Goal: Task Accomplishment & Management: Manage account settings

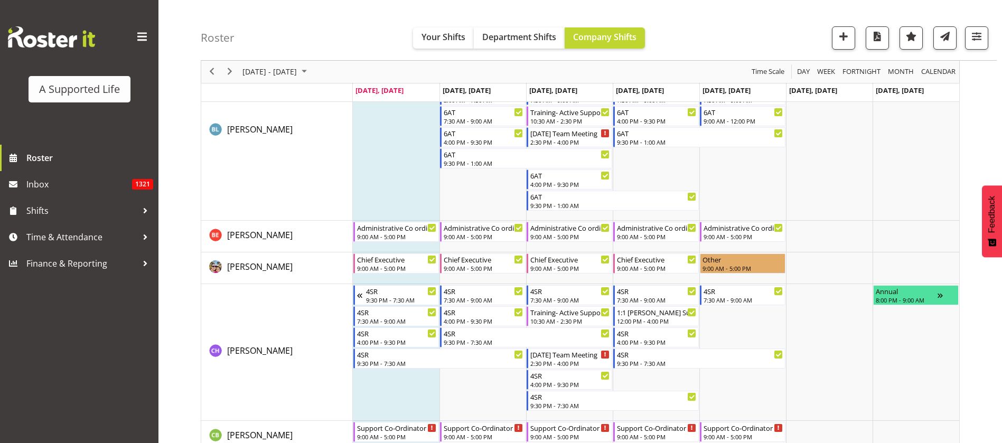
scroll to position [1346, 0]
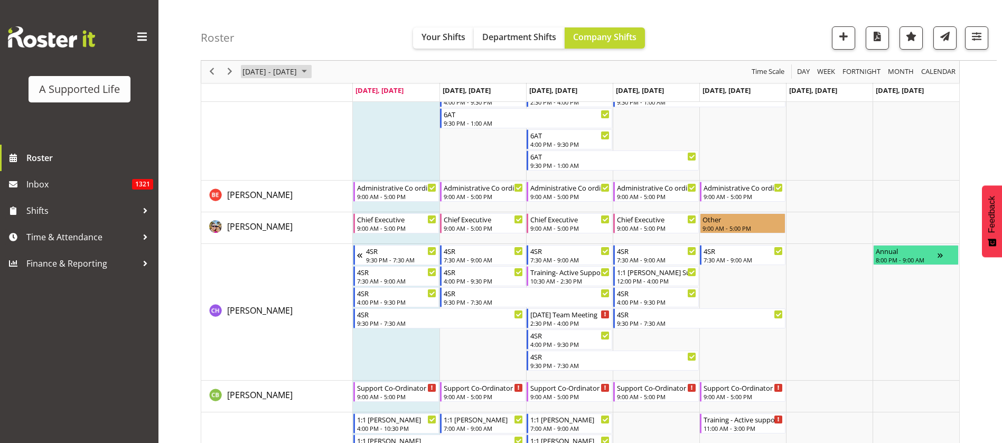
click at [298, 69] on span "[DATE] - [DATE]" at bounding box center [269, 71] width 56 height 13
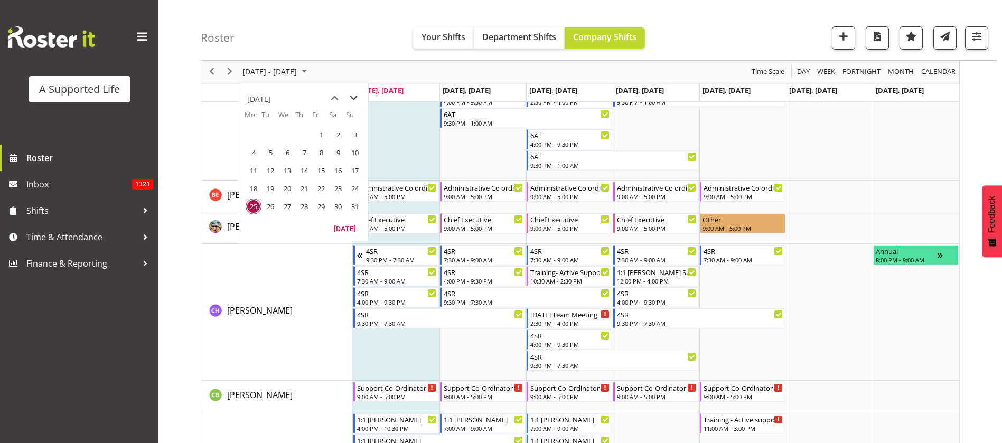
click at [354, 98] on span "next month" at bounding box center [353, 98] width 18 height 19
click at [352, 96] on span "next month" at bounding box center [353, 98] width 18 height 19
drag, startPoint x: 250, startPoint y: 151, endPoint x: 361, endPoint y: 269, distance: 162.1
click at [252, 153] on span "6" at bounding box center [254, 153] width 16 height 16
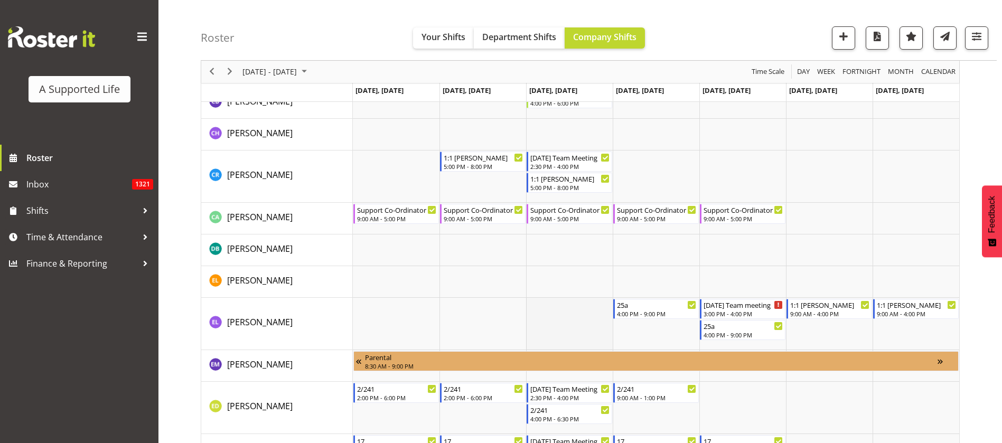
scroll to position [1742, 0]
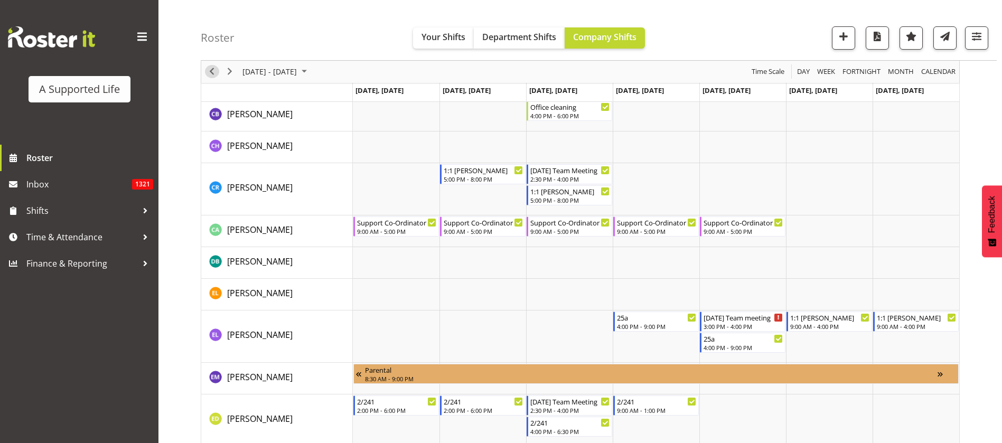
click at [210, 71] on span "Previous" at bounding box center [211, 71] width 13 height 13
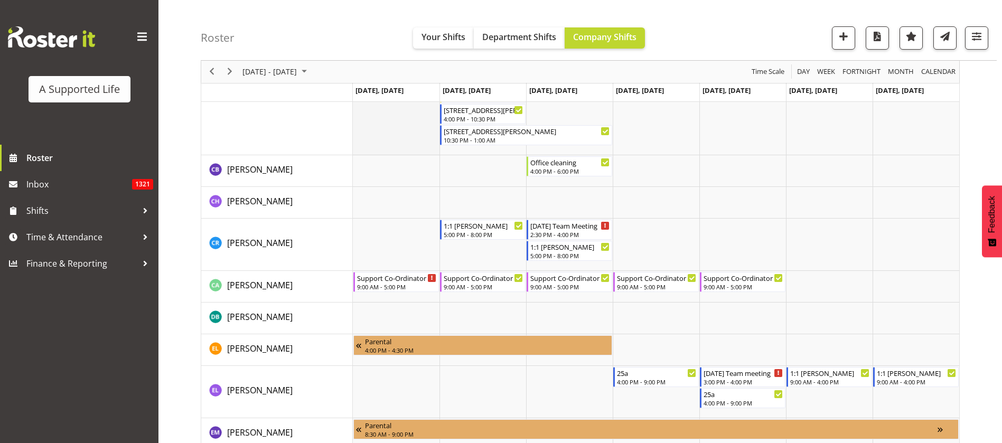
scroll to position [1663, 0]
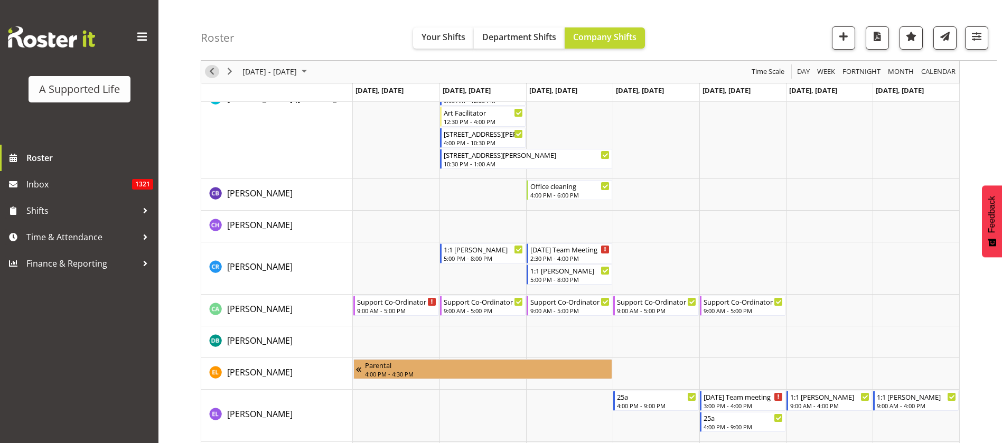
click at [210, 69] on span "Previous" at bounding box center [211, 71] width 13 height 13
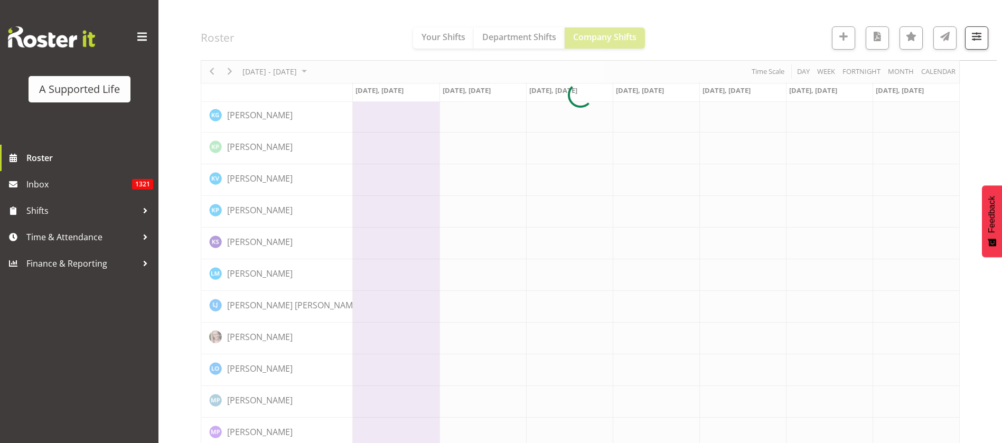
click at [272, 72] on div at bounding box center [580, 95] width 759 height 3307
click at [293, 73] on div at bounding box center [580, 95] width 759 height 3307
click at [277, 73] on div at bounding box center [580, 95] width 759 height 3307
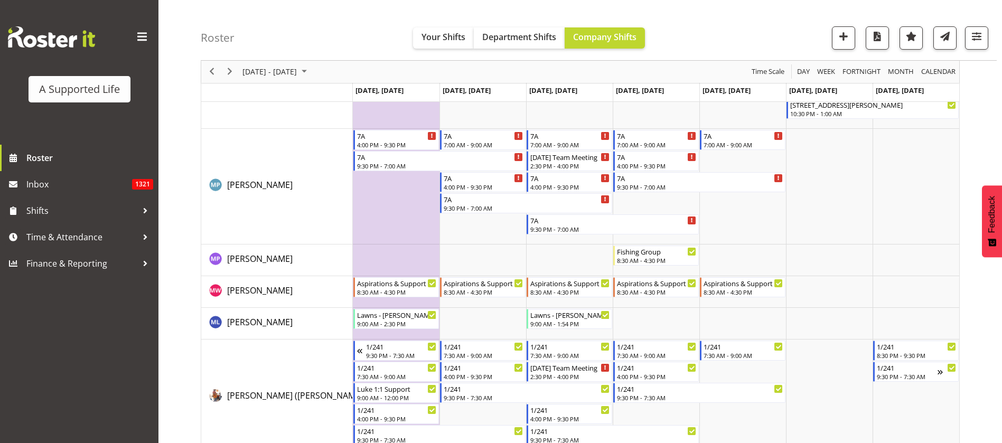
scroll to position [3530, 0]
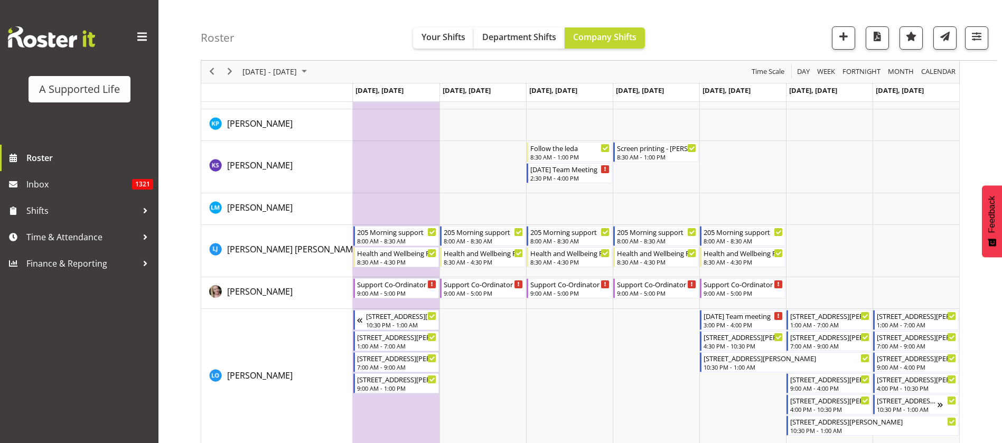
click at [313, 63] on div "September 22 - 28, 2025" at bounding box center [276, 72] width 74 height 22
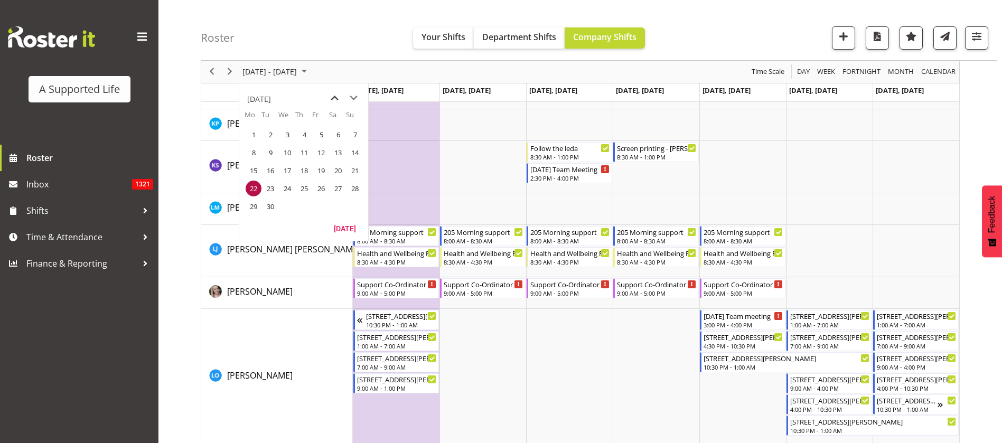
click at [335, 91] on span "previous month" at bounding box center [334, 98] width 18 height 19
click at [251, 207] on span "25" at bounding box center [254, 207] width 16 height 16
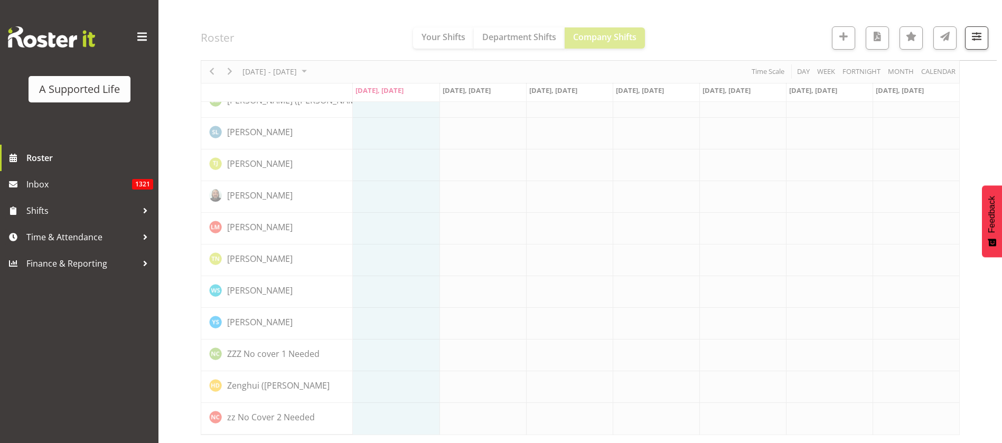
scroll to position [2977, 0]
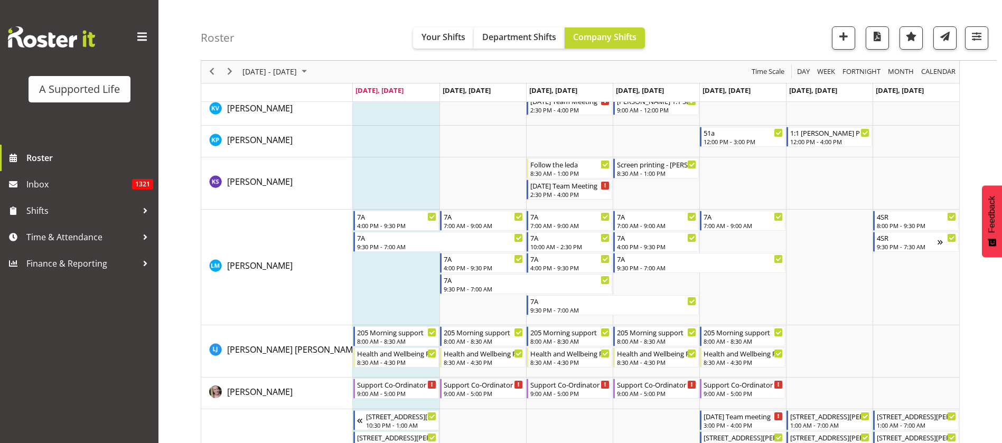
scroll to position [3769, 0]
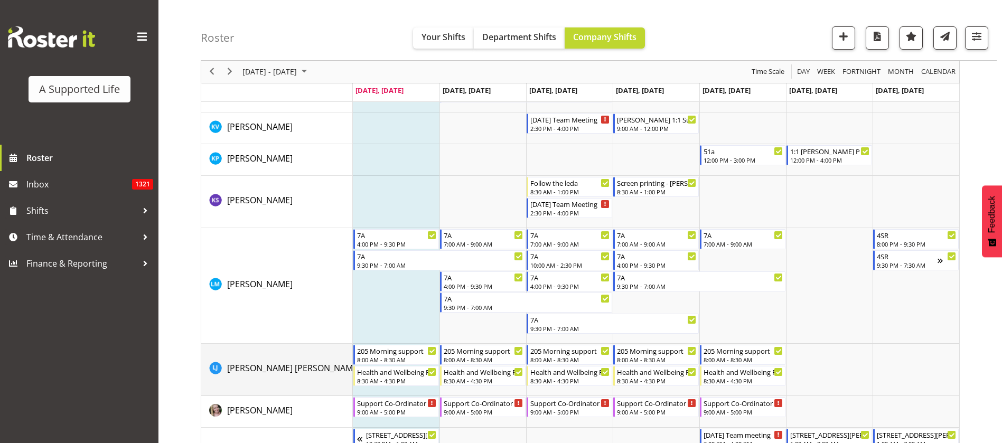
click at [293, 348] on td "[PERSON_NAME] [PERSON_NAME]" at bounding box center [277, 370] width 152 height 52
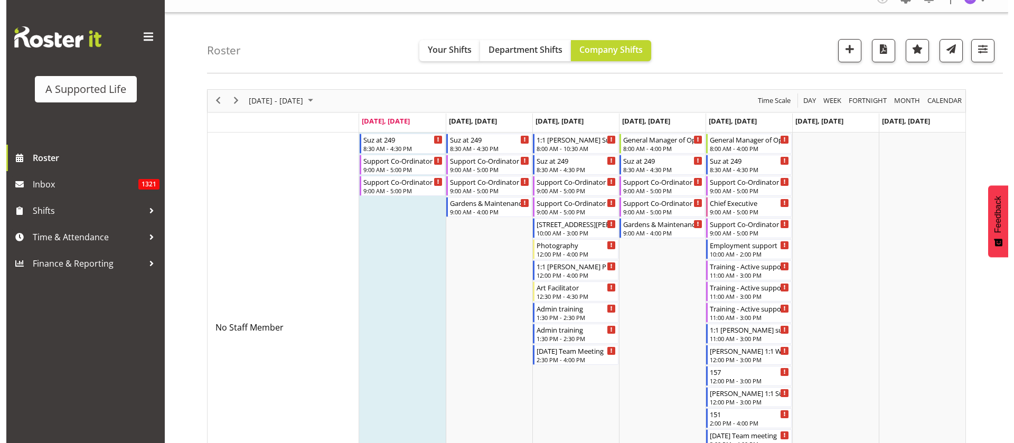
scroll to position [0, 0]
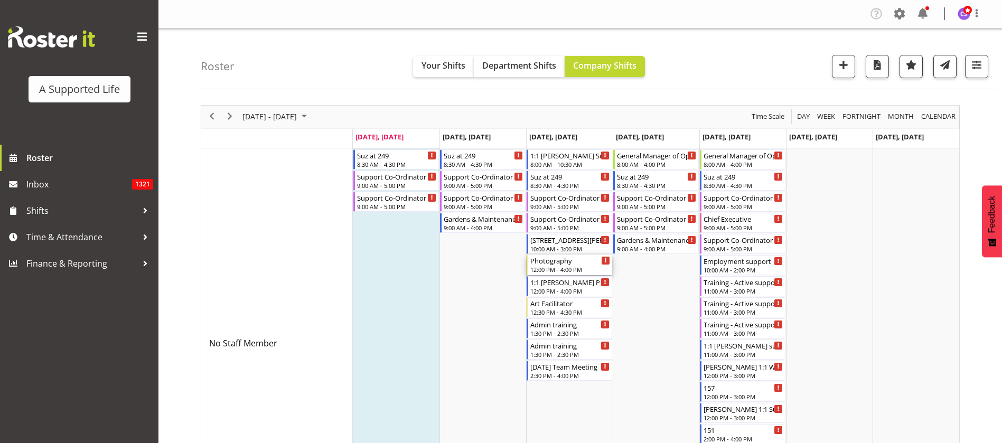
click at [569, 263] on div "Photography" at bounding box center [570, 260] width 80 height 11
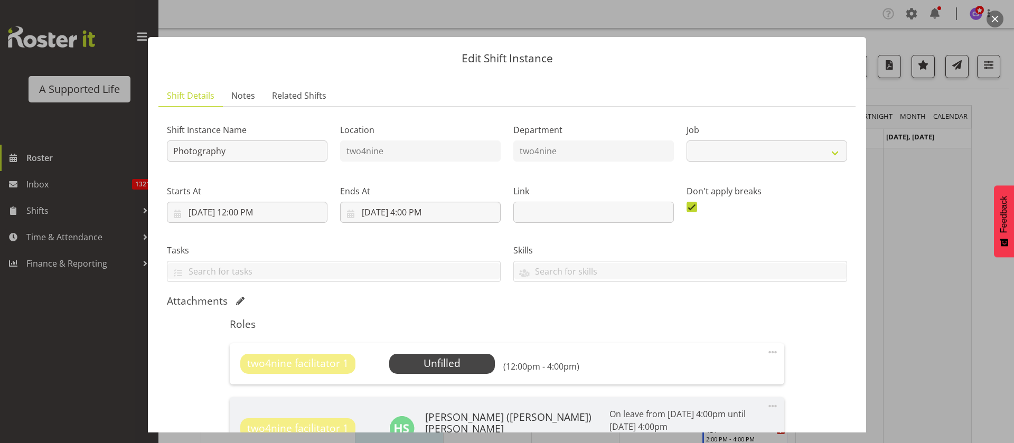
select select "4117"
click at [457, 359] on span "Select Employee" at bounding box center [441, 363] width 79 height 15
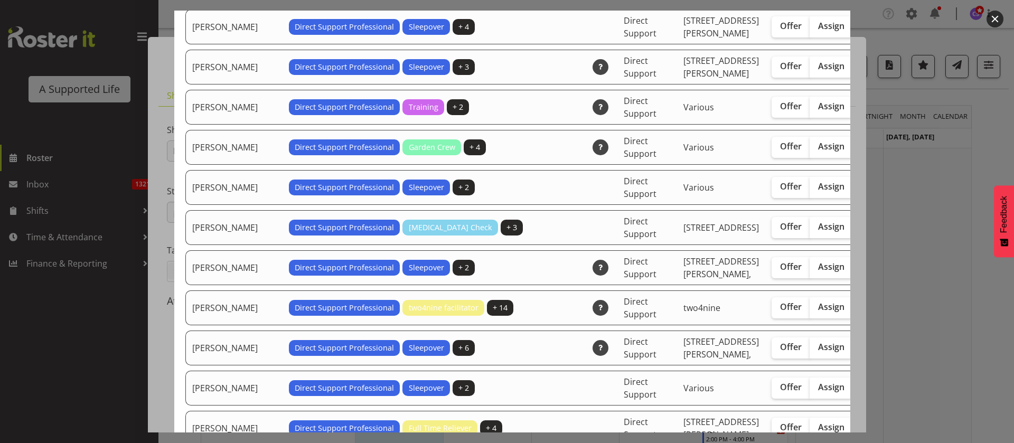
scroll to position [1109, 0]
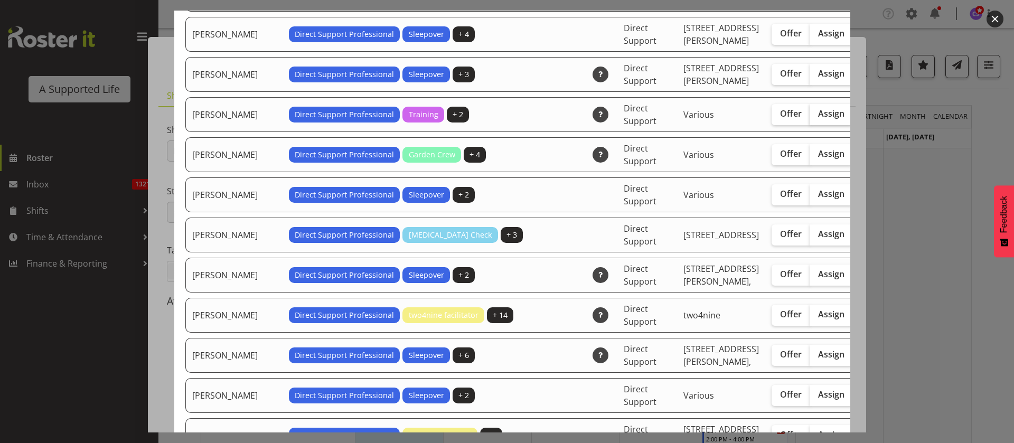
click at [818, 119] on span "Assign" at bounding box center [831, 113] width 26 height 11
click at [809, 117] on input "Assign" at bounding box center [812, 113] width 7 height 7
checkbox input "true"
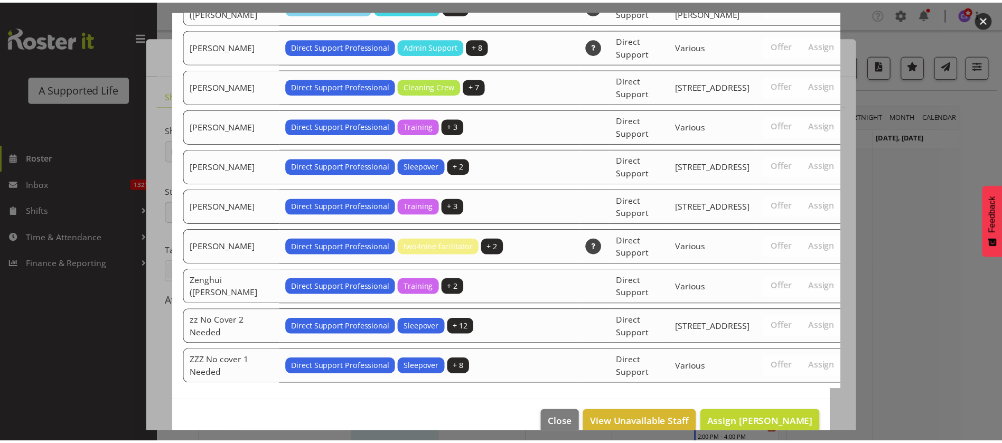
scroll to position [3415, 0]
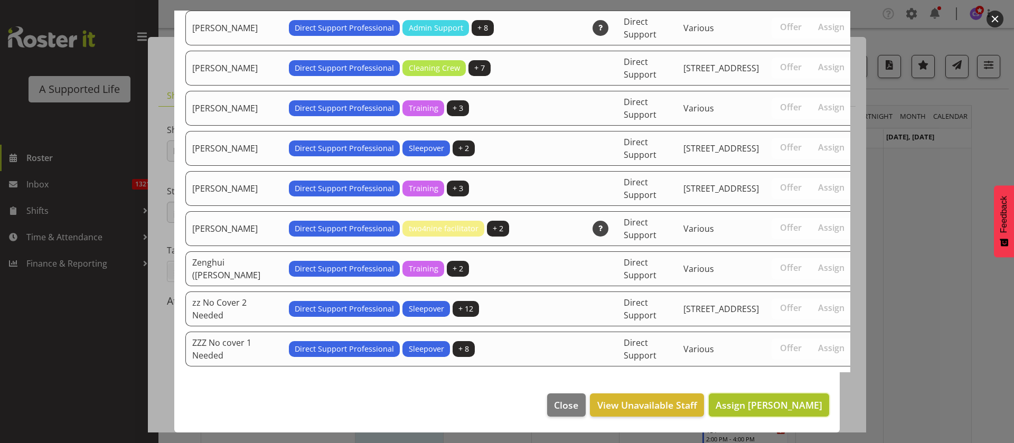
click at [806, 406] on span "Assign Godfrey Ngwerume" at bounding box center [768, 405] width 107 height 13
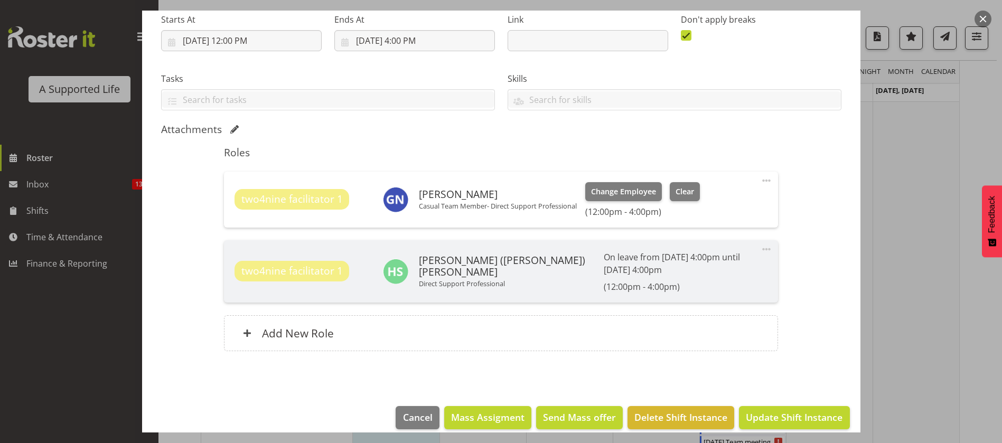
scroll to position [79, 0]
click at [781, 410] on span "Update Shift Instance" at bounding box center [794, 417] width 97 height 14
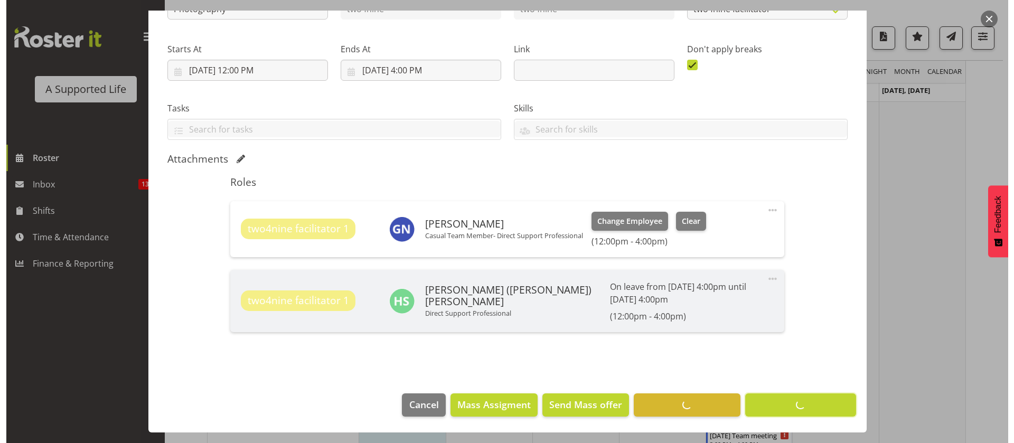
scroll to position [129, 0]
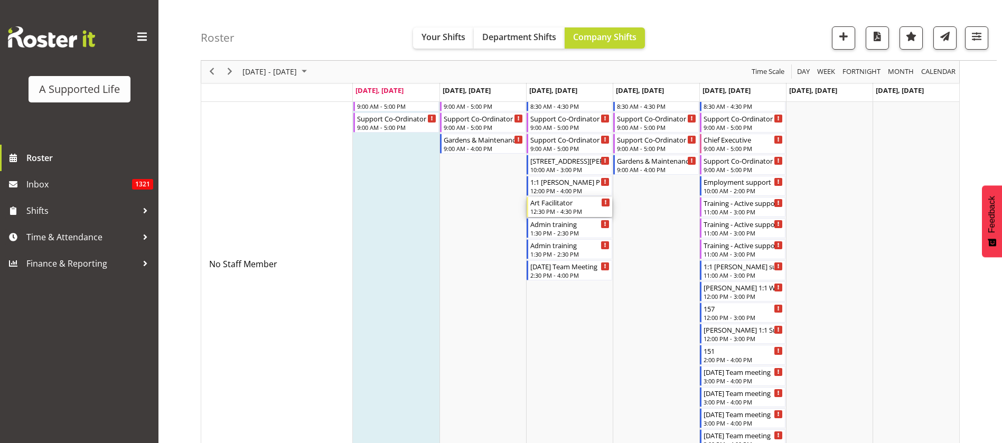
click at [580, 206] on div "Art Facilitator 12:30 PM - 4:30 PM" at bounding box center [570, 207] width 80 height 20
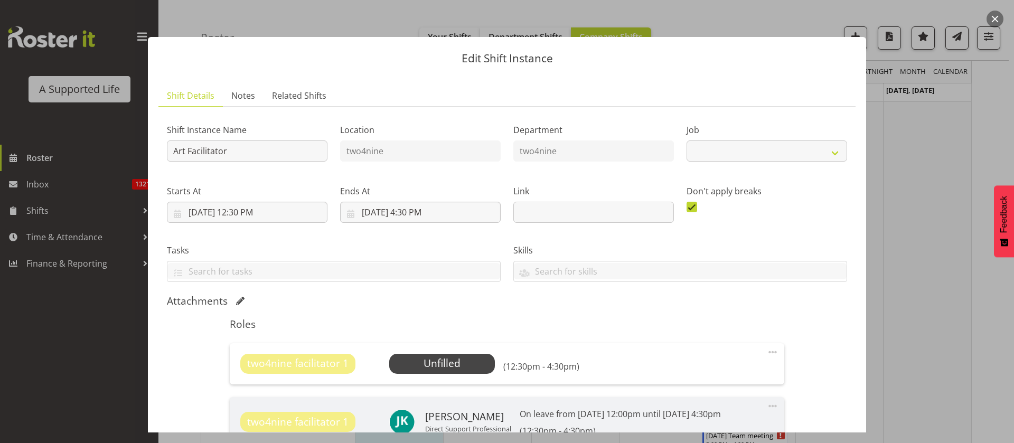
select select "4117"
click at [412, 366] on span "Select Employee" at bounding box center [441, 363] width 79 height 15
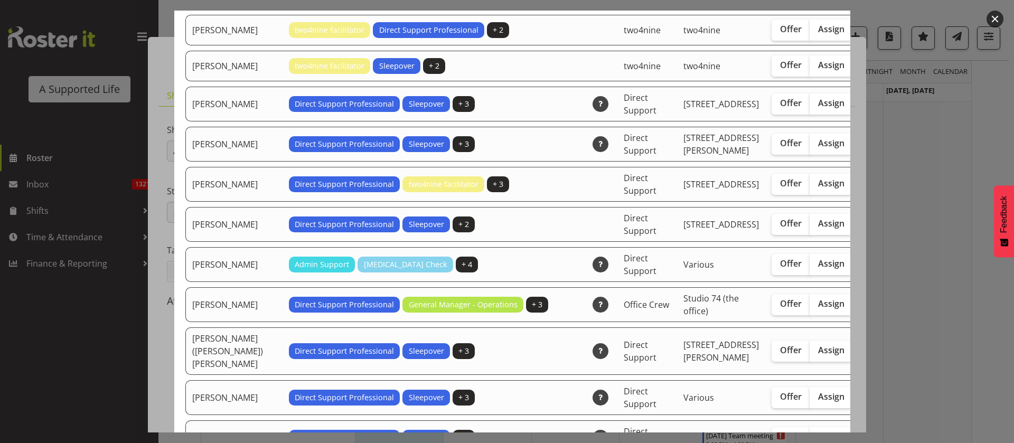
scroll to position [475, 0]
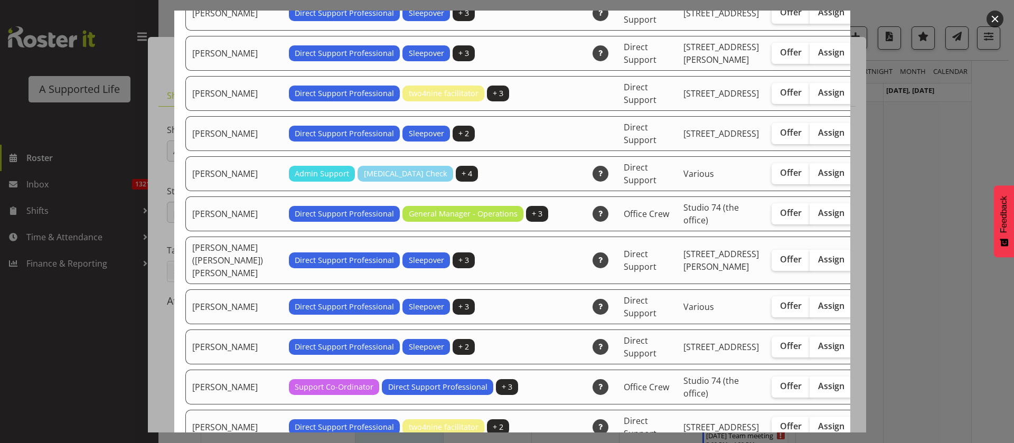
drag, startPoint x: 773, startPoint y: 251, endPoint x: 832, endPoint y: 221, distance: 65.9
click at [818, 178] on span "Assign" at bounding box center [831, 172] width 26 height 11
click at [809, 176] on input "Assign" at bounding box center [812, 172] width 7 height 7
checkbox input "true"
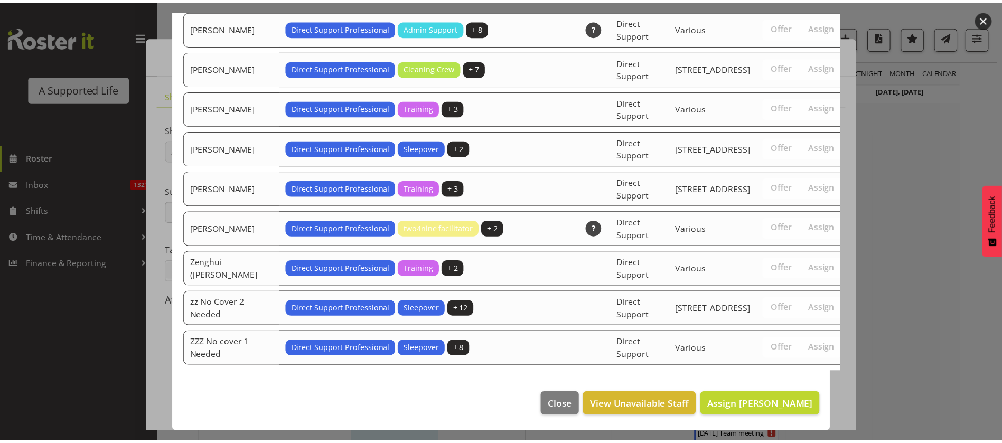
scroll to position [3375, 0]
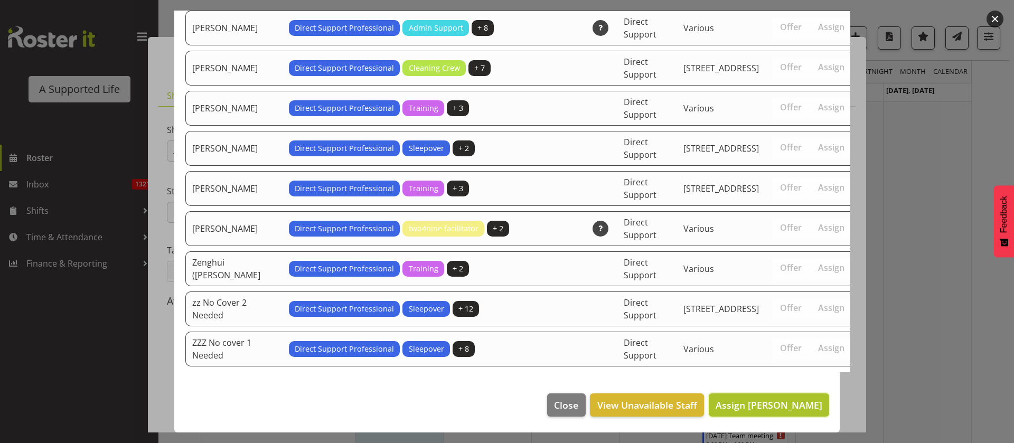
click at [788, 406] on span "Assign Chloe Harris" at bounding box center [768, 405] width 107 height 13
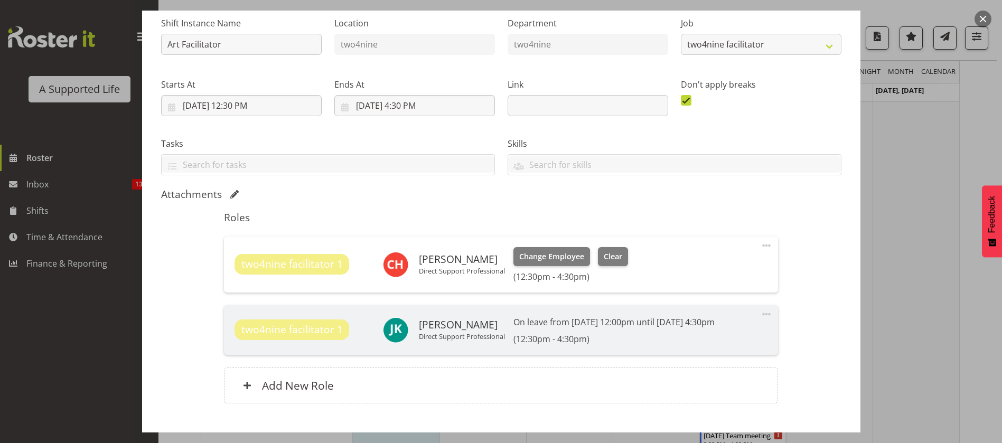
scroll to position [172, 0]
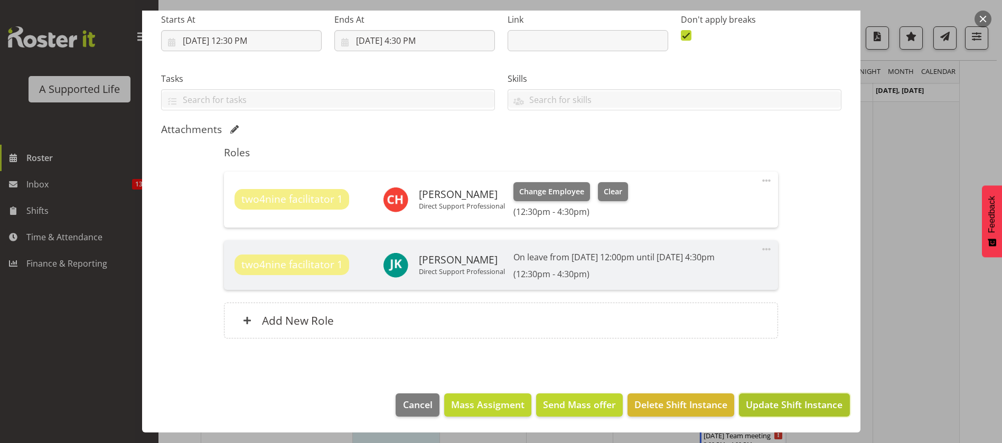
click at [785, 408] on span "Update Shift Instance" at bounding box center [794, 405] width 97 height 14
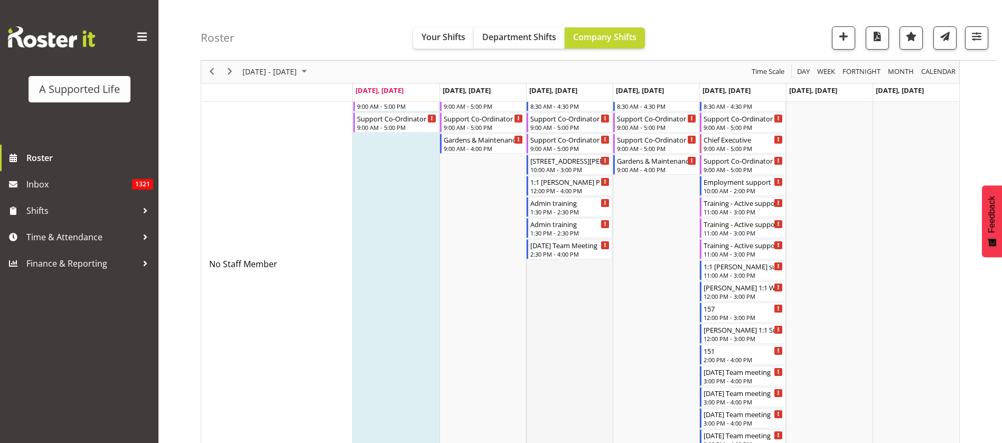
scroll to position [0, 0]
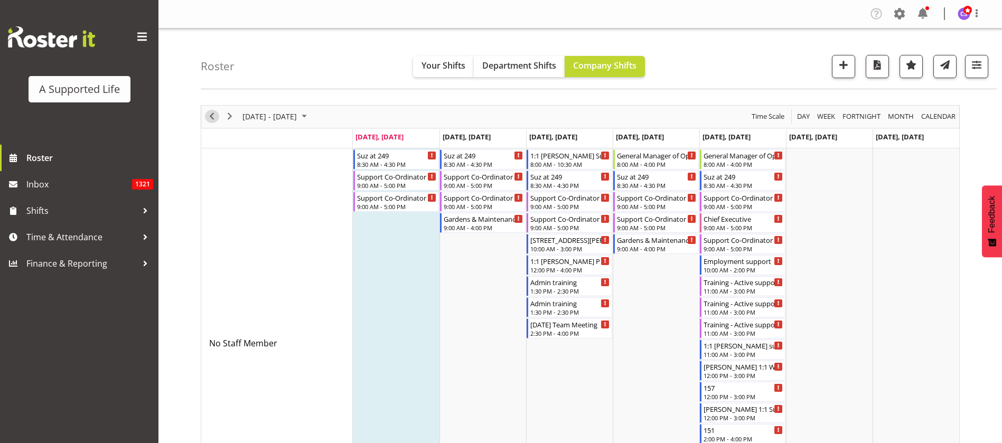
click at [211, 110] on span "Previous" at bounding box center [211, 116] width 13 height 13
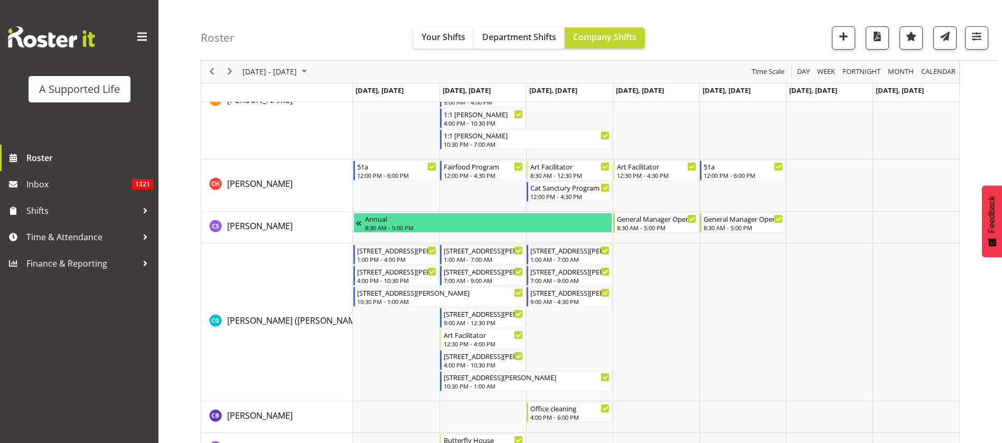
scroll to position [1663, 0]
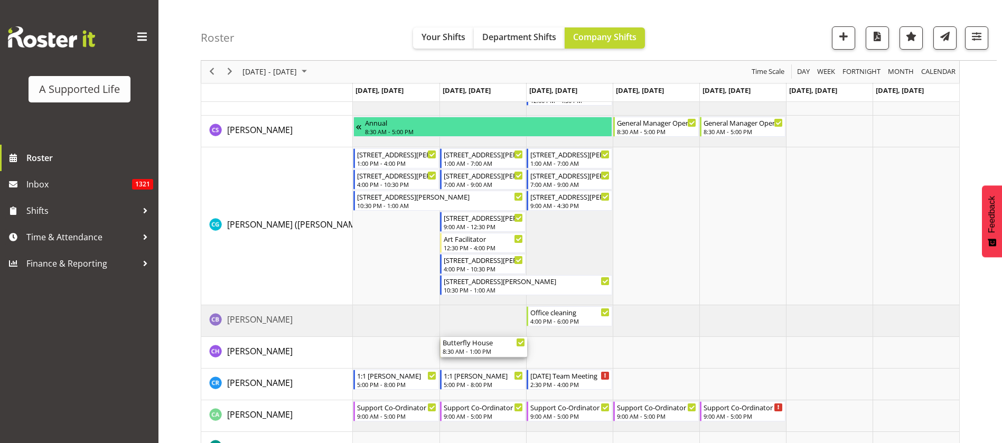
drag, startPoint x: 494, startPoint y: 353, endPoint x: 465, endPoint y: 352, distance: 29.6
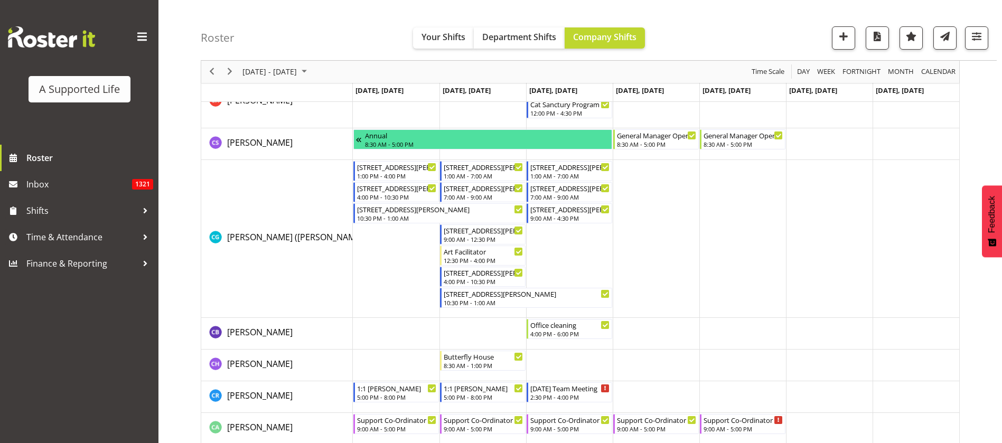
scroll to position [1571, 0]
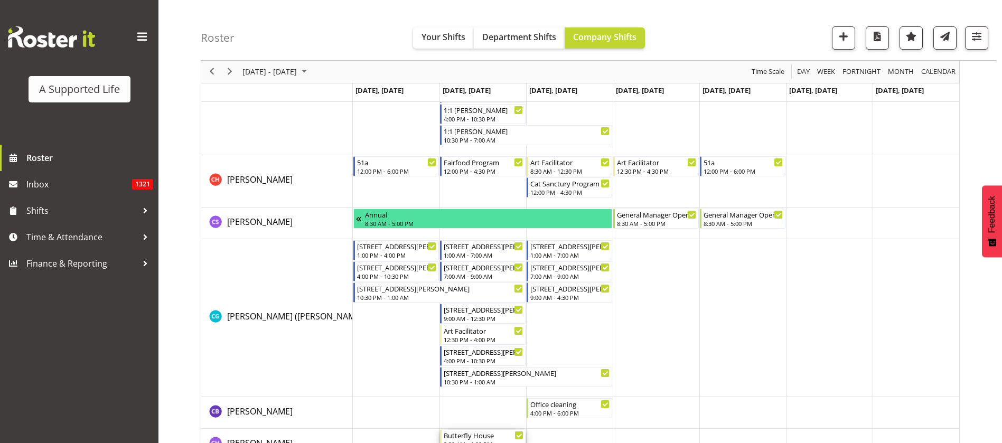
drag, startPoint x: 489, startPoint y: 433, endPoint x: 503, endPoint y: 188, distance: 245.4
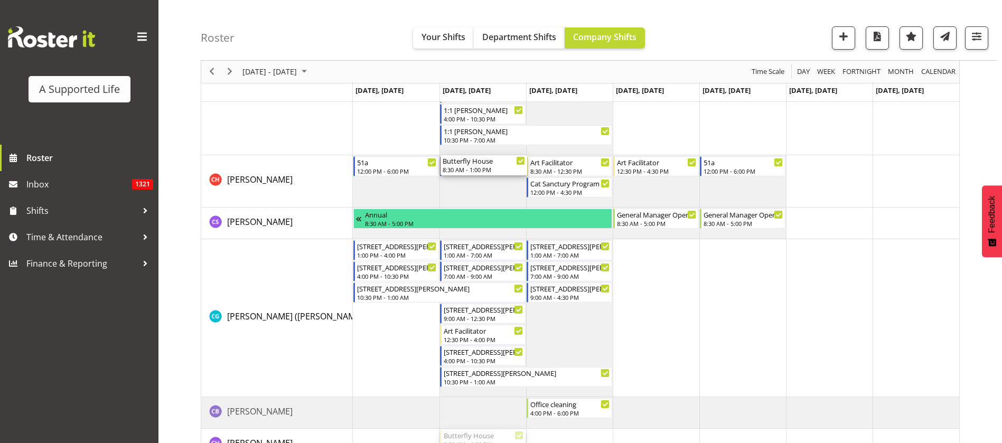
drag, startPoint x: 455, startPoint y: 438, endPoint x: 472, endPoint y: 194, distance: 244.5
drag, startPoint x: 466, startPoint y: 437, endPoint x: 457, endPoint y: 201, distance: 236.2
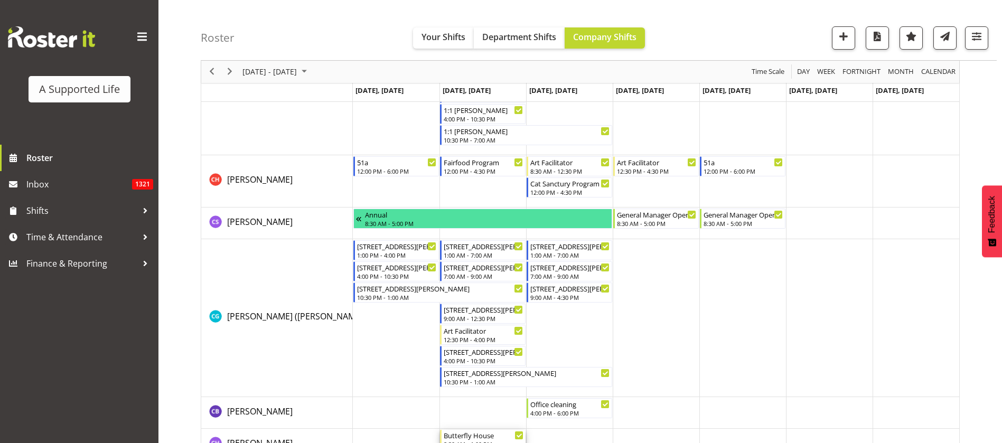
drag, startPoint x: 458, startPoint y: 435, endPoint x: 480, endPoint y: 189, distance: 247.1
click at [488, 436] on div "Butterfly House" at bounding box center [484, 435] width 80 height 11
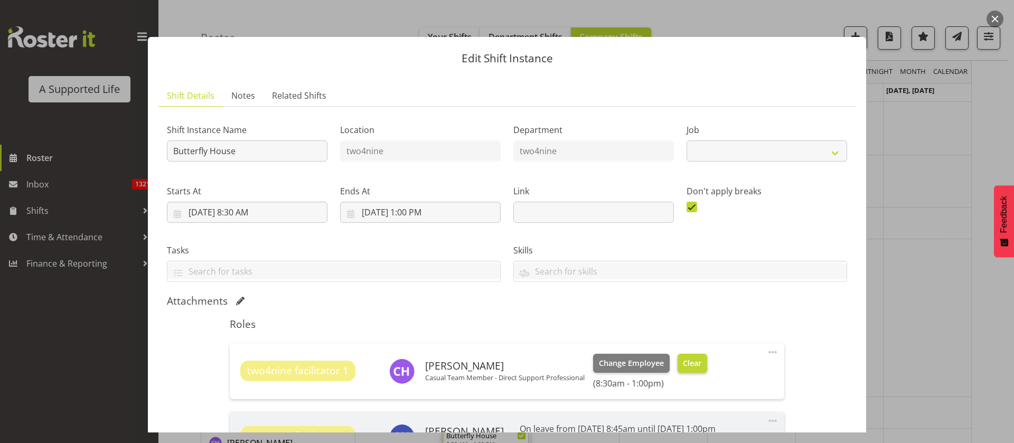
select select "4117"
click at [634, 359] on span "Change Employee" at bounding box center [631, 363] width 65 height 12
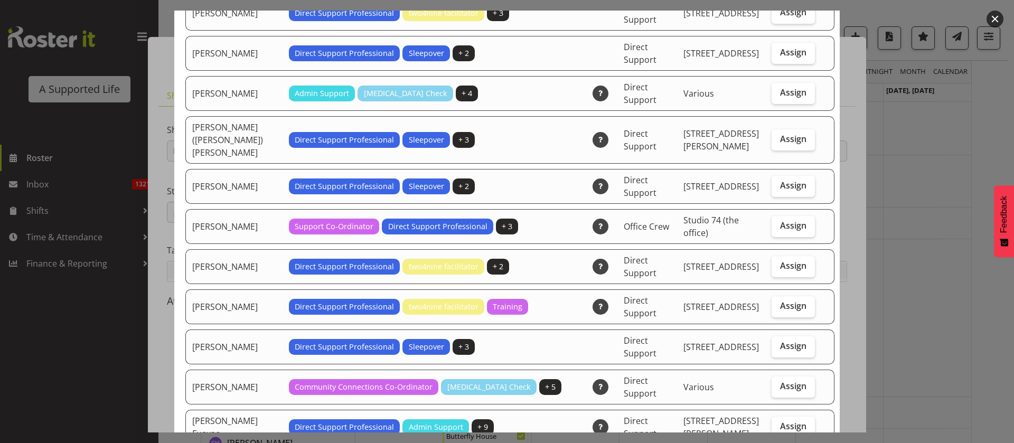
scroll to position [396, 0]
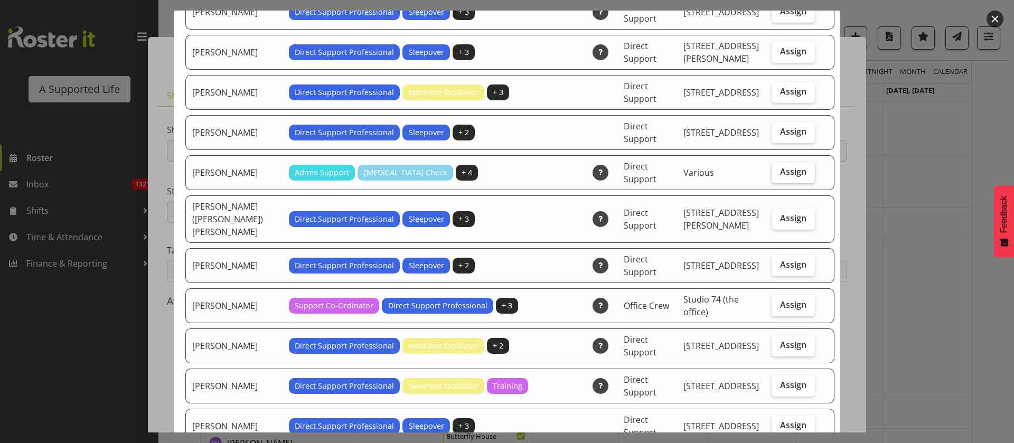
drag, startPoint x: 774, startPoint y: 186, endPoint x: 788, endPoint y: 181, distance: 15.5
click at [780, 177] on span "Assign" at bounding box center [793, 171] width 26 height 11
click at [773, 175] on input "Assign" at bounding box center [774, 171] width 7 height 7
checkbox input "true"
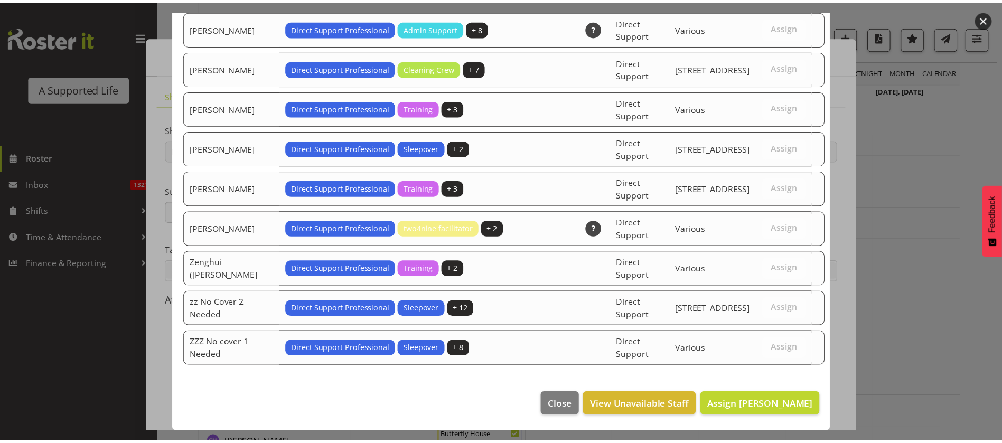
scroll to position [2900, 0]
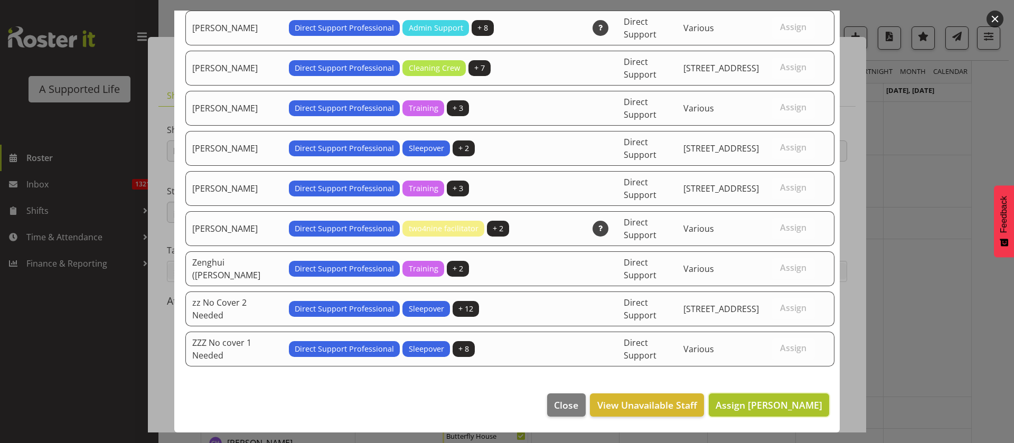
click at [805, 407] on span "Assign Chloe Harris" at bounding box center [768, 405] width 107 height 13
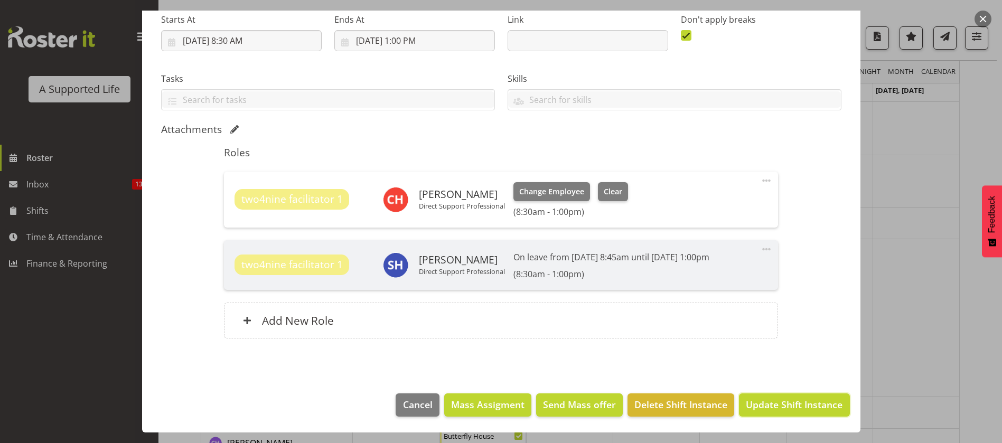
click at [786, 411] on span "Update Shift Instance" at bounding box center [794, 405] width 97 height 14
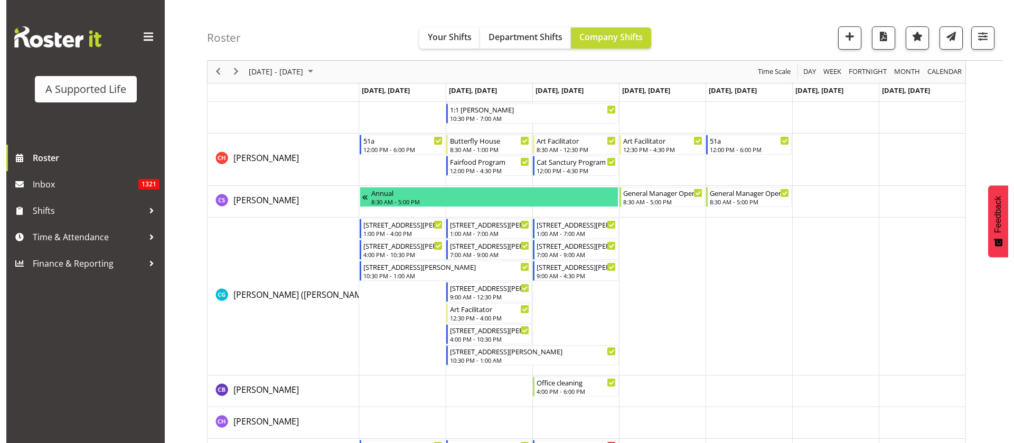
scroll to position [1576, 0]
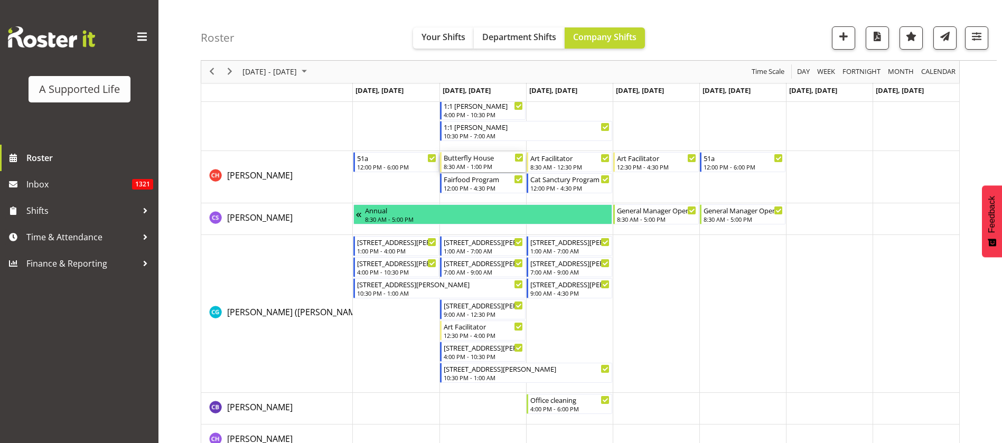
click at [473, 166] on div "8:30 AM - 1:00 PM" at bounding box center [484, 166] width 80 height 8
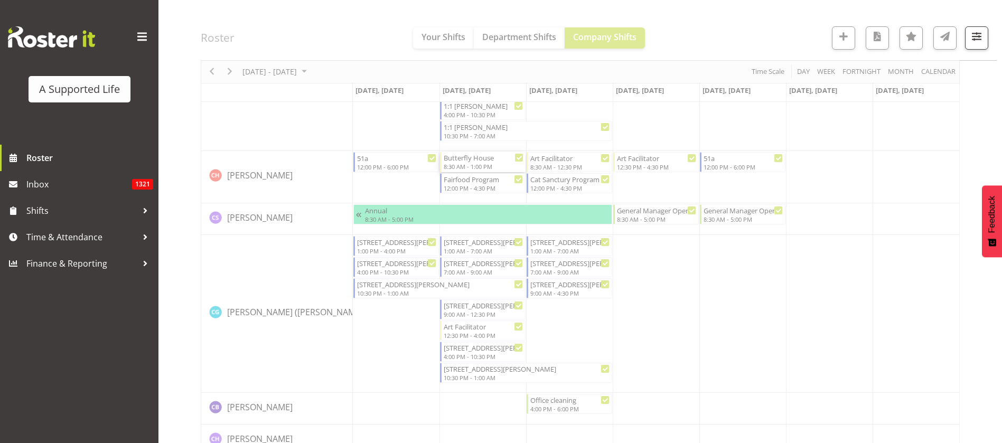
select select
select select "7"
select select "2025"
select select "13"
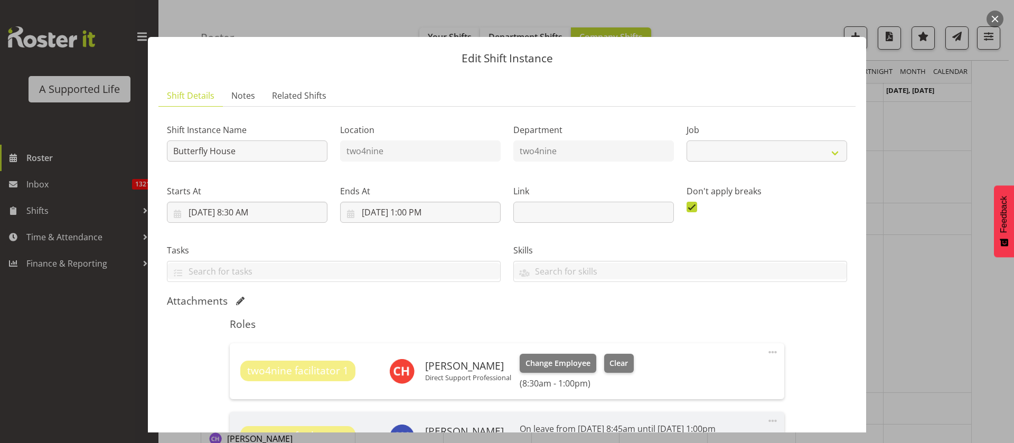
select select "4117"
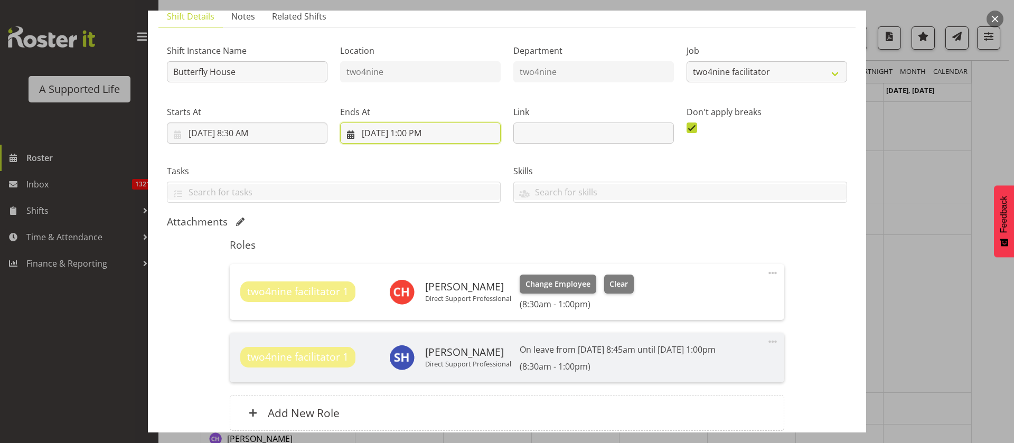
click at [420, 136] on input "8/19/2025, 1:00 PM" at bounding box center [420, 133] width 161 height 21
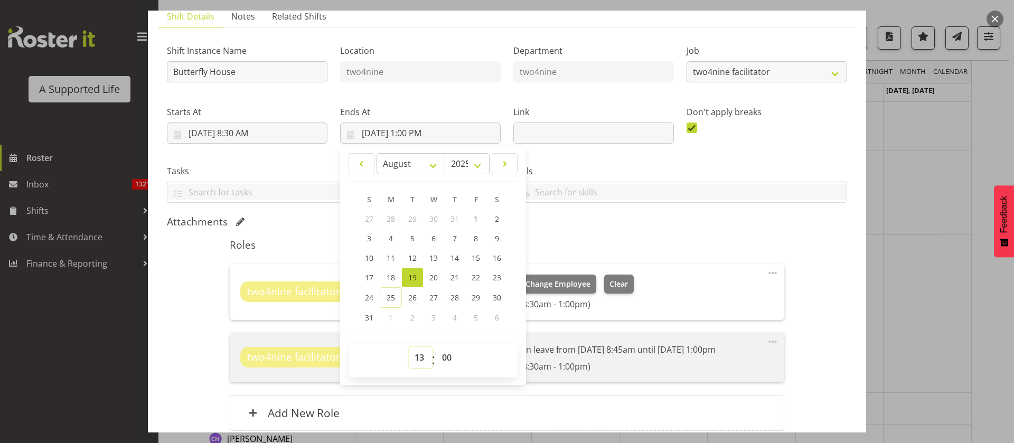
click at [415, 363] on select "00 01 02 03 04 05 06 07 08 09 10 11 12 13 14 15 16 17 18 19 20 21 22 23" at bounding box center [421, 357] width 24 height 21
select select "12"
click at [409, 347] on select "00 01 02 03 04 05 06 07 08 09 10 11 12 13 14 15 16 17 18 19 20 21 22 23" at bounding box center [421, 357] width 24 height 21
type input "8/19/2025, 12:00 PM"
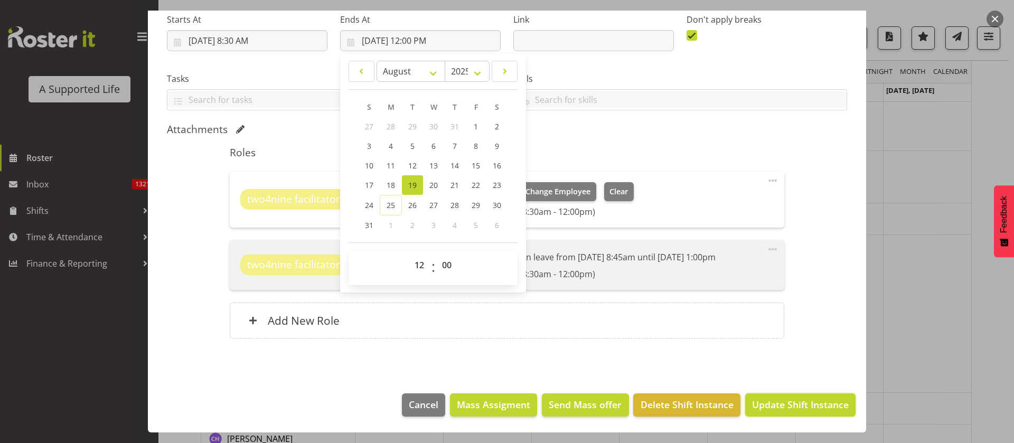
click at [784, 408] on span "Update Shift Instance" at bounding box center [800, 405] width 97 height 14
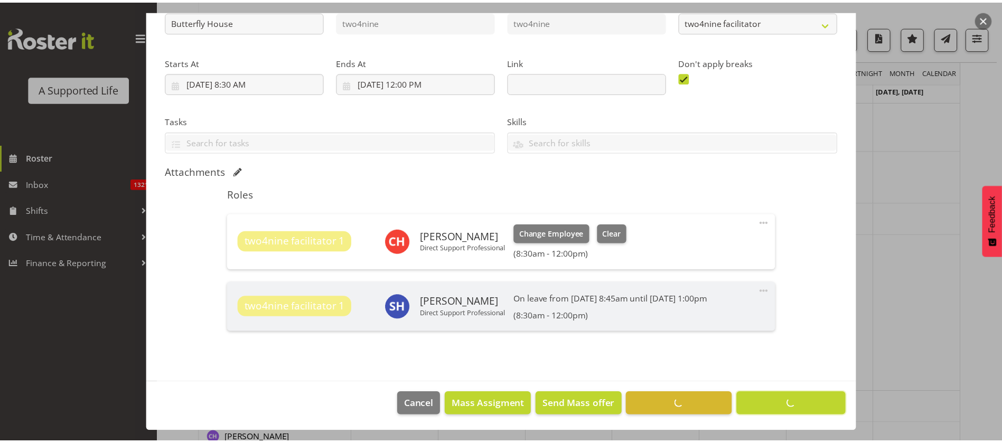
scroll to position [129, 0]
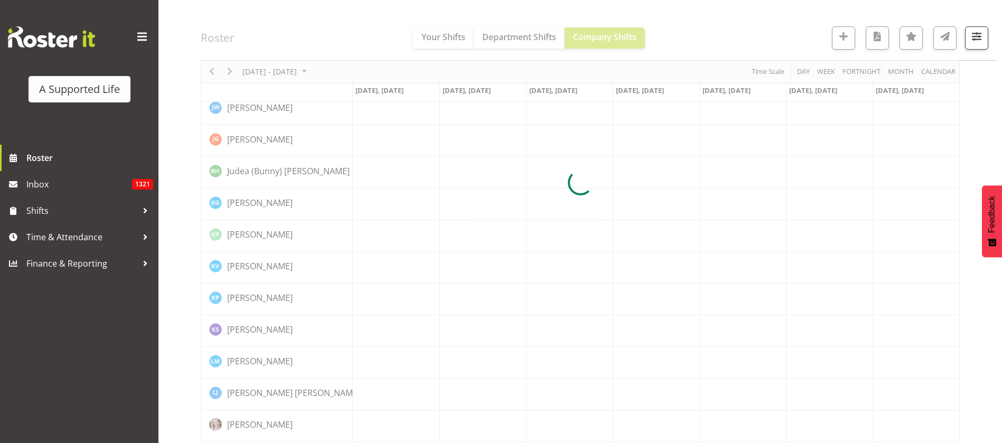
click at [221, 284] on div at bounding box center [580, 182] width 759 height 3307
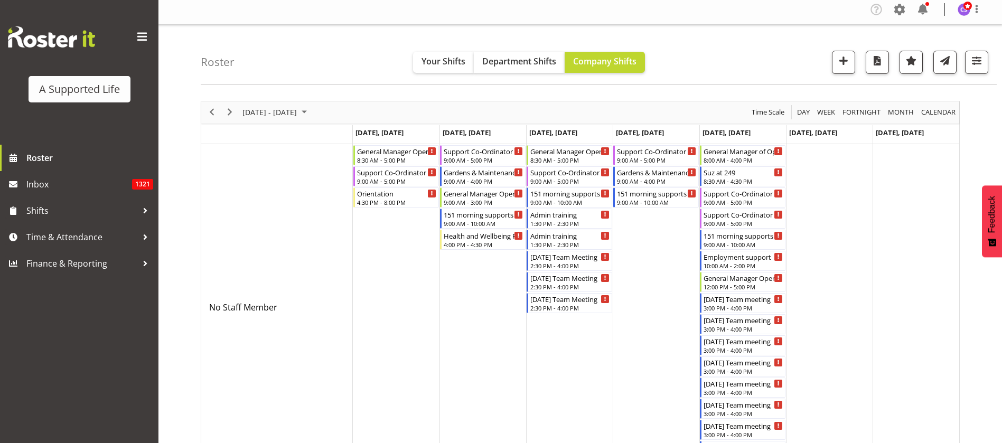
scroll to position [0, 0]
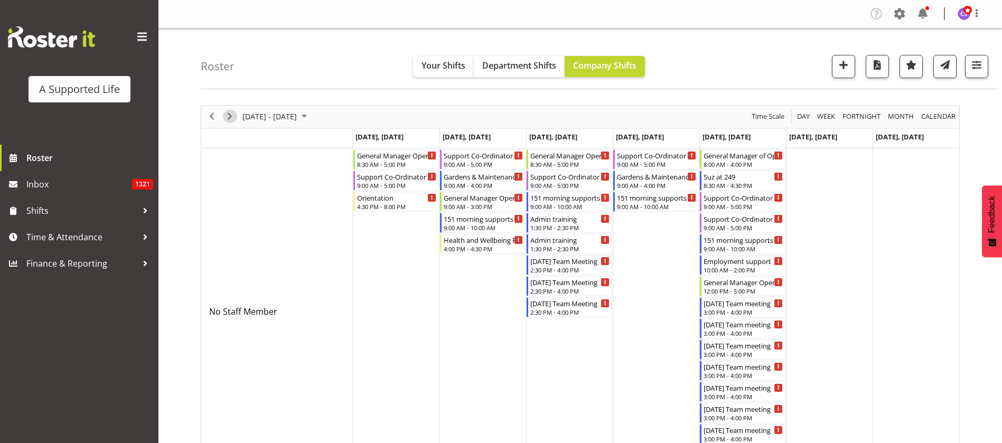
click at [229, 113] on span "Next" at bounding box center [229, 116] width 13 height 13
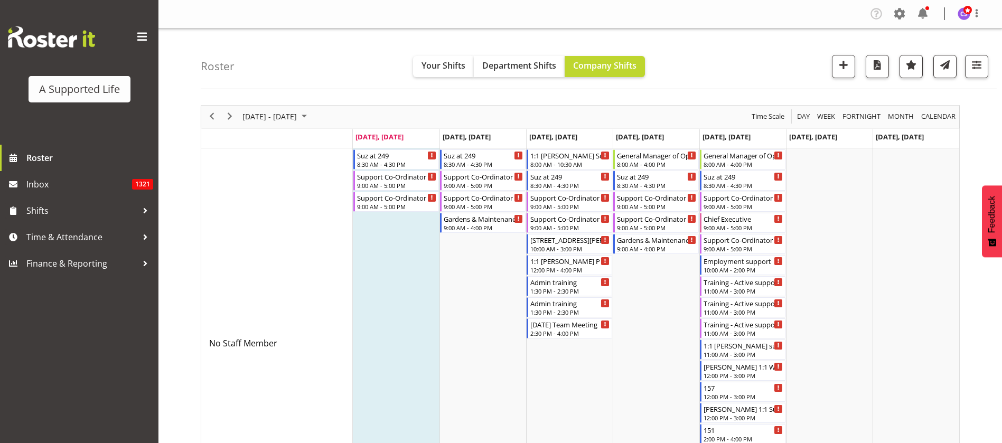
click at [686, 137] on td "Aug 28, Thursday" at bounding box center [656, 138] width 87 height 19
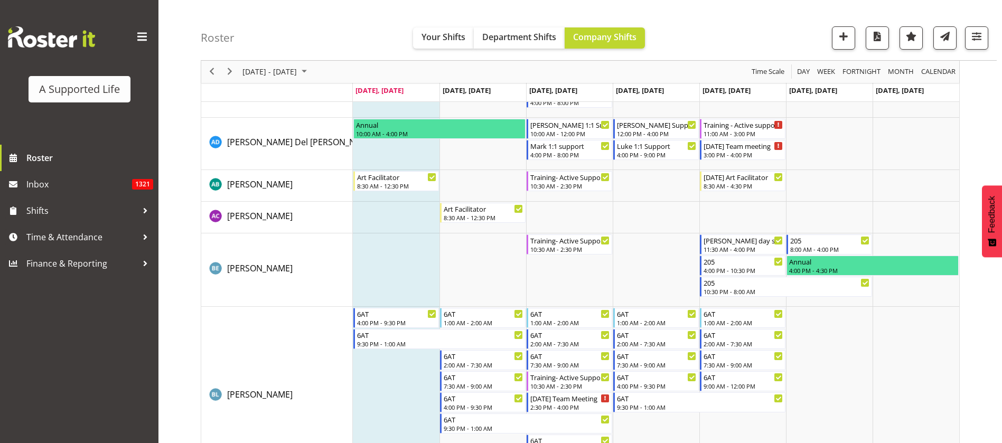
scroll to position [1197, 0]
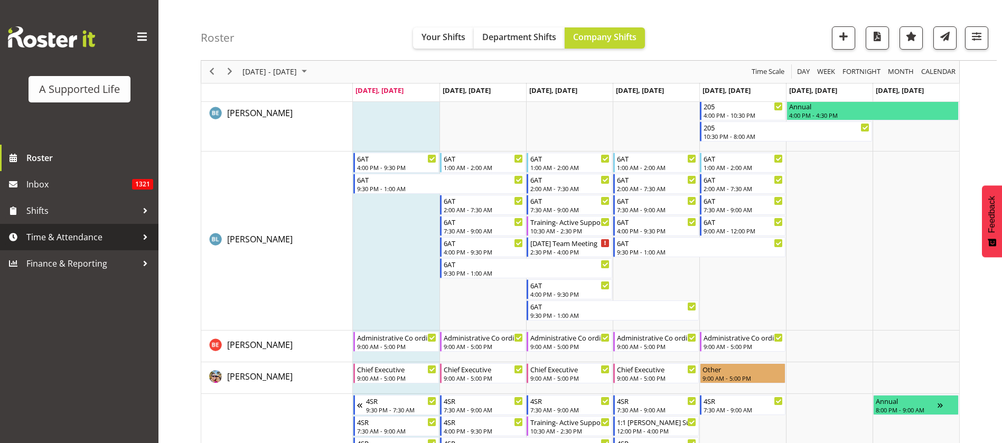
click at [62, 244] on span "Time & Attendance" at bounding box center [81, 237] width 111 height 16
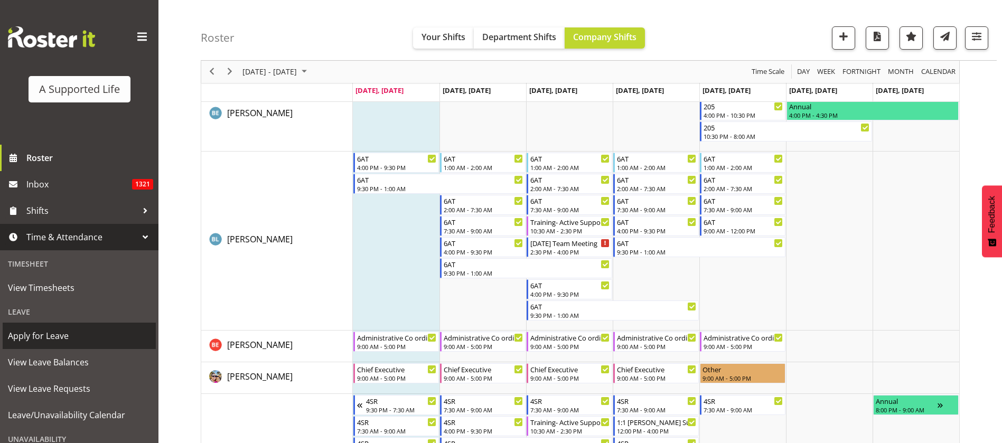
drag, startPoint x: 77, startPoint y: 337, endPoint x: 92, endPoint y: 333, distance: 16.5
click at [77, 337] on span "Apply for Leave" at bounding box center [79, 336] width 143 height 16
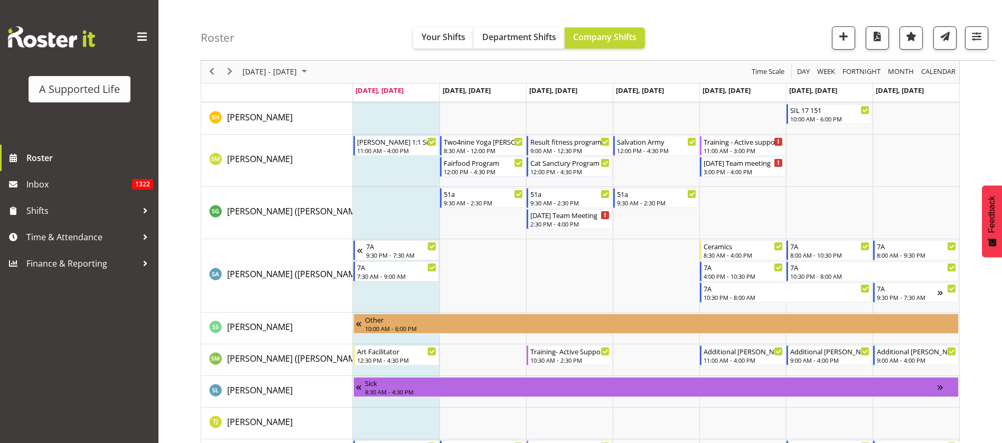
scroll to position [5940, 0]
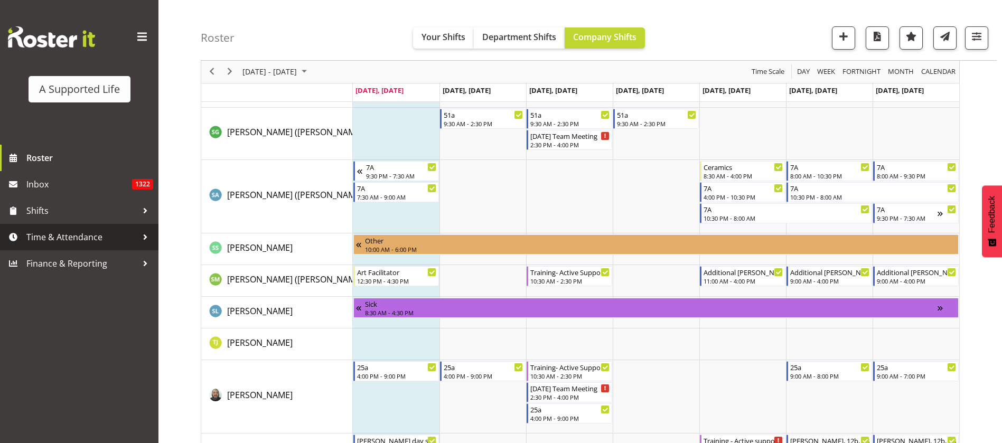
click at [56, 235] on span "Time & Attendance" at bounding box center [81, 237] width 111 height 16
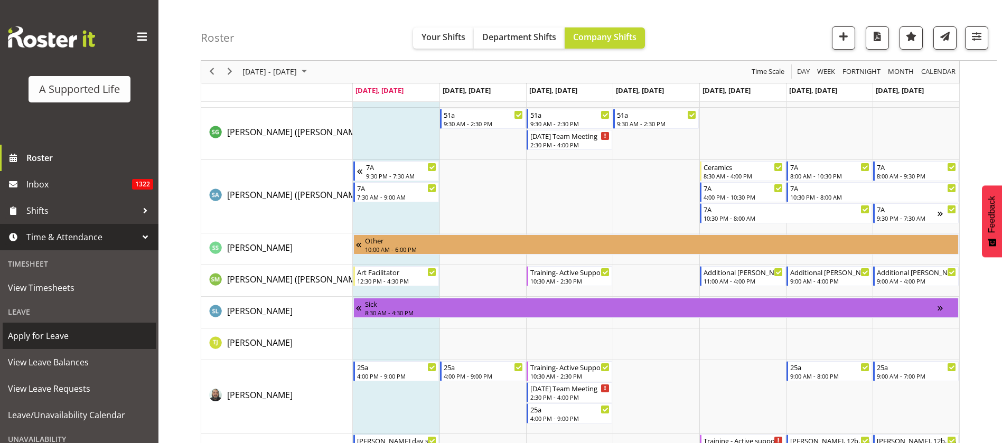
click at [64, 335] on span "Apply for Leave" at bounding box center [79, 336] width 143 height 16
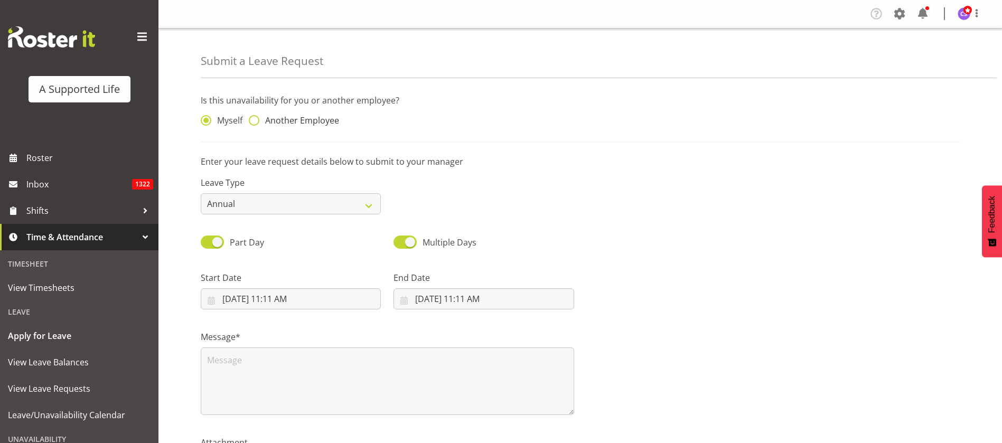
click at [255, 117] on span at bounding box center [254, 120] width 11 height 11
click at [255, 117] on input "Another Employee" at bounding box center [252, 120] width 7 height 7
radio input "true"
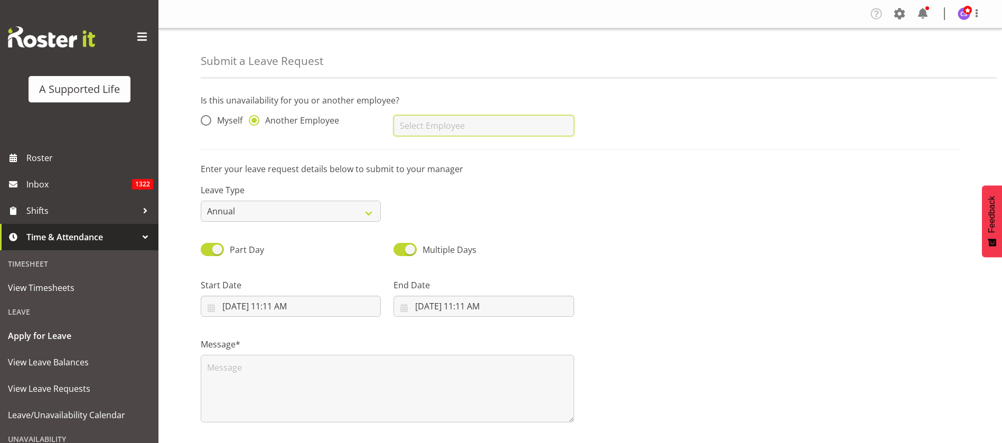
click at [431, 125] on input "text" at bounding box center [483, 125] width 180 height 21
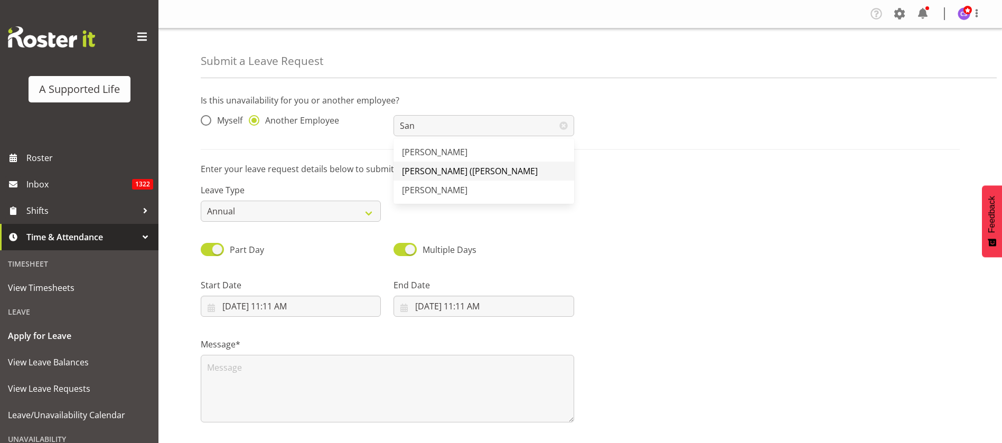
click at [463, 168] on span "[PERSON_NAME] ([PERSON_NAME]" at bounding box center [470, 171] width 136 height 12
type input "[PERSON_NAME] ([PERSON_NAME]"
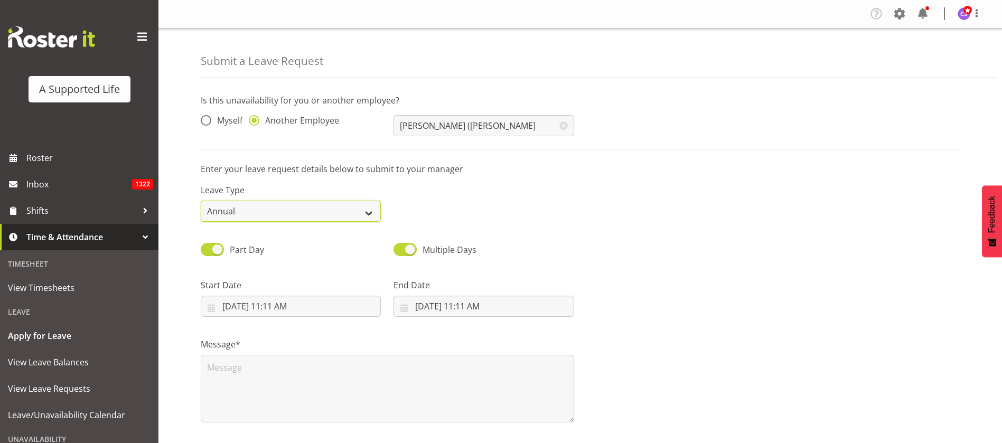
click at [282, 214] on select "Annual Sick Bereavement Domestic Violence Parental Jury Service Day In Lieu Oth…" at bounding box center [291, 211] width 180 height 21
select select "Sick"
click at [201, 201] on select "Annual Sick Bereavement Domestic Violence Parental Jury Service Day In Lieu Oth…" at bounding box center [291, 211] width 180 height 21
click at [275, 307] on input "8/25/2025, 11:11 AM" at bounding box center [291, 306] width 180 height 21
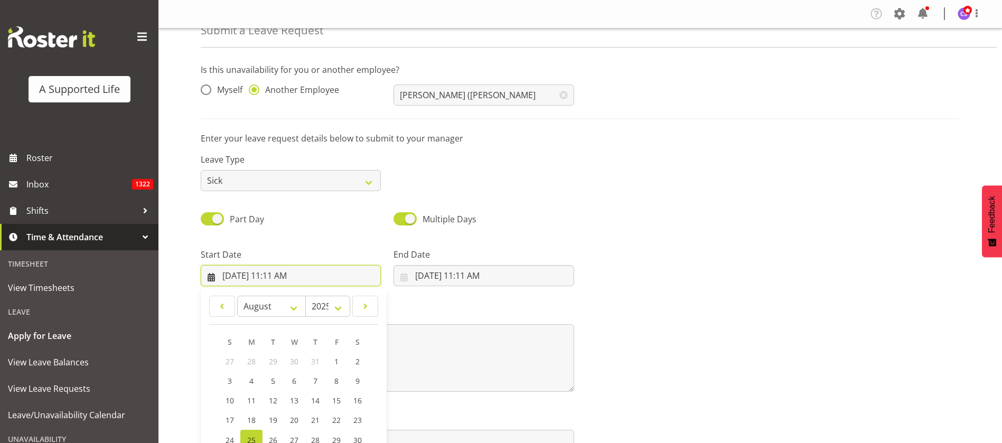
scroll to position [97, 0]
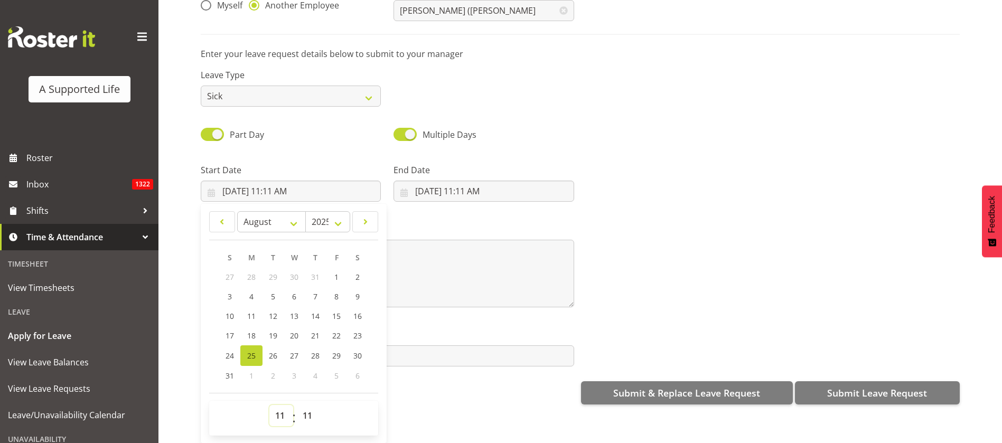
drag, startPoint x: 278, startPoint y: 403, endPoint x: 286, endPoint y: 393, distance: 13.5
click at [278, 405] on select "00 01 02 03 04 05 06 07 08 09 10 11 12 13 14 15 16 17 18 19 20 21 22 23" at bounding box center [281, 415] width 24 height 21
select select "12"
click at [269, 405] on select "00 01 02 03 04 05 06 07 08 09 10 11 12 13 14 15 16 17 18 19 20 21 22 23" at bounding box center [281, 415] width 24 height 21
type input "8/25/2025, 12:11 PM"
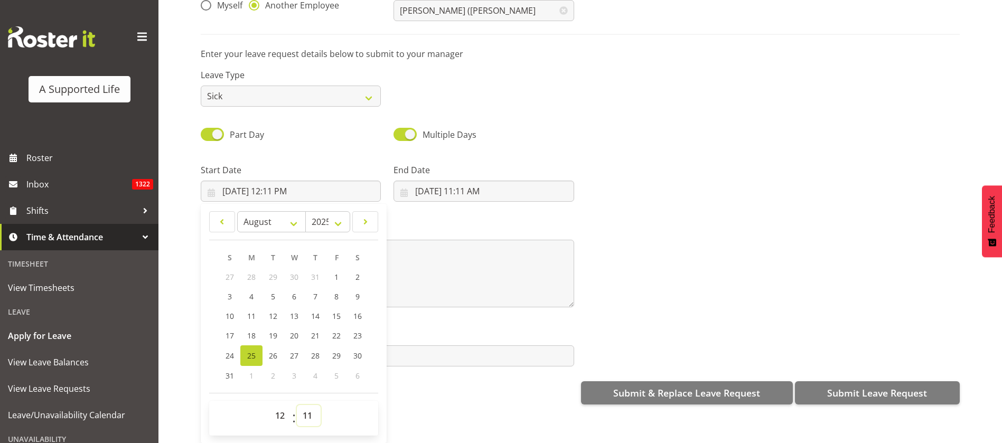
click at [308, 405] on select "00 01 02 03 04 05 06 07 08 09 10 11 12 13 14 15 16 17 18 19 20 21 22 23 24 25 2…" at bounding box center [309, 415] width 24 height 21
select select "30"
click at [297, 405] on select "00 01 02 03 04 05 06 07 08 09 10 11 12 13 14 15 16 17 18 19 20 21 22 23 24 25 2…" at bounding box center [309, 415] width 24 height 21
type input "[DATE] 12:30 PM"
click at [470, 181] on input "8/25/2025, 11:11 AM" at bounding box center [483, 191] width 180 height 21
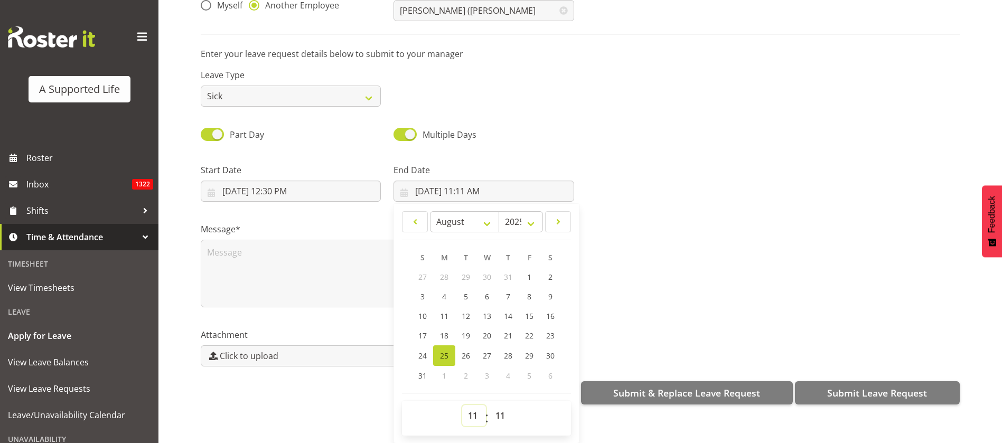
click at [467, 405] on select "00 01 02 03 04 05 06 07 08 09 10 11 12 13 14 15 16 17 18 19 20 21 22 23" at bounding box center [474, 415] width 24 height 21
select select "16"
click at [462, 405] on select "00 01 02 03 04 05 06 07 08 09 10 11 12 13 14 15 16 17 18 19 20 21 22 23" at bounding box center [474, 415] width 24 height 21
type input "8/25/2025, 4:11 PM"
click at [500, 405] on select "00 01 02 03 04 05 06 07 08 09 10 11 12 13 14 15 16 17 18 19 20 21 22 23 24 25 2…" at bounding box center [501, 415] width 24 height 21
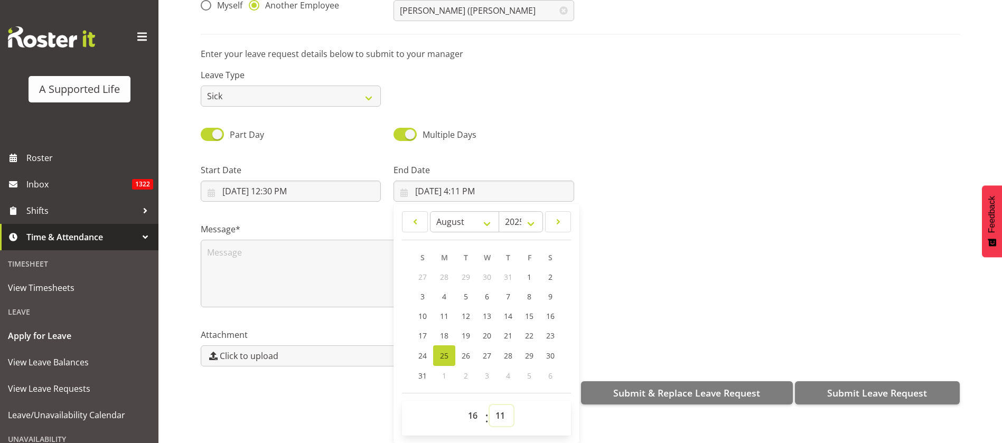
select select "30"
click at [489, 405] on select "00 01 02 03 04 05 06 07 08 09 10 11 12 13 14 15 16 17 18 19 20 21 22 23 24 25 2…" at bounding box center [501, 415] width 24 height 21
type input "8/25/2025, 4:30 PM"
click at [293, 247] on textarea at bounding box center [387, 274] width 373 height 68
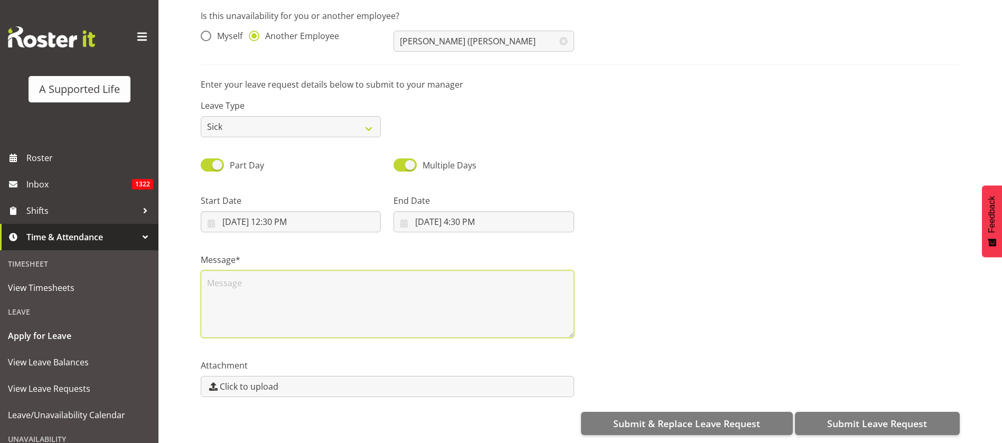
scroll to position [0, 0]
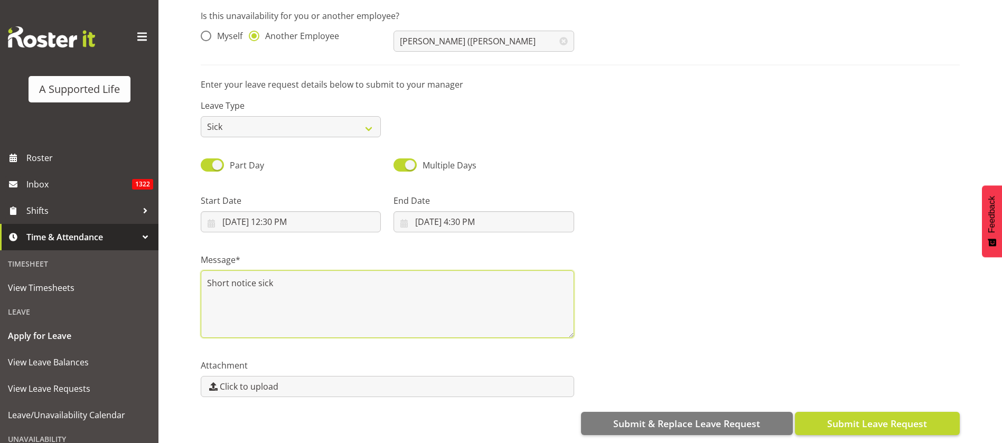
type textarea "Short notice sick"
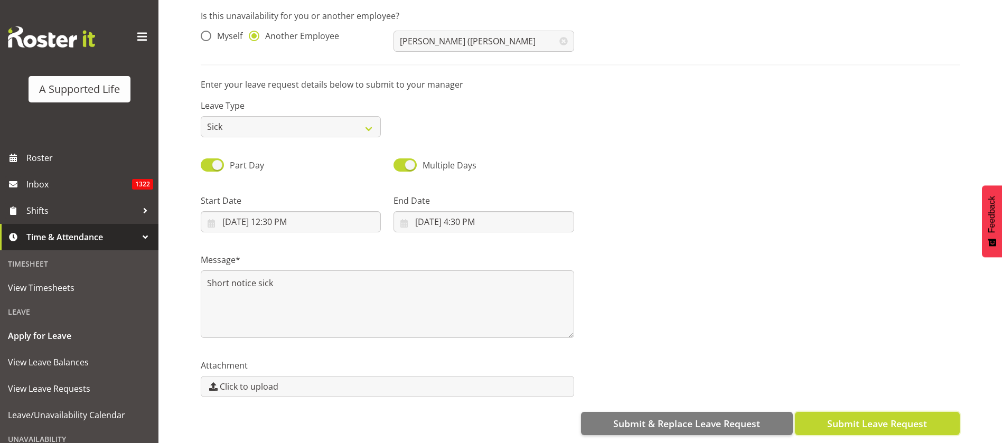
click at [847, 417] on span "Submit Leave Request" at bounding box center [877, 424] width 100 height 14
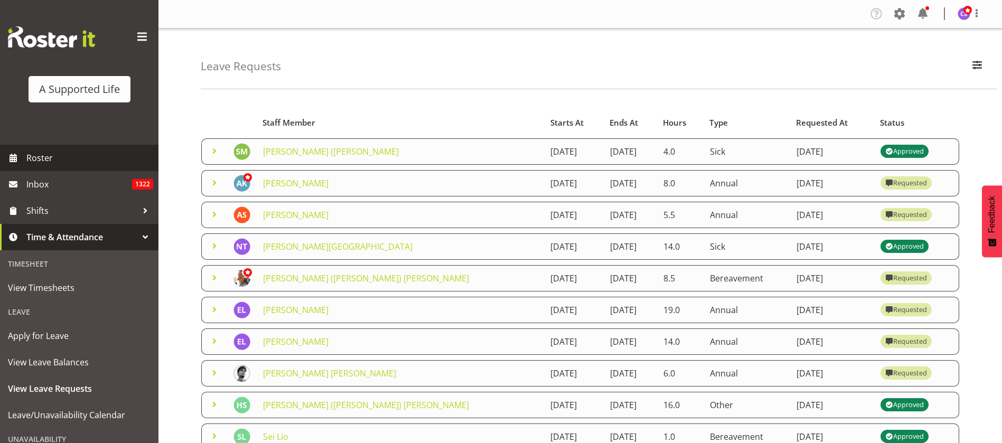
click at [52, 158] on span "Roster" at bounding box center [89, 158] width 127 height 16
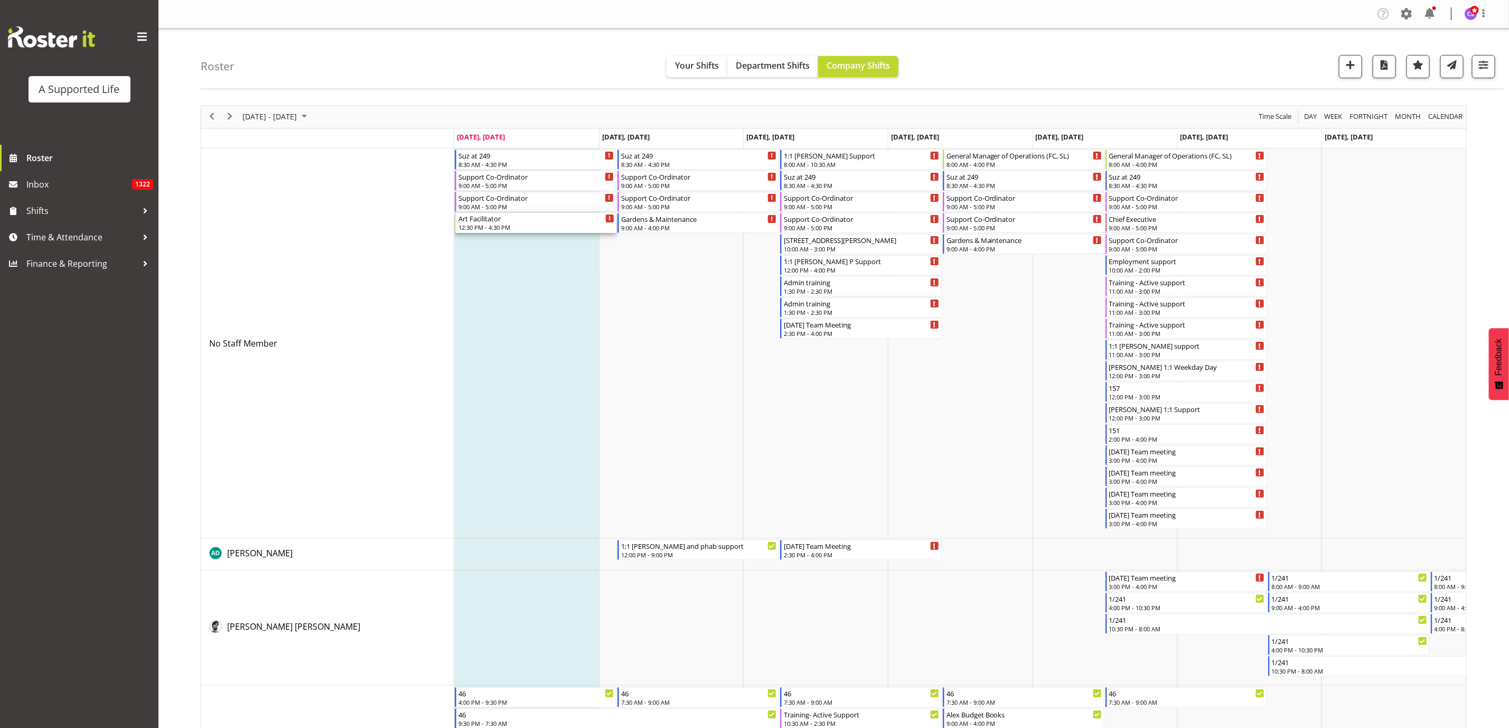
click at [535, 225] on div "12:30 PM - 4:30 PM" at bounding box center [536, 227] width 156 height 8
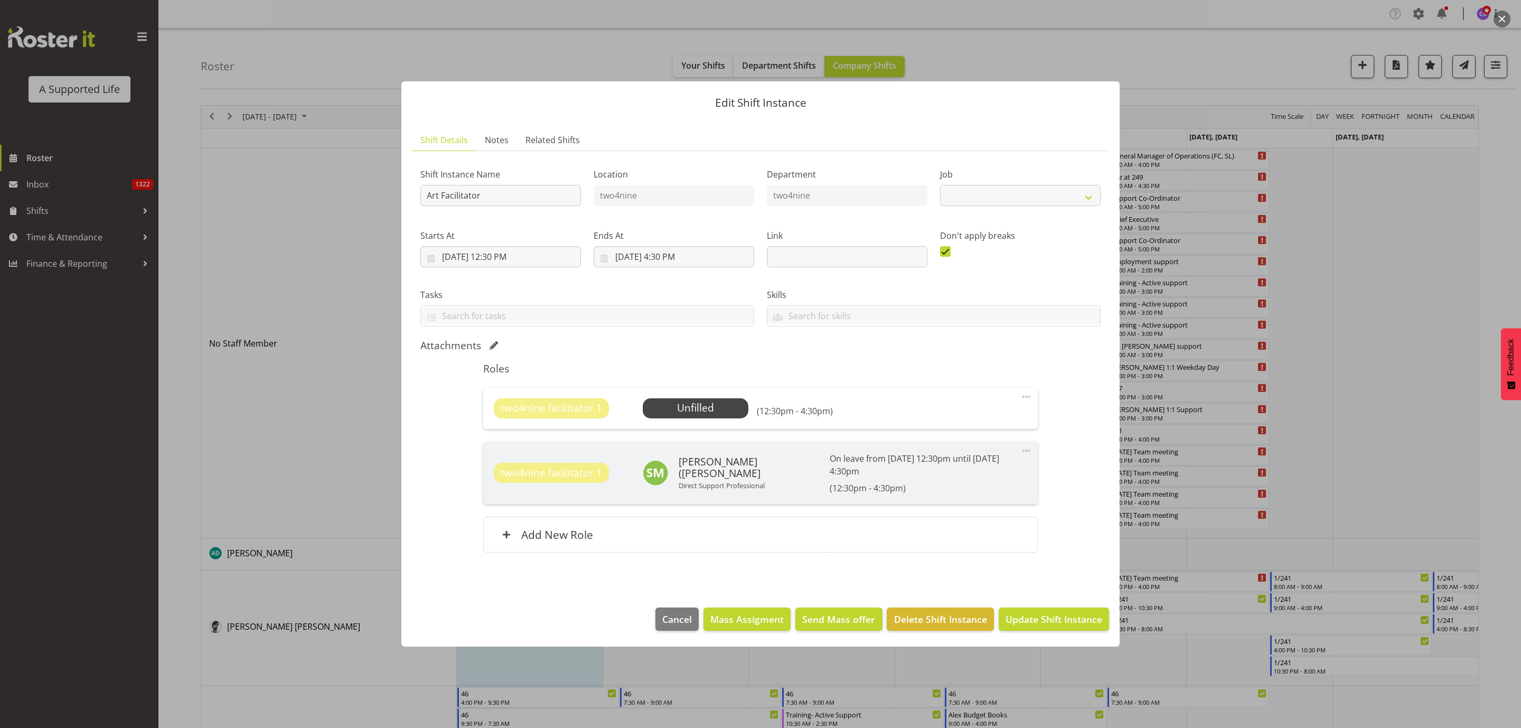
select select "4117"
click at [699, 416] on span "Select Employee" at bounding box center [695, 407] width 79 height 15
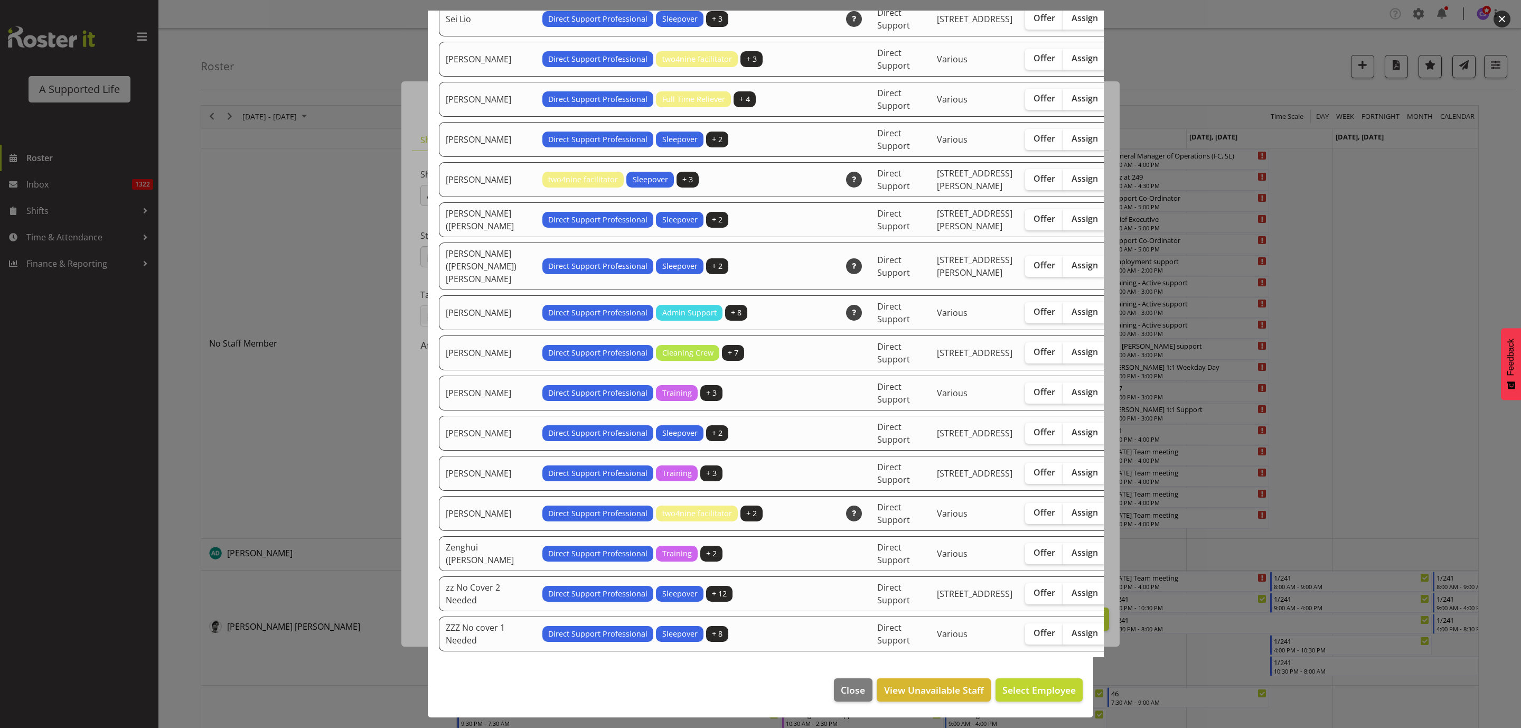
scroll to position [2797, 0]
checkbox input "true"
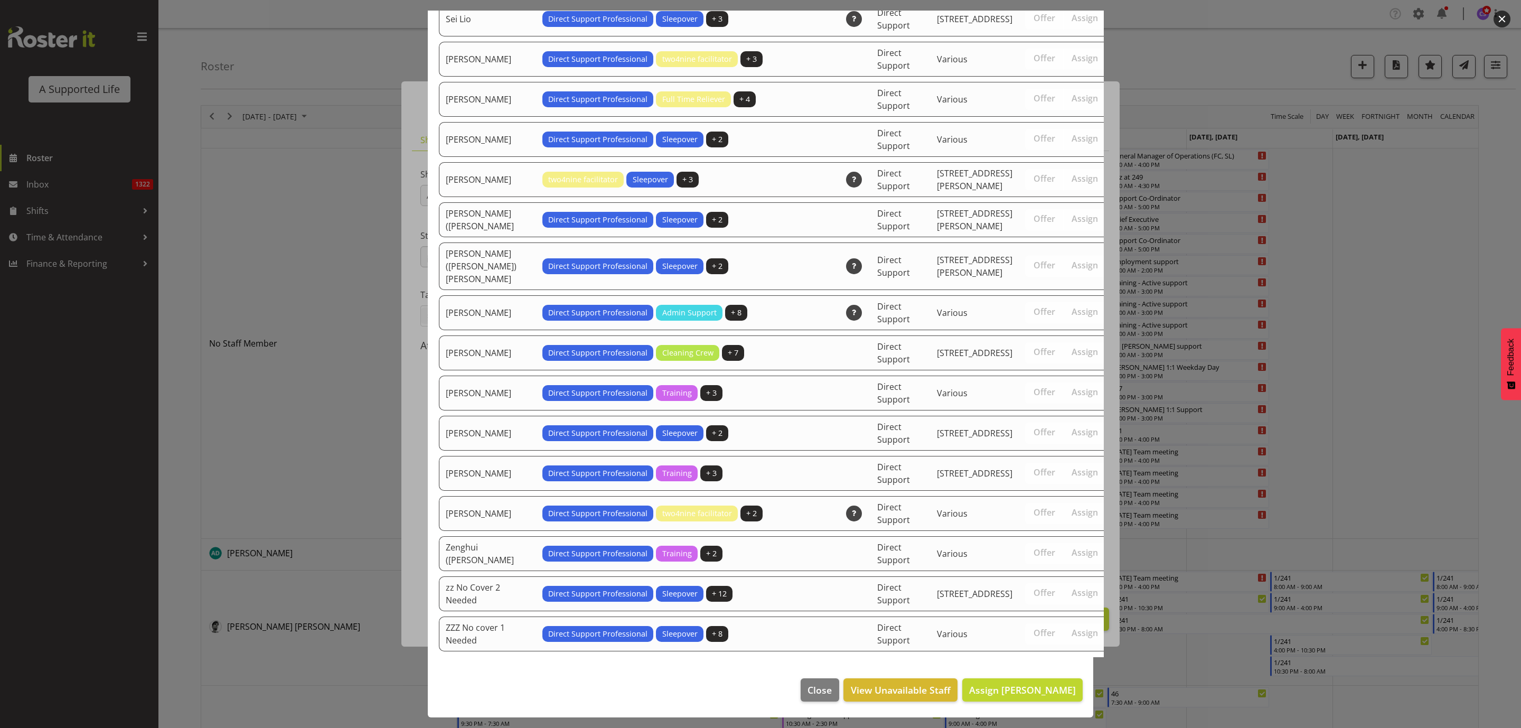
scroll to position [3035, 0]
click at [1001, 442] on span "Assign Sarah Haliday" at bounding box center [1022, 689] width 107 height 13
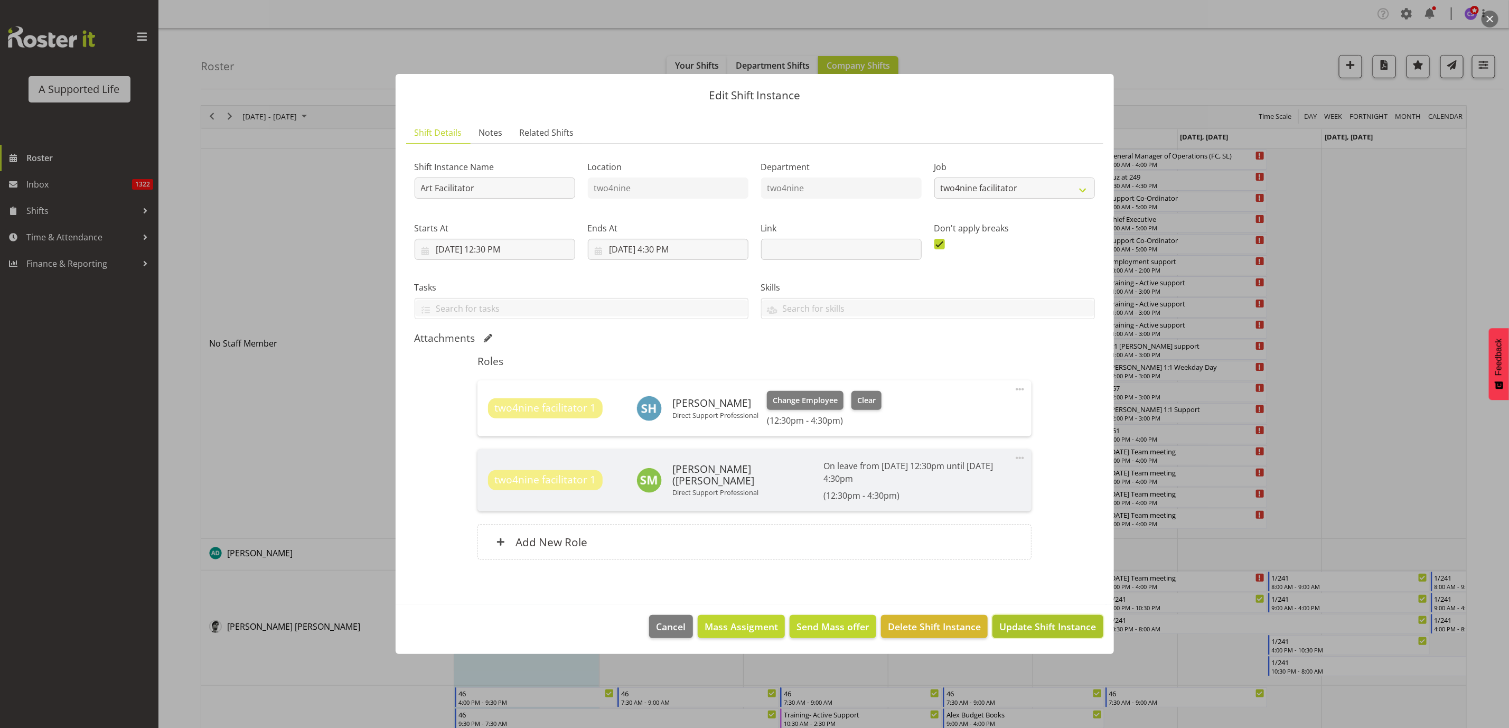
click at [1001, 442] on span "Update Shift Instance" at bounding box center [1047, 626] width 97 height 14
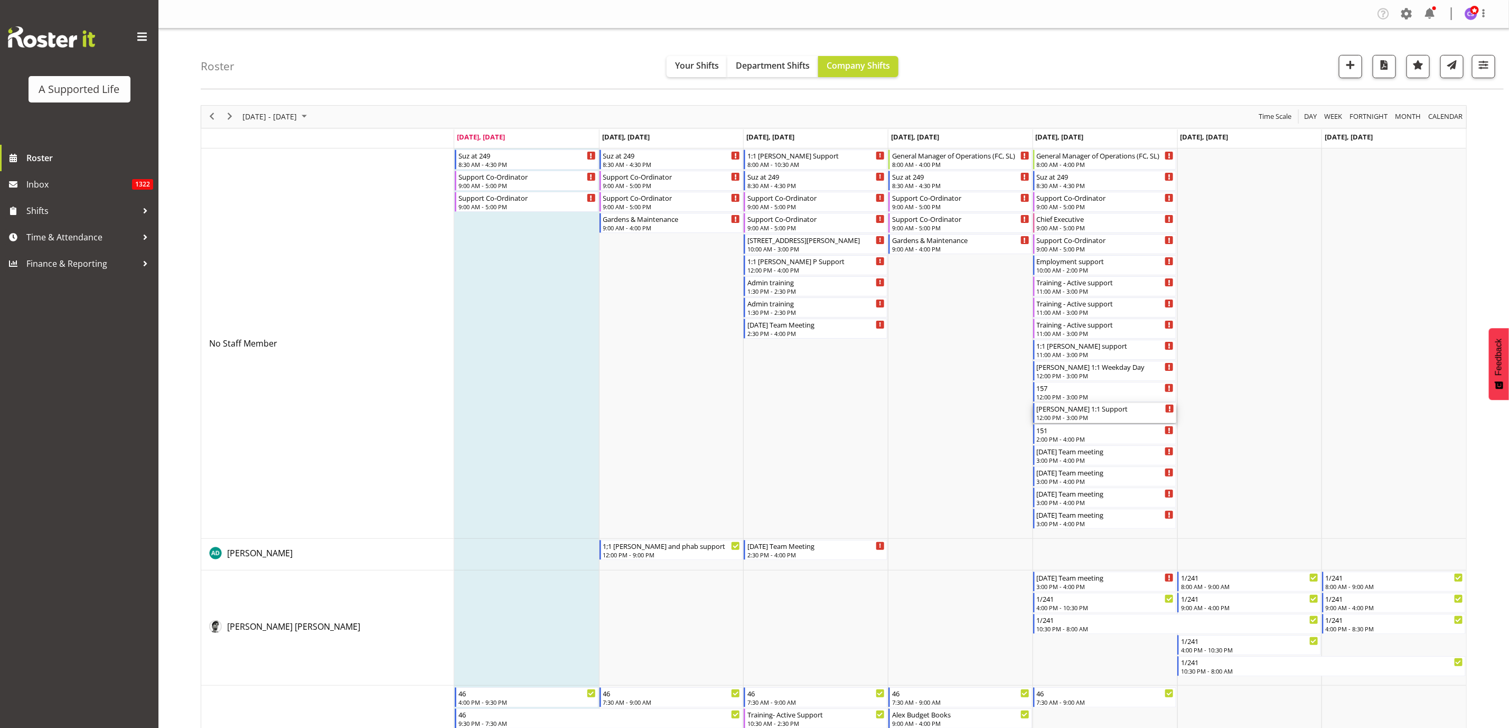
click at [1001, 416] on div "12:00 PM - 3:00 PM" at bounding box center [1106, 417] width 138 height 8
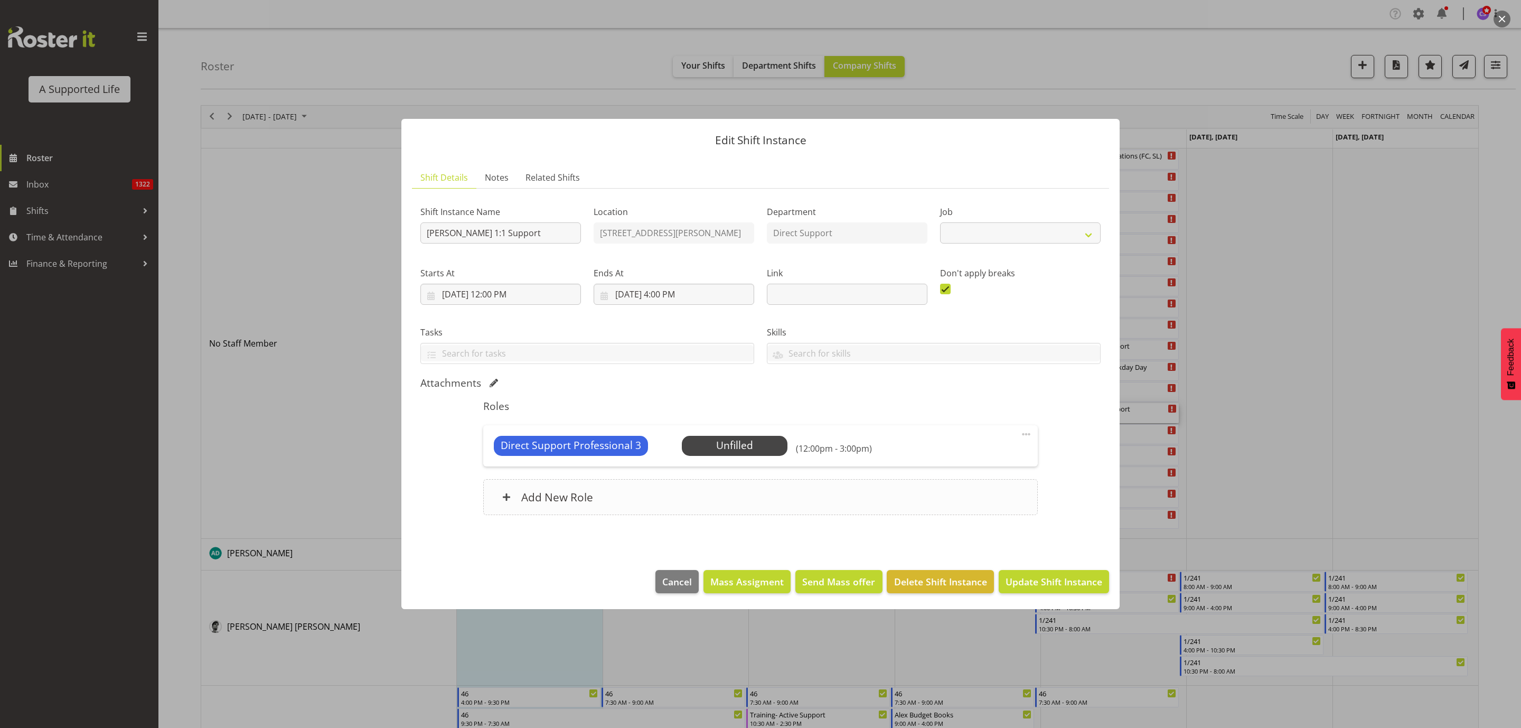
select select "4112"
click span "Select Employee"
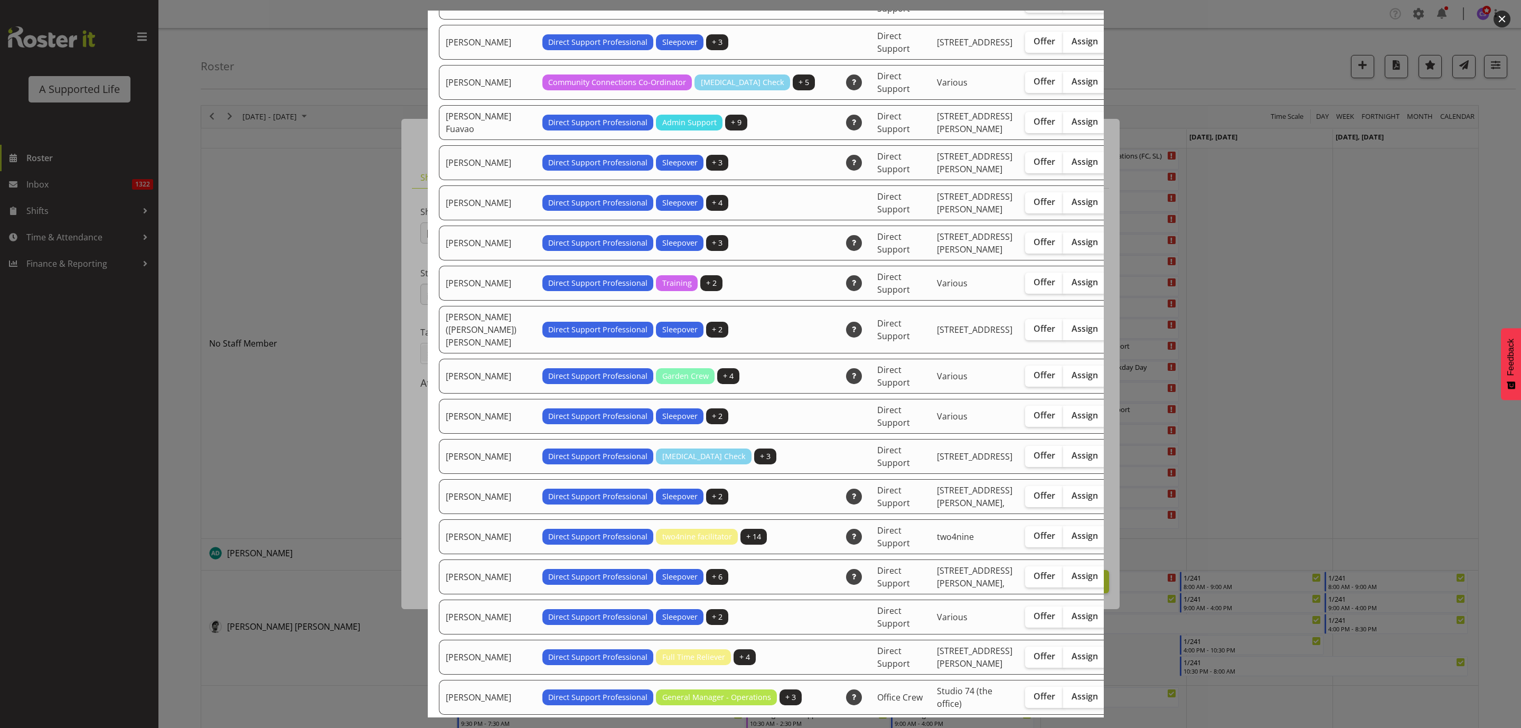
scroll to position [1267, 0]
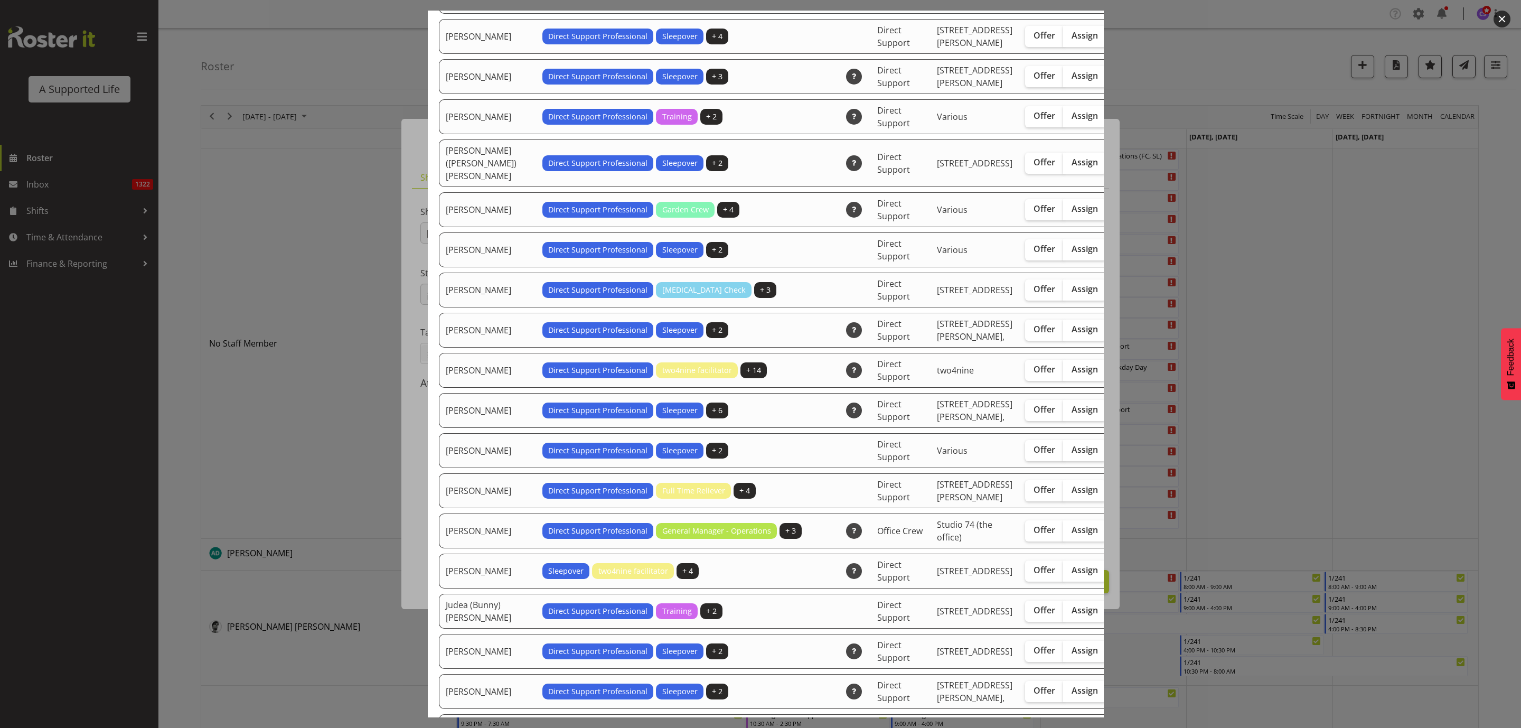
drag, startPoint x: 1035, startPoint y: 554, endPoint x: 1043, endPoint y: 526, distance: 29.6
click span "Assign"
click input "Assign"
checkbox input "true"
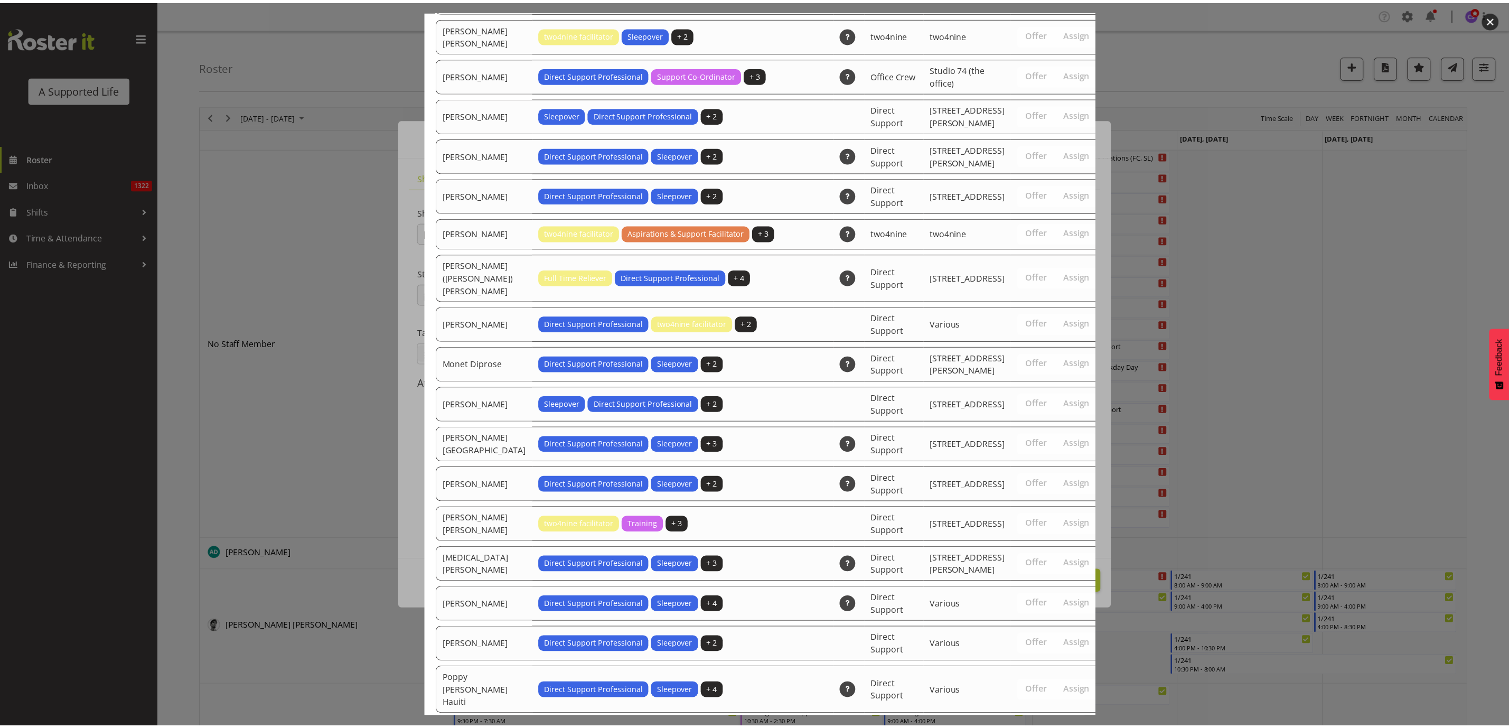
scroll to position [3422, 0]
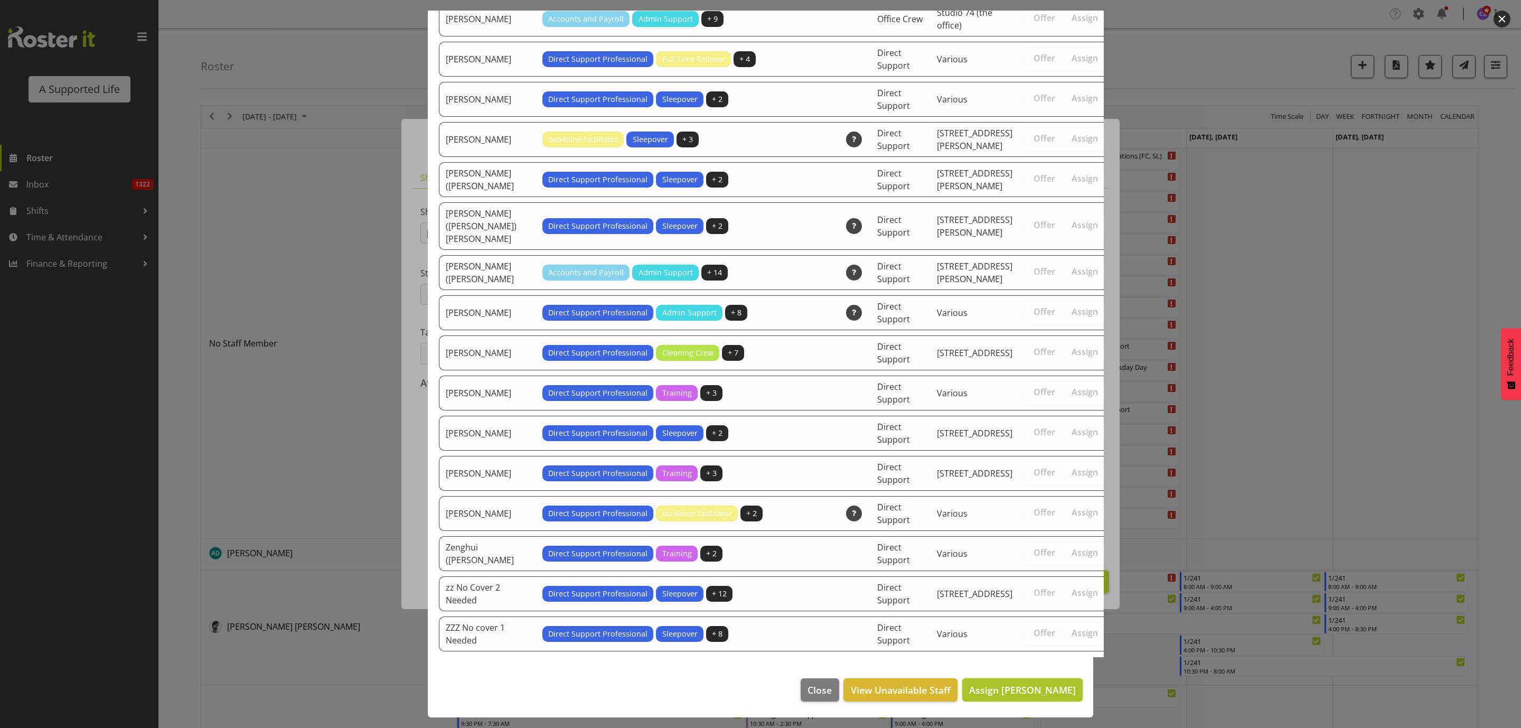
click span "Assign Jayden Su"
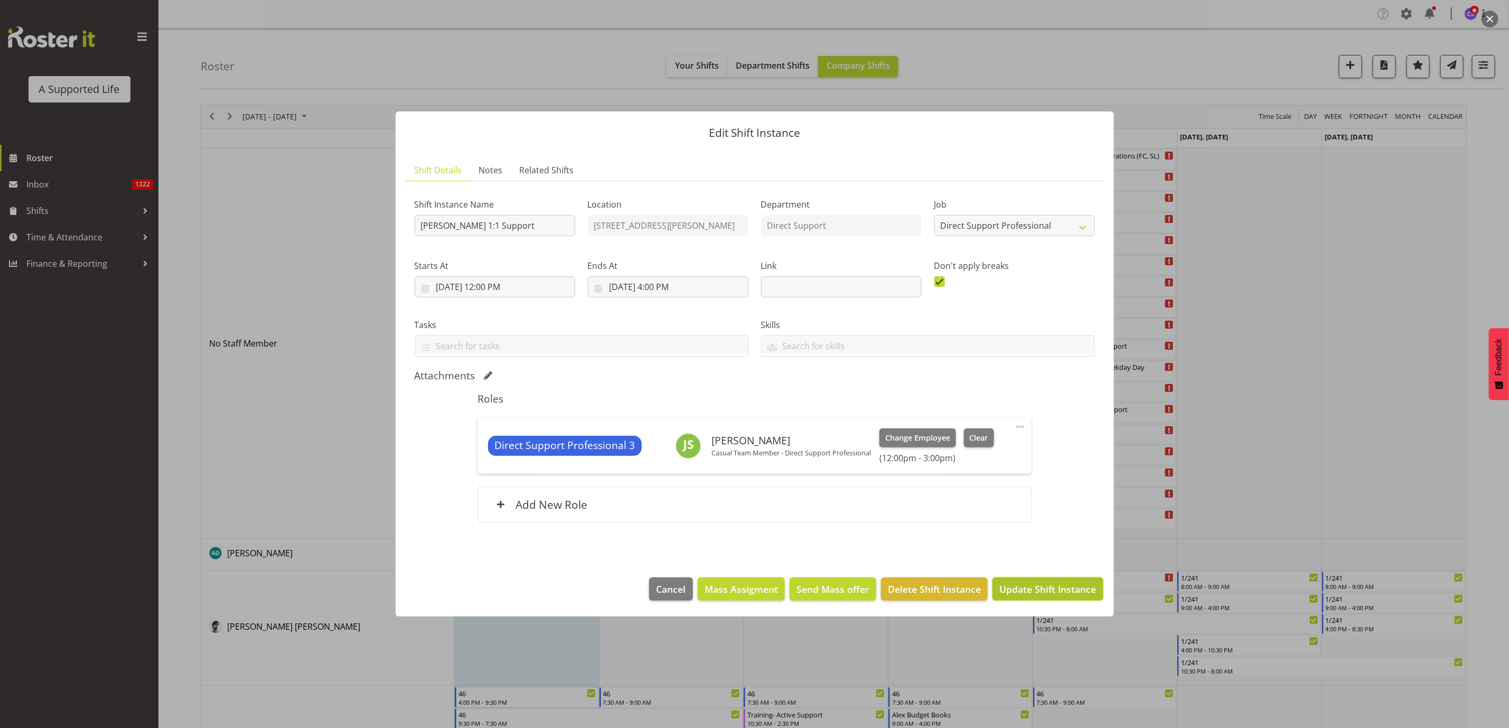
click span "Update Shift Instance"
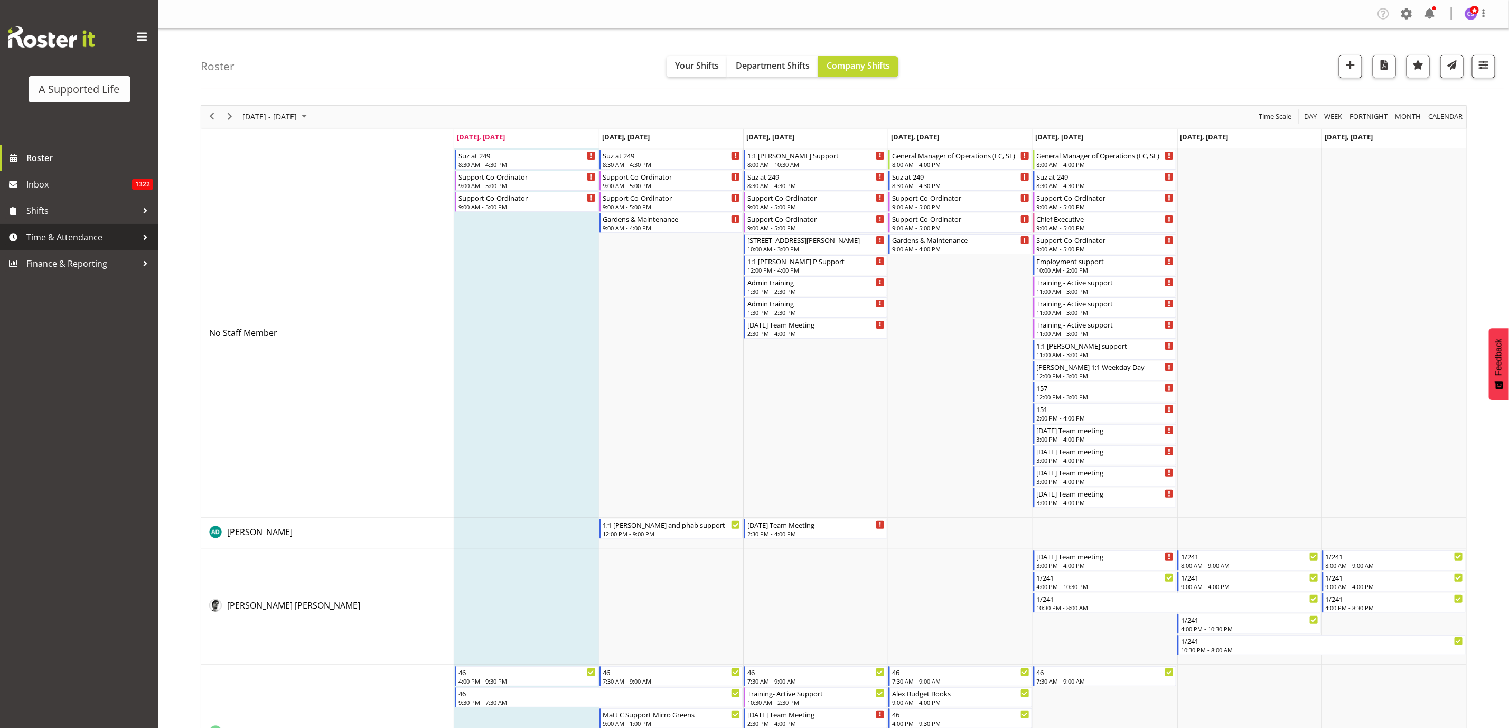
drag, startPoint x: 81, startPoint y: 240, endPoint x: 87, endPoint y: 239, distance: 5.8
click span "Time & Attendance"
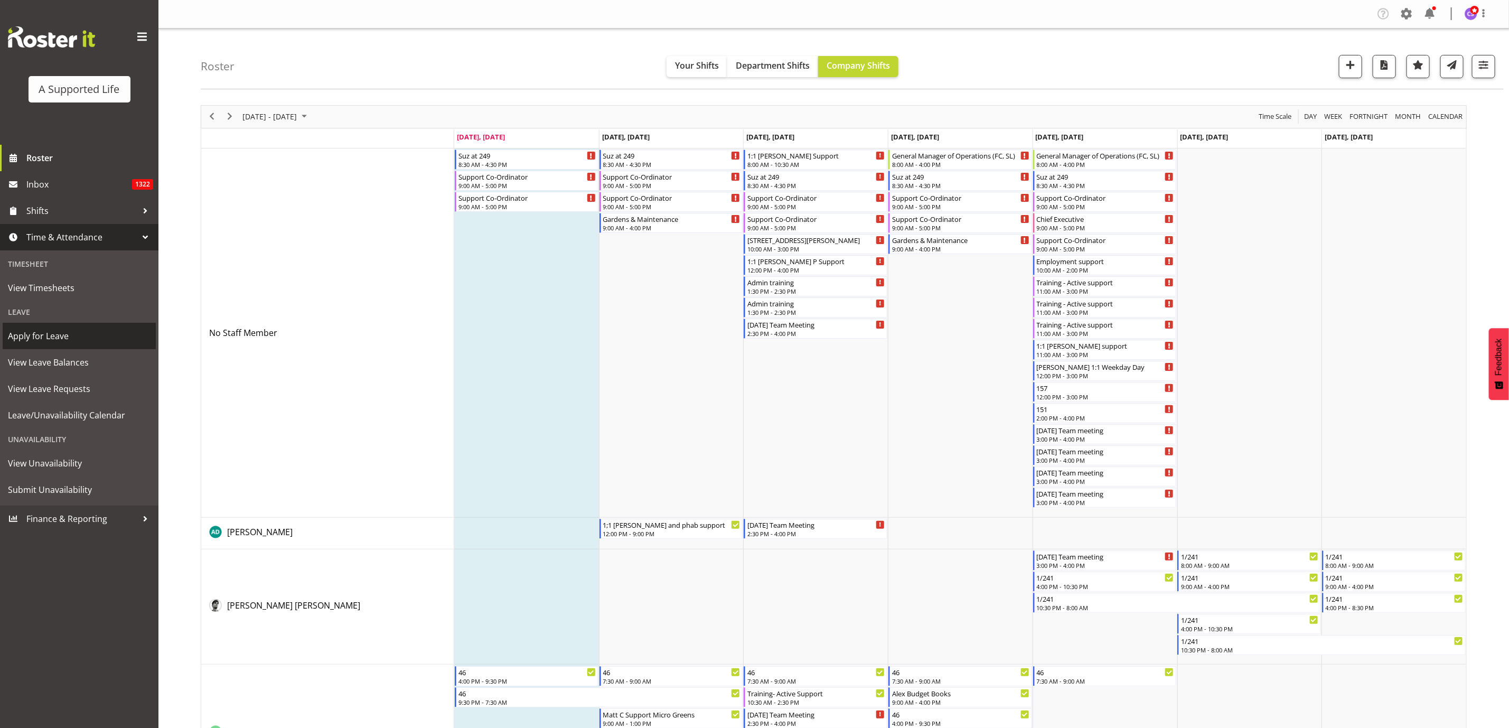
click span "Apply for Leave"
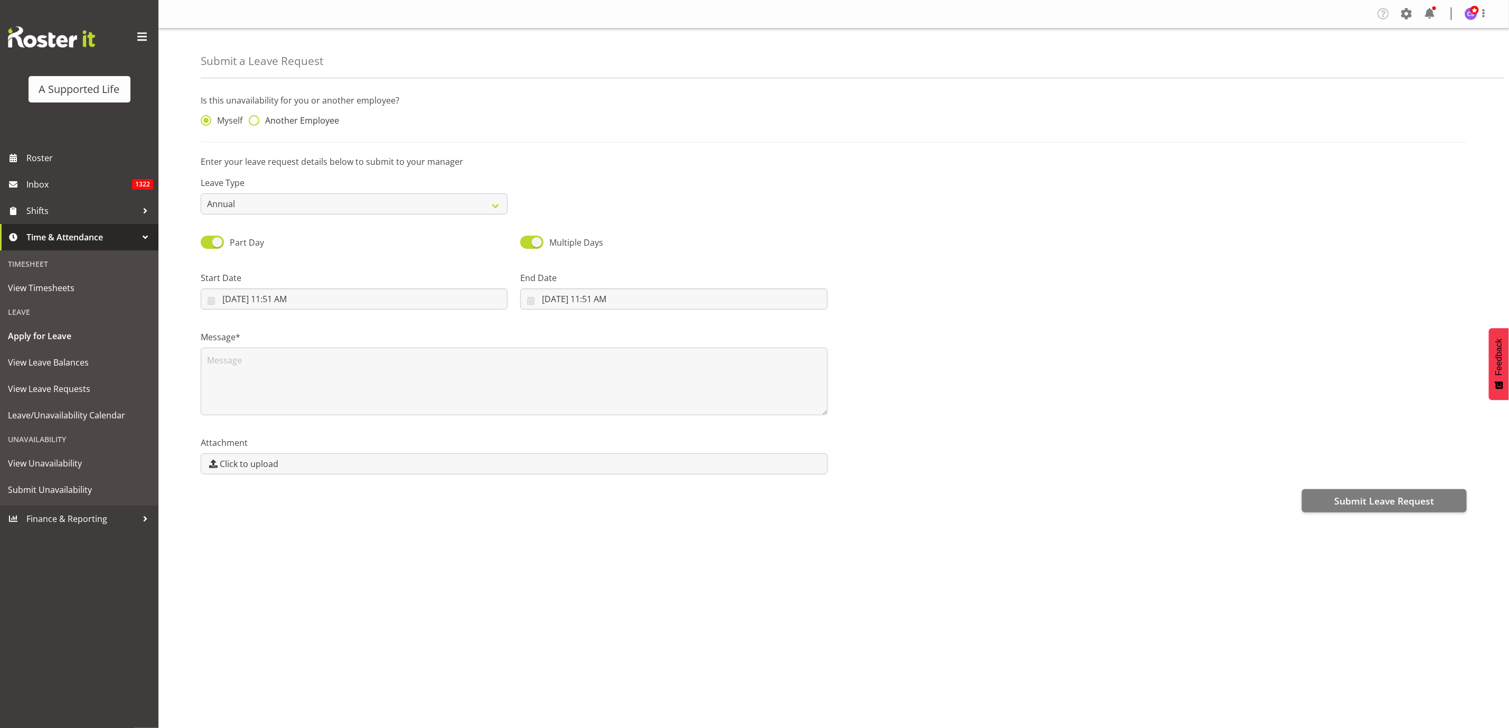
click at [259, 116] on span "Another Employee" at bounding box center [299, 120] width 80 height 11
click at [256, 117] on input "Another Employee" at bounding box center [252, 120] width 7 height 7
radio input "true"
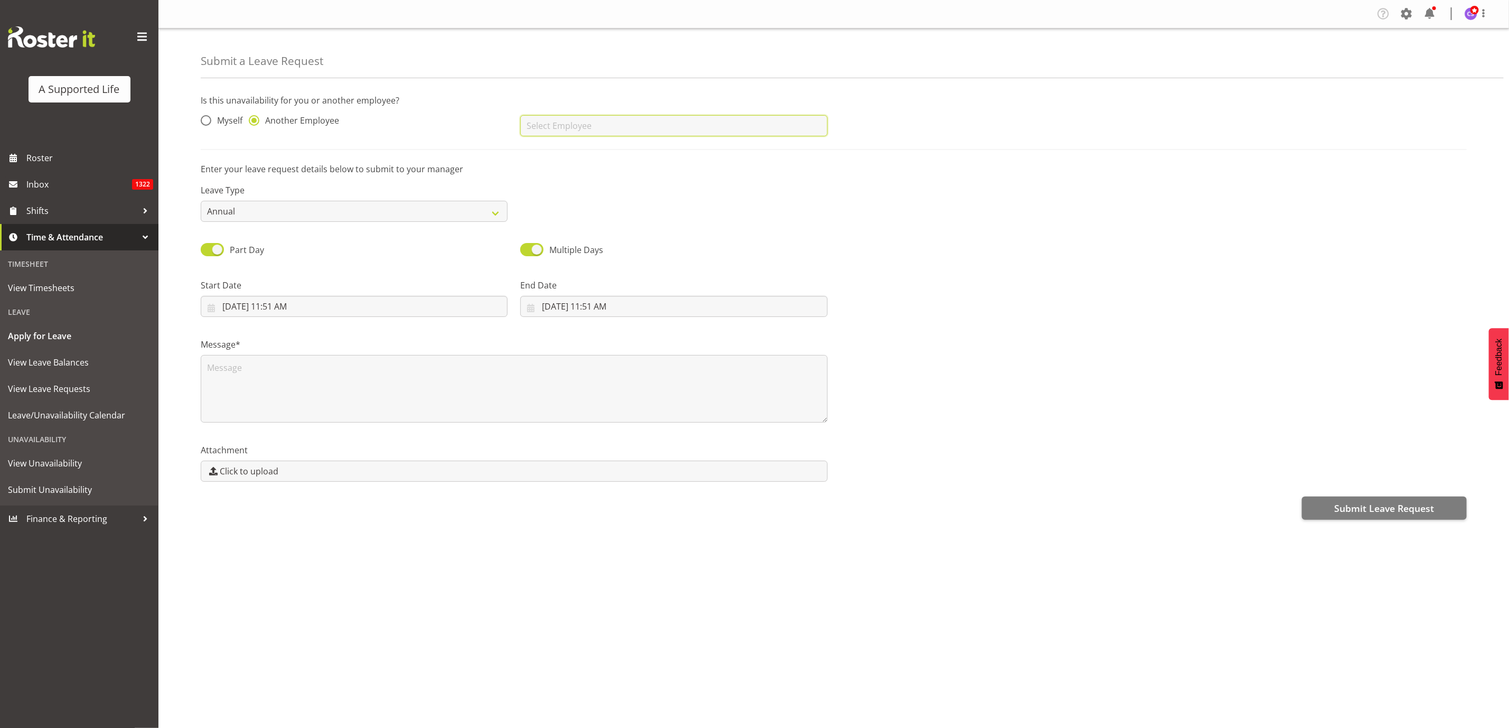
click at [618, 121] on input "text" at bounding box center [673, 125] width 307 height 21
click at [632, 169] on link "[PERSON_NAME]" at bounding box center [673, 171] width 307 height 19
type input "[PERSON_NAME]"
click at [290, 307] on input "8/25/2025, 11:51 AM" at bounding box center [354, 306] width 307 height 21
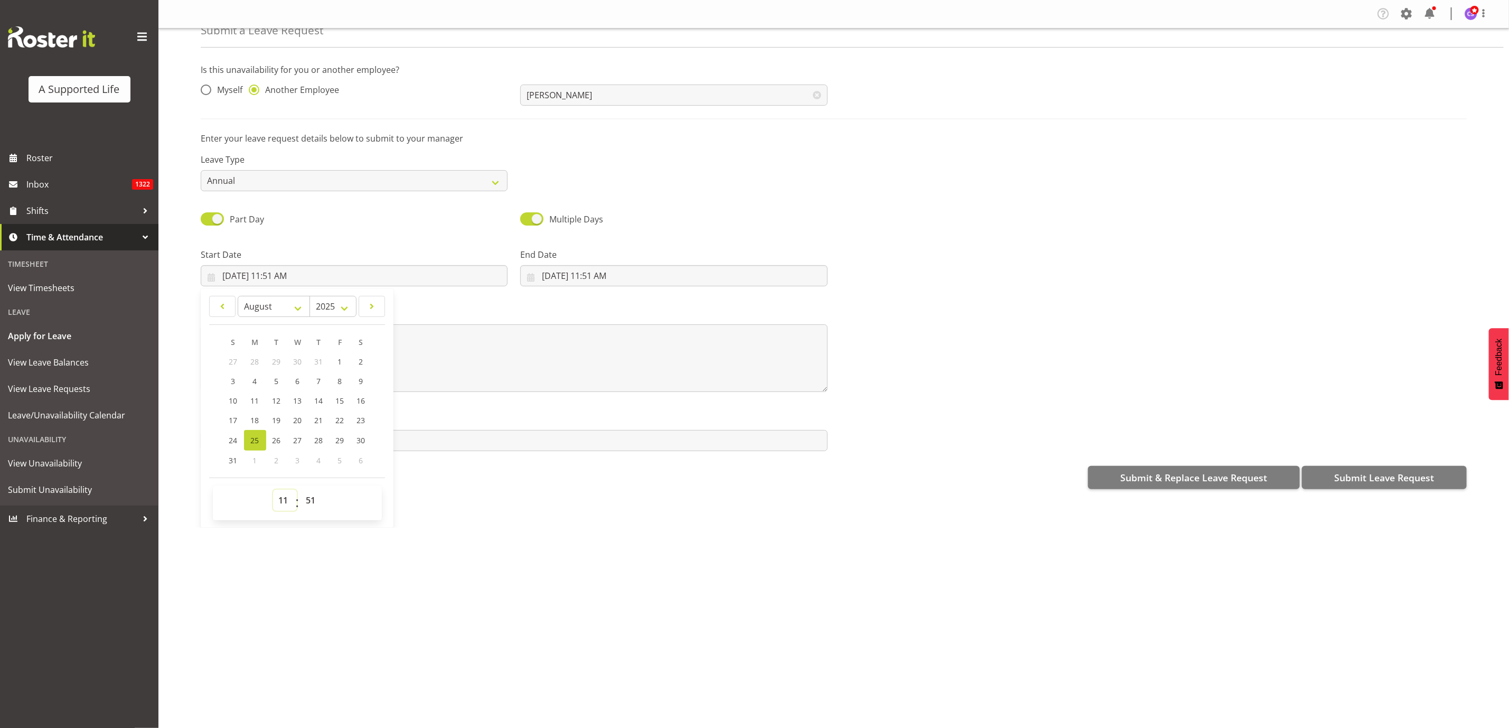
drag, startPoint x: 286, startPoint y: 503, endPoint x: 286, endPoint y: 495, distance: 7.9
click at [286, 502] on select "00 01 02 03 04 05 06 07 08 09 10 11 12 13 14 15 16 17 18 19 20 21 22 23" at bounding box center [285, 499] width 24 height 21
select select "16"
click at [273, 489] on select "00 01 02 03 04 05 06 07 08 09 10 11 12 13 14 15 16 17 18 19 20 21 22 23" at bounding box center [285, 499] width 24 height 21
type input "8/25/2025, 4:51 PM"
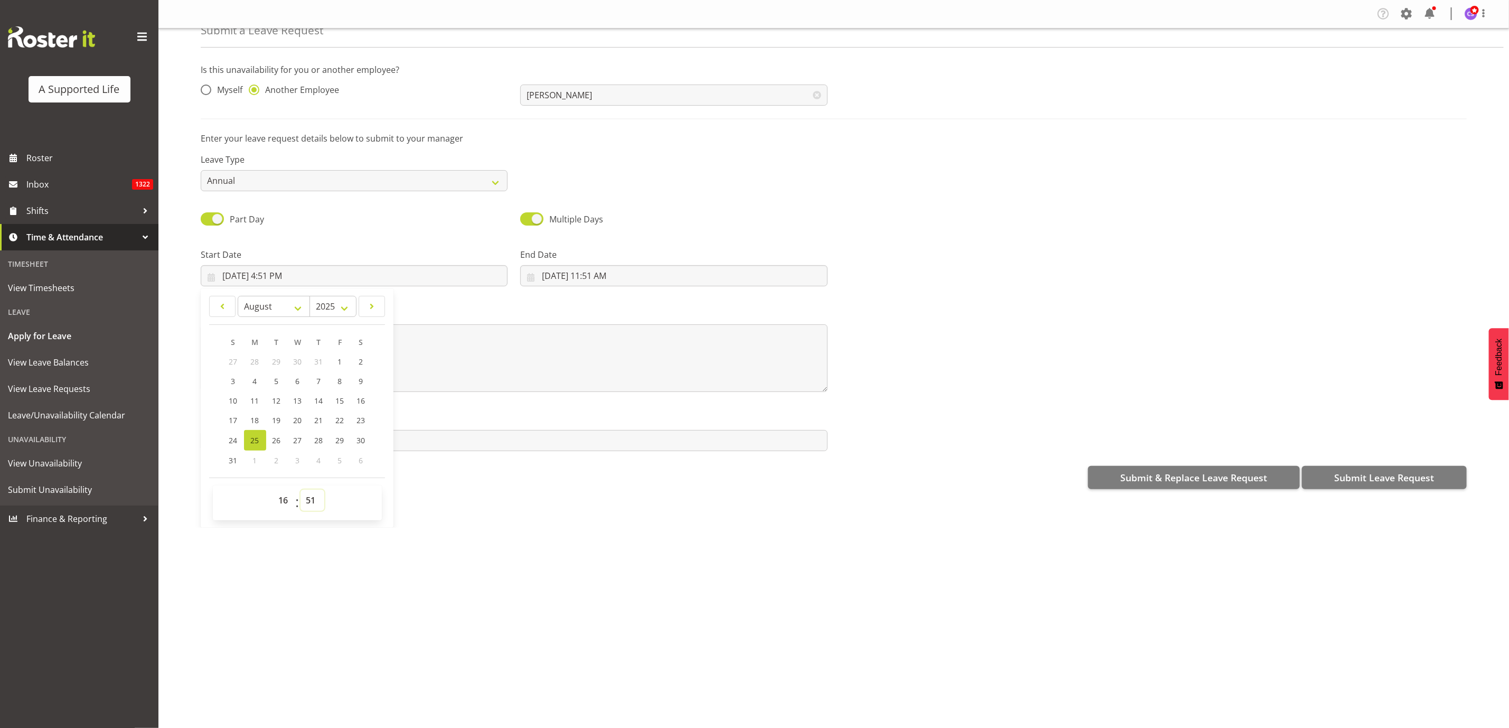
drag, startPoint x: 308, startPoint y: 495, endPoint x: 312, endPoint y: 491, distance: 5.6
click at [308, 495] on select "00 01 02 03 04 05 06 07 08 09 10 11 12 13 14 15 16 17 18 19 20 21 22 23 24 25 2…" at bounding box center [312, 499] width 24 height 21
select select "0"
click at [301, 489] on select "00 01 02 03 04 05 06 07 08 09 10 11 12 13 14 15 16 17 18 19 20 21 22 23 24 25 2…" at bounding box center [312, 499] width 24 height 21
type input "8/25/2025, 4:00 PM"
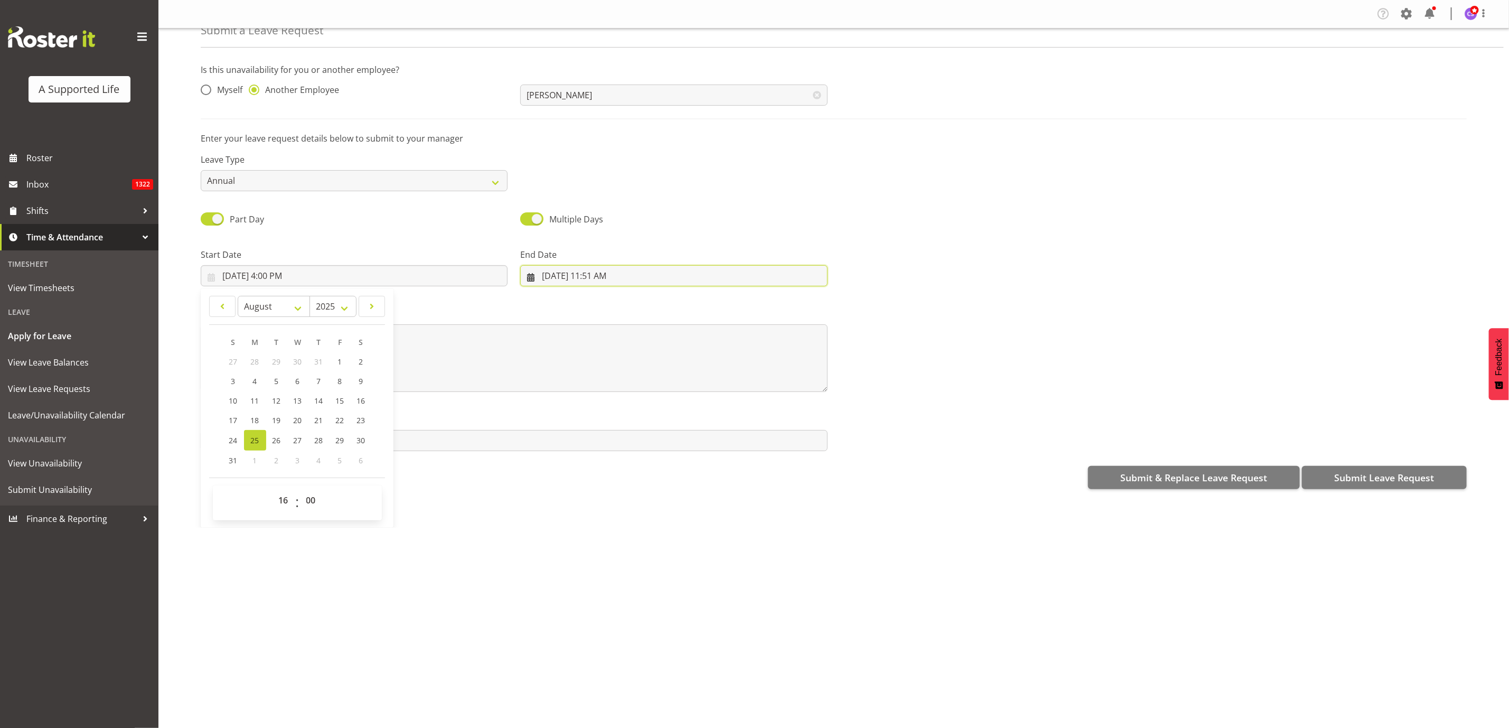
click at [615, 275] on input "8/25/2025, 11:51 AM" at bounding box center [673, 275] width 307 height 21
click at [599, 501] on select "00 01 02 03 04 05 06 07 08 09 10 11 12 13 14 15 16 17 18 19 20 21 22 23" at bounding box center [604, 499] width 24 height 21
select select "20"
click at [592, 489] on select "00 01 02 03 04 05 06 07 08 09 10 11 12 13 14 15 16 17 18 19 20 21 22 23" at bounding box center [604, 499] width 24 height 21
type input "8/25/2025, 8:51 PM"
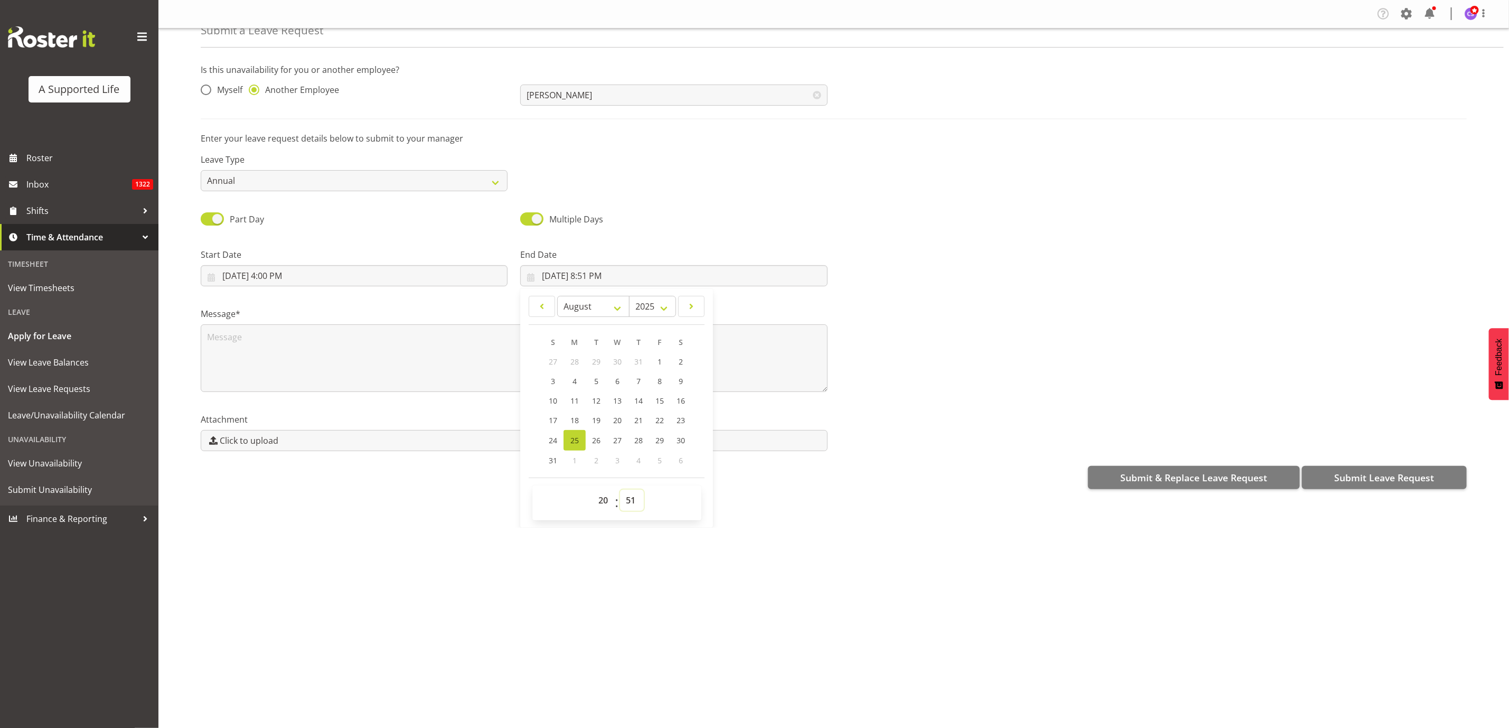
drag, startPoint x: 634, startPoint y: 498, endPoint x: 634, endPoint y: 489, distance: 8.4
click at [634, 498] on select "00 01 02 03 04 05 06 07 08 09 10 11 12 13 14 15 16 17 18 19 20 21 22 23 24 25 2…" at bounding box center [632, 499] width 24 height 21
select select "0"
click at [620, 489] on select "00 01 02 03 04 05 06 07 08 09 10 11 12 13 14 15 16 17 18 19 20 21 22 23 24 25 2…" at bounding box center [632, 499] width 24 height 21
click at [661, 435] on span "29" at bounding box center [659, 440] width 8 height 10
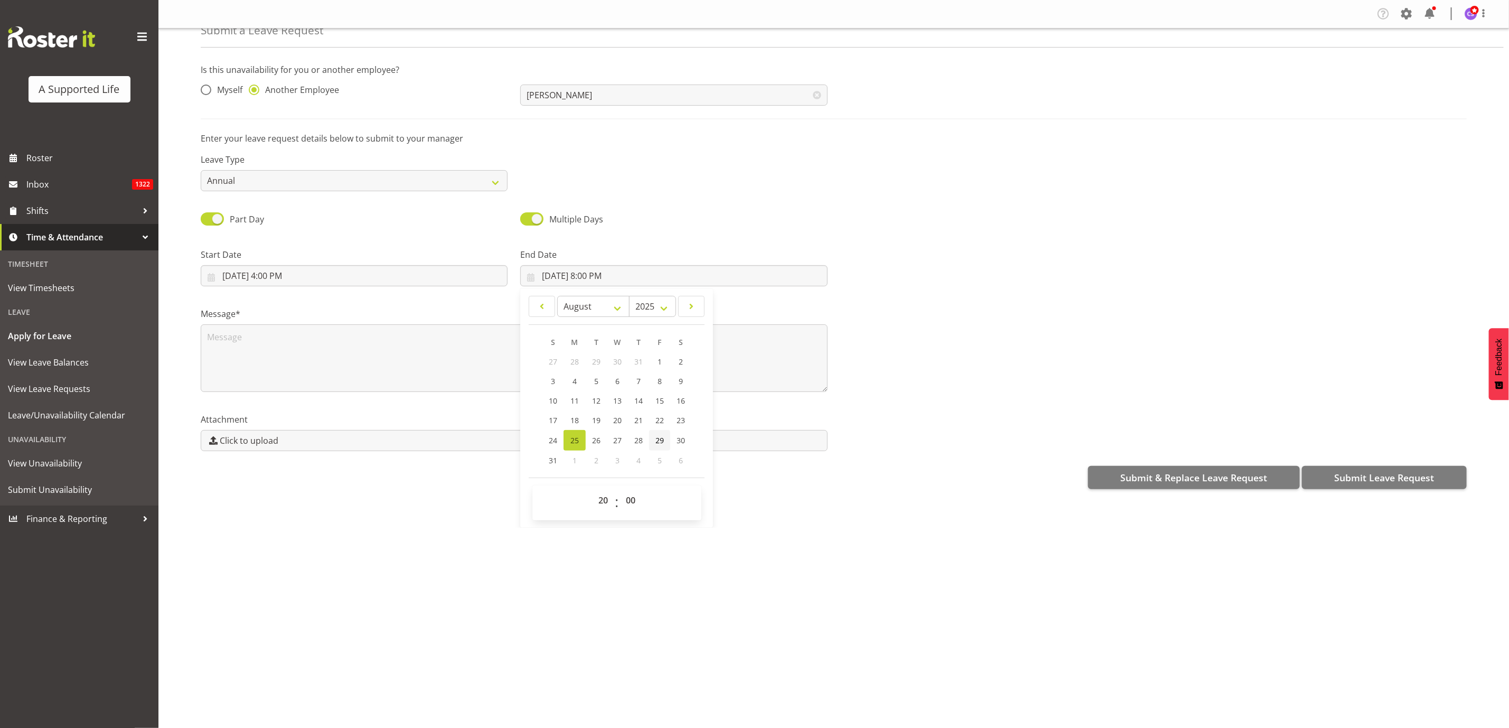
type input "8/29/2025, 8:00 PM"
click at [275, 276] on input "8/25/2025, 4:00 PM" at bounding box center [354, 275] width 307 height 21
click at [323, 440] on span "28" at bounding box center [319, 440] width 8 height 10
type input "8/28/2025, 4:00 PM"
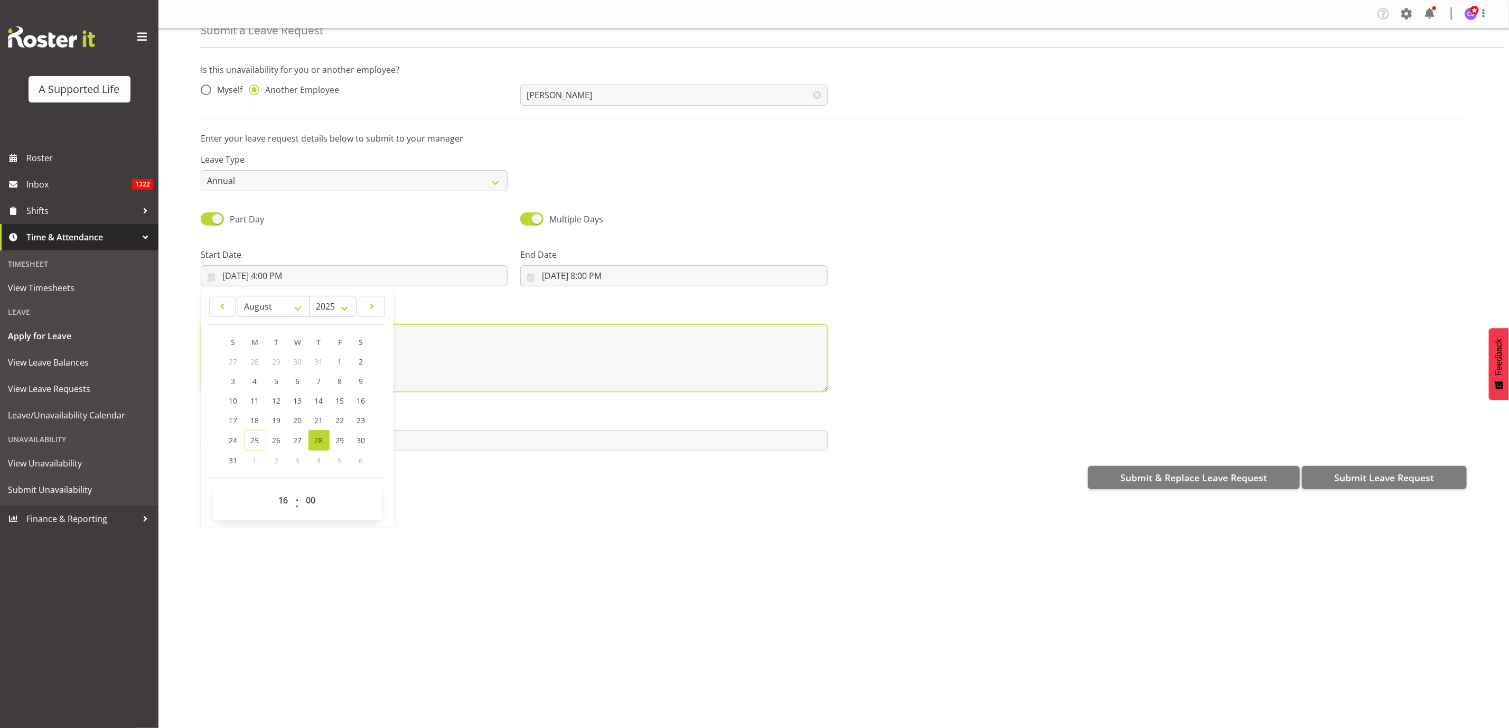
click at [506, 390] on textarea at bounding box center [514, 358] width 627 height 68
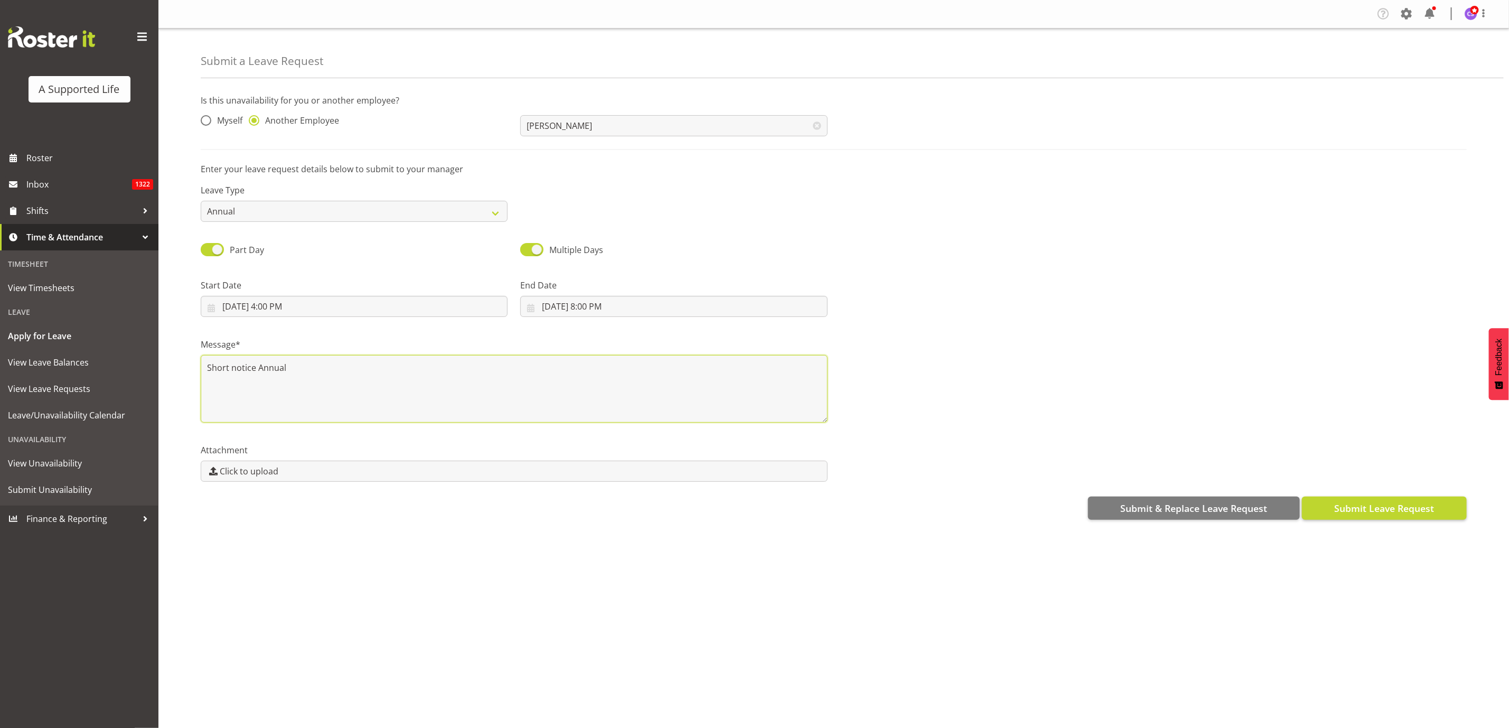
type textarea "Short notice Annual"
click at [1375, 512] on span "Submit Leave Request" at bounding box center [1384, 508] width 100 height 14
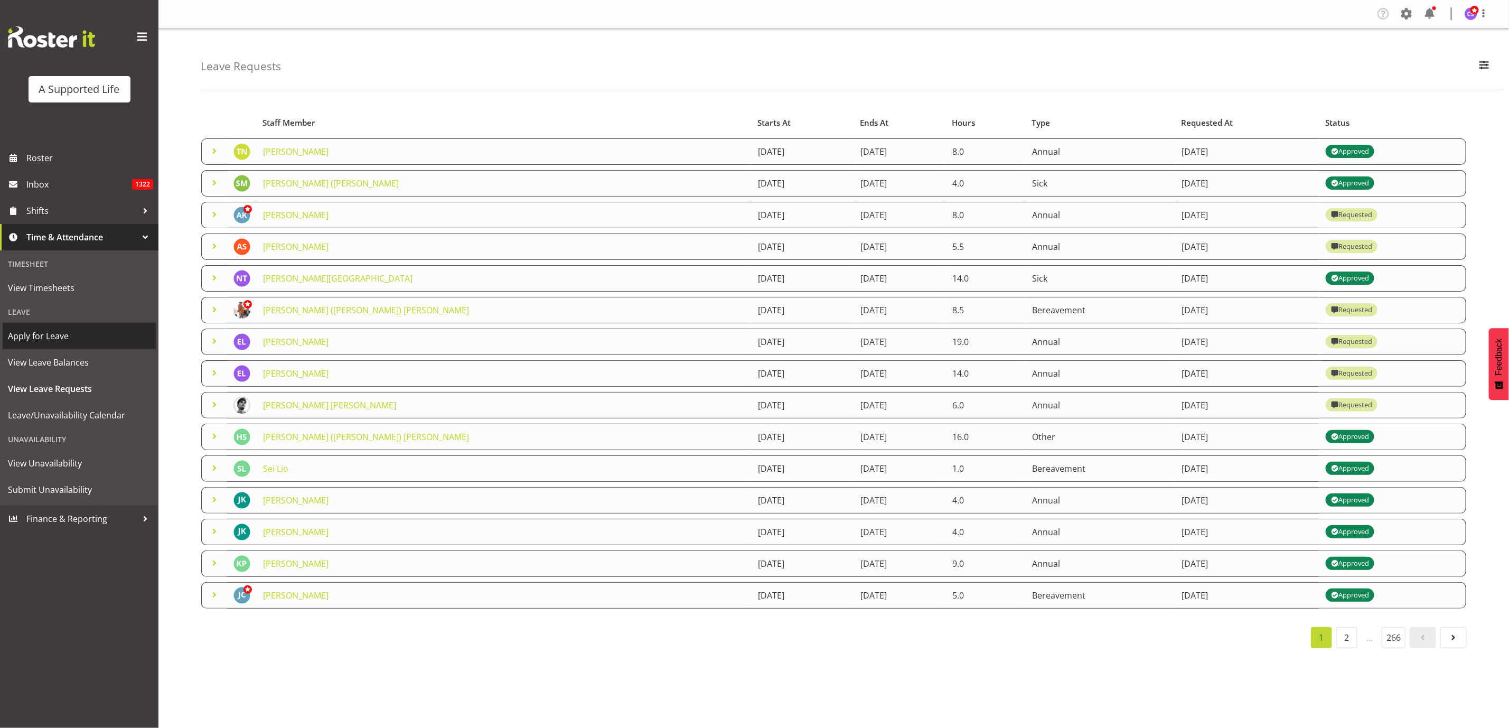
click at [44, 338] on span "Apply for Leave" at bounding box center [79, 336] width 143 height 16
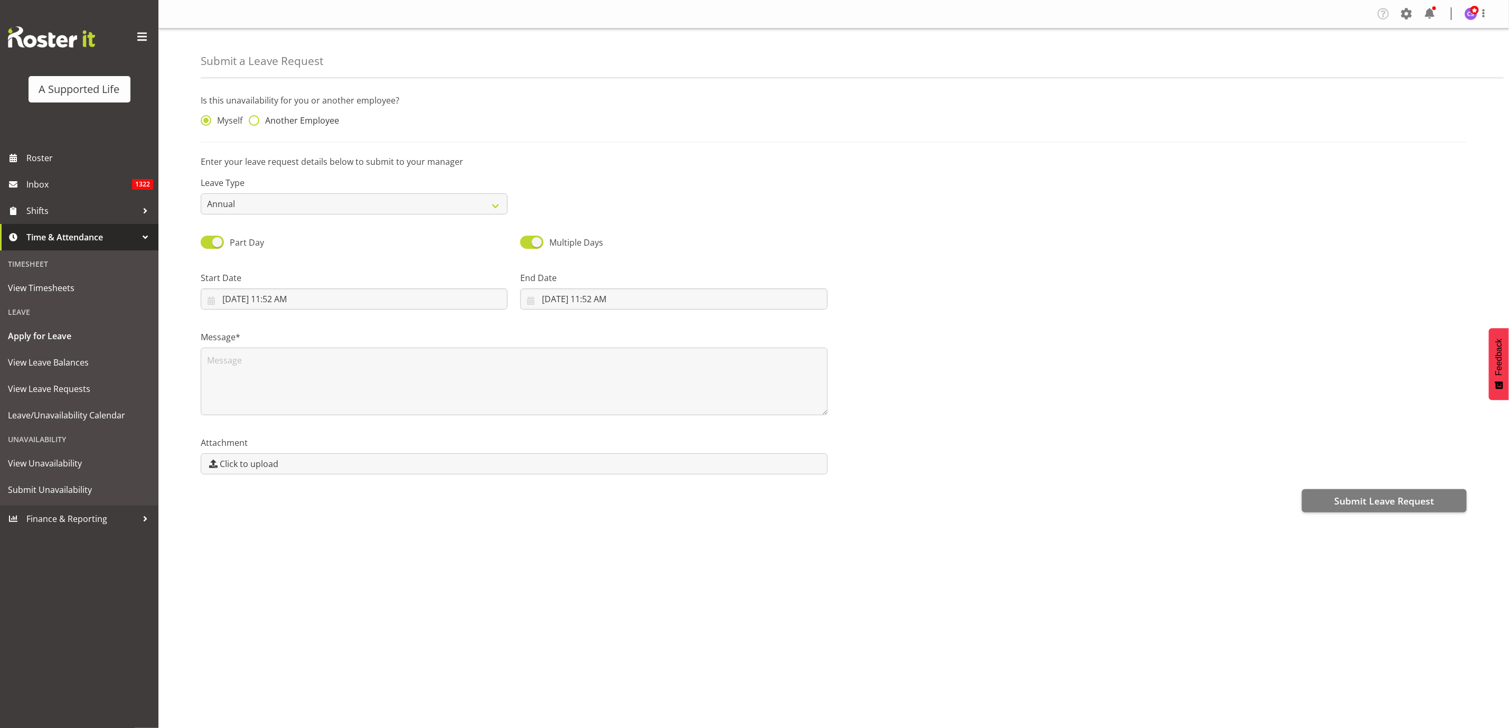
click at [258, 120] on span at bounding box center [254, 120] width 11 height 11
click at [256, 120] on input "Another Employee" at bounding box center [252, 120] width 7 height 7
radio input "true"
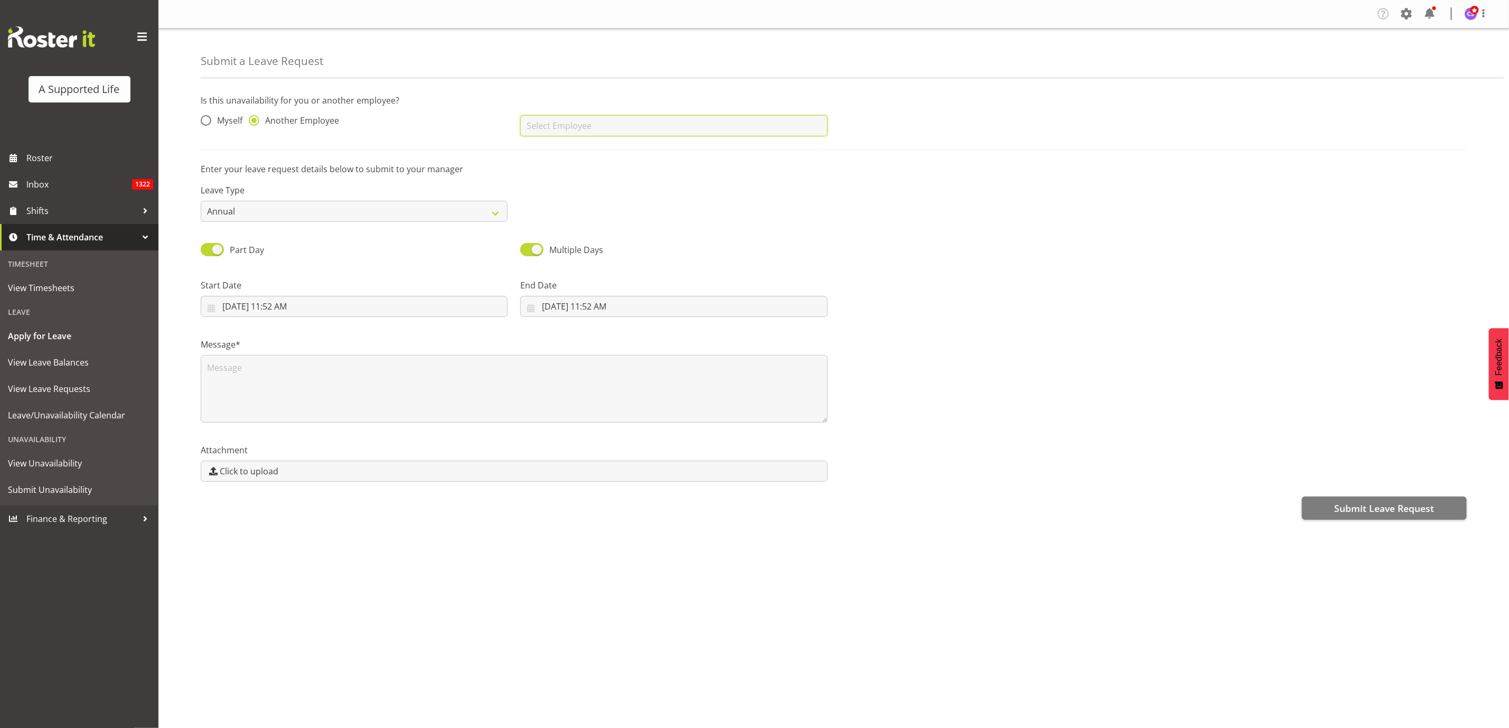
click at [582, 130] on input "text" at bounding box center [673, 125] width 307 height 21
type input "Y"
click at [607, 175] on link "[PERSON_NAME]" at bounding box center [673, 171] width 307 height 19
type input "[PERSON_NAME]"
click at [397, 214] on select "Annual Sick Bereavement Domestic Violence Parental Jury Service Day In [GEOGRAP…" at bounding box center [354, 211] width 307 height 21
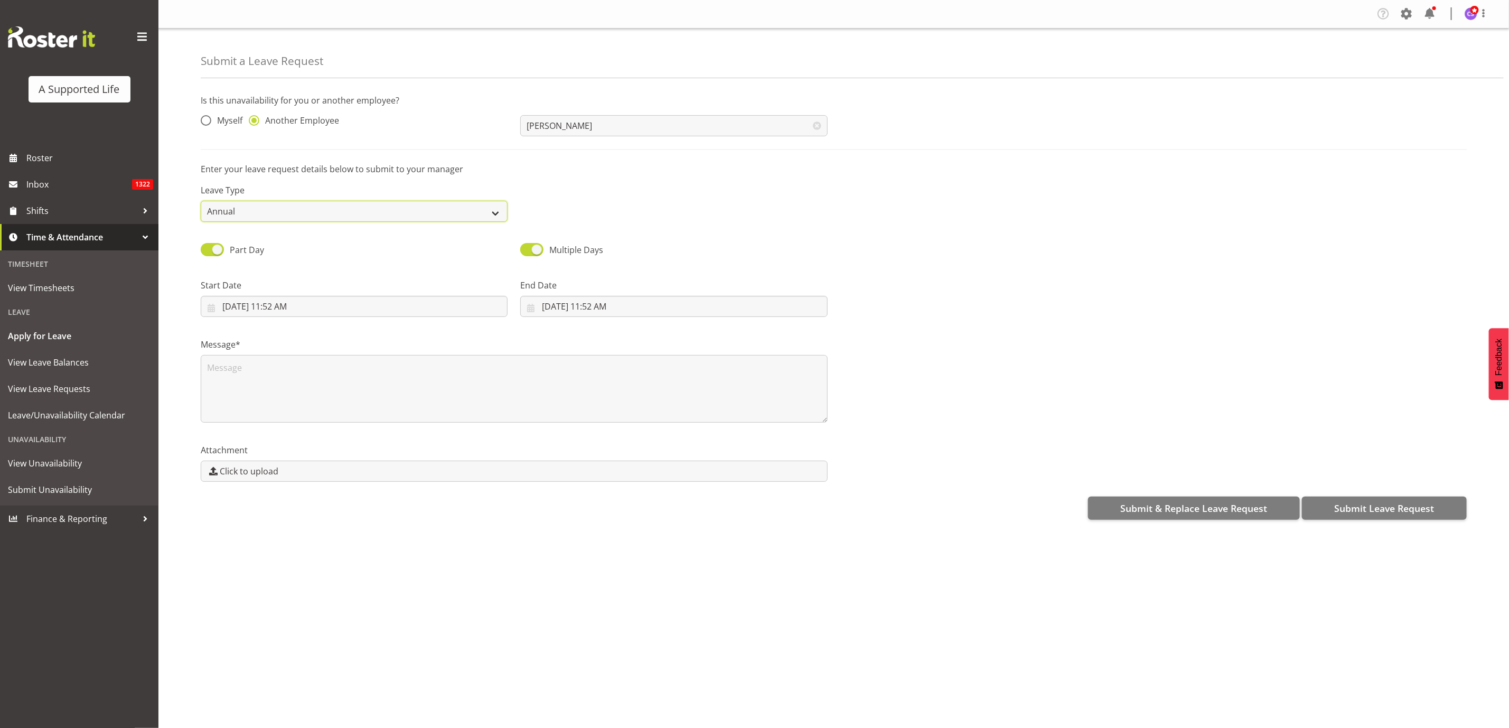
click at [201, 201] on select "Annual Sick Bereavement Domestic Violence Parental Jury Service Day In [GEOGRAP…" at bounding box center [354, 211] width 307 height 21
click at [317, 308] on input "[DATE] 11:52 AM" at bounding box center [354, 306] width 307 height 21
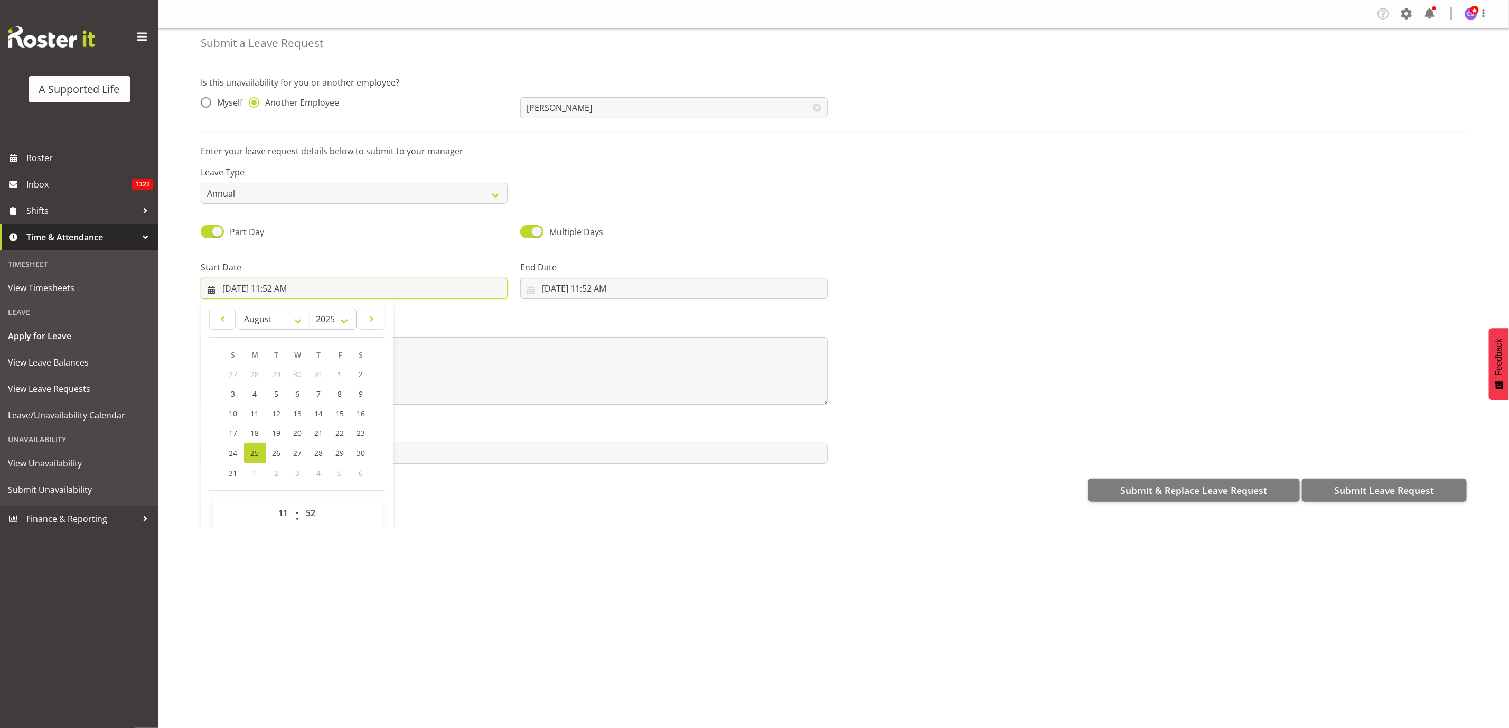
scroll to position [32, 0]
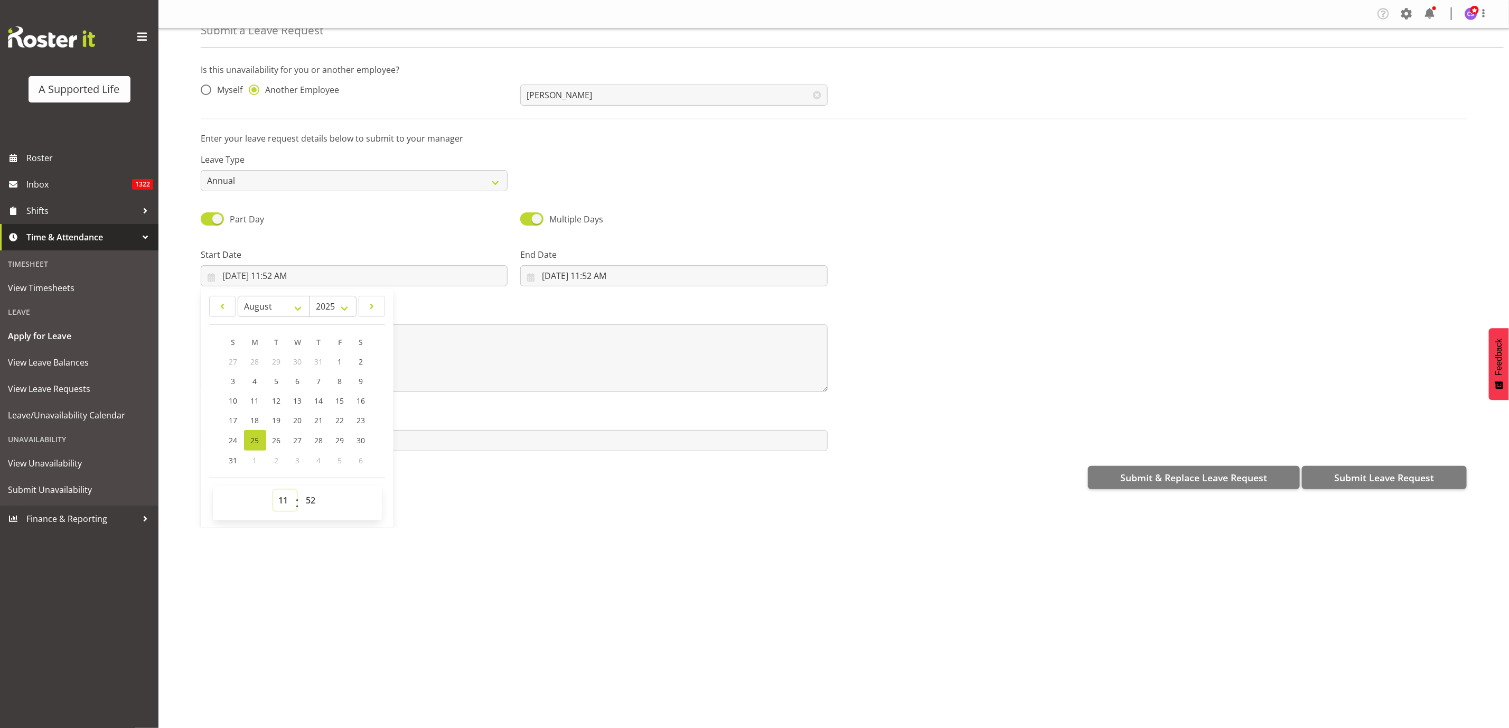
click at [282, 504] on select "00 01 02 03 04 05 06 07 08 09 10 11 12 13 14 15 16 17 18 19 20 21 22 23" at bounding box center [285, 499] width 24 height 21
drag, startPoint x: 489, startPoint y: 496, endPoint x: 474, endPoint y: 477, distance: 24.4
click at [489, 496] on div "Is this unavailability for you or another employee? Myself Another Employee [PE…" at bounding box center [855, 275] width 1308 height 441
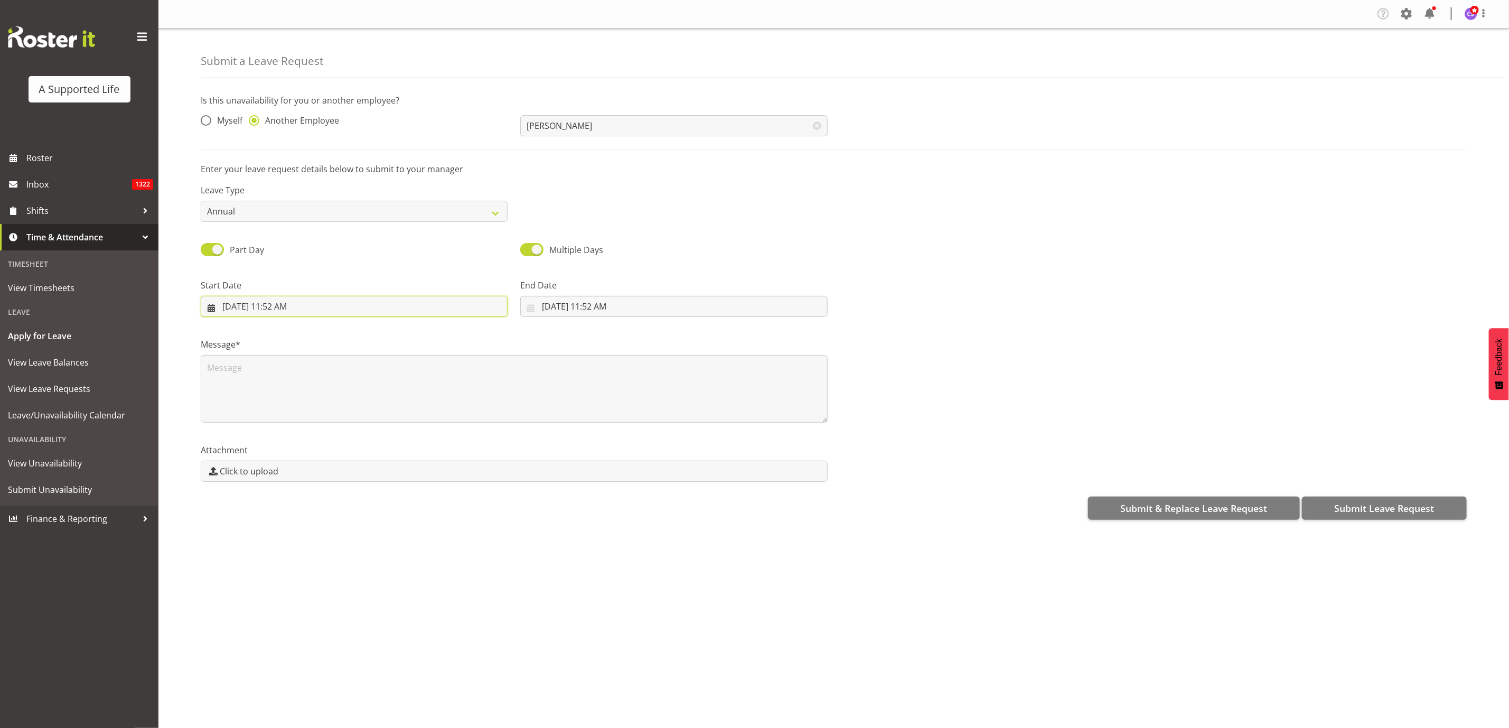
click at [279, 308] on input "[DATE] 11:52 AM" at bounding box center [354, 306] width 307 height 21
click at [301, 337] on select "January February March April May June July August September October November De…" at bounding box center [274, 336] width 72 height 21
select select "8"
click at [238, 326] on select "January February March April May June July August September October November De…" at bounding box center [274, 336] width 72 height 21
click at [256, 450] on span "22" at bounding box center [255, 451] width 8 height 10
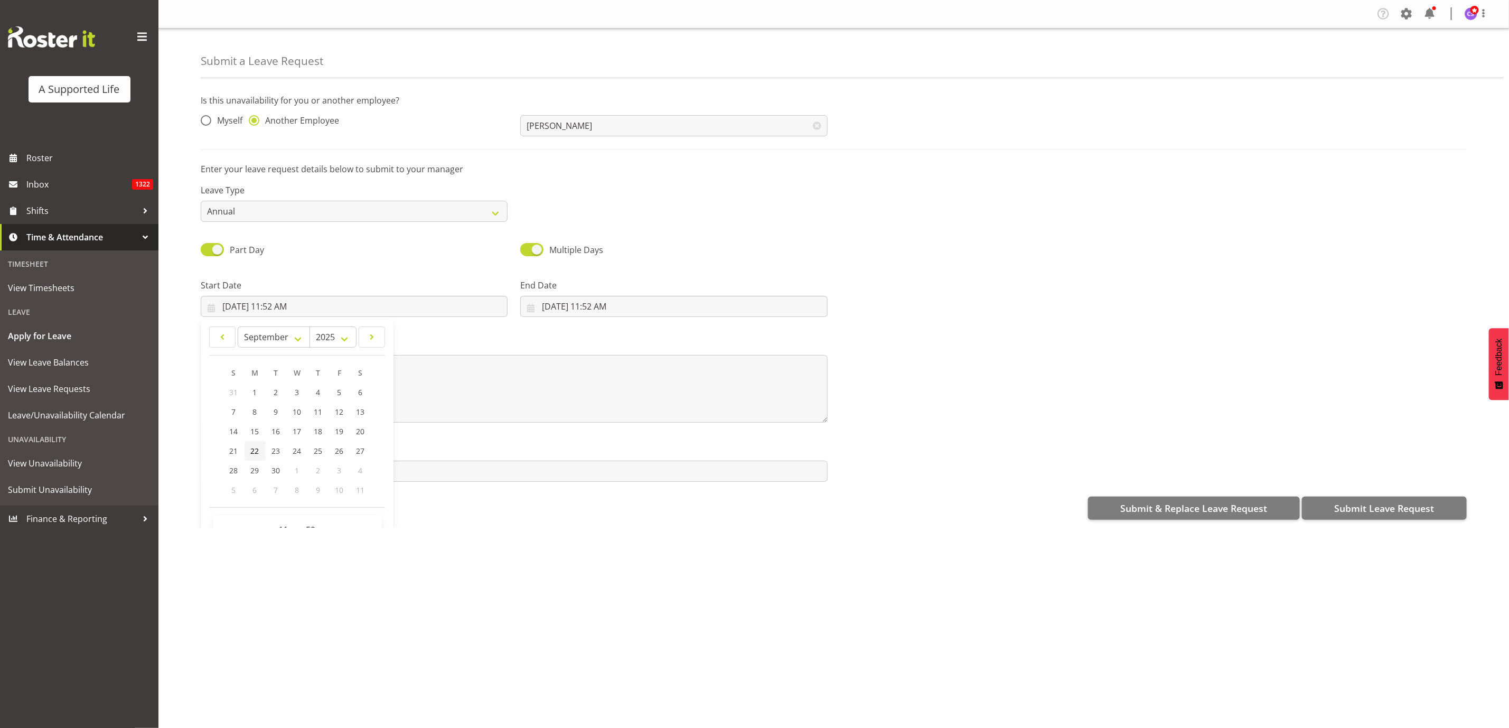
type input "[DATE] 11:52 AM"
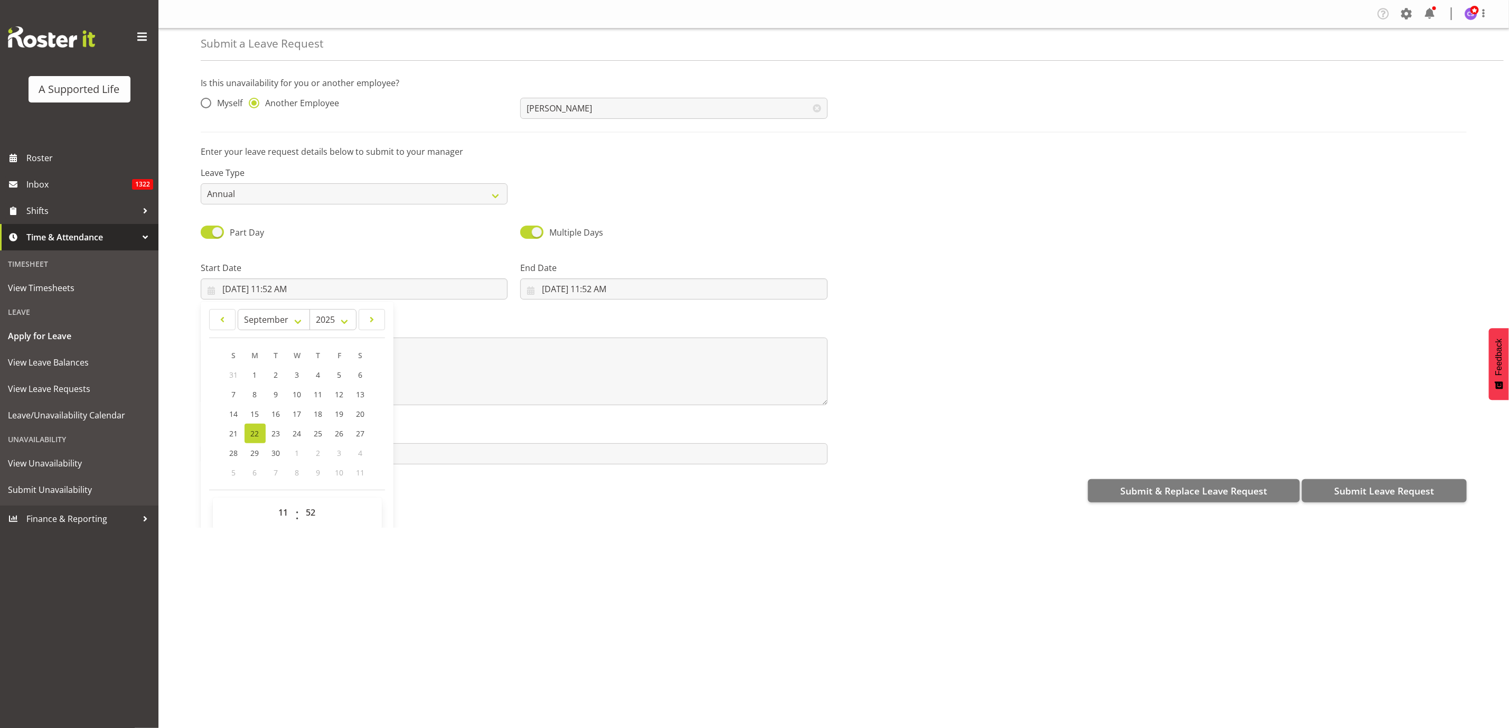
scroll to position [30, 0]
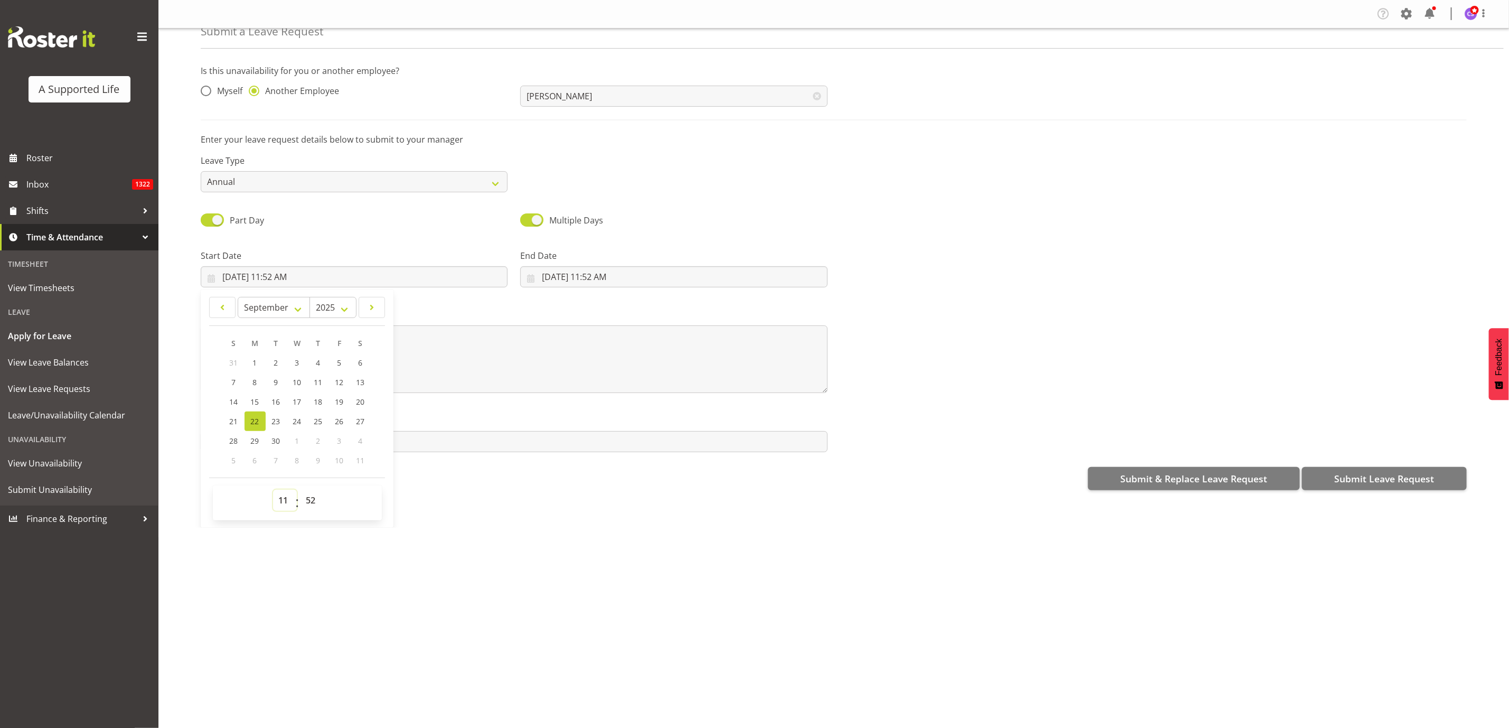
click at [286, 501] on select "00 01 02 03 04 05 06 07 08 09 10 11 12 13 14 15 16 17 18 19 20 21 22 23" at bounding box center [285, 499] width 24 height 21
select select "16"
click at [273, 489] on select "00 01 02 03 04 05 06 07 08 09 10 11 12 13 14 15 16 17 18 19 20 21 22 23" at bounding box center [285, 499] width 24 height 21
type input "[DATE] 4:52 PM"
click at [316, 496] on select "00 01 02 03 04 05 06 07 08 09 10 11 12 13 14 15 16 17 18 19 20 21 22 23 24 25 2…" at bounding box center [312, 499] width 24 height 21
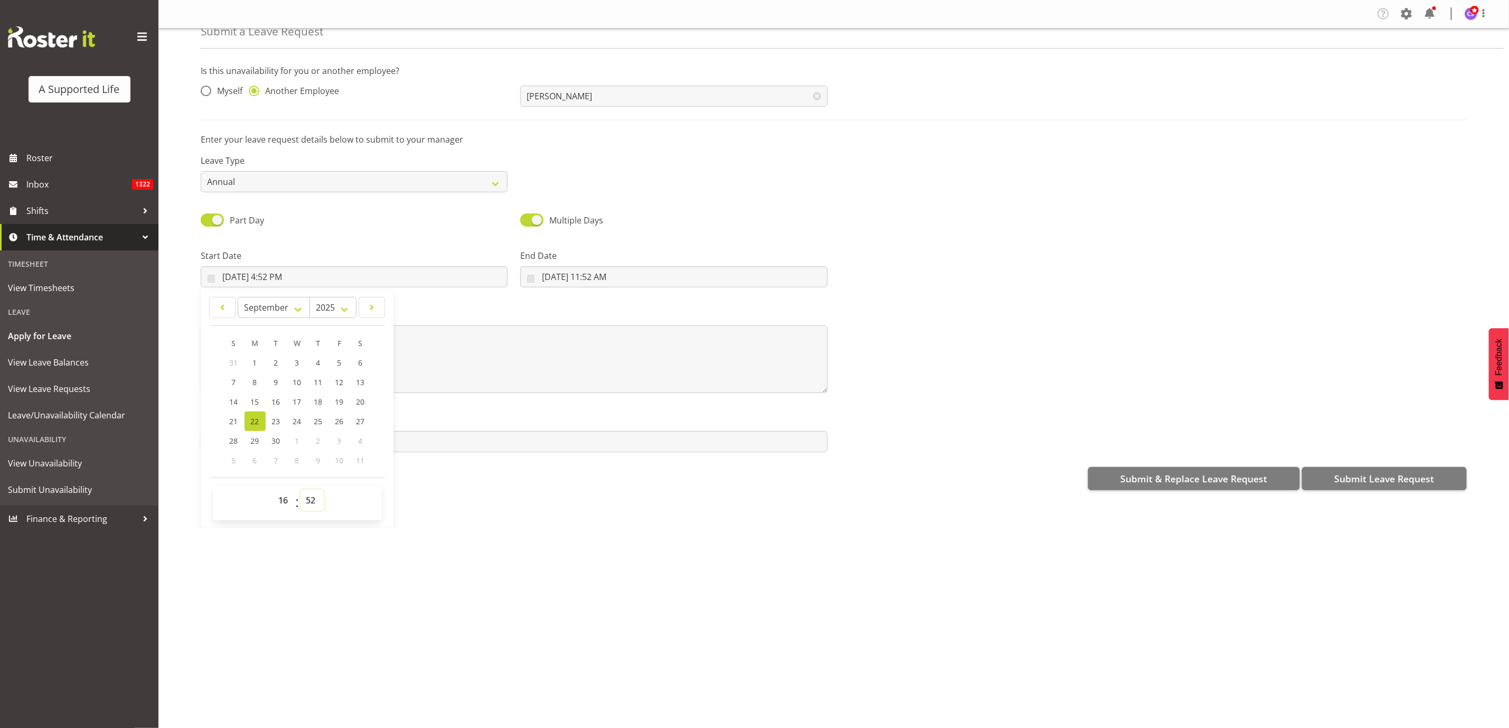
select select "0"
click at [301, 489] on select "00 01 02 03 04 05 06 07 08 09 10 11 12 13 14 15 16 17 18 19 20 21 22 23 24 25 2…" at bounding box center [312, 499] width 24 height 21
type input "[DATE] 4:00 PM"
click at [625, 273] on input "[DATE] 11:52 AM" at bounding box center [673, 276] width 307 height 21
click at [595, 504] on select "00 01 02 03 04 05 06 07 08 09 10 11 12 13 14 15 16 17 18 19 20 21 22 23" at bounding box center [604, 500] width 24 height 21
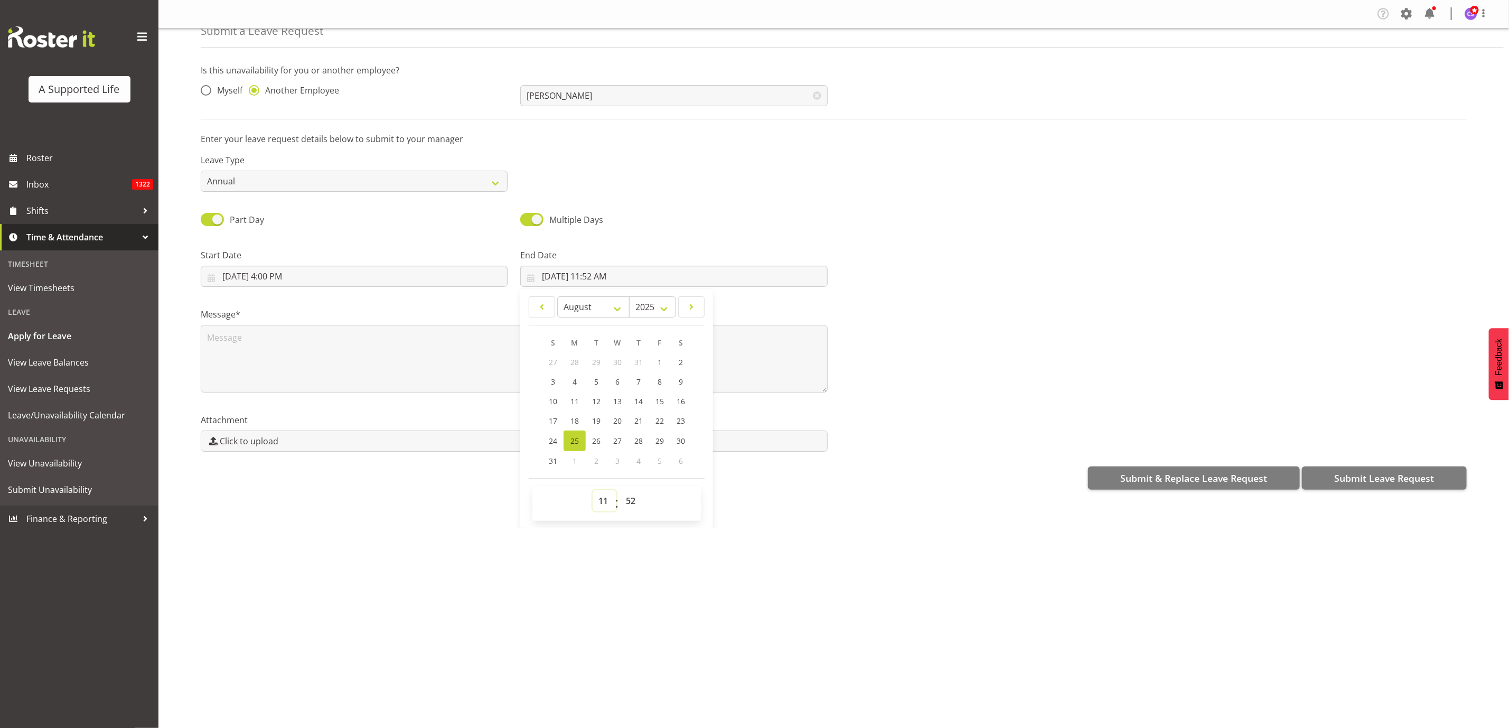
select select "20"
click at [592, 491] on select "00 01 02 03 04 05 06 07 08 09 10 11 12 13 14 15 16 17 18 19 20 21 22 23" at bounding box center [604, 500] width 24 height 21
type input "[DATE] 8:52 PM"
click at [634, 504] on select "00 01 02 03 04 05 06 07 08 09 10 11 12 13 14 15 16 17 18 19 20 21 22 23 24 25 2…" at bounding box center [632, 500] width 24 height 21
select select "0"
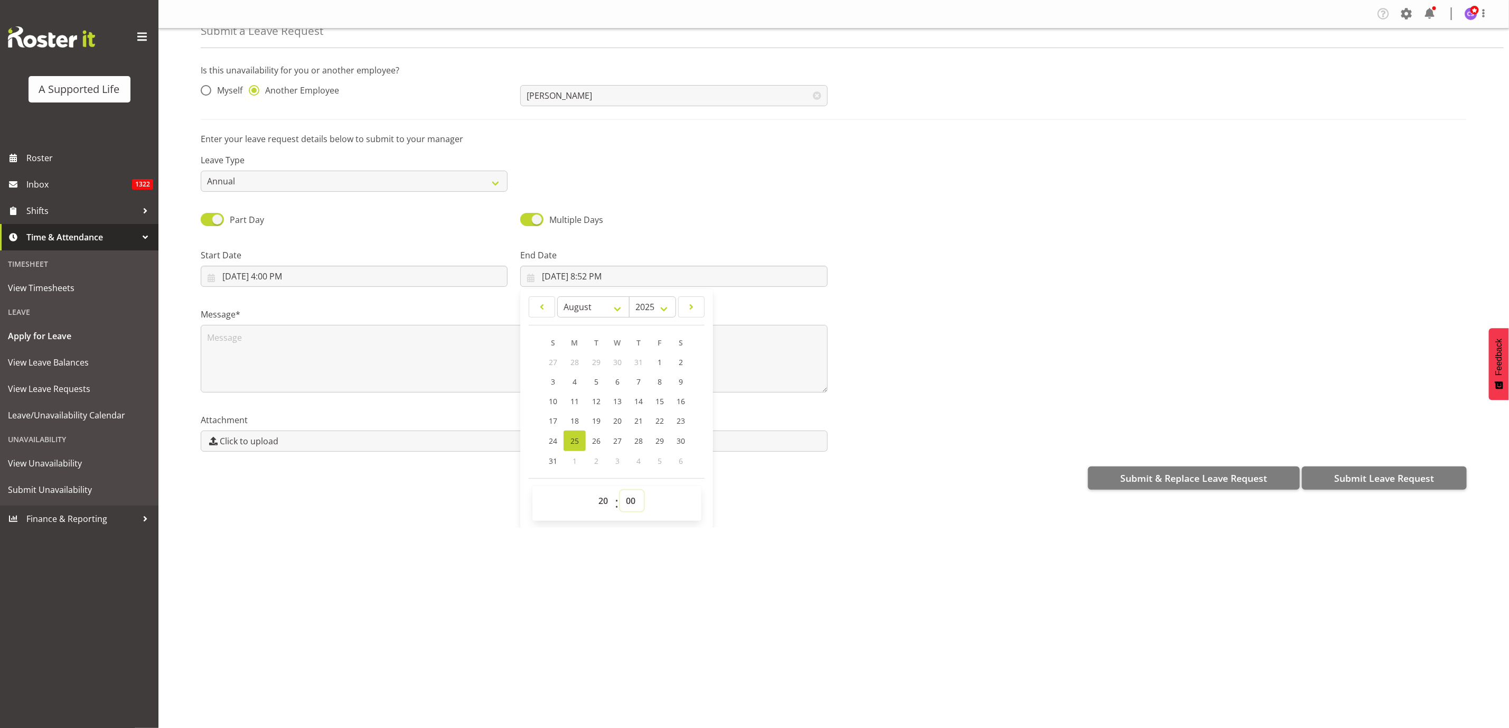
click at [620, 491] on select "00 01 02 03 04 05 06 07 08 09 10 11 12 13 14 15 16 17 18 19 20 21 22 23 24 25 2…" at bounding box center [632, 500] width 24 height 21
click at [642, 436] on link "28" at bounding box center [638, 440] width 21 height 21
type input "[DATE] 8:00 PM"
click at [615, 307] on select "January February March April May June July August September October November De…" at bounding box center [593, 306] width 72 height 21
select select "8"
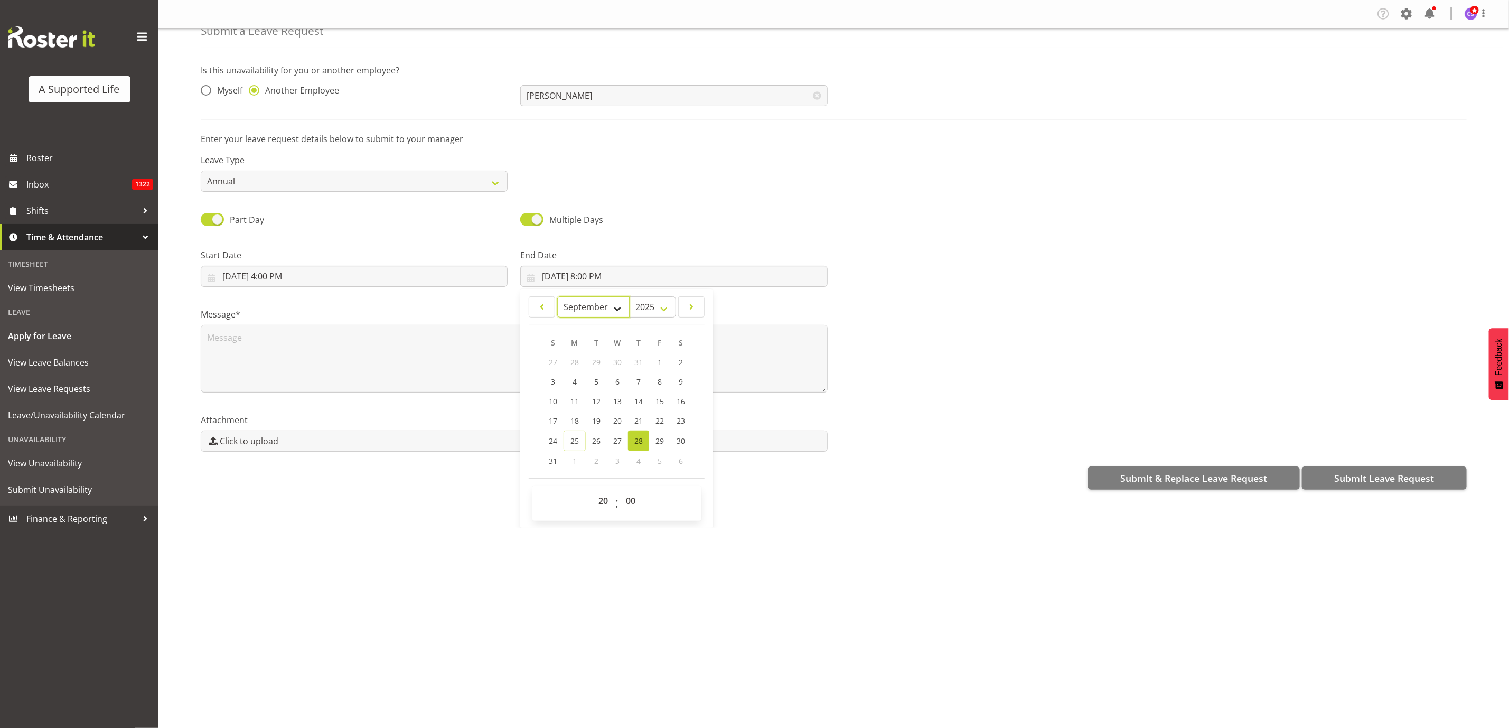
click at [557, 296] on select "January February March April May June July August September October November De…" at bounding box center [593, 306] width 72 height 21
click at [640, 420] on link "25" at bounding box center [637, 421] width 21 height 20
type input "[DATE] 8:00 PM"
click at [295, 360] on textarea at bounding box center [514, 359] width 627 height 68
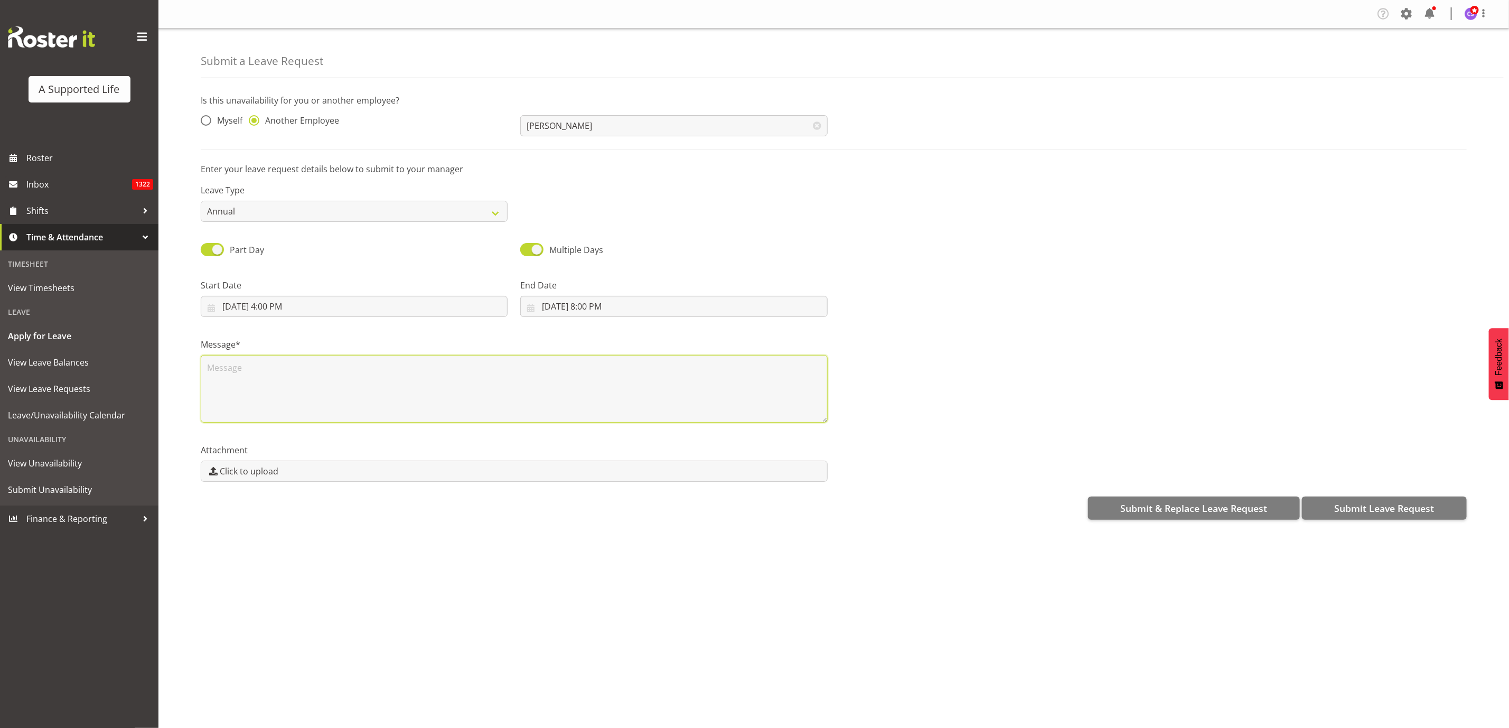
scroll to position [0, 0]
type textarea "S"
type textarea "Annual event on."
drag, startPoint x: 1423, startPoint y: 507, endPoint x: 1436, endPoint y: 514, distance: 14.9
click at [1423, 507] on span "Submit Leave Request" at bounding box center [1384, 508] width 100 height 14
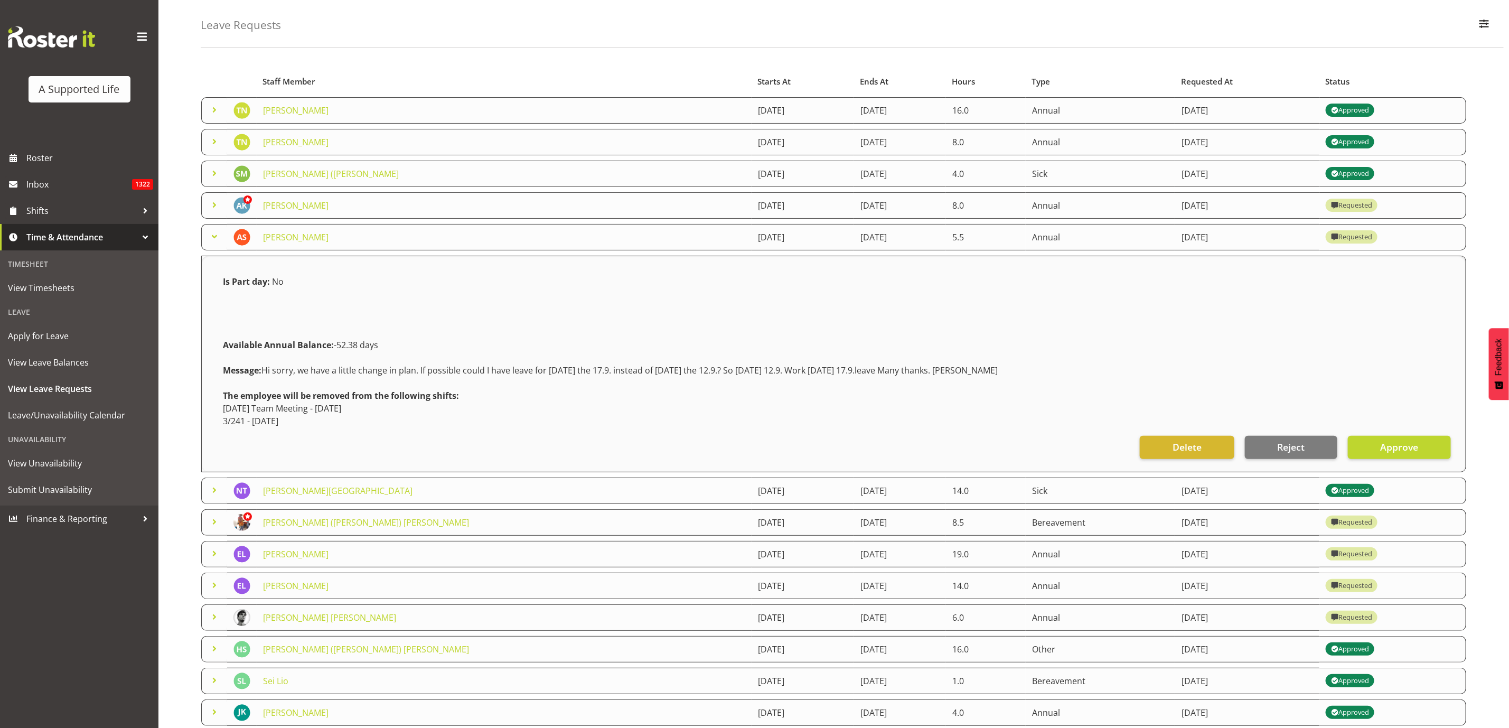
scroll to position [79, 0]
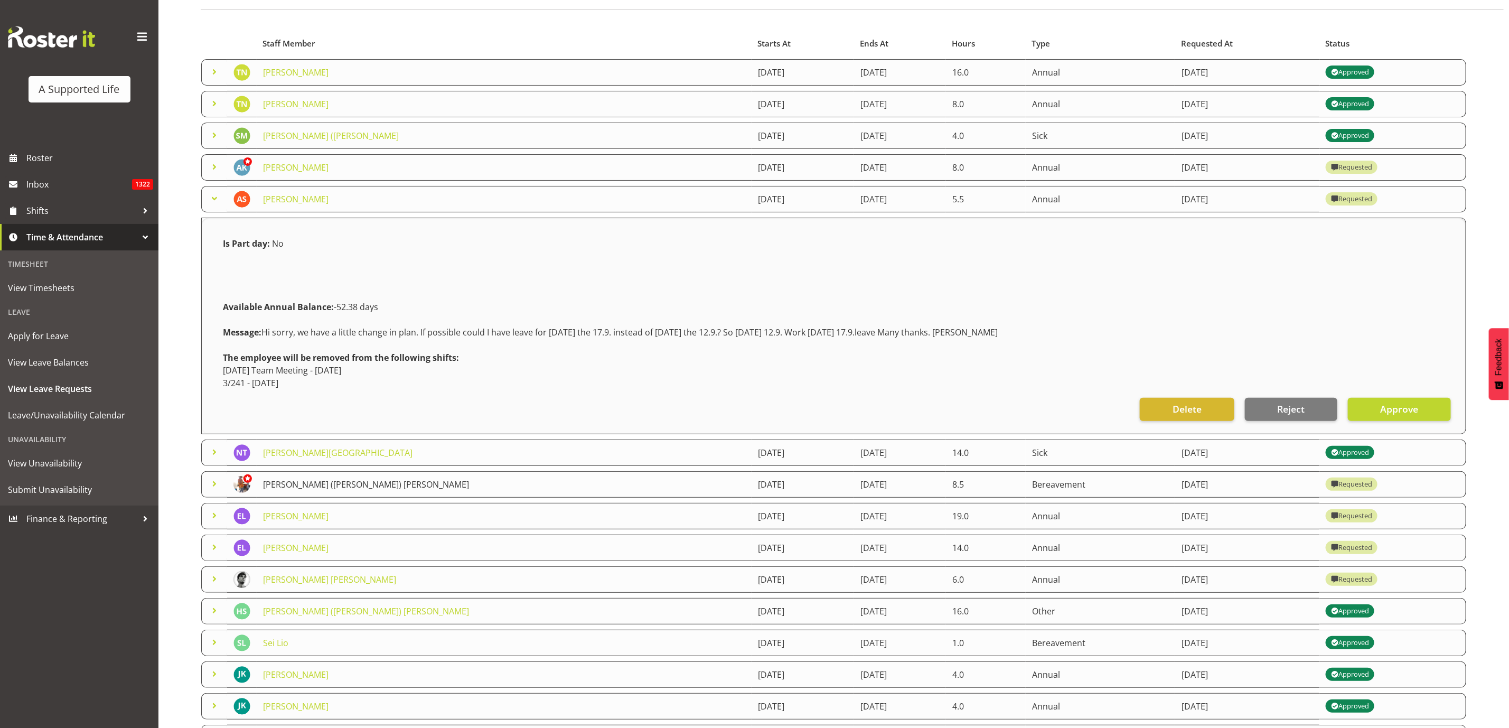
click at [328, 485] on link "[PERSON_NAME] ([PERSON_NAME]) [PERSON_NAME]" at bounding box center [366, 484] width 206 height 12
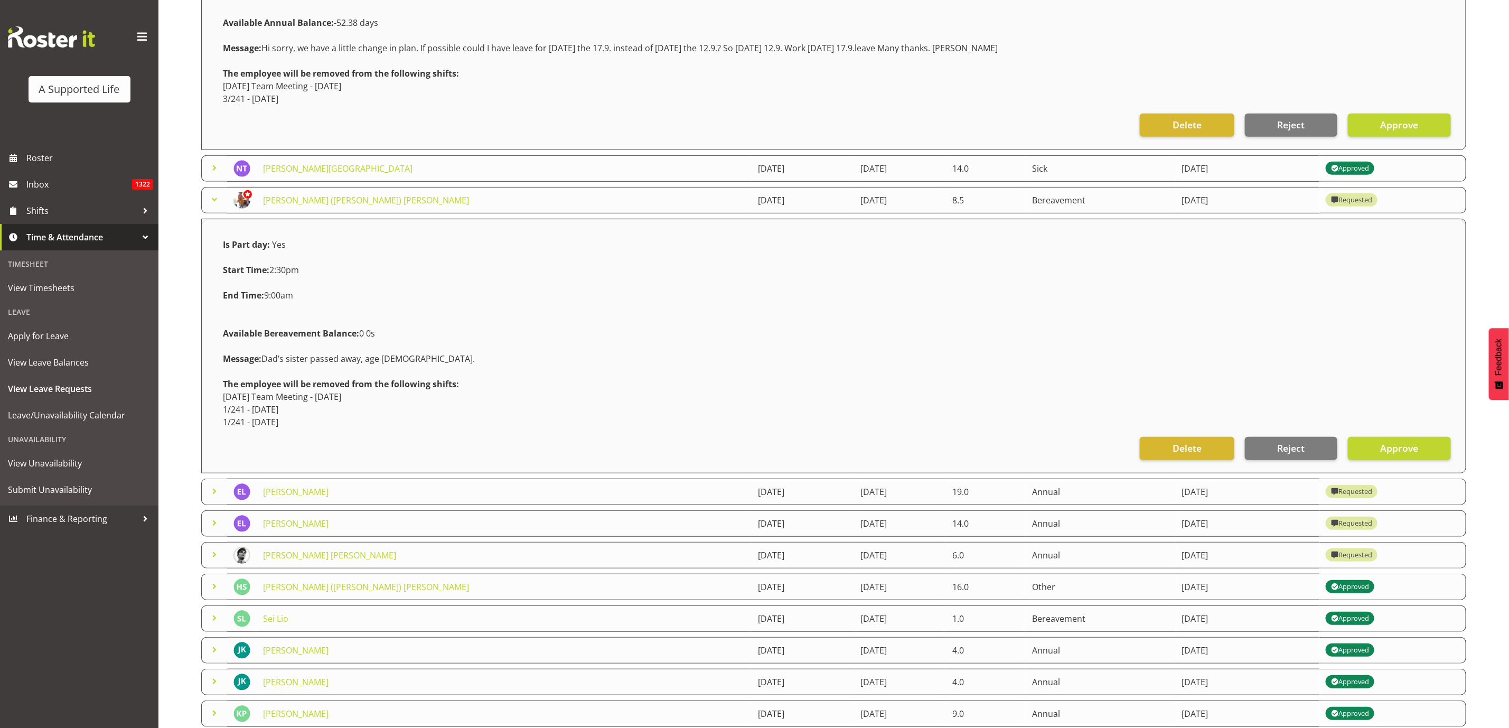
scroll to position [396, 0]
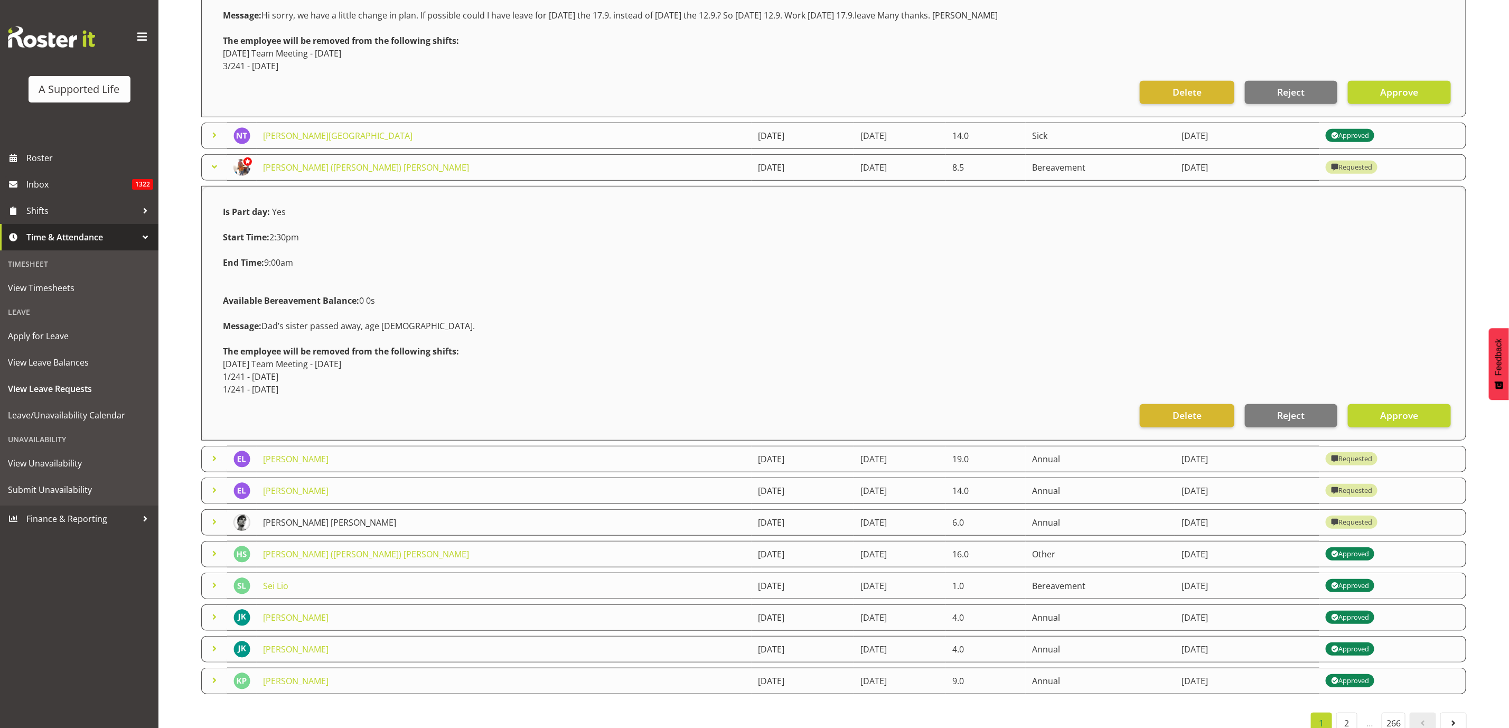
click at [328, 523] on link "[PERSON_NAME] [PERSON_NAME]" at bounding box center [329, 522] width 133 height 12
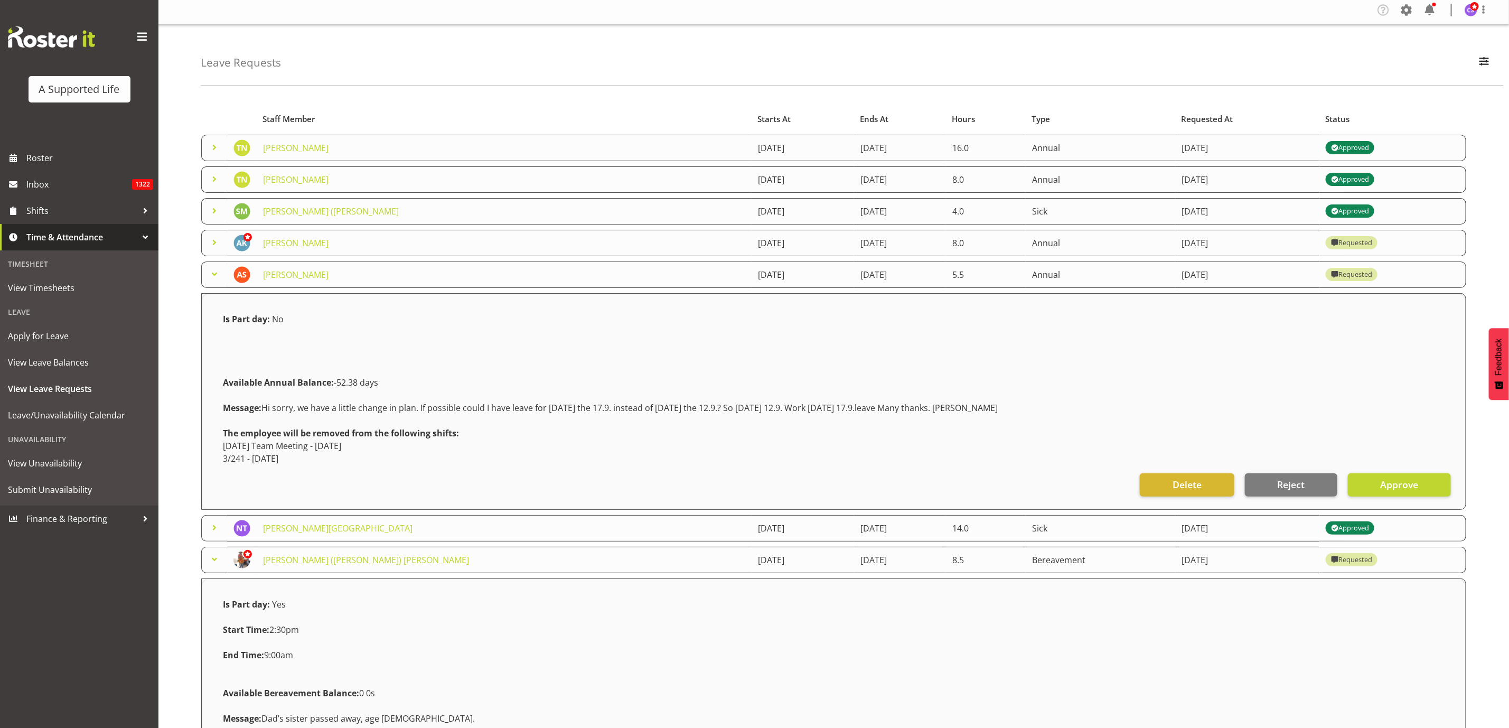
scroll to position [0, 0]
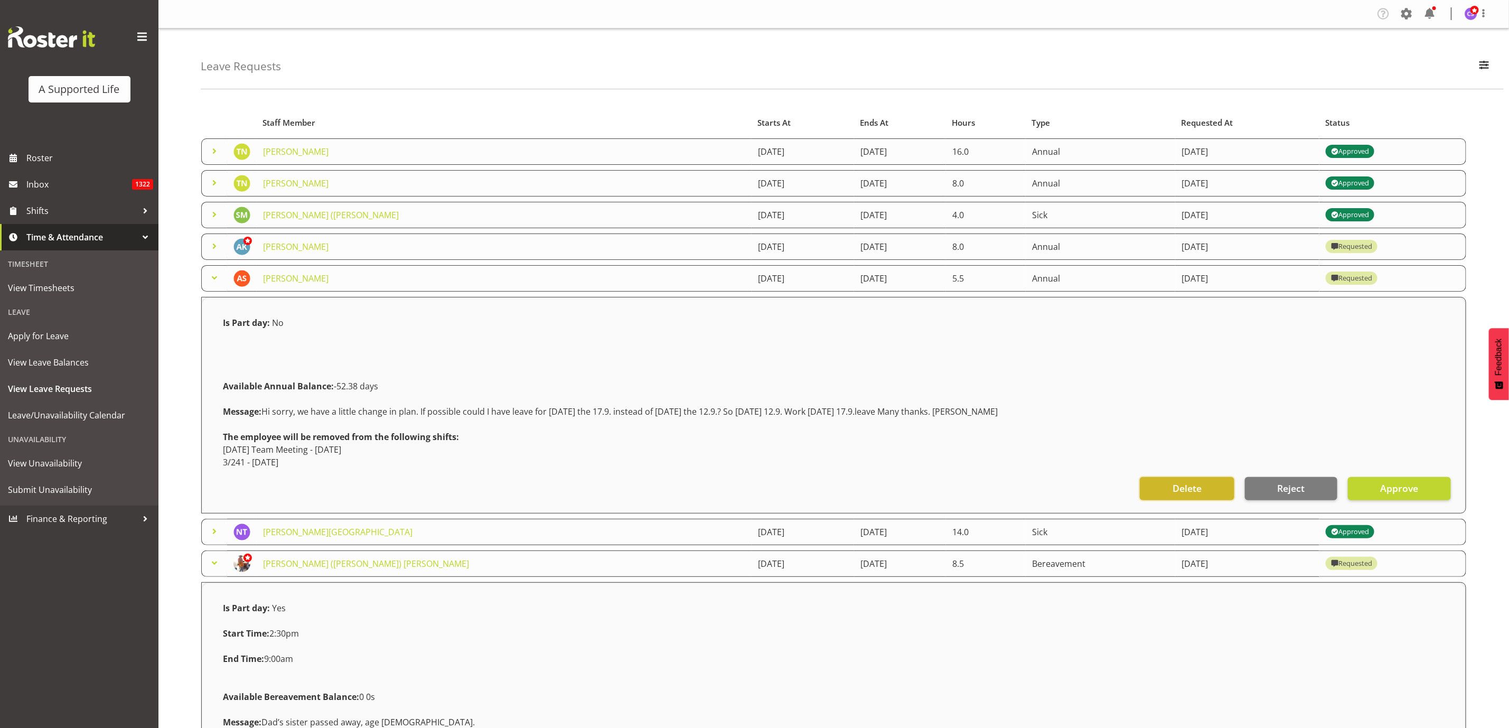
click at [1190, 484] on span "Delete" at bounding box center [1186, 488] width 29 height 14
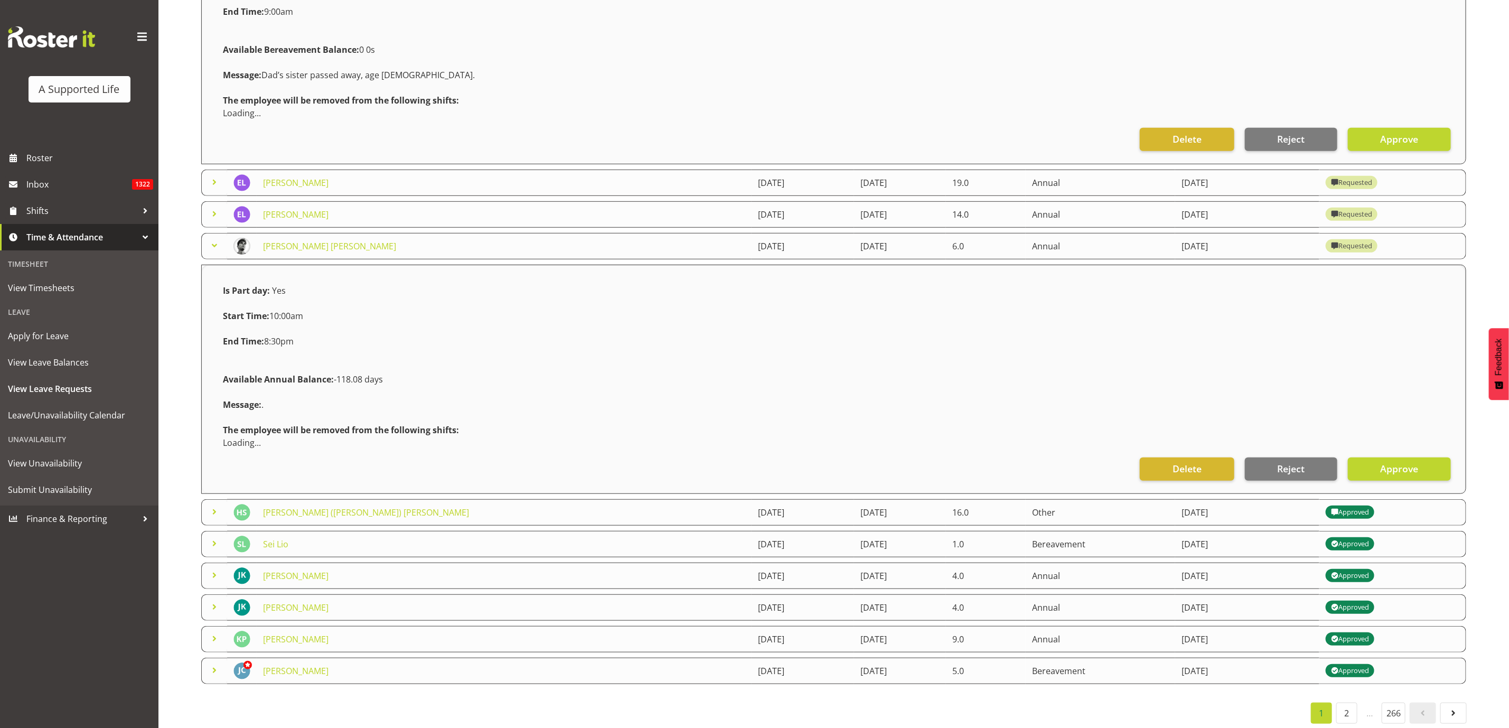
scroll to position [408, 0]
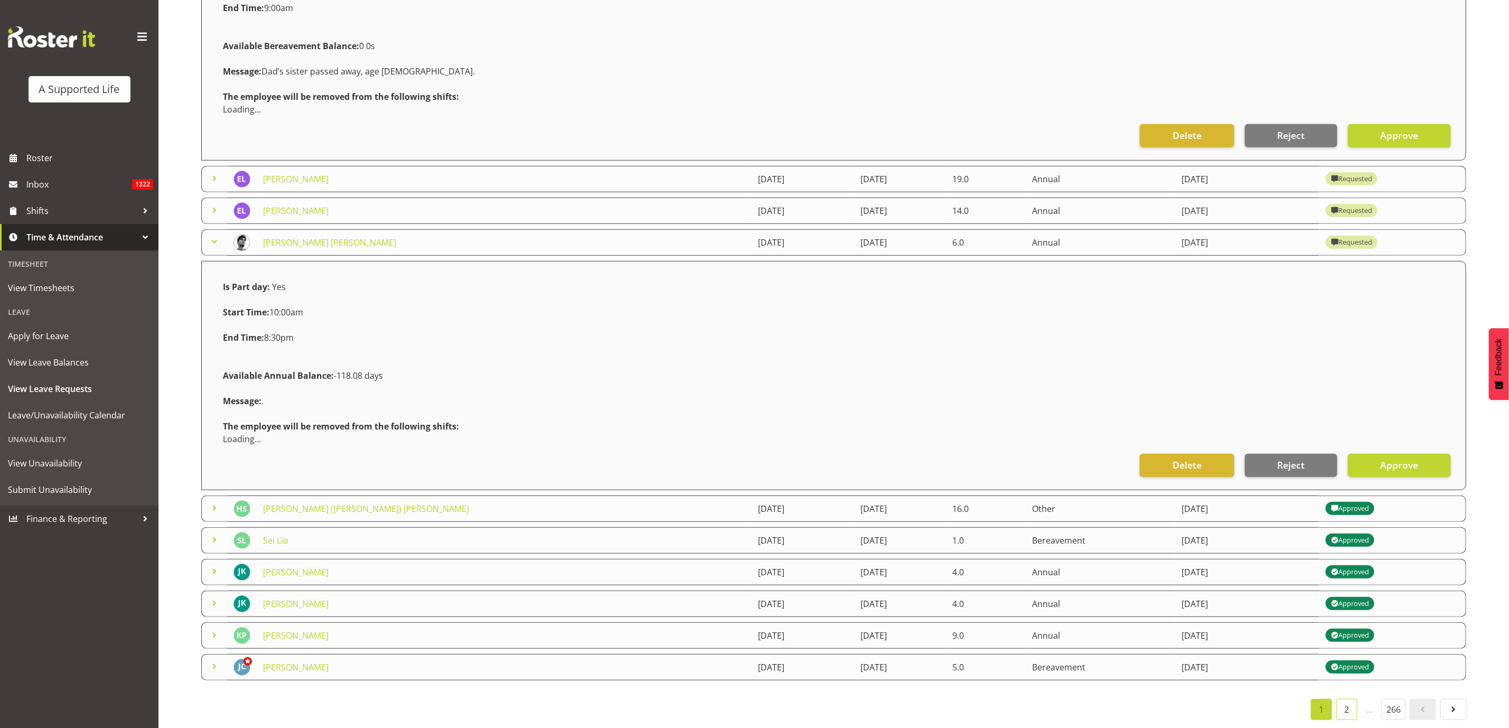
click at [1345, 700] on link "2" at bounding box center [1346, 709] width 21 height 21
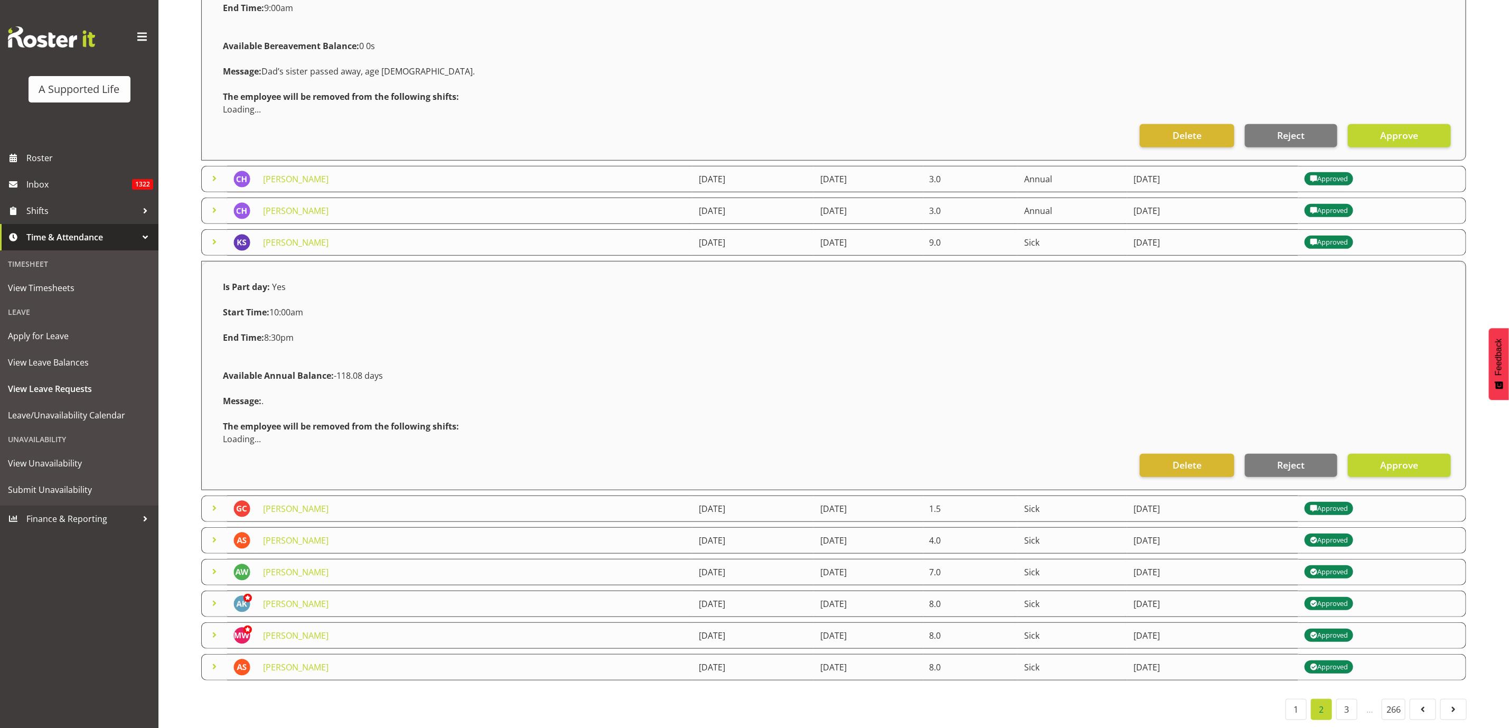
scroll to position [0, 0]
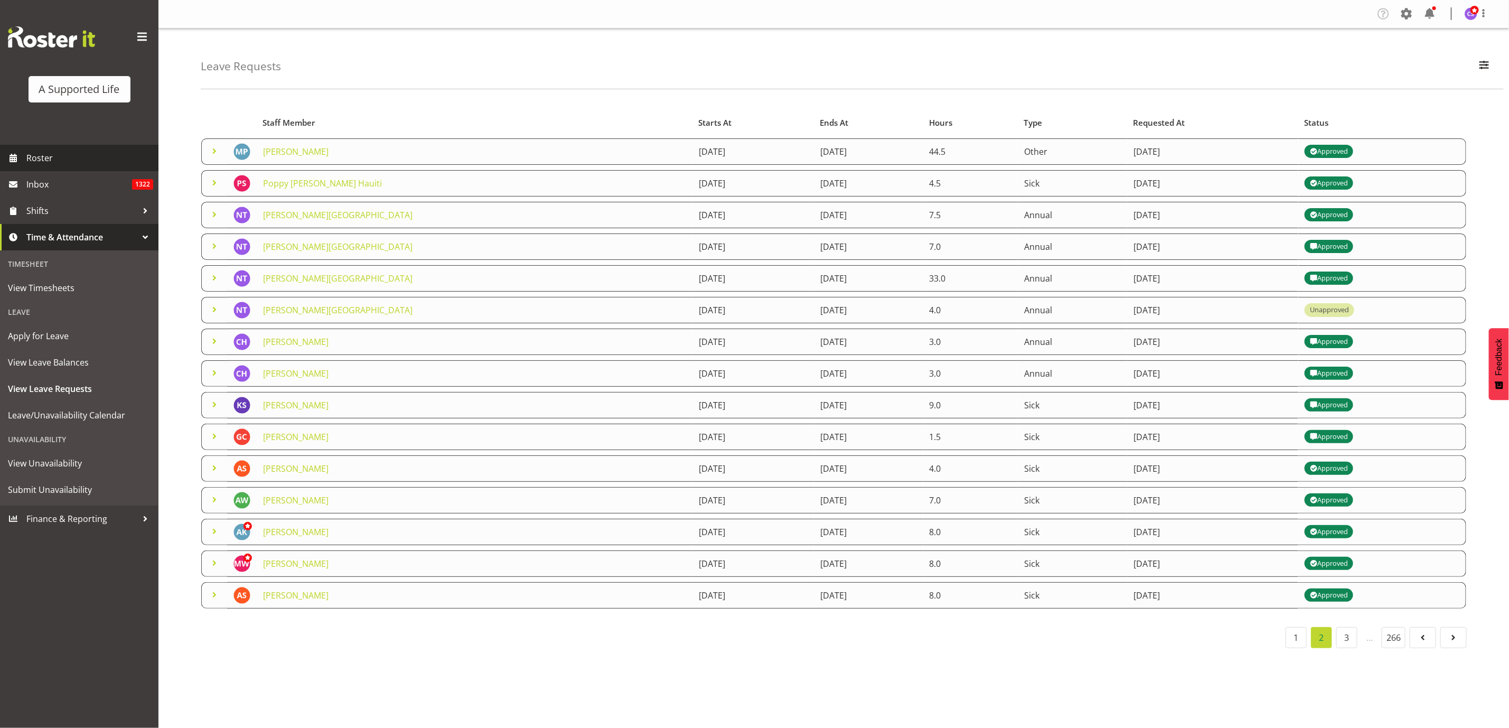
drag, startPoint x: 33, startPoint y: 160, endPoint x: 43, endPoint y: 160, distance: 10.0
click at [34, 160] on span "Roster" at bounding box center [89, 158] width 127 height 16
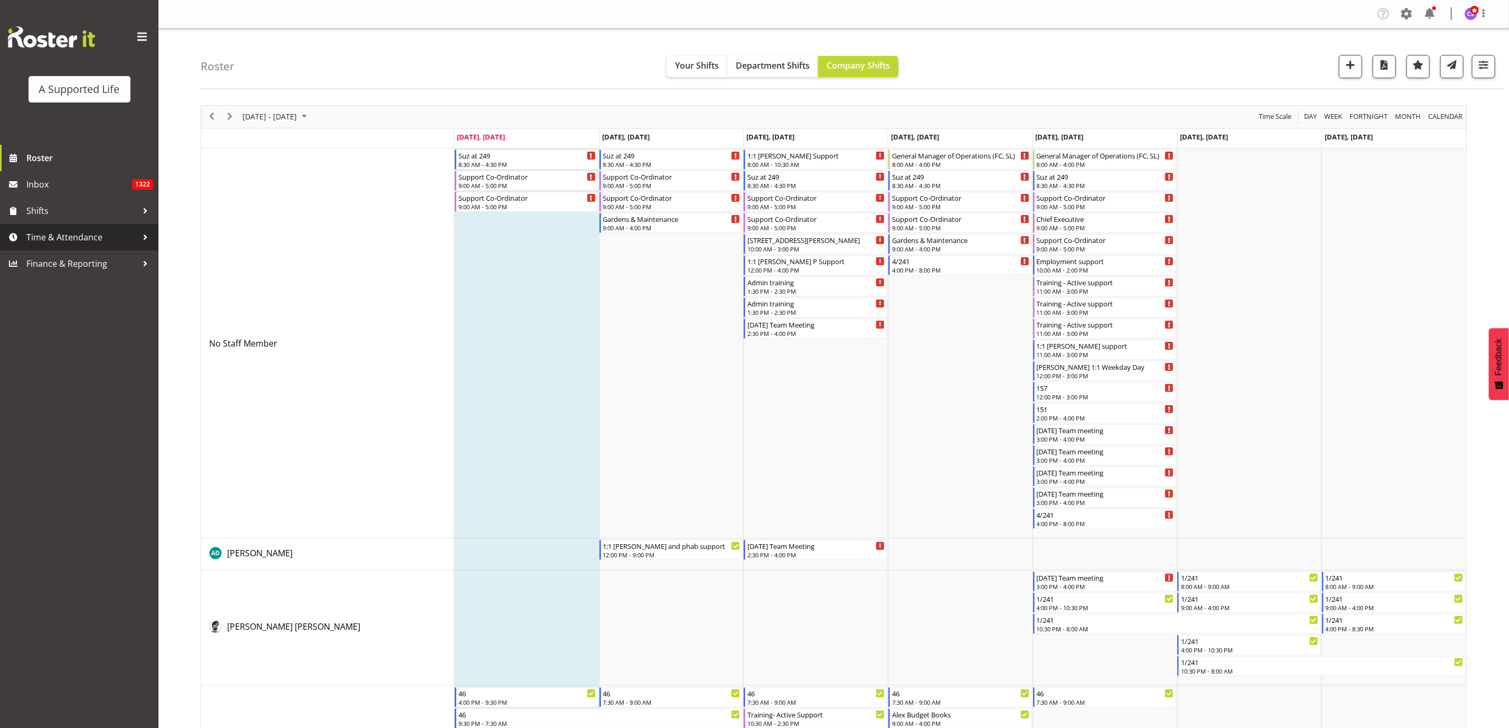
click at [62, 240] on span "Time & Attendance" at bounding box center [81, 237] width 111 height 16
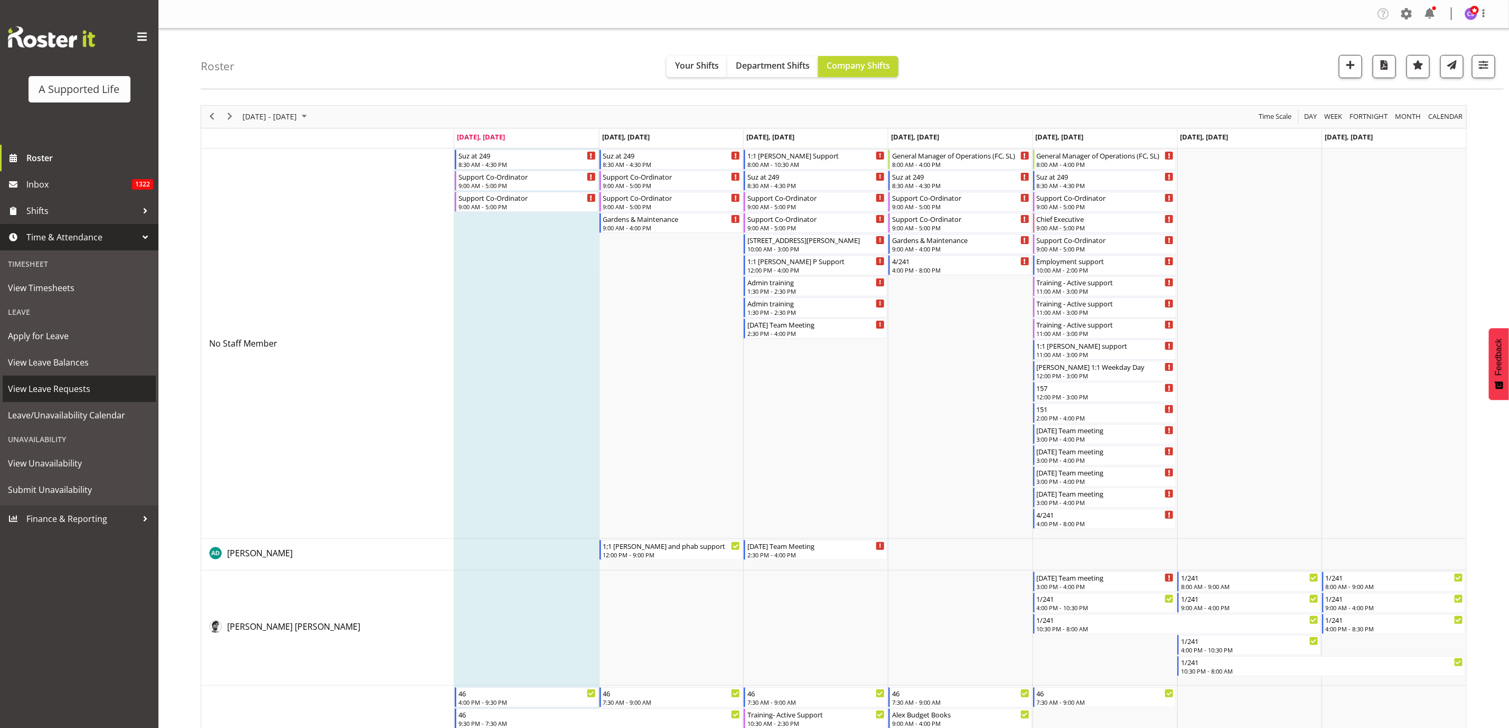
click at [70, 390] on span "View Leave Requests" at bounding box center [79, 389] width 143 height 16
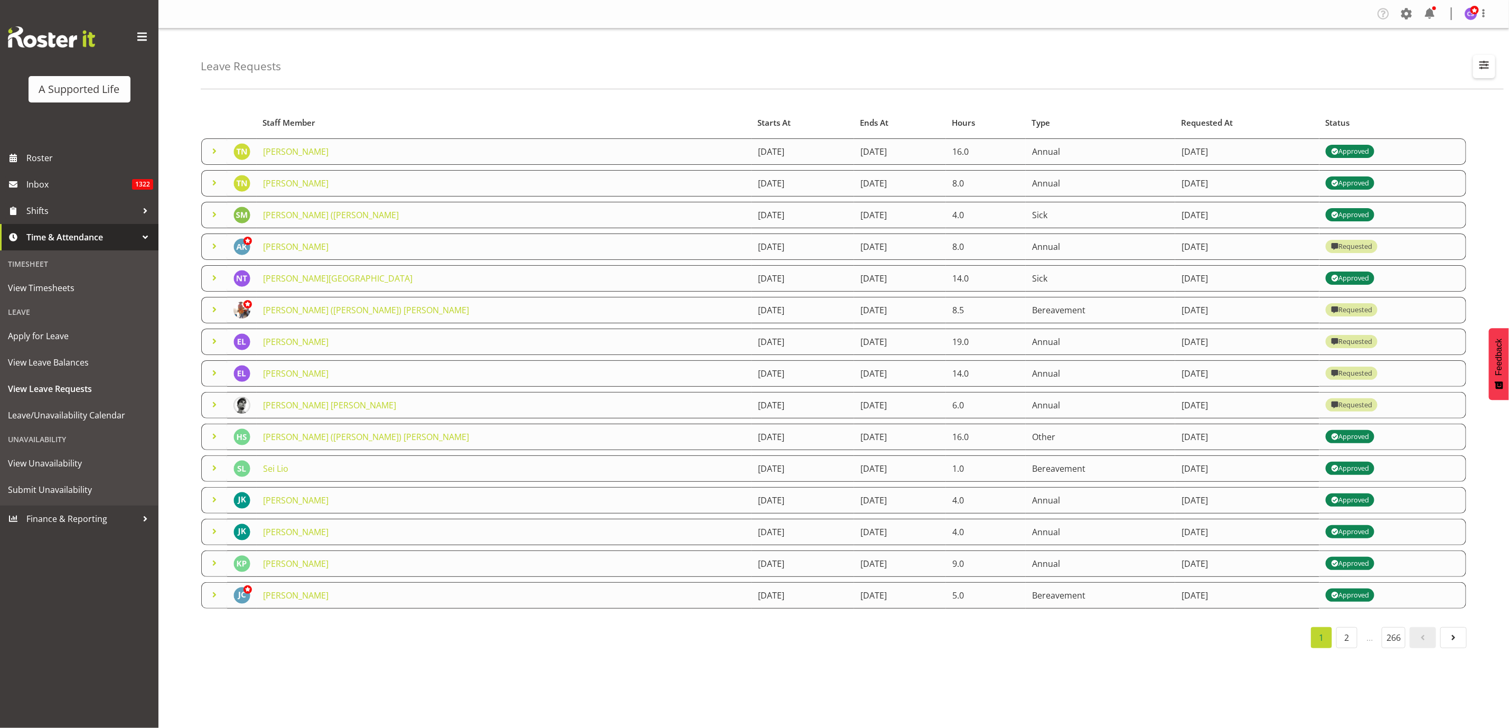
click at [1484, 70] on span "button" at bounding box center [1484, 65] width 14 height 14
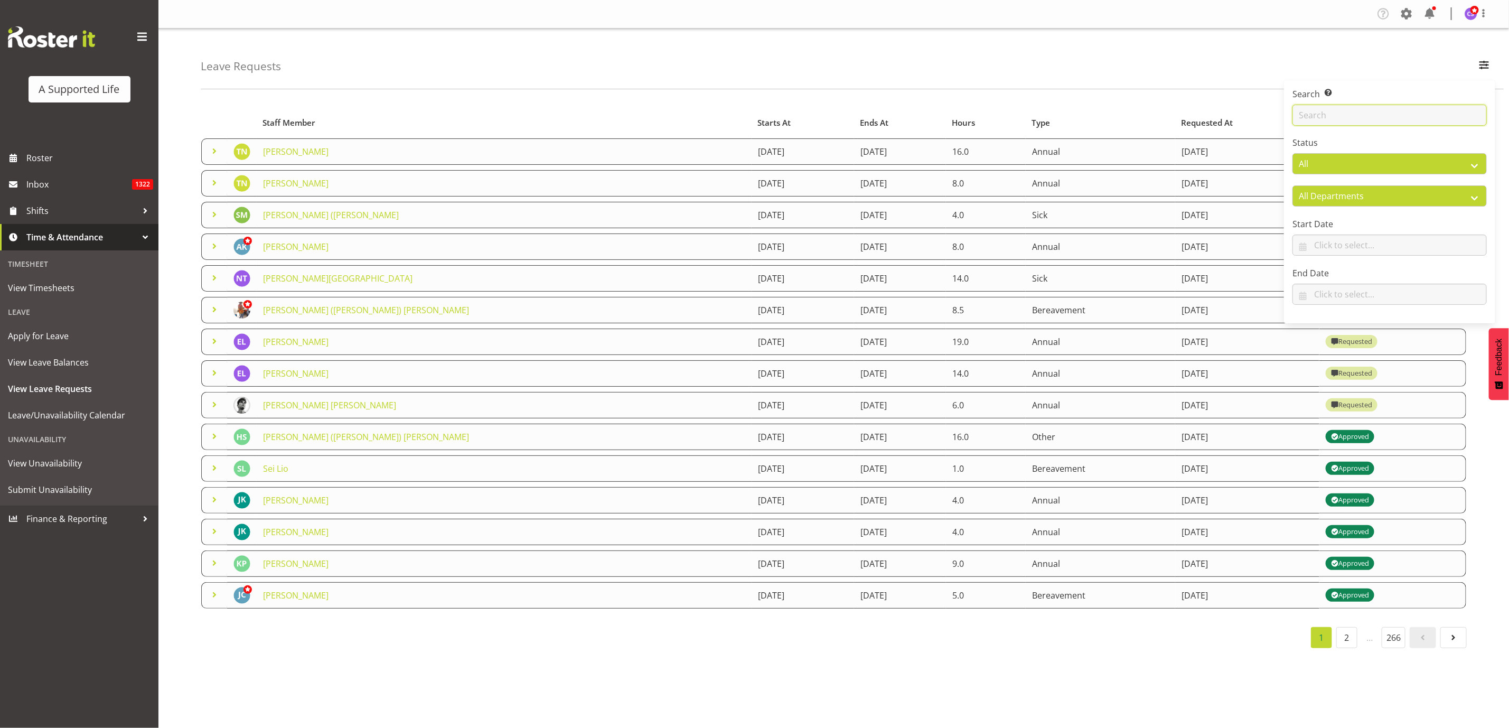
click at [1331, 116] on input "text" at bounding box center [1389, 115] width 194 height 21
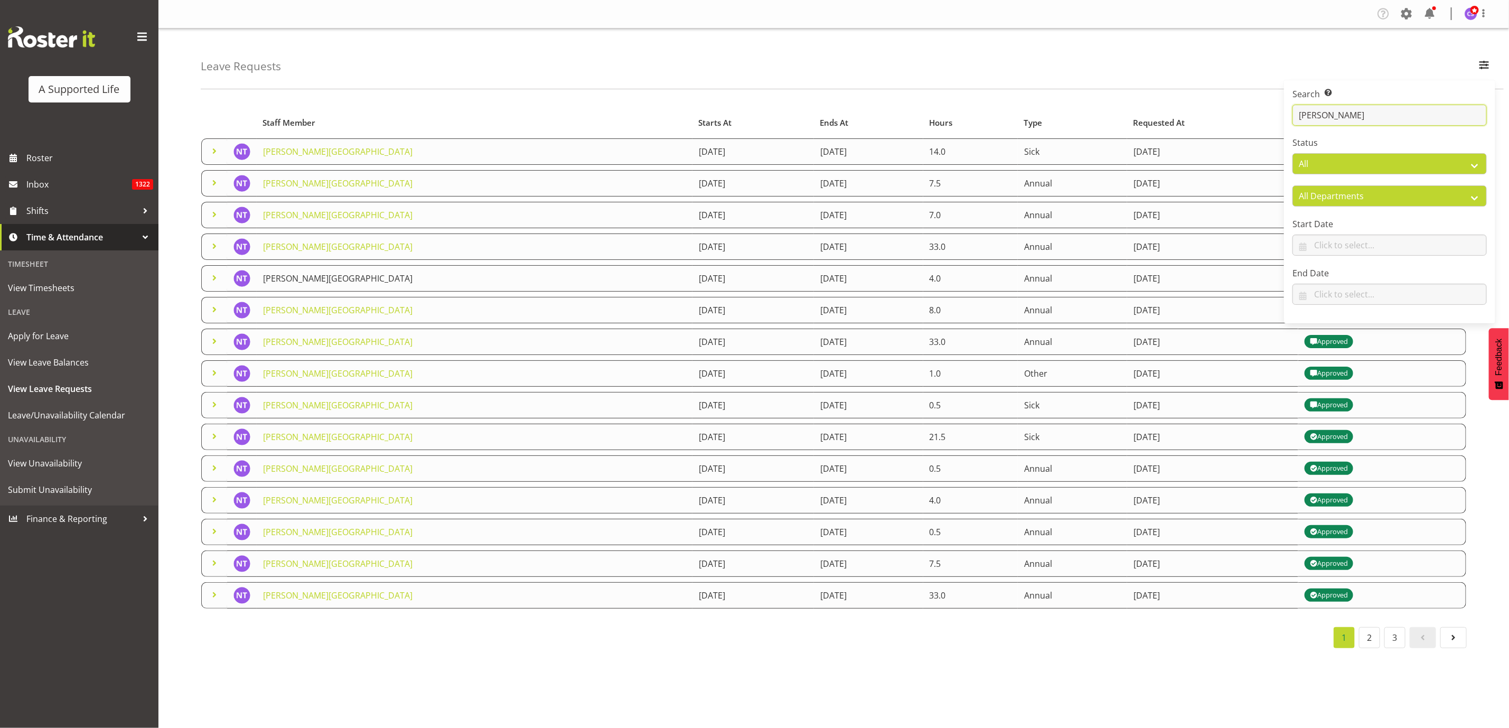
type input "[PERSON_NAME]"
click at [298, 276] on link "[PERSON_NAME][GEOGRAPHIC_DATA]" at bounding box center [337, 278] width 149 height 12
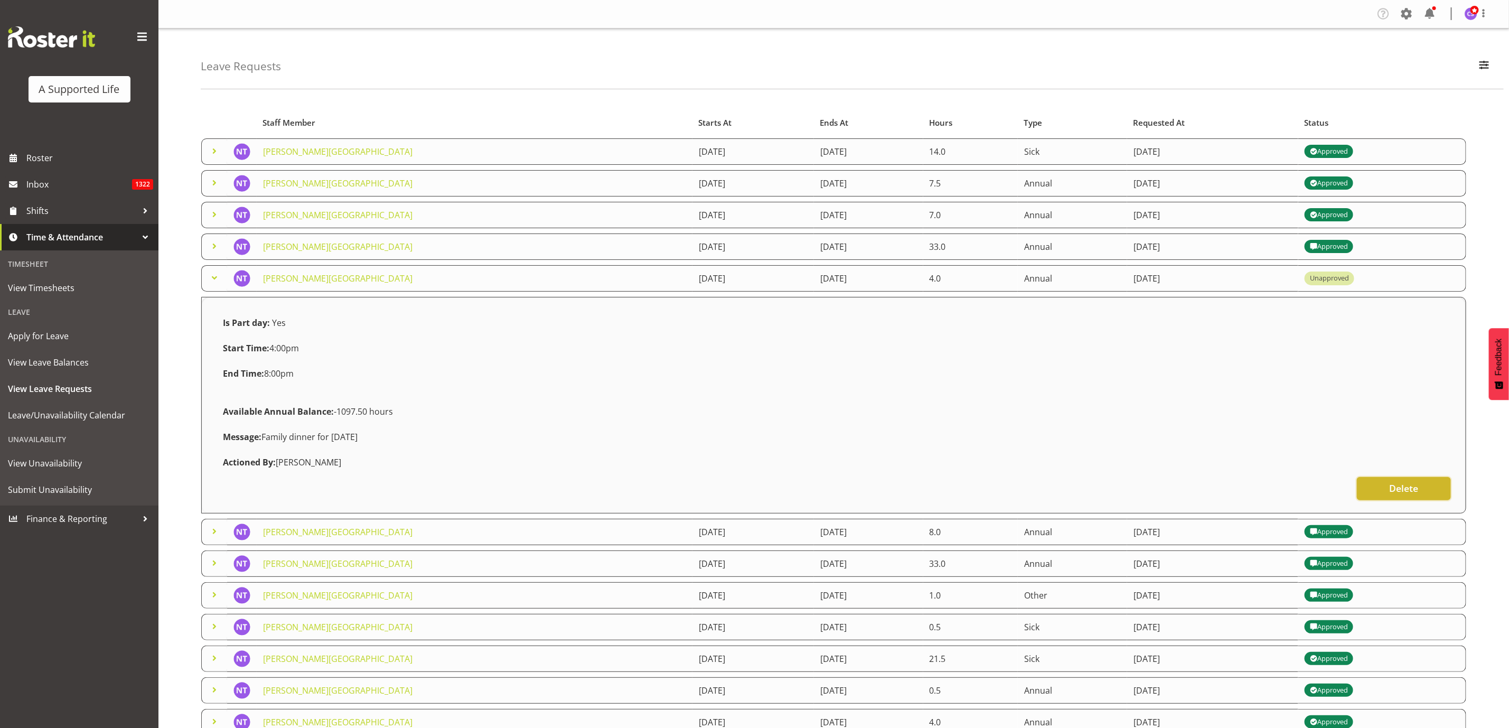
click at [1438, 485] on button "Delete" at bounding box center [1403, 488] width 94 height 23
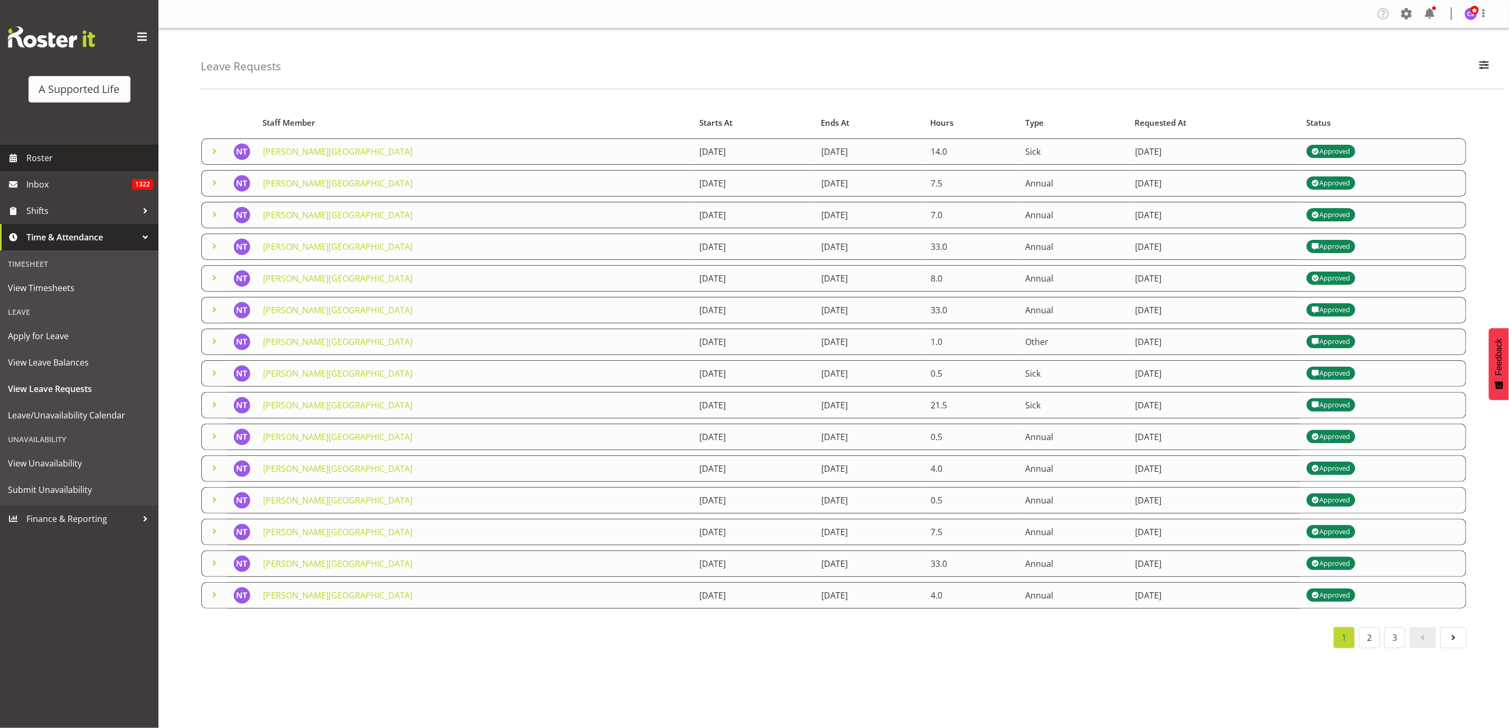
click at [62, 154] on span "Roster" at bounding box center [89, 158] width 127 height 16
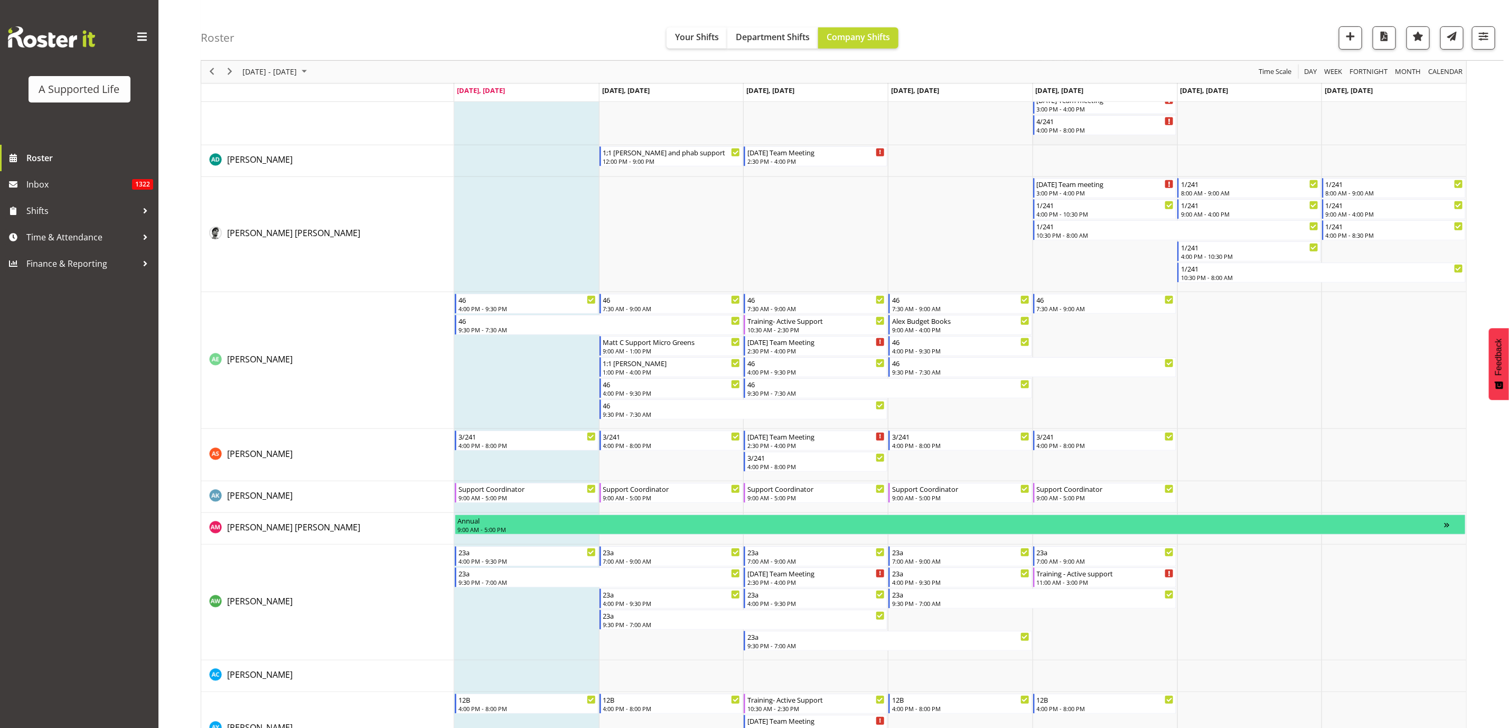
scroll to position [475, 0]
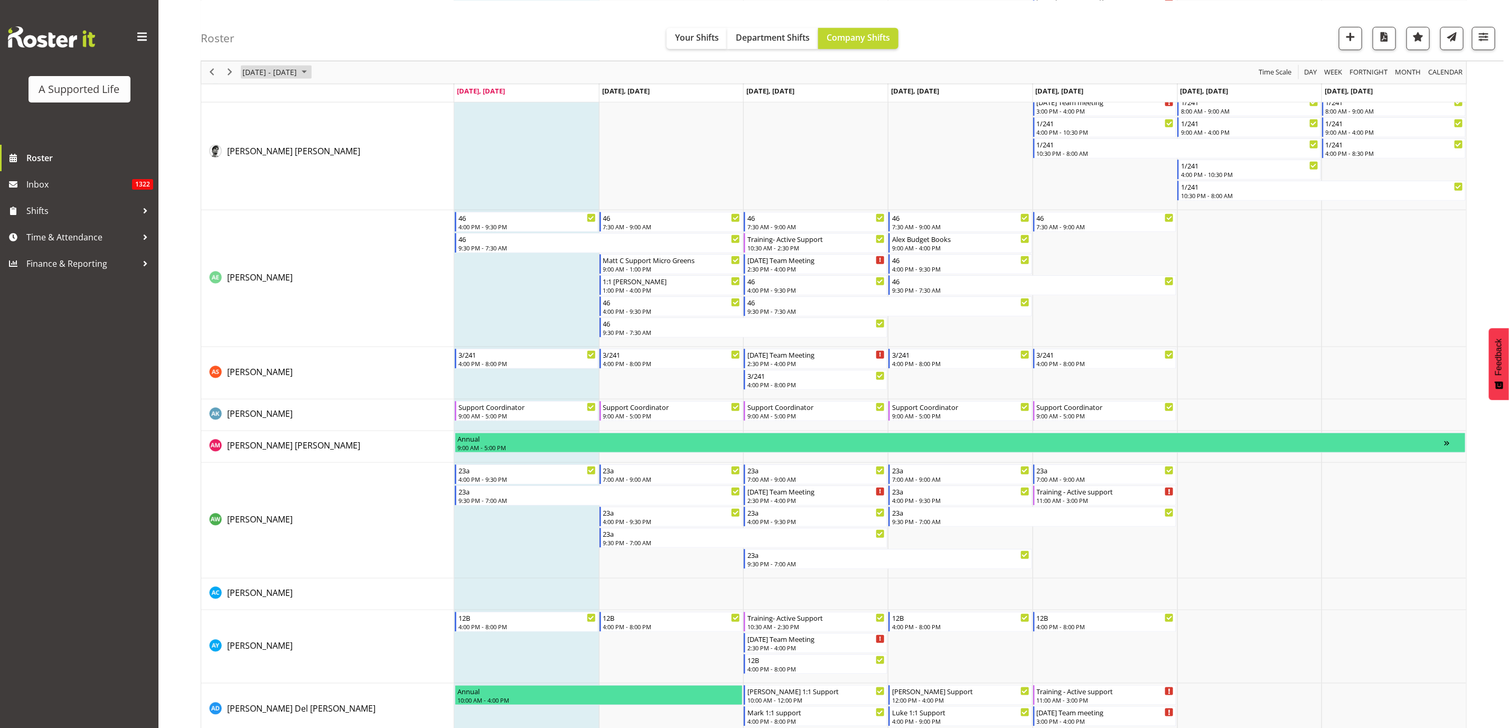
click at [310, 72] on span "August 2025" at bounding box center [304, 71] width 13 height 13
click at [349, 97] on span "next month" at bounding box center [353, 98] width 18 height 19
click at [352, 127] on span "7" at bounding box center [355, 135] width 16 height 16
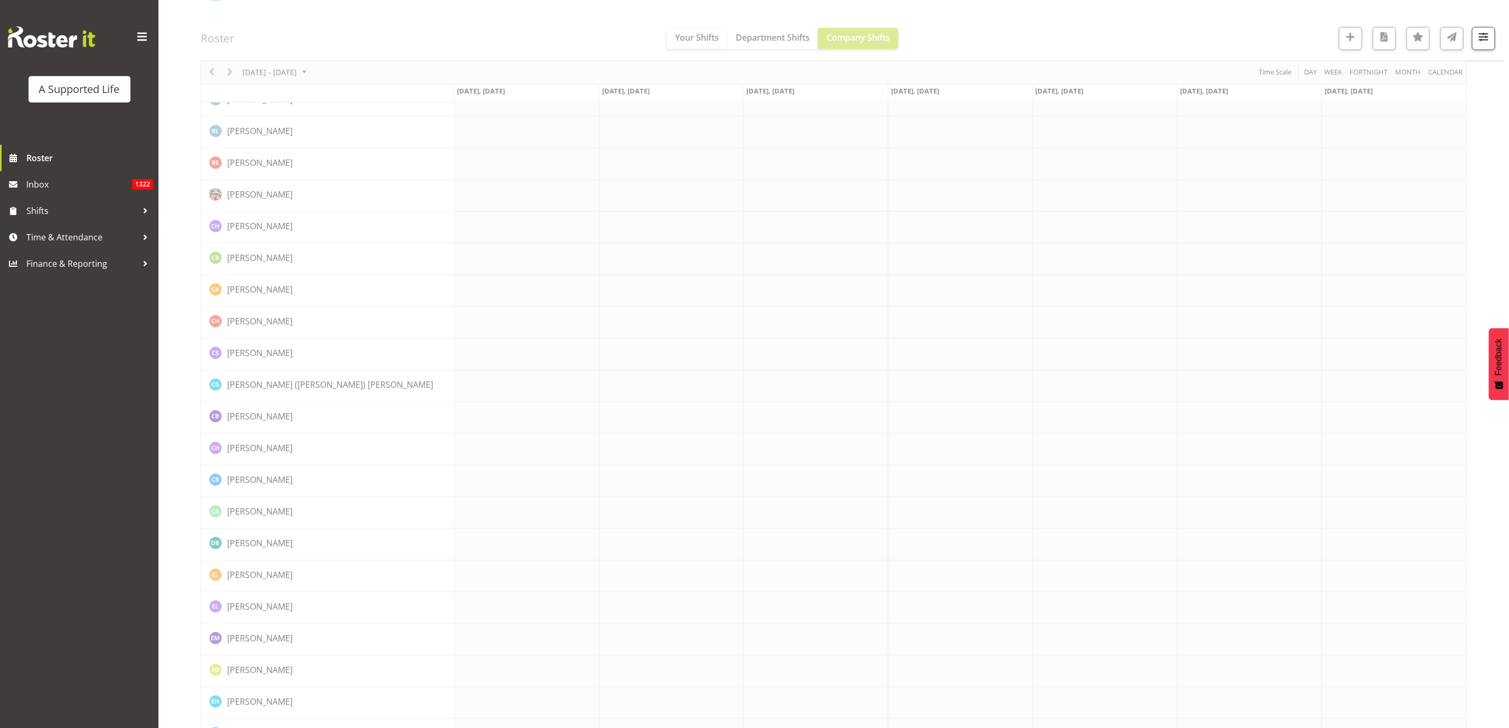
scroll to position [0, 0]
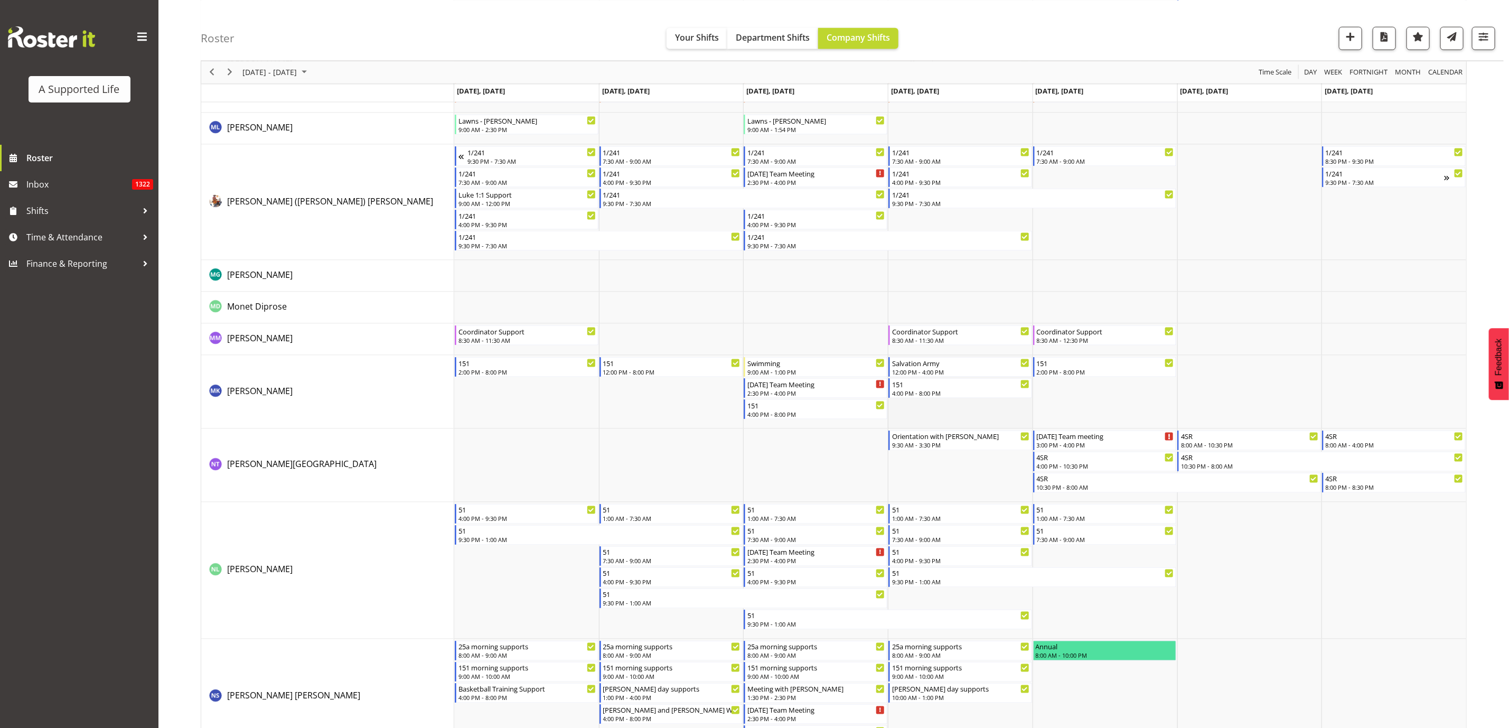
scroll to position [4113, 0]
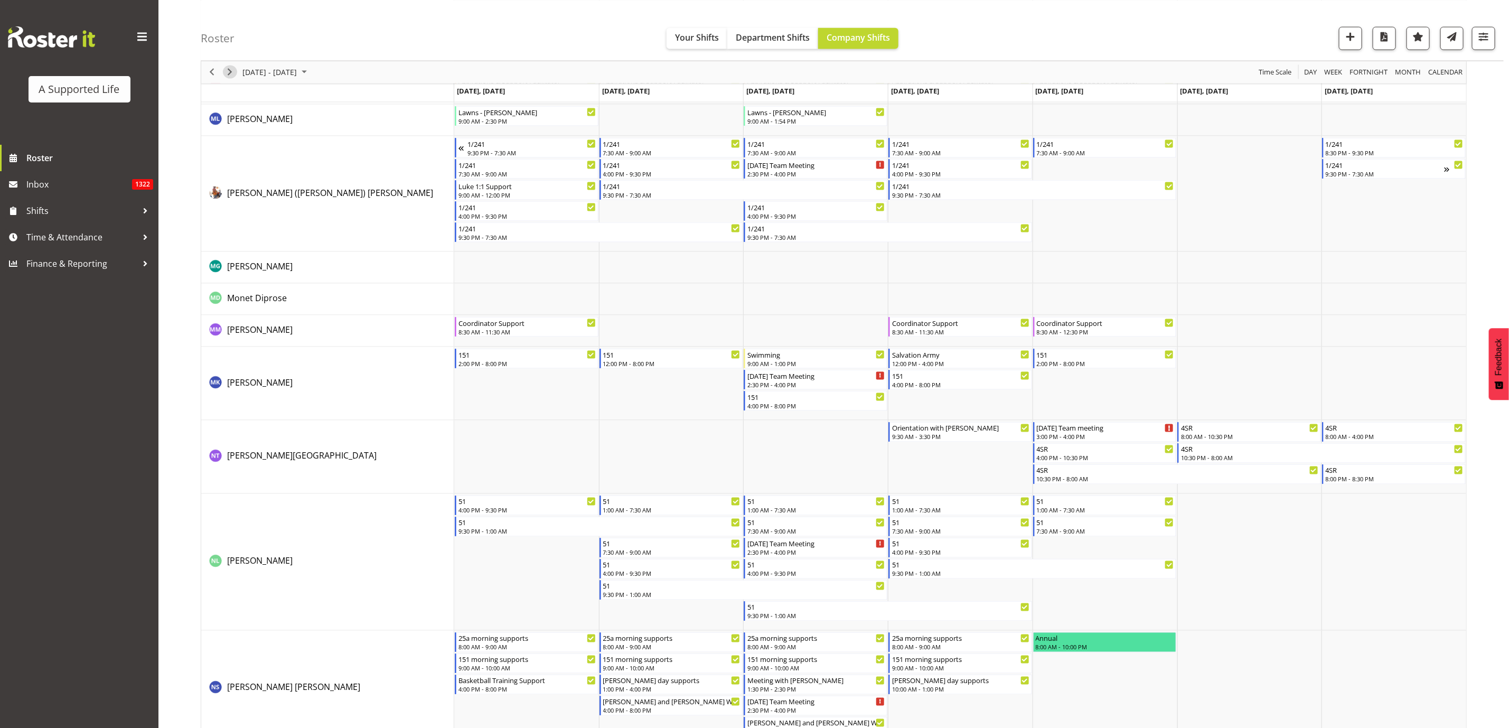
click at [228, 73] on span "Next" at bounding box center [229, 71] width 13 height 13
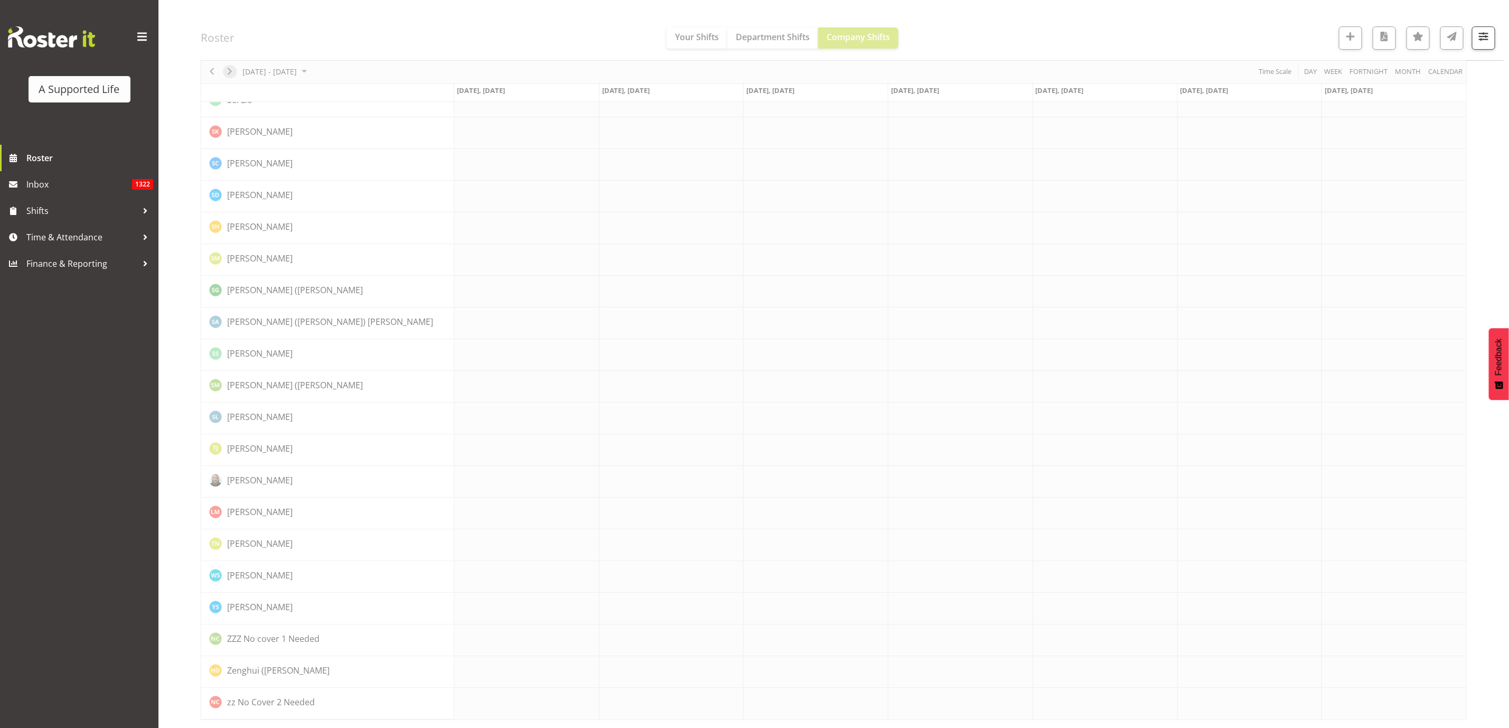
scroll to position [0, 0]
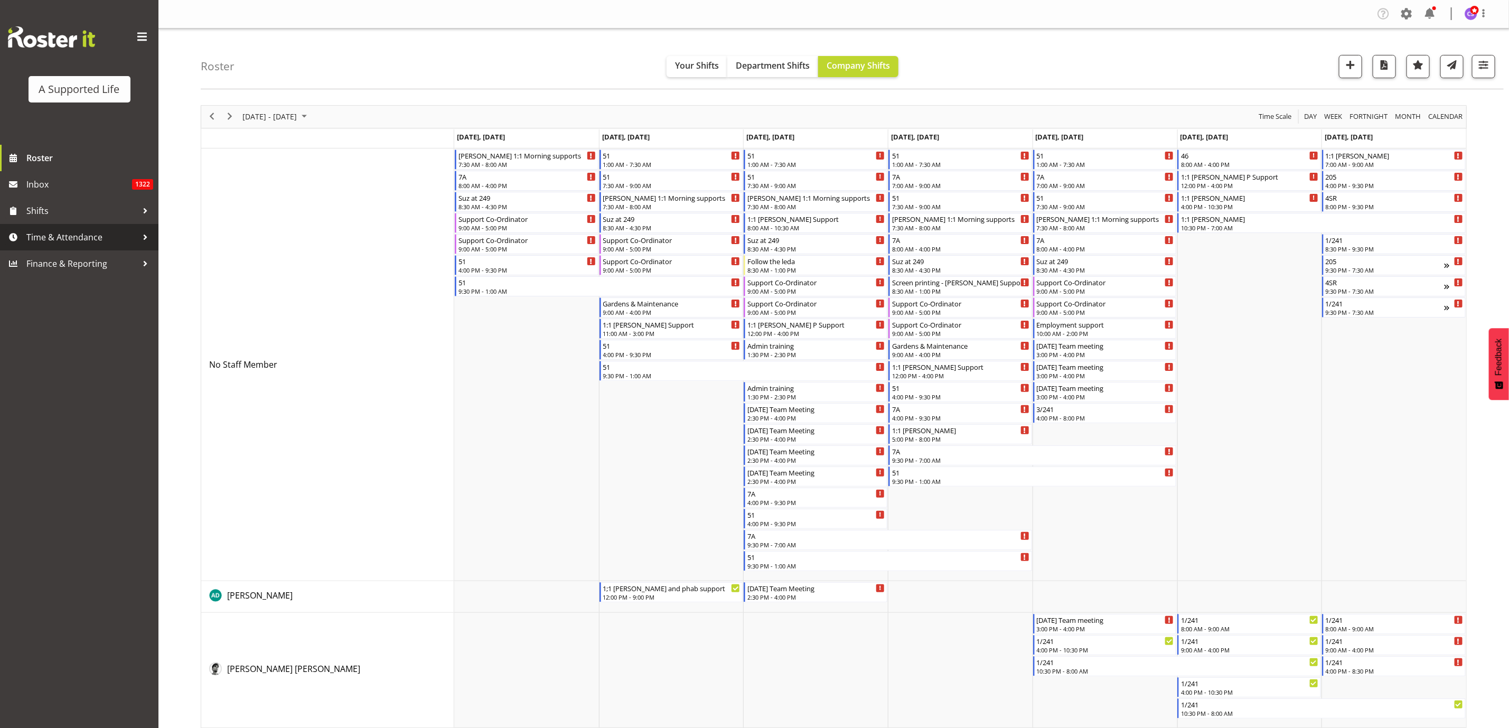
click at [59, 237] on span "Time & Attendance" at bounding box center [81, 237] width 111 height 16
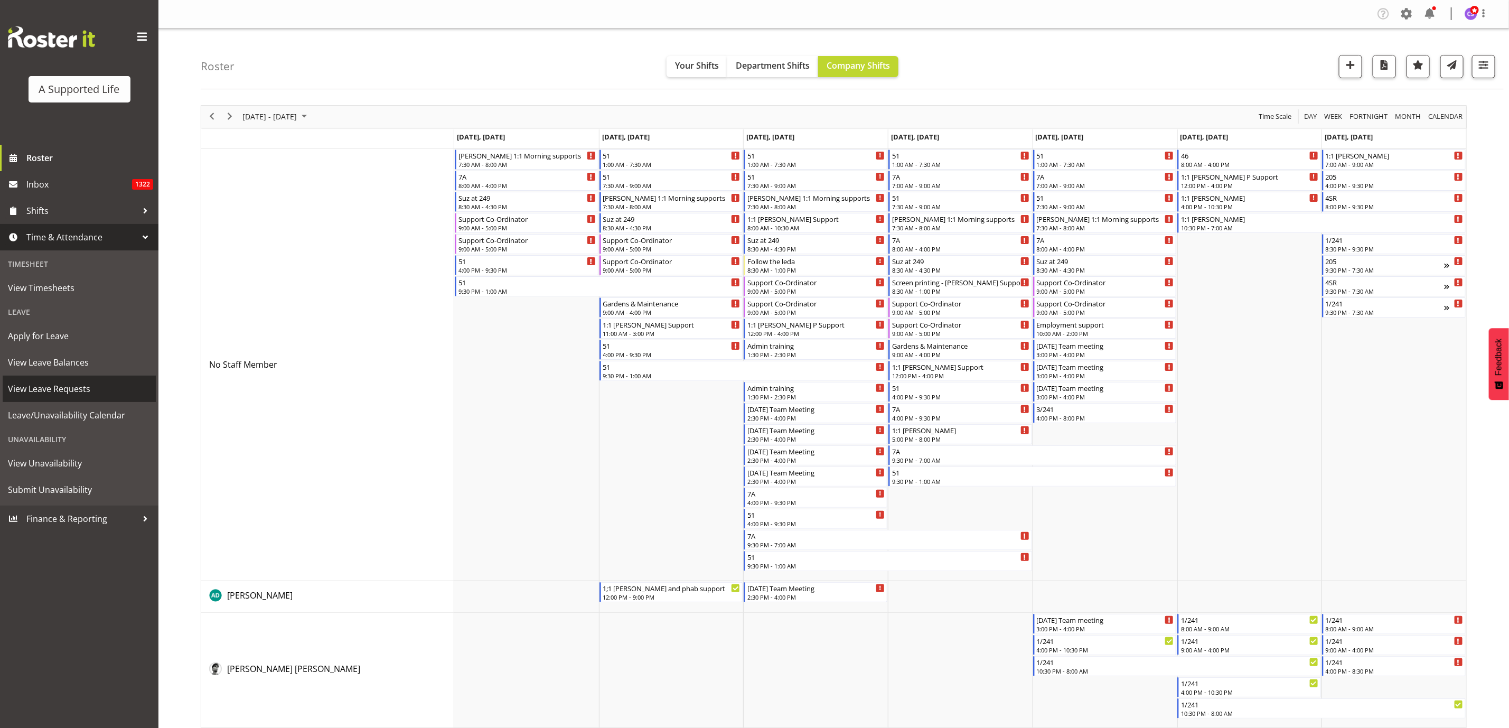
click at [59, 391] on span "View Leave Requests" at bounding box center [79, 389] width 143 height 16
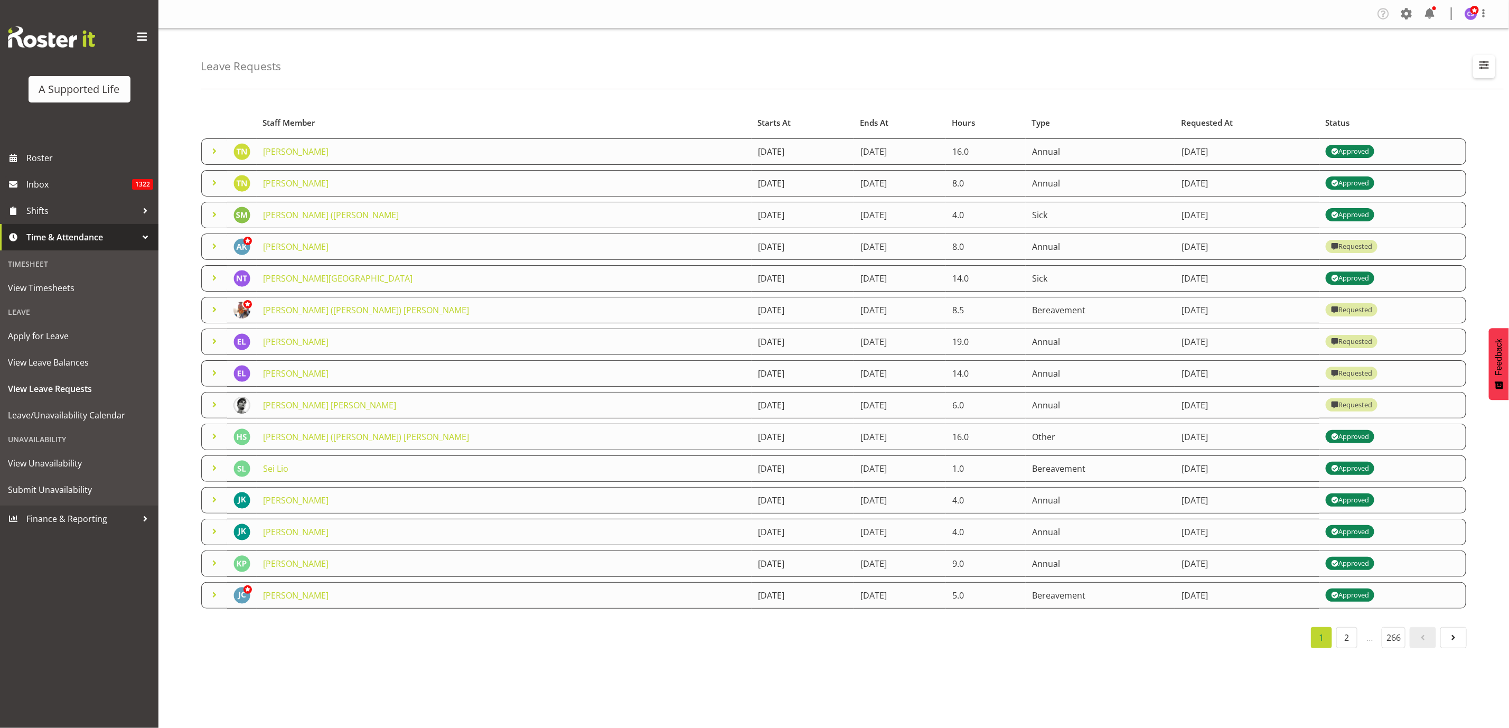
click at [1490, 56] on button "button" at bounding box center [1484, 66] width 22 height 23
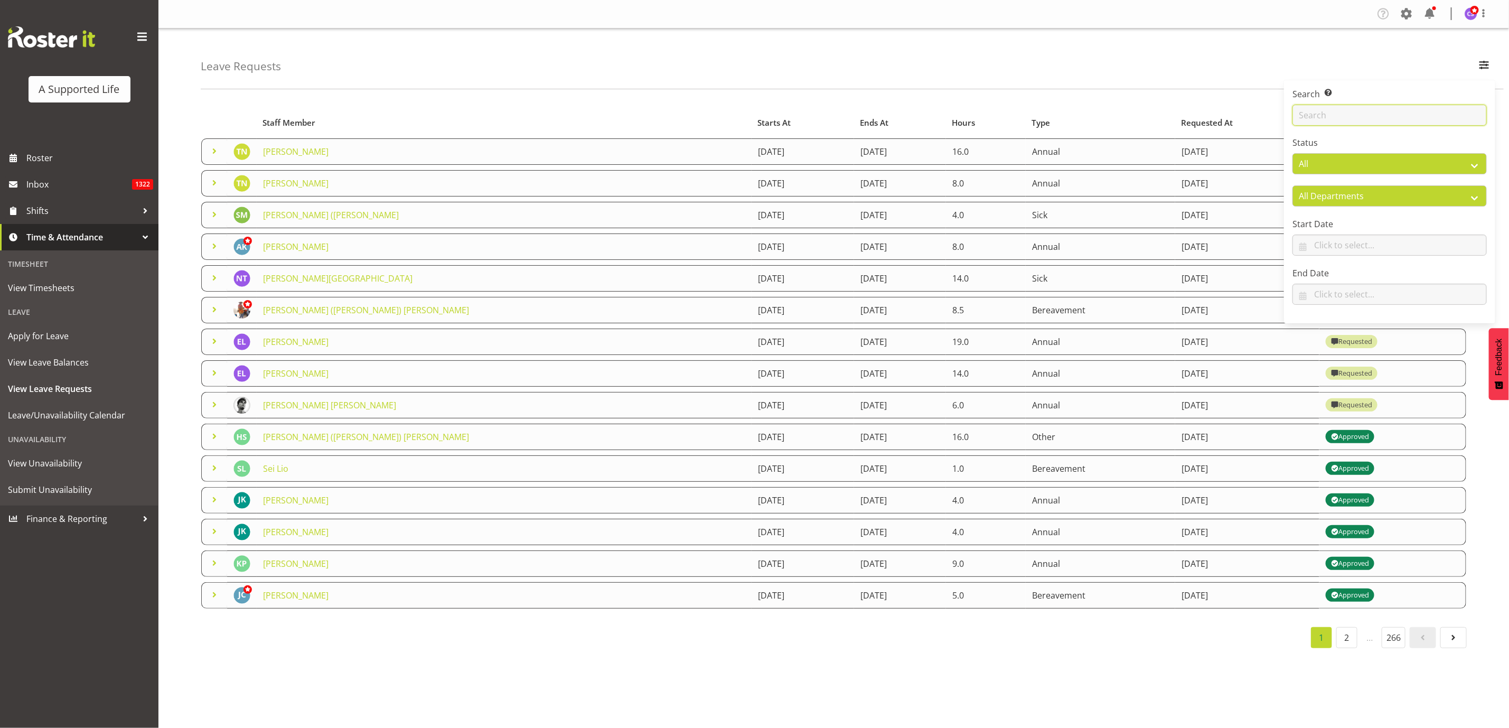
click at [1371, 110] on input "text" at bounding box center [1389, 115] width 194 height 21
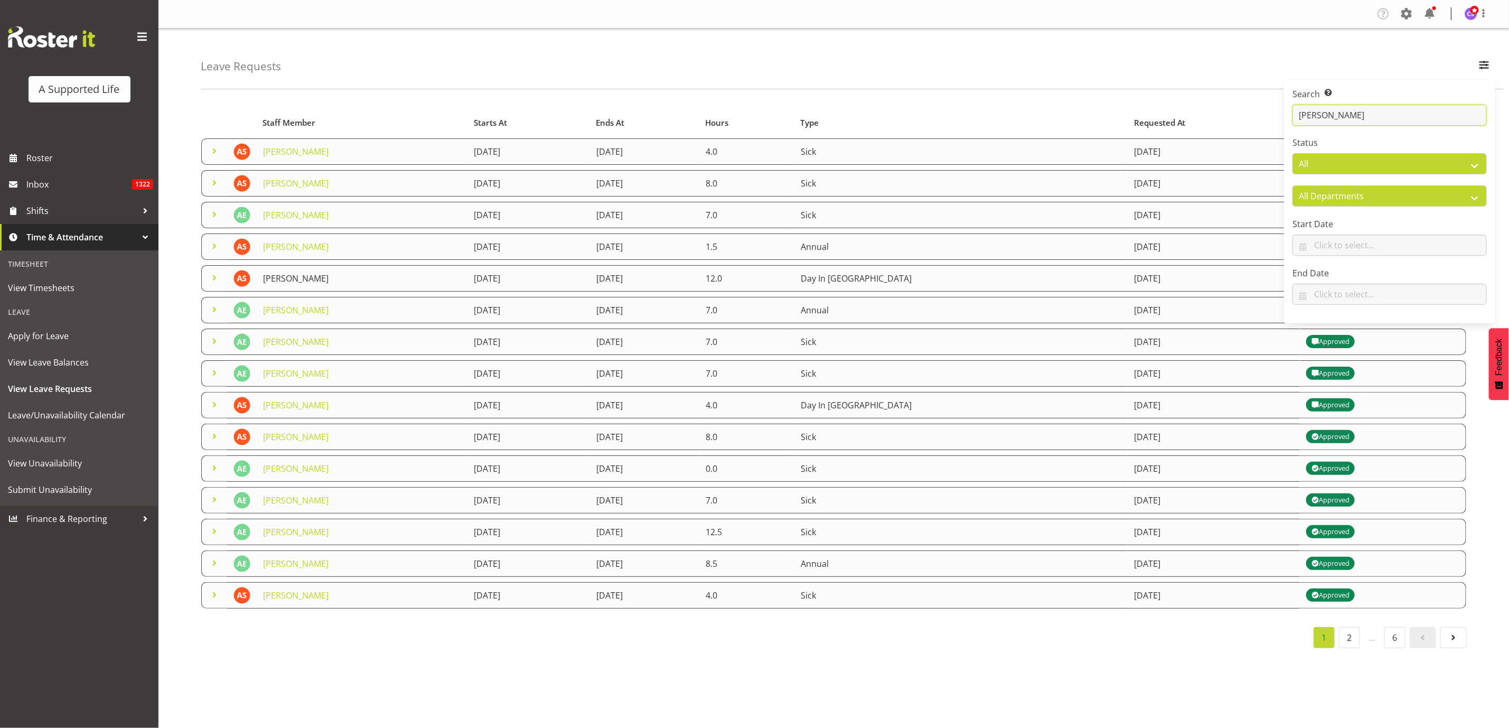
type input "Alex"
click at [328, 279] on link "[PERSON_NAME]" at bounding box center [295, 278] width 65 height 12
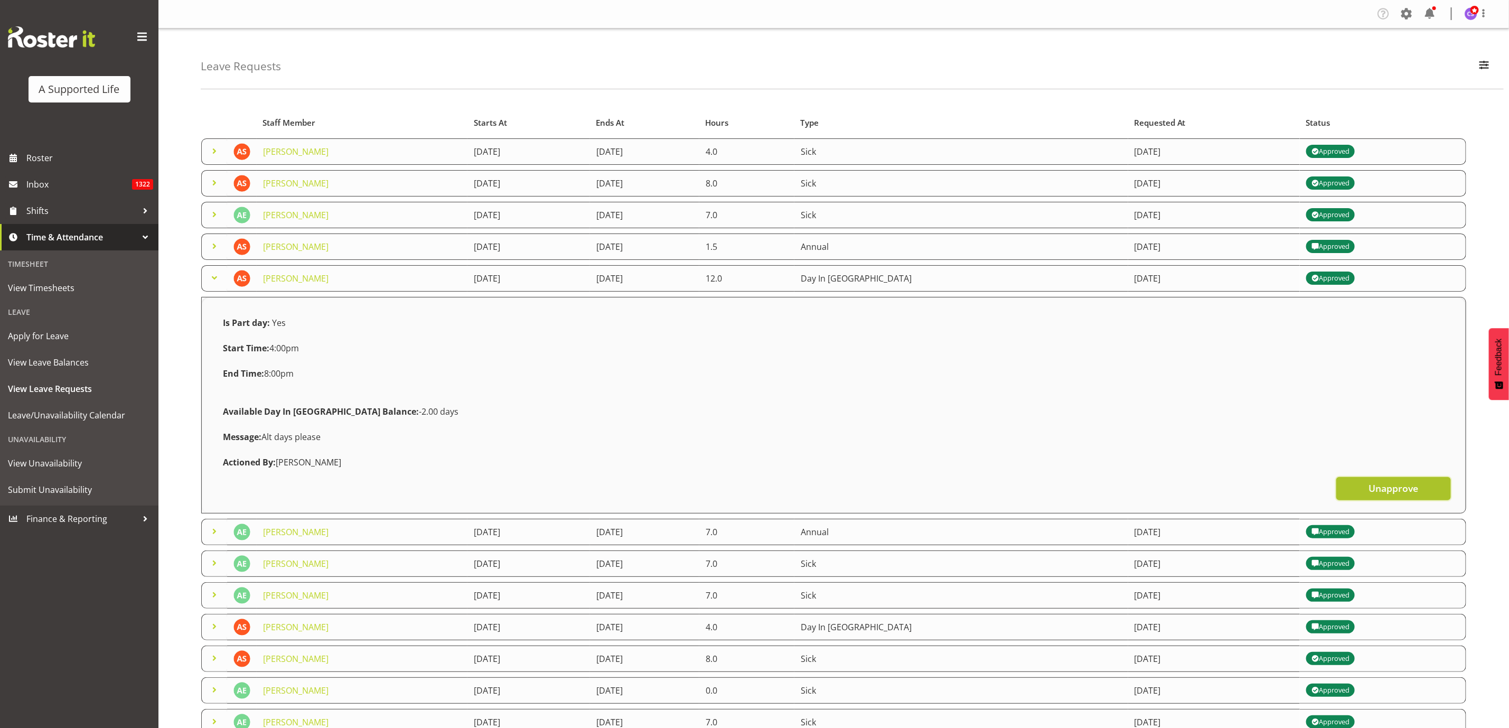
click at [1389, 484] on span "Unapprove" at bounding box center [1393, 488] width 50 height 14
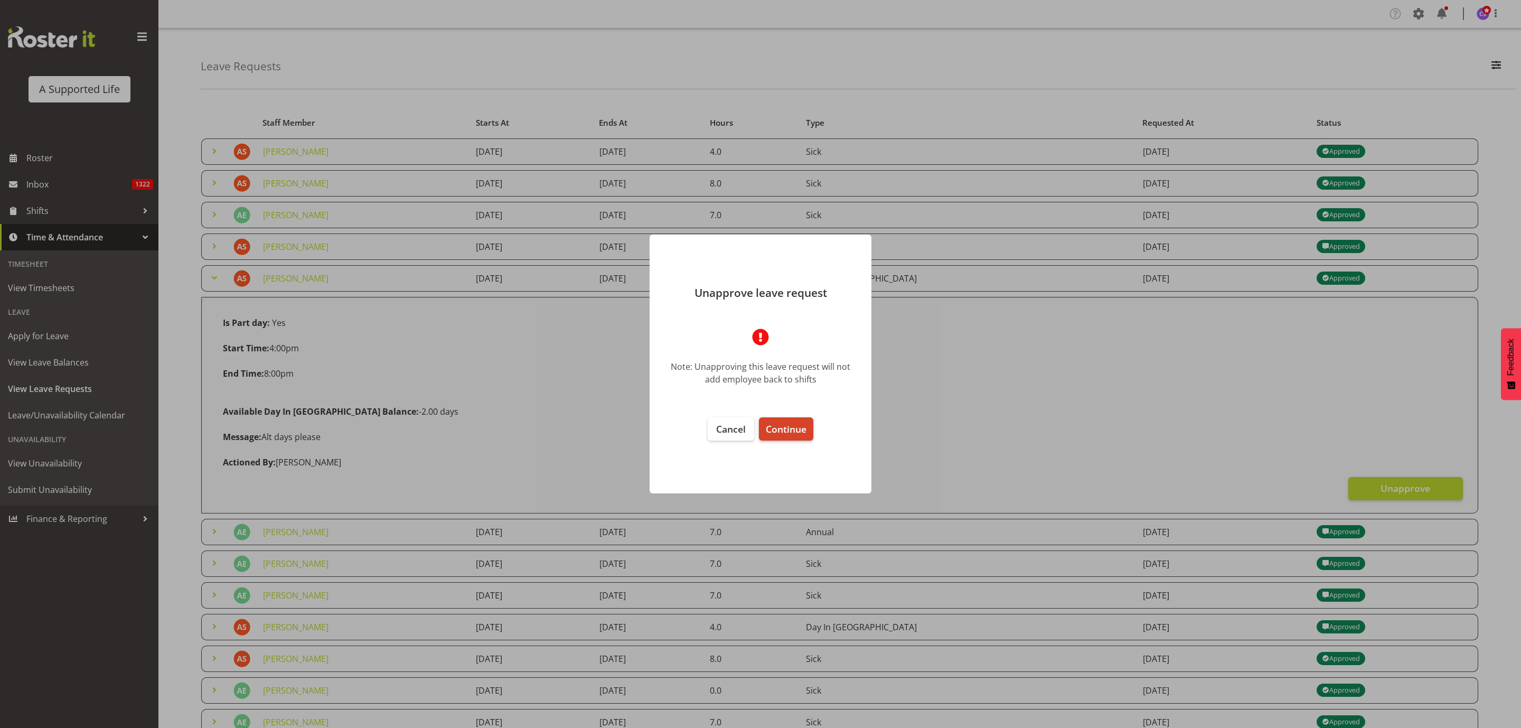
click at [784, 434] on span "Continue" at bounding box center [786, 428] width 41 height 13
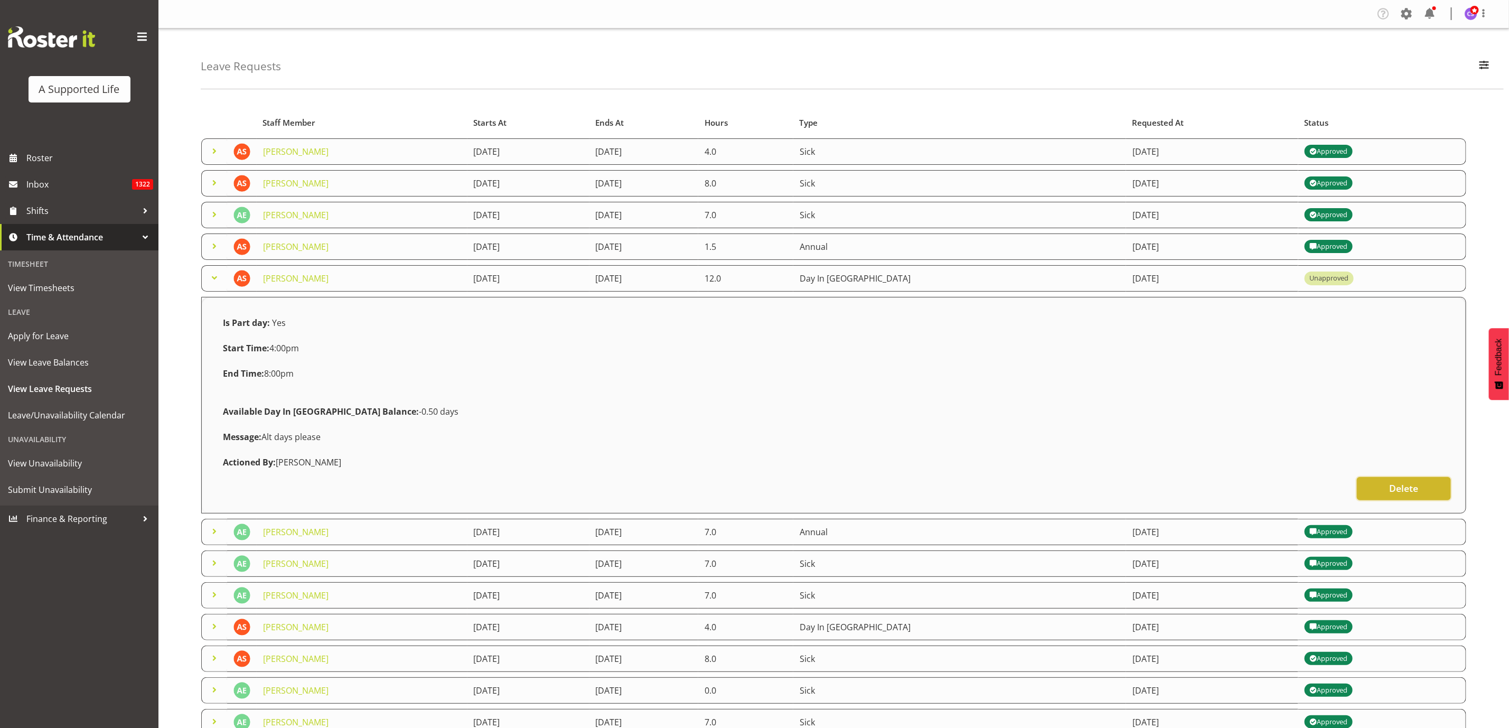
click at [1443, 484] on button "Delete" at bounding box center [1403, 488] width 94 height 23
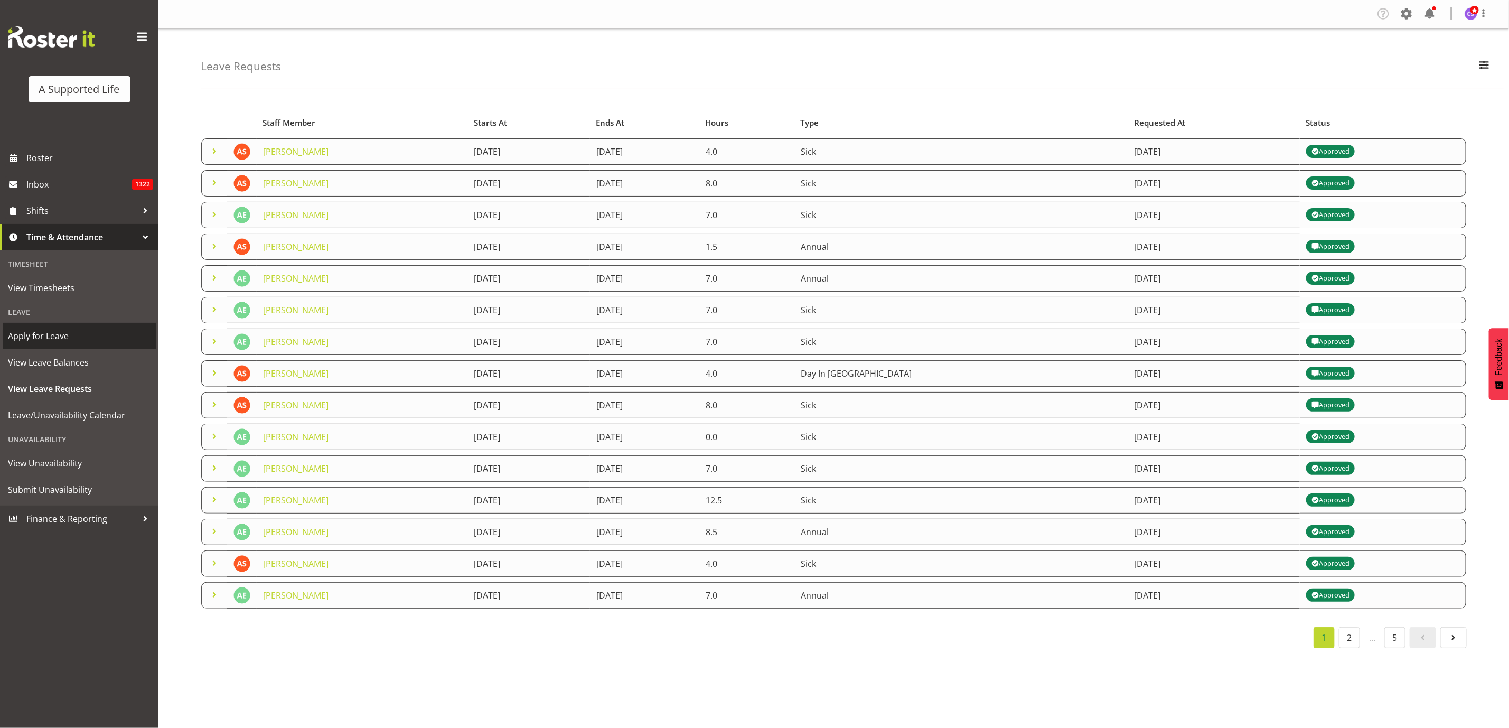
click at [80, 332] on span "Apply for Leave" at bounding box center [79, 336] width 143 height 16
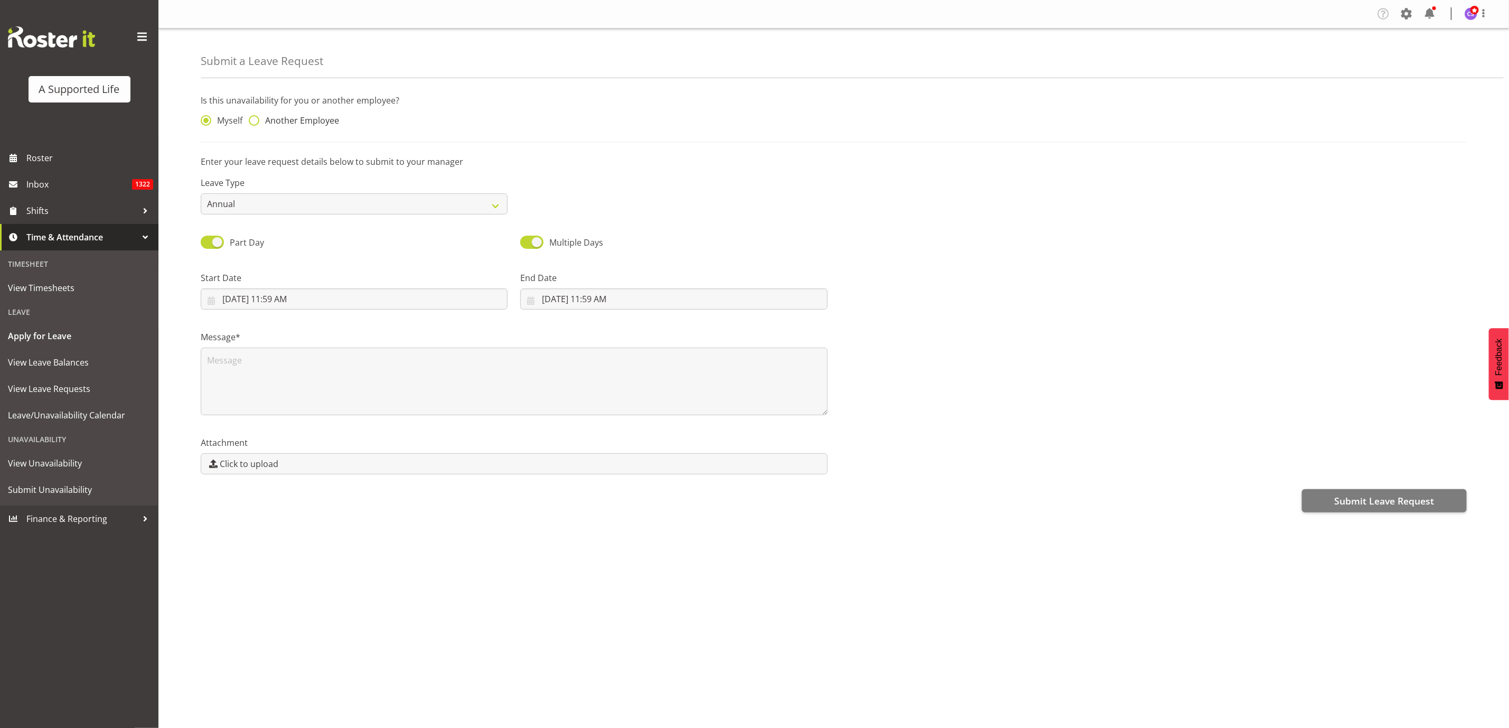
click at [261, 116] on span "Another Employee" at bounding box center [299, 120] width 80 height 11
click at [256, 117] on input "Another Employee" at bounding box center [252, 120] width 7 height 7
radio input "true"
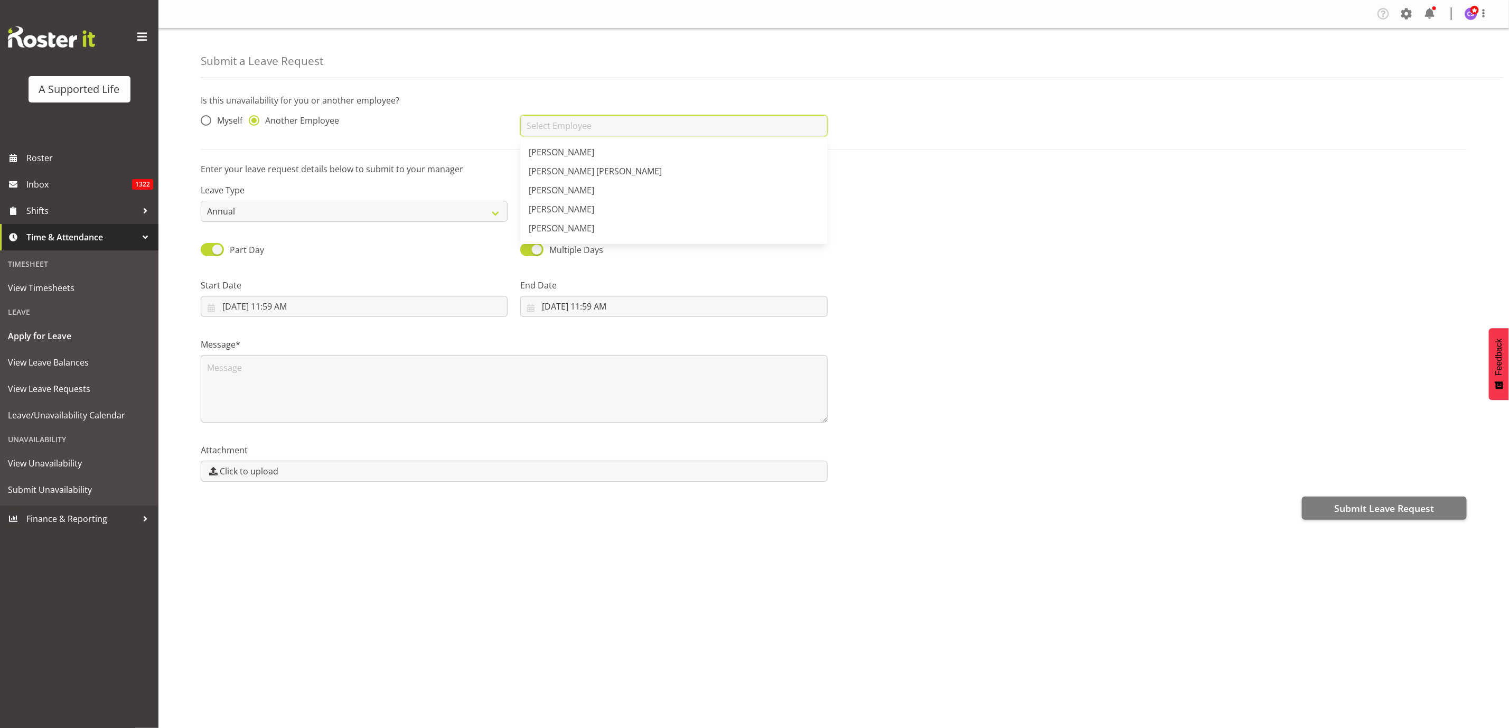
drag, startPoint x: 559, startPoint y: 120, endPoint x: 572, endPoint y: 124, distance: 13.2
click at [562, 121] on input "text" at bounding box center [673, 125] width 307 height 21
click at [580, 150] on span "[PERSON_NAME][GEOGRAPHIC_DATA]" at bounding box center [603, 152] width 149 height 12
type input "[PERSON_NAME][GEOGRAPHIC_DATA]"
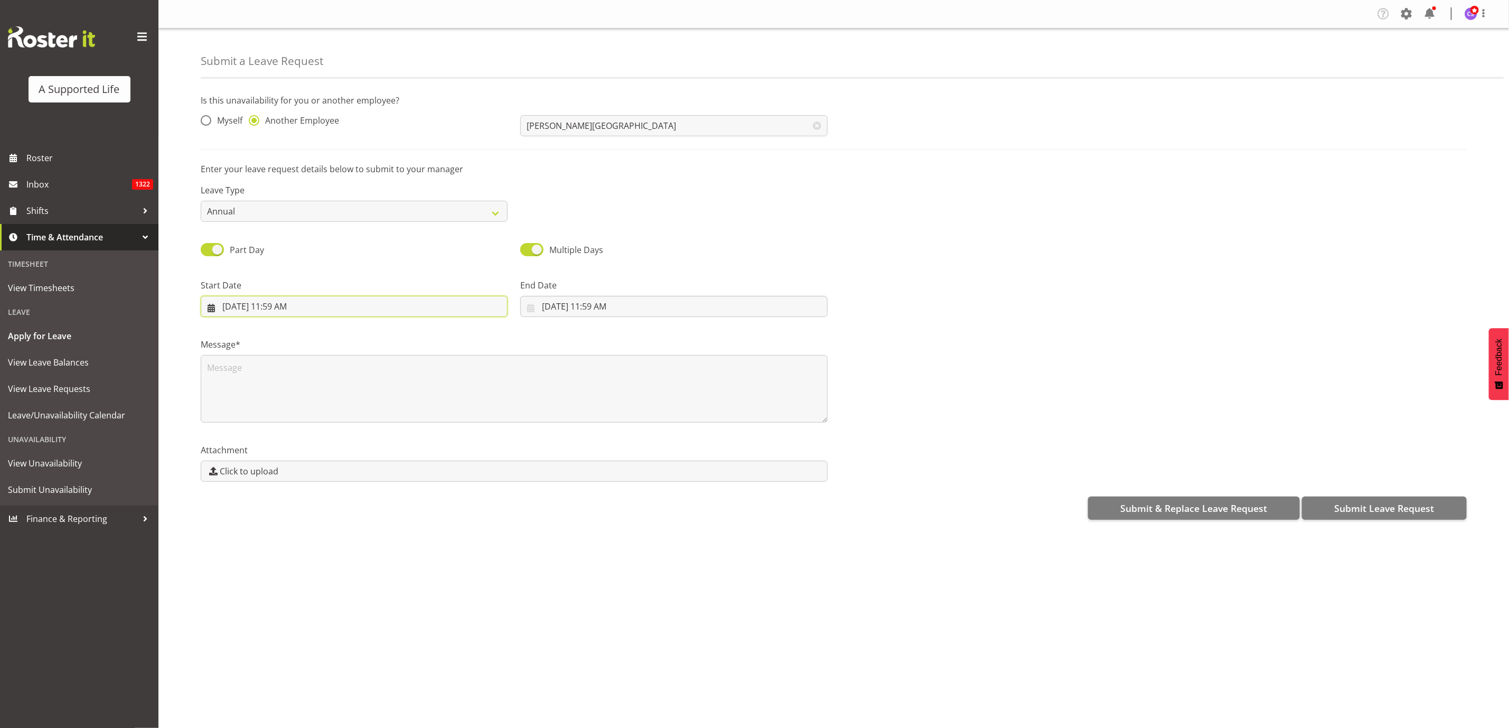
click at [347, 304] on input "[DATE] 11:59 AM" at bounding box center [354, 306] width 307 height 21
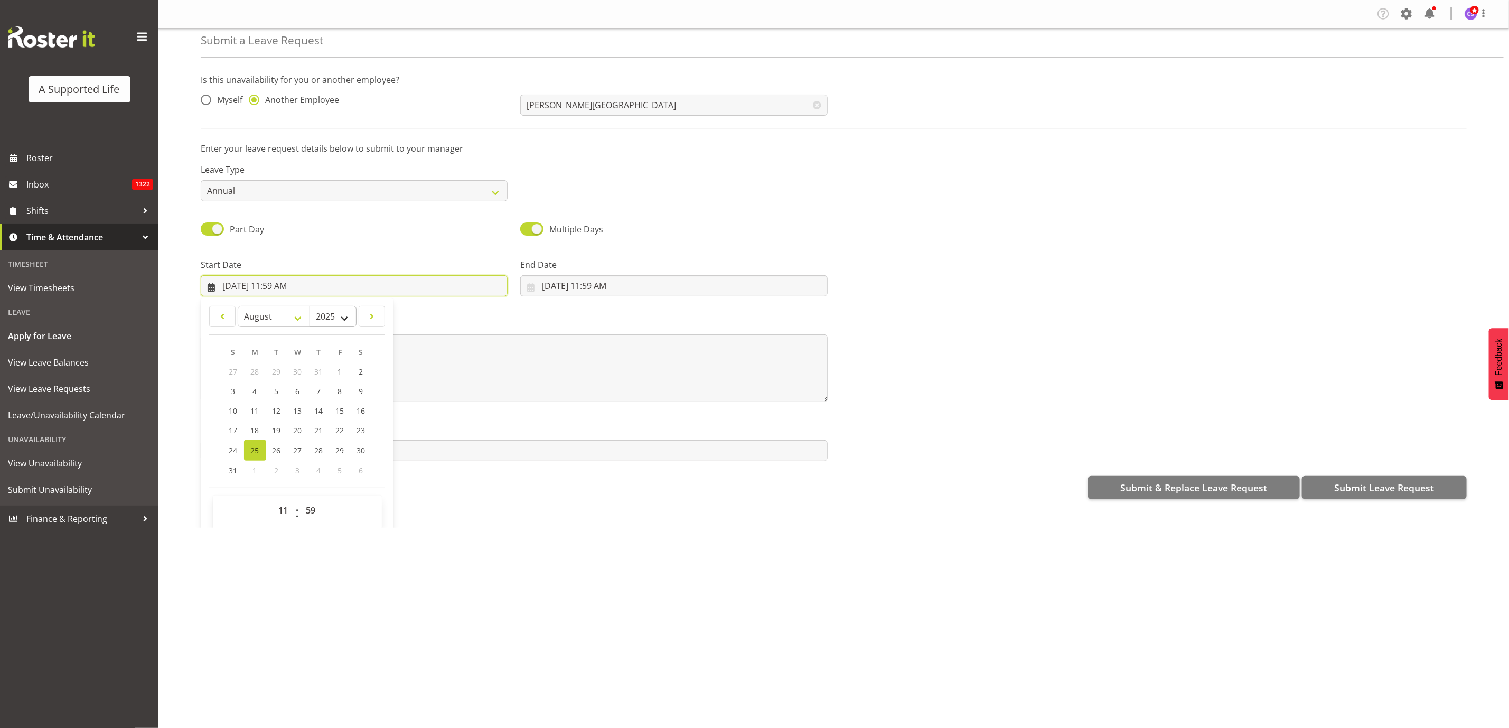
scroll to position [32, 0]
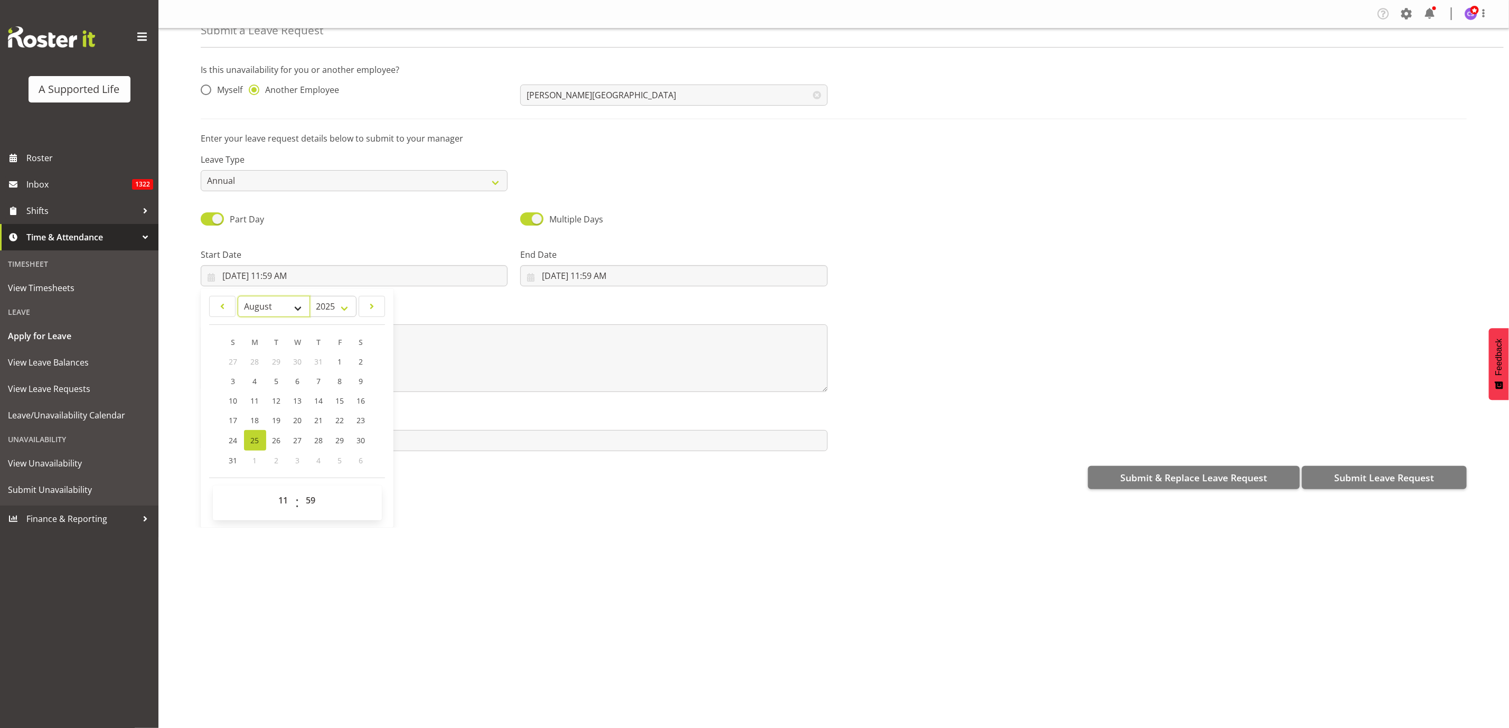
click at [300, 306] on select "January February March April May June July August September October November De…" at bounding box center [274, 306] width 72 height 21
select select "8"
click at [238, 296] on select "January February March April May June July August September October November De…" at bounding box center [274, 306] width 72 height 21
drag, startPoint x: 288, startPoint y: 501, endPoint x: 294, endPoint y: 501, distance: 5.3
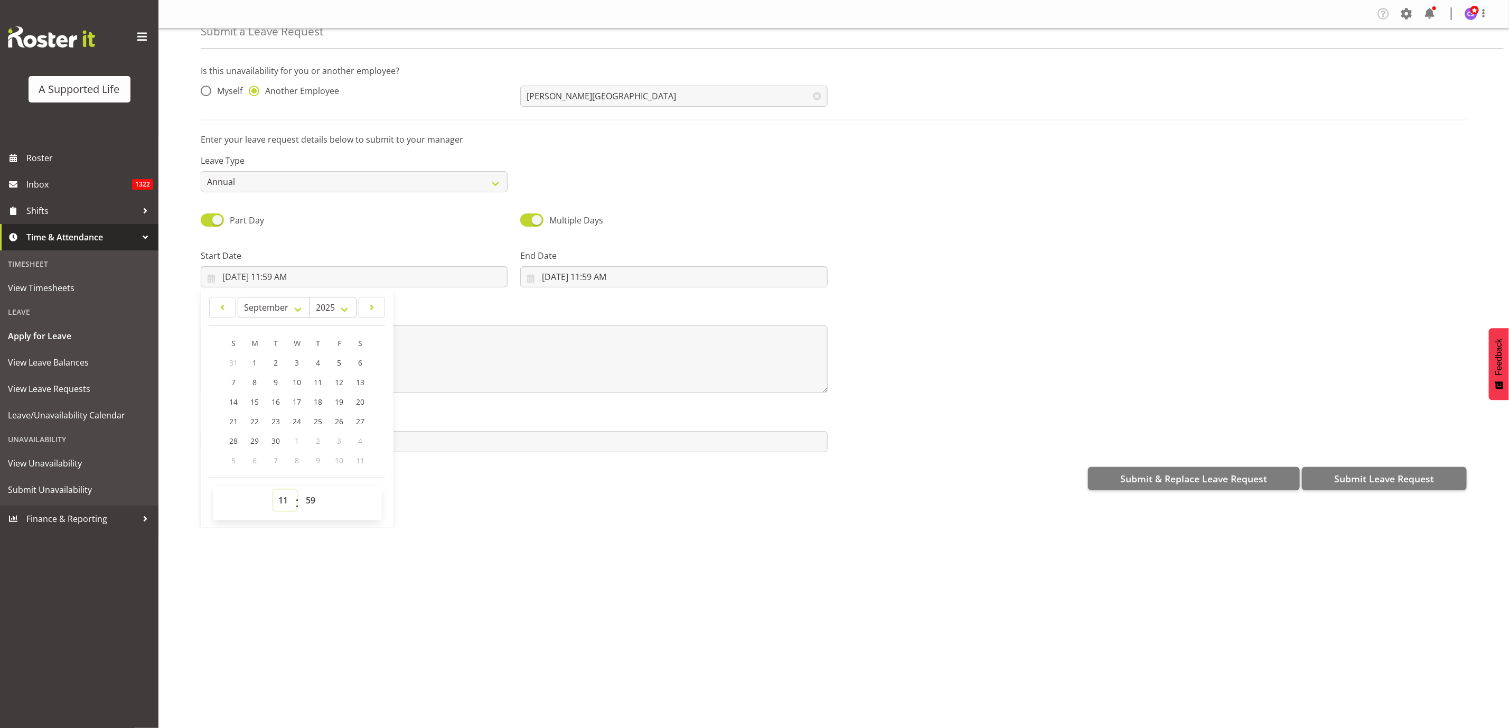
click at [288, 501] on select "00 01 02 03 04 05 06 07 08 09 10 11 12 13 14 15 16 17 18 19 20 21 22 23" at bounding box center [285, 499] width 24 height 21
select select "16"
click at [273, 491] on select "00 01 02 03 04 05 06 07 08 09 10 11 12 13 14 15 16 17 18 19 20 21 22 23" at bounding box center [285, 499] width 24 height 21
type input "[DATE] 4:59 PM"
select select "7"
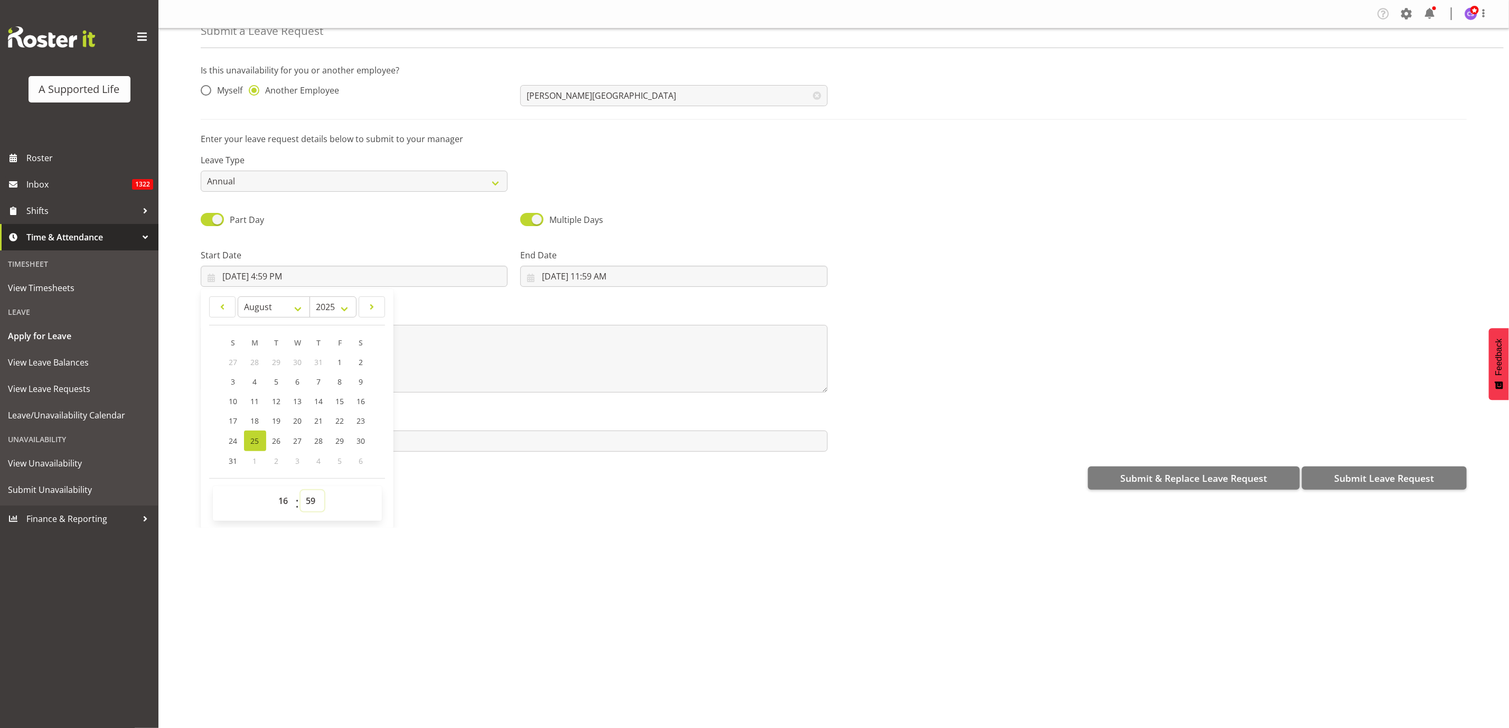
click at [310, 498] on select "00 01 02 03 04 05 06 07 08 09 10 11 12 13 14 15 16 17 18 19 20 21 22 23 24 25 2…" at bounding box center [312, 500] width 24 height 21
select select "0"
click at [301, 491] on select "00 01 02 03 04 05 06 07 08 09 10 11 12 13 14 15 16 17 18 19 20 21 22 23 24 25 2…" at bounding box center [312, 500] width 24 height 21
type input "[DATE] 4:00 PM"
click at [295, 297] on select "January February March April May June July August September October November De…" at bounding box center [274, 306] width 72 height 21
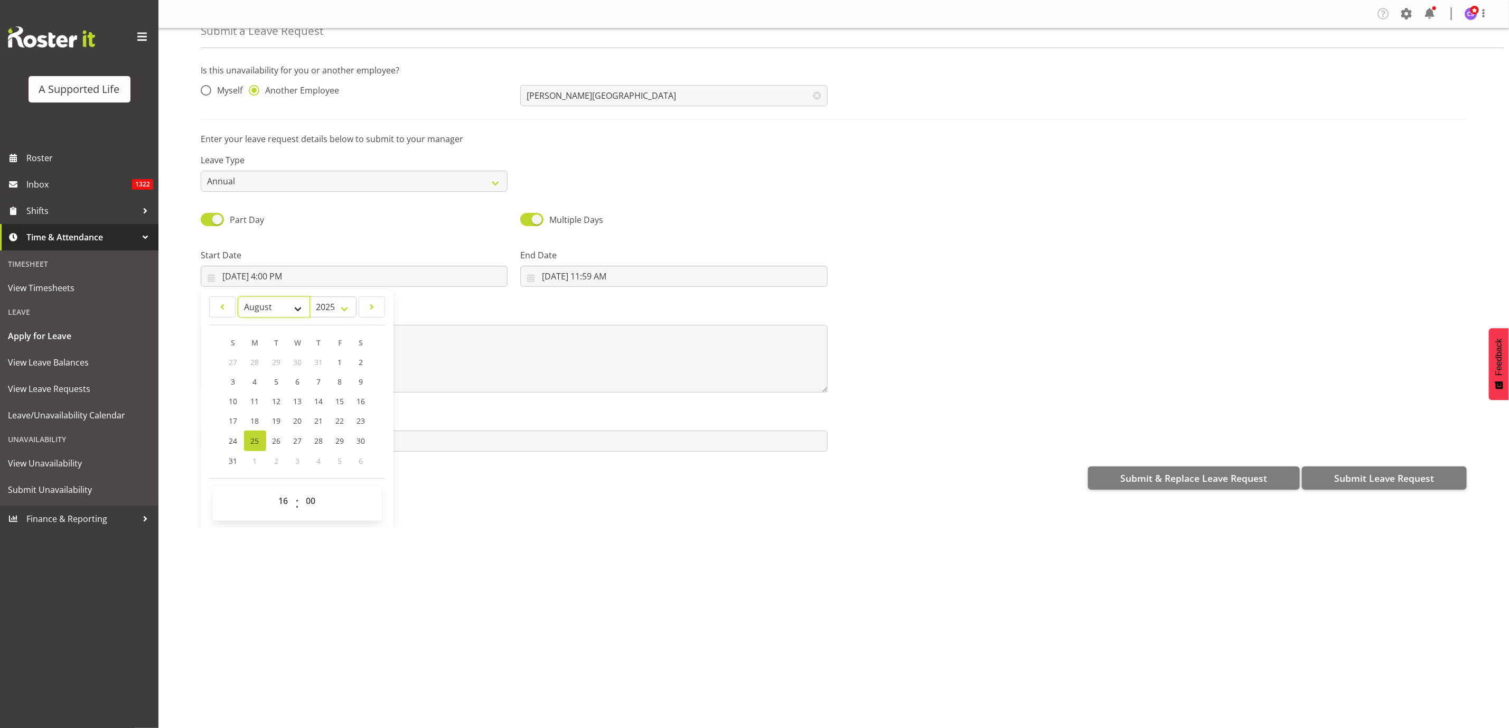
select select "8"
click at [238, 296] on select "January February March April May June July August September October November De…" at bounding box center [274, 306] width 72 height 21
click at [289, 395] on link "17" at bounding box center [297, 402] width 21 height 20
type input "[DATE] 4:00 PM"
click at [280, 498] on select "00 01 02 03 04 05 06 07 08 09 10 11 12 13 14 15 16 17 18 19 20 21 22 23" at bounding box center [285, 499] width 24 height 21
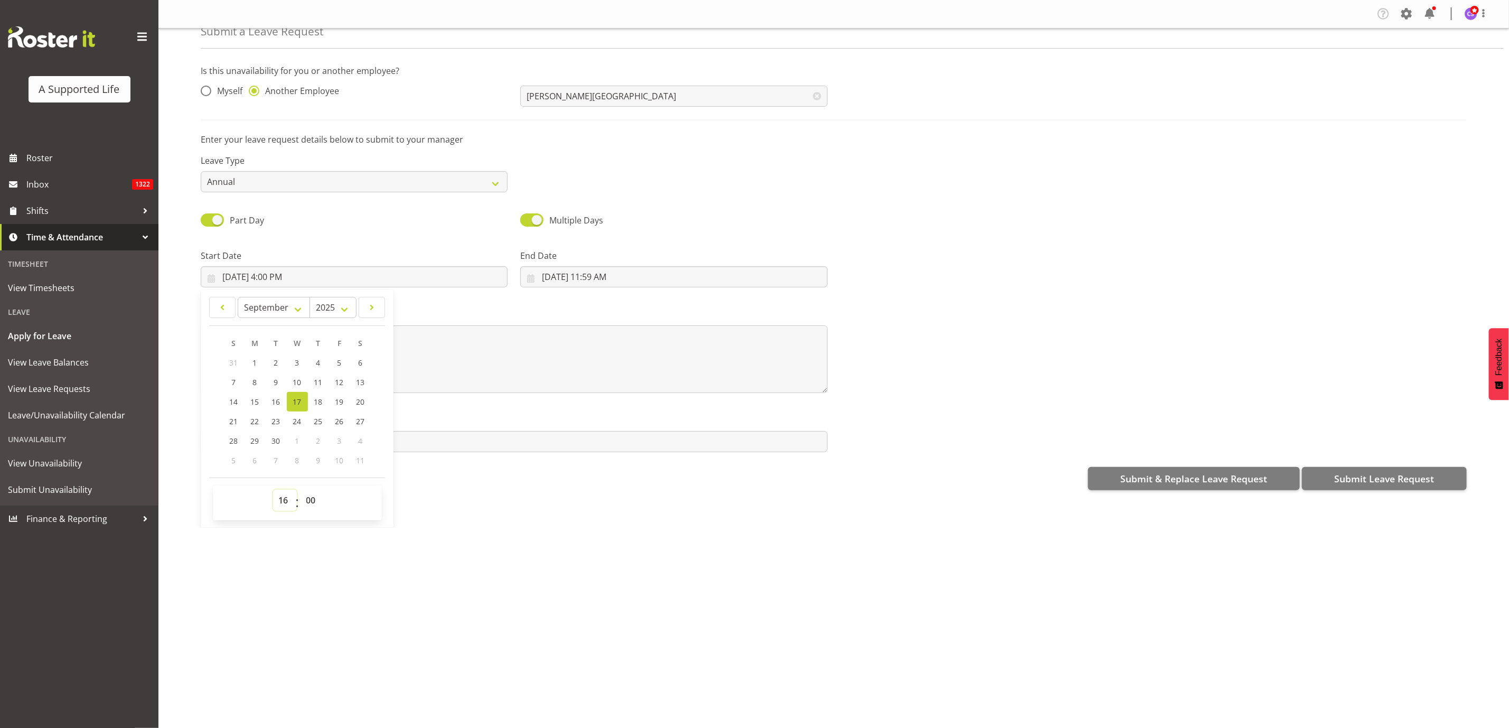
select select "14"
click at [273, 489] on select "00 01 02 03 04 05 06 07 08 09 10 11 12 13 14 15 16 17 18 19 20 21 22 23" at bounding box center [285, 499] width 24 height 21
type input "[DATE] 2:00 PM"
click at [316, 503] on select "00 01 02 03 04 05 06 07 08 09 10 11 12 13 14 15 16 17 18 19 20 21 22 23 24 25 2…" at bounding box center [312, 499] width 24 height 21
select select "30"
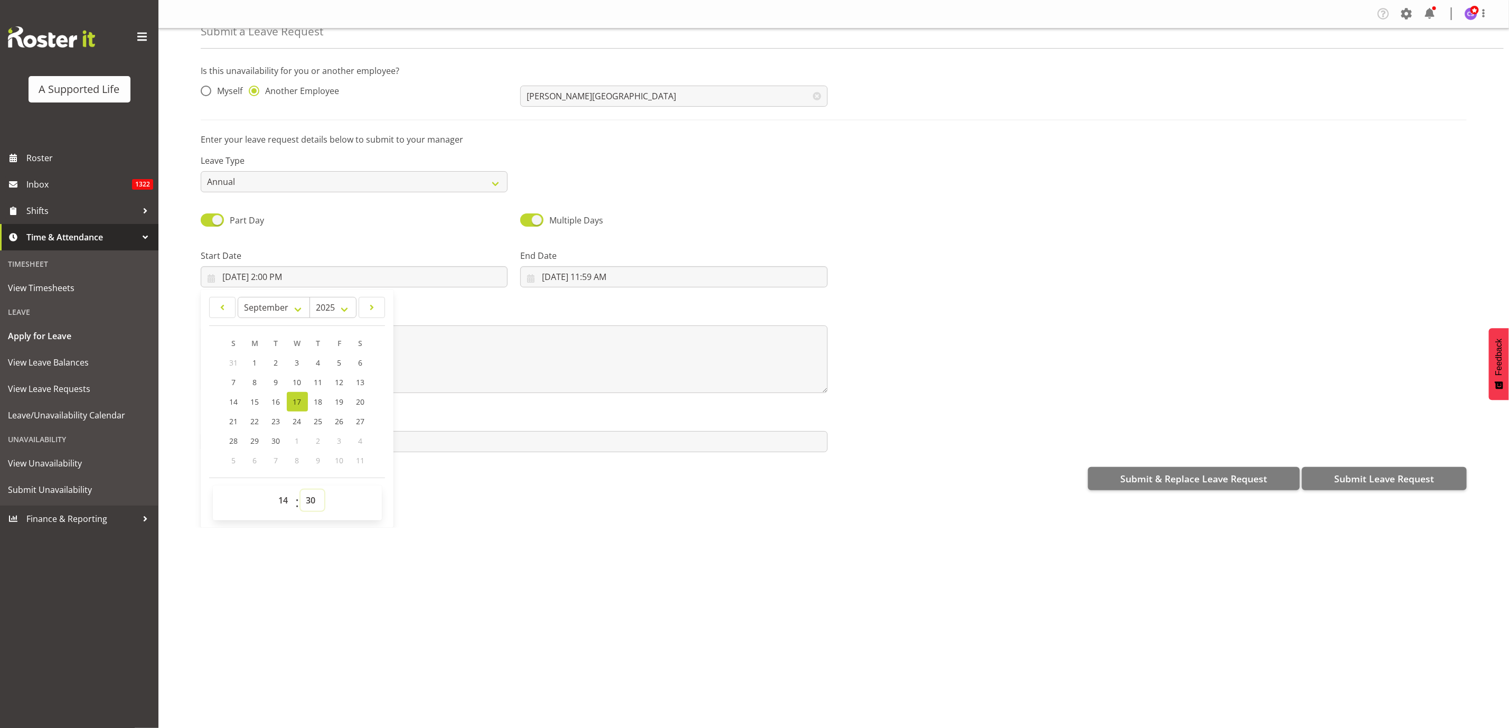
click at [301, 489] on select "00 01 02 03 04 05 06 07 08 09 10 11 12 13 14 15 16 17 18 19 20 21 22 23 24 25 2…" at bounding box center [312, 499] width 24 height 21
type input "[DATE] 2:30 PM"
click at [611, 278] on input "[DATE] 11:59 AM" at bounding box center [673, 276] width 307 height 21
click at [614, 306] on select "January February March April May June July August September October November De…" at bounding box center [593, 306] width 72 height 21
select select "8"
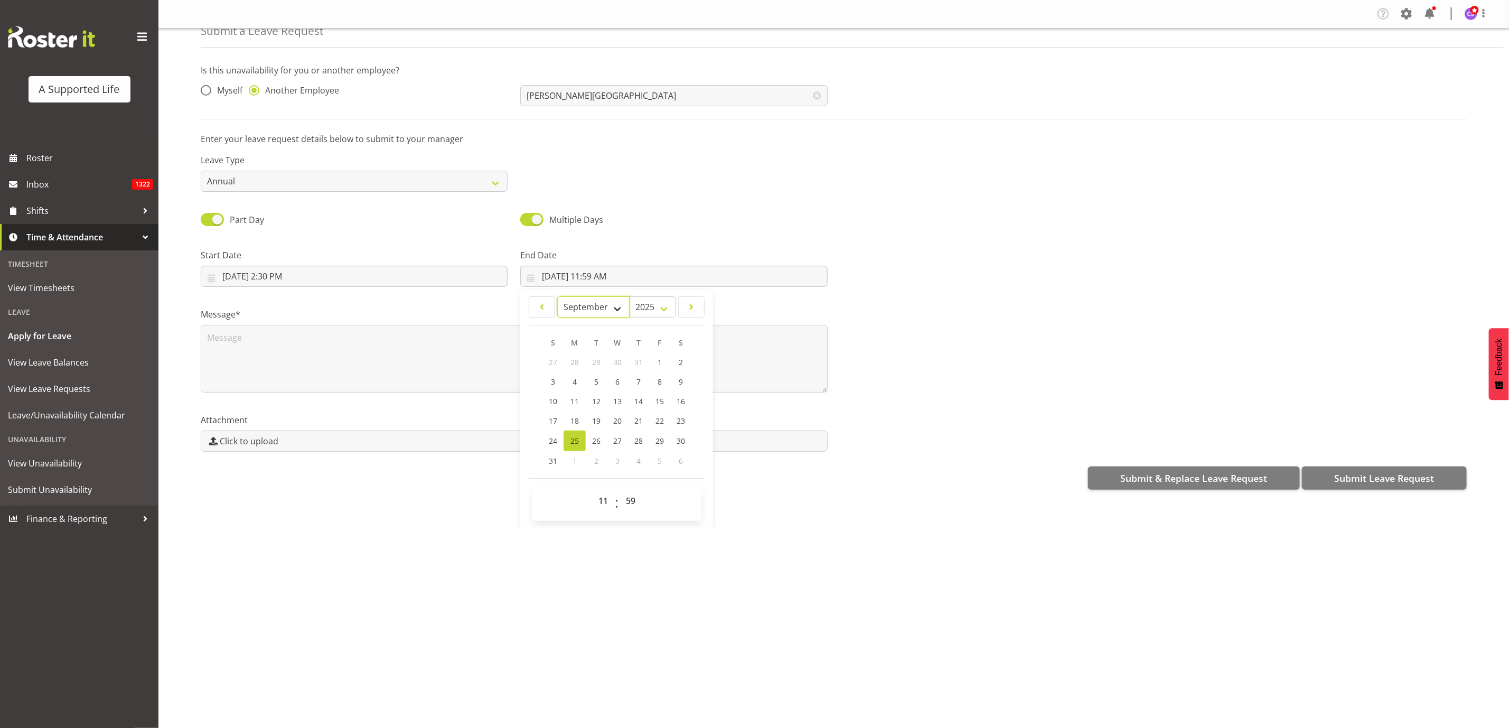
click at [557, 296] on select "January February March April May June July August September October November De…" at bounding box center [593, 306] width 72 height 21
click at [614, 400] on span "17" at bounding box center [617, 402] width 8 height 10
type input "[DATE] 11:59 AM"
click at [600, 496] on select "00 01 02 03 04 05 06 07 08 09 10 11 12 13 14 15 16 17 18 19 20 21 22 23" at bounding box center [604, 499] width 24 height 21
select select "20"
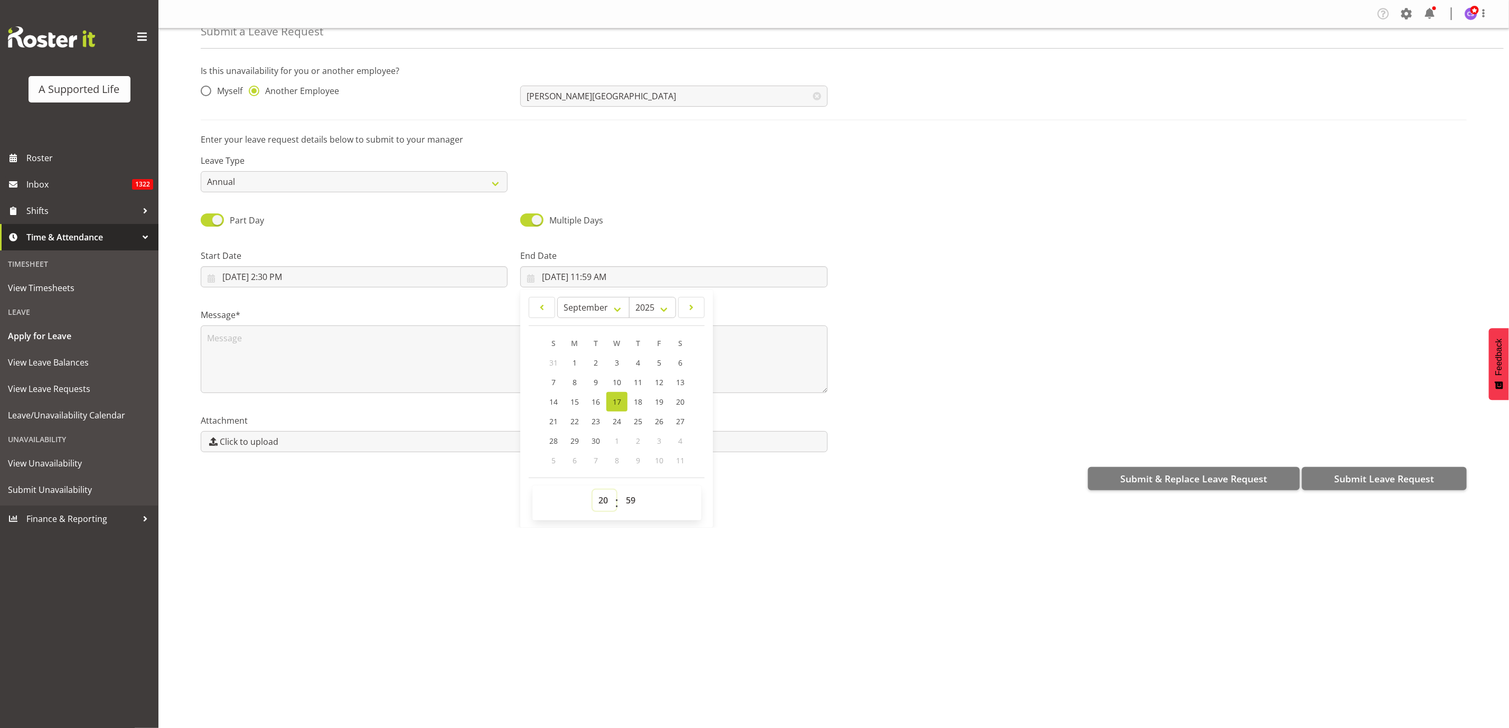
click at [592, 489] on select "00 01 02 03 04 05 06 07 08 09 10 11 12 13 14 15 16 17 18 19 20 21 22 23" at bounding box center [604, 499] width 24 height 21
type input "[DATE] 8:59 PM"
drag, startPoint x: 629, startPoint y: 499, endPoint x: 636, endPoint y: 497, distance: 6.5
click at [629, 501] on select "00 01 02 03 04 05 06 07 08 09 10 11 12 13 14 15 16 17 18 19 20 21 22 23 24 25 2…" at bounding box center [632, 499] width 24 height 21
select select "0"
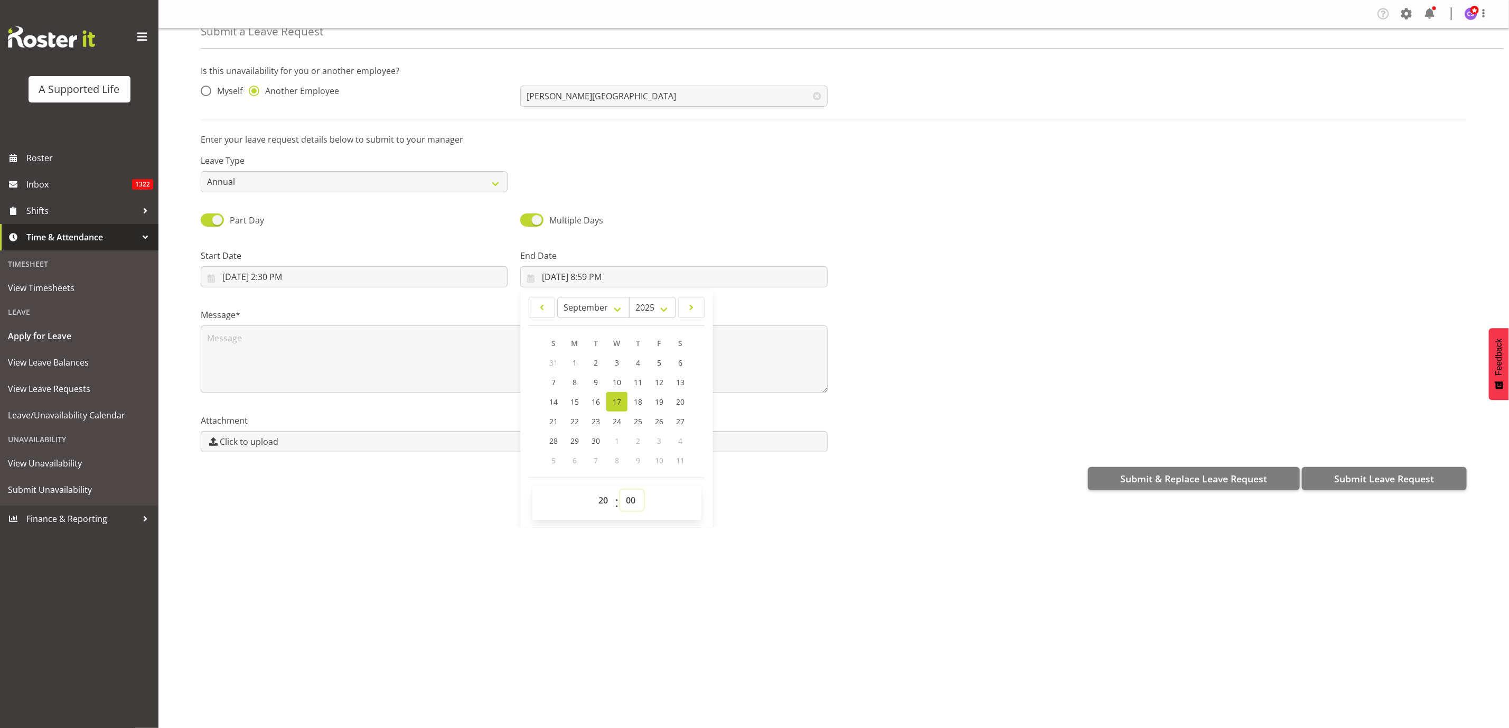
click at [620, 489] on select "00 01 02 03 04 05 06 07 08 09 10 11 12 13 14 15 16 17 18 19 20 21 22 23 24 25 2…" at bounding box center [632, 499] width 24 height 21
type input "[DATE] 8:00 PM"
click at [271, 278] on input "[DATE] 2:30 PM" at bounding box center [354, 276] width 307 height 21
click at [231, 378] on link "7" at bounding box center [233, 382] width 21 height 20
type input "[DATE] 2:30 PM"
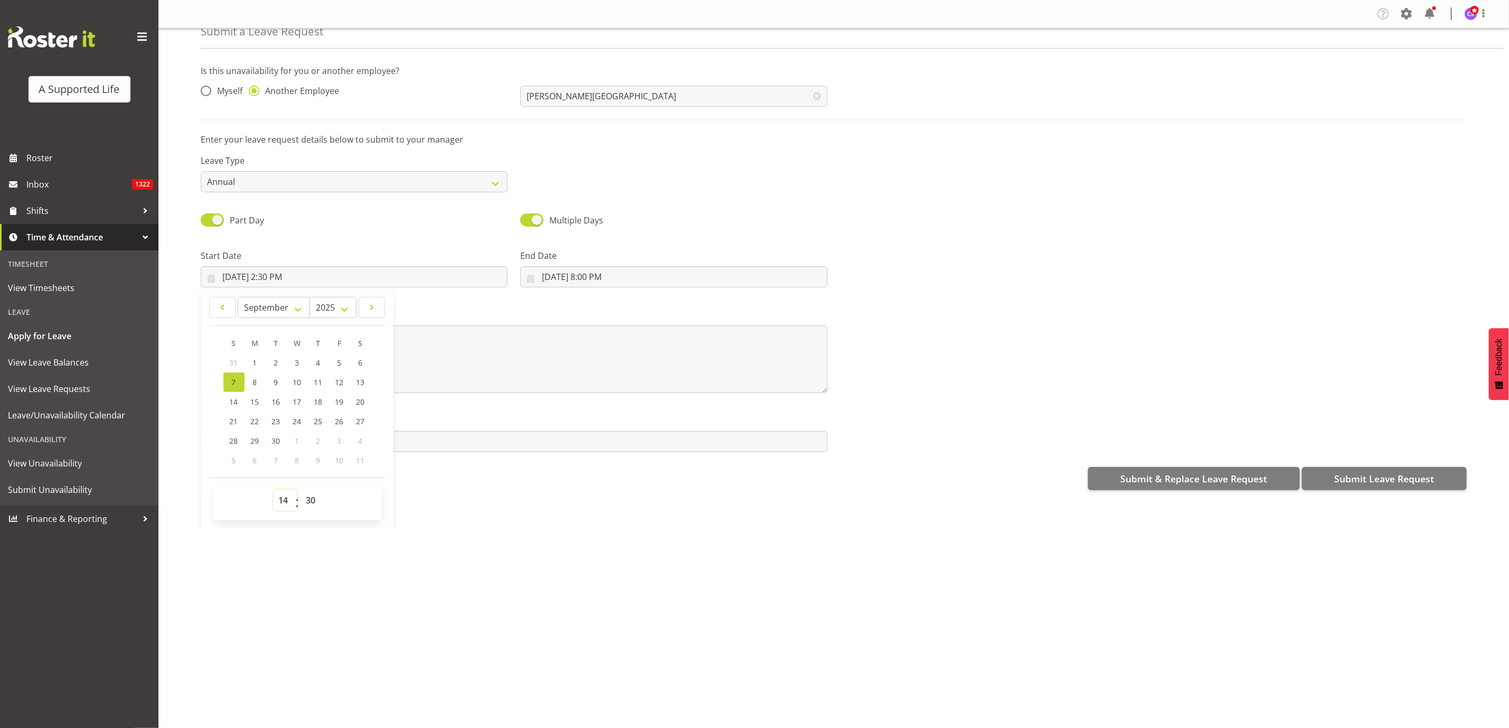
drag, startPoint x: 289, startPoint y: 501, endPoint x: 281, endPoint y: 502, distance: 8.1
click at [284, 501] on select "00 01 02 03 04 05 06 07 08 09 10 11 12 13 14 15 16 17 18 19 20 21 22 23" at bounding box center [285, 499] width 24 height 21
select select "16"
click at [273, 489] on select "00 01 02 03 04 05 06 07 08 09 10 11 12 13 14 15 16 17 18 19 20 21 22 23" at bounding box center [285, 499] width 24 height 21
type input "[DATE] 4:30 PM"
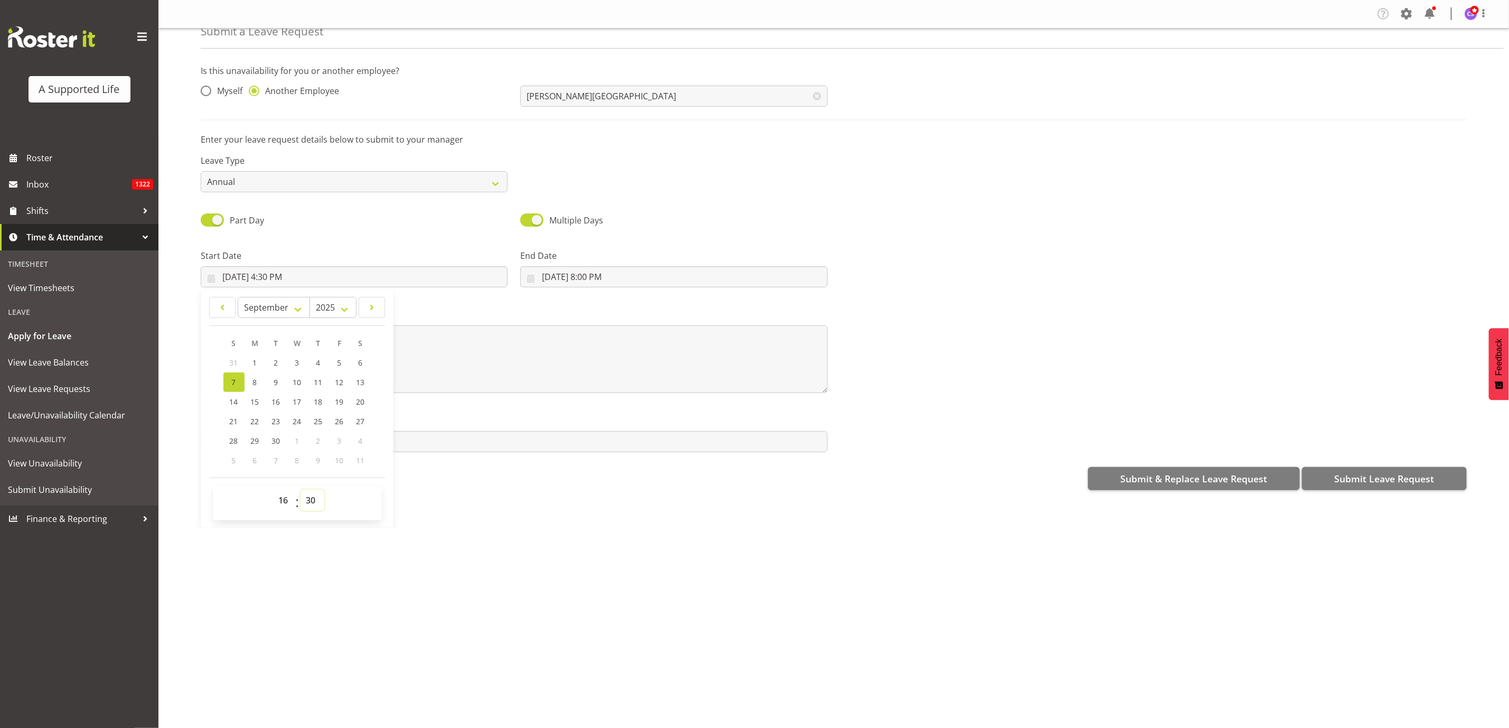
drag, startPoint x: 316, startPoint y: 502, endPoint x: 316, endPoint y: 489, distance: 12.7
click at [316, 502] on select "00 01 02 03 04 05 06 07 08 09 10 11 12 13 14 15 16 17 18 19 20 21 22 23 24 25 2…" at bounding box center [312, 499] width 24 height 21
select select "0"
click at [301, 489] on select "00 01 02 03 04 05 06 07 08 09 10 11 12 13 14 15 16 17 18 19 20 21 22 23 24 25 2…" at bounding box center [312, 499] width 24 height 21
type input "[DATE] 4:00 PM"
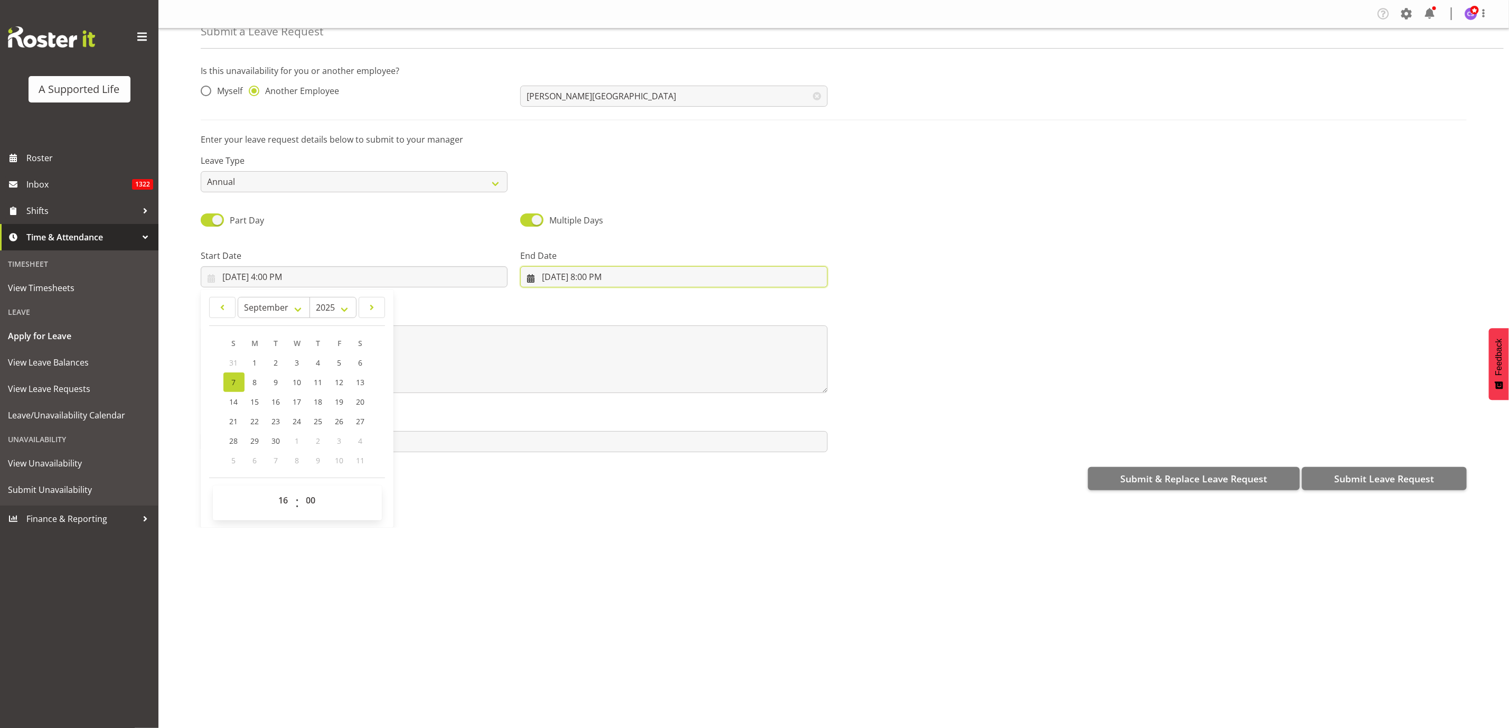
click at [604, 271] on input "[DATE] 8:00 PM" at bounding box center [673, 276] width 307 height 21
click at [548, 376] on link "7" at bounding box center [553, 382] width 21 height 20
type input "[DATE] 8:00 PM"
click at [282, 355] on textarea at bounding box center [514, 359] width 627 height 68
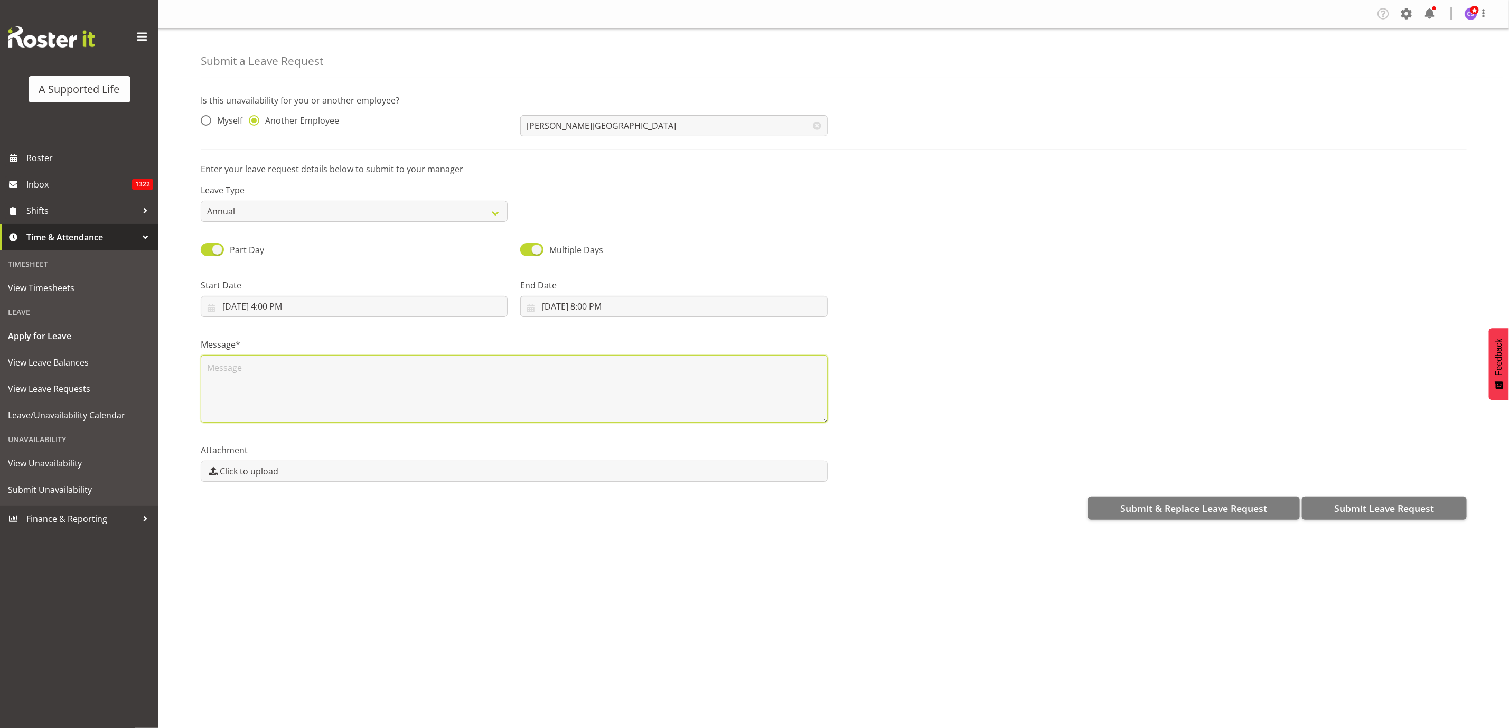
scroll to position [0, 0]
type textarea "Annual"
click at [1415, 507] on span "Submit Leave Request" at bounding box center [1384, 508] width 100 height 14
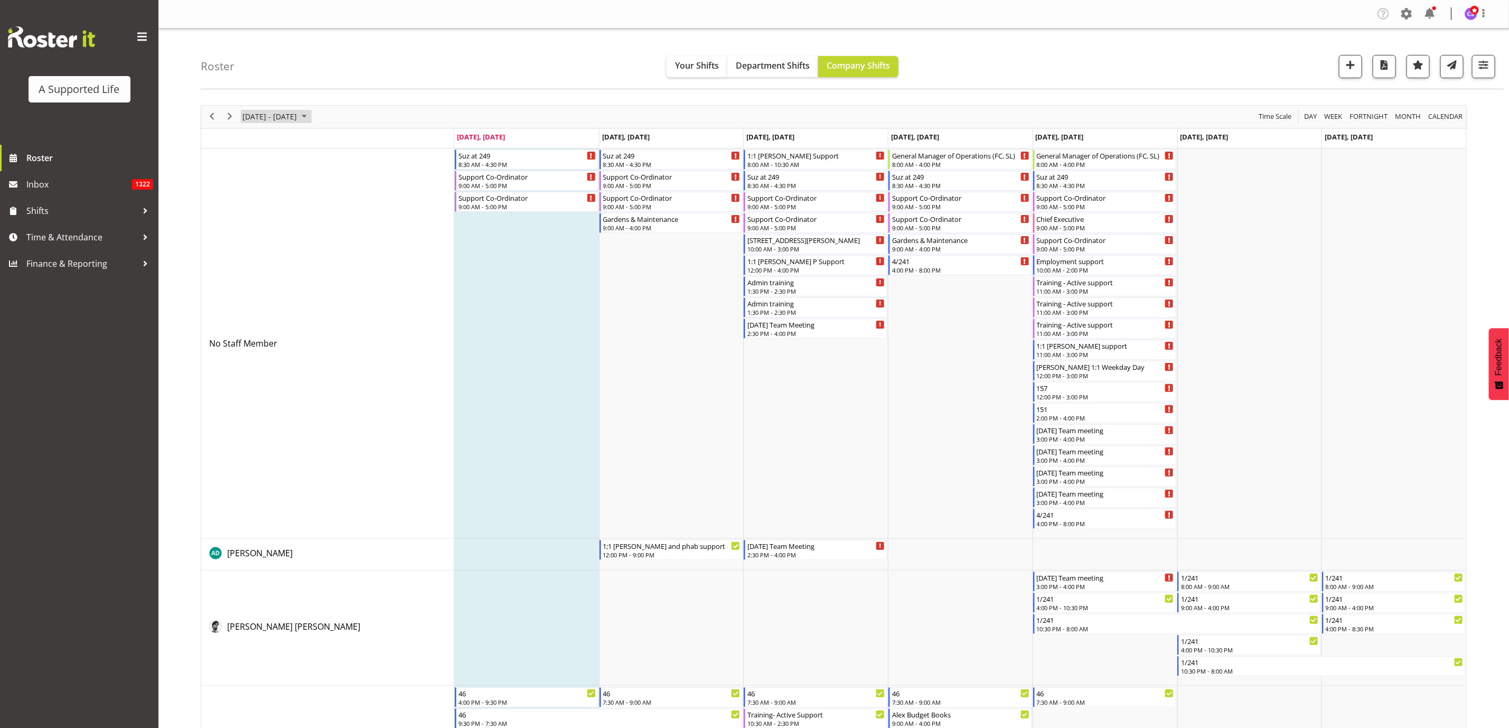
click at [284, 120] on span "August 25 - 31, 2025" at bounding box center [269, 116] width 56 height 13
click at [355, 138] on span "next month" at bounding box center [353, 143] width 18 height 19
click at [320, 201] on span "12" at bounding box center [321, 198] width 16 height 16
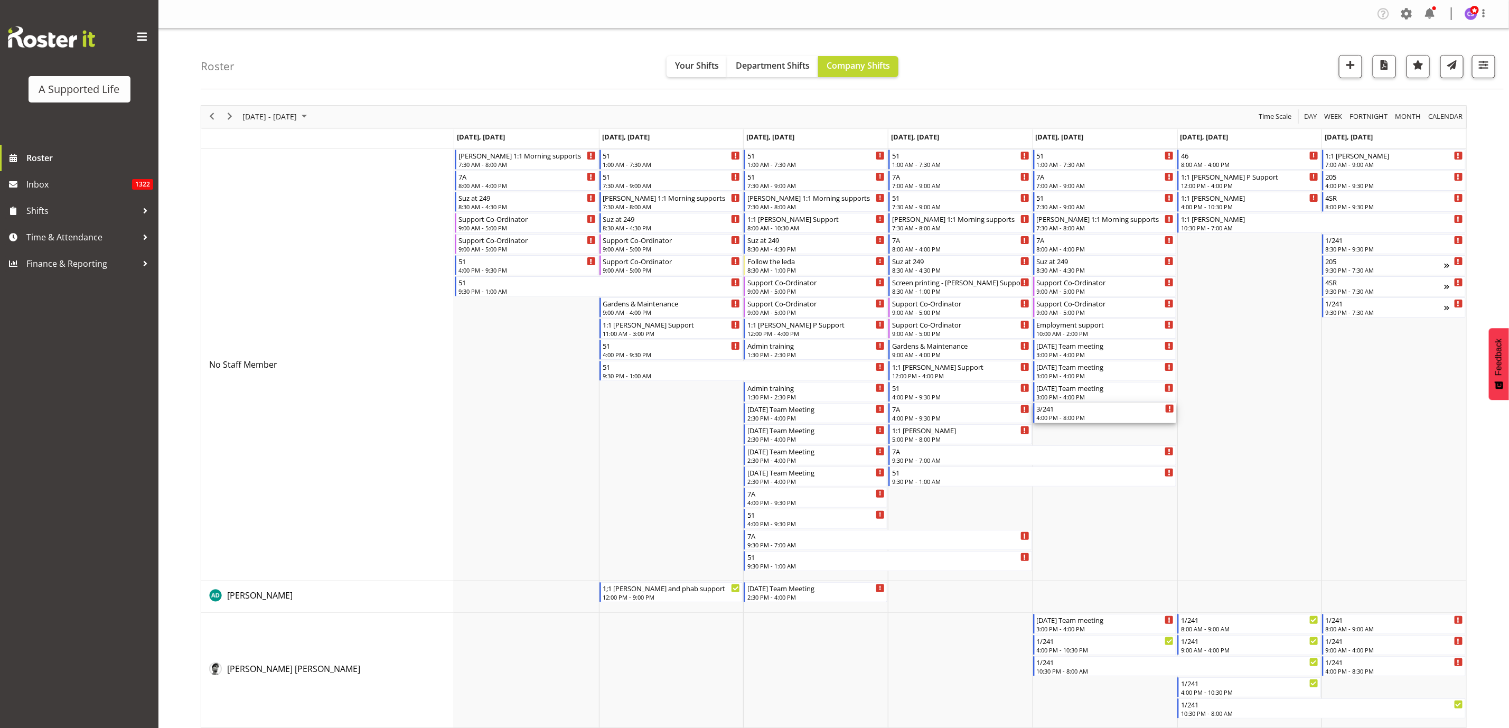
click at [1068, 406] on div "3/241" at bounding box center [1106, 408] width 138 height 11
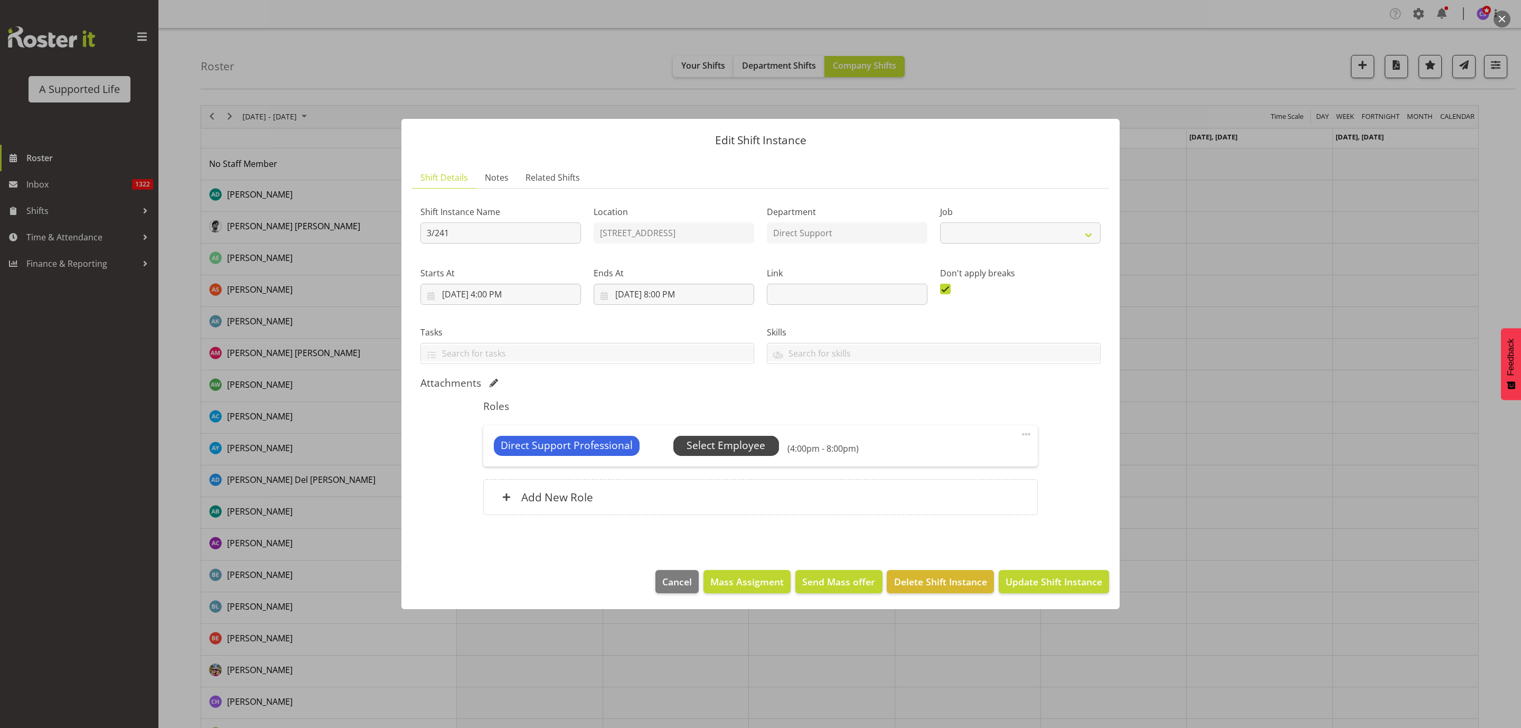
click at [703, 442] on span "Select Employee" at bounding box center [725, 445] width 79 height 15
select select "4112"
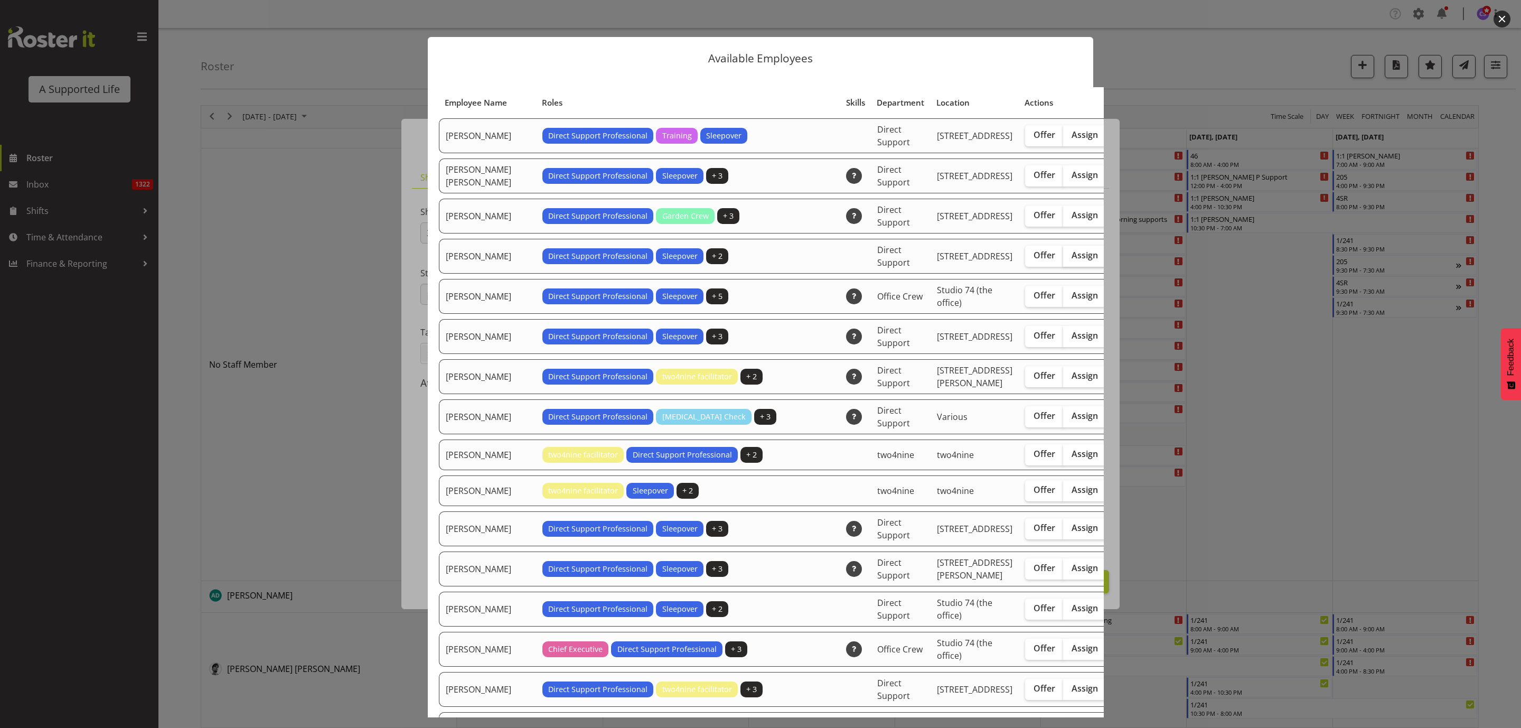
click at [1071, 260] on span "Assign" at bounding box center [1084, 255] width 26 height 11
click at [1063, 259] on input "Assign" at bounding box center [1066, 255] width 7 height 7
checkbox input "true"
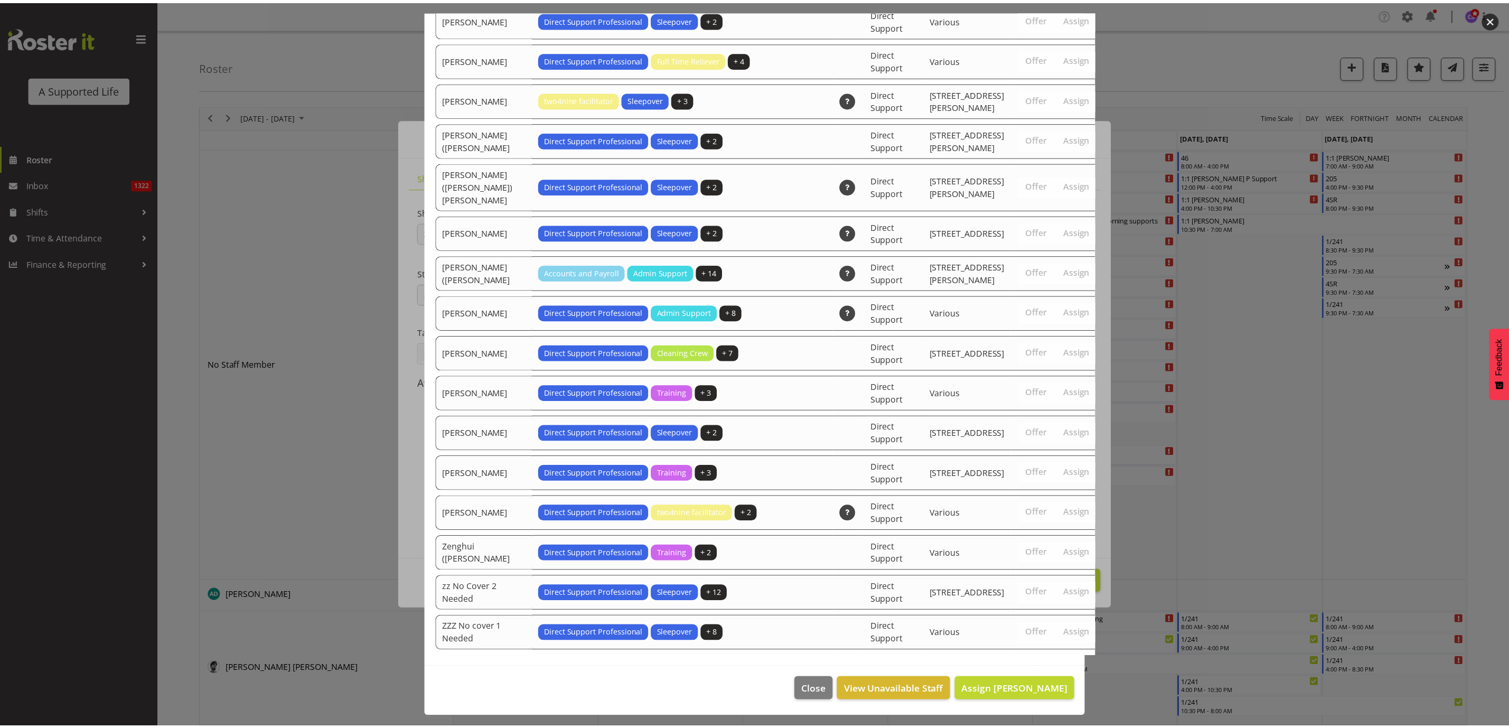
scroll to position [3261, 0]
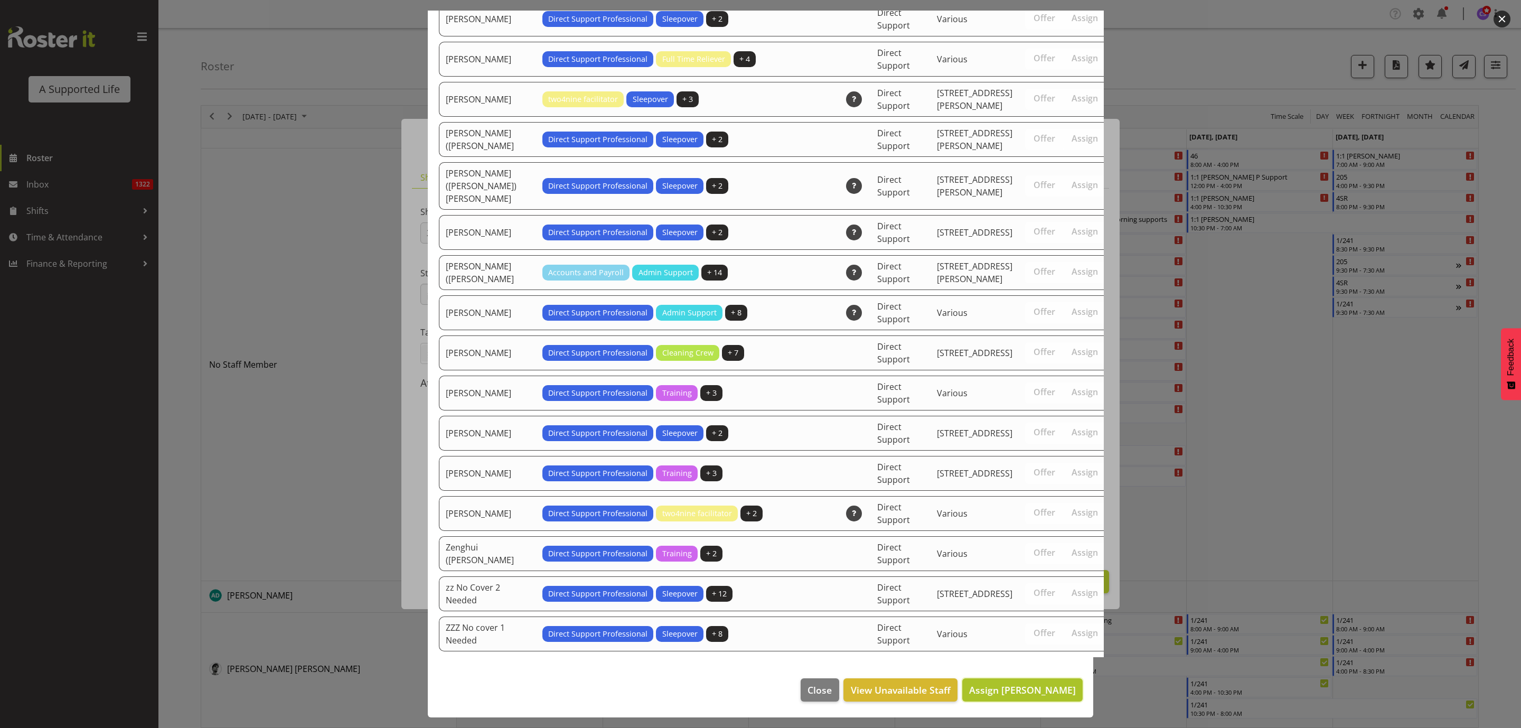
click at [1025, 688] on span "Assign Alexandra Schoeneberg" at bounding box center [1022, 689] width 107 height 13
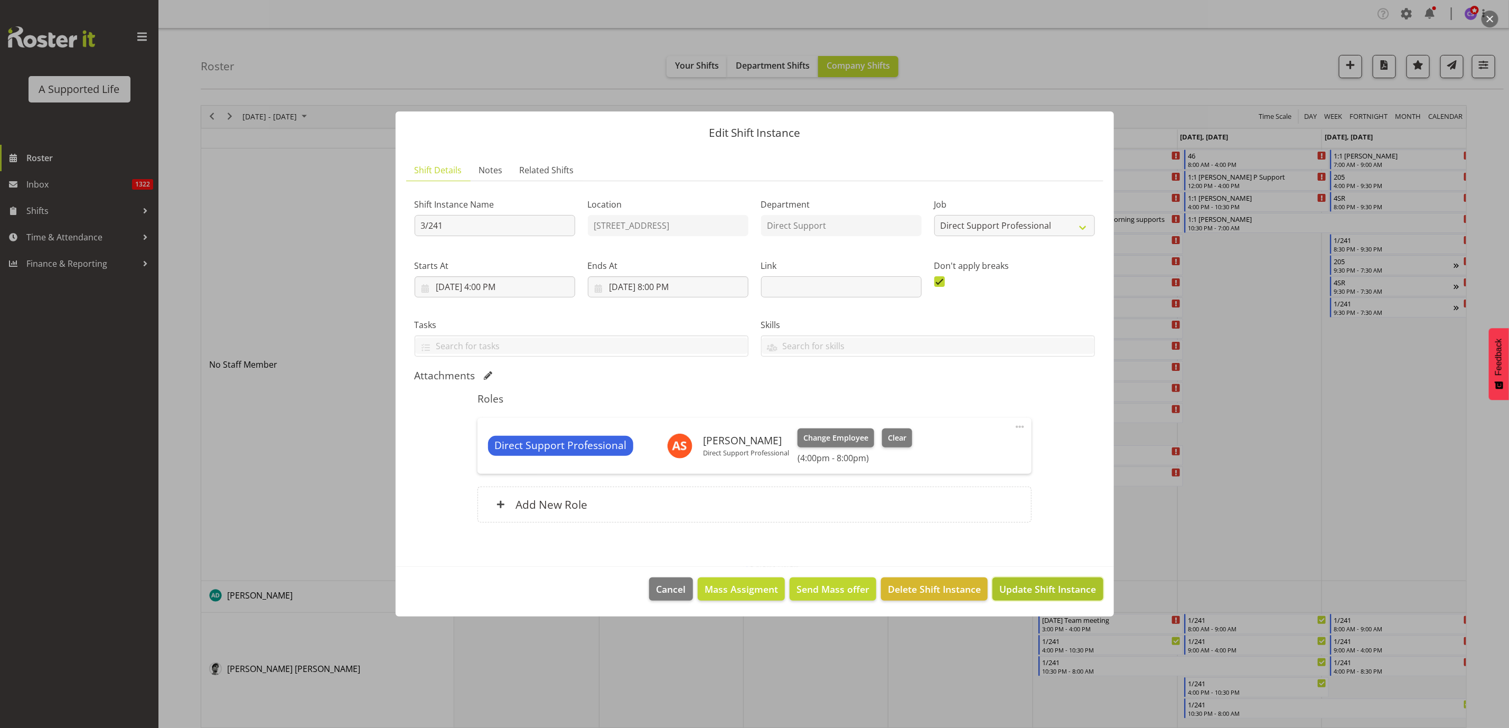
click at [1048, 579] on button "Update Shift Instance" at bounding box center [1047, 588] width 110 height 23
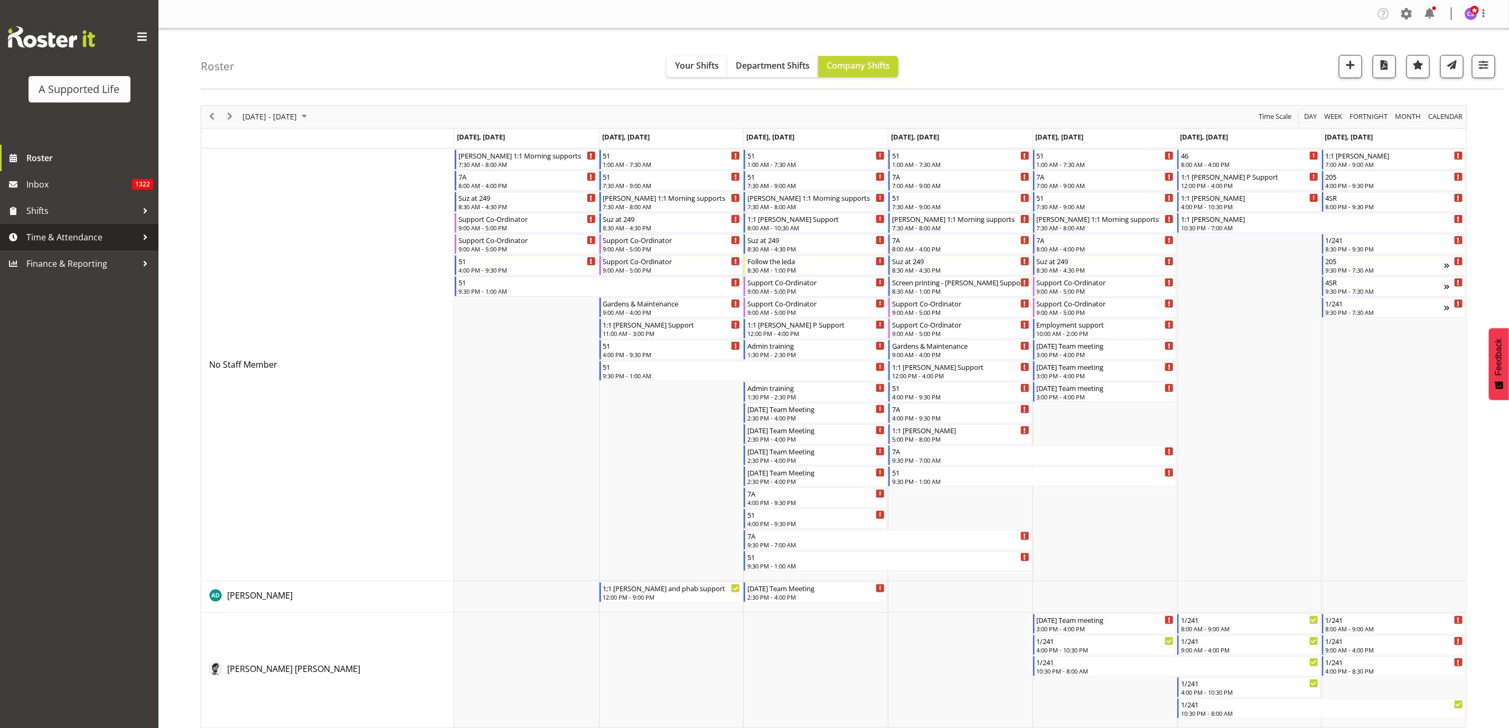
click at [60, 230] on span "Time & Attendance" at bounding box center [81, 237] width 111 height 16
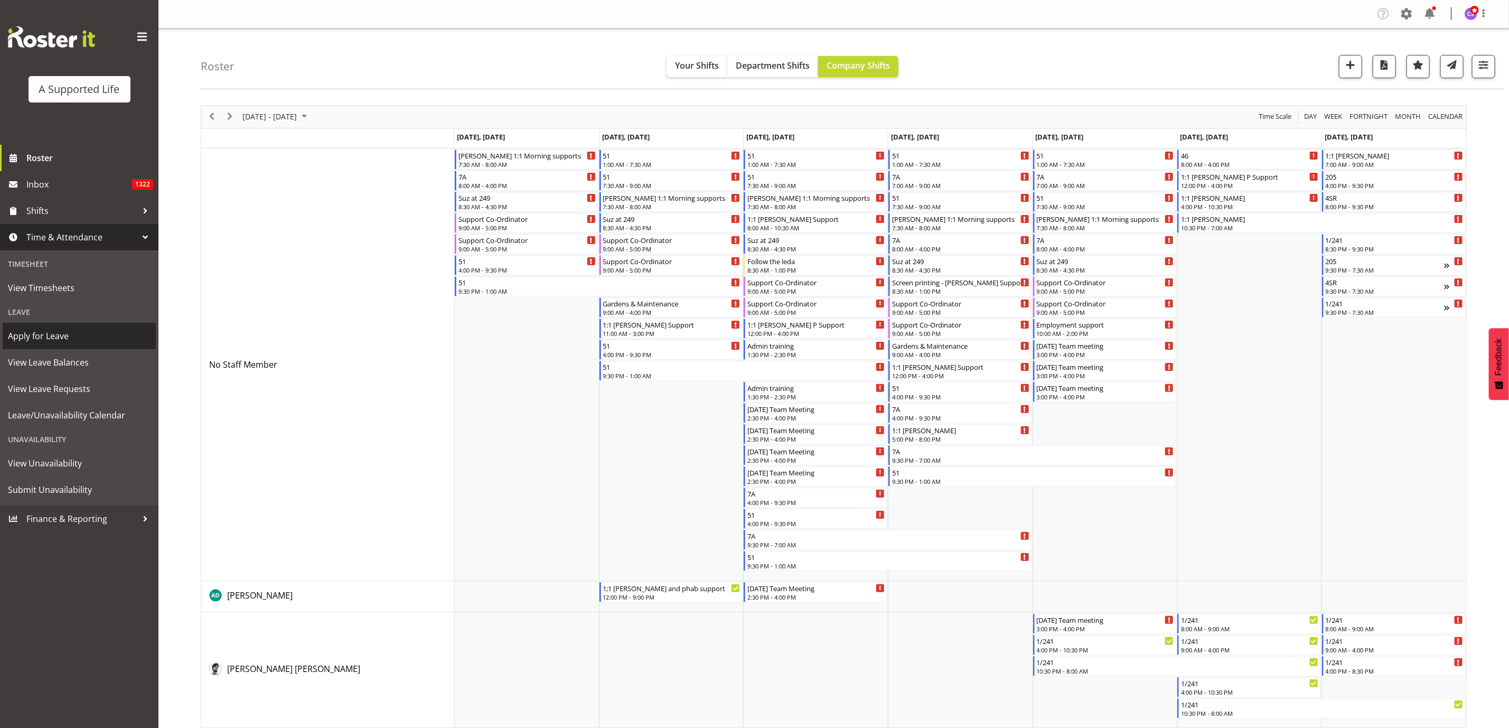
click at [70, 336] on span "Apply for Leave" at bounding box center [79, 336] width 143 height 16
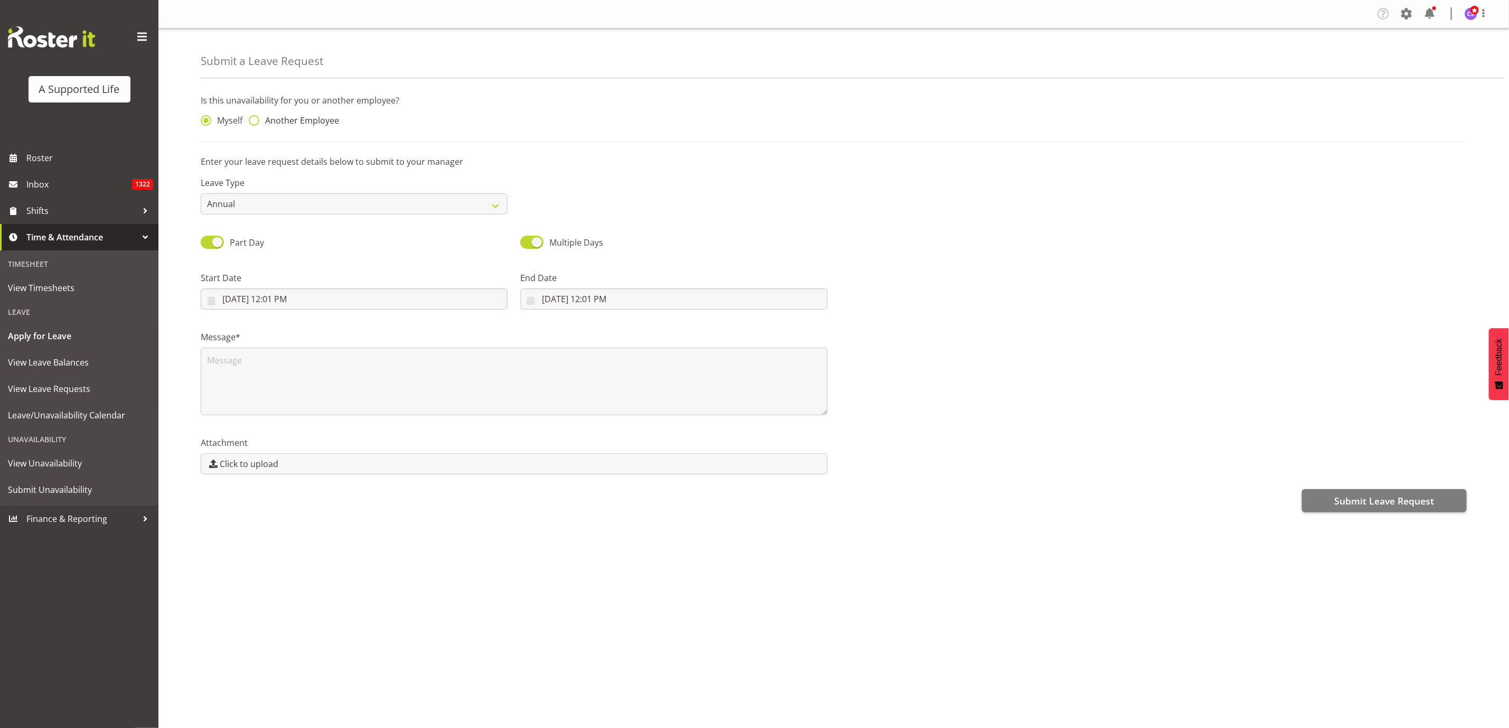
click at [258, 119] on span at bounding box center [254, 120] width 11 height 11
click at [256, 119] on input "Another Employee" at bounding box center [252, 120] width 7 height 7
radio input "true"
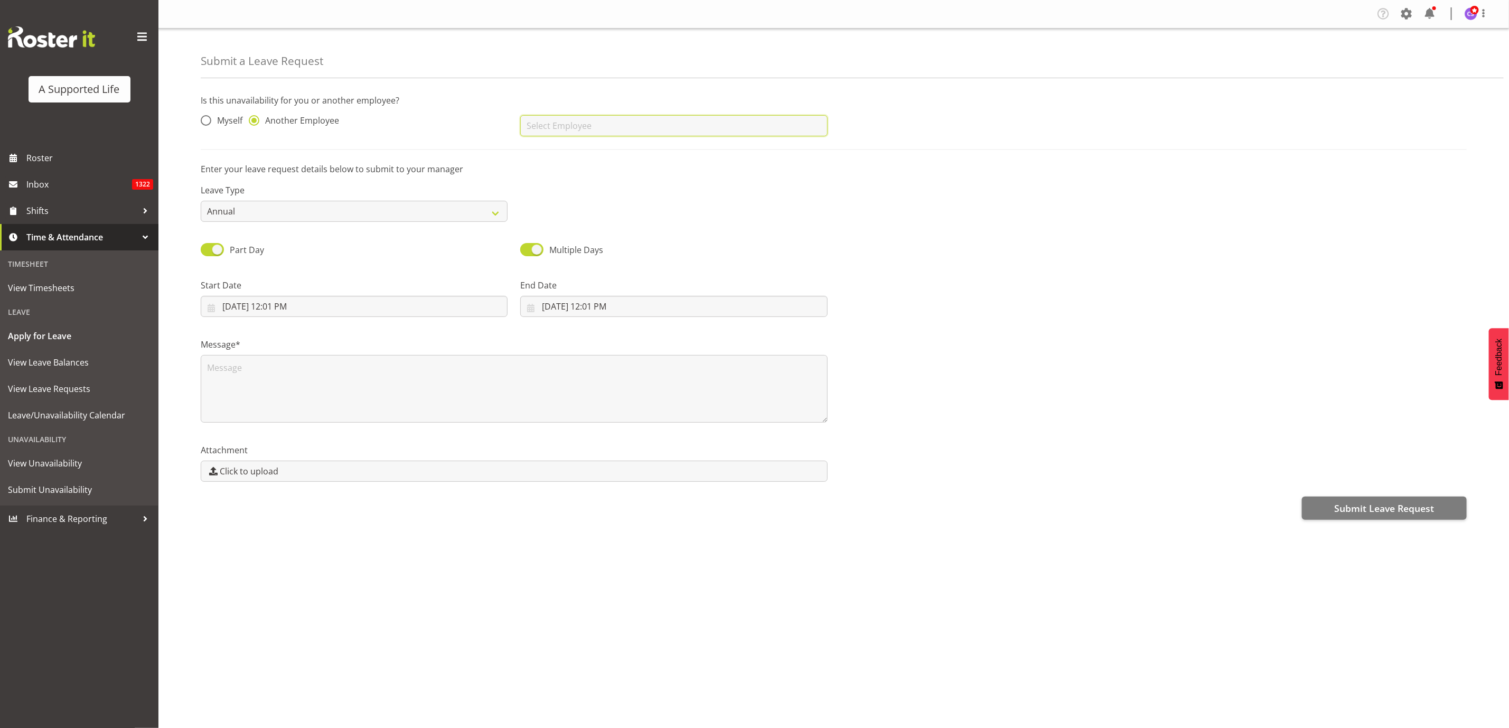
click at [573, 131] on input "text" at bounding box center [673, 125] width 307 height 21
click at [594, 169] on span "[PERSON_NAME]" at bounding box center [561, 171] width 65 height 12
type input "[PERSON_NAME]"
click at [310, 303] on input "[DATE] 12:01 PM" at bounding box center [354, 306] width 307 height 21
click at [314, 205] on select "Annual Sick Bereavement Domestic Violence Parental Jury Service Day In [GEOGRAP…" at bounding box center [354, 211] width 307 height 21
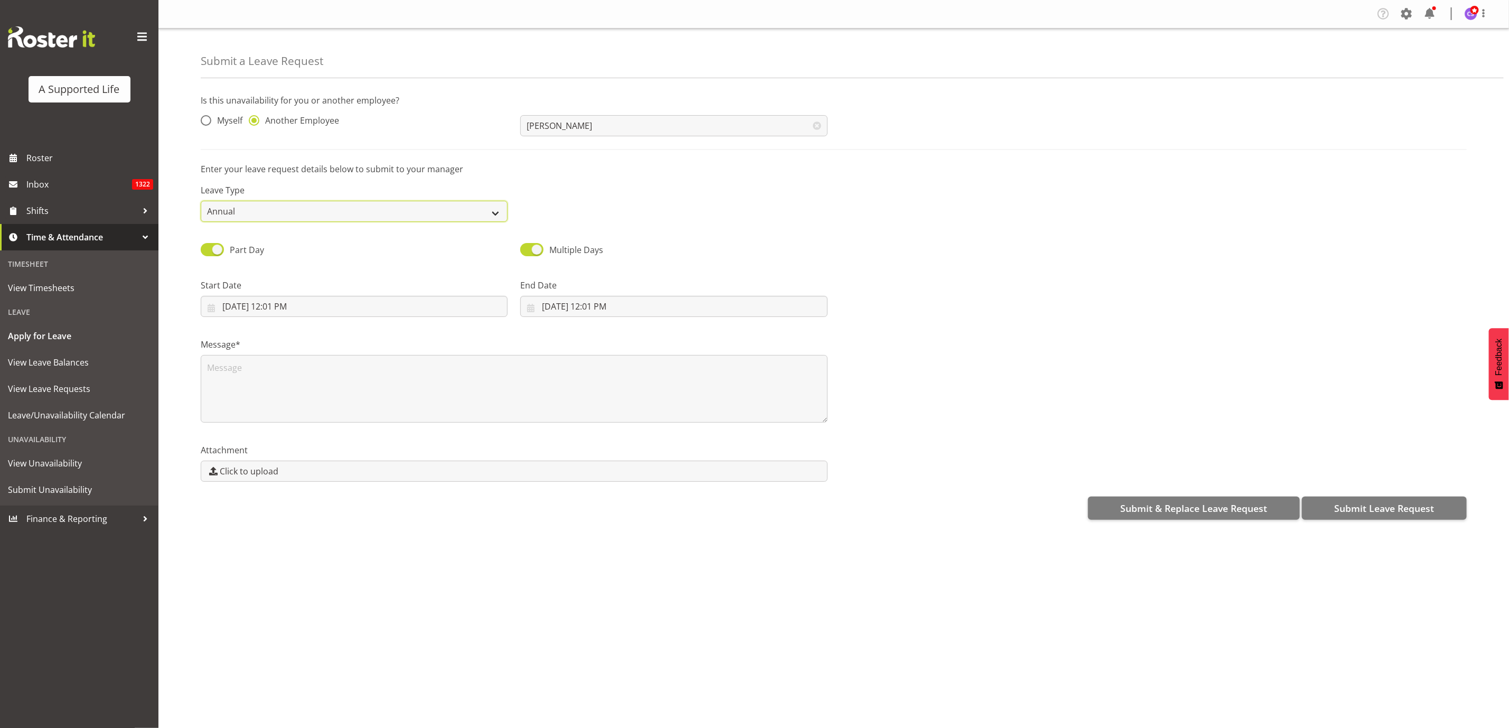
select select "Day In [GEOGRAPHIC_DATA]"
click at [201, 201] on select "Annual Sick Bereavement Domestic Violence Parental Jury Service Day In [GEOGRAP…" at bounding box center [354, 211] width 307 height 21
click at [271, 307] on input "[DATE] 12:01 PM" at bounding box center [354, 306] width 307 height 21
click at [302, 338] on select "January February March April May June July August September October November De…" at bounding box center [274, 336] width 72 height 21
select select "8"
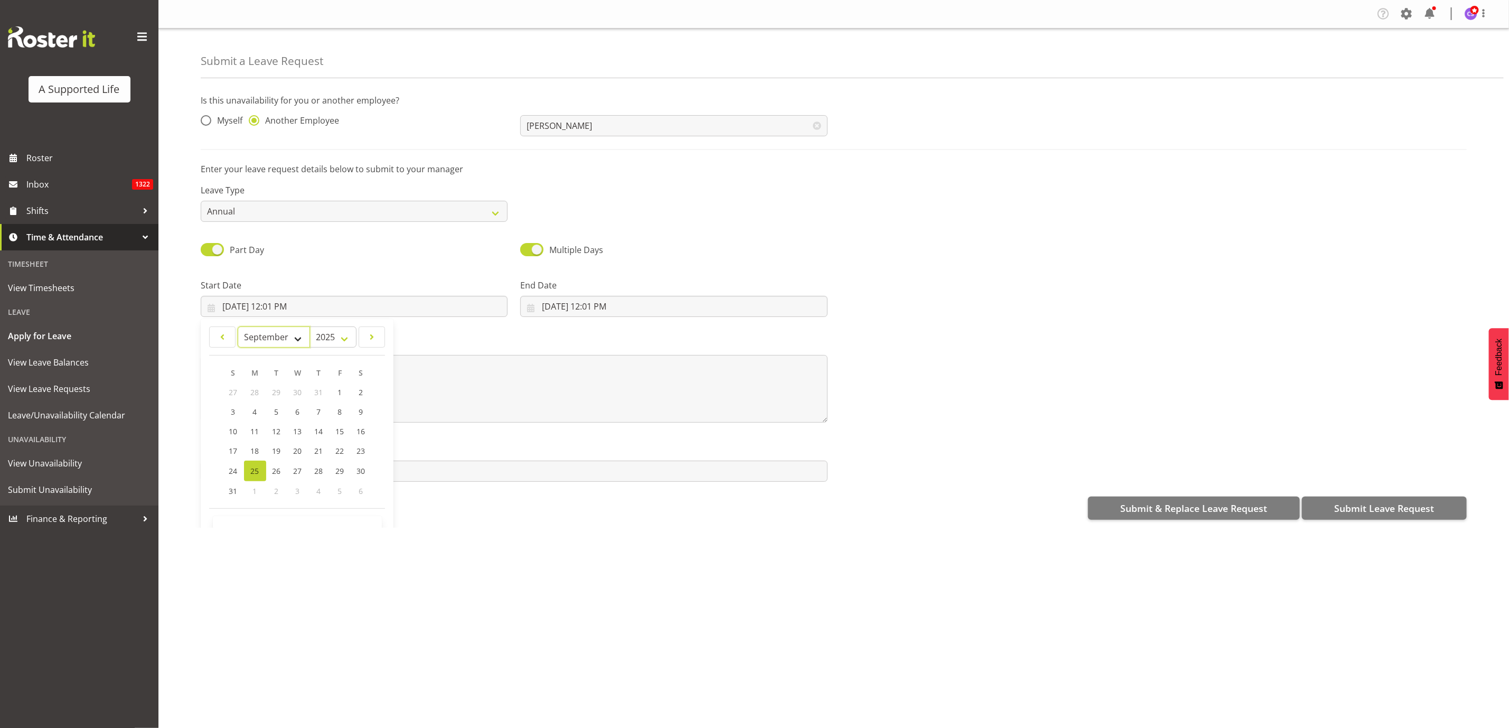
click at [238, 326] on select "January February March April May June July August September October November De…" at bounding box center [274, 336] width 72 height 21
click at [300, 429] on span "17" at bounding box center [297, 431] width 8 height 10
type input "[DATE] 12:01 PM"
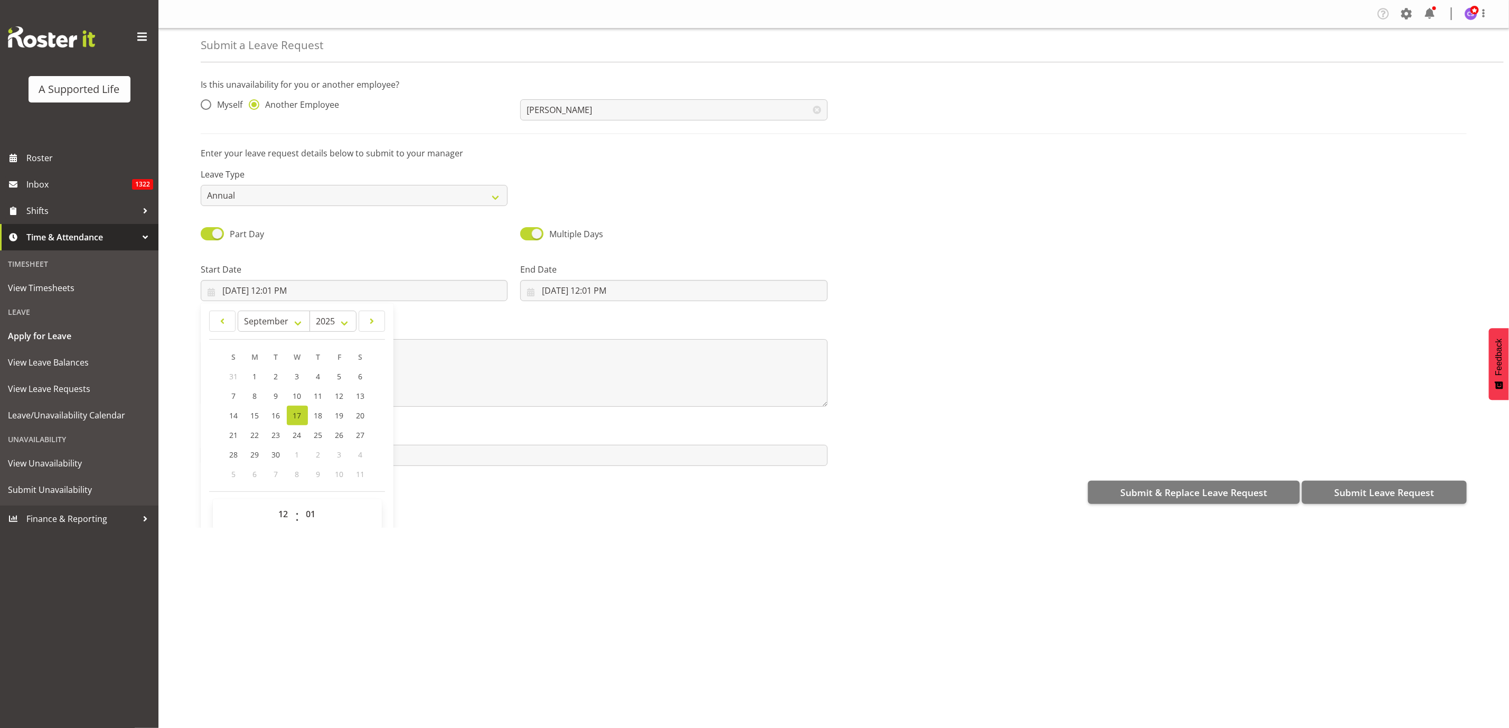
scroll to position [30, 0]
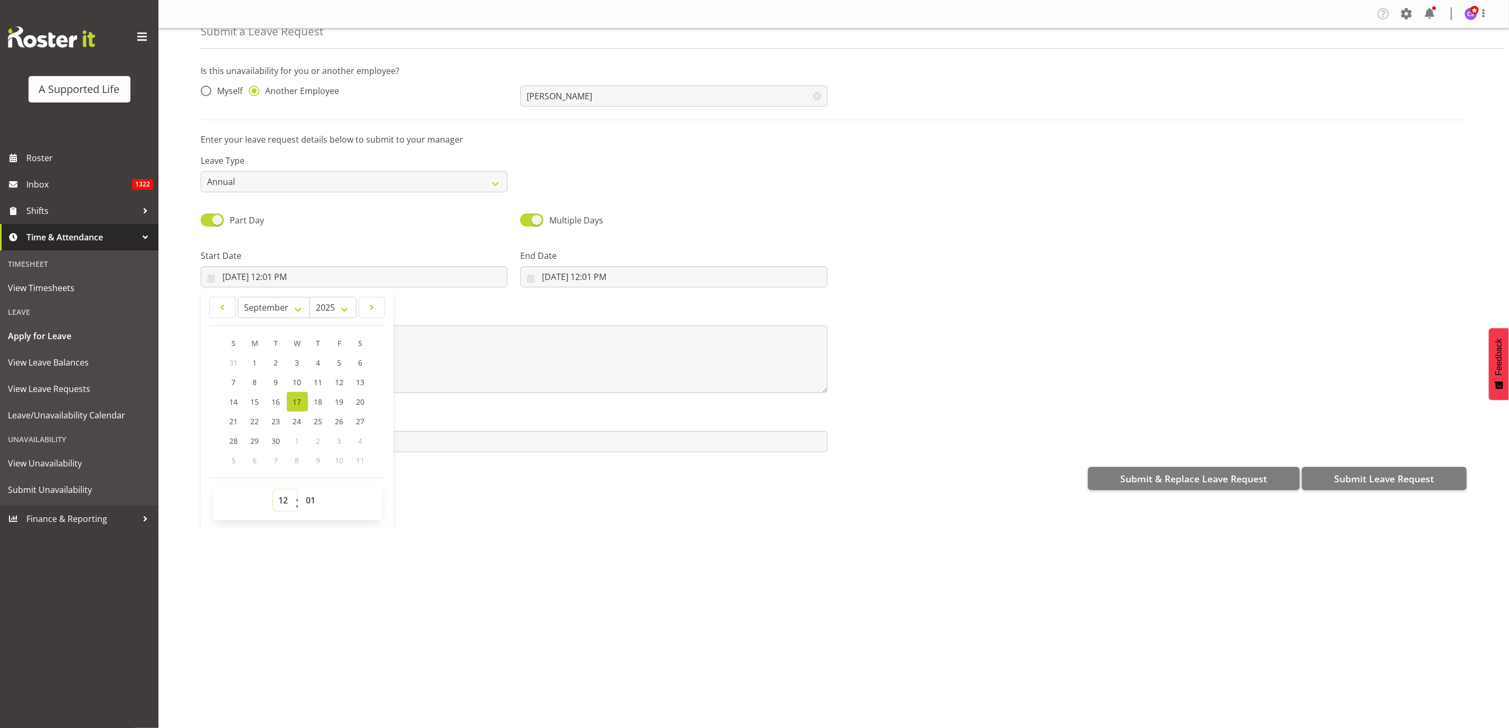
click at [287, 501] on select "00 01 02 03 04 05 06 07 08 09 10 11 12 13 14 15 16 17 18 19 20 21 22 23" at bounding box center [285, 499] width 24 height 21
select select "14"
click at [273, 489] on select "00 01 02 03 04 05 06 07 08 09 10 11 12 13 14 15 16 17 18 19 20 21 22 23" at bounding box center [285, 499] width 24 height 21
type input "[DATE] 2:01 PM"
click at [314, 501] on select "00 01 02 03 04 05 06 07 08 09 10 11 12 13 14 15 16 17 18 19 20 21 22 23 24 25 2…" at bounding box center [312, 499] width 24 height 21
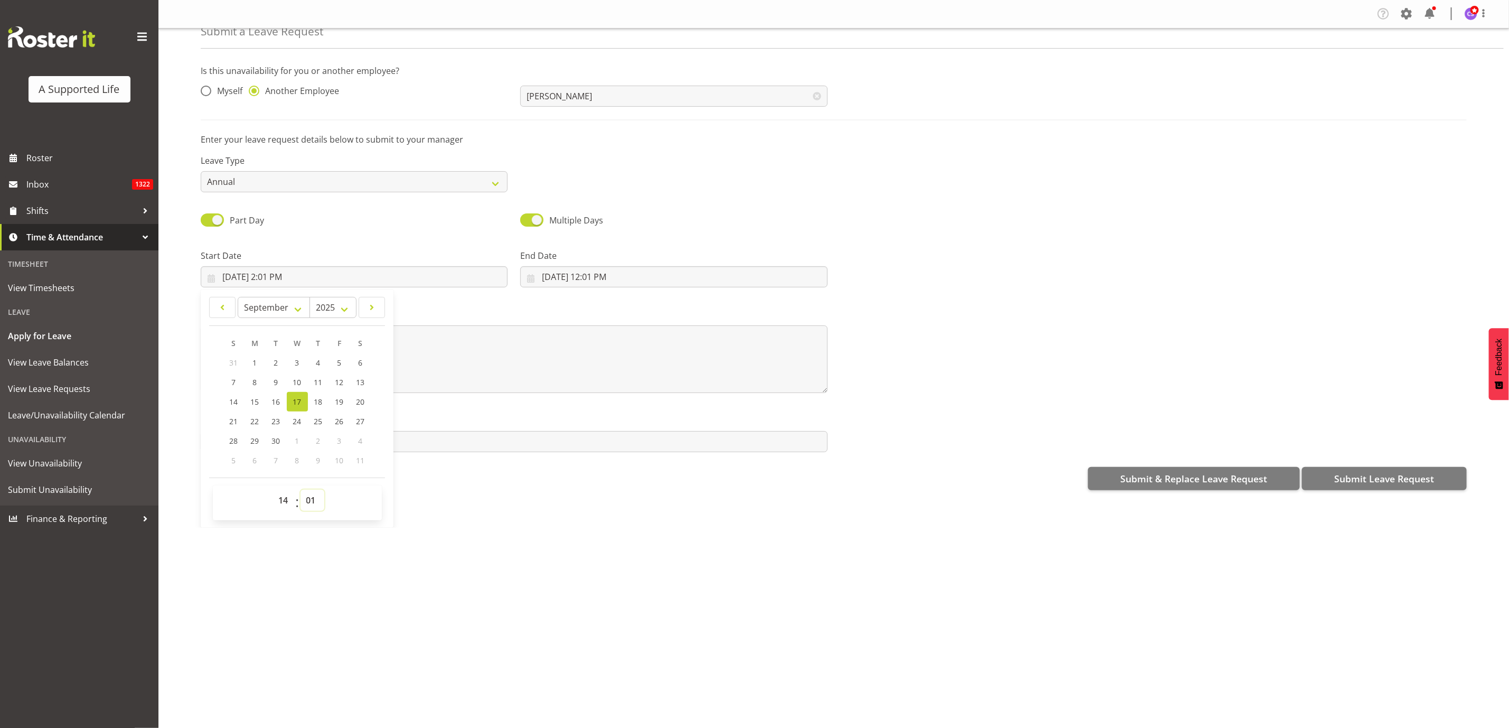
select select "30"
click at [301, 489] on select "00 01 02 03 04 05 06 07 08 09 10 11 12 13 14 15 16 17 18 19 20 21 22 23 24 25 2…" at bounding box center [312, 499] width 24 height 21
type input "[DATE] 2:30 PM"
click at [591, 276] on input "[DATE] 12:01 PM" at bounding box center [673, 276] width 307 height 21
click at [595, 506] on select "00 01 02 03 04 05 06 07 08 09 10 11 12 13 14 15 16 17 18 19 20 21 22 23" at bounding box center [604, 500] width 24 height 21
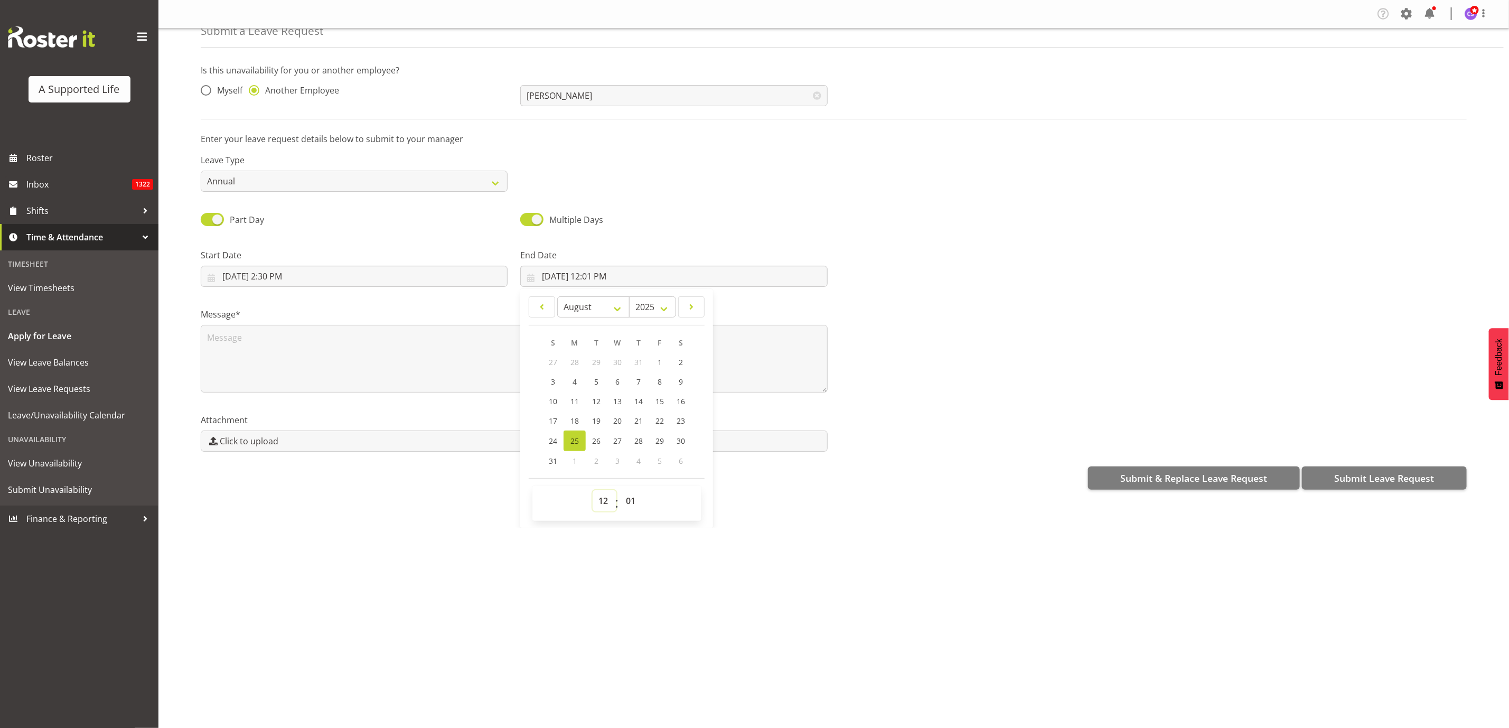
select select "20"
click at [592, 491] on select "00 01 02 03 04 05 06 07 08 09 10 11 12 13 14 15 16 17 18 19 20 21 22 23" at bounding box center [604, 500] width 24 height 21
type input "[DATE] 8:01 PM"
click at [631, 504] on select "00 01 02 03 04 05 06 07 08 09 10 11 12 13 14 15 16 17 18 19 20 21 22 23 24 25 2…" at bounding box center [632, 500] width 24 height 21
select select "0"
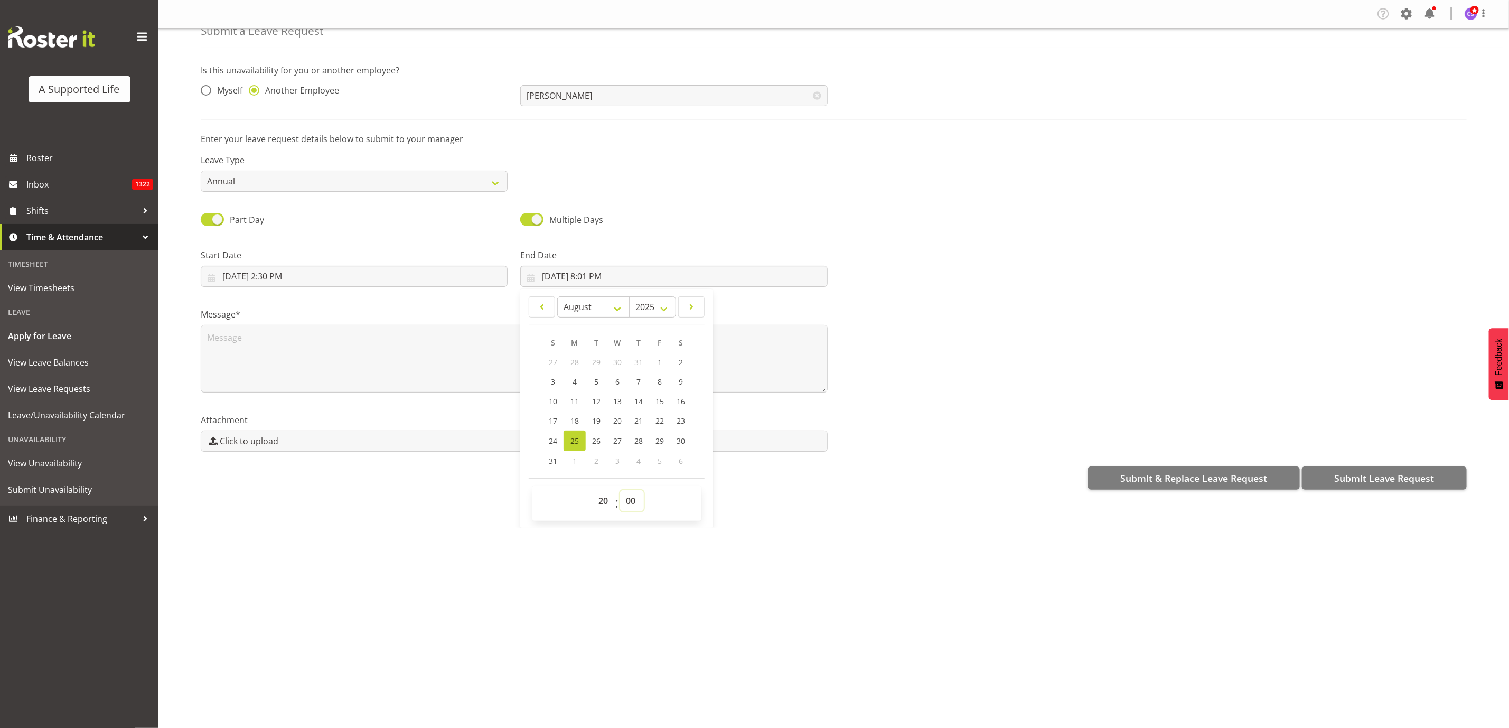
click at [620, 491] on select "00 01 02 03 04 05 06 07 08 09 10 11 12 13 14 15 16 17 18 19 20 21 22 23 24 25 2…" at bounding box center [632, 500] width 24 height 21
type input "[DATE] 8:00 PM"
click at [614, 306] on select "January February March April May June July August September October November De…" at bounding box center [593, 306] width 72 height 21
select select "8"
click at [557, 296] on select "January February March April May June July August September October November De…" at bounding box center [593, 306] width 72 height 21
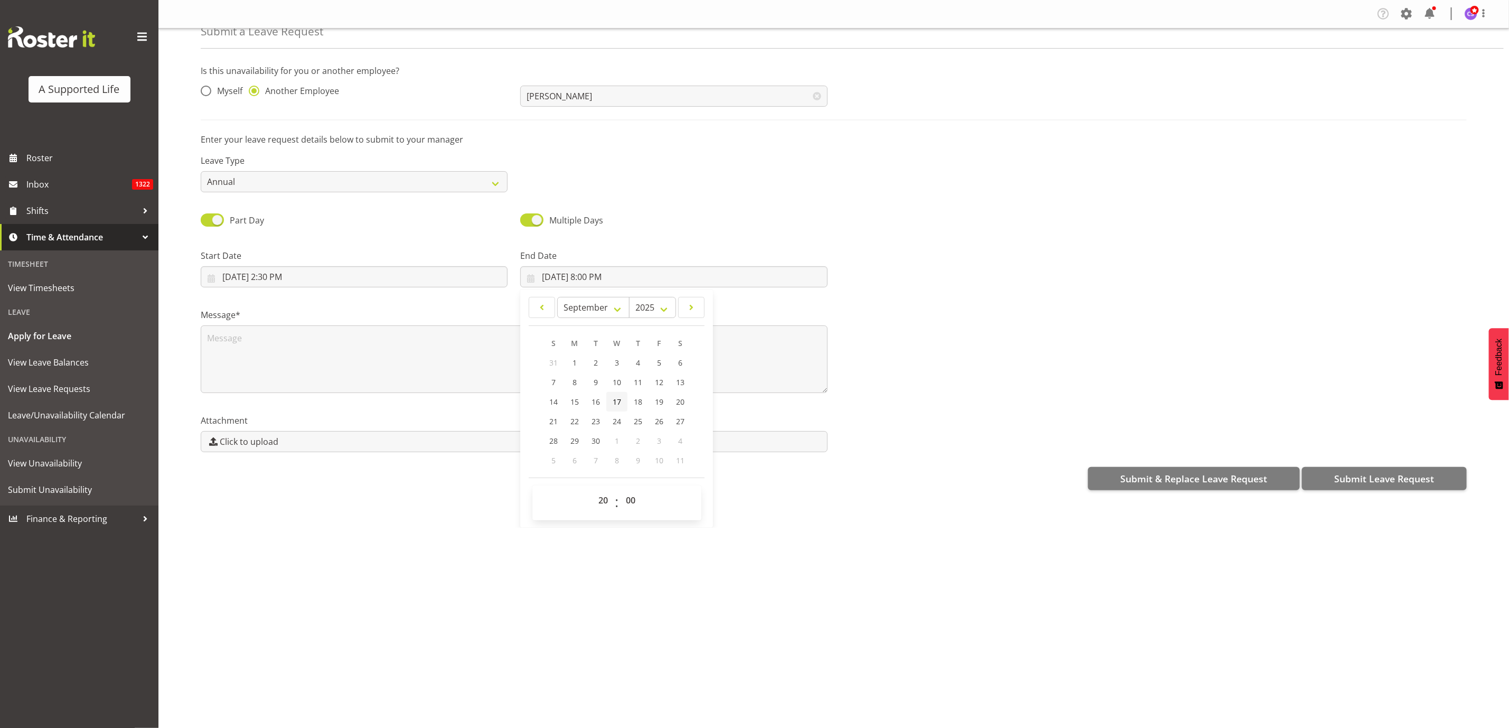
click at [614, 398] on span "17" at bounding box center [617, 402] width 8 height 10
type input "[DATE] 8:00 PM"
click at [255, 334] on textarea at bounding box center [514, 359] width 627 height 68
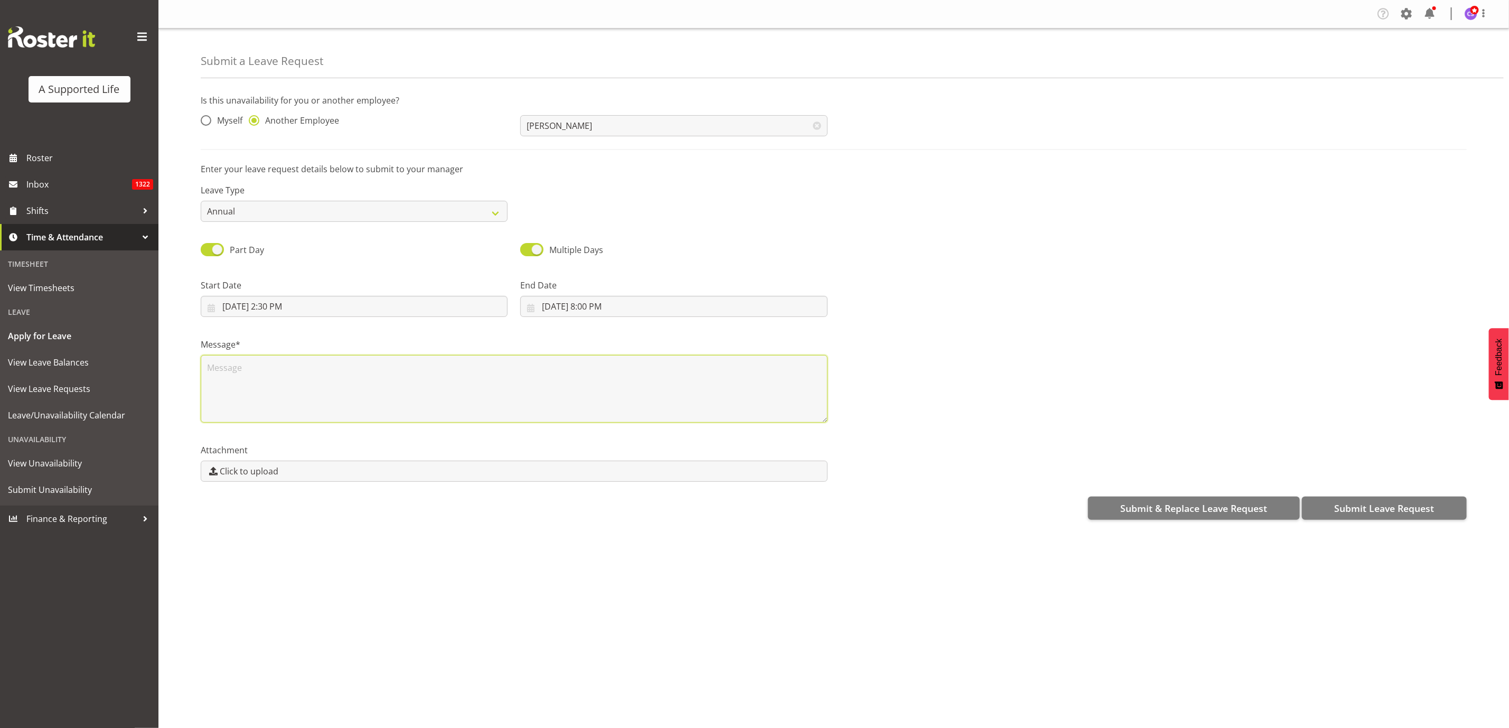
scroll to position [0, 0]
type textarea "Annual"
click at [1397, 497] on button "Submit Leave Request" at bounding box center [1384, 507] width 165 height 23
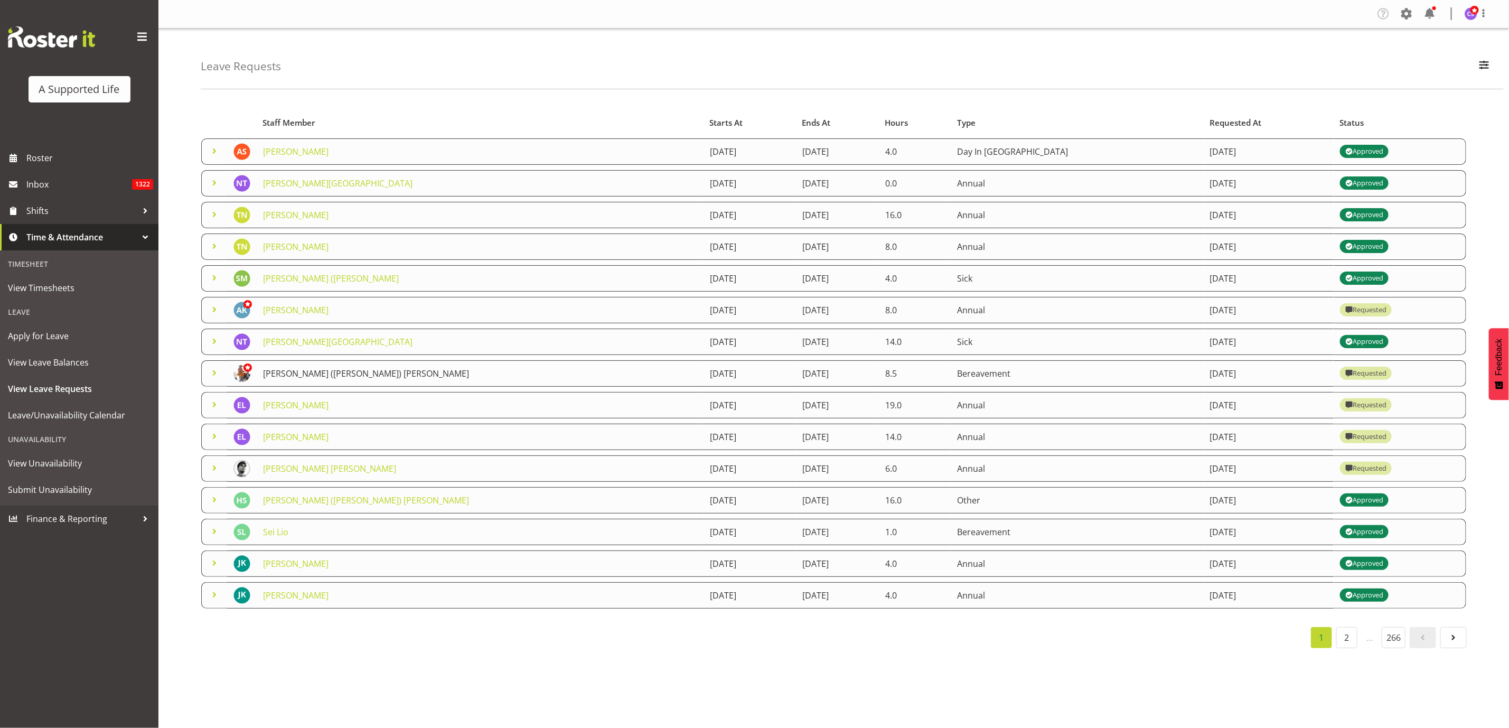
click at [360, 372] on link "[PERSON_NAME] ([PERSON_NAME]) [PERSON_NAME]" at bounding box center [366, 374] width 206 height 12
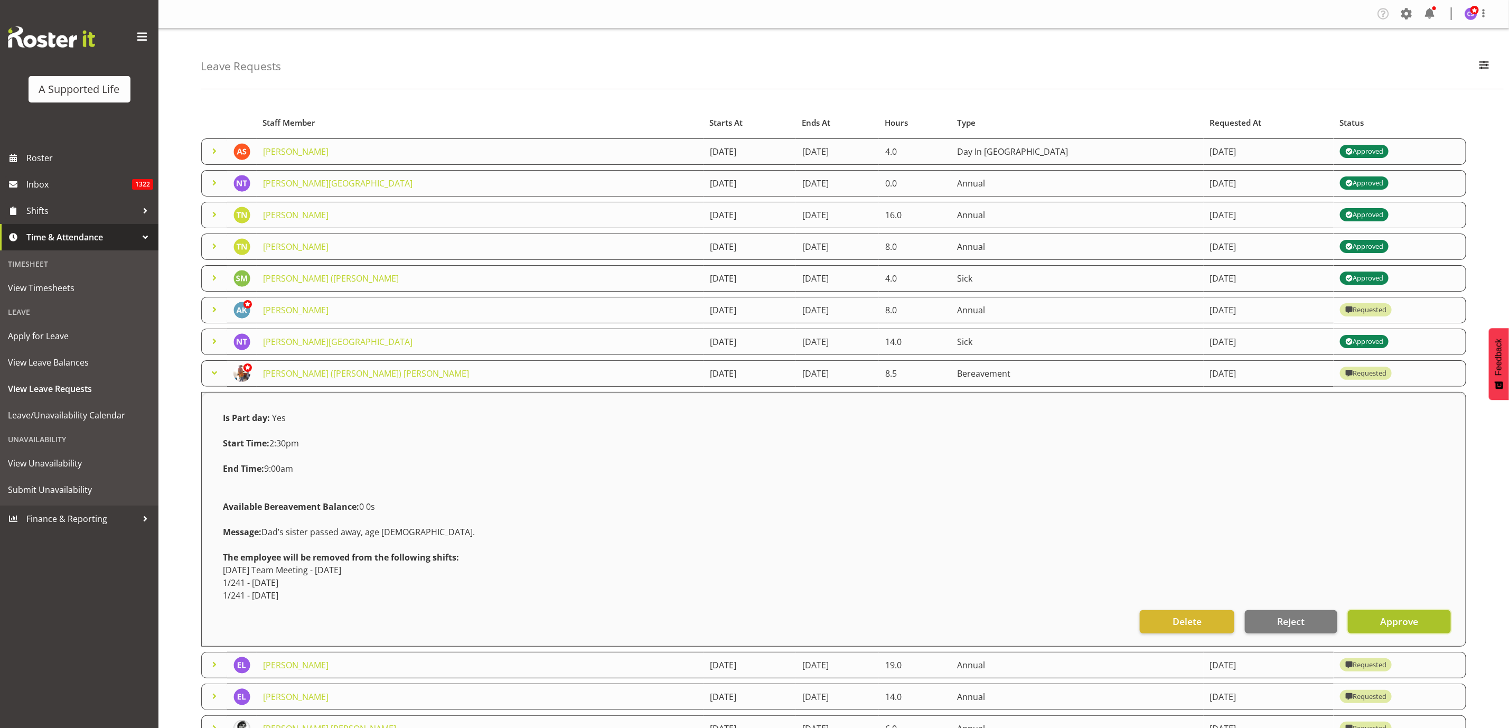
click at [1420, 623] on button "Approve" at bounding box center [1399, 621] width 103 height 23
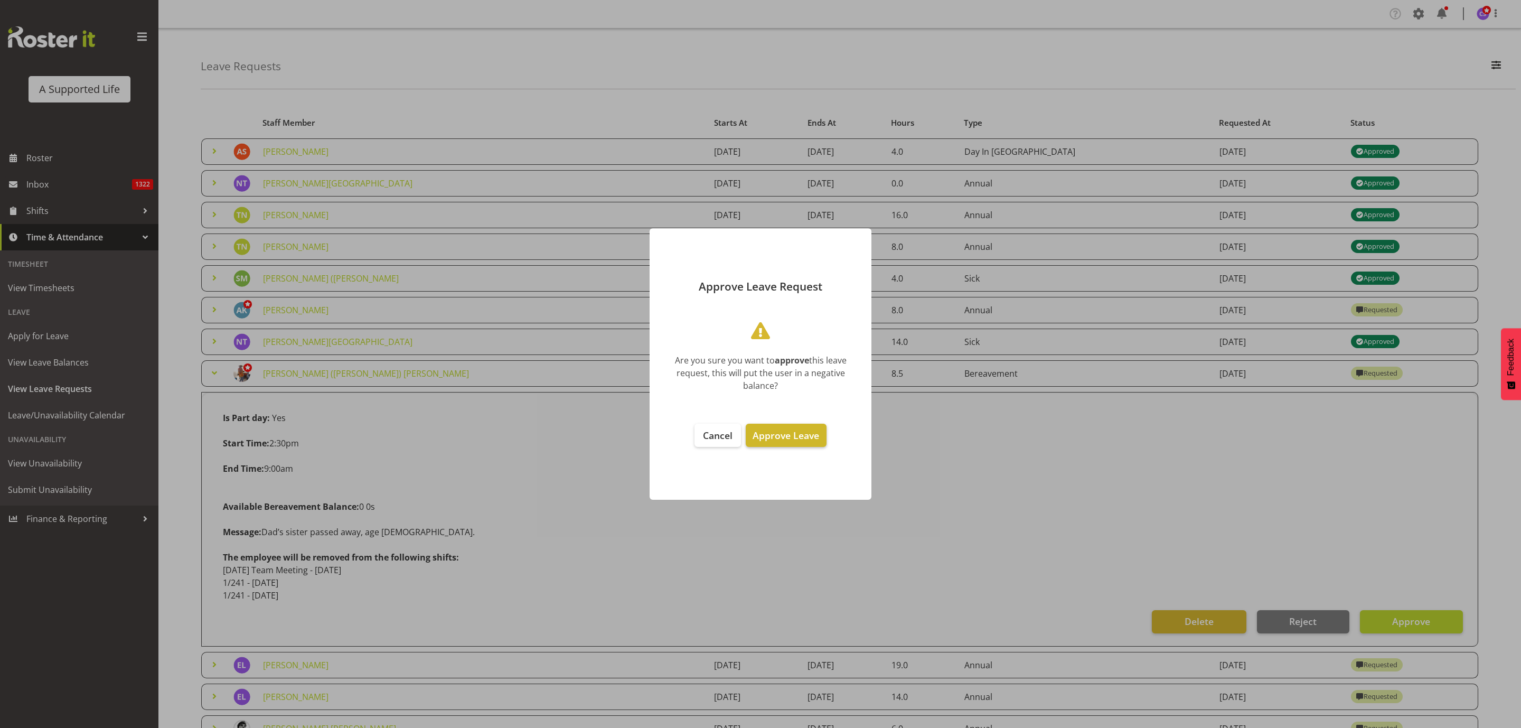
click at [789, 430] on span "Approve Leave" at bounding box center [785, 435] width 67 height 13
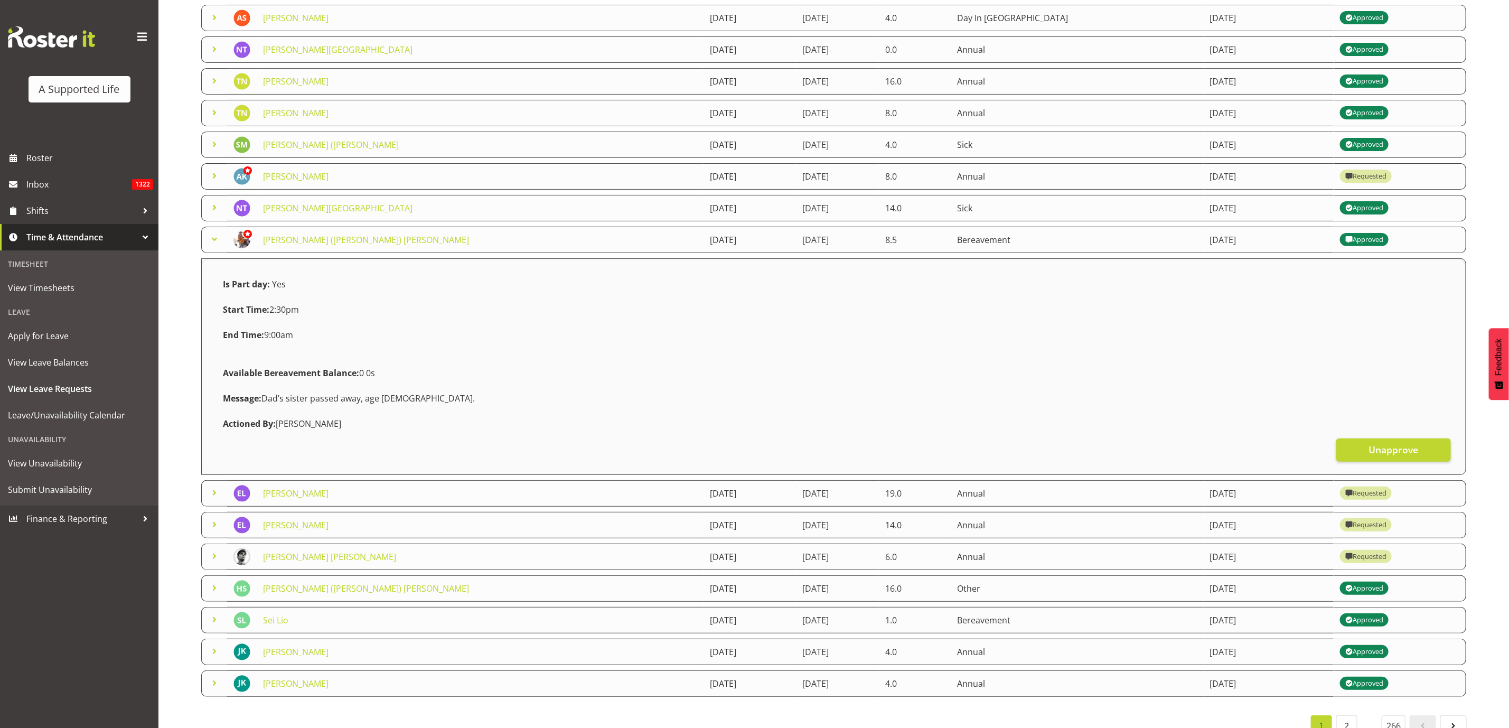
scroll to position [161, 0]
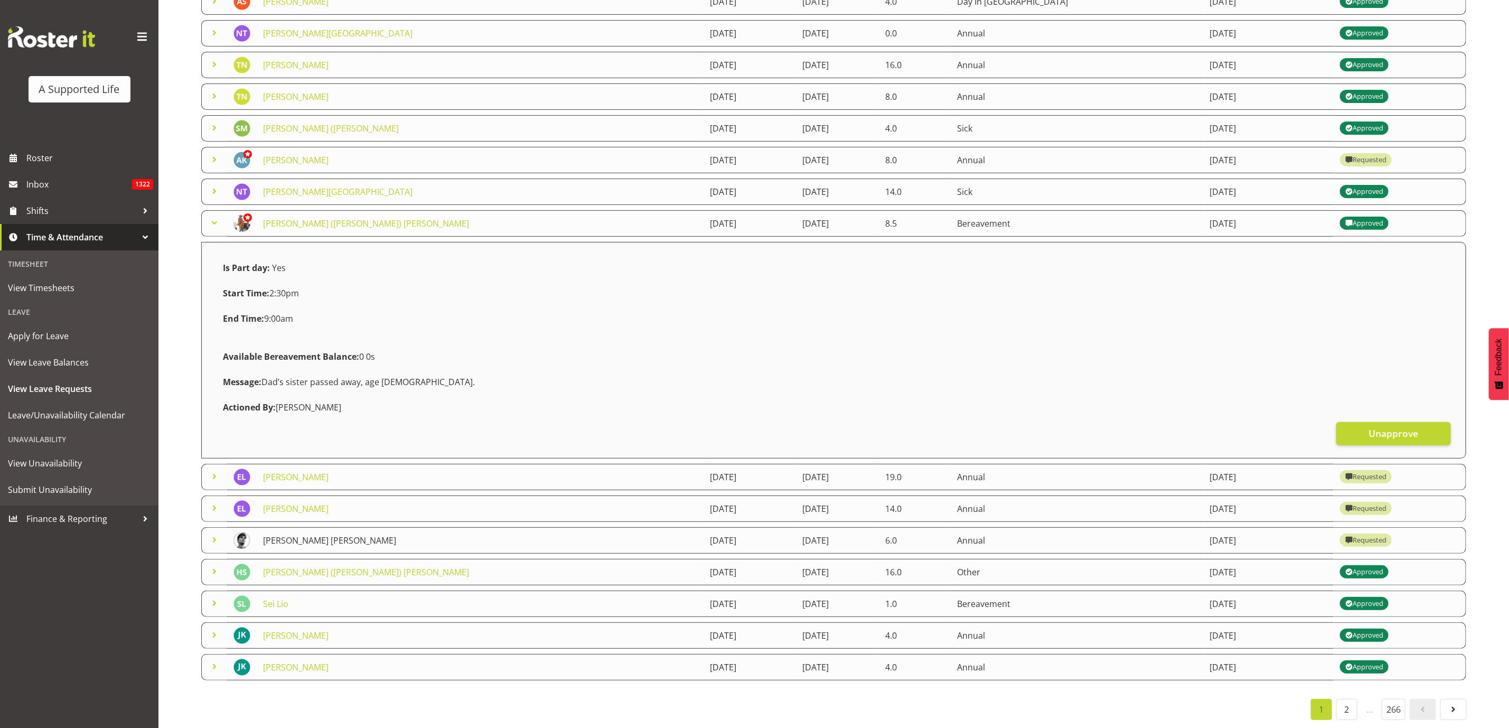
click at [313, 534] on link "[PERSON_NAME] [PERSON_NAME]" at bounding box center [329, 540] width 133 height 12
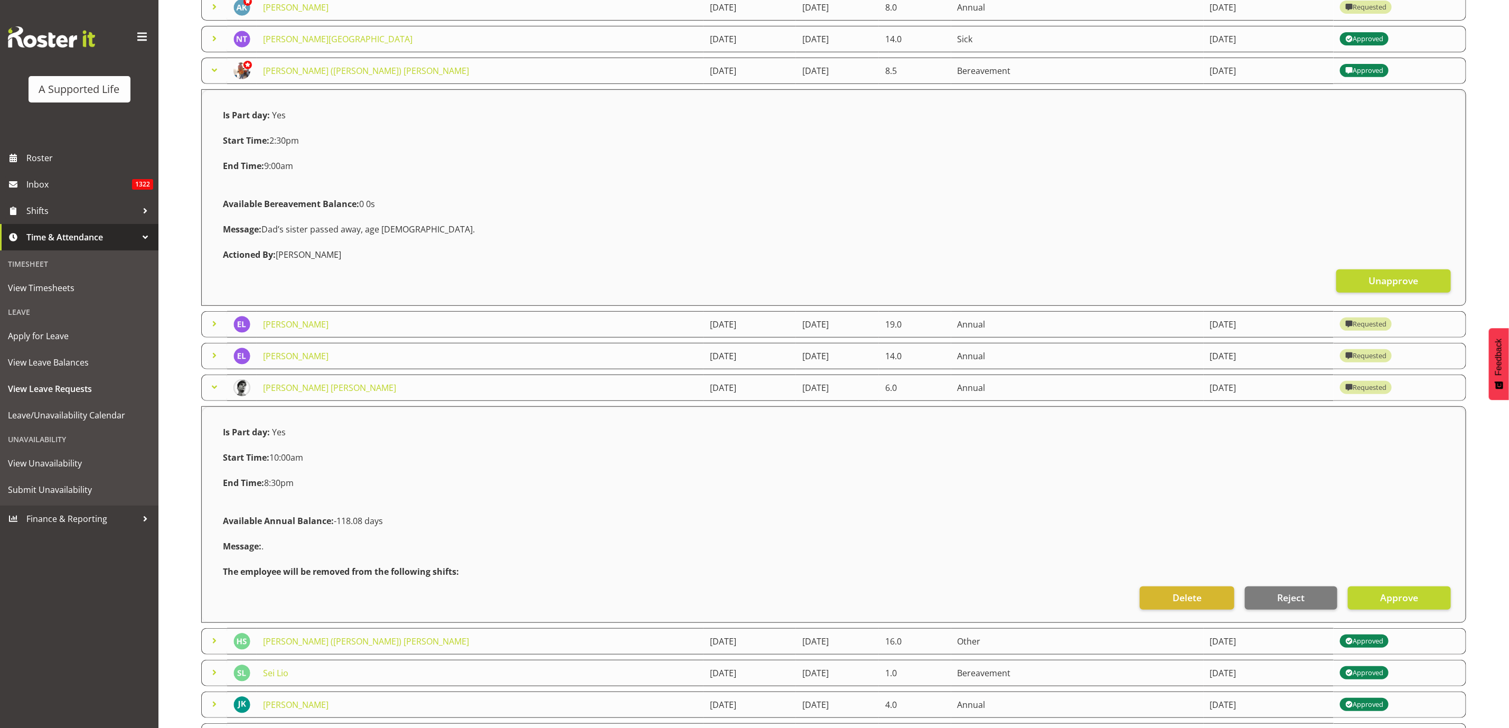
scroll to position [319, 0]
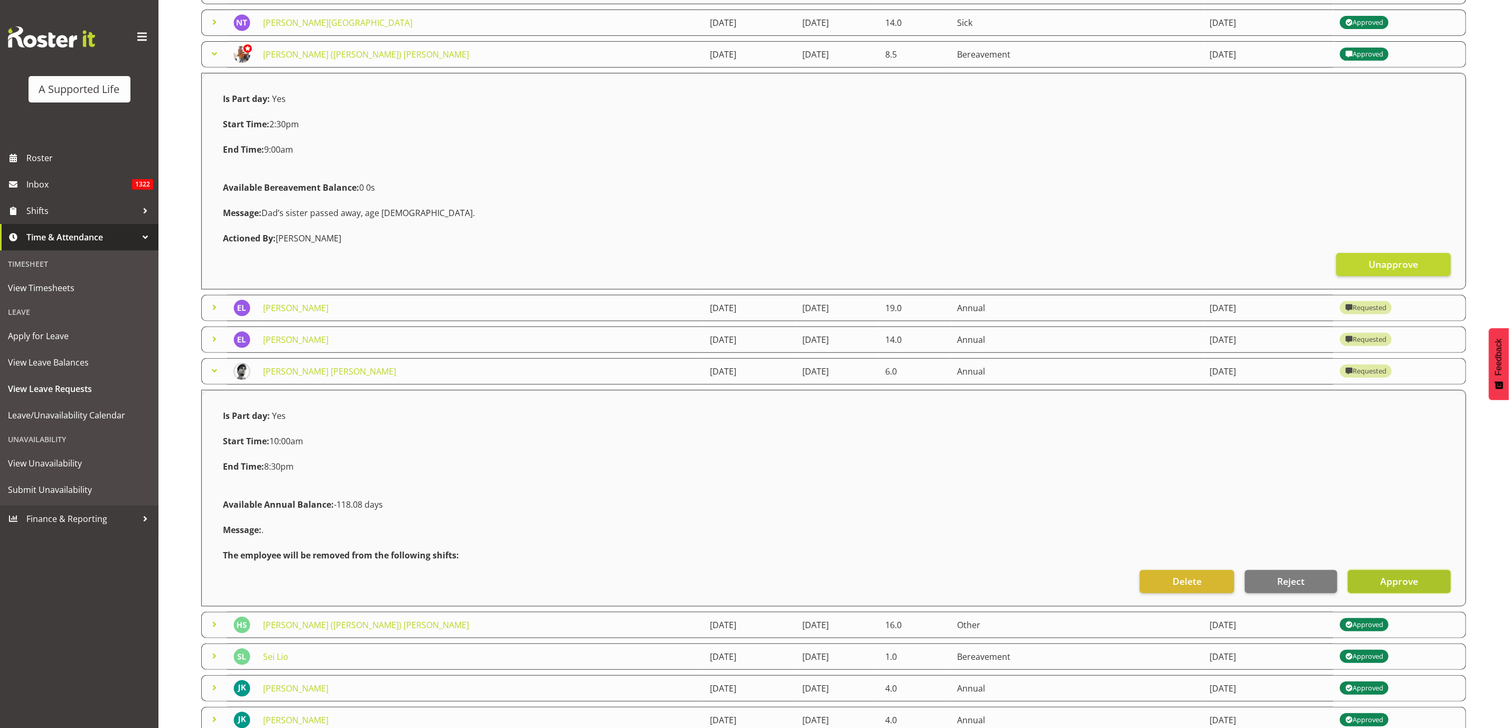
click at [1413, 577] on span "Approve" at bounding box center [1399, 581] width 38 height 14
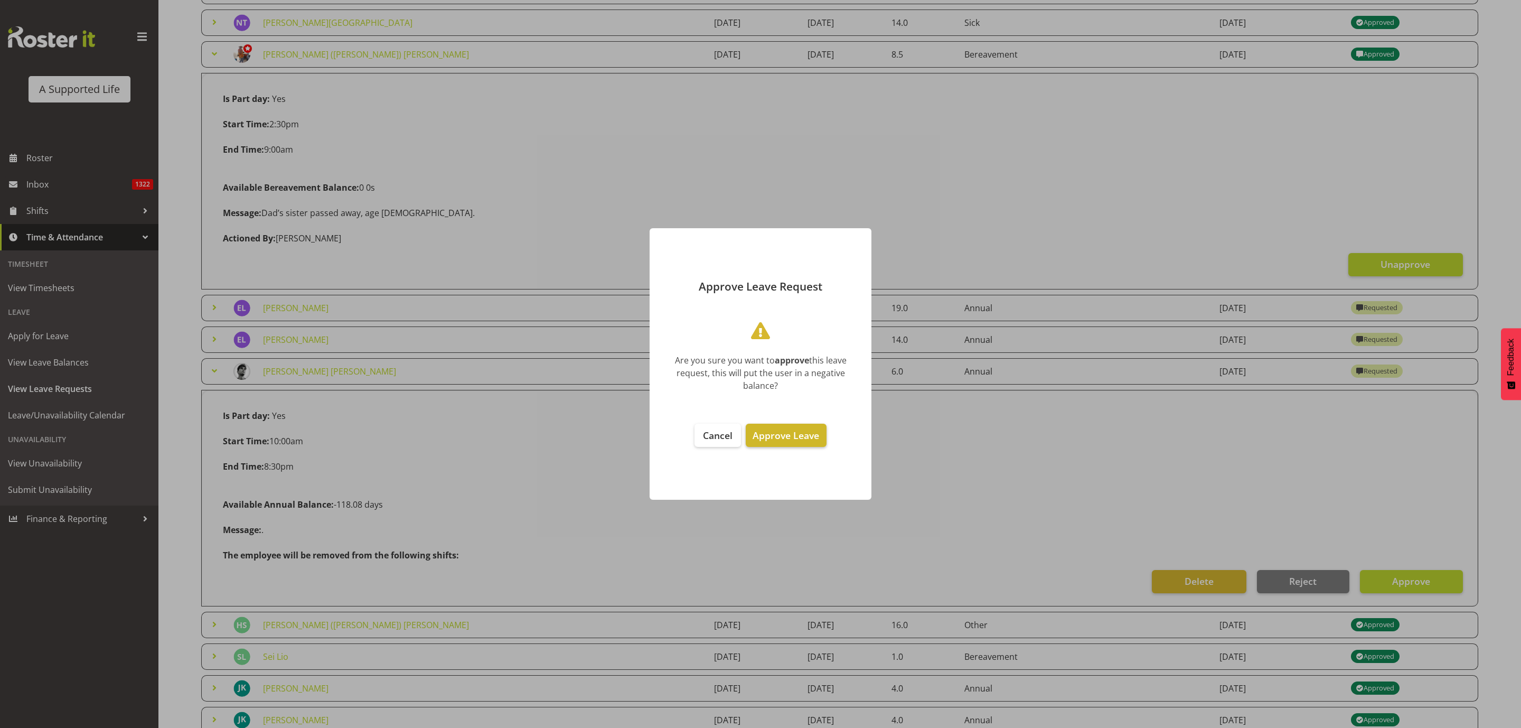
click at [778, 437] on span "Approve Leave" at bounding box center [785, 435] width 67 height 13
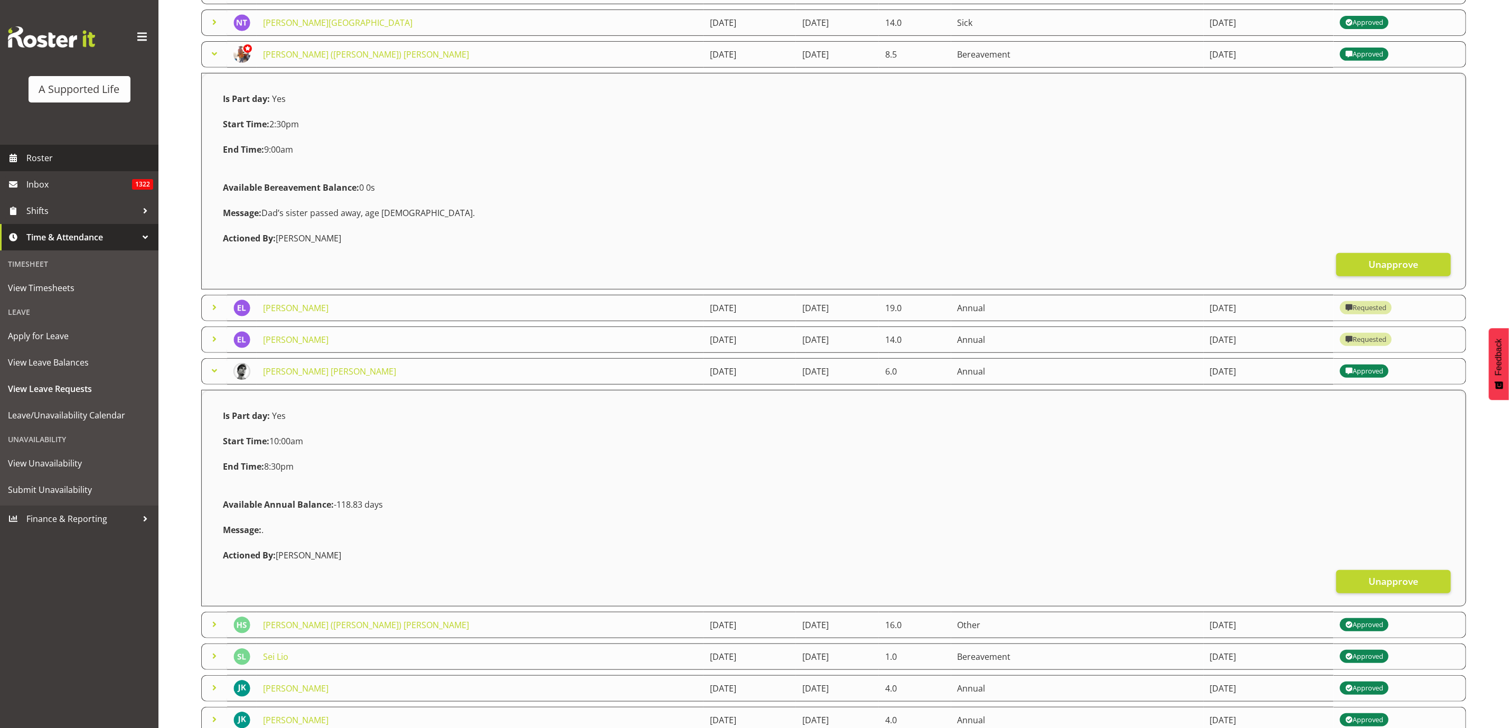
click at [44, 157] on span "Roster" at bounding box center [89, 158] width 127 height 16
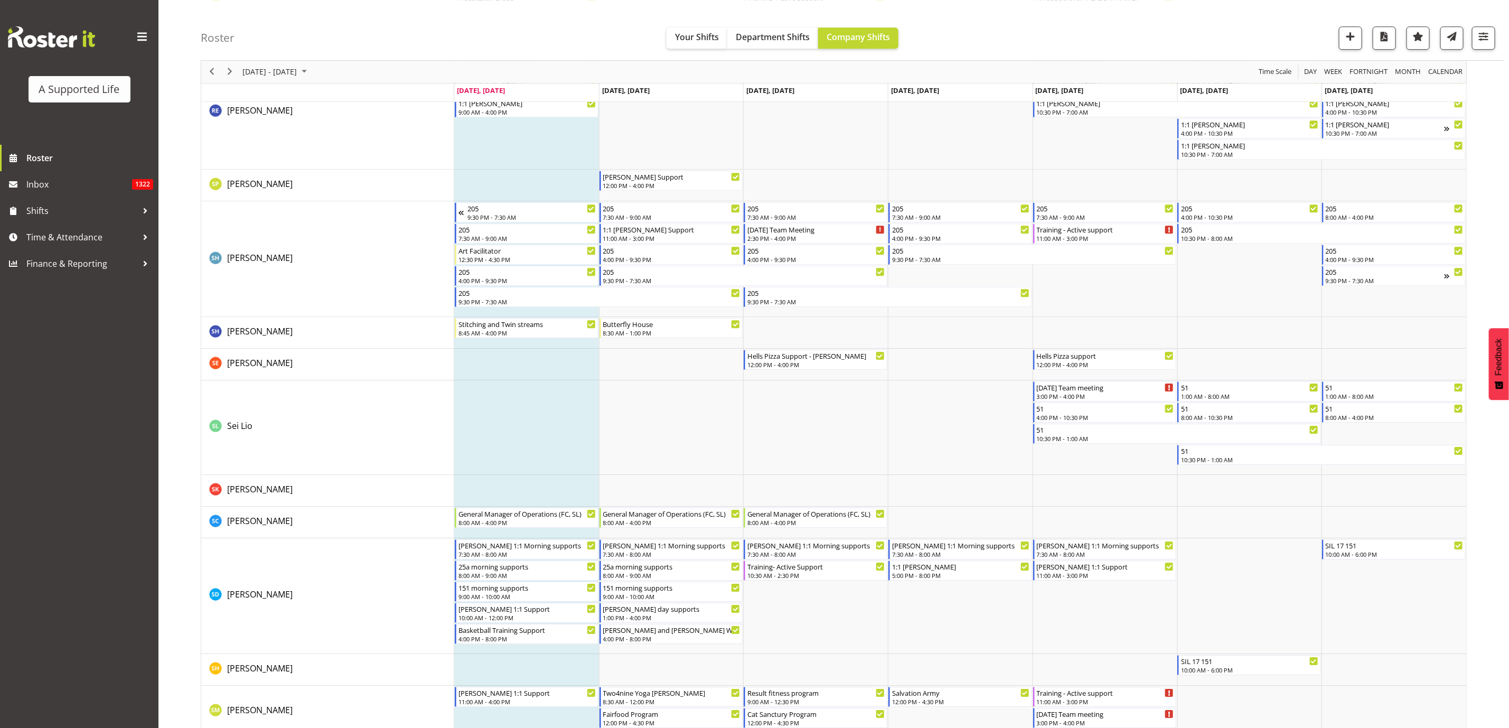
scroll to position [5465, 0]
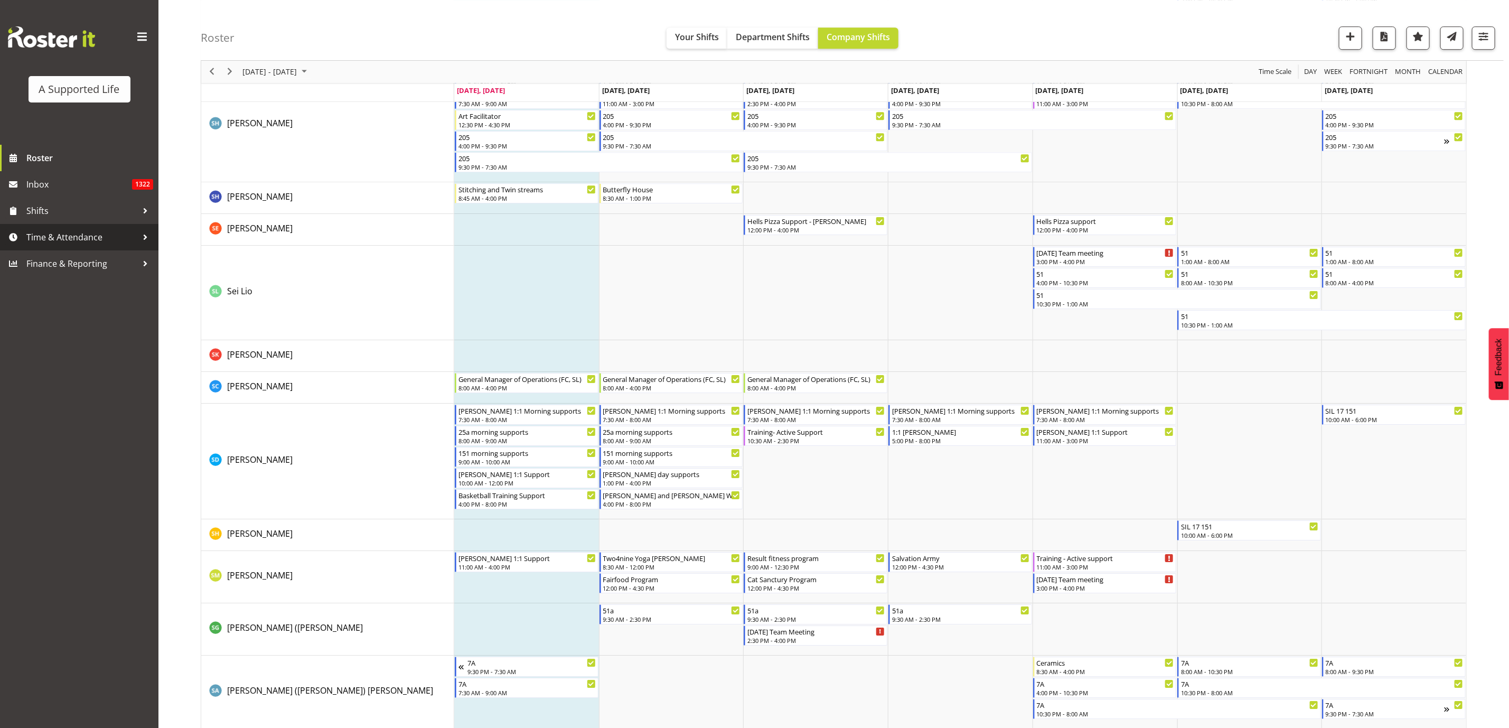
click at [81, 244] on span "Time & Attendance" at bounding box center [81, 237] width 111 height 16
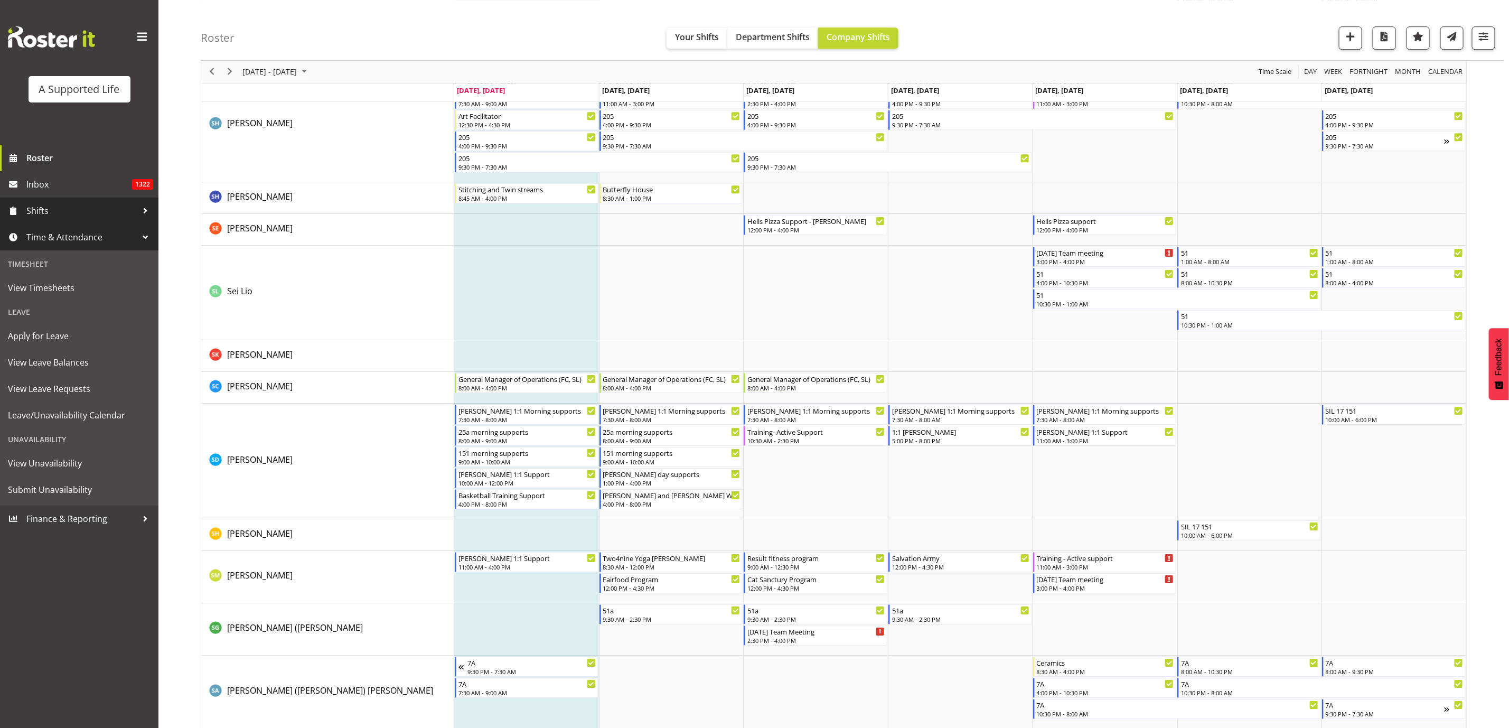
click at [70, 211] on span "Shifts" at bounding box center [81, 211] width 111 height 16
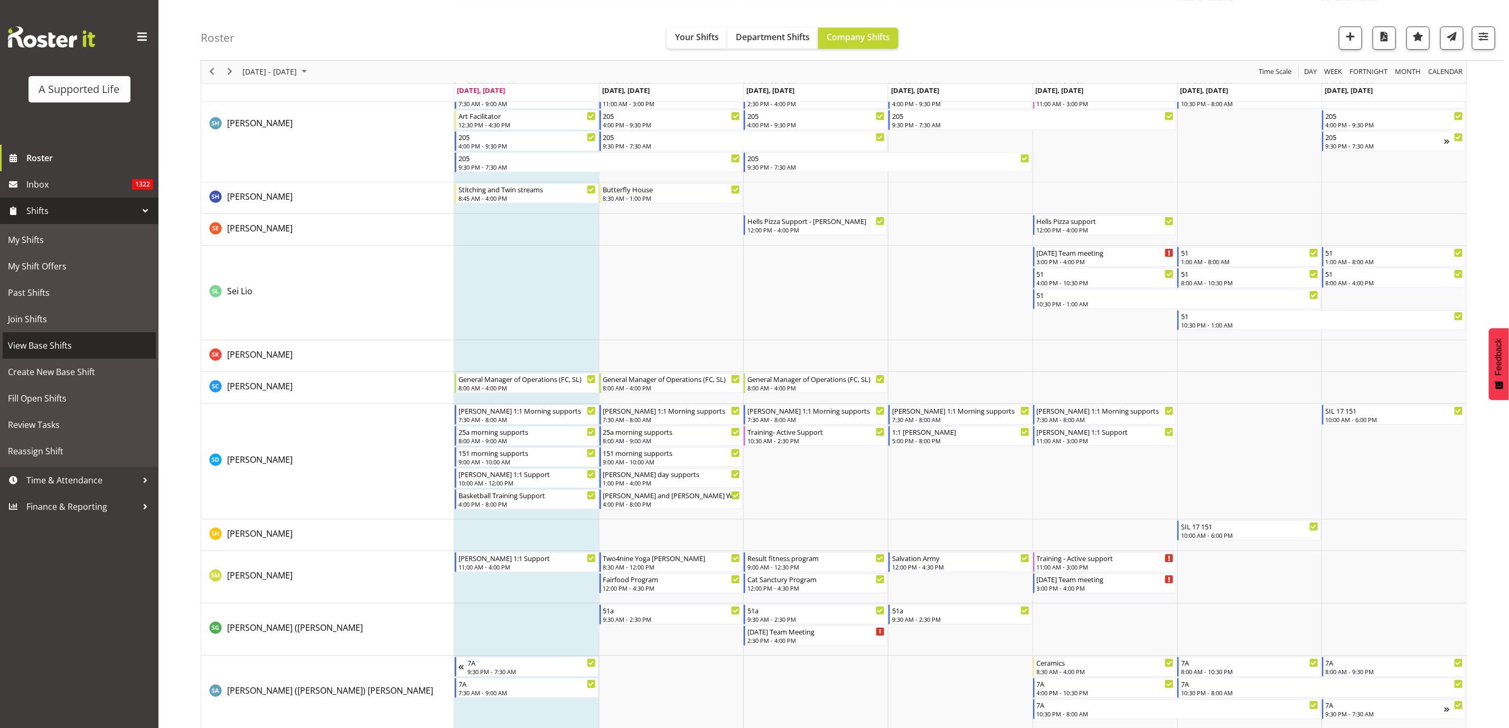
click at [54, 345] on span "View Base Shifts" at bounding box center [79, 345] width 143 height 16
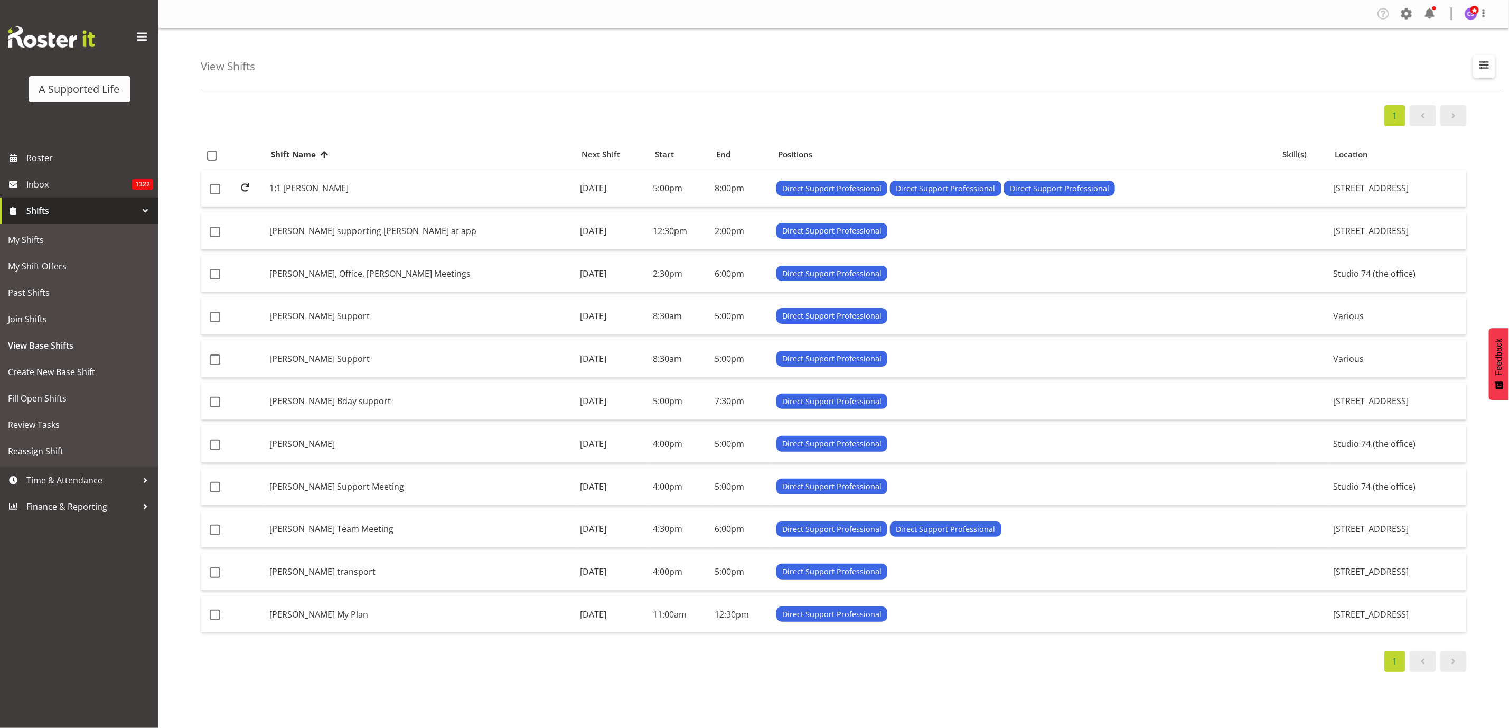
click at [1489, 61] on span "button" at bounding box center [1484, 65] width 14 height 14
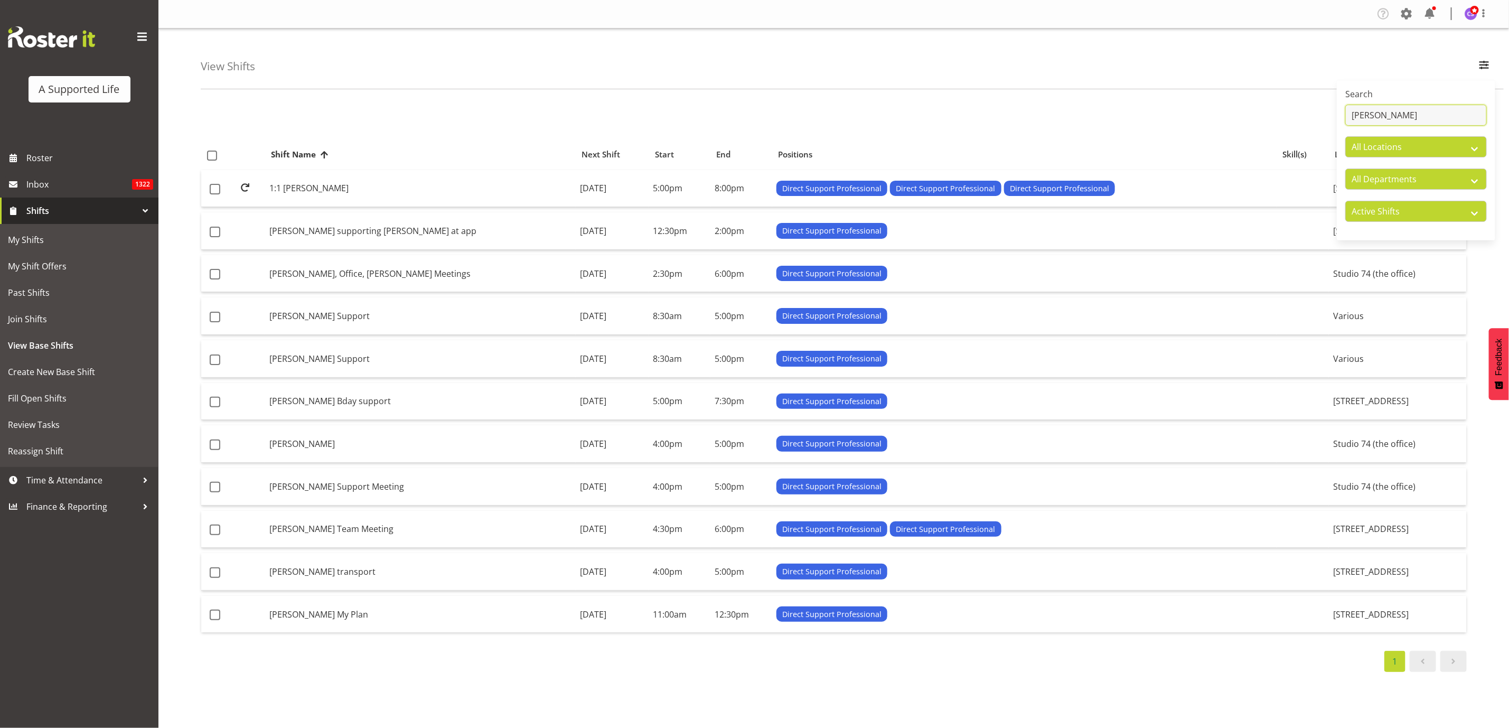
drag, startPoint x: 1399, startPoint y: 111, endPoint x: 1271, endPoint y: 126, distance: 129.2
click at [1271, 126] on div "View Shifts Search [PERSON_NAME] All Locations All Departments Direct Support O…" at bounding box center [833, 356] width 1350 height 654
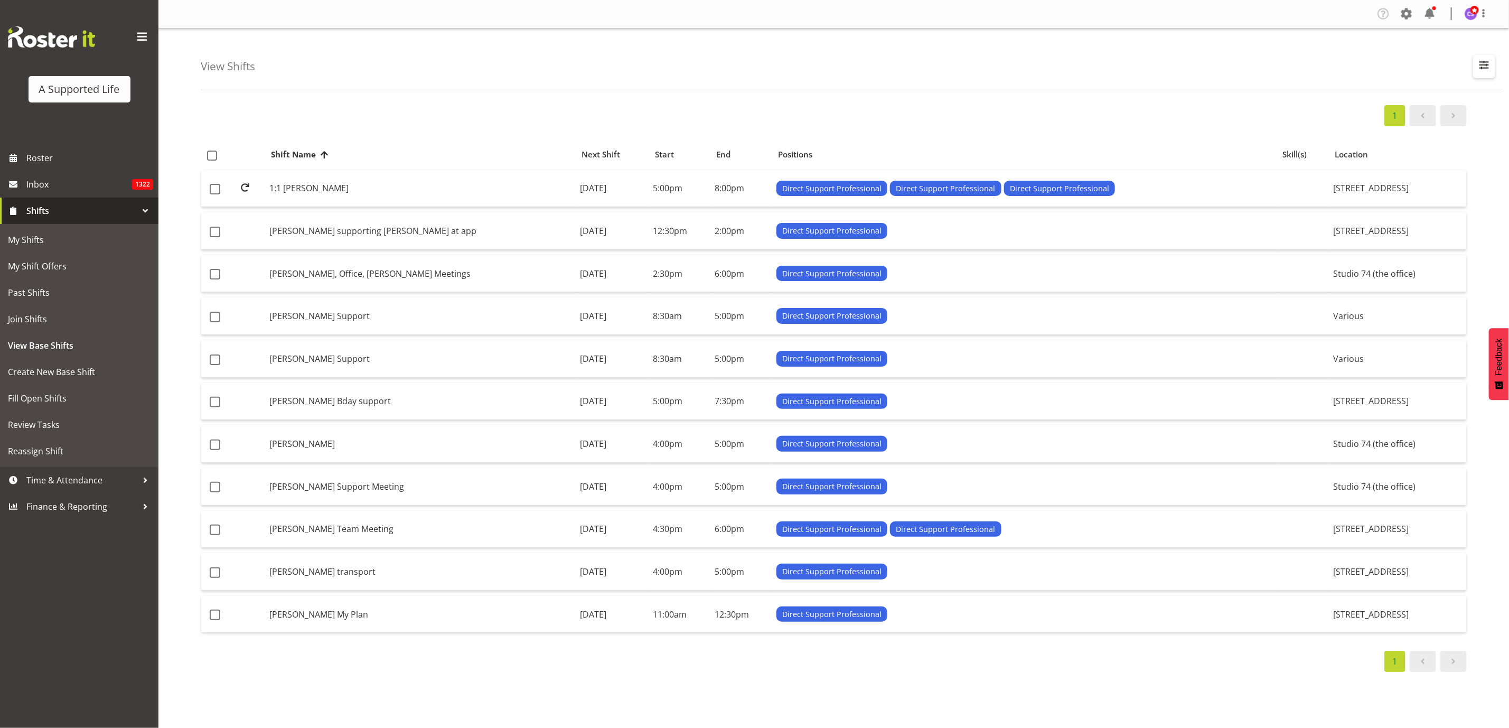
click at [1488, 71] on span "button" at bounding box center [1484, 65] width 14 height 14
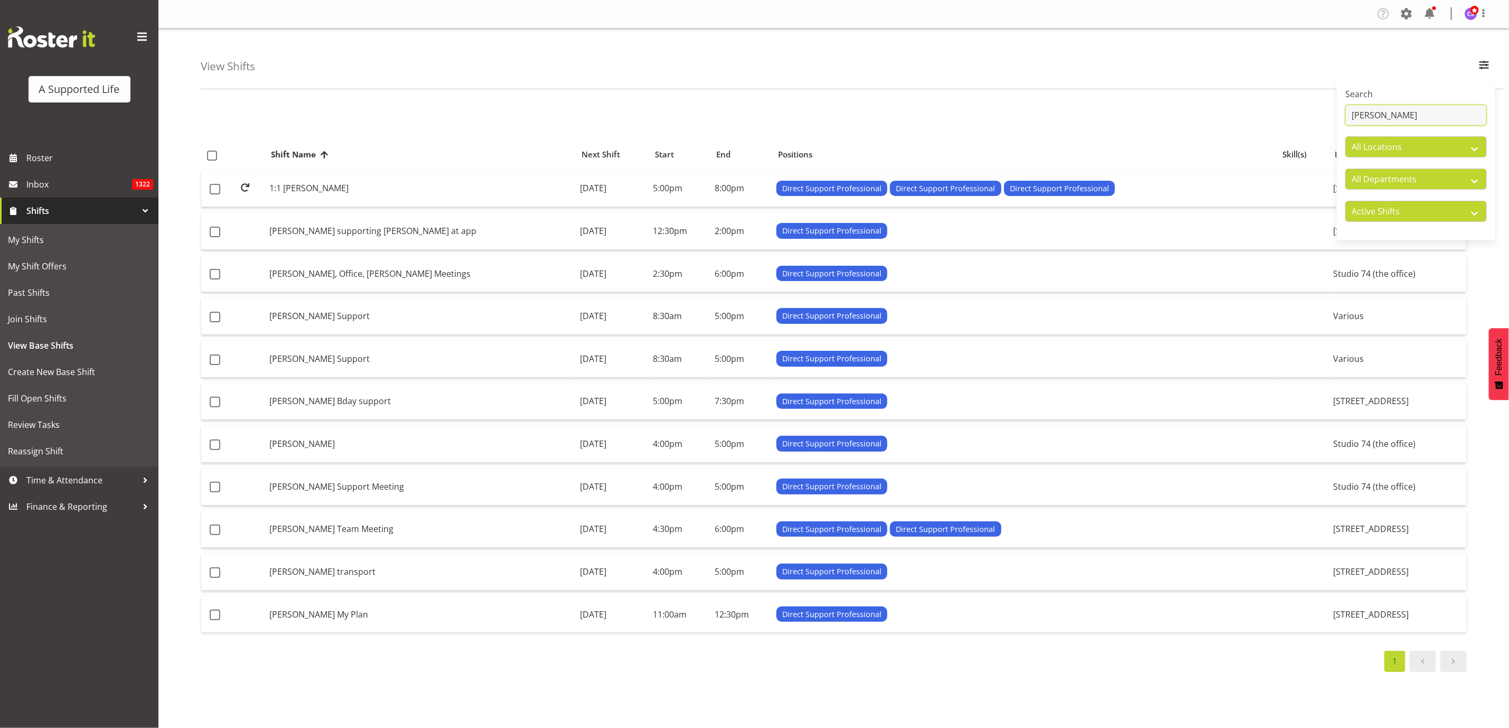
click at [1413, 112] on input "[PERSON_NAME]" at bounding box center [1416, 115] width 142 height 21
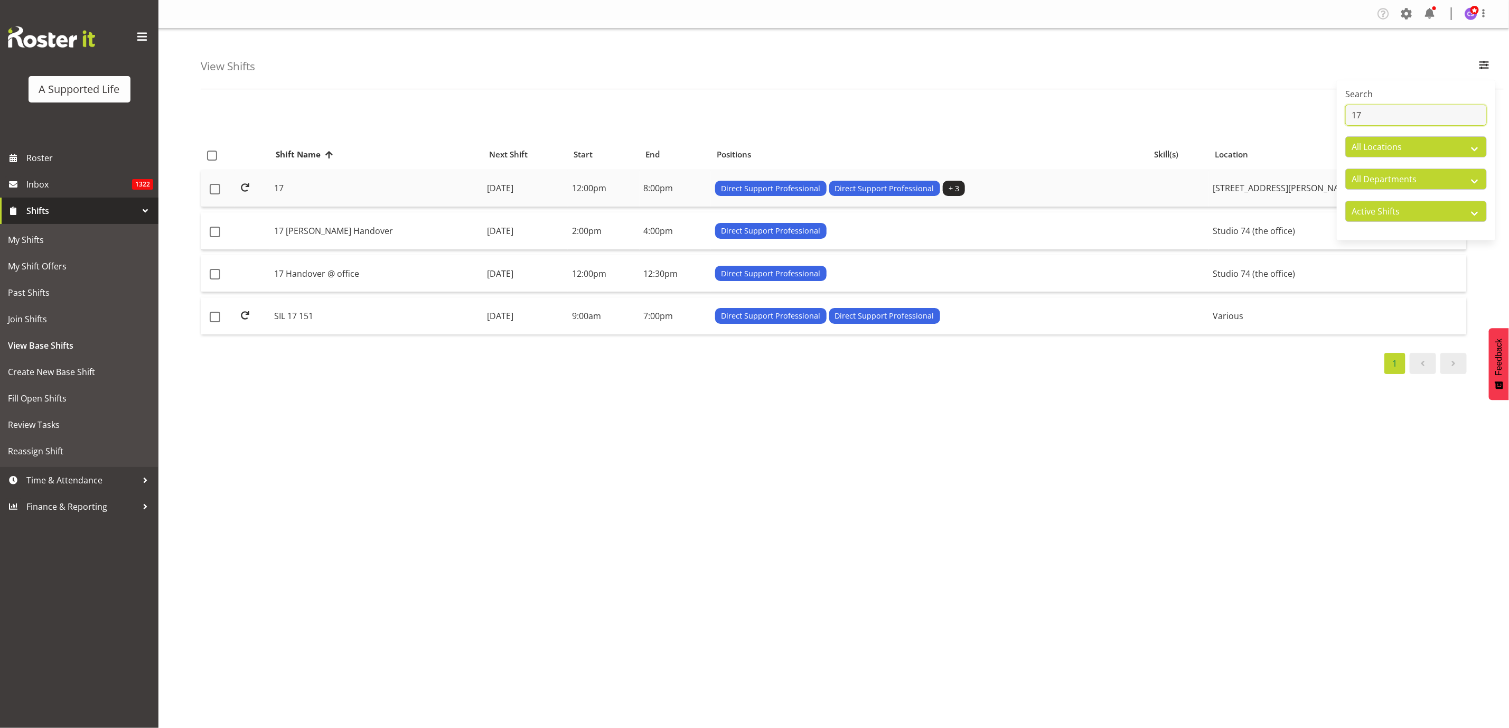
type input "17"
click at [292, 184] on td "17" at bounding box center [376, 188] width 213 height 37
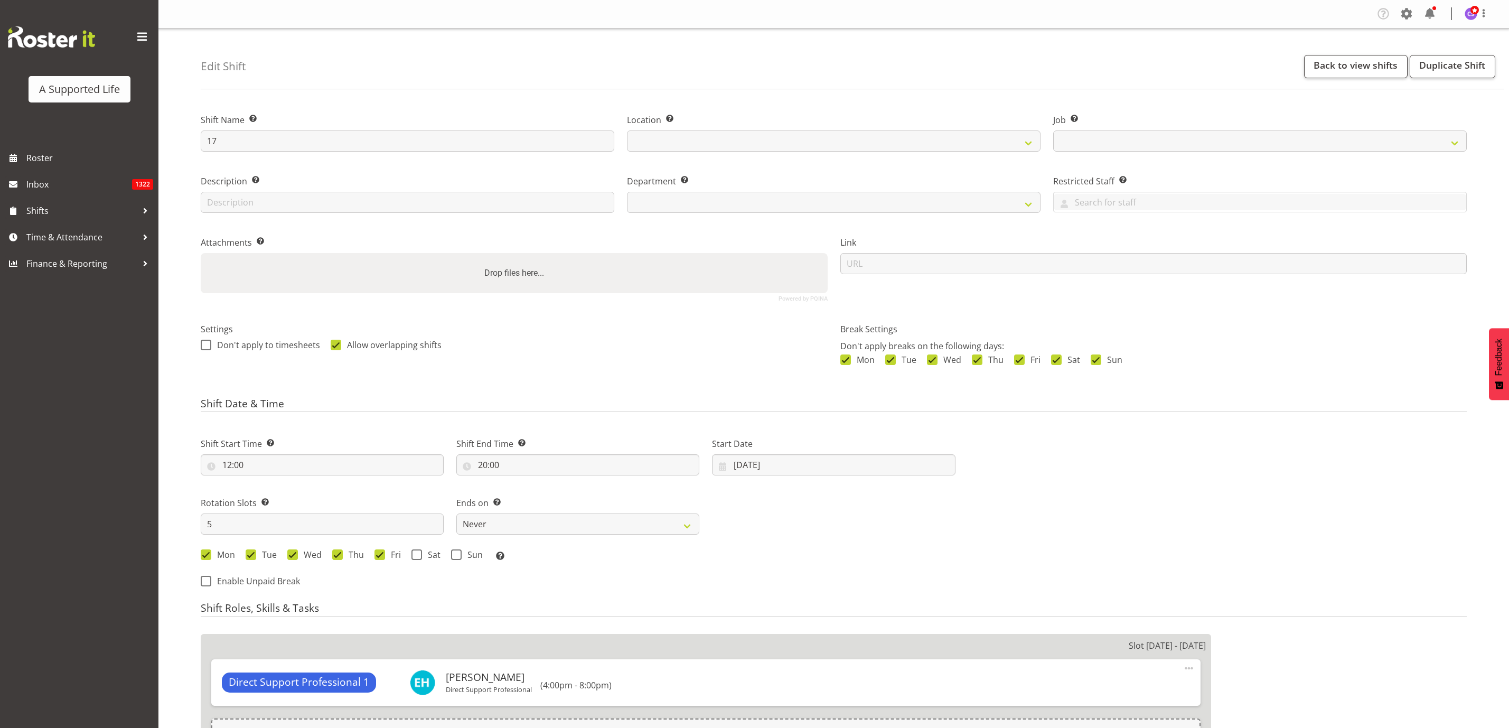
select select
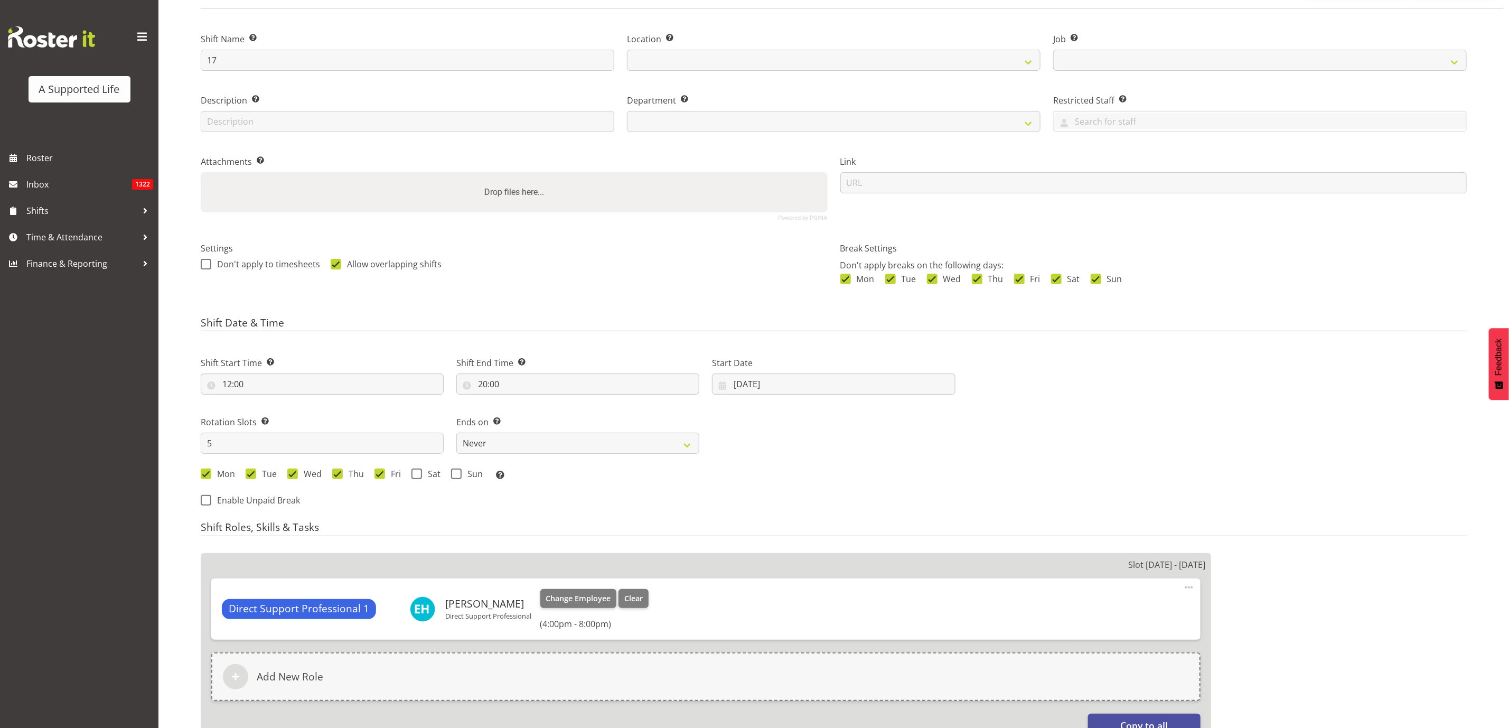
scroll to position [238, 0]
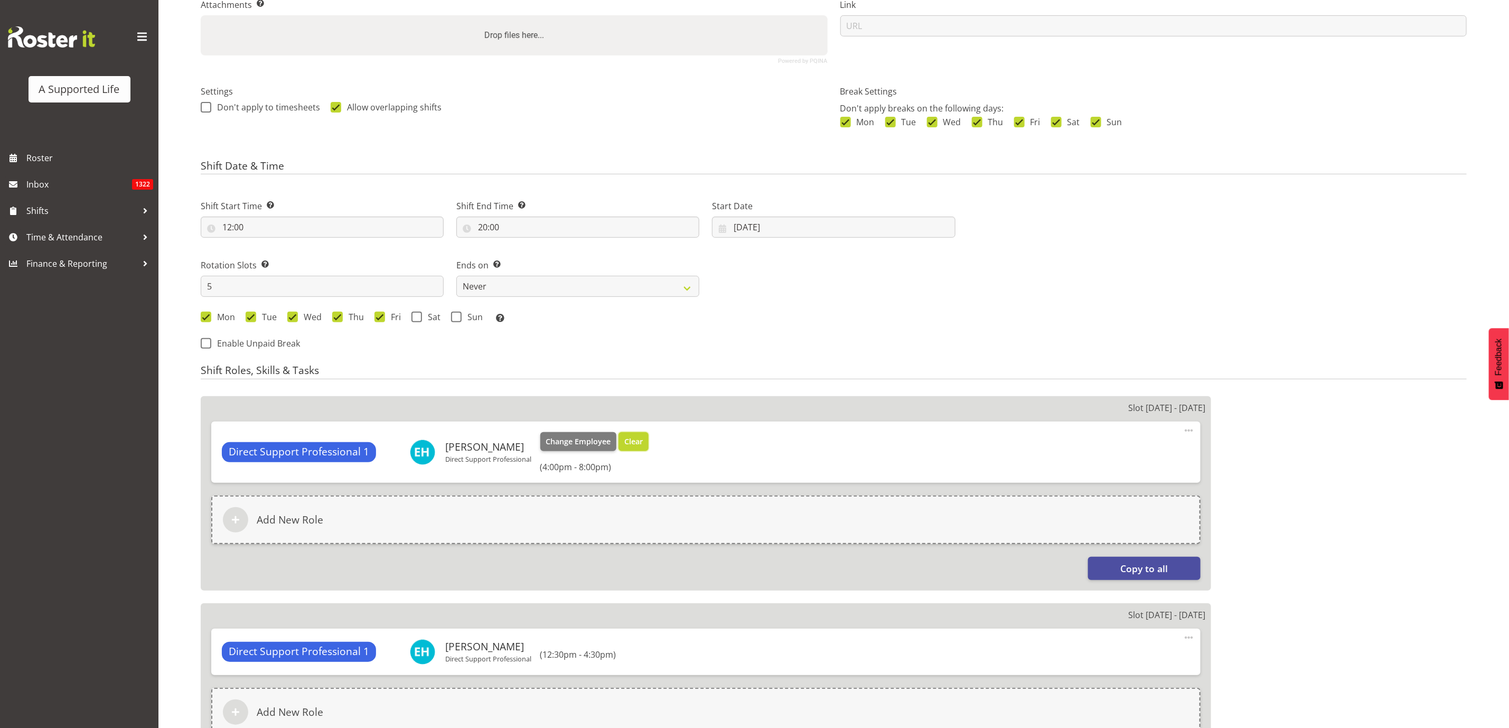
click at [643, 442] on button "Clear" at bounding box center [633, 441] width 30 height 19
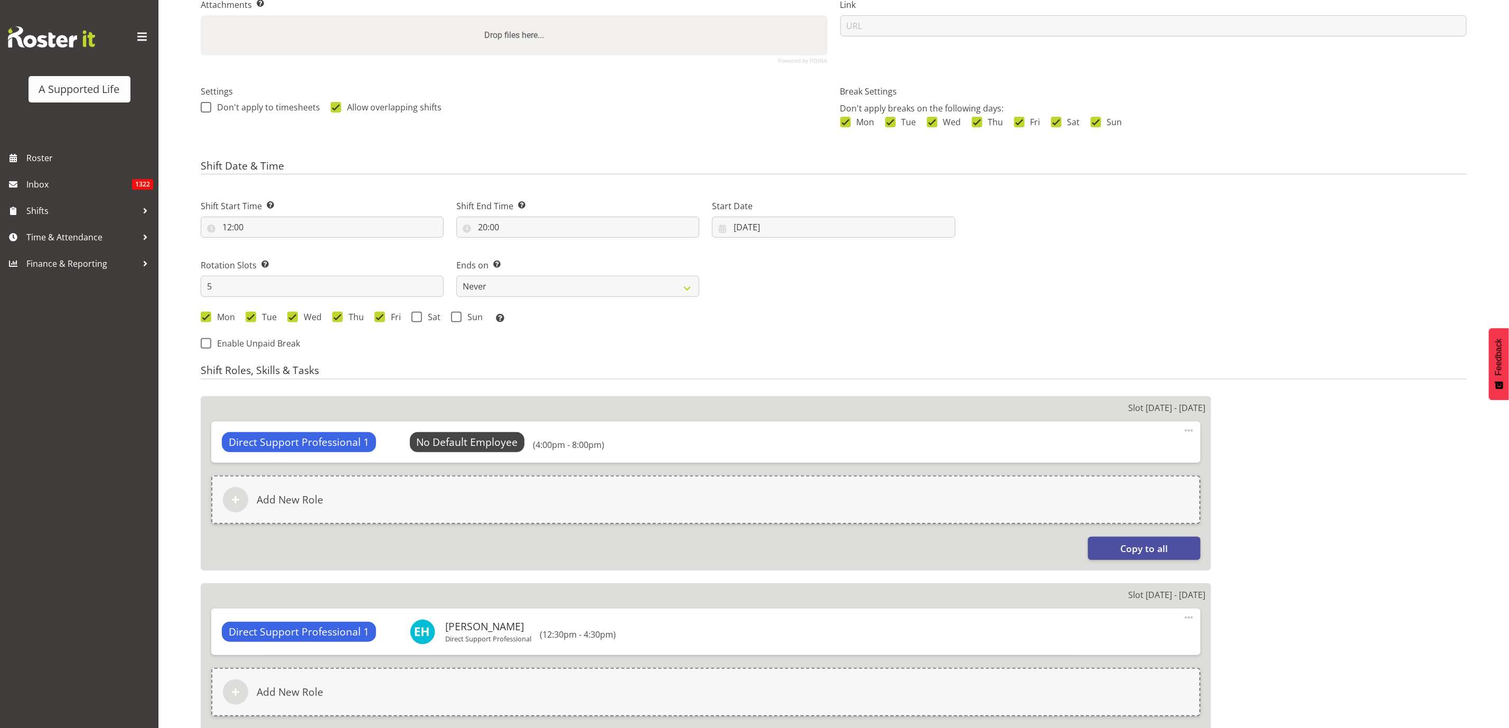
select select
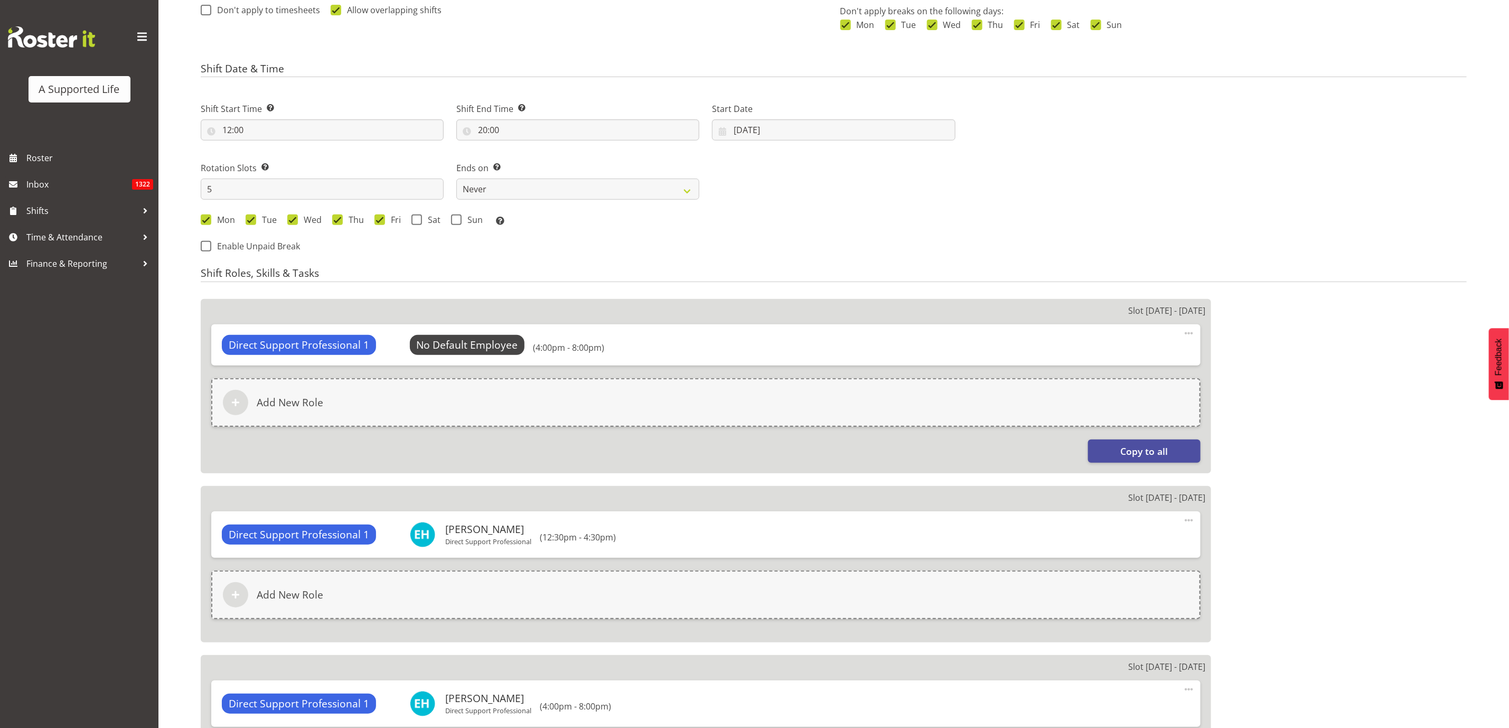
select select "4112"
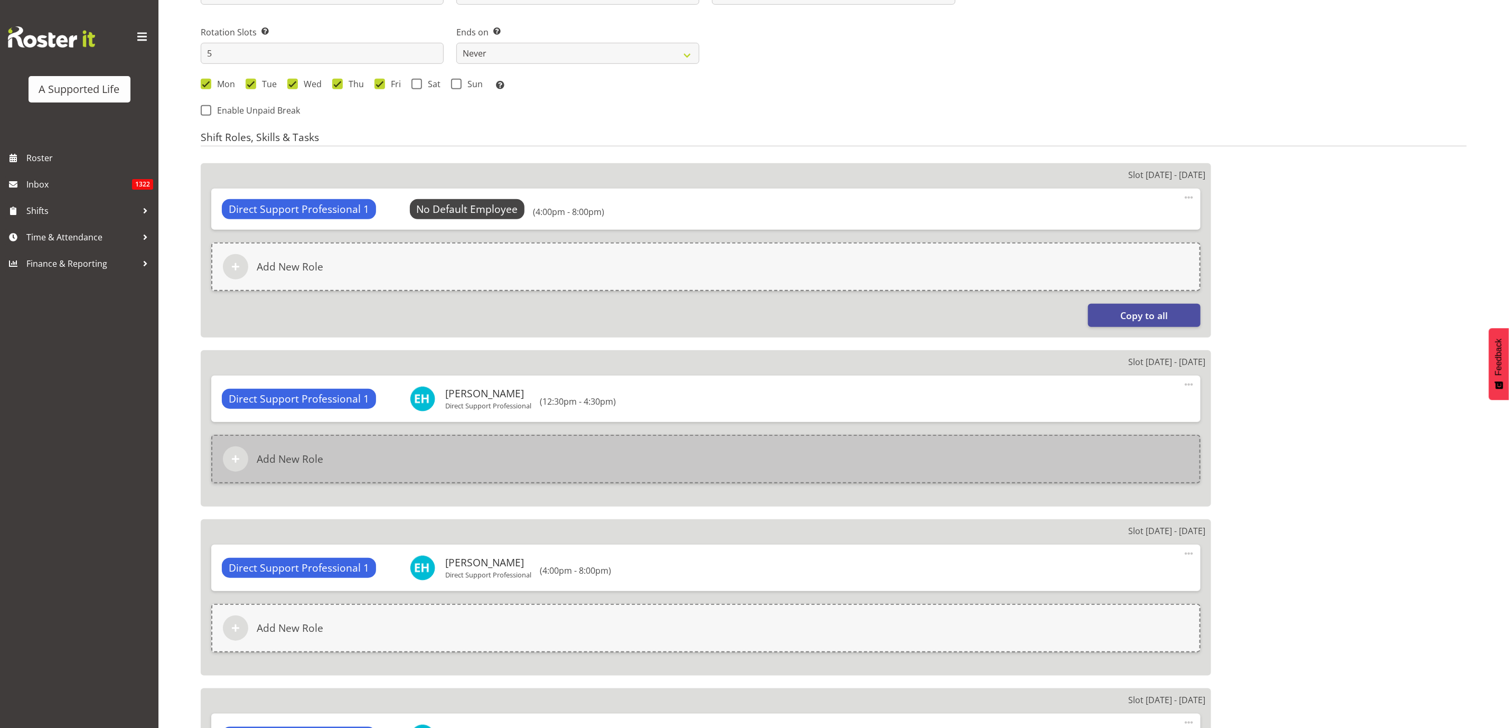
scroll to position [475, 0]
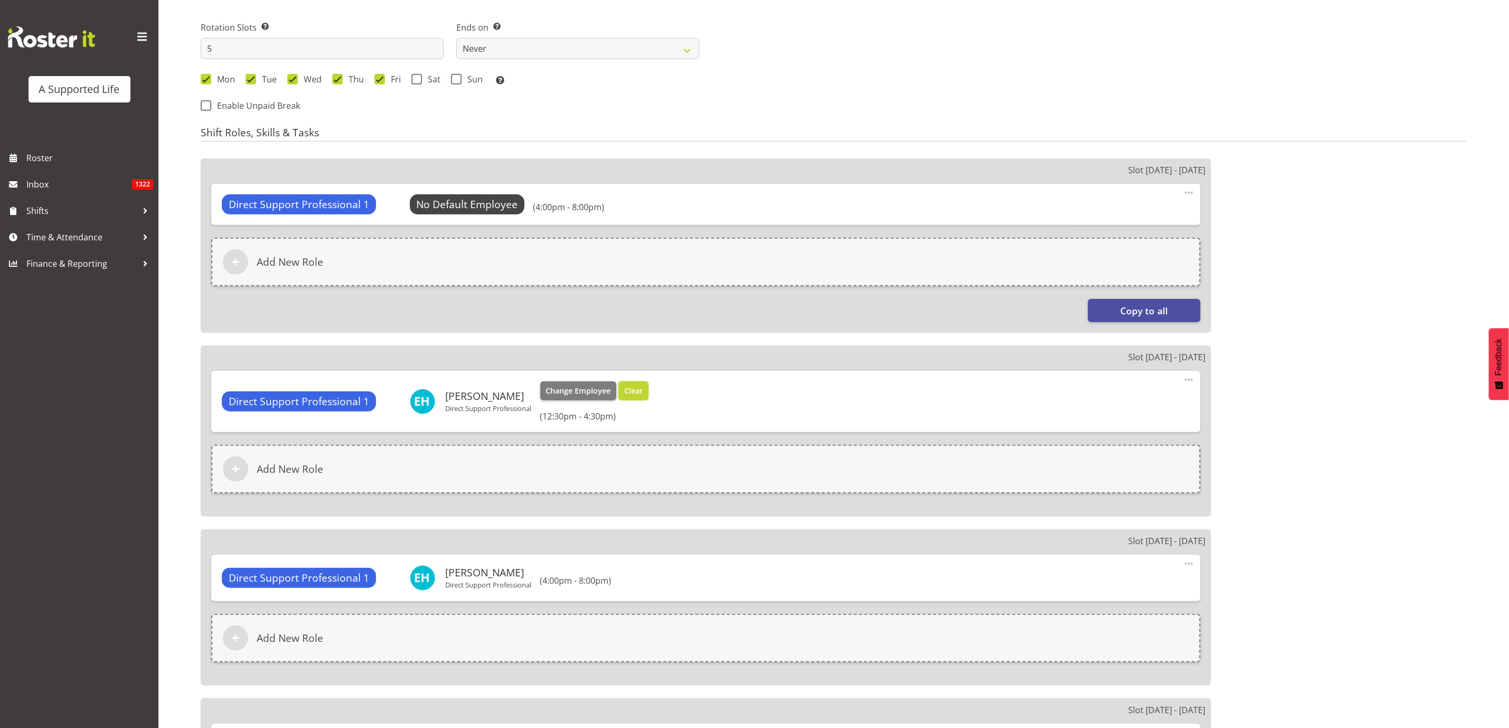
click at [634, 390] on span "Clear" at bounding box center [633, 391] width 18 height 12
select select
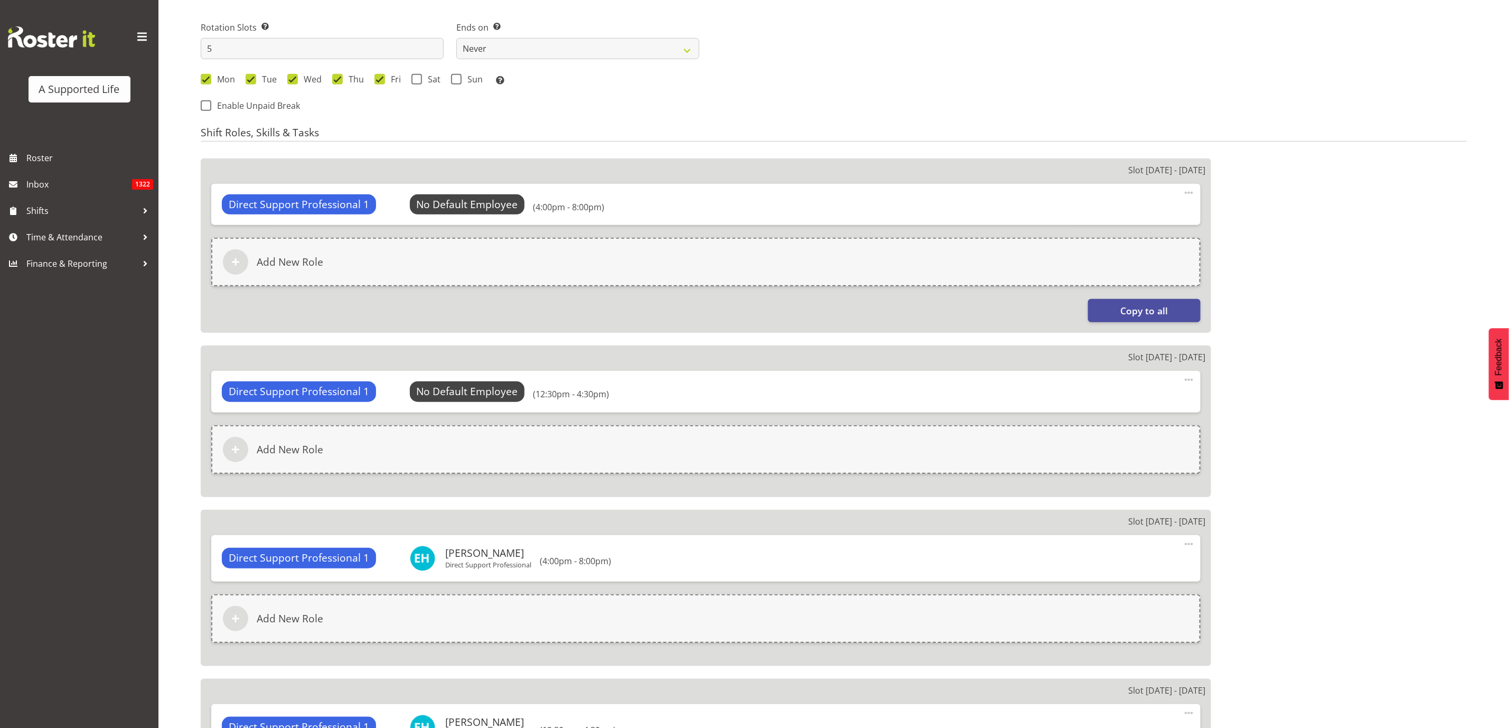
select select
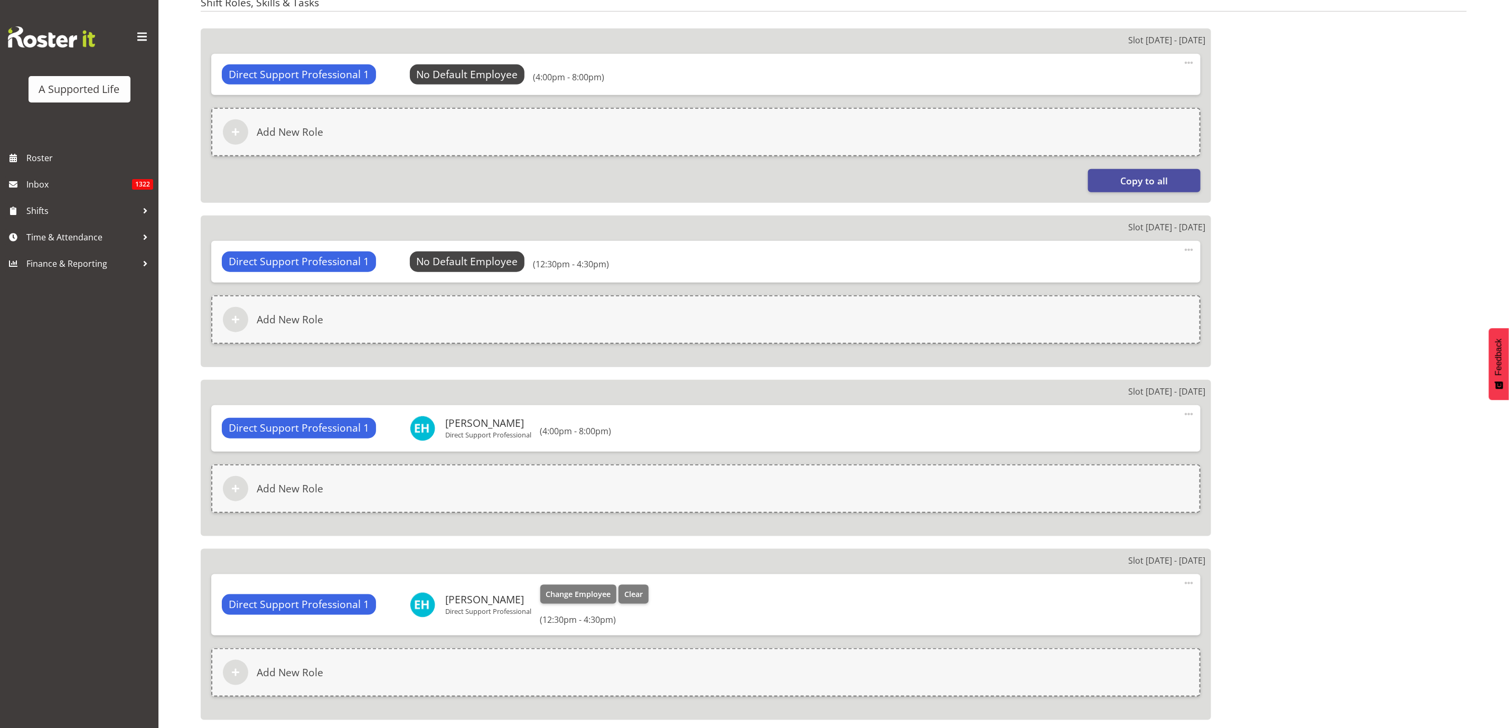
scroll to position [713, 0]
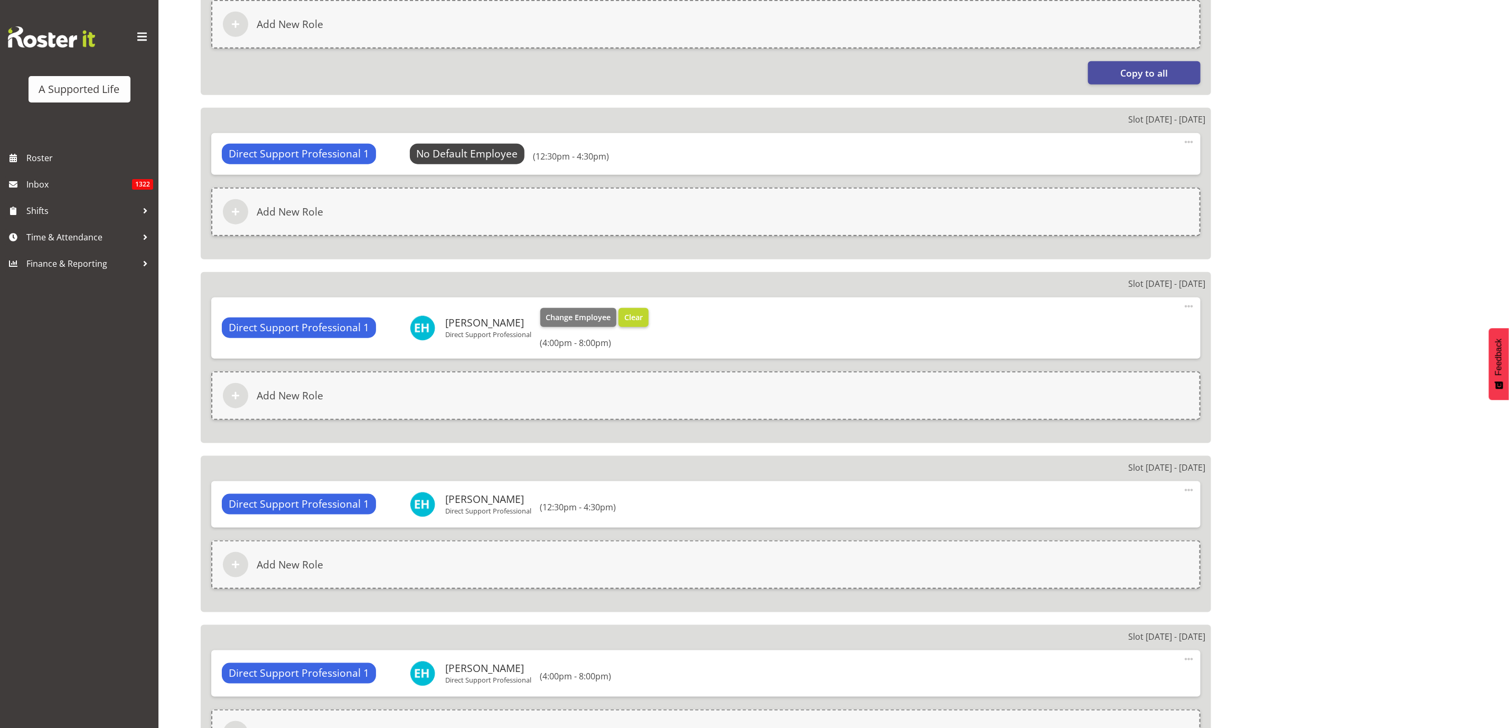
select select
click at [631, 319] on span "Clear" at bounding box center [633, 318] width 18 height 12
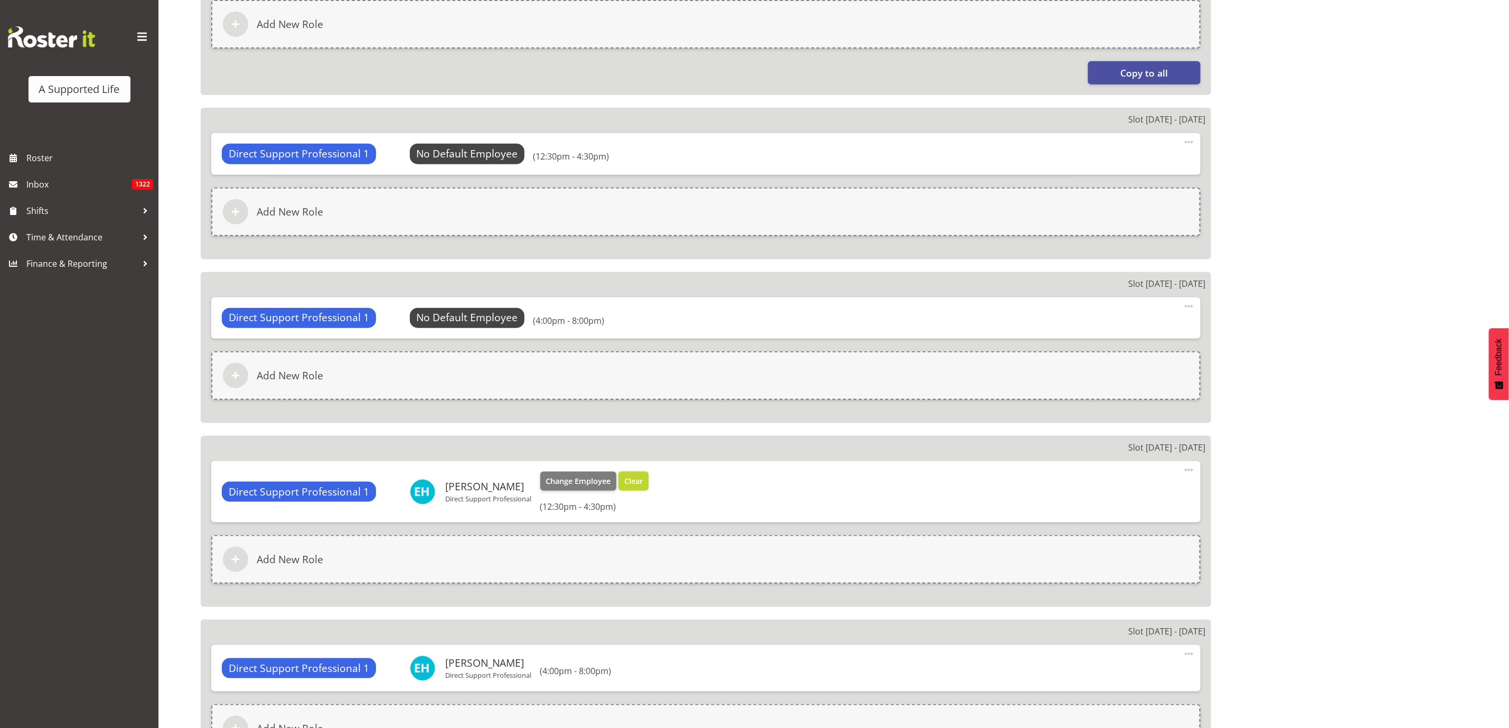
click at [638, 479] on span "Clear" at bounding box center [633, 481] width 18 height 12
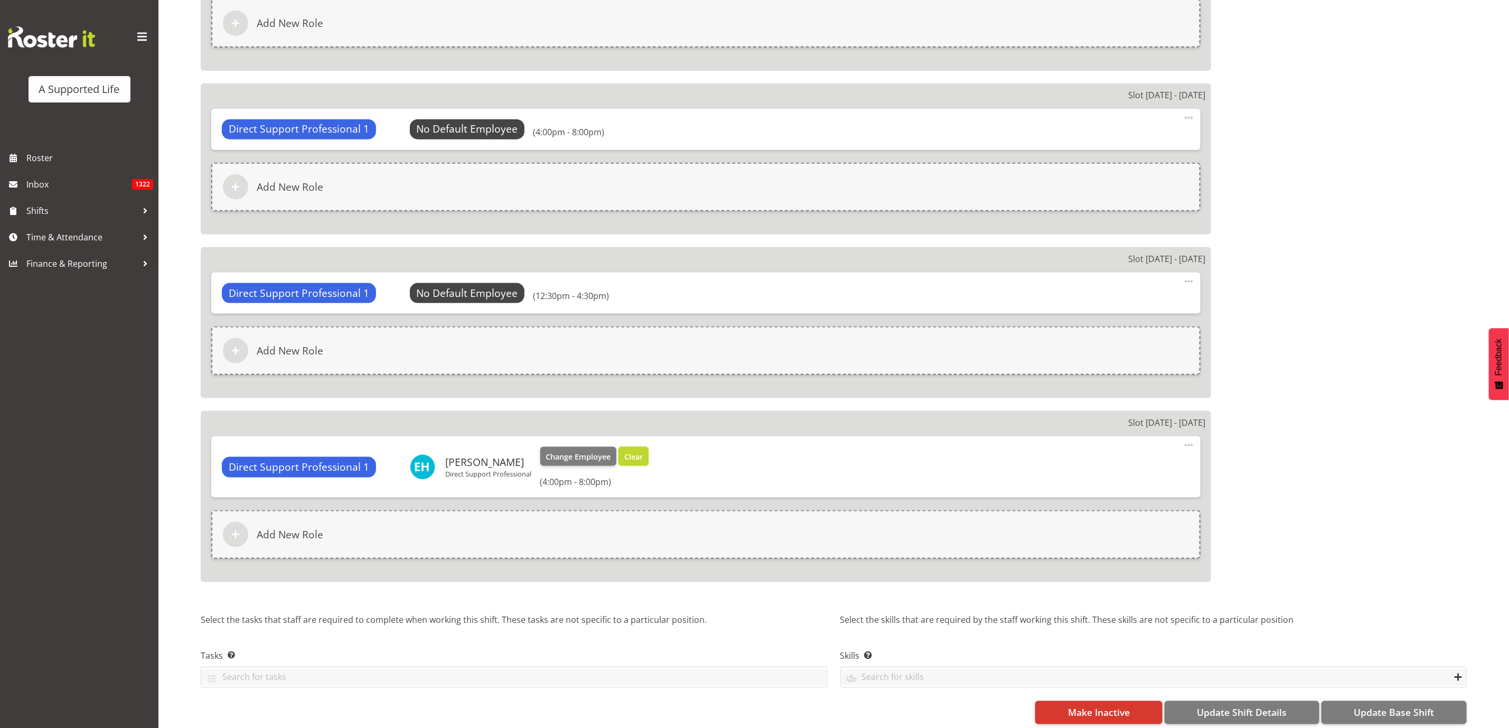
click at [634, 456] on span "Clear" at bounding box center [633, 457] width 18 height 12
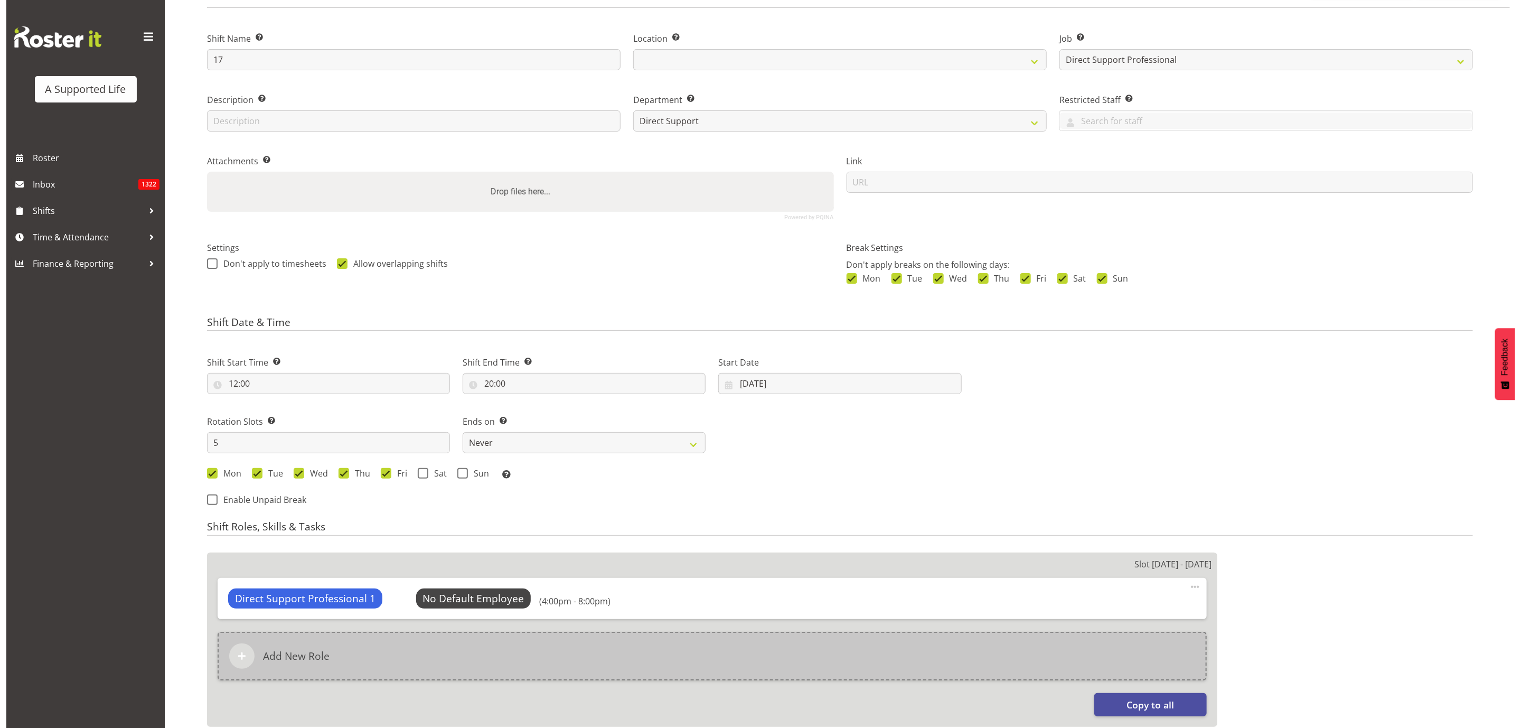
scroll to position [238, 0]
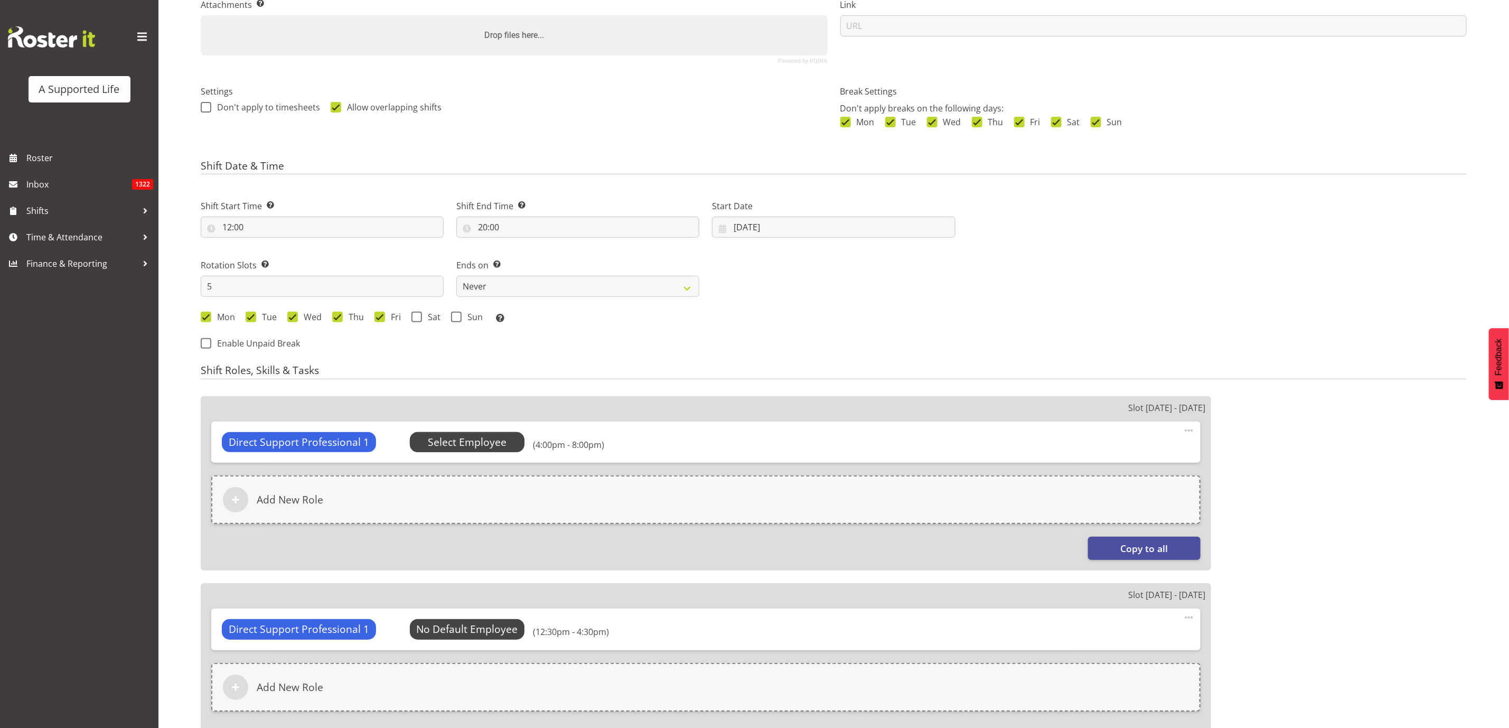
click at [485, 436] on span "Select Employee" at bounding box center [467, 442] width 79 height 15
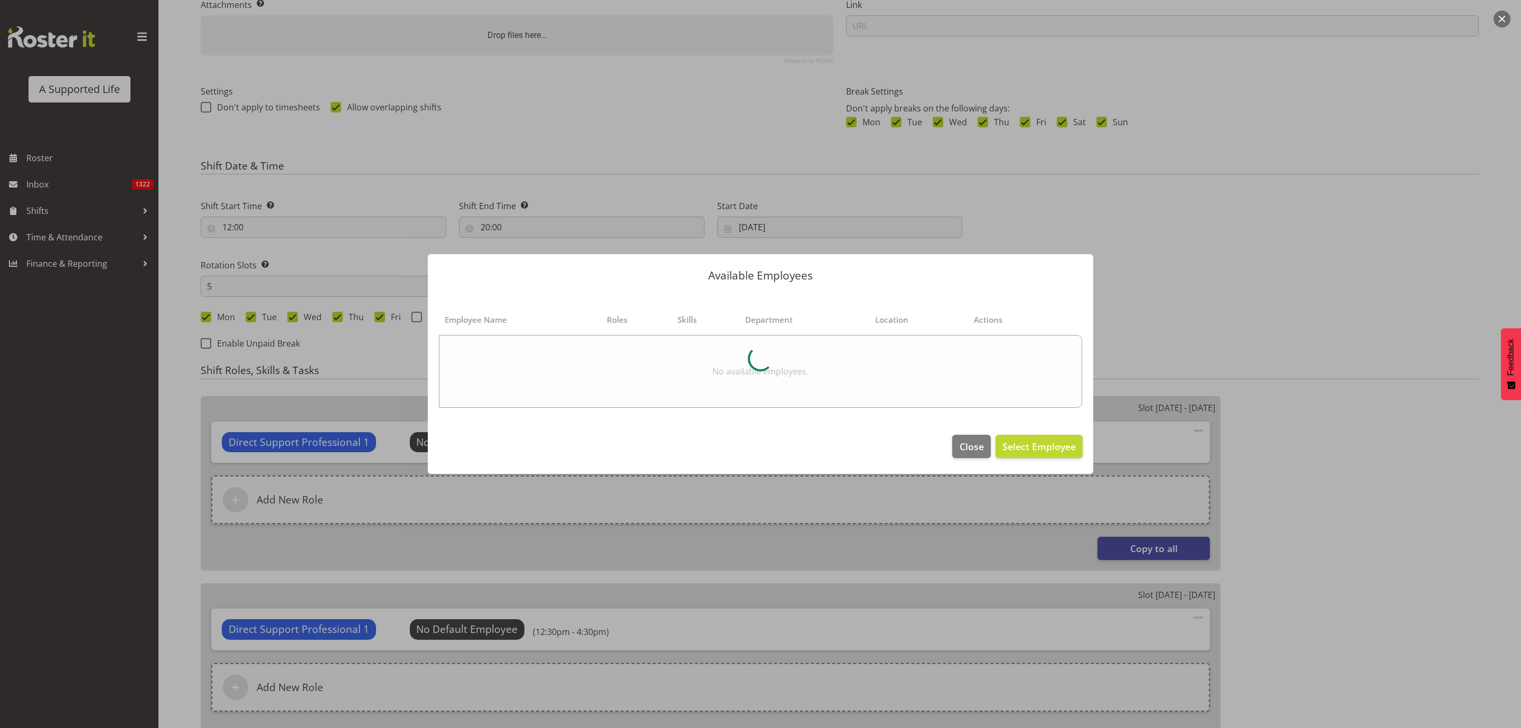
select select "923"
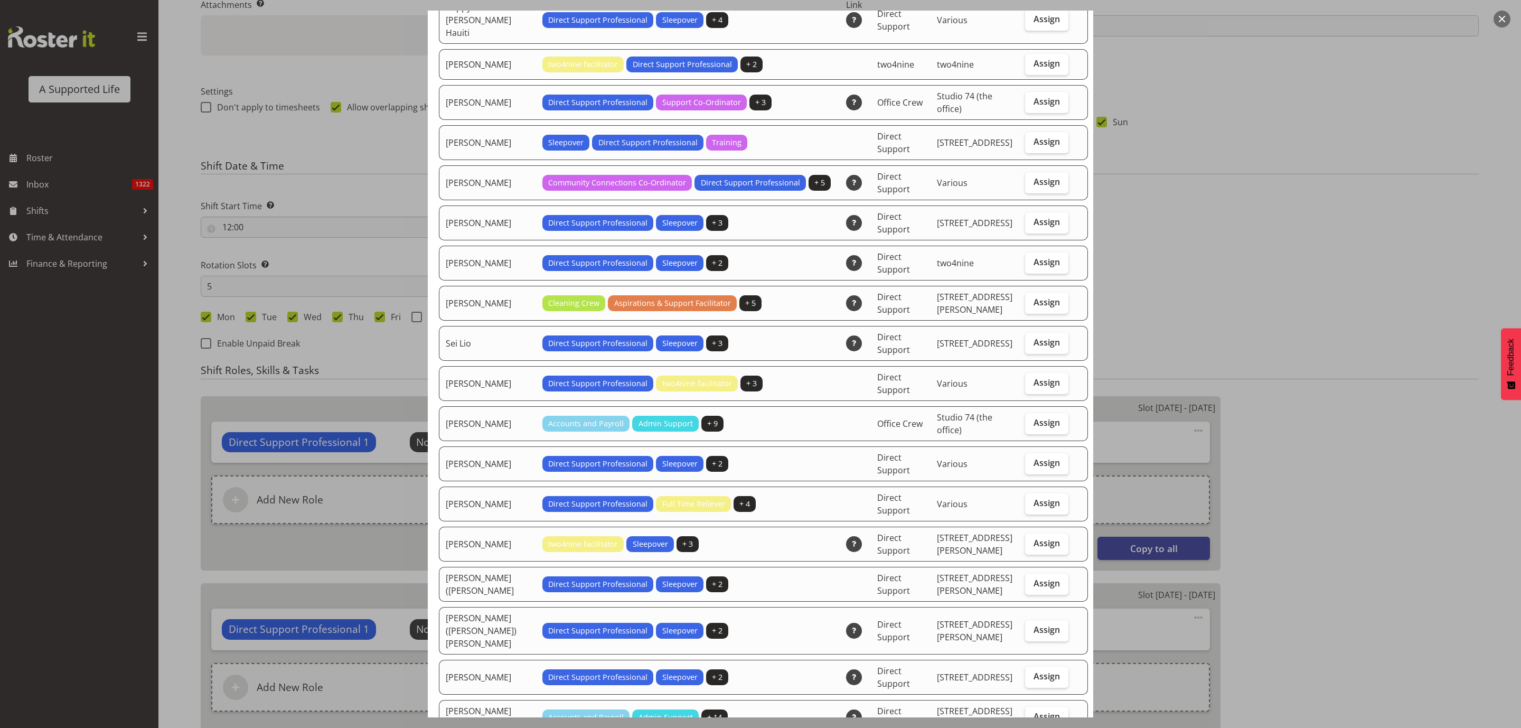
scroll to position [2931, 0]
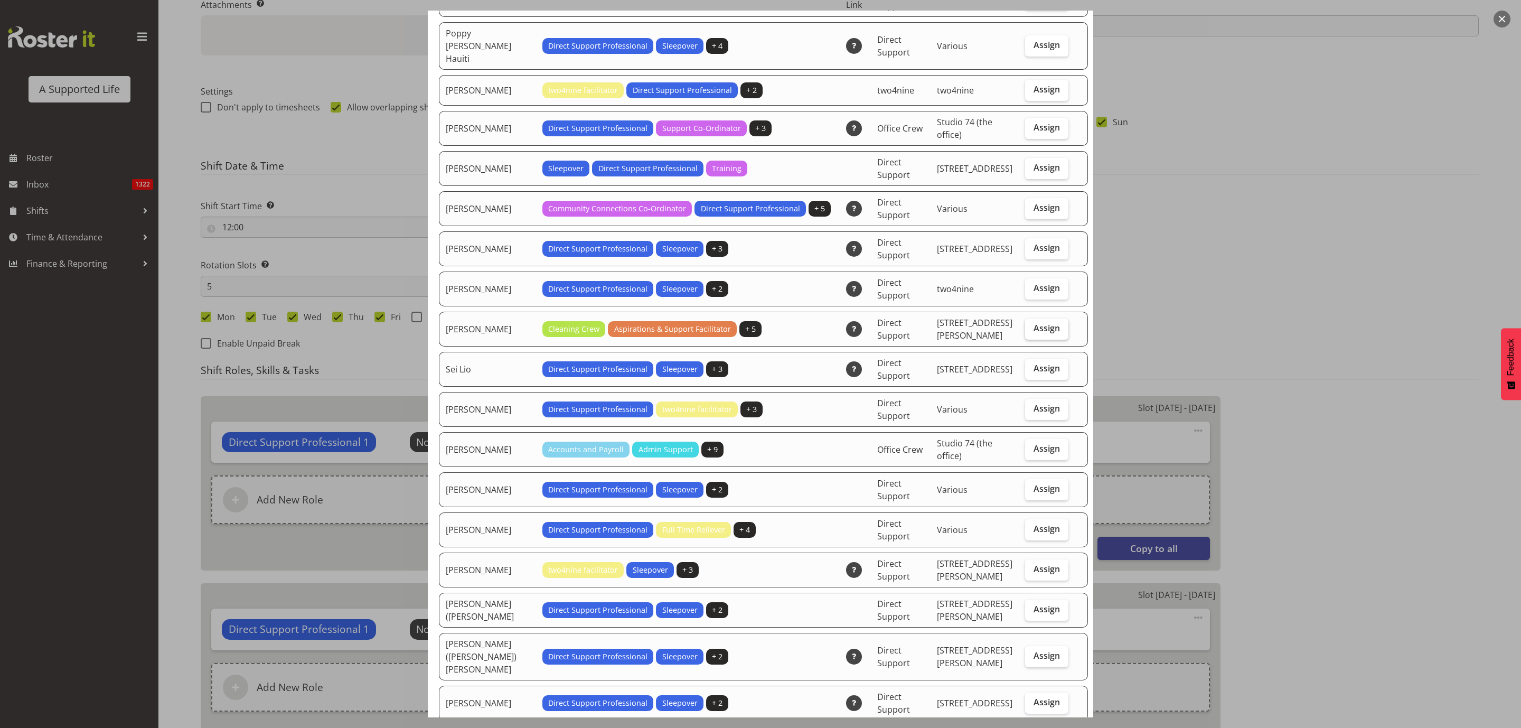
click at [1038, 323] on span "Assign" at bounding box center [1046, 328] width 26 height 11
click at [1032, 325] on input "Assign" at bounding box center [1028, 328] width 7 height 7
checkbox input "true"
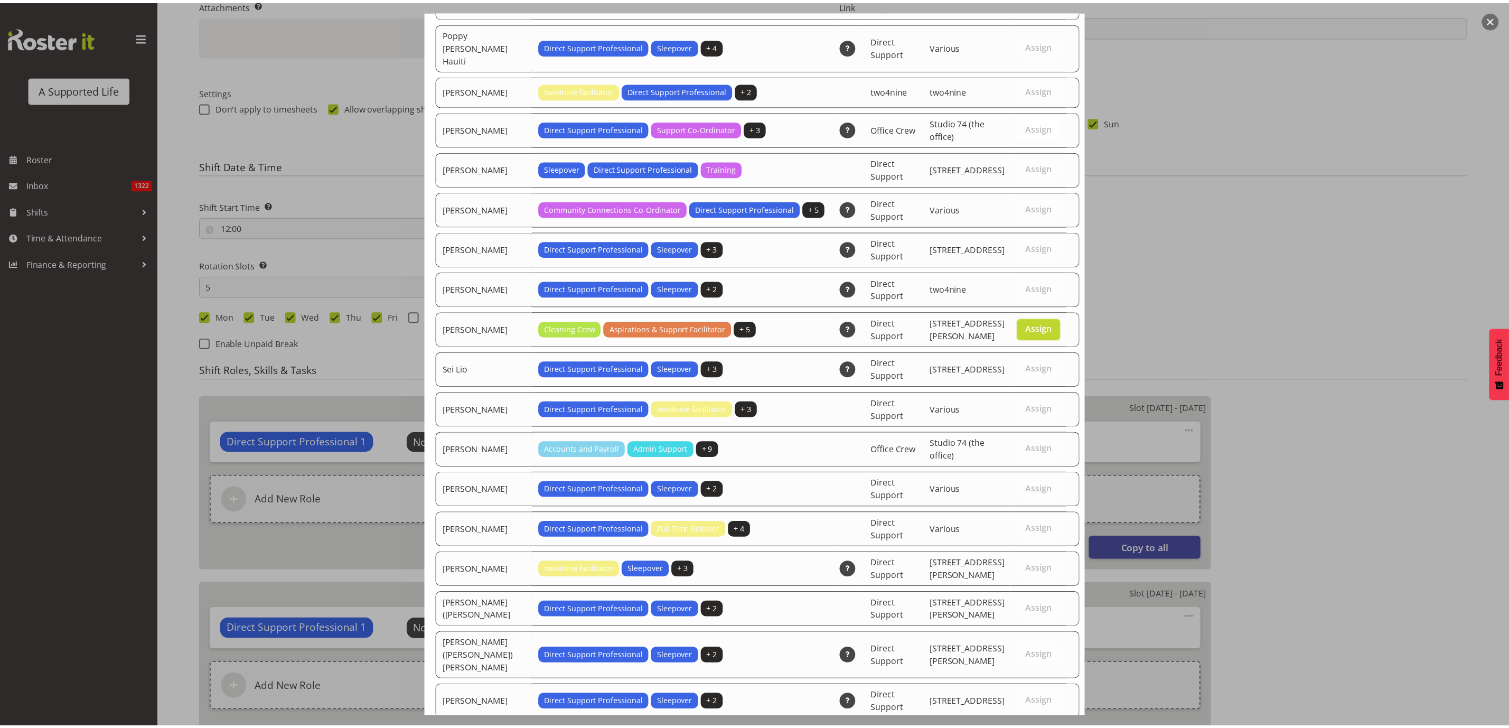
scroll to position [3371, 0]
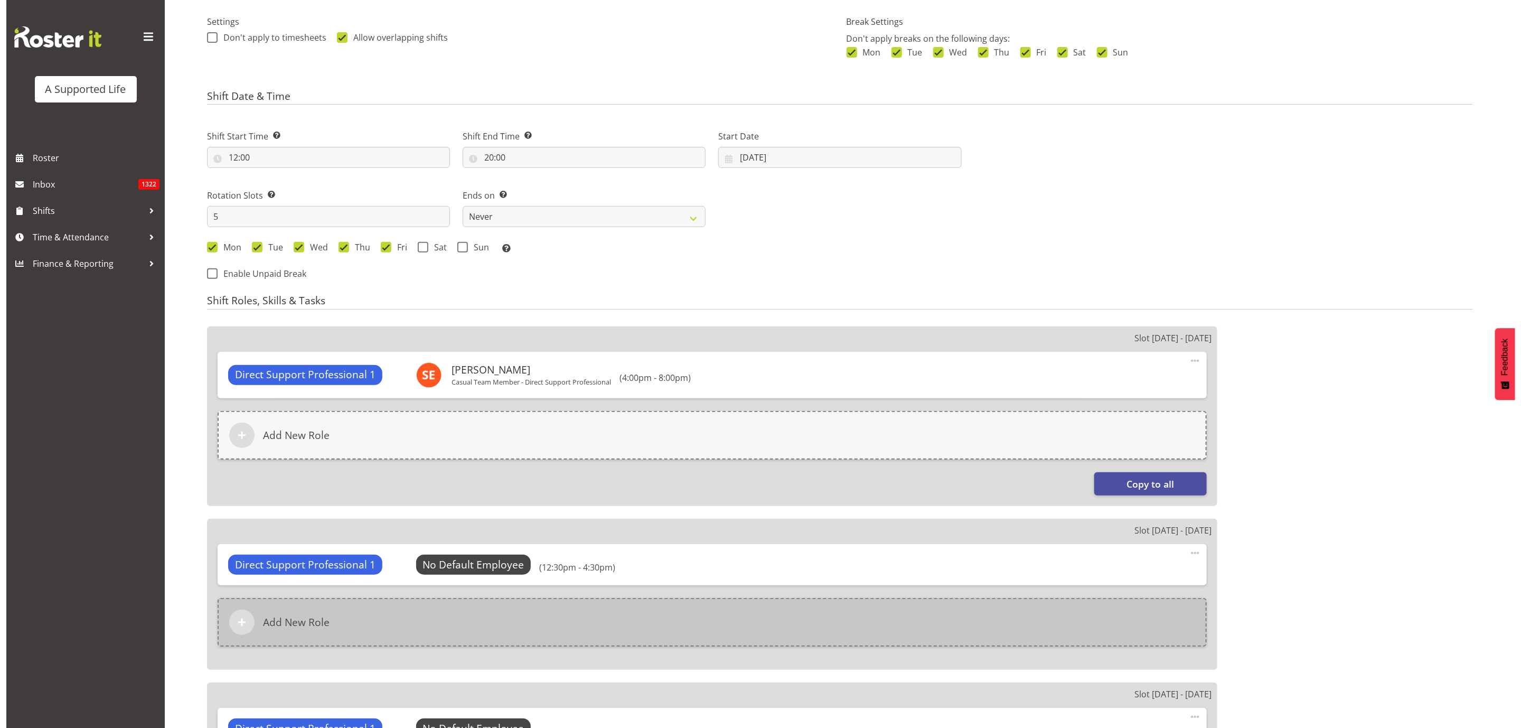
scroll to position [396, 0]
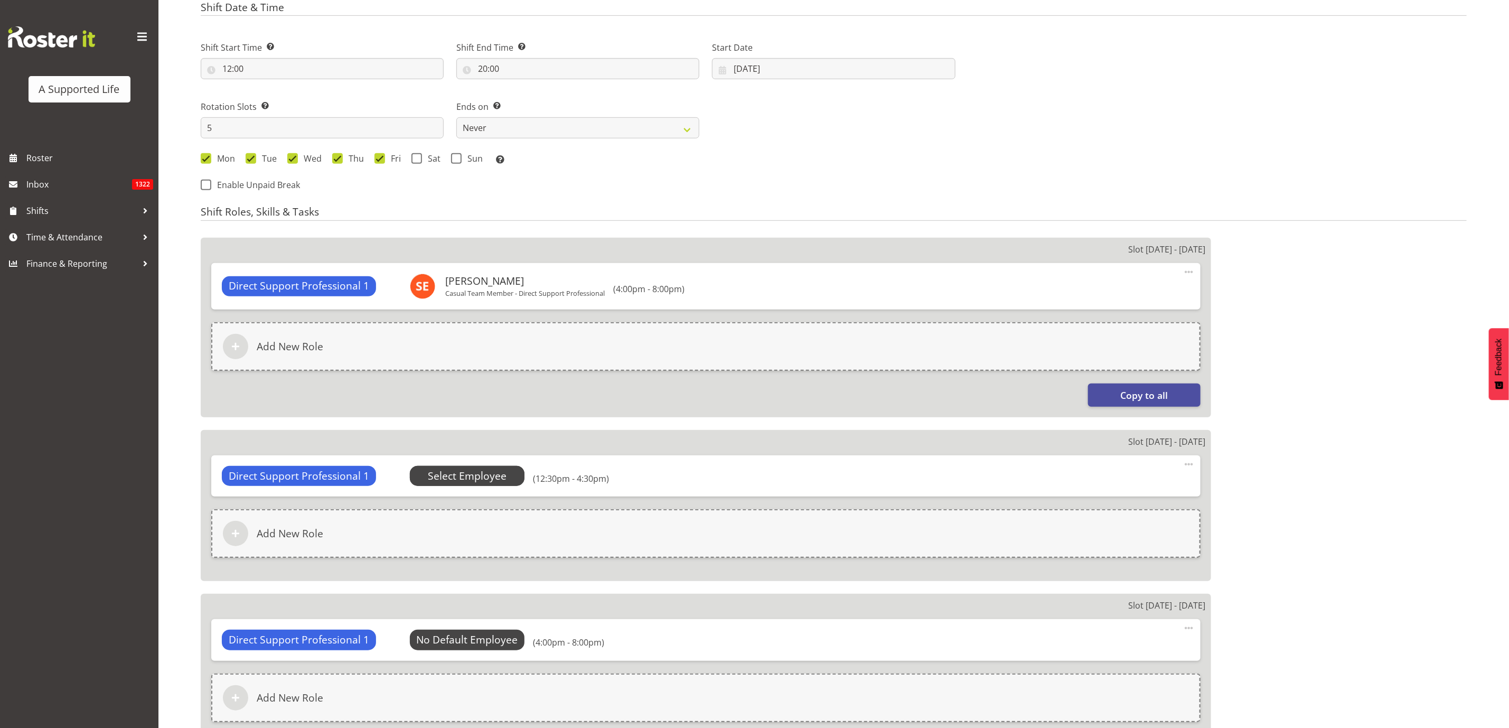
click at [486, 469] on span "Select Employee" at bounding box center [467, 475] width 79 height 15
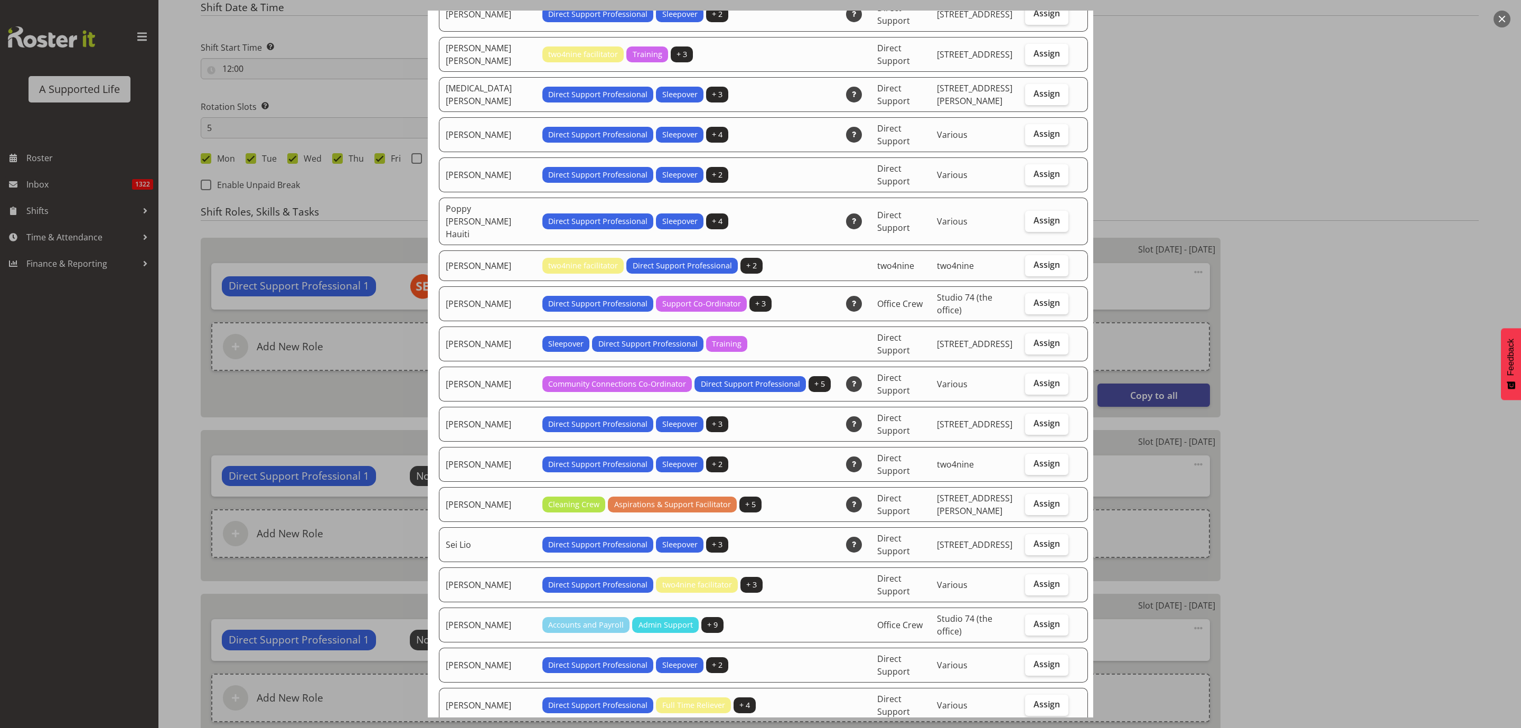
scroll to position [2772, 0]
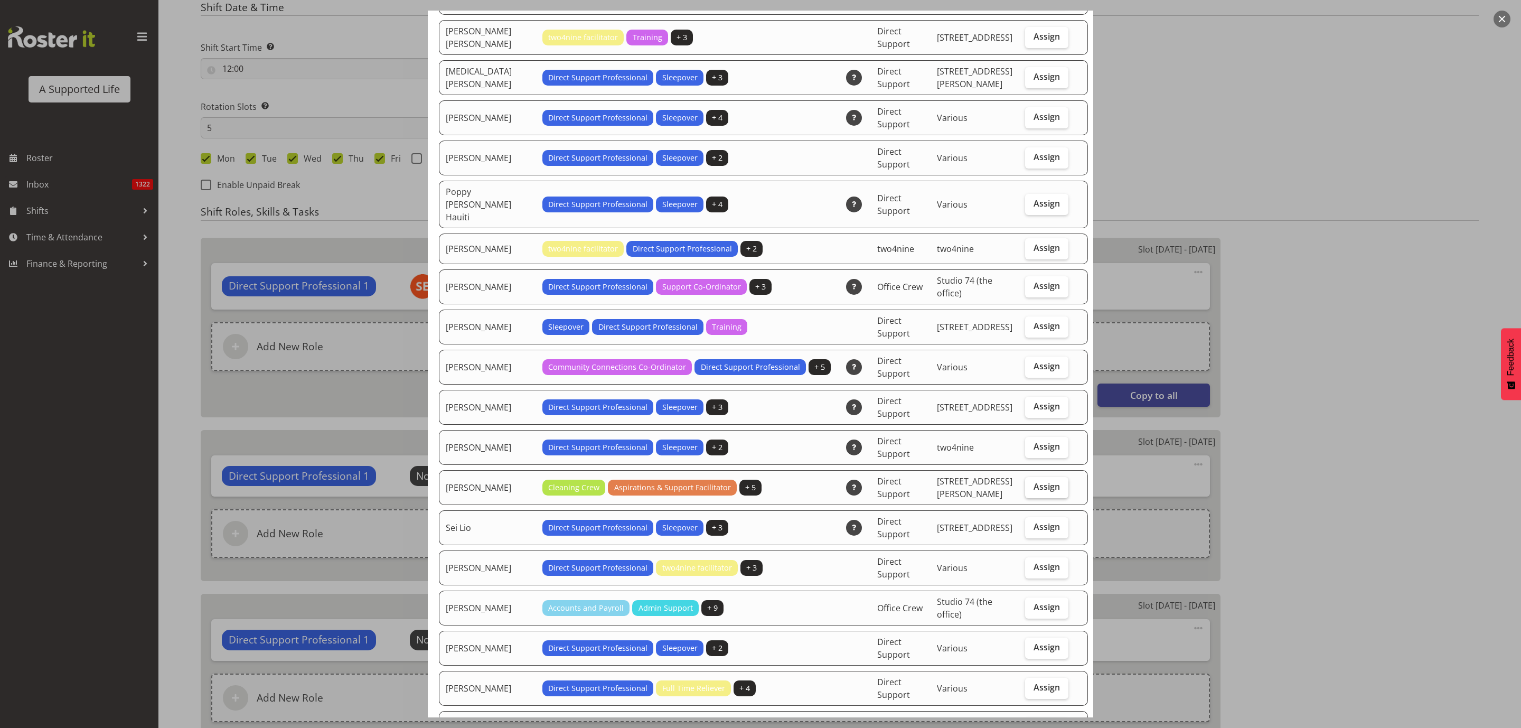
click at [1035, 481] on span "Assign" at bounding box center [1046, 486] width 26 height 11
click at [1032, 483] on input "Assign" at bounding box center [1028, 486] width 7 height 7
checkbox input "true"
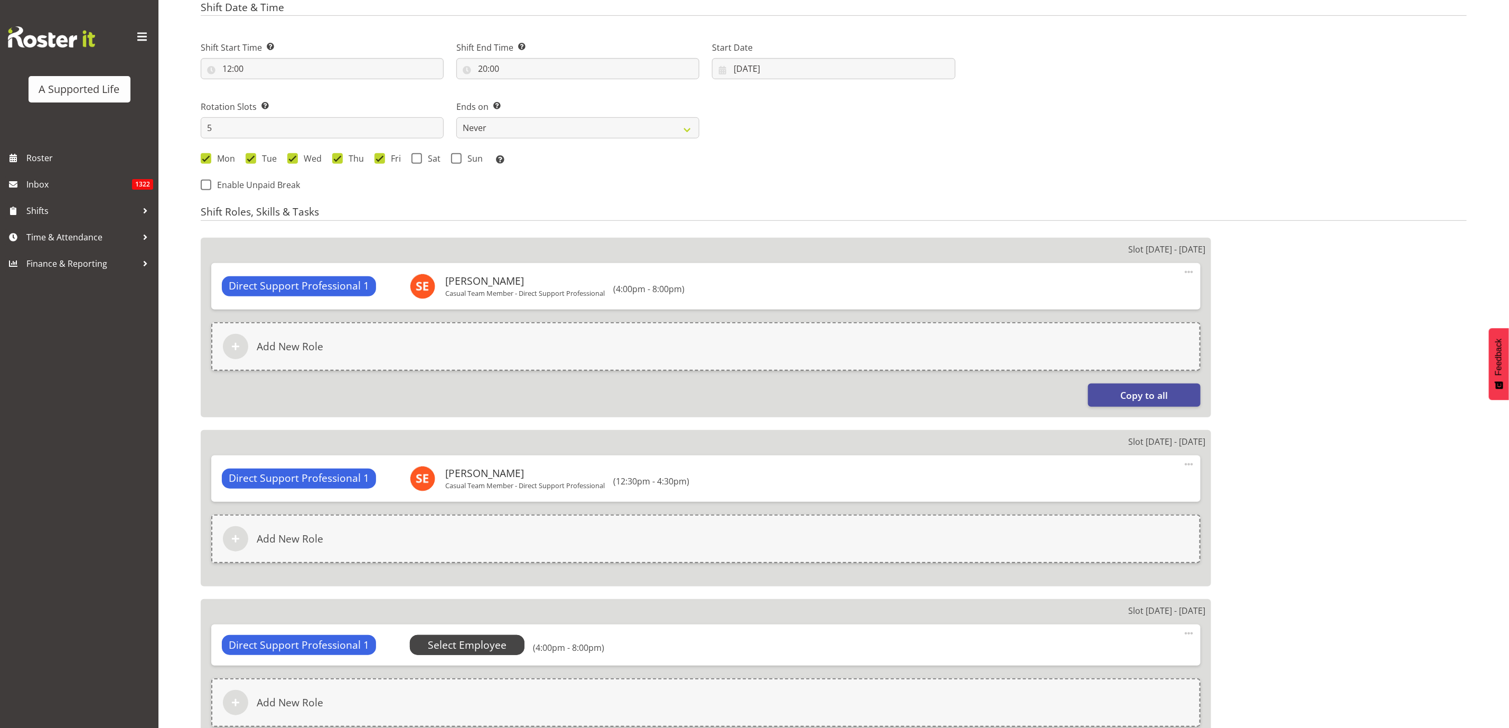
click at [483, 645] on span "Select Employee" at bounding box center [467, 644] width 79 height 15
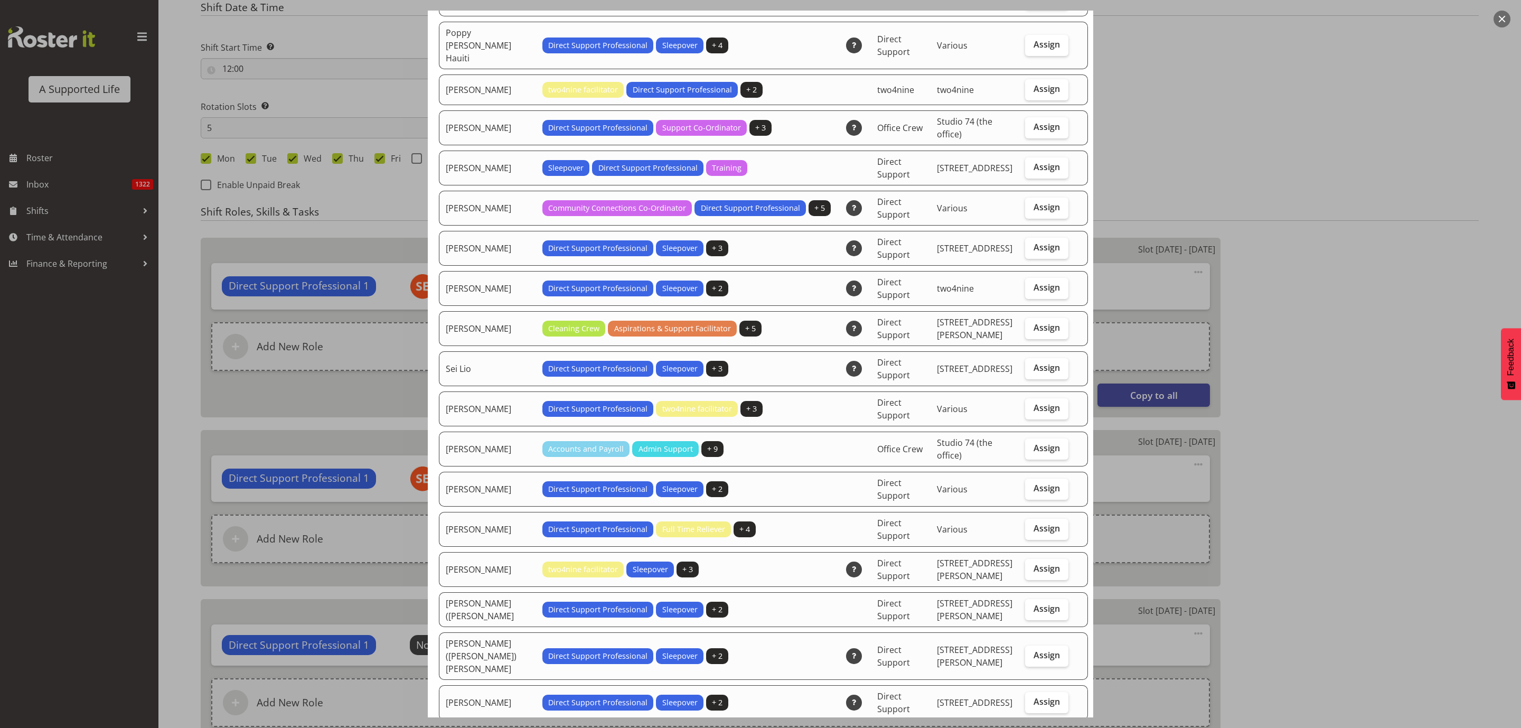
scroll to position [2931, 0]
click at [1038, 323] on span "Assign" at bounding box center [1046, 328] width 26 height 11
click at [1032, 325] on input "Assign" at bounding box center [1028, 328] width 7 height 7
checkbox input "true"
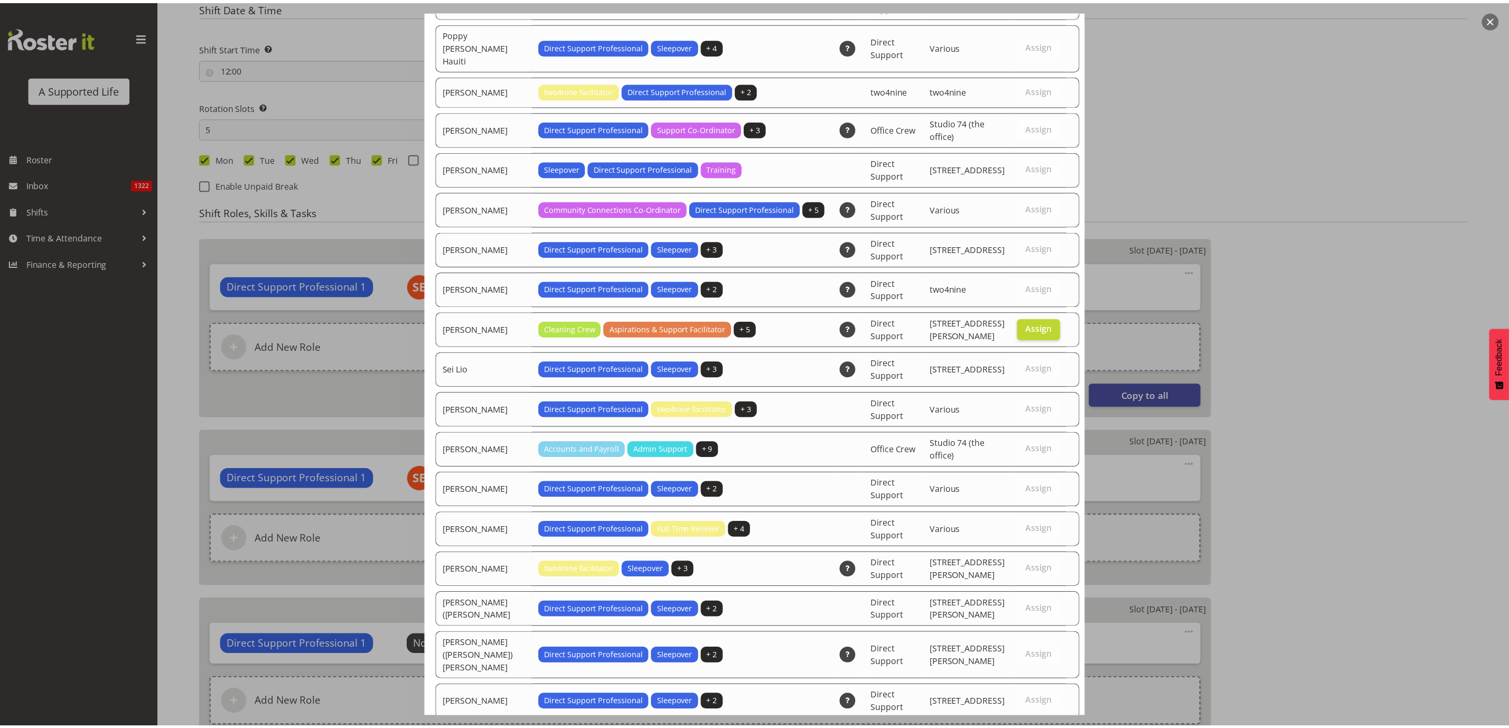
scroll to position [3371, 0]
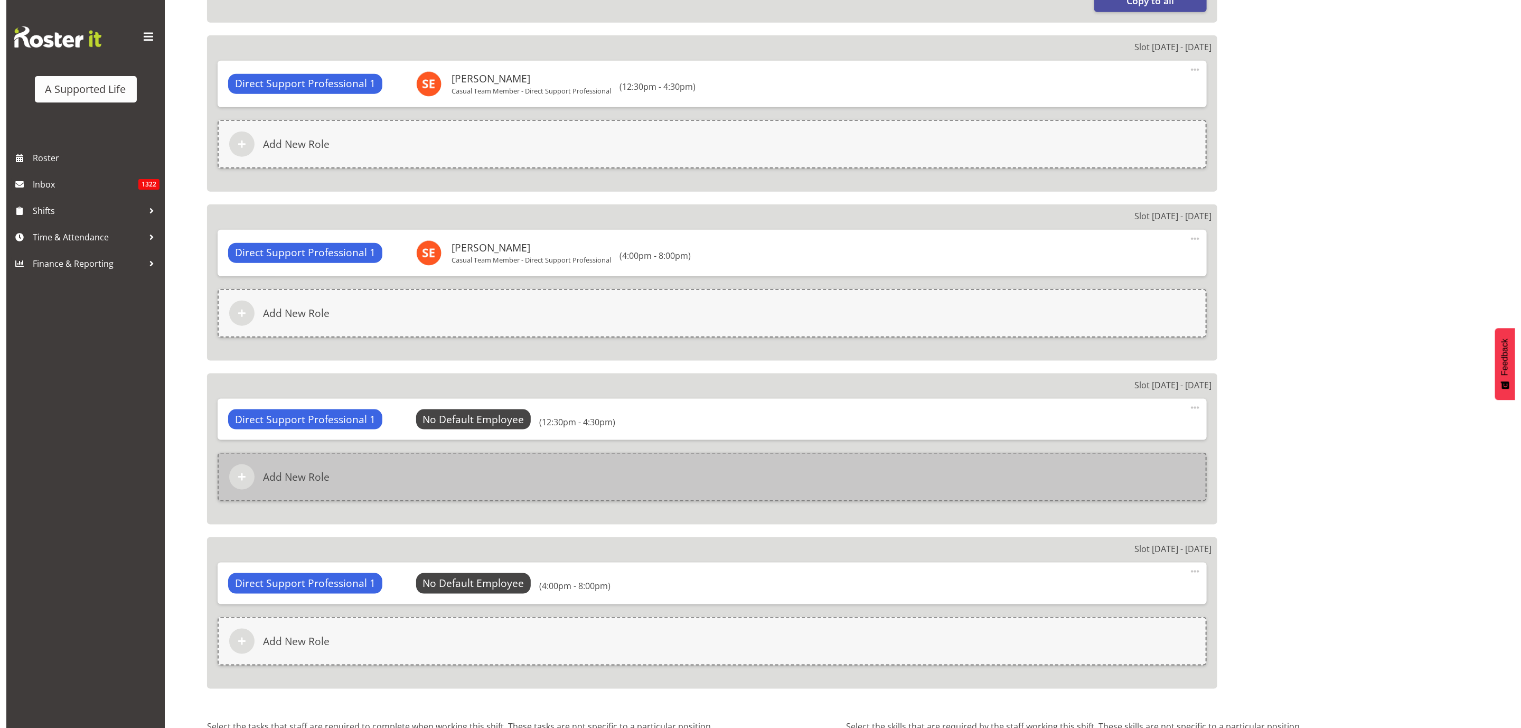
scroll to position [792, 0]
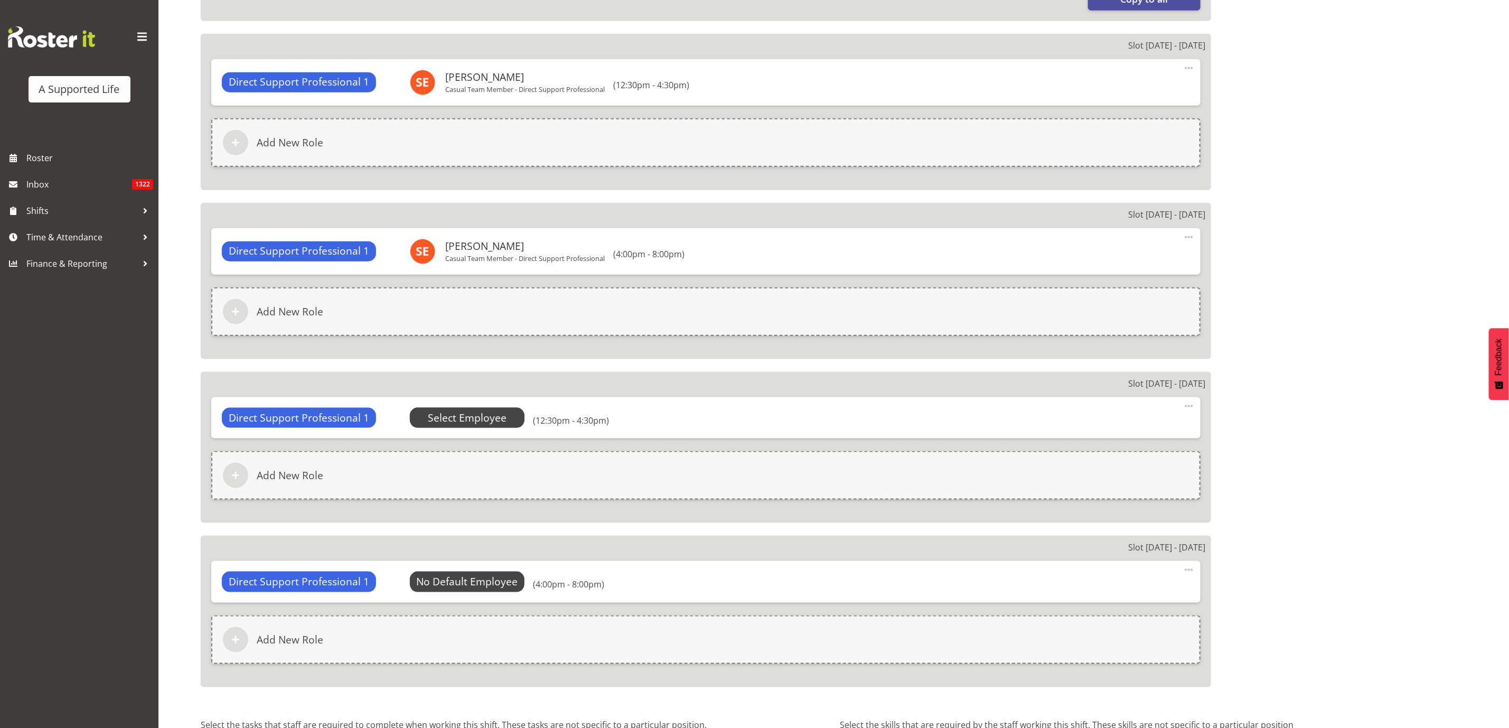
click at [477, 411] on span "Select Employee" at bounding box center [467, 417] width 79 height 15
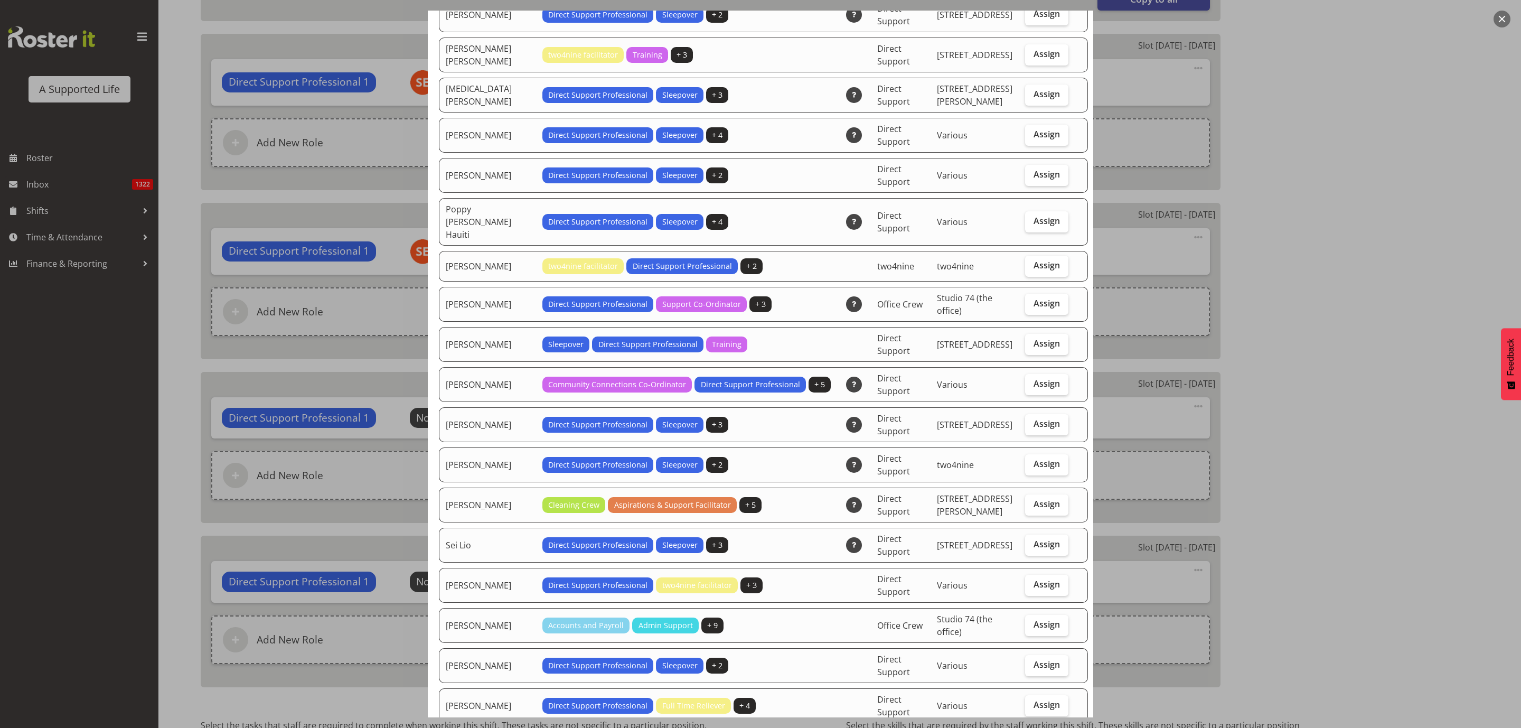
scroll to position [2931, 0]
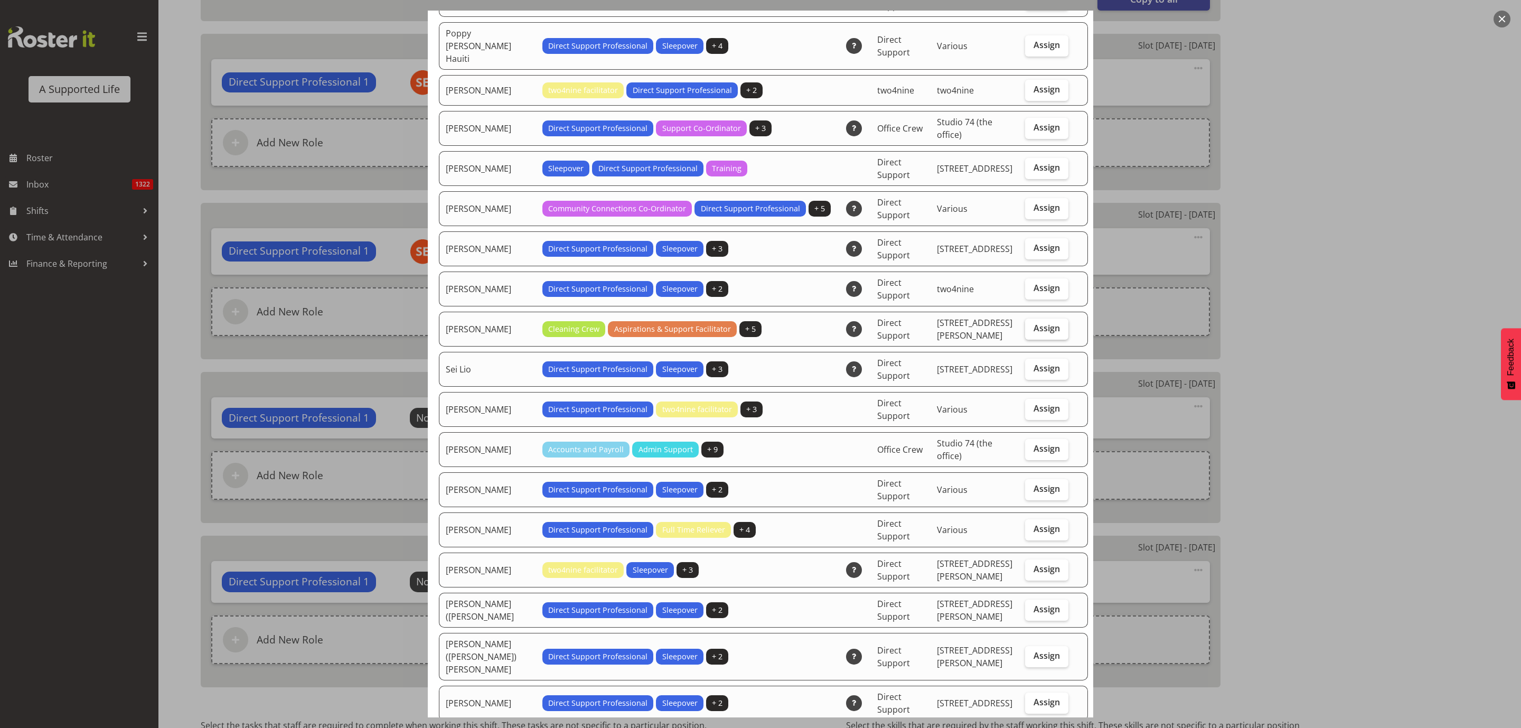
click at [1033, 323] on span "Assign" at bounding box center [1046, 328] width 26 height 11
click at [1032, 325] on input "Assign" at bounding box center [1028, 328] width 7 height 7
checkbox input "true"
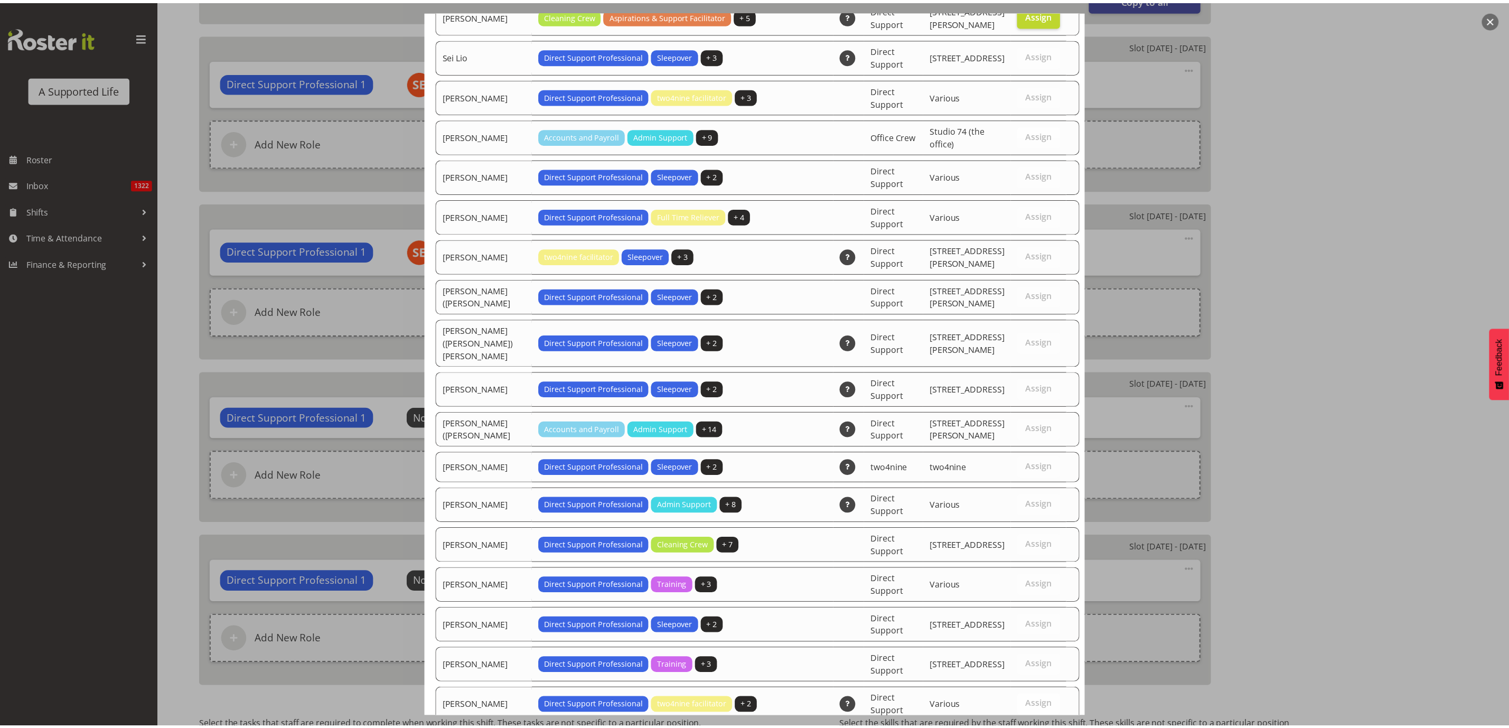
scroll to position [3371, 0]
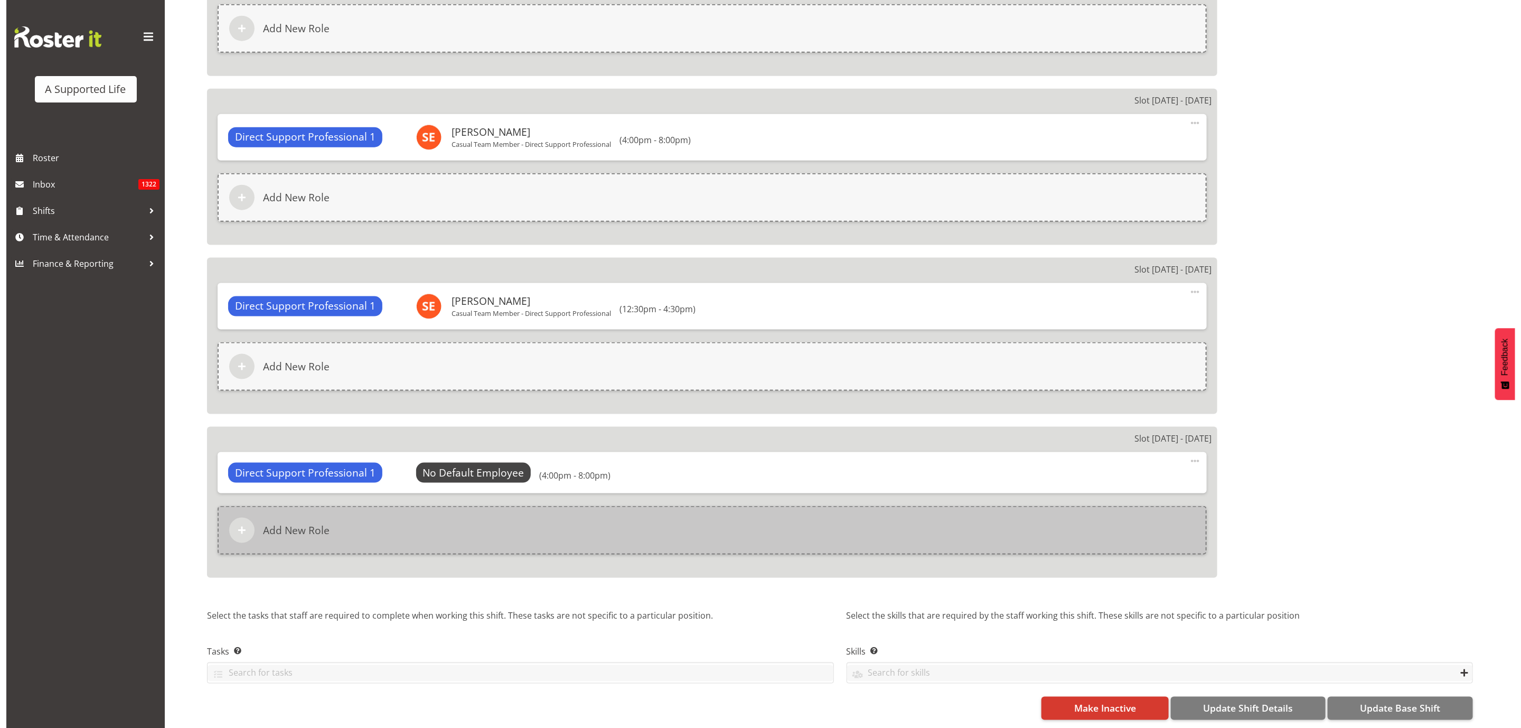
scroll to position [916, 0]
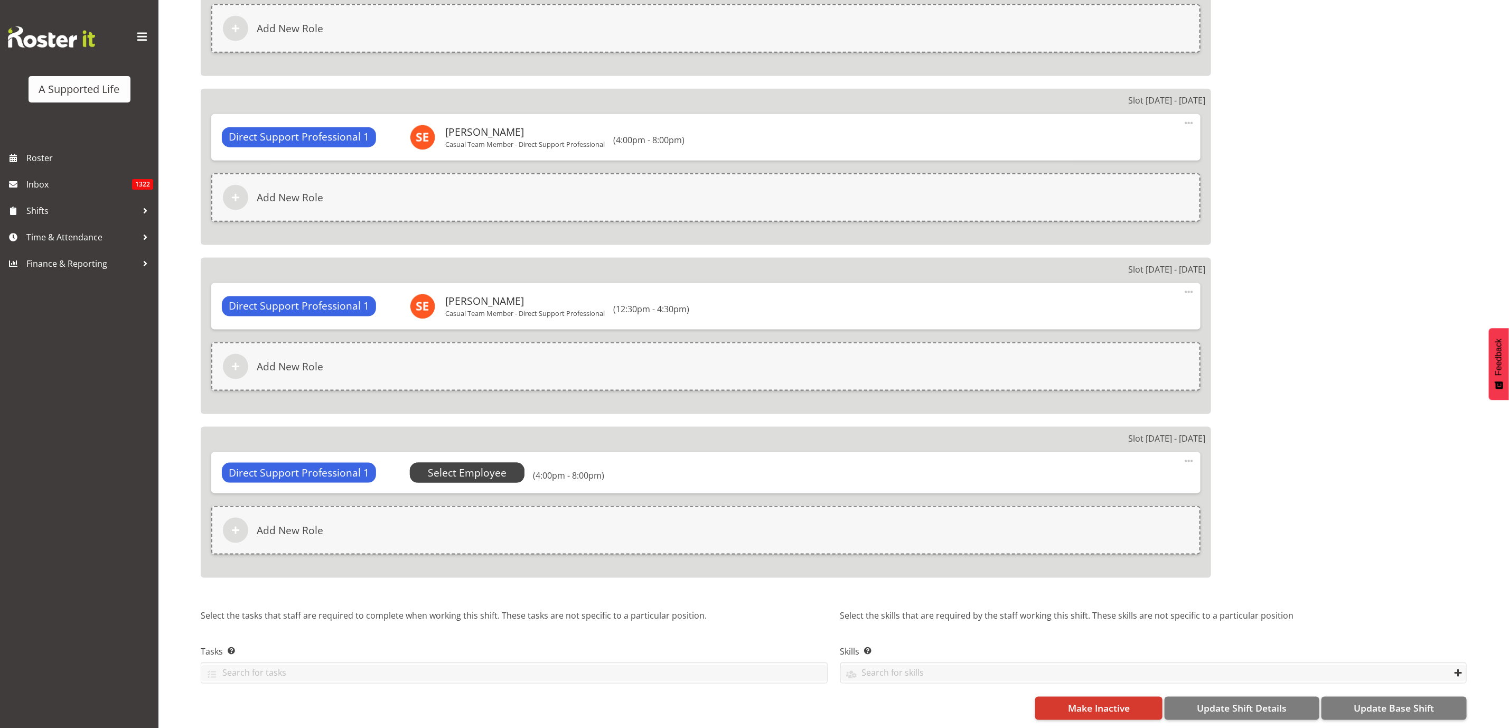
click at [459, 465] on span "Select Employee" at bounding box center [467, 472] width 79 height 15
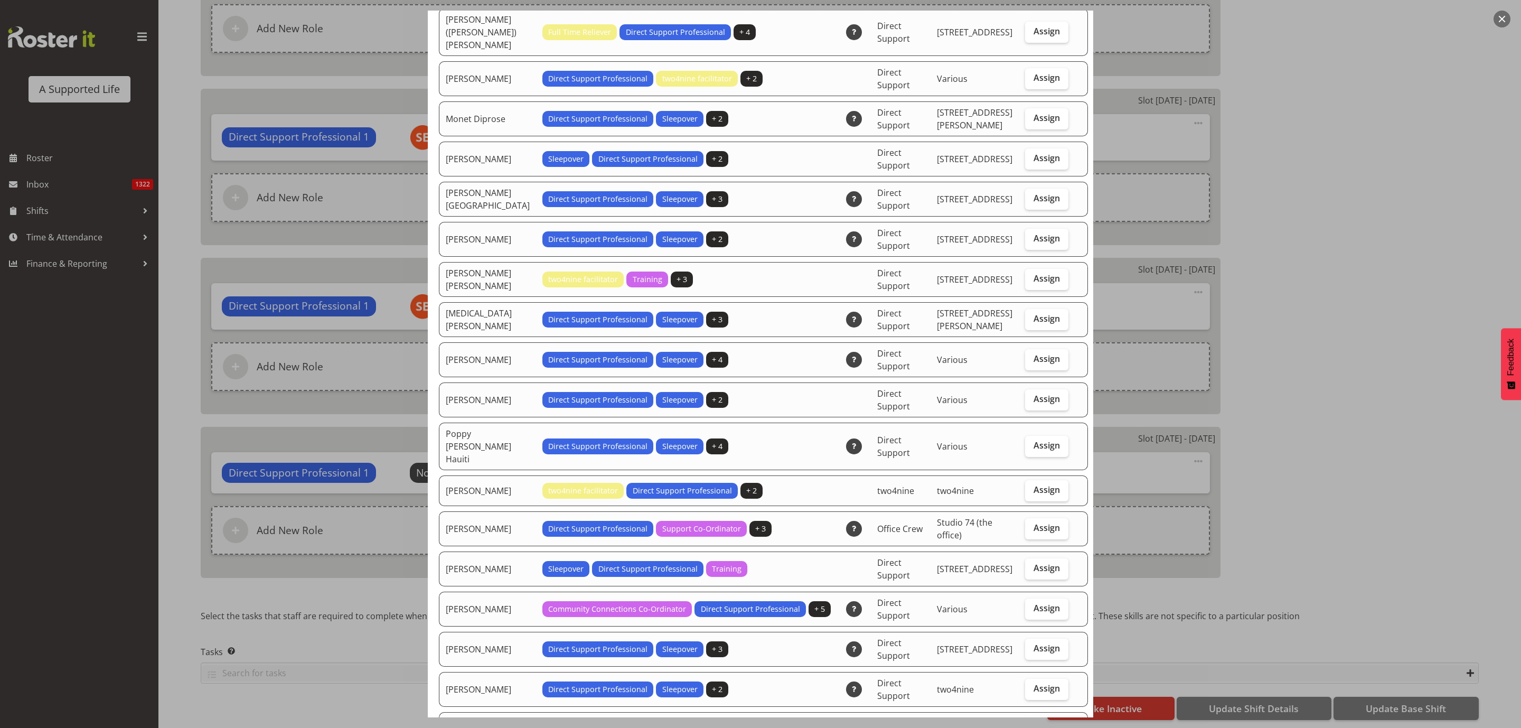
scroll to position [2535, 0]
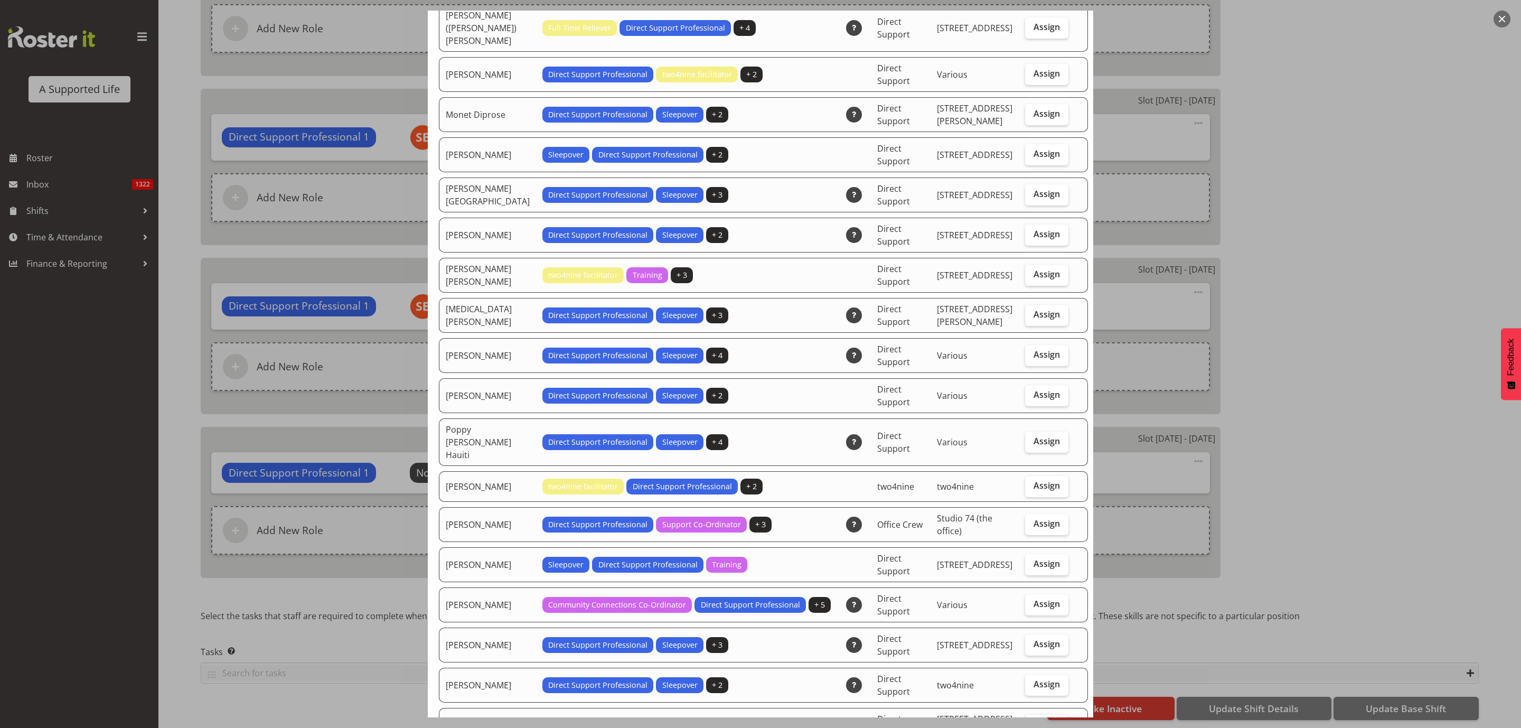
click at [1035, 714] on label "Assign" at bounding box center [1046, 724] width 43 height 21
click at [1032, 721] on input "Assign" at bounding box center [1028, 724] width 7 height 7
checkbox input "true"
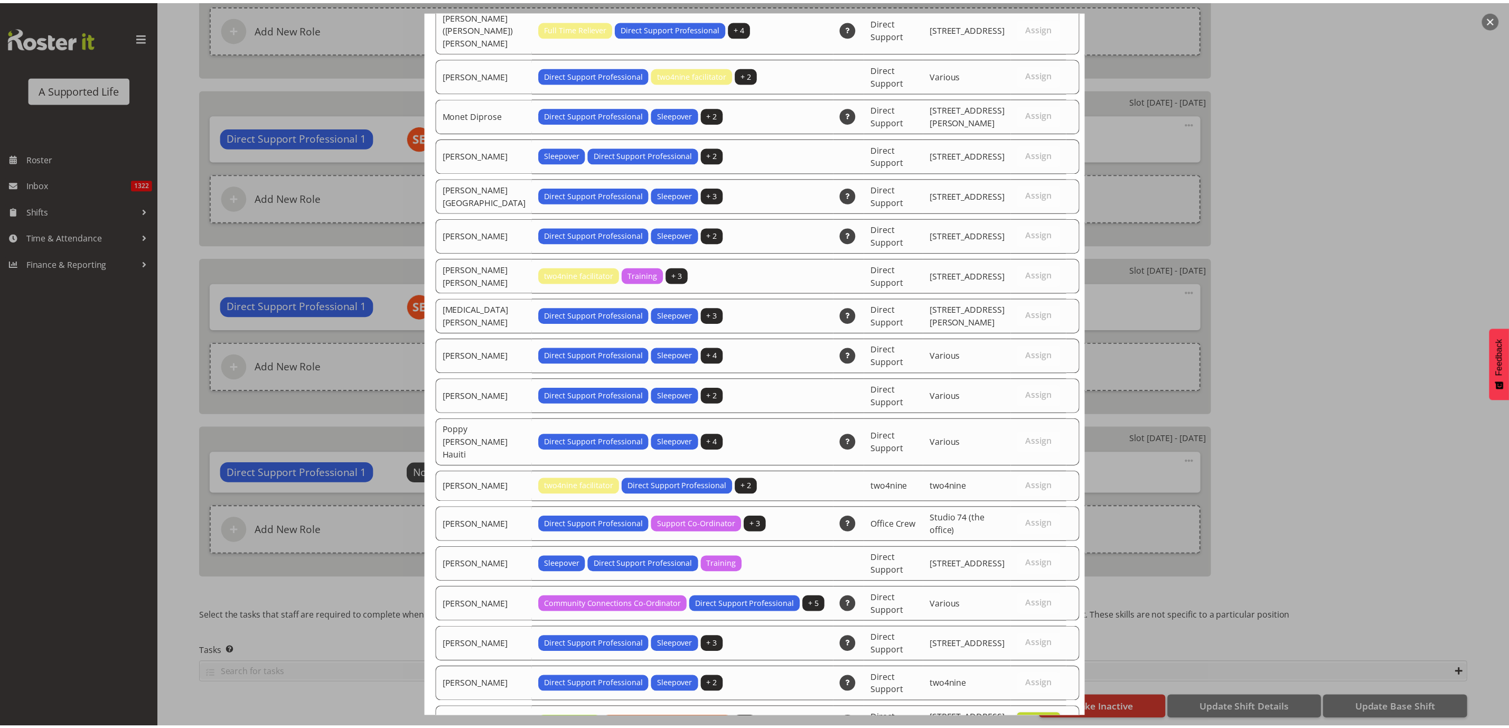
scroll to position [3371, 0]
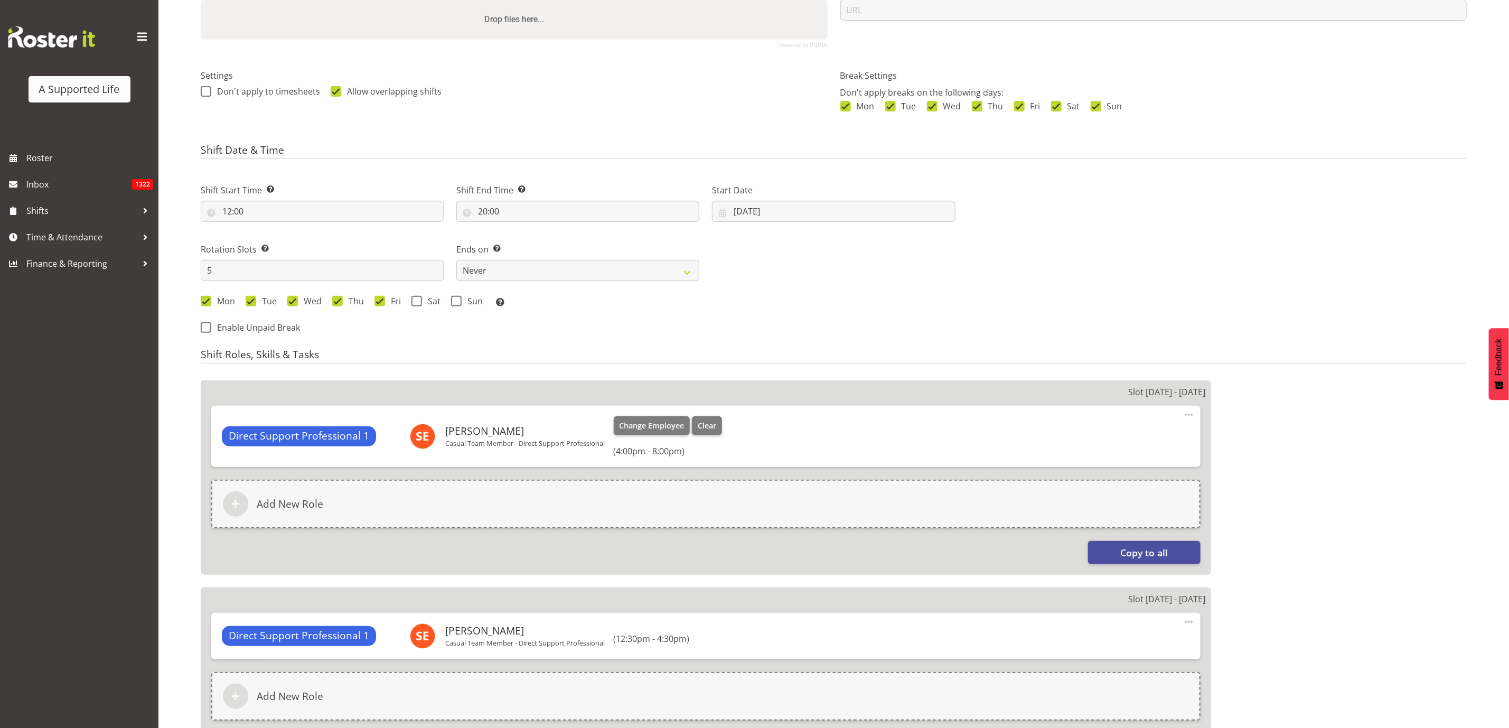
scroll to position [45, 0]
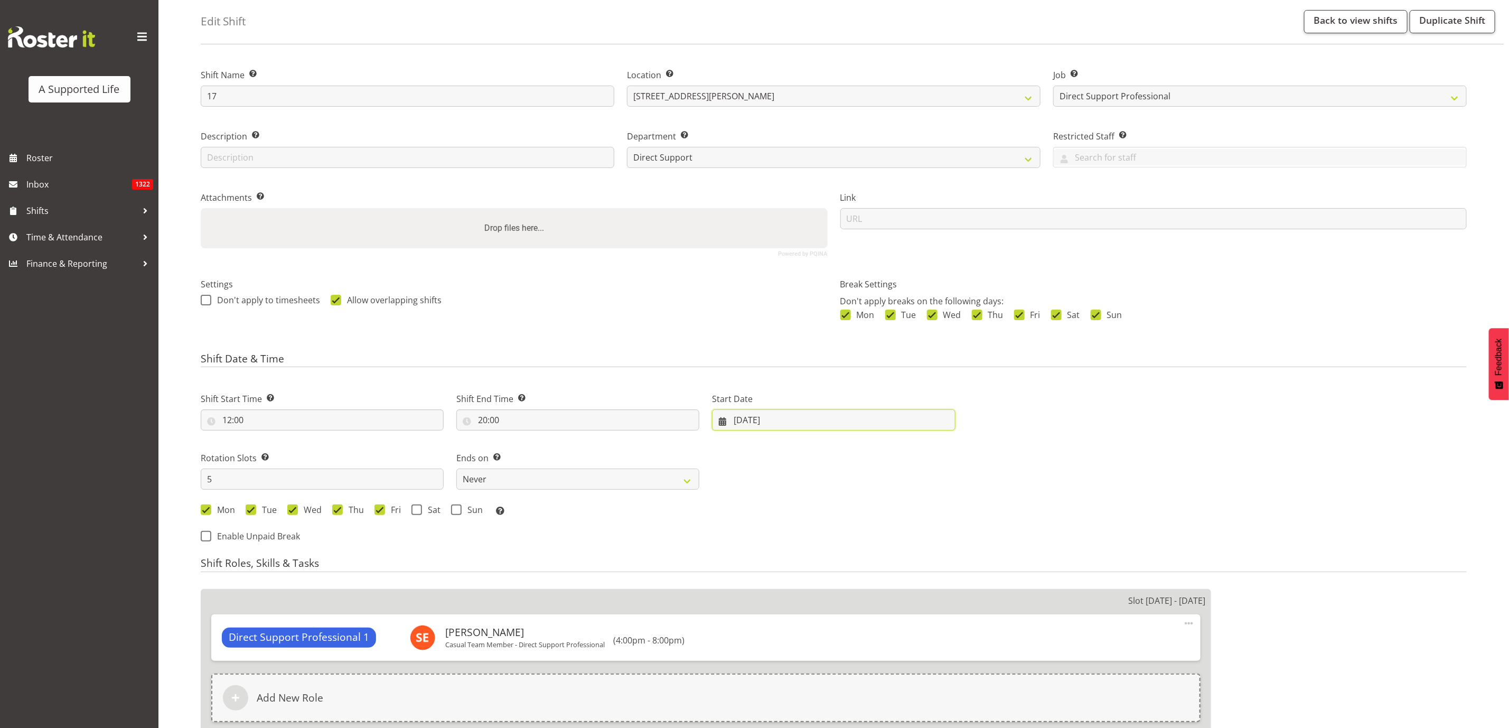
click at [756, 423] on input "07/04/2025" at bounding box center [833, 419] width 243 height 21
click at [810, 453] on select "January February March April May June July August September October November De…" at bounding box center [785, 450] width 72 height 21
select select "7"
click at [749, 440] on select "January February March April May June July August September October November De…" at bounding box center [785, 450] width 72 height 21
click at [767, 589] on span "25" at bounding box center [766, 584] width 8 height 10
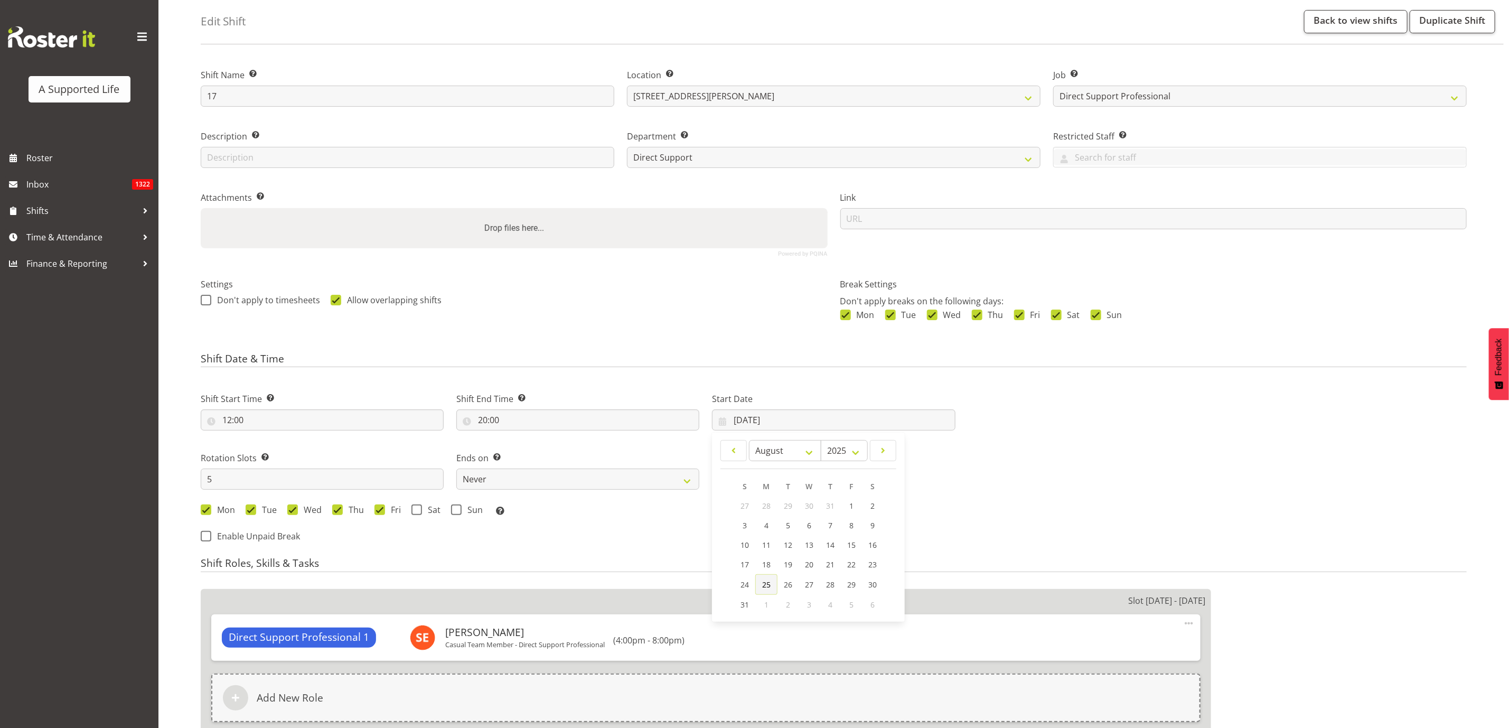
type input "25/08/2025"
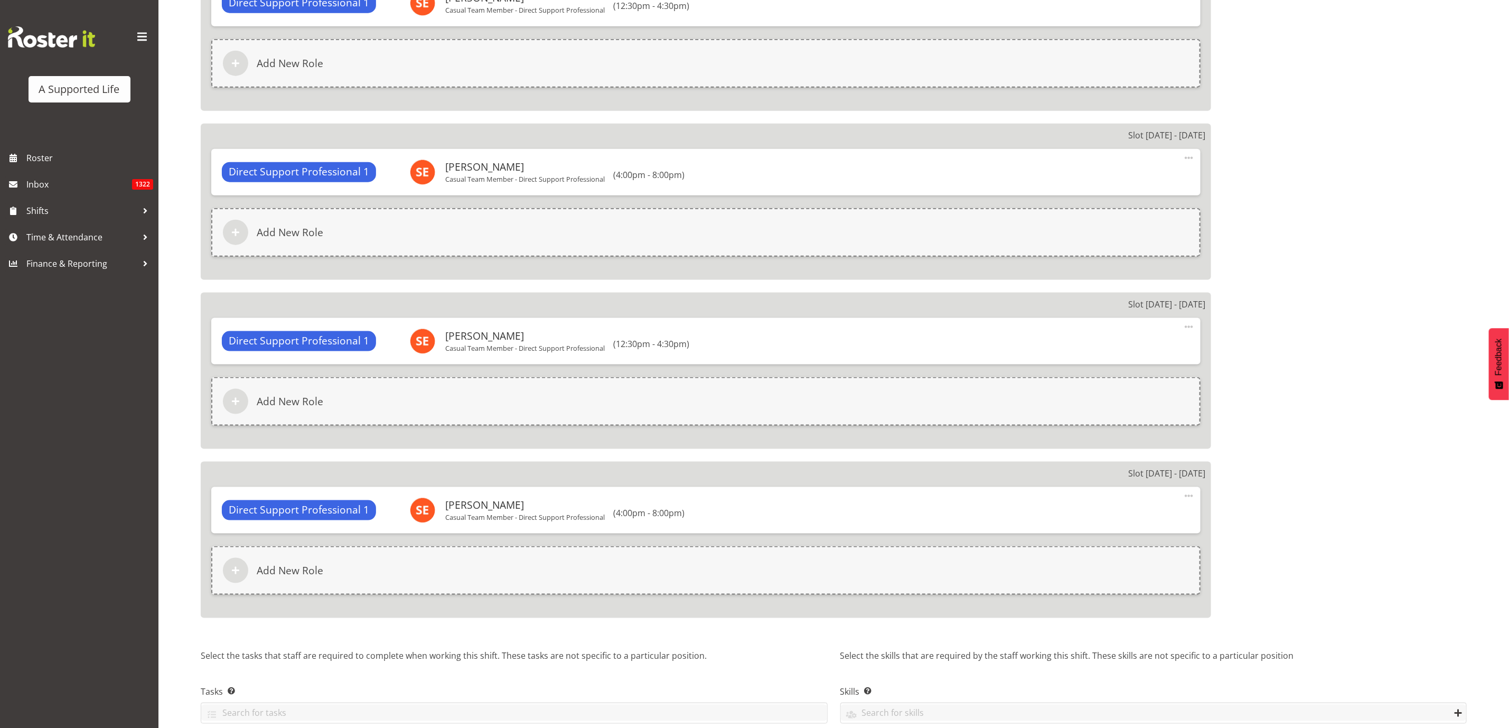
scroll to position [921, 0]
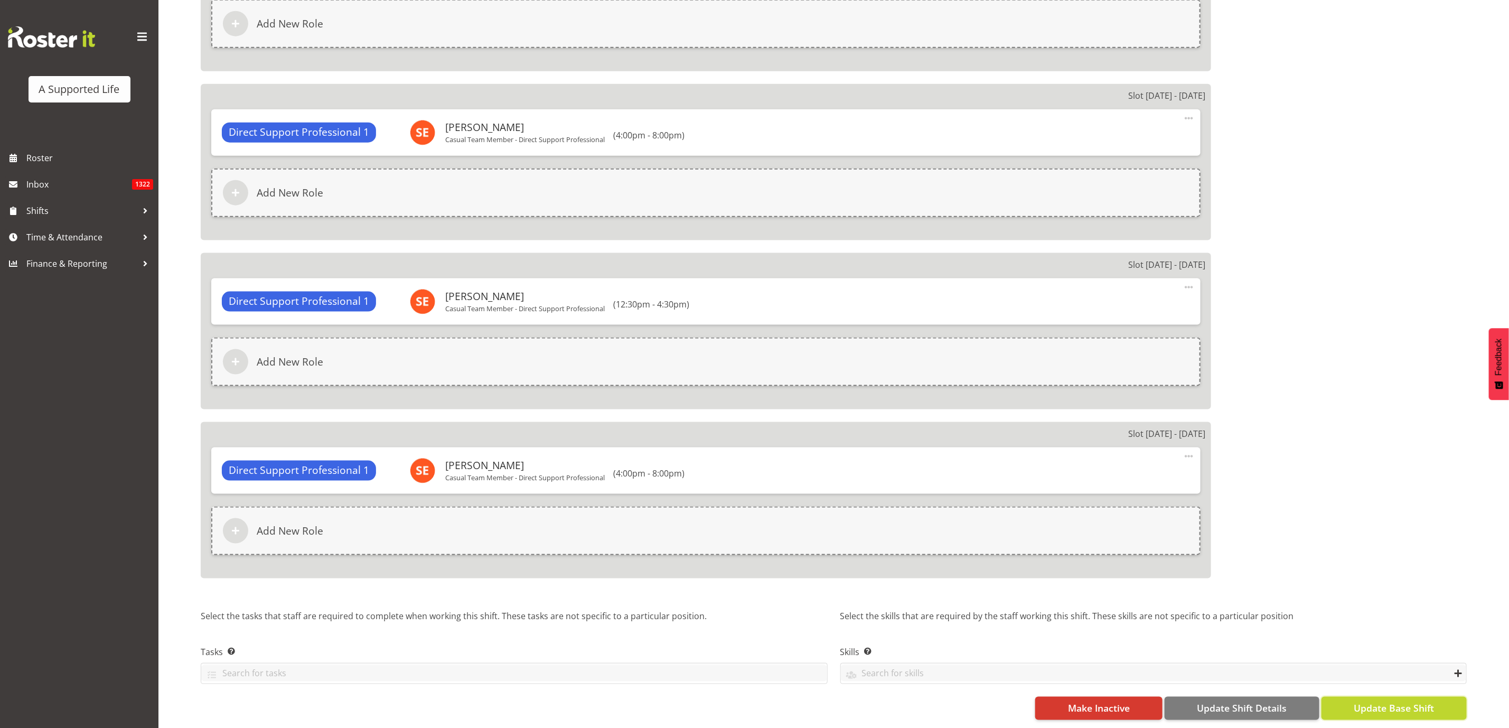
click at [1382, 701] on span "Update Base Shift" at bounding box center [1393, 708] width 80 height 14
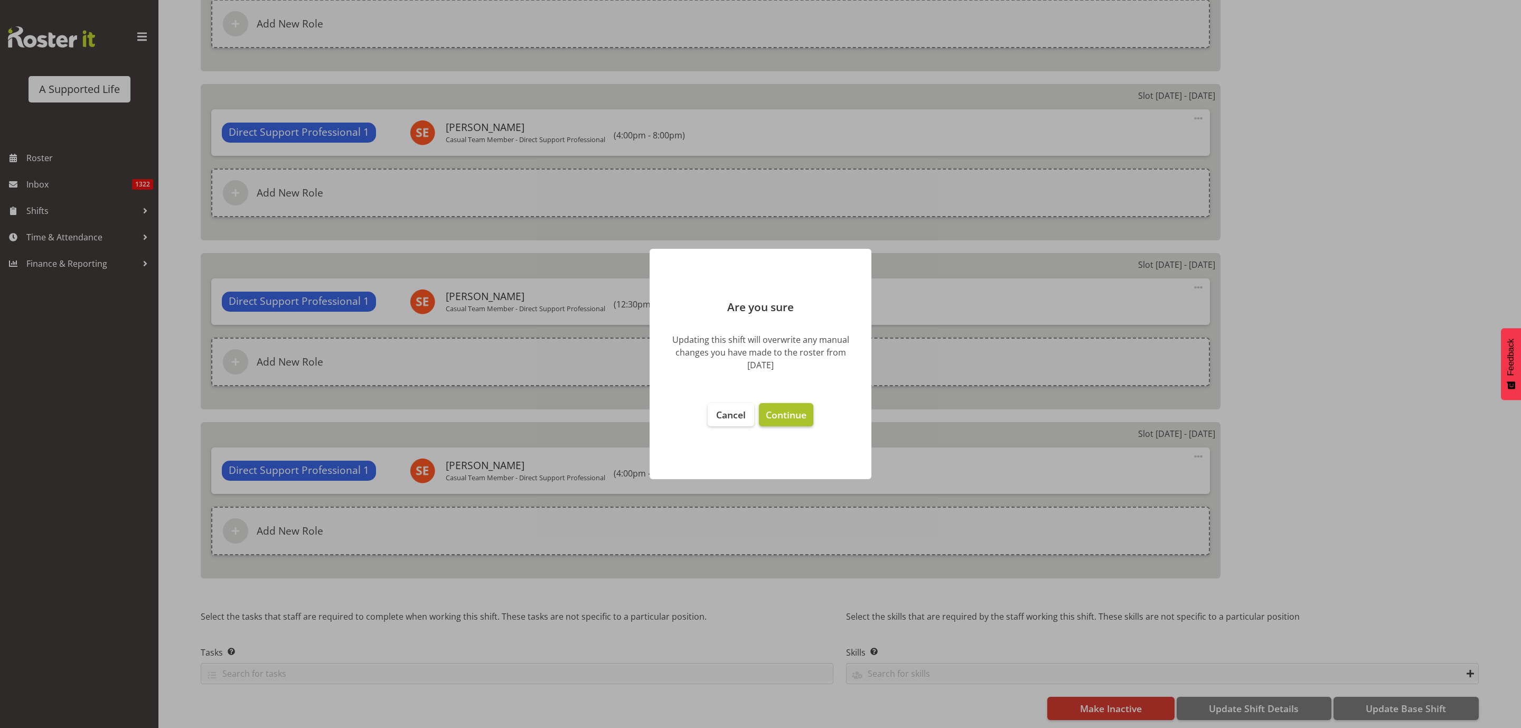
click at [805, 412] on span "Continue" at bounding box center [786, 414] width 41 height 13
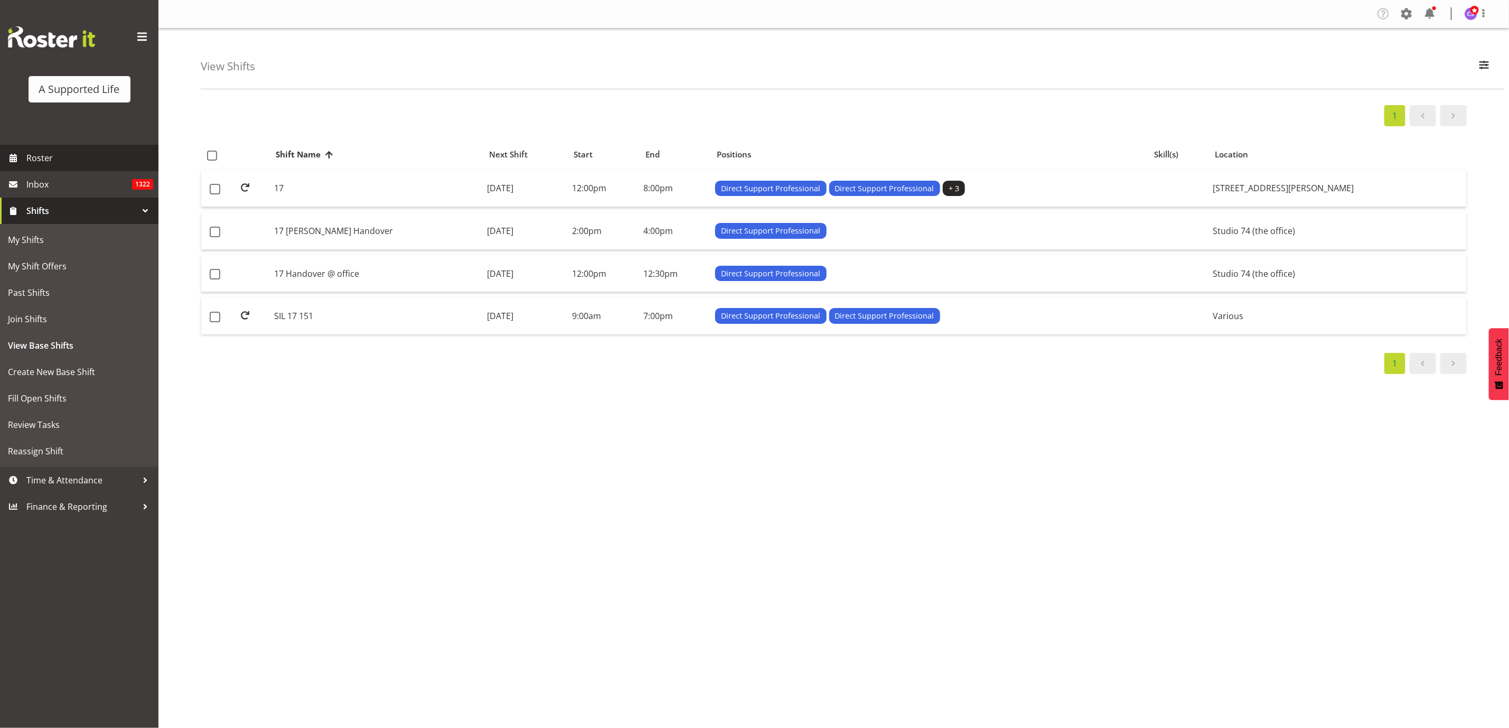
click at [55, 152] on span "Roster" at bounding box center [89, 158] width 127 height 16
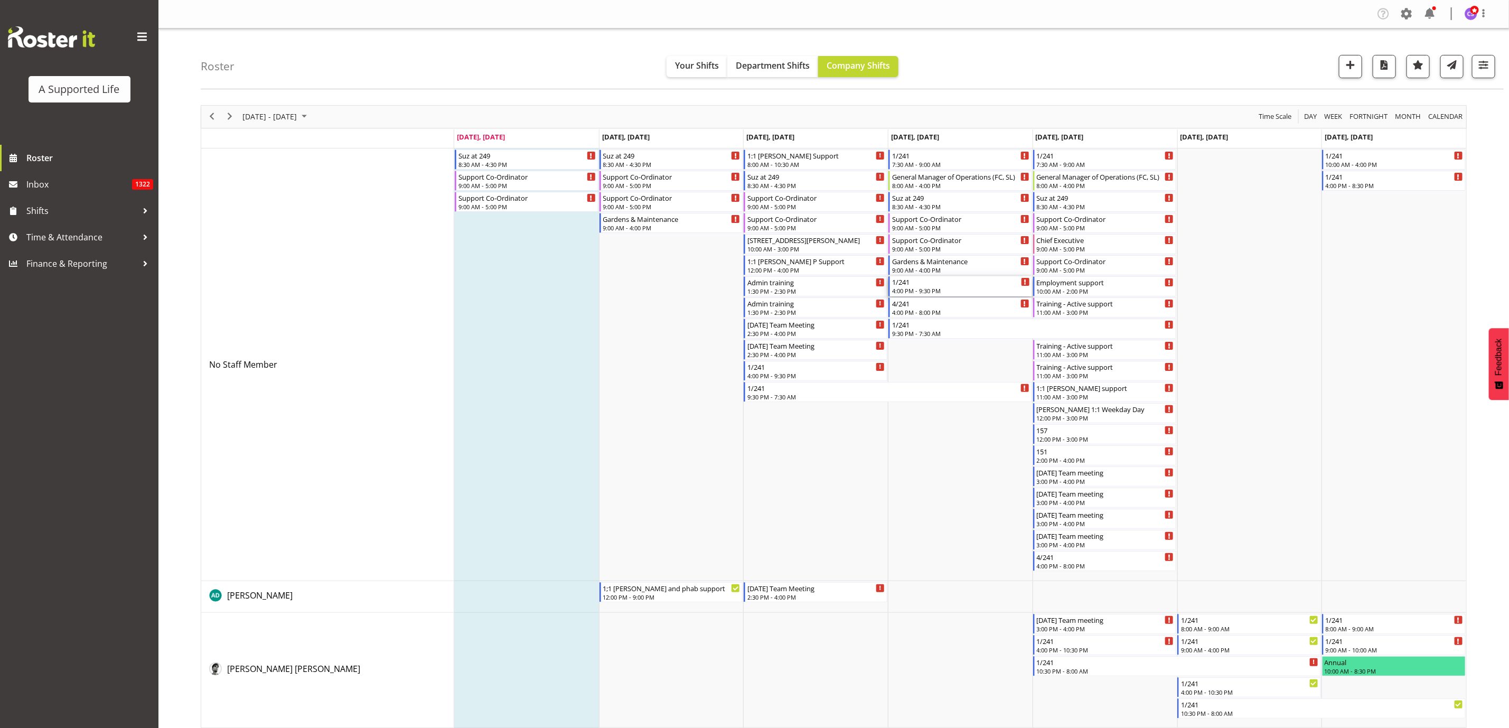
click at [958, 291] on div "4:00 PM - 9:30 PM" at bounding box center [961, 290] width 138 height 8
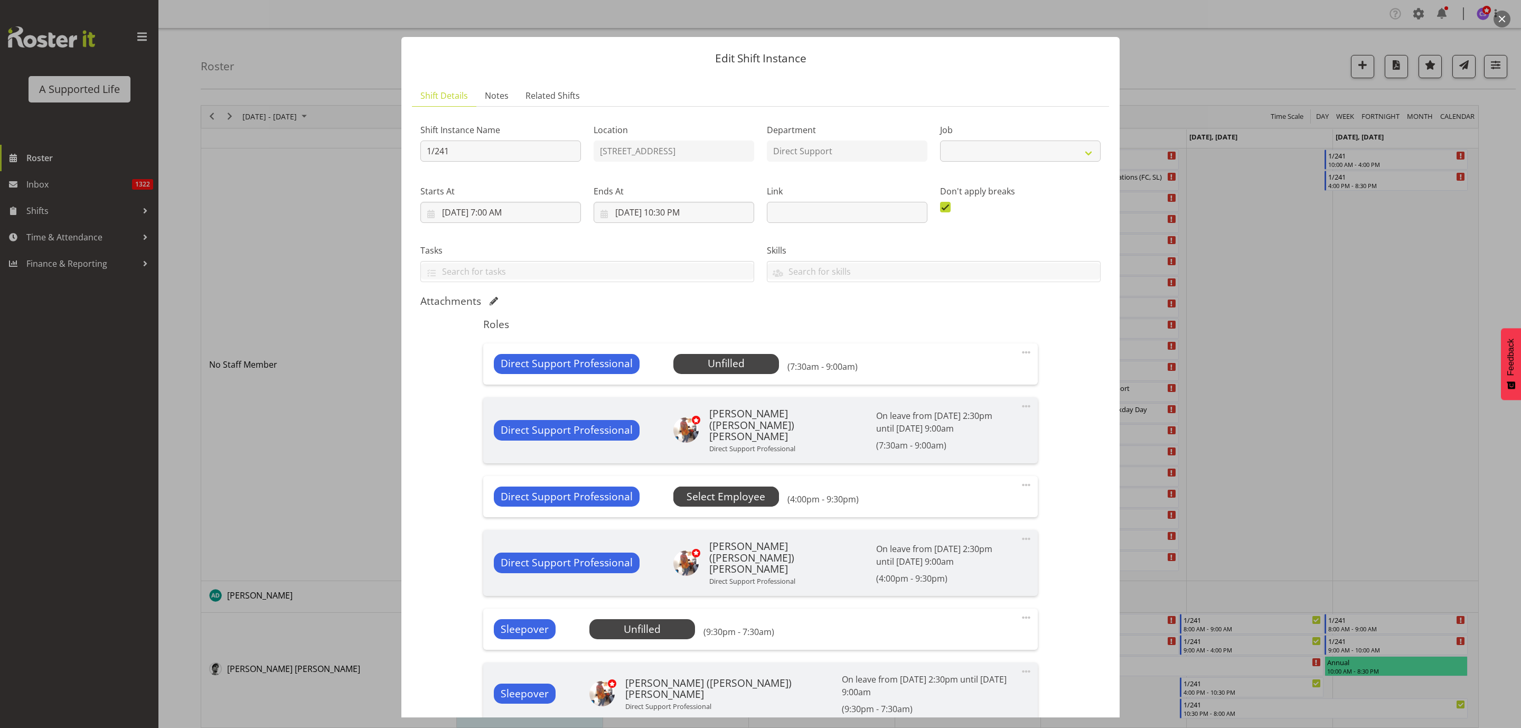
select select "4112"
click at [0, 0] on span "Select Employee" at bounding box center [0, 0] width 0 height 0
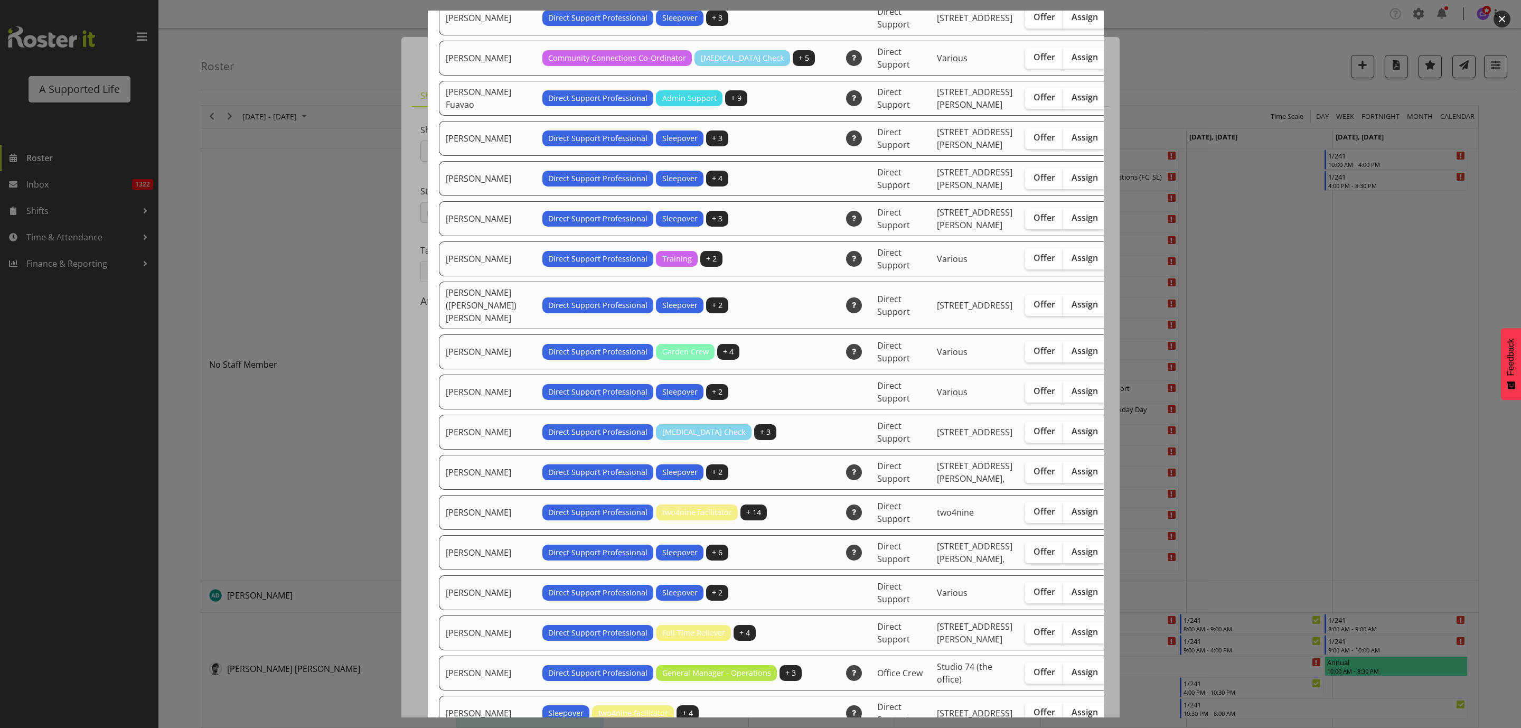
scroll to position [1109, 0]
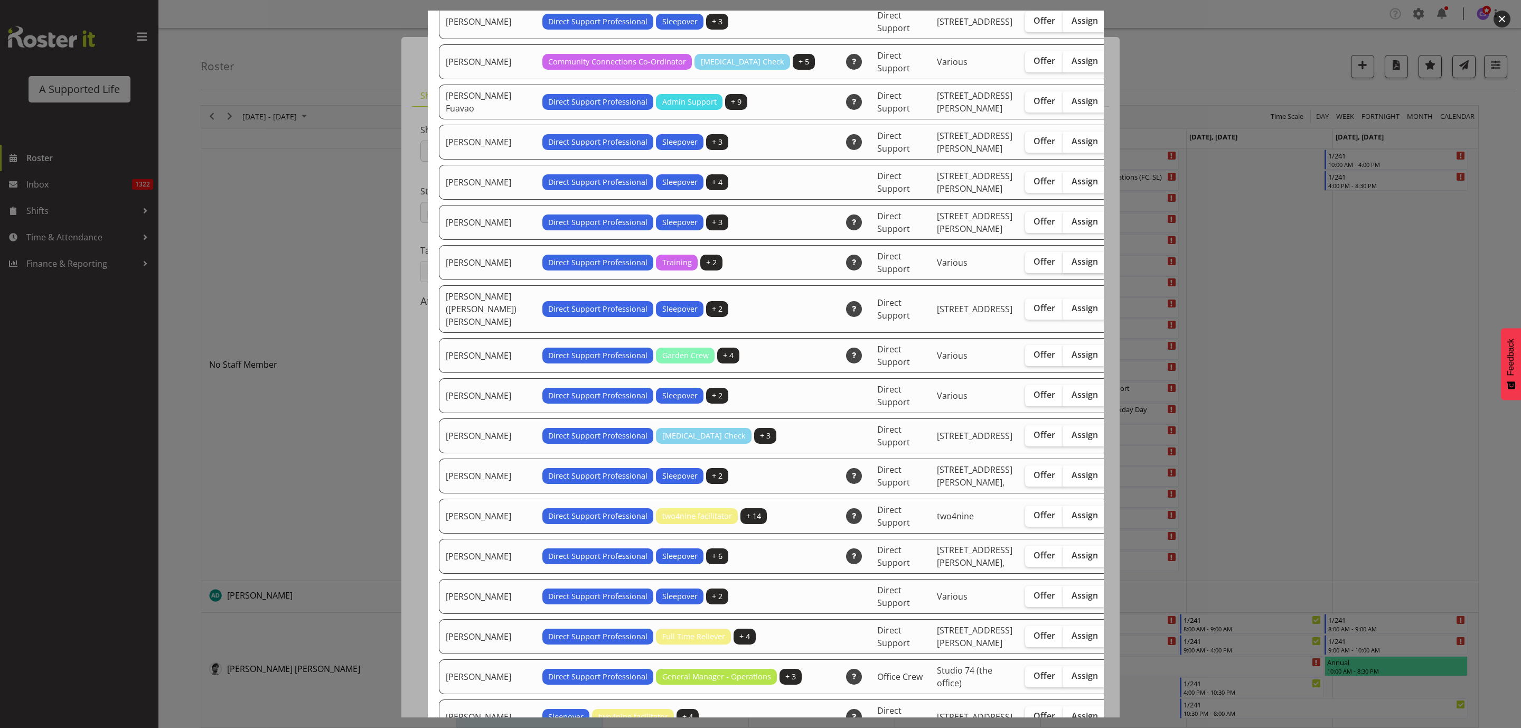
drag, startPoint x: 1024, startPoint y: 371, endPoint x: 1056, endPoint y: 368, distance: 31.9
click at [1063, 273] on label "Assign" at bounding box center [1084, 262] width 43 height 21
click at [1063, 265] on input "Assign" at bounding box center [1066, 261] width 7 height 7
checkbox input "true"
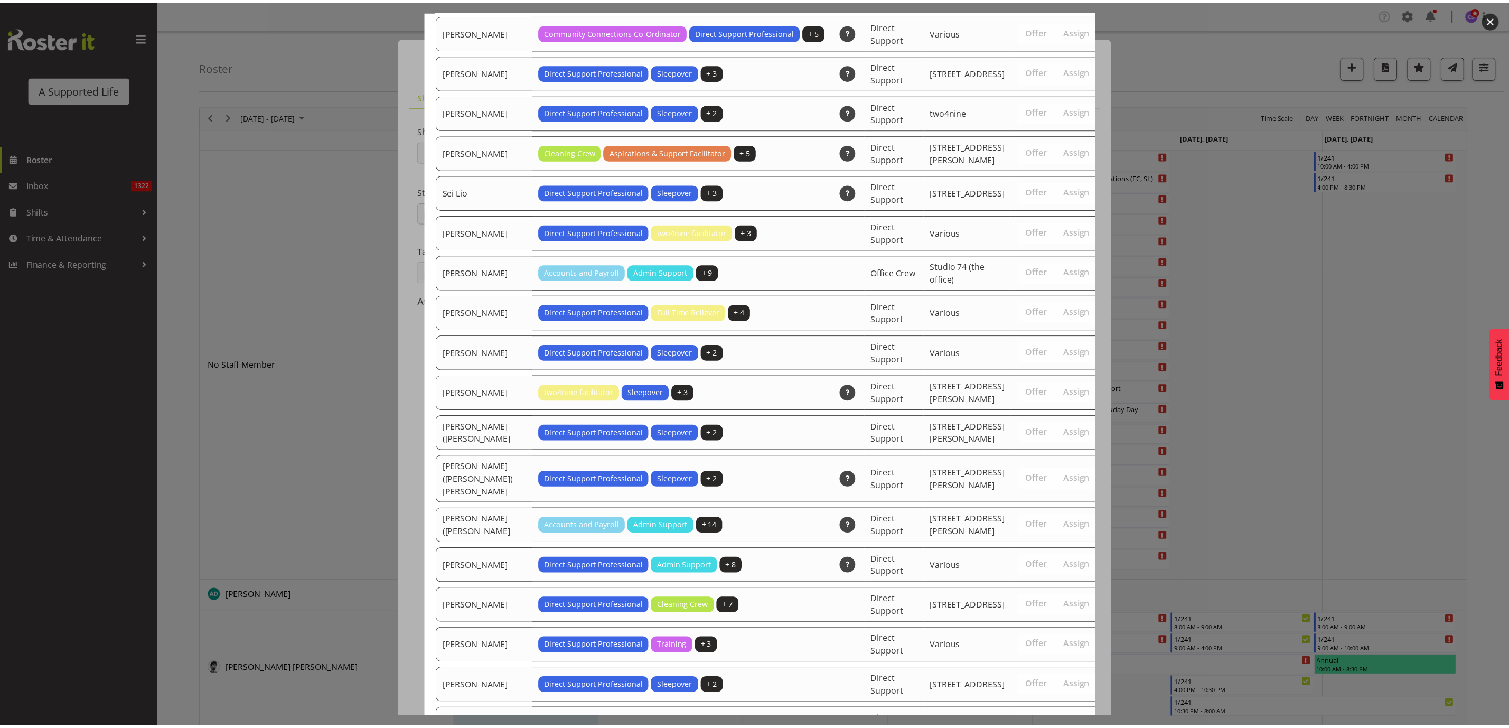
scroll to position [3316, 0]
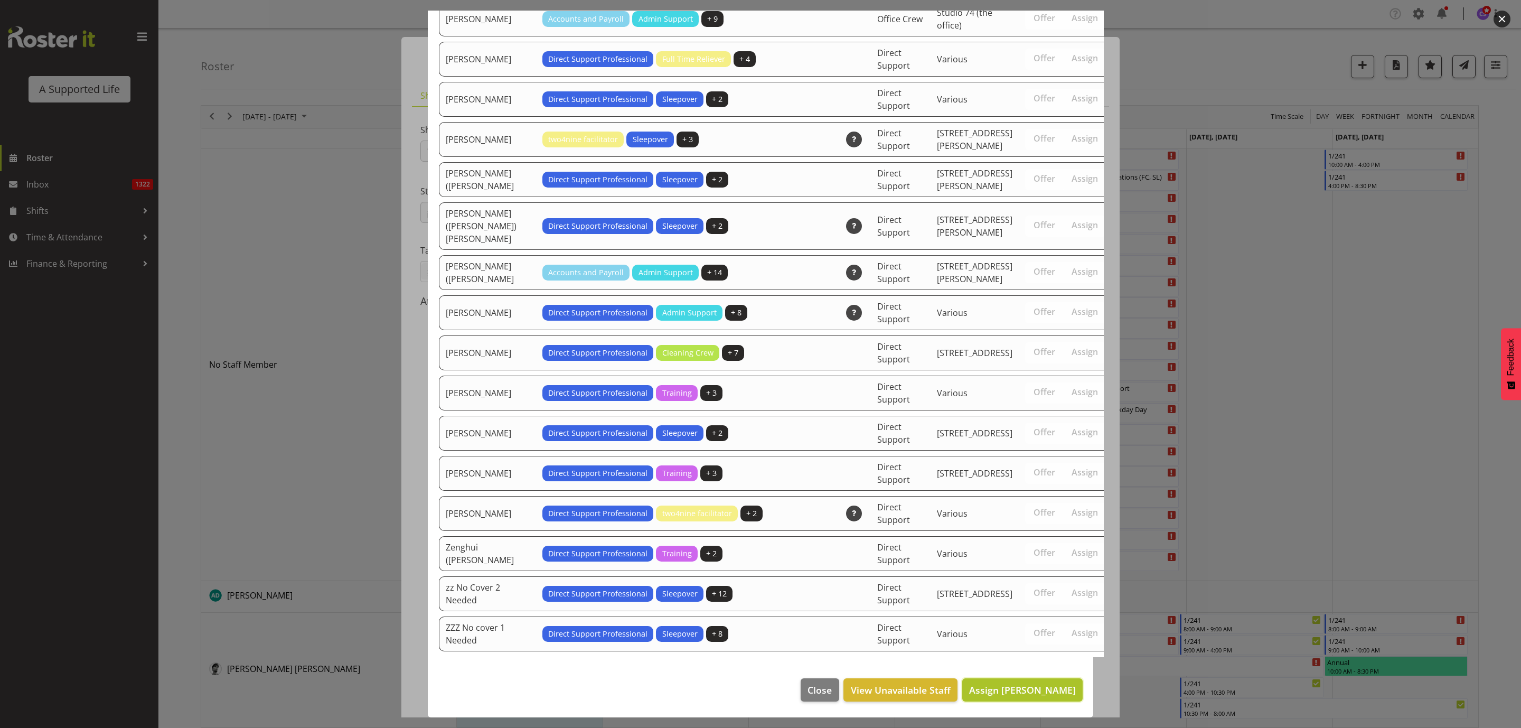
click at [987, 684] on span "Assign [PERSON_NAME]" at bounding box center [1022, 689] width 107 height 13
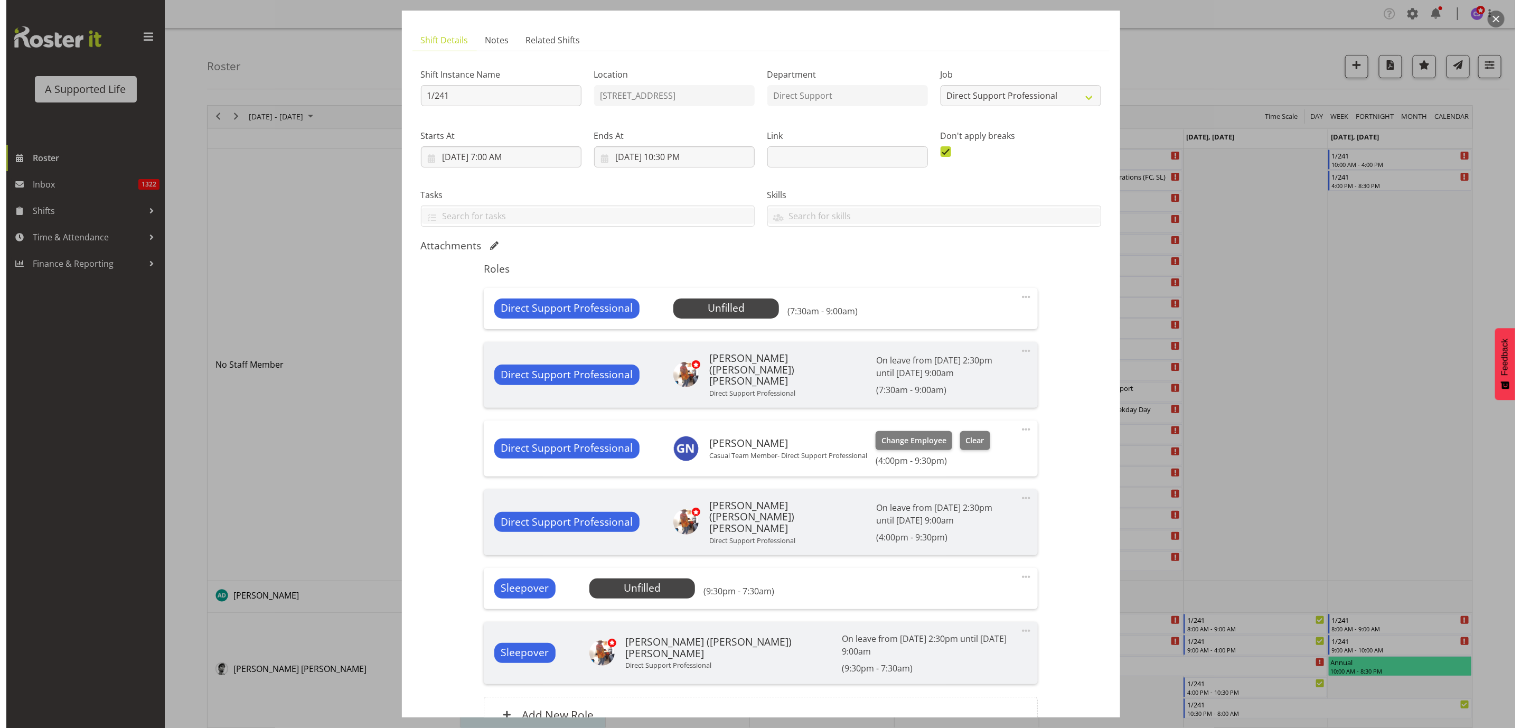
scroll to position [146, 0]
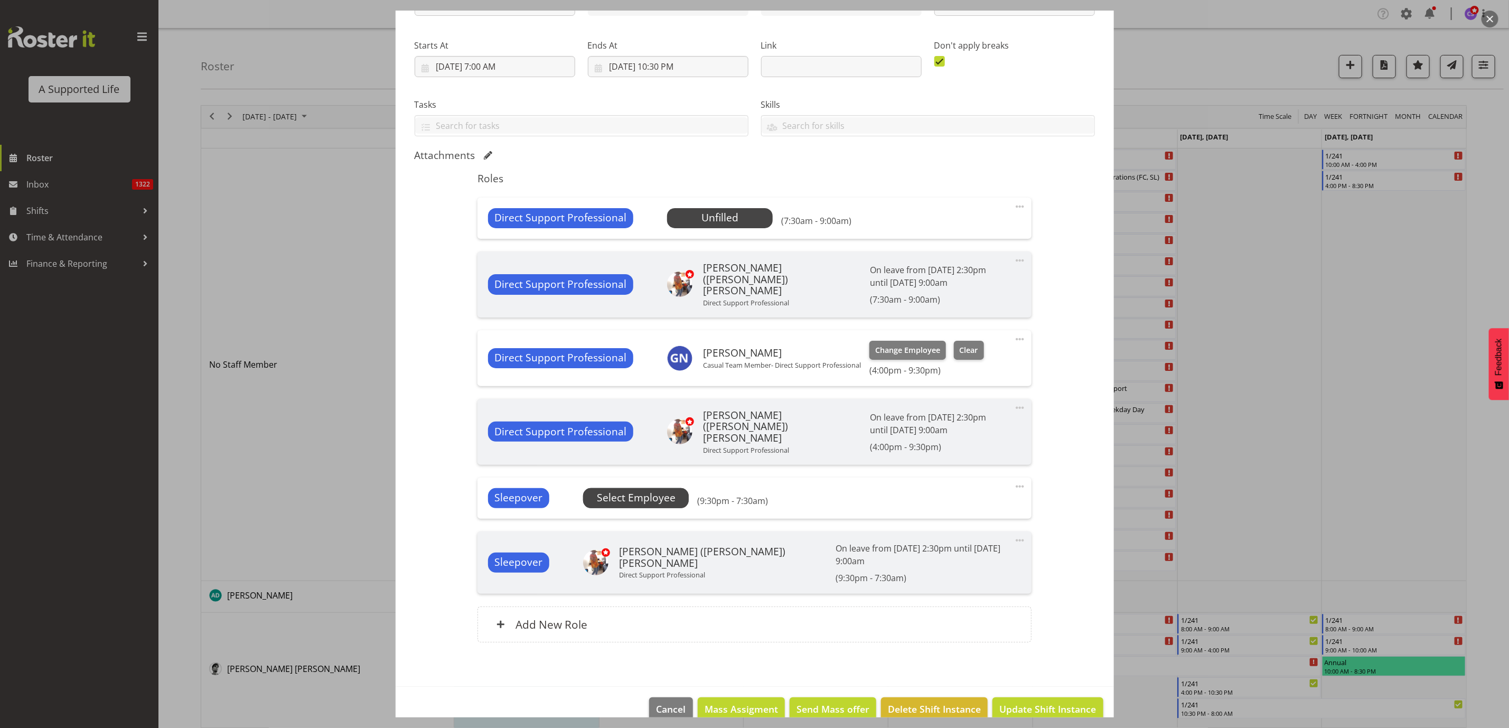
click at [0, 0] on span "Select Employee" at bounding box center [0, 0] width 0 height 0
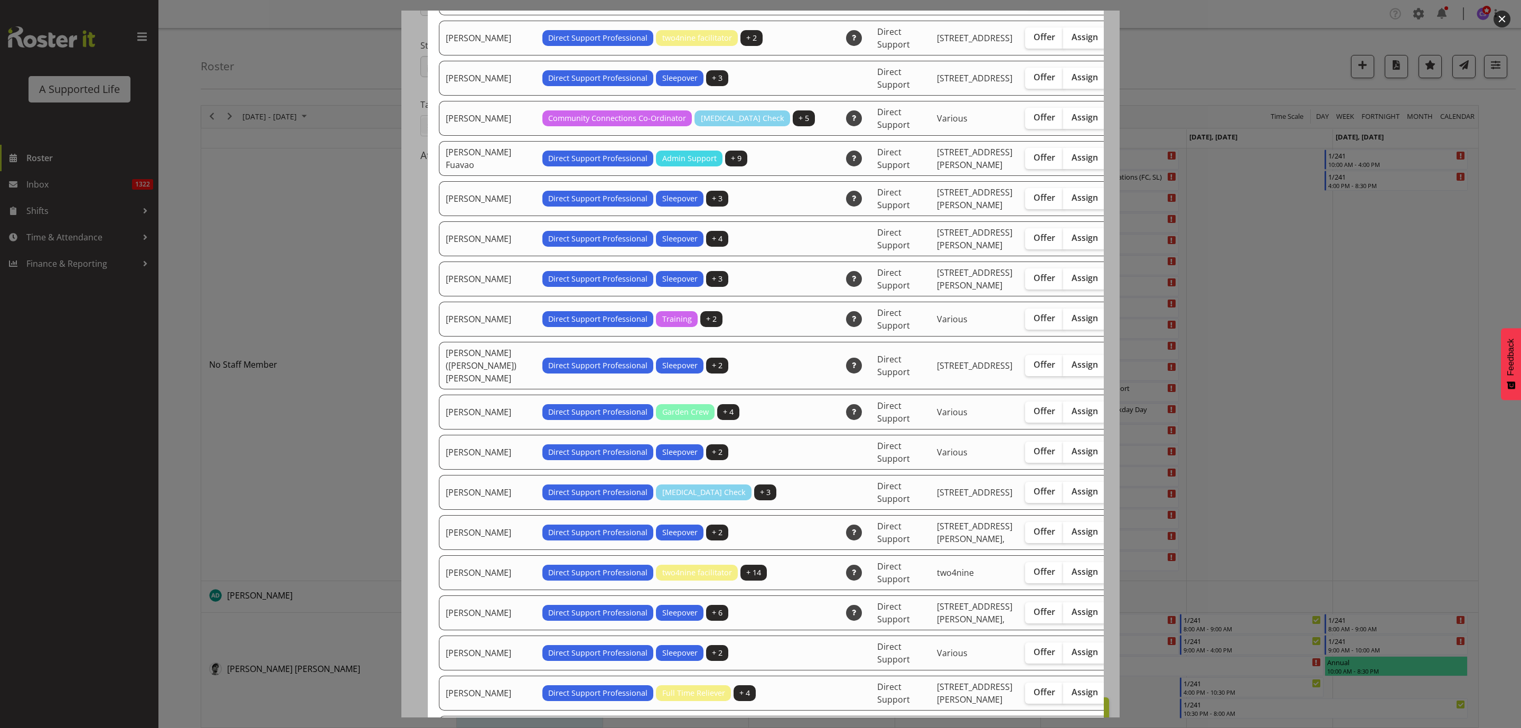
scroll to position [1109, 0]
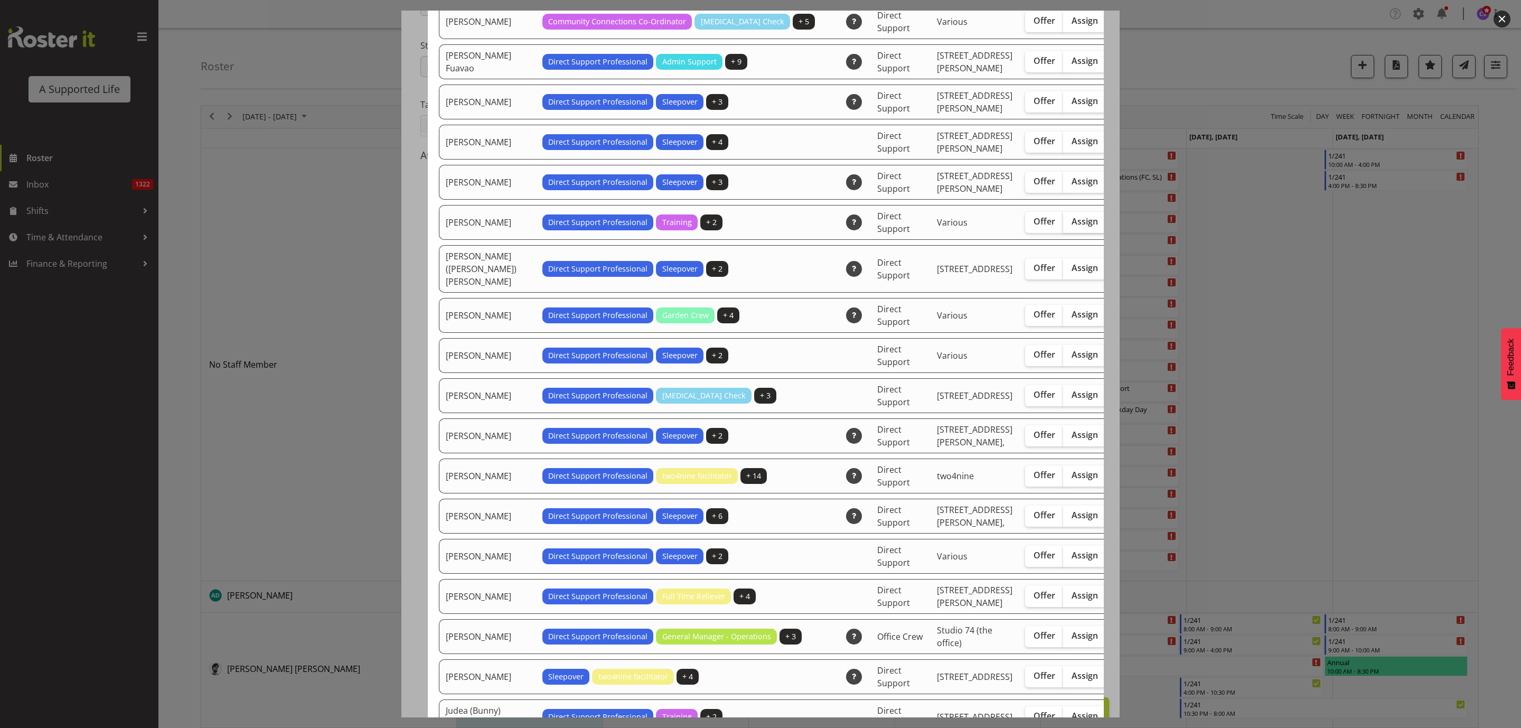
click at [1063, 233] on label "Assign" at bounding box center [1084, 222] width 43 height 21
click at [1063, 225] on input "Assign" at bounding box center [1066, 221] width 7 height 7
checkbox input "true"
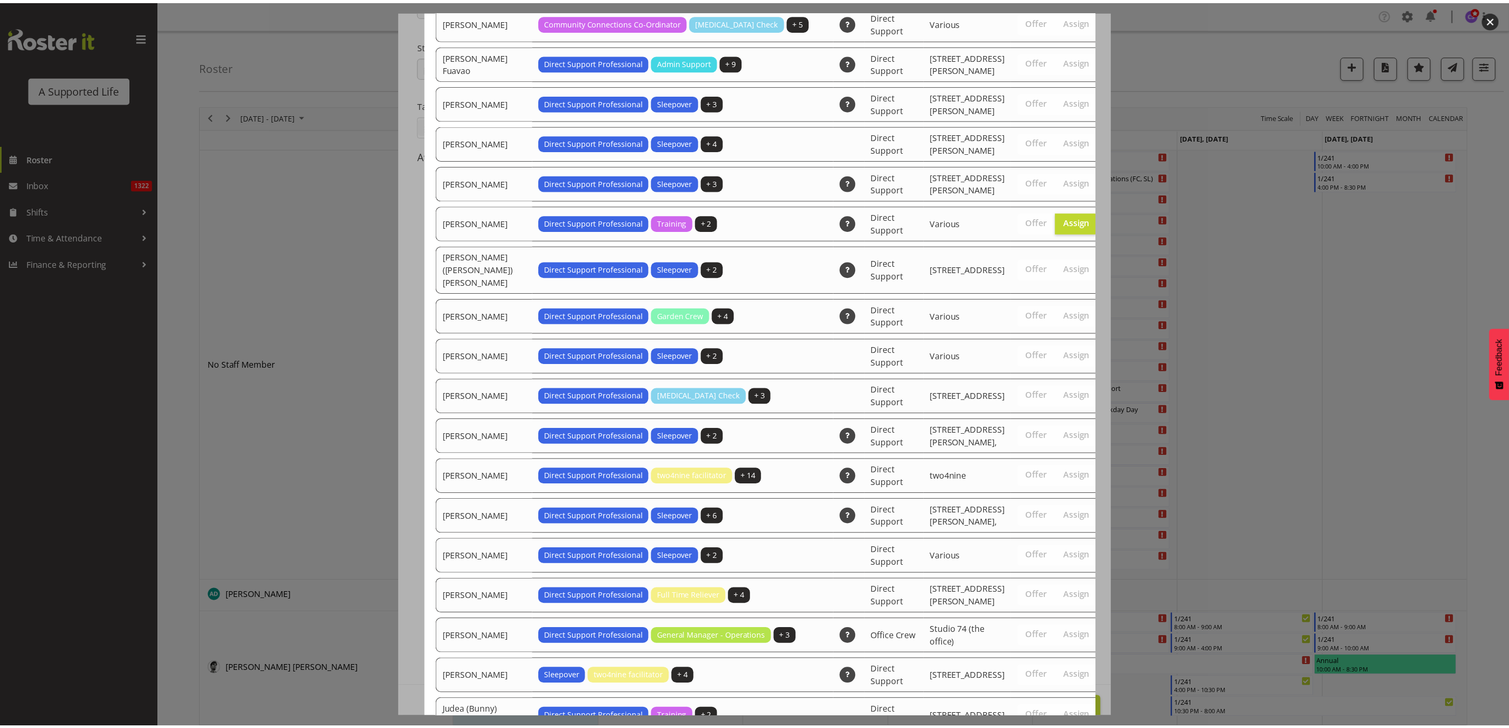
scroll to position [3210, 0]
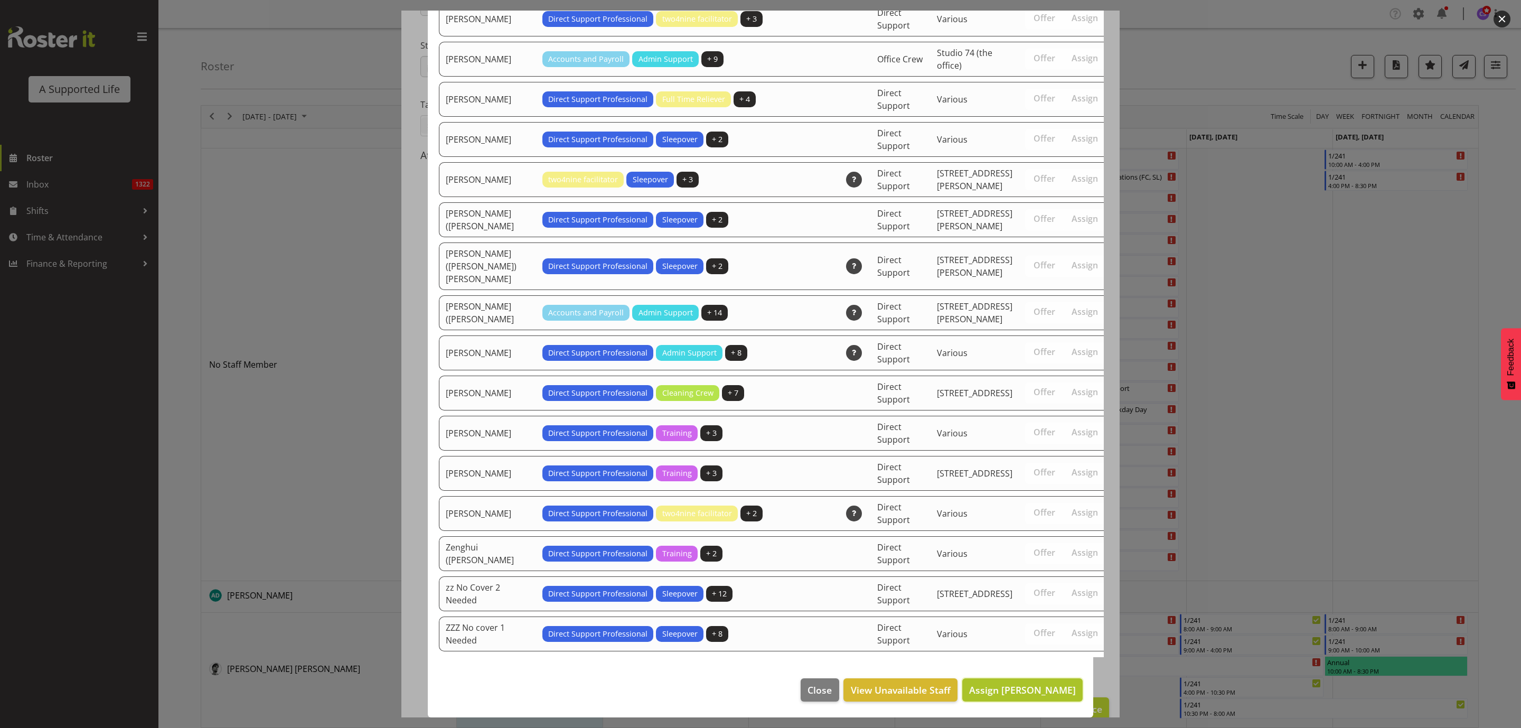
click at [1059, 694] on span "Assign Godfrey Ngwerume" at bounding box center [1022, 689] width 107 height 13
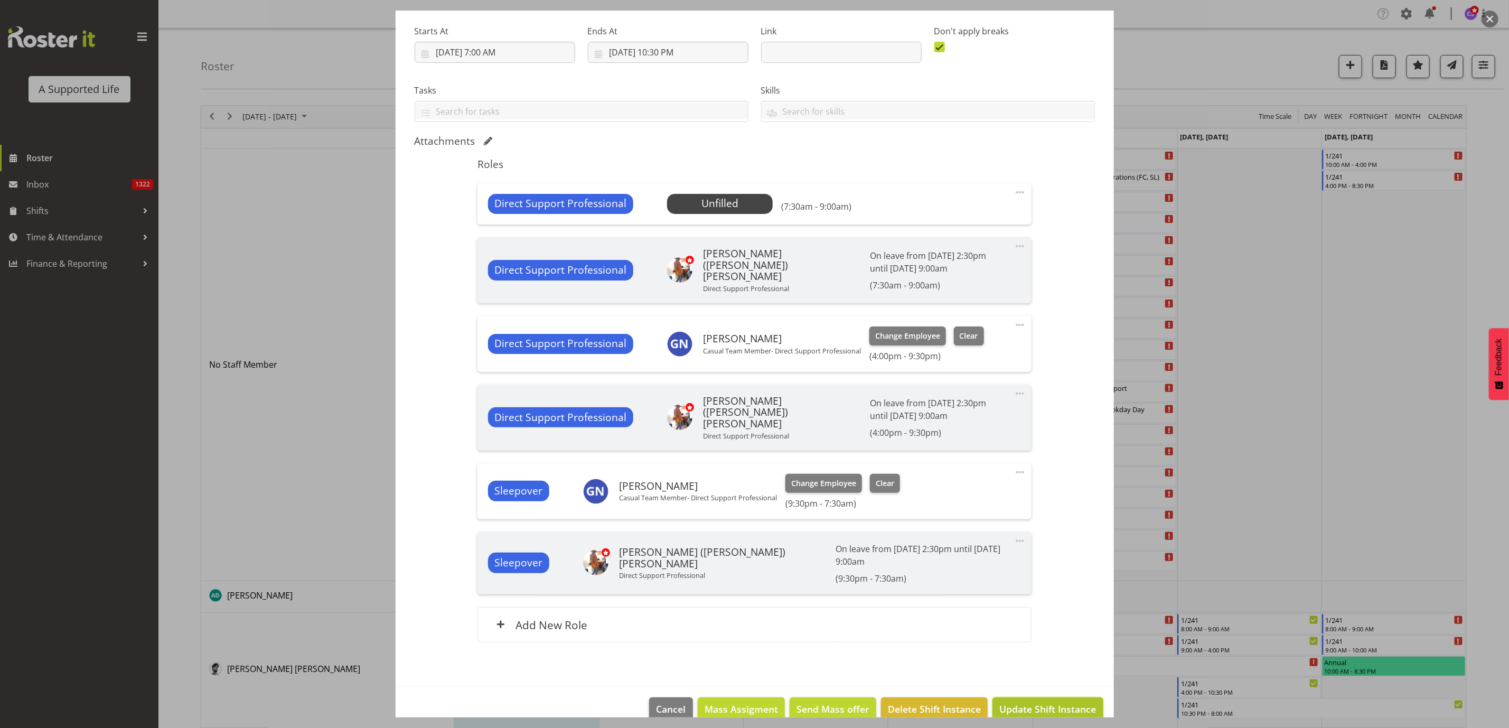
click at [1038, 702] on span "Update Shift Instance" at bounding box center [1047, 709] width 97 height 14
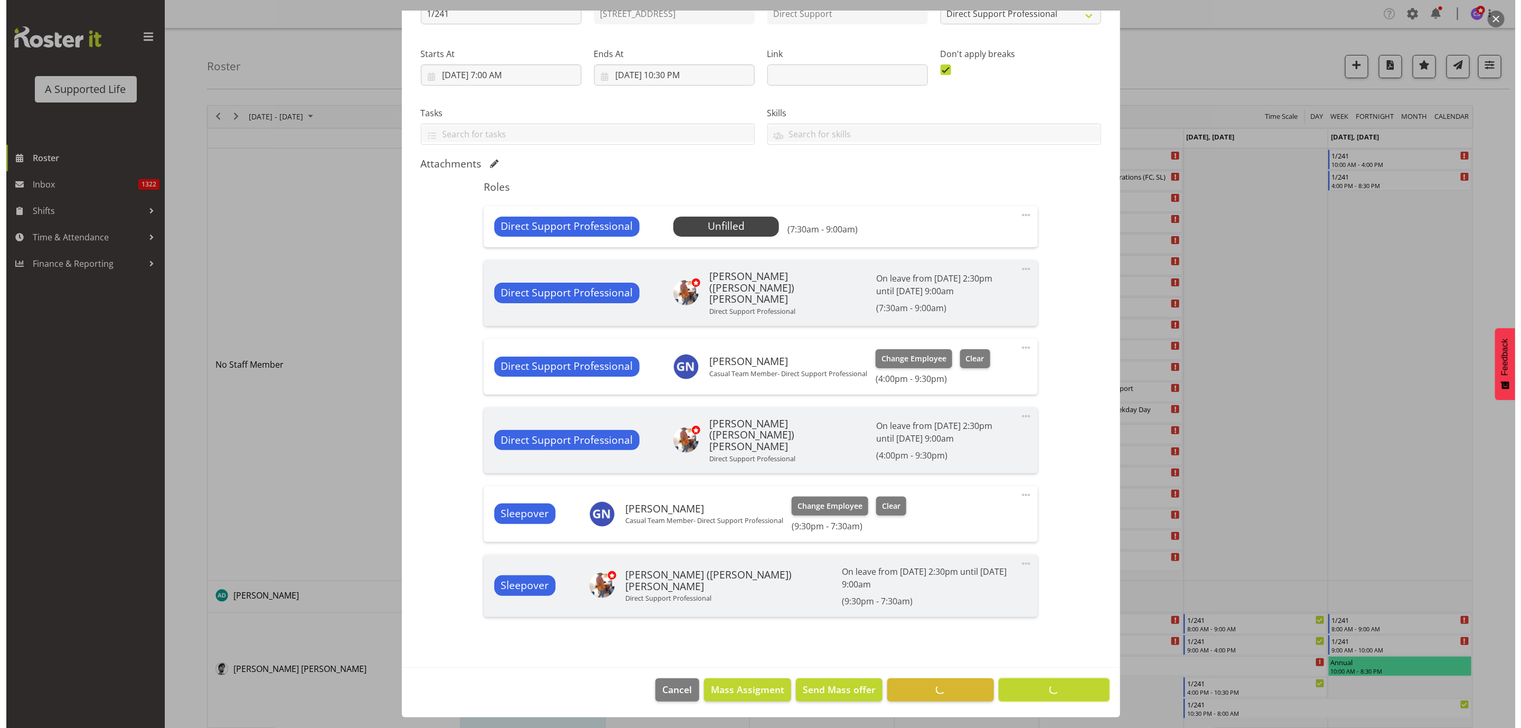
scroll to position [118, 0]
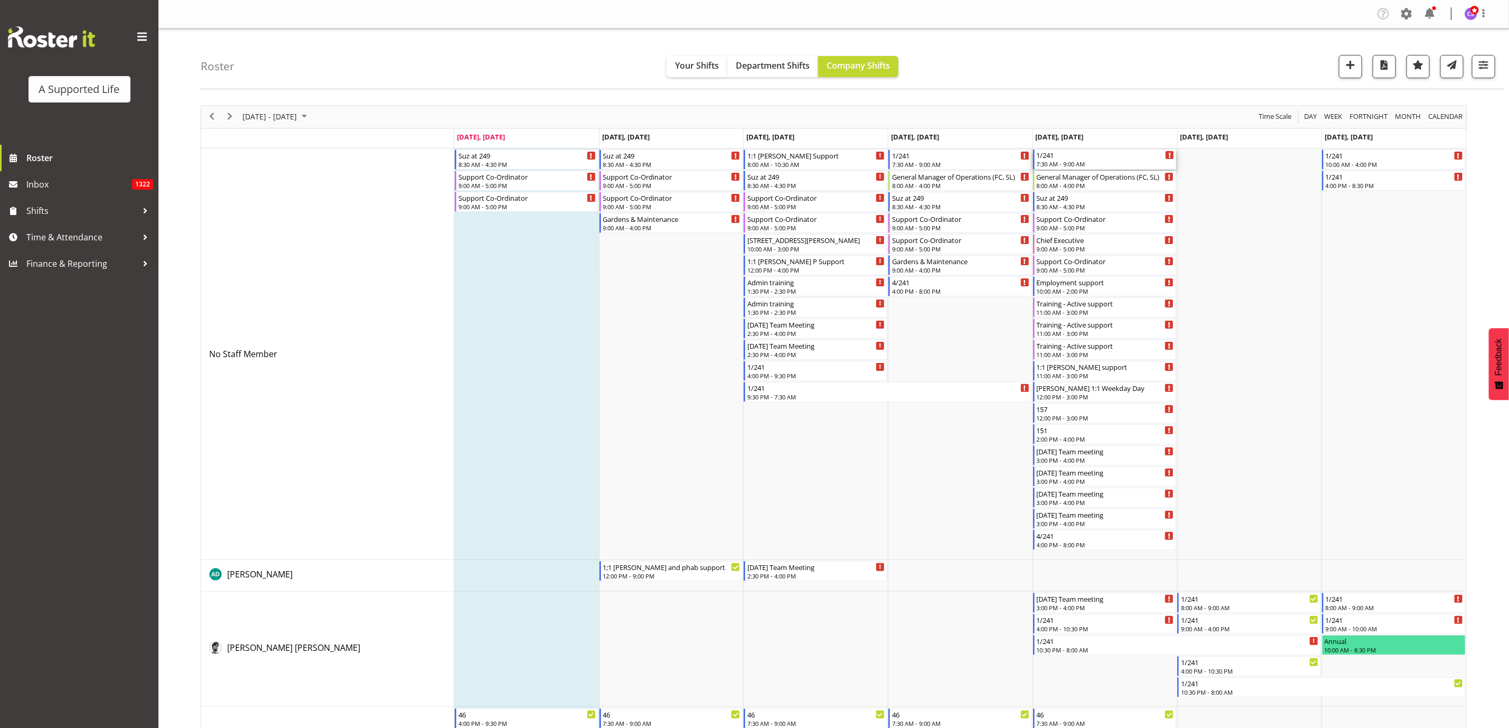
click at [1081, 163] on div "7:30 AM - 9:00 AM" at bounding box center [1106, 163] width 138 height 8
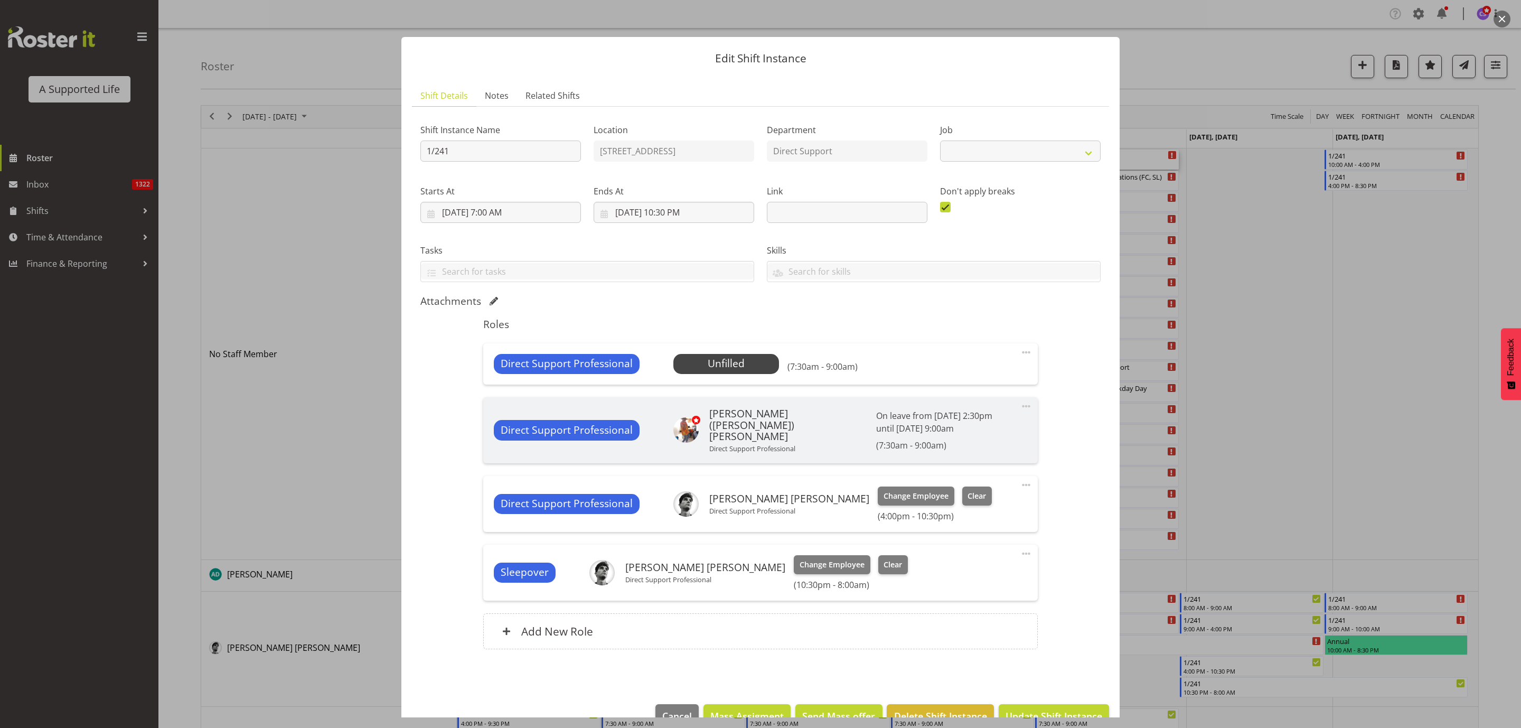
select select "4112"
click at [722, 366] on span "Select Employee" at bounding box center [725, 363] width 79 height 15
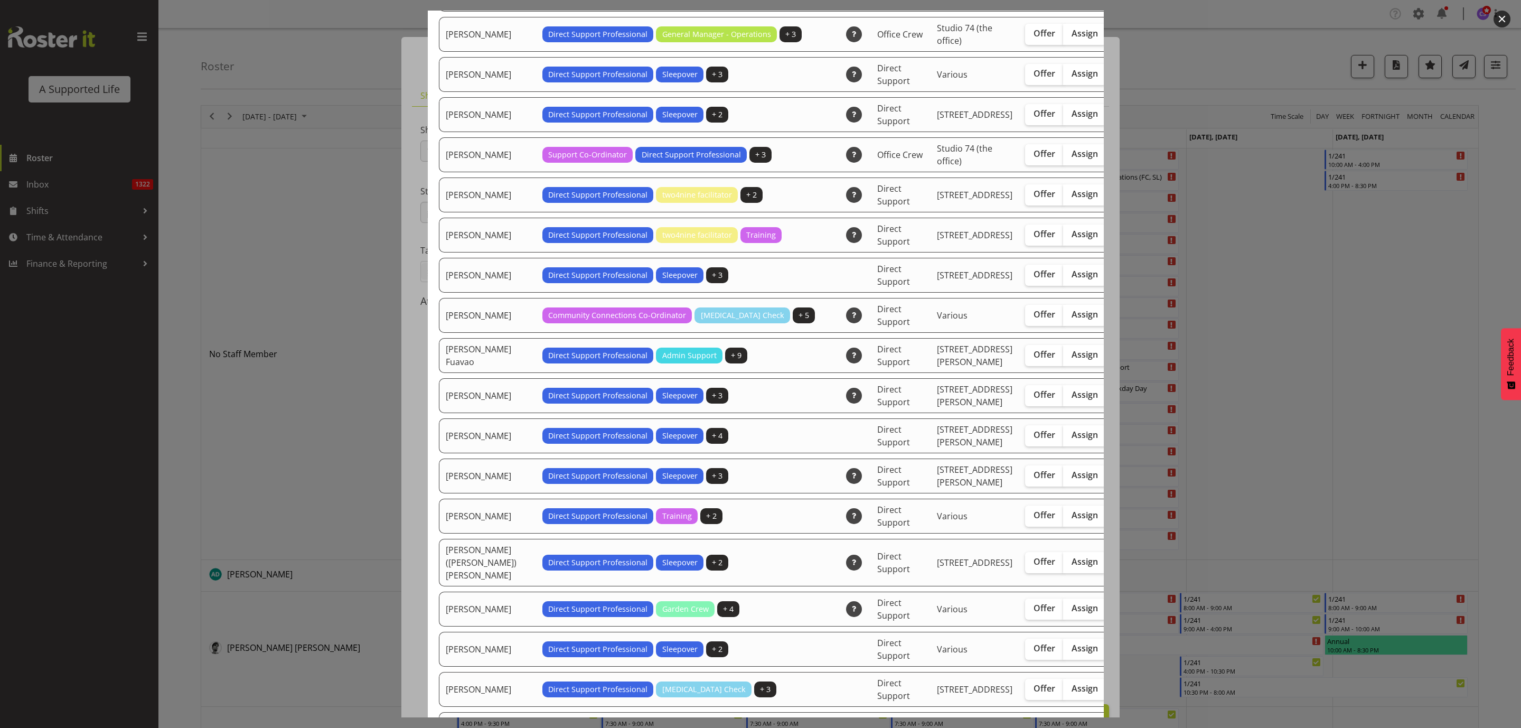
scroll to position [871, 0]
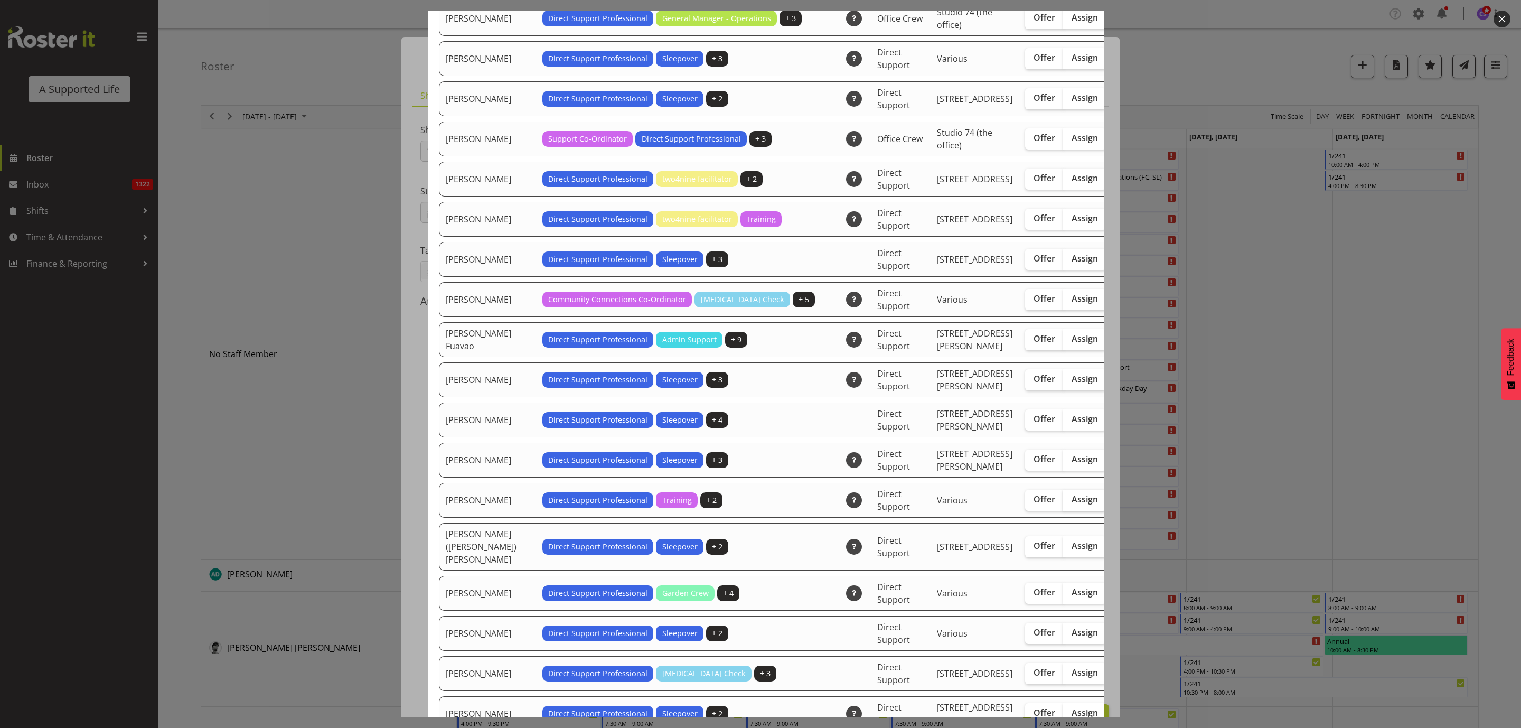
click at [1071, 504] on span "Assign" at bounding box center [1084, 499] width 26 height 11
click at [1063, 503] on input "Assign" at bounding box center [1066, 499] width 7 height 7
checkbox input "true"
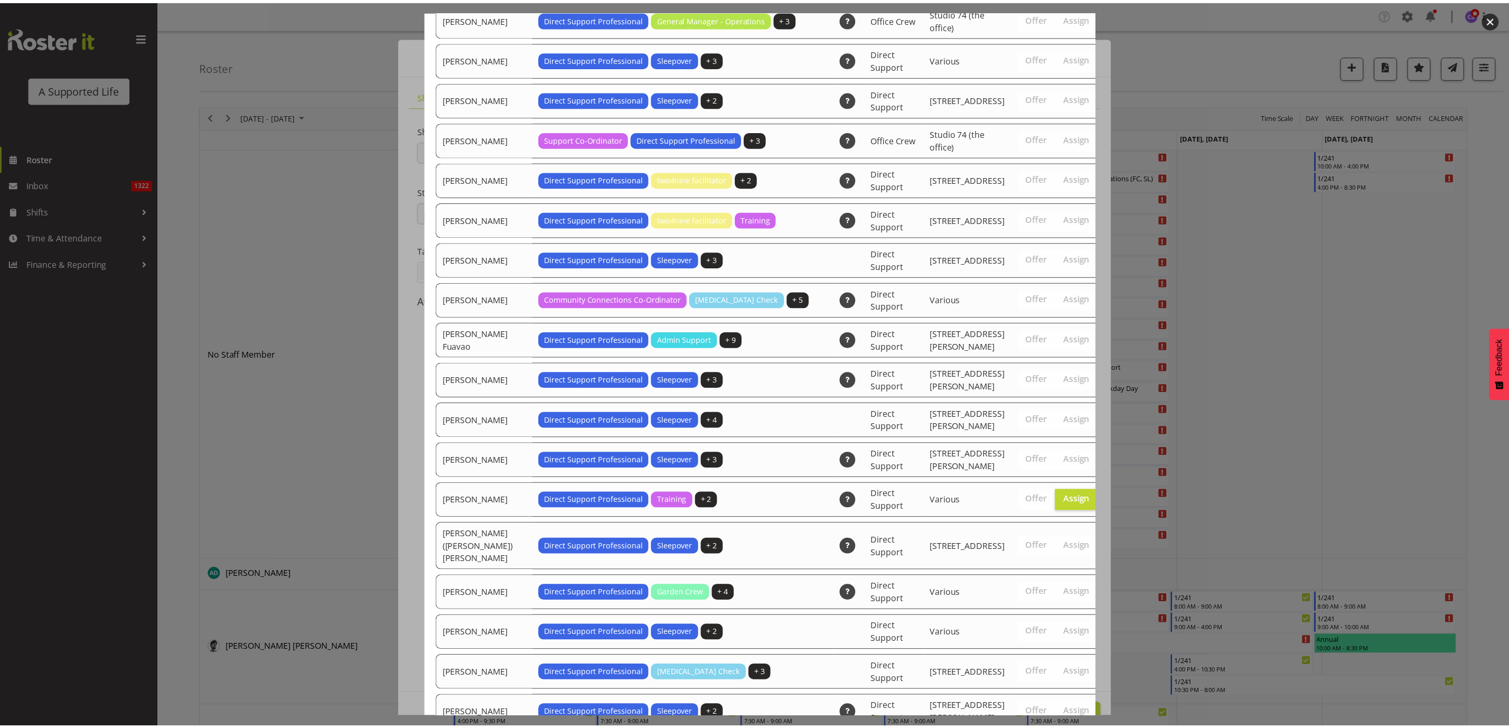
scroll to position [3263, 0]
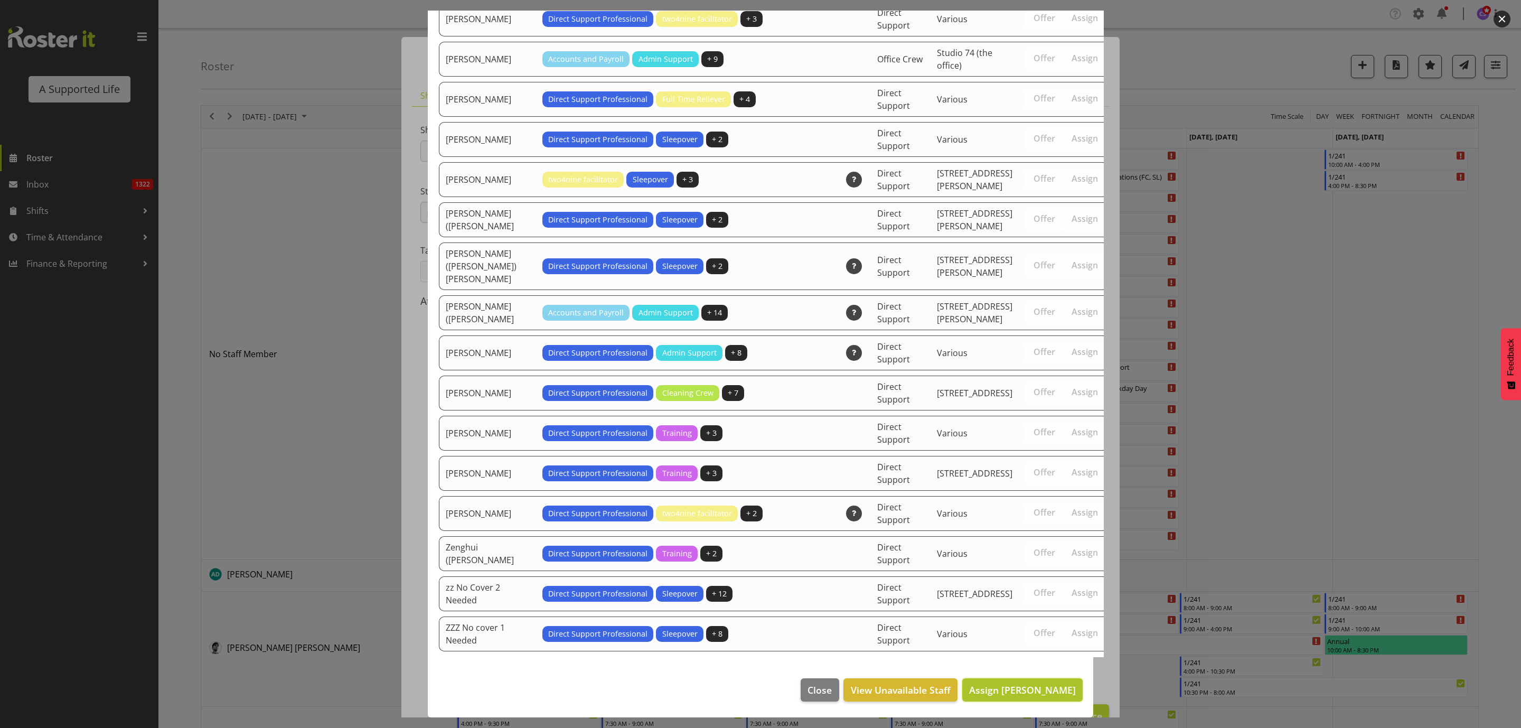
drag, startPoint x: 1006, startPoint y: 691, endPoint x: 1009, endPoint y: 680, distance: 12.0
click at [1006, 690] on span "Assign Godfrey Ngwerume" at bounding box center [1022, 689] width 107 height 13
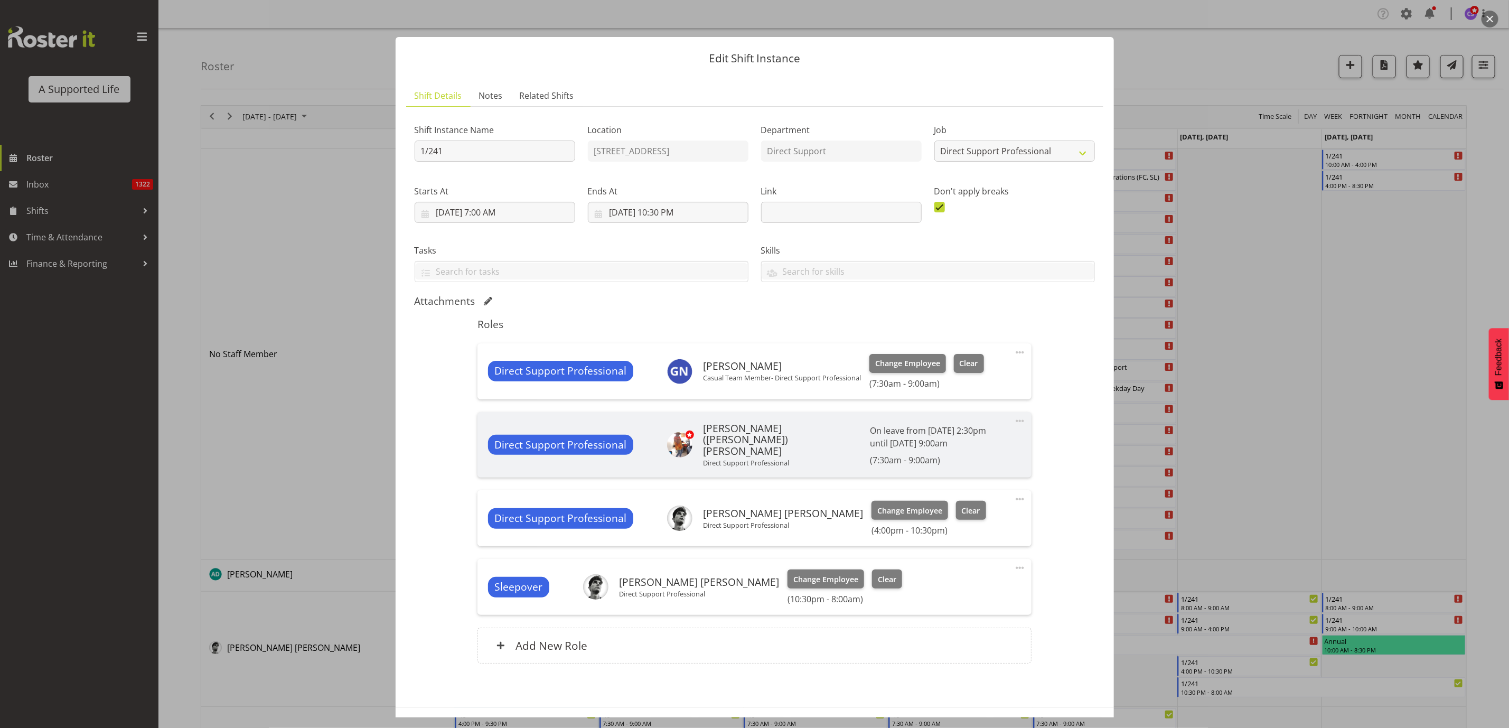
scroll to position [37, 0]
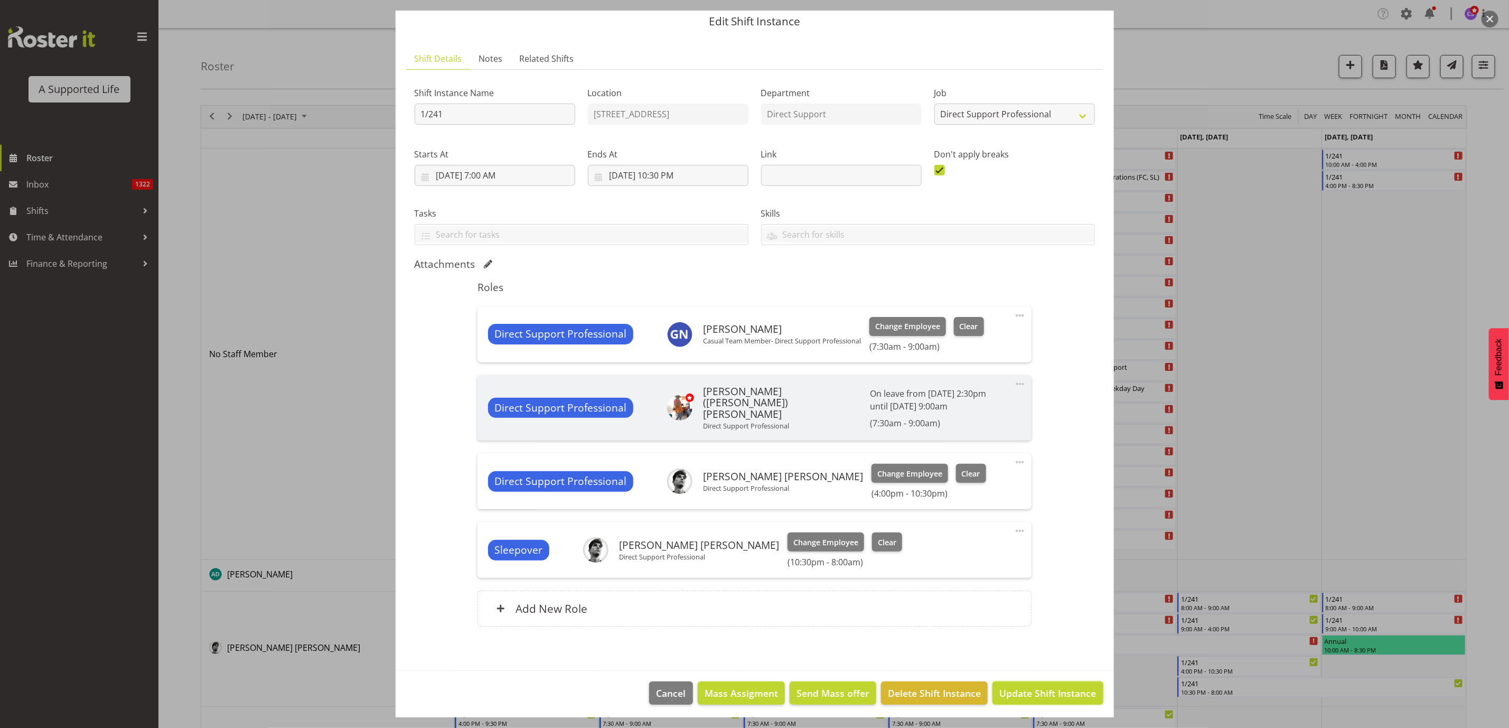
drag, startPoint x: 1041, startPoint y: 691, endPoint x: 1038, endPoint y: 680, distance: 12.2
click at [1041, 687] on span "Update Shift Instance" at bounding box center [1047, 693] width 97 height 14
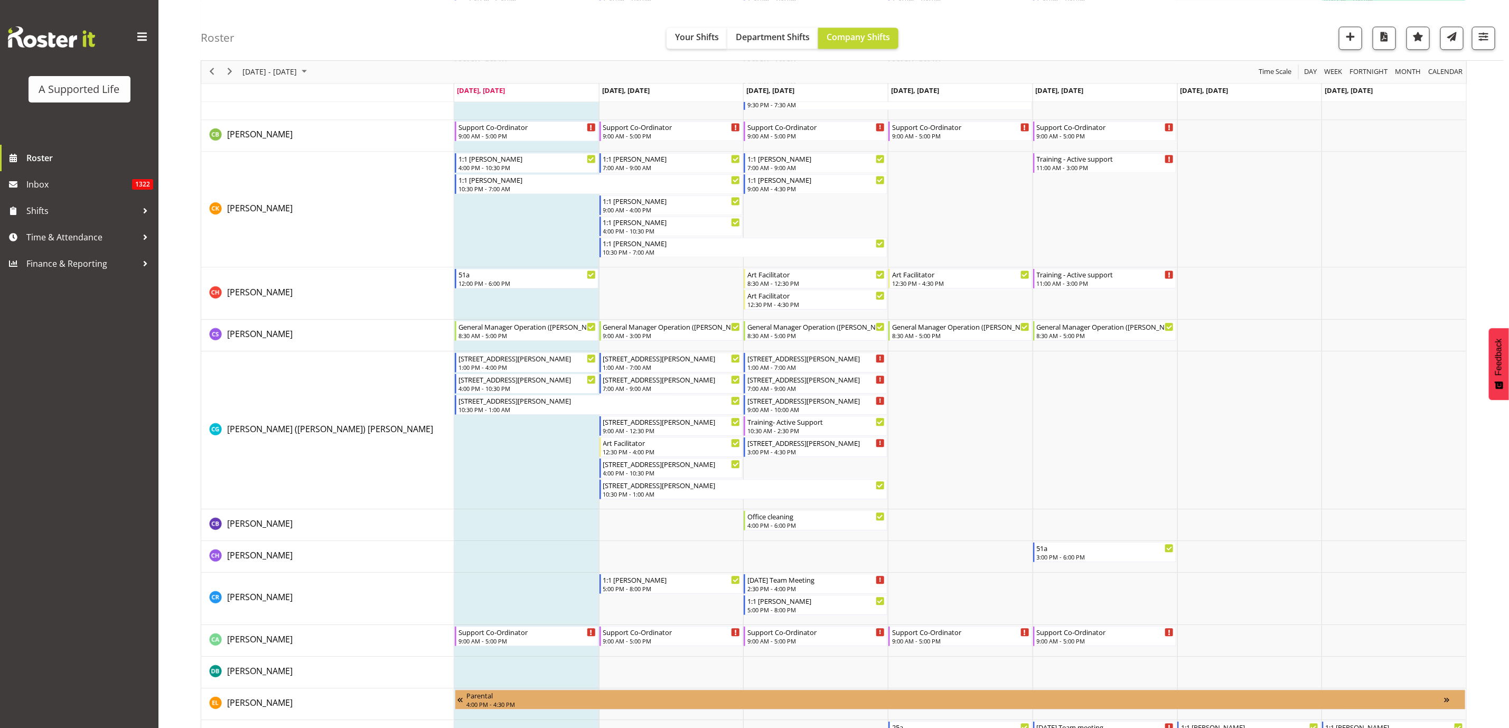
scroll to position [1663, 0]
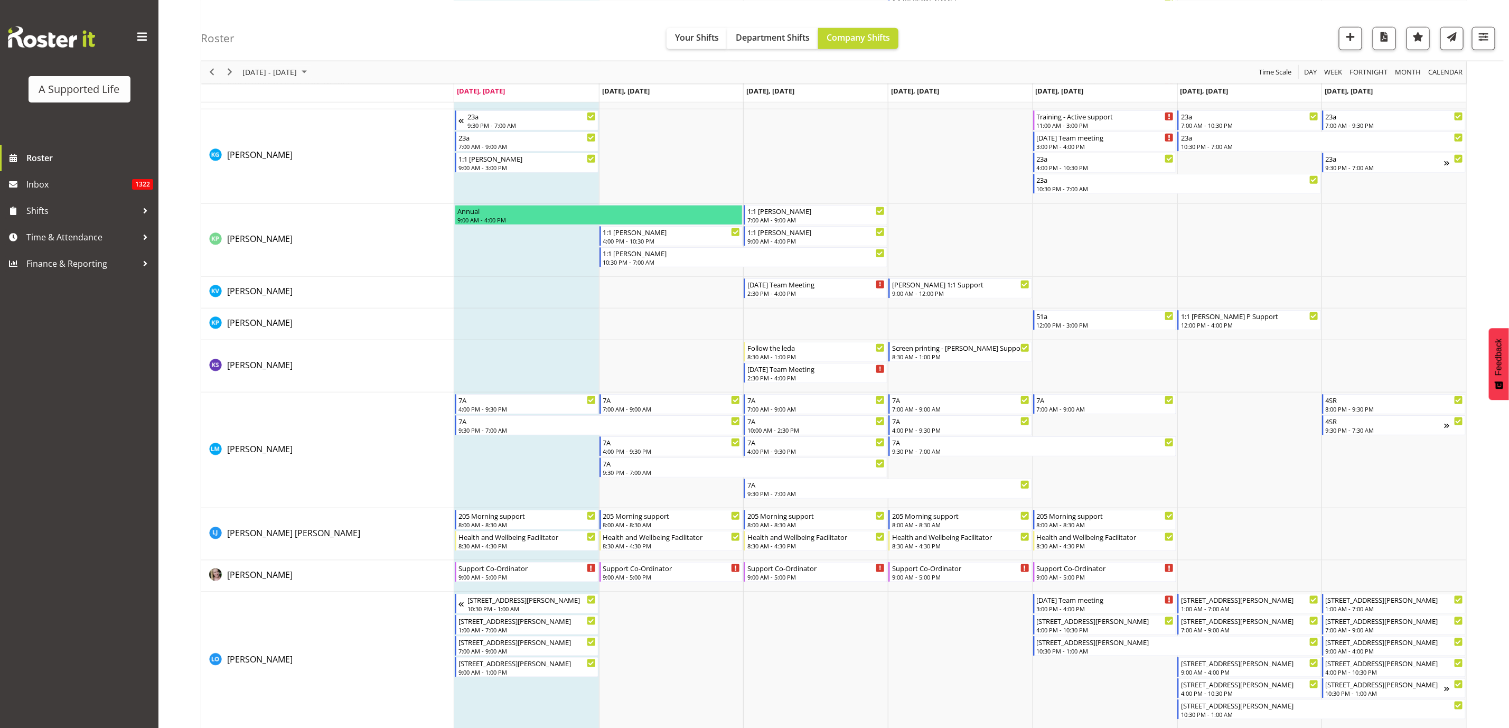
scroll to position [3485, 0]
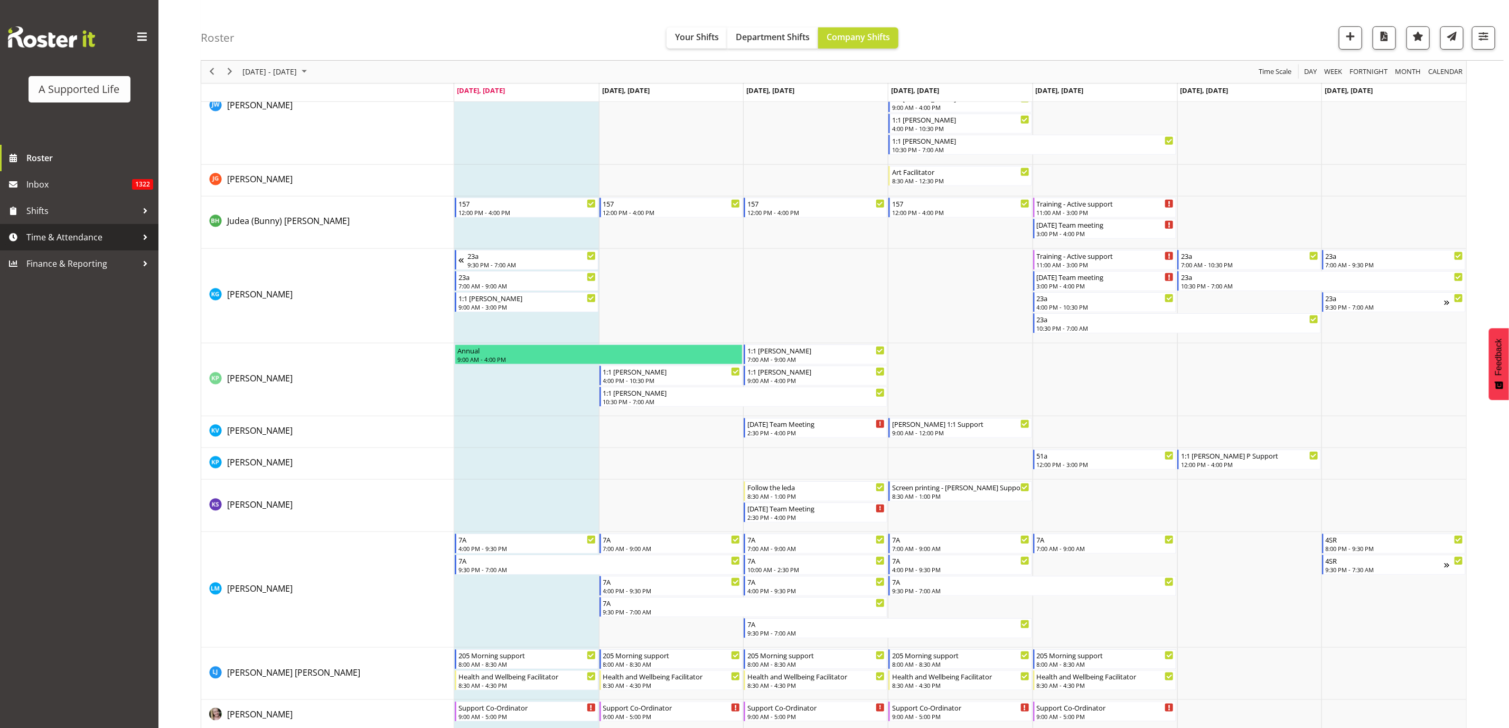
click at [72, 238] on span "Time & Attendance" at bounding box center [81, 237] width 111 height 16
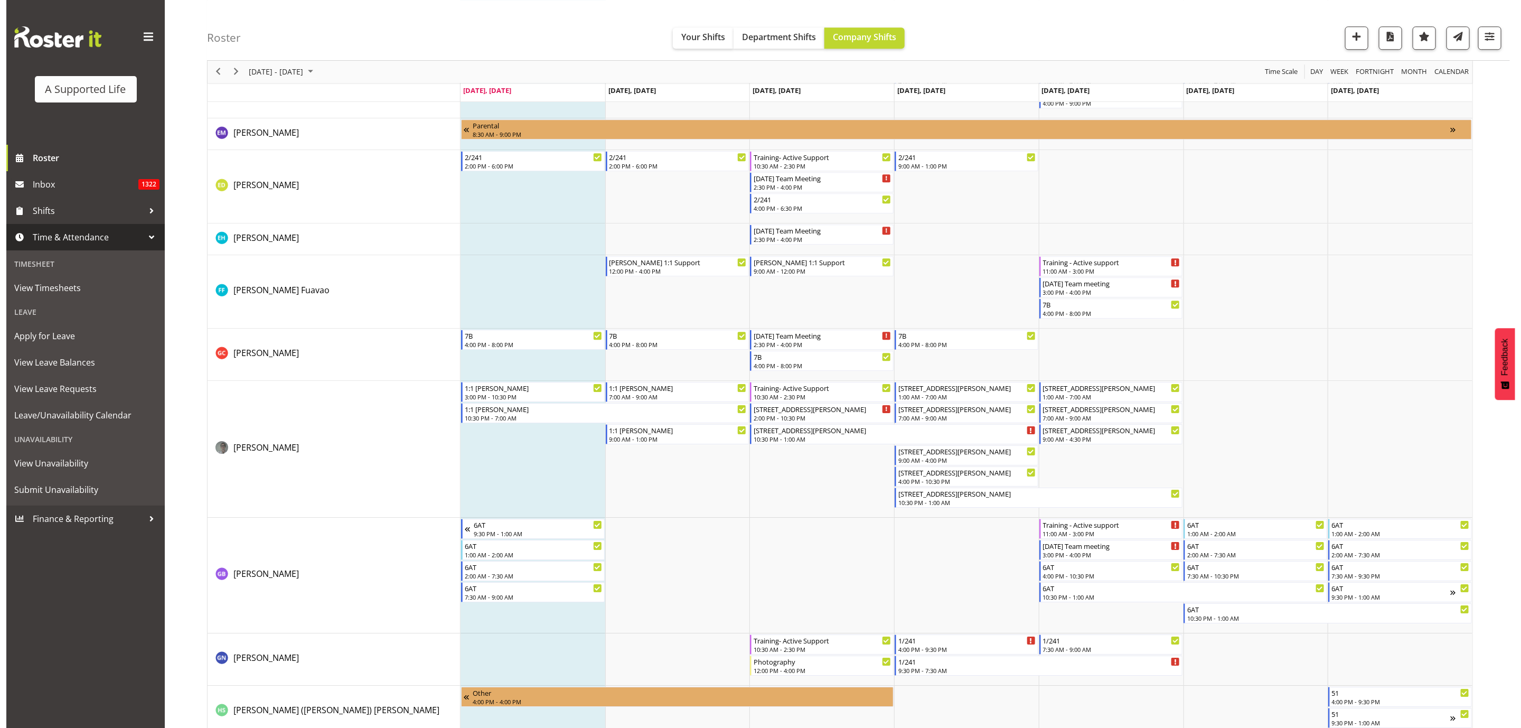
scroll to position [2297, 0]
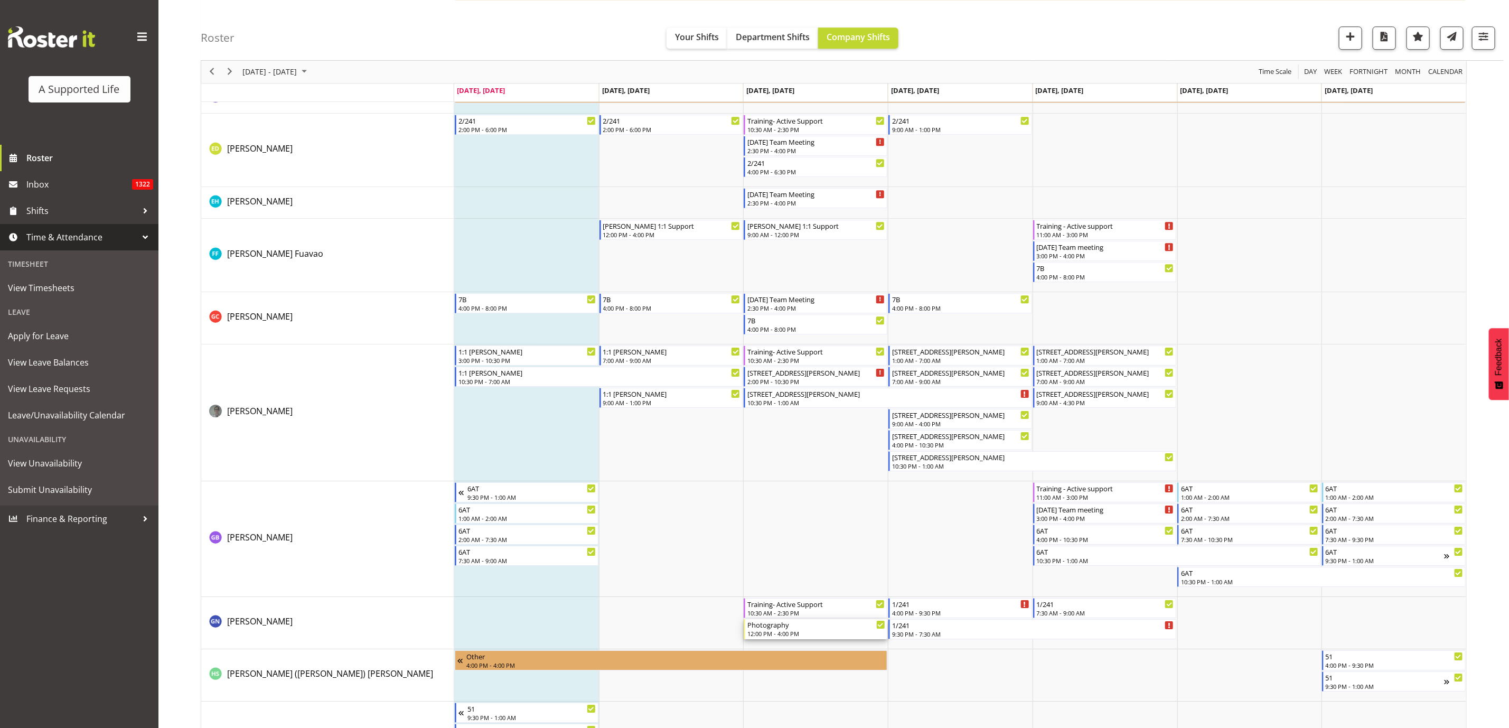
click at [824, 442] on div "Photography" at bounding box center [816, 624] width 138 height 11
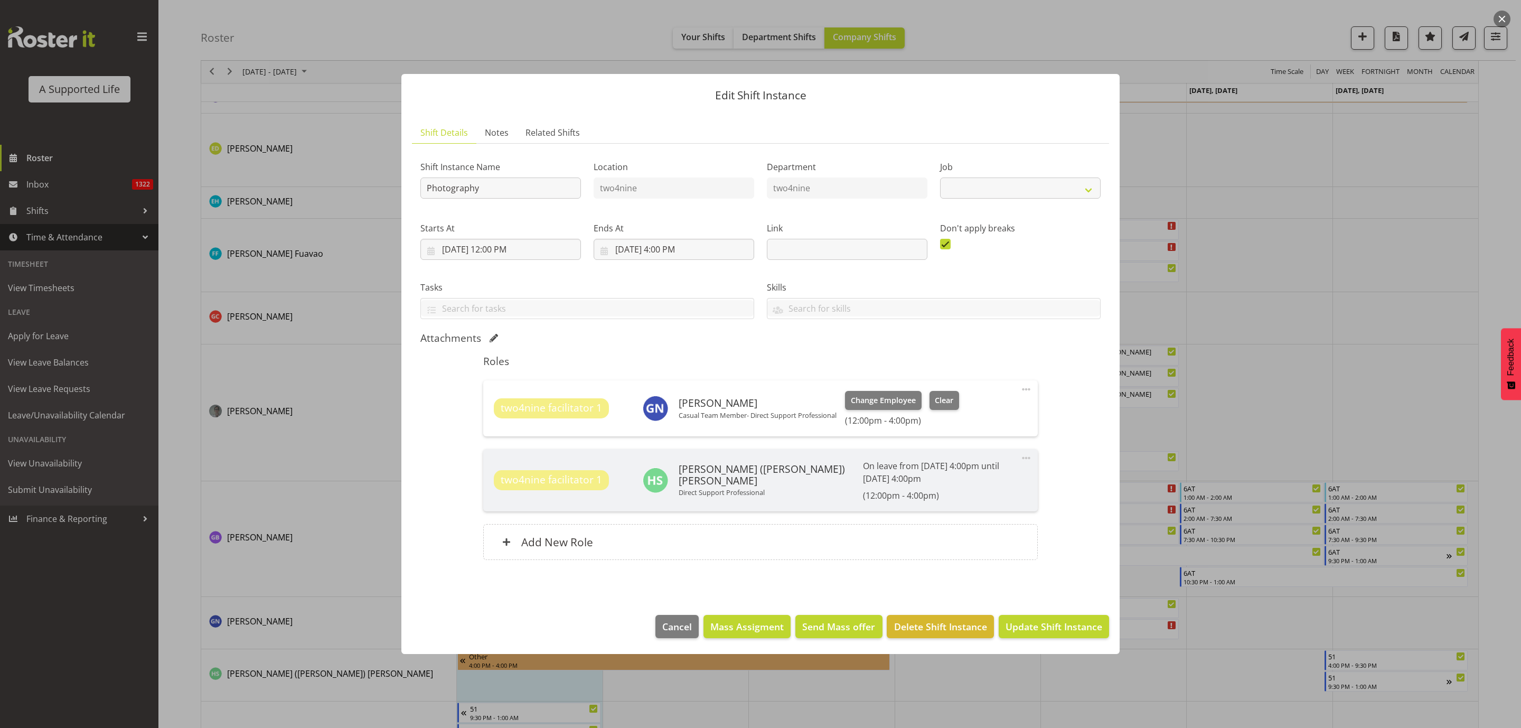
select select "4117"
click at [943, 402] on span "Clear" at bounding box center [944, 400] width 18 height 12
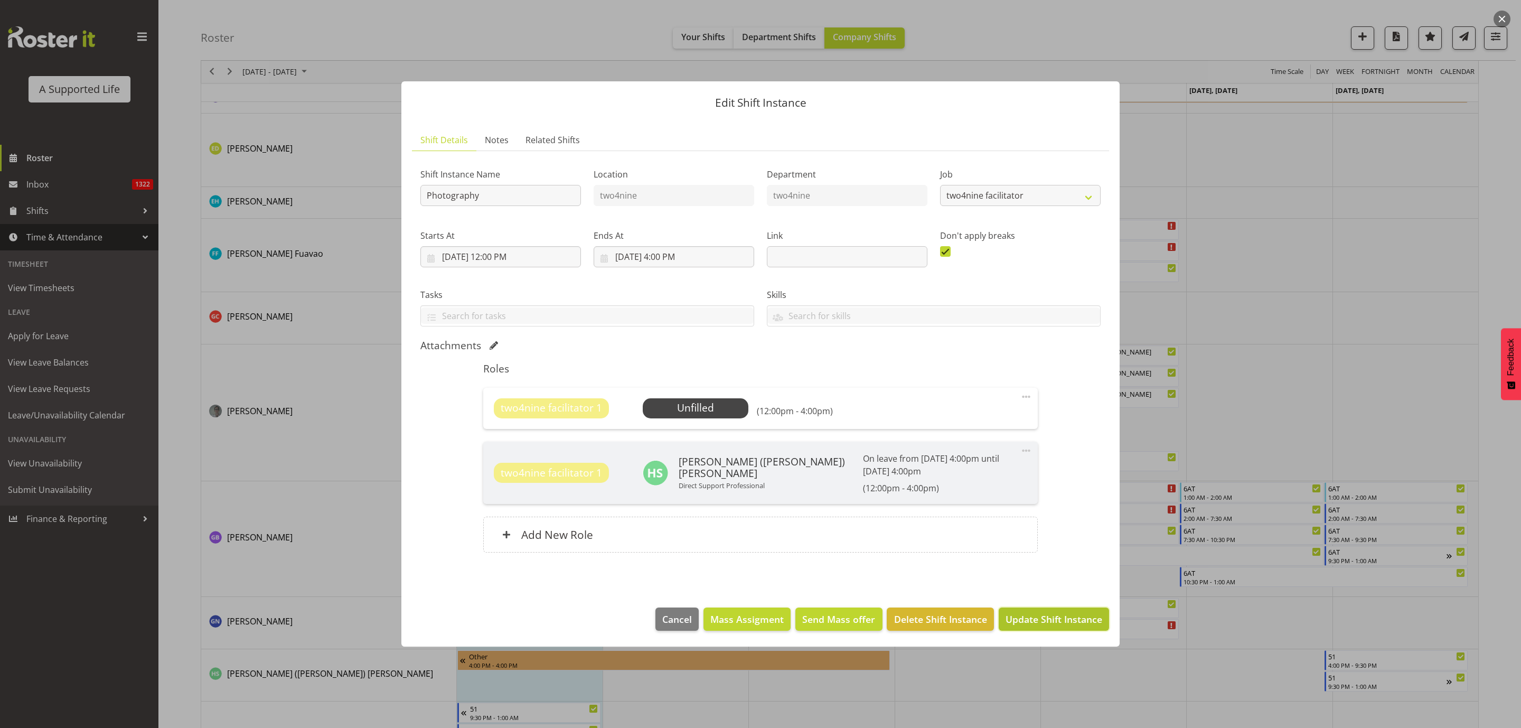
click at [1001, 442] on button "Update Shift Instance" at bounding box center [1053, 618] width 110 height 23
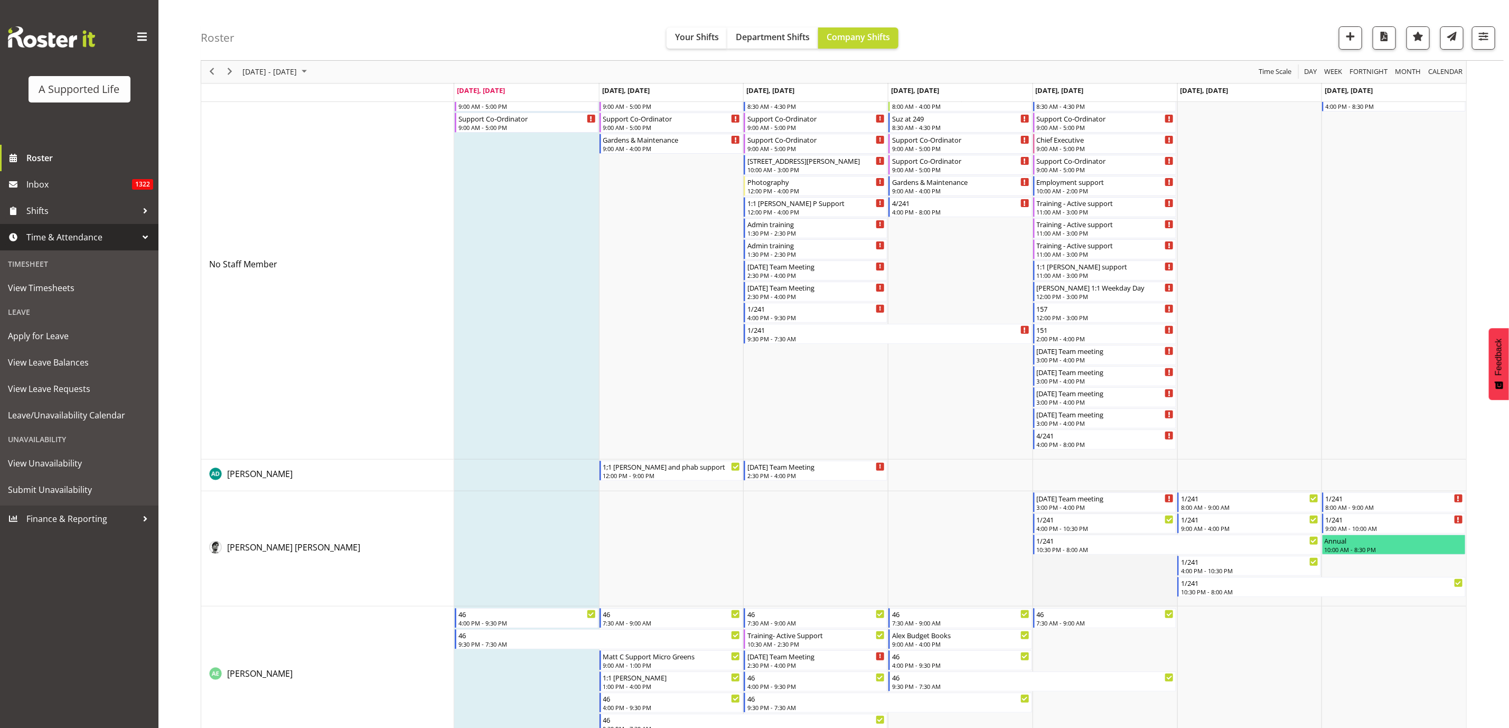
scroll to position [0, 0]
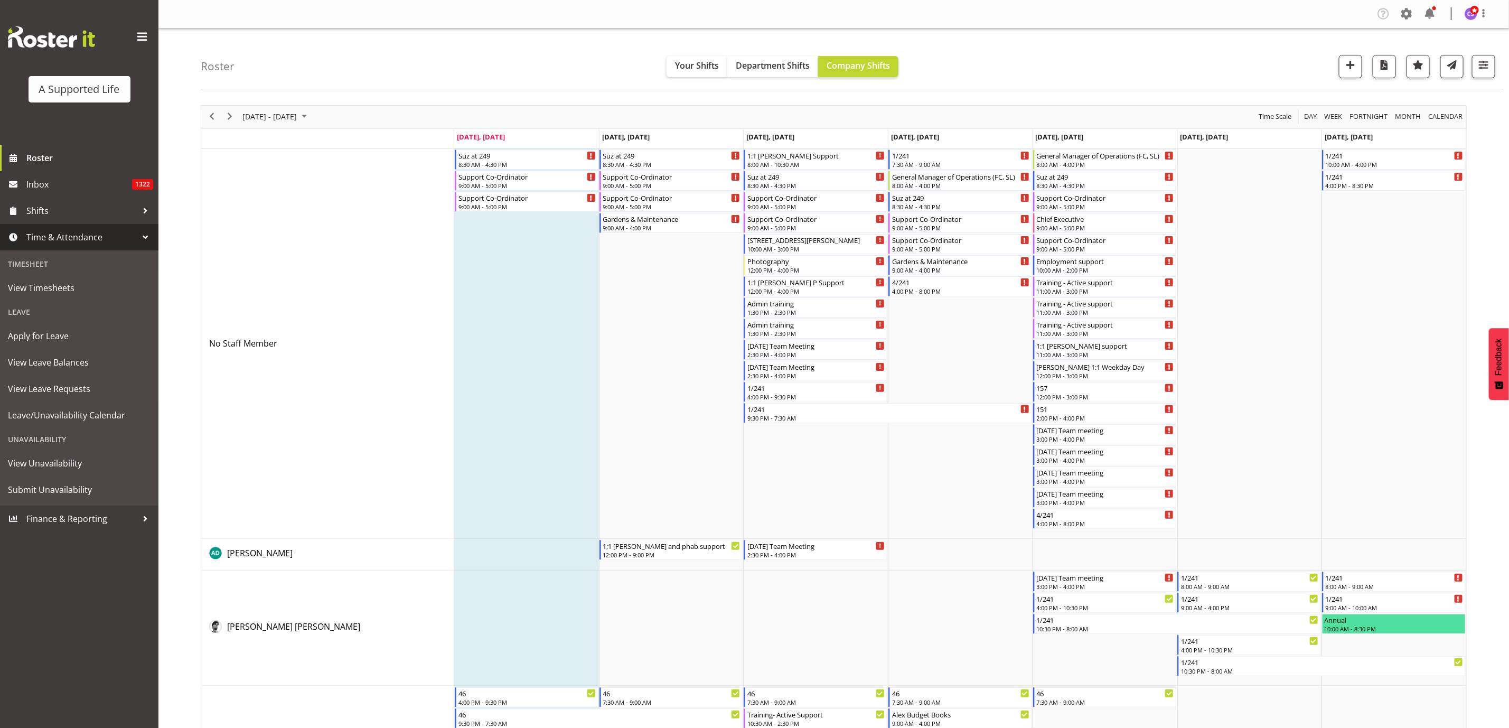
click at [534, 271] on td "Timeline Week of August 25, 2025" at bounding box center [526, 343] width 145 height 390
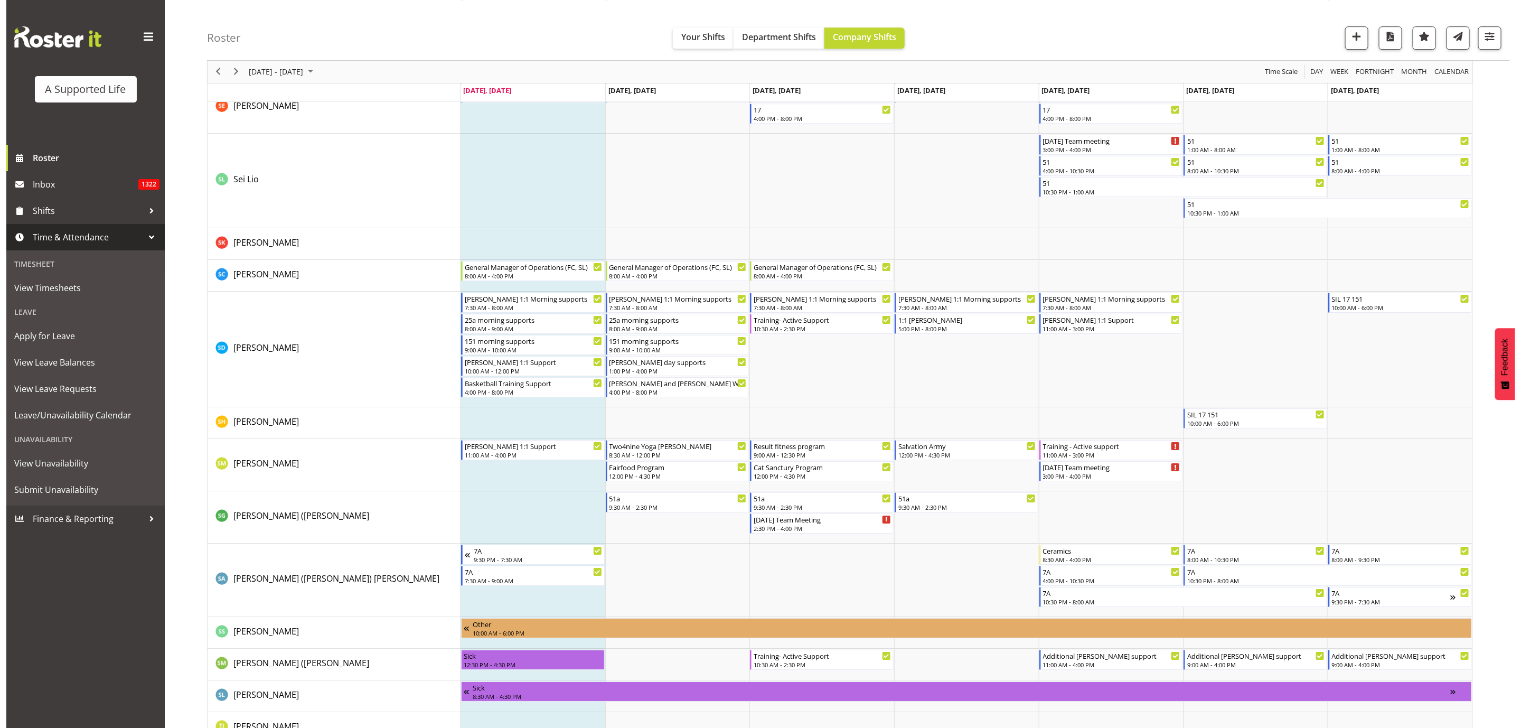
scroll to position [5544, 0]
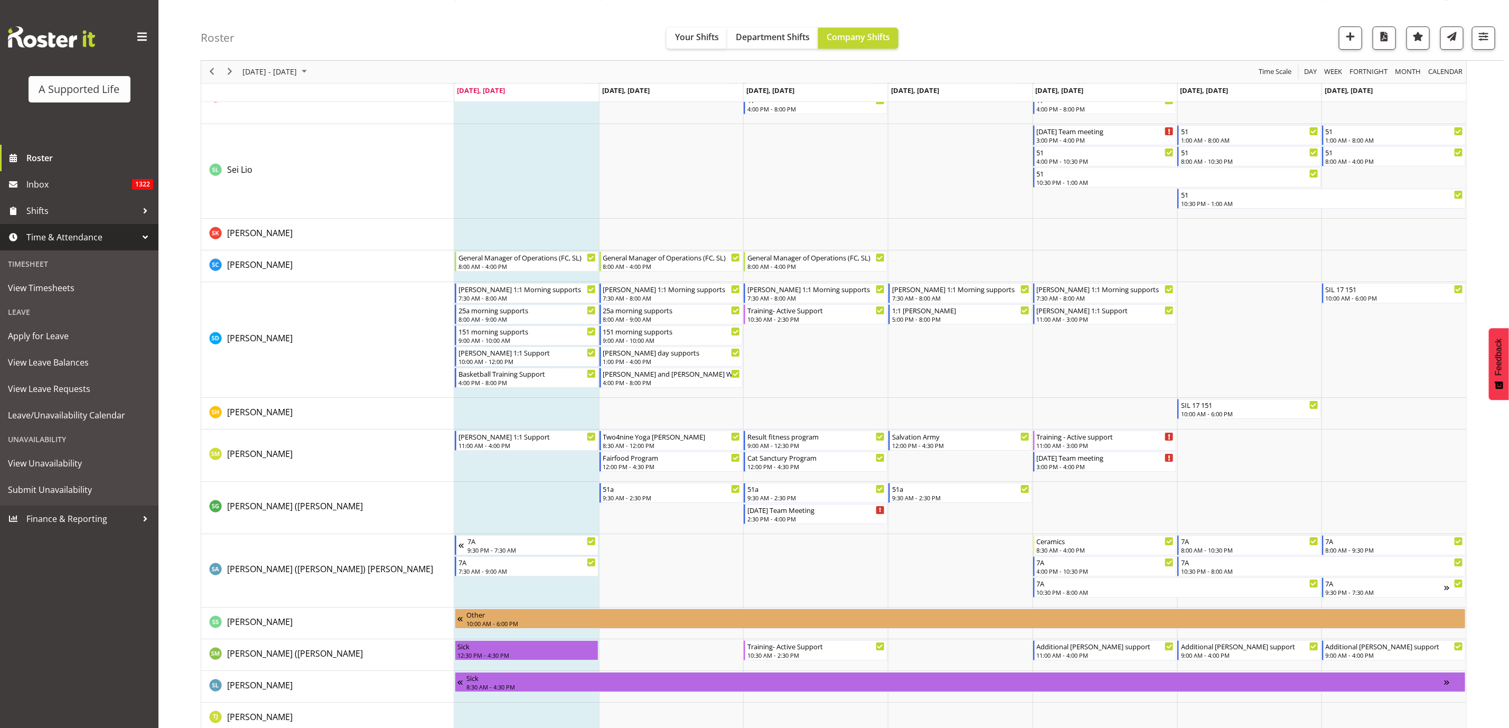
click at [566, 391] on td "Timeline Week of August 25, 2025" at bounding box center [526, 340] width 145 height 116
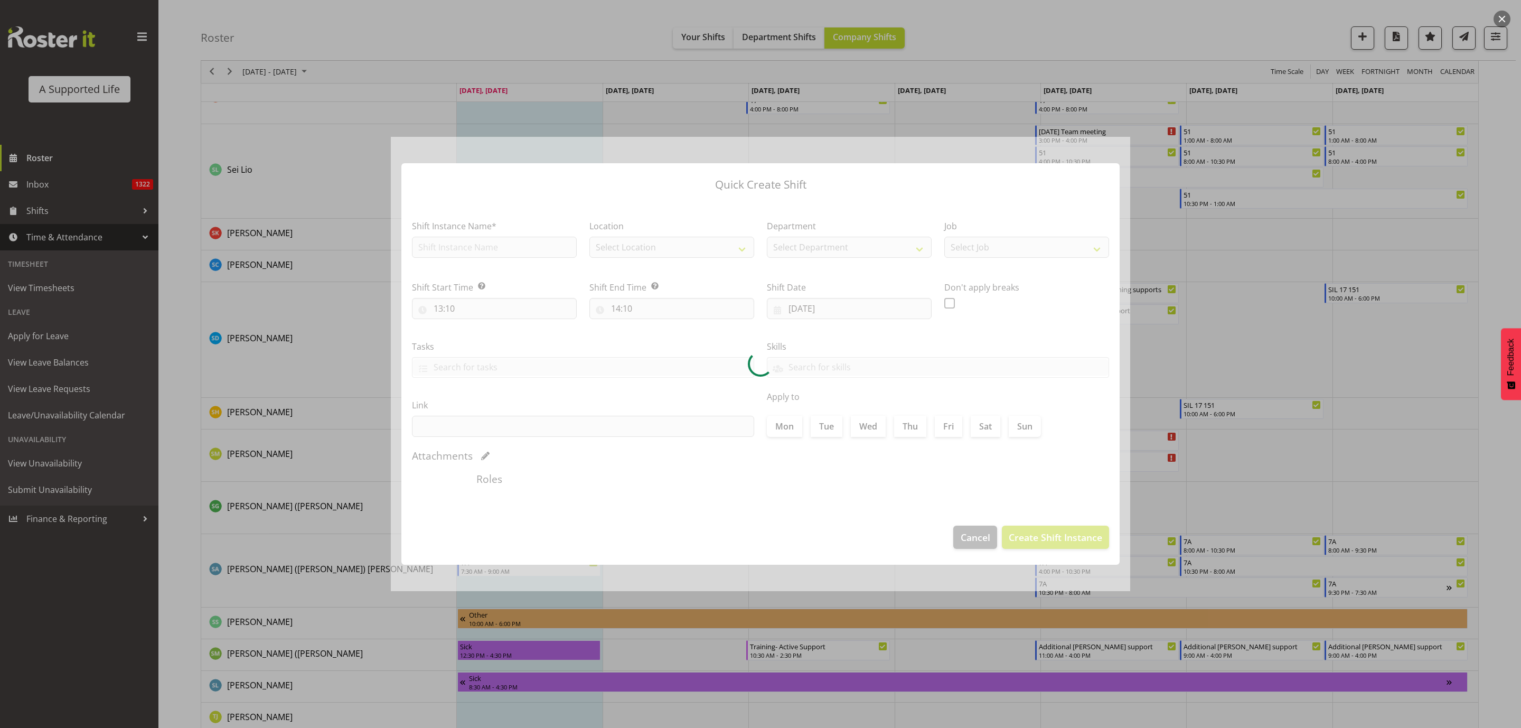
checkbox input "true"
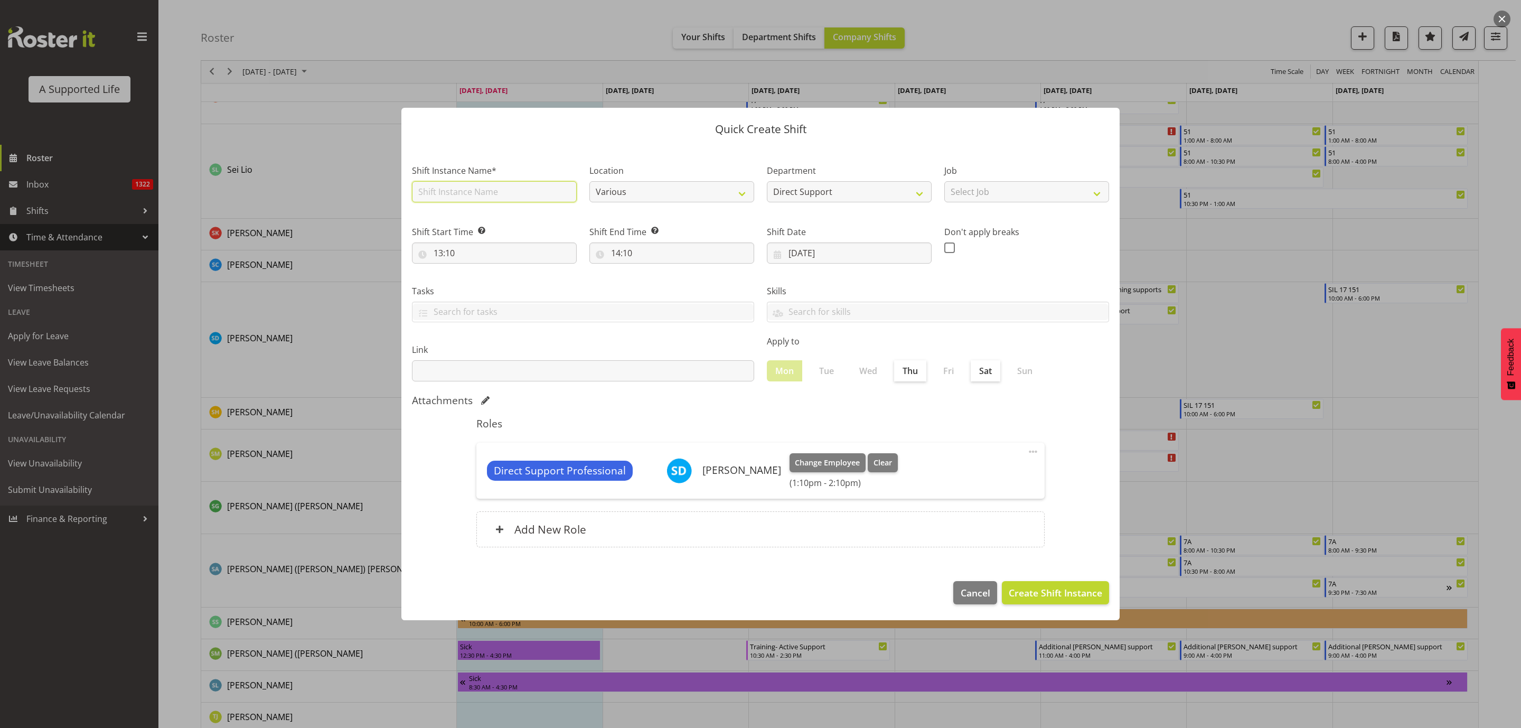
click at [434, 192] on input "text" at bounding box center [494, 191] width 165 height 21
type input "Jules Support Hospital"
click at [973, 192] on select "Select Job Accounts and Payroll Admin Support Aspirations and Support Facilitat…" at bounding box center [1026, 191] width 165 height 21
select select "4112"
click at [944, 181] on select "Select Job Accounts and Payroll Admin Support Aspirations and Support Facilitat…" at bounding box center [1026, 191] width 165 height 21
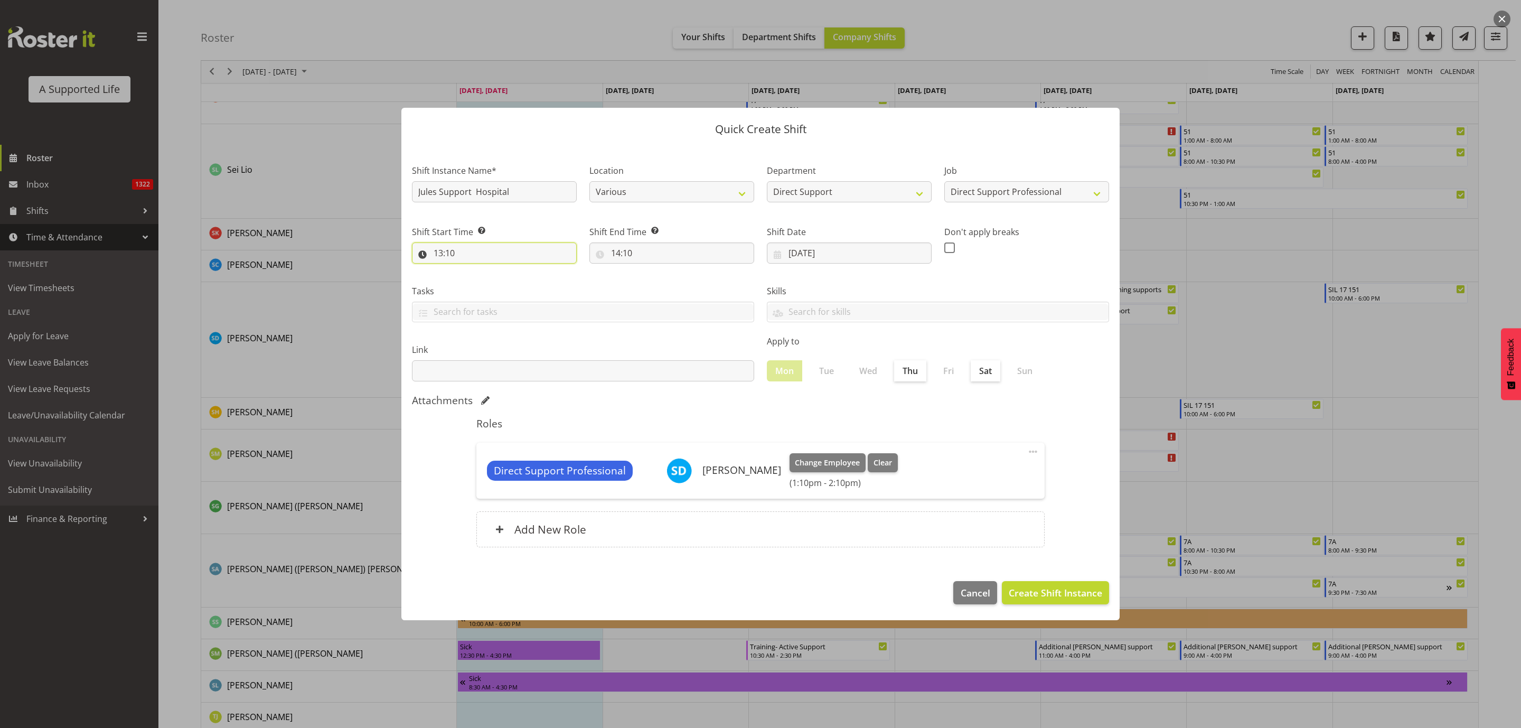
click at [504, 251] on input "13:10" at bounding box center [494, 252] width 165 height 21
click at [479, 277] on select "00 01 02 03 04 05 06 07 08 09 10 11 12 13 14 15 16 17 18 19 20 21 22 23" at bounding box center [484, 280] width 24 height 21
select select "11"
click at [472, 270] on select "00 01 02 03 04 05 06 07 08 09 10 11 12 13 14 15 16 17 18 19 20 21 22 23" at bounding box center [484, 280] width 24 height 21
type input "11:10"
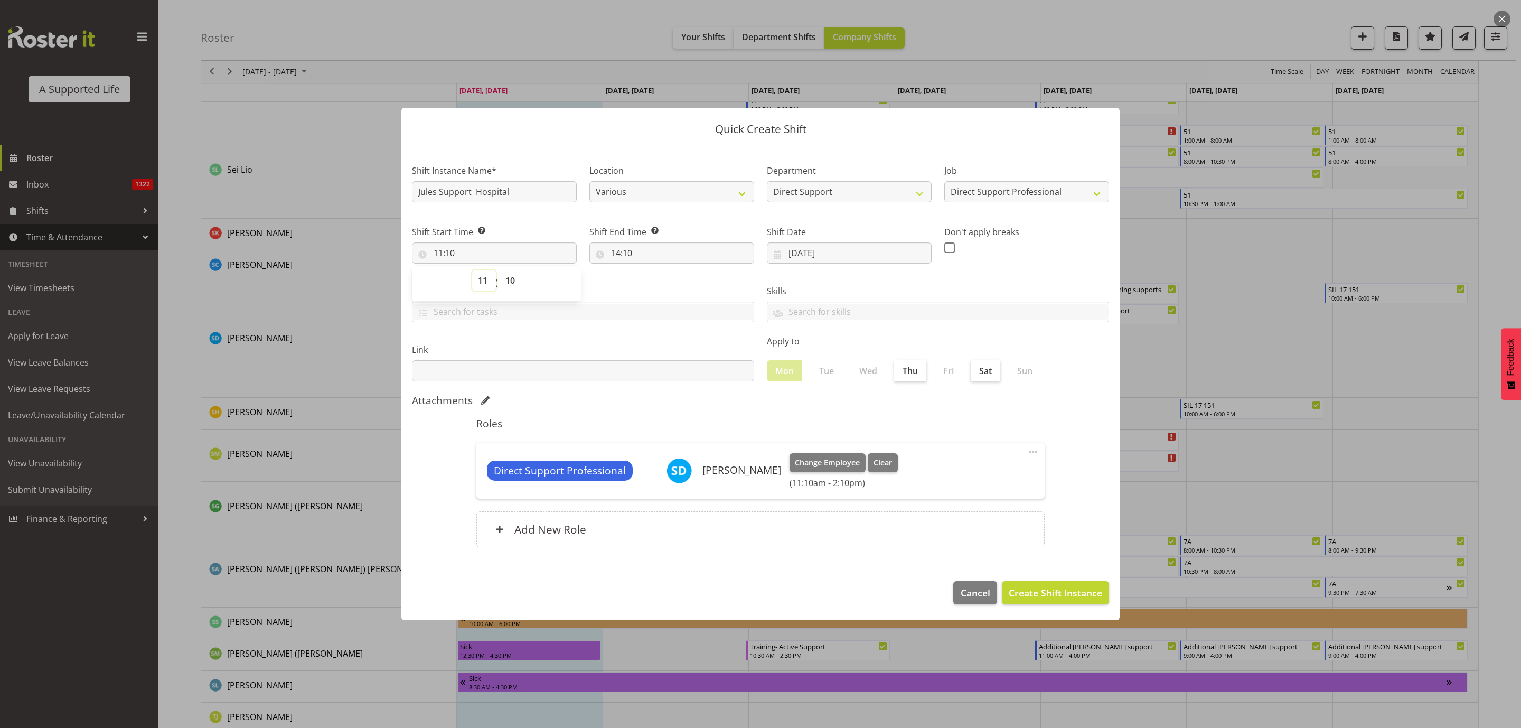
click at [477, 282] on select "00 01 02 03 04 05 06 07 08 09 10 11 12 13 14 15 16 17 18 19 20 21 22 23" at bounding box center [484, 280] width 24 height 21
select select "12"
click at [472, 270] on select "00 01 02 03 04 05 06 07 08 09 10 11 12 13 14 15 16 17 18 19 20 21 22 23" at bounding box center [484, 280] width 24 height 21
type input "12:10"
click at [513, 287] on select "00 01 02 03 04 05 06 07 08 09 10 11 12 13 14 15 16 17 18 19 20 21 22 23 24 25 2…" at bounding box center [512, 280] width 24 height 21
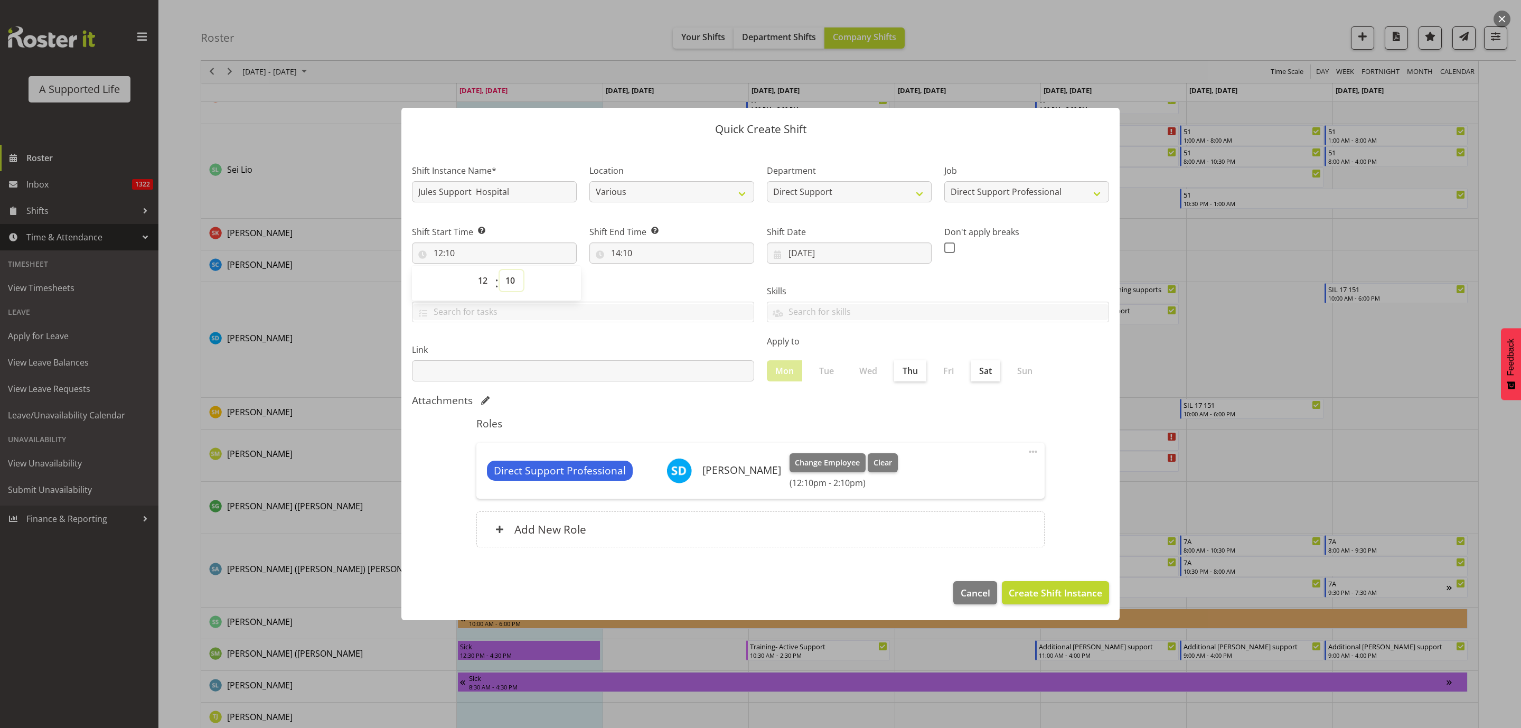
select select "0"
click at [500, 270] on select "00 01 02 03 04 05 06 07 08 09 10 11 12 13 14 15 16 17 18 19 20 21 22 23 24 25 2…" at bounding box center [512, 280] width 24 height 21
type input "12:00"
click at [633, 256] on input "14:10" at bounding box center [671, 252] width 165 height 21
click at [661, 276] on select "00 01 02 03 04 05 06 07 08 09 10 11 12 13 14 15 16 17 18 19 20 21 22 23" at bounding box center [661, 280] width 24 height 21
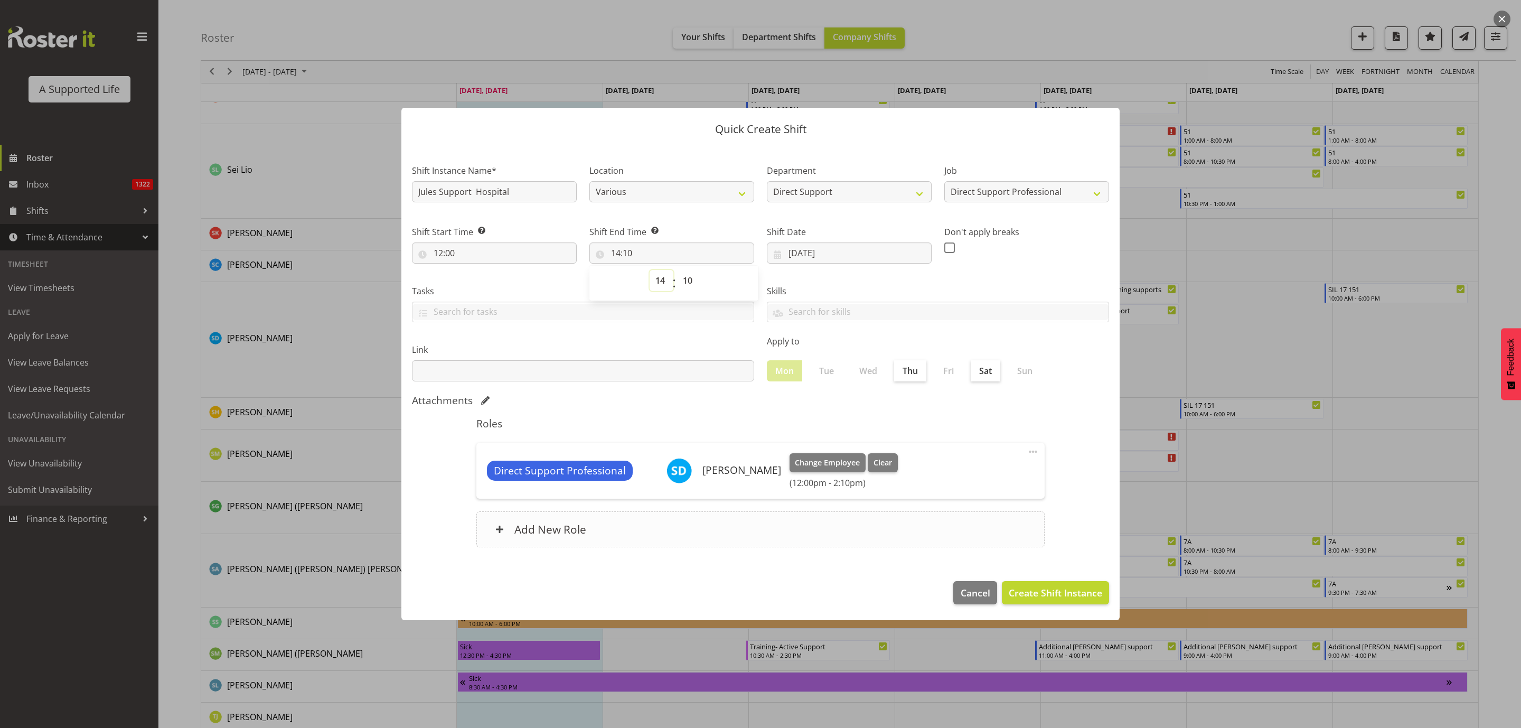
select select "16"
click at [649, 270] on select "00 01 02 03 04 05 06 07 08 09 10 11 12 13 14 15 16 17 18 19 20 21 22 23" at bounding box center [661, 280] width 24 height 21
type input "16:10"
click at [686, 276] on select "00 01 02 03 04 05 06 07 08 09 10 11 12 13 14 15 16 17 18 19 20 21 22 23 24 25 2…" at bounding box center [689, 280] width 24 height 21
select select "0"
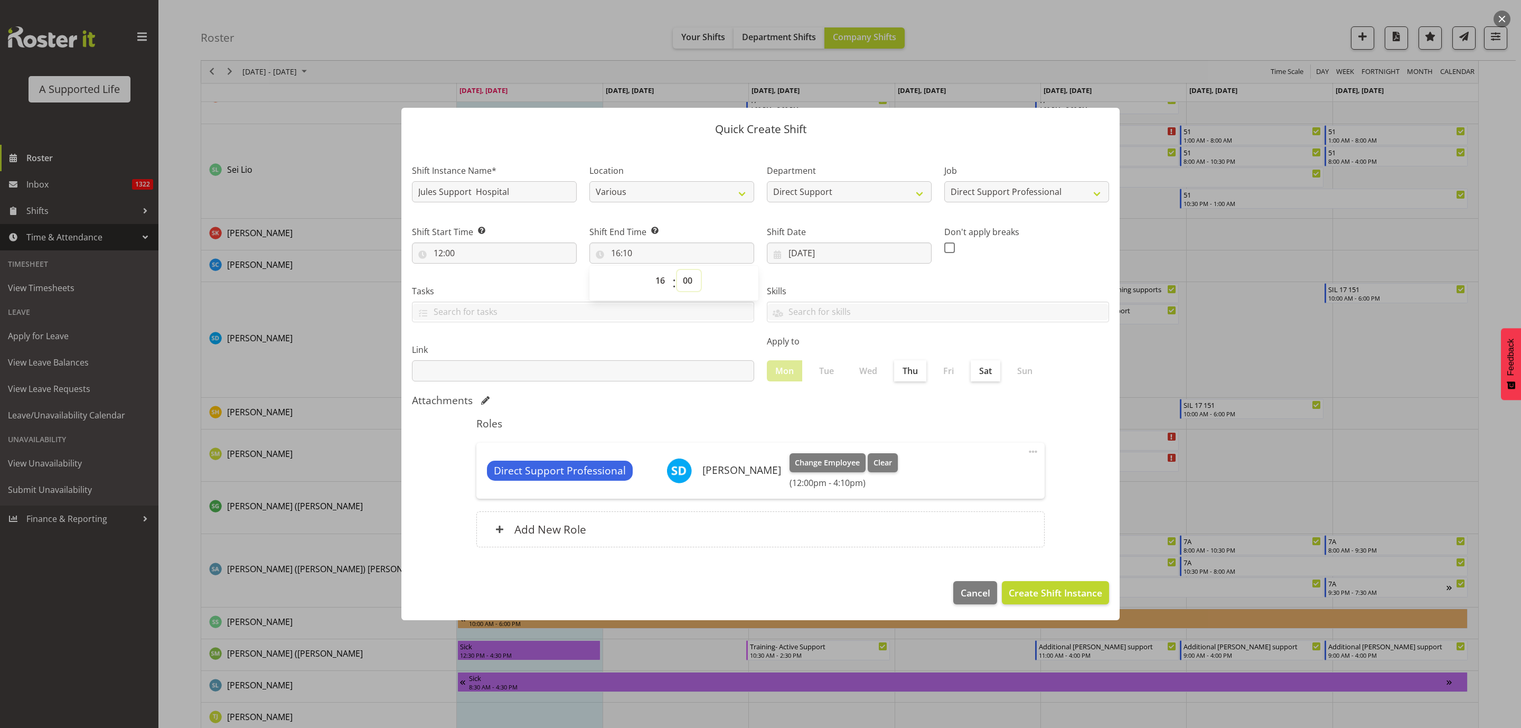
click at [677, 270] on select "00 01 02 03 04 05 06 07 08 09 10 11 12 13 14 15 16 17 18 19 20 21 22 23 24 25 2…" at bounding box center [689, 280] width 24 height 21
type input "16:00"
drag, startPoint x: 1045, startPoint y: 591, endPoint x: 1042, endPoint y: 583, distance: 8.5
click at [1001, 442] on span "Create Shift Instance" at bounding box center [1055, 593] width 93 height 14
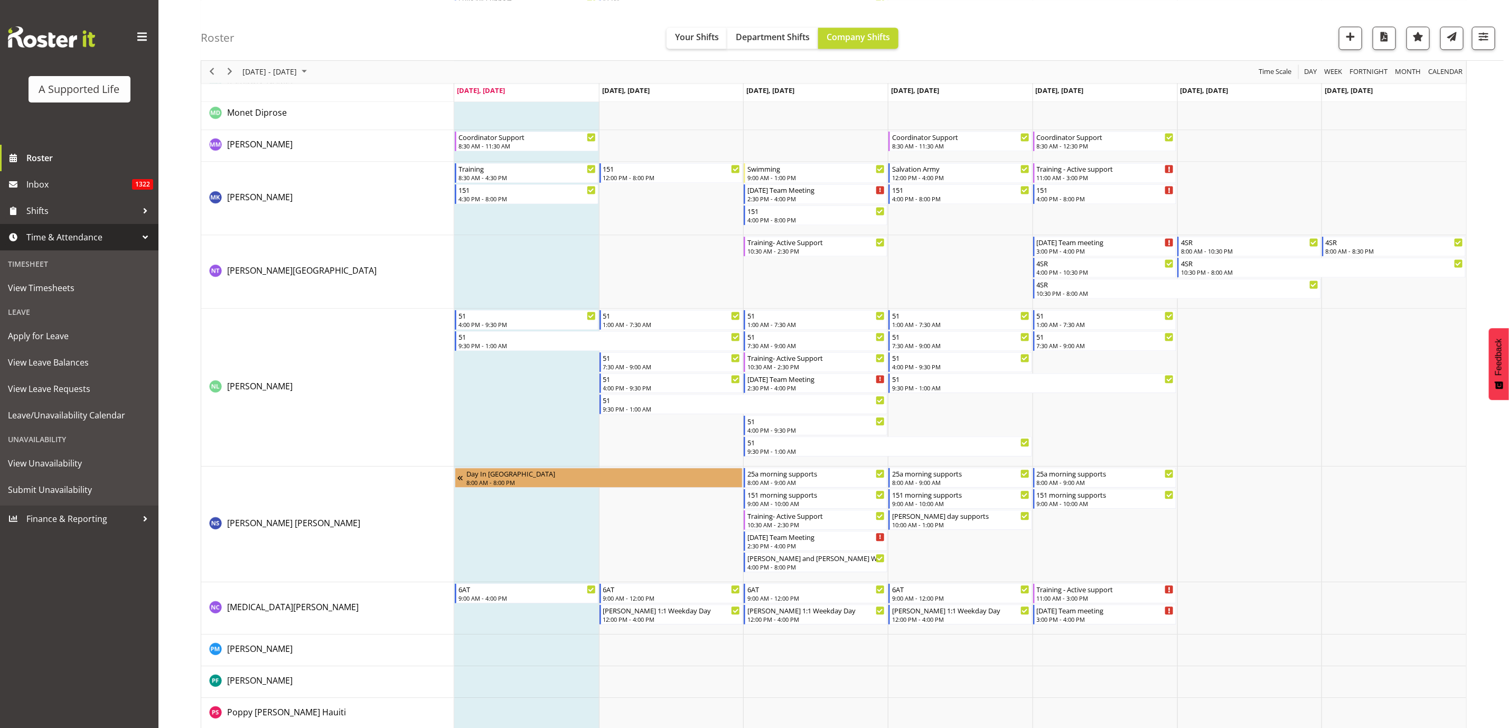
scroll to position [4608, 0]
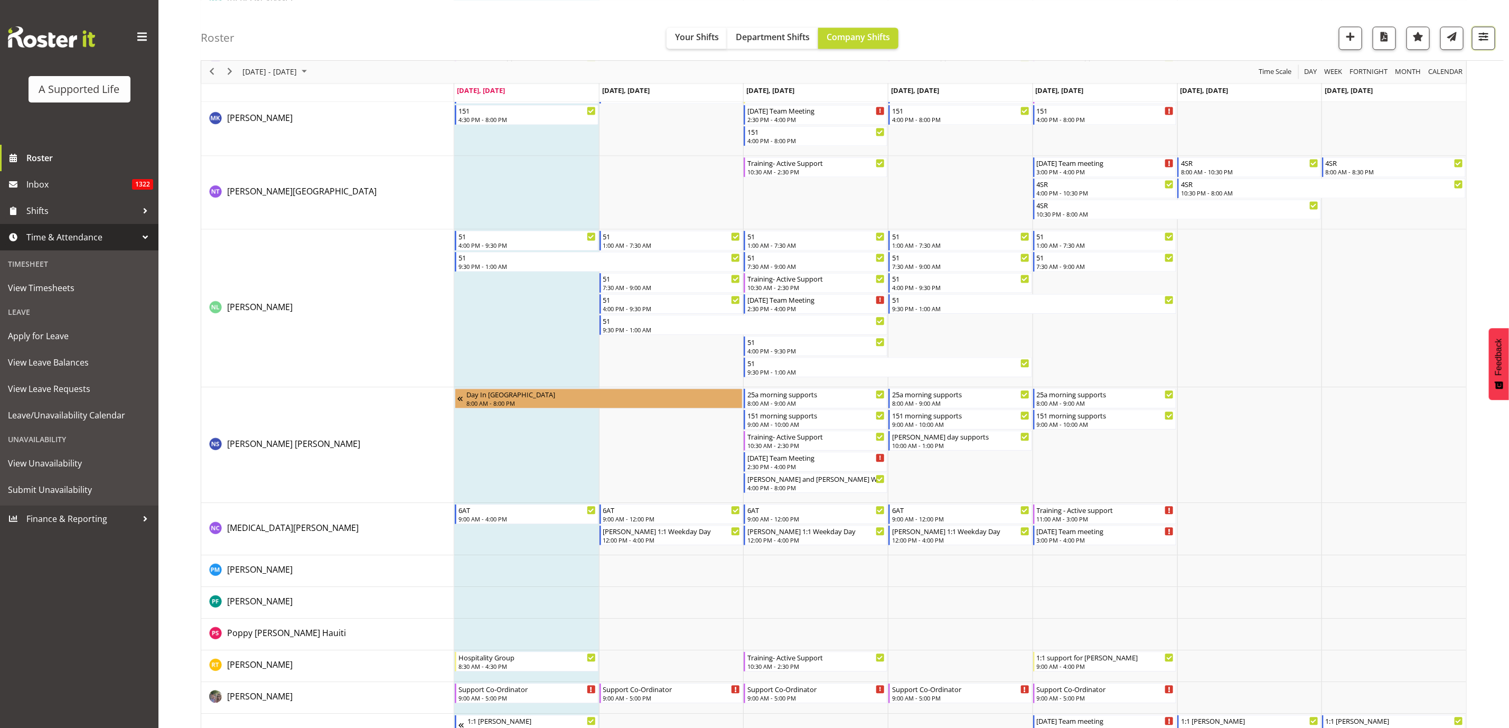
click at [1001, 38] on span "button" at bounding box center [1483, 37] width 14 height 14
click at [1001, 20] on div "Roster Your Shifts Department Shifts Company Shifts All Locations Clear 1.241 E…" at bounding box center [852, 30] width 1303 height 61
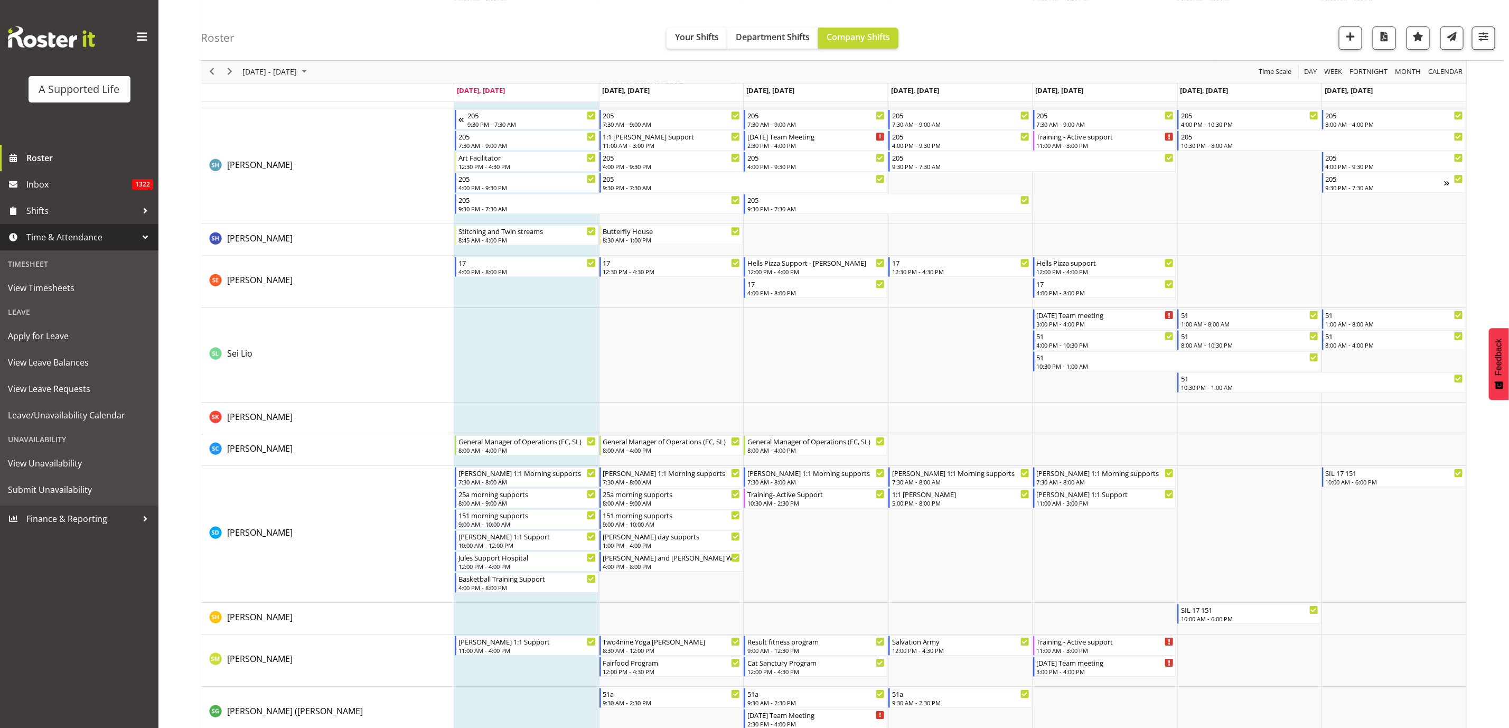
scroll to position [5386, 0]
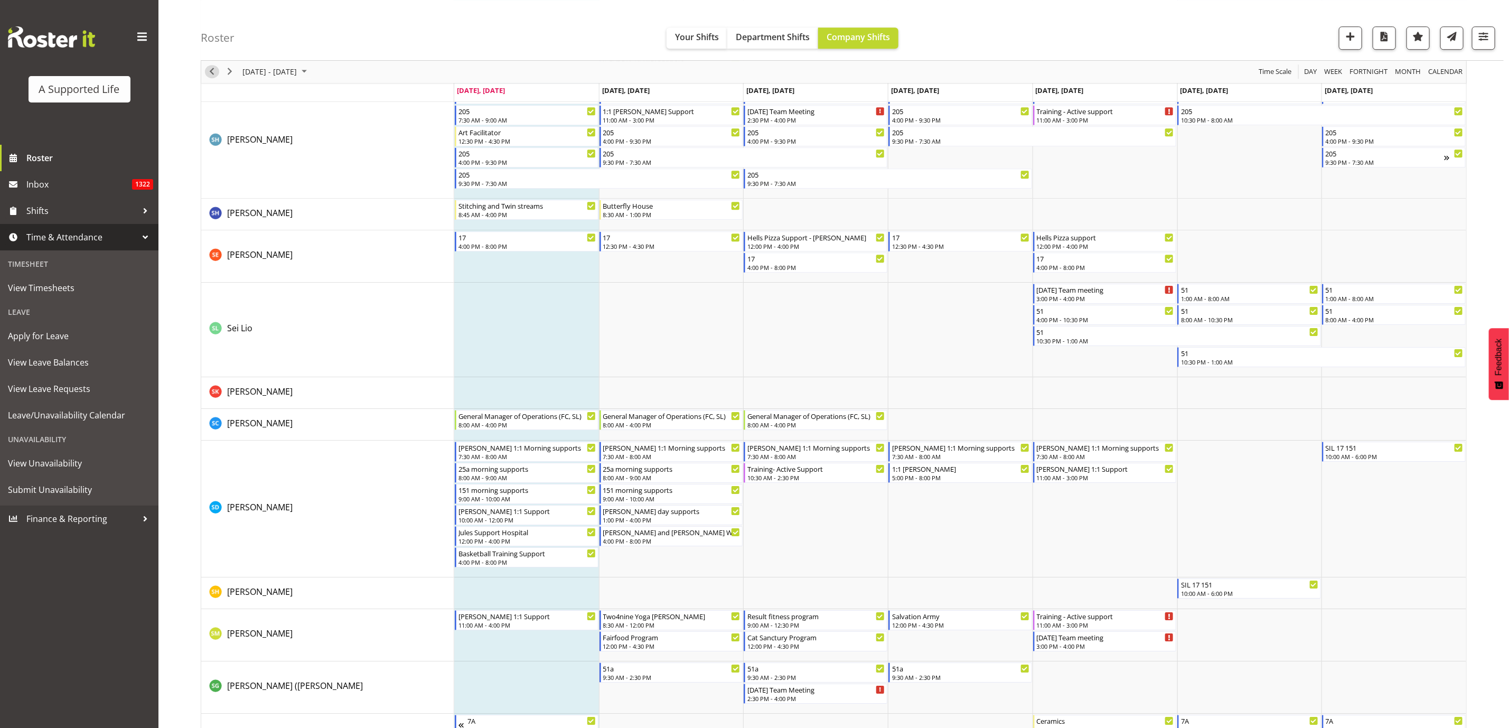
click at [217, 69] on span "Previous" at bounding box center [211, 71] width 13 height 13
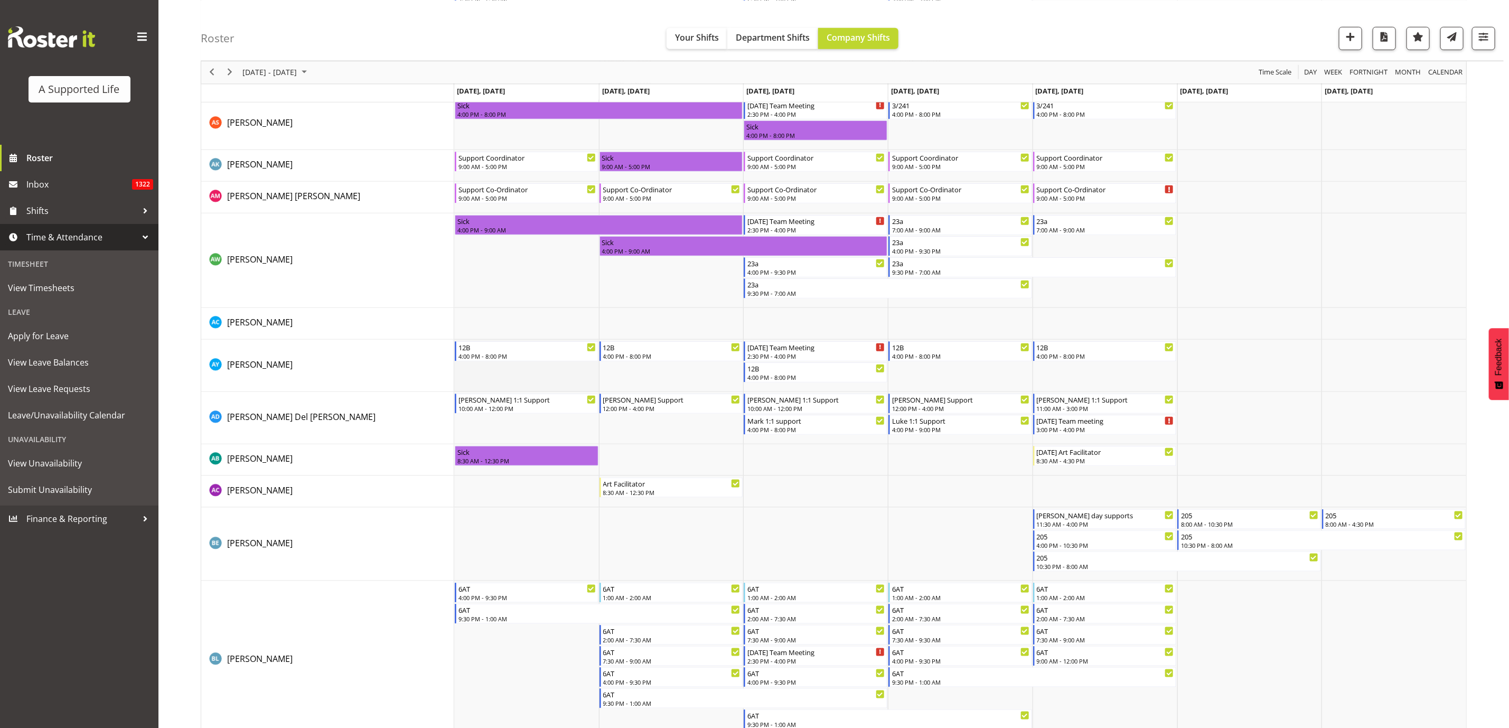
scroll to position [713, 0]
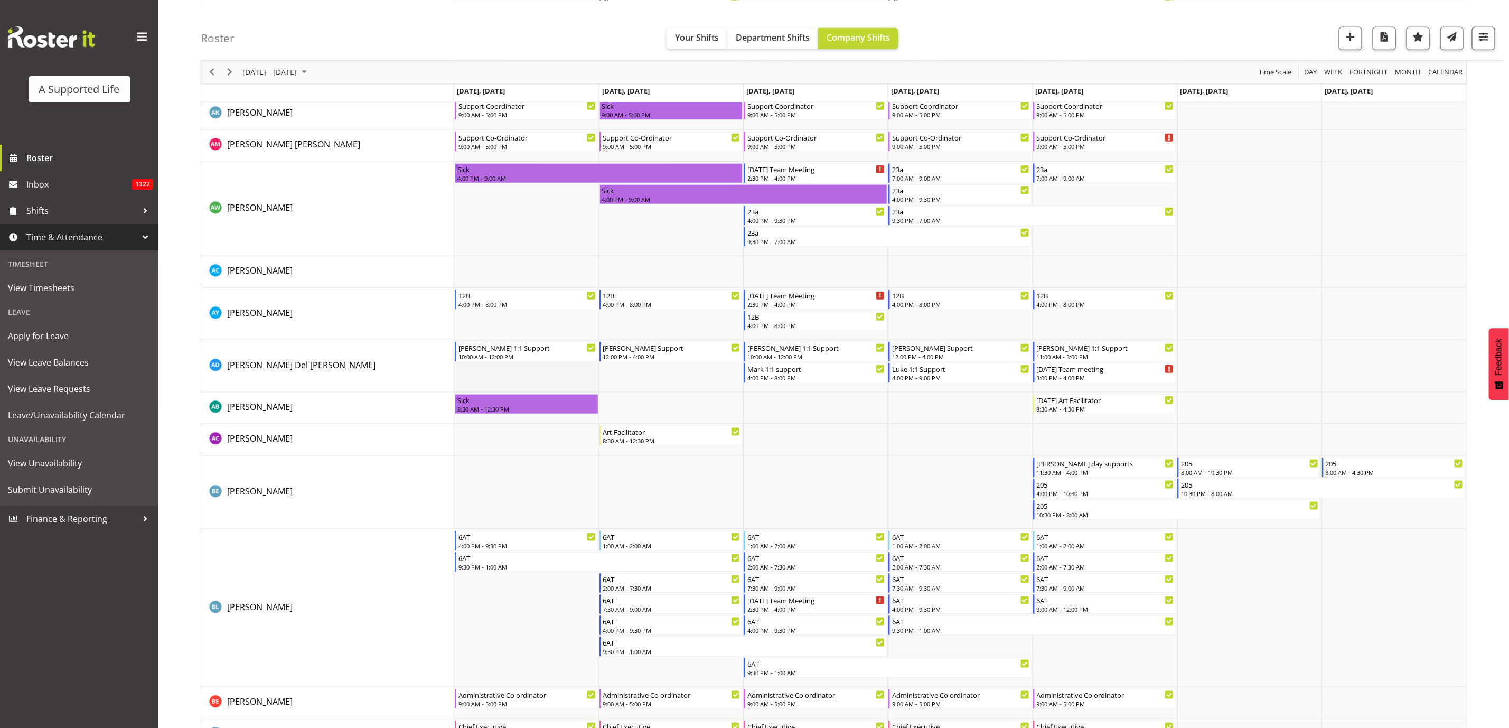
click at [520, 378] on td "Timeline Week of August 18, 2025" at bounding box center [526, 366] width 145 height 52
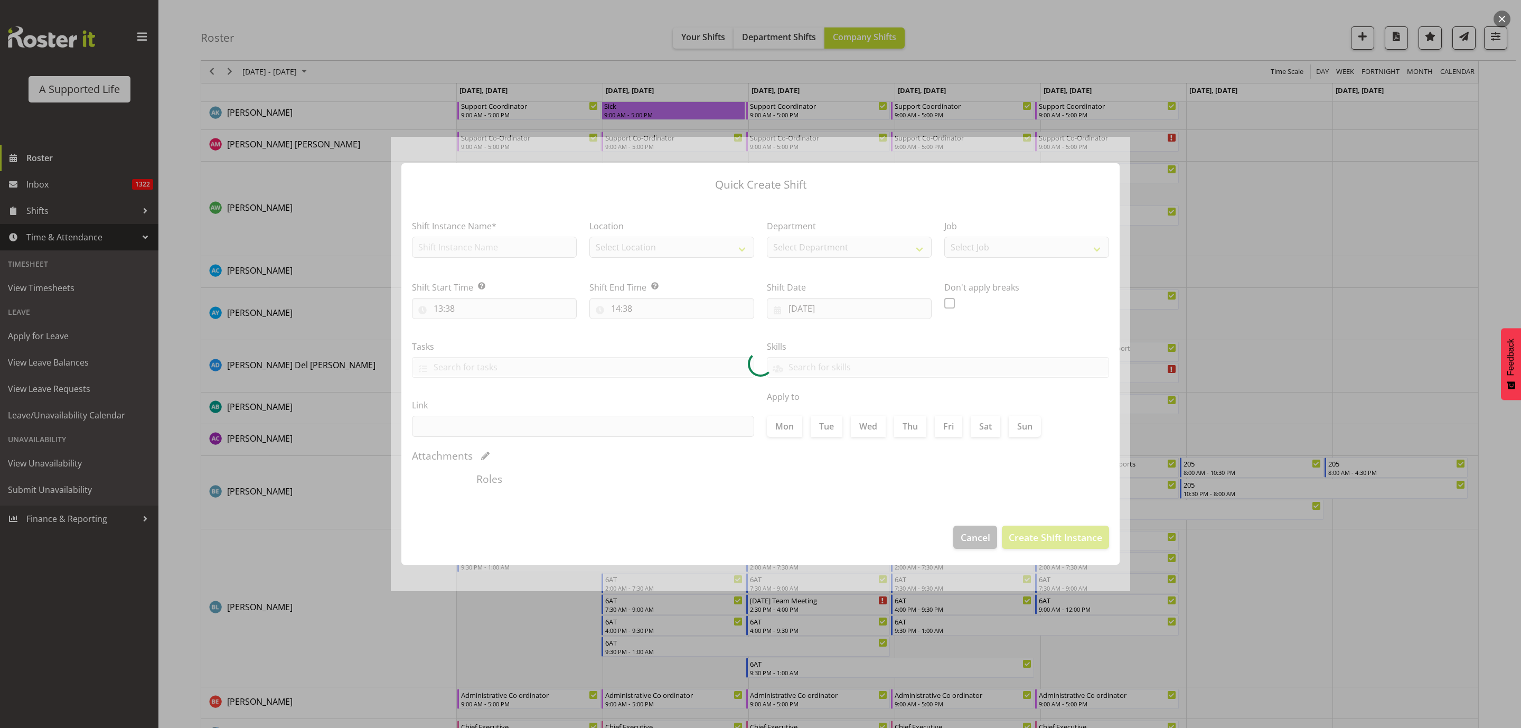
type input "18/08/2025"
checkbox input "true"
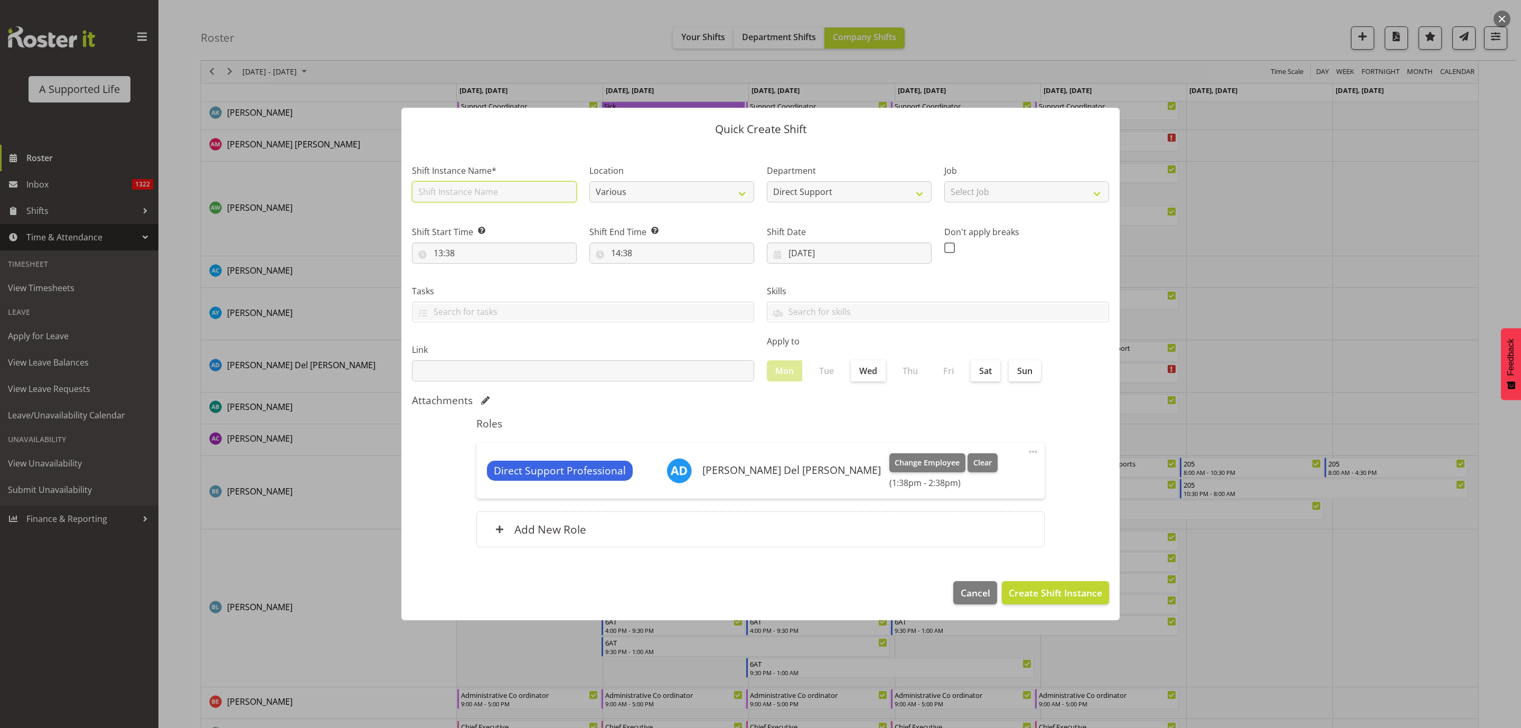
drag, startPoint x: 485, startPoint y: 189, endPoint x: 493, endPoint y: 191, distance: 8.7
click at [485, 189] on input "text" at bounding box center [494, 191] width 165 height 21
type input "Maintenance"
click at [1001, 187] on select "Select Job Accounts and Payroll Admin Support Aspirations and Support Facilitat…" at bounding box center [1026, 191] width 165 height 21
select select "4112"
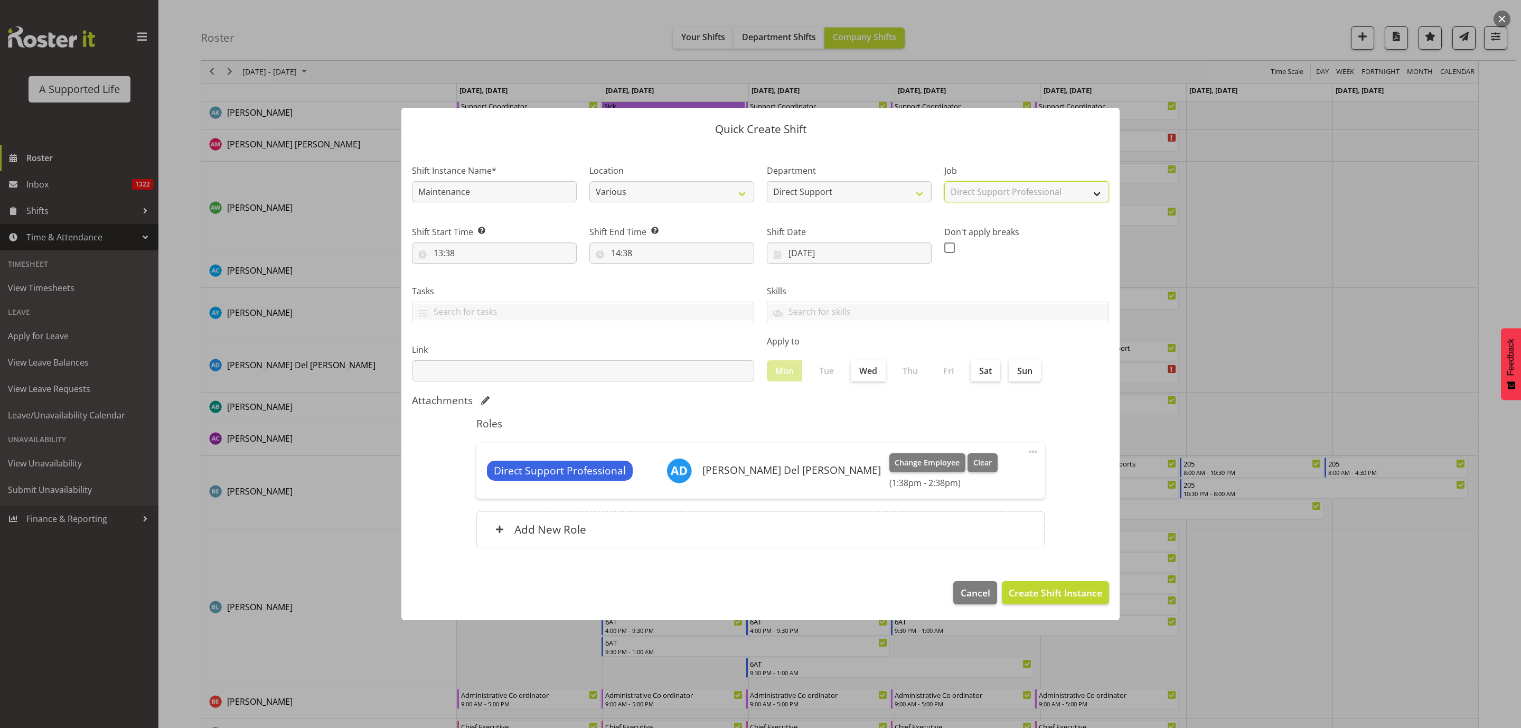
click at [944, 181] on select "Select Job Accounts and Payroll Admin Support Aspirations and Support Facilitat…" at bounding box center [1026, 191] width 165 height 21
click at [504, 252] on input "13:38" at bounding box center [494, 252] width 165 height 21
click at [482, 278] on select "00 01 02 03 04 05 06 07 08 09 10 11 12 13 14 15 16 17 18 19 20 21 22 23" at bounding box center [484, 280] width 24 height 21
select select "12"
click at [472, 270] on select "00 01 02 03 04 05 06 07 08 09 10 11 12 13 14 15 16 17 18 19 20 21 22 23" at bounding box center [484, 280] width 24 height 21
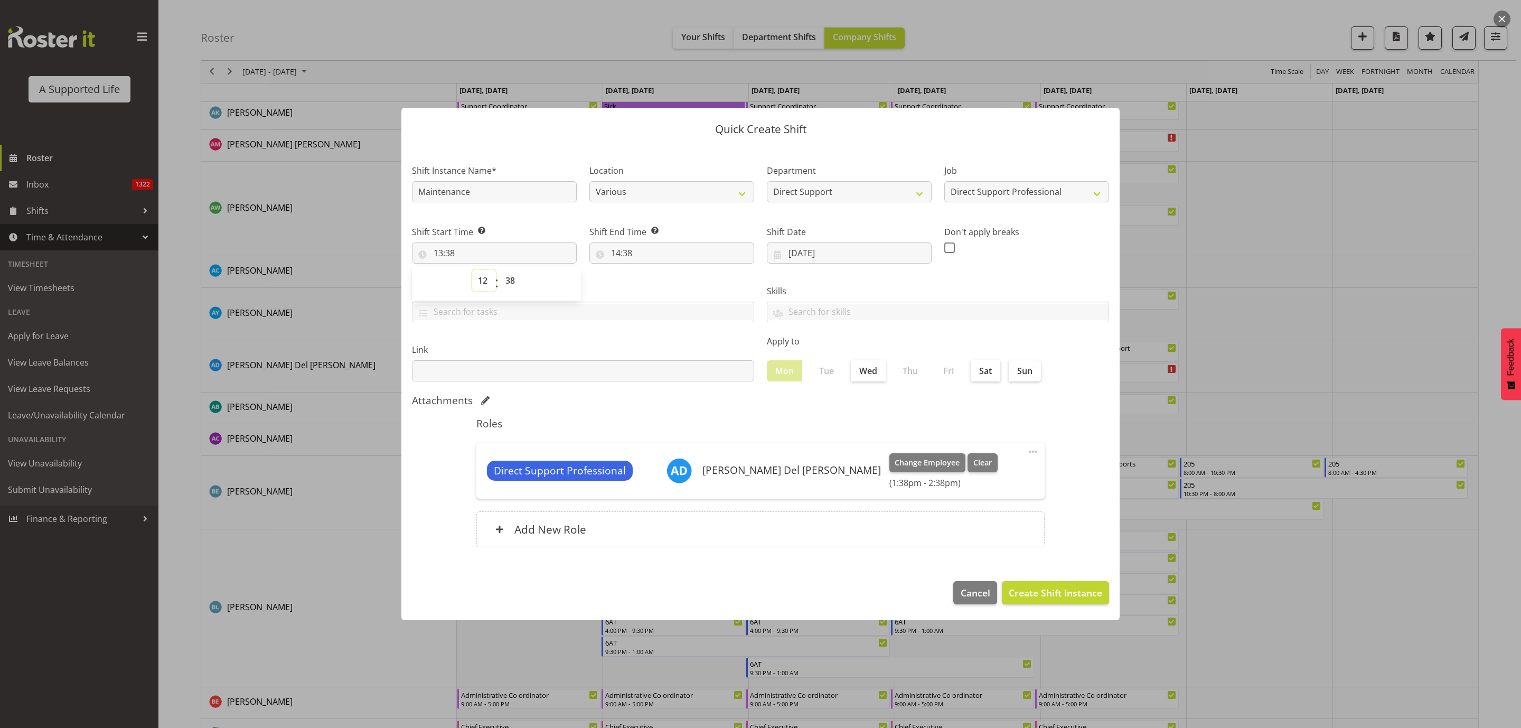
type input "12:38"
click at [507, 282] on select "00 01 02 03 04 05 06 07 08 09 10 11 12 13 14 15 16 17 18 19 20 21 22 23 24 25 2…" at bounding box center [512, 280] width 24 height 21
select select "0"
click at [500, 270] on select "00 01 02 03 04 05 06 07 08 09 10 11 12 13 14 15 16 17 18 19 20 21 22 23 24 25 2…" at bounding box center [512, 280] width 24 height 21
type input "12:00"
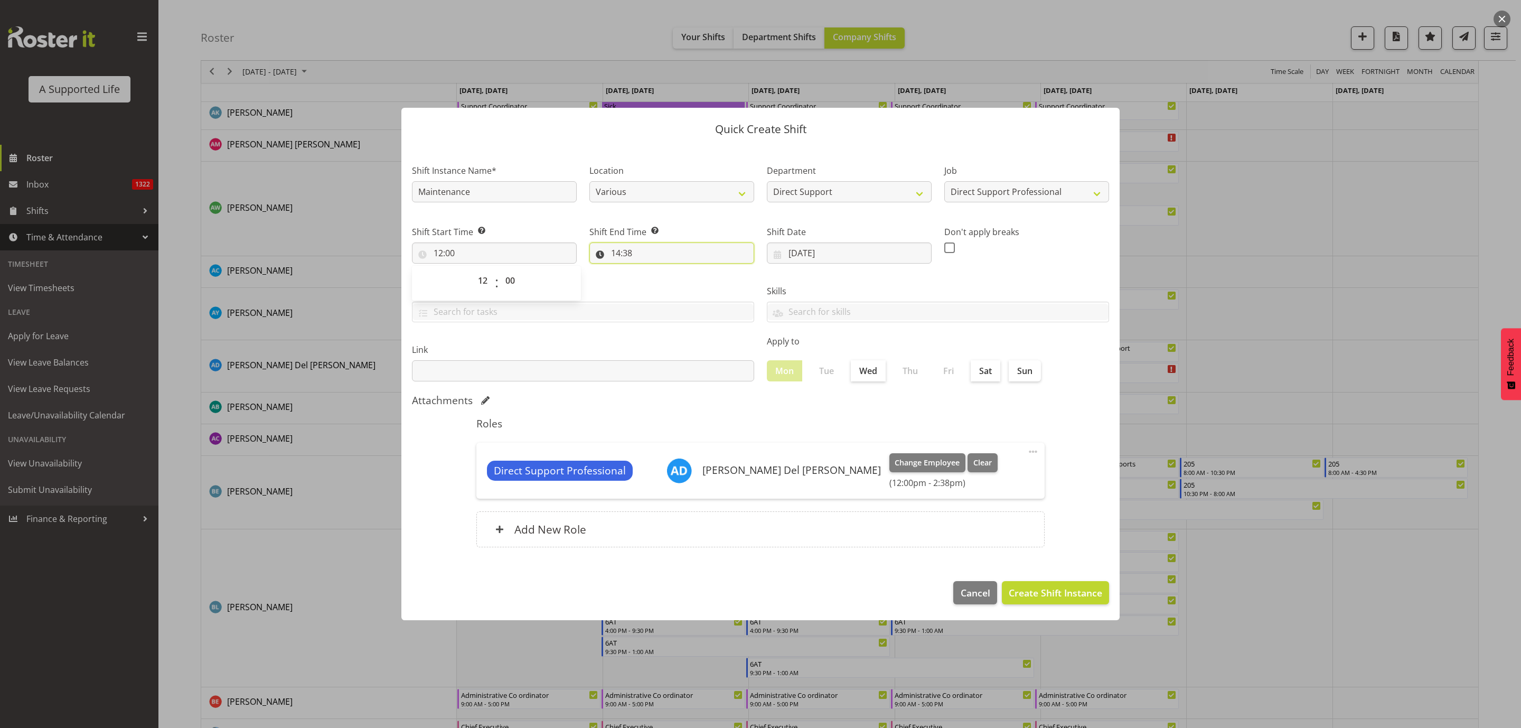
click at [644, 252] on input "14:38" at bounding box center [671, 252] width 165 height 21
click at [663, 270] on select "00 01 02 03 04 05 06 07 08 09 10 11 12 13 14 15 16 17 18 19 20 21 22 23" at bounding box center [661, 280] width 24 height 21
select select "16"
click at [649, 270] on select "00 01 02 03 04 05 06 07 08 09 10 11 12 13 14 15 16 17 18 19 20 21 22 23" at bounding box center [661, 280] width 24 height 21
type input "16:38"
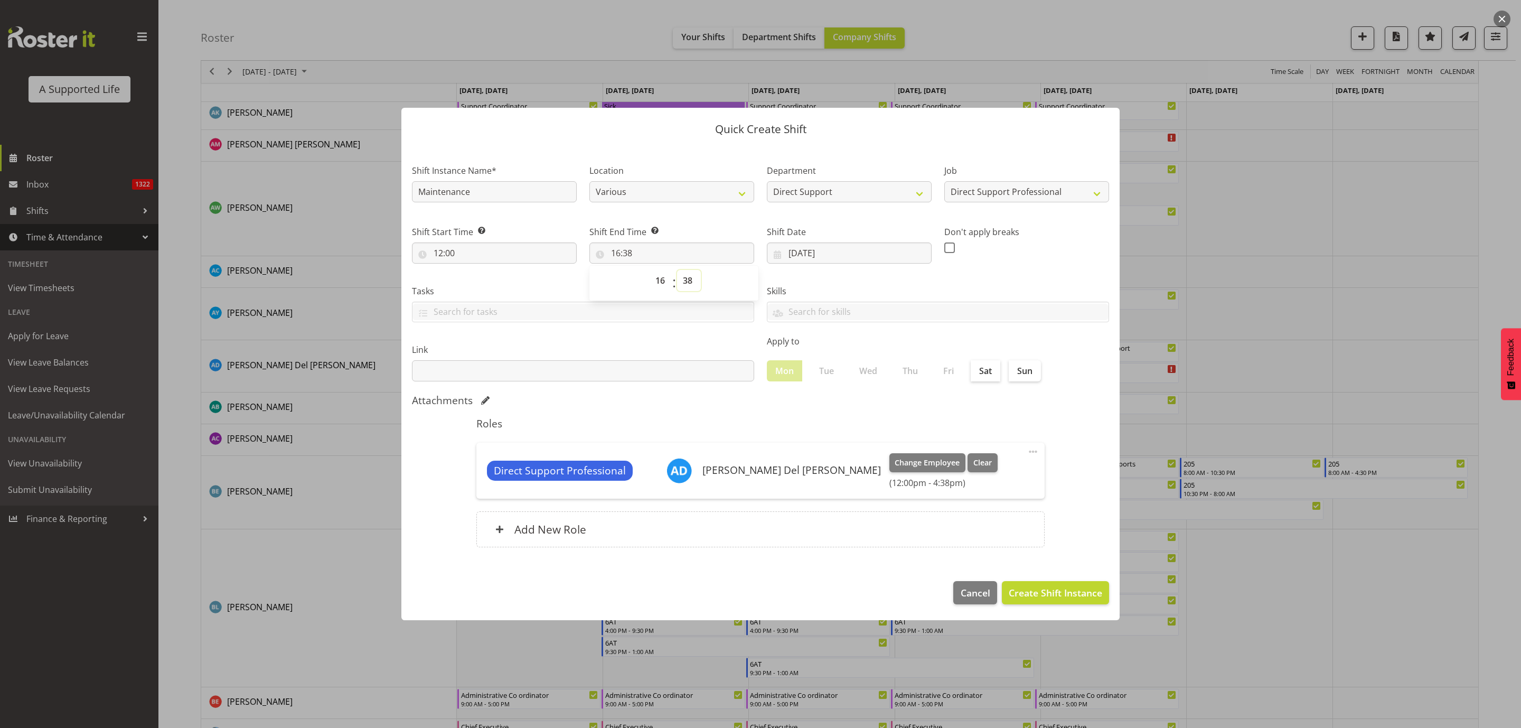
click at [686, 271] on select "00 01 02 03 04 05 06 07 08 09 10 11 12 13 14 15 16 17 18 19 20 21 22 23 24 25 2…" at bounding box center [689, 280] width 24 height 21
select select "0"
click at [677, 270] on select "00 01 02 03 04 05 06 07 08 09 10 11 12 13 14 15 16 17 18 19 20 21 22 23 24 25 2…" at bounding box center [689, 280] width 24 height 21
type input "16:00"
click at [659, 279] on select "00 01 02 03 04 05 06 07 08 09 10 11 12 13 14 15 16 17 18 19 20 21 22 23" at bounding box center [661, 280] width 24 height 21
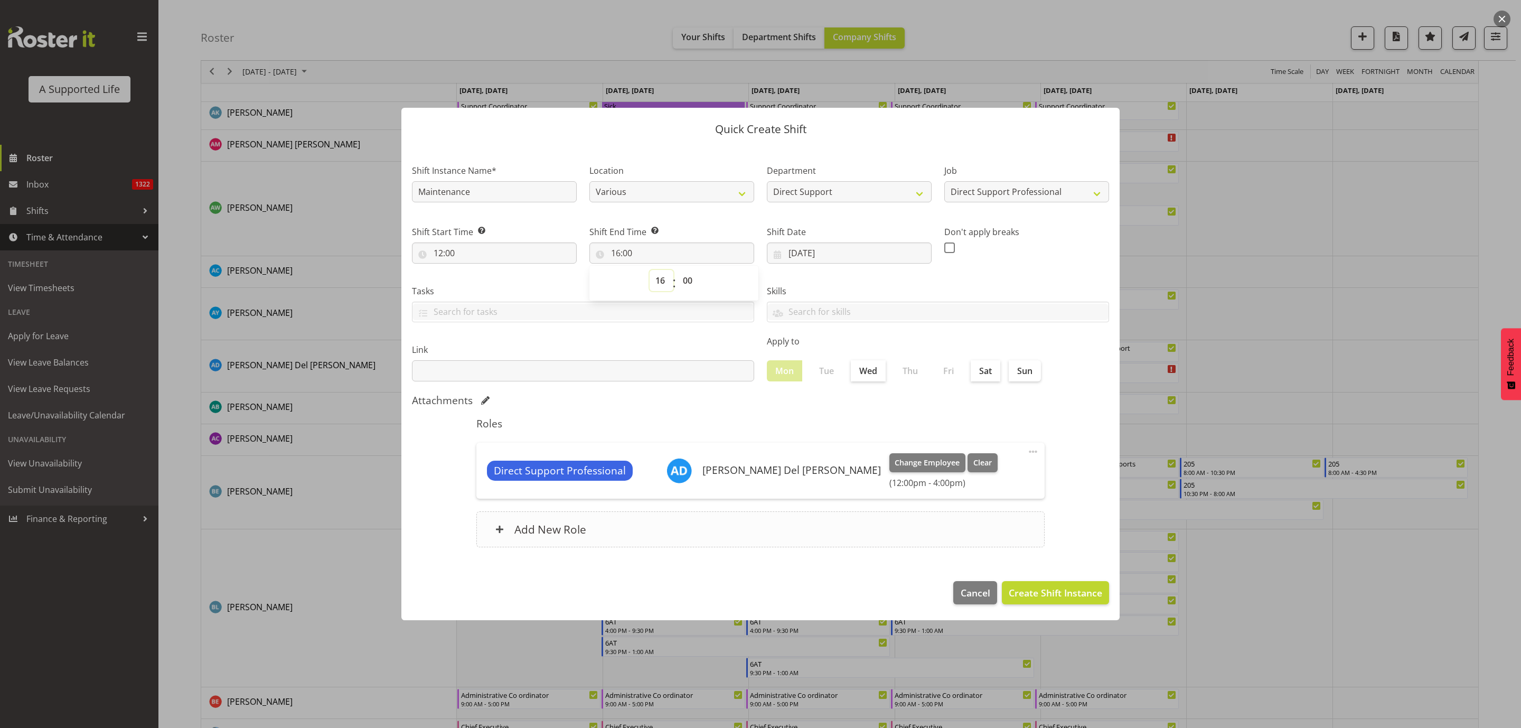
select select "15"
click at [649, 270] on select "00 01 02 03 04 05 06 07 08 09 10 11 12 13 14 15 16 17 18 19 20 21 22 23" at bounding box center [661, 280] width 24 height 21
type input "15:00"
click at [1001, 442] on button "Create Shift Instance" at bounding box center [1055, 592] width 107 height 23
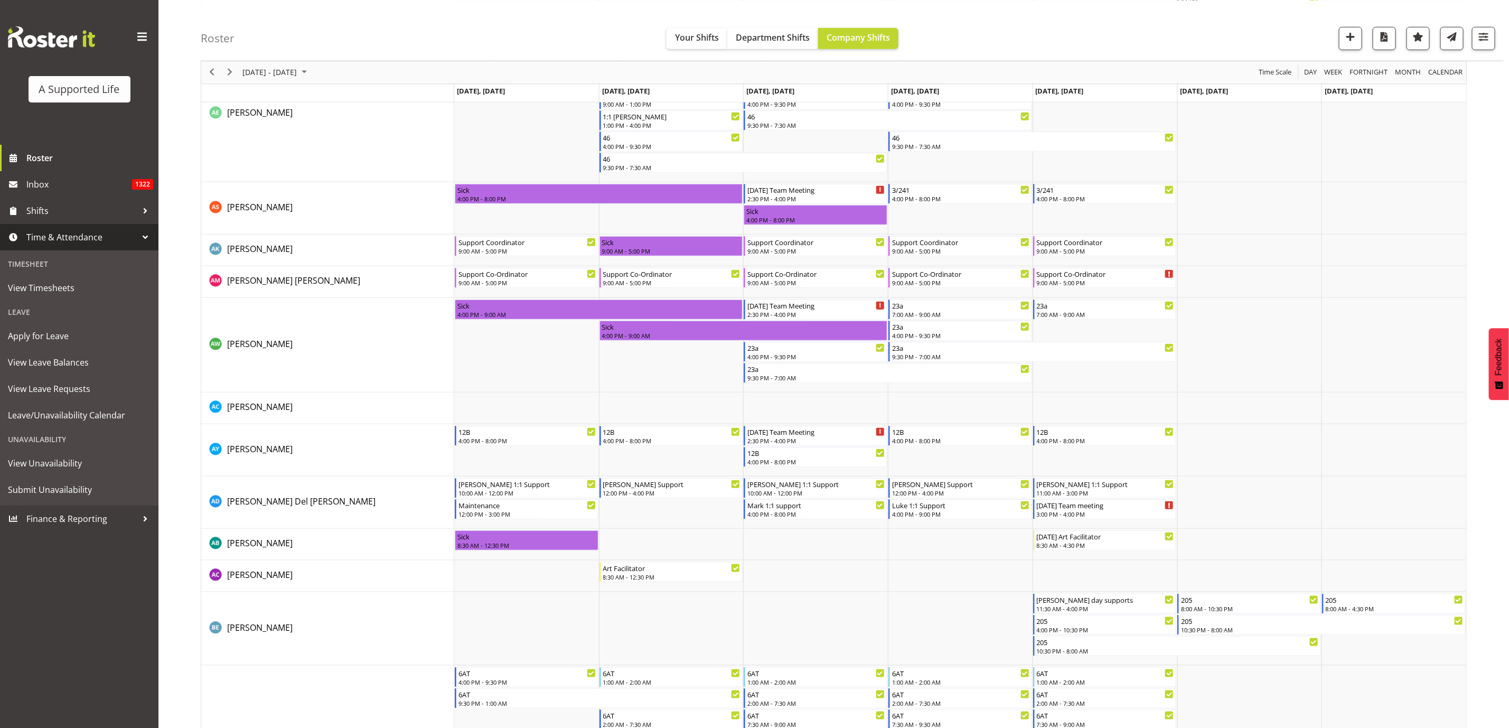
scroll to position [539, 0]
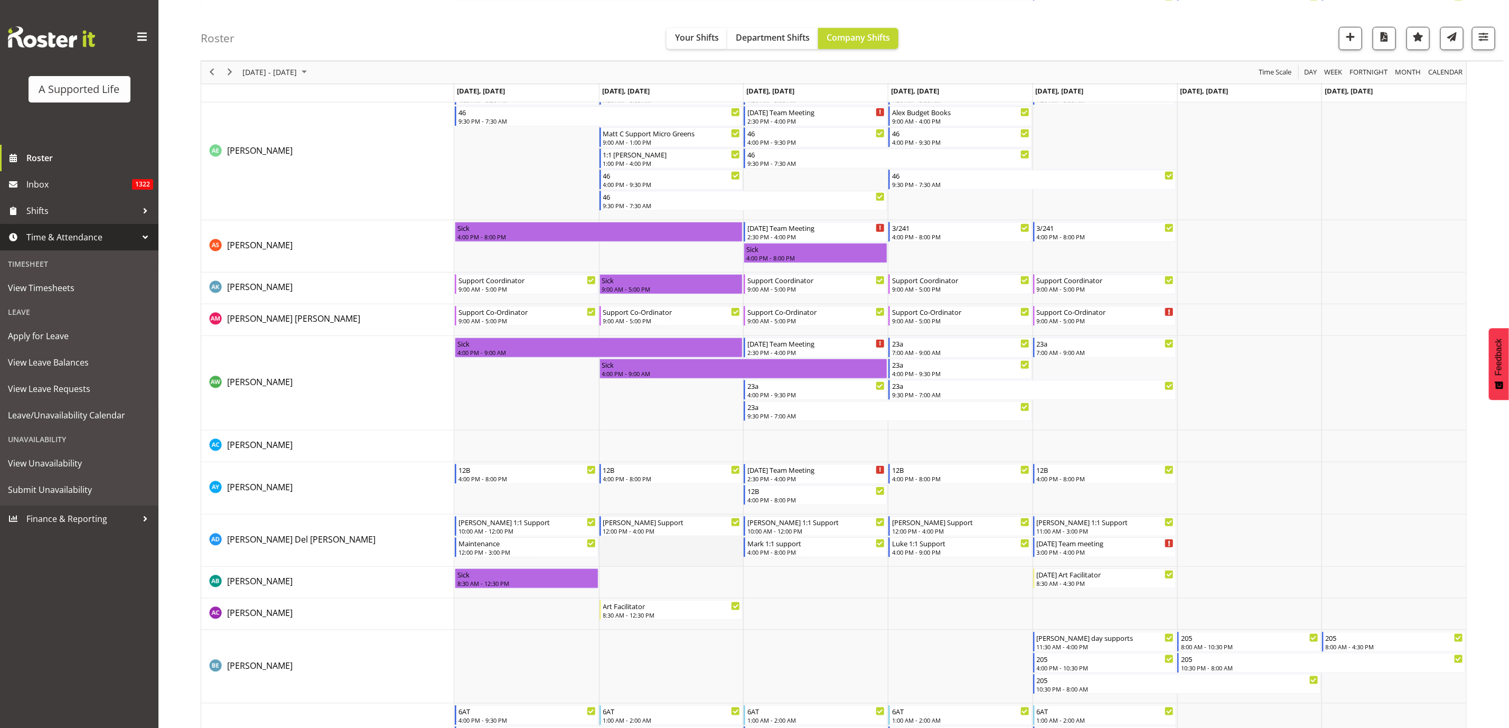
click at [668, 442] on td "Timeline Week of August 18, 2025" at bounding box center [671, 540] width 145 height 52
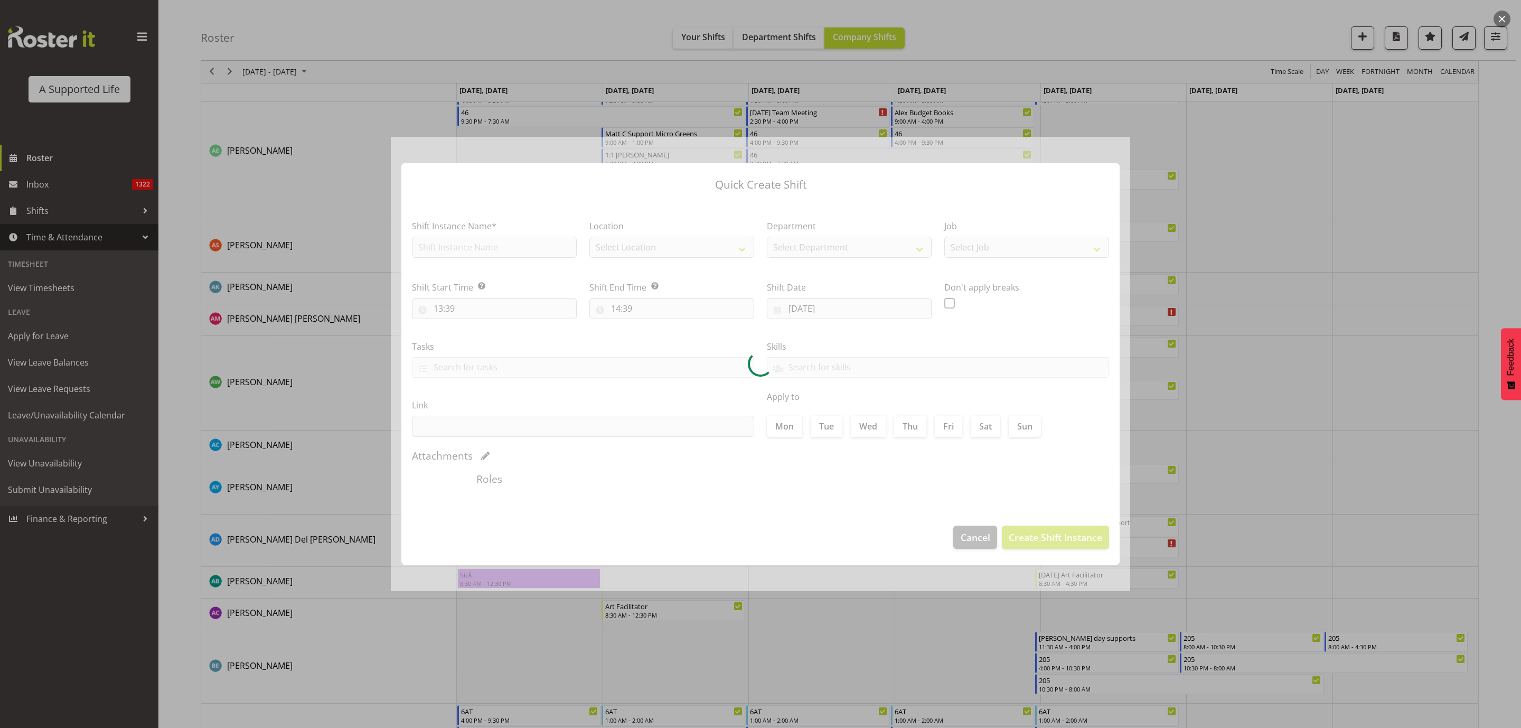
type input "19/08/2025"
checkbox input "true"
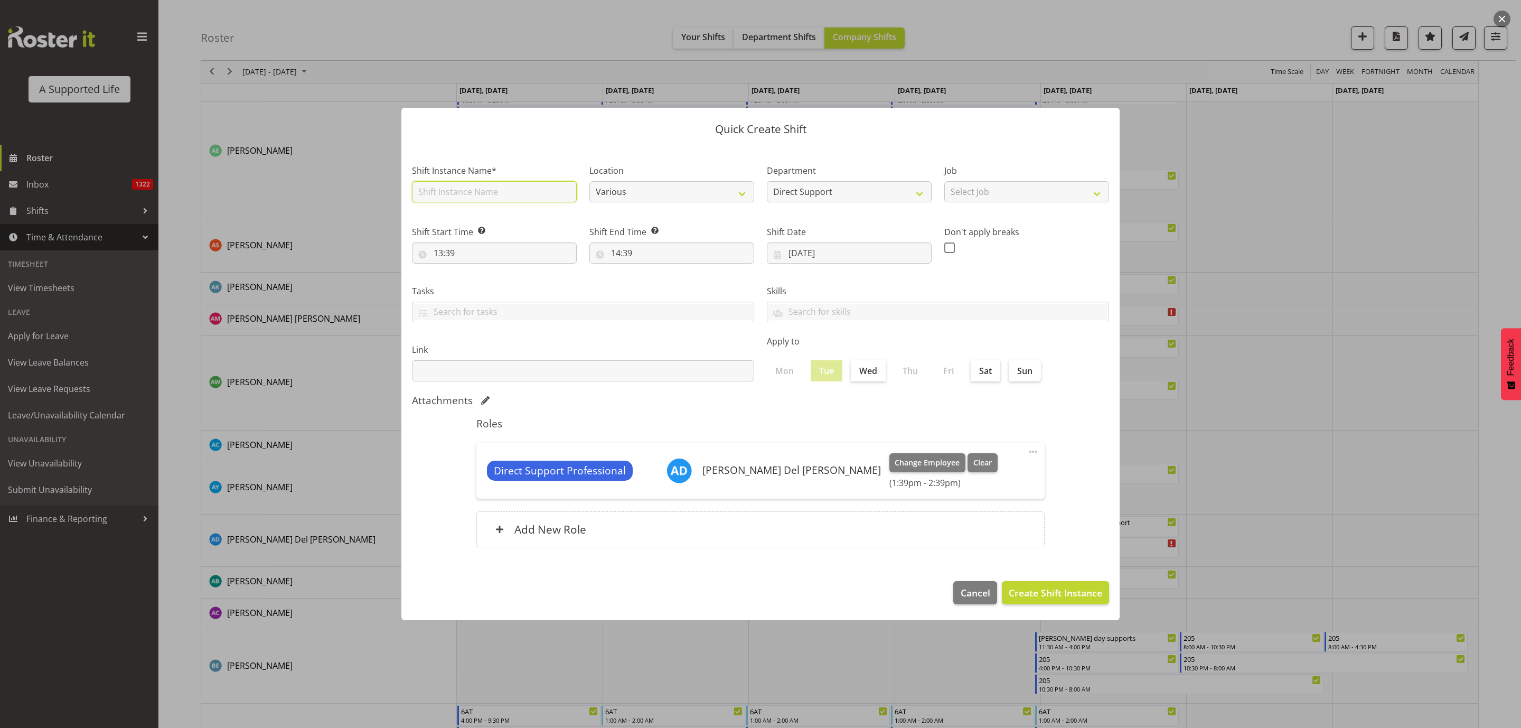
click at [523, 195] on input "text" at bounding box center [494, 191] width 165 height 21
type input "Maintenance"
click at [482, 246] on input "13:39" at bounding box center [494, 252] width 165 height 21
click at [480, 280] on select "00 01 02 03 04 05 06 07 08 09 10 11 12 13 14 15 16 17 18 19 20 21 22 23" at bounding box center [484, 280] width 24 height 21
select select "10"
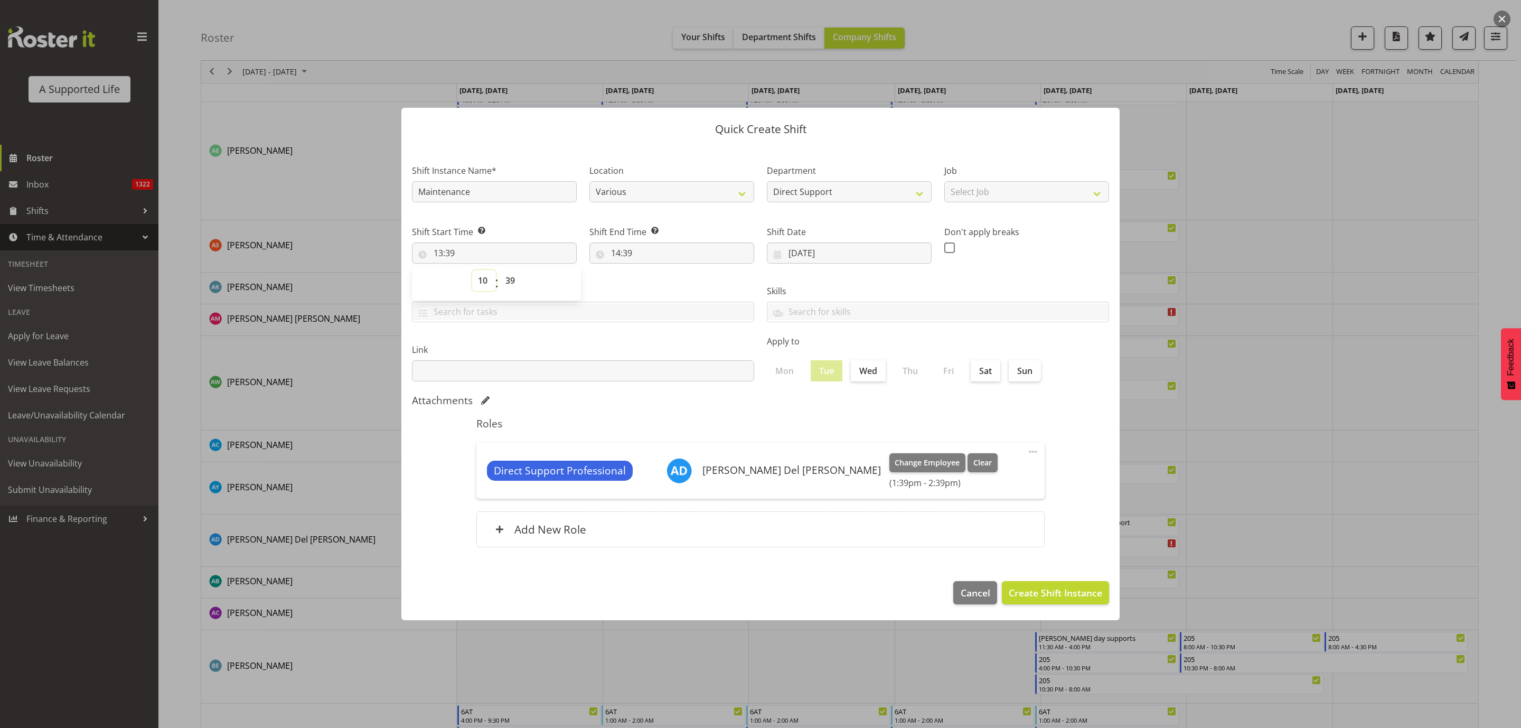
click at [472, 270] on select "00 01 02 03 04 05 06 07 08 09 10 11 12 13 14 15 16 17 18 19 20 21 22 23" at bounding box center [484, 280] width 24 height 21
type input "10:39"
click at [512, 278] on select "00 01 02 03 04 05 06 07 08 09 10 11 12 13 14 15 16 17 18 19 20 21 22 23 24 25 2…" at bounding box center [512, 280] width 24 height 21
select select "0"
click at [500, 270] on select "00 01 02 03 04 05 06 07 08 09 10 11 12 13 14 15 16 17 18 19 20 21 22 23 24 25 2…" at bounding box center [512, 280] width 24 height 21
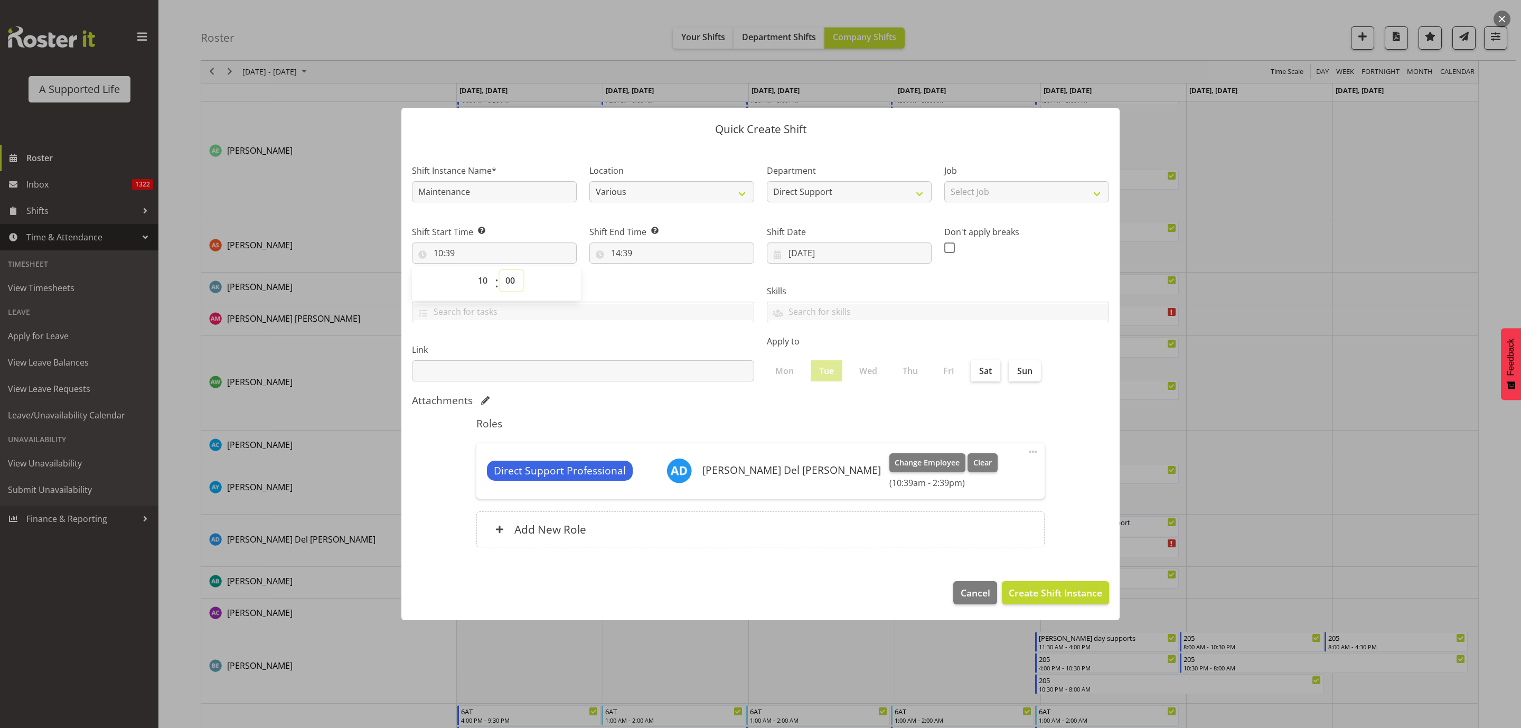
type input "10:00"
click at [631, 252] on input "14:39" at bounding box center [671, 252] width 165 height 21
click at [663, 282] on select "00 01 02 03 04 05 06 07 08 09 10 11 12 13 14 15 16 17 18 19 20 21 22 23" at bounding box center [661, 280] width 24 height 21
select select "12"
click at [649, 270] on select "00 01 02 03 04 05 06 07 08 09 10 11 12 13 14 15 16 17 18 19 20 21 22 23" at bounding box center [661, 280] width 24 height 21
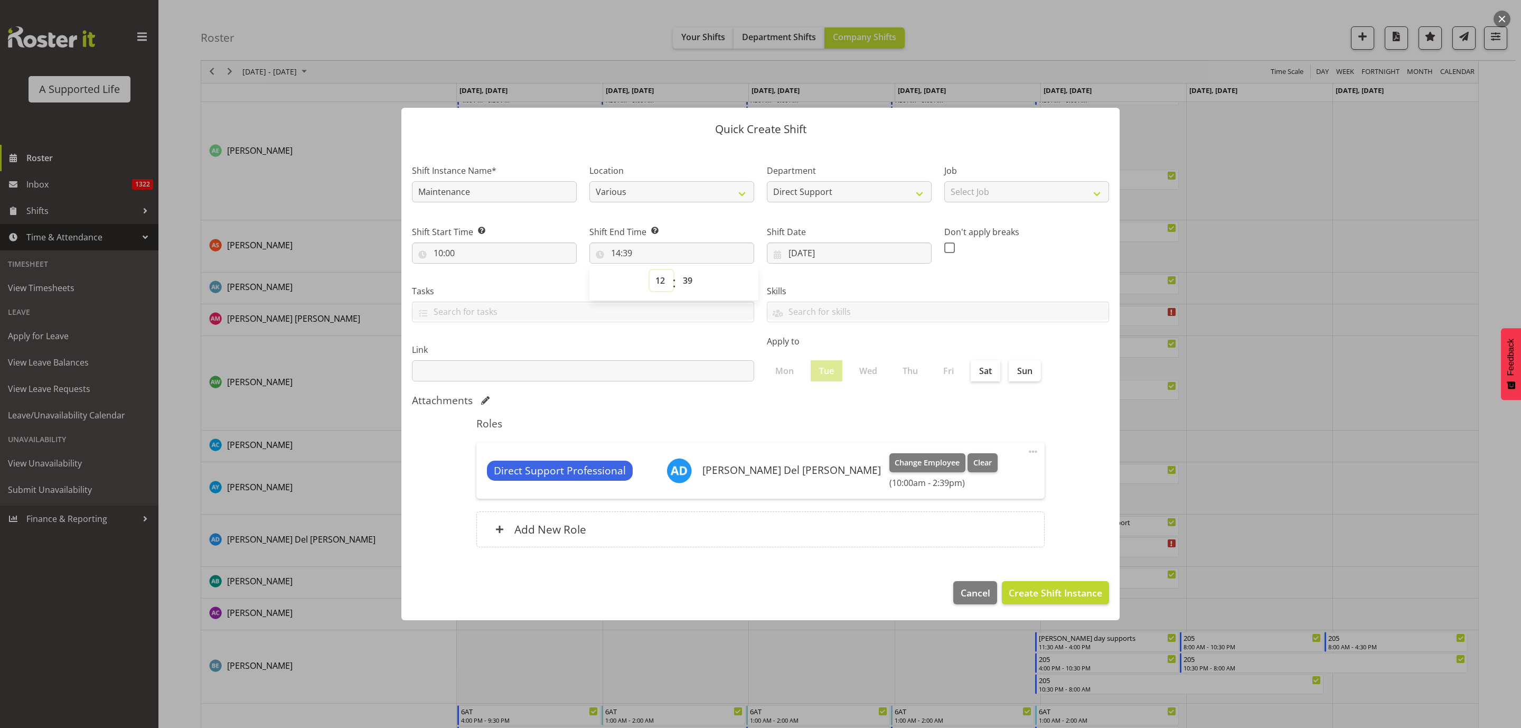
type input "12:39"
click at [686, 274] on select "00 01 02 03 04 05 06 07 08 09 10 11 12 13 14 15 16 17 18 19 20 21 22 23 24 25 2…" at bounding box center [689, 280] width 24 height 21
select select "0"
click at [677, 270] on select "00 01 02 03 04 05 06 07 08 09 10 11 12 13 14 15 16 17 18 19 20 21 22 23 24 25 2…" at bounding box center [689, 280] width 24 height 21
type input "12:00"
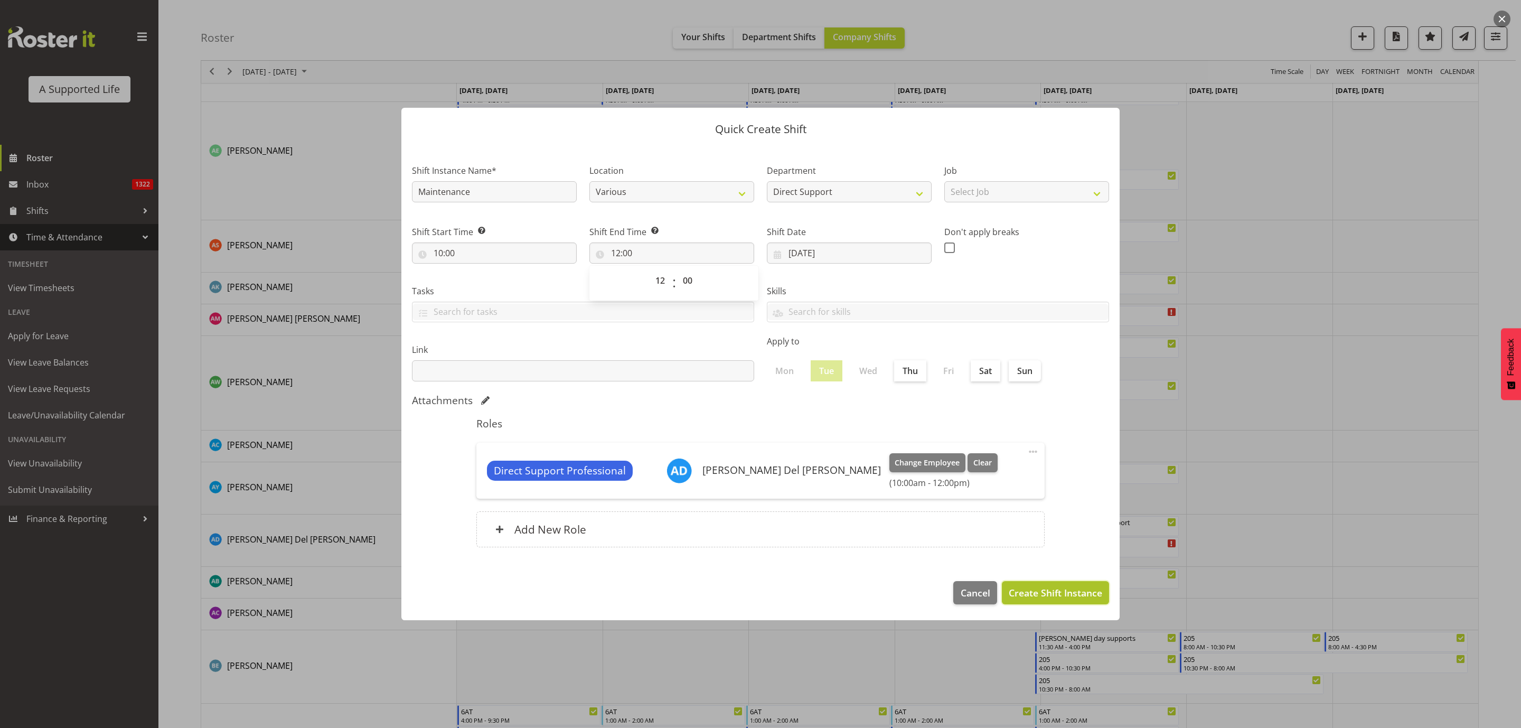
click at [1001, 442] on button "Create Shift Instance" at bounding box center [1055, 592] width 107 height 23
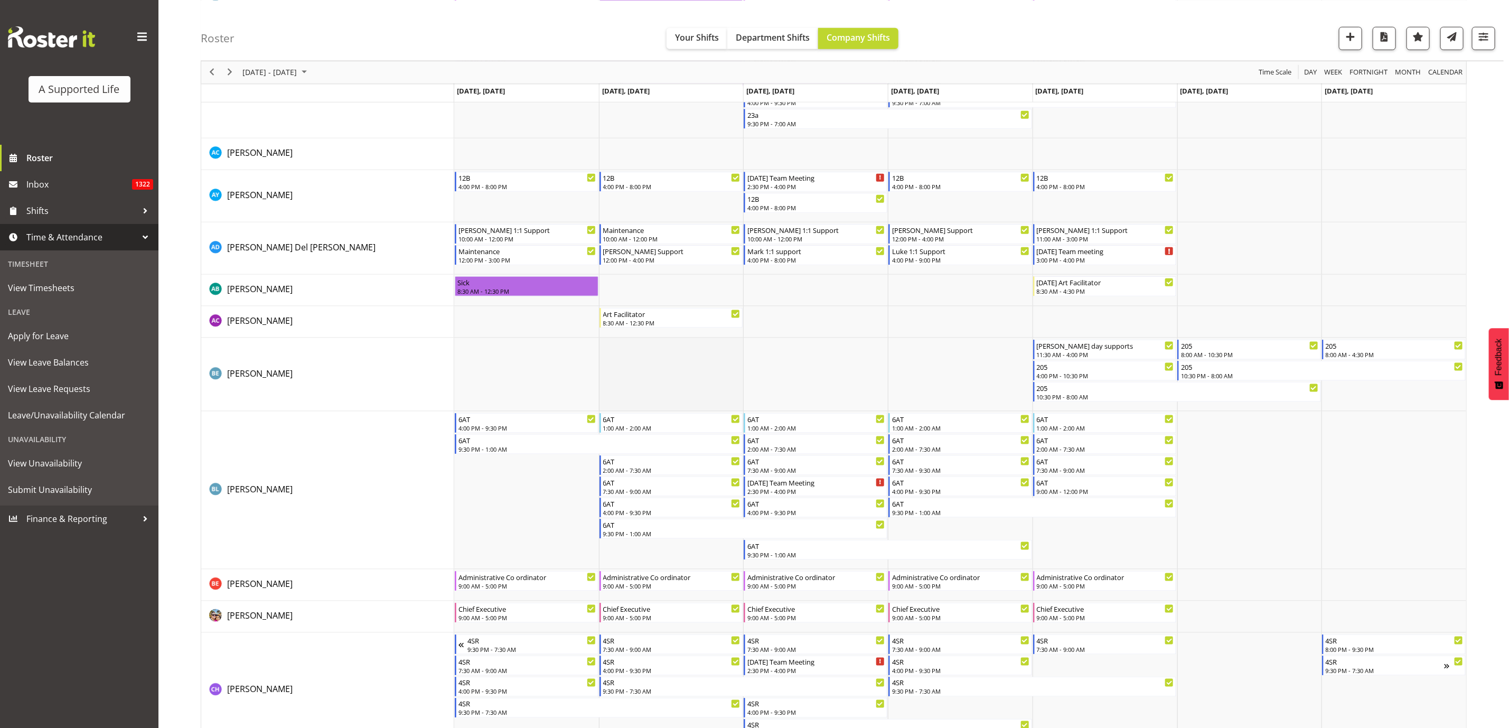
scroll to position [751, 0]
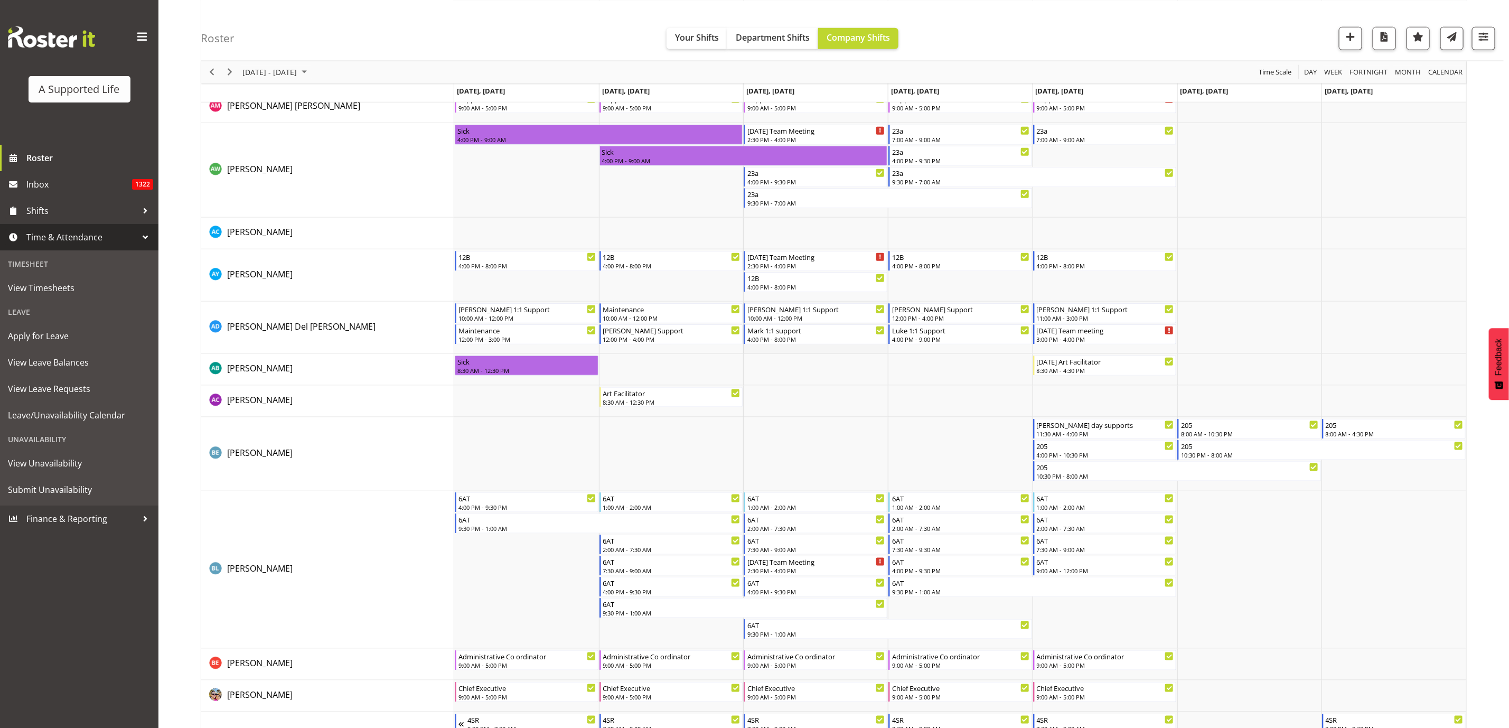
click at [814, 348] on td "Timeline Week of August 18, 2025" at bounding box center [815, 328] width 145 height 52
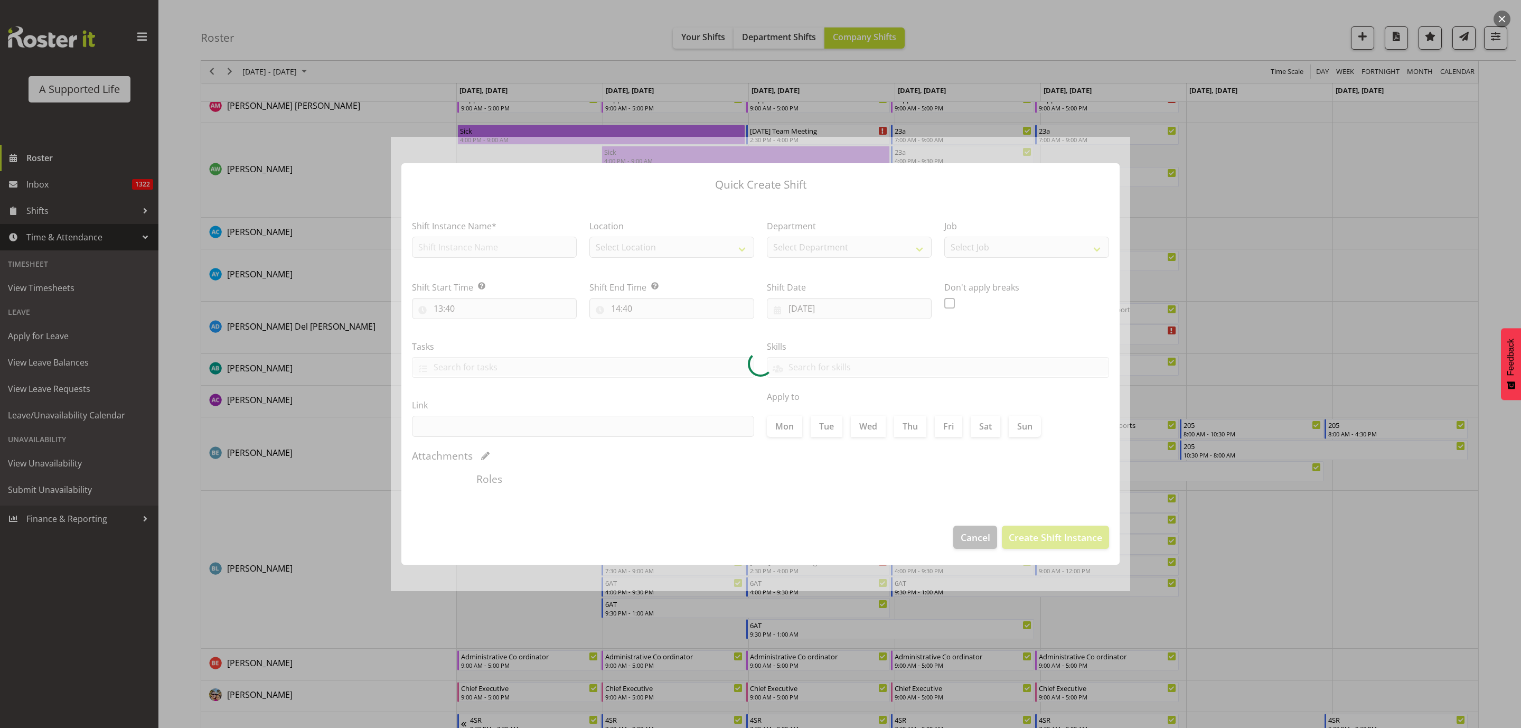
type input "20/08/2025"
checkbox input "true"
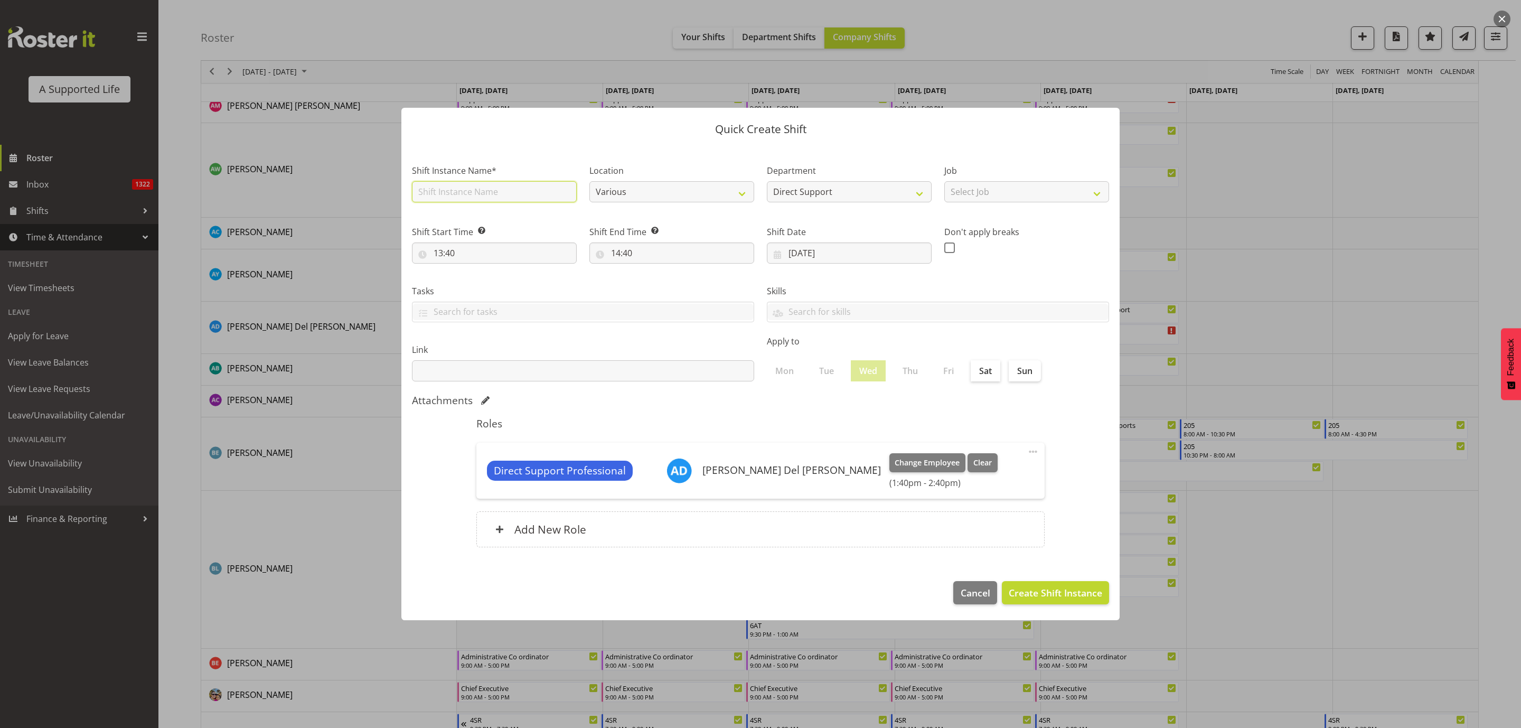
click at [444, 194] on input "text" at bounding box center [494, 191] width 165 height 21
type input "Maintenance"
click at [1001, 192] on select "Select Job Accounts and Payroll Admin Support Aspirations and Support Facilitat…" at bounding box center [1026, 191] width 165 height 21
select select "4112"
click at [944, 181] on select "Select Job Accounts and Payroll Admin Support Aspirations and Support Facilitat…" at bounding box center [1026, 191] width 165 height 21
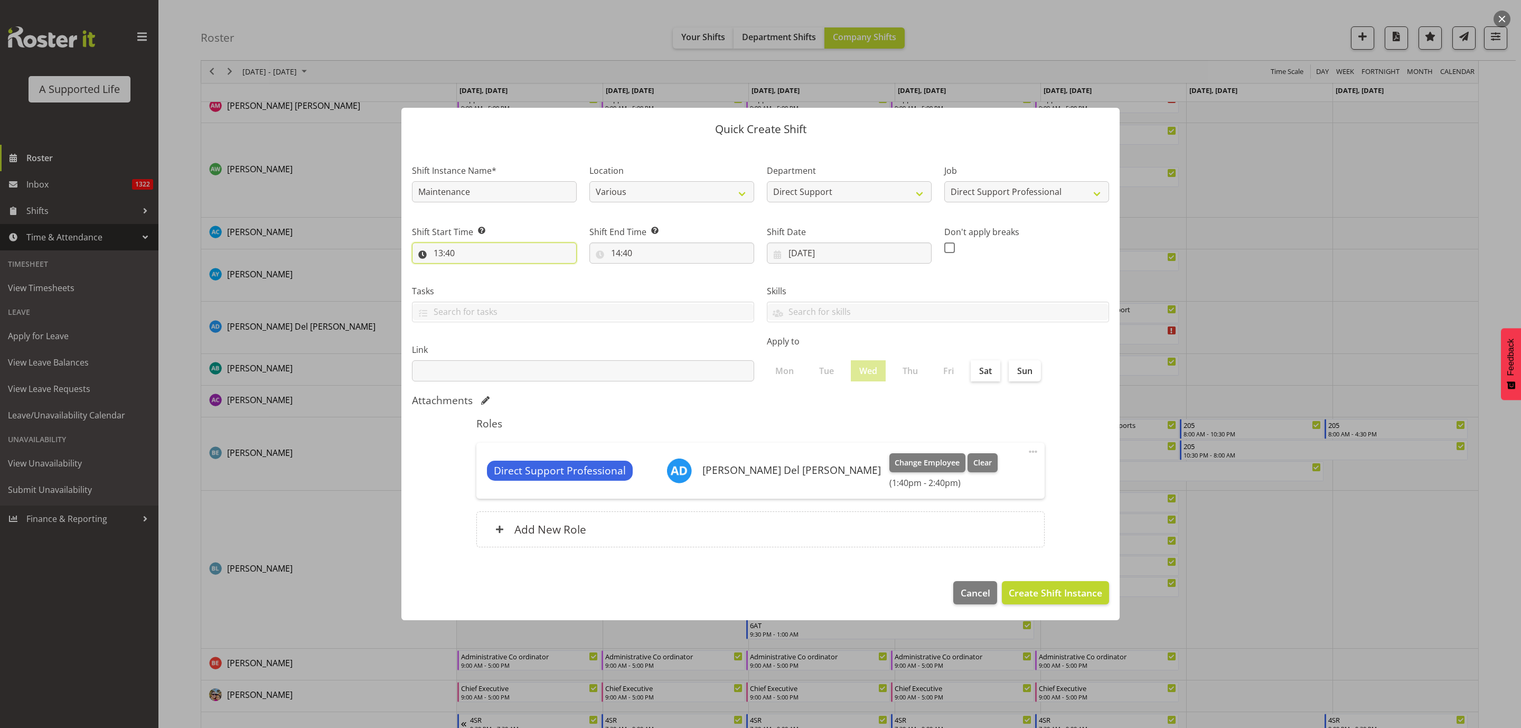
click at [477, 251] on input "13:40" at bounding box center [494, 252] width 165 height 21
click at [477, 280] on select "00 01 02 03 04 05 06 07 08 09 10 11 12 13 14 15 16 17 18 19 20 21 22 23" at bounding box center [484, 280] width 24 height 21
select select "12"
click at [472, 270] on select "00 01 02 03 04 05 06 07 08 09 10 11 12 13 14 15 16 17 18 19 20 21 22 23" at bounding box center [484, 280] width 24 height 21
type input "12:40"
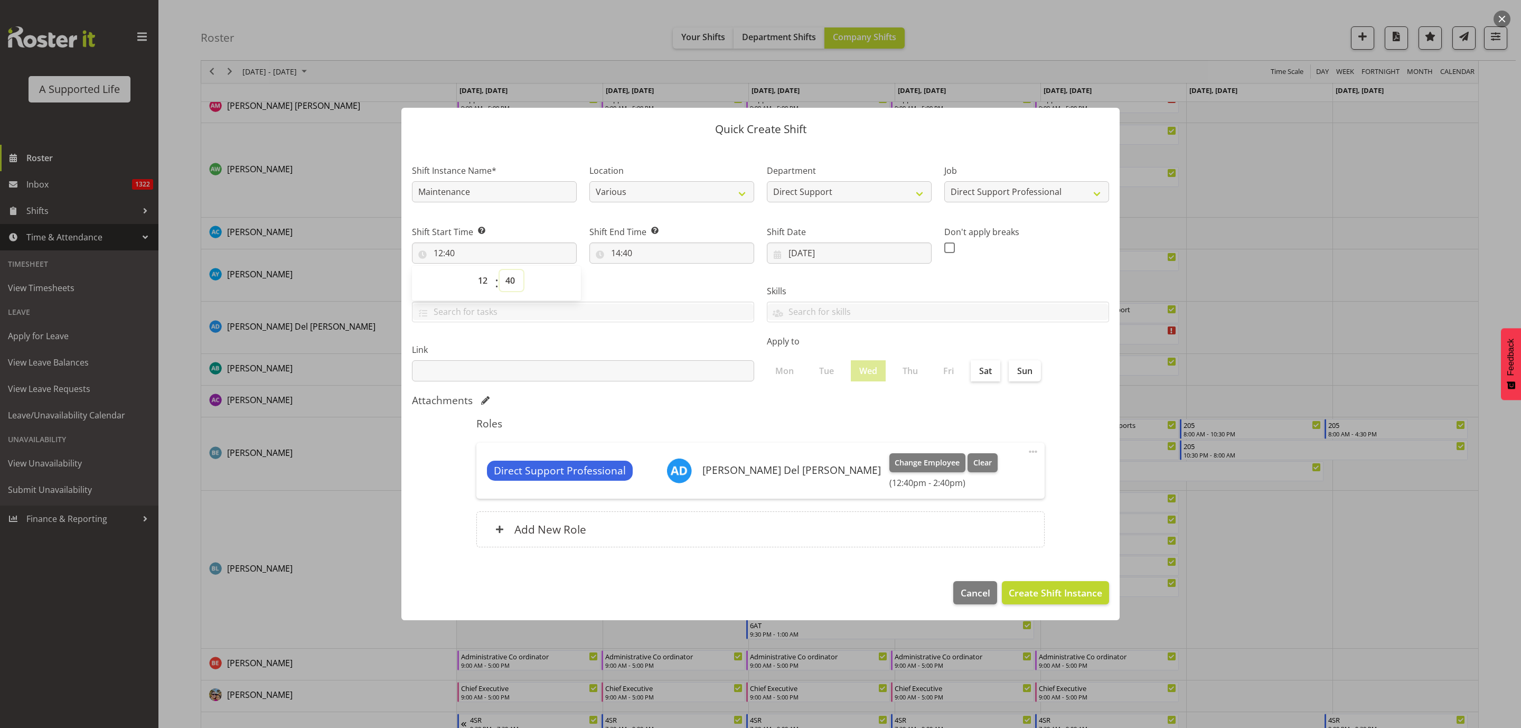
drag, startPoint x: 504, startPoint y: 276, endPoint x: 508, endPoint y: 272, distance: 6.0
click at [504, 276] on select "00 01 02 03 04 05 06 07 08 09 10 11 12 13 14 15 16 17 18 19 20 21 22 23 24 25 2…" at bounding box center [512, 280] width 24 height 21
select select "0"
click at [500, 270] on select "00 01 02 03 04 05 06 07 08 09 10 11 12 13 14 15 16 17 18 19 20 21 22 23 24 25 2…" at bounding box center [512, 280] width 24 height 21
type input "12:00"
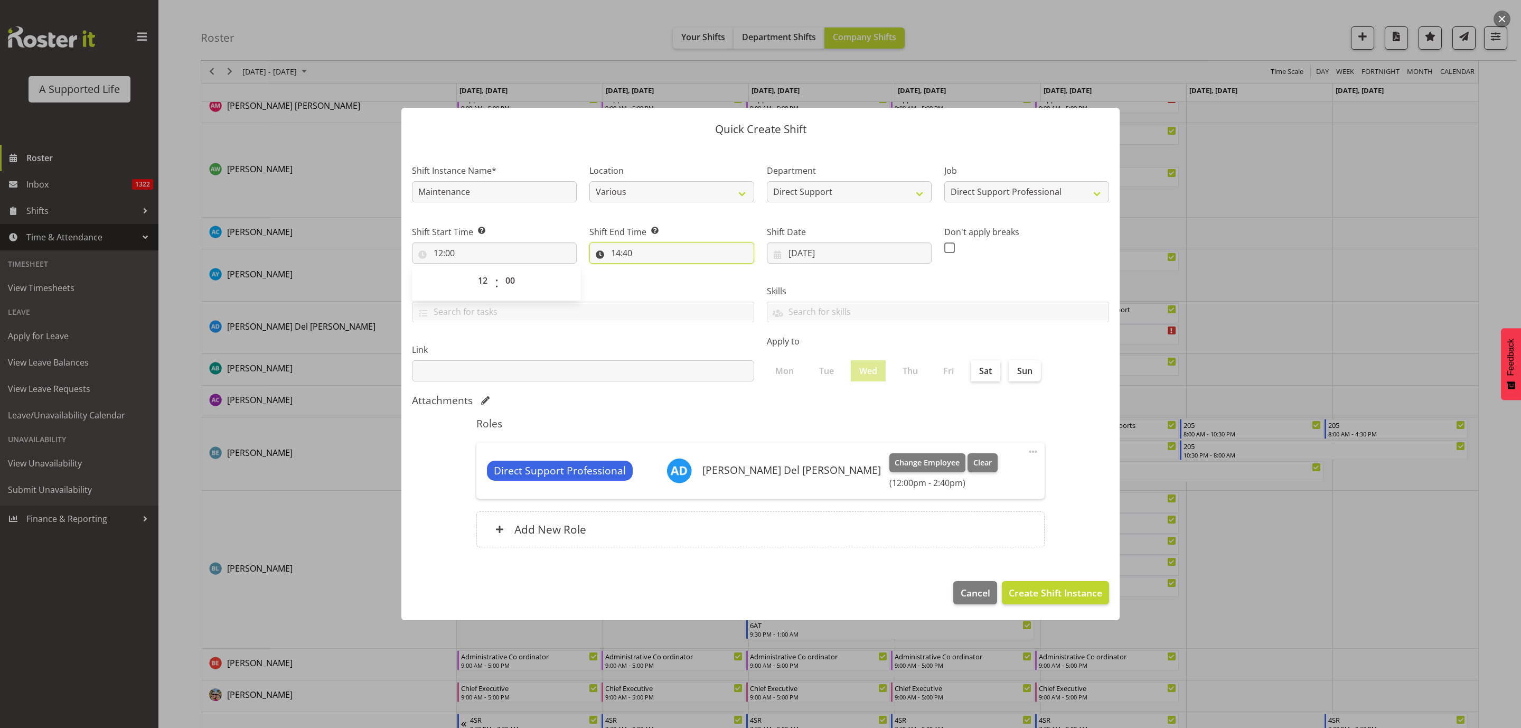
click at [616, 252] on input "14:40" at bounding box center [671, 252] width 165 height 21
click at [661, 282] on select "00 01 02 03 04 05 06 07 08 09 10 11 12 13 14 15 16 17 18 19 20 21 22 23" at bounding box center [661, 280] width 24 height 21
select select "16"
click at [649, 270] on select "00 01 02 03 04 05 06 07 08 09 10 11 12 13 14 15 16 17 18 19 20 21 22 23" at bounding box center [661, 280] width 24 height 21
type input "16:40"
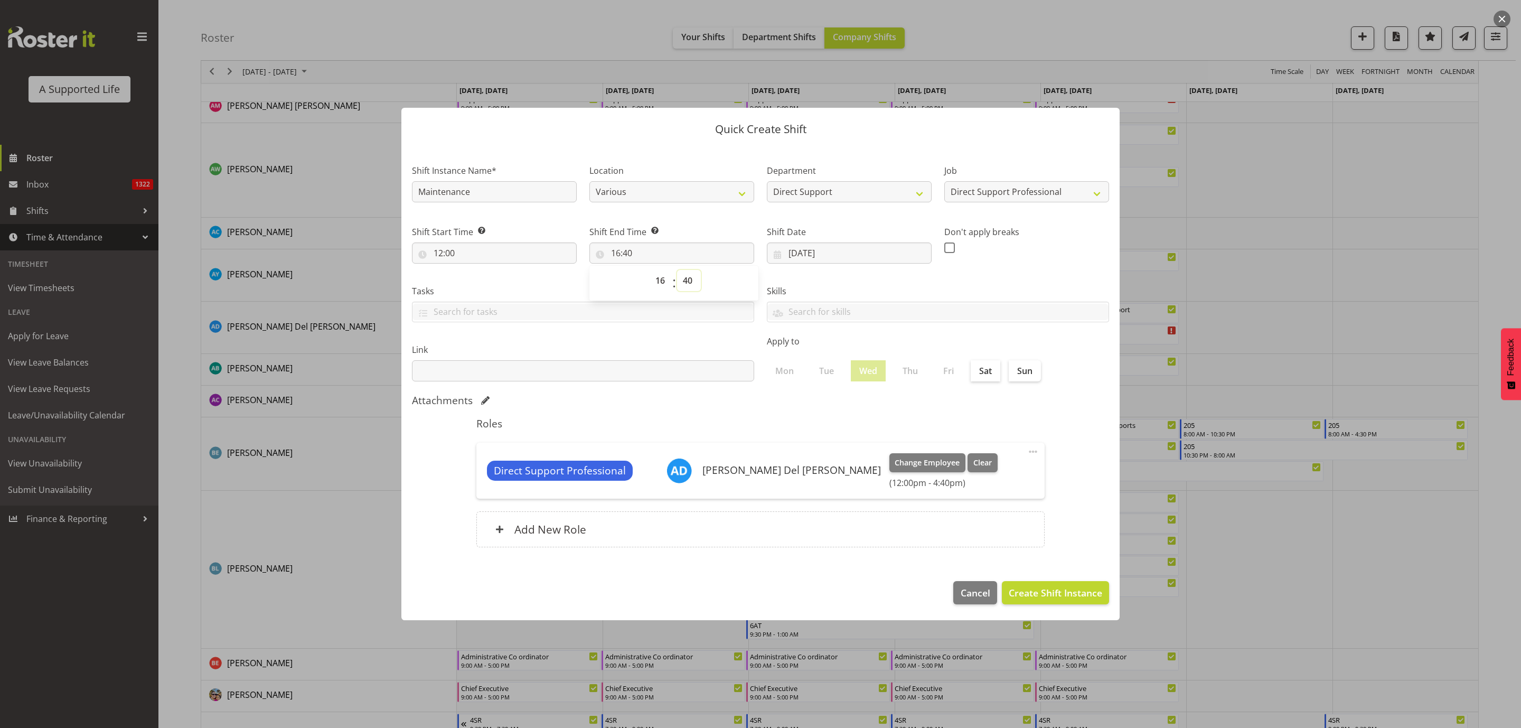
click at [688, 279] on select "00 01 02 03 04 05 06 07 08 09 10 11 12 13 14 15 16 17 18 19 20 21 22 23 24 25 2…" at bounding box center [689, 280] width 24 height 21
select select "0"
click at [677, 270] on select "00 01 02 03 04 05 06 07 08 09 10 11 12 13 14 15 16 17 18 19 20 21 22 23 24 25 2…" at bounding box center [689, 280] width 24 height 21
type input "16:00"
click at [1001, 442] on span "Create Shift Instance" at bounding box center [1055, 593] width 93 height 14
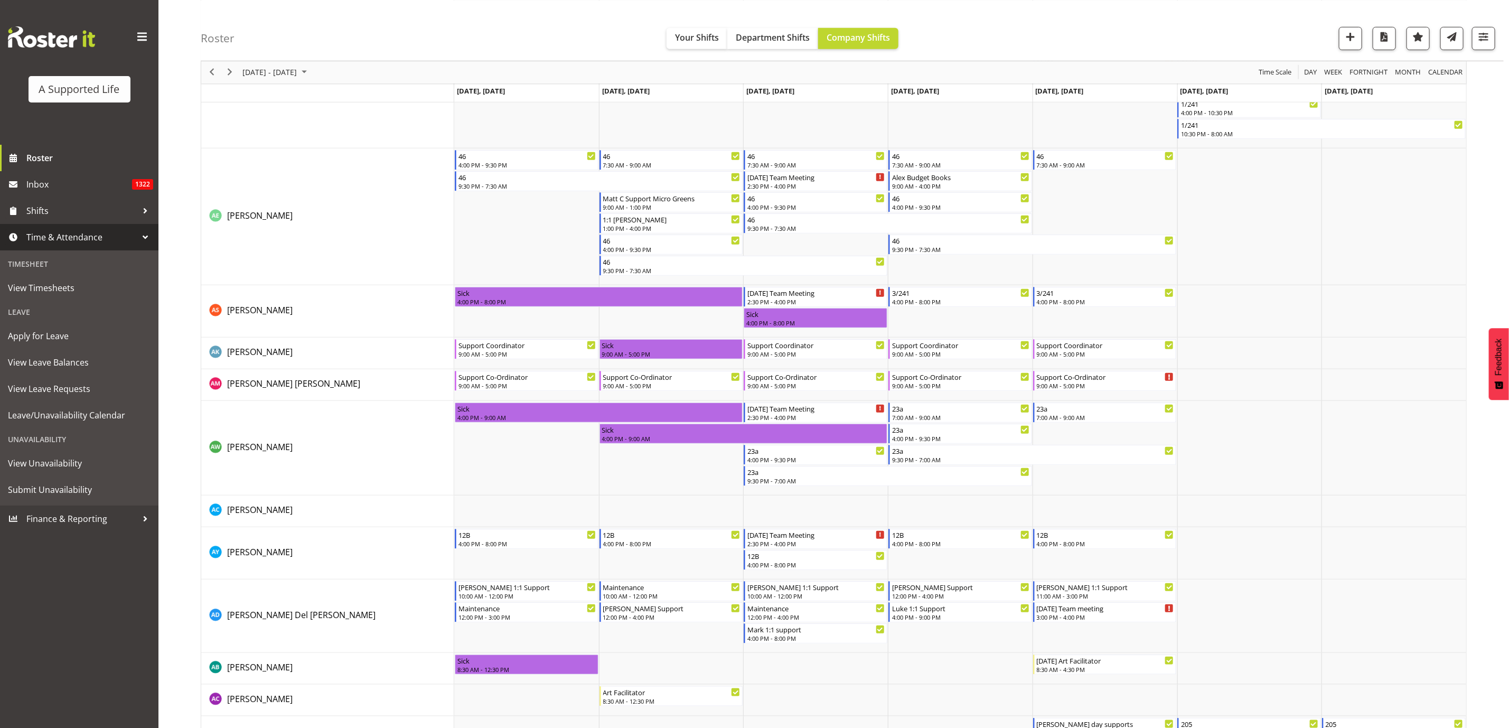
scroll to position [475, 0]
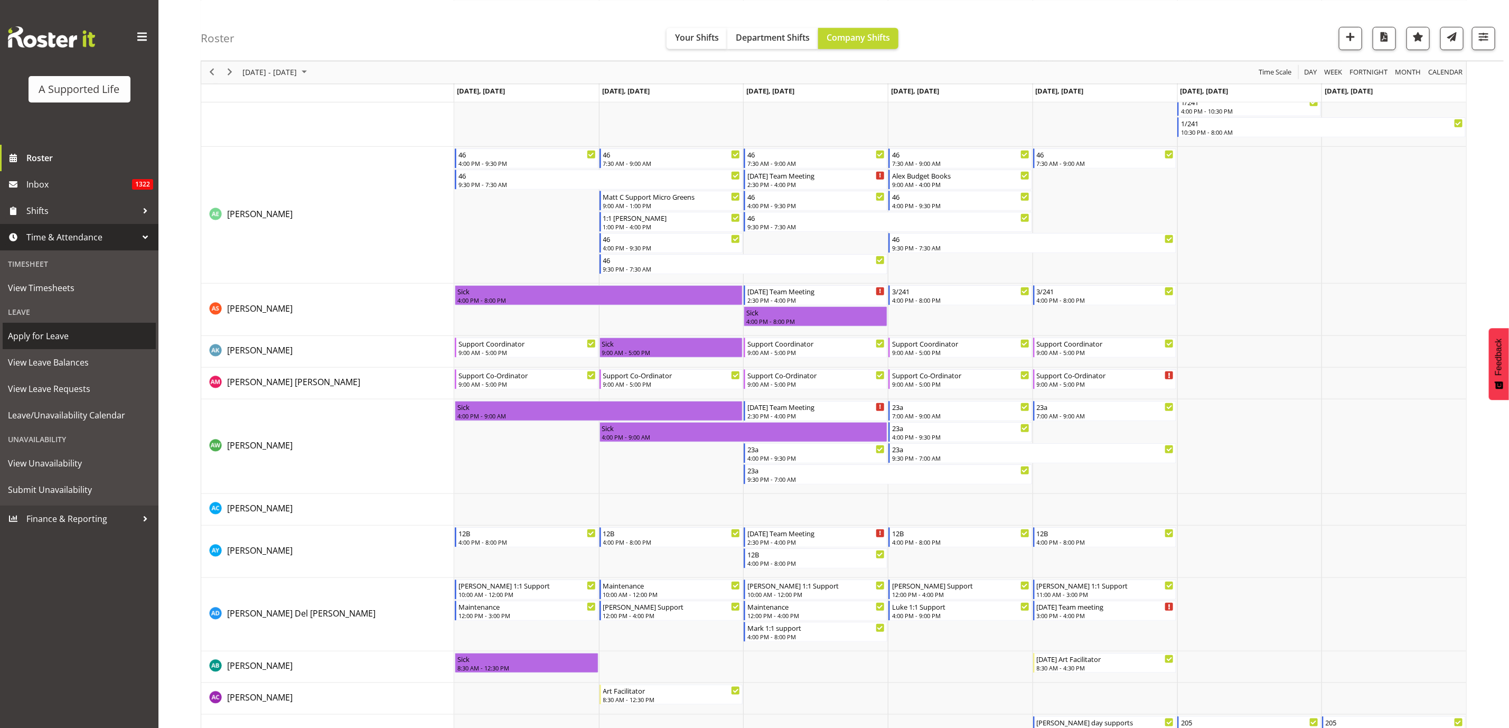
click at [64, 329] on span "Apply for Leave" at bounding box center [79, 336] width 143 height 16
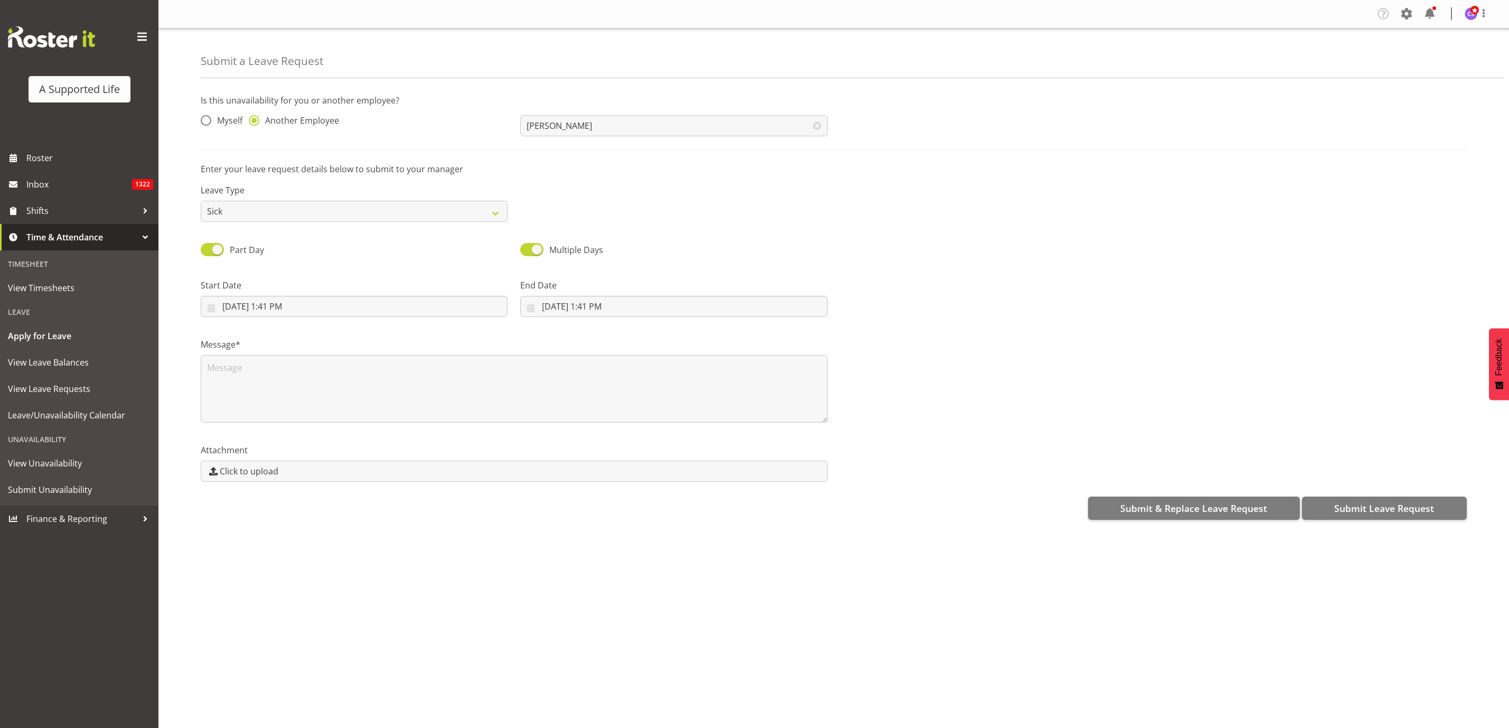
select select "Sick"
select select "7"
select select "2025"
select select "13"
select select "41"
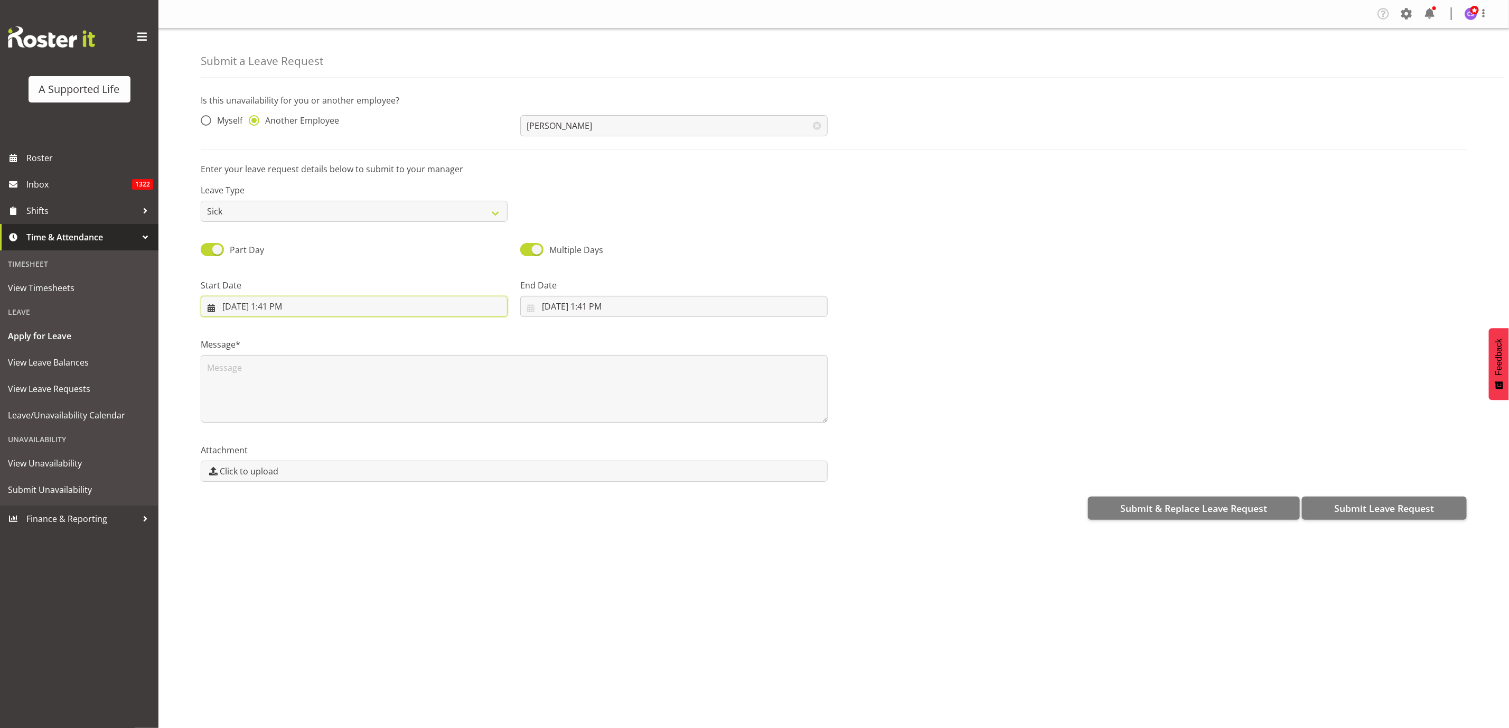
drag, startPoint x: 342, startPoint y: 310, endPoint x: 340, endPoint y: 305, distance: 6.4
click at [341, 309] on input "[DATE] 1:41 PM" at bounding box center [354, 306] width 307 height 21
click at [298, 450] on span "20" at bounding box center [298, 451] width 8 height 10
type input "[DATE] 1:41 PM"
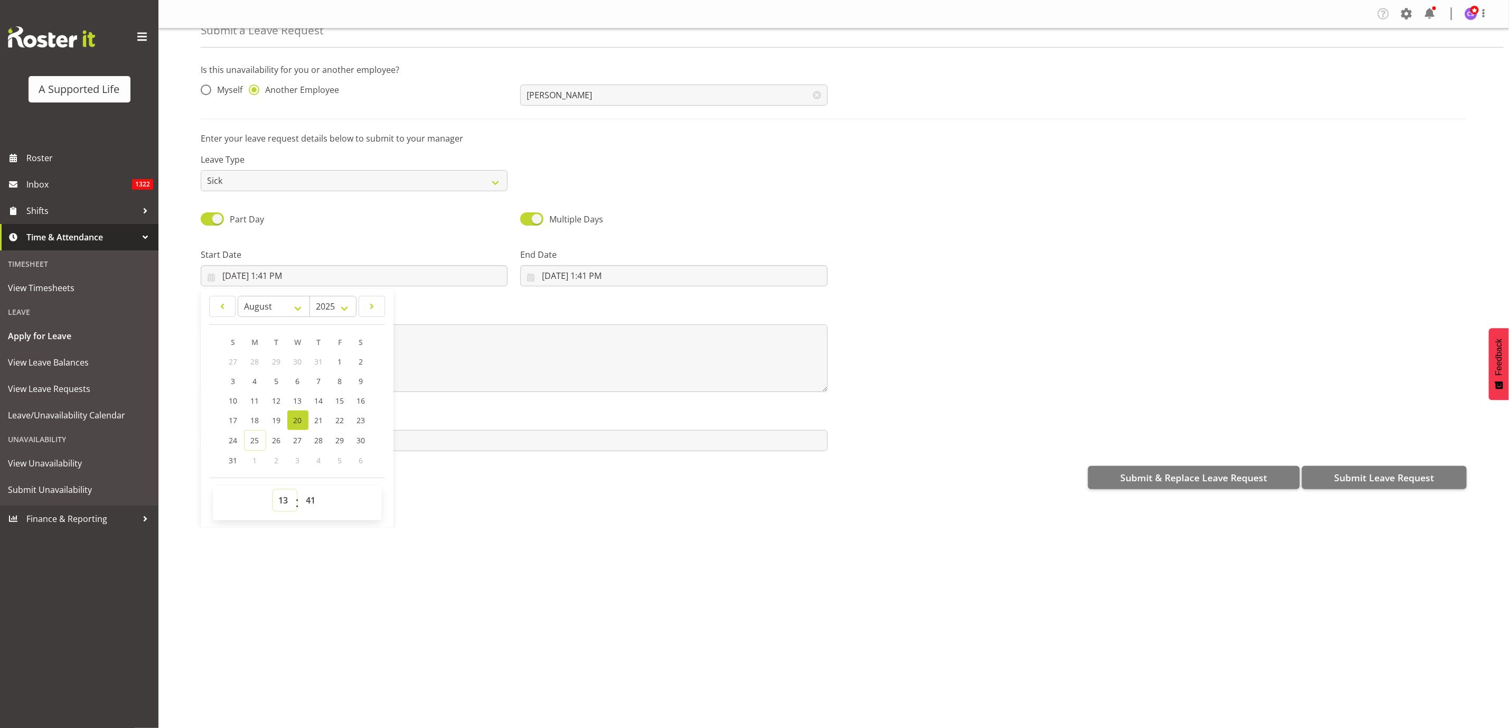
click at [285, 501] on select "00 01 02 03 04 05 06 07 08 09 10 11 12 13 14 15 16 17 18 19 20 21 22 23" at bounding box center [285, 499] width 24 height 21
select select "14"
click at [273, 489] on select "00 01 02 03 04 05 06 07 08 09 10 11 12 13 14 15 16 17 18 19 20 21 22 23" at bounding box center [285, 499] width 24 height 21
type input "[DATE] 2:41 PM"
drag, startPoint x: 310, startPoint y: 504, endPoint x: 317, endPoint y: 499, distance: 8.3
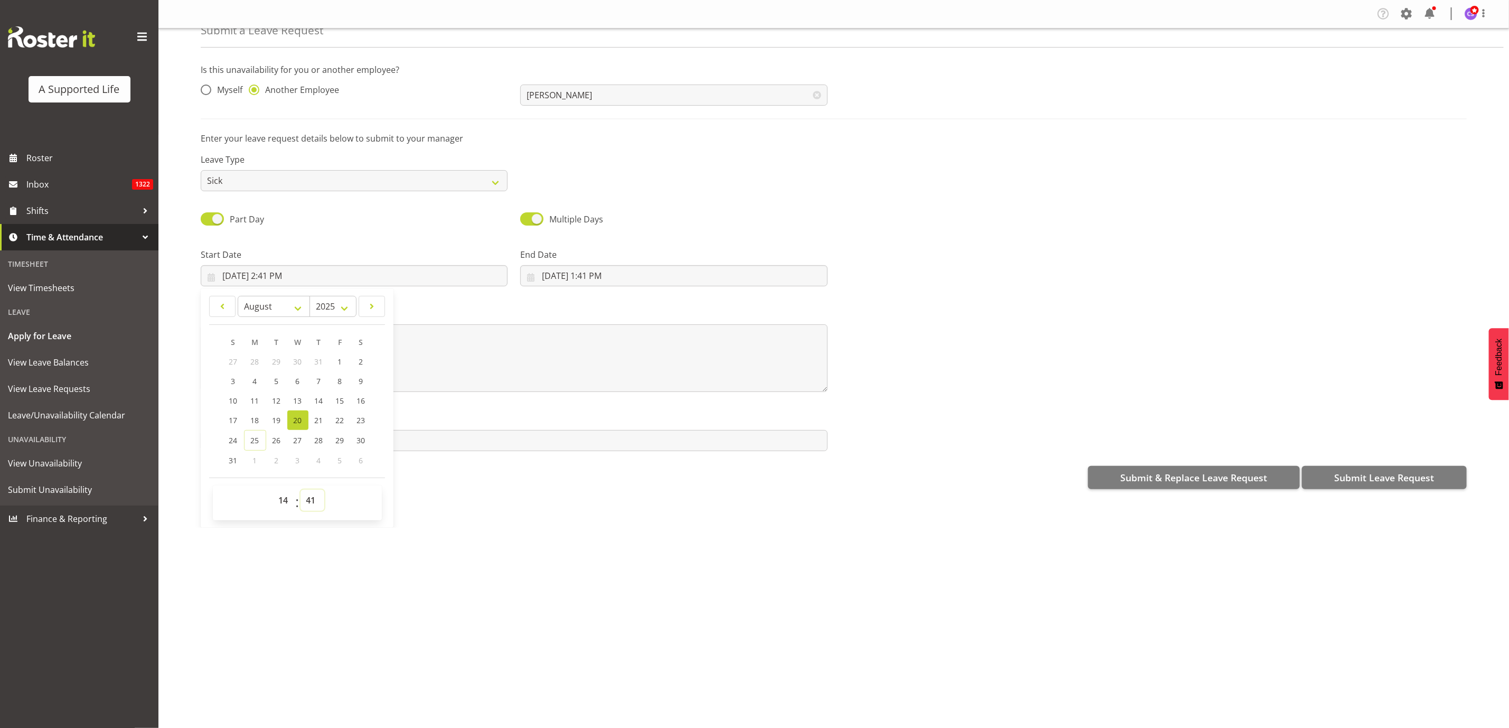
click at [310, 504] on select "00 01 02 03 04 05 06 07 08 09 10 11 12 13 14 15 16 17 18 19 20 21 22 23 24 25 2…" at bounding box center [312, 499] width 24 height 21
select select "30"
click at [301, 489] on select "00 01 02 03 04 05 06 07 08 09 10 11 12 13 14 15 16 17 18 19 20 21 22 23 24 25 2…" at bounding box center [312, 499] width 24 height 21
type input "[DATE] 2:30 PM"
drag, startPoint x: 581, startPoint y: 271, endPoint x: 593, endPoint y: 275, distance: 12.2
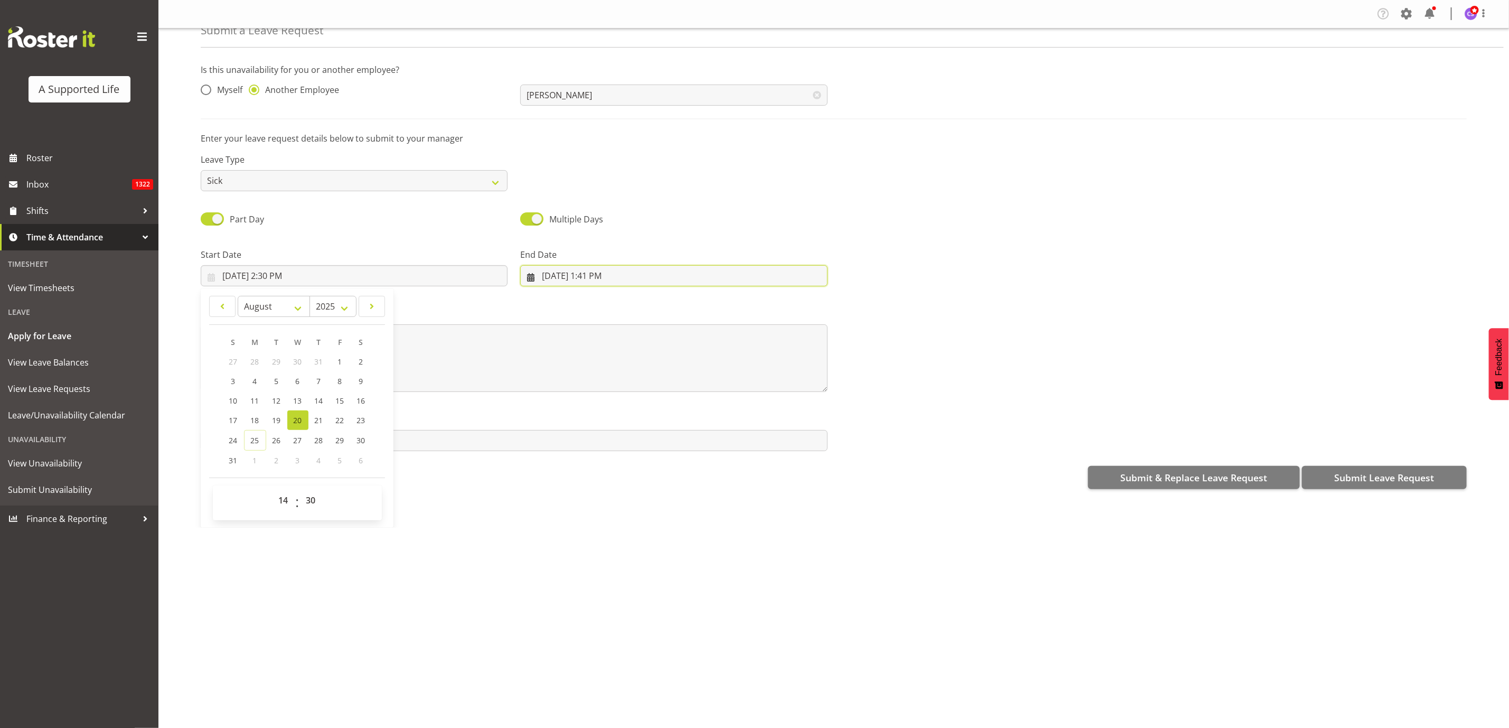
click at [582, 273] on input "[DATE] 1:41 PM" at bounding box center [673, 275] width 307 height 21
click at [612, 307] on select "January February March April May June July August September October November De…" at bounding box center [593, 306] width 72 height 21
click at [557, 296] on select "January February March April May June July August September October November De…" at bounding box center [593, 306] width 72 height 21
click at [621, 417] on link "20" at bounding box center [617, 420] width 21 height 20
type input "[DATE] 1:41 PM"
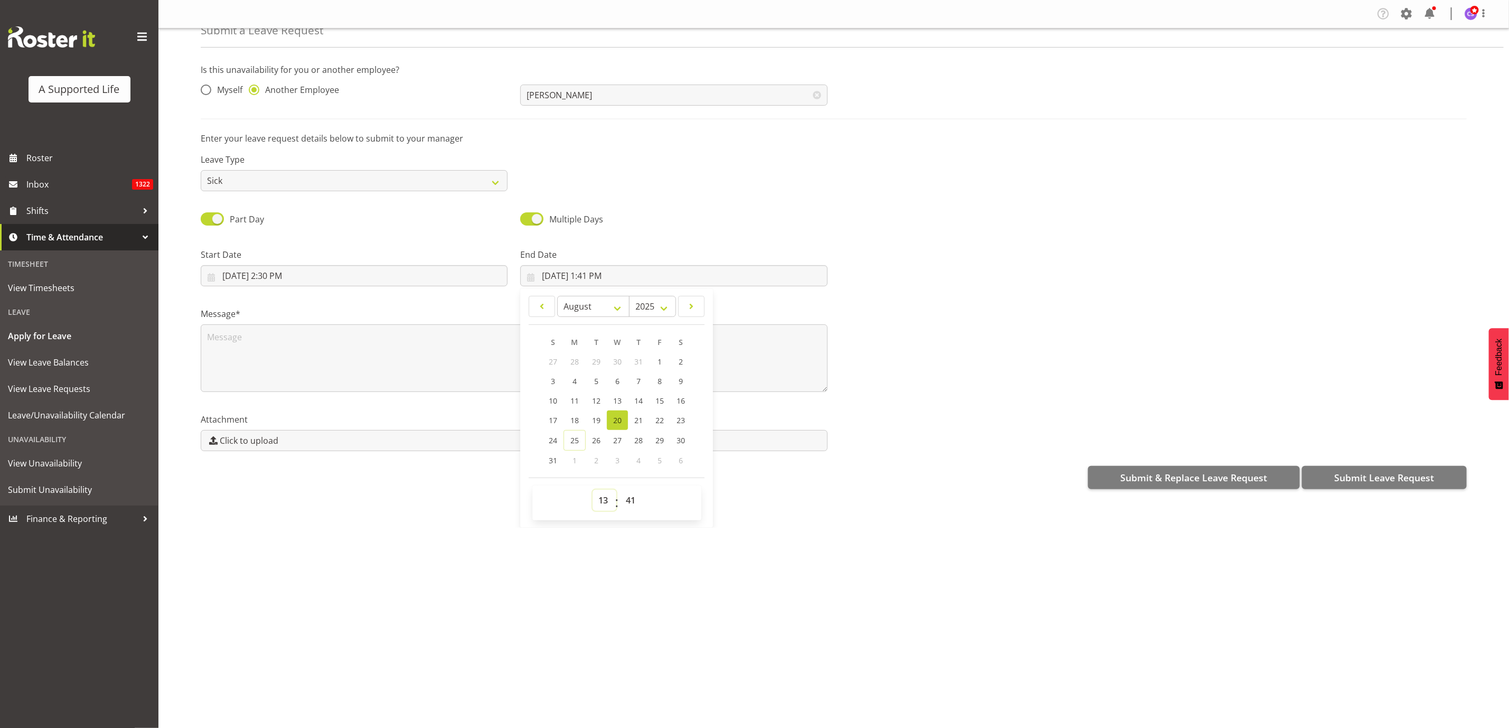
drag, startPoint x: 600, startPoint y: 502, endPoint x: 607, endPoint y: 499, distance: 7.6
click at [600, 502] on select "00 01 02 03 04 05 06 07 08 09 10 11 12 13 14 15 16 17 18 19 20 21 22 23" at bounding box center [604, 499] width 24 height 21
select select "16"
click at [592, 489] on select "00 01 02 03 04 05 06 07 08 09 10 11 12 13 14 15 16 17 18 19 20 21 22 23" at bounding box center [604, 499] width 24 height 21
type input "[DATE] 4:41 PM"
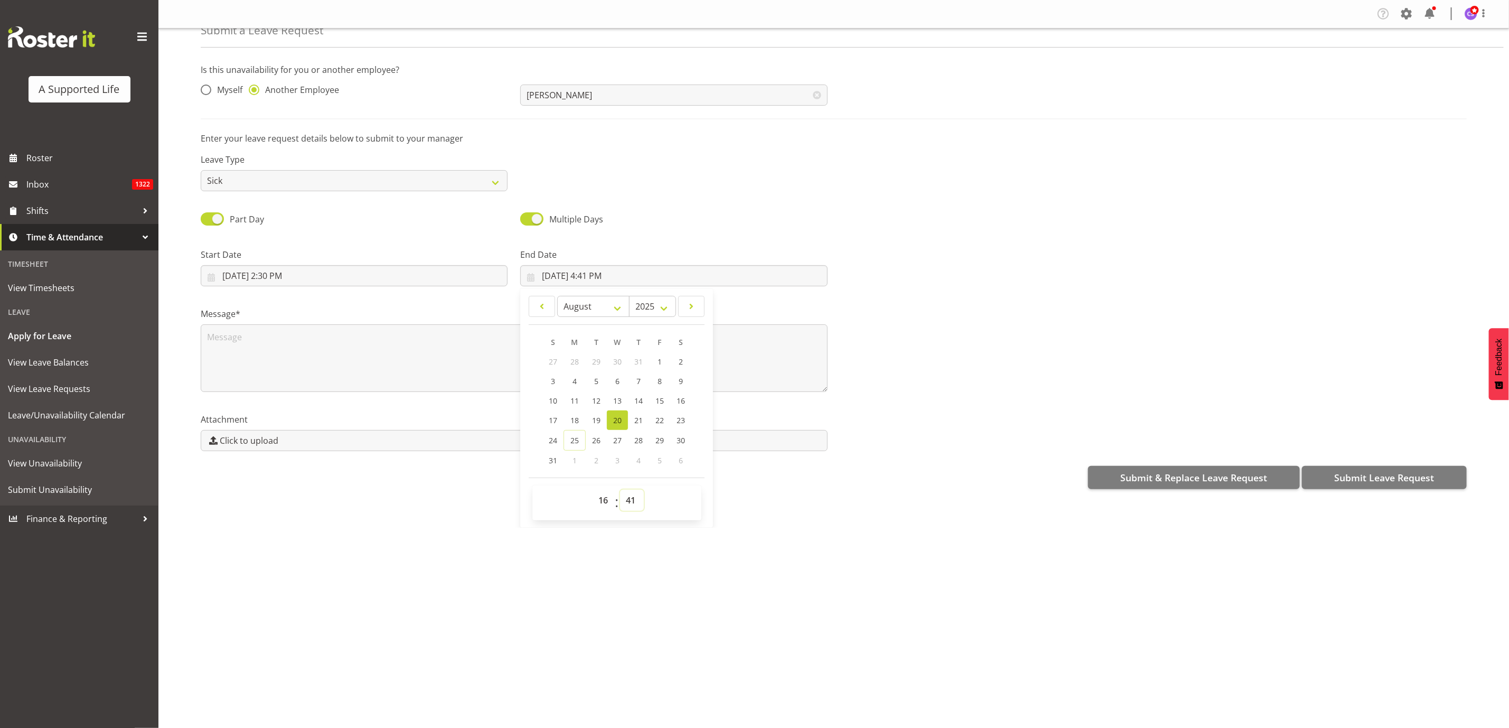
click at [629, 496] on select "00 01 02 03 04 05 06 07 08 09 10 11 12 13 14 15 16 17 18 19 20 21 22 23 24 25 2…" at bounding box center [632, 499] width 24 height 21
select select "0"
click at [620, 489] on select "00 01 02 03 04 05 06 07 08 09 10 11 12 13 14 15 16 17 18 19 20 21 22 23 24 25 2…" at bounding box center [632, 499] width 24 height 21
type input "[DATE] 4:00 PM"
click at [310, 356] on textarea at bounding box center [514, 358] width 627 height 68
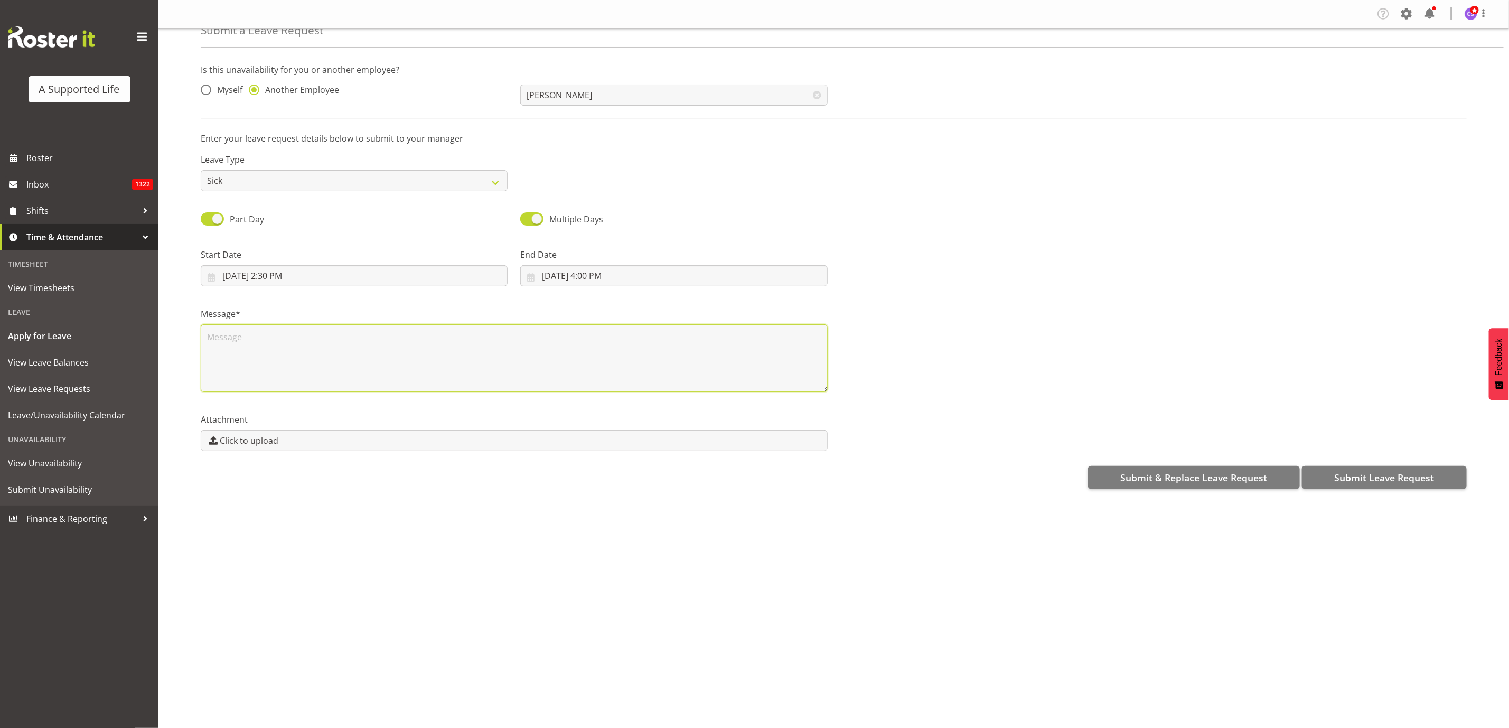
scroll to position [0, 0]
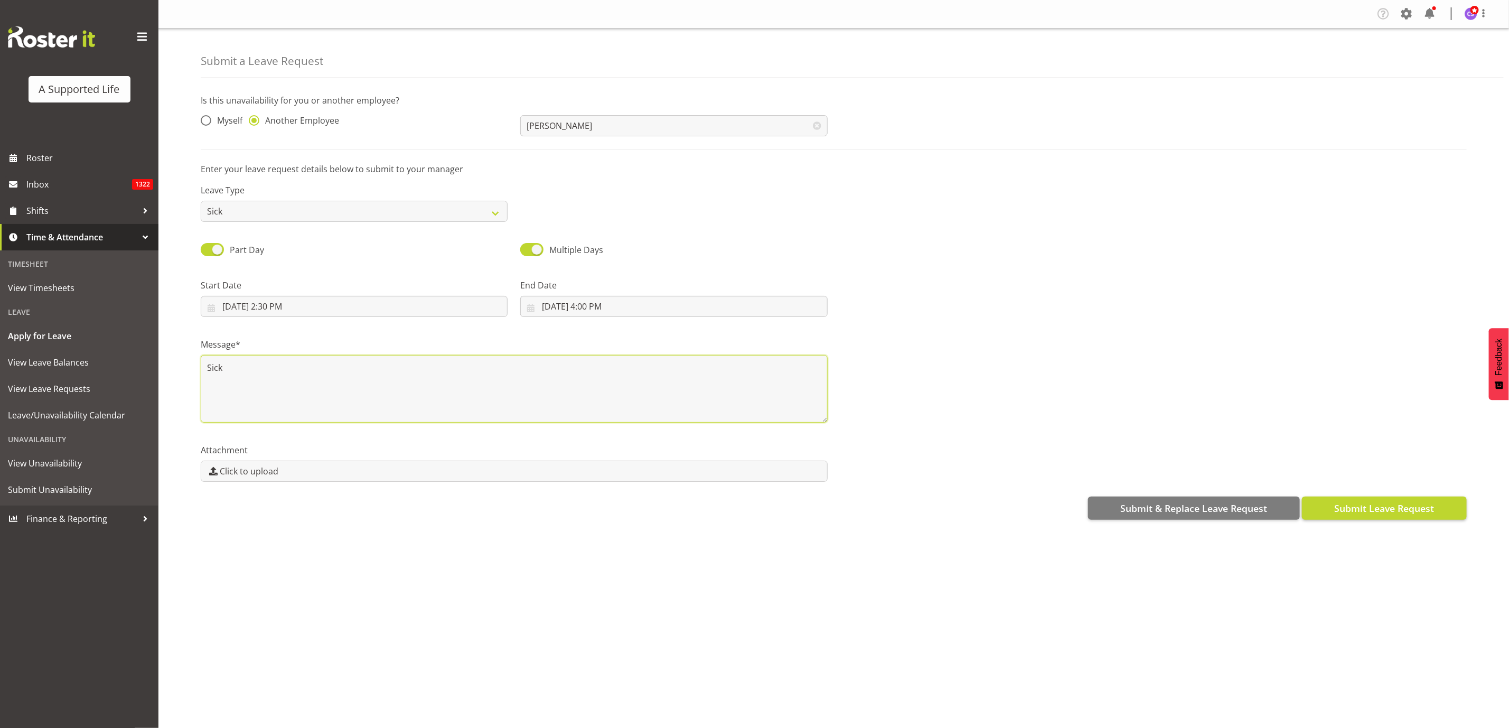
type textarea "Sick"
click at [1361, 504] on span "Submit Leave Request" at bounding box center [1384, 508] width 100 height 14
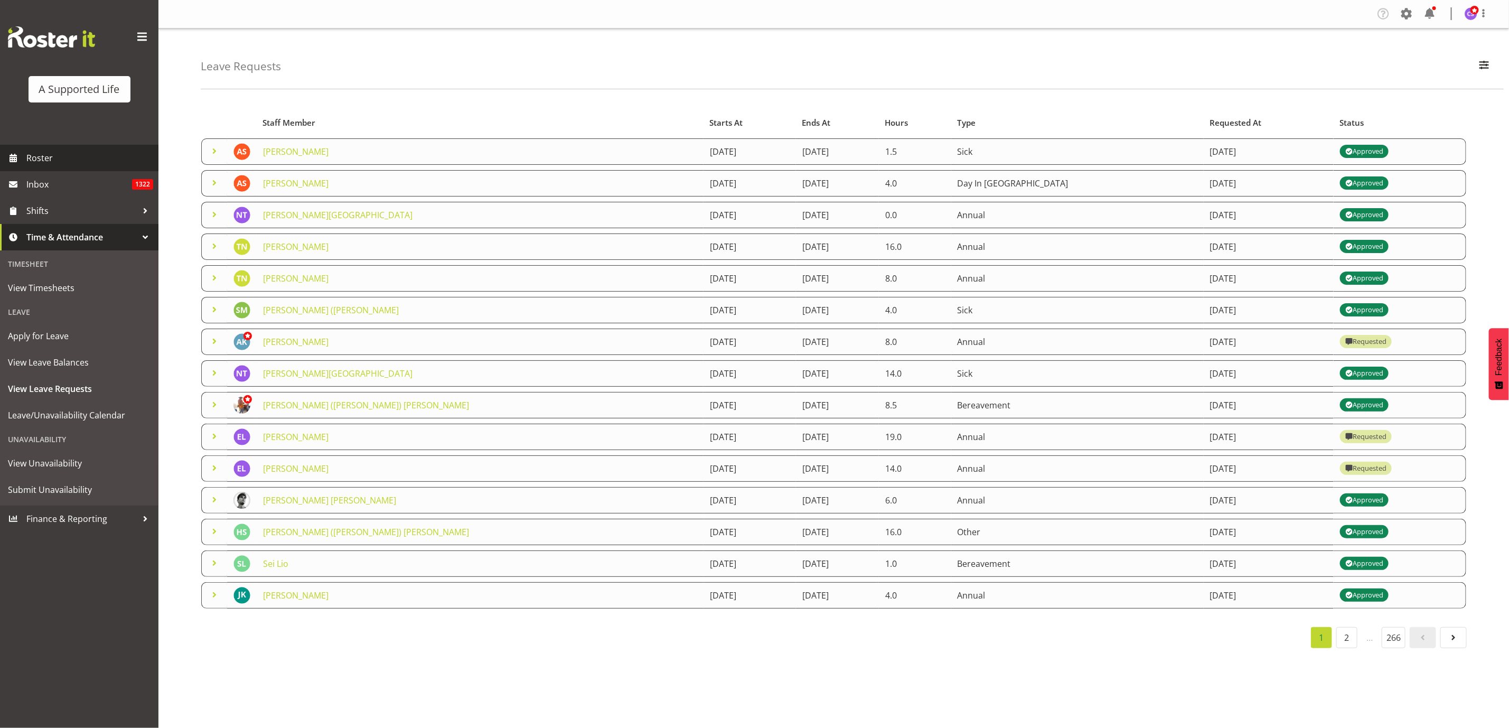
click at [54, 155] on span "Roster" at bounding box center [89, 158] width 127 height 16
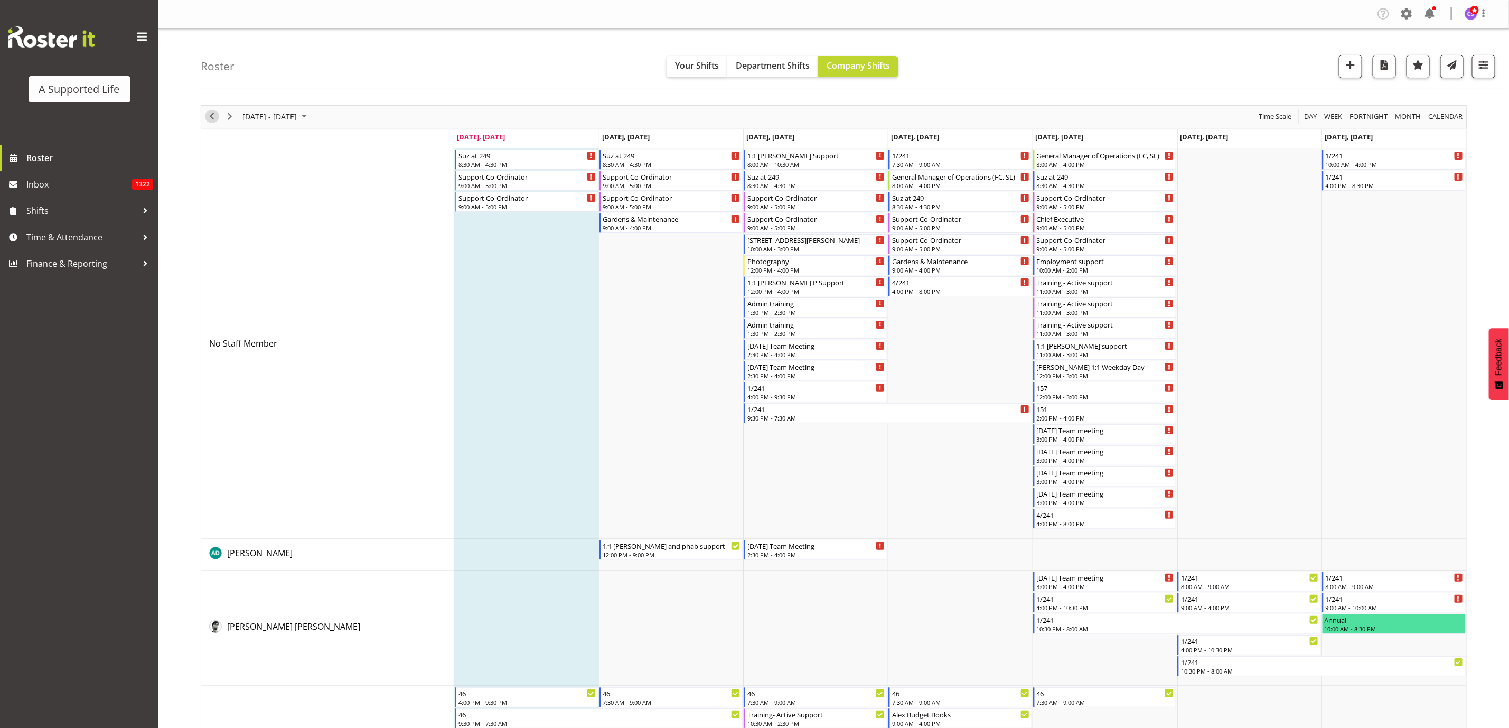
click at [211, 116] on span "Previous" at bounding box center [211, 116] width 13 height 13
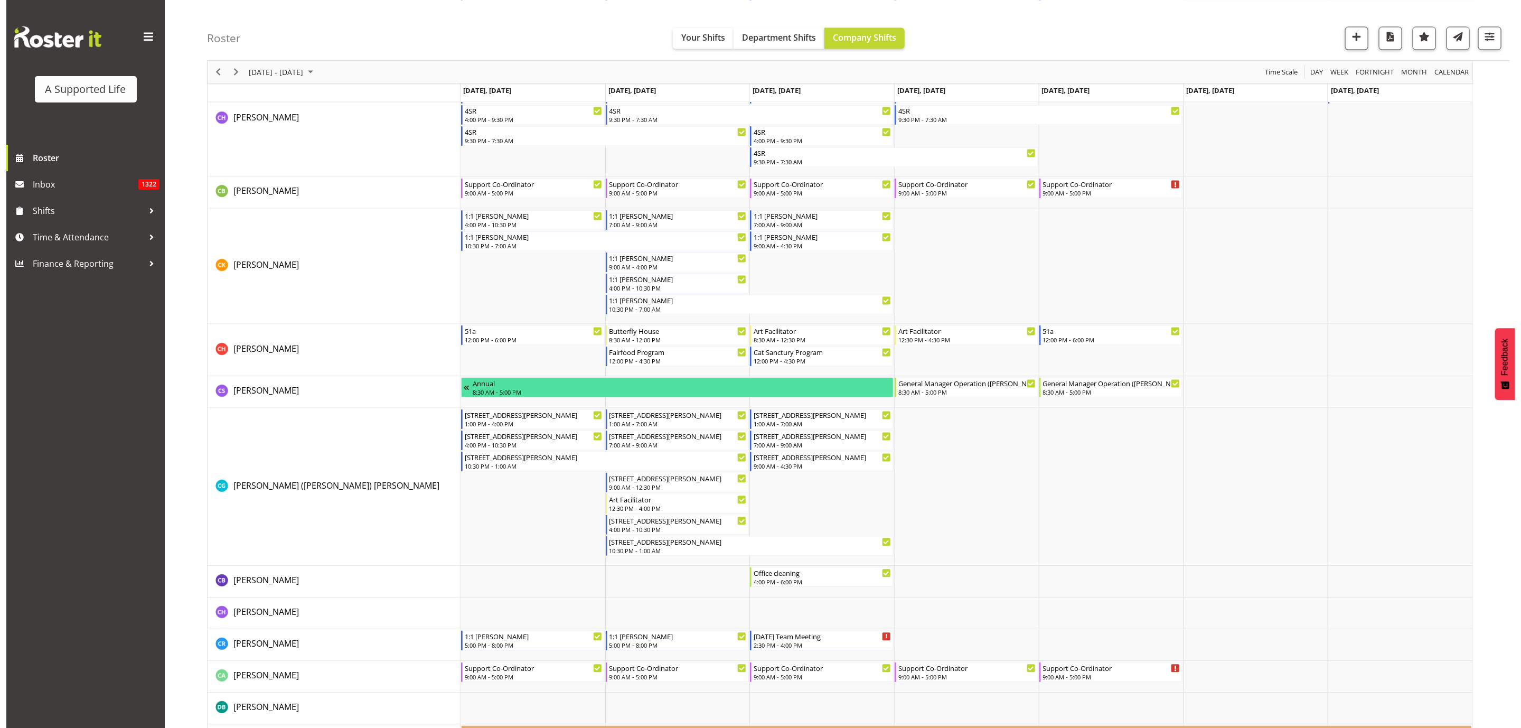
scroll to position [1426, 0]
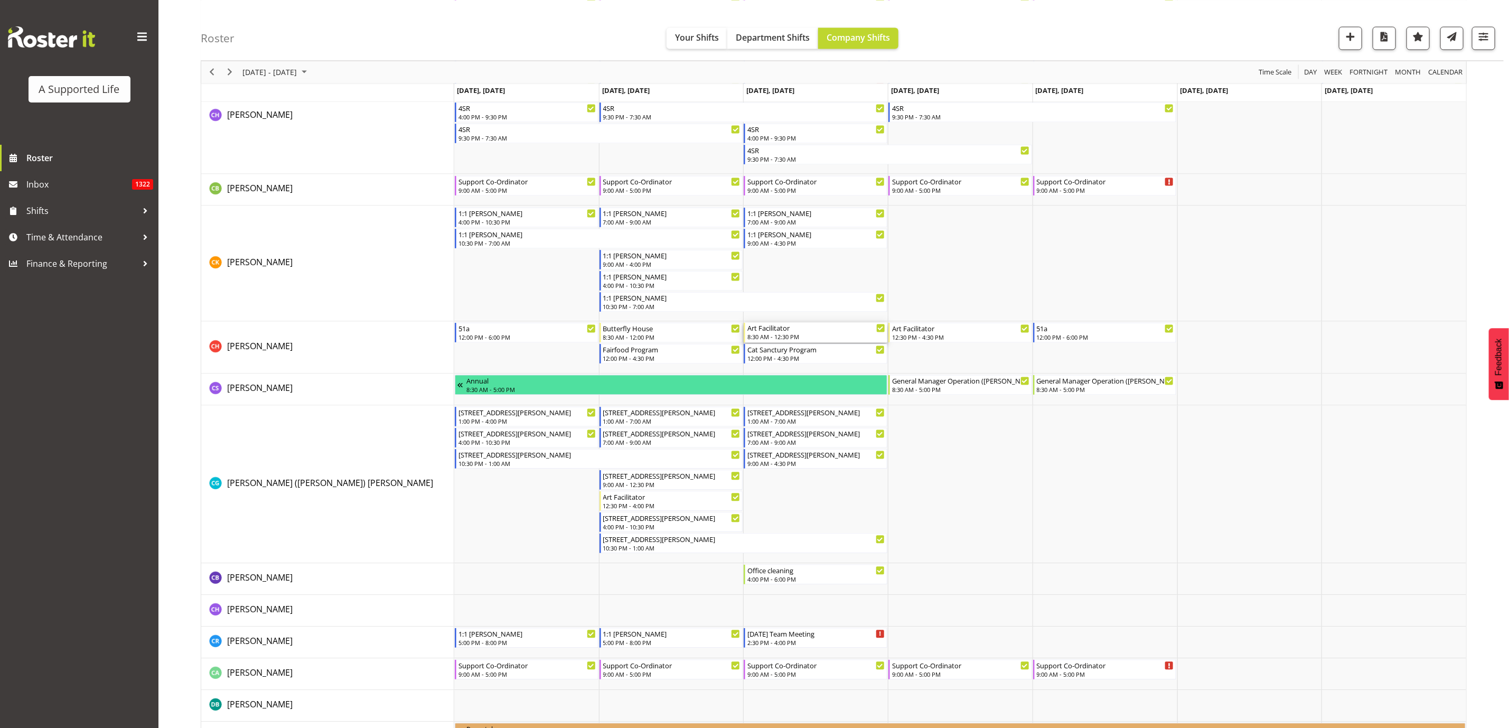
click at [808, 341] on div "8:30 AM - 12:30 PM" at bounding box center [816, 337] width 138 height 8
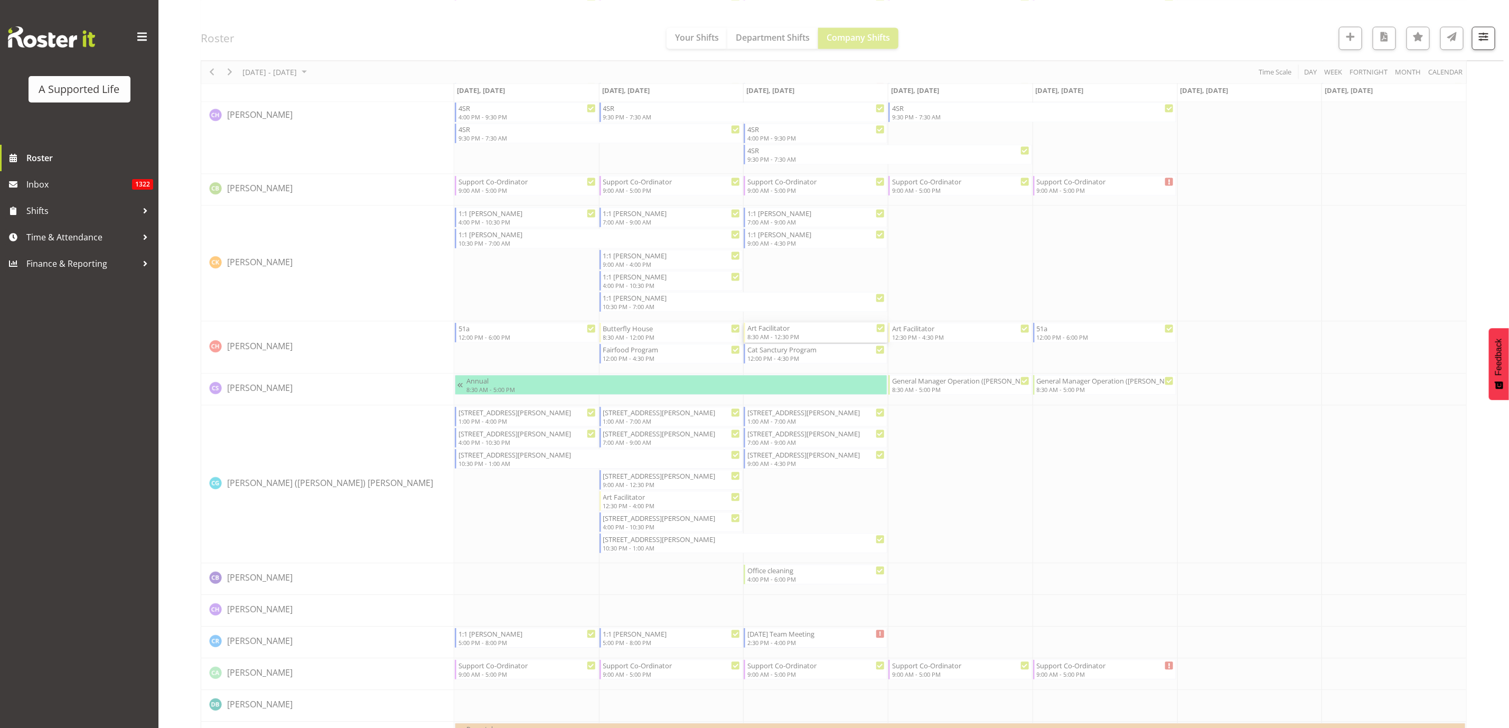
select select
select select "7"
select select "2025"
select select "12"
select select "30"
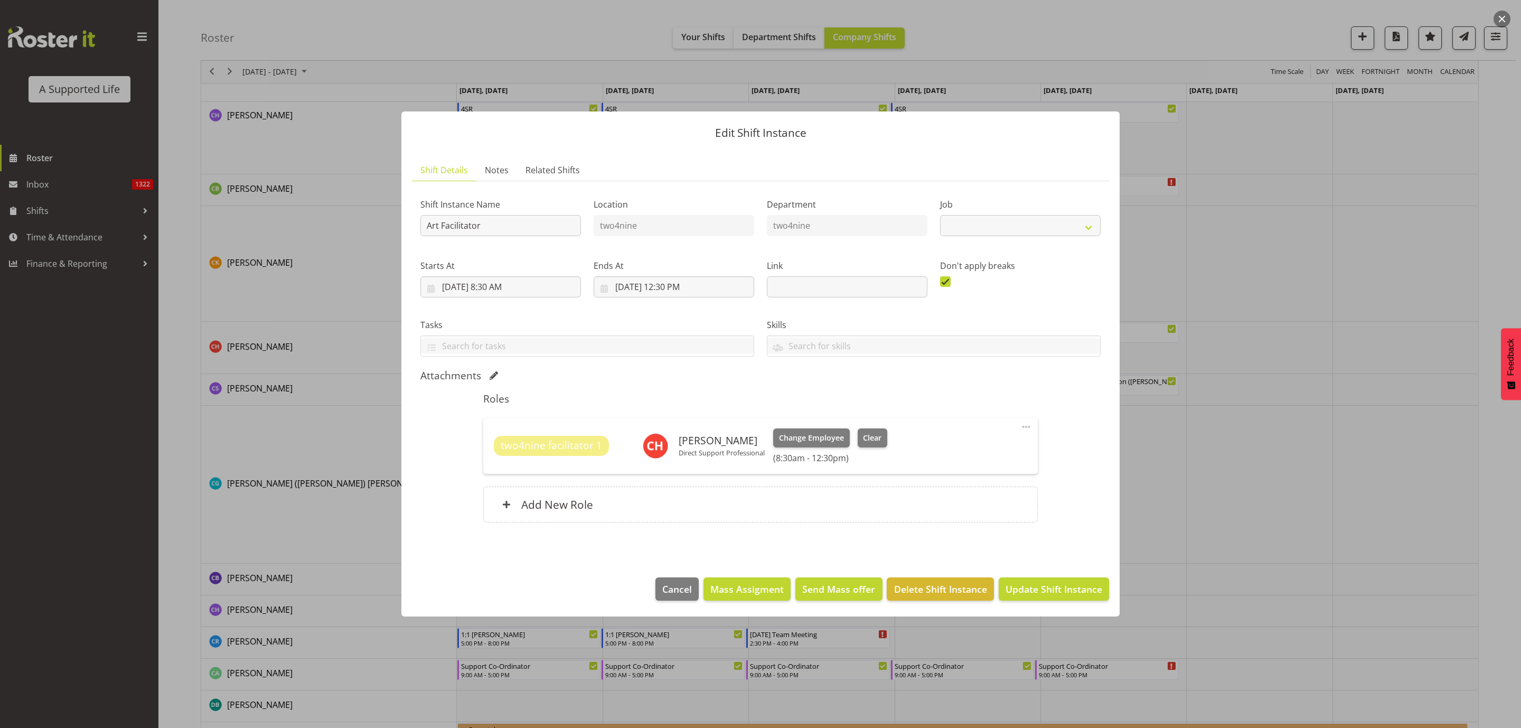
select select "4117"
click at [694, 288] on input "8/20/2025, 12:30 PM" at bounding box center [674, 286] width 161 height 21
click at [700, 507] on select "00 01 02 03 04 05 06 07 08 09 10 11 12 13 14 15 16 17 18 19 20 21 22 23 24 25 2…" at bounding box center [702, 511] width 24 height 21
select select "0"
click at [690, 501] on select "00 01 02 03 04 05 06 07 08 09 10 11 12 13 14 15 16 17 18 19 20 21 22 23 24 25 2…" at bounding box center [702, 511] width 24 height 21
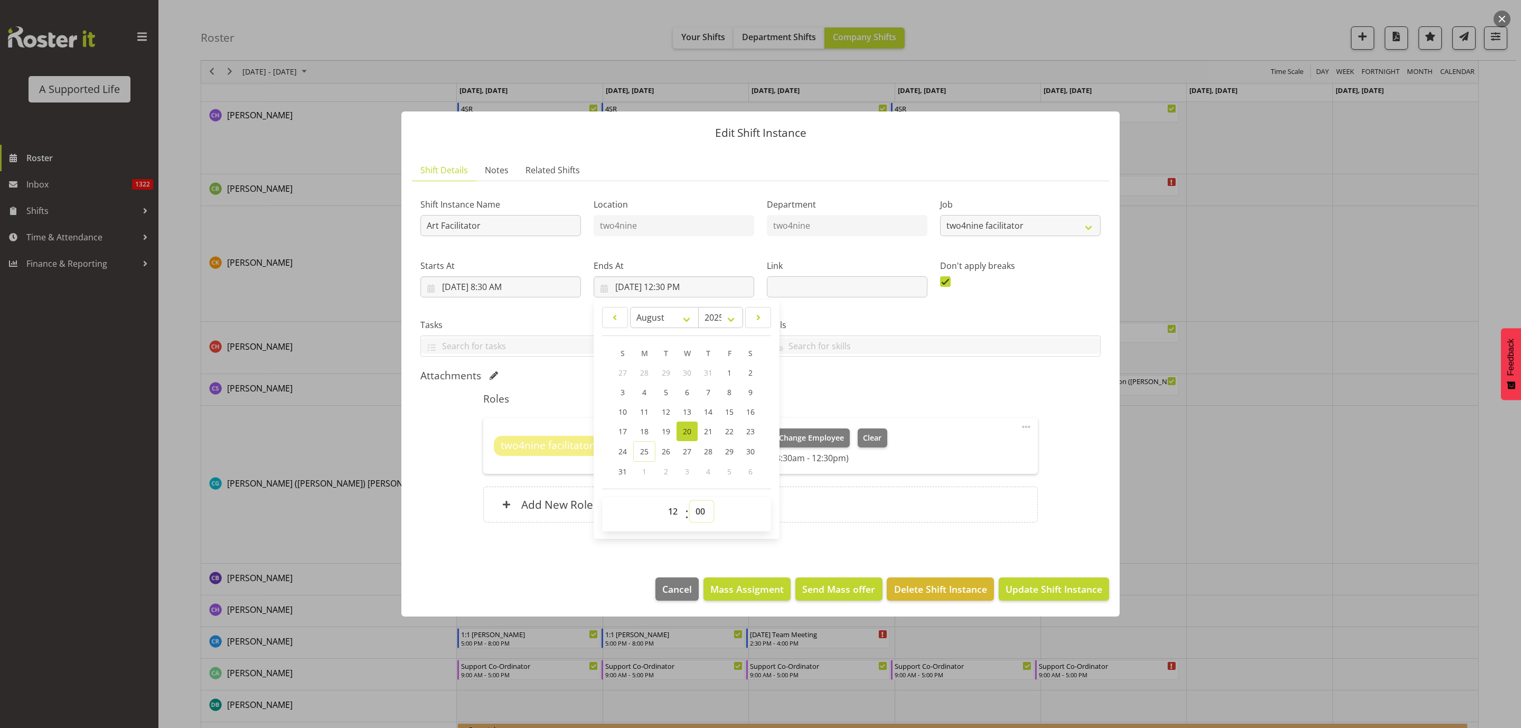
type input "8/20/2025, 12:00 PM"
click at [1067, 585] on span "Update Shift Instance" at bounding box center [1053, 589] width 97 height 14
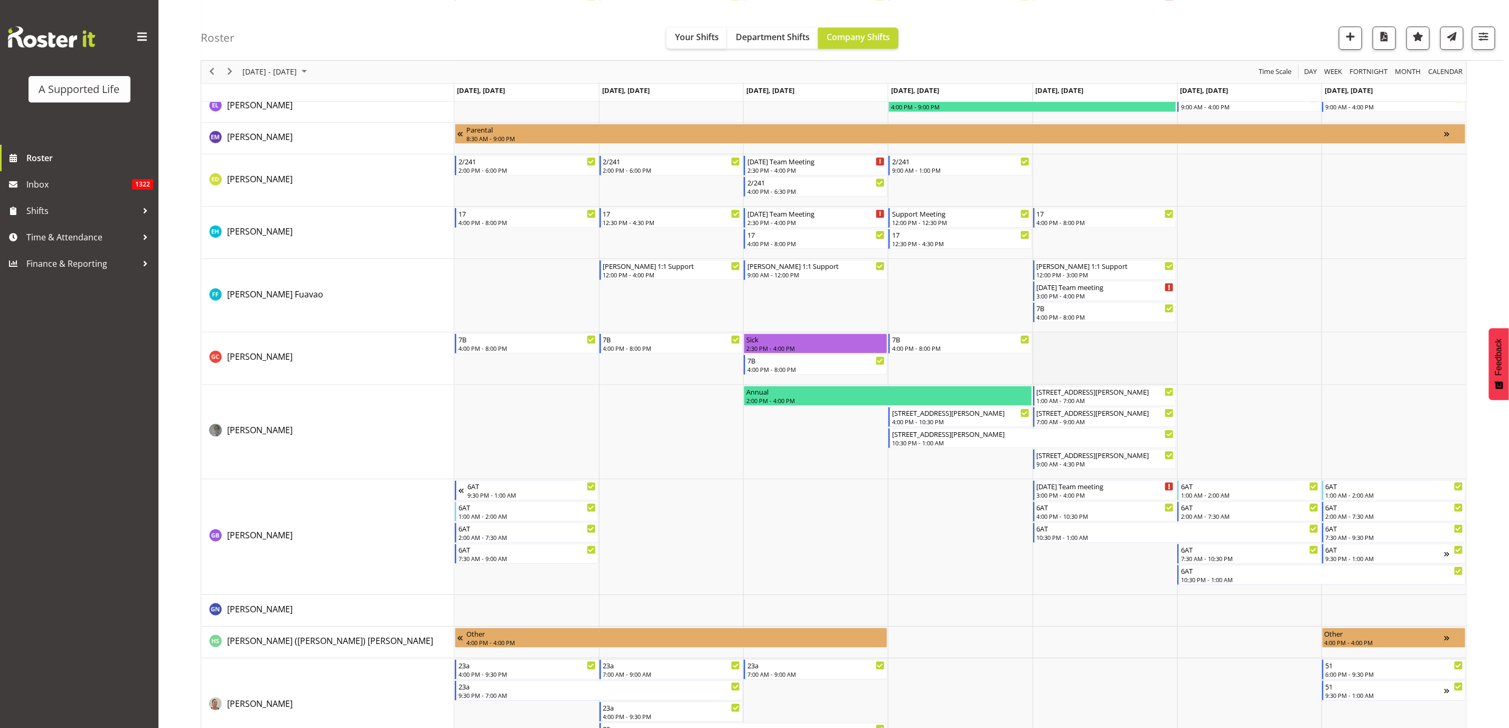
scroll to position [2139, 0]
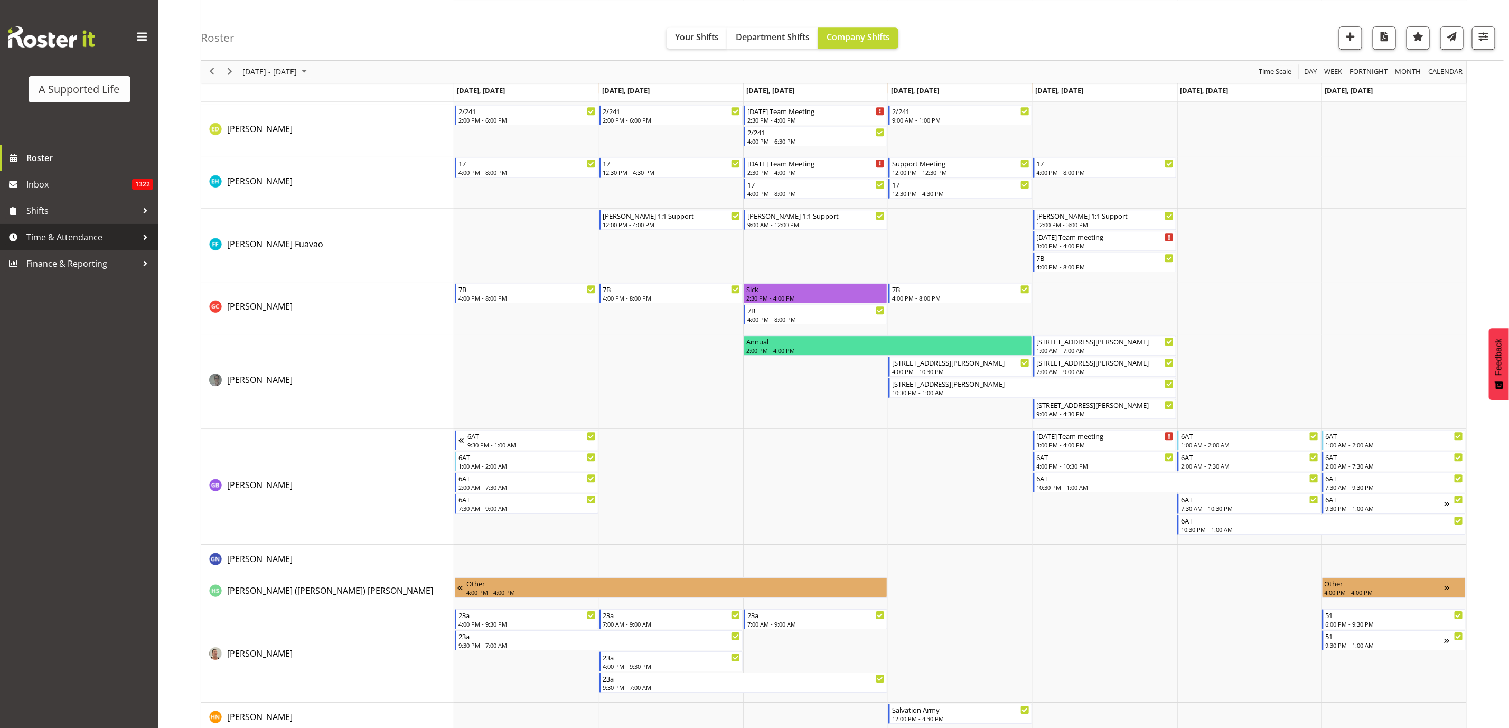
click at [81, 237] on span "Time & Attendance" at bounding box center [81, 237] width 111 height 16
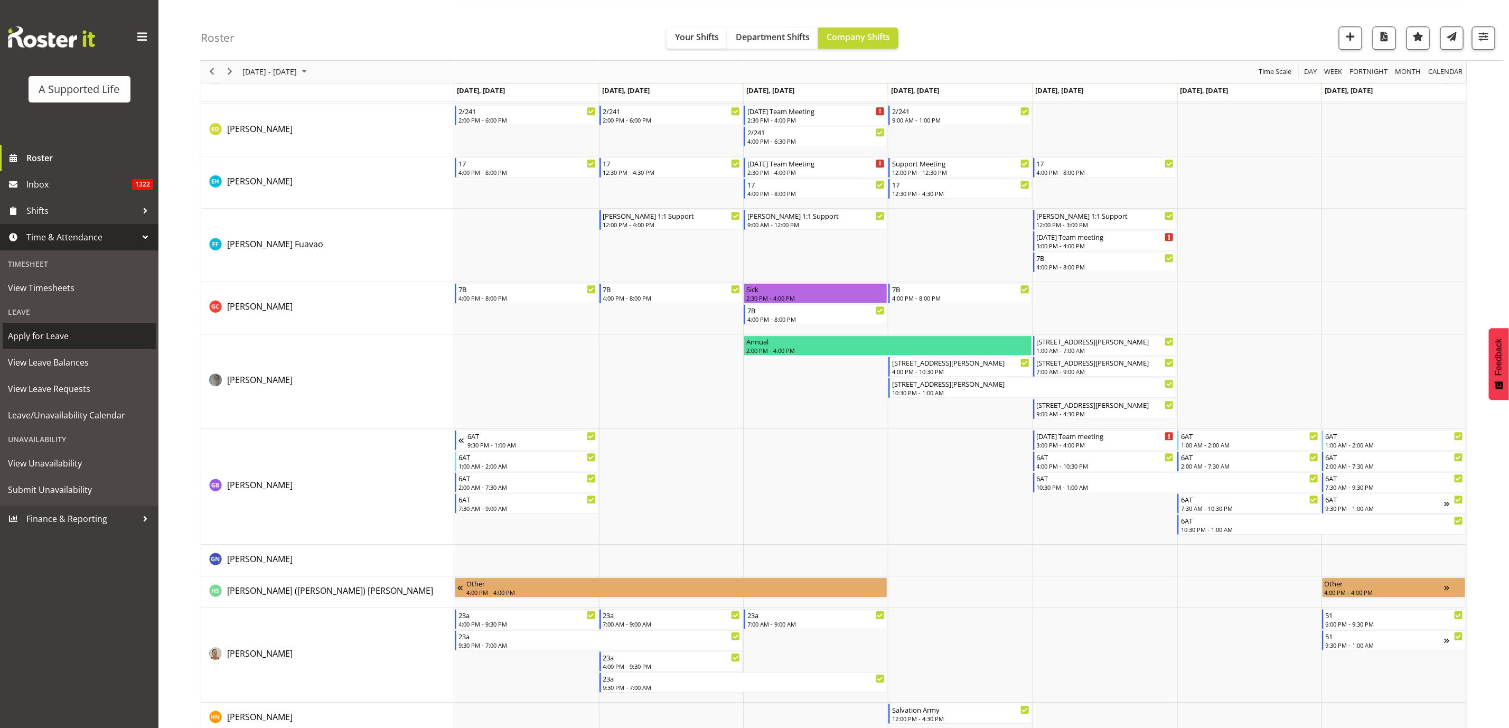
click at [73, 335] on span "Apply for Leave" at bounding box center [79, 336] width 143 height 16
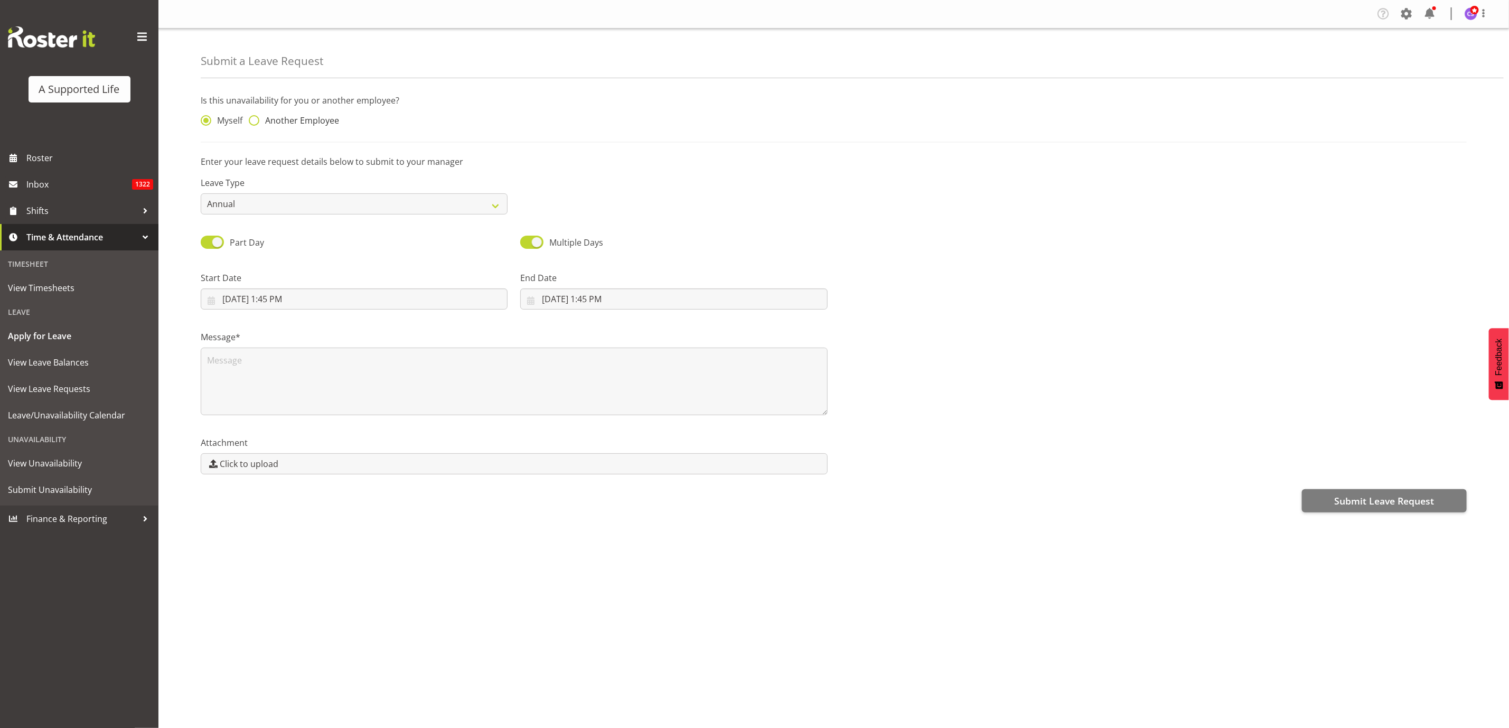
click at [256, 117] on span at bounding box center [254, 120] width 11 height 11
click at [256, 117] on input "Another Employee" at bounding box center [252, 120] width 7 height 7
radio input "true"
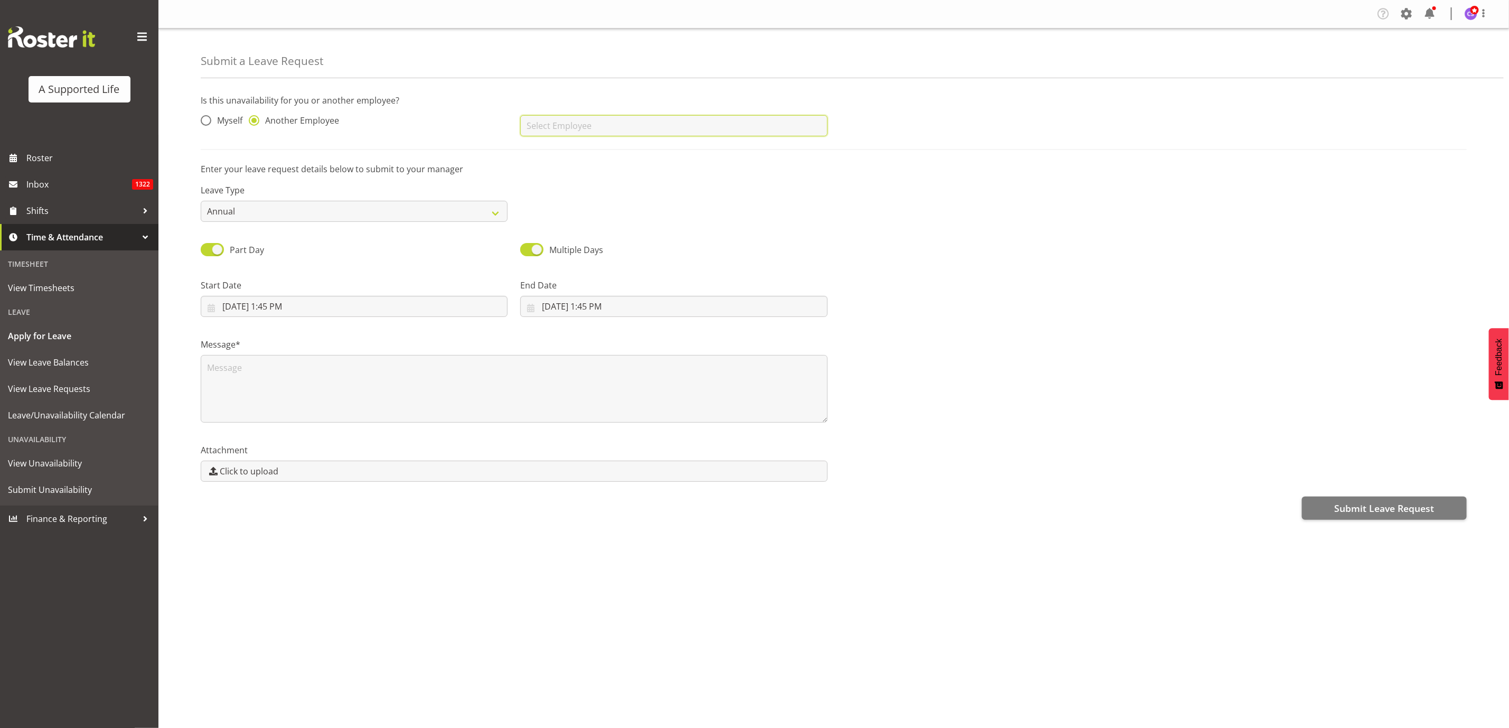
click at [550, 130] on input "text" at bounding box center [673, 125] width 307 height 21
click at [605, 168] on link "[PERSON_NAME]" at bounding box center [673, 171] width 307 height 19
type input "[PERSON_NAME]"
click at [354, 211] on select "Annual Sick Bereavement Domestic Violence Parental Jury Service Day In Lieu Oth…" at bounding box center [354, 211] width 307 height 21
select select "Sick"
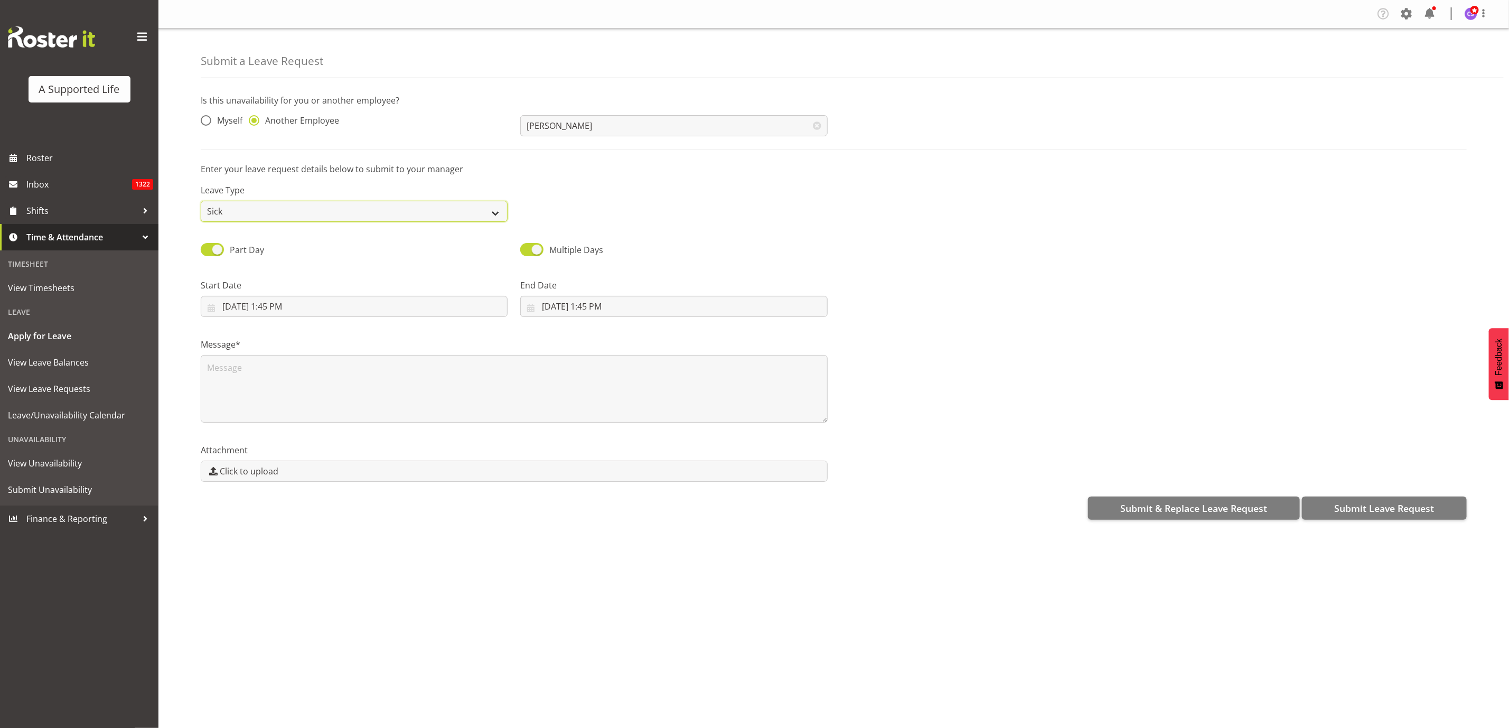
click at [201, 201] on select "Annual Sick Bereavement Domestic Violence Parental Jury Service Day In Lieu Oth…" at bounding box center [354, 211] width 307 height 21
click at [289, 317] on input "8/25/2025, 1:45 PM" at bounding box center [354, 306] width 307 height 21
click at [295, 340] on select "January February March April May June July August September October November De…" at bounding box center [274, 336] width 72 height 21
click at [238, 326] on select "January February March April May June July August September October November De…" at bounding box center [274, 336] width 72 height 21
click at [302, 451] on span "20" at bounding box center [298, 451] width 8 height 10
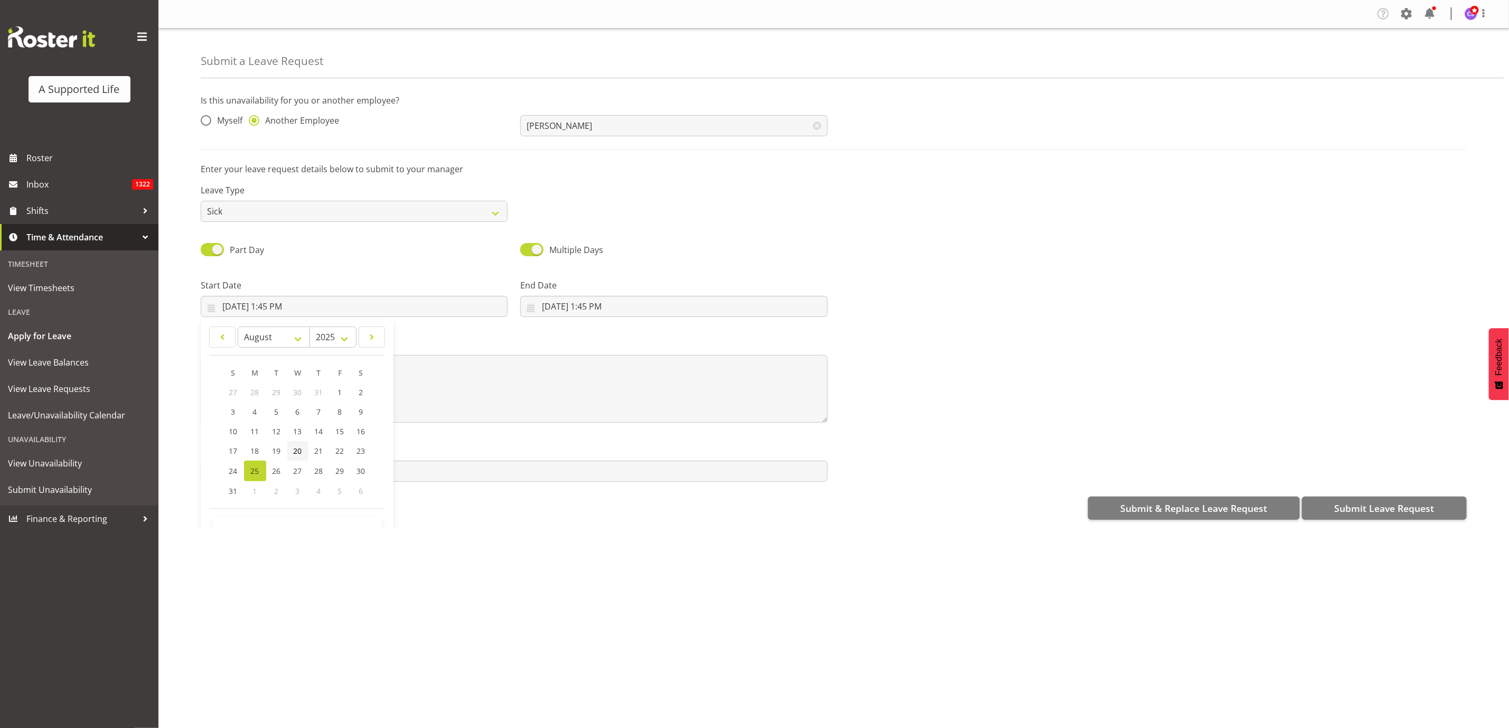
type input "8/20/2025, 1:45 PM"
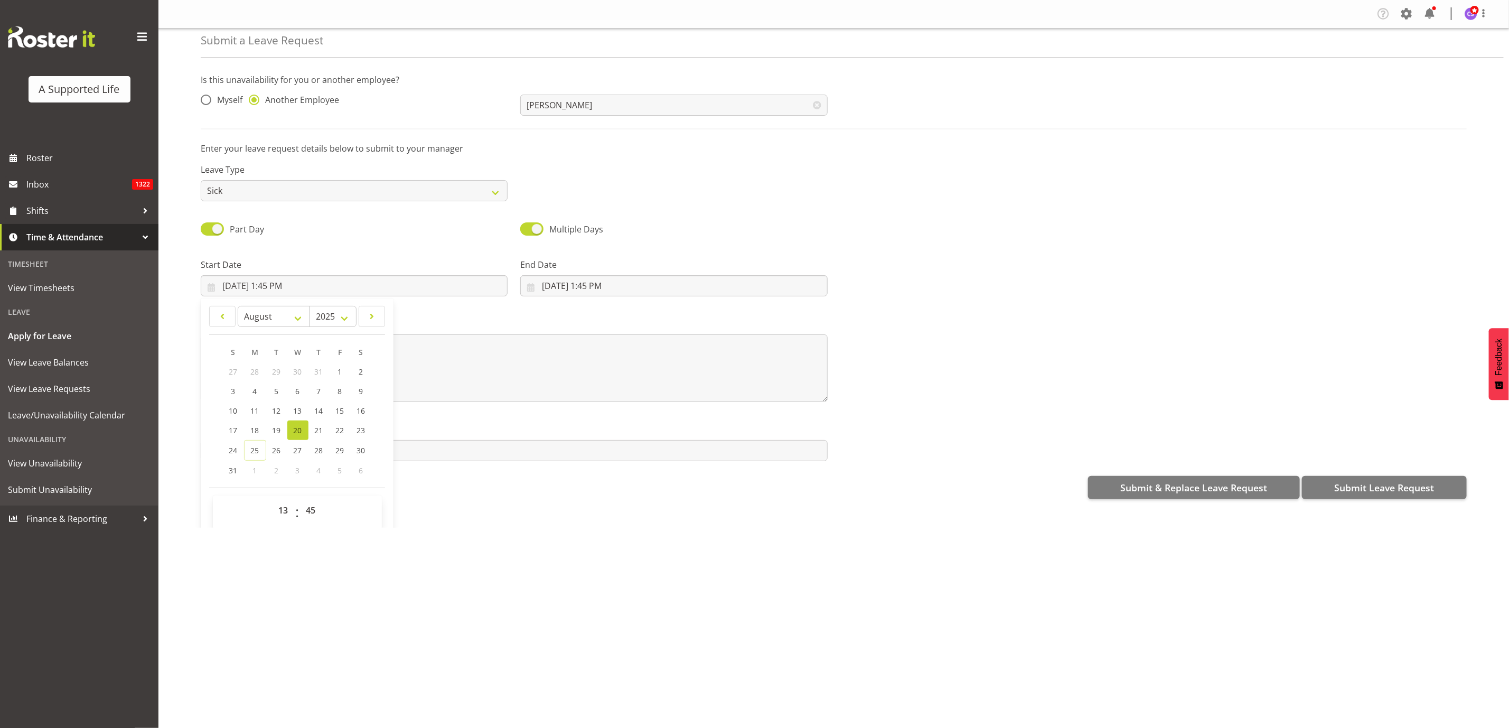
scroll to position [32, 0]
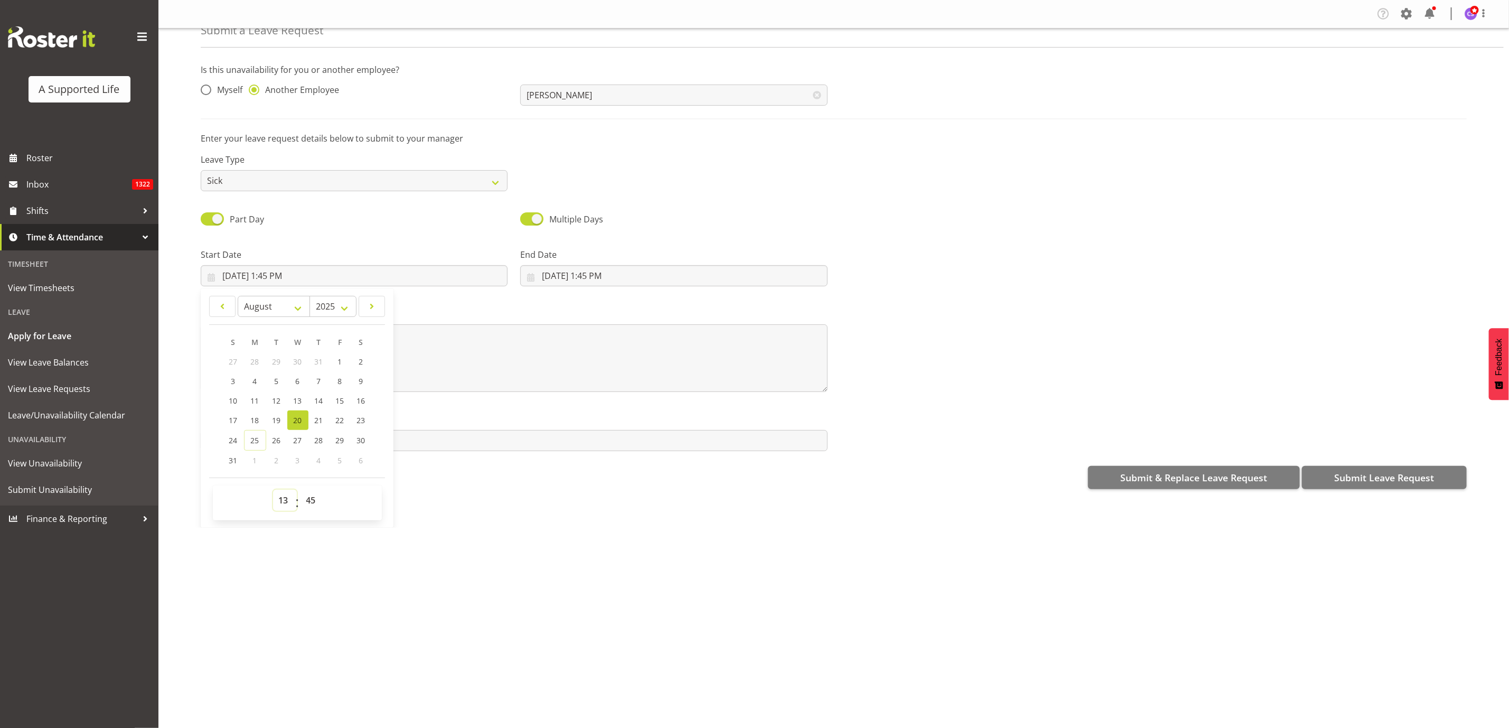
click at [284, 501] on select "00 01 02 03 04 05 06 07 08 09 10 11 12 13 14 15 16 17 18 19 20 21 22 23" at bounding box center [285, 499] width 24 height 21
select select "16"
click at [273, 489] on select "00 01 02 03 04 05 06 07 08 09 10 11 12 13 14 15 16 17 18 19 20 21 22 23" at bounding box center [285, 499] width 24 height 21
type input "8/20/2025, 4:45 PM"
click at [315, 496] on select "00 01 02 03 04 05 06 07 08 09 10 11 12 13 14 15 16 17 18 19 20 21 22 23 24 25 2…" at bounding box center [312, 499] width 24 height 21
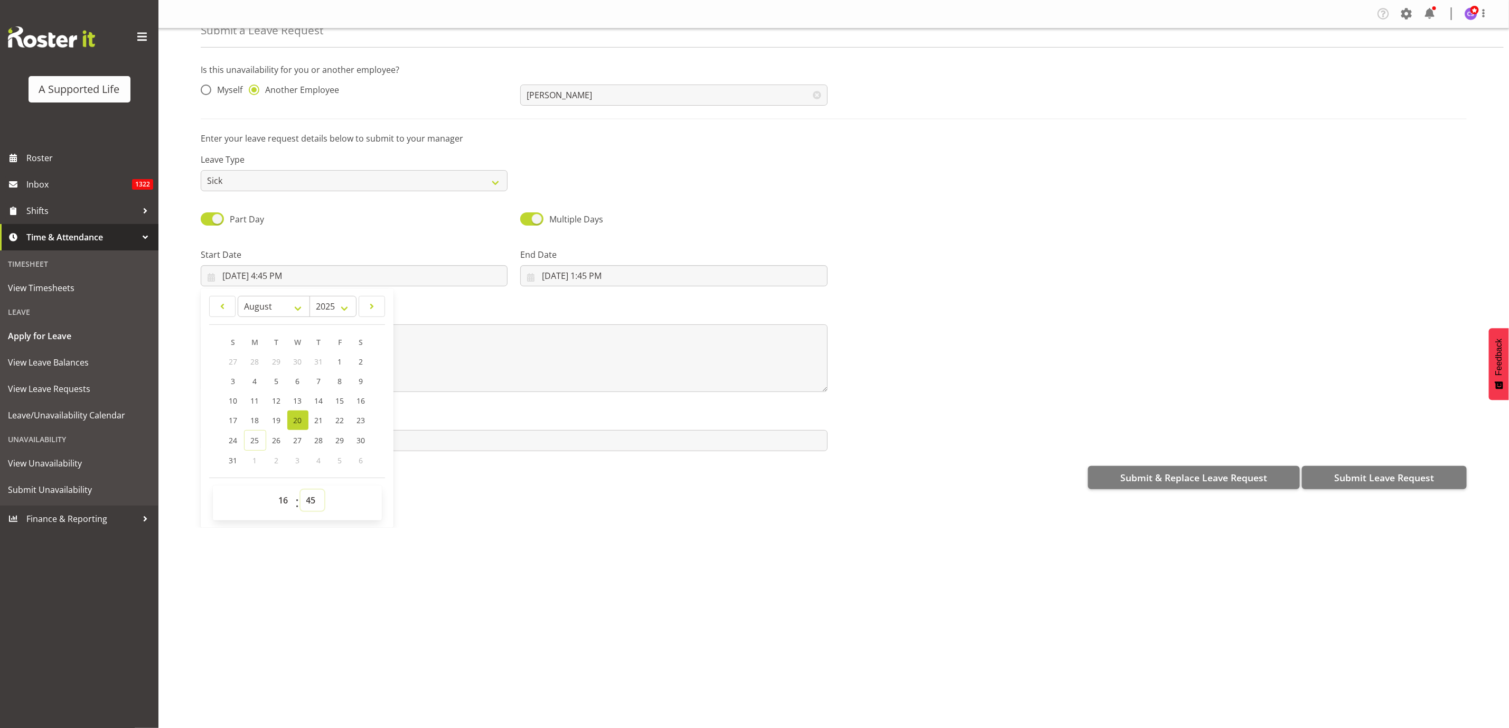
select select "0"
click at [301, 489] on select "00 01 02 03 04 05 06 07 08 09 10 11 12 13 14 15 16 17 18 19 20 21 22 23 24 25 2…" at bounding box center [312, 499] width 24 height 21
type input "8/20/2025, 4:00 PM"
click at [564, 281] on input "8/25/2025, 1:45 PM" at bounding box center [673, 275] width 307 height 21
click at [600, 504] on select "00 01 02 03 04 05 06 07 08 09 10 11 12 13 14 15 16 17 18 19 20 21 22 23" at bounding box center [604, 499] width 24 height 21
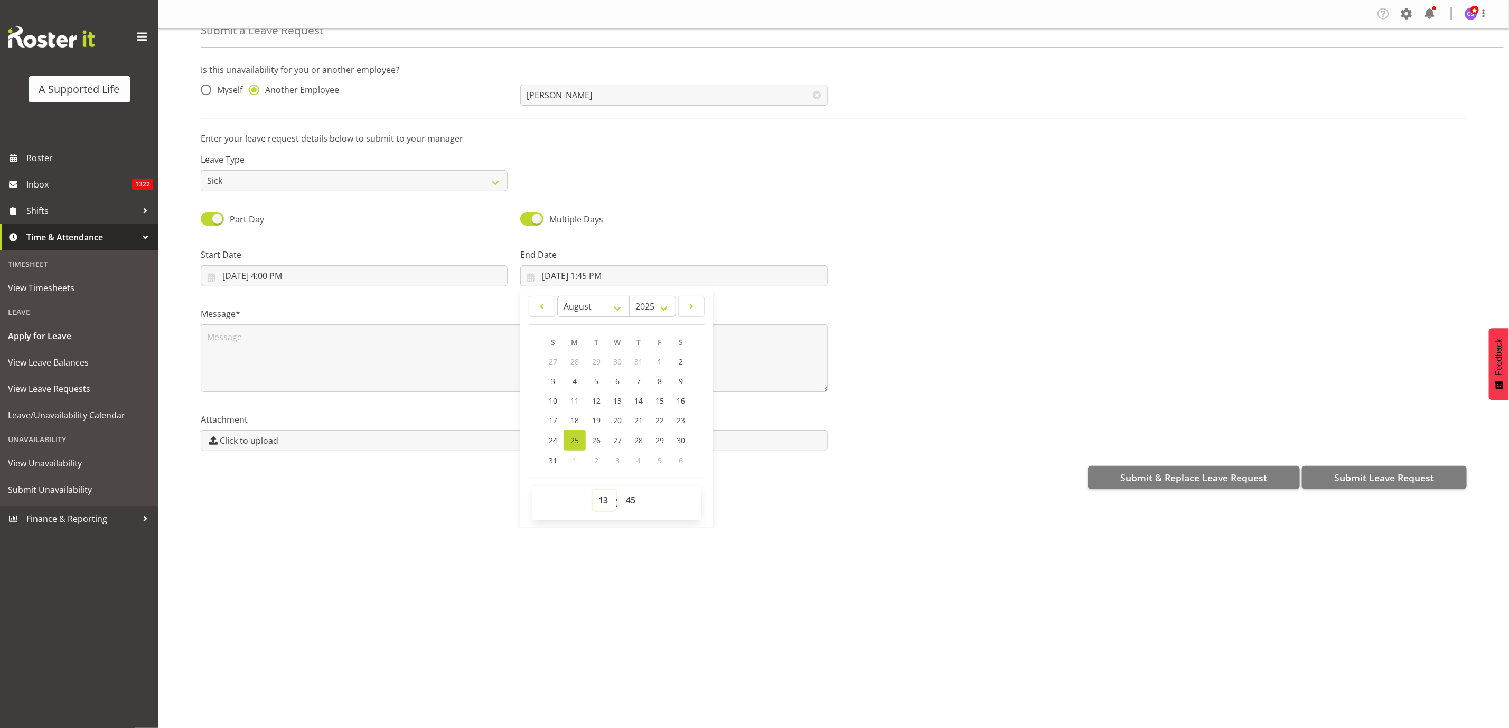
select select "20"
click at [592, 489] on select "00 01 02 03 04 05 06 07 08 09 10 11 12 13 14 15 16 17 18 19 20 21 22 23" at bounding box center [604, 499] width 24 height 21
type input "8/25/2025, 8:45 PM"
click at [634, 496] on select "00 01 02 03 04 05 06 07 08 09 10 11 12 13 14 15 16 17 18 19 20 21 22 23 24 25 2…" at bounding box center [632, 499] width 24 height 21
select select "0"
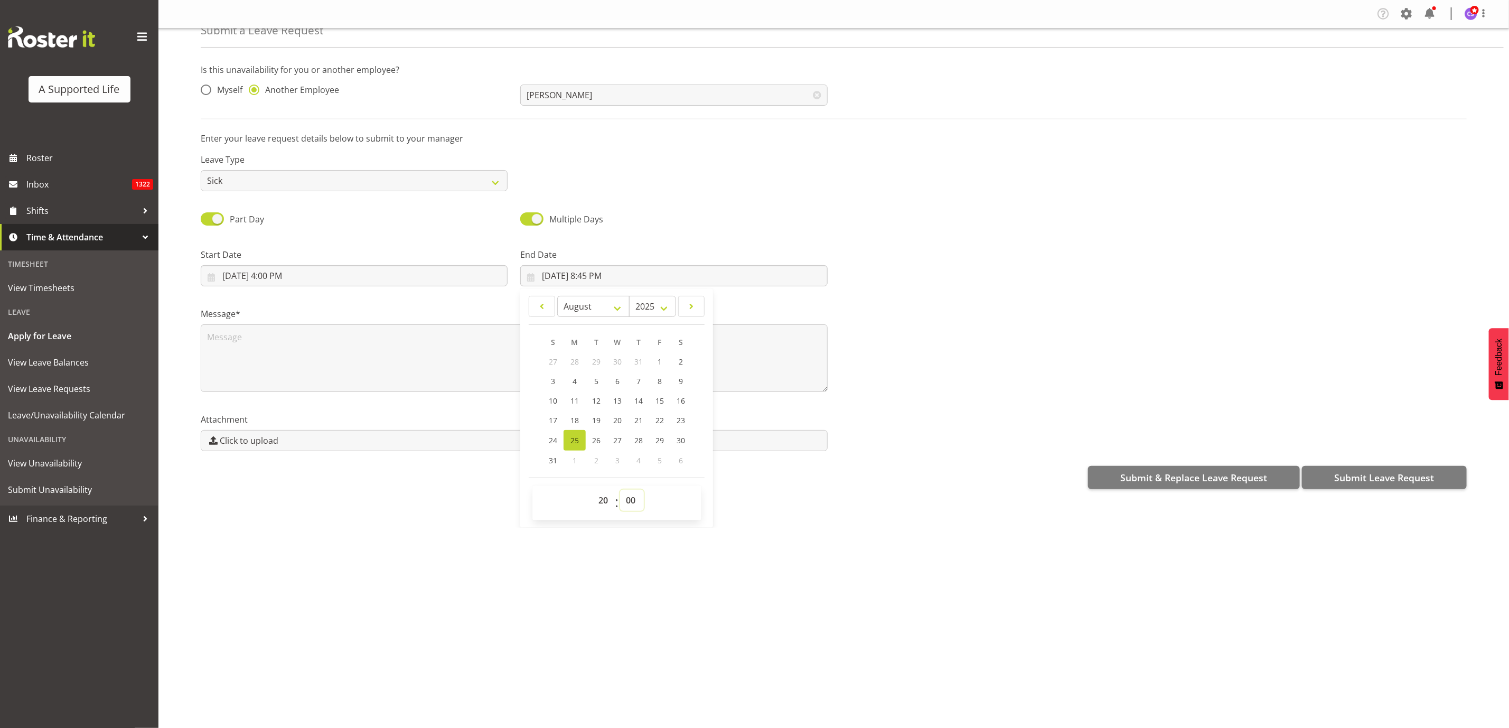
click at [620, 489] on select "00 01 02 03 04 05 06 07 08 09 10 11 12 13 14 15 16 17 18 19 20 21 22 23 24 25 2…" at bounding box center [632, 499] width 24 height 21
click at [613, 417] on span "20" at bounding box center [617, 420] width 8 height 10
type input "8/20/2025, 8:00 PM"
click at [338, 374] on textarea at bounding box center [514, 358] width 627 height 68
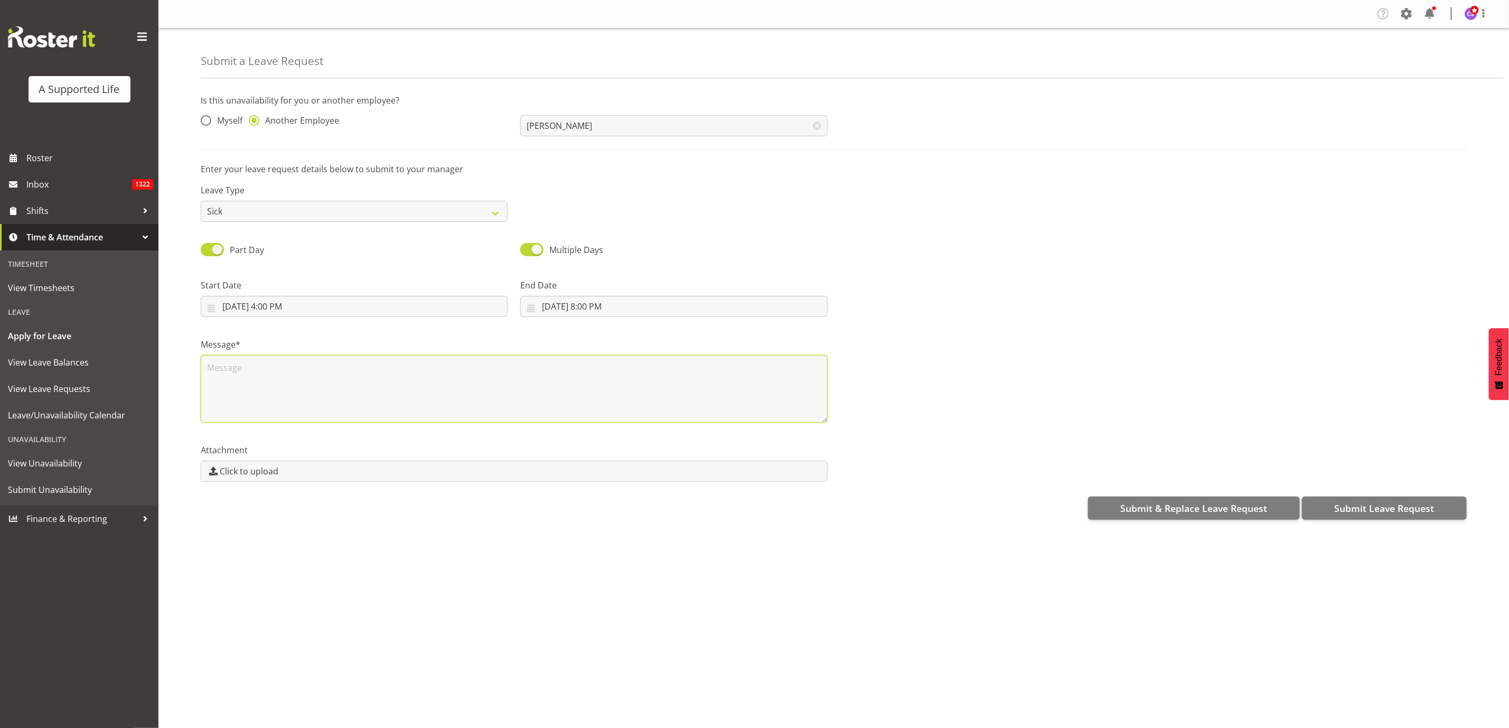
scroll to position [0, 0]
type textarea "Sick"
click at [1364, 508] on span "Submit Leave Request" at bounding box center [1384, 508] width 100 height 14
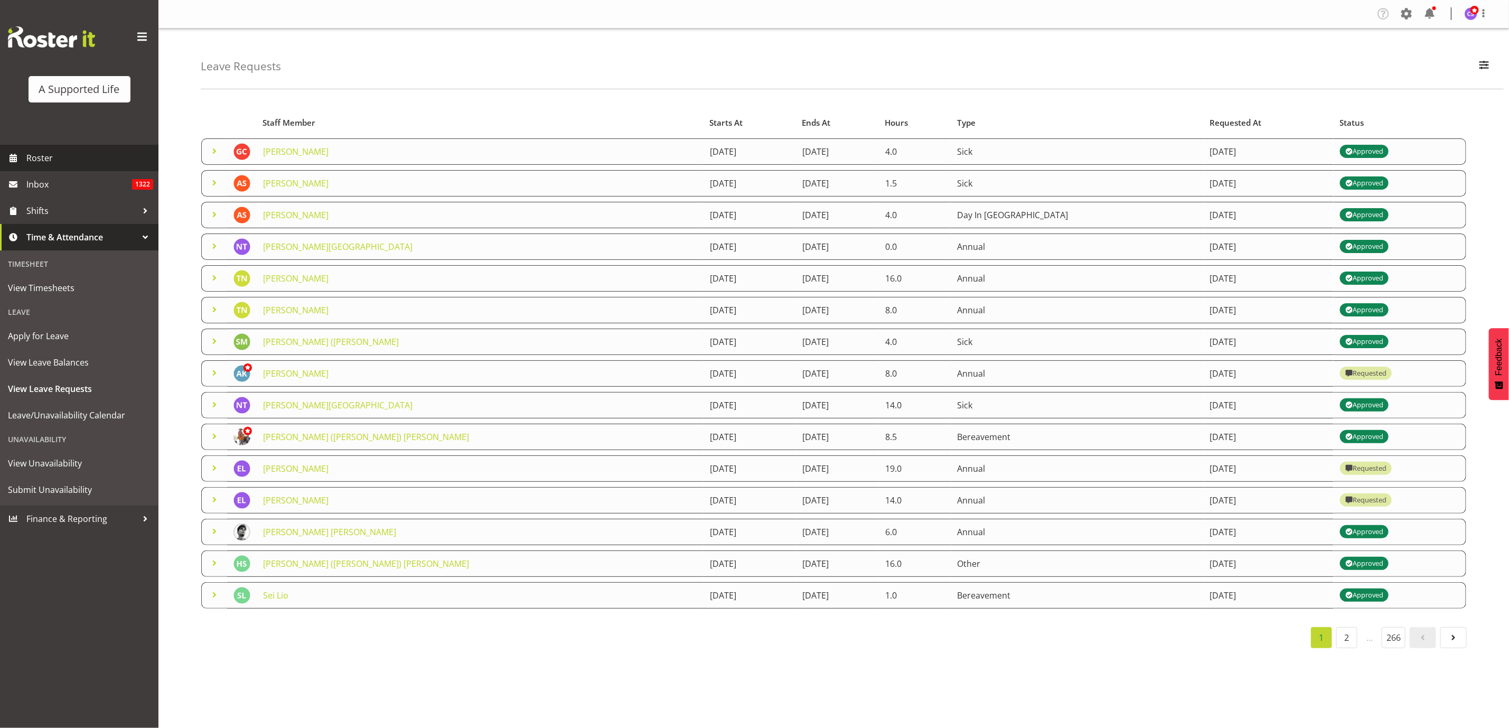
drag, startPoint x: 29, startPoint y: 150, endPoint x: 40, endPoint y: 153, distance: 11.8
click at [29, 150] on span "Roster" at bounding box center [89, 158] width 127 height 16
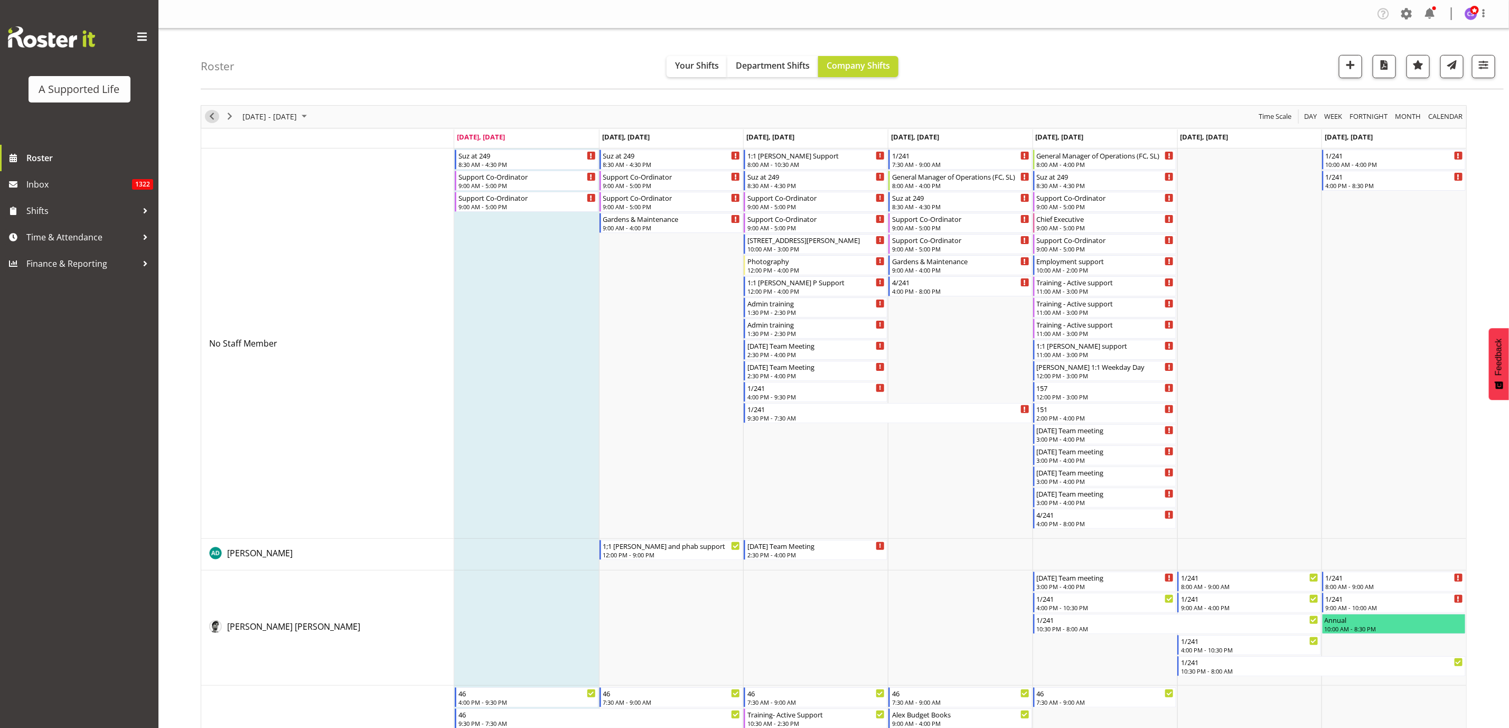
click at [215, 118] on span "Previous" at bounding box center [211, 116] width 13 height 13
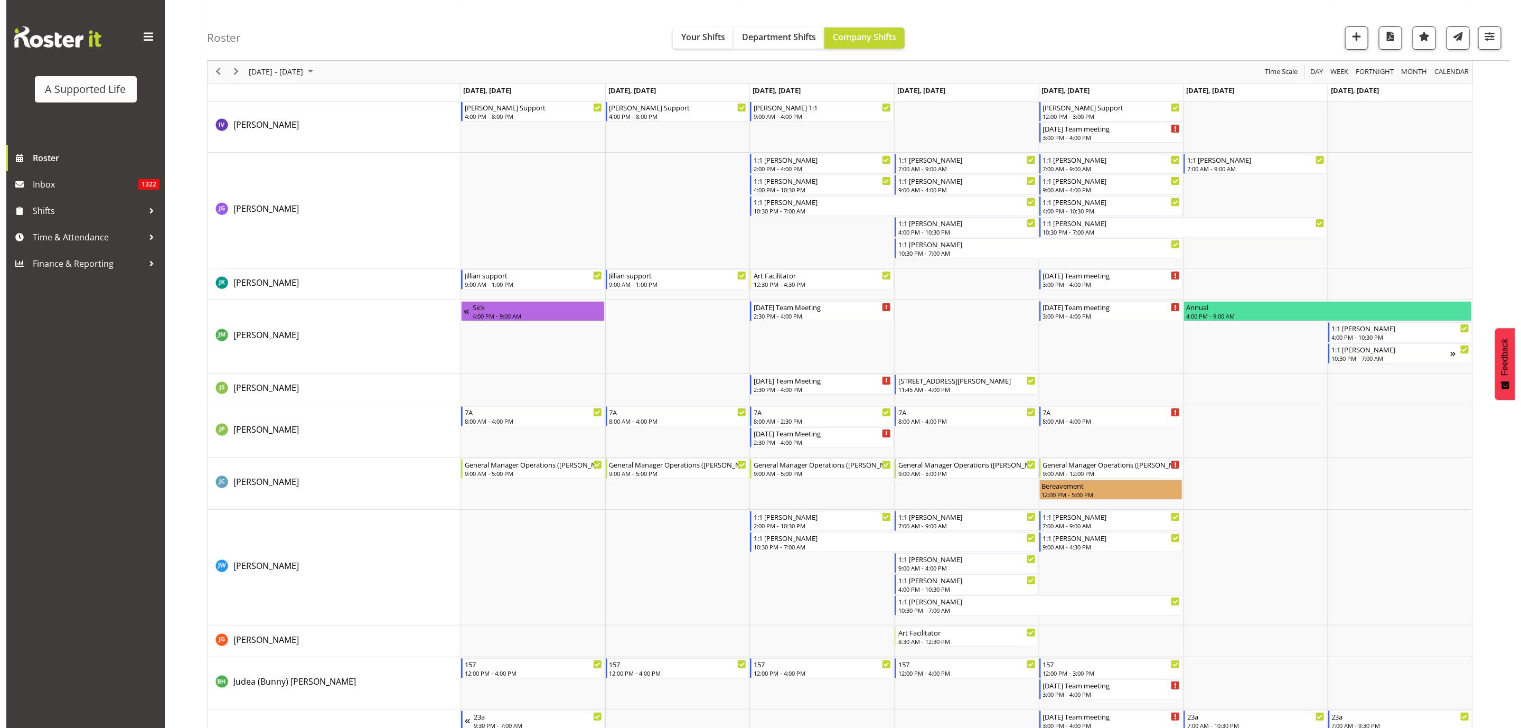
scroll to position [2851, 0]
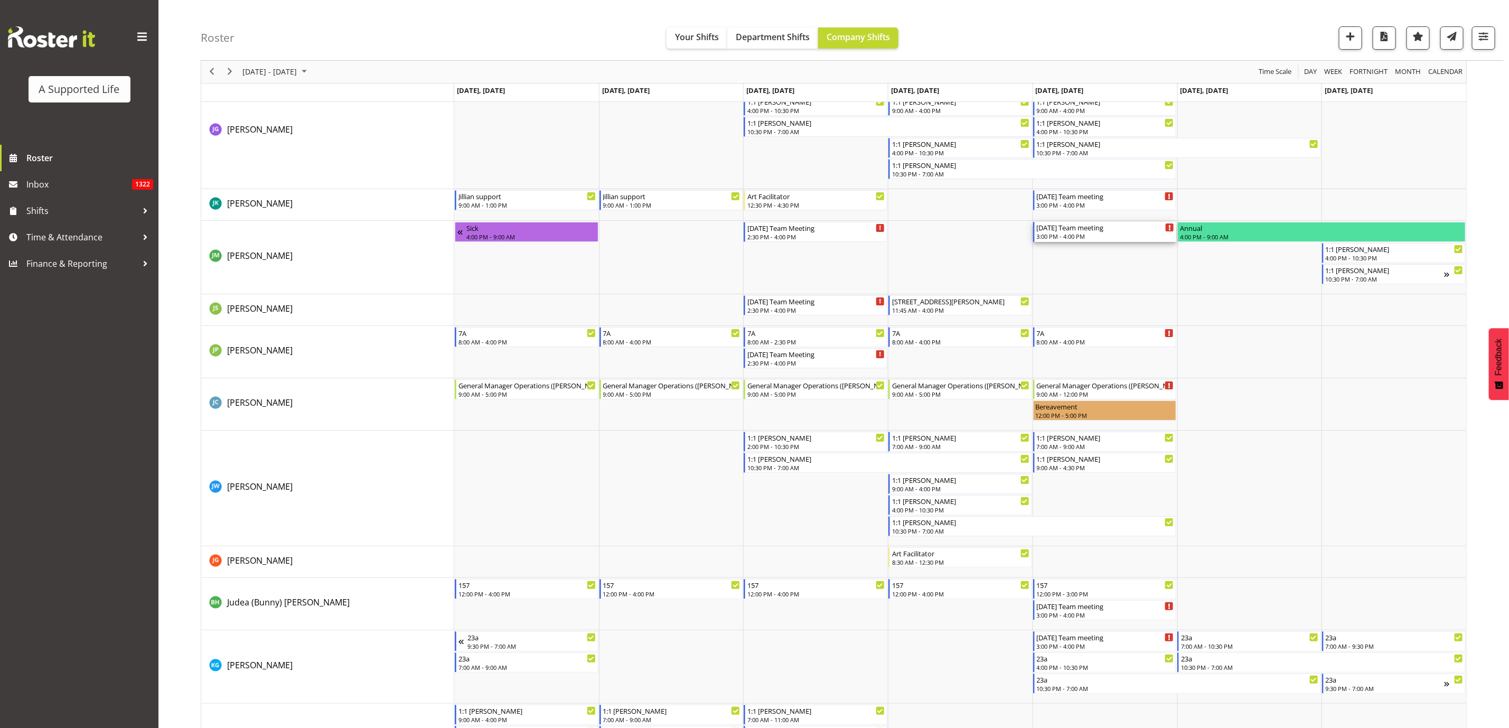
click at [1092, 230] on div "[DATE] Team meeting" at bounding box center [1106, 227] width 138 height 11
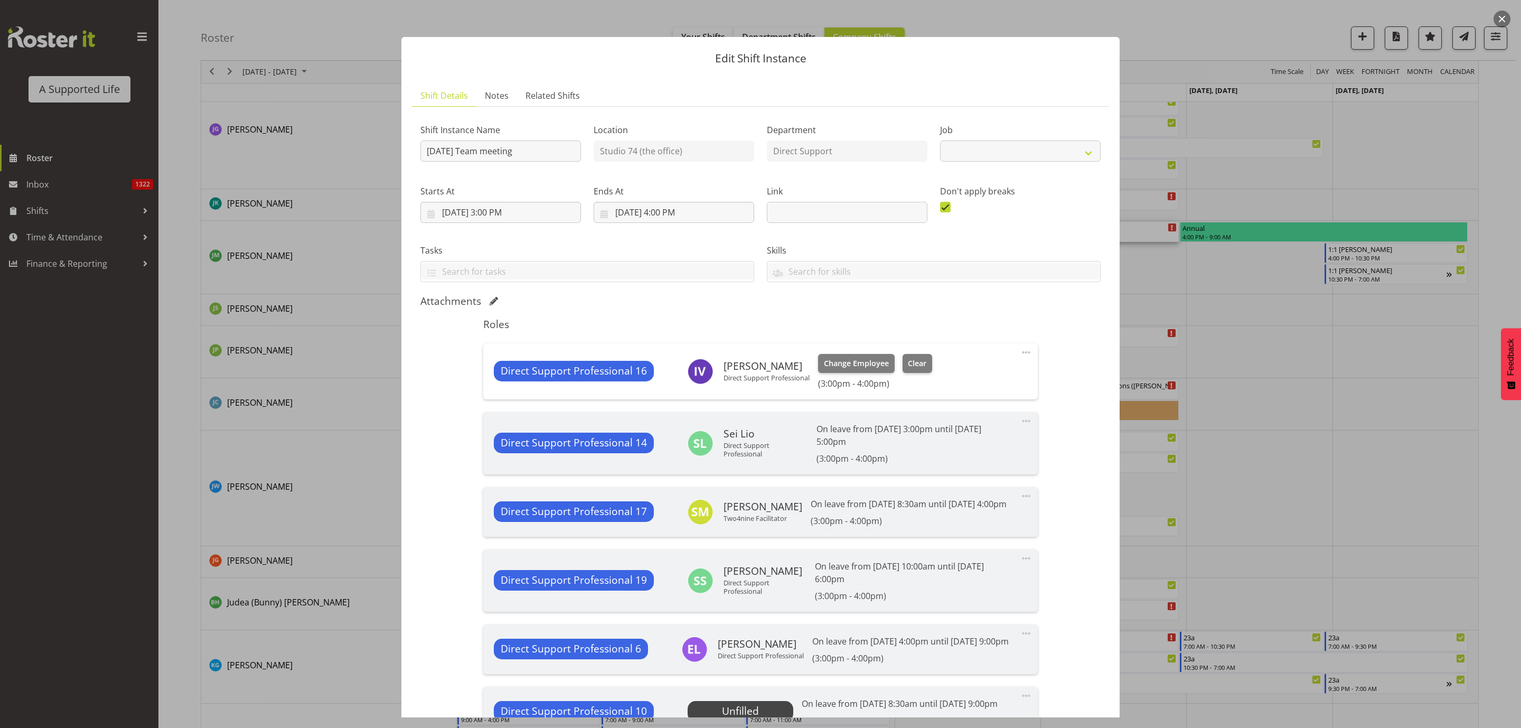
select select "4112"
drag, startPoint x: 1273, startPoint y: 375, endPoint x: 1141, endPoint y: 336, distance: 137.3
click at [1272, 375] on div at bounding box center [760, 364] width 1521 height 728
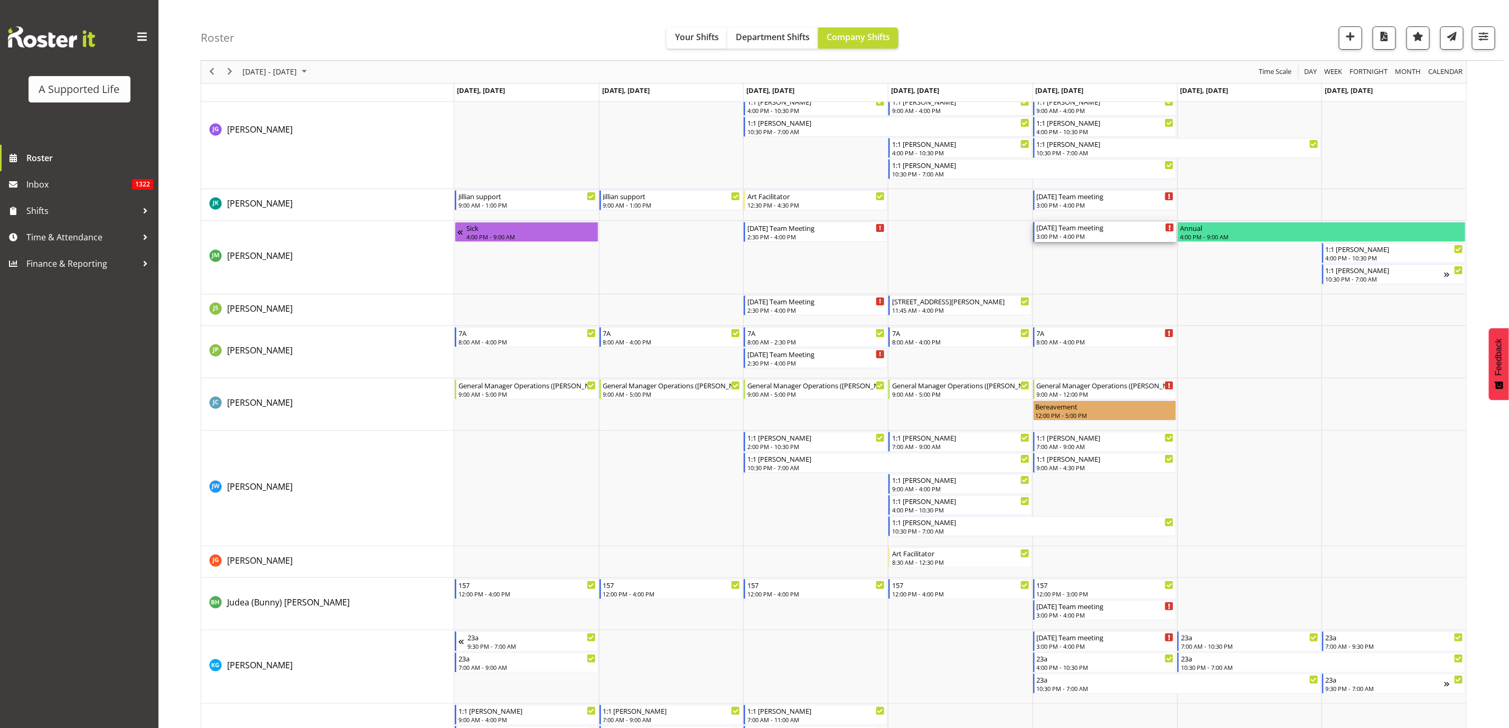
click at [1133, 231] on div "[DATE] Team meeting" at bounding box center [1106, 227] width 138 height 11
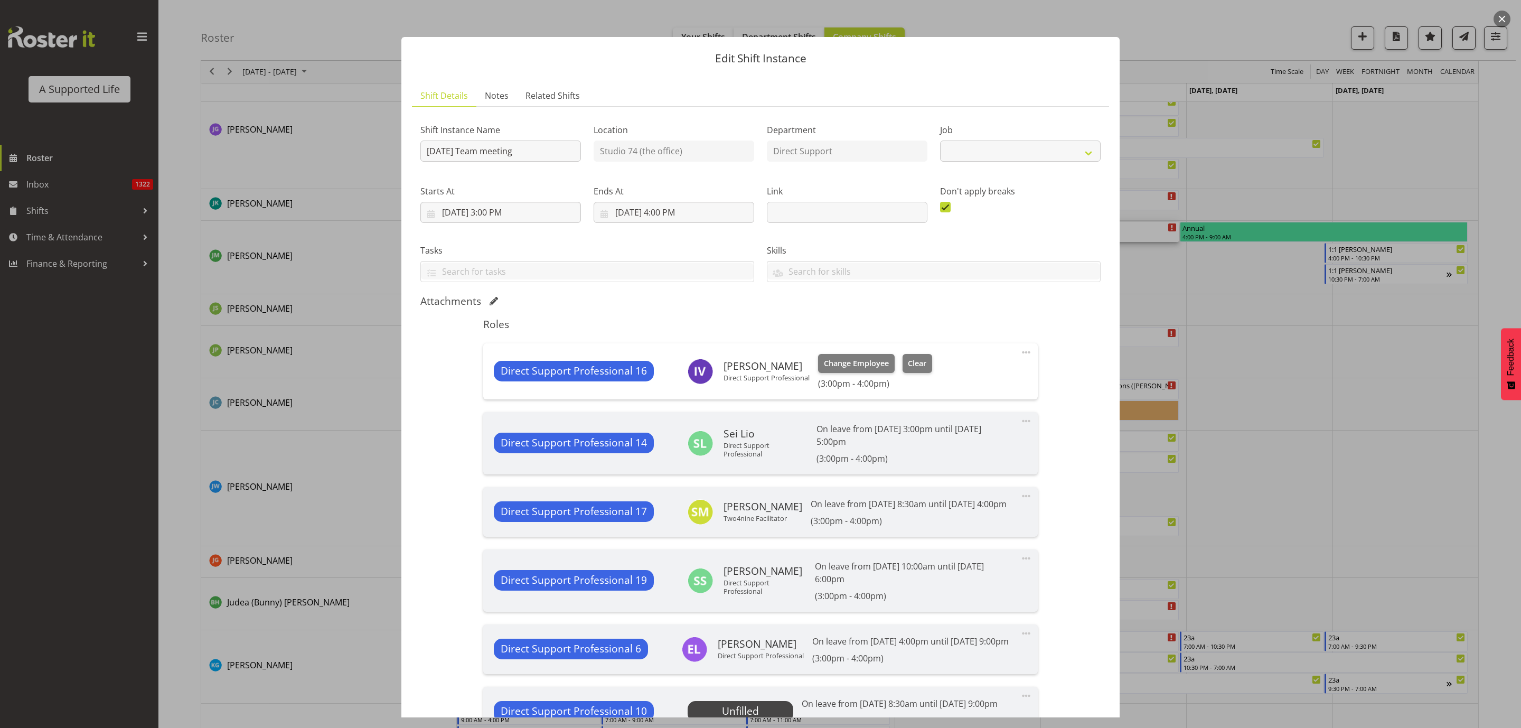
select select "4112"
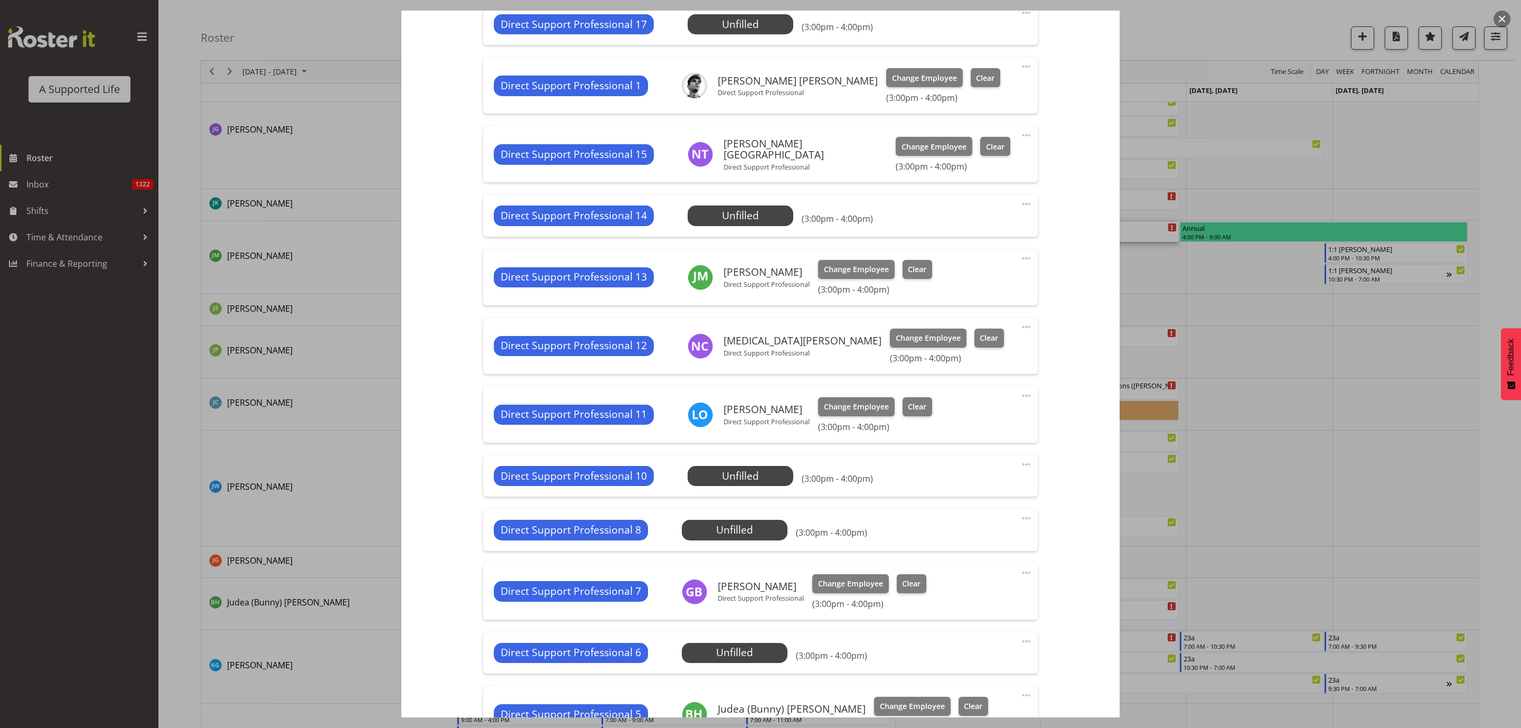
scroll to position [1188, 0]
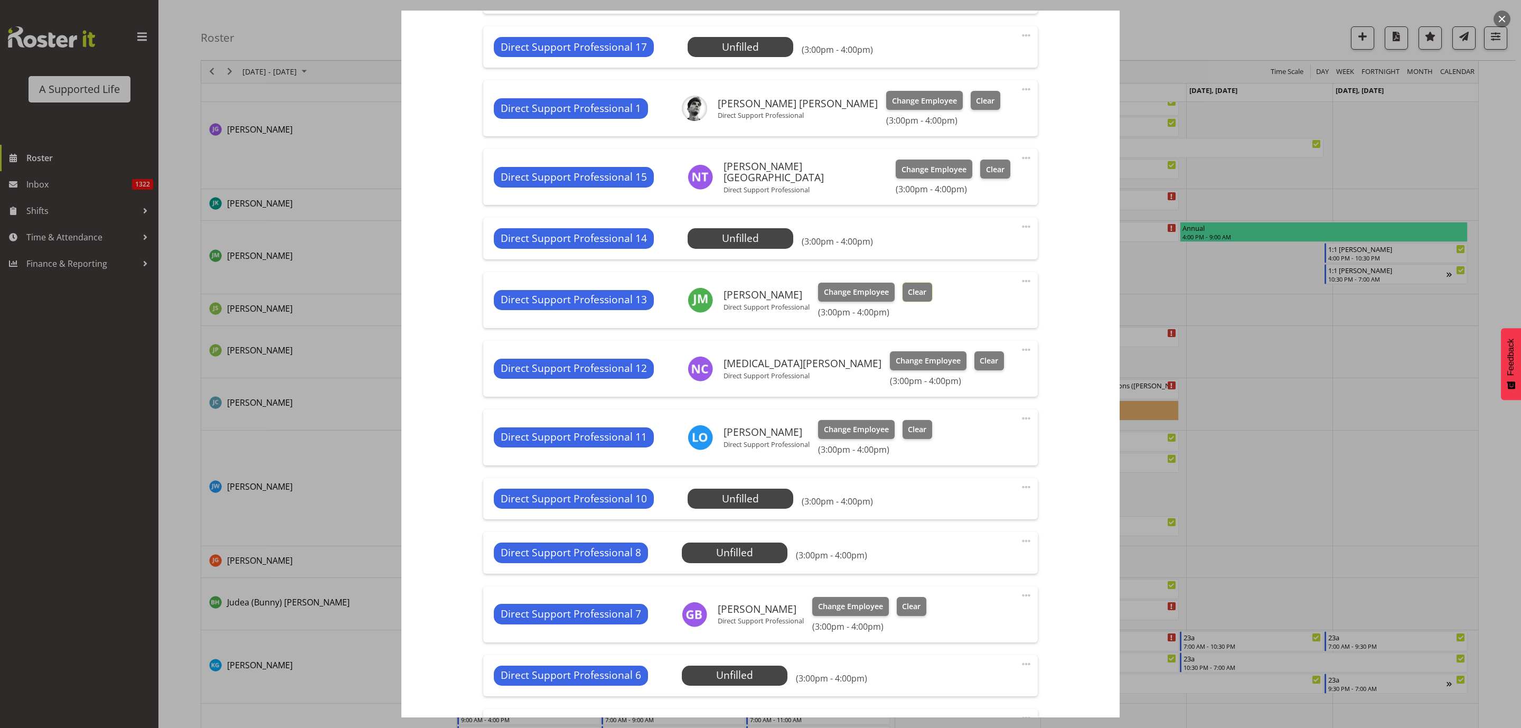
click at [922, 298] on span "Clear" at bounding box center [917, 292] width 18 height 12
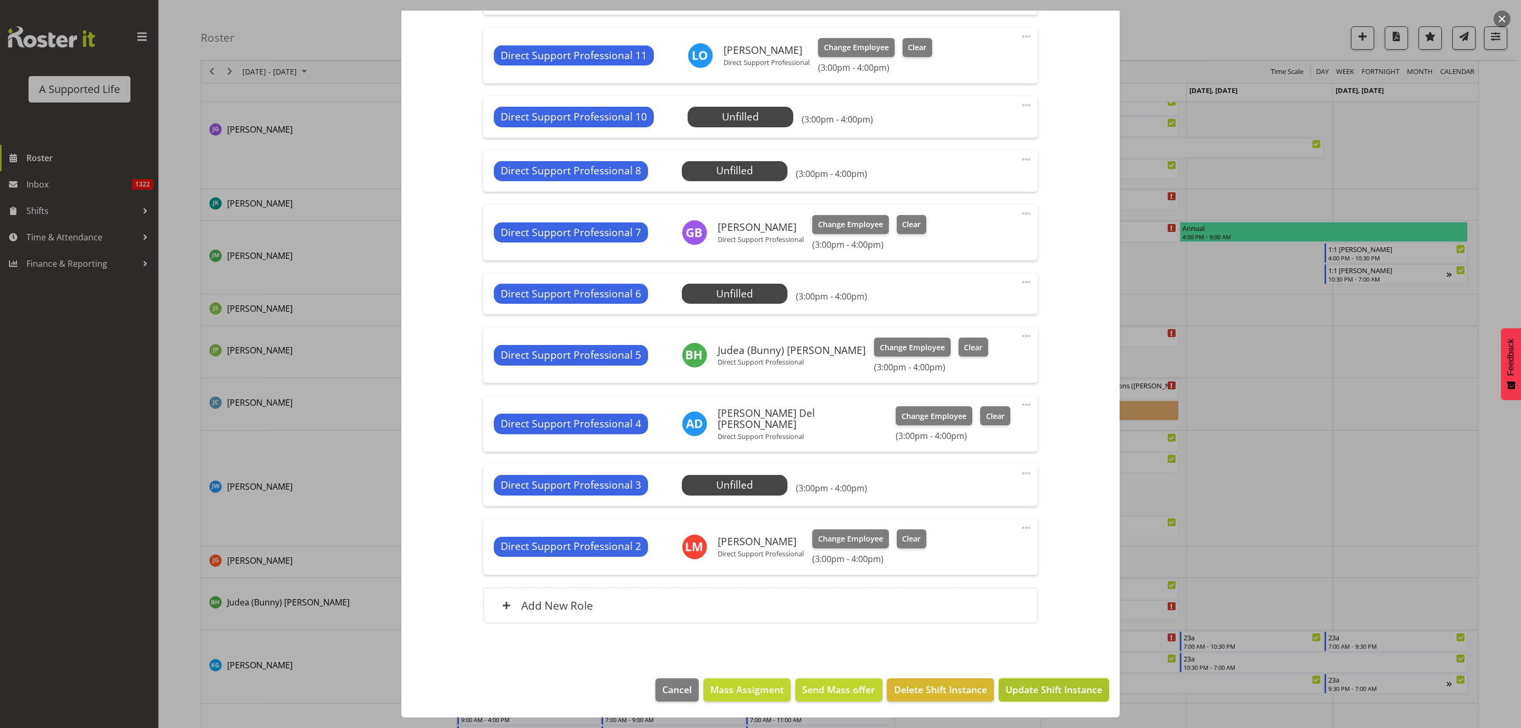
click at [1022, 692] on span "Update Shift Instance" at bounding box center [1053, 689] width 97 height 14
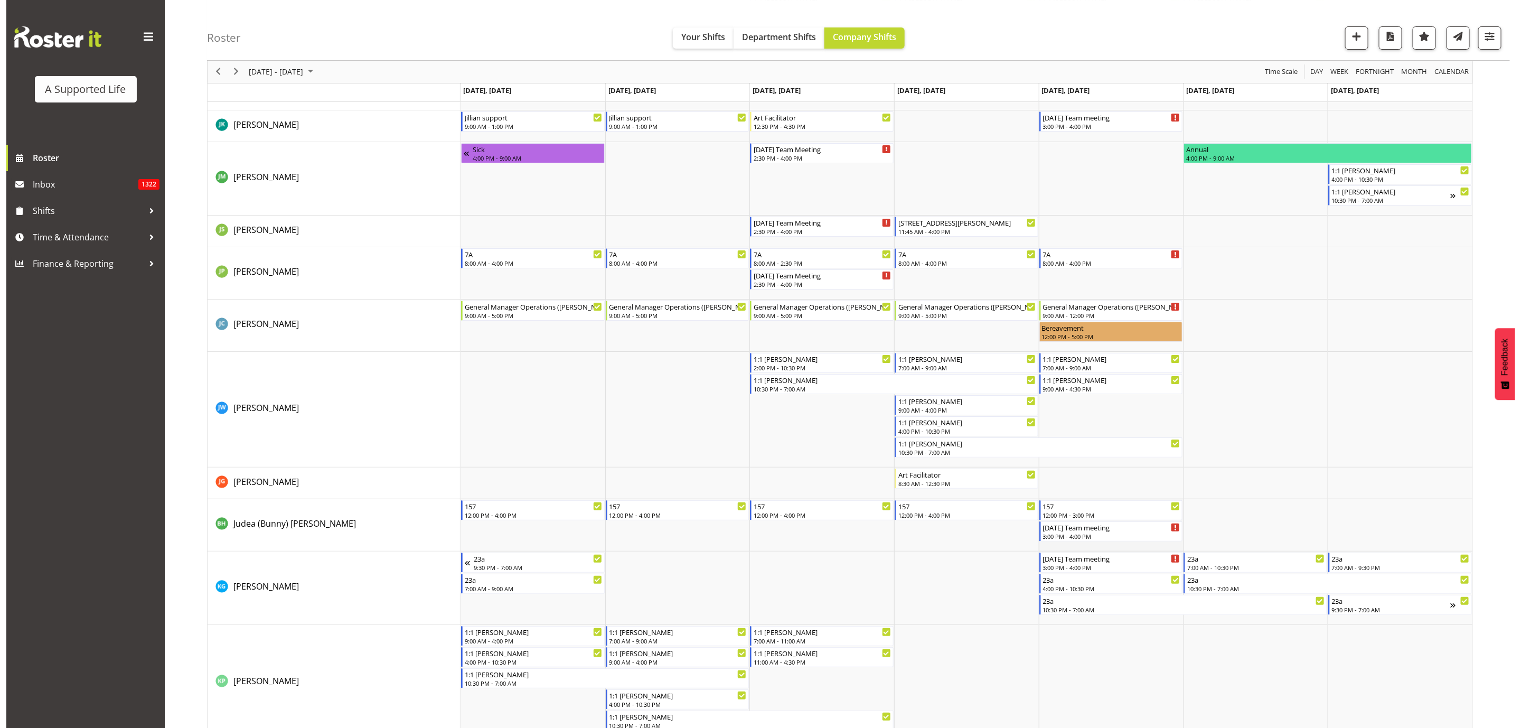
scroll to position [3030, 0]
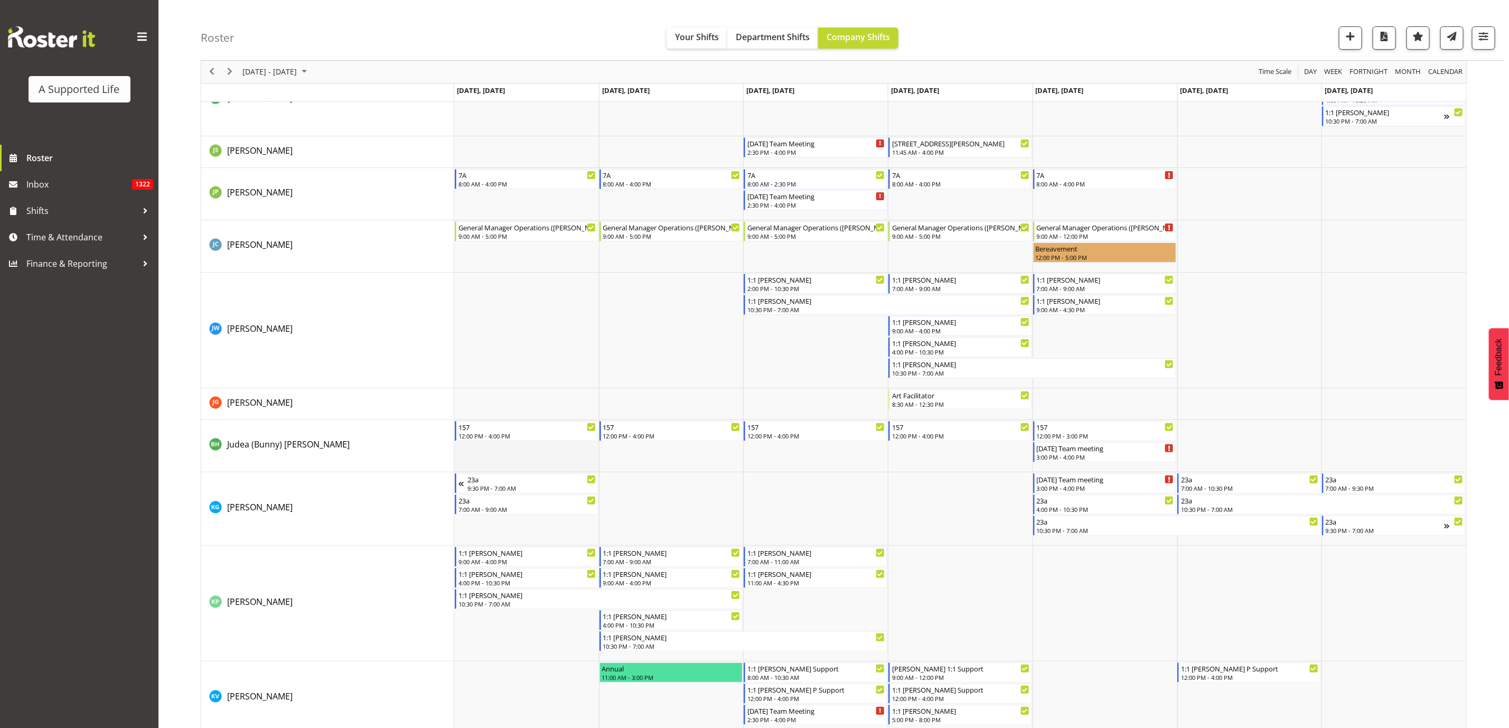
click at [496, 450] on td "Timeline Week of August 18, 2025" at bounding box center [526, 446] width 145 height 52
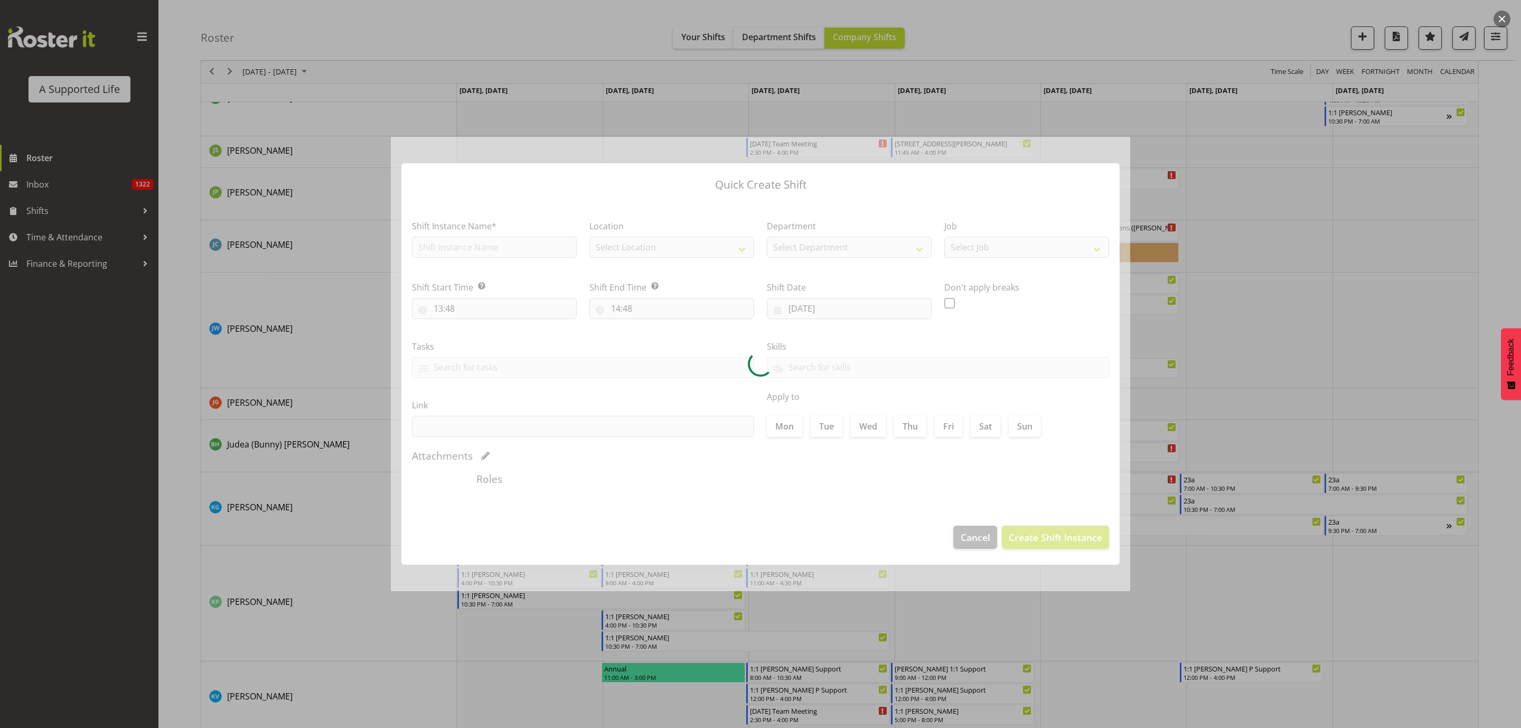
type input "[DATE]"
checkbox input "true"
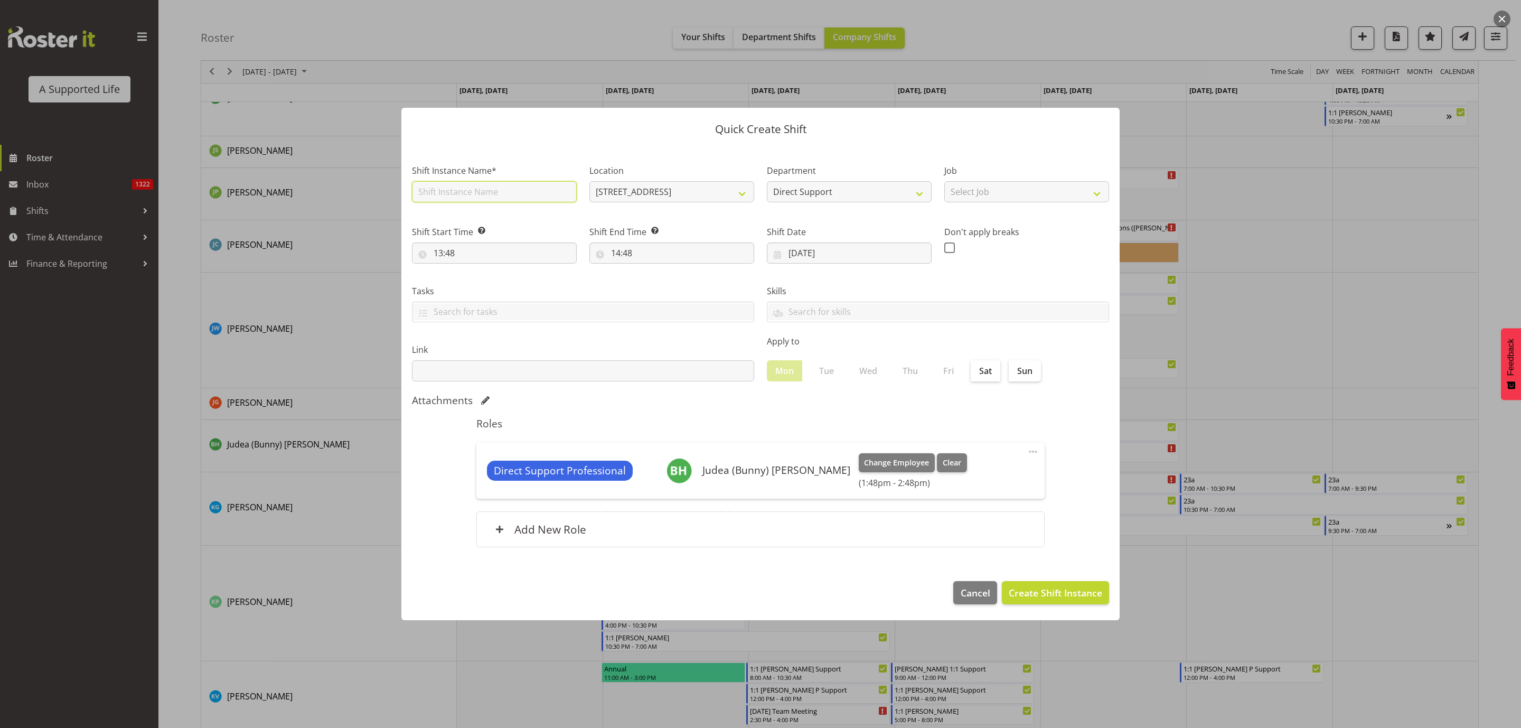
click at [488, 185] on input "text" at bounding box center [494, 191] width 165 height 21
type input "office support"
click at [498, 252] on input "13:48" at bounding box center [494, 252] width 165 height 21
click at [479, 275] on select "00 01 02 03 04 05 06 07 08 09 10 11 12 13 14 15 16 17 18 19 20 21 22 23" at bounding box center [484, 280] width 24 height 21
select select "9"
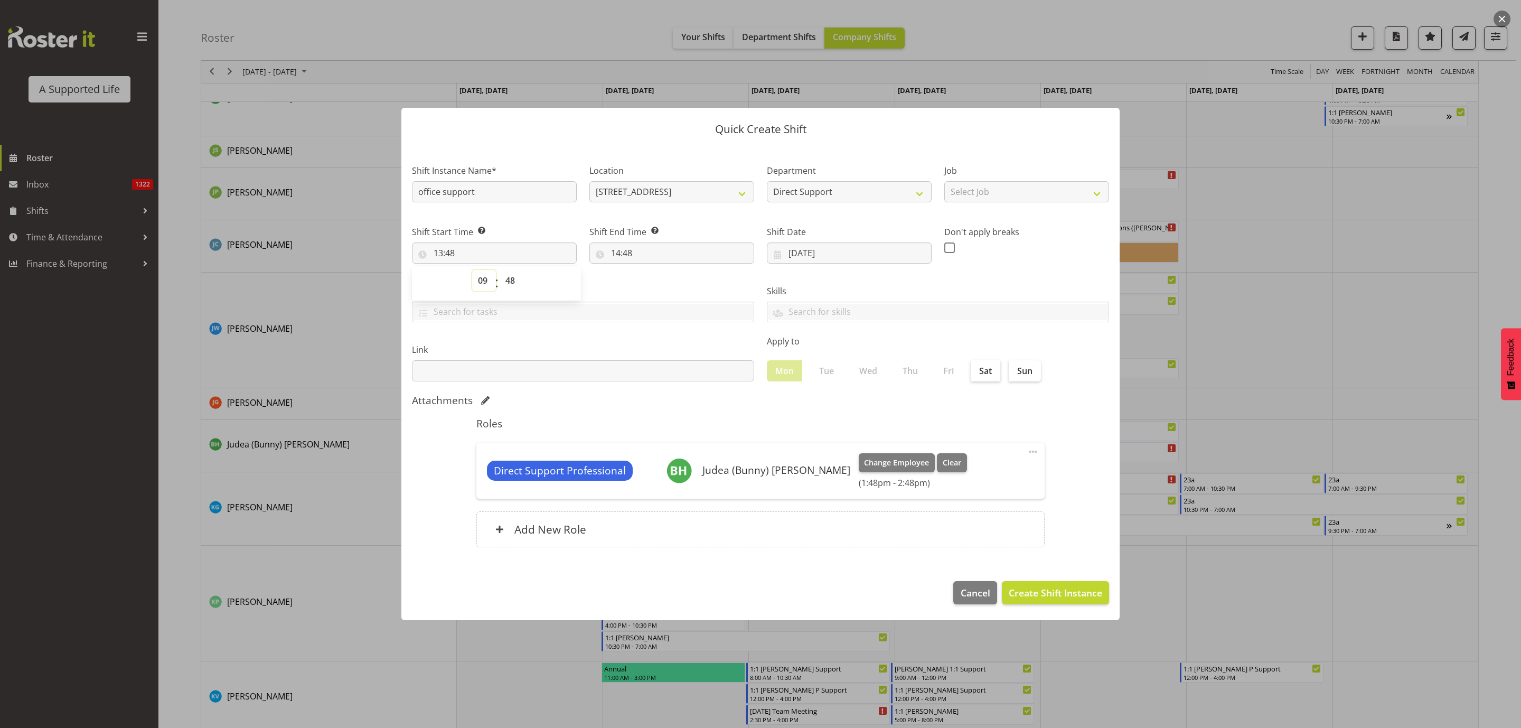
click at [472, 270] on select "00 01 02 03 04 05 06 07 08 09 10 11 12 13 14 15 16 17 18 19 20 21 22 23" at bounding box center [484, 280] width 24 height 21
type input "09:48"
click at [510, 276] on select "00 01 02 03 04 05 06 07 08 09 10 11 12 13 14 15 16 17 18 19 20 21 22 23 24 25 2…" at bounding box center [512, 280] width 24 height 21
select select "0"
click at [500, 270] on select "00 01 02 03 04 05 06 07 08 09 10 11 12 13 14 15 16 17 18 19 20 21 22 23 24 25 2…" at bounding box center [512, 280] width 24 height 21
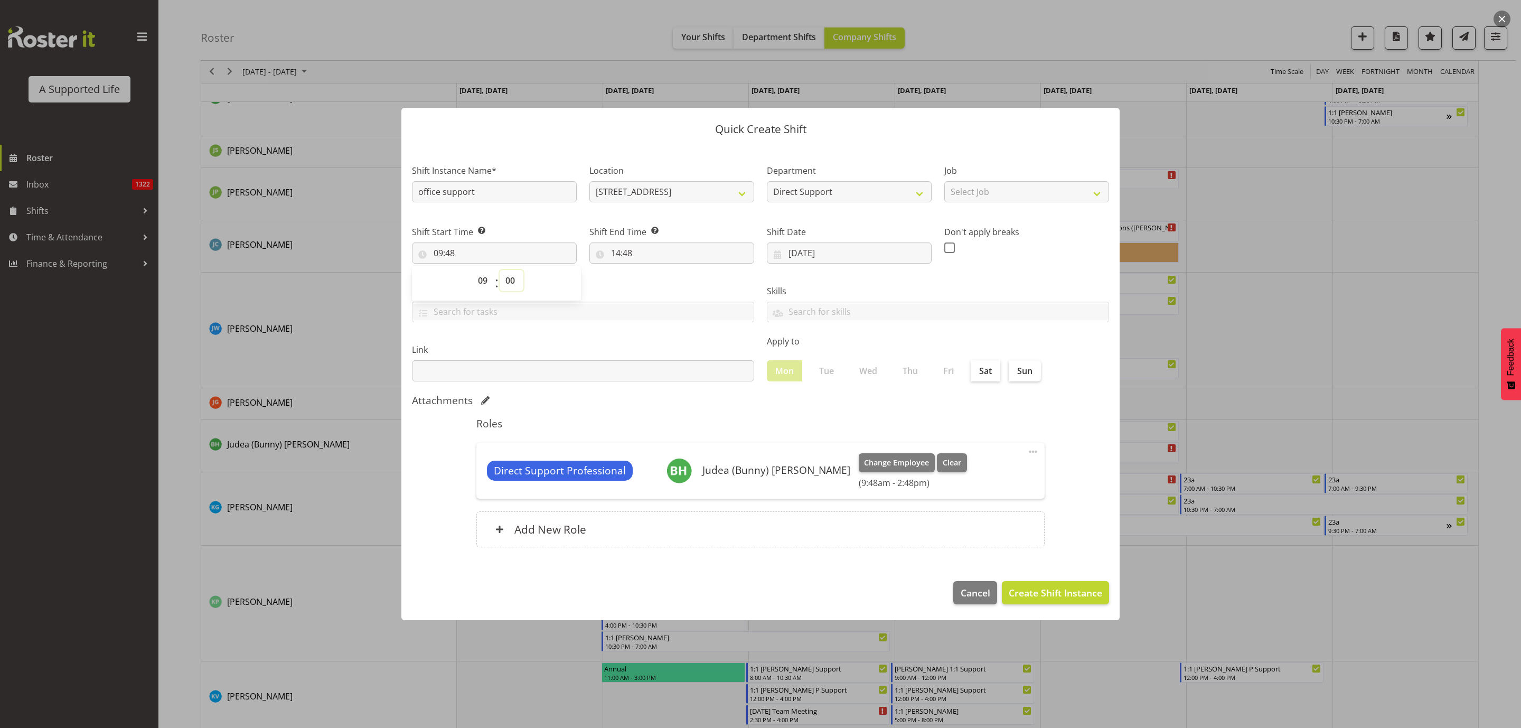
type input "09:00"
click at [619, 246] on input "14:48" at bounding box center [671, 252] width 165 height 21
drag, startPoint x: 657, startPoint y: 279, endPoint x: 663, endPoint y: 289, distance: 11.3
click at [657, 279] on select "00 01 02 03 04 05 06 07 08 09 10 11 12 13 14 15 16 17 18 19 20 21 22 23" at bounding box center [661, 280] width 24 height 21
select select "12"
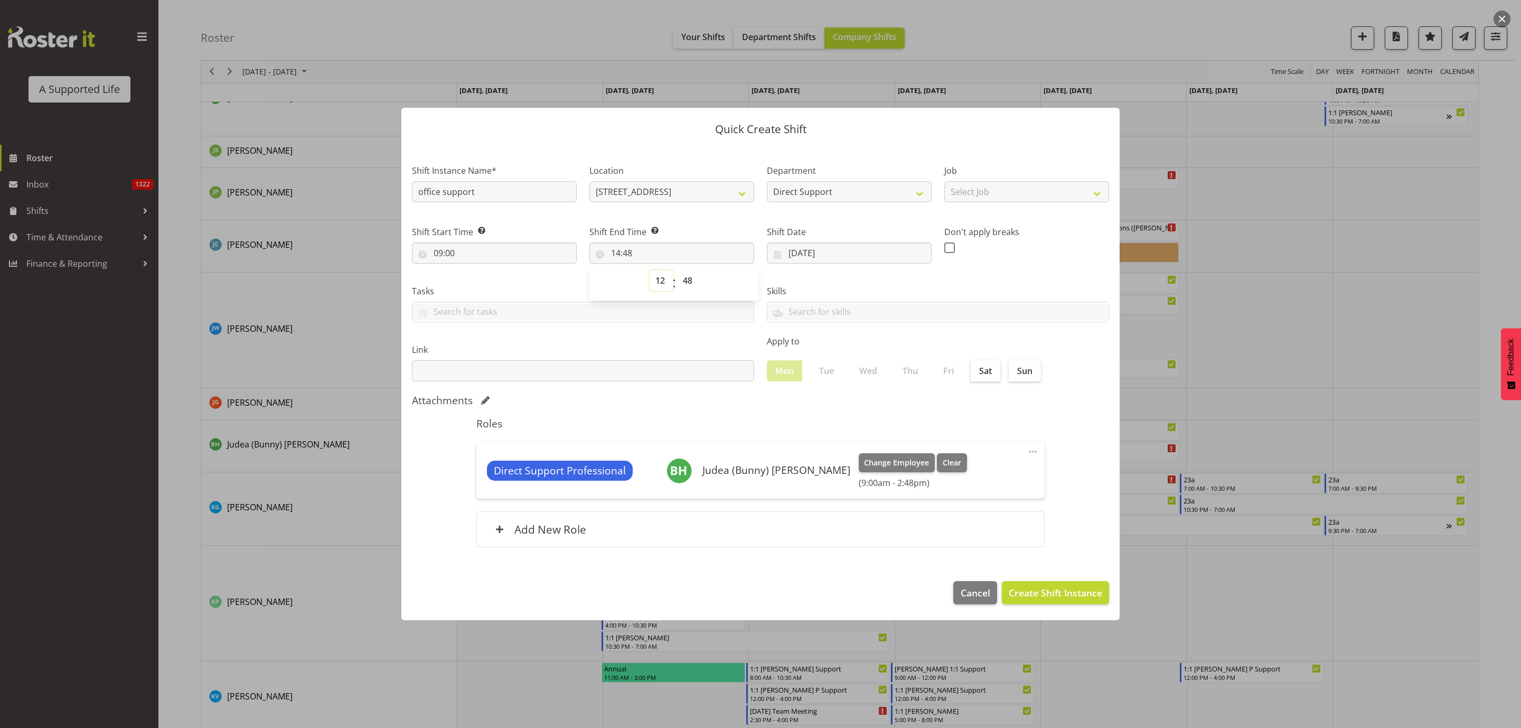
click at [649, 270] on select "00 01 02 03 04 05 06 07 08 09 10 11 12 13 14 15 16 17 18 19 20 21 22 23" at bounding box center [661, 280] width 24 height 21
type input "12:48"
click at [690, 279] on select "00 01 02 03 04 05 06 07 08 09 10 11 12 13 14 15 16 17 18 19 20 21 22 23 24 25 2…" at bounding box center [689, 280] width 24 height 21
select select "0"
click at [677, 270] on select "00 01 02 03 04 05 06 07 08 09 10 11 12 13 14 15 16 17 18 19 20 21 22 23 24 25 2…" at bounding box center [689, 280] width 24 height 21
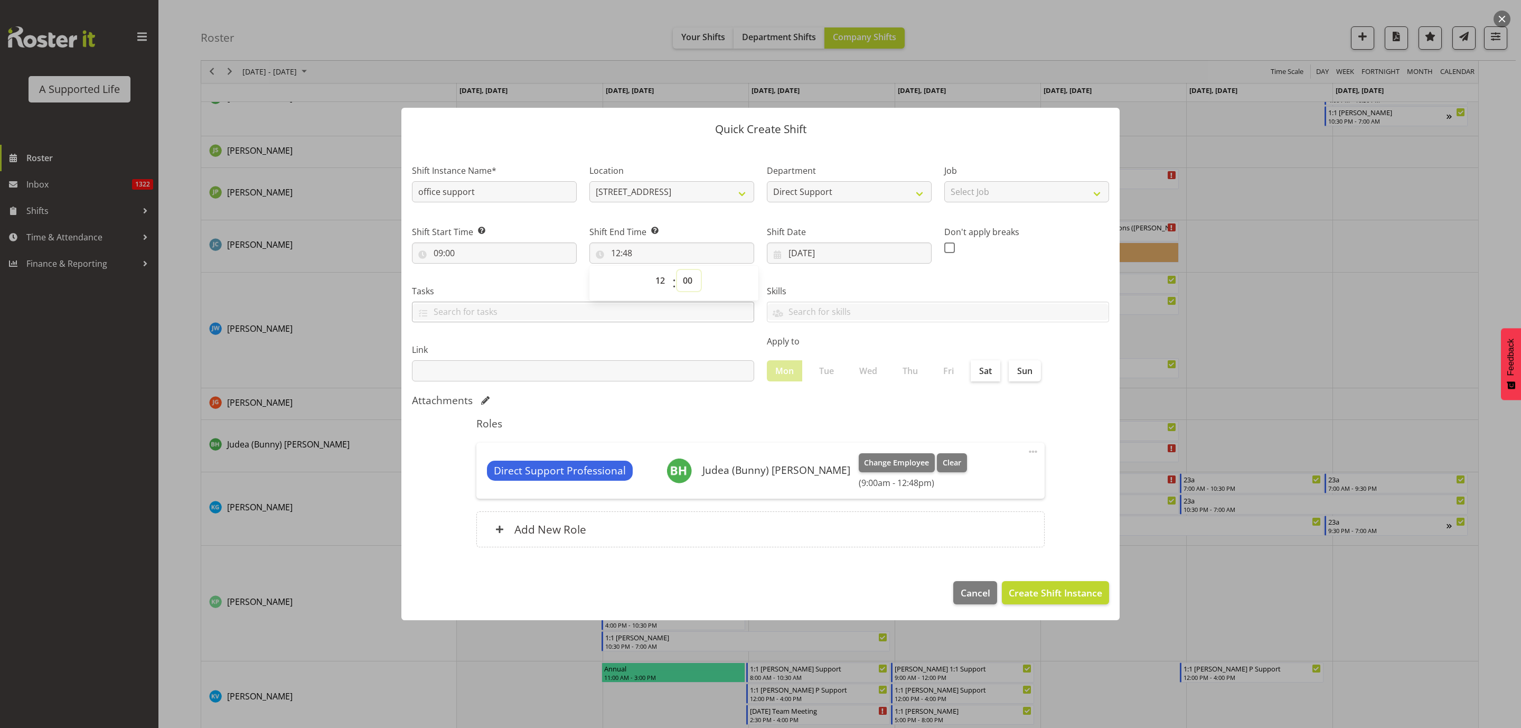
type input "12:00"
click at [1050, 592] on span "Create Shift Instance" at bounding box center [1055, 593] width 93 height 14
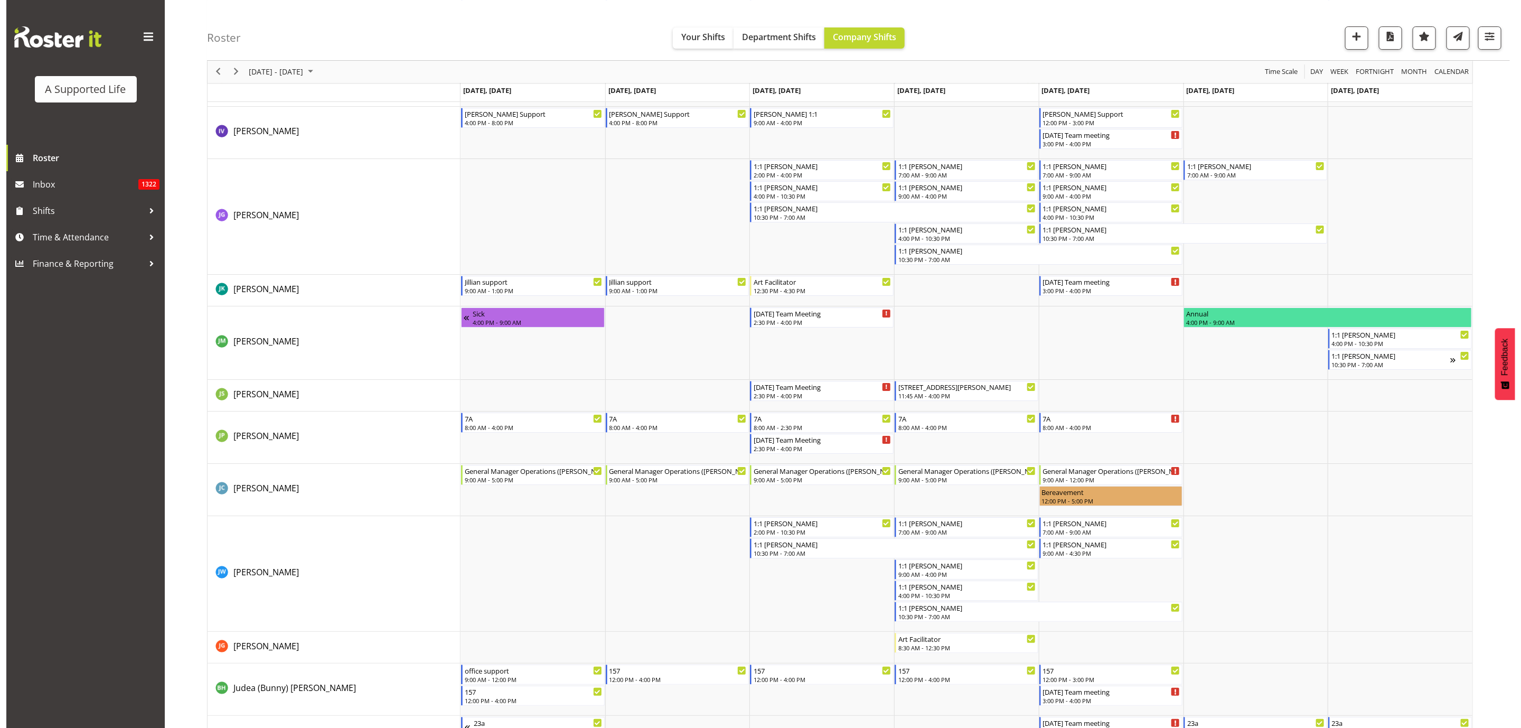
scroll to position [2856, 0]
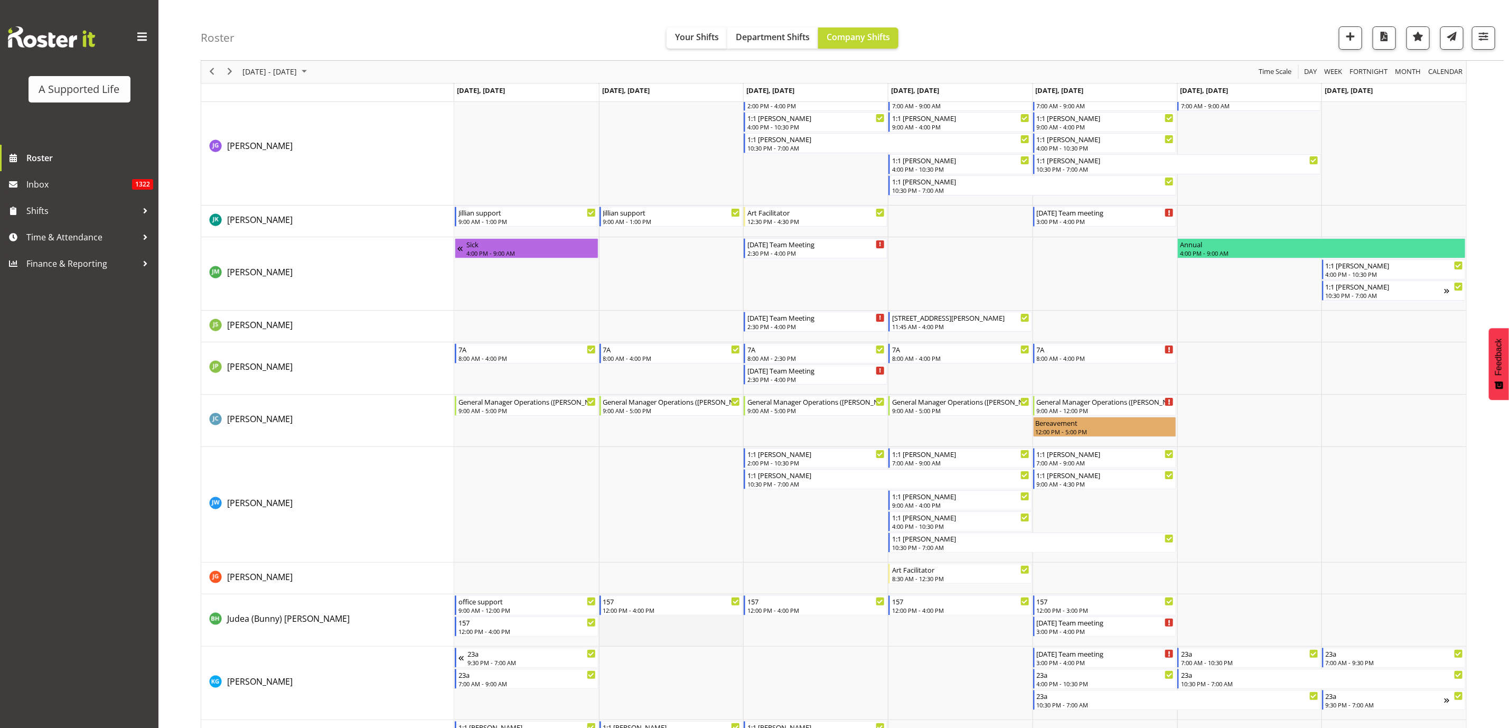
click at [661, 637] on td "Timeline Week of August 18, 2025" at bounding box center [671, 620] width 145 height 52
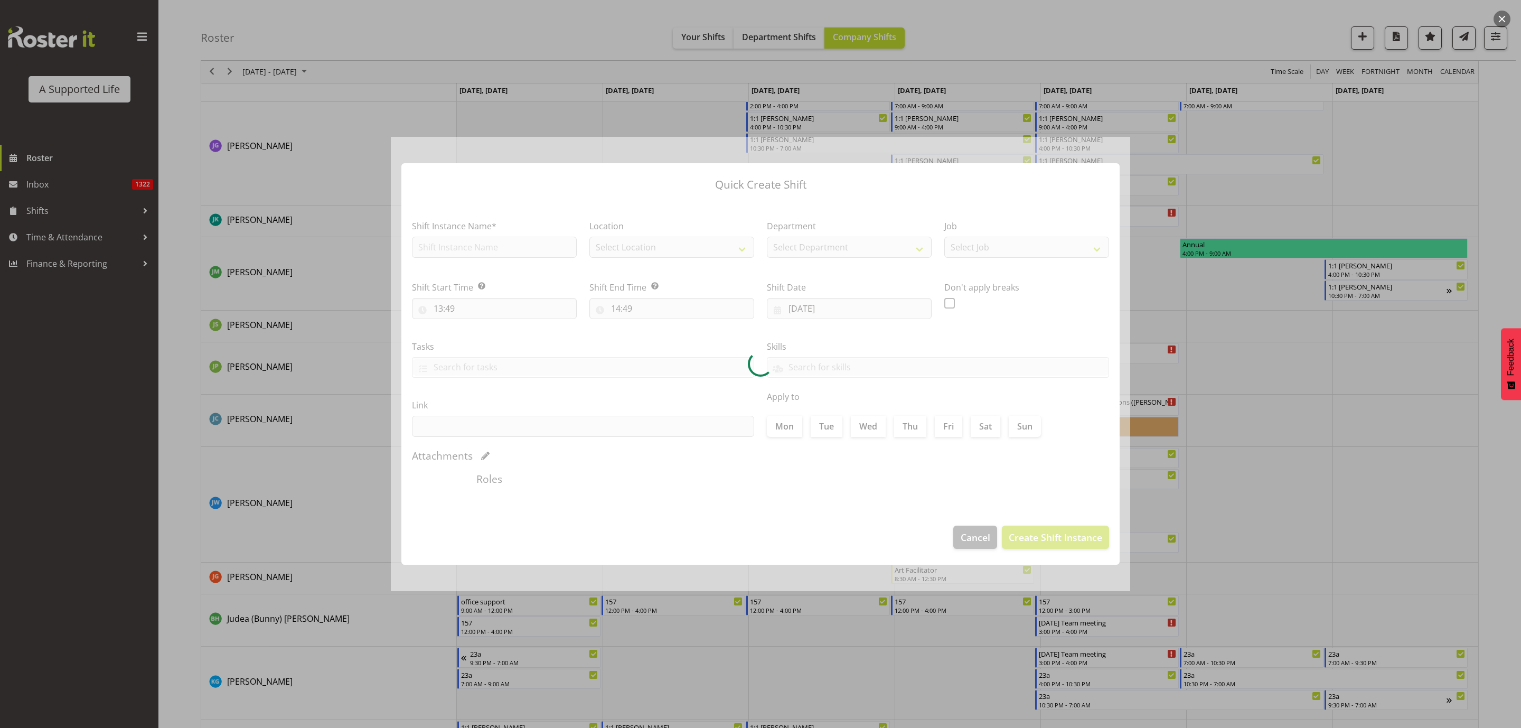
type input "19/08/2025"
checkbox input "true"
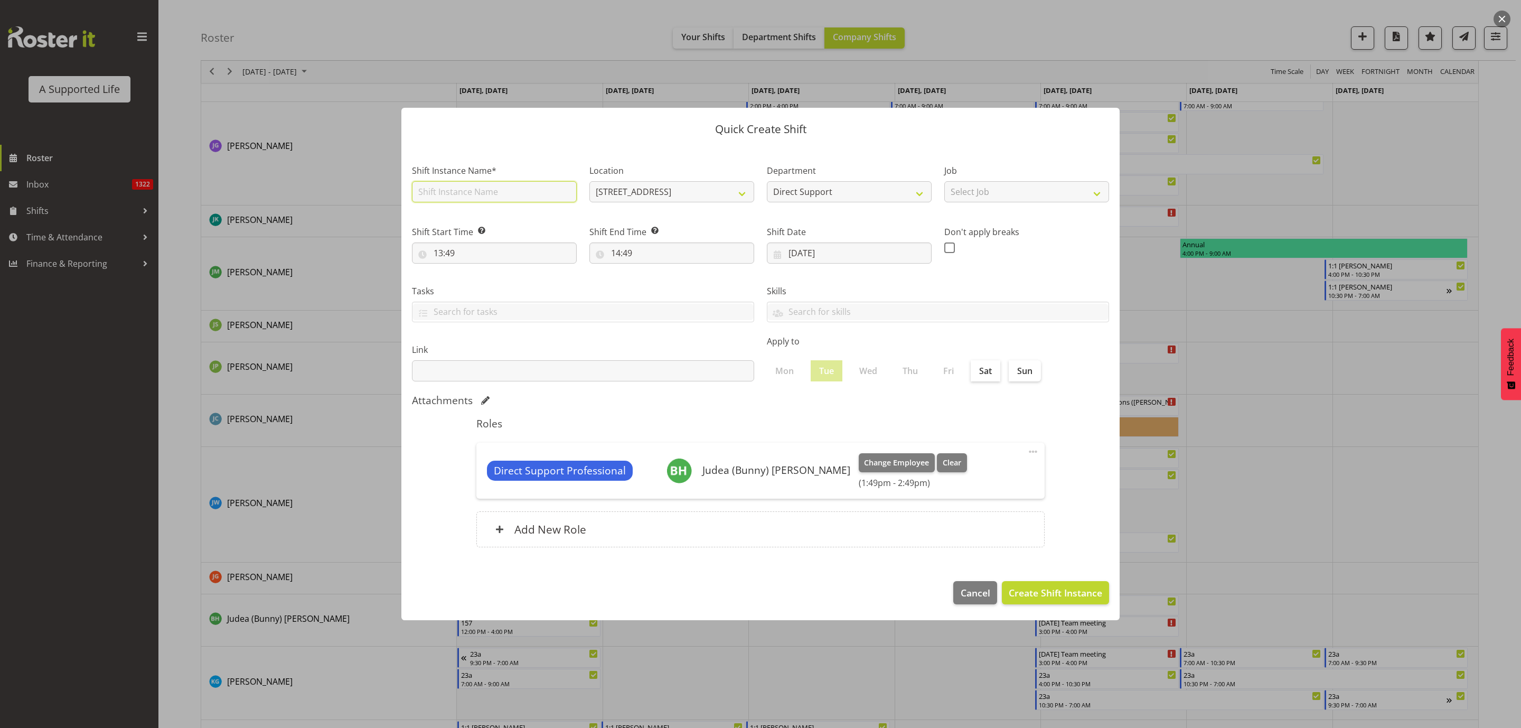
click at [500, 190] on input "text" at bounding box center [494, 191] width 165 height 21
type input "Office support"
click at [452, 252] on input "13:49" at bounding box center [494, 252] width 165 height 21
click at [480, 281] on select "00 01 02 03 04 05 06 07 08 09 10 11 12 13 14 15 16 17 18 19 20 21 22 23" at bounding box center [484, 280] width 24 height 21
select select "9"
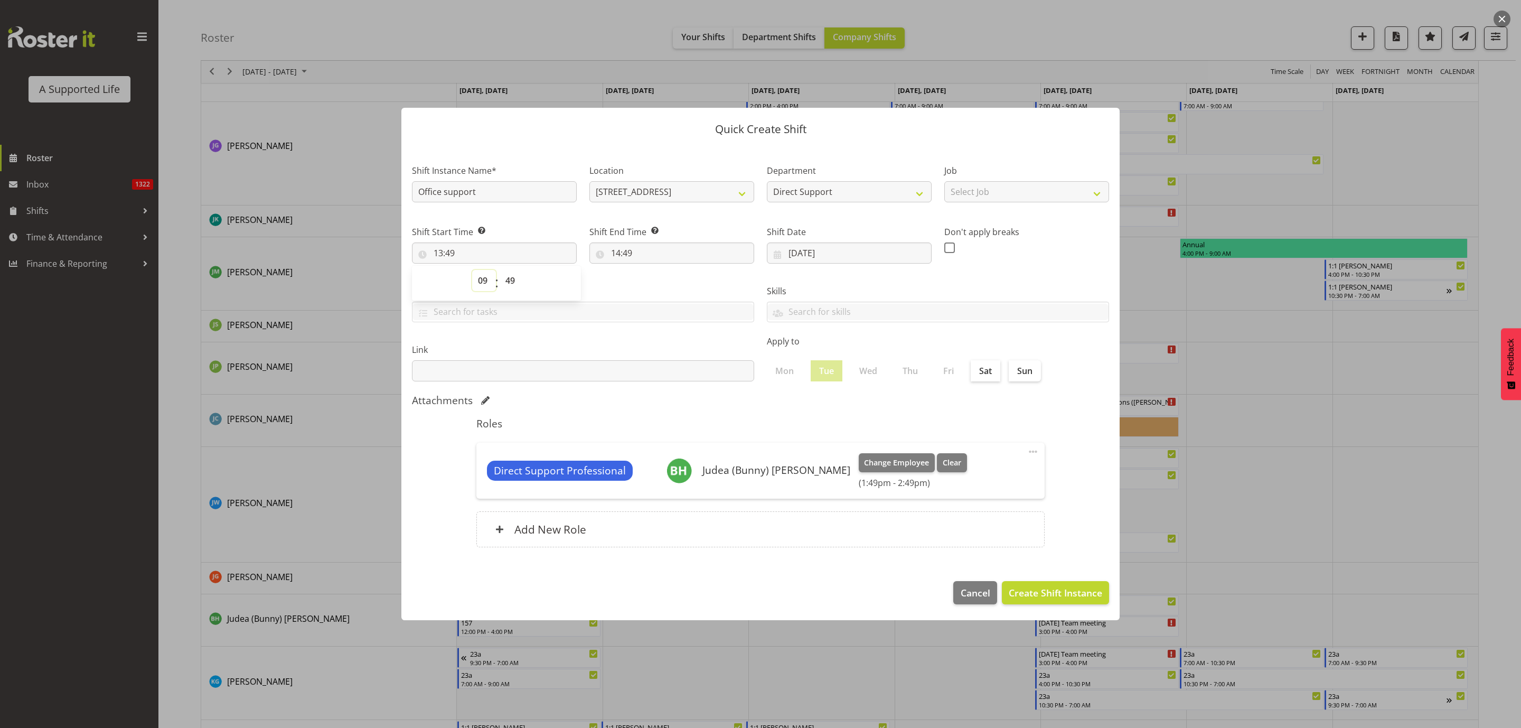
click at [472, 270] on select "00 01 02 03 04 05 06 07 08 09 10 11 12 13 14 15 16 17 18 19 20 21 22 23" at bounding box center [484, 280] width 24 height 21
type input "09:49"
click at [509, 279] on select "00 01 02 03 04 05 06 07 08 09 10 11 12 13 14 15 16 17 18 19 20 21 22 23 24 25 2…" at bounding box center [512, 280] width 24 height 21
select select "0"
click at [500, 270] on select "00 01 02 03 04 05 06 07 08 09 10 11 12 13 14 15 16 17 18 19 20 21 22 23 24 25 2…" at bounding box center [512, 280] width 24 height 21
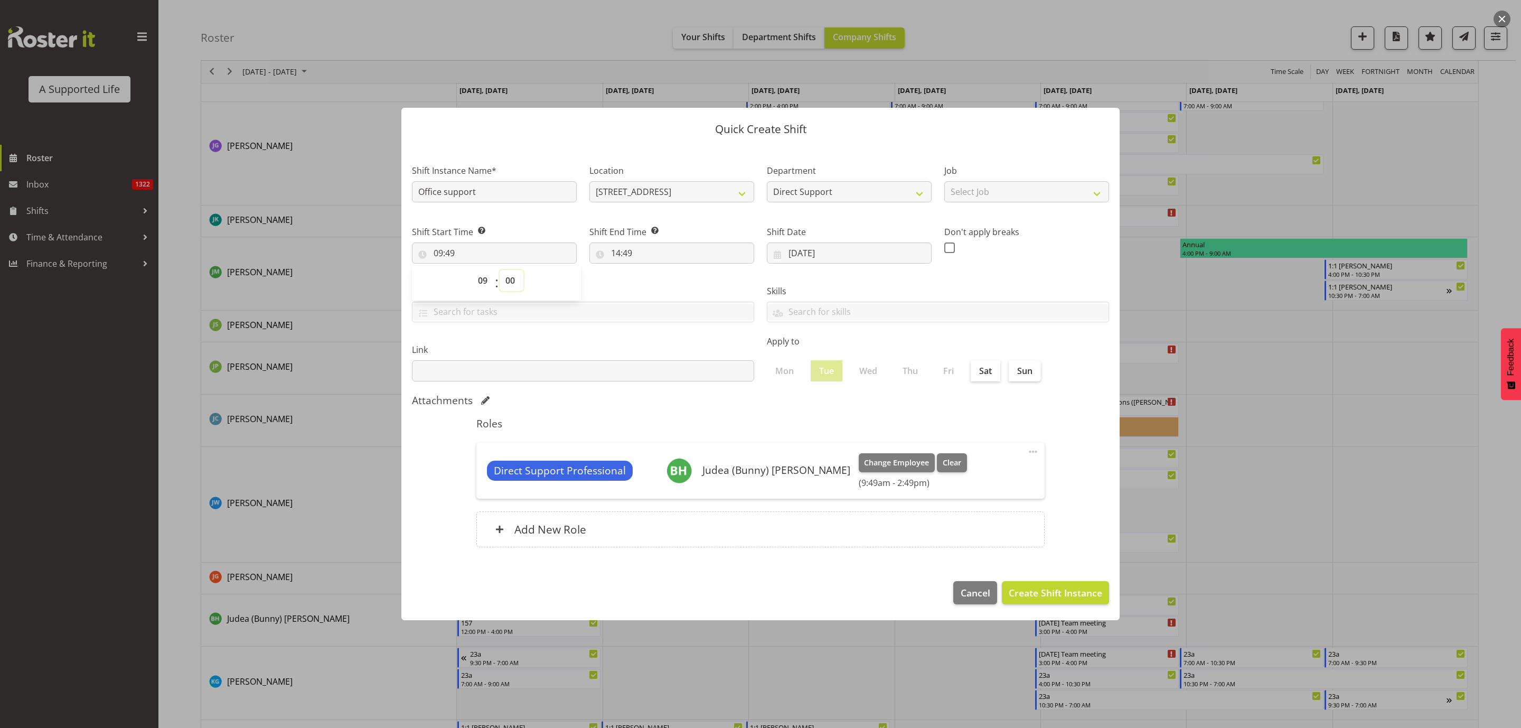
type input "09:00"
click at [629, 251] on input "14:49" at bounding box center [671, 252] width 165 height 21
click at [656, 273] on select "00 01 02 03 04 05 06 07 08 09 10 11 12 13 14 15 16 17 18 19 20 21 22 23" at bounding box center [661, 280] width 24 height 21
select select "12"
click at [649, 270] on select "00 01 02 03 04 05 06 07 08 09 10 11 12 13 14 15 16 17 18 19 20 21 22 23" at bounding box center [661, 280] width 24 height 21
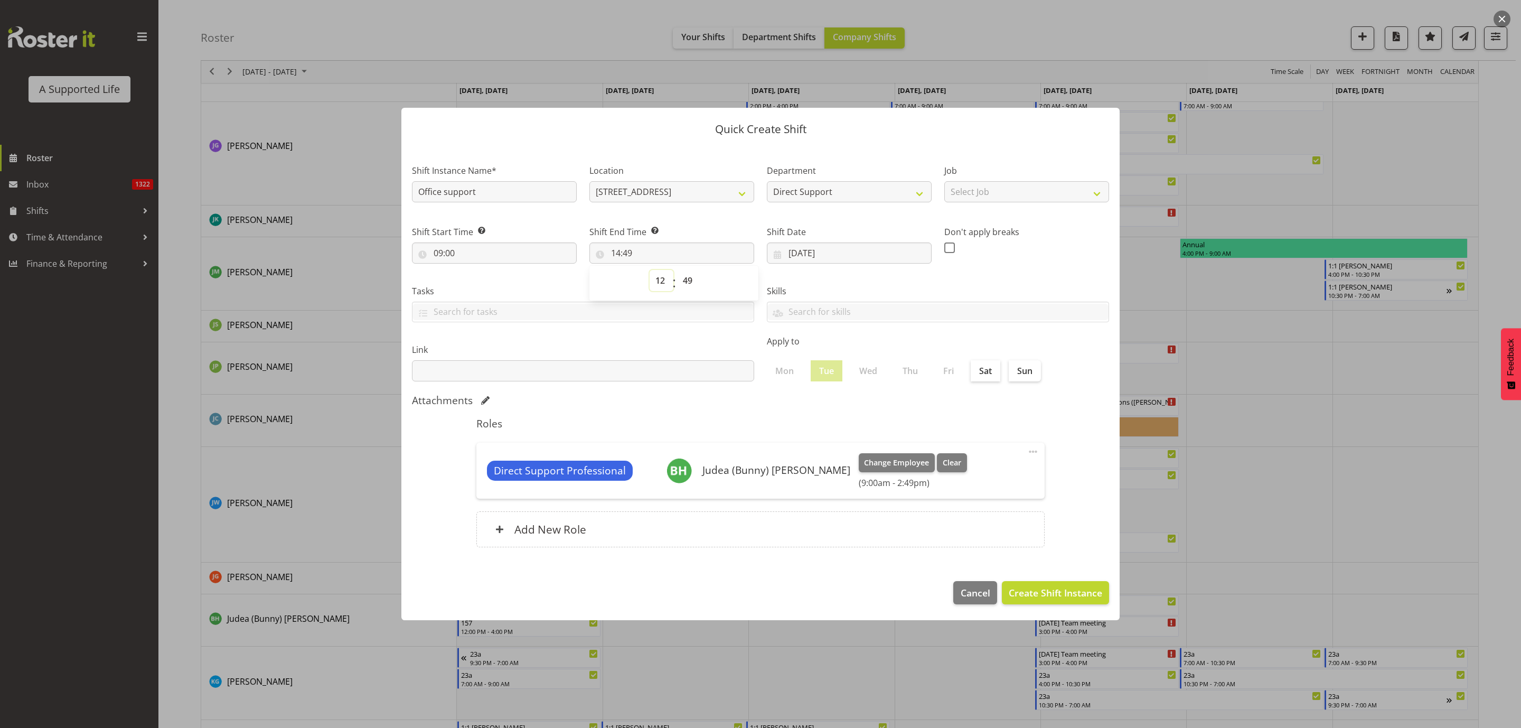
type input "12:49"
click at [690, 282] on select "00 01 02 03 04 05 06 07 08 09 10 11 12 13 14 15 16 17 18 19 20 21 22 23 24 25 2…" at bounding box center [689, 280] width 24 height 21
select select "30"
click at [677, 270] on select "00 01 02 03 04 05 06 07 08 09 10 11 12 13 14 15 16 17 18 19 20 21 22 23 24 25 2…" at bounding box center [689, 280] width 24 height 21
type input "12:30"
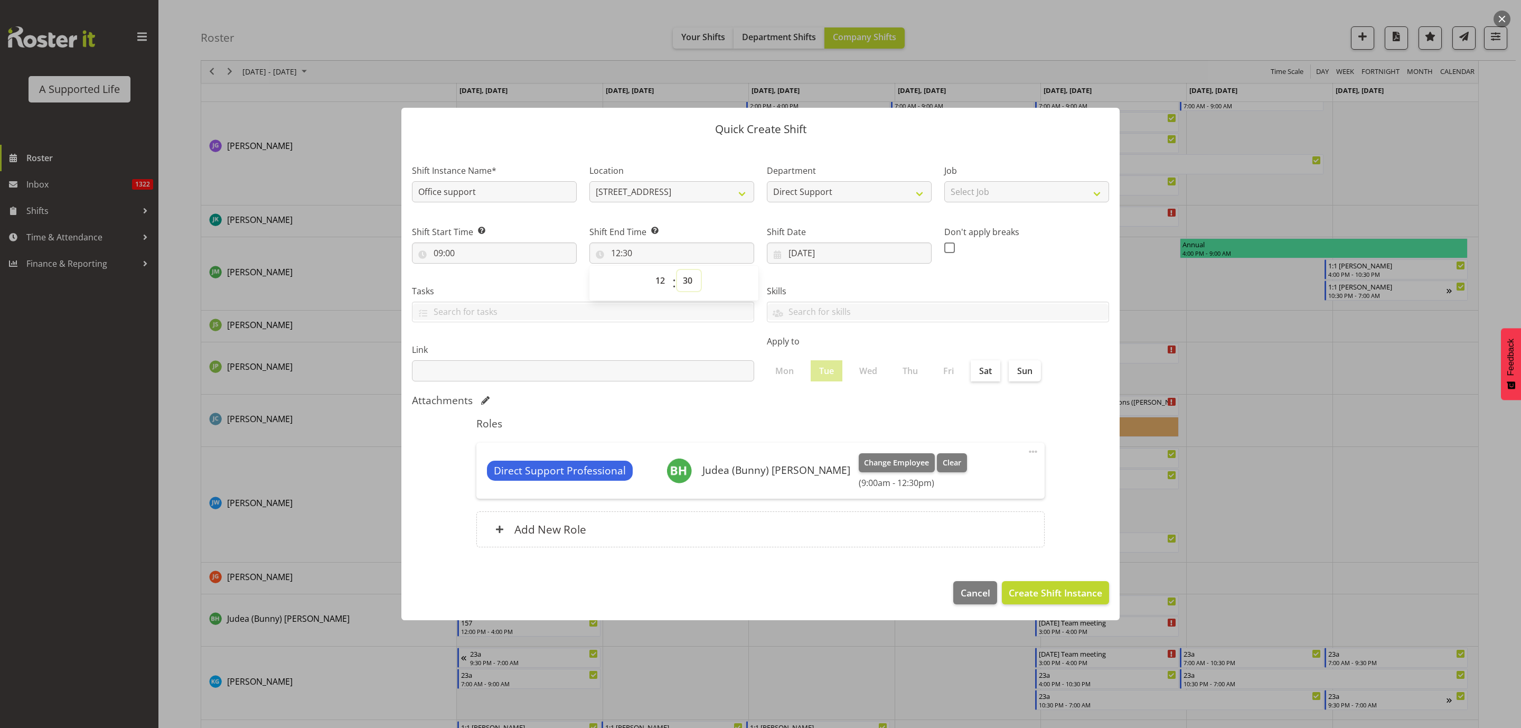
click at [695, 284] on select "00 01 02 03 04 05 06 07 08 09 10 11 12 13 14 15 16 17 18 19 20 21 22 23 24 25 2…" at bounding box center [689, 280] width 24 height 21
select select "0"
click at [677, 270] on select "00 01 02 03 04 05 06 07 08 09 10 11 12 13 14 15 16 17 18 19 20 21 22 23 24 25 2…" at bounding box center [689, 280] width 24 height 21
type input "12:00"
click at [1050, 194] on select "Select Job Accounts and Payroll Admin Support Aspirations and Support Facilitat…" at bounding box center [1026, 191] width 165 height 21
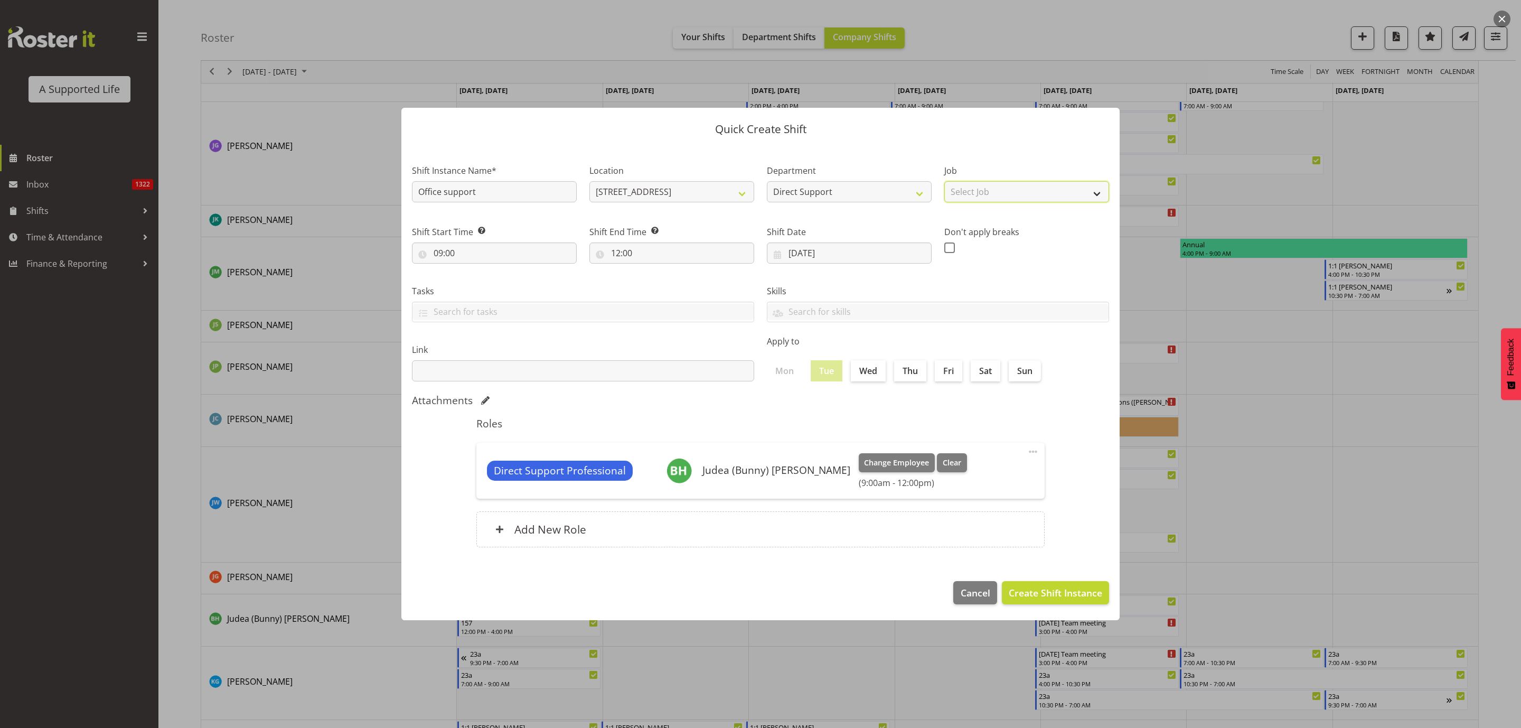
select select "4112"
click at [944, 181] on select "Select Job Accounts and Payroll Admin Support Aspirations and Support Facilitat…" at bounding box center [1026, 191] width 165 height 21
click at [1060, 591] on span "Create Shift Instance" at bounding box center [1055, 593] width 93 height 14
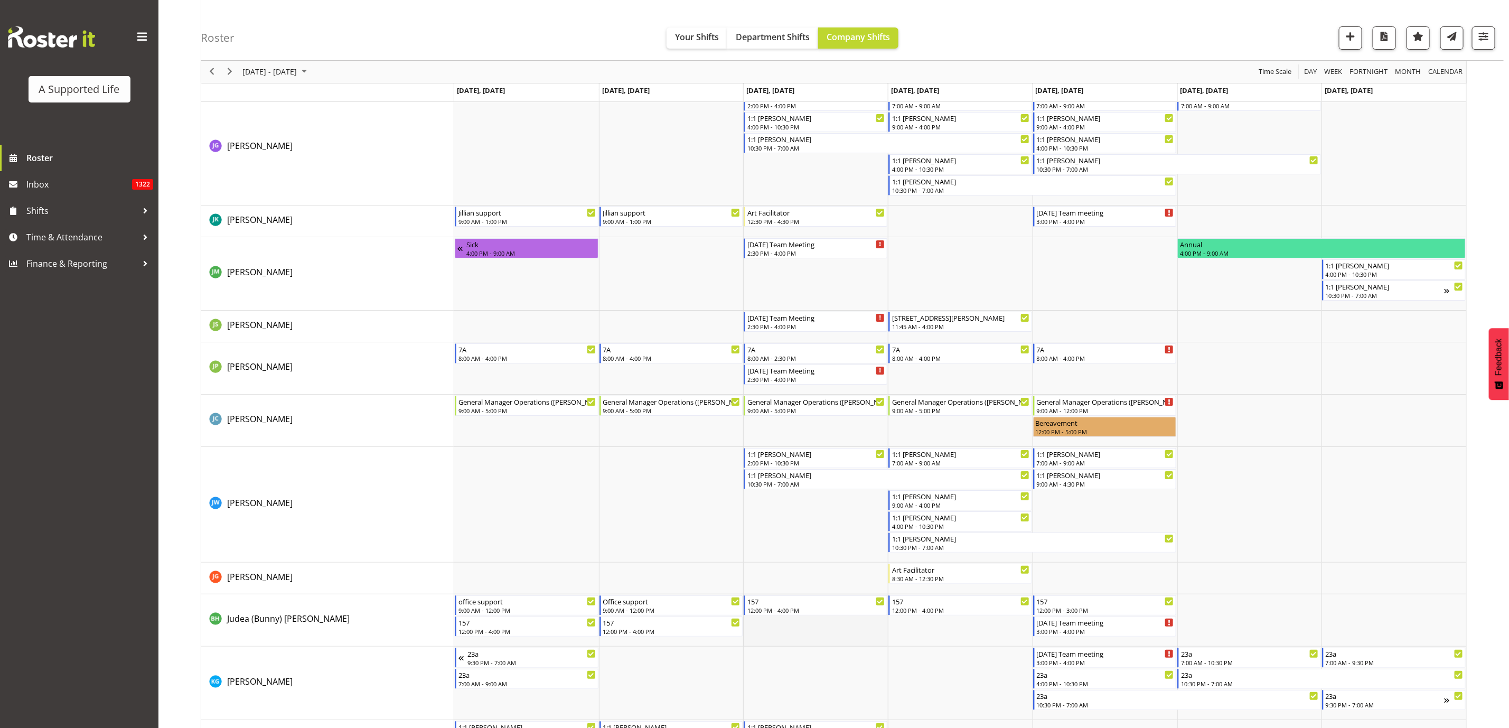
click at [822, 631] on td "Timeline Week of August 18, 2025" at bounding box center [815, 620] width 145 height 52
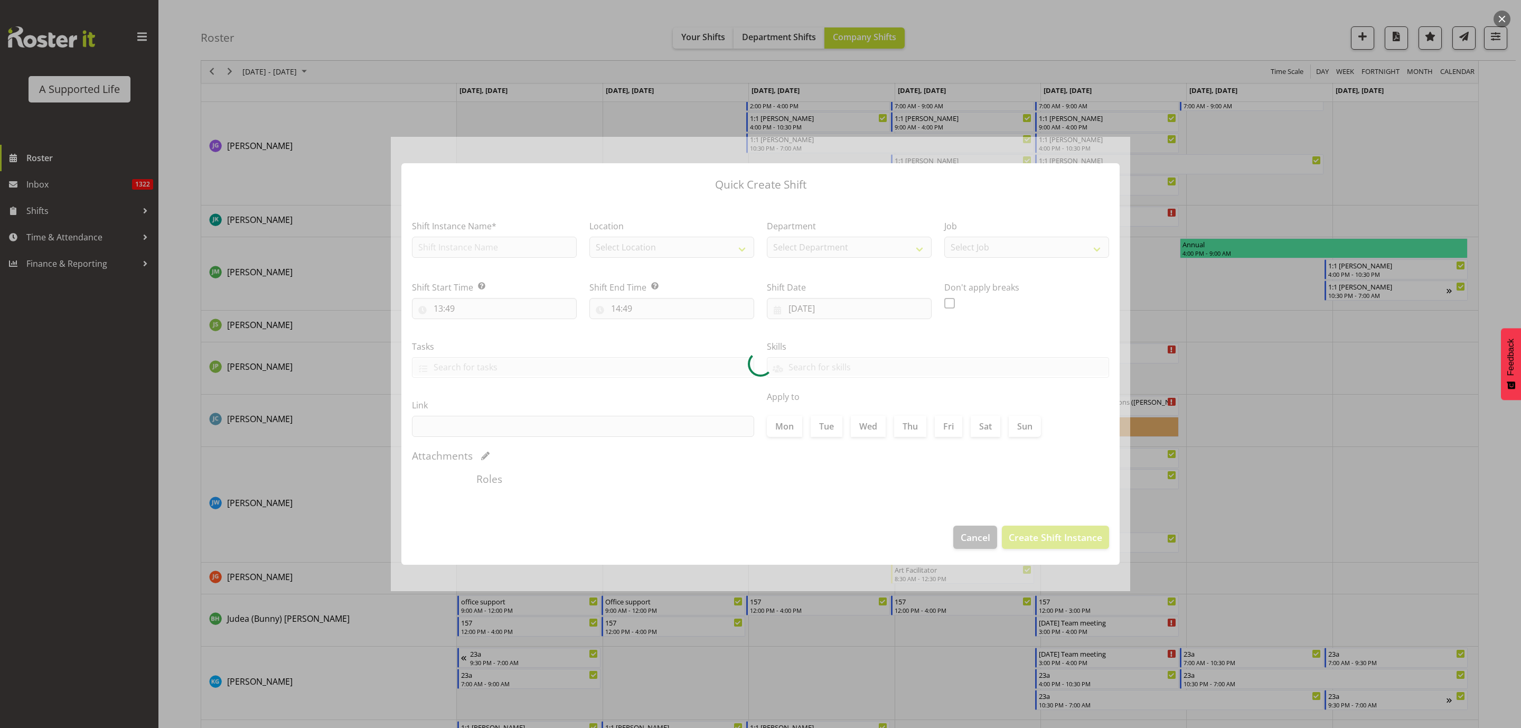
type input "20/08/2025"
checkbox input "true"
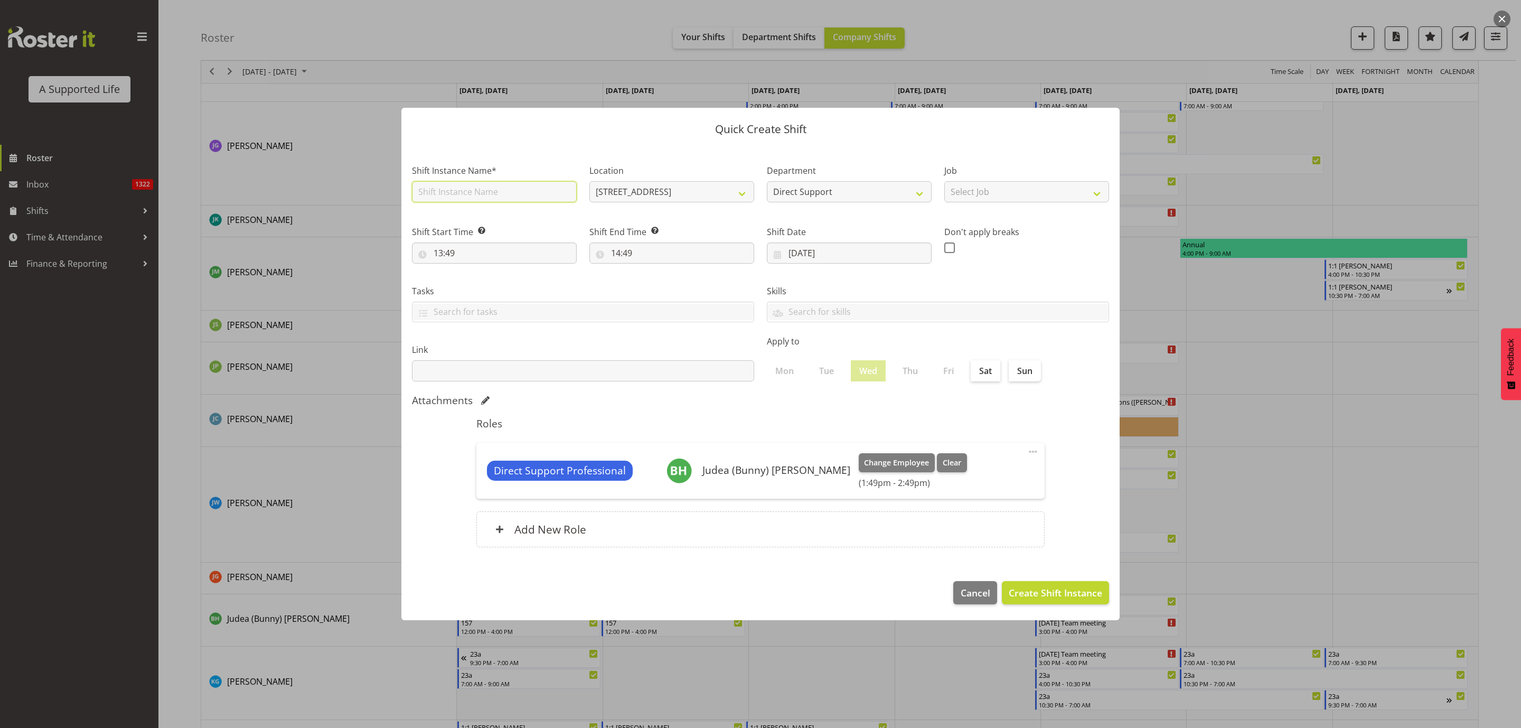
click at [483, 193] on input "text" at bounding box center [494, 191] width 165 height 21
type input "Office support"
click at [1003, 195] on select "Select Job Accounts and Payroll Admin Support Aspirations and Support Facilitat…" at bounding box center [1026, 191] width 165 height 21
select select "4112"
click at [944, 181] on select "Select Job Accounts and Payroll Admin Support Aspirations and Support Facilitat…" at bounding box center [1026, 191] width 165 height 21
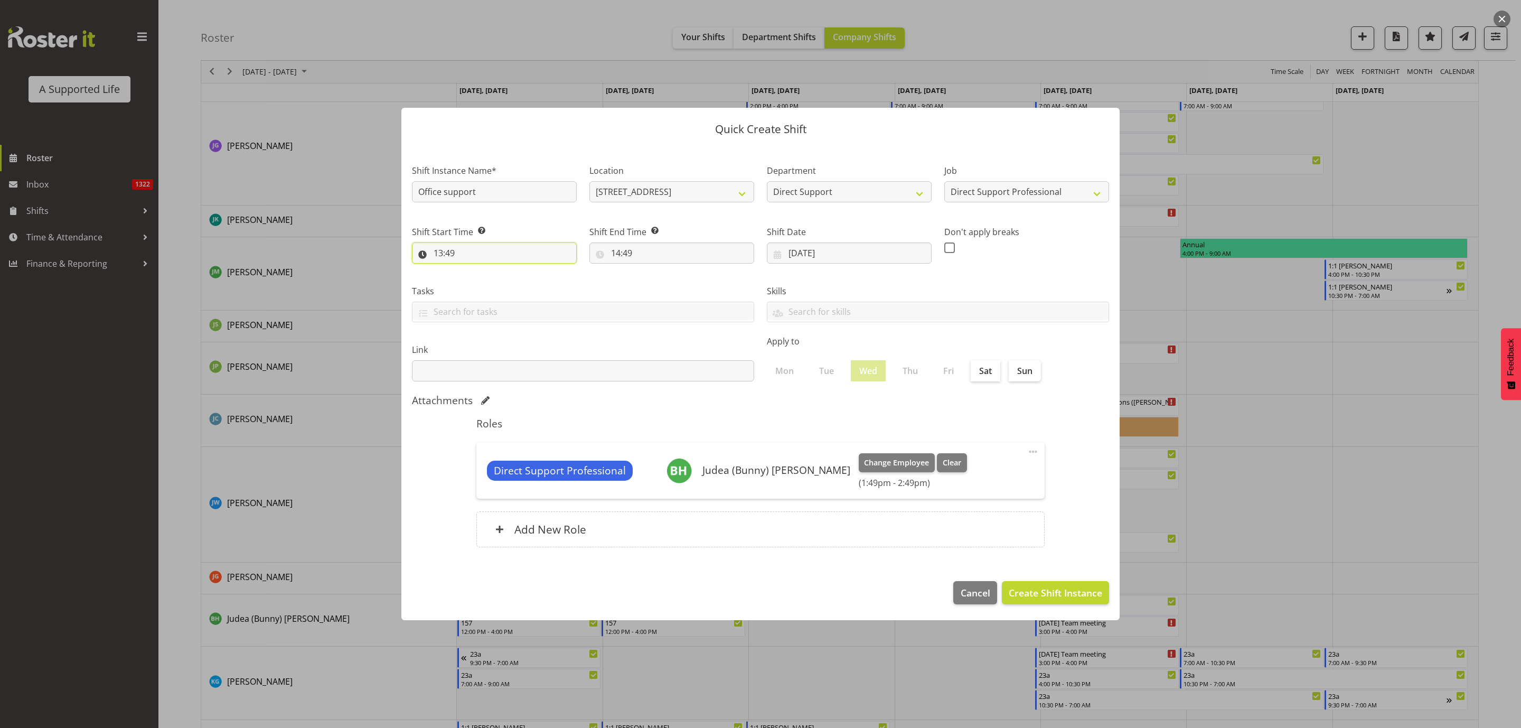
click at [463, 251] on input "13:49" at bounding box center [494, 252] width 165 height 21
drag, startPoint x: 475, startPoint y: 279, endPoint x: 488, endPoint y: 276, distance: 13.7
click at [475, 279] on select "00 01 02 03 04 05 06 07 08 09 10 11 12 13 14 15 16 17 18 19 20 21 22 23" at bounding box center [484, 280] width 24 height 21
select select "9"
click at [472, 270] on select "00 01 02 03 04 05 06 07 08 09 10 11 12 13 14 15 16 17 18 19 20 21 22 23" at bounding box center [484, 280] width 24 height 21
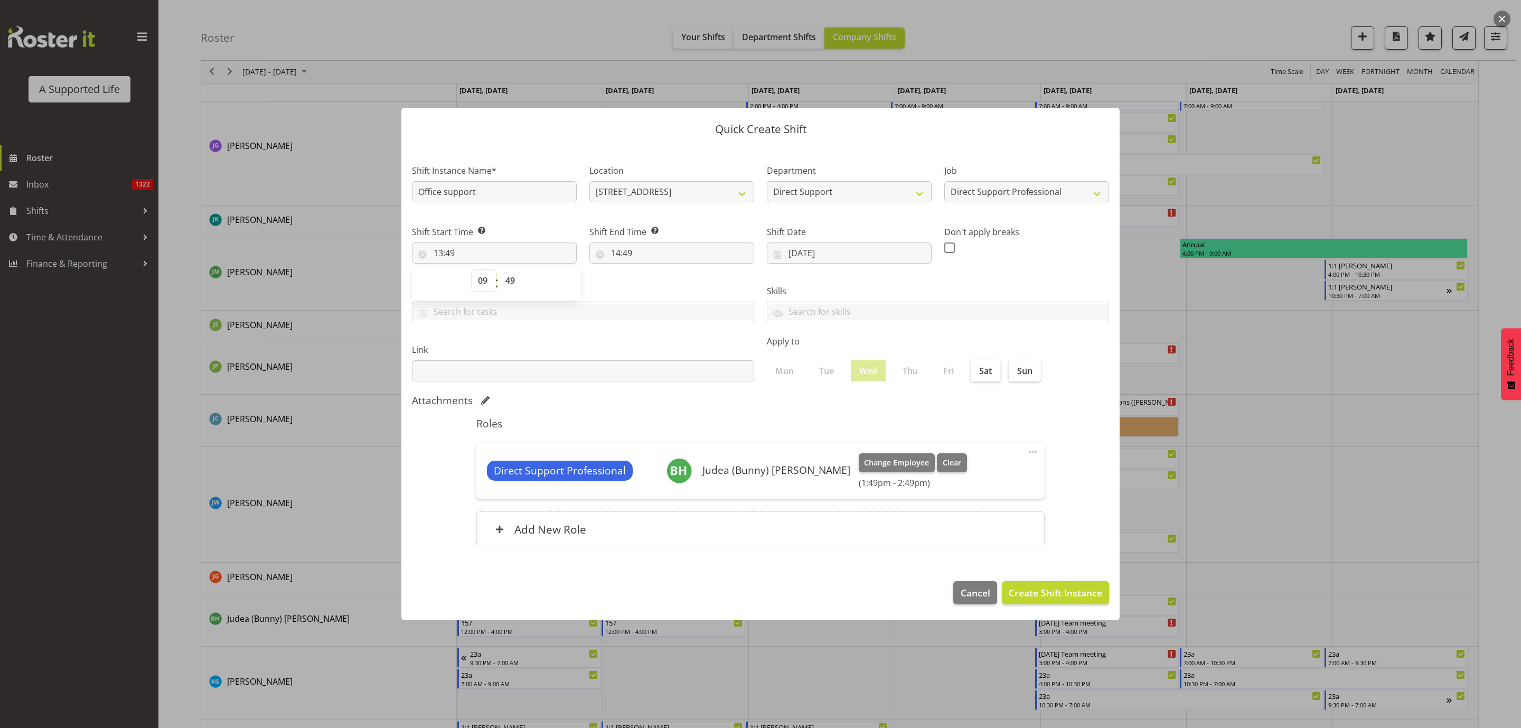
type input "09:49"
click at [511, 271] on select "00 01 02 03 04 05 06 07 08 09 10 11 12 13 14 15 16 17 18 19 20 21 22 23 24 25 2…" at bounding box center [512, 280] width 24 height 21
select select "0"
click at [500, 270] on select "00 01 02 03 04 05 06 07 08 09 10 11 12 13 14 15 16 17 18 19 20 21 22 23 24 25 2…" at bounding box center [512, 280] width 24 height 21
type input "09:00"
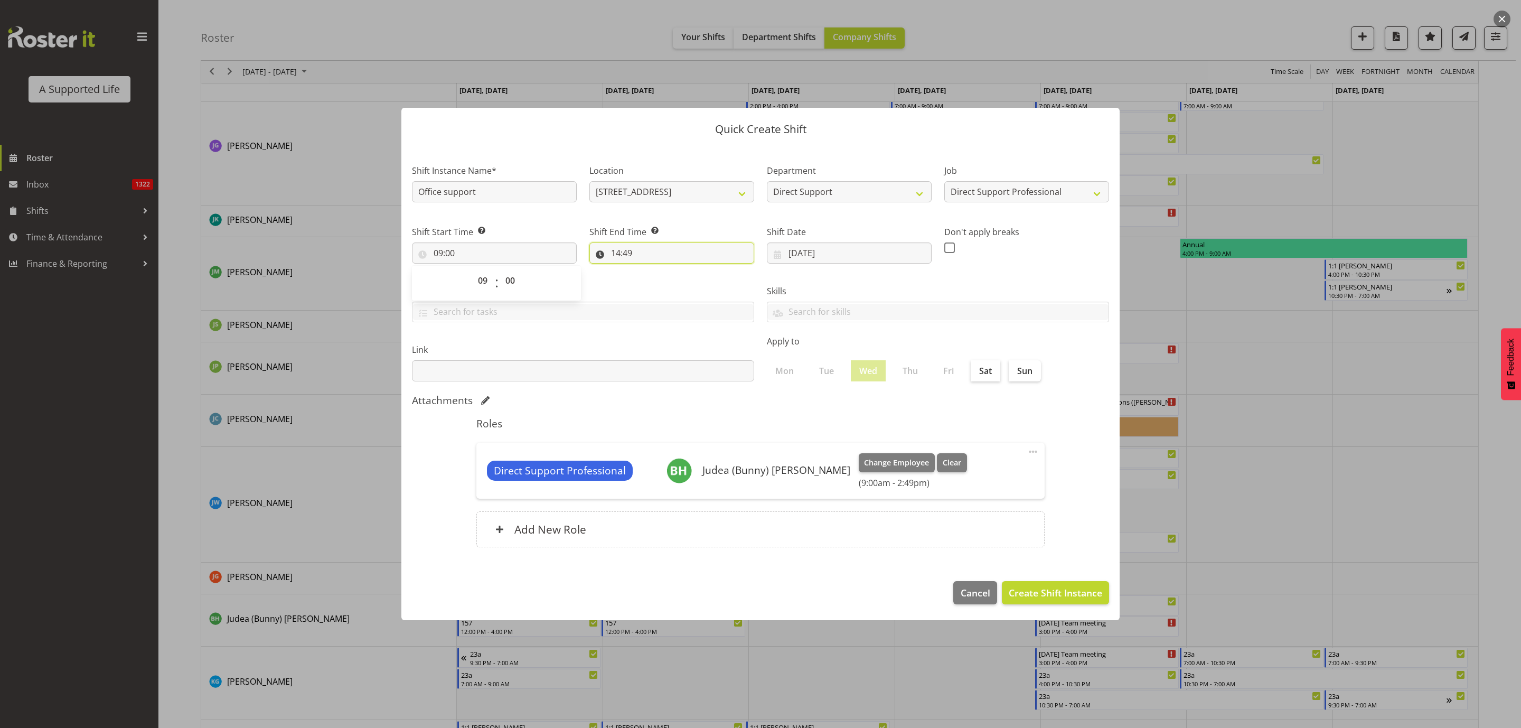
click at [626, 249] on input "14:49" at bounding box center [671, 252] width 165 height 21
drag, startPoint x: 659, startPoint y: 279, endPoint x: 664, endPoint y: 278, distance: 5.5
click at [659, 279] on select "00 01 02 03 04 05 06 07 08 09 10 11 12 13 14 15 16 17 18 19 20 21 22 23" at bounding box center [661, 280] width 24 height 21
select select "12"
click at [649, 270] on select "00 01 02 03 04 05 06 07 08 09 10 11 12 13 14 15 16 17 18 19 20 21 22 23" at bounding box center [661, 280] width 24 height 21
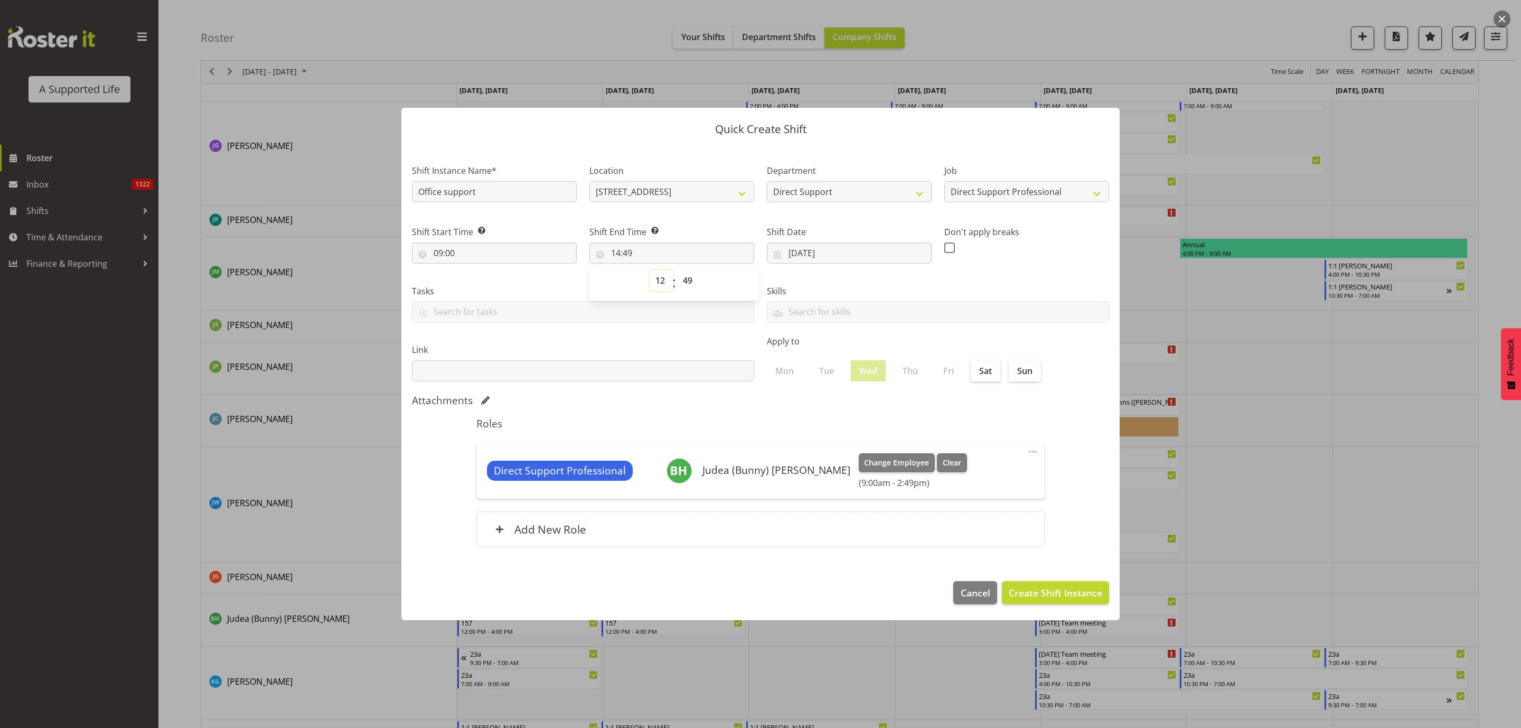
type input "12:49"
click at [690, 284] on select "00 01 02 03 04 05 06 07 08 09 10 11 12 13 14 15 16 17 18 19 20 21 22 23 24 25 2…" at bounding box center [689, 280] width 24 height 21
select select "0"
click at [677, 270] on select "00 01 02 03 04 05 06 07 08 09 10 11 12 13 14 15 16 17 18 19 20 21 22 23 24 25 2…" at bounding box center [689, 280] width 24 height 21
type input "12:00"
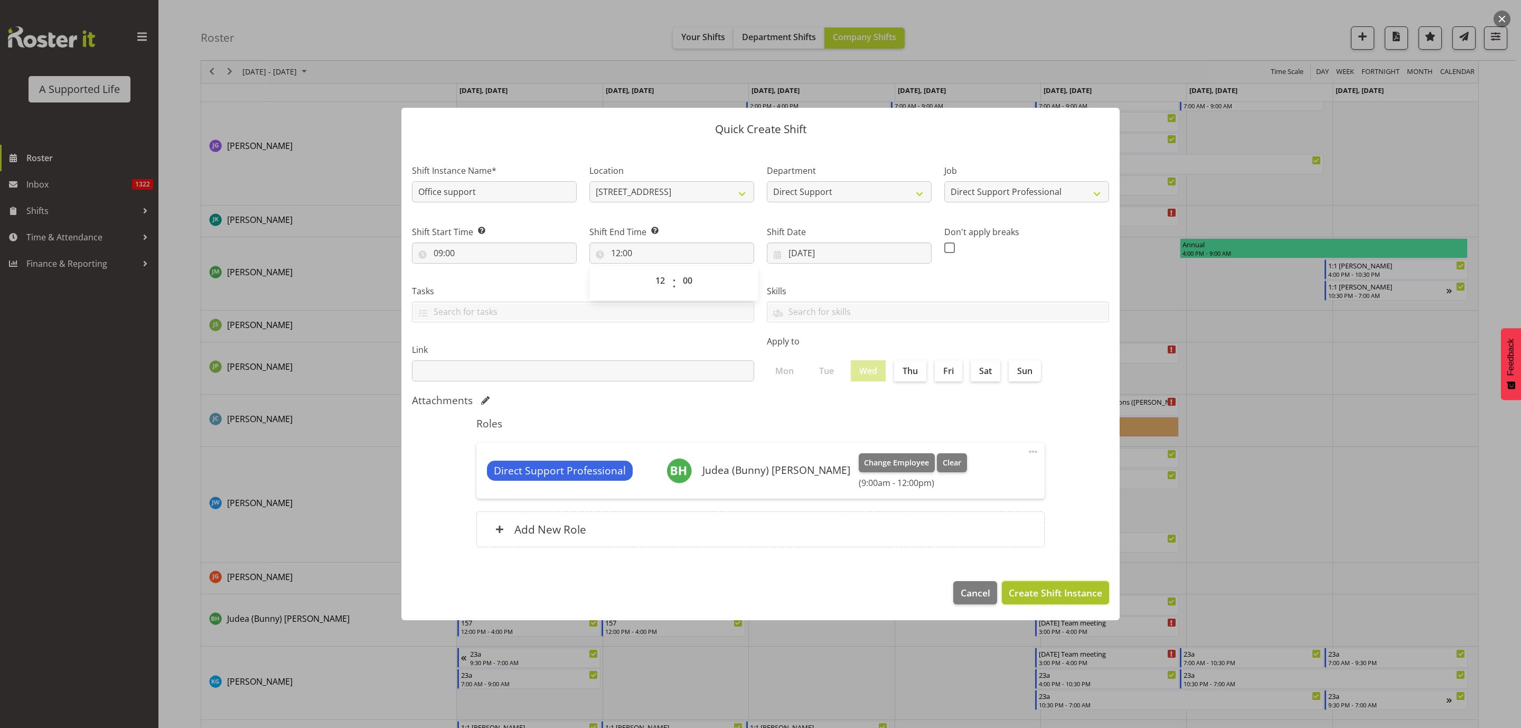
click at [1058, 593] on span "Create Shift Instance" at bounding box center [1055, 593] width 93 height 14
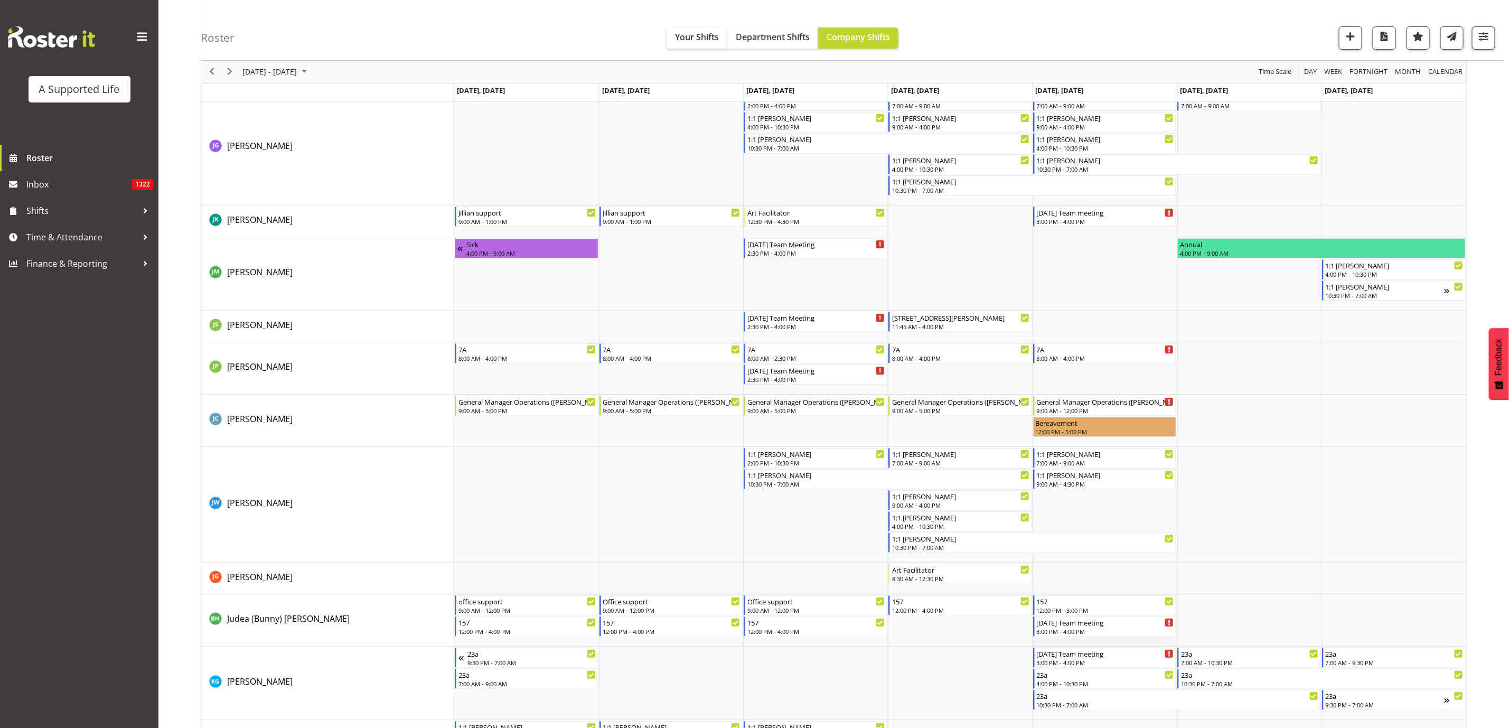
click at [1043, 642] on td "Timeline Week of August 18, 2025" at bounding box center [1104, 620] width 145 height 52
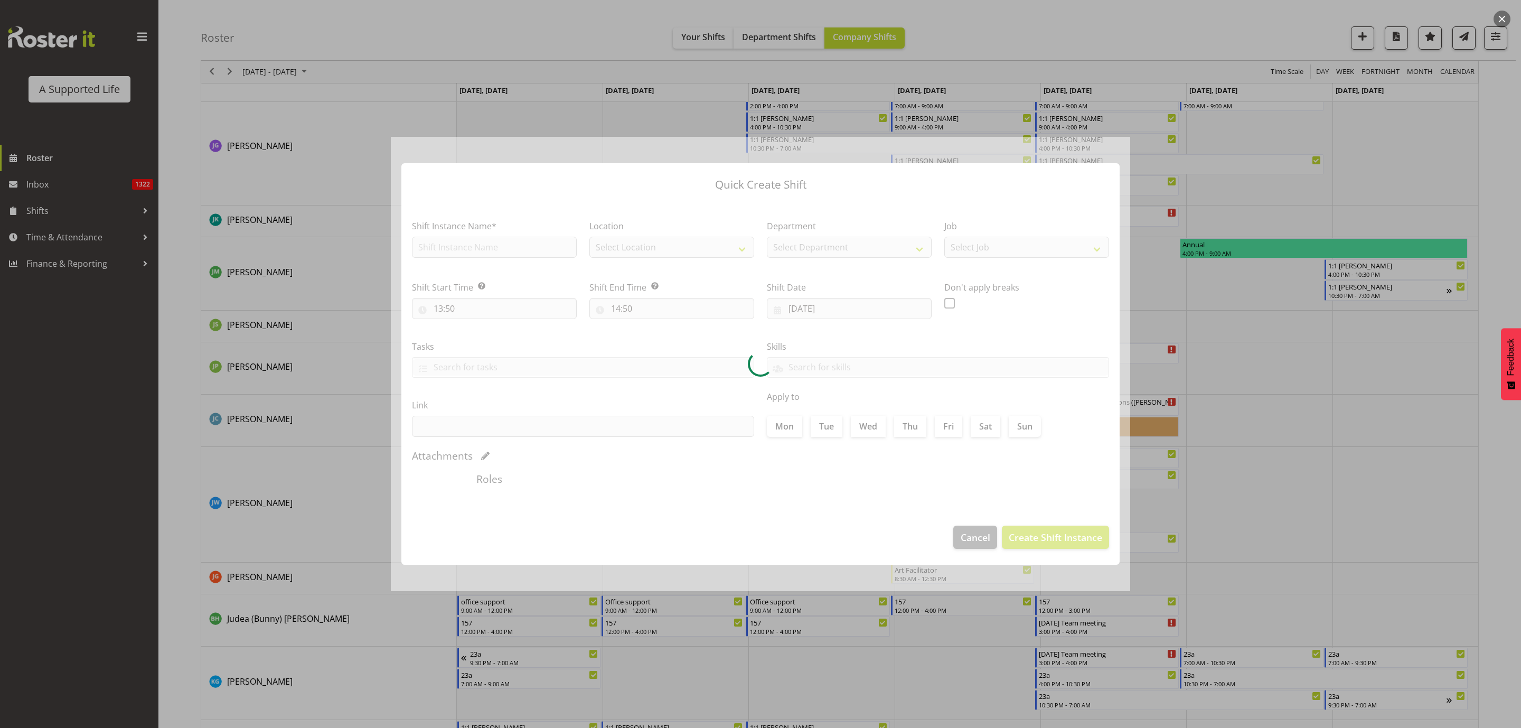
type input "22/08/2025"
checkbox input "true"
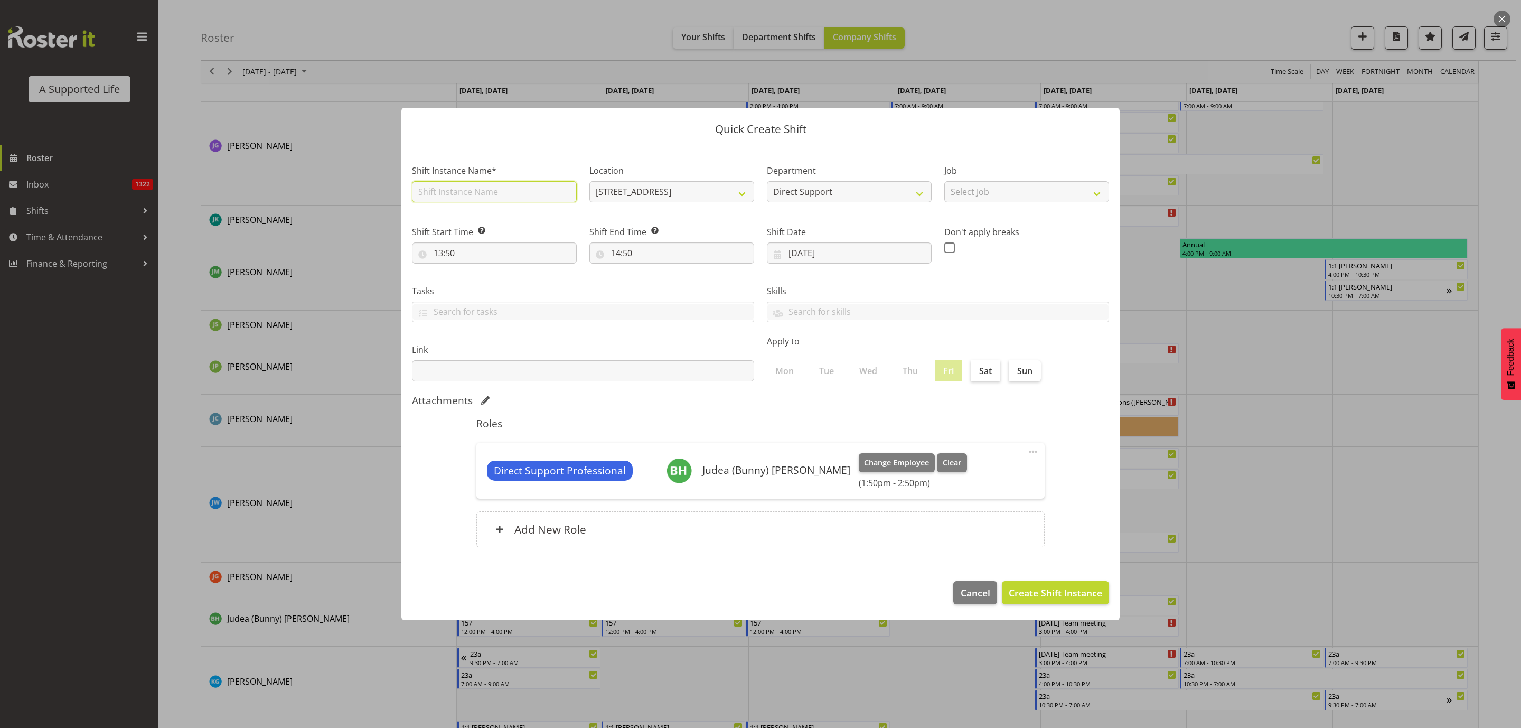
click at [463, 189] on input "text" at bounding box center [494, 191] width 165 height 21
type input "Meeting with Jess"
click at [987, 185] on select "Select Job Accounts and Payroll Admin Support Aspirations and Support Facilitat…" at bounding box center [1026, 191] width 165 height 21
select select "4112"
click at [944, 181] on select "Select Job Accounts and Payroll Admin Support Aspirations and Support Facilitat…" at bounding box center [1026, 191] width 165 height 21
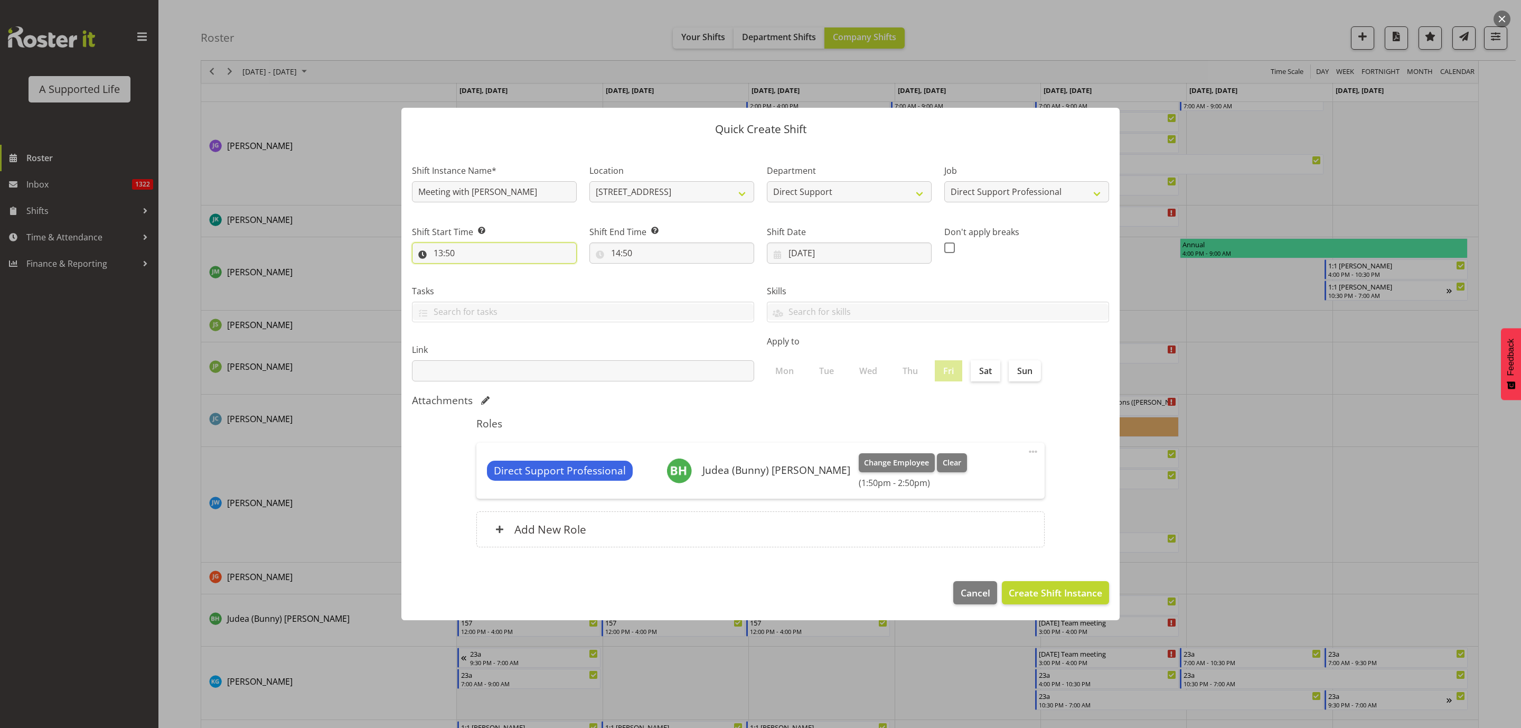
click at [467, 248] on input "13:50" at bounding box center [494, 252] width 165 height 21
click at [476, 279] on select "00 01 02 03 04 05 06 07 08 09 10 11 12 13 14 15 16 17 18 19 20 21 22 23" at bounding box center [484, 280] width 24 height 21
select select "11"
click at [472, 270] on select "00 01 02 03 04 05 06 07 08 09 10 11 12 13 14 15 16 17 18 19 20 21 22 23" at bounding box center [484, 280] width 24 height 21
type input "11:50"
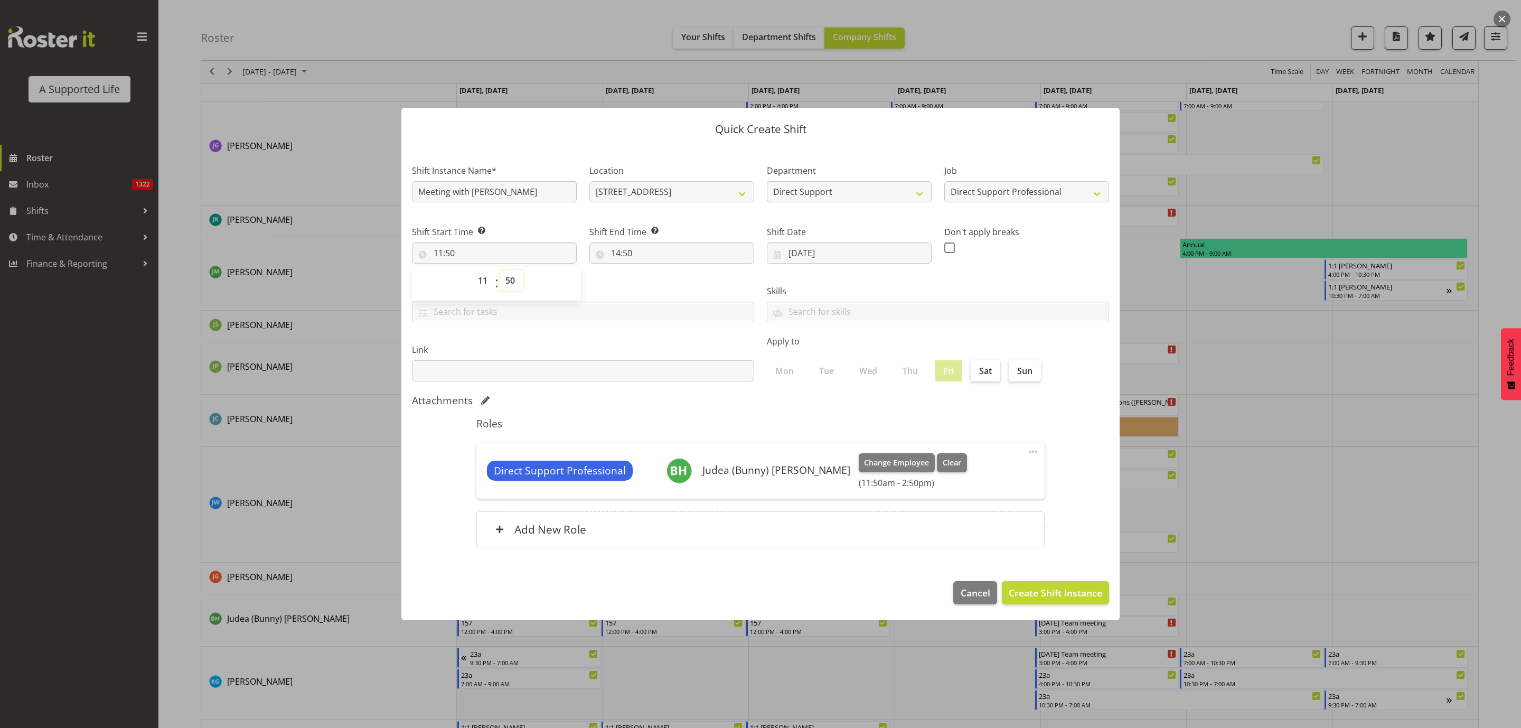
drag, startPoint x: 512, startPoint y: 278, endPoint x: 531, endPoint y: 278, distance: 19.0
click at [512, 278] on select "00 01 02 03 04 05 06 07 08 09 10 11 12 13 14 15 16 17 18 19 20 21 22 23 24 25 2…" at bounding box center [512, 280] width 24 height 21
select select "0"
click at [500, 270] on select "00 01 02 03 04 05 06 07 08 09 10 11 12 13 14 15 16 17 18 19 20 21 22 23 24 25 2…" at bounding box center [512, 280] width 24 height 21
type input "11:00"
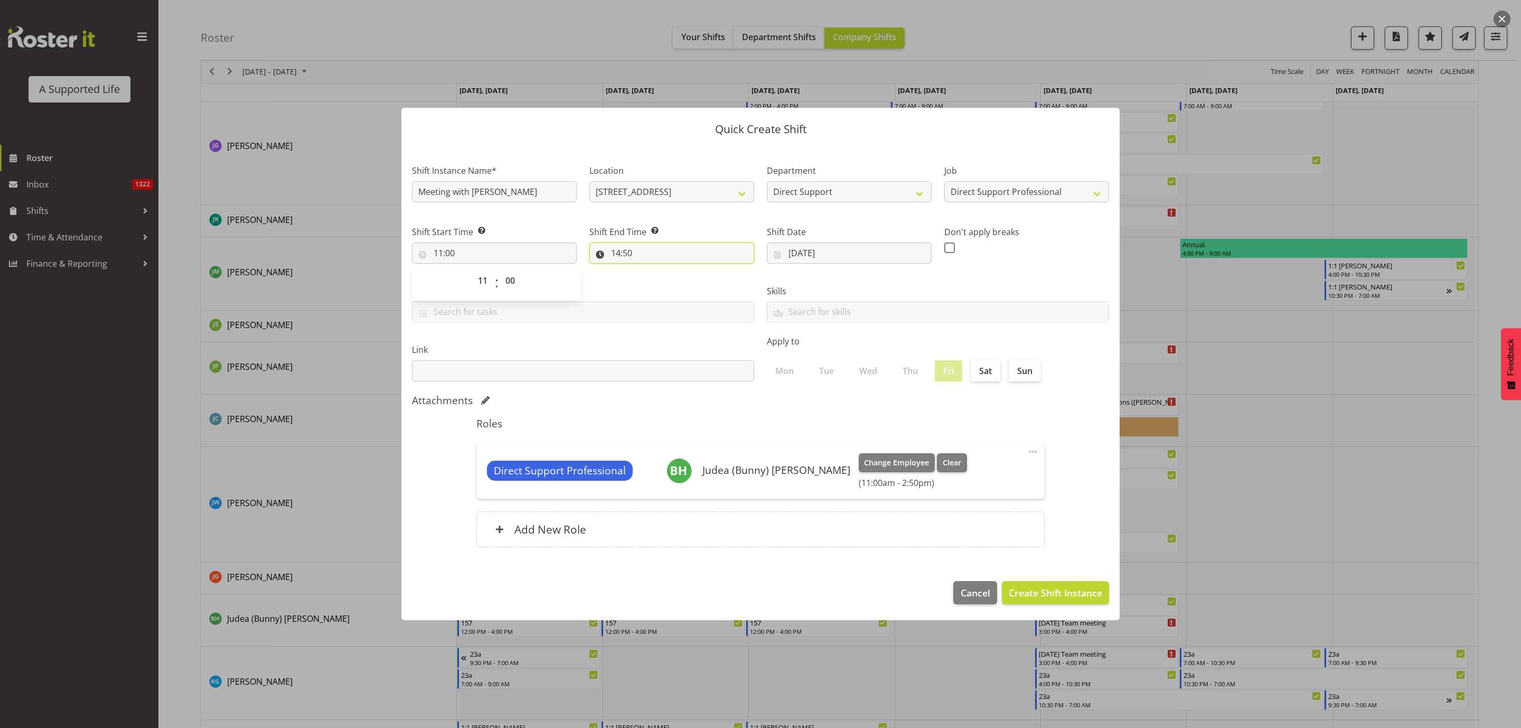
click at [612, 256] on input "14:50" at bounding box center [671, 252] width 165 height 21
click at [662, 278] on select "00 01 02 03 04 05 06 07 08 09 10 11 12 13 14 15 16 17 18 19 20 21 22 23" at bounding box center [661, 280] width 24 height 21
select select "12"
click at [649, 270] on select "00 01 02 03 04 05 06 07 08 09 10 11 12 13 14 15 16 17 18 19 20 21 22 23" at bounding box center [661, 280] width 24 height 21
type input "12:50"
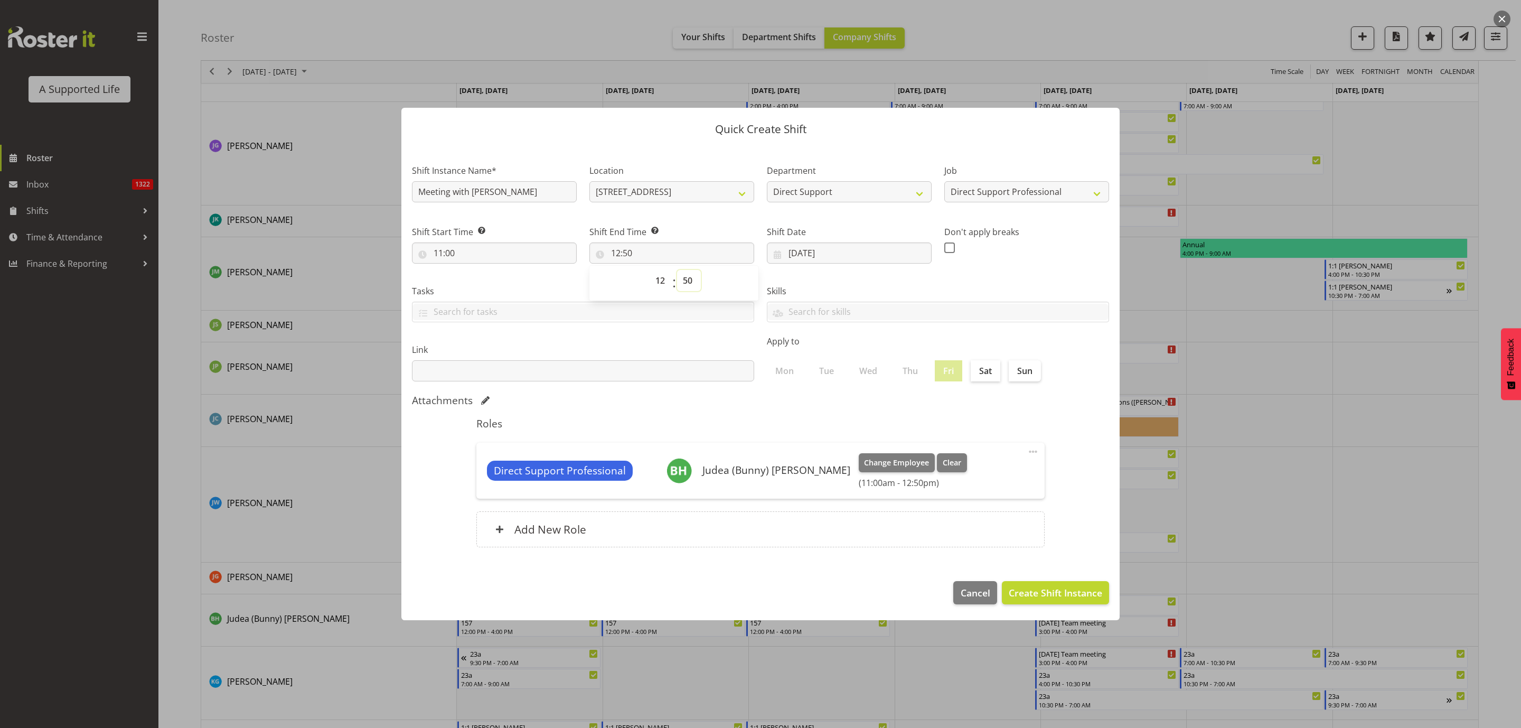
click at [692, 282] on select "00 01 02 03 04 05 06 07 08 09 10 11 12 13 14 15 16 17 18 19 20 21 22 23 24 25 2…" at bounding box center [689, 280] width 24 height 21
select select "0"
click at [677, 270] on select "00 01 02 03 04 05 06 07 08 09 10 11 12 13 14 15 16 17 18 19 20 21 22 23 24 25 2…" at bounding box center [689, 280] width 24 height 21
type input "12:00"
click at [1079, 595] on span "Create Shift Instance" at bounding box center [1055, 593] width 93 height 14
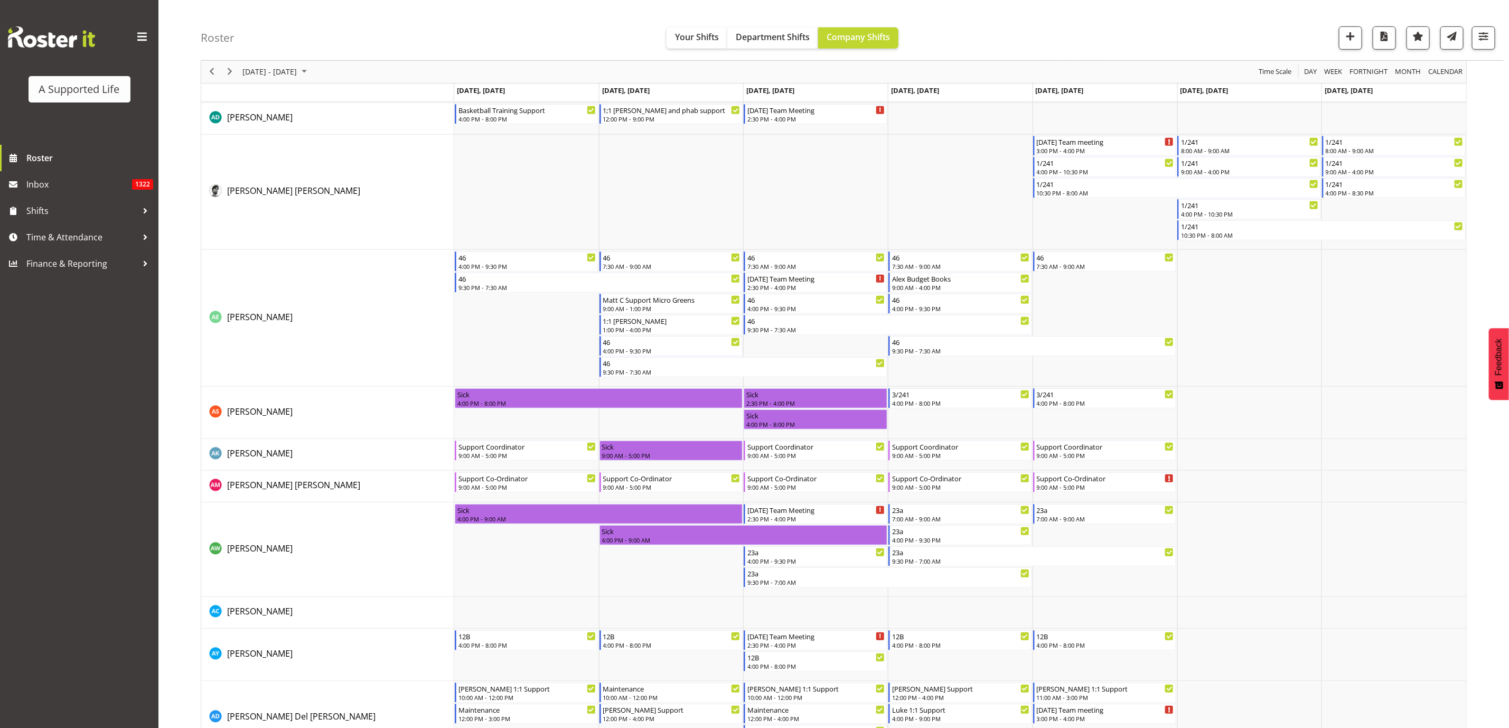
scroll to position [0, 0]
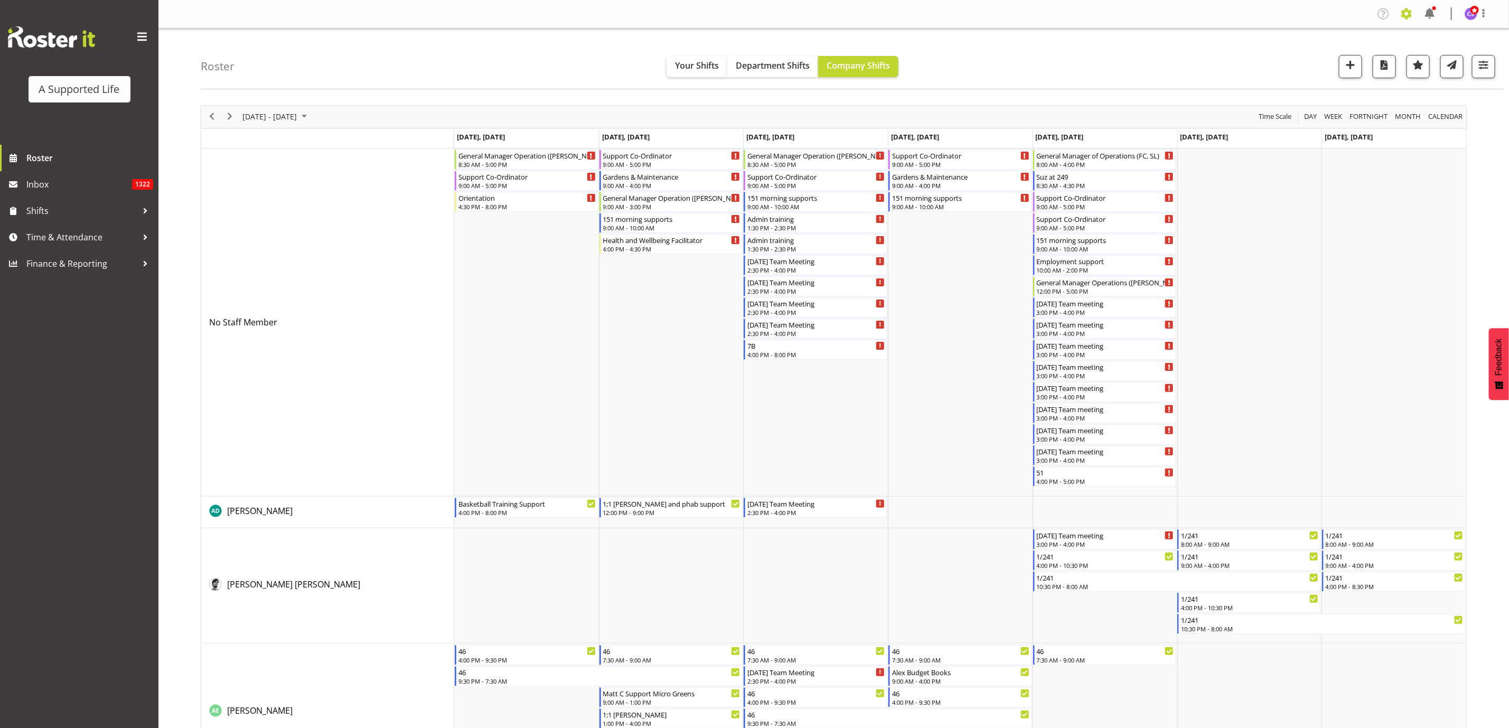
click at [1408, 18] on span at bounding box center [1406, 13] width 17 height 17
click at [1364, 113] on link "Employees" at bounding box center [1341, 114] width 146 height 19
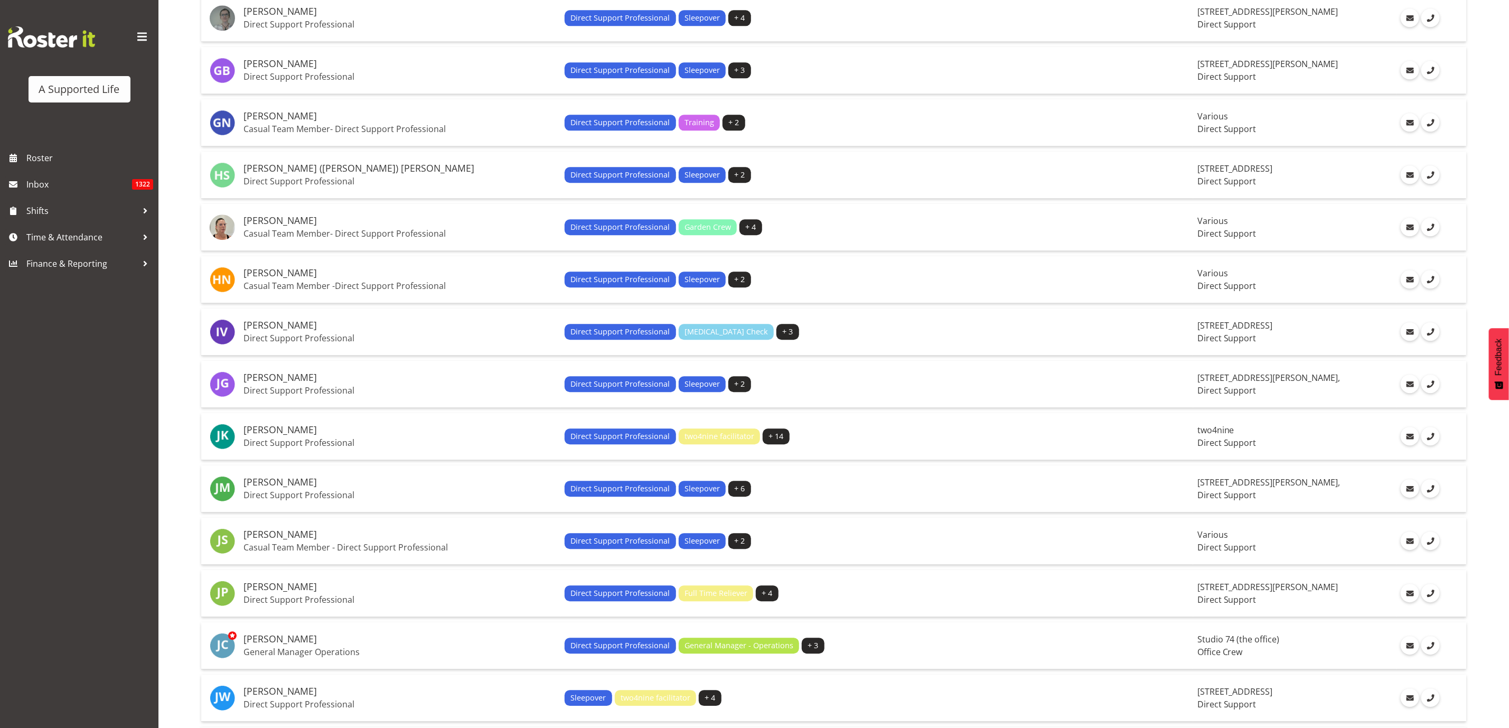
scroll to position [2083, 0]
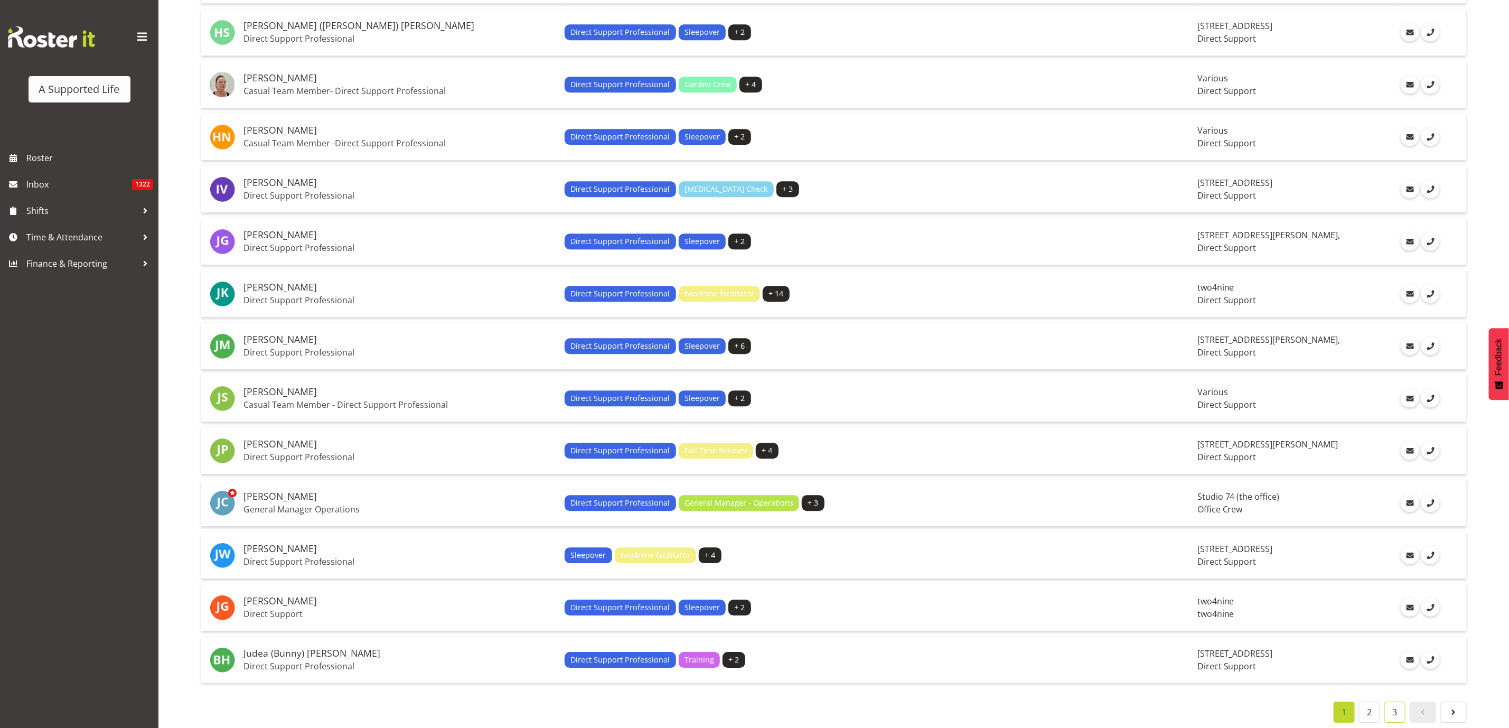
click at [1393, 702] on link "3" at bounding box center [1394, 711] width 21 height 21
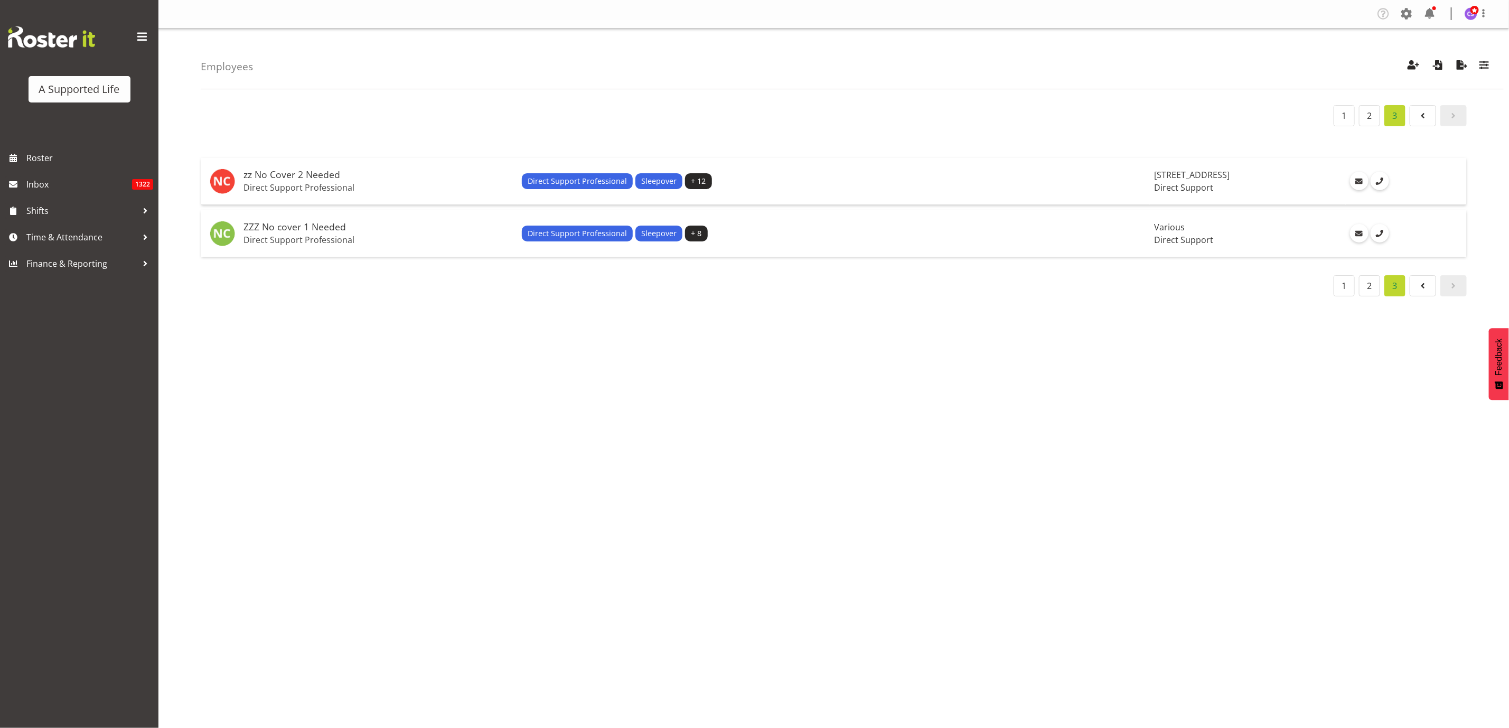
scroll to position [0, 0]
click at [1372, 280] on link "2" at bounding box center [1369, 285] width 21 height 21
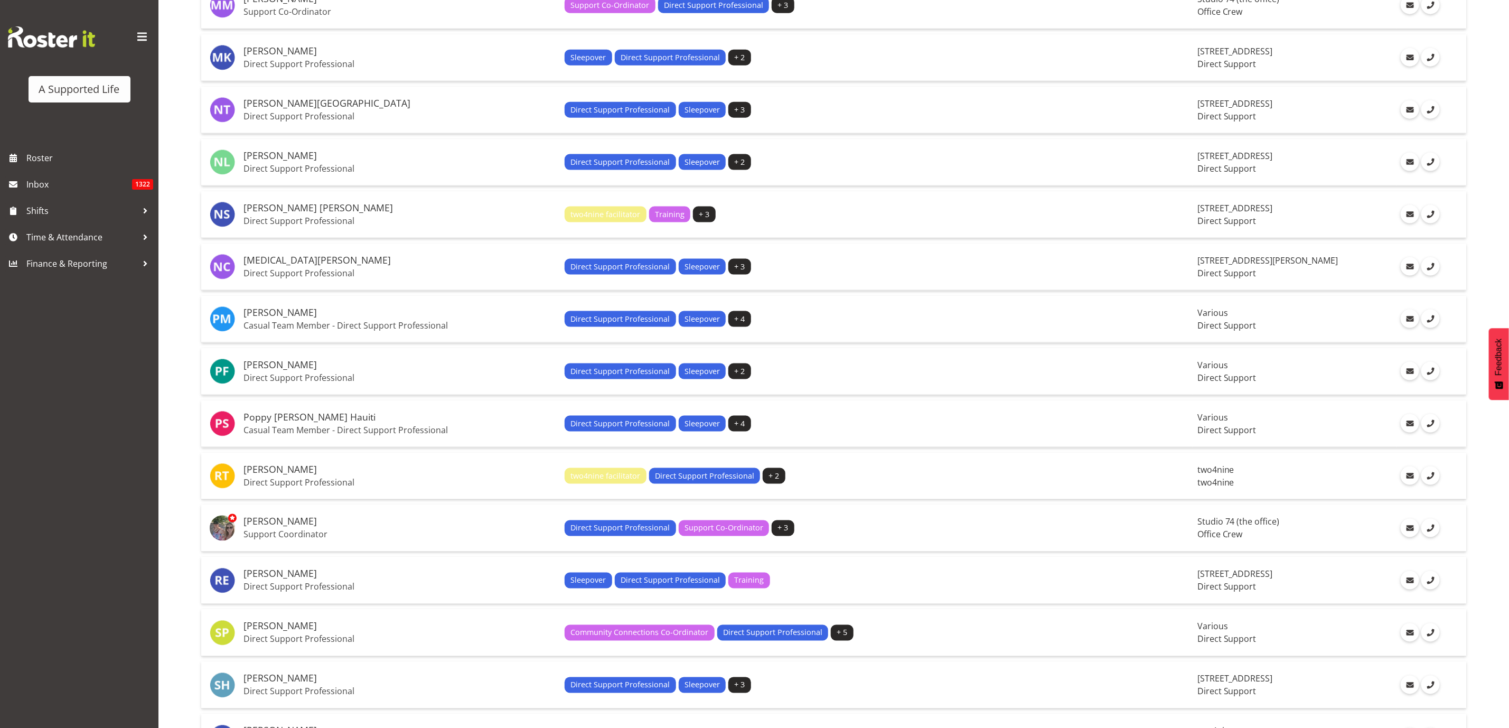
scroll to position [974, 0]
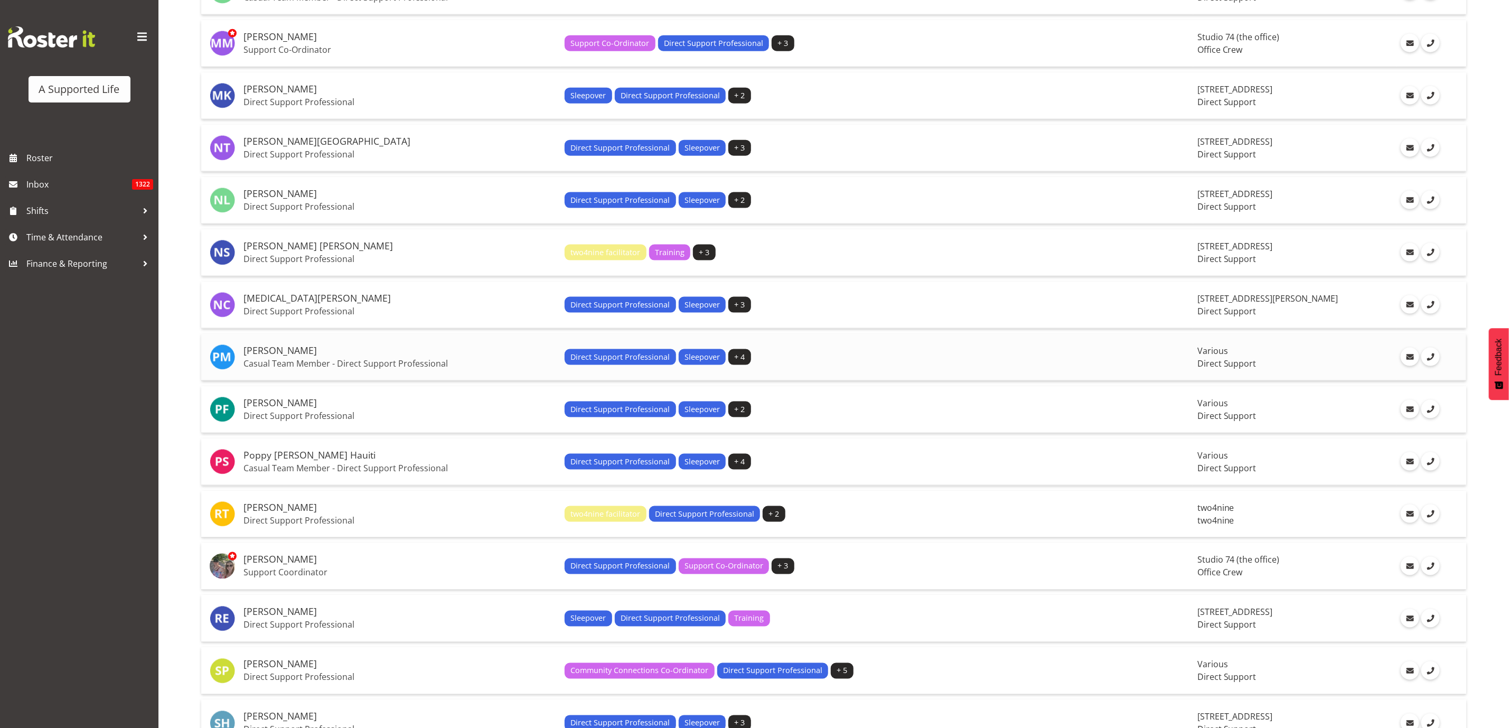
click at [294, 347] on h5 "[PERSON_NAME]" at bounding box center [399, 350] width 313 height 11
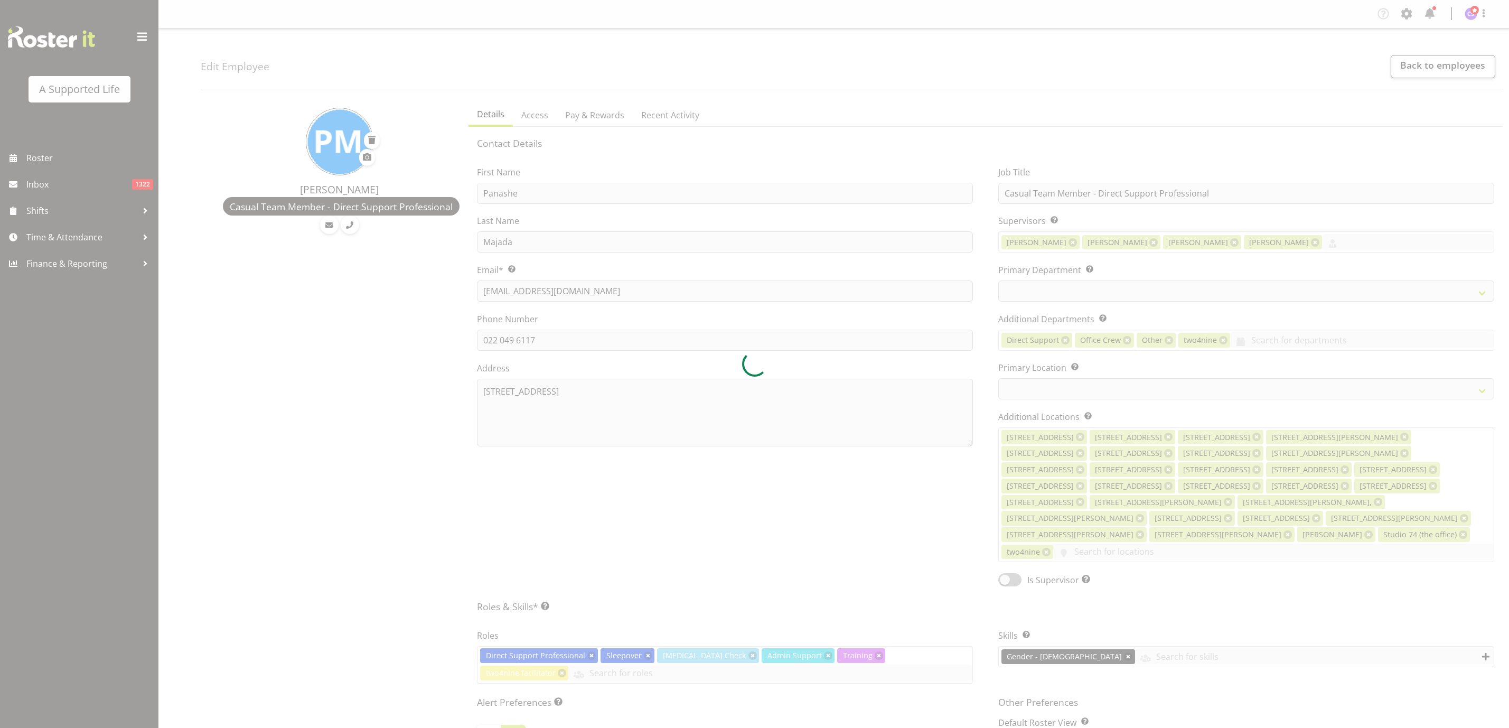
select select "TimelineWeek"
select select
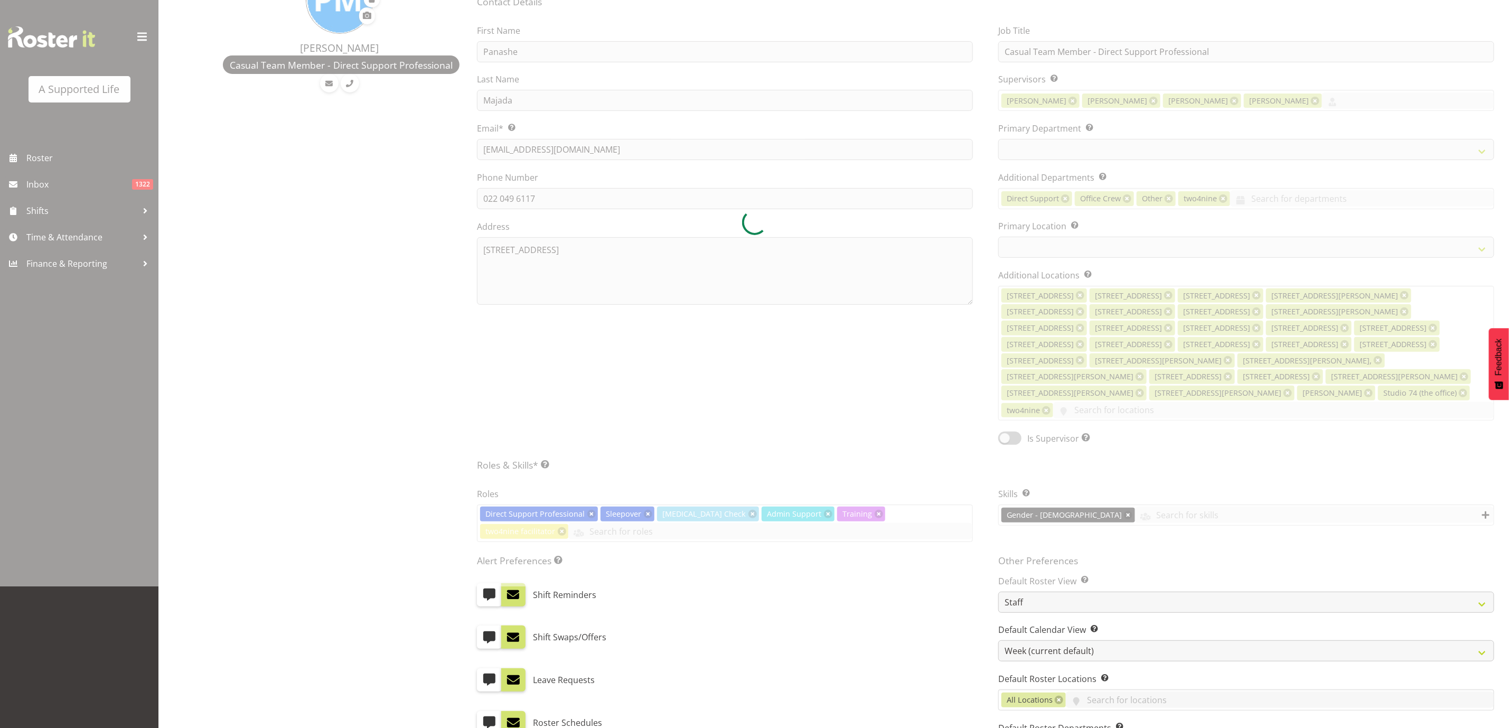
scroll to position [352, 0]
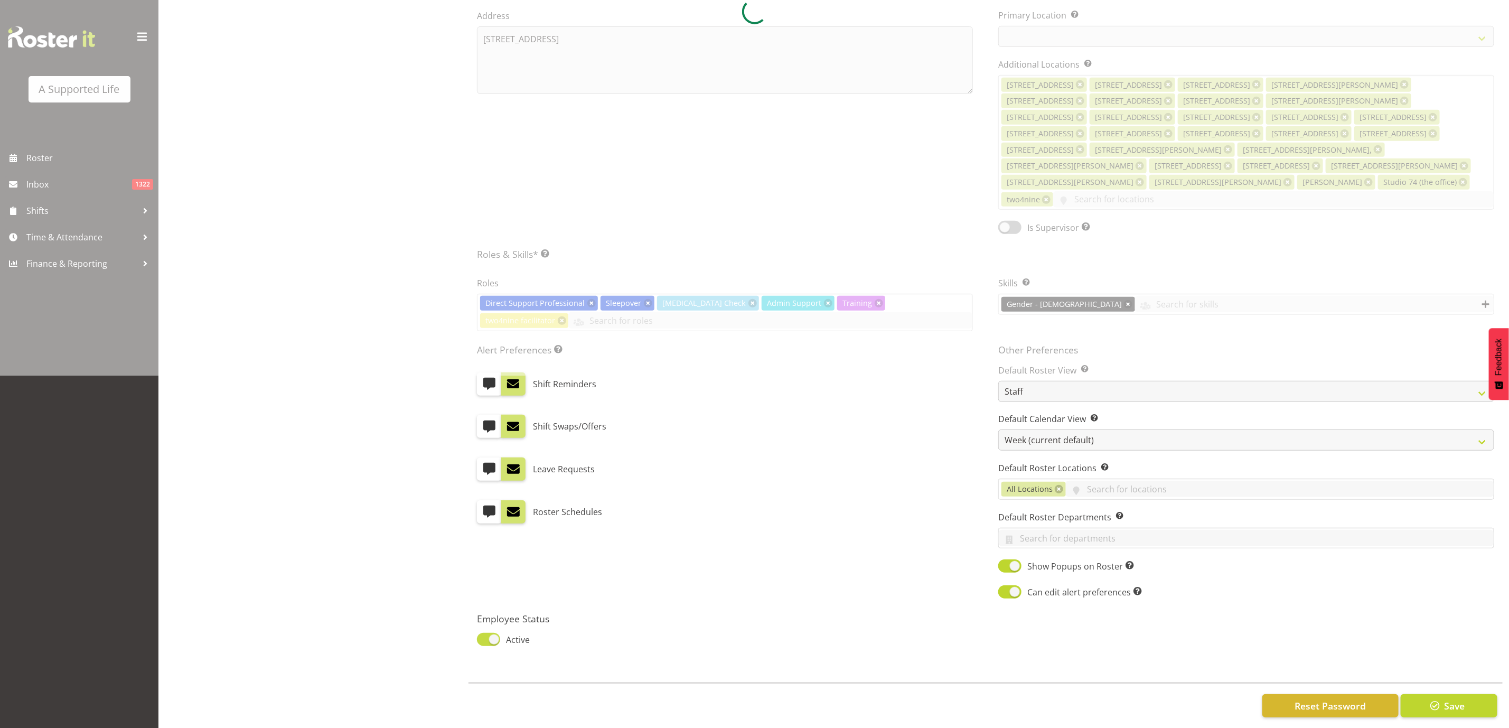
select select
click at [491, 633] on span at bounding box center [488, 639] width 23 height 13
click at [484, 636] on input "Active" at bounding box center [480, 639] width 7 height 7
checkbox input "false"
select select "959"
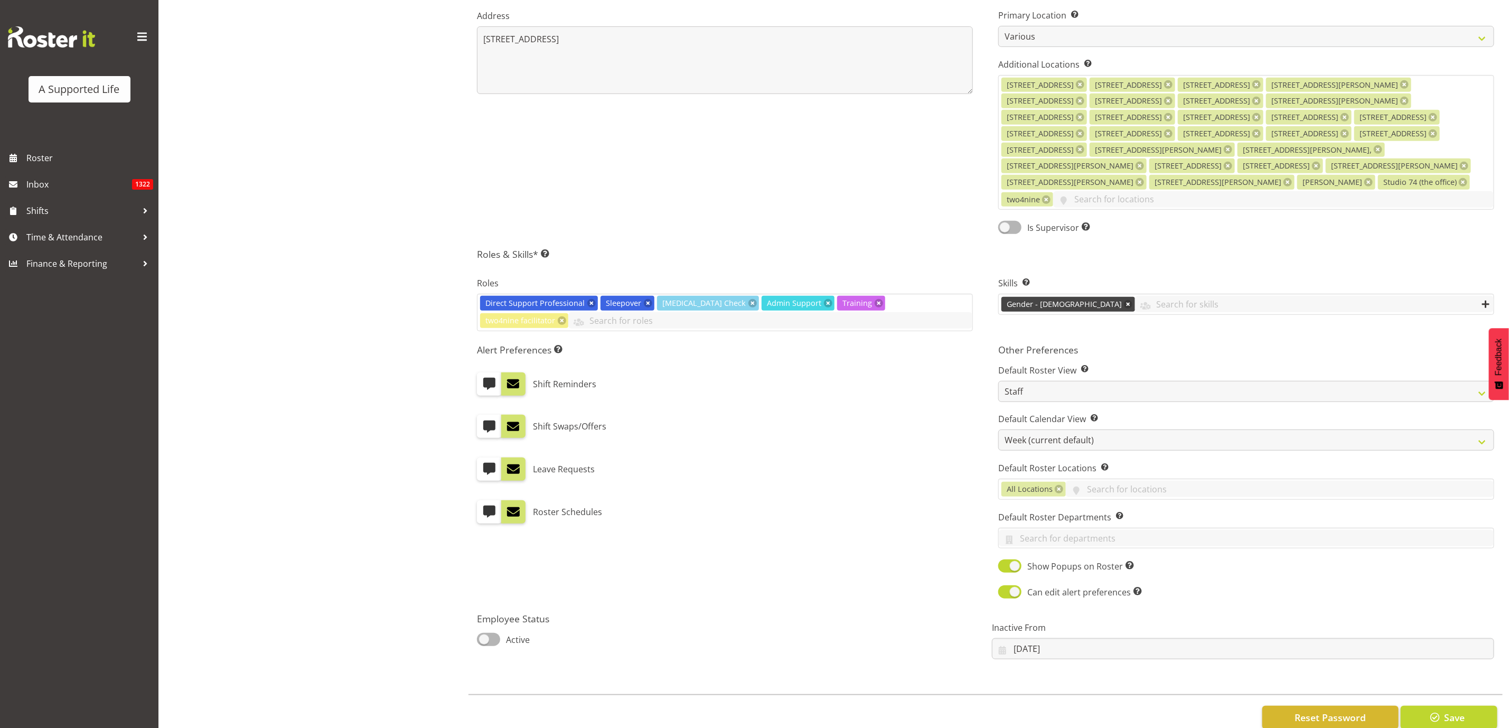
scroll to position [352, 0]
click at [1469, 706] on button "Save" at bounding box center [1448, 717] width 97 height 23
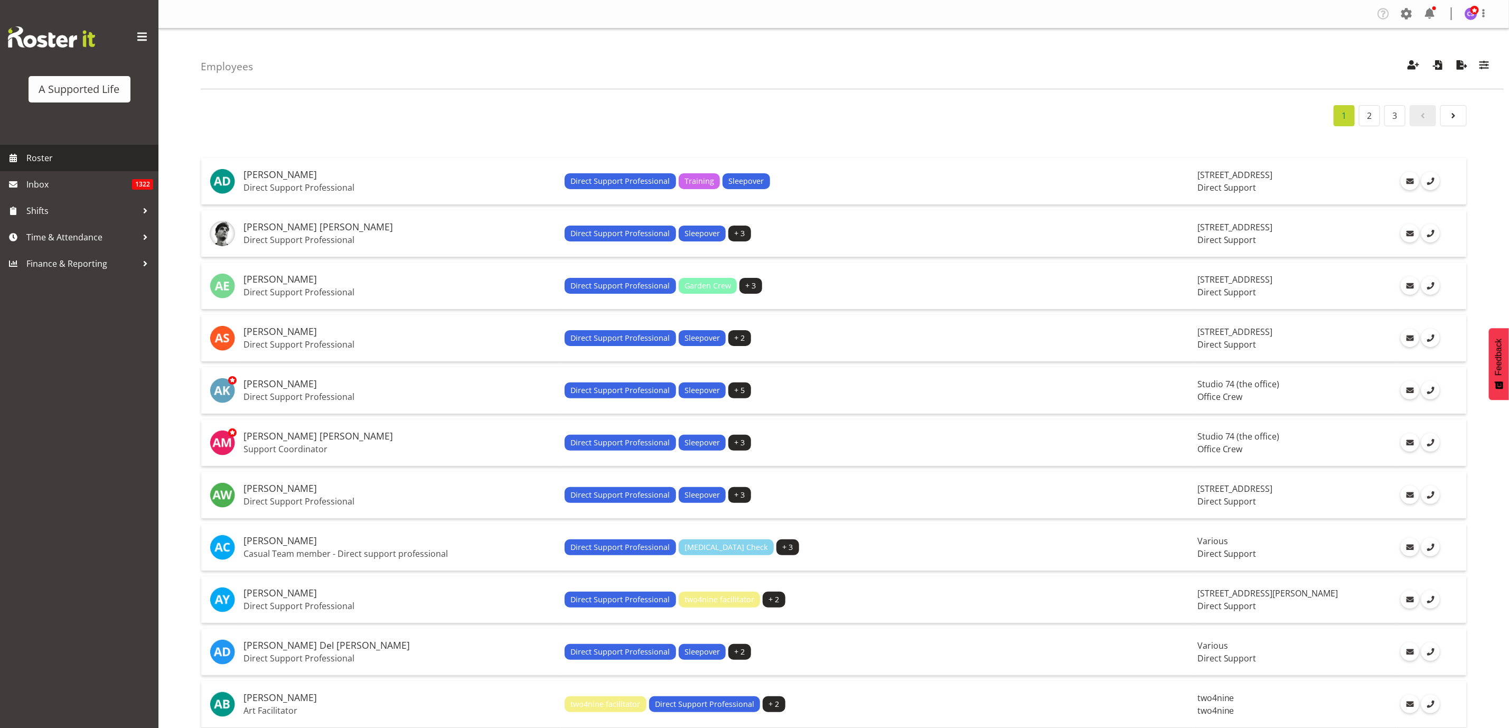
click at [59, 158] on span "Roster" at bounding box center [89, 158] width 127 height 16
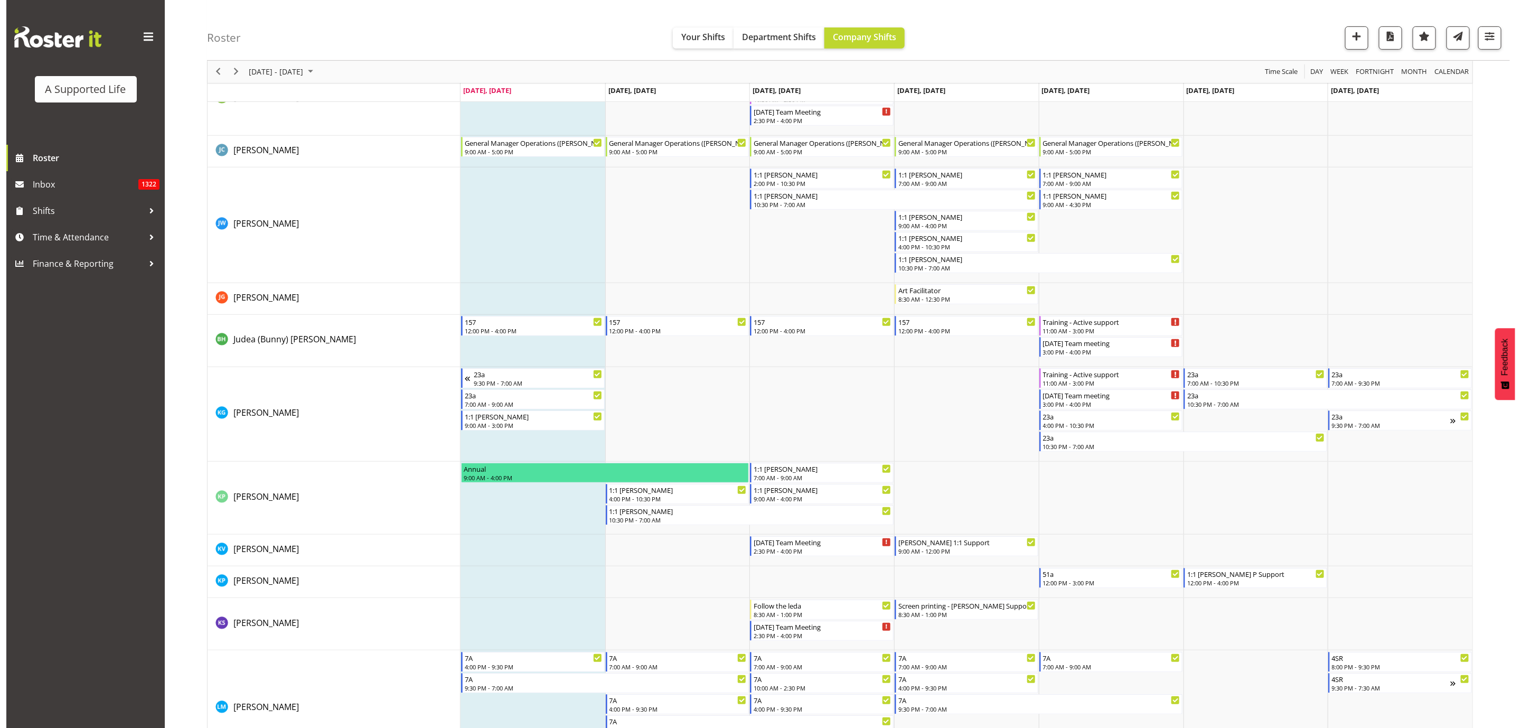
scroll to position [3406, 0]
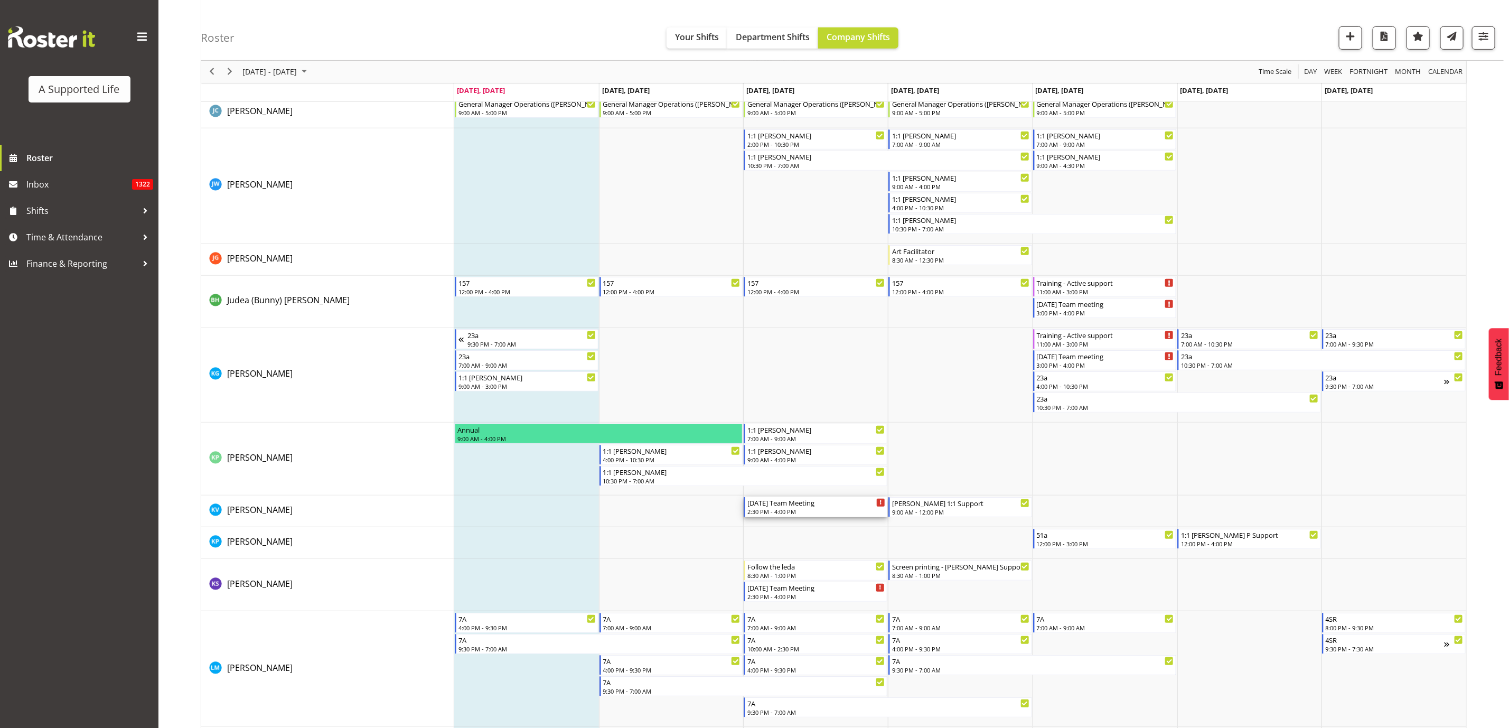
click at [817, 509] on div "2:30 PM - 4:00 PM" at bounding box center [816, 511] width 138 height 8
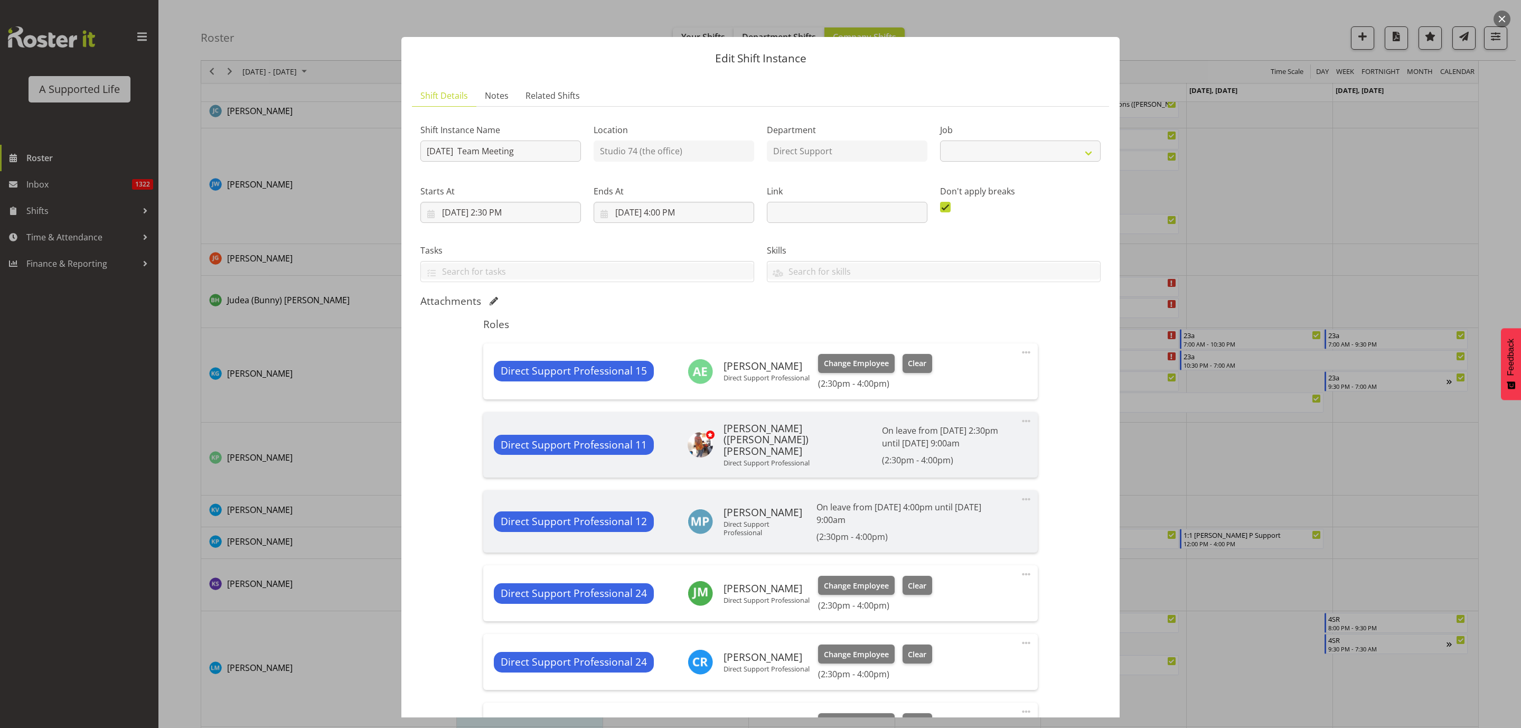
select select "4112"
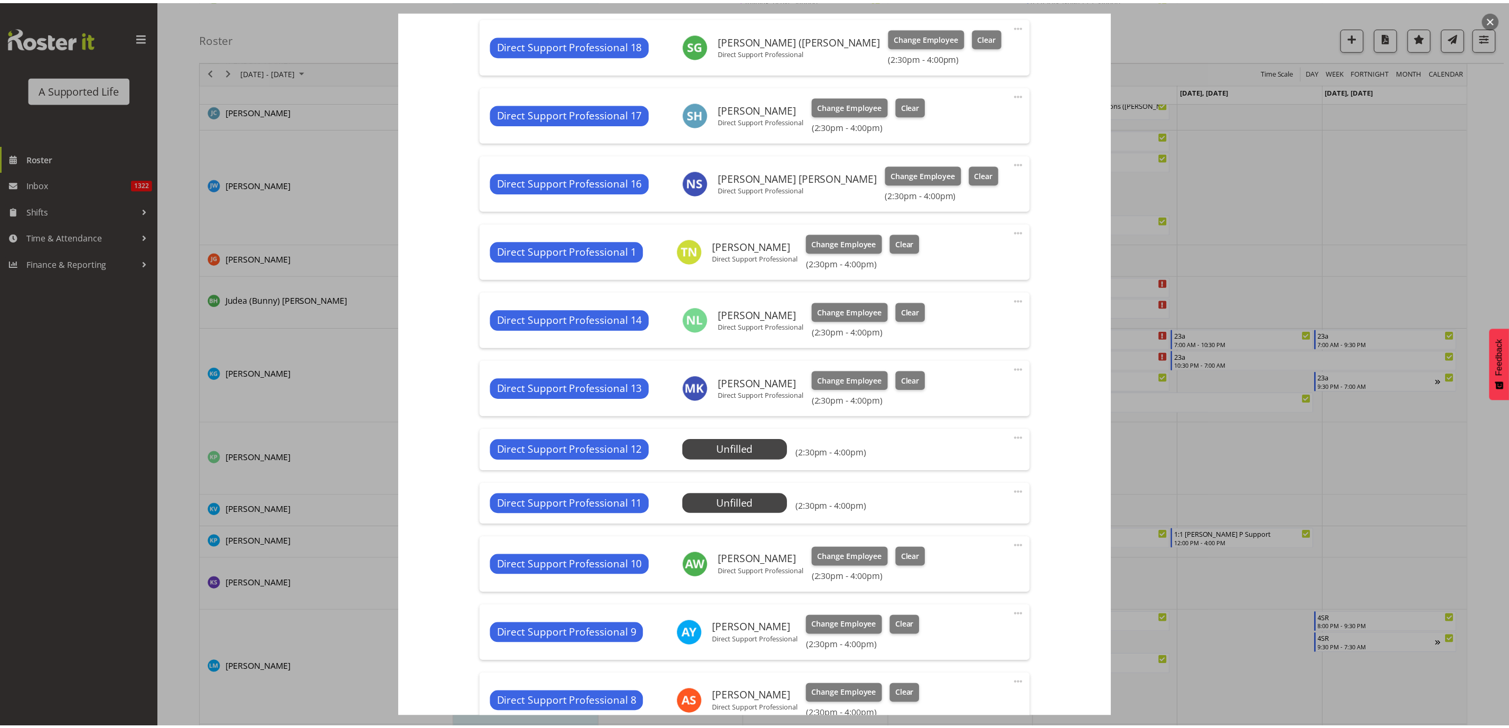
scroll to position [1030, 0]
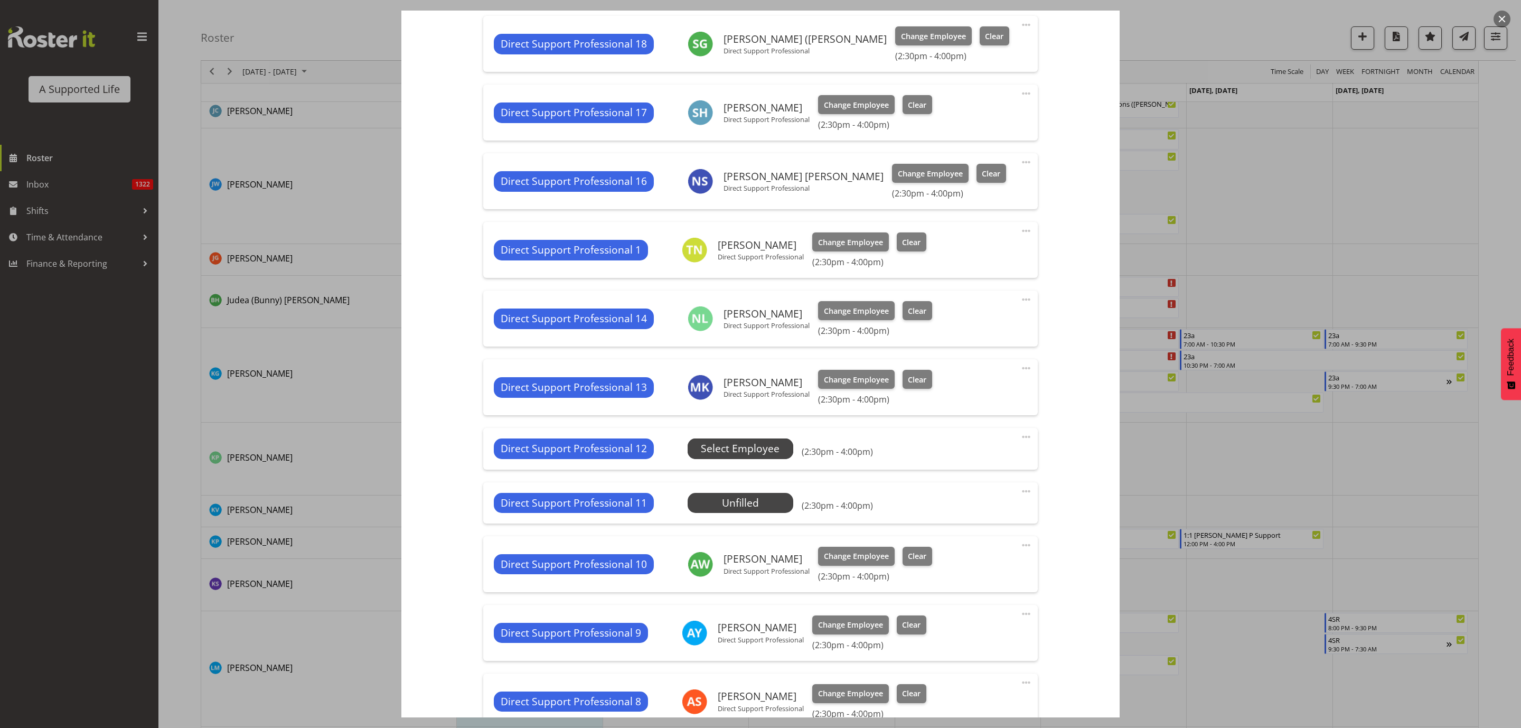
click at [711, 452] on span "Select Employee" at bounding box center [740, 448] width 79 height 15
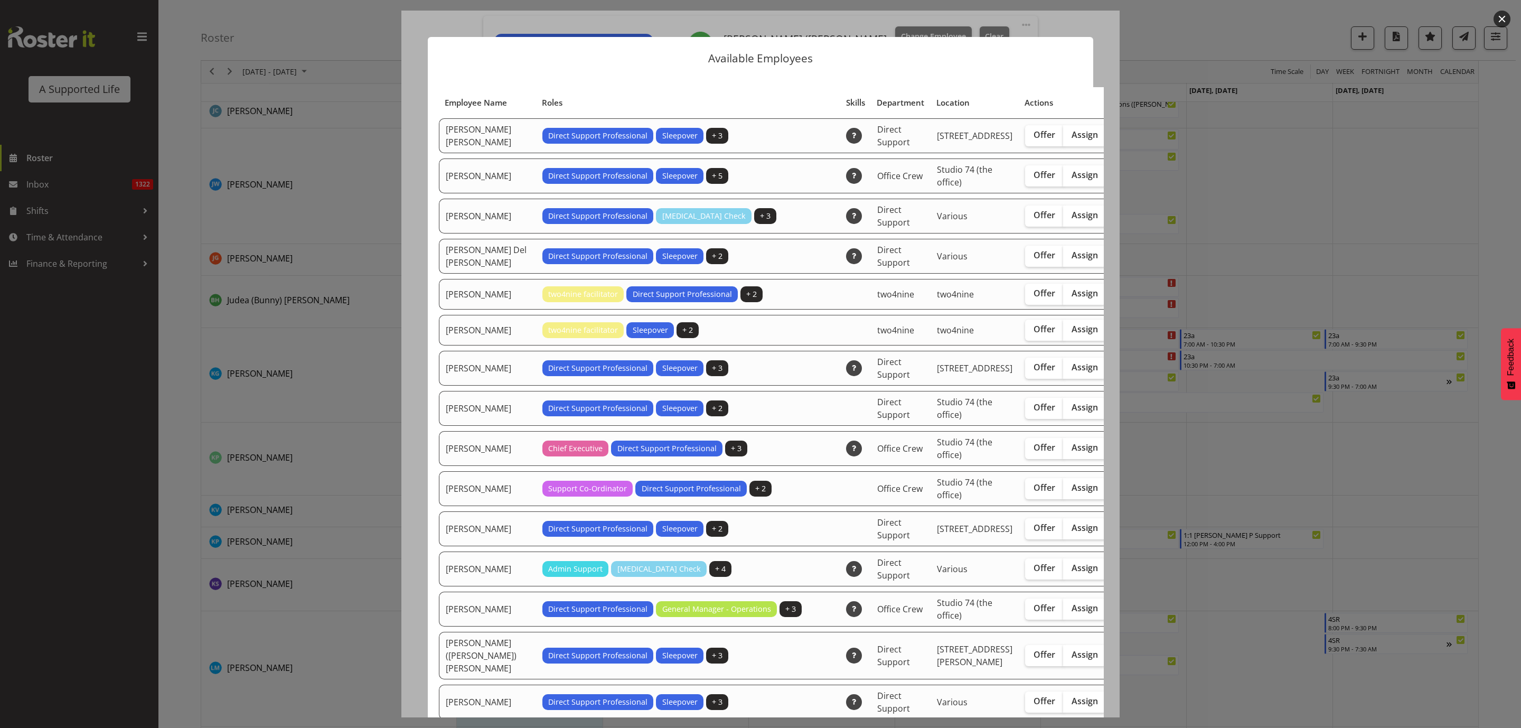
click at [1306, 463] on div at bounding box center [760, 364] width 1521 height 728
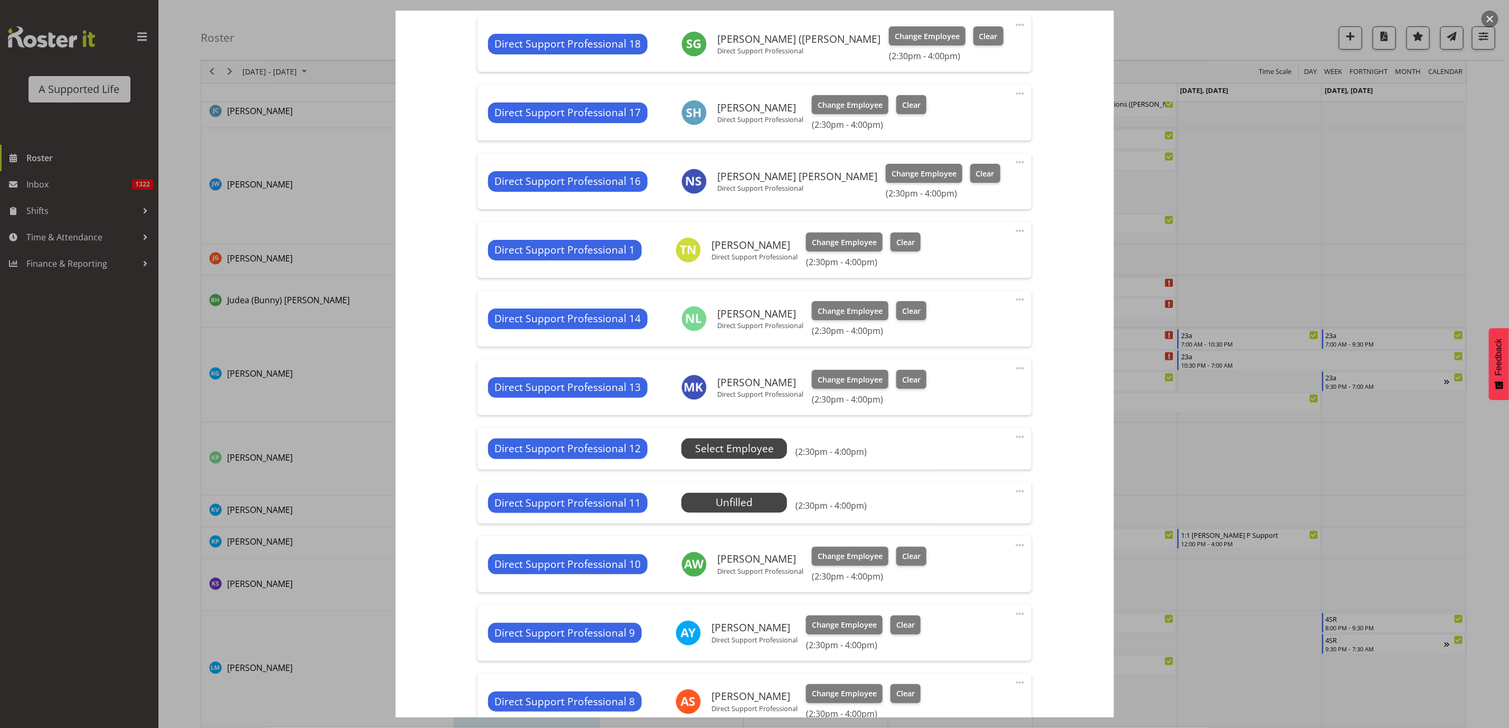
click at [721, 447] on span "Select Employee" at bounding box center [734, 448] width 79 height 15
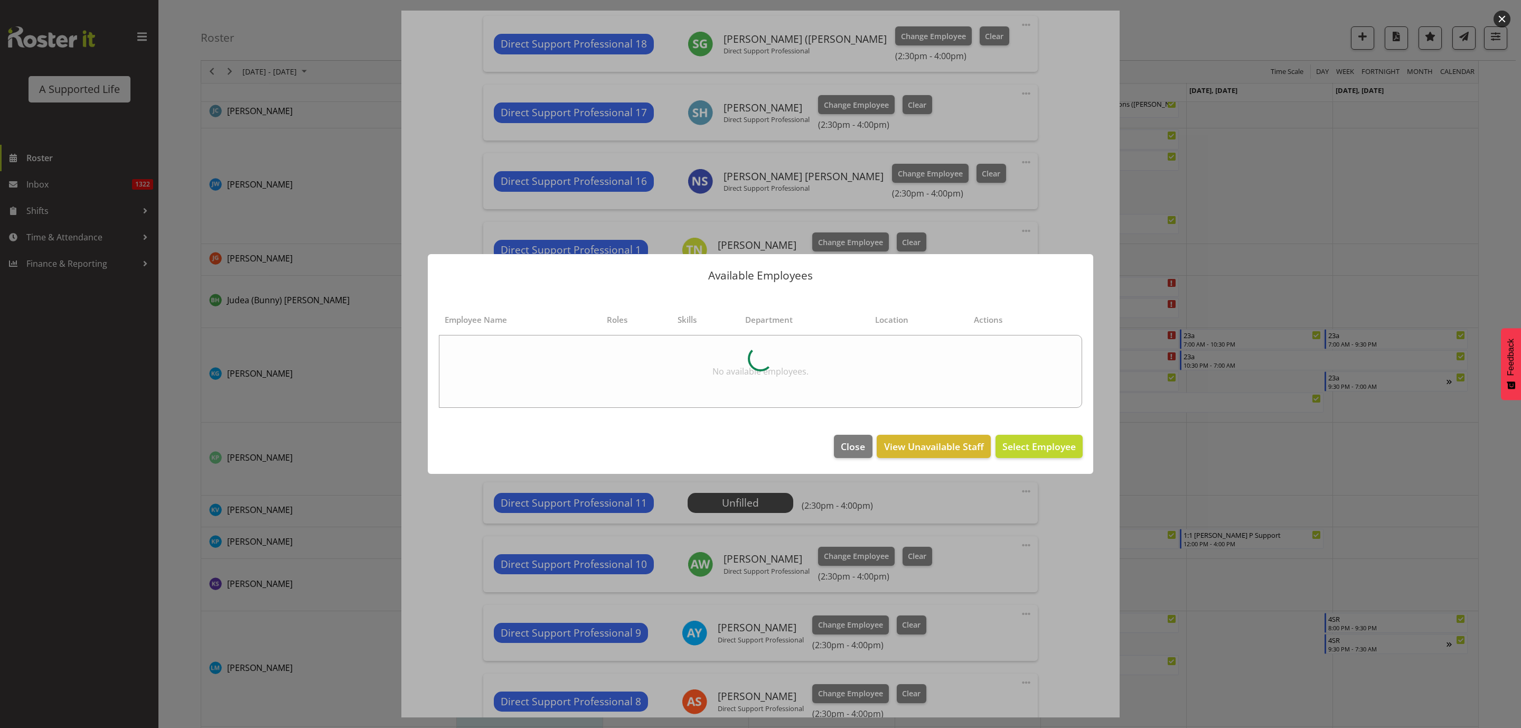
click at [1345, 446] on div at bounding box center [760, 364] width 1521 height 728
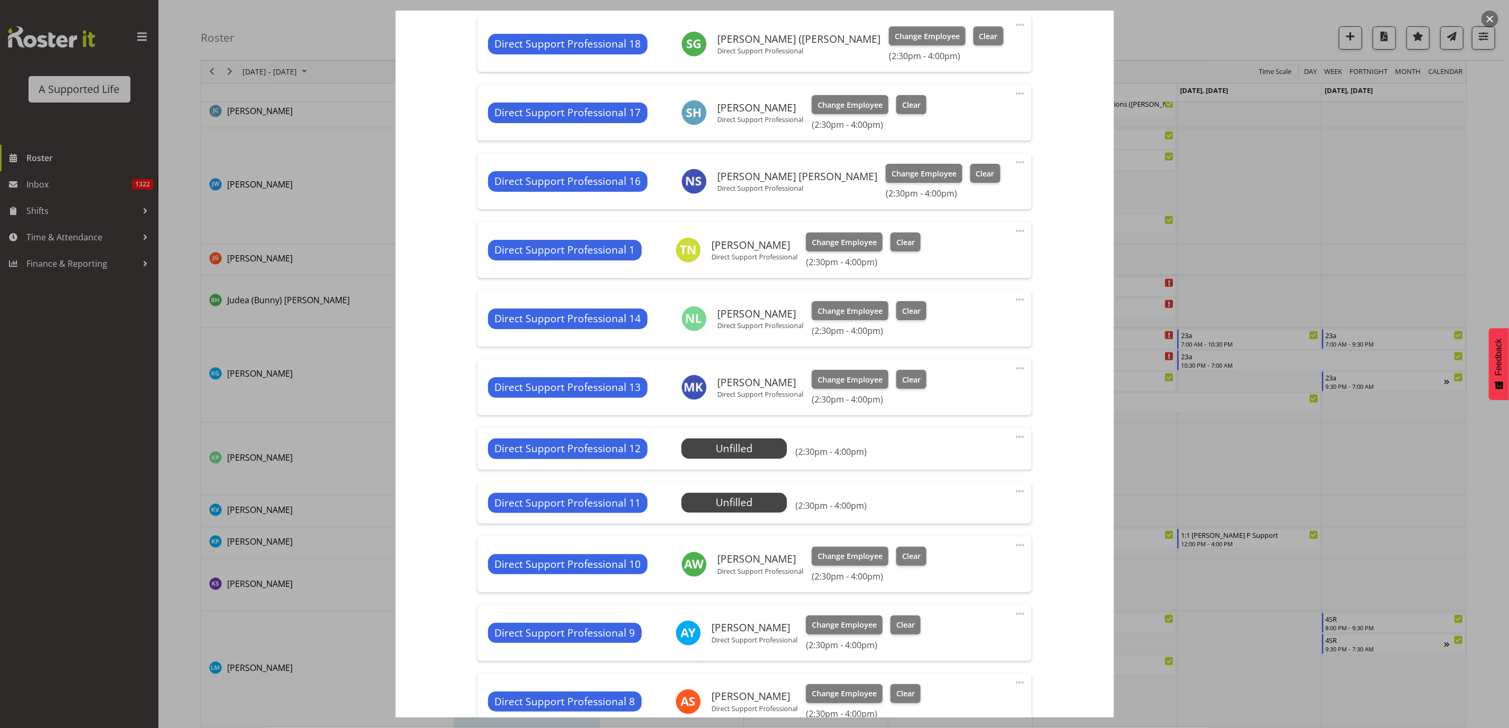
click at [1260, 461] on div at bounding box center [754, 364] width 1509 height 728
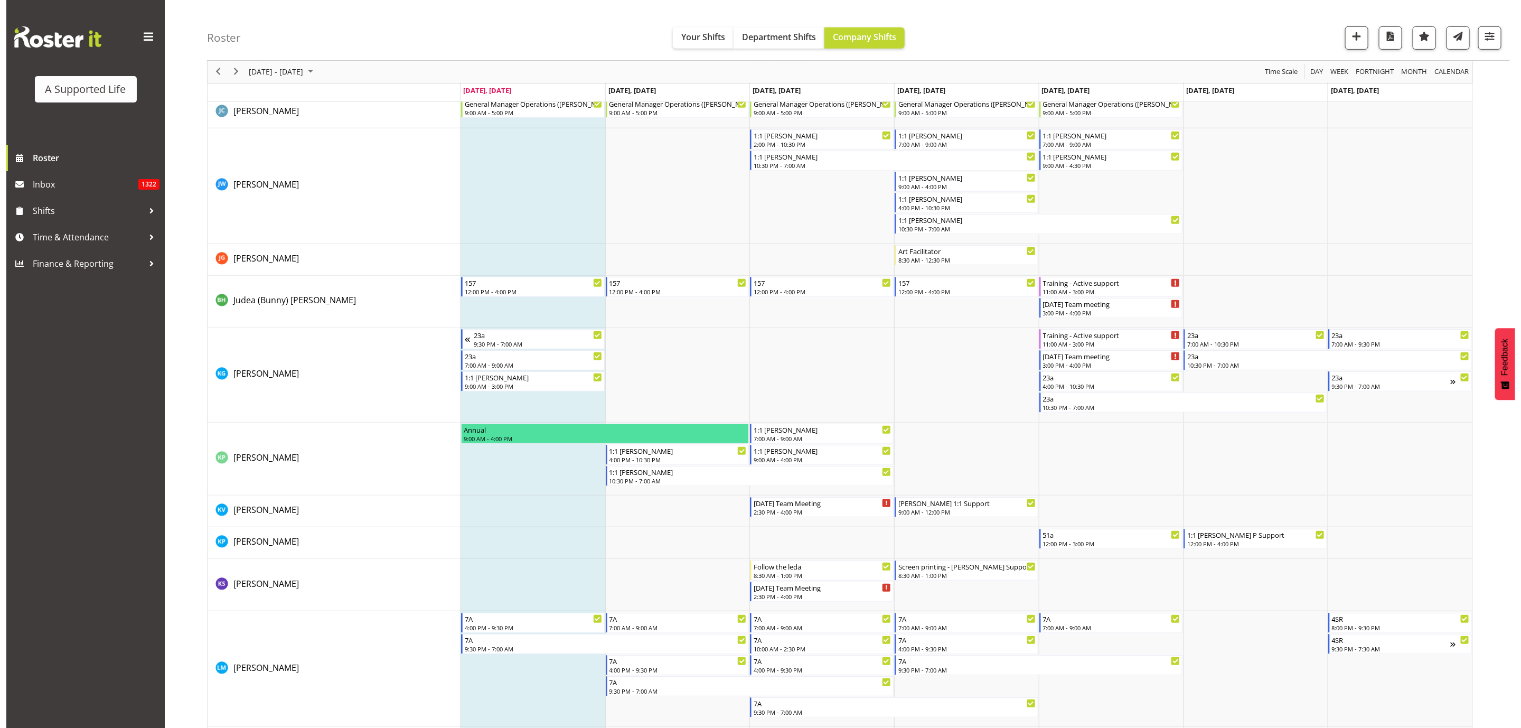
scroll to position [3802, 0]
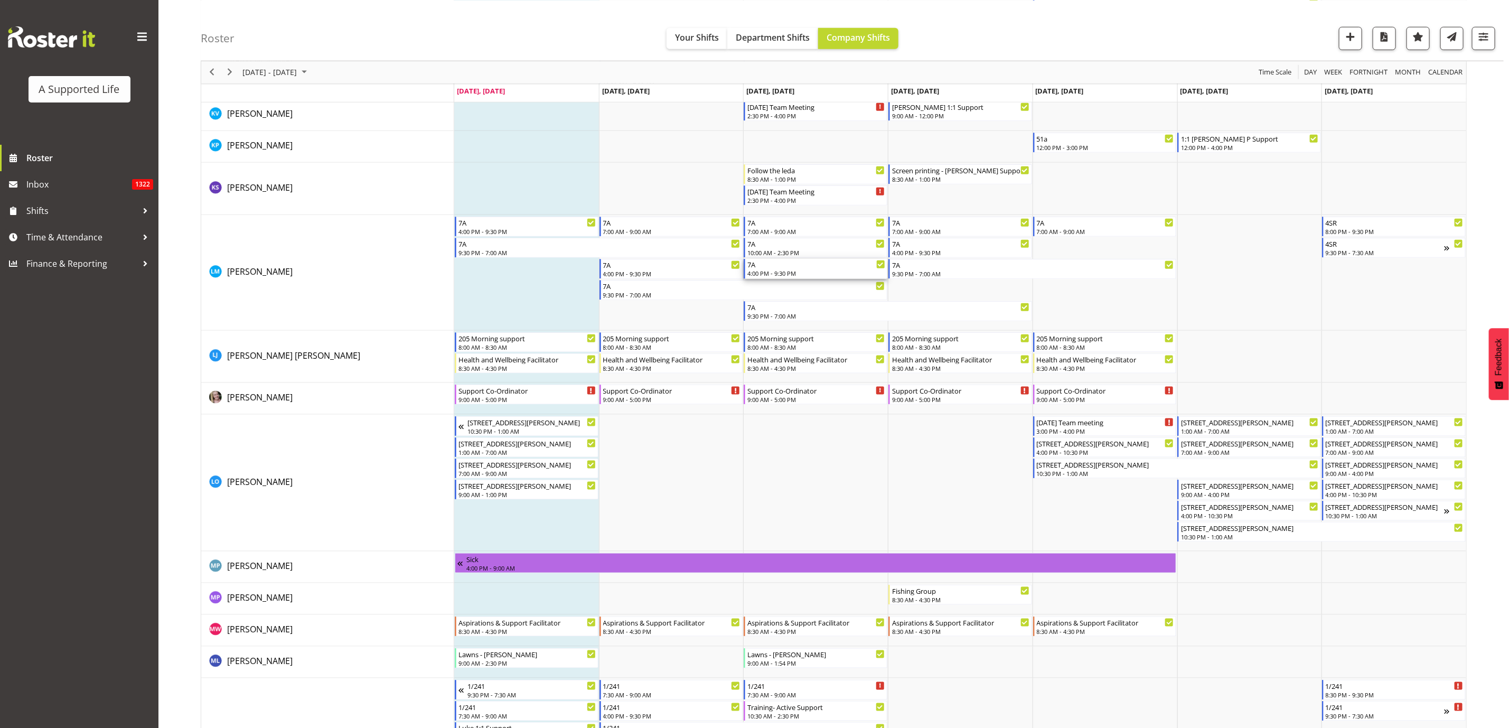
click at [824, 271] on div "4:00 PM - 9:30 PM" at bounding box center [816, 273] width 138 height 8
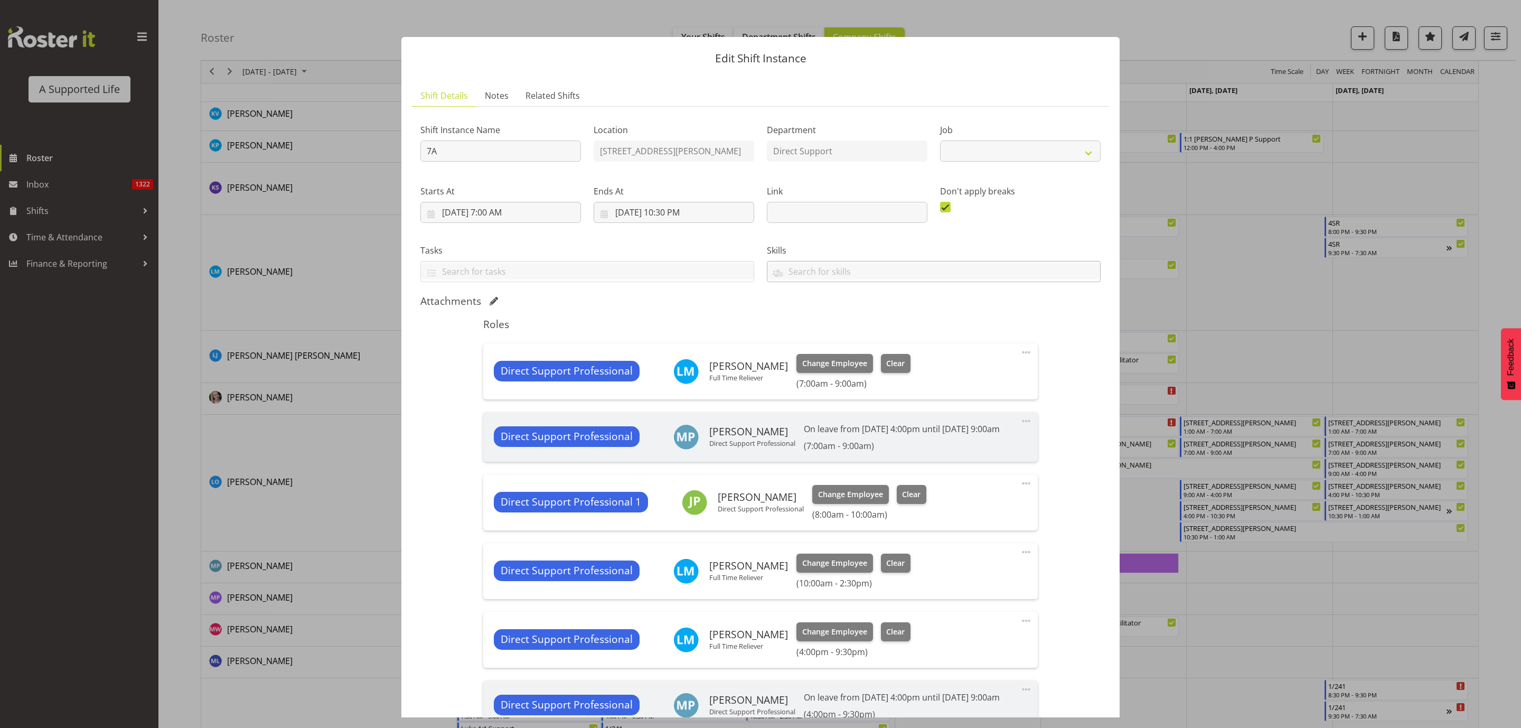
select select "4112"
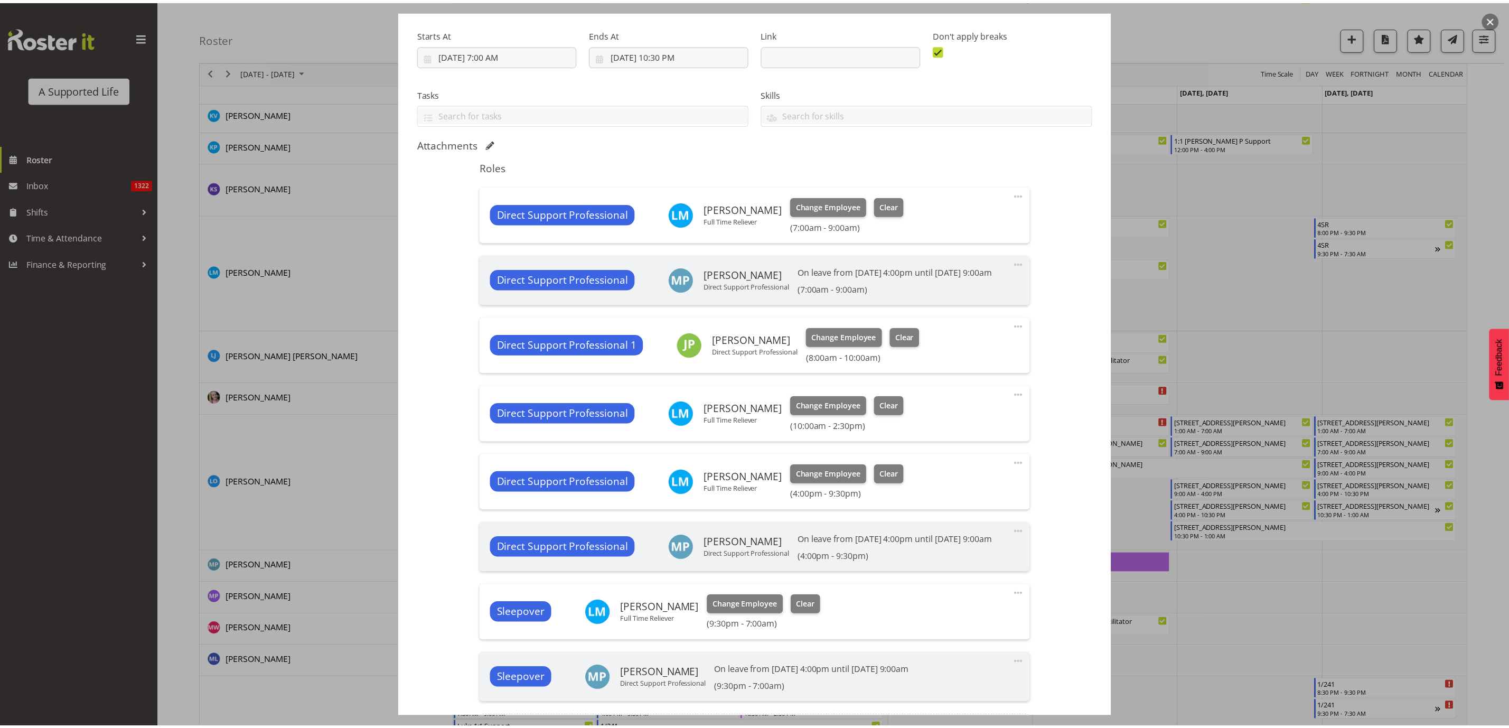
scroll to position [158, 0]
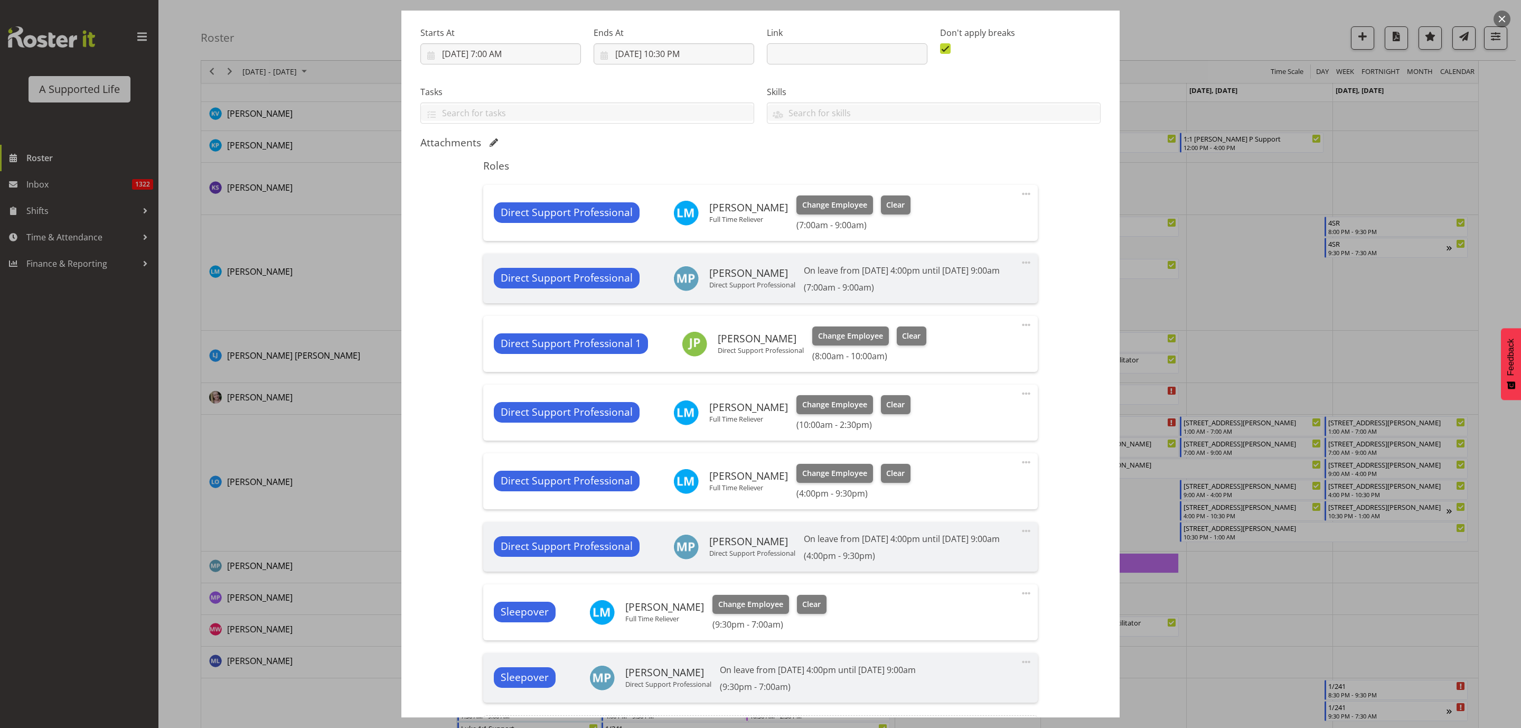
click at [1269, 307] on div at bounding box center [760, 364] width 1521 height 728
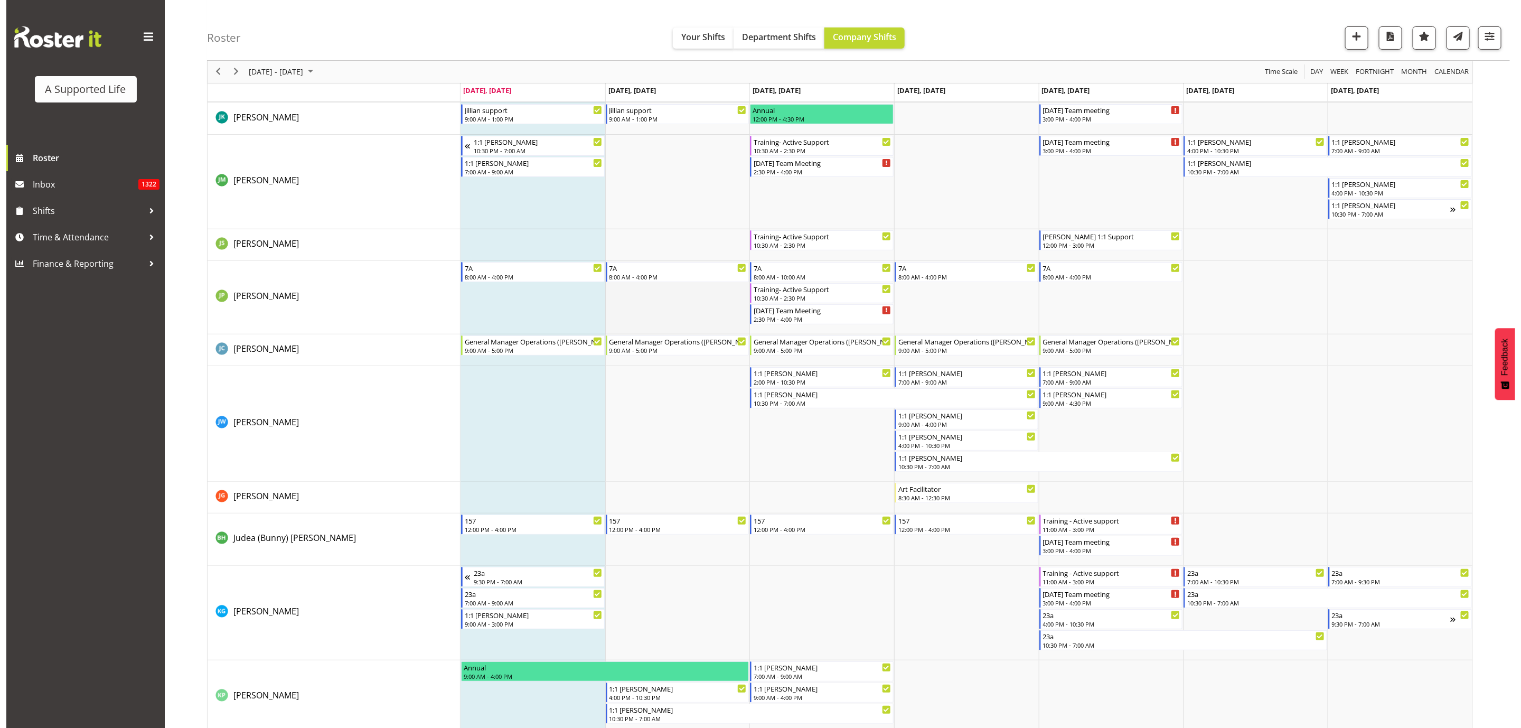
scroll to position [3327, 0]
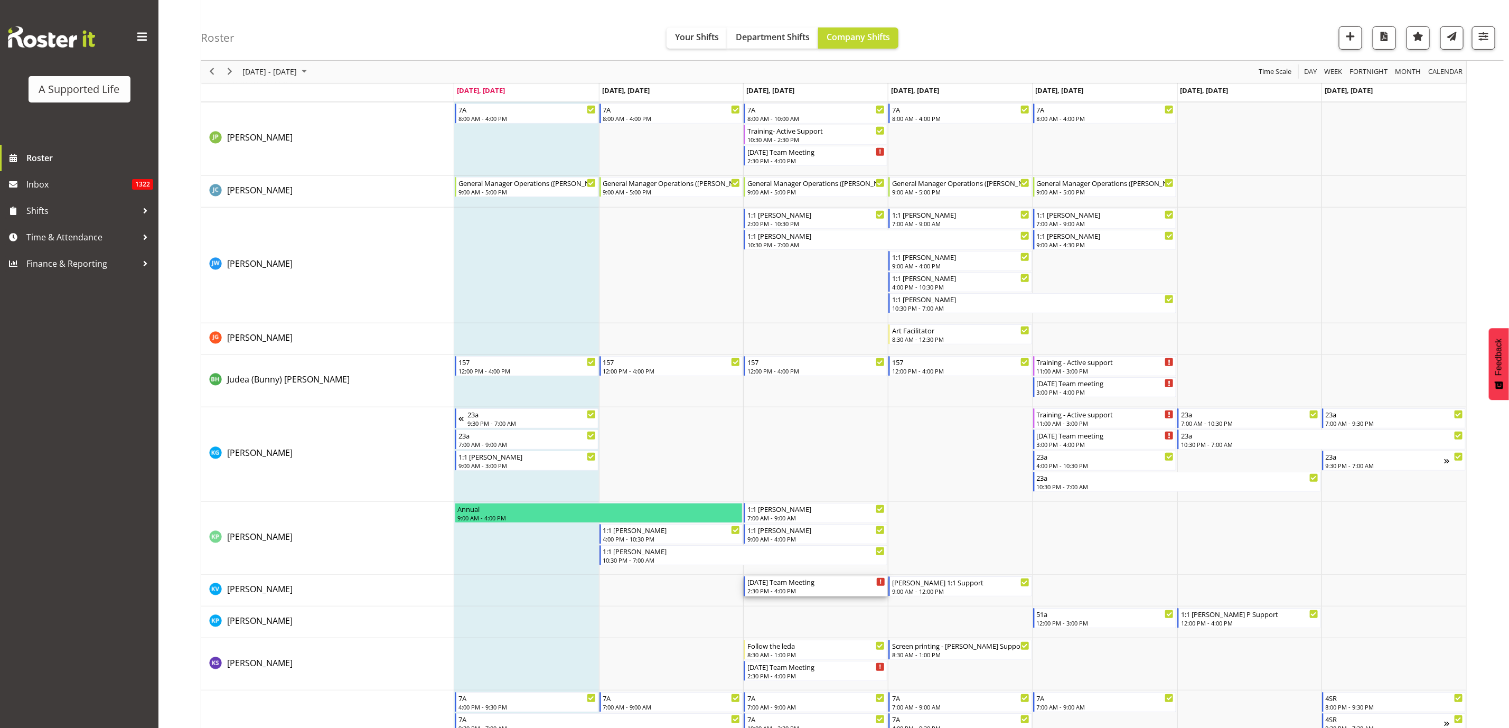
click at [828, 588] on div "[DATE] Team Meeting 2:30 PM - 4:00 PM" at bounding box center [816, 586] width 138 height 20
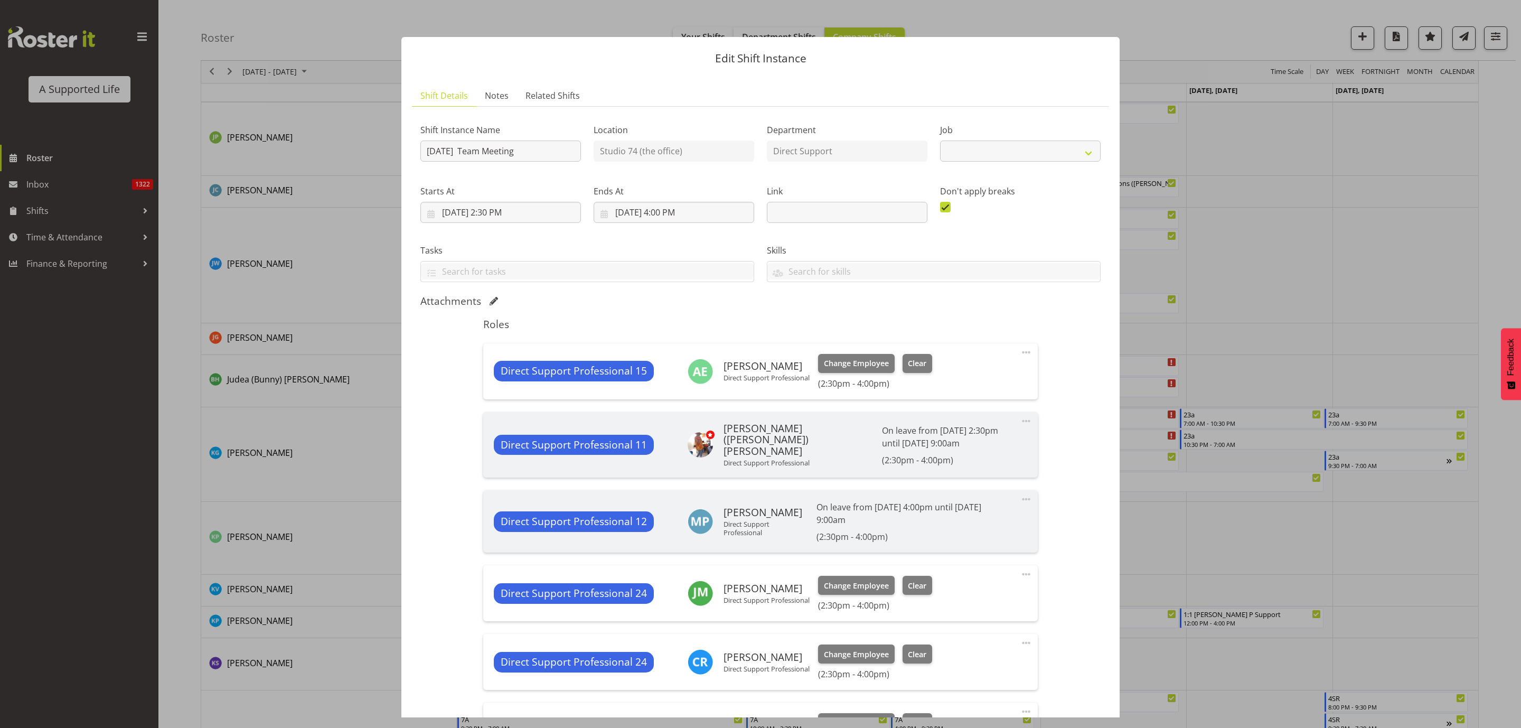
select select "4112"
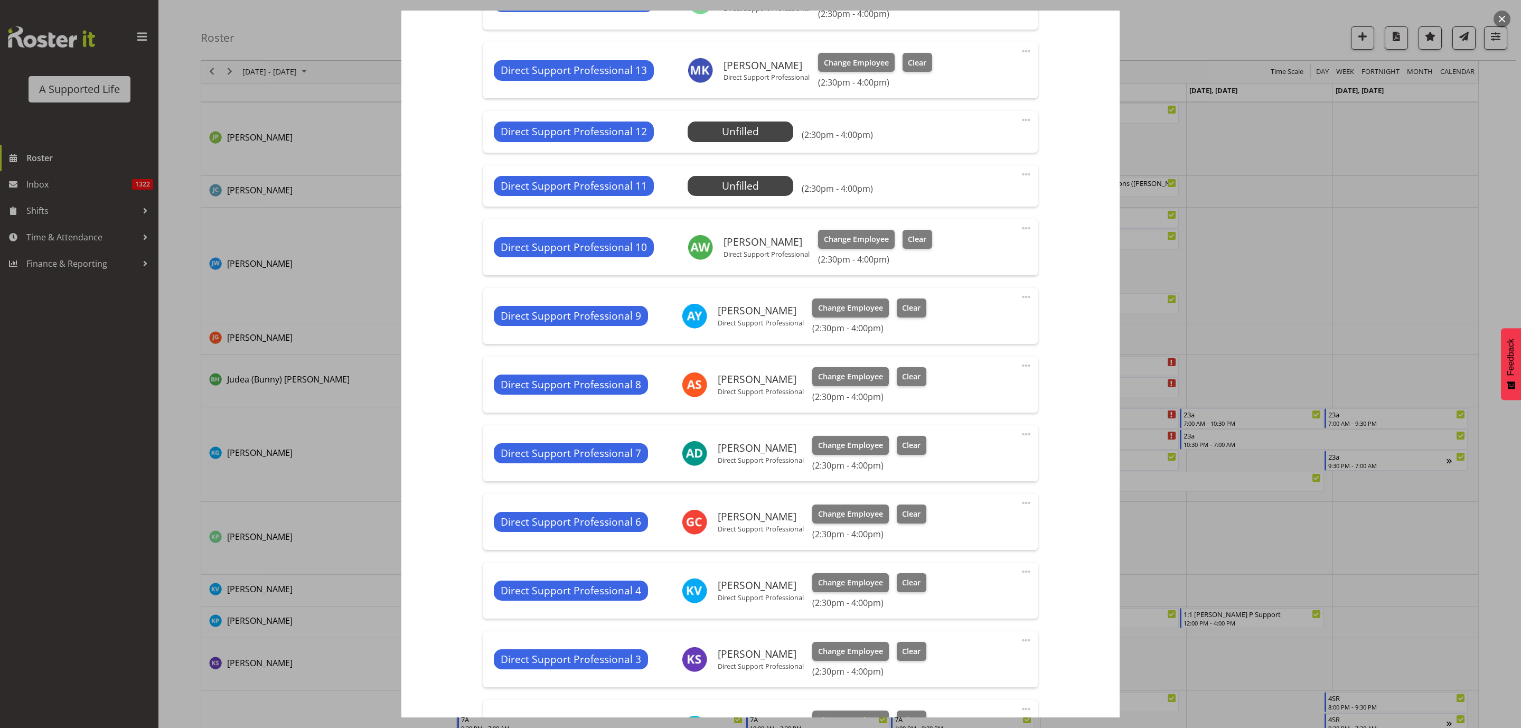
scroll to position [1426, 0]
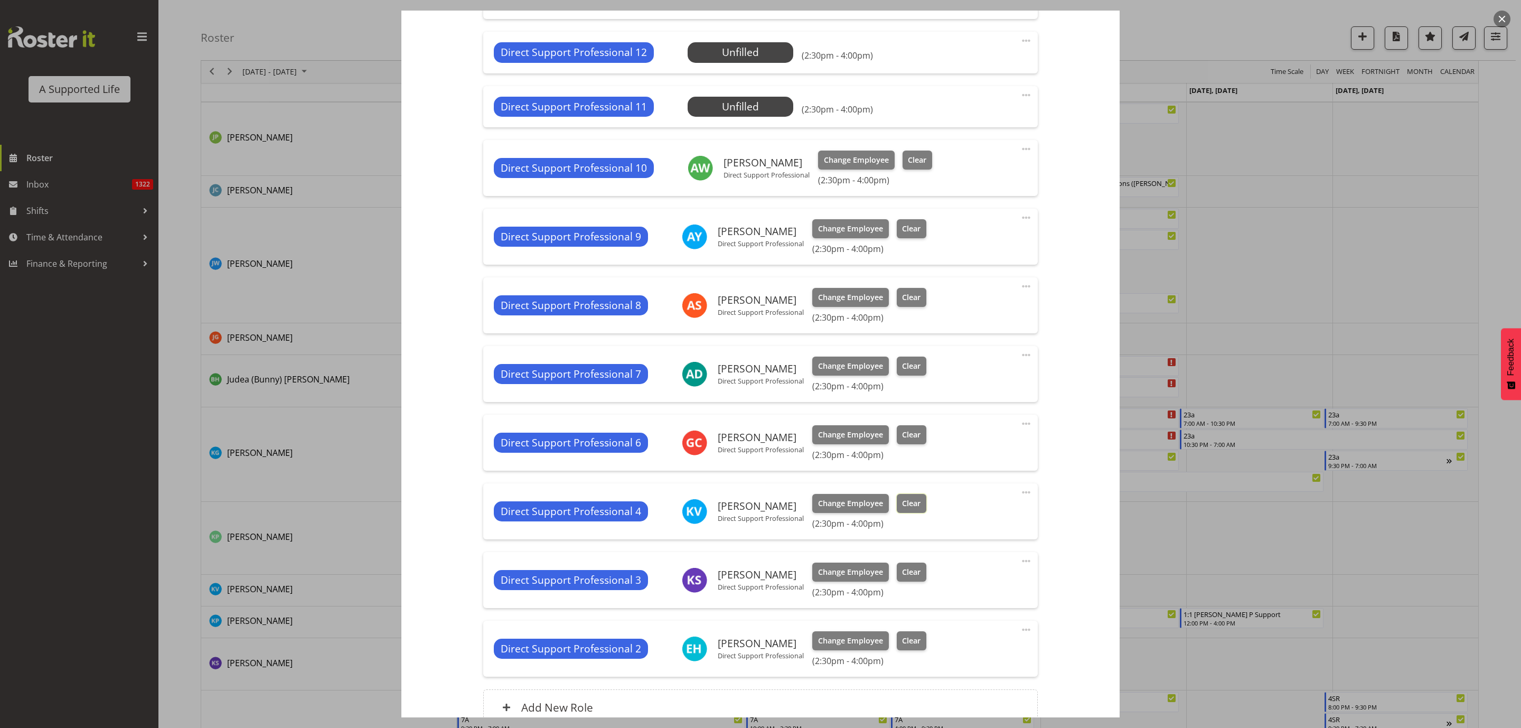
click at [908, 503] on span "Clear" at bounding box center [911, 503] width 18 height 12
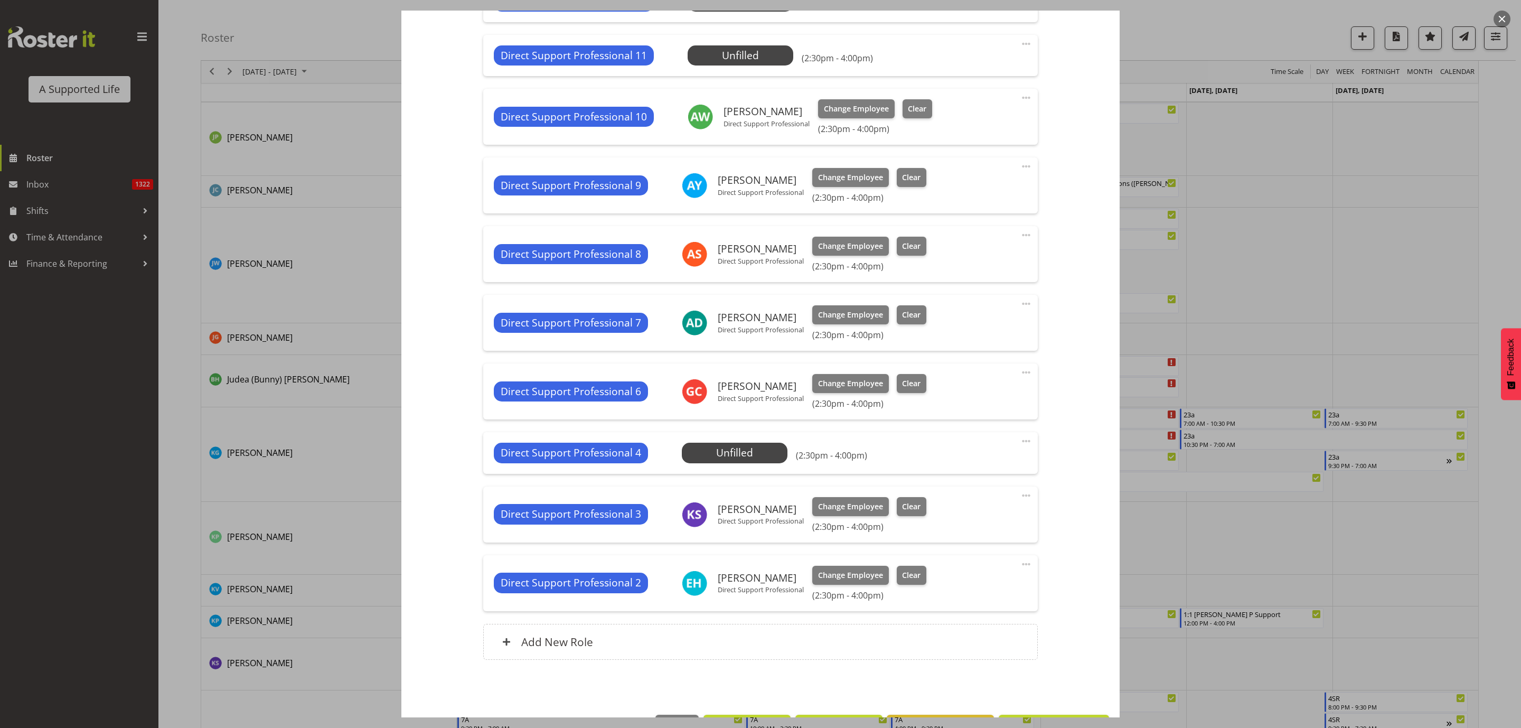
scroll to position [1510, 0]
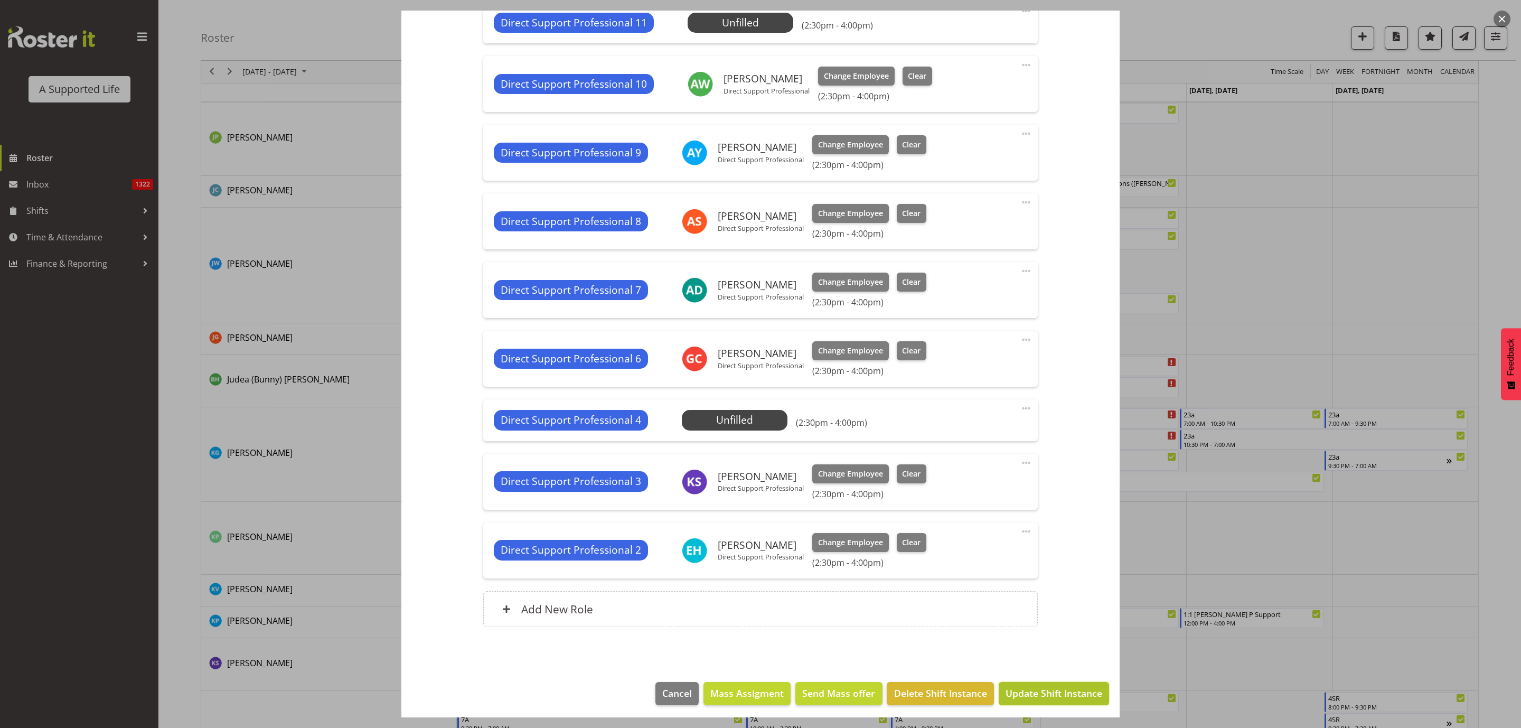
click at [1054, 682] on button "Update Shift Instance" at bounding box center [1053, 693] width 110 height 23
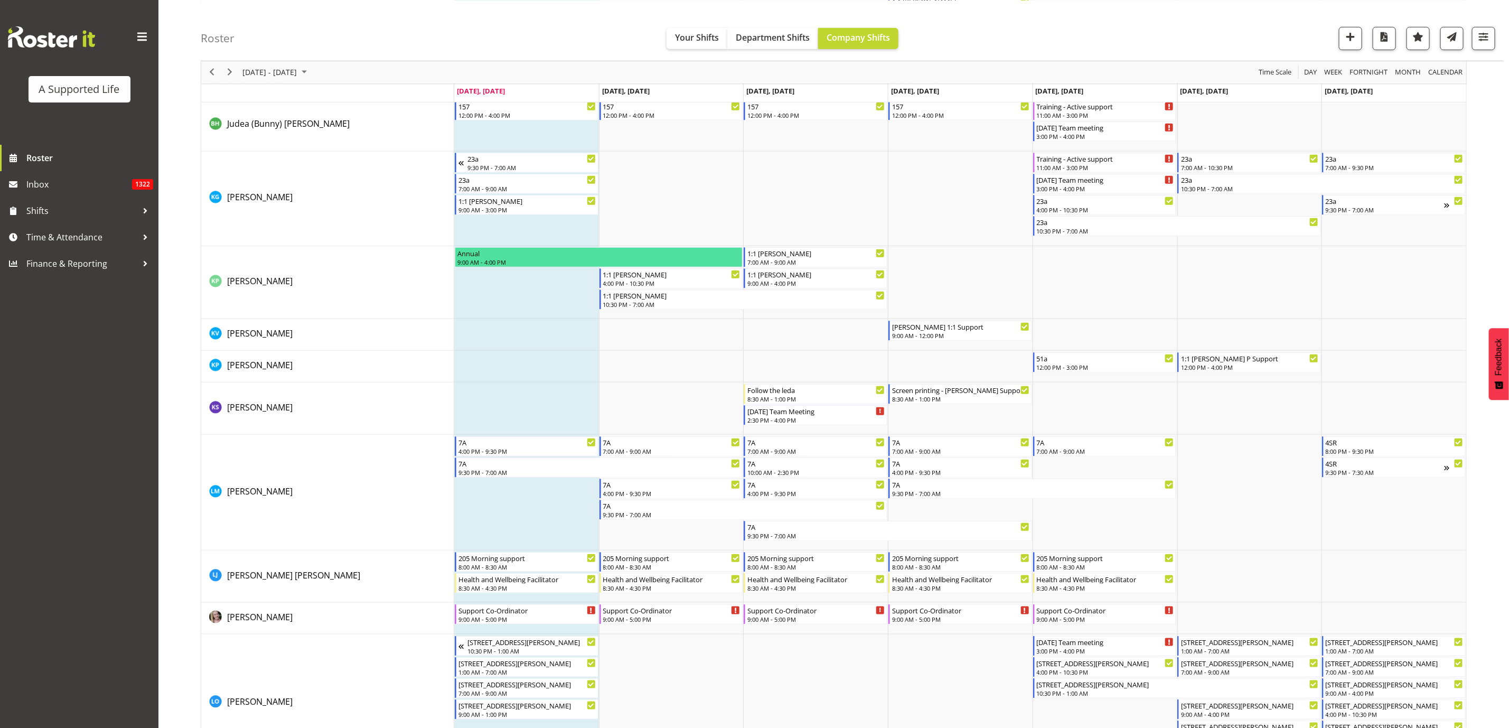
scroll to position [3547, 0]
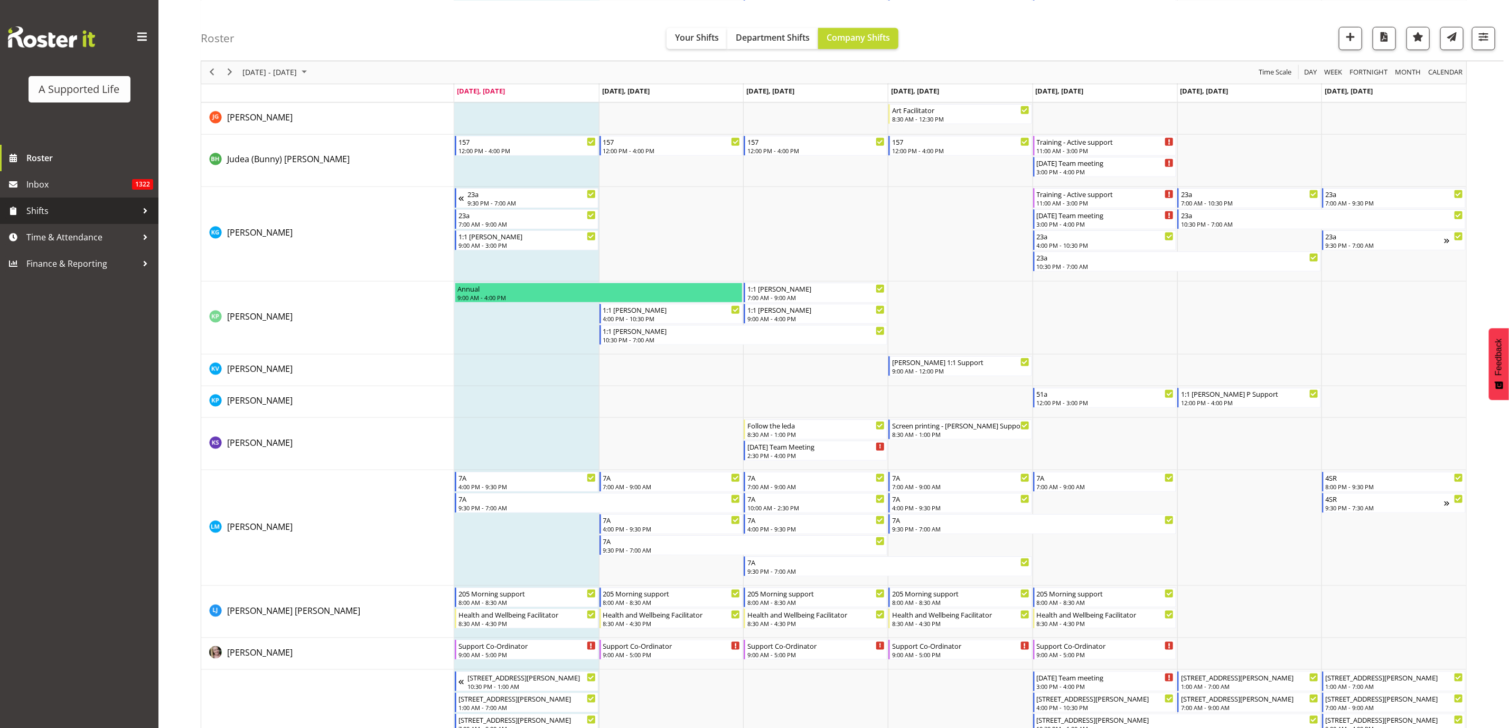
click at [60, 210] on span "Shifts" at bounding box center [81, 211] width 111 height 16
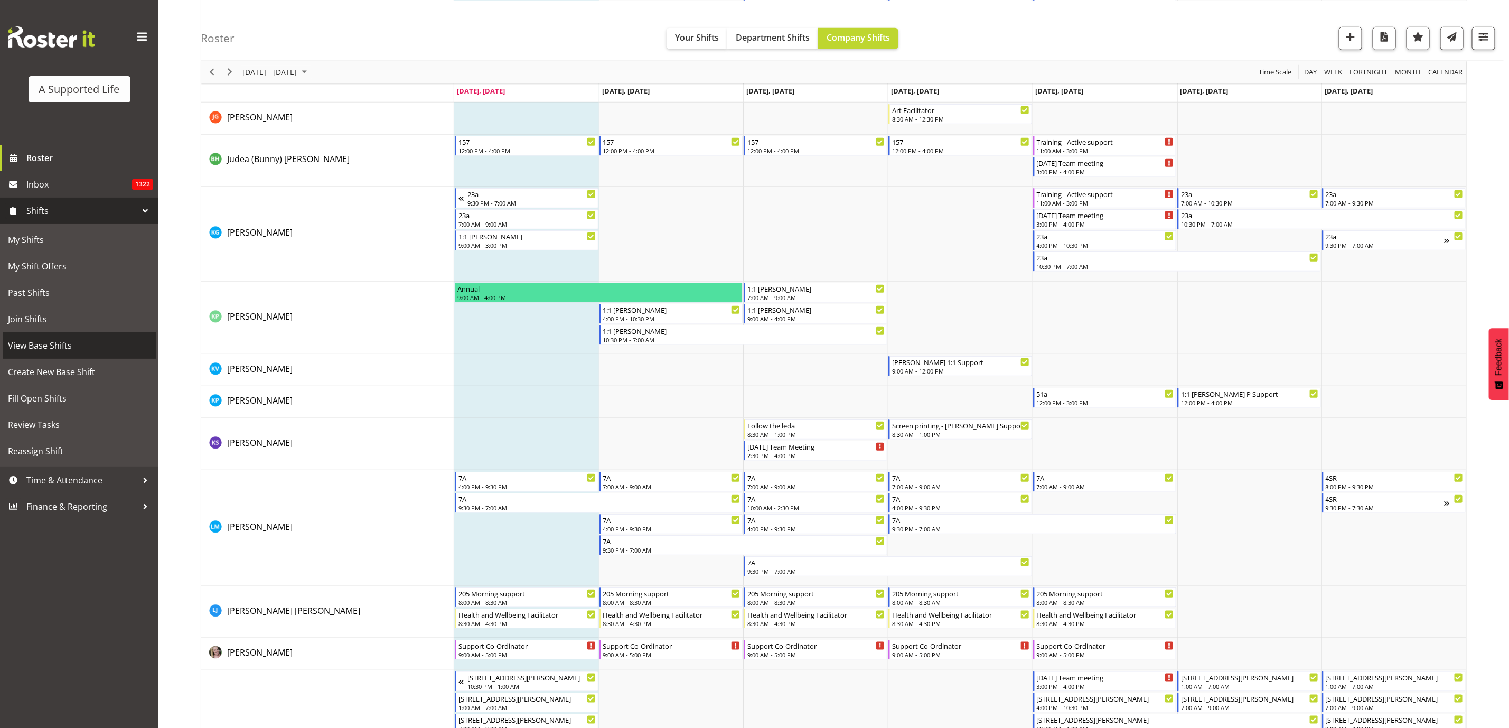
click at [51, 343] on span "View Base Shifts" at bounding box center [79, 345] width 143 height 16
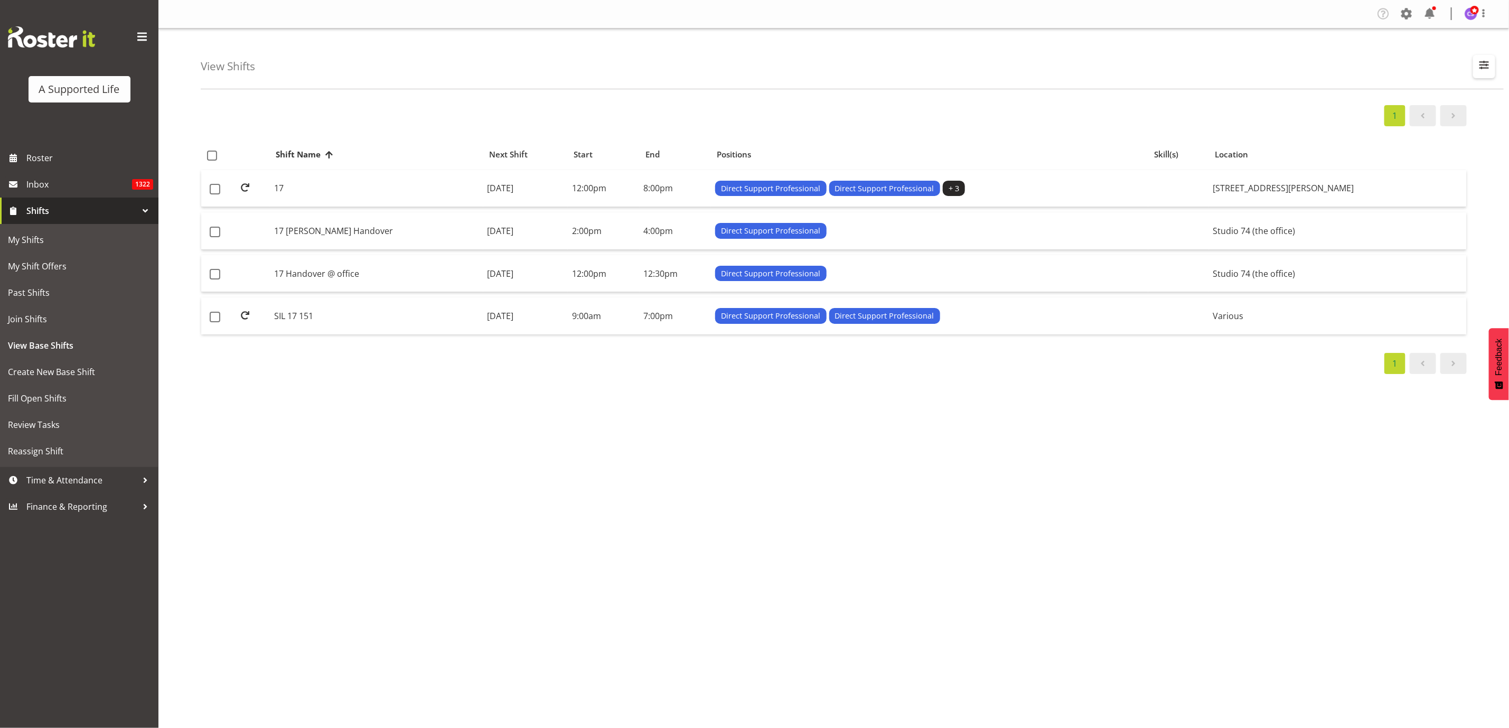
click at [1480, 59] on span "button" at bounding box center [1484, 65] width 14 height 14
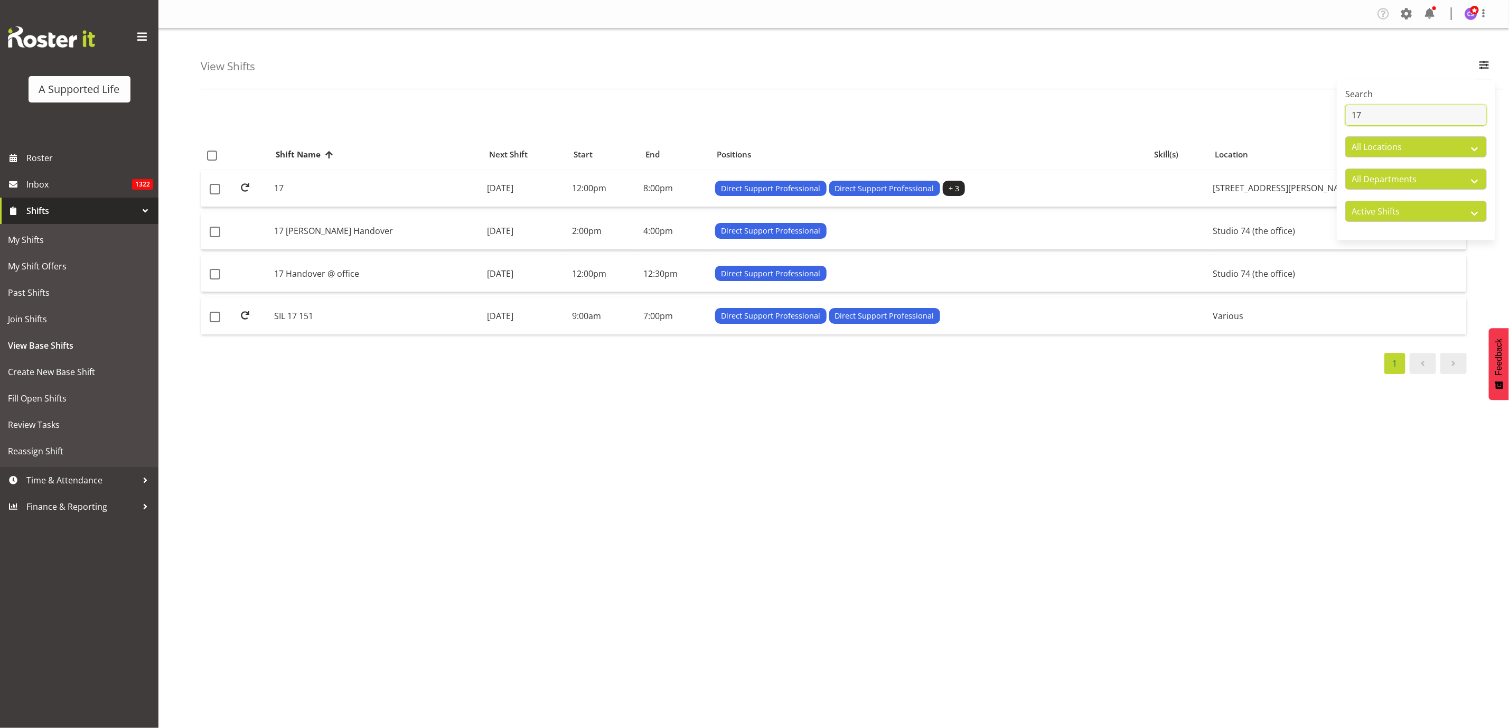
click at [1383, 115] on input "17" at bounding box center [1416, 115] width 142 height 21
type input "1"
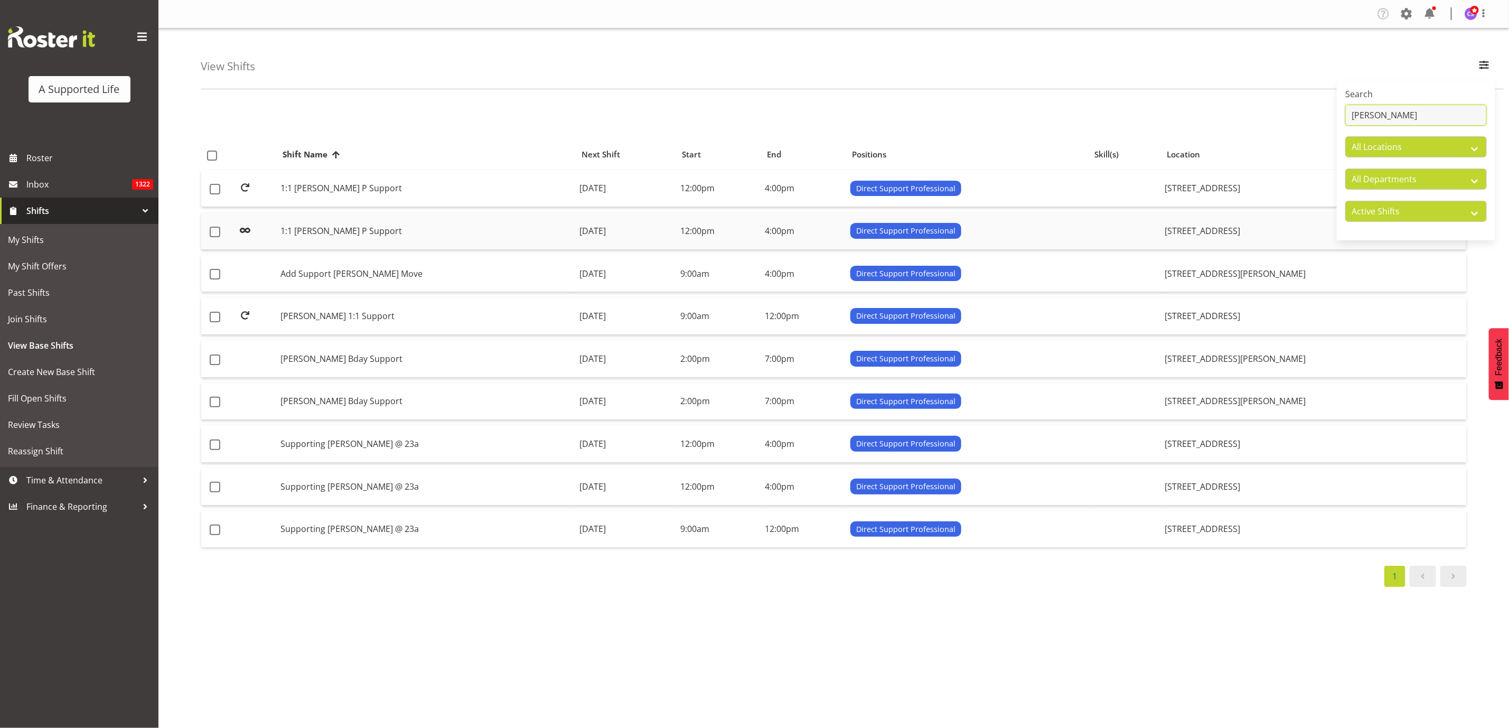
type input "[PERSON_NAME]"
click at [338, 225] on td "1:1 [PERSON_NAME] P Support" at bounding box center [425, 230] width 299 height 37
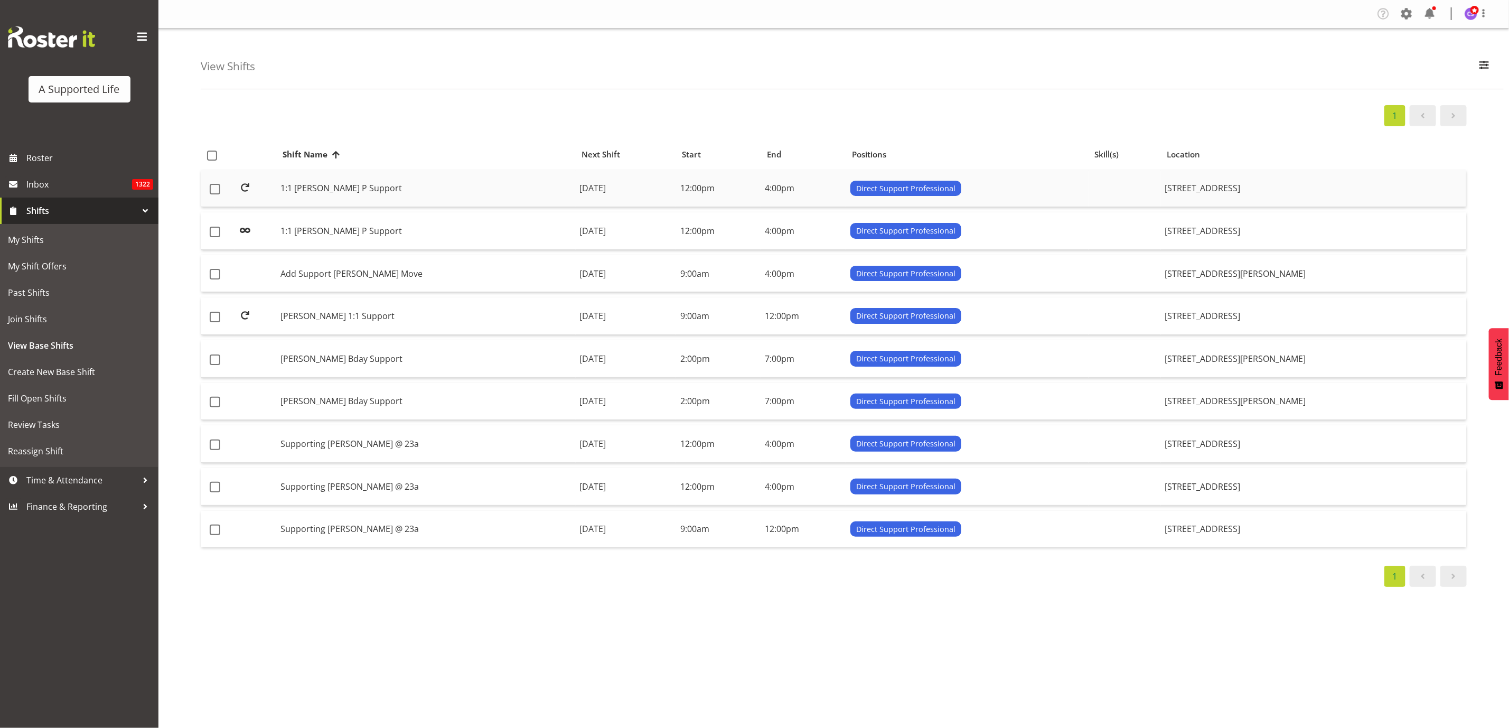
click at [344, 189] on td "1:1 [PERSON_NAME] P Support" at bounding box center [425, 188] width 299 height 37
click at [345, 230] on td "1:1 [PERSON_NAME] P Support" at bounding box center [425, 230] width 299 height 37
click at [305, 312] on td "[PERSON_NAME] 1:1 Support" at bounding box center [425, 315] width 299 height 37
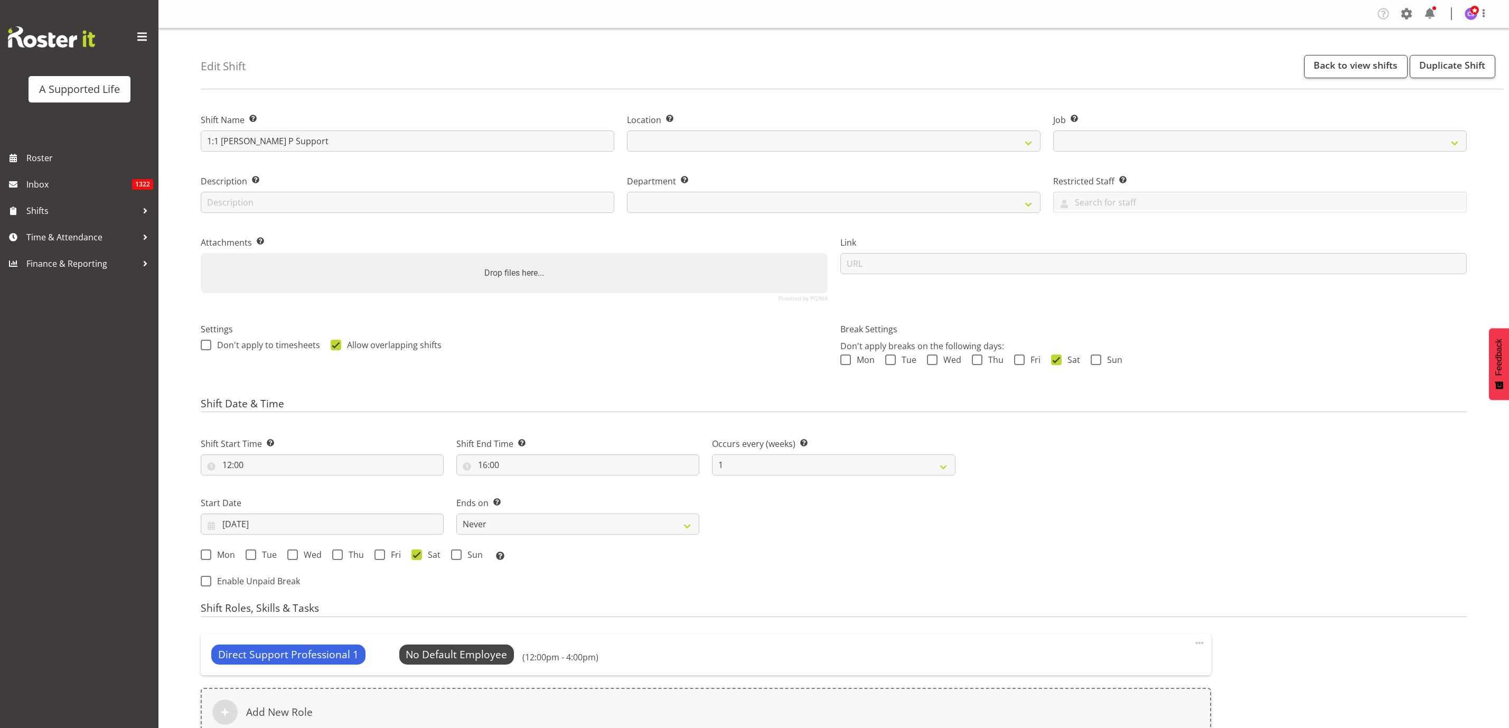
select select
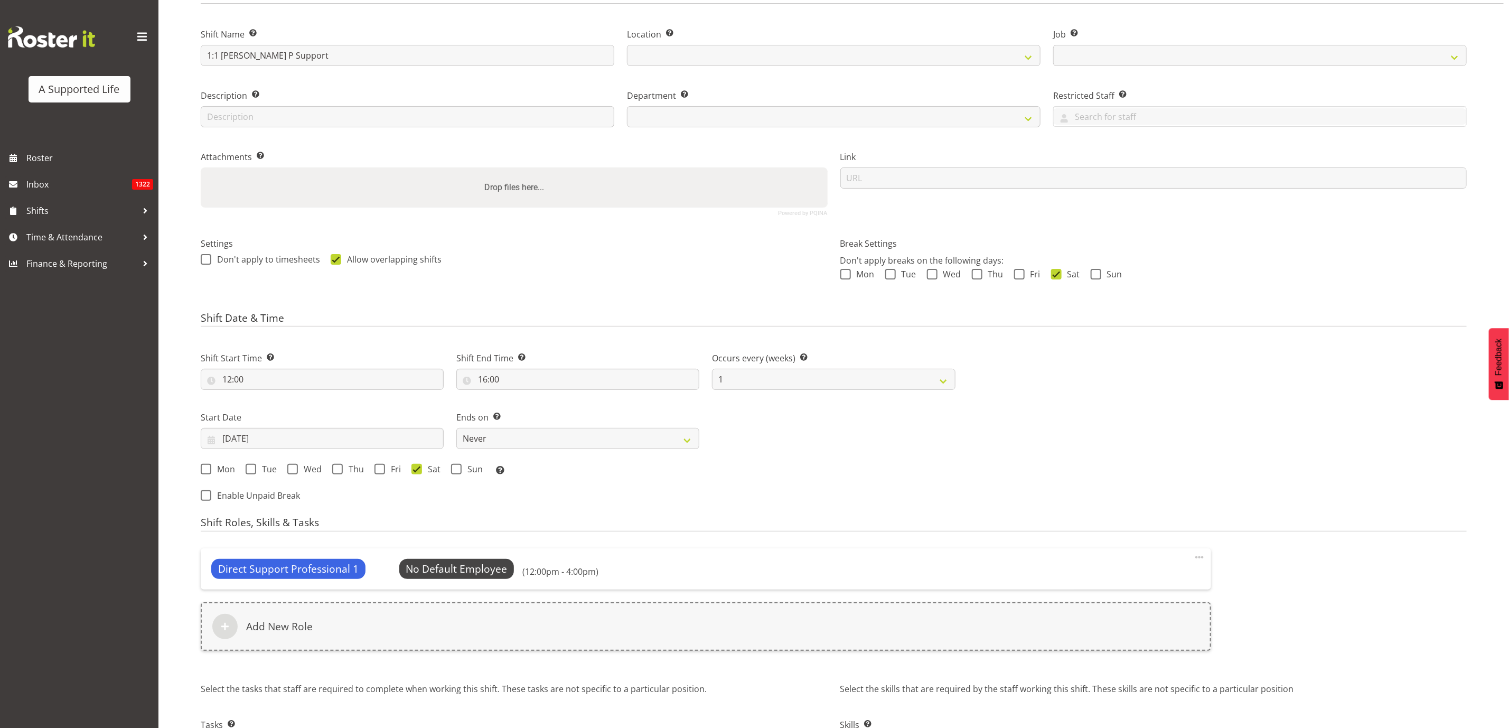
select select
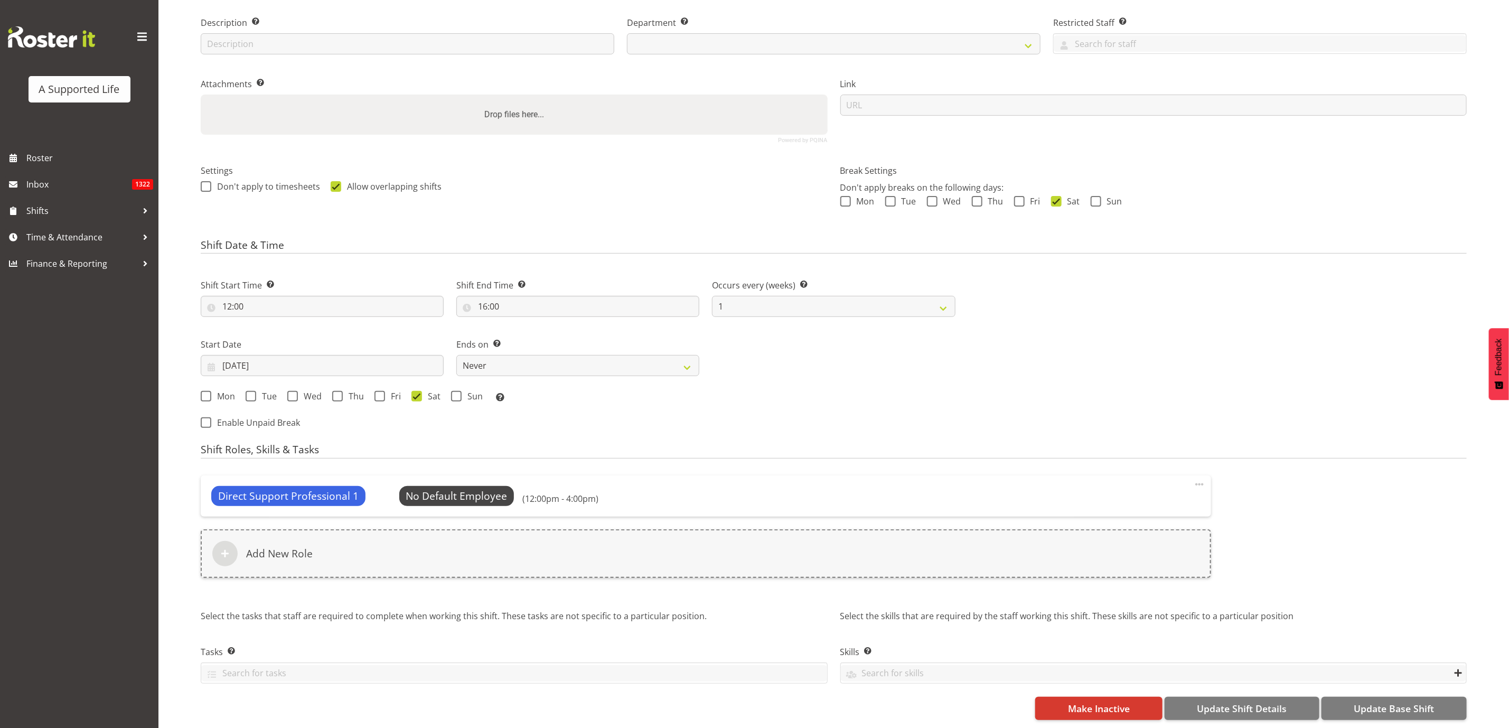
select select "4112"
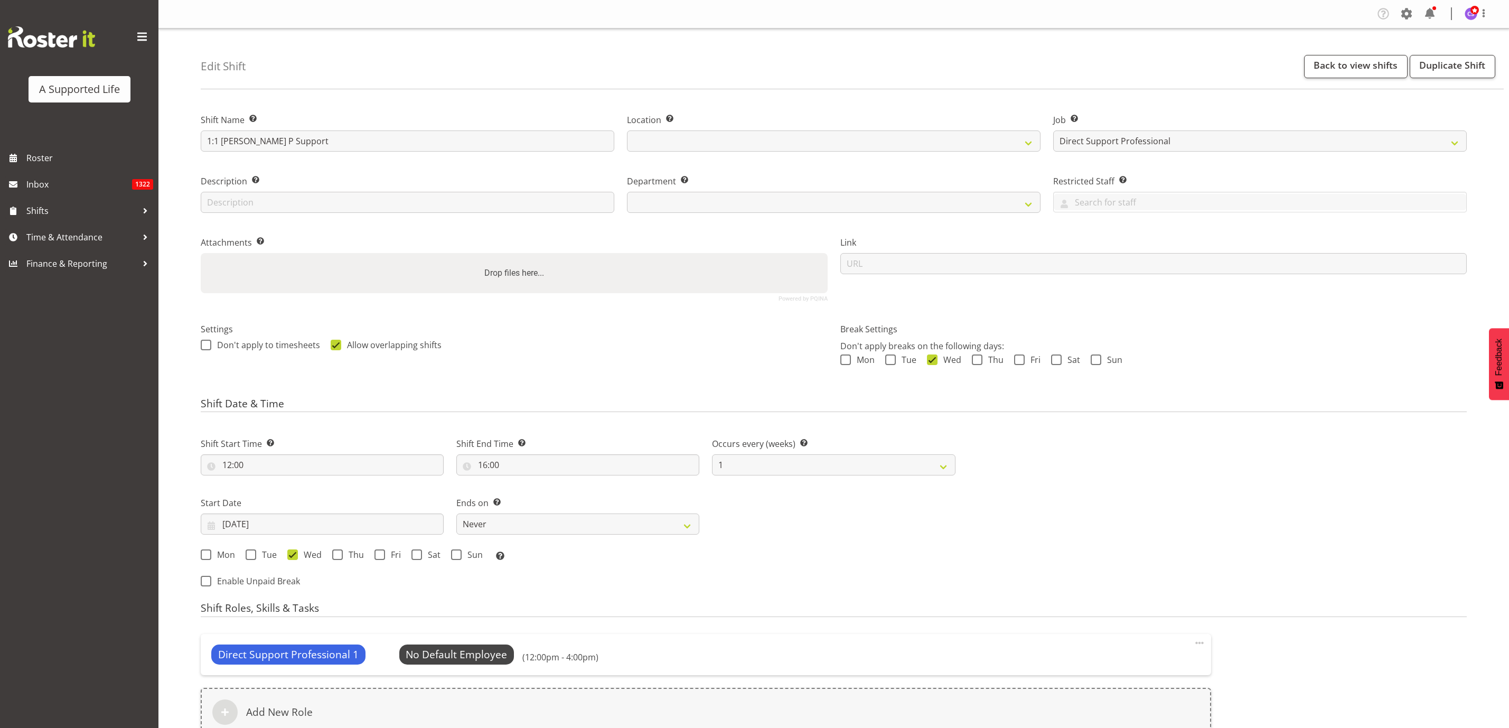
select select "4112"
select select
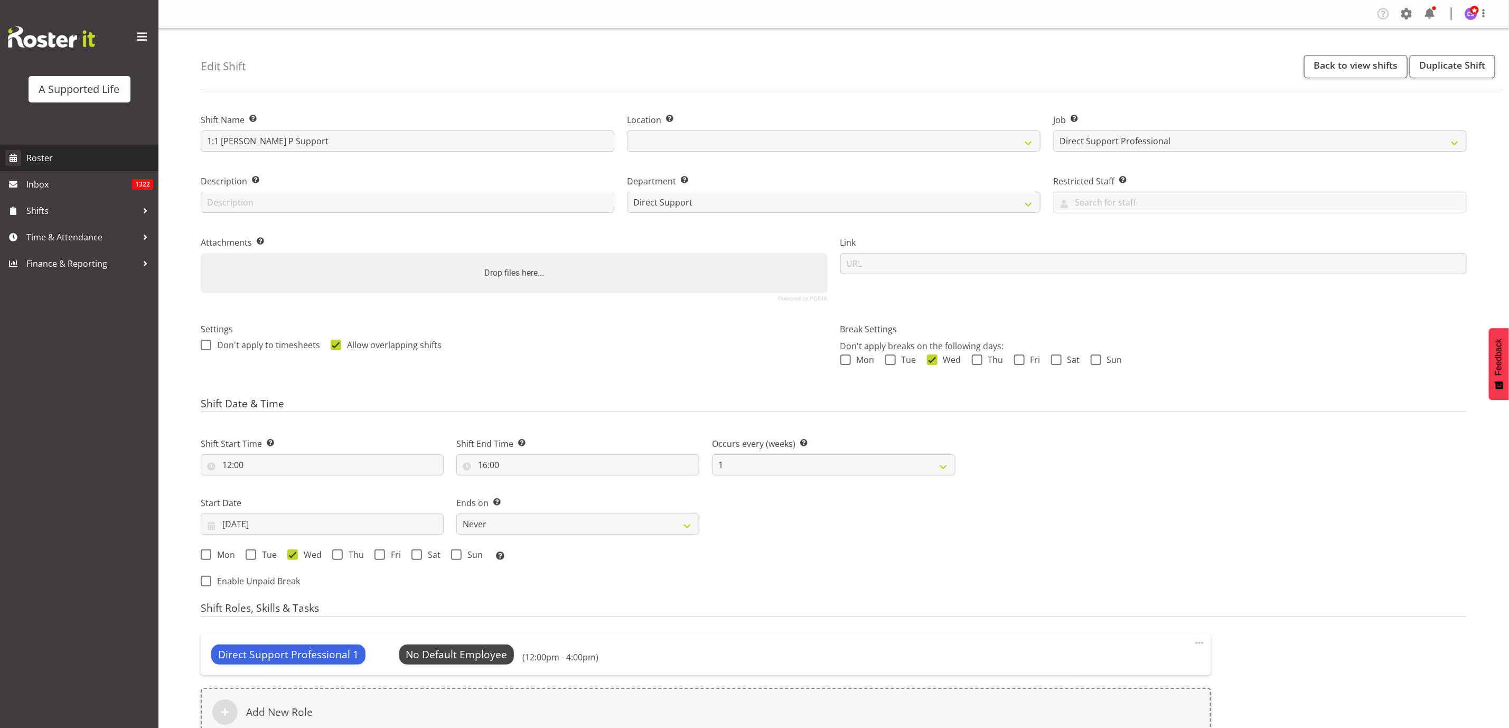
select select
select select "4112"
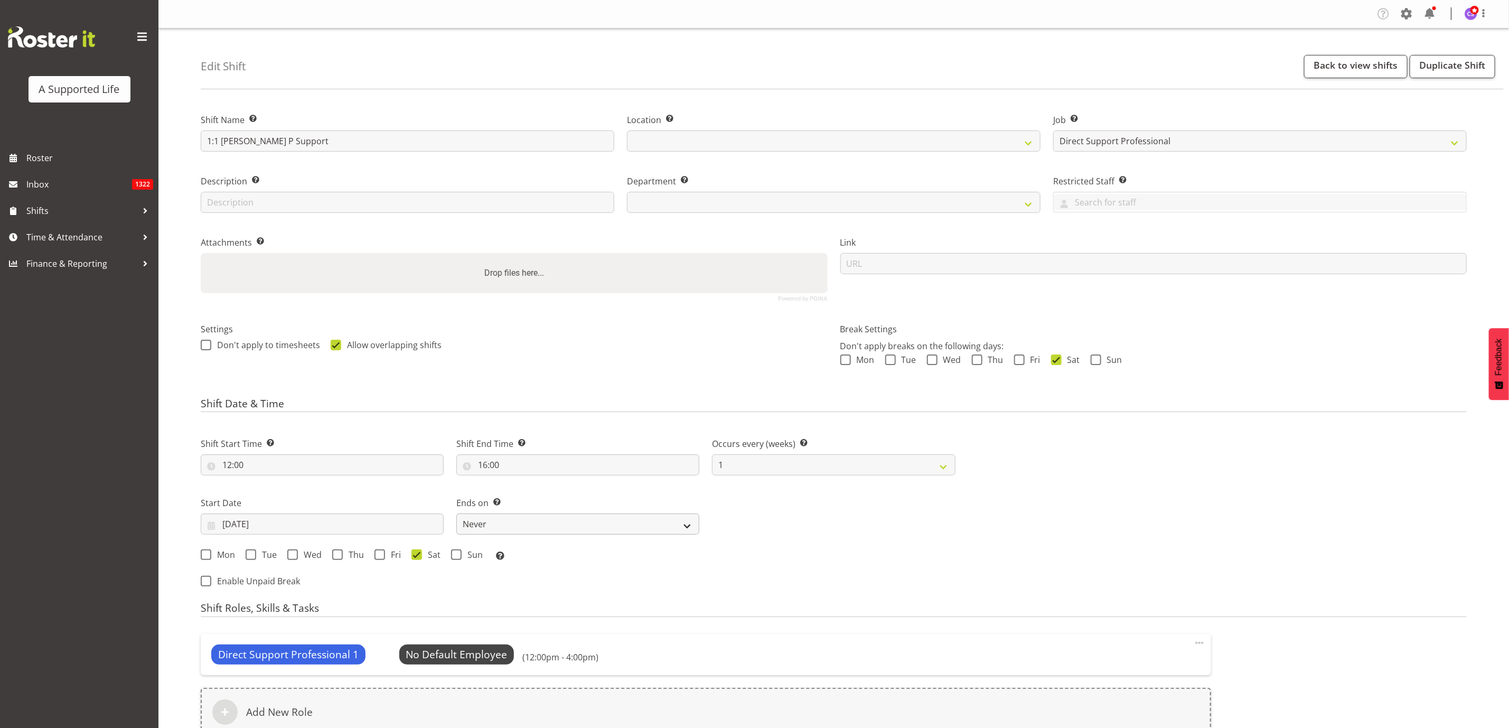
select select
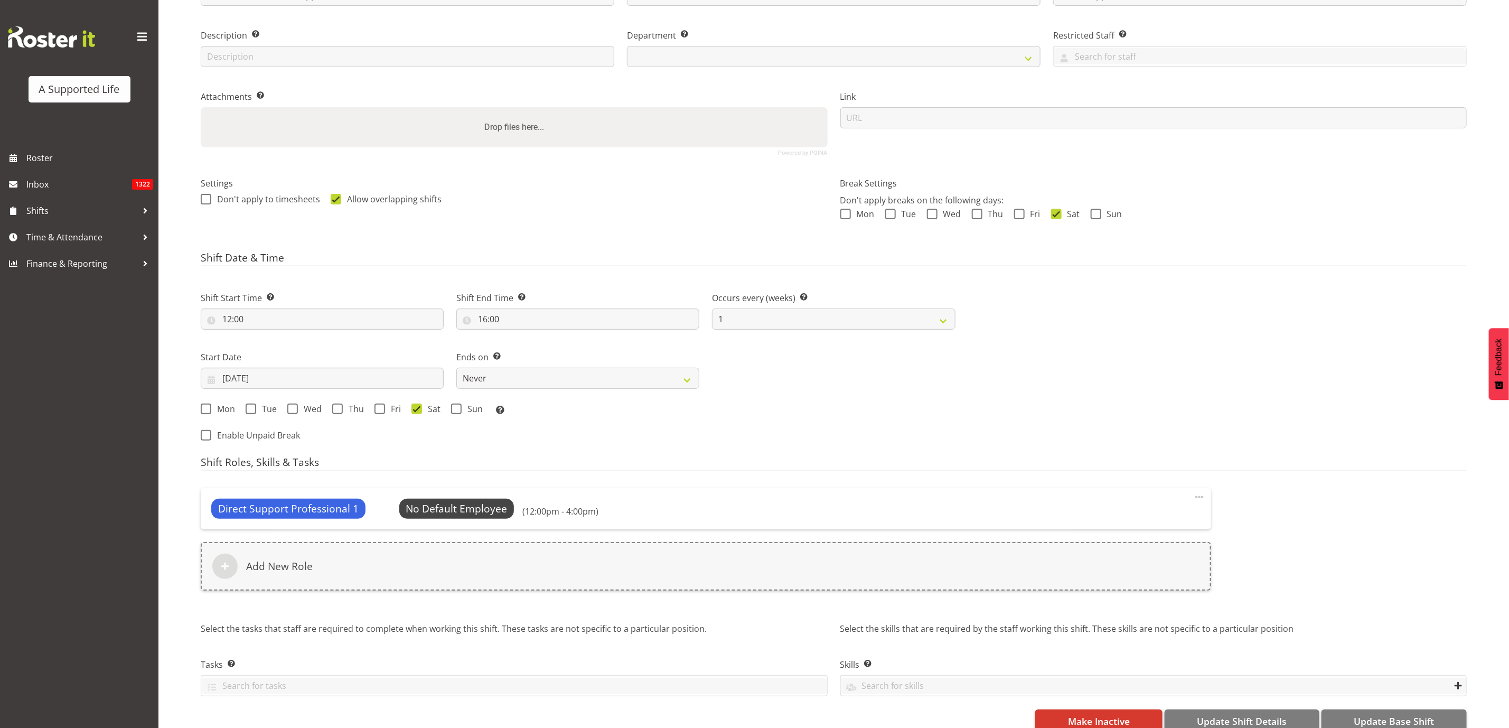
scroll to position [158, 0]
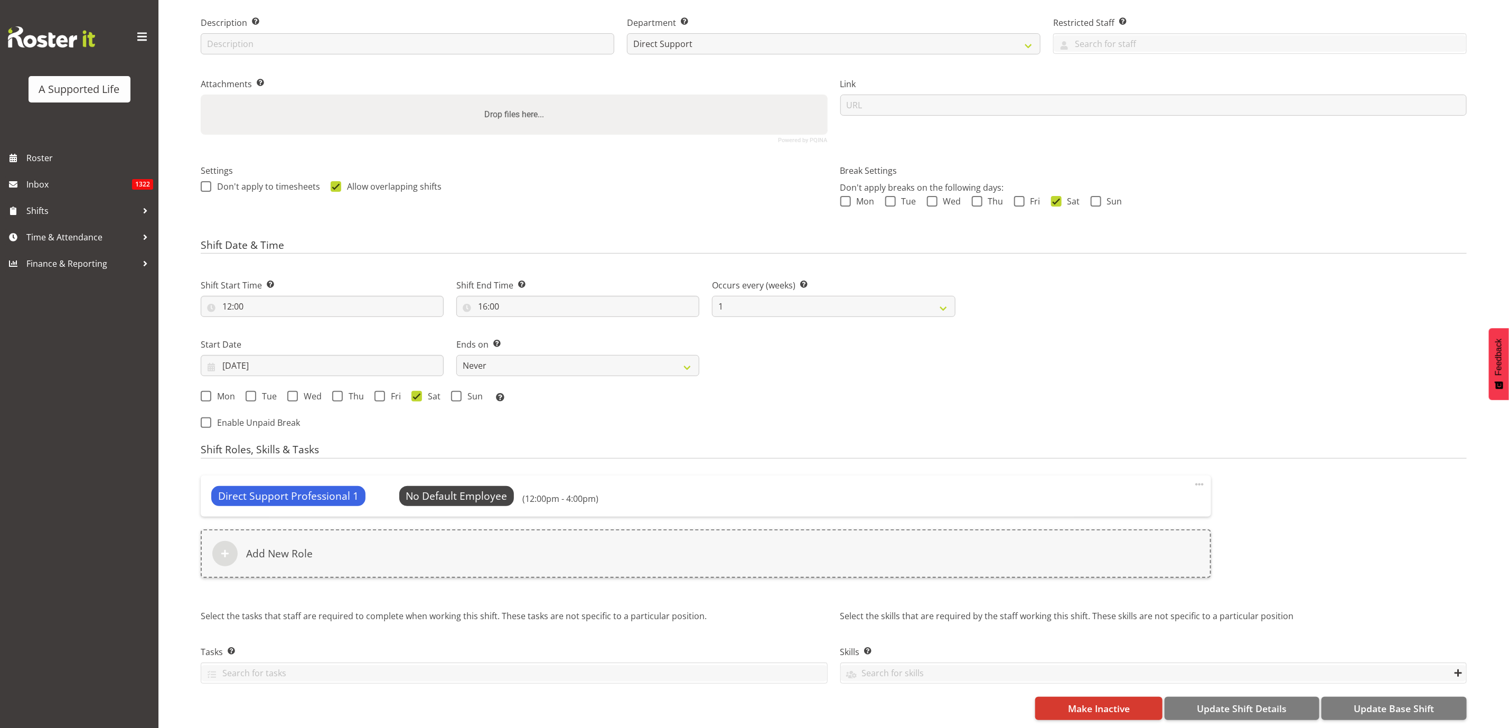
select select
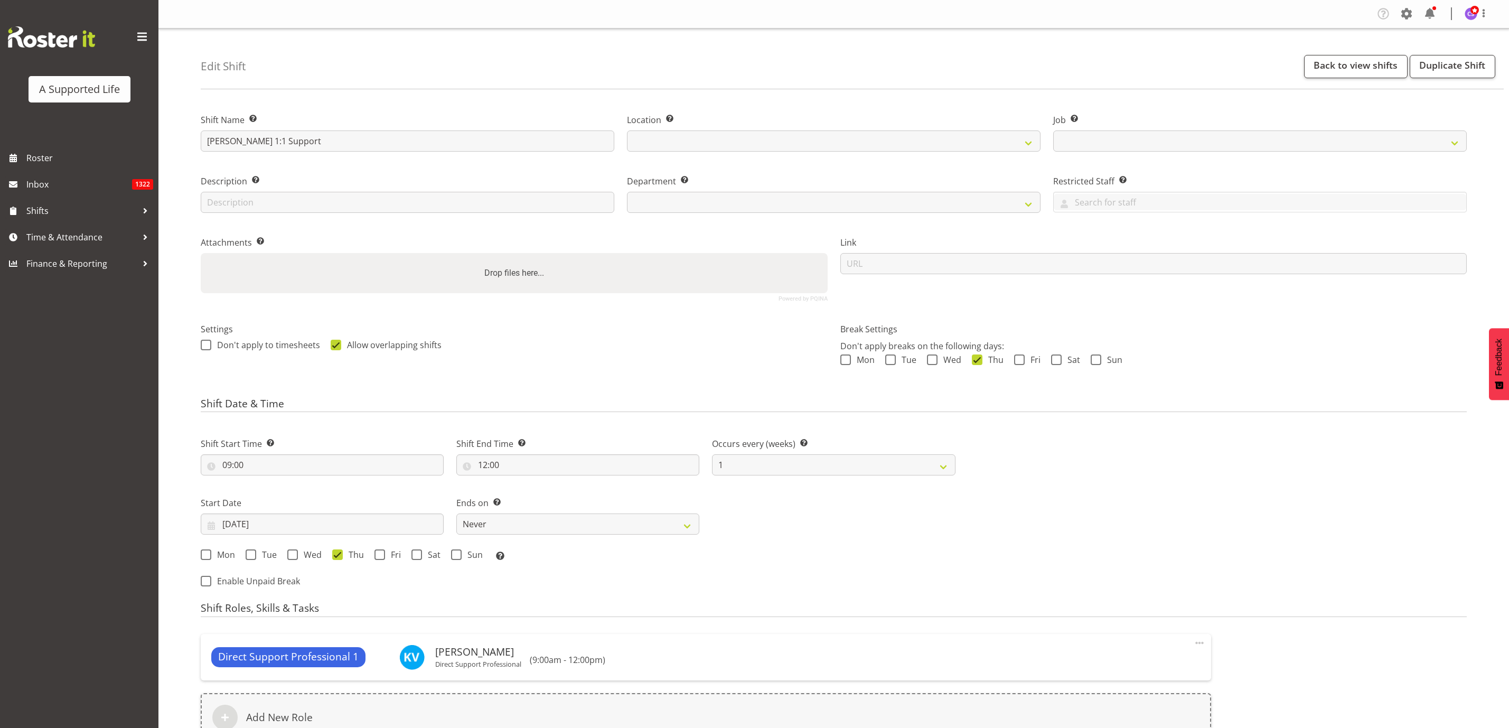
select select
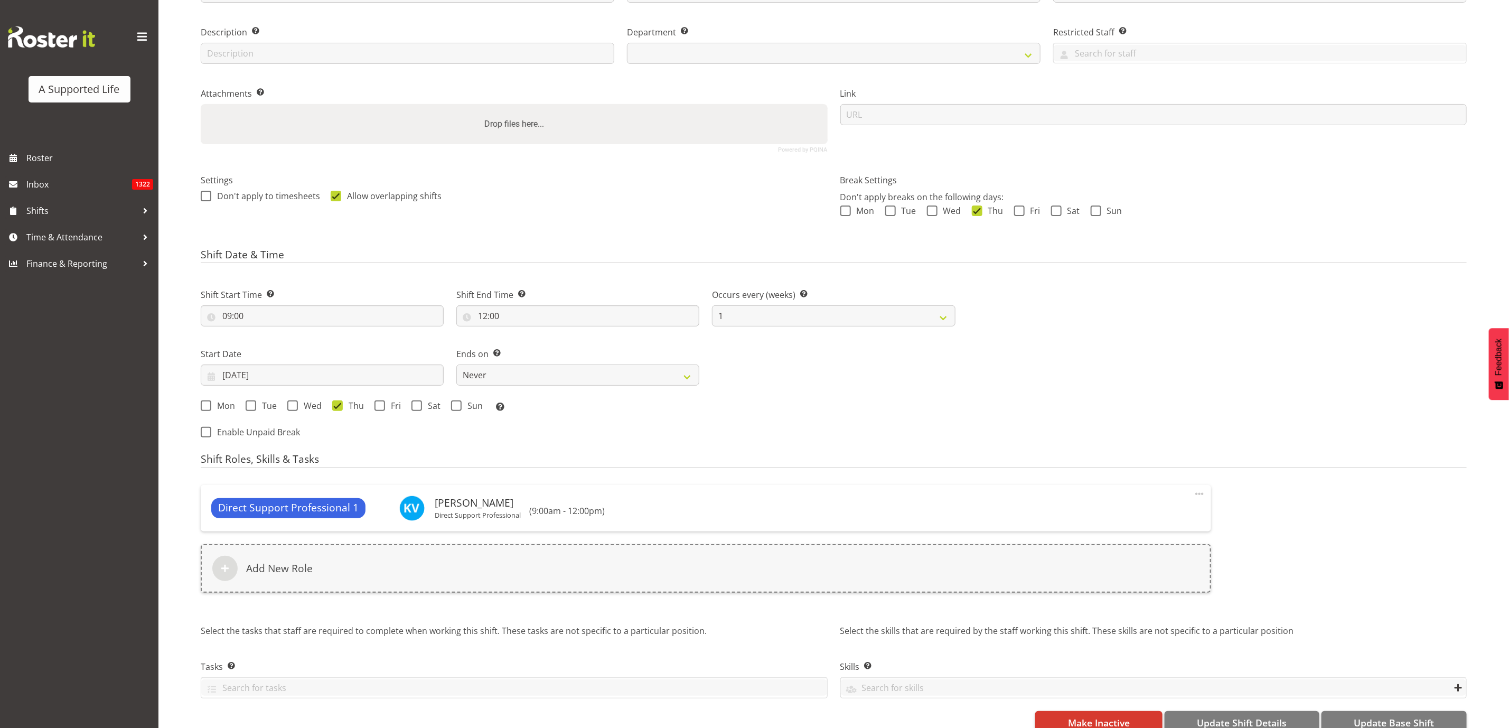
scroll to position [158, 0]
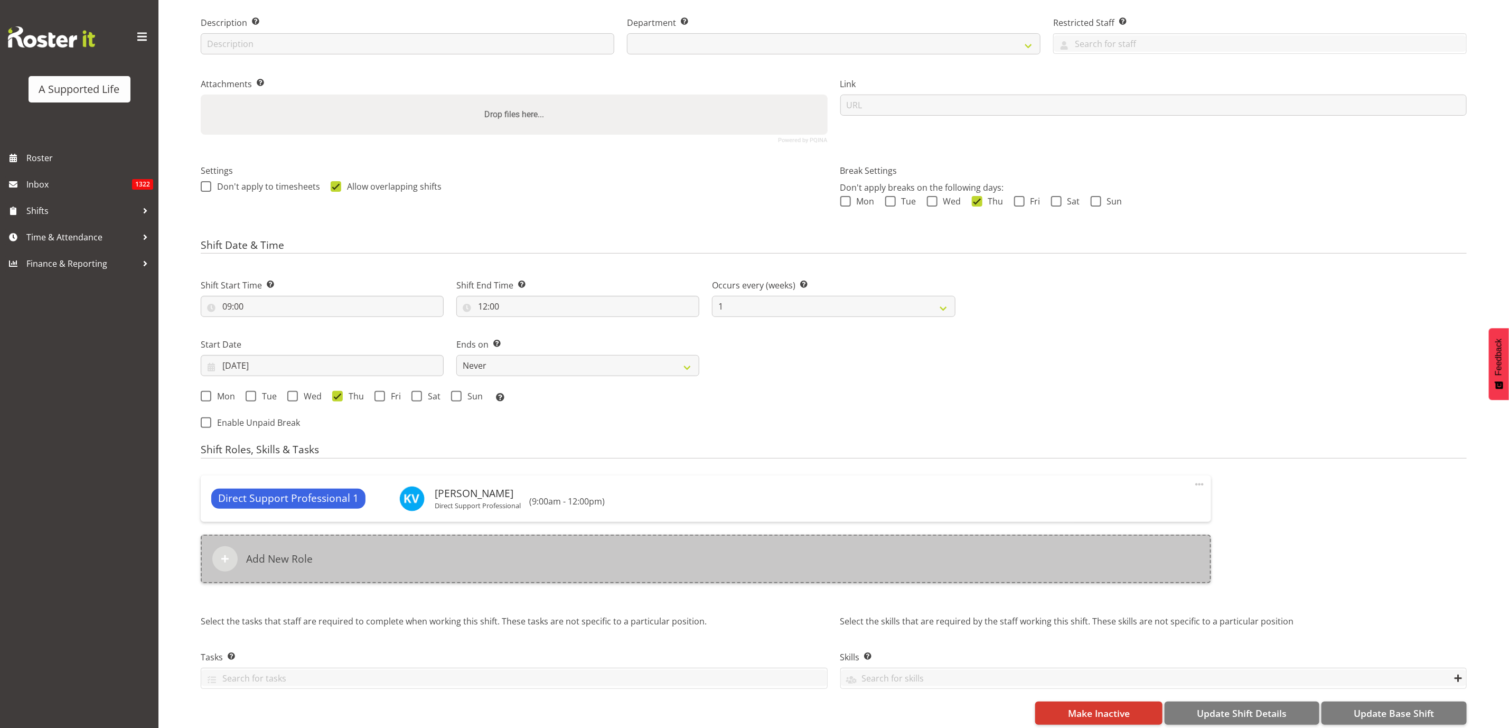
select select
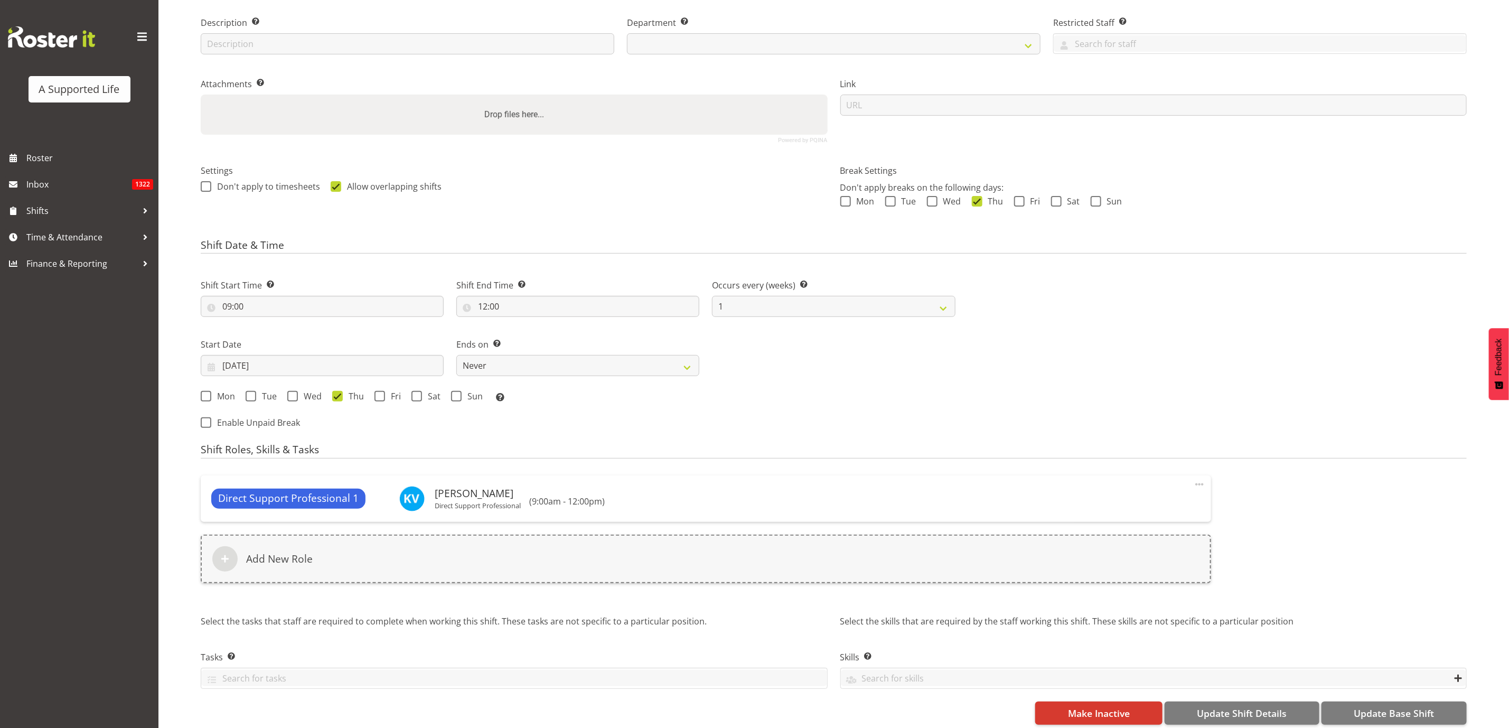
select select "4112"
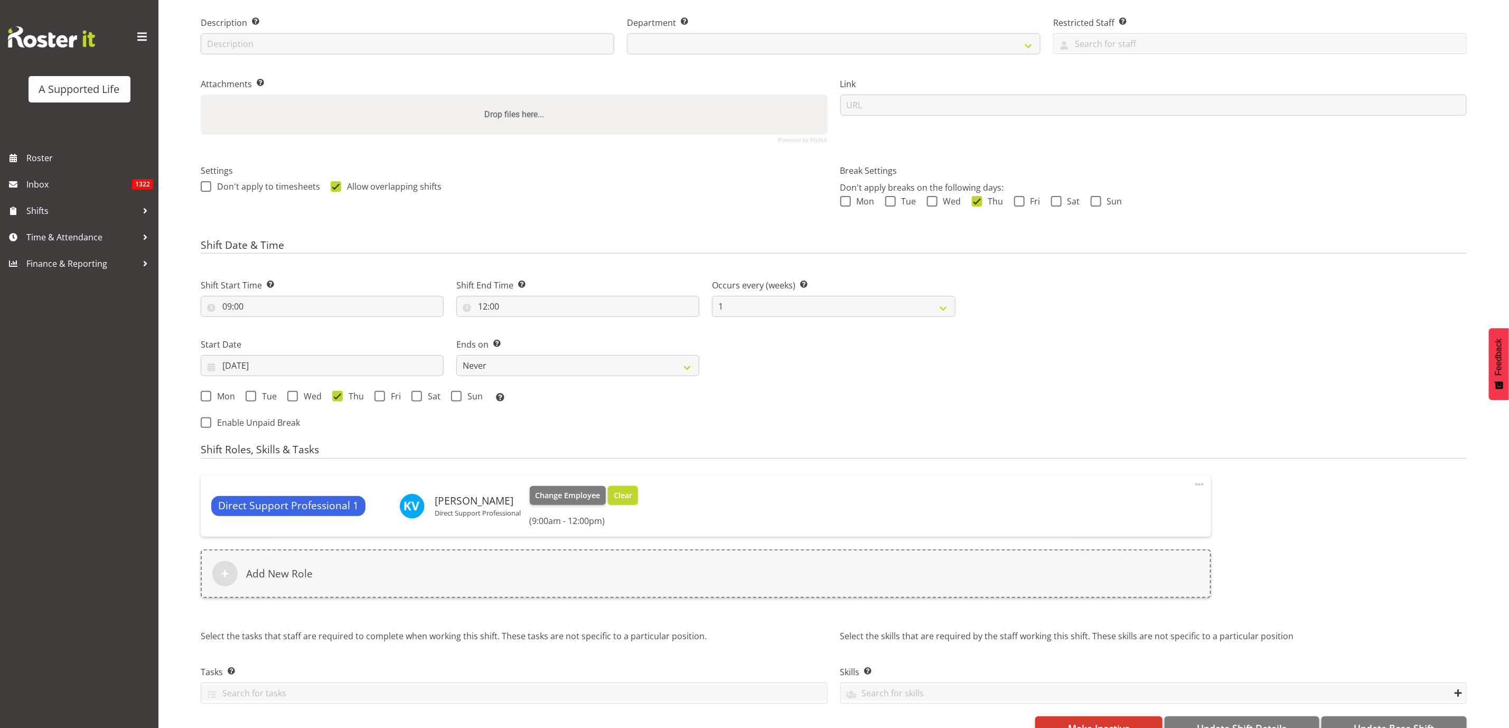
click at [618, 493] on span "Clear" at bounding box center [623, 495] width 18 height 12
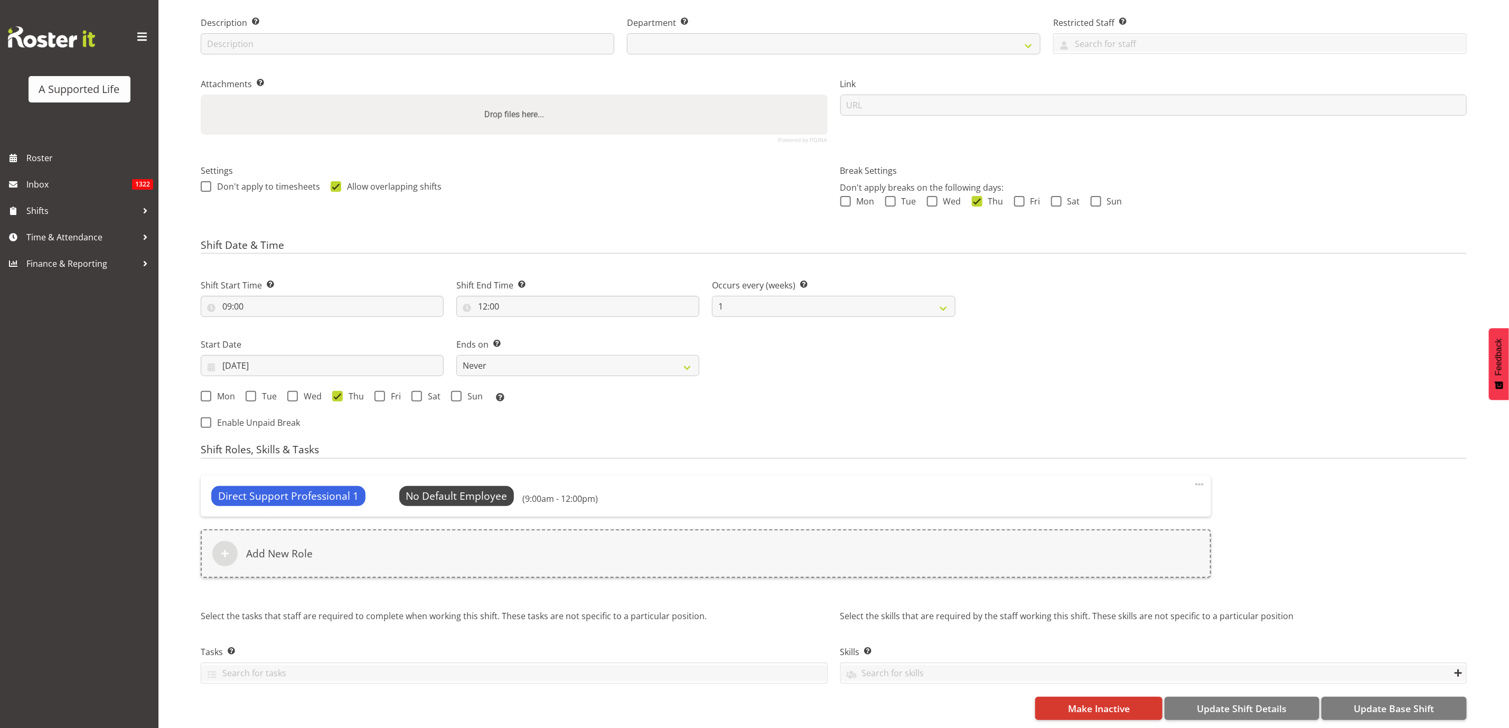
select select
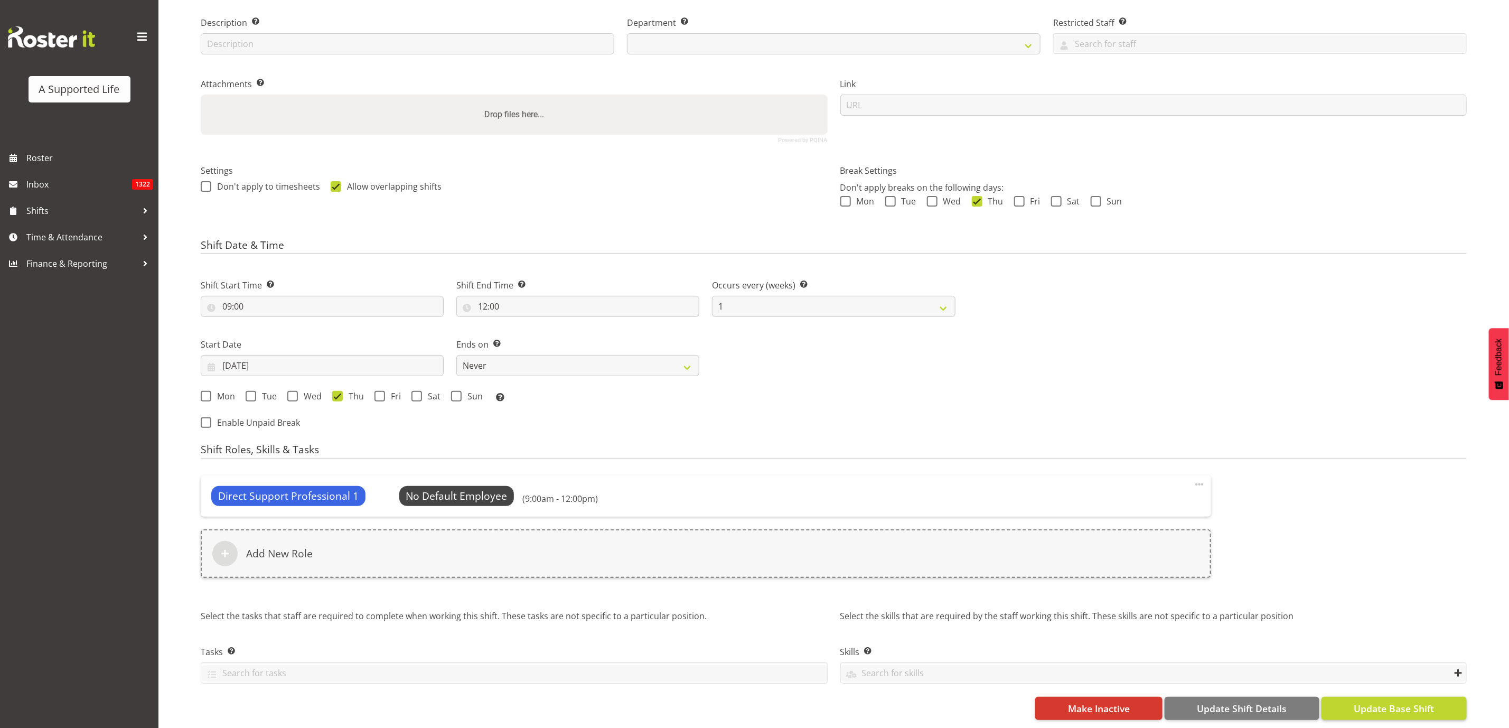
select select
click at [1402, 706] on span "Update Base Shift" at bounding box center [1393, 708] width 80 height 14
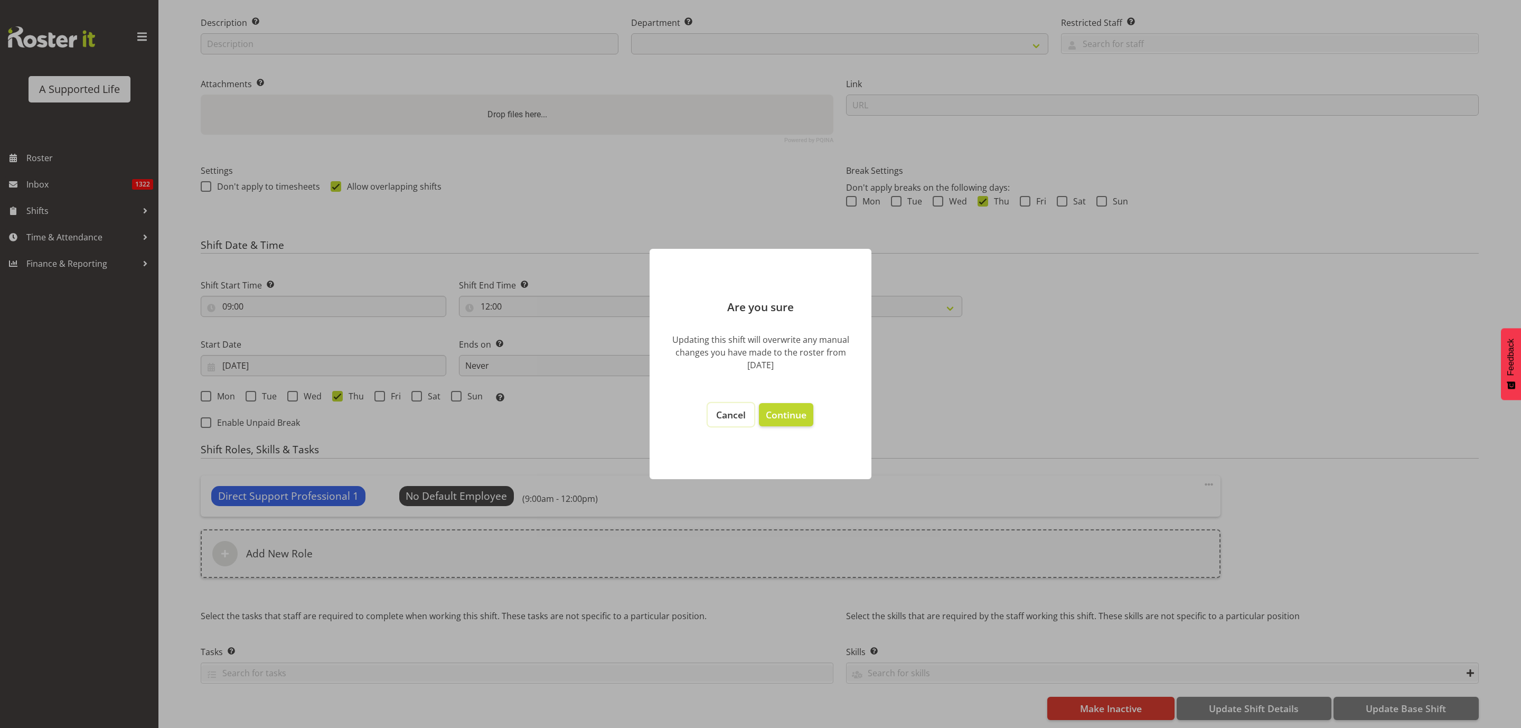
click at [713, 411] on button "Cancel" at bounding box center [731, 414] width 46 height 23
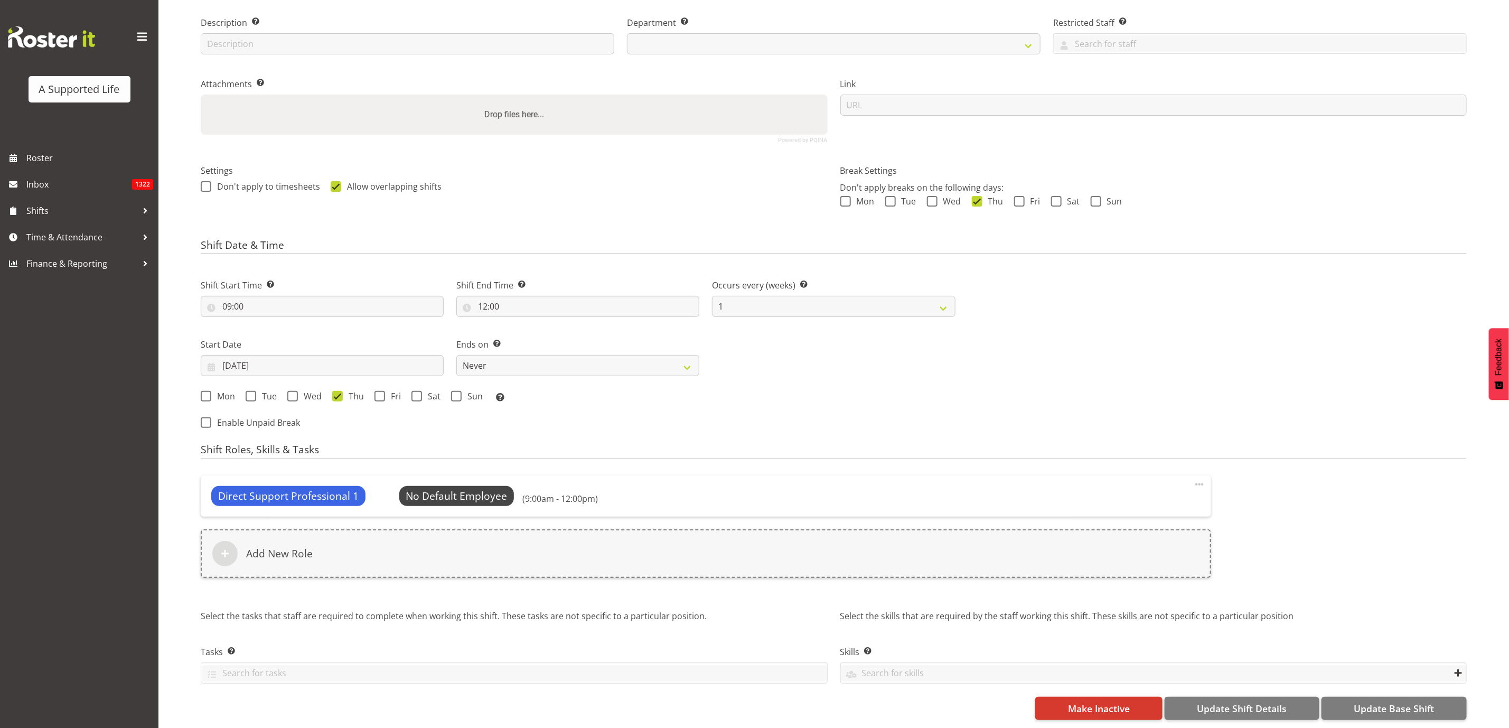
select select "908"
click at [1120, 701] on span "Make Inactive" at bounding box center [1099, 708] width 62 height 14
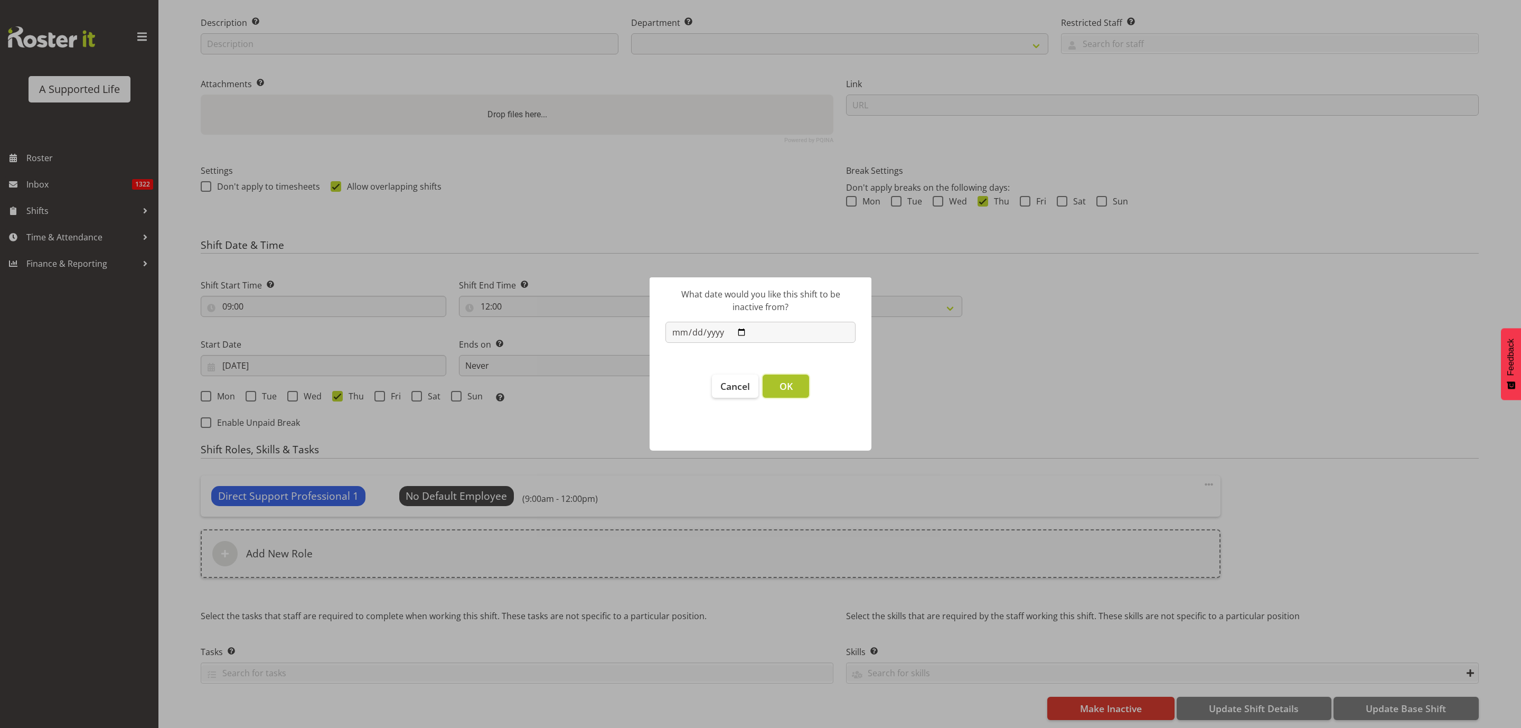
click at [793, 381] on button "OK" at bounding box center [785, 385] width 46 height 23
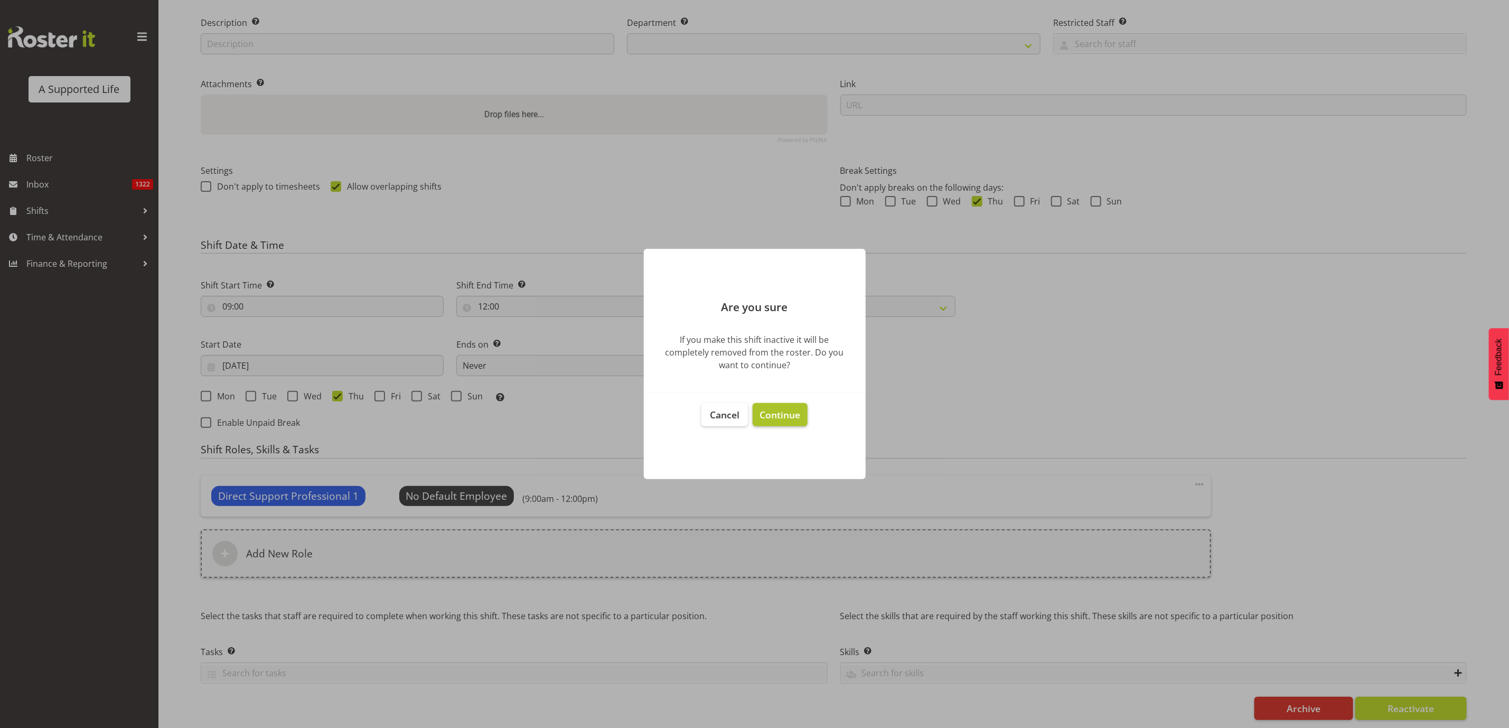
click at [776, 409] on span "Continue" at bounding box center [779, 414] width 41 height 13
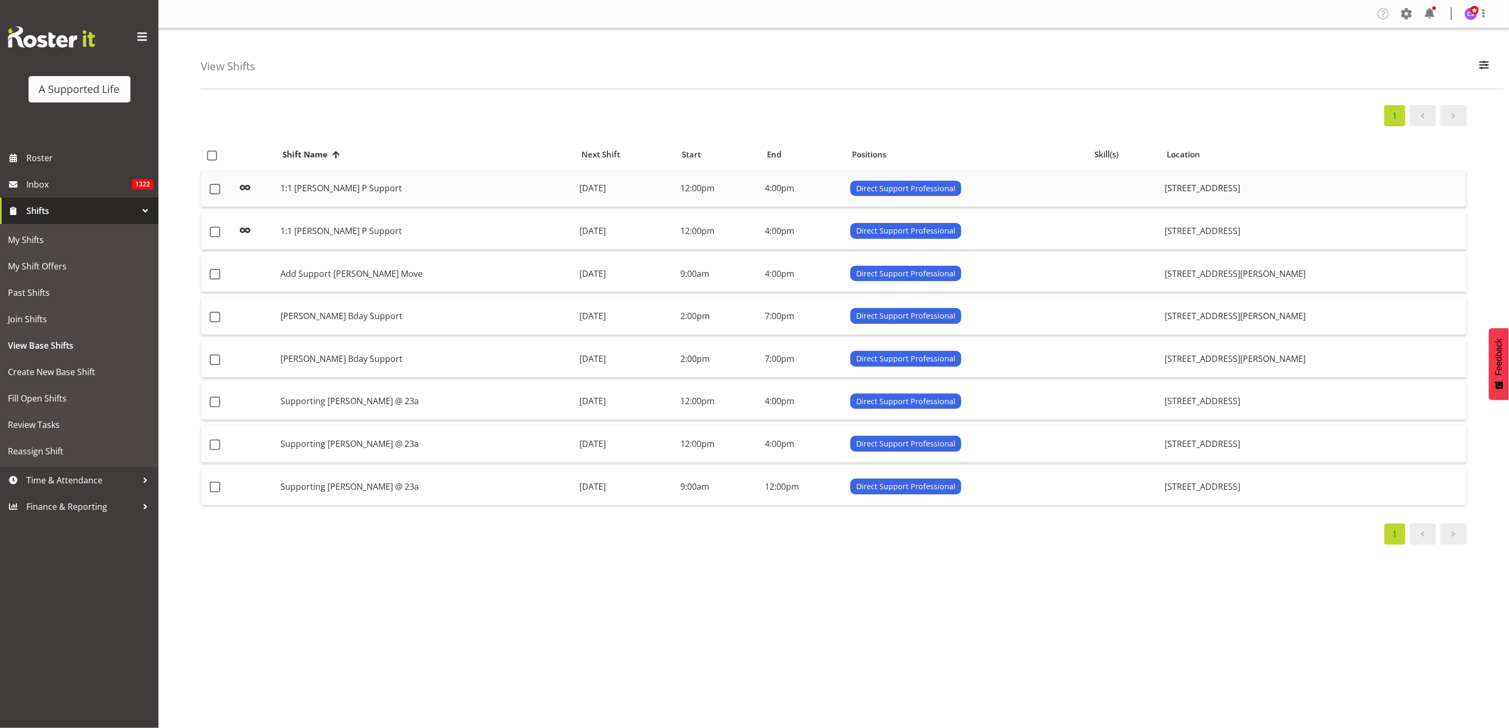
click at [319, 189] on td "1:1 [PERSON_NAME] P Support" at bounding box center [425, 188] width 299 height 37
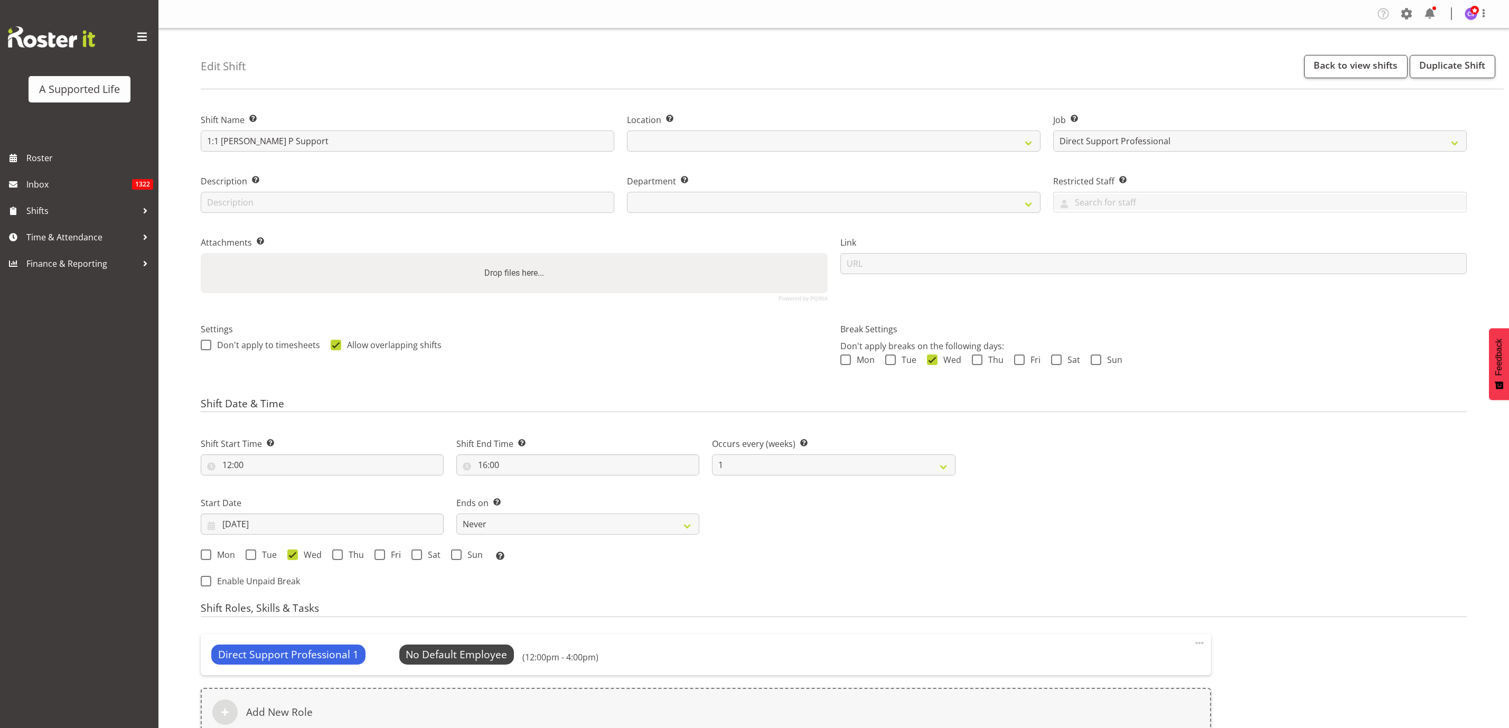
select select "4112"
select select
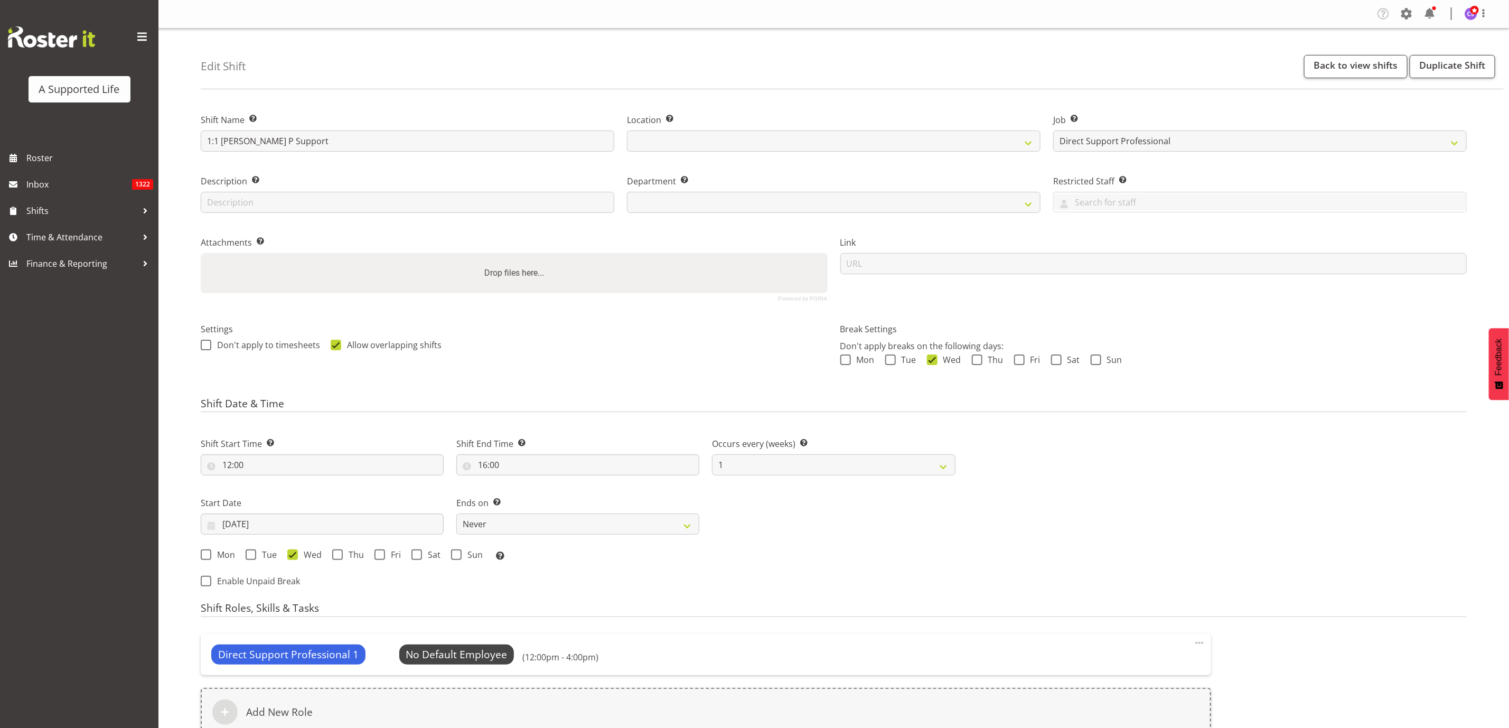
select select
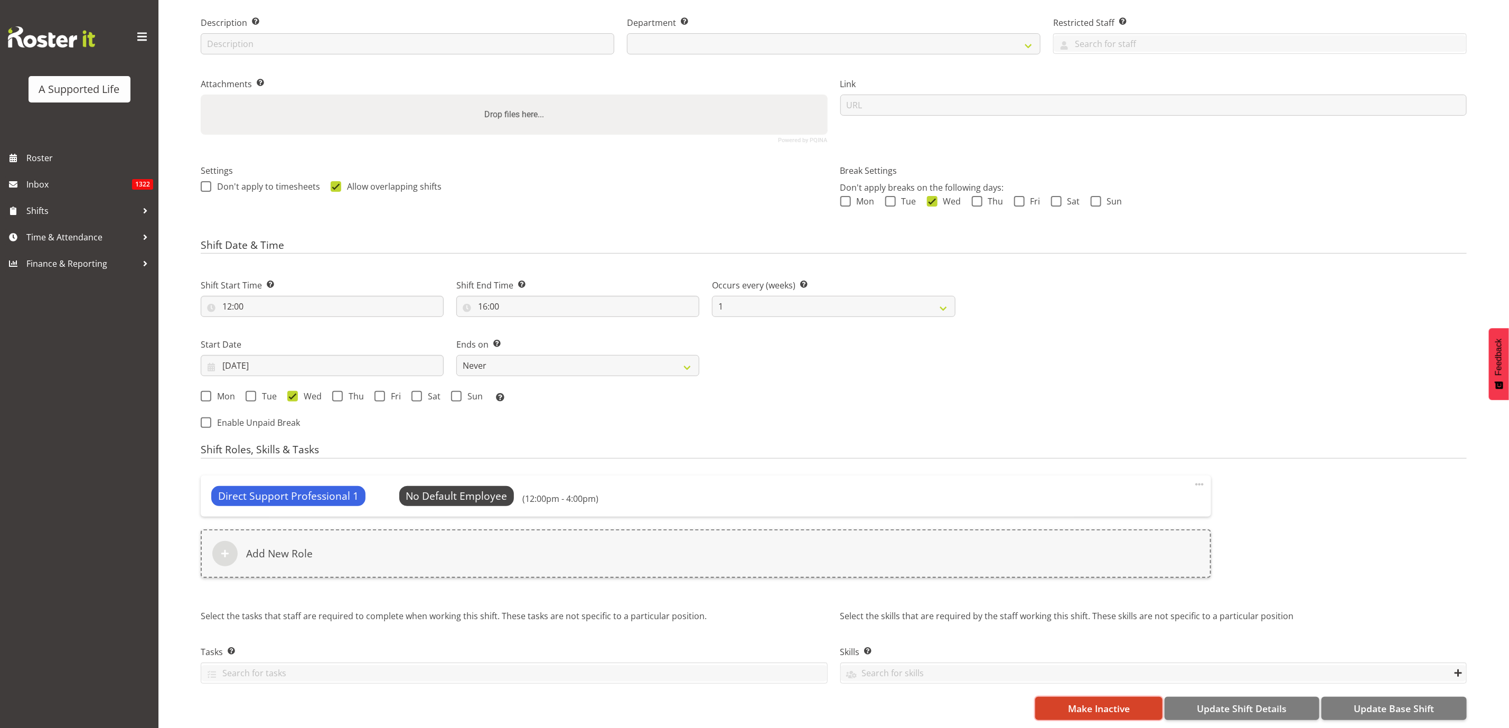
click at [1119, 701] on span "Make Inactive" at bounding box center [1099, 708] width 62 height 14
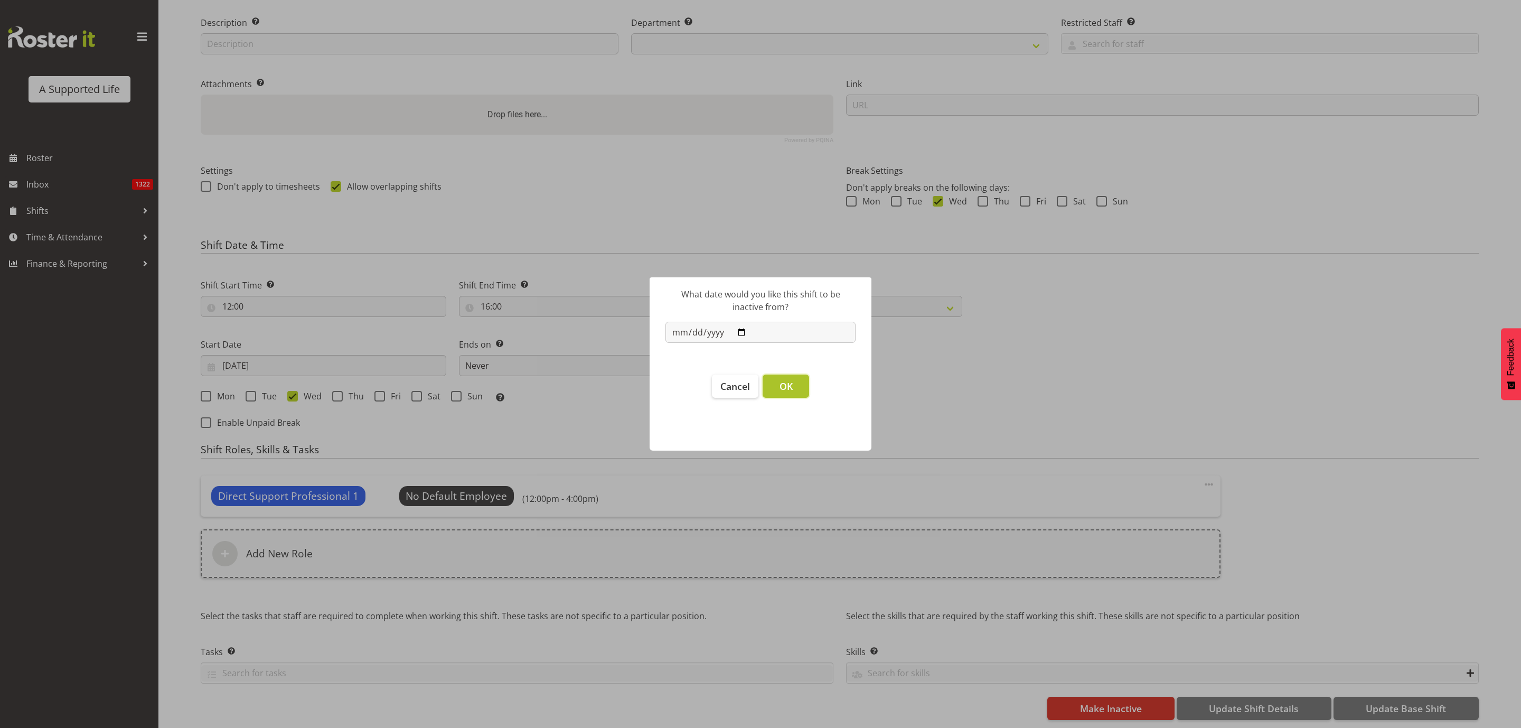
click at [792, 388] on span "OK" at bounding box center [785, 386] width 13 height 13
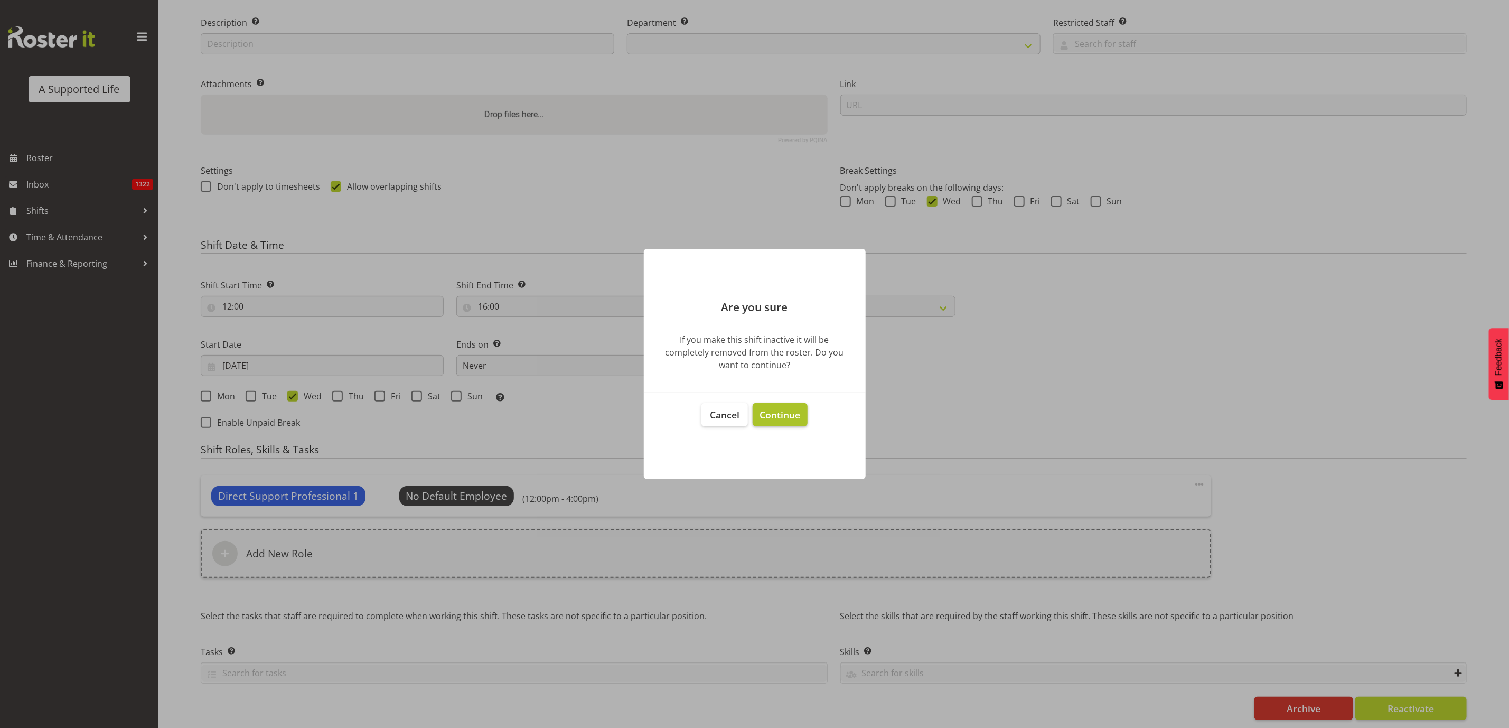
click at [779, 414] on span "Continue" at bounding box center [779, 414] width 41 height 13
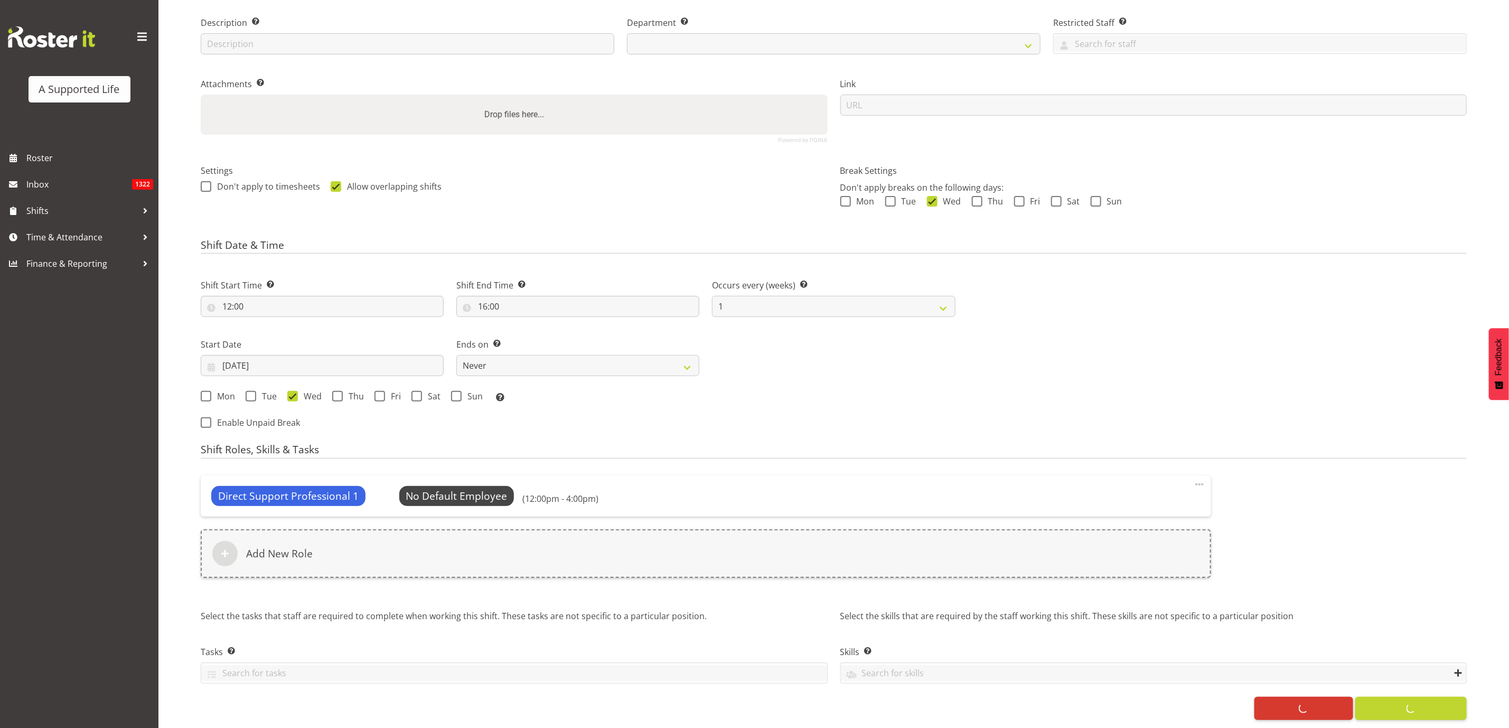
select select
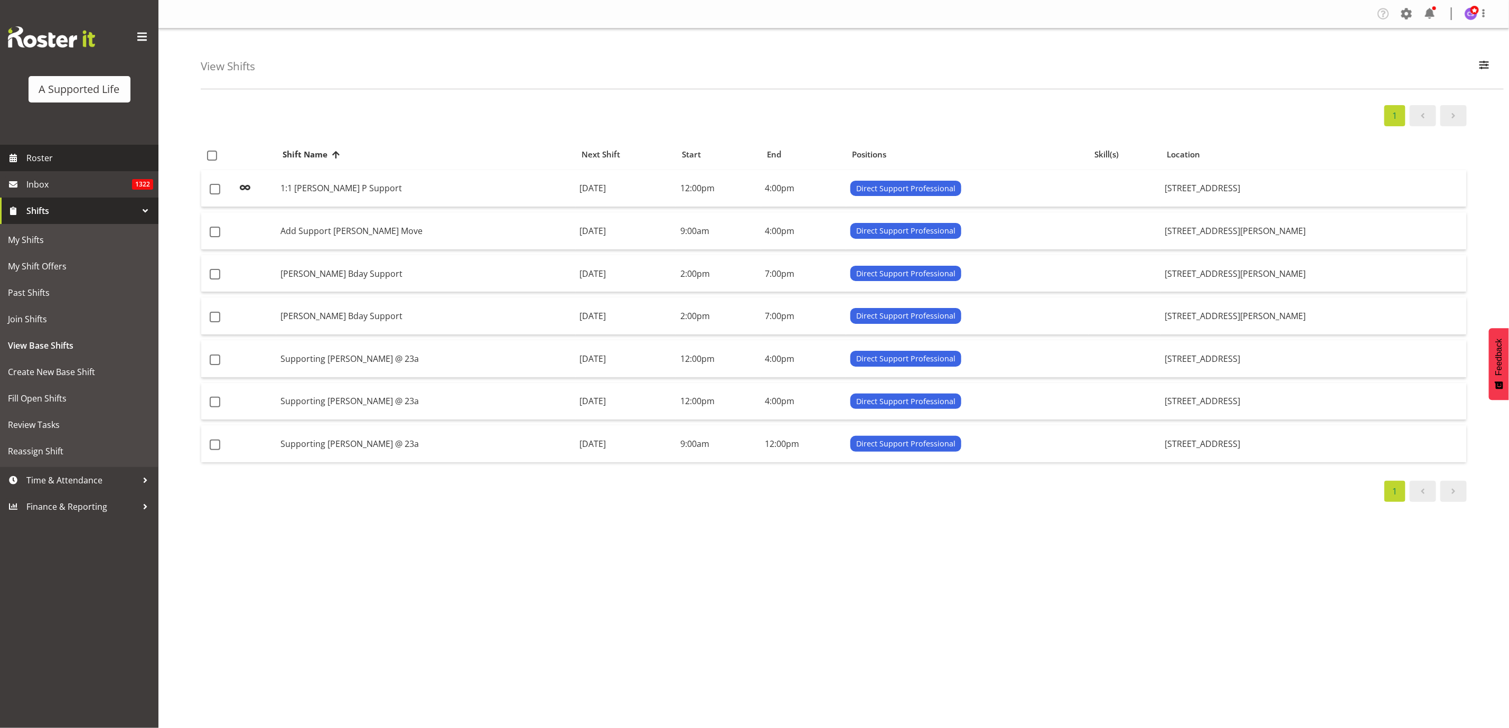
click at [42, 150] on span "Roster" at bounding box center [89, 158] width 127 height 16
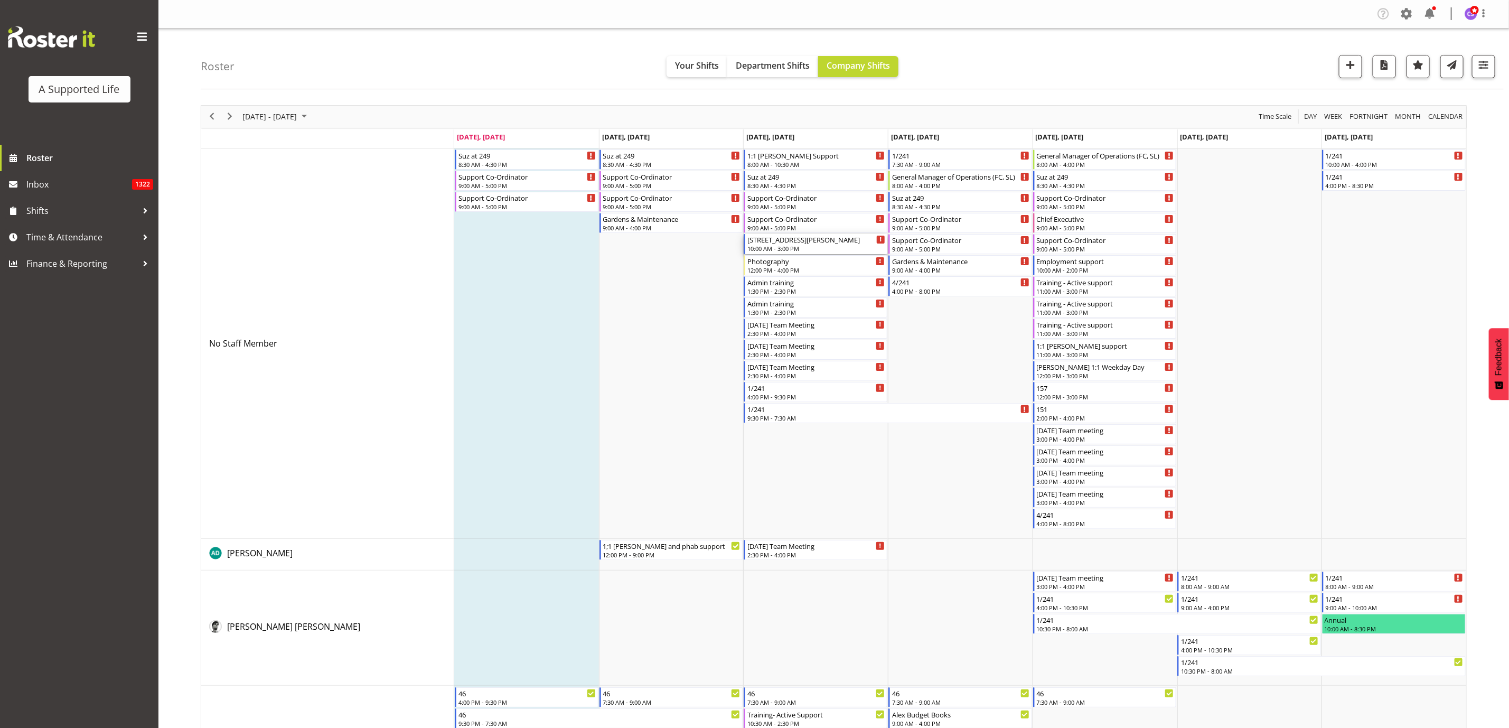
click at [814, 241] on div "56 Coulter Rd" at bounding box center [816, 239] width 138 height 11
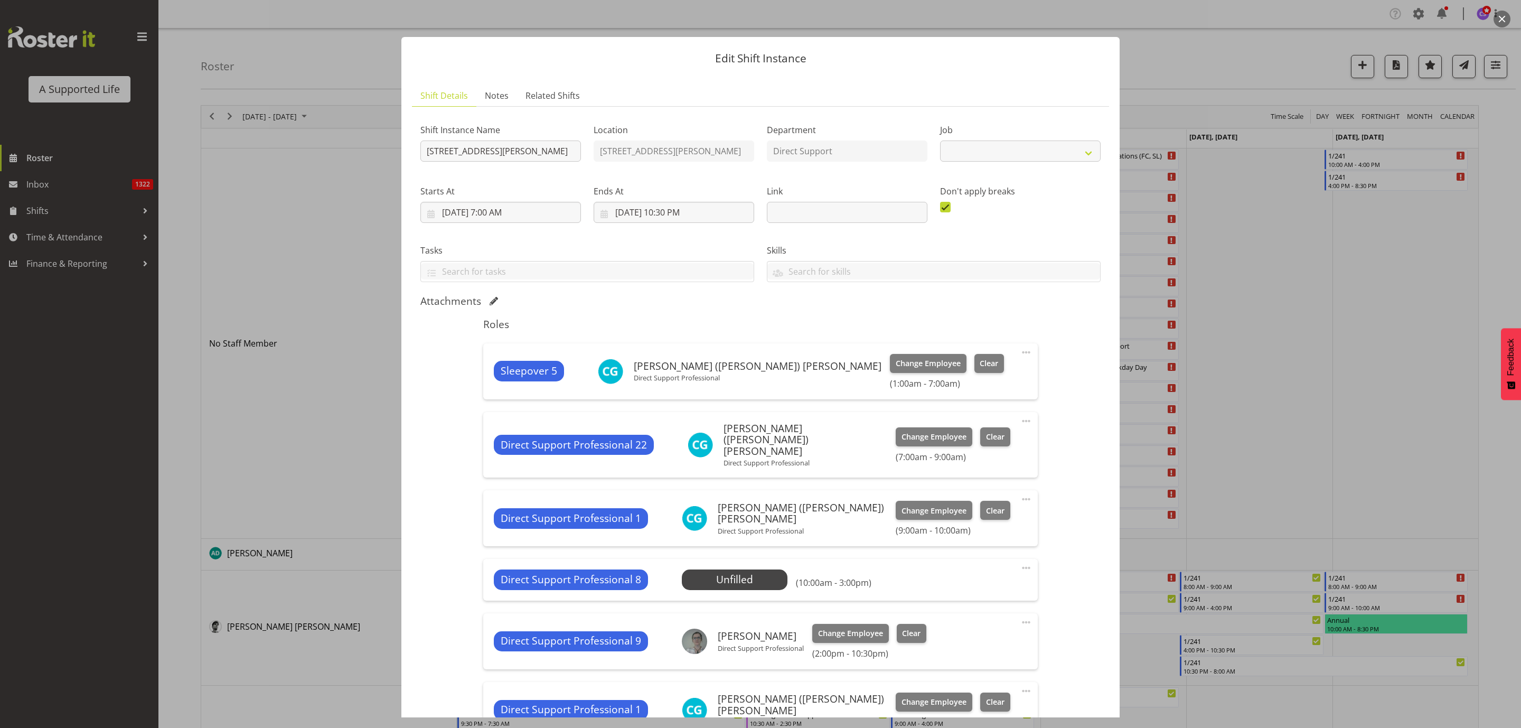
select select "4112"
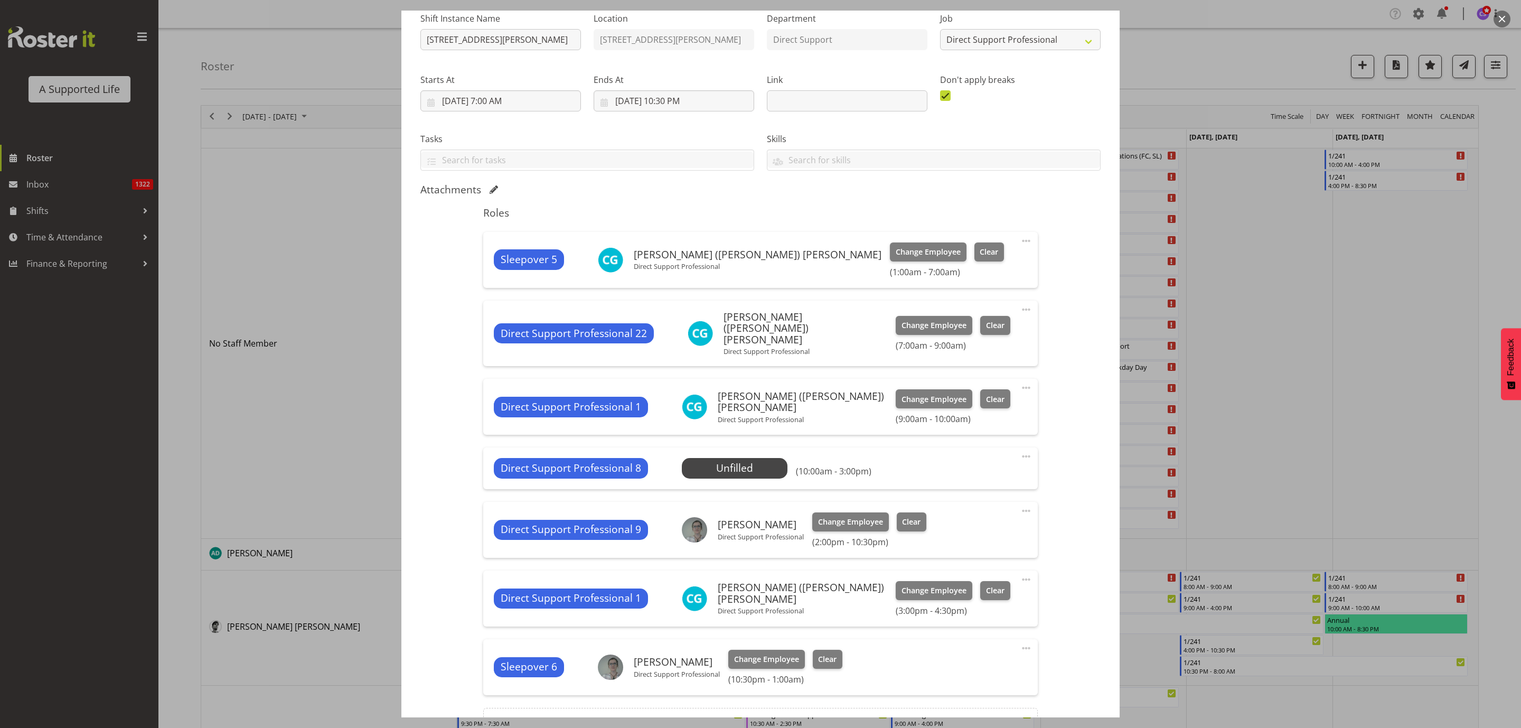
scroll to position [222, 0]
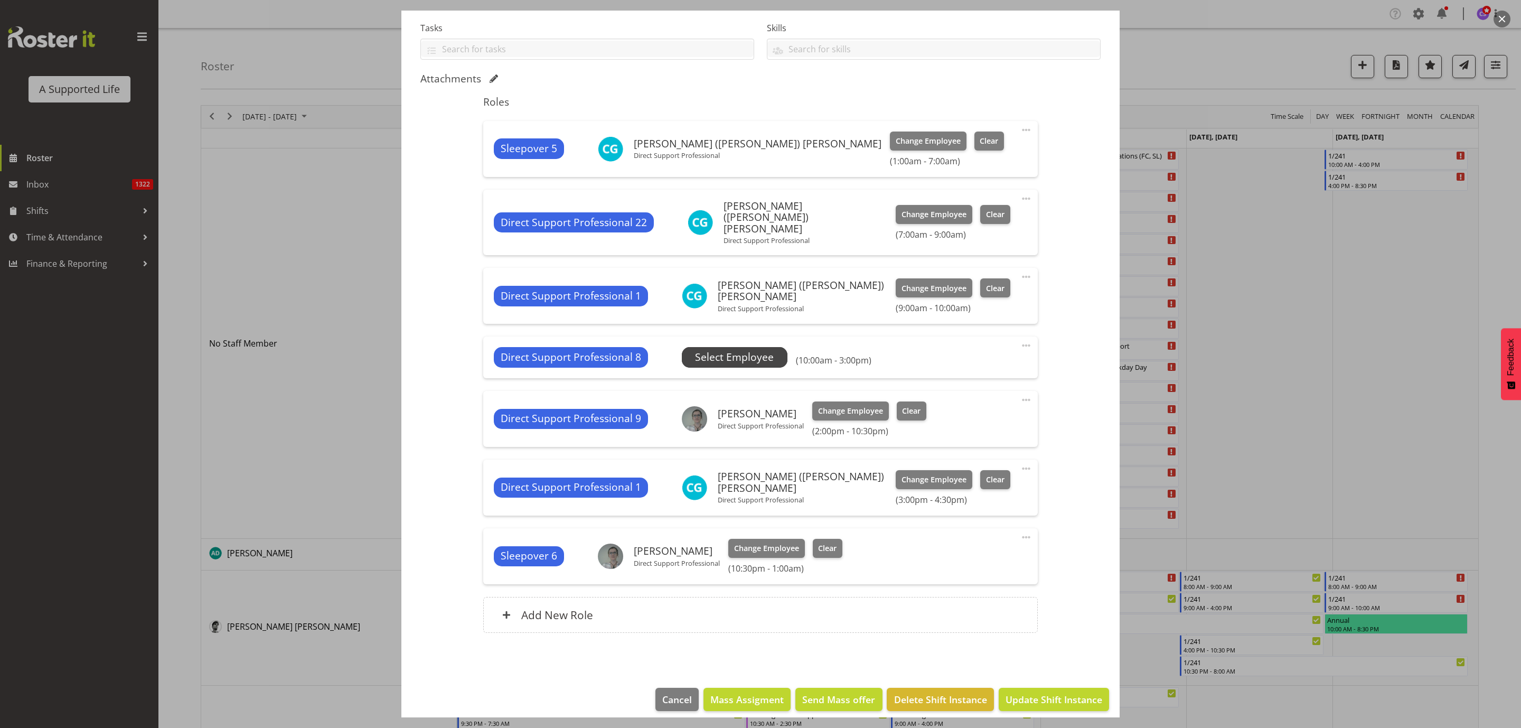
click at [745, 350] on span "Select Employee" at bounding box center [734, 357] width 79 height 15
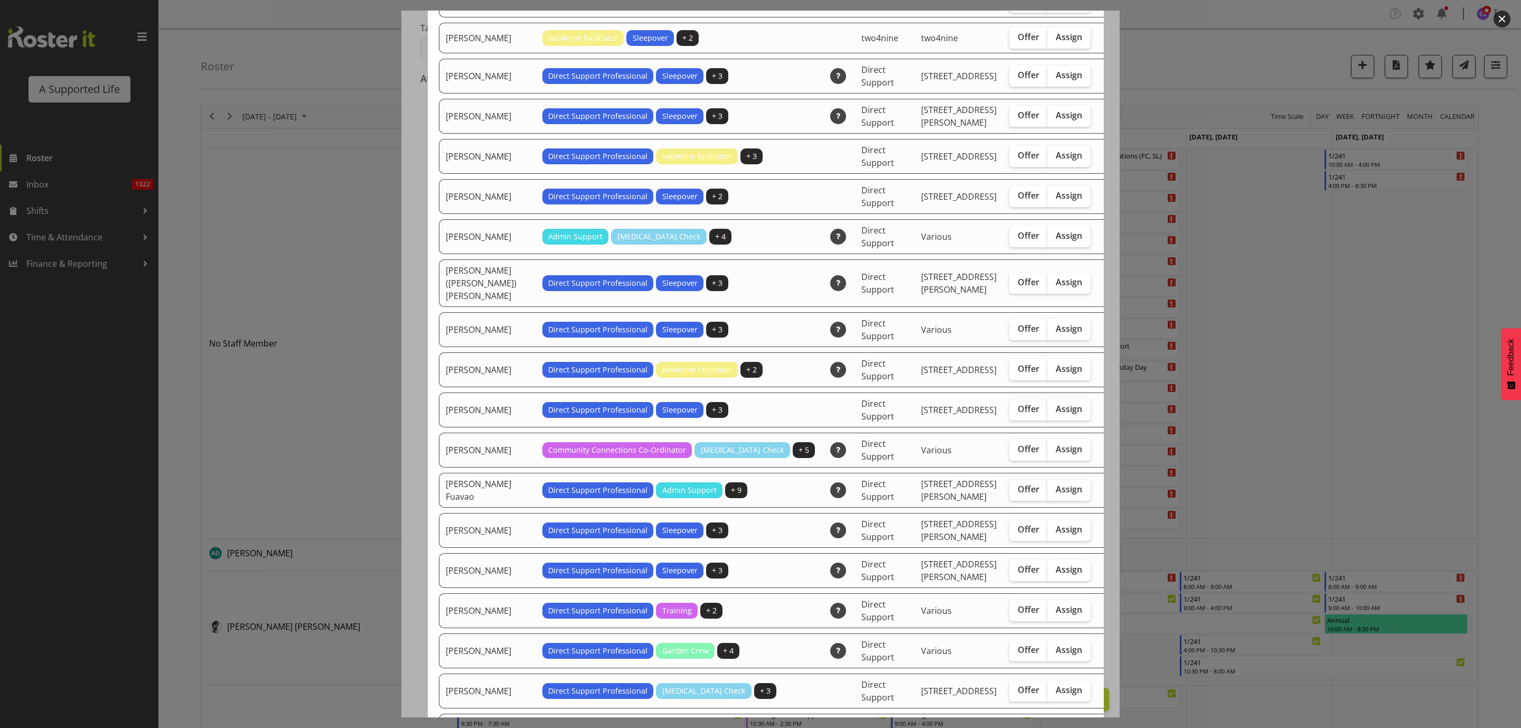
scroll to position [79, 0]
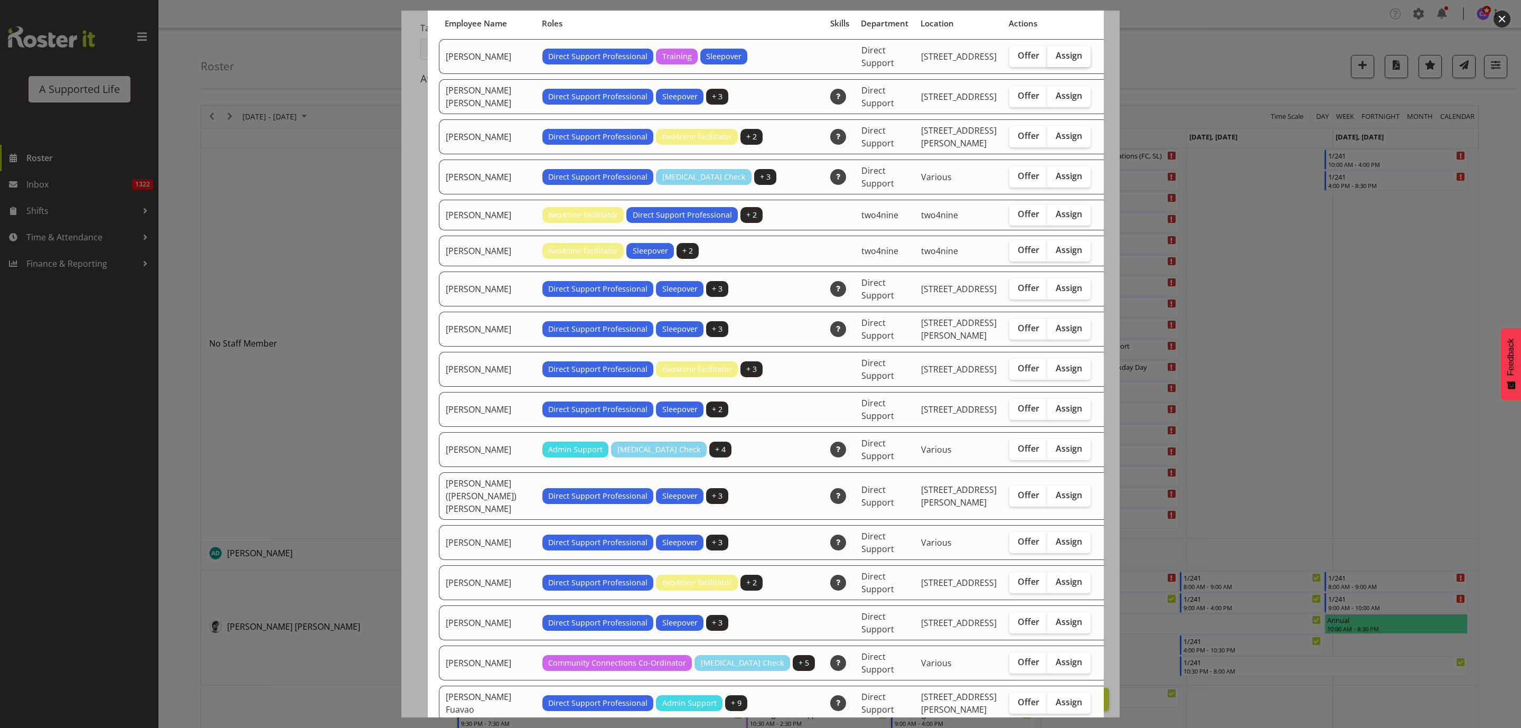
click at [1047, 62] on label "Assign" at bounding box center [1068, 56] width 43 height 21
click at [1047, 59] on input "Assign" at bounding box center [1050, 55] width 7 height 7
checkbox input "true"
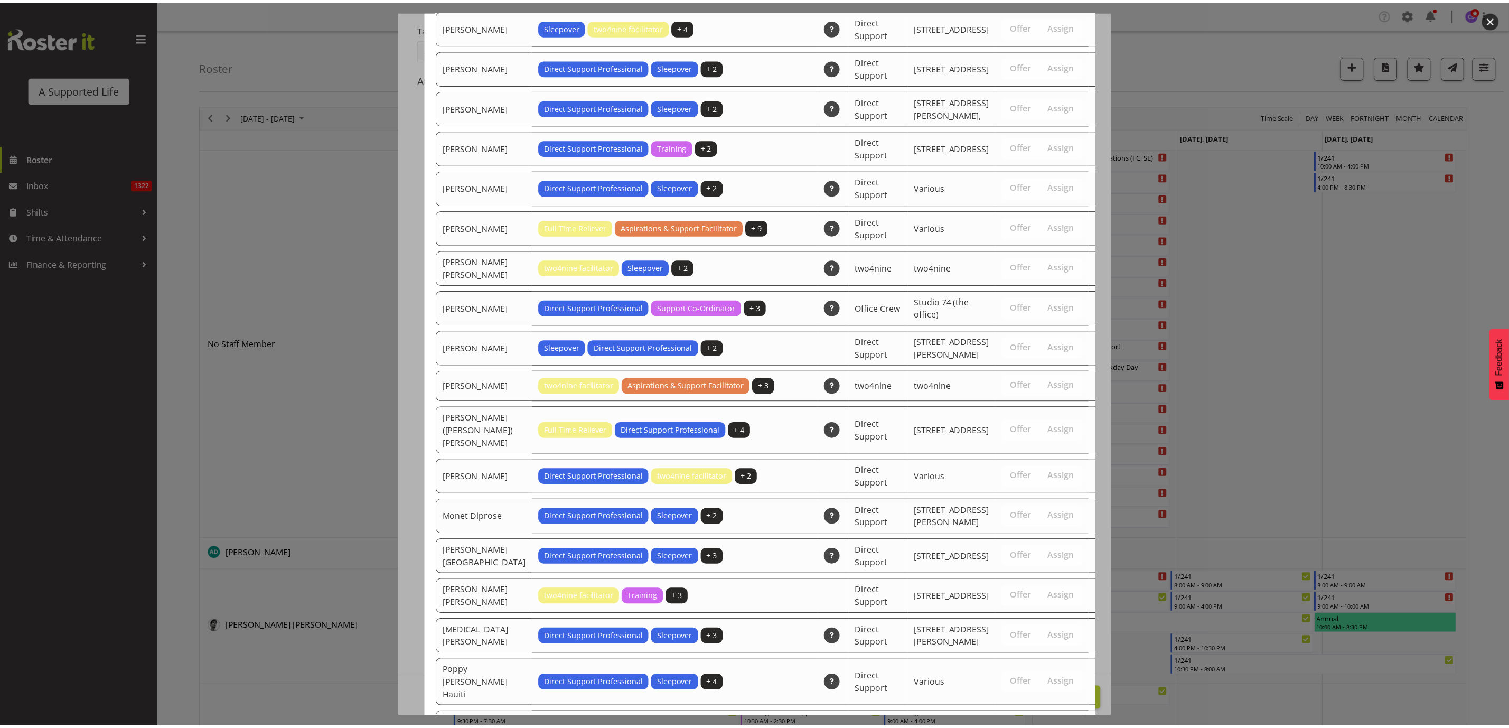
scroll to position [2012, 0]
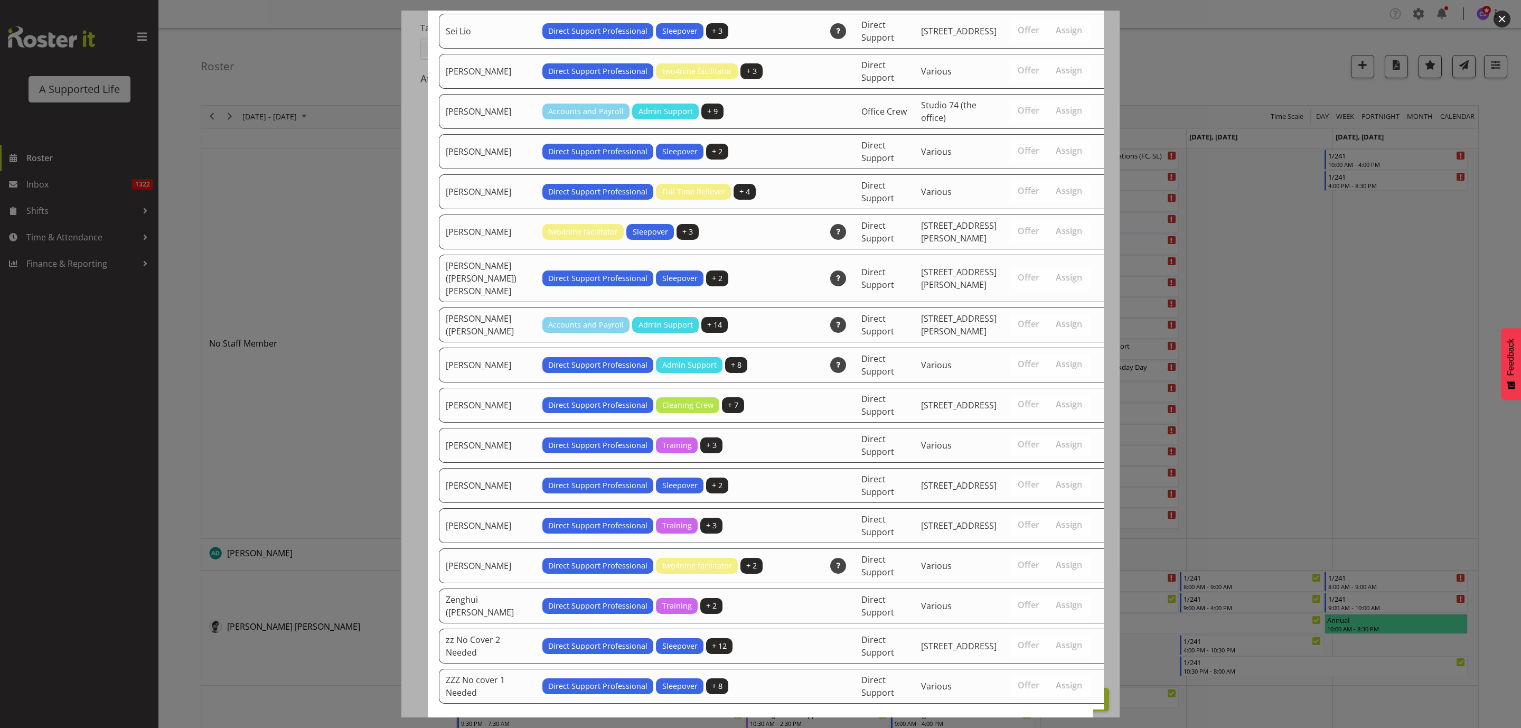
click at [1018, 727] on span "Assign Abbie Davies" at bounding box center [1022, 742] width 107 height 13
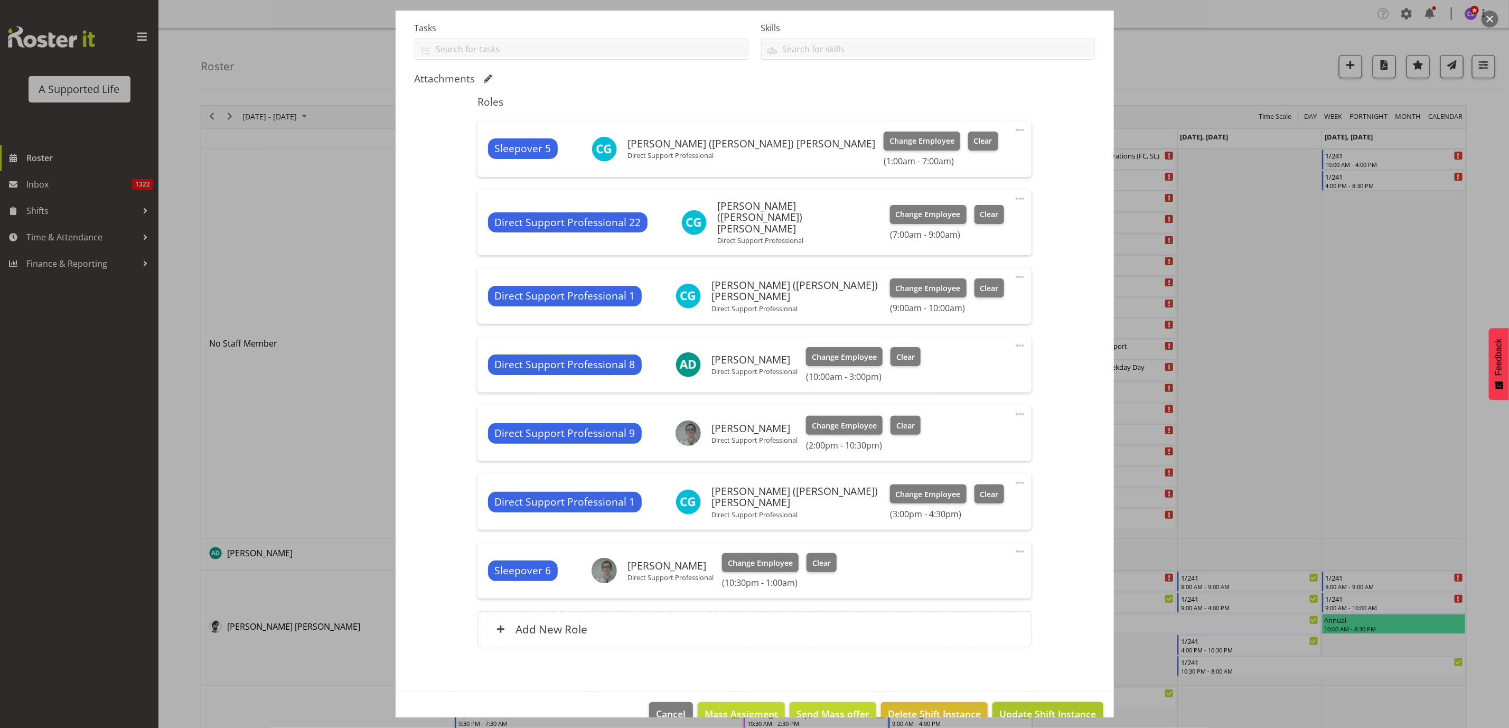
click at [1025, 706] on span "Update Shift Instance" at bounding box center [1047, 713] width 97 height 14
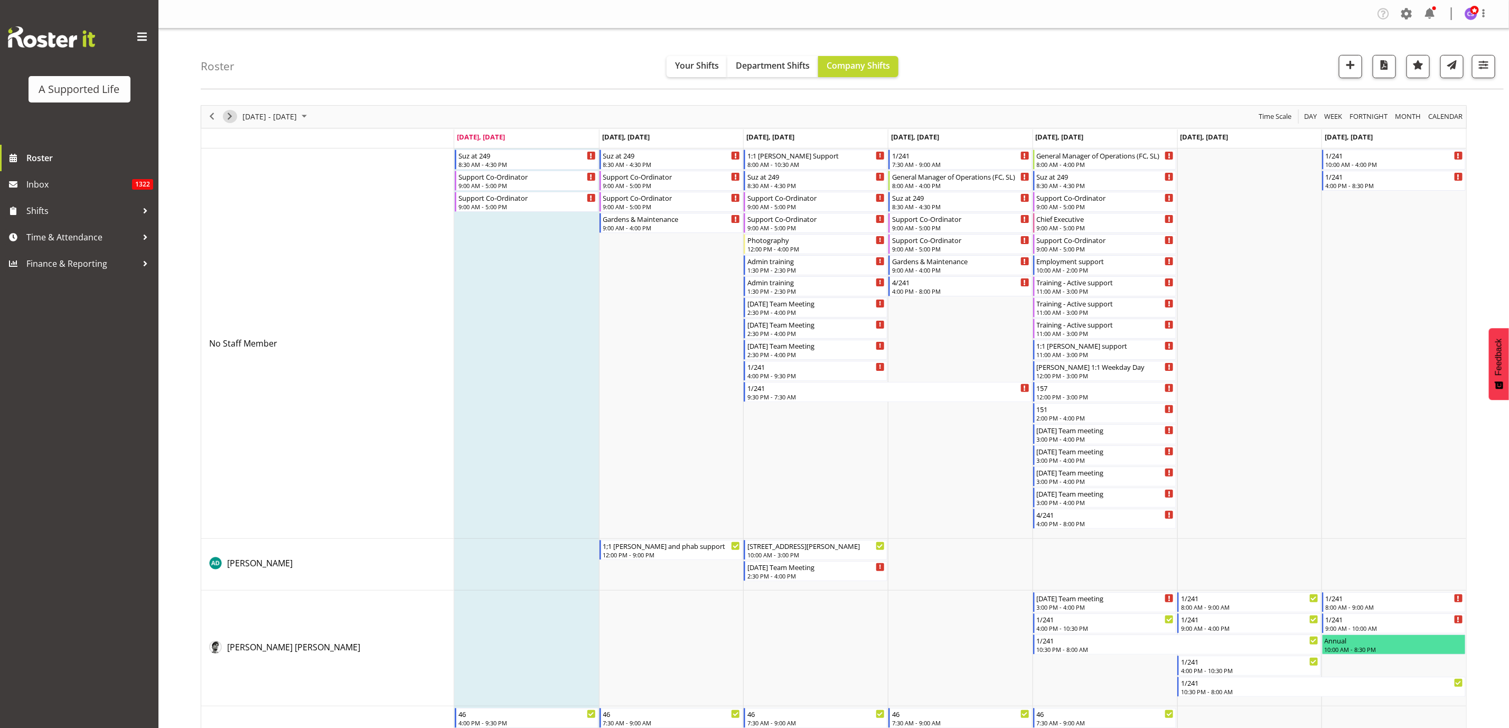
click at [231, 114] on span "Next" at bounding box center [229, 116] width 13 height 13
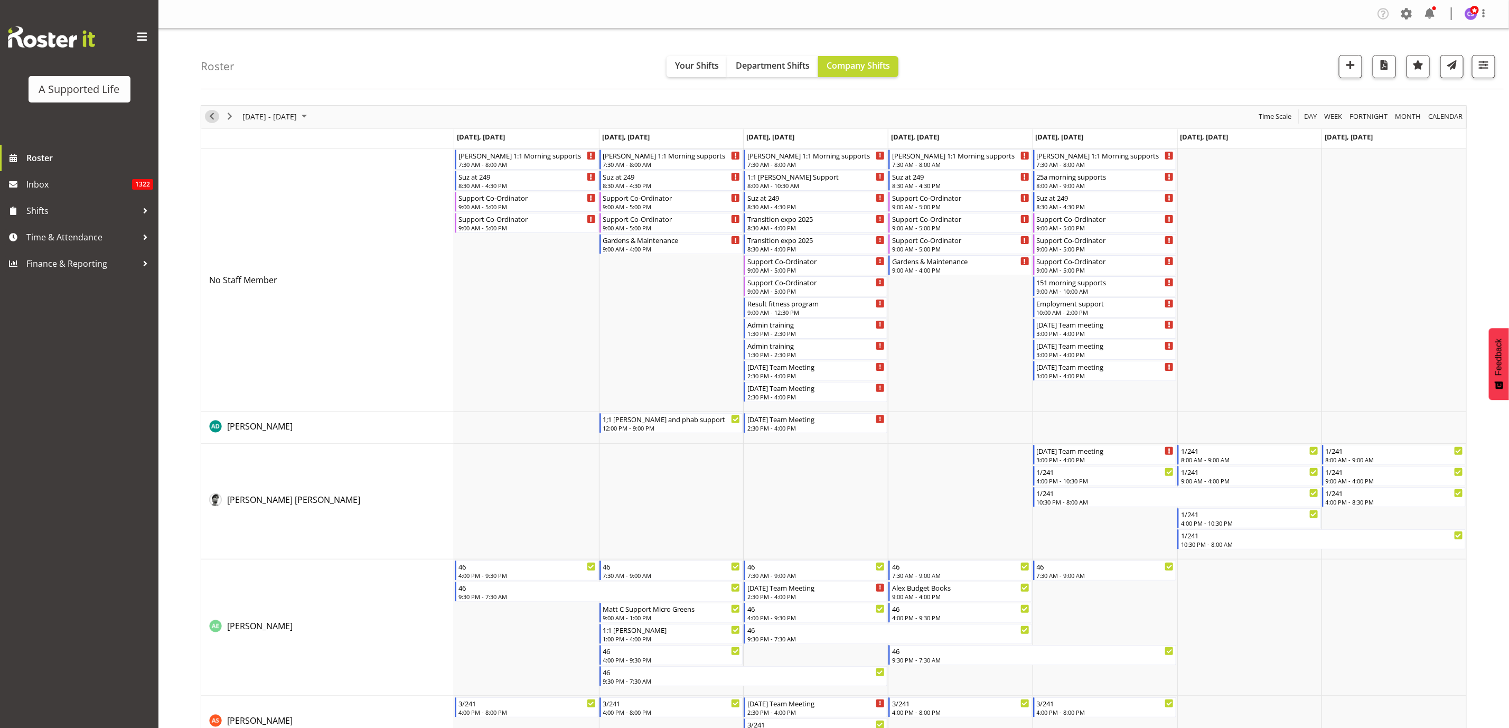
drag, startPoint x: 213, startPoint y: 115, endPoint x: 406, endPoint y: 414, distance: 356.3
click at [213, 115] on span "Previous" at bounding box center [211, 116] width 13 height 13
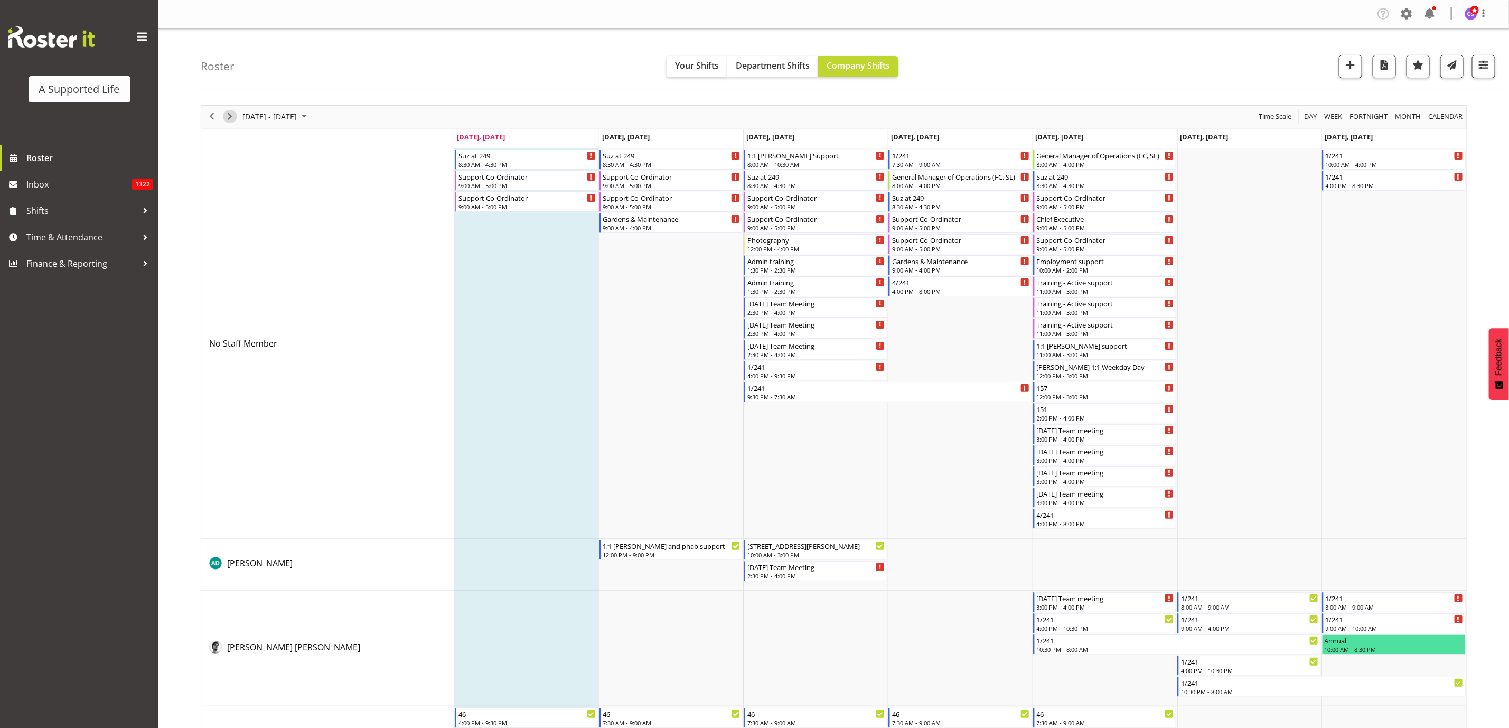
click at [227, 114] on span "Next" at bounding box center [229, 116] width 13 height 13
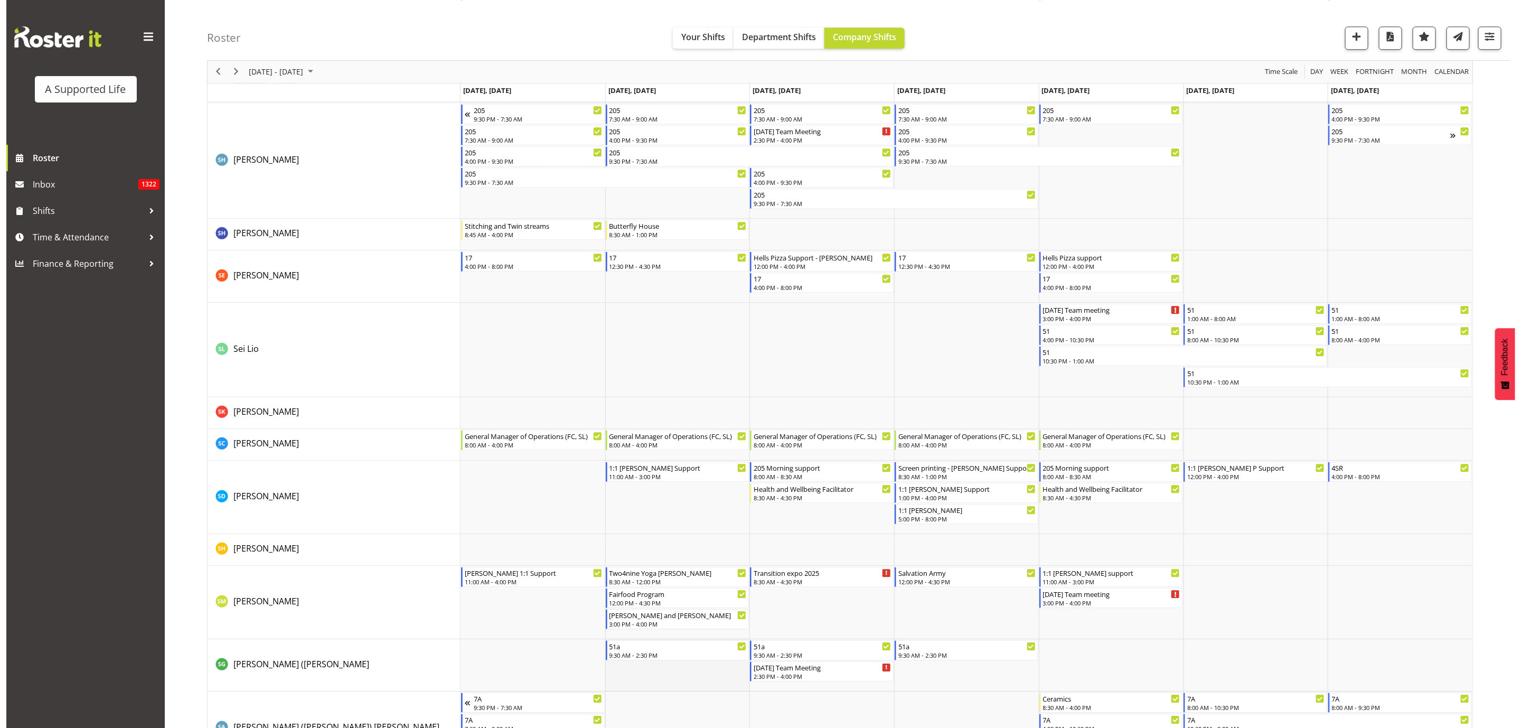
scroll to position [5036, 0]
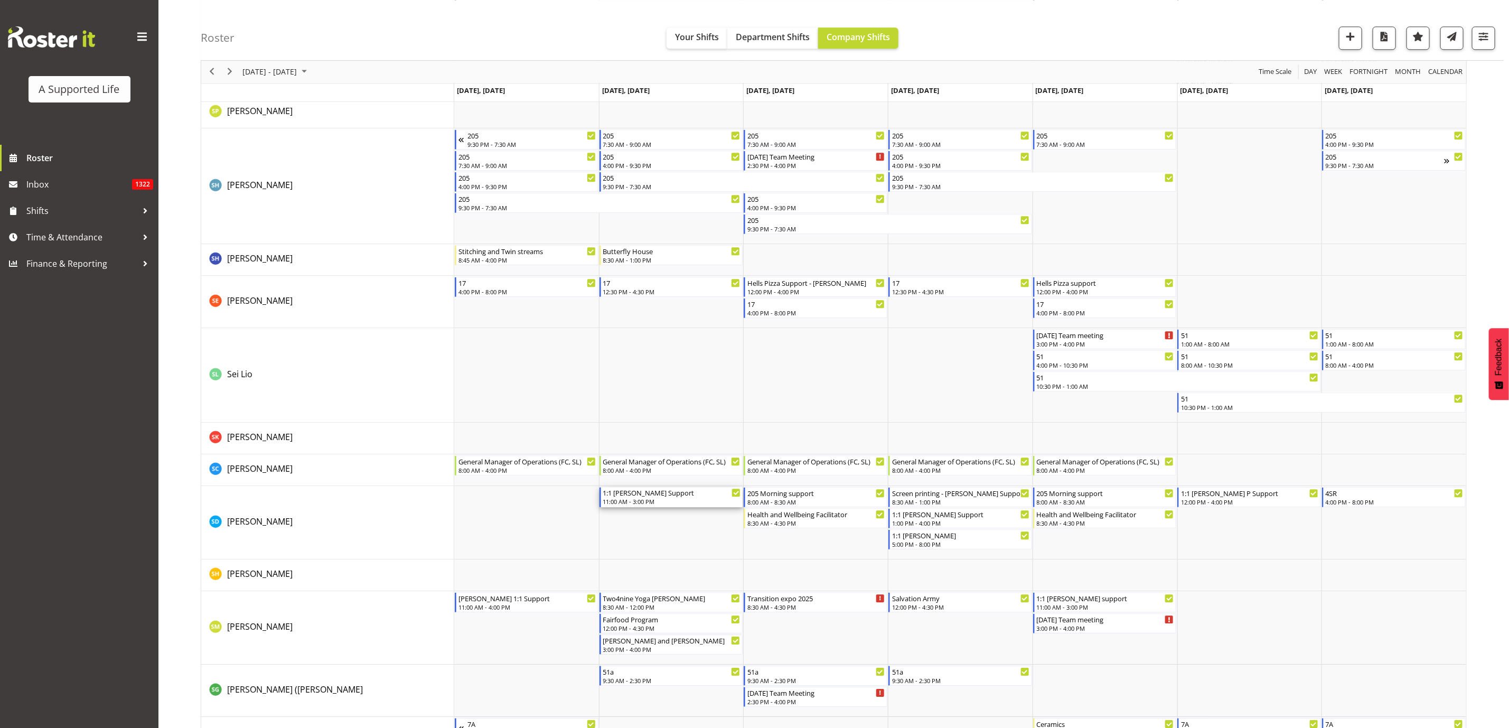
click at [634, 501] on div "11:00 AM - 3:00 PM" at bounding box center [672, 501] width 138 height 8
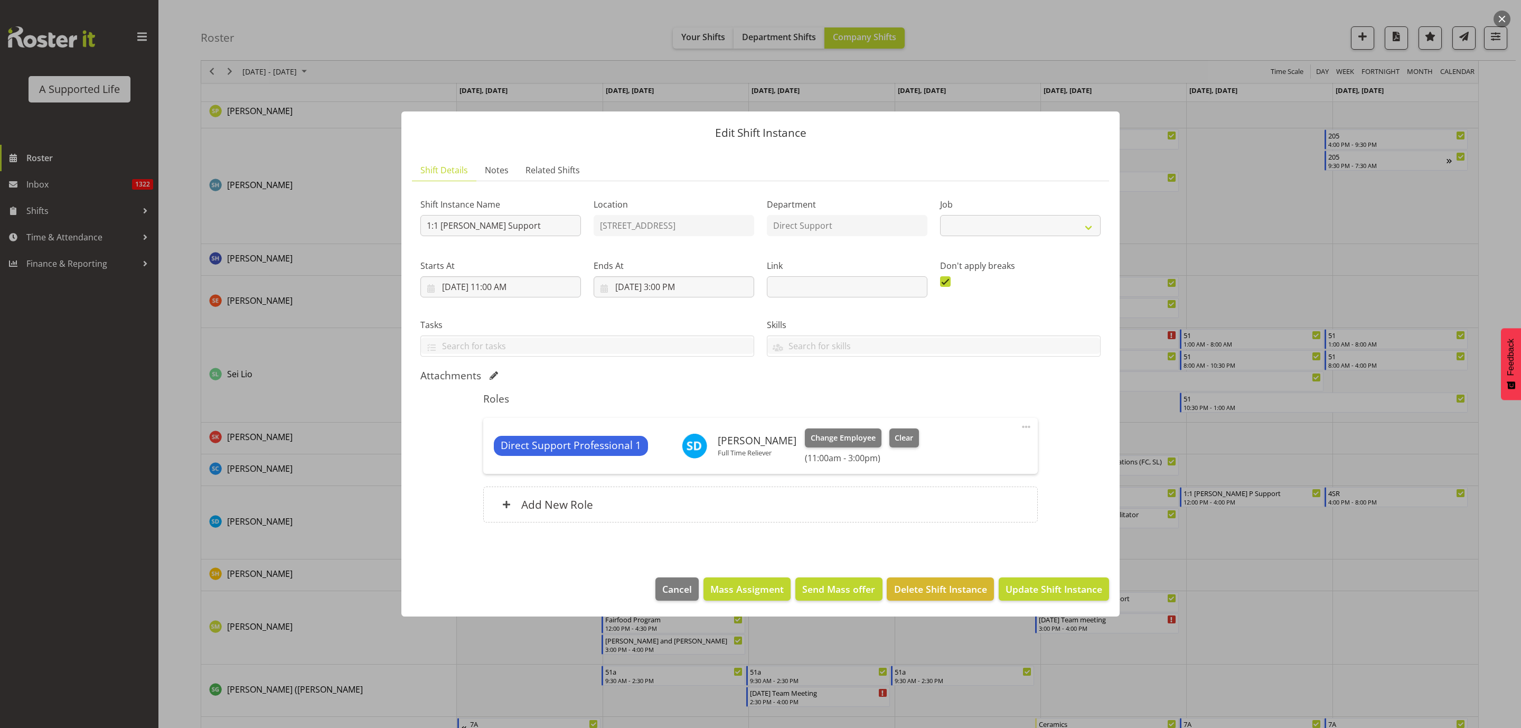
select select "4112"
click at [899, 437] on span "Clear" at bounding box center [903, 438] width 18 height 12
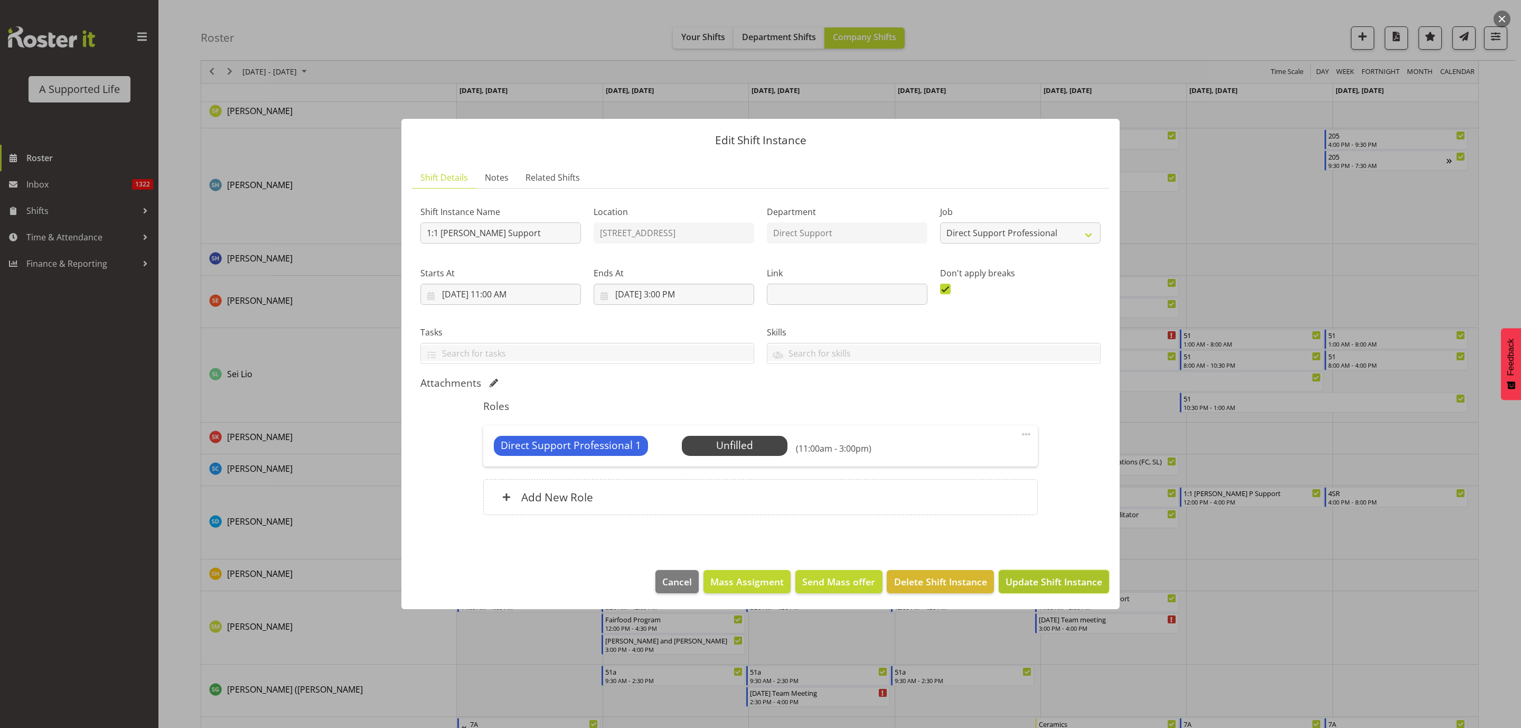
click at [1043, 586] on span "Update Shift Instance" at bounding box center [1053, 581] width 97 height 14
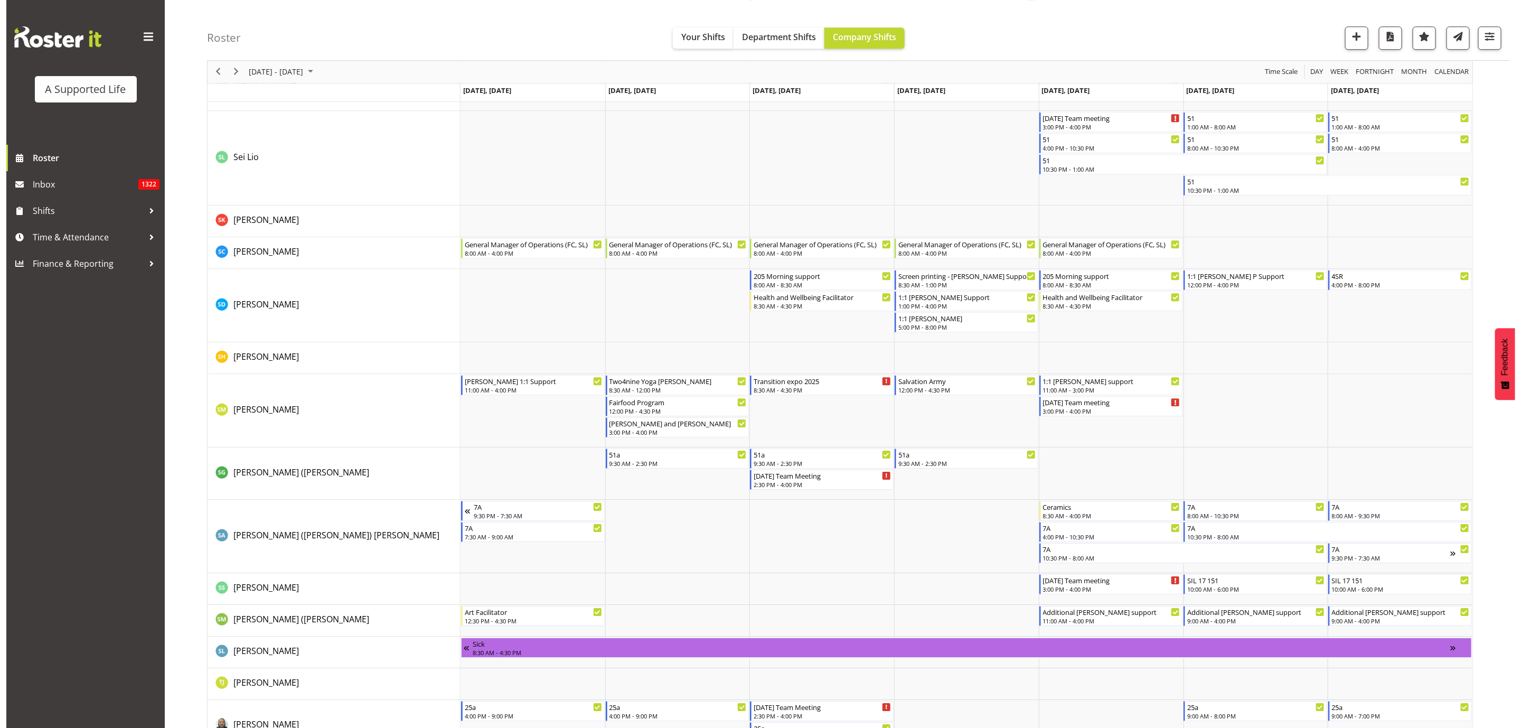
scroll to position [5254, 0]
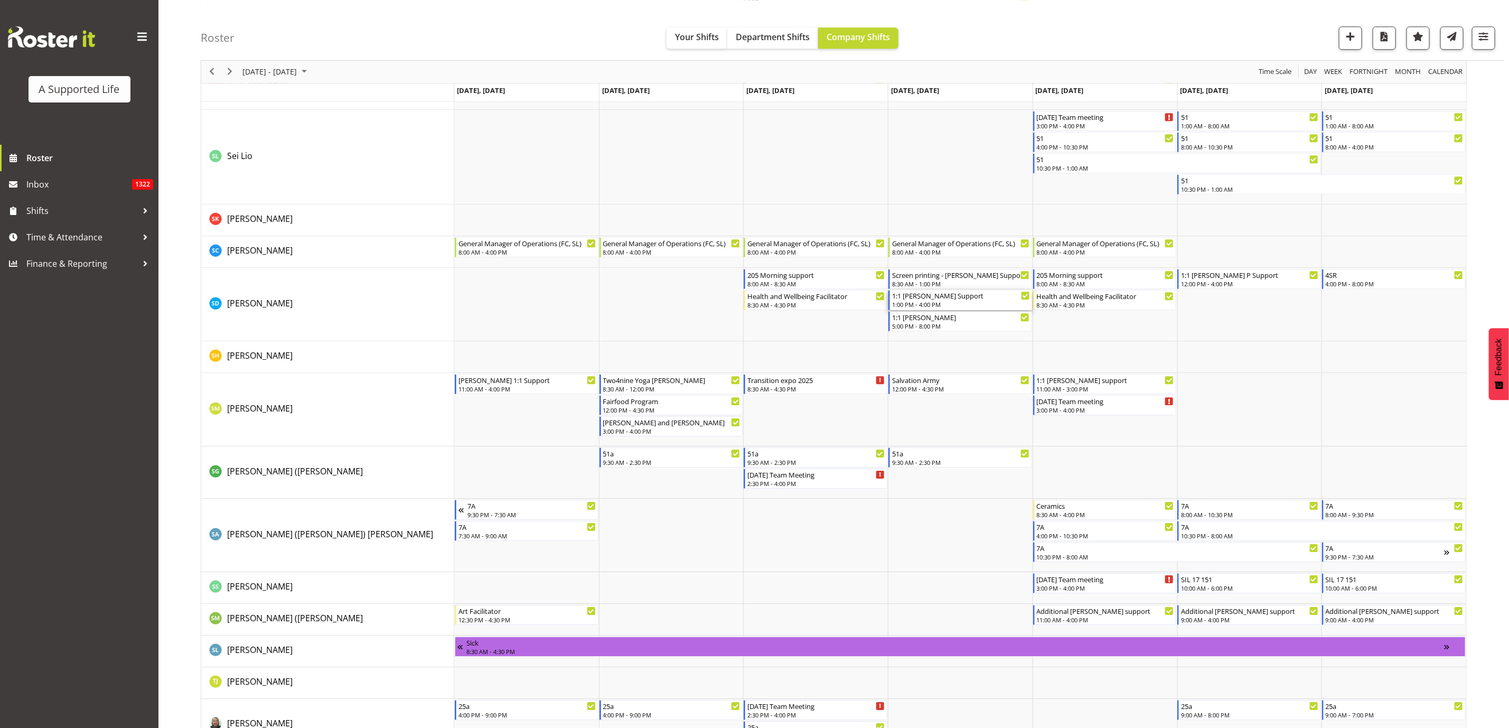
click at [994, 297] on div "1:1 [PERSON_NAME] Support" at bounding box center [961, 295] width 138 height 11
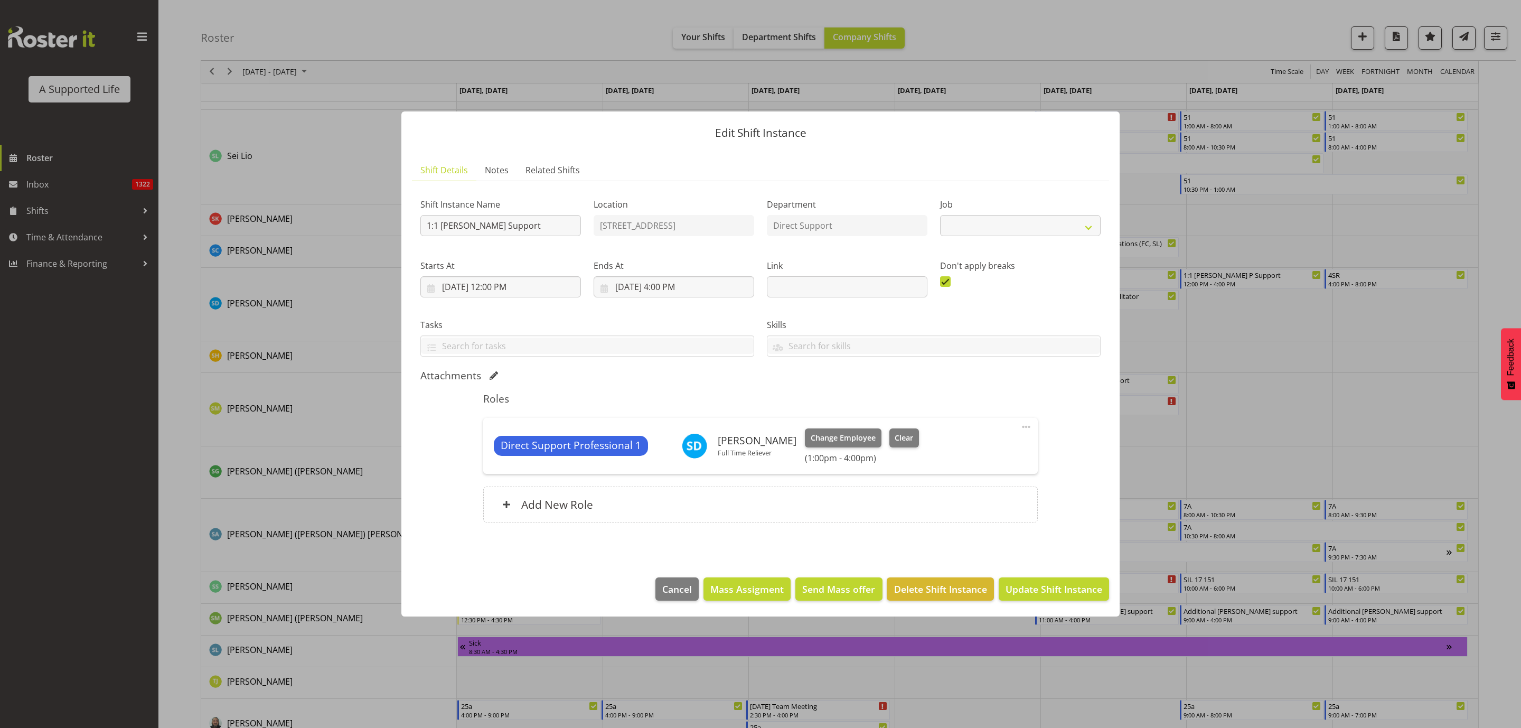
select select "4112"
click at [909, 433] on span "Clear" at bounding box center [903, 438] width 18 height 12
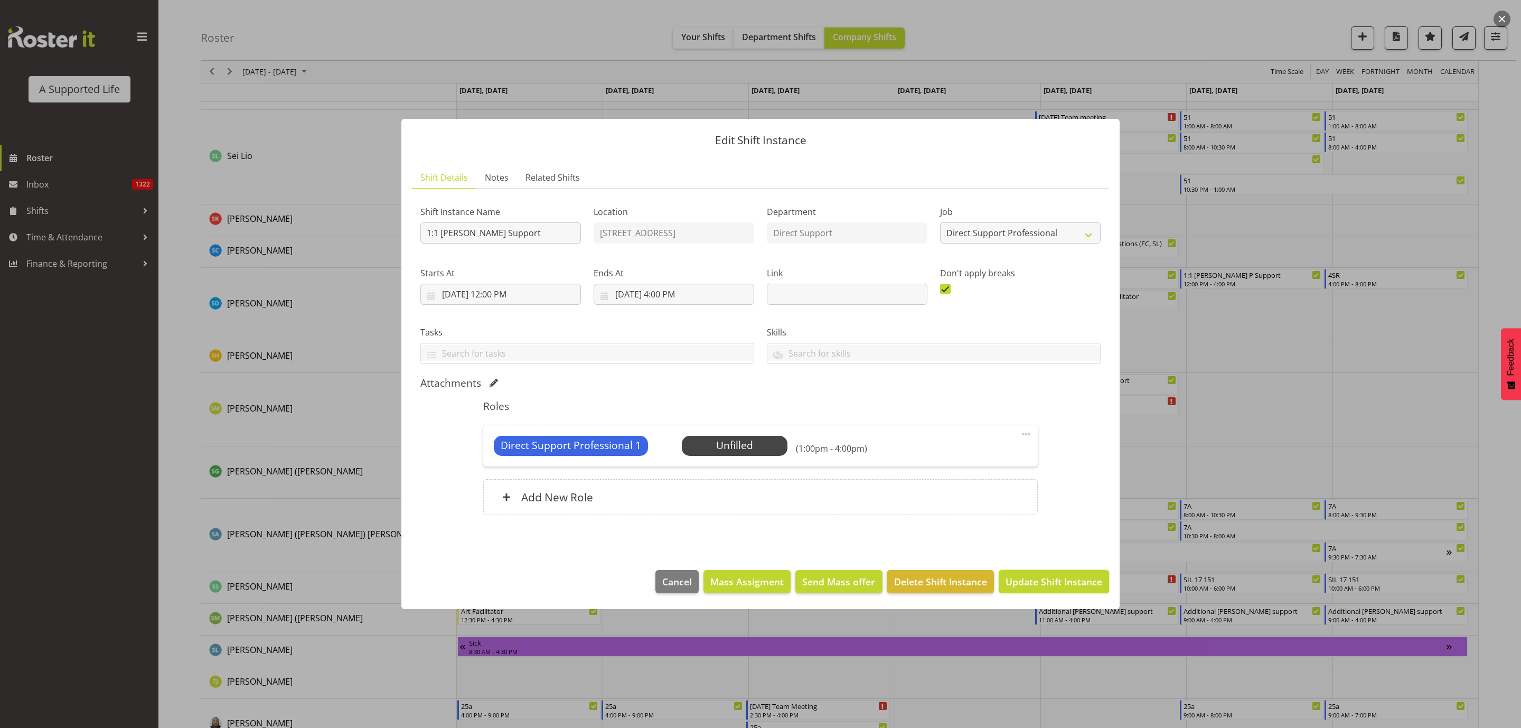
click at [1049, 571] on button "Update Shift Instance" at bounding box center [1053, 581] width 110 height 23
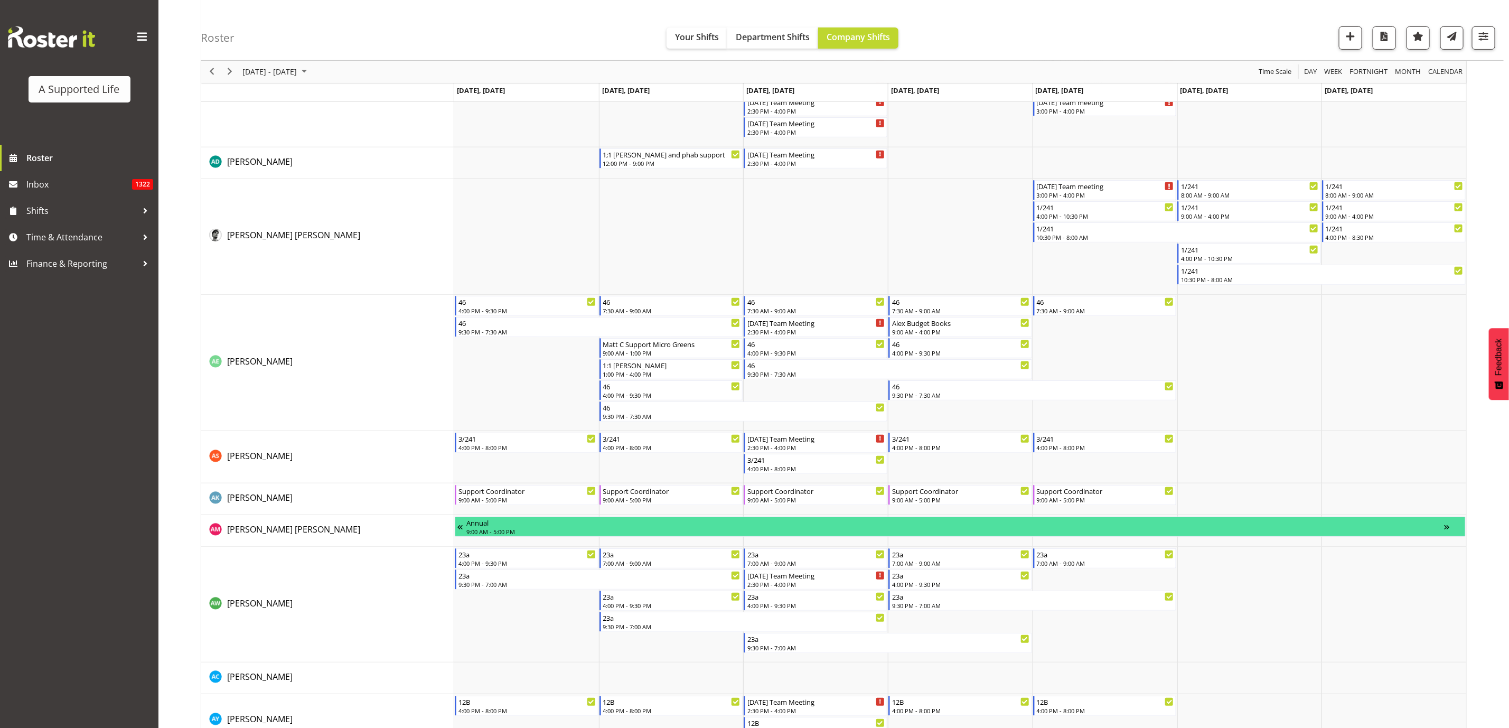
scroll to position [0, 0]
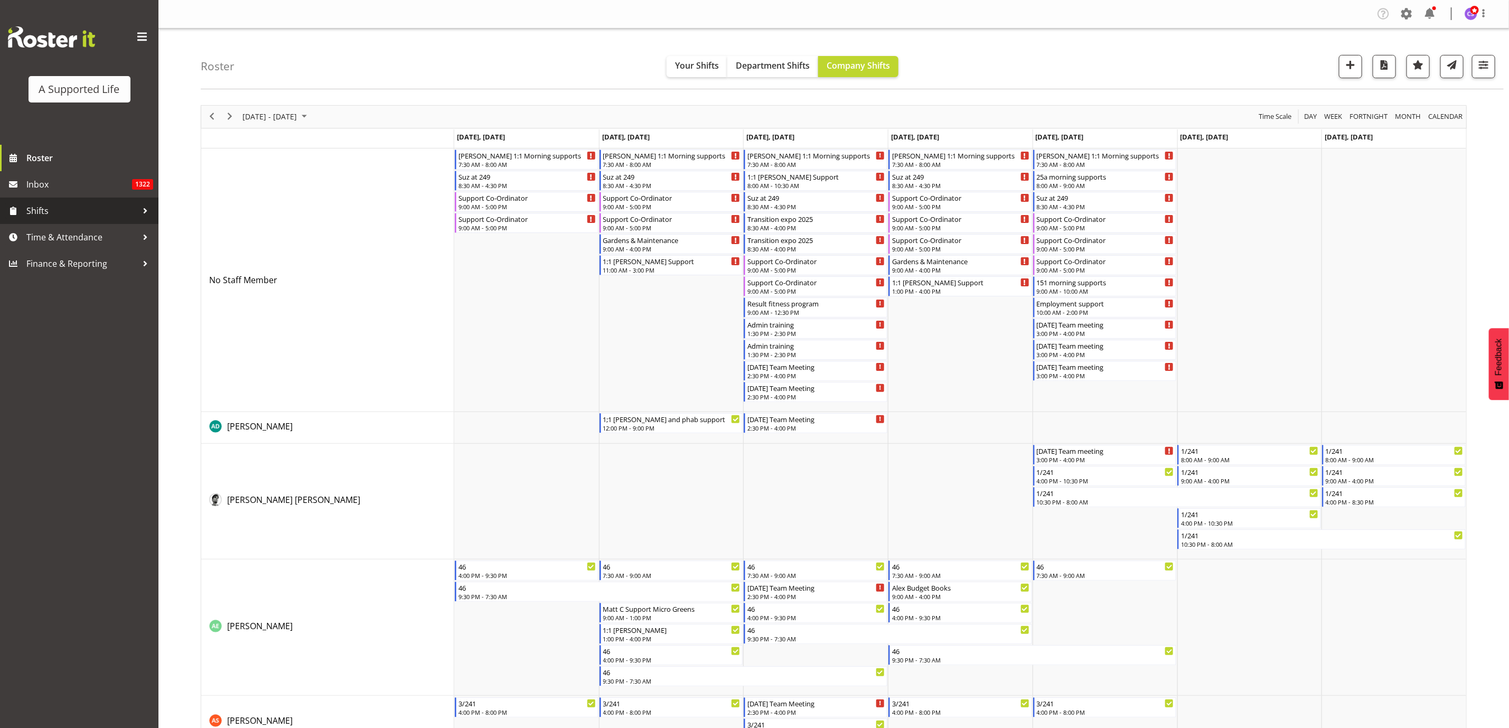
click at [67, 212] on span "Shifts" at bounding box center [81, 211] width 111 height 16
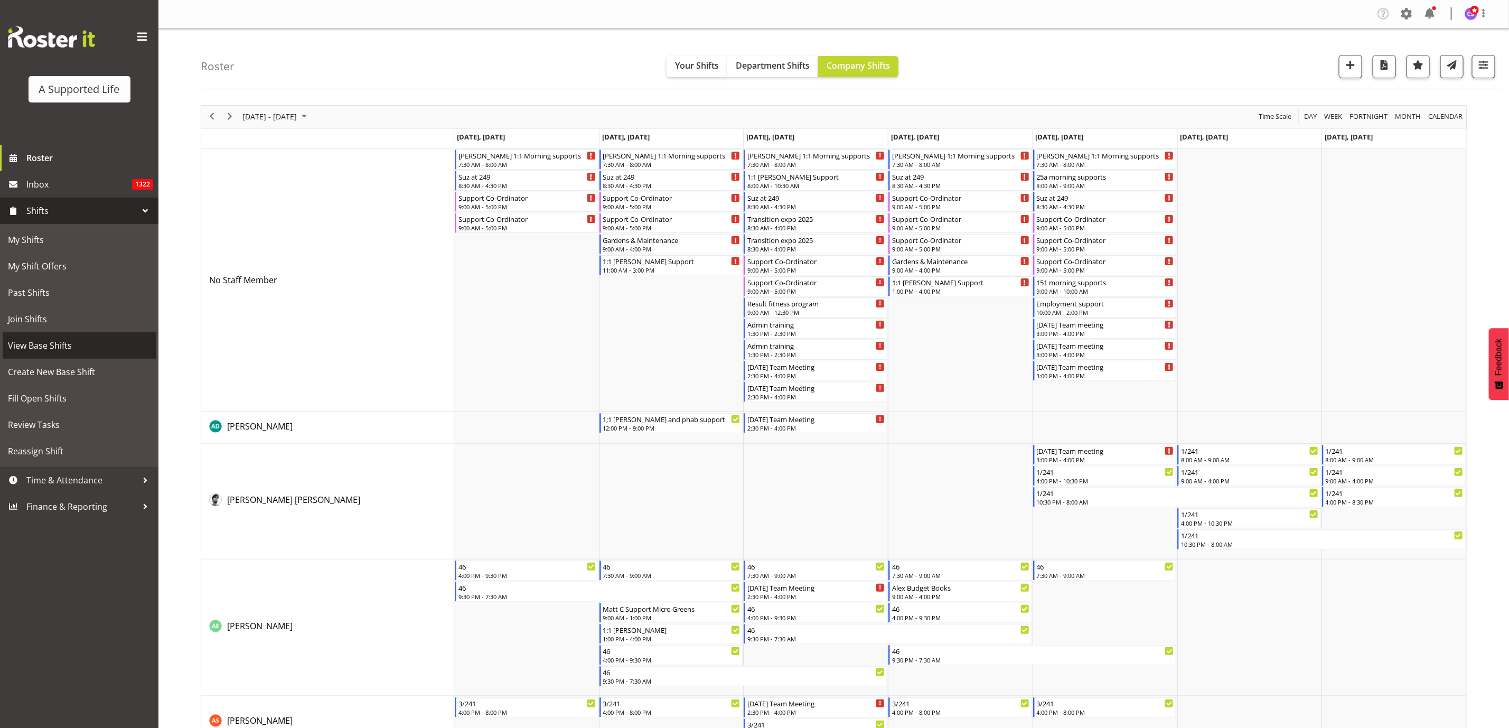
click at [57, 338] on span "View Base Shifts" at bounding box center [79, 345] width 143 height 16
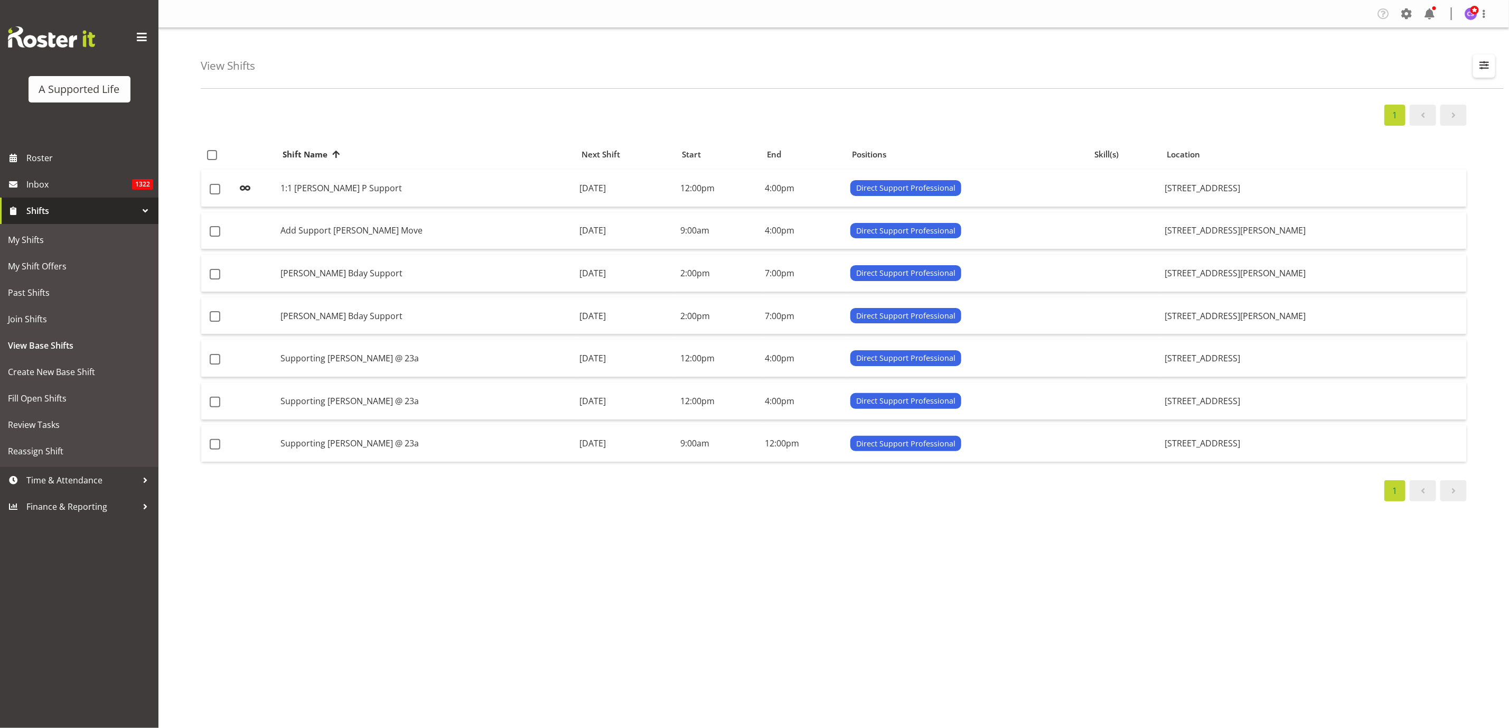
click at [1480, 63] on icon "button" at bounding box center [1484, 66] width 10 height 10
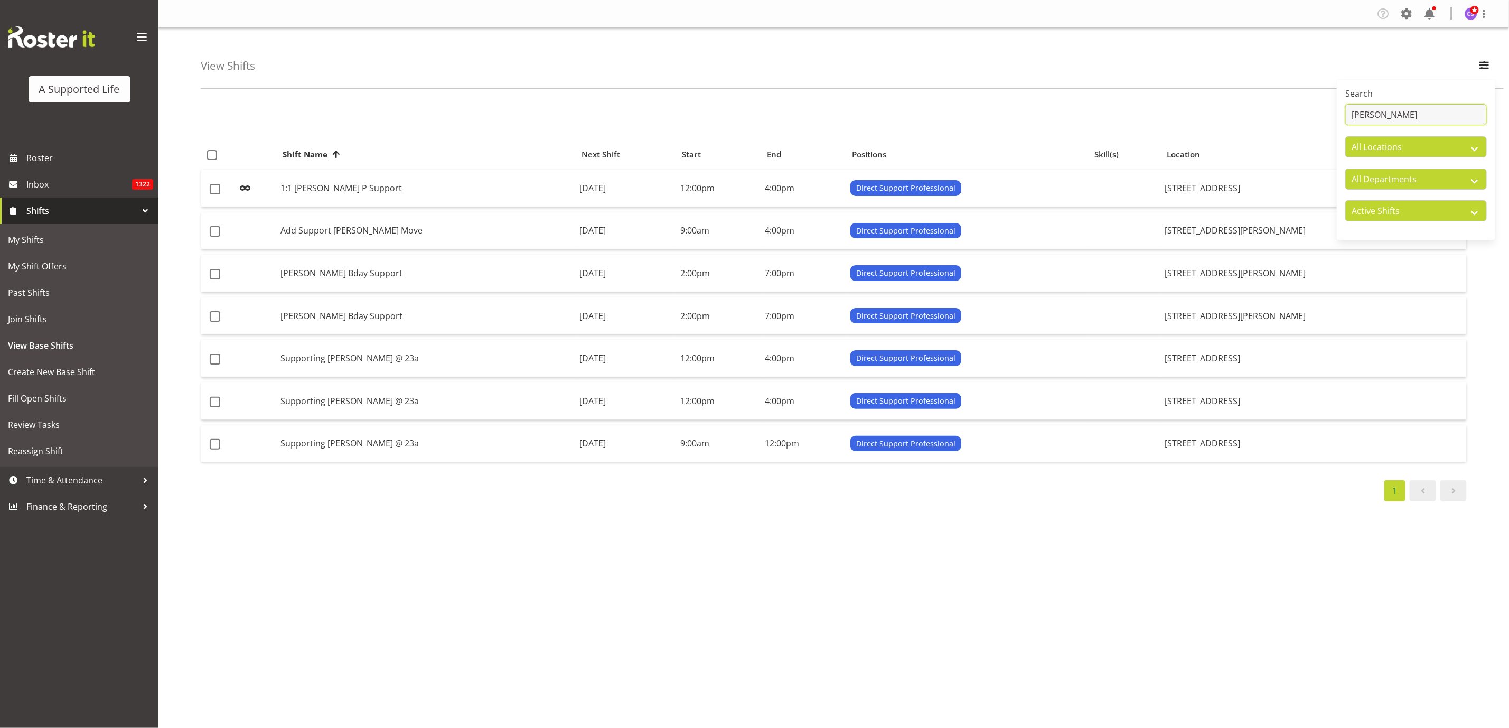
click at [1402, 108] on input "Ashley" at bounding box center [1416, 114] width 142 height 21
type input "A"
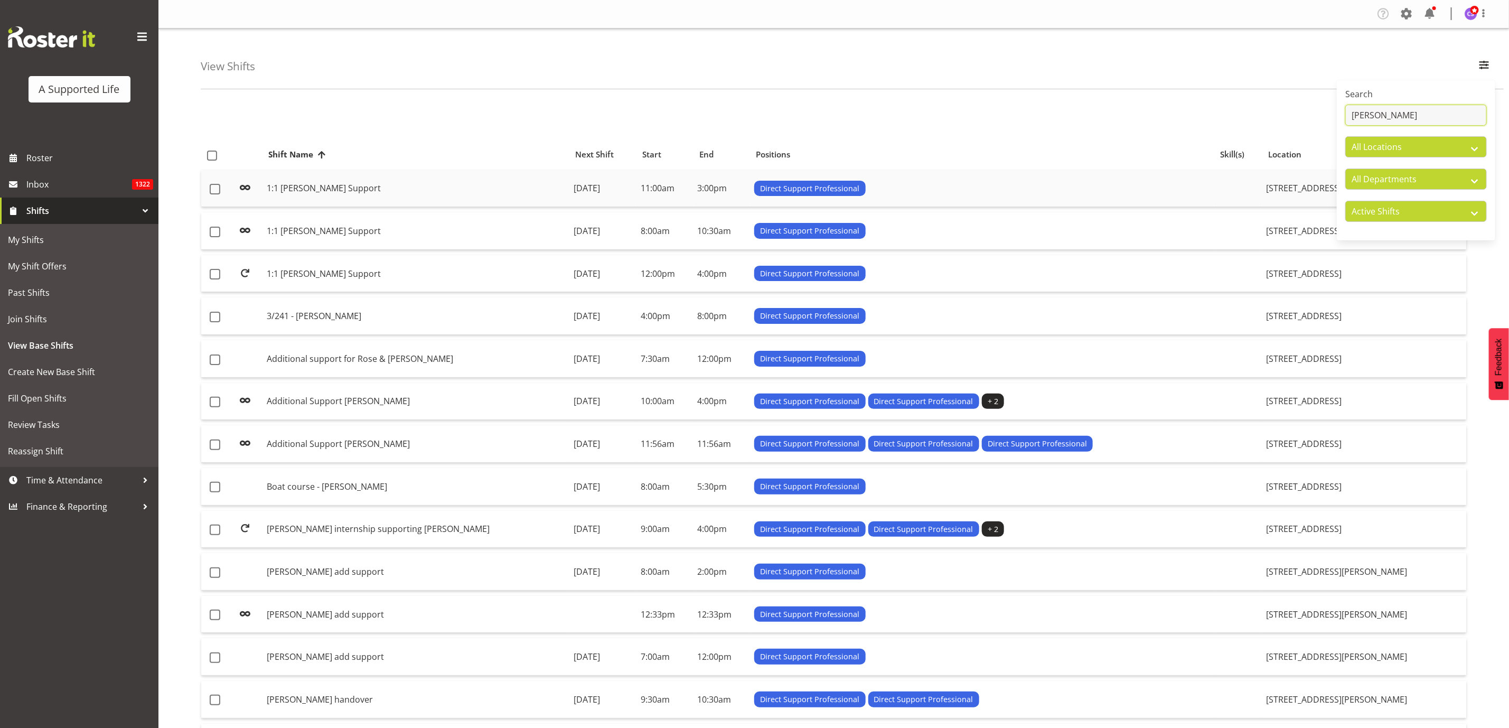
type input "NAthan"
click at [306, 186] on td "1:1 [PERSON_NAME] Support" at bounding box center [415, 188] width 307 height 37
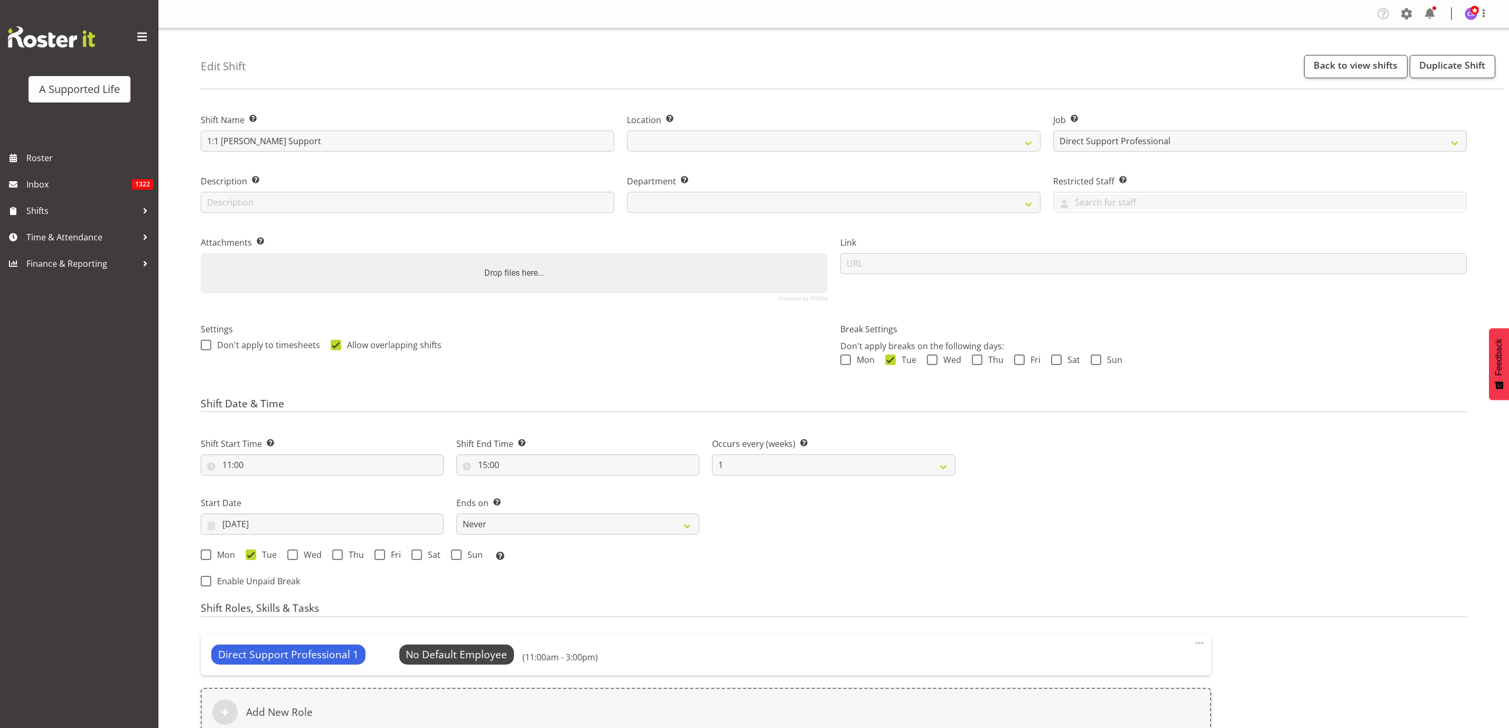
select select "4112"
select select
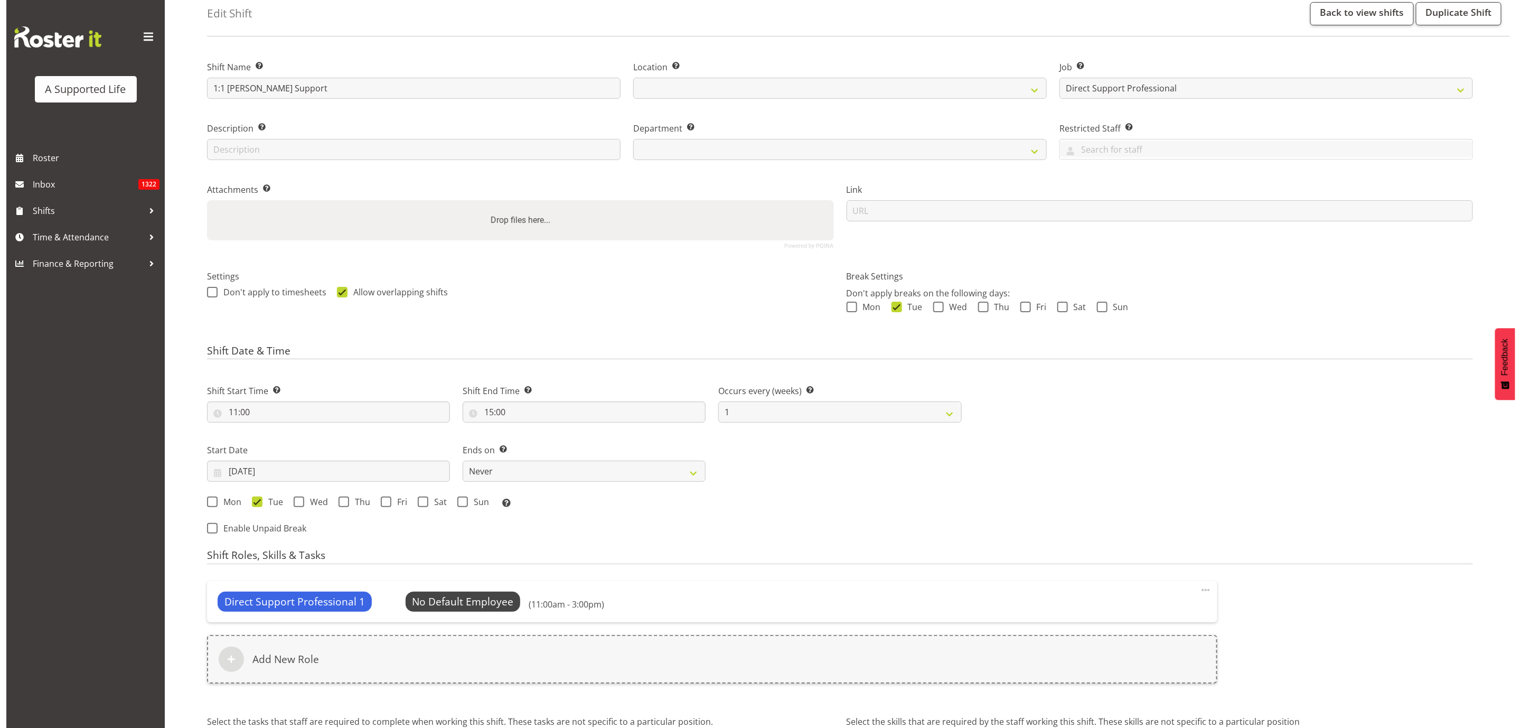
scroll to position [171, 0]
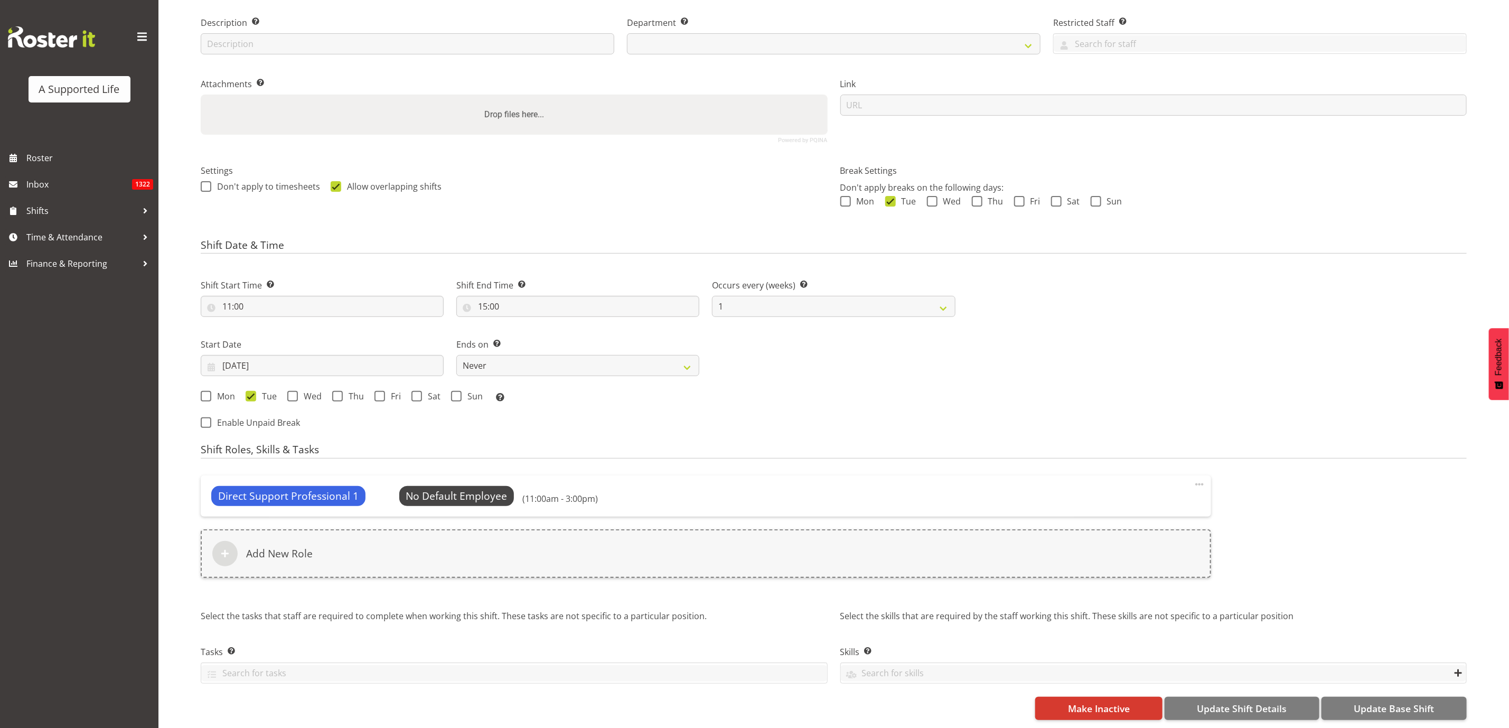
select select
click at [429, 488] on span "Select Employee" at bounding box center [456, 495] width 79 height 15
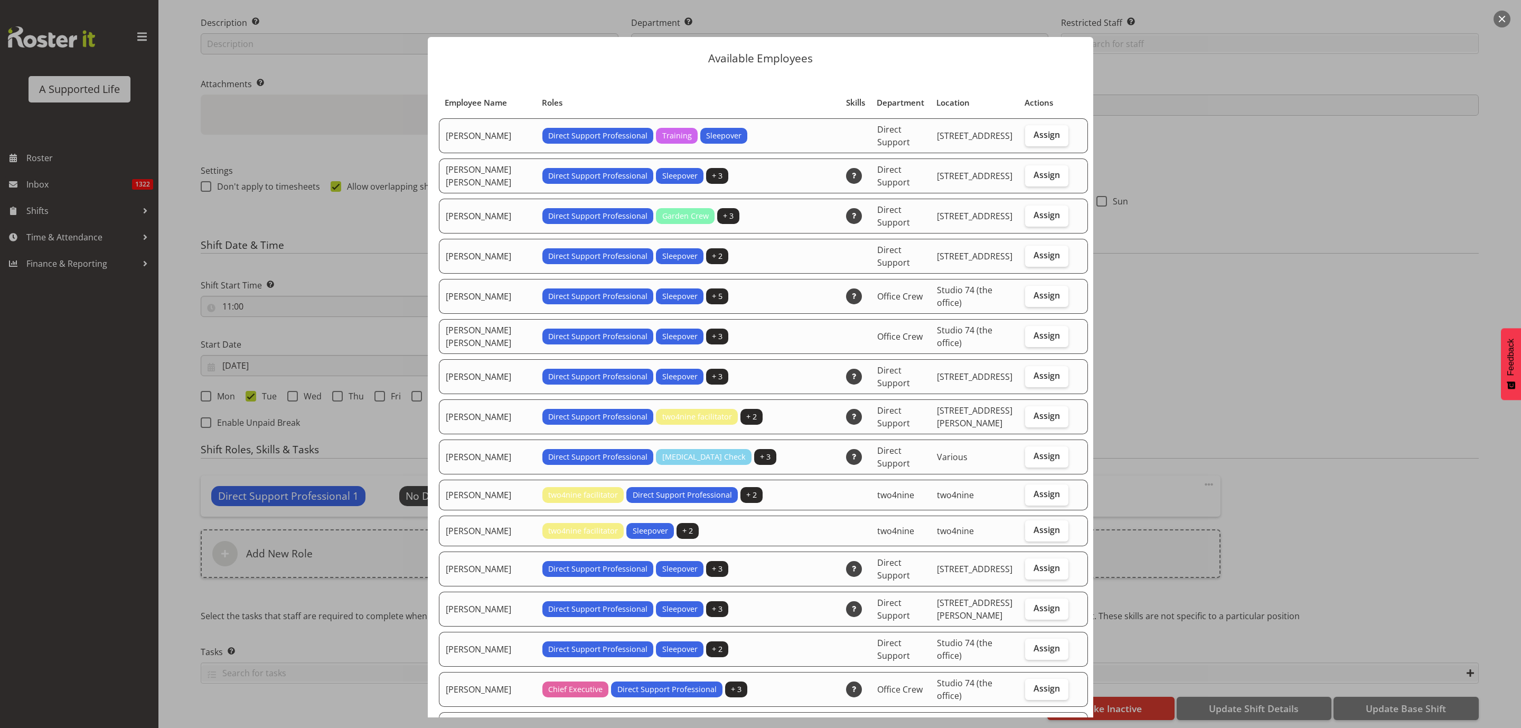
select select "916"
click at [1036, 255] on span "Assign" at bounding box center [1046, 255] width 26 height 11
click at [1032, 255] on input "Assign" at bounding box center [1028, 255] width 7 height 7
checkbox input "true"
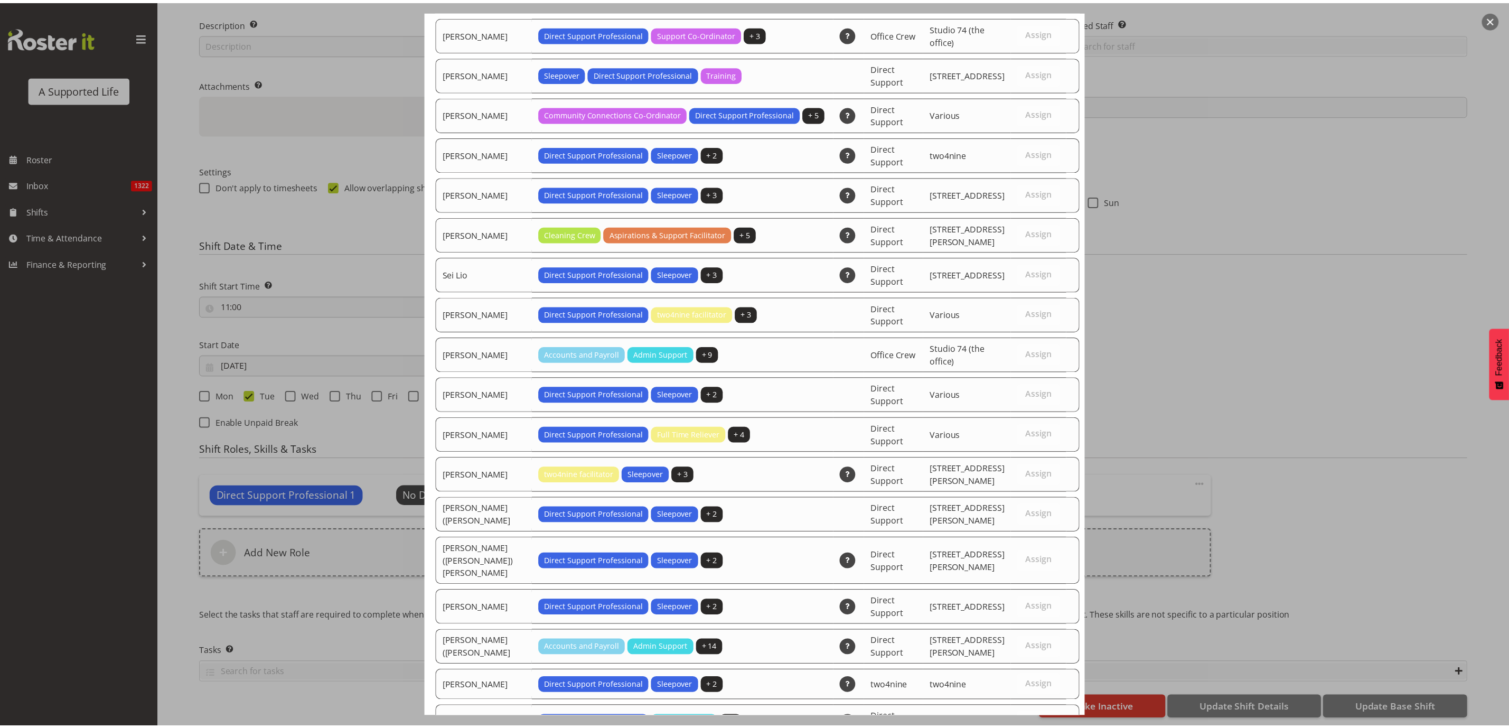
scroll to position [3251, 0]
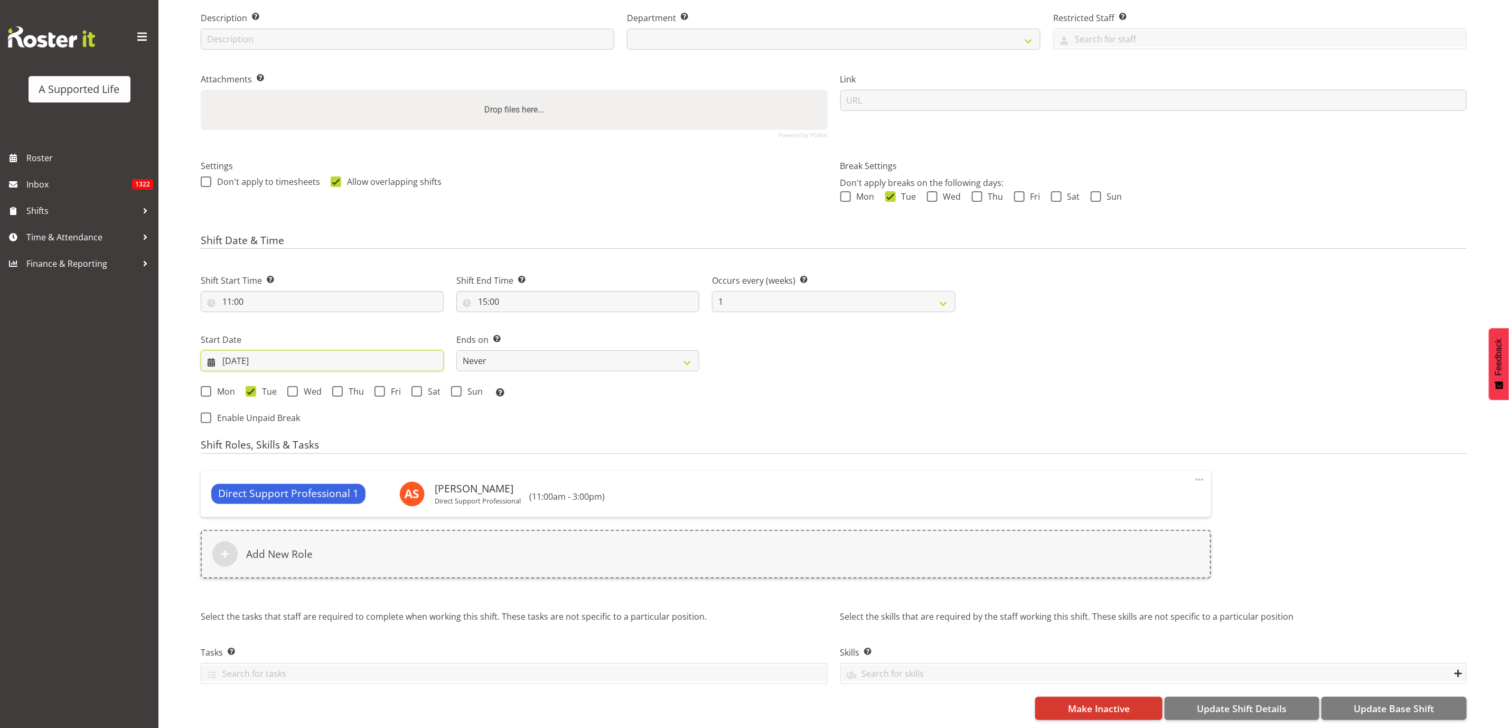
click at [261, 354] on input "[DATE]" at bounding box center [322, 360] width 243 height 21
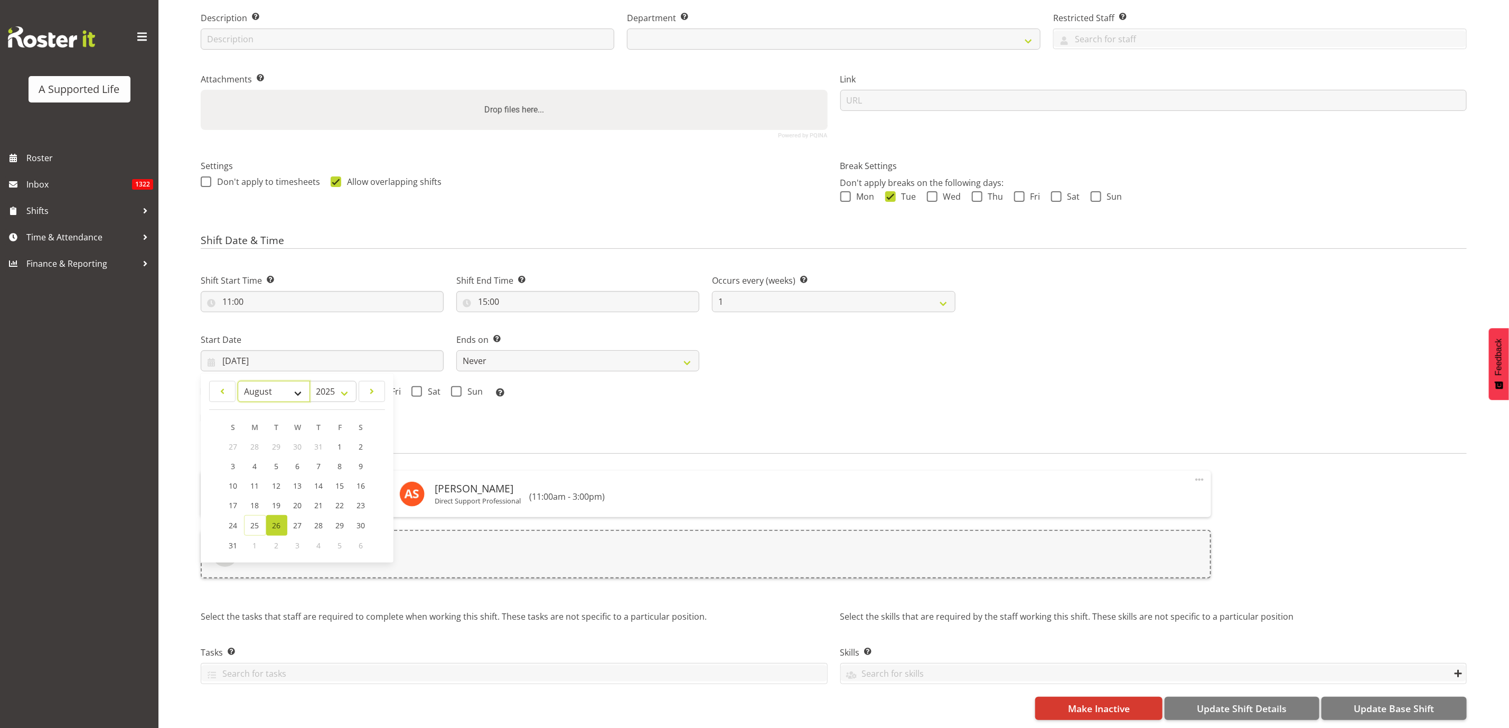
click at [292, 385] on select "January February March April May June July August September October November De…" at bounding box center [274, 391] width 72 height 21
select select "8"
click at [238, 381] on select "January February March April May June July August September October November De…" at bounding box center [274, 391] width 72 height 21
click at [282, 437] on link "2" at bounding box center [276, 447] width 21 height 20
type input "[DATE]"
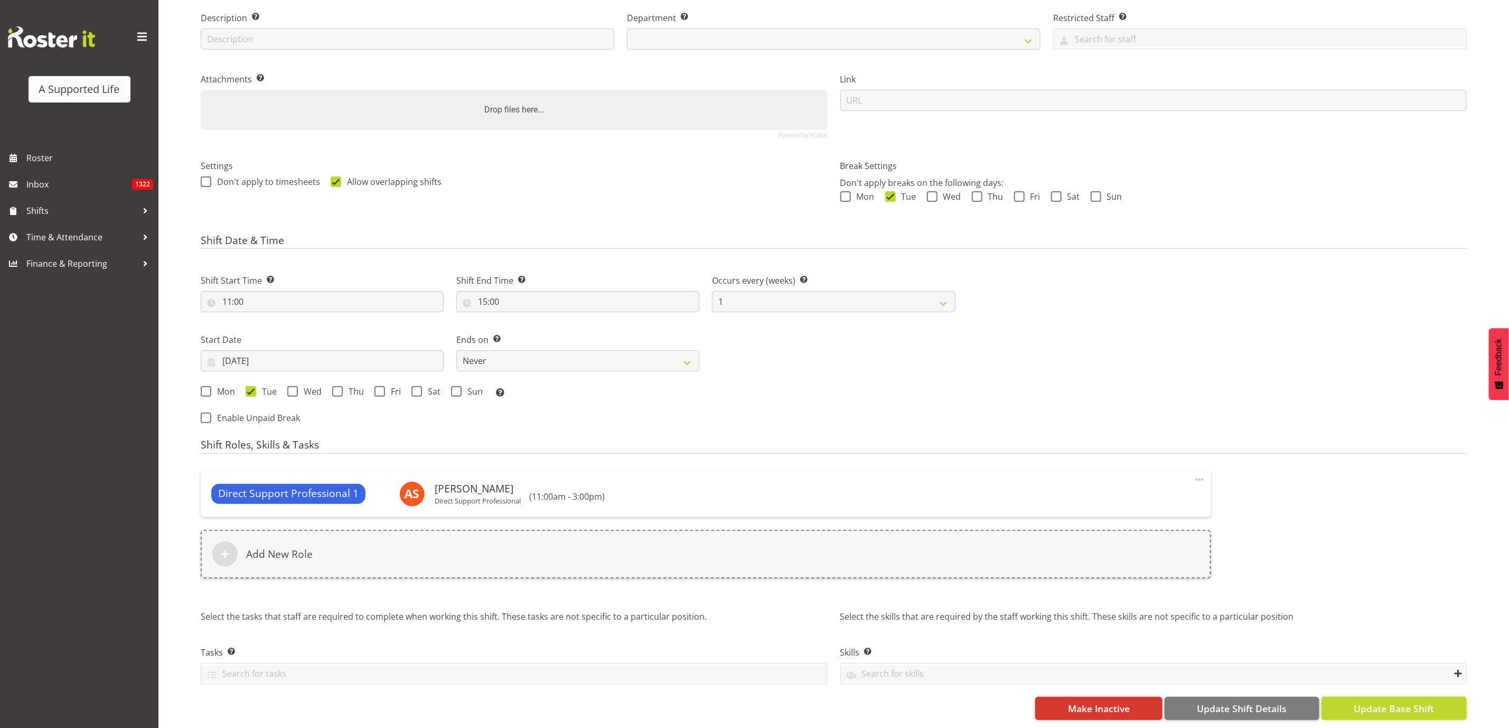
click at [1405, 705] on span "Update Base Shift" at bounding box center [1393, 708] width 80 height 14
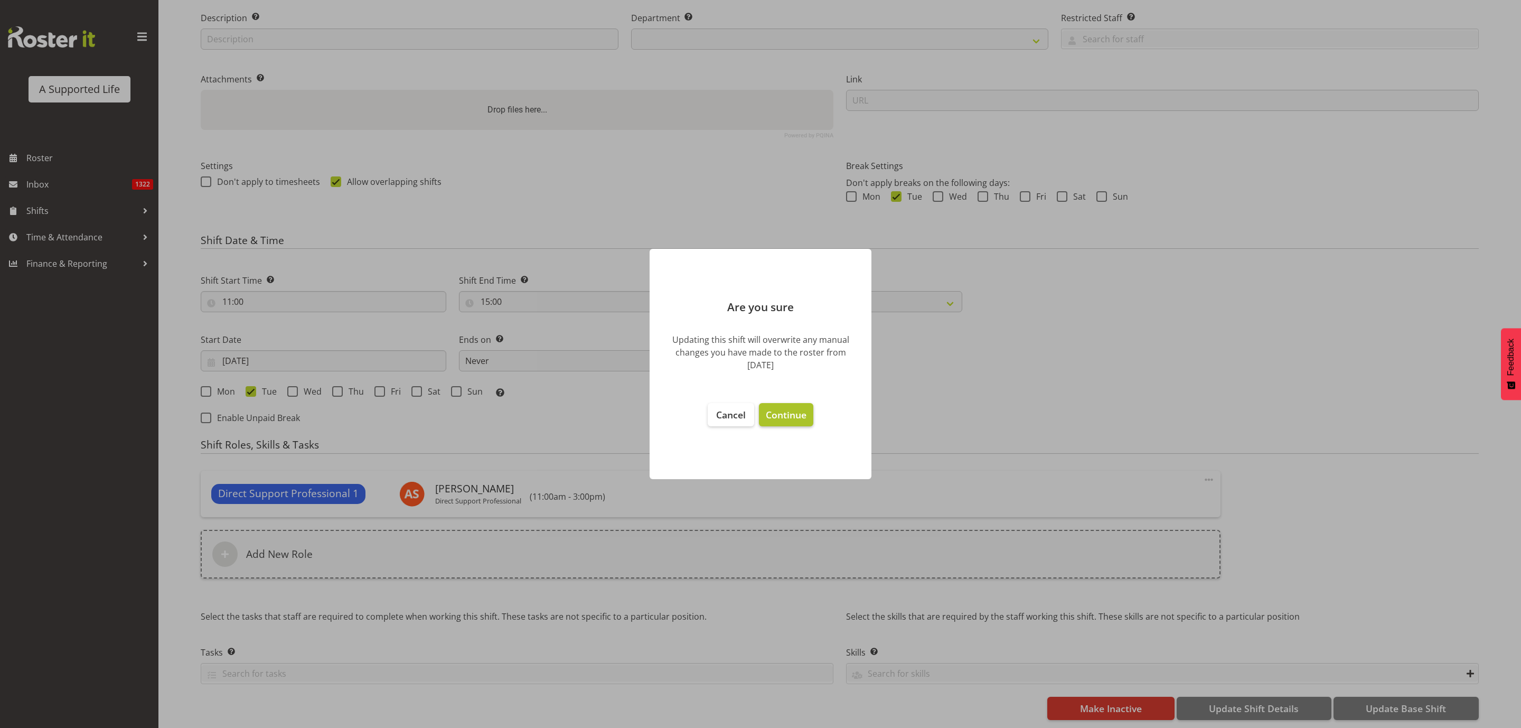
click at [789, 411] on span "Continue" at bounding box center [786, 414] width 41 height 13
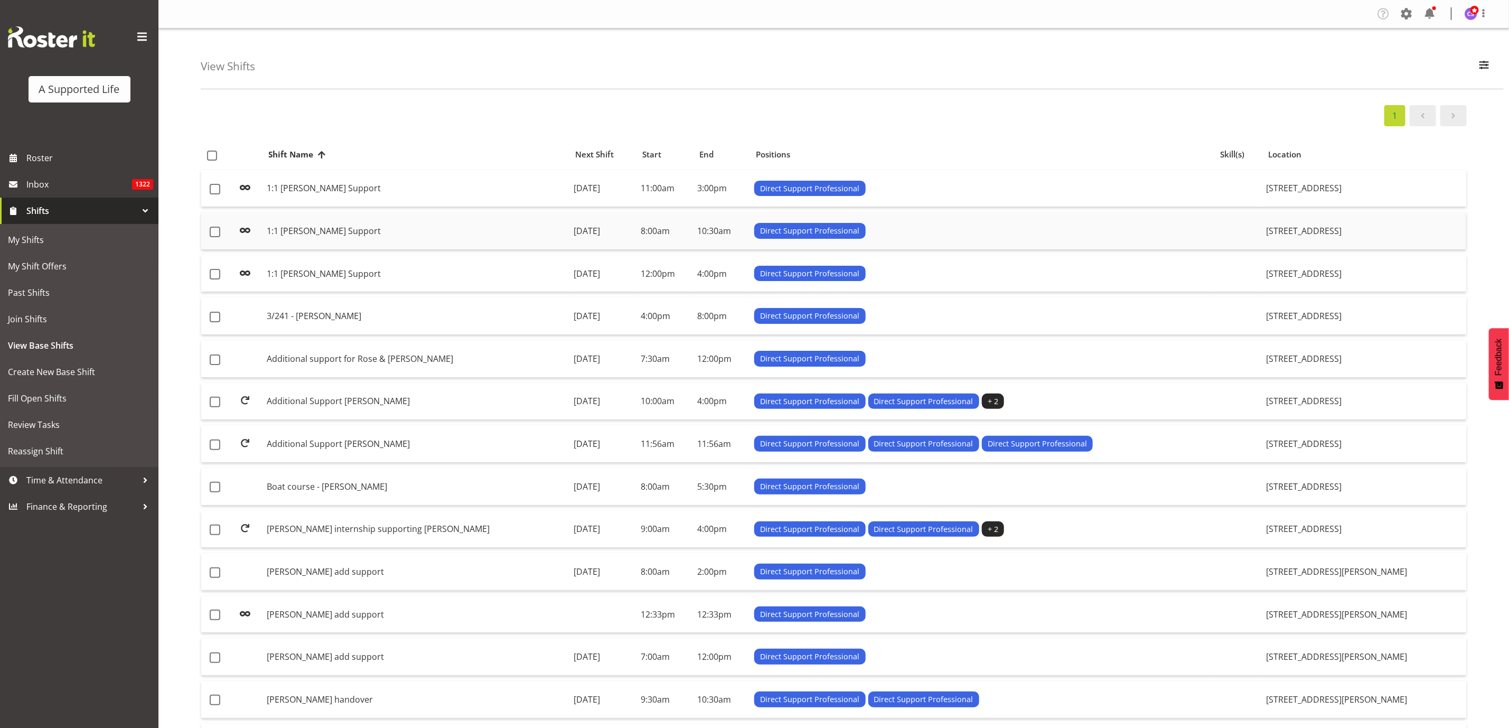
click at [296, 227] on td "1:1 [PERSON_NAME] Support" at bounding box center [415, 230] width 307 height 37
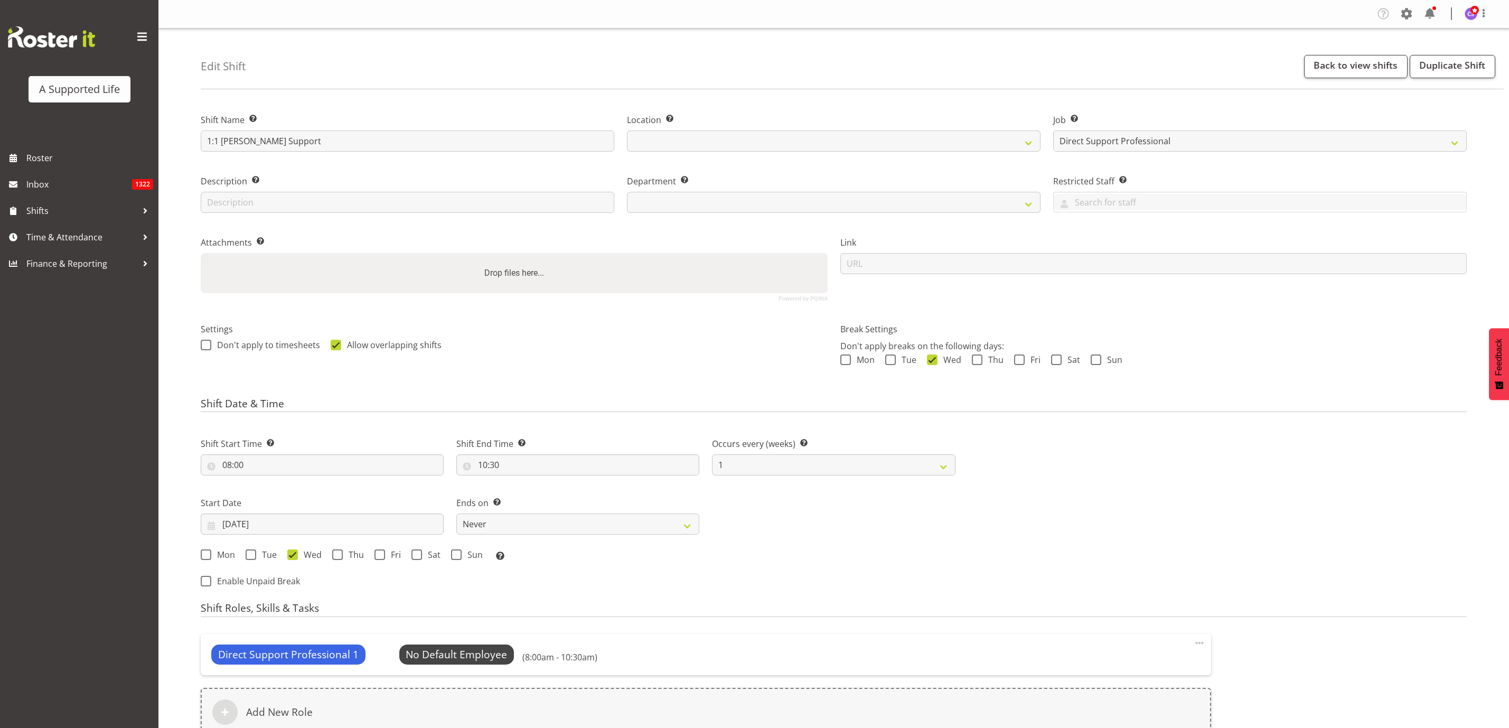
select select "4112"
select select "7"
select select "2025"
select select
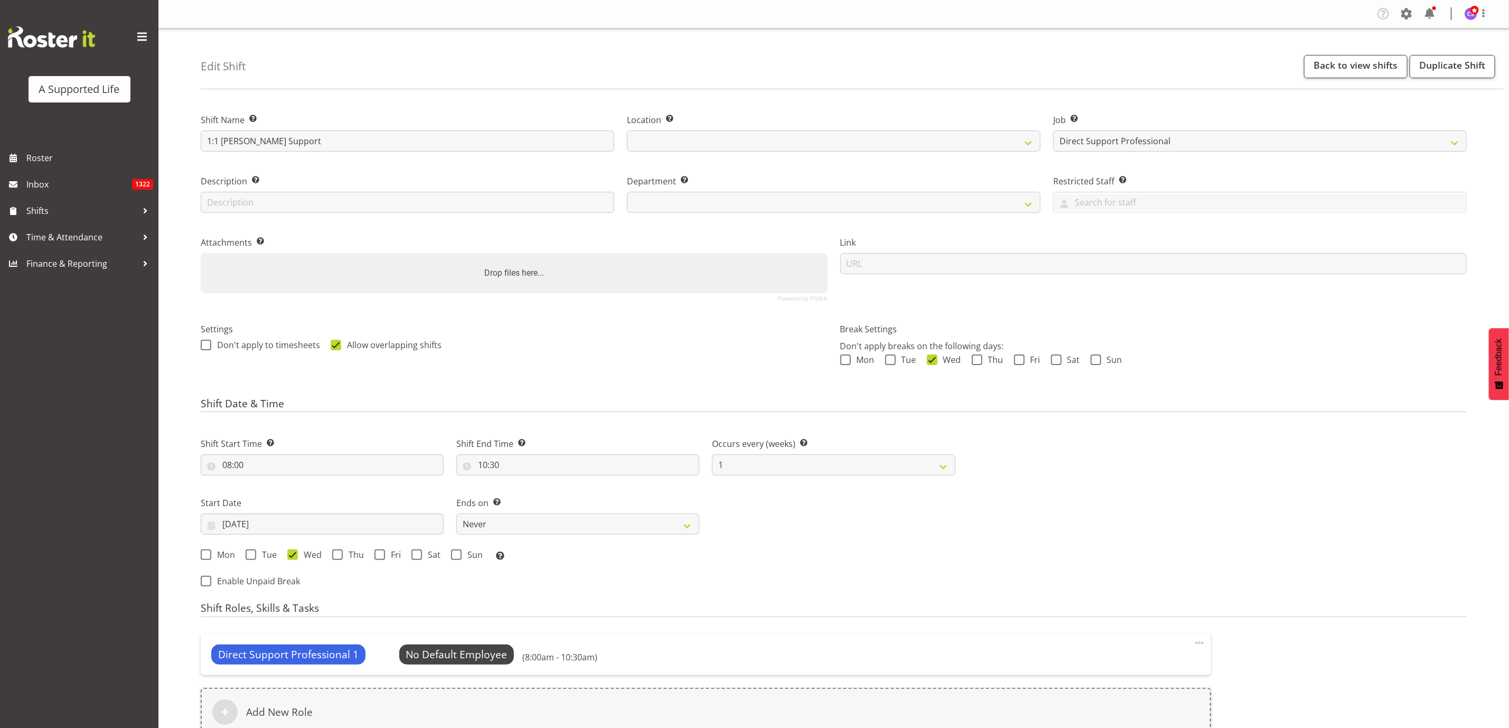
select select
click at [255, 520] on input "[DATE]" at bounding box center [322, 523] width 243 height 21
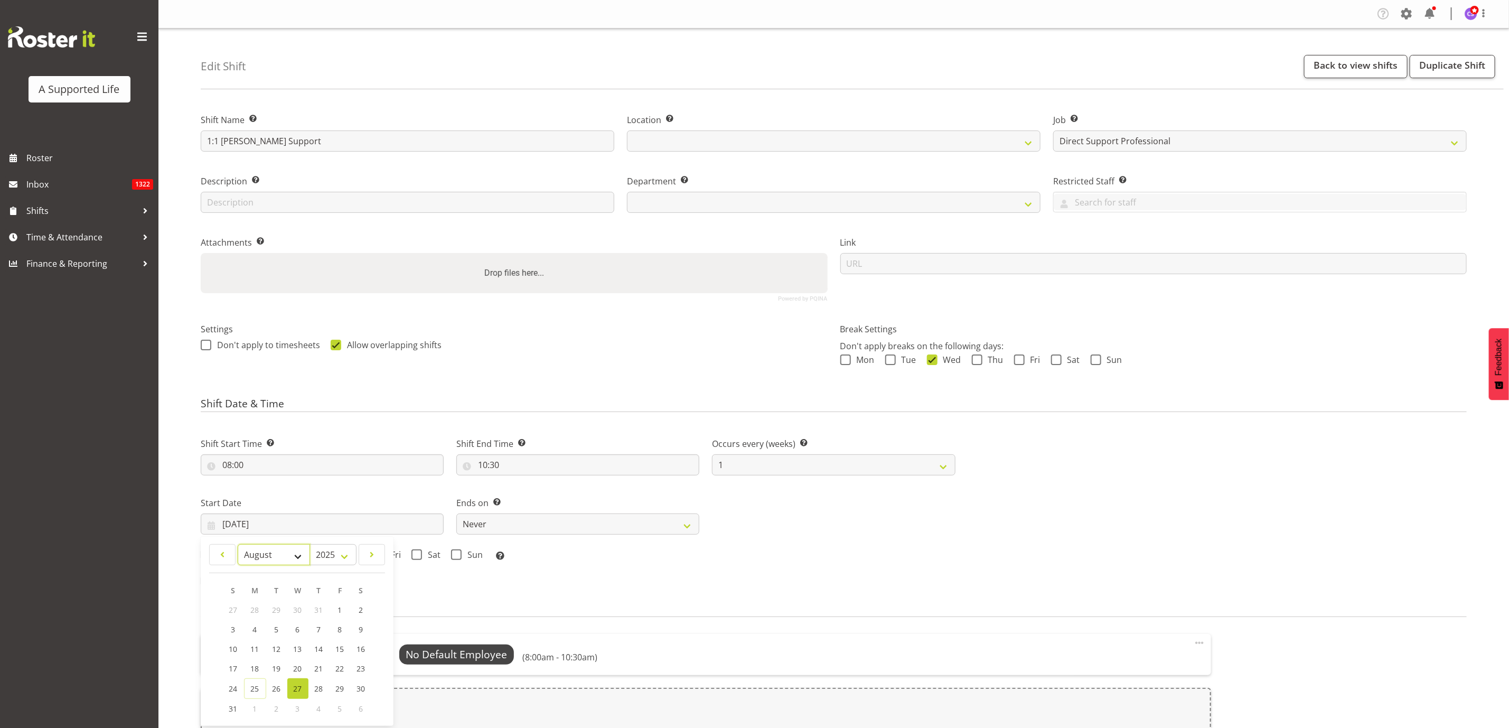
click at [297, 555] on select "January February March April May June July August September October November De…" at bounding box center [274, 554] width 72 height 21
select select "8"
click at [238, 544] on select "January February March April May June July August September October November De…" at bounding box center [274, 554] width 72 height 21
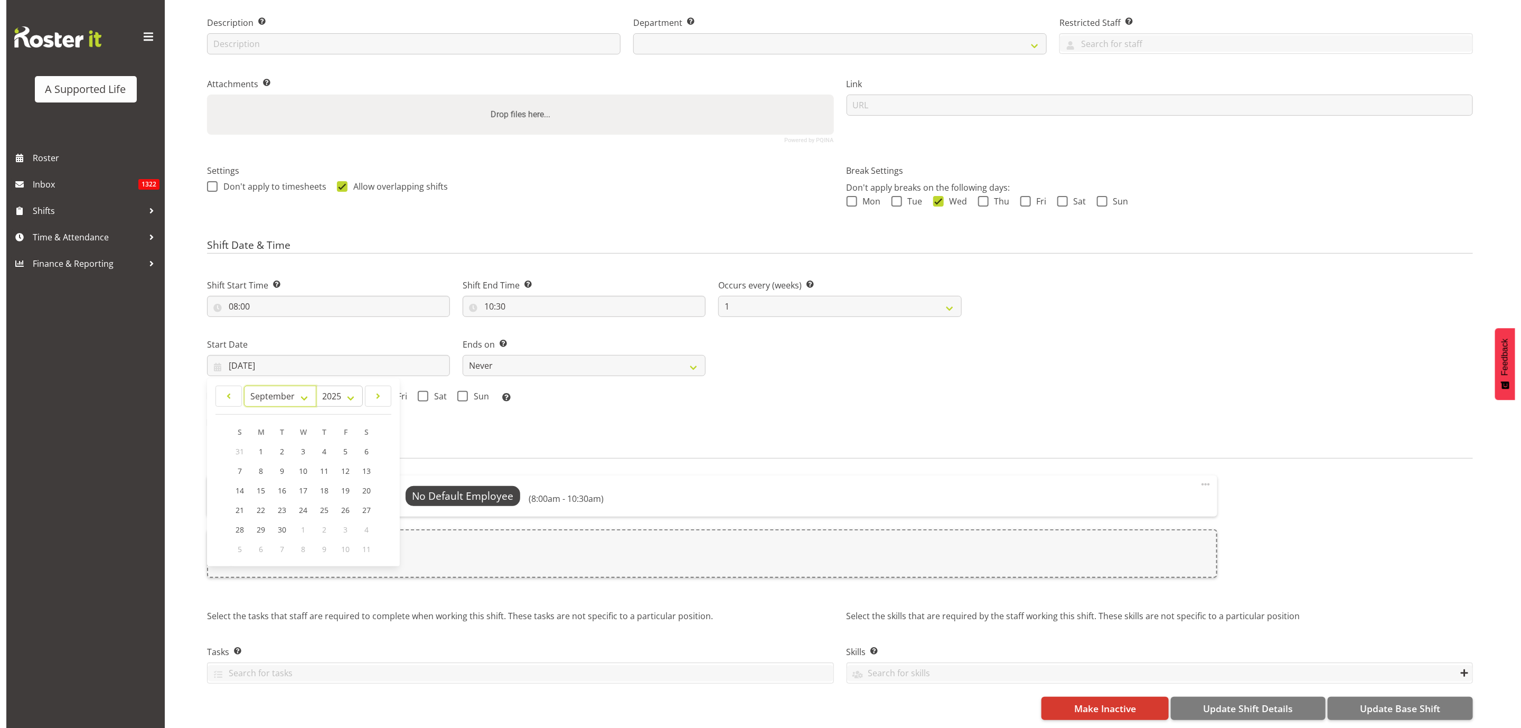
scroll to position [171, 0]
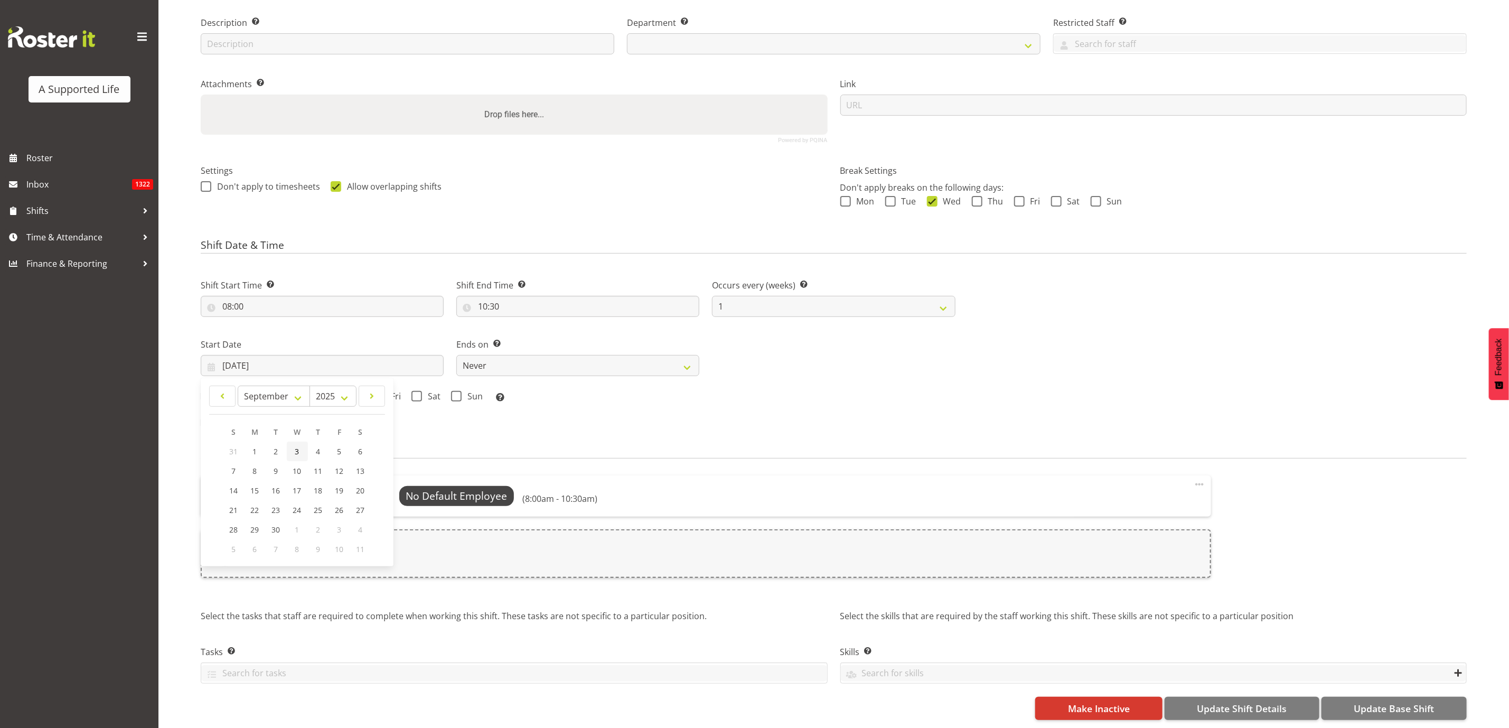
click at [296, 446] on span "3" at bounding box center [297, 451] width 4 height 10
select select
type input "[DATE]"
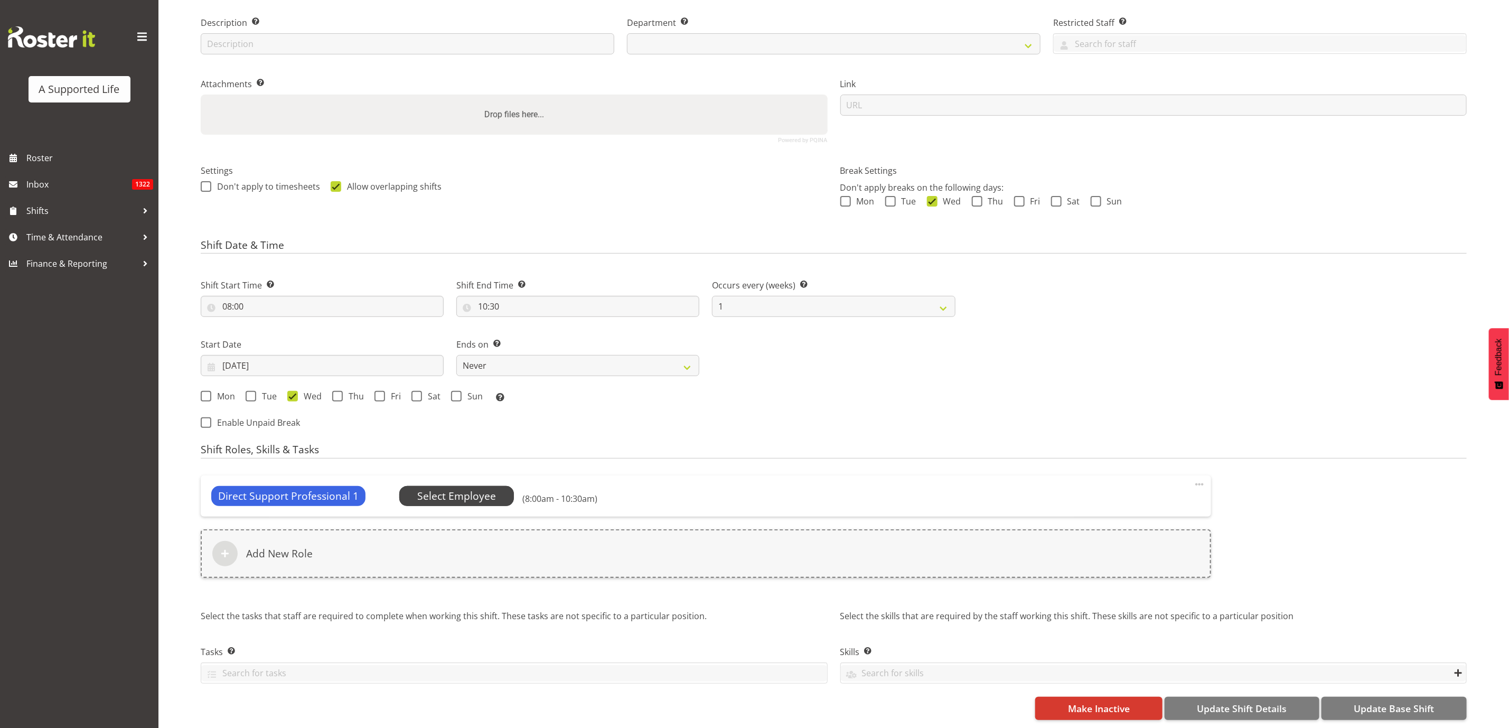
click at [474, 488] on span "Select Employee" at bounding box center [456, 495] width 79 height 15
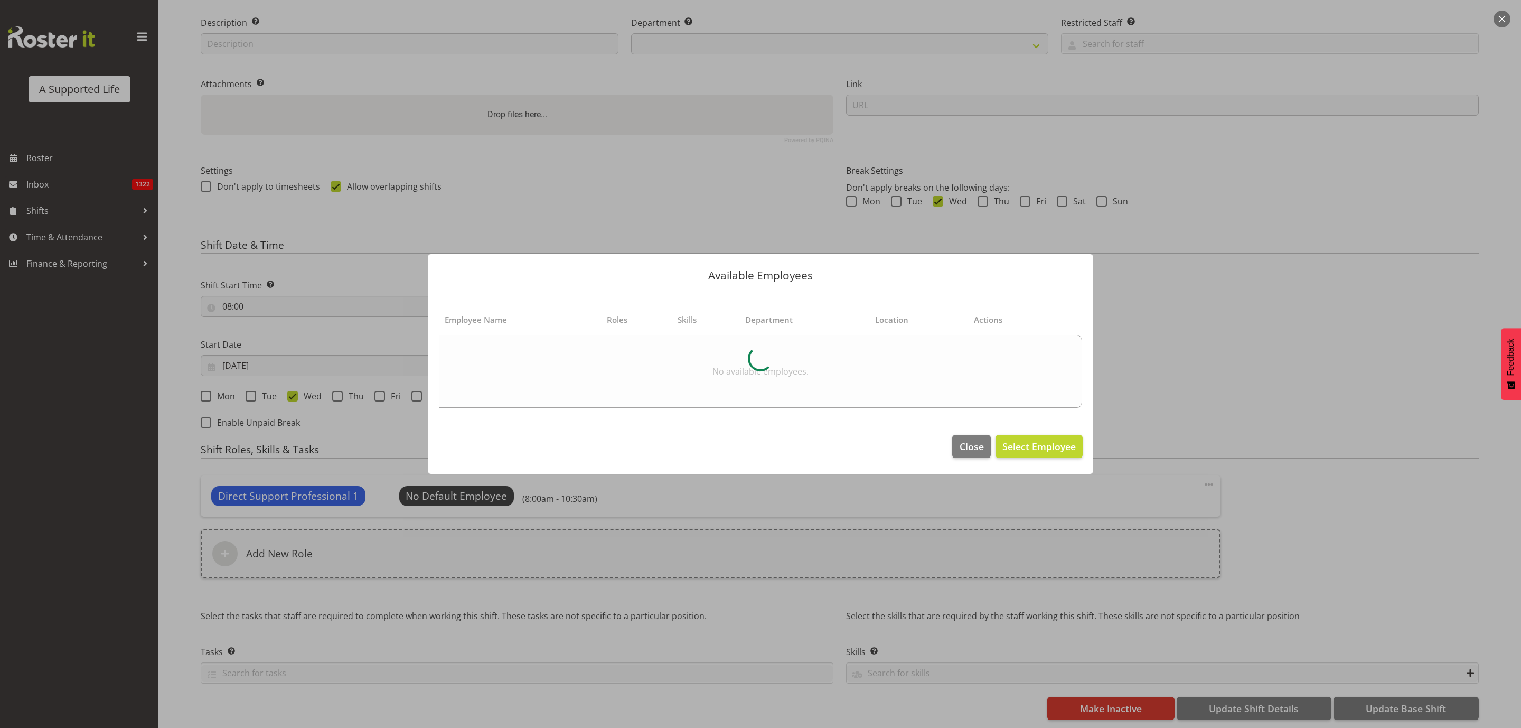
select select "916"
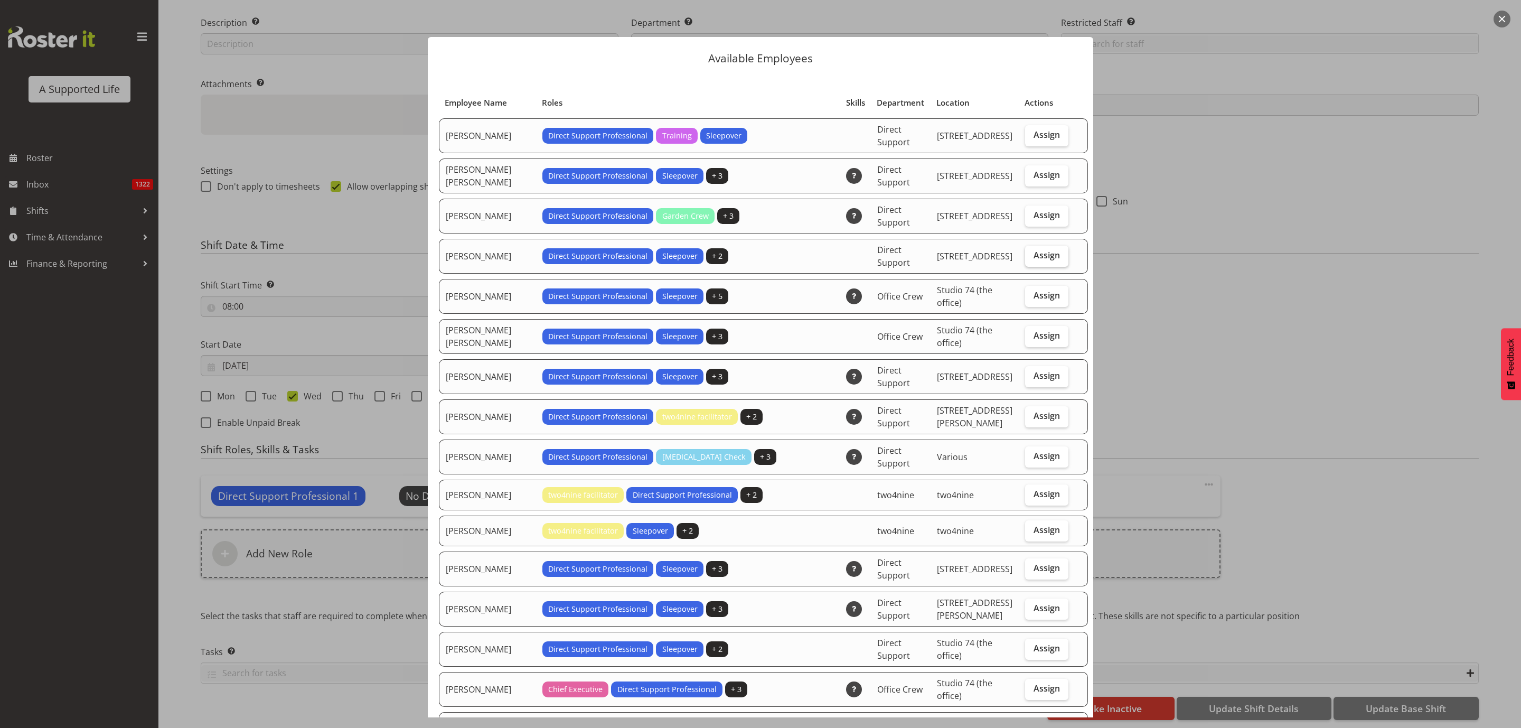
click at [1041, 252] on span "Assign" at bounding box center [1046, 255] width 26 height 11
click at [1032, 252] on input "Assign" at bounding box center [1028, 255] width 7 height 7
checkbox input "true"
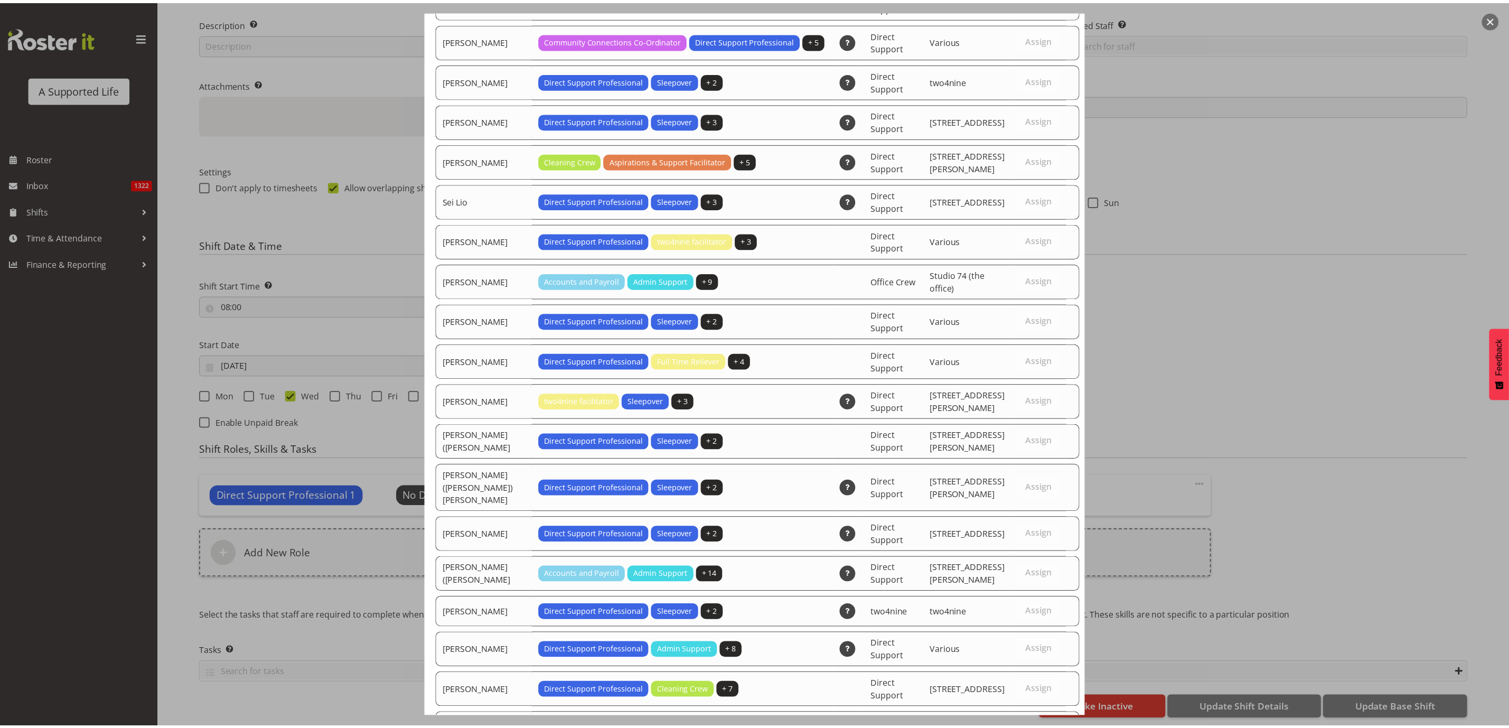
scroll to position [3251, 0]
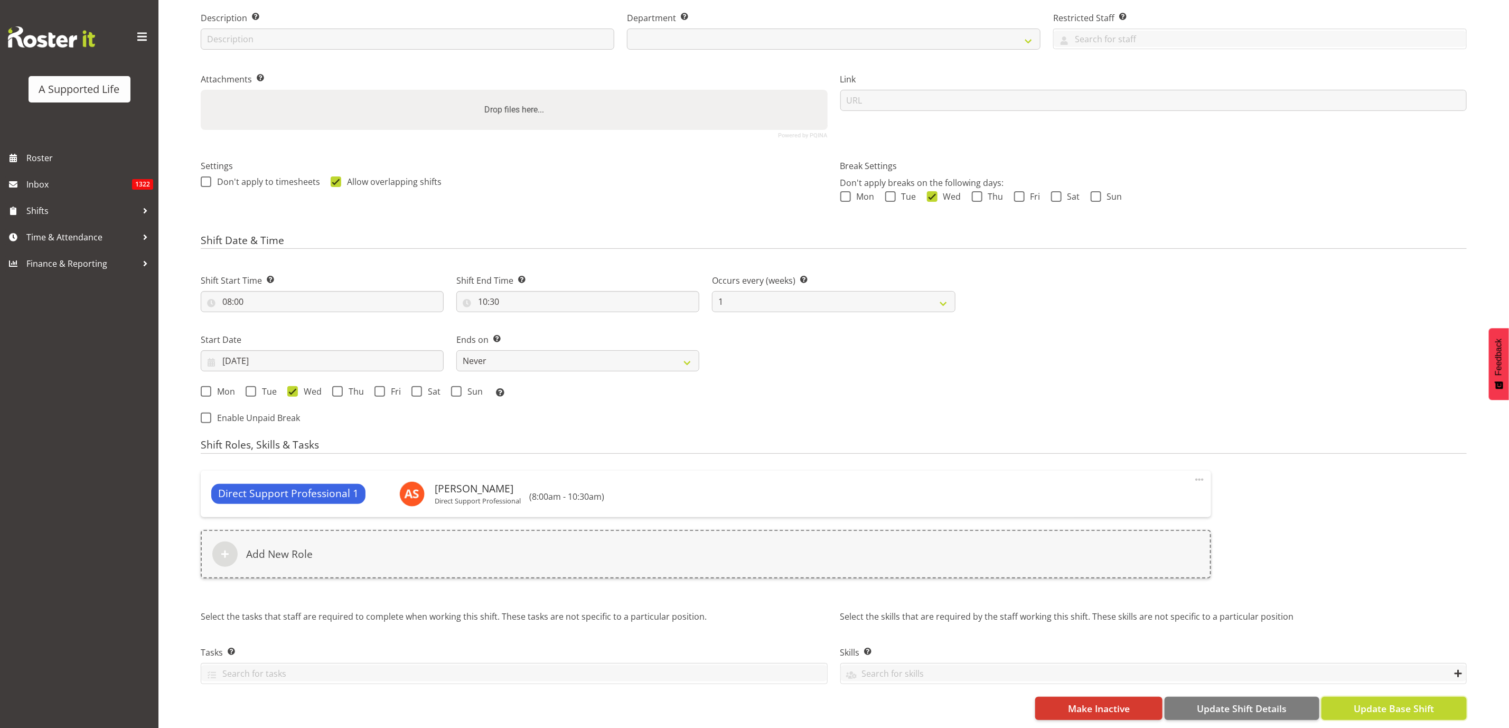
click at [1388, 696] on button "Update Base Shift" at bounding box center [1393, 707] width 145 height 23
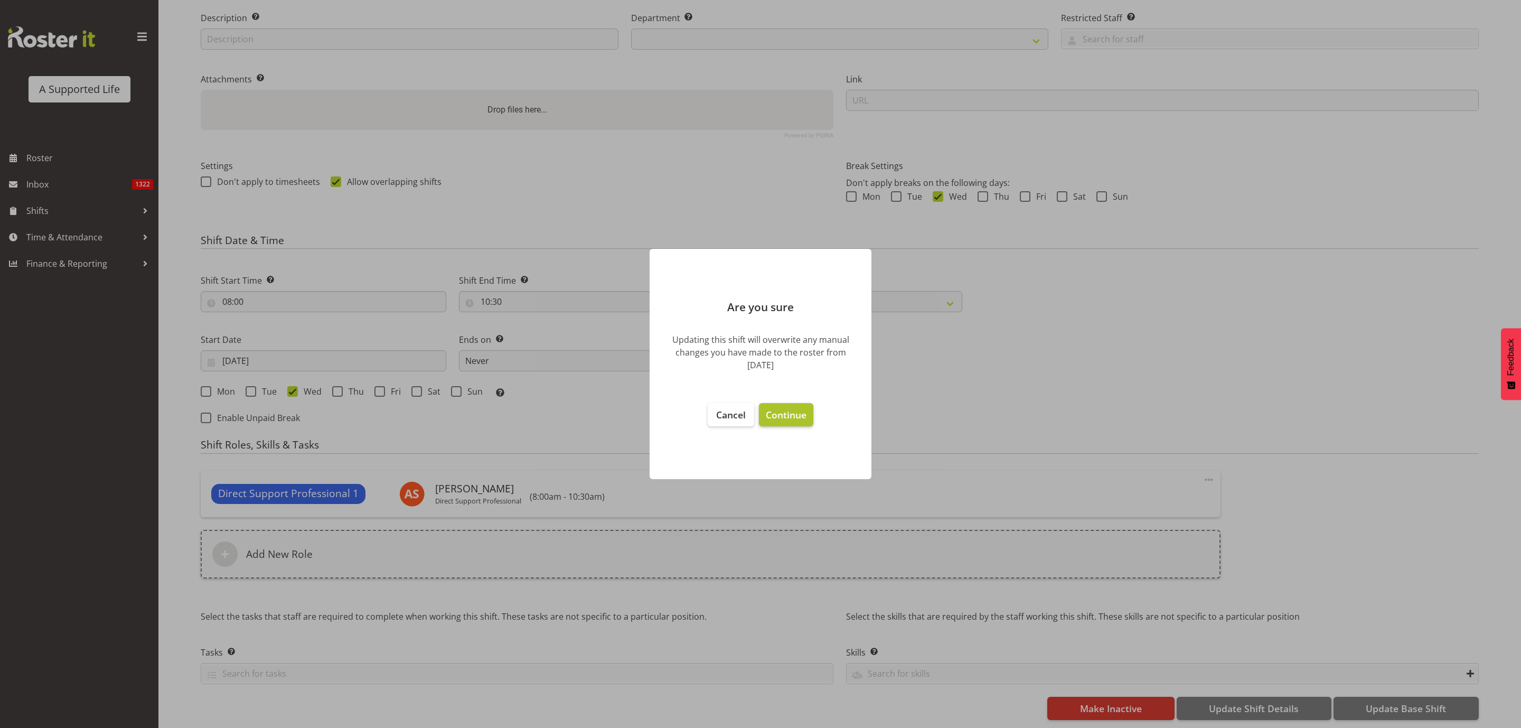
click at [787, 409] on span "Continue" at bounding box center [786, 414] width 41 height 13
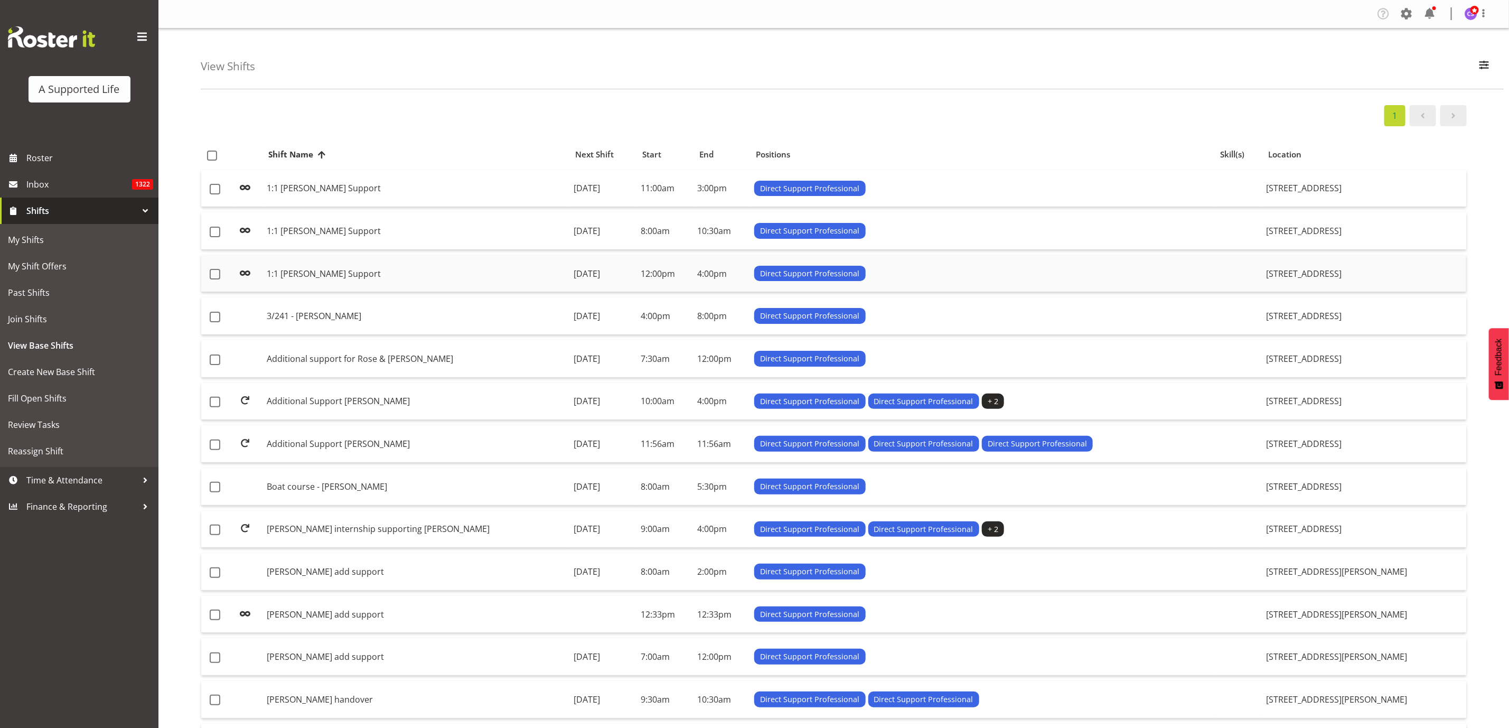
click at [296, 270] on td "1:1 [PERSON_NAME] Support" at bounding box center [415, 273] width 307 height 37
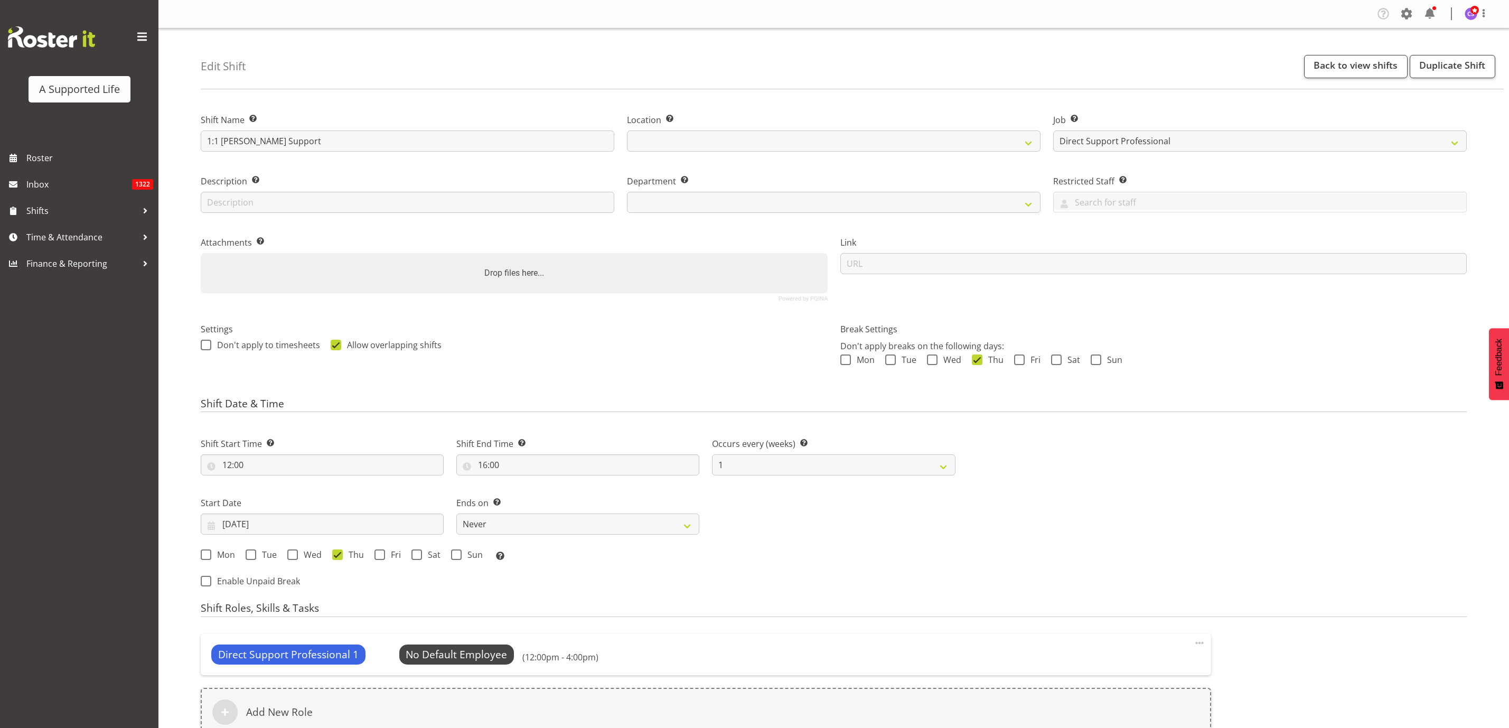
select select "4112"
select select "7"
select select "2025"
select select
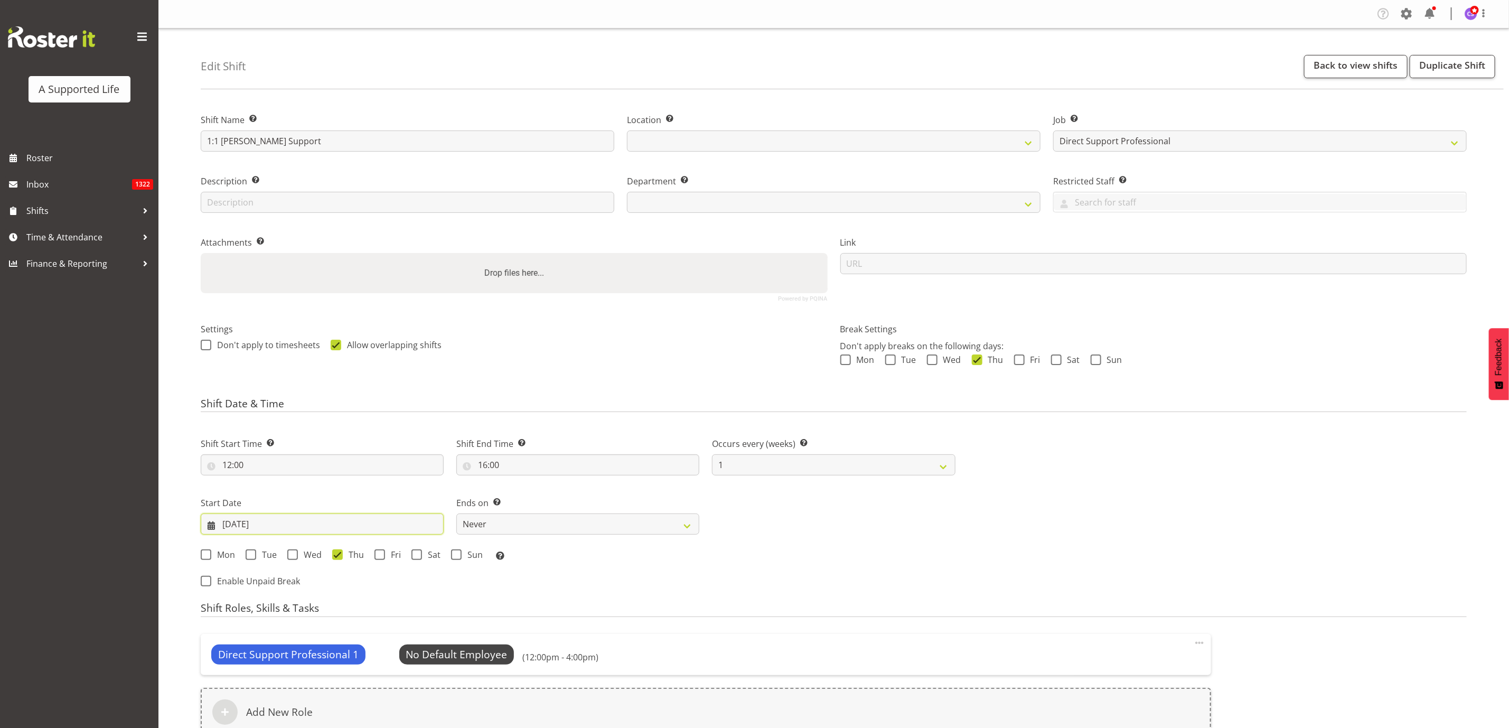
click at [255, 524] on input "[DATE]" at bounding box center [322, 523] width 243 height 21
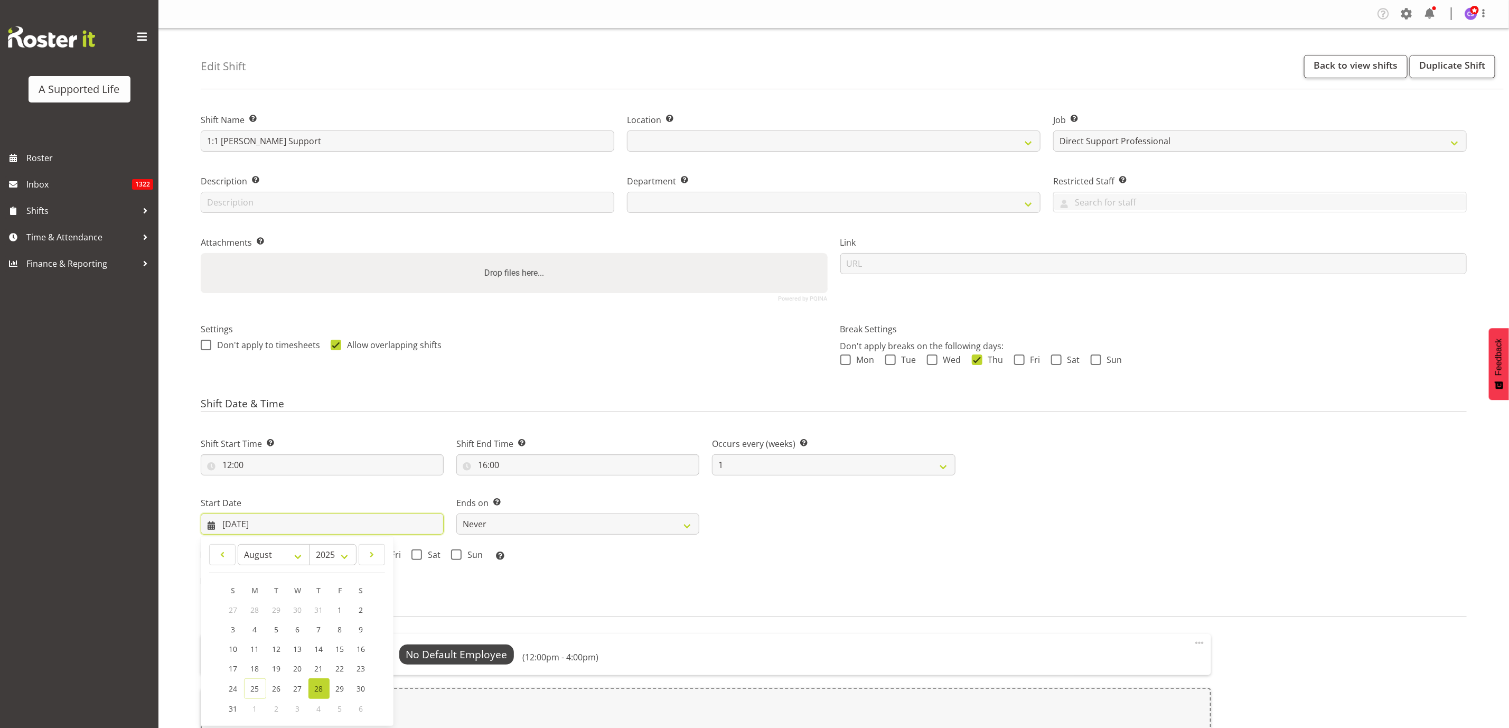
select select
click at [296, 561] on select "January February March April May June July August September October November De…" at bounding box center [274, 554] width 72 height 21
select select "8"
click at [238, 544] on select "January February March April May June July August September October November De…" at bounding box center [274, 554] width 72 height 21
click at [318, 607] on span "4" at bounding box center [318, 610] width 4 height 10
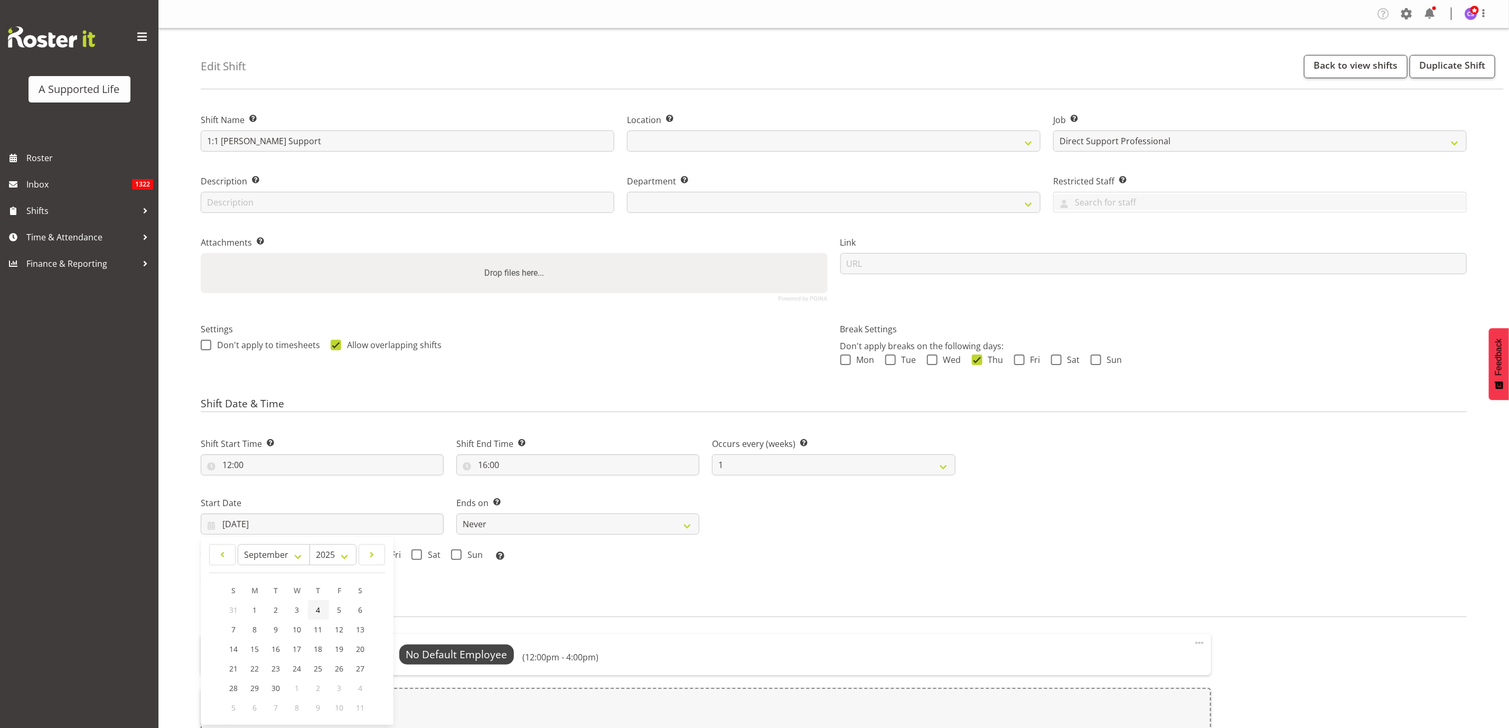
select select
type input "[DATE]"
click at [437, 656] on span "Select Employee" at bounding box center [456, 654] width 79 height 15
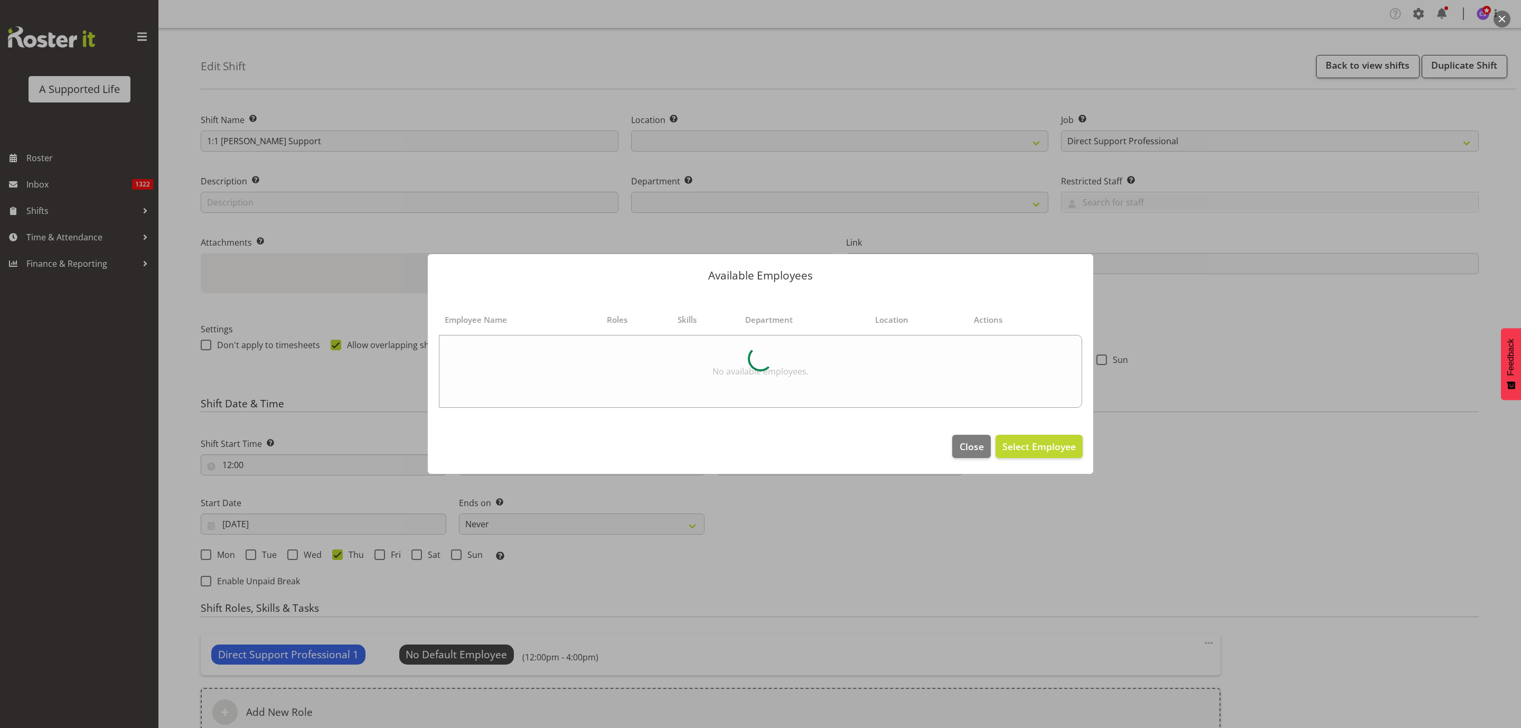
select select "916"
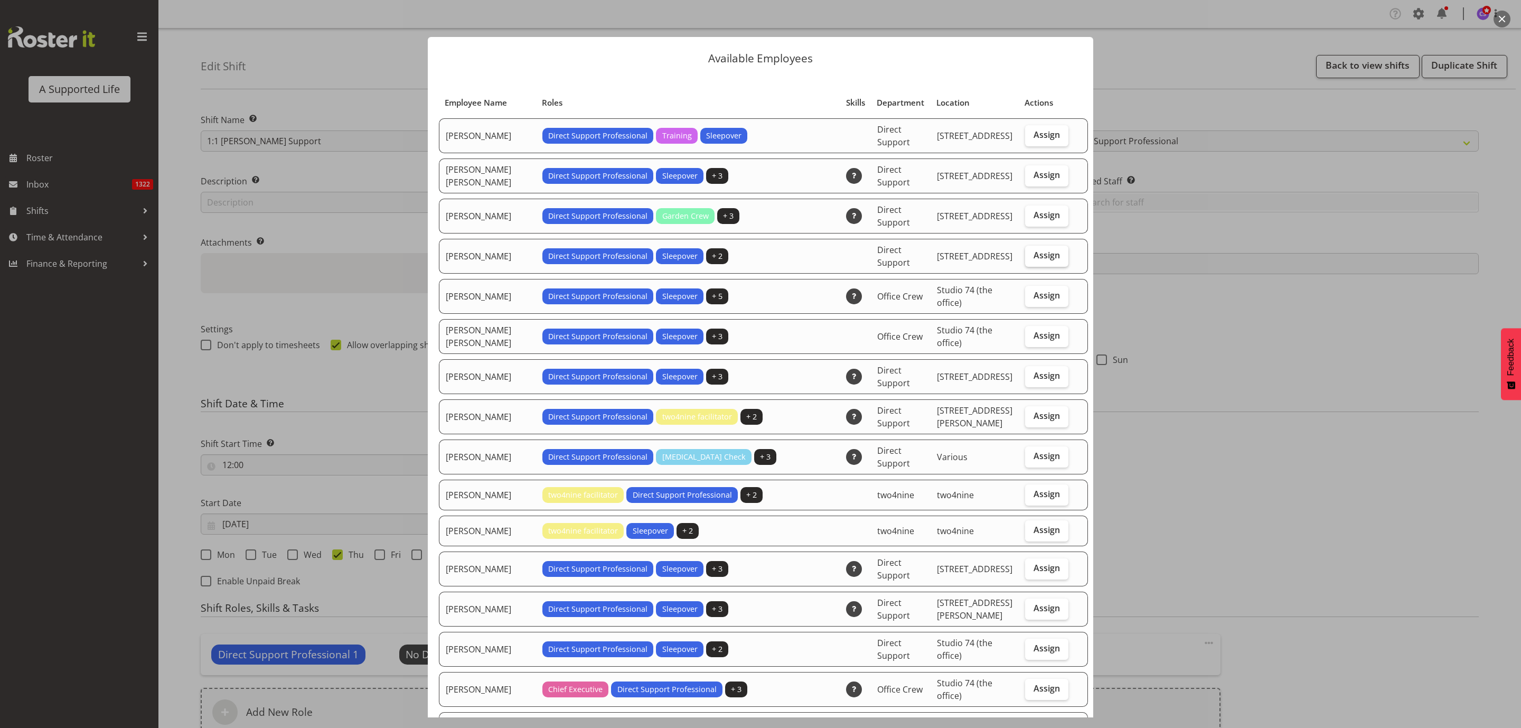
click at [1035, 254] on span "Assign" at bounding box center [1046, 255] width 26 height 11
click at [1032, 254] on input "Assign" at bounding box center [1028, 255] width 7 height 7
checkbox input "true"
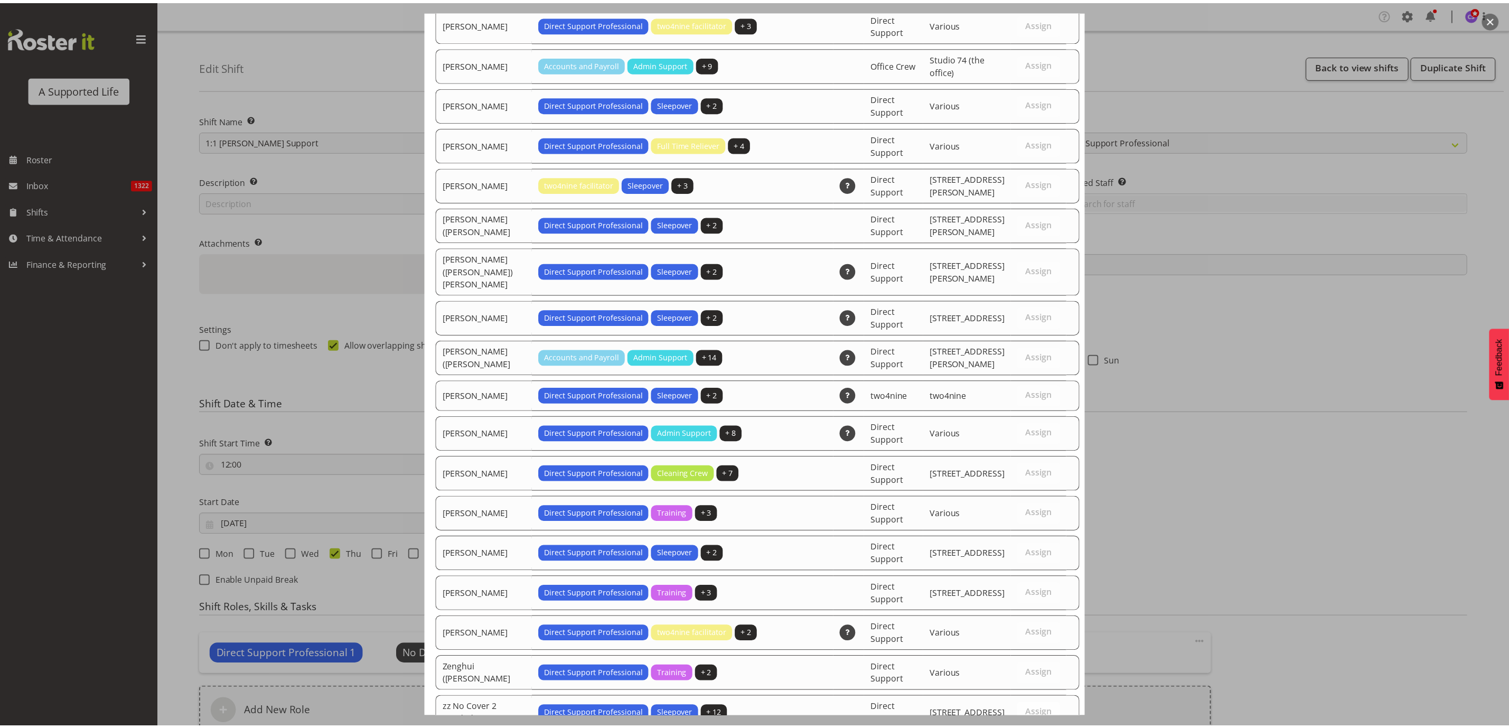
scroll to position [3251, 0]
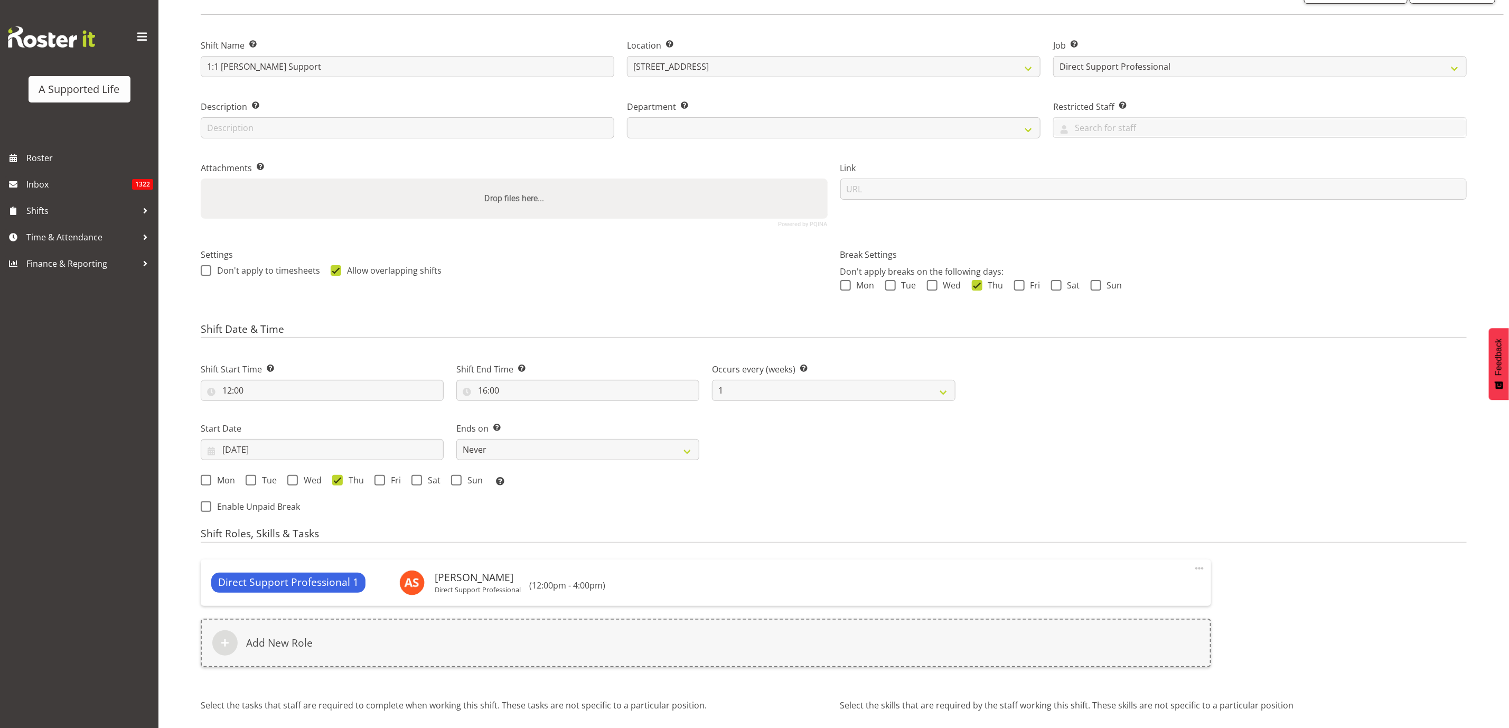
scroll to position [176, 0]
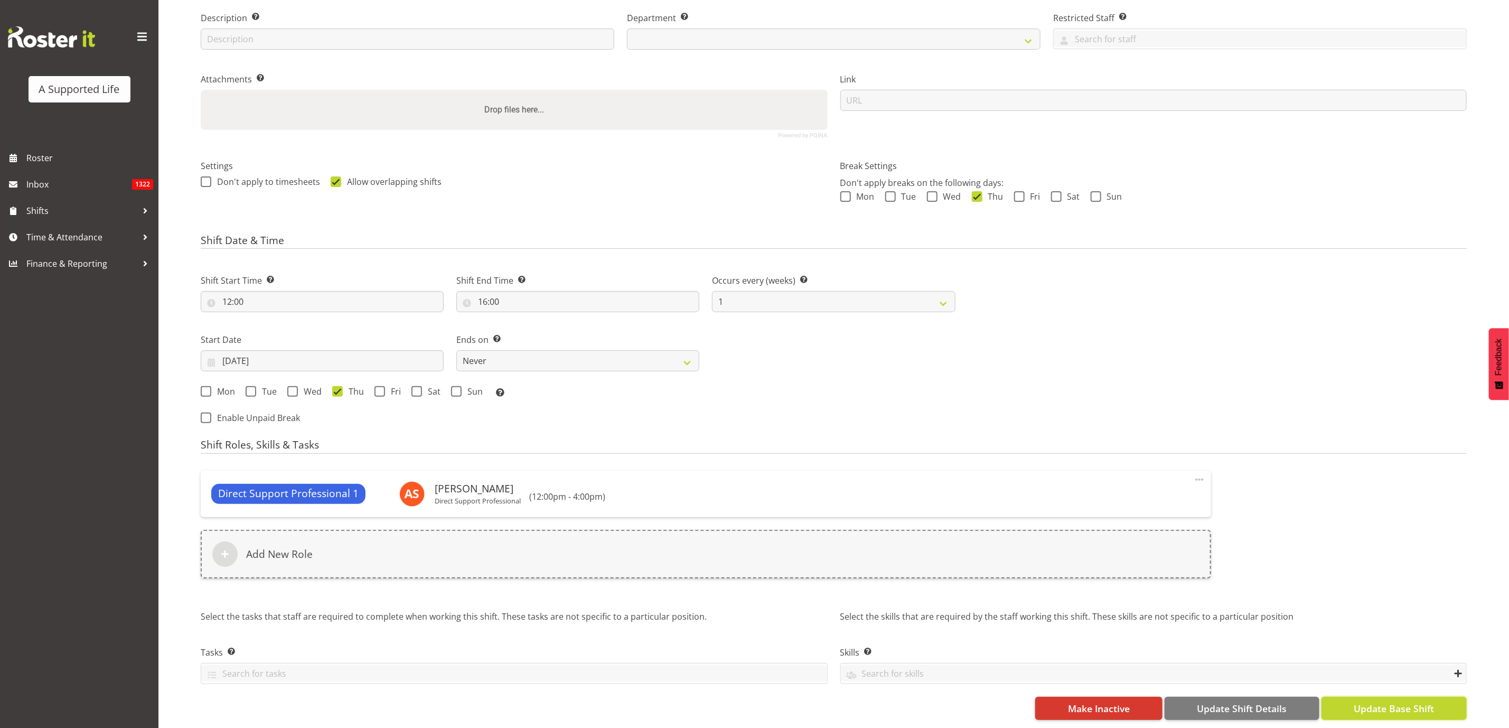
click at [1395, 701] on span "Update Base Shift" at bounding box center [1393, 708] width 80 height 14
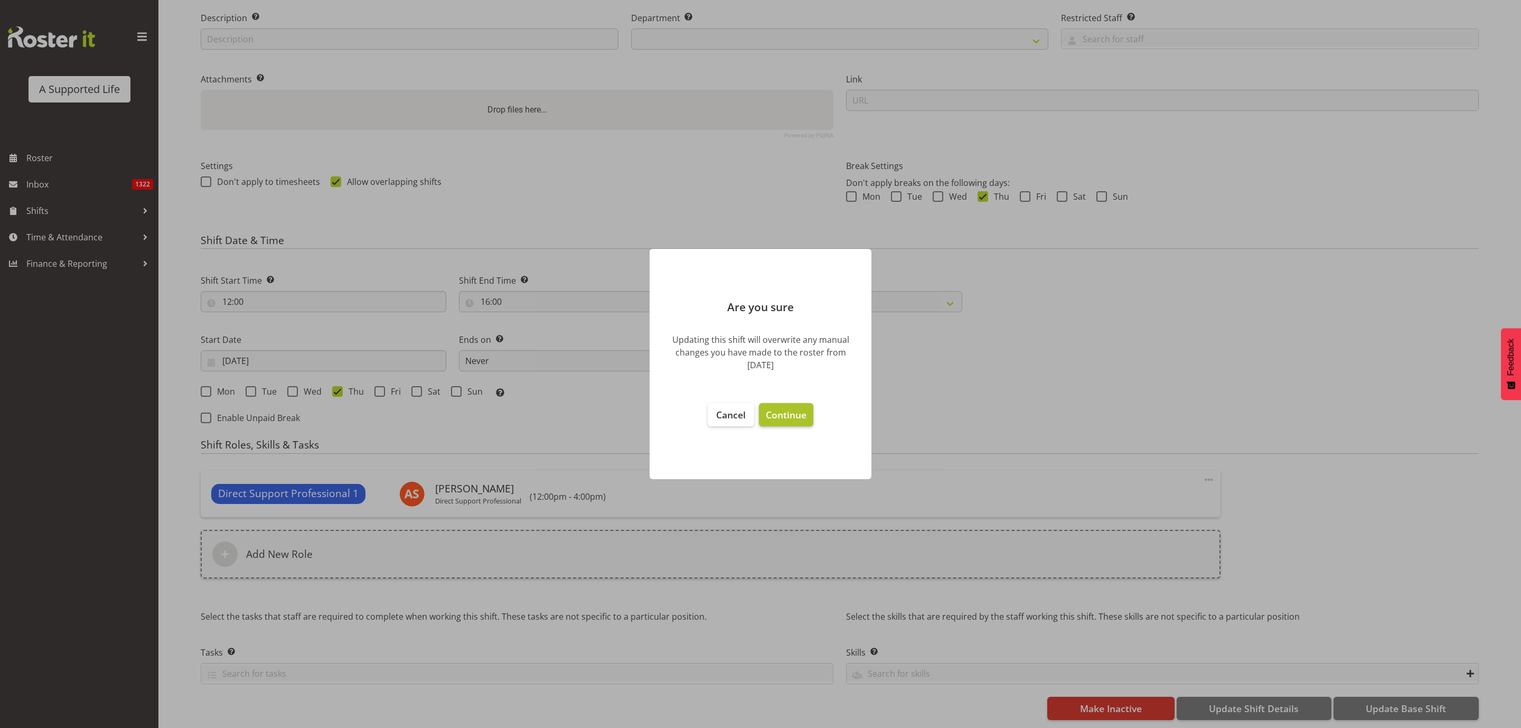
click at [794, 413] on span "Continue" at bounding box center [786, 414] width 41 height 13
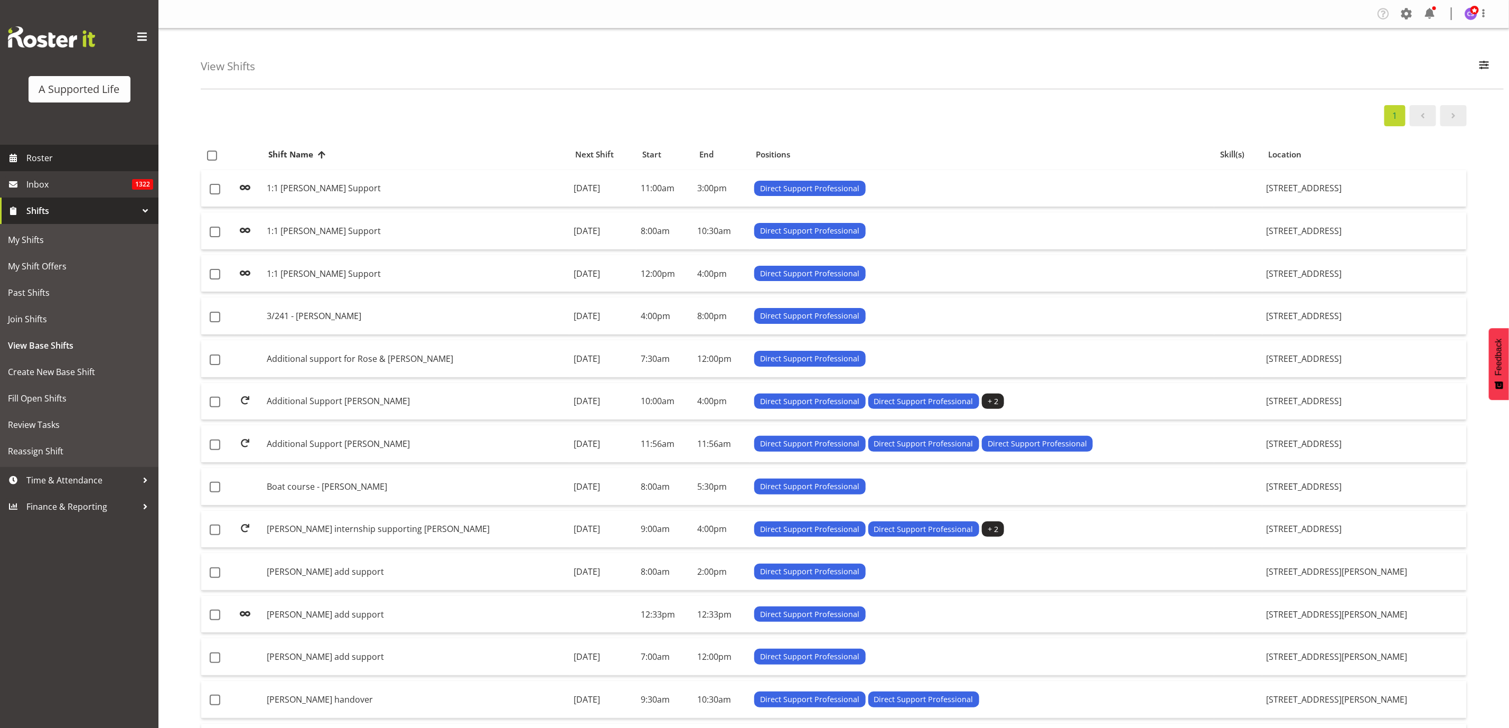
click at [38, 150] on span "Roster" at bounding box center [89, 158] width 127 height 16
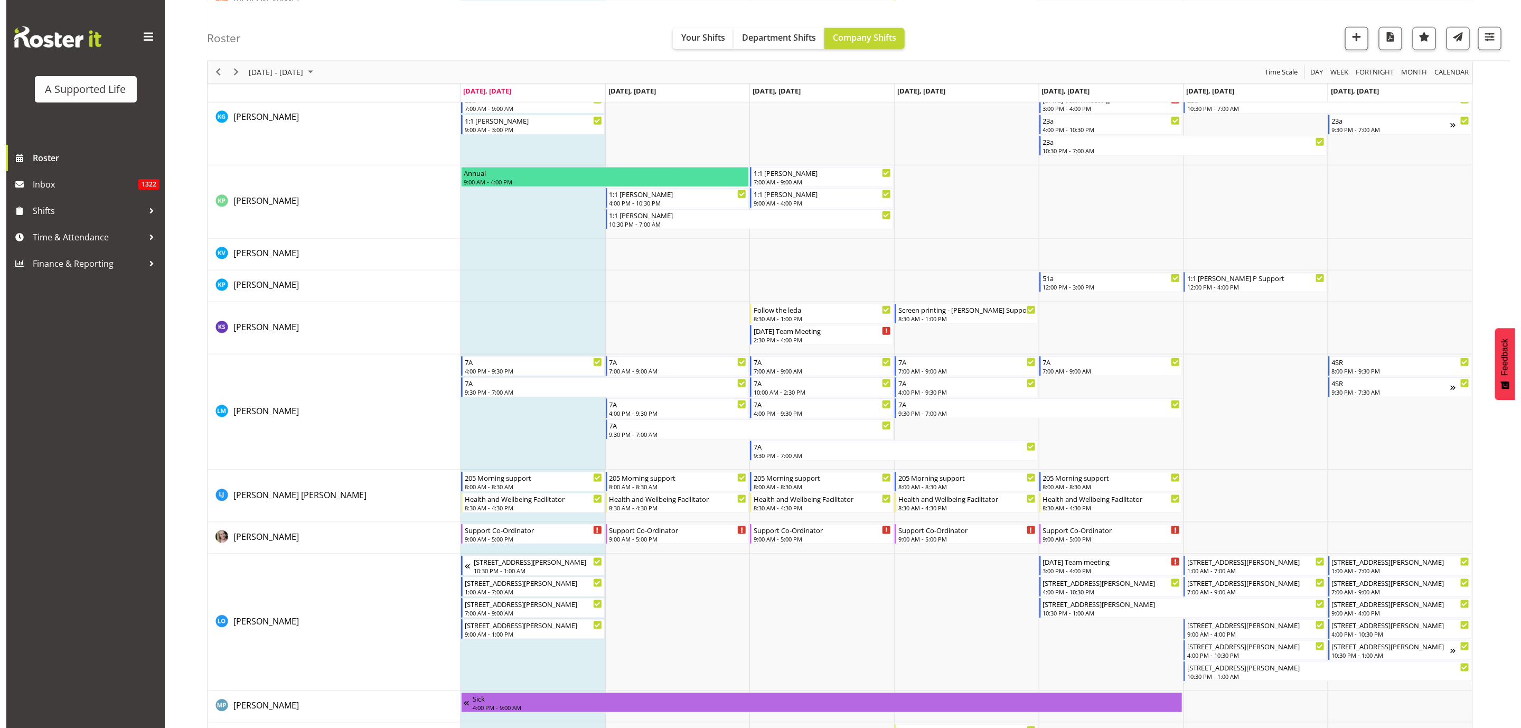
scroll to position [3723, 0]
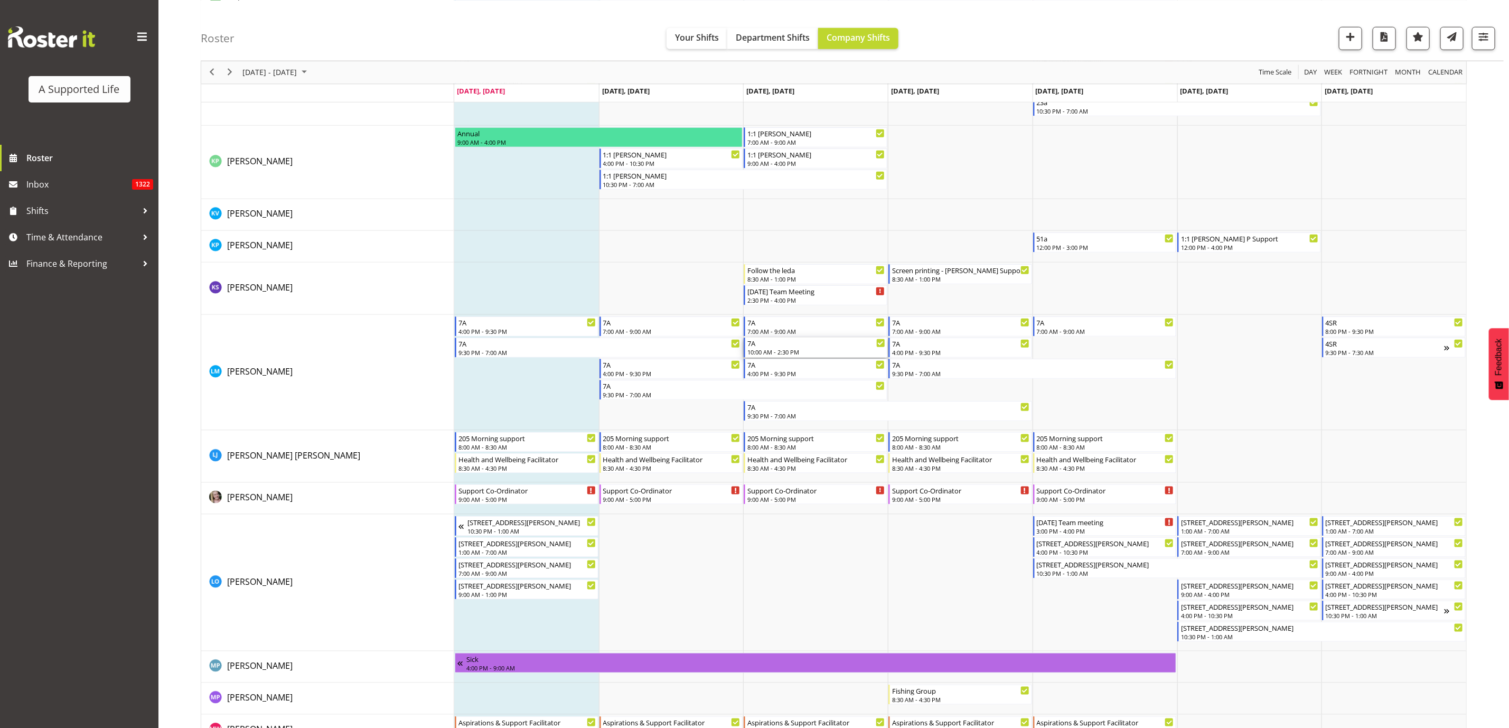
click at [799, 353] on div "10:00 AM - 2:30 PM" at bounding box center [816, 351] width 138 height 8
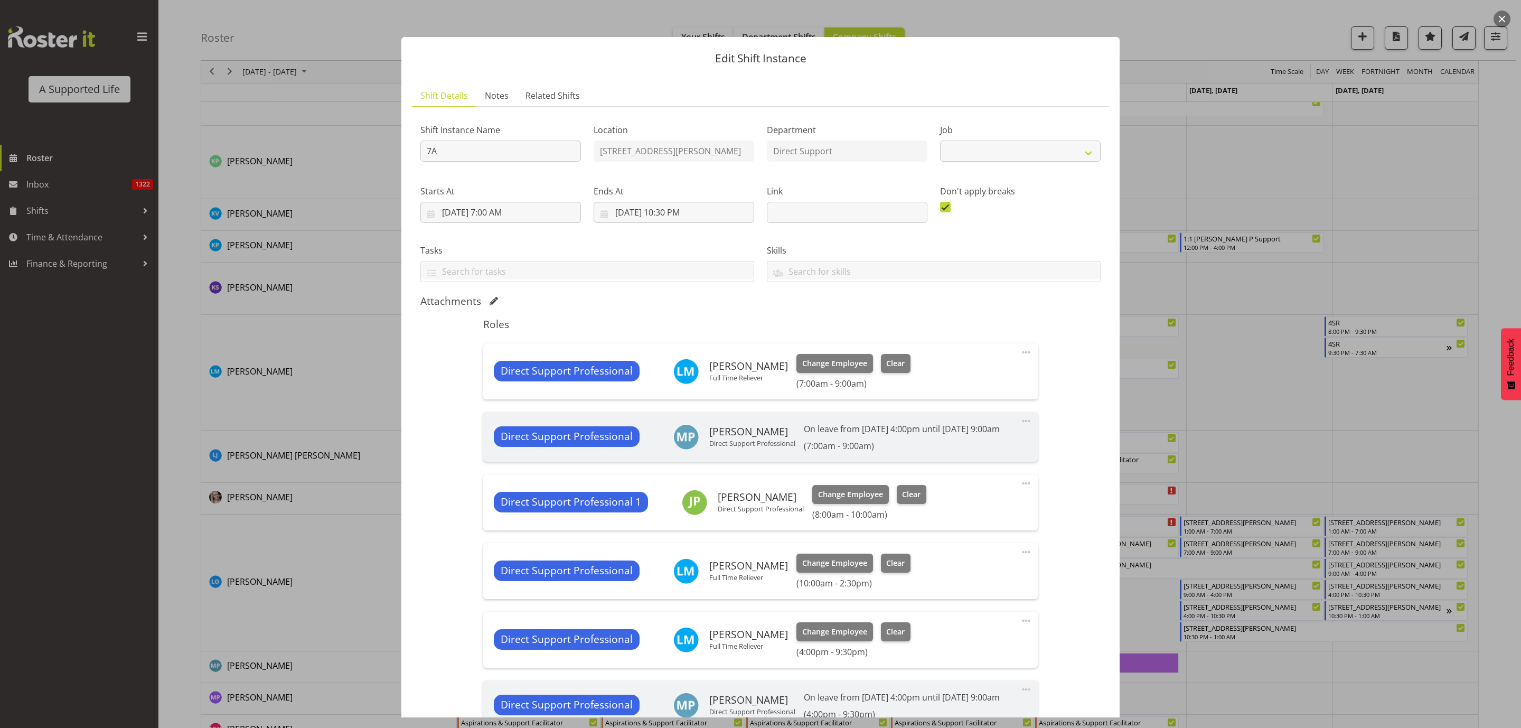
select select "4112"
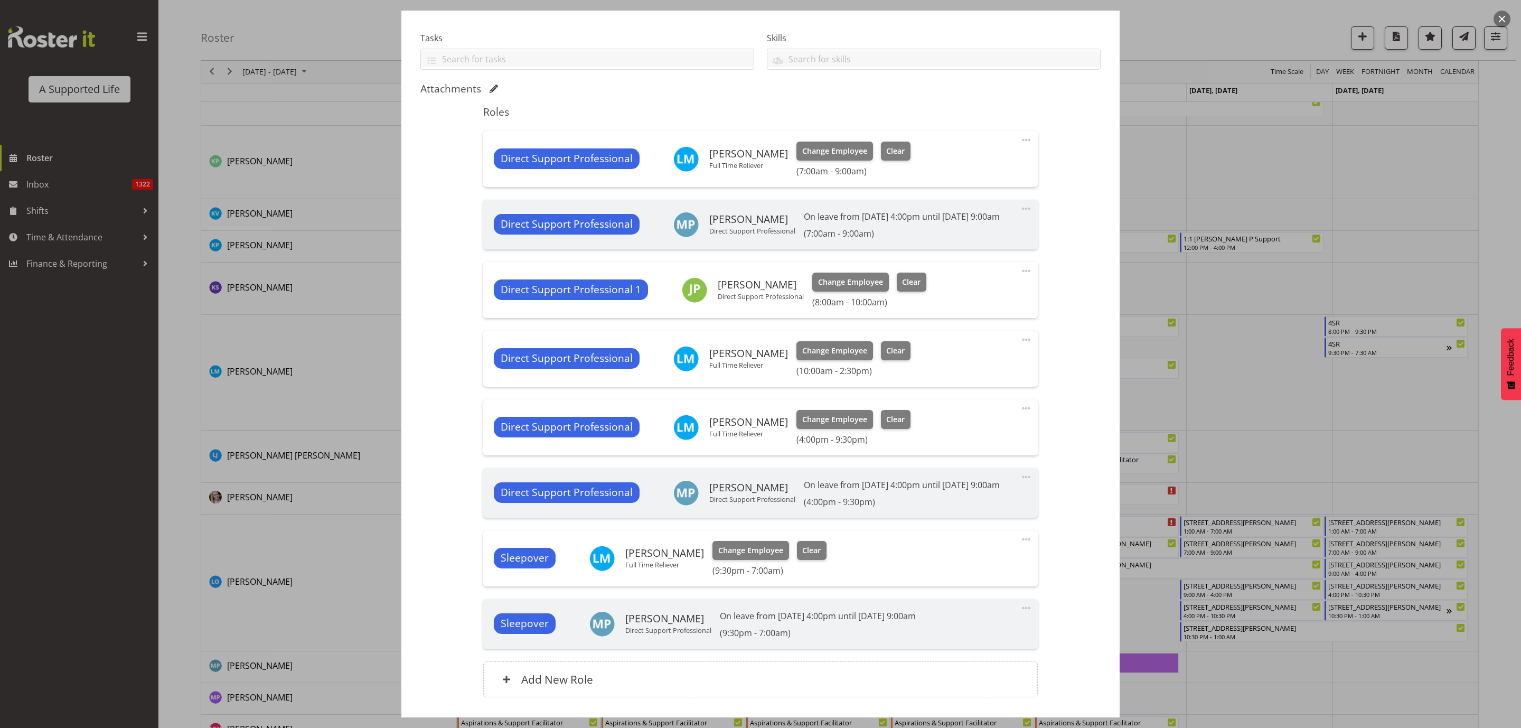
scroll to position [238, 0]
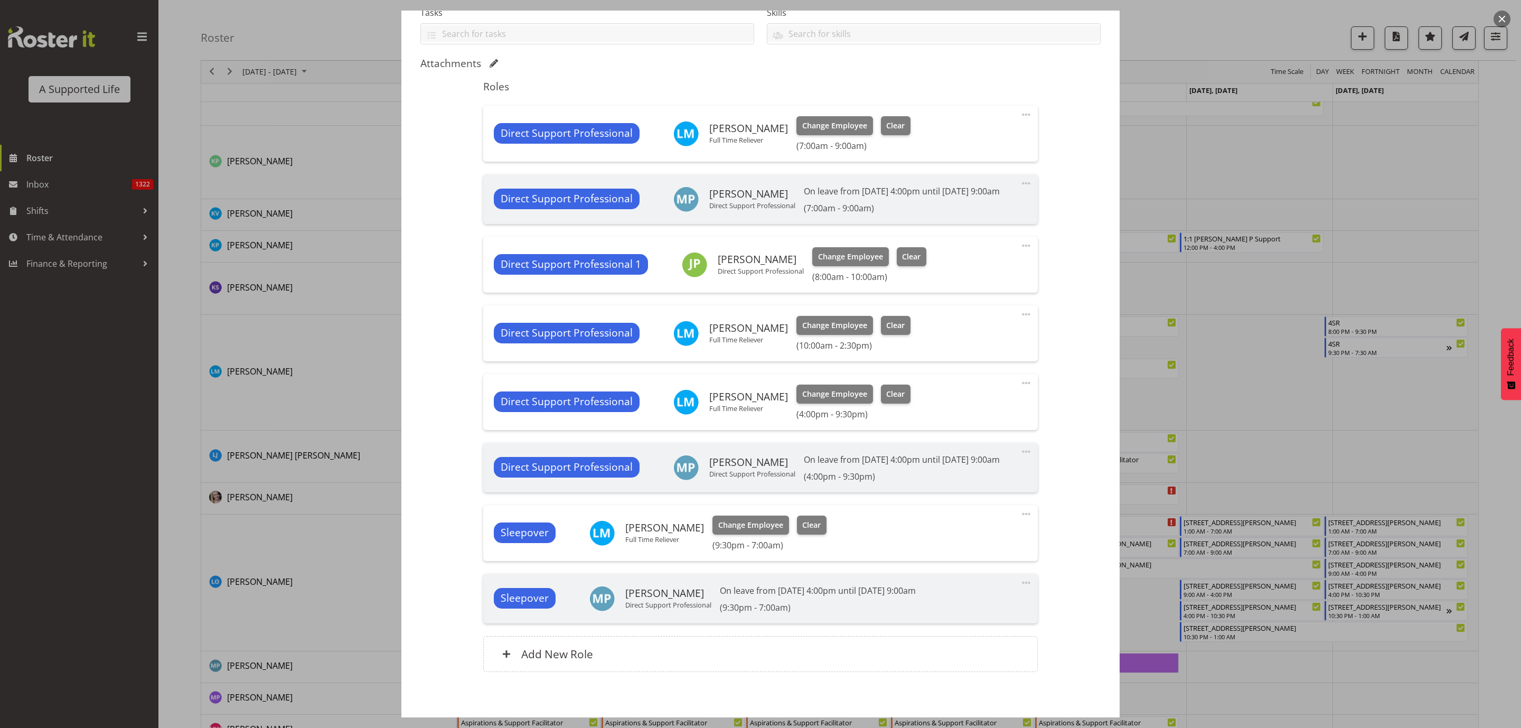
click at [1020, 321] on span at bounding box center [1026, 314] width 13 height 13
click at [966, 347] on link "Edit" at bounding box center [981, 337] width 101 height 19
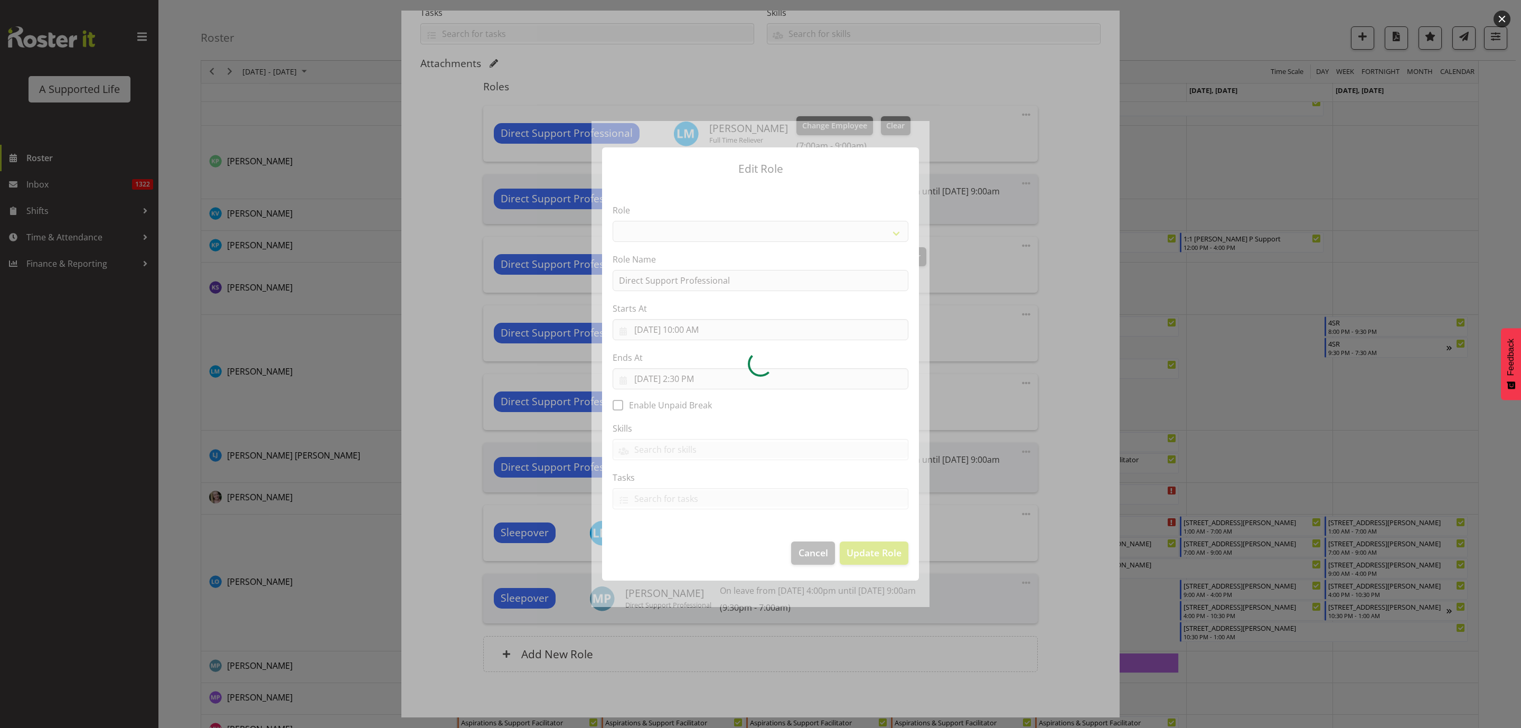
select select "519"
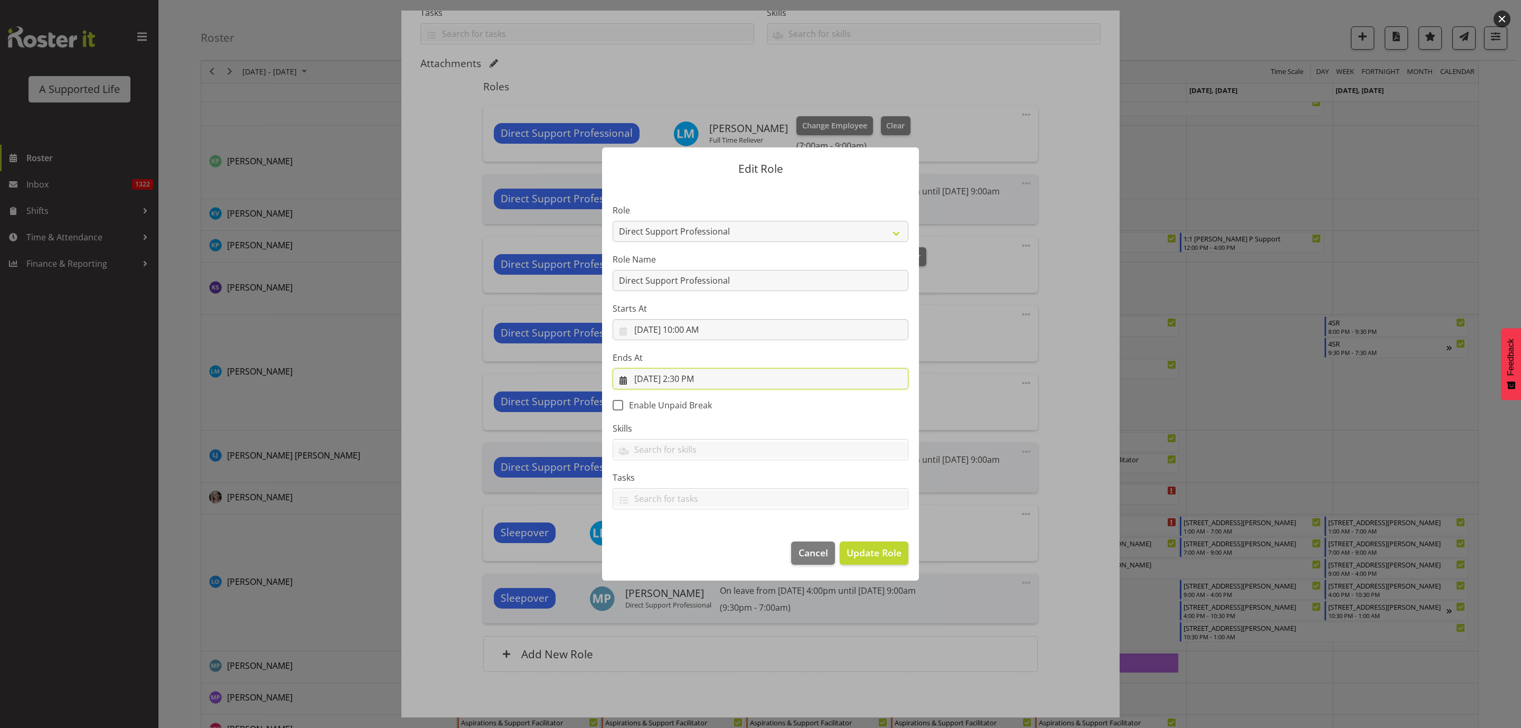
click at [687, 376] on input "[DATE] 2:30 PM" at bounding box center [761, 378] width 296 height 21
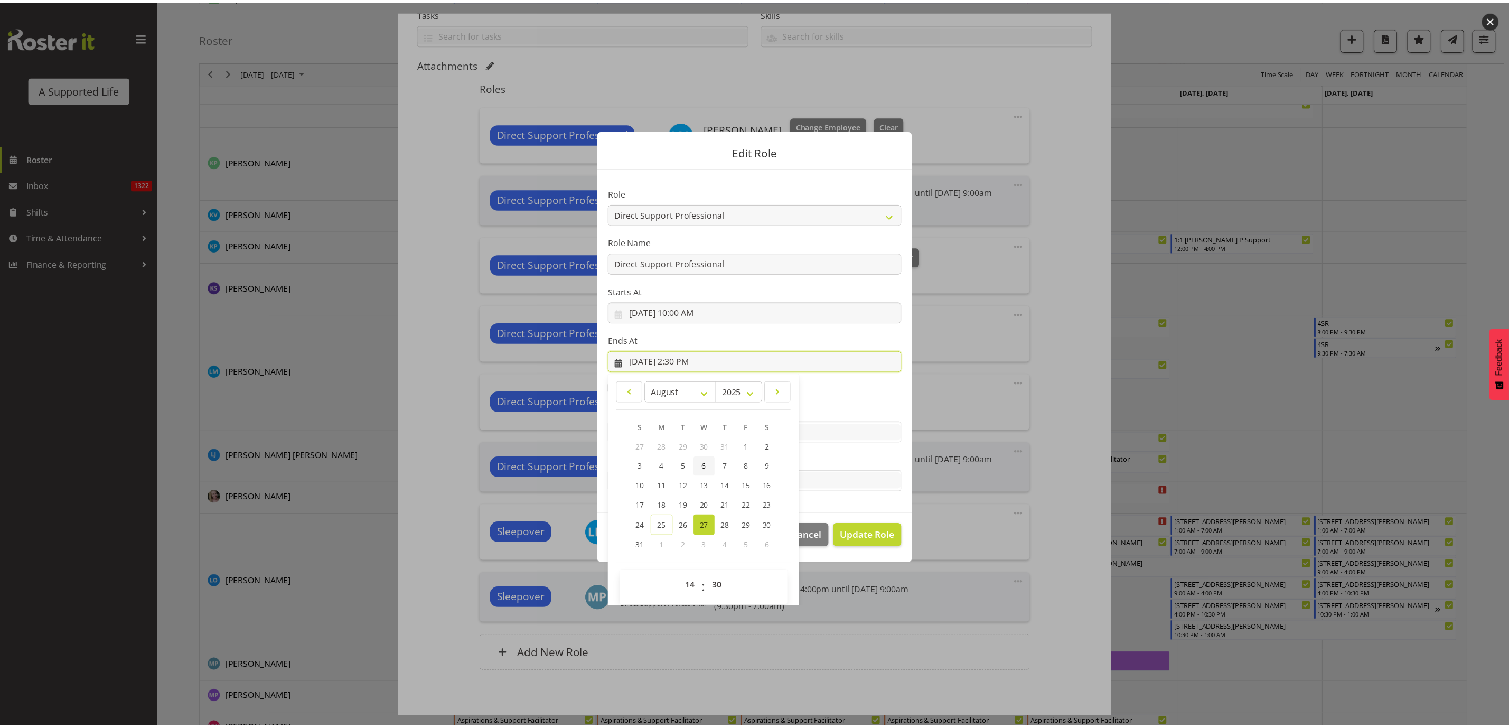
scroll to position [24, 0]
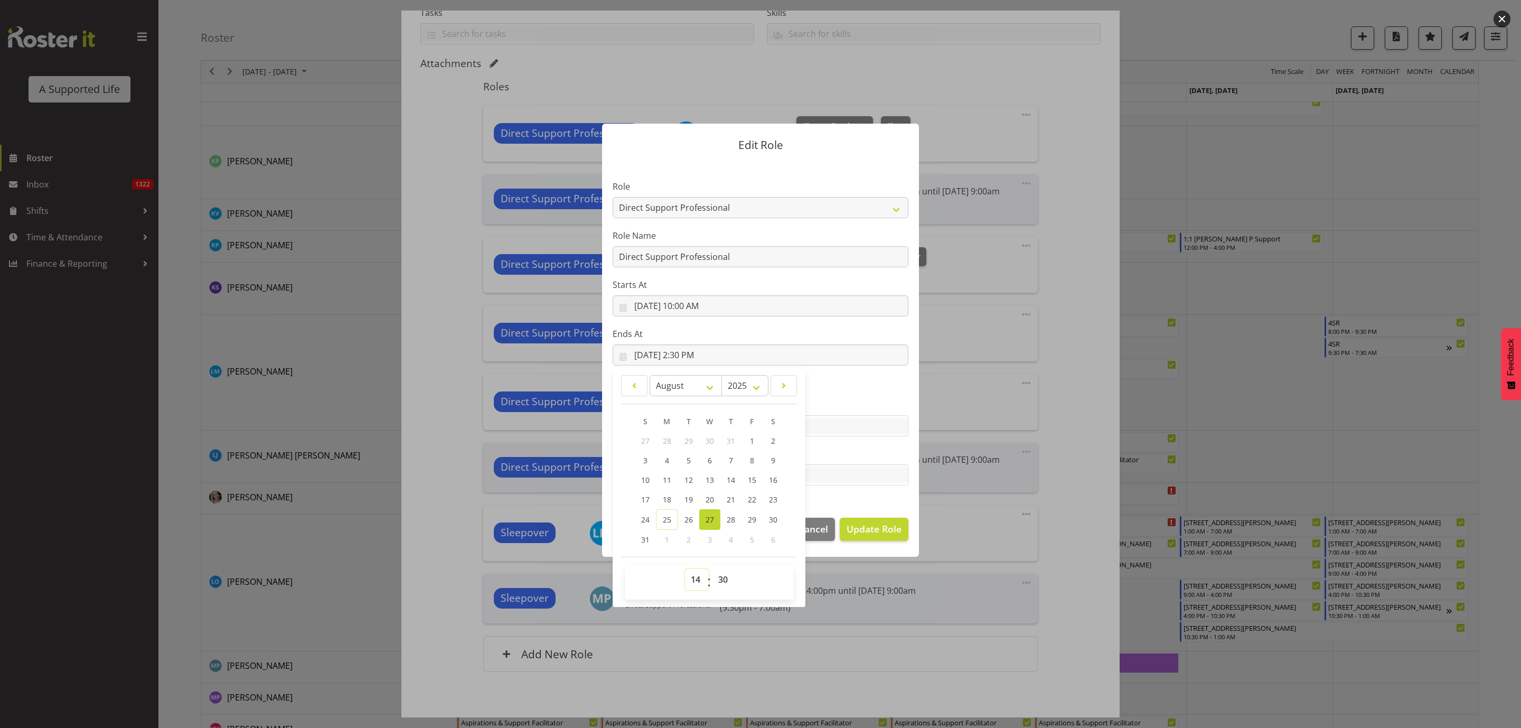
click at [685, 580] on select "00 01 02 03 04 05 06 07 08 09 10 11 12 13 14 15 16 17 18 19 20 21 22 23" at bounding box center [697, 579] width 24 height 21
select select "16"
click at [685, 569] on select "00 01 02 03 04 05 06 07 08 09 10 11 12 13 14 15 16 17 18 19 20 21 22 23" at bounding box center [697, 579] width 24 height 21
type input "[DATE] 4:30 PM"
drag, startPoint x: 722, startPoint y: 587, endPoint x: 723, endPoint y: 569, distance: 18.0
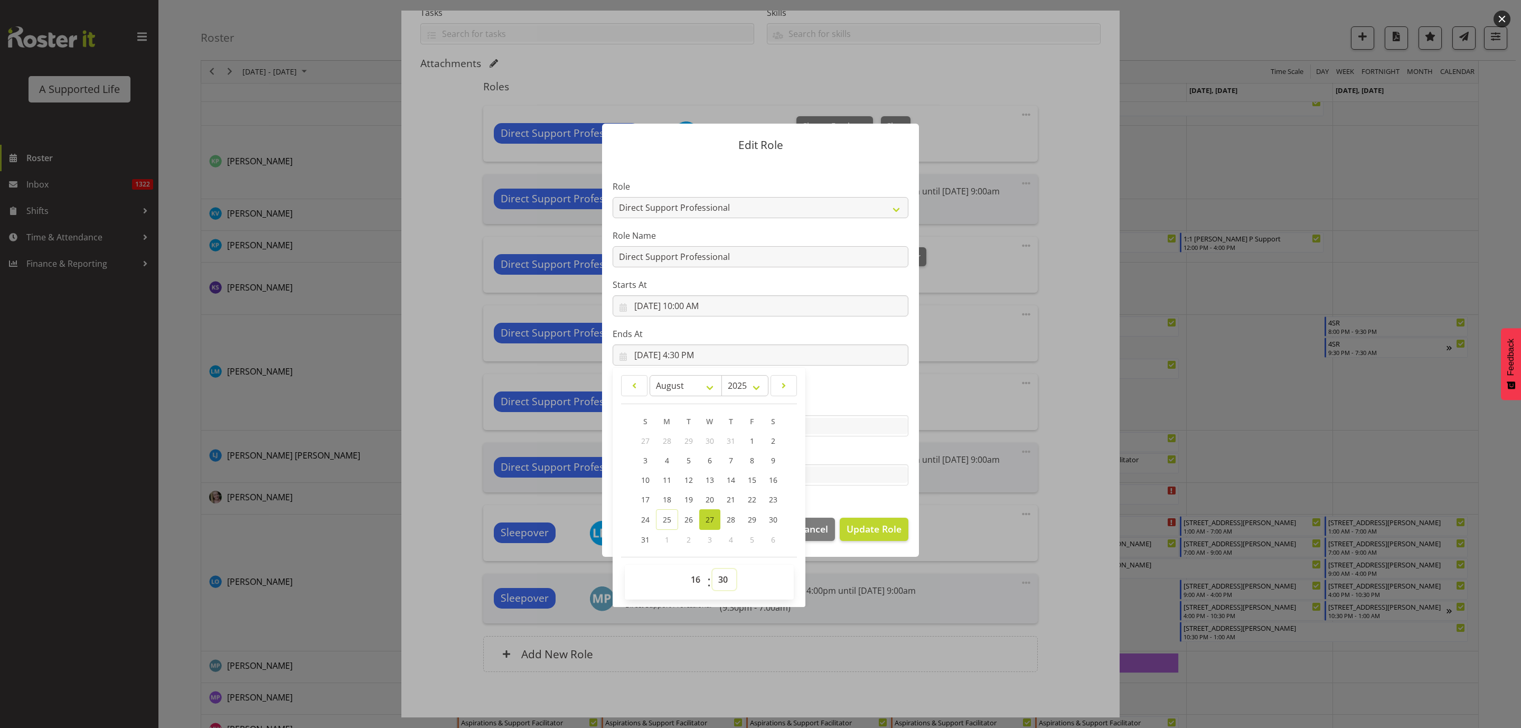
click at [722, 587] on select "00 01 02 03 04 05 06 07 08 09 10 11 12 13 14 15 16 17 18 19 20 21 22 23 24 25 2…" at bounding box center [724, 579] width 24 height 21
select select "0"
click at [712, 569] on select "00 01 02 03 04 05 06 07 08 09 10 11 12 13 14 15 16 17 18 19 20 21 22 23 24 25 2…" at bounding box center [724, 579] width 24 height 21
type input "8/27/2025, 4:00 PM"
click at [861, 530] on span "Update Role" at bounding box center [873, 529] width 55 height 14
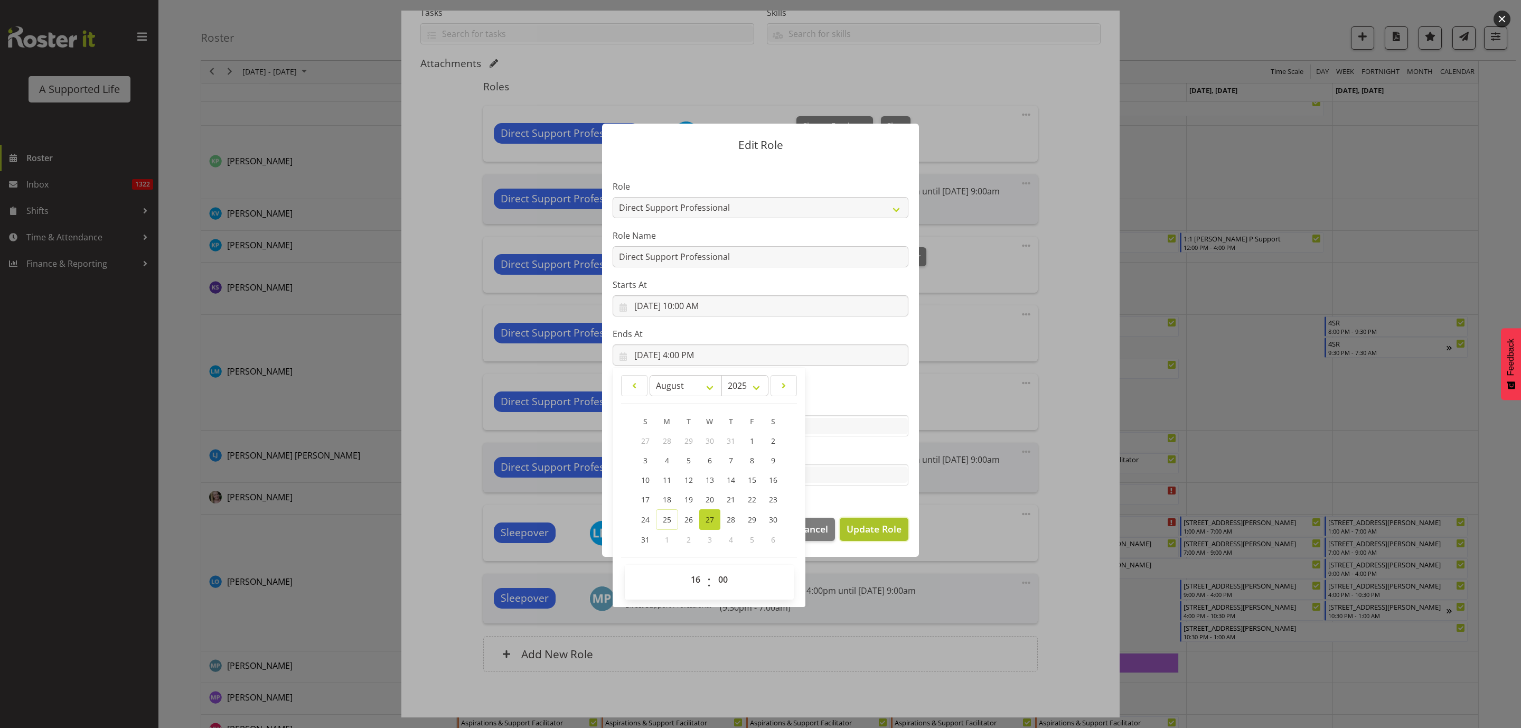
select select
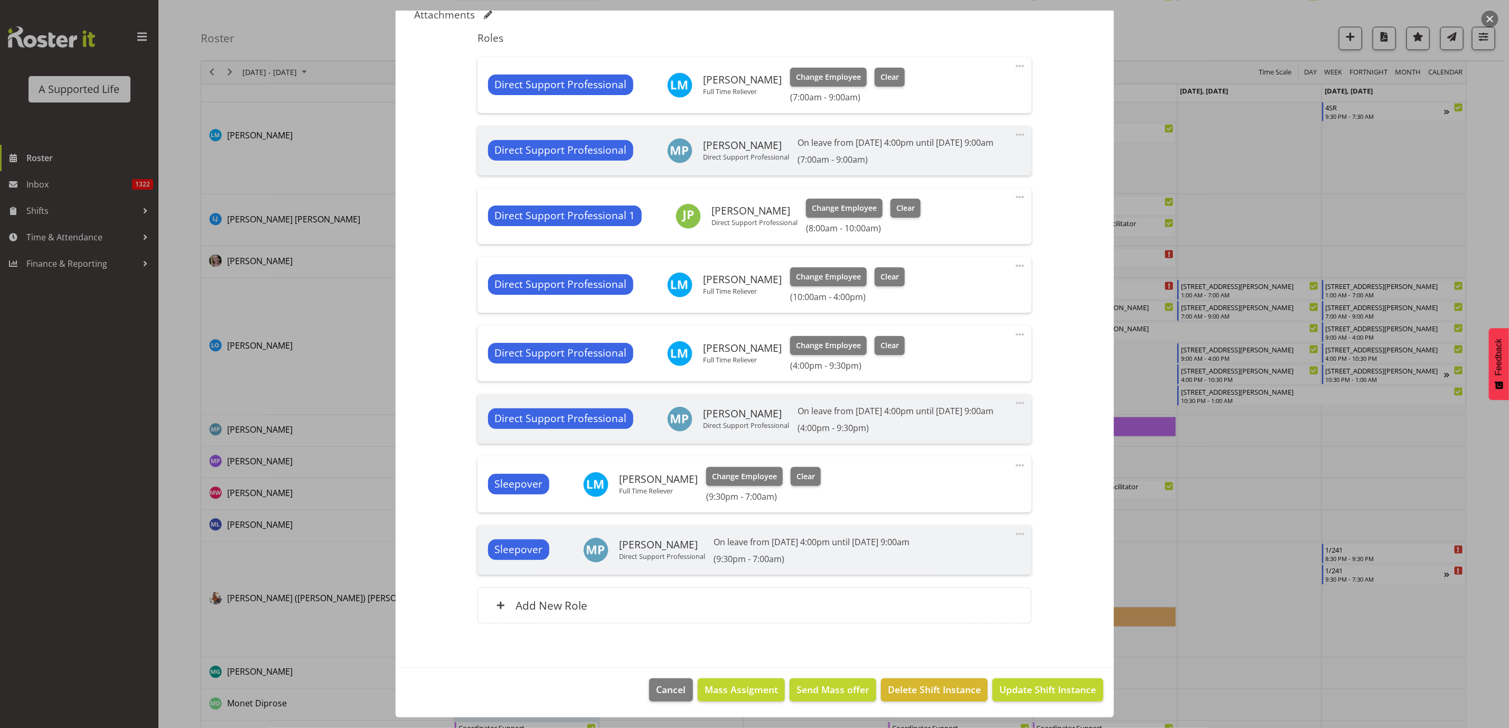
scroll to position [3960, 0]
click at [1038, 688] on span "Update Shift Instance" at bounding box center [1047, 689] width 97 height 14
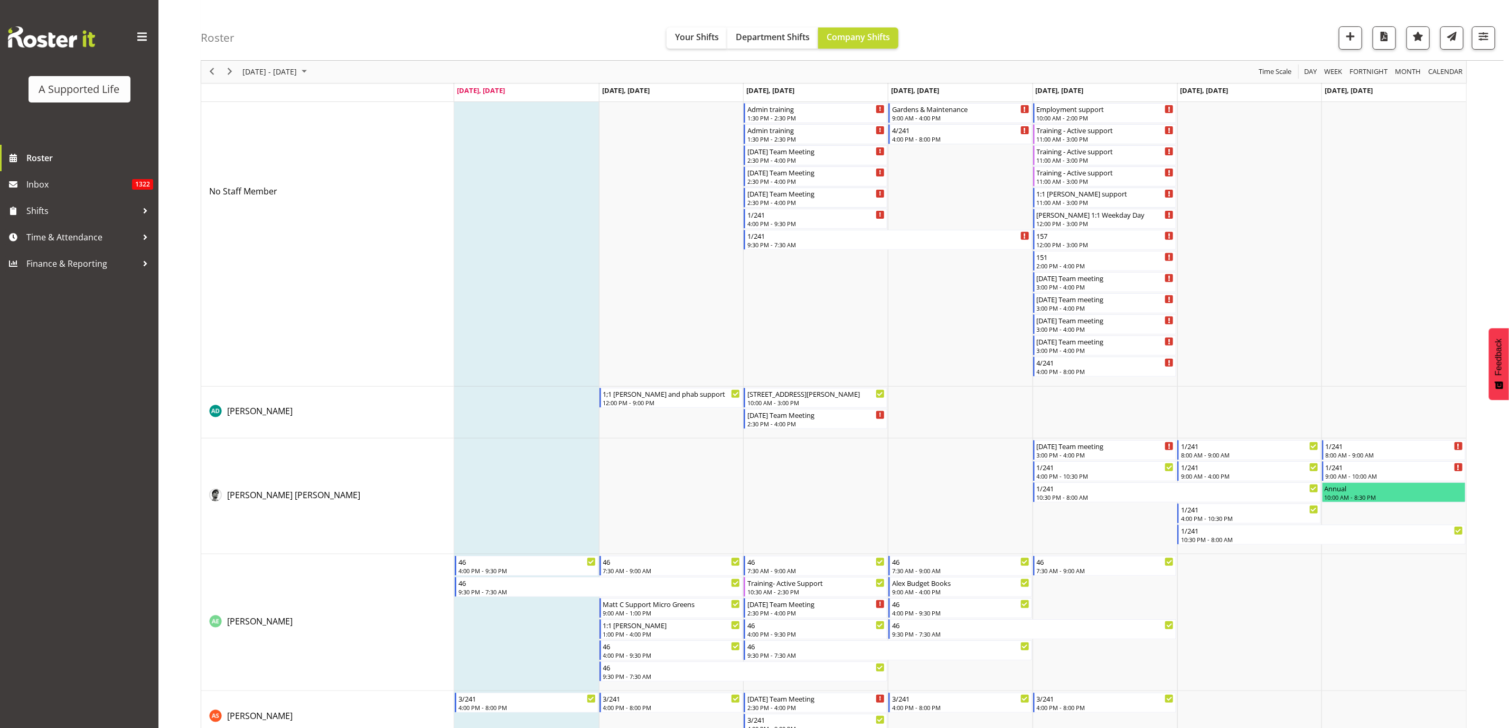
scroll to position [158, 0]
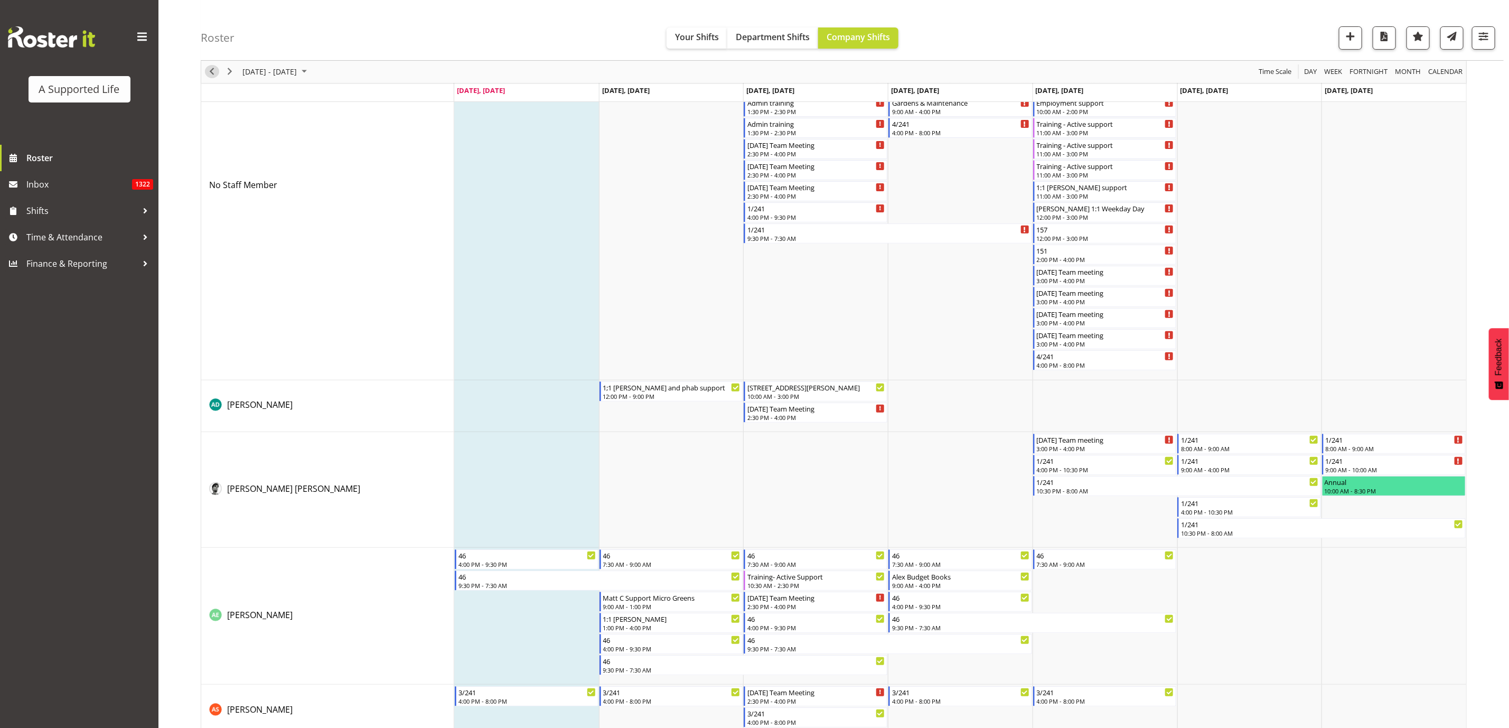
click at [214, 70] on span "Previous" at bounding box center [211, 71] width 13 height 13
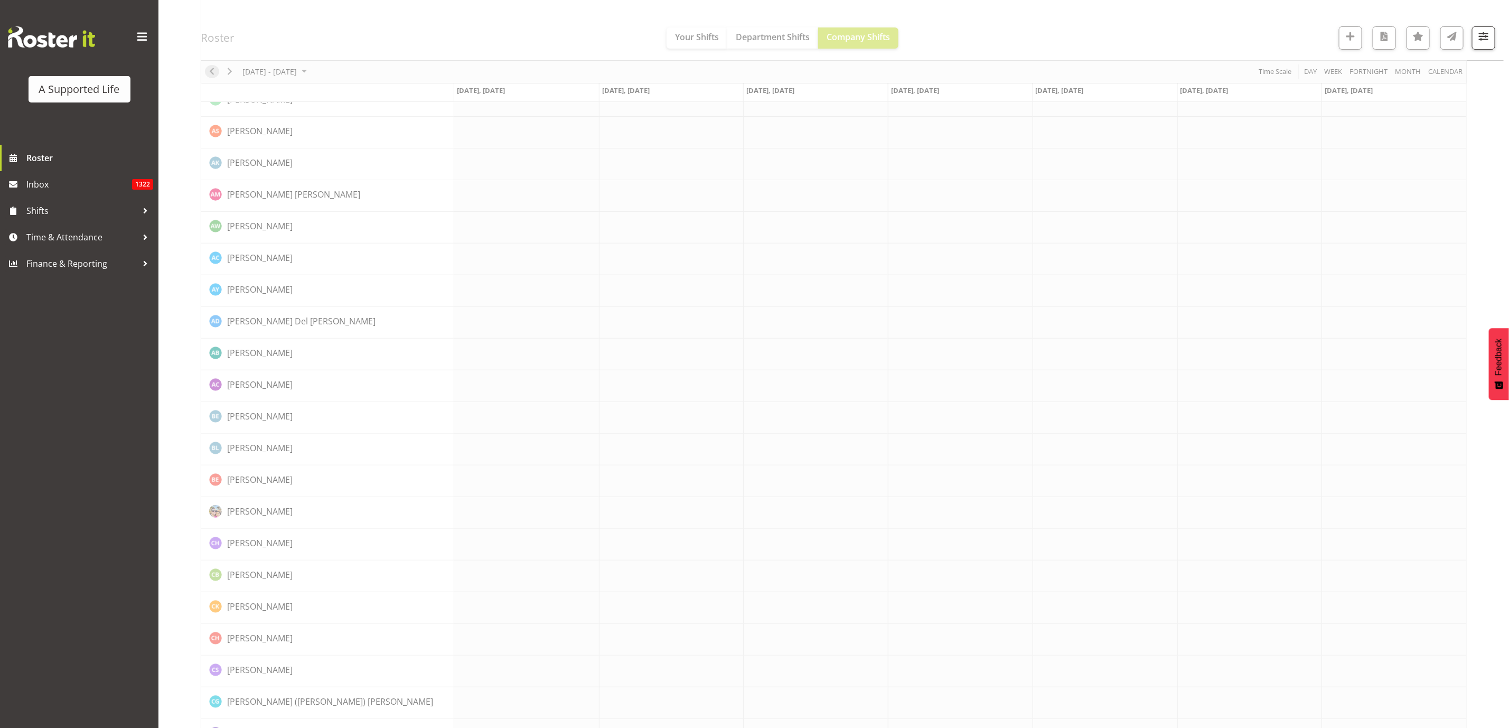
scroll to position [0, 0]
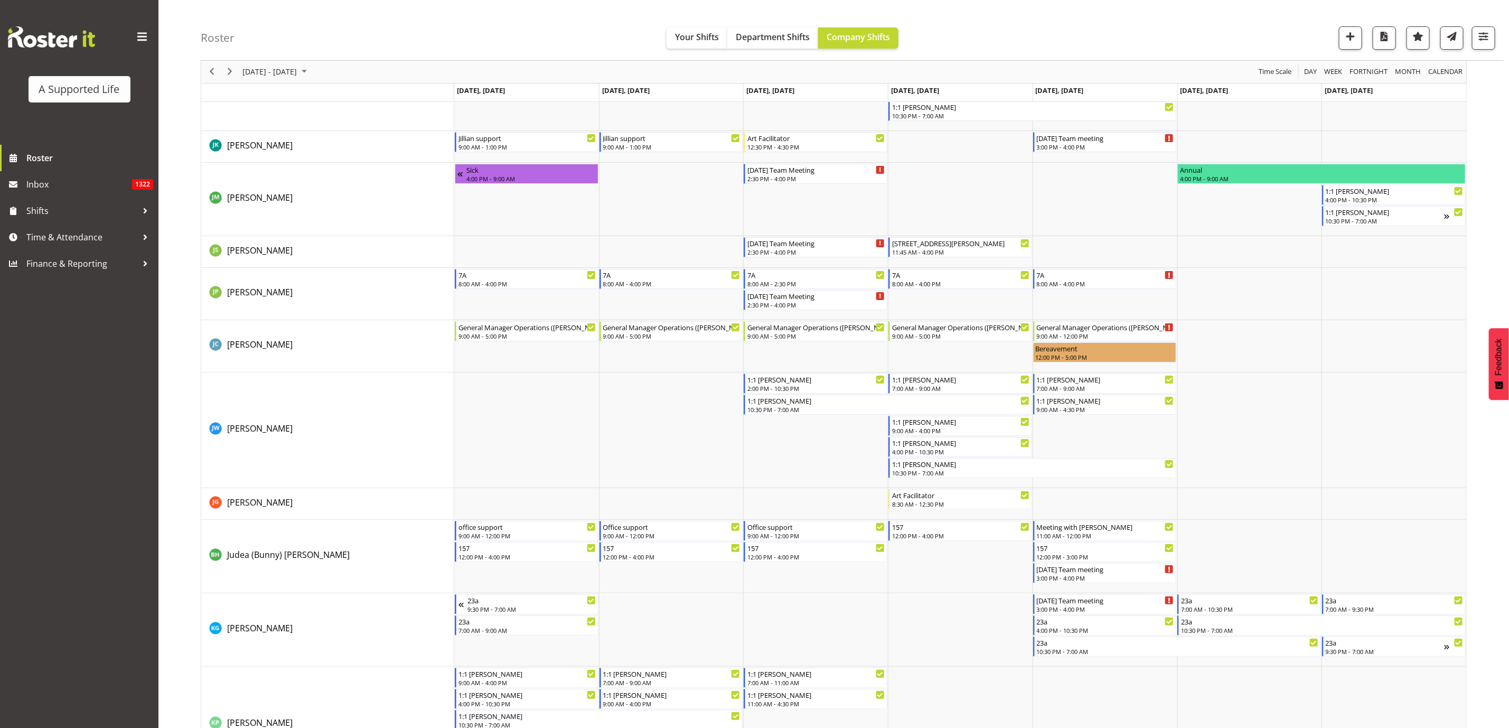
scroll to position [3406, 0]
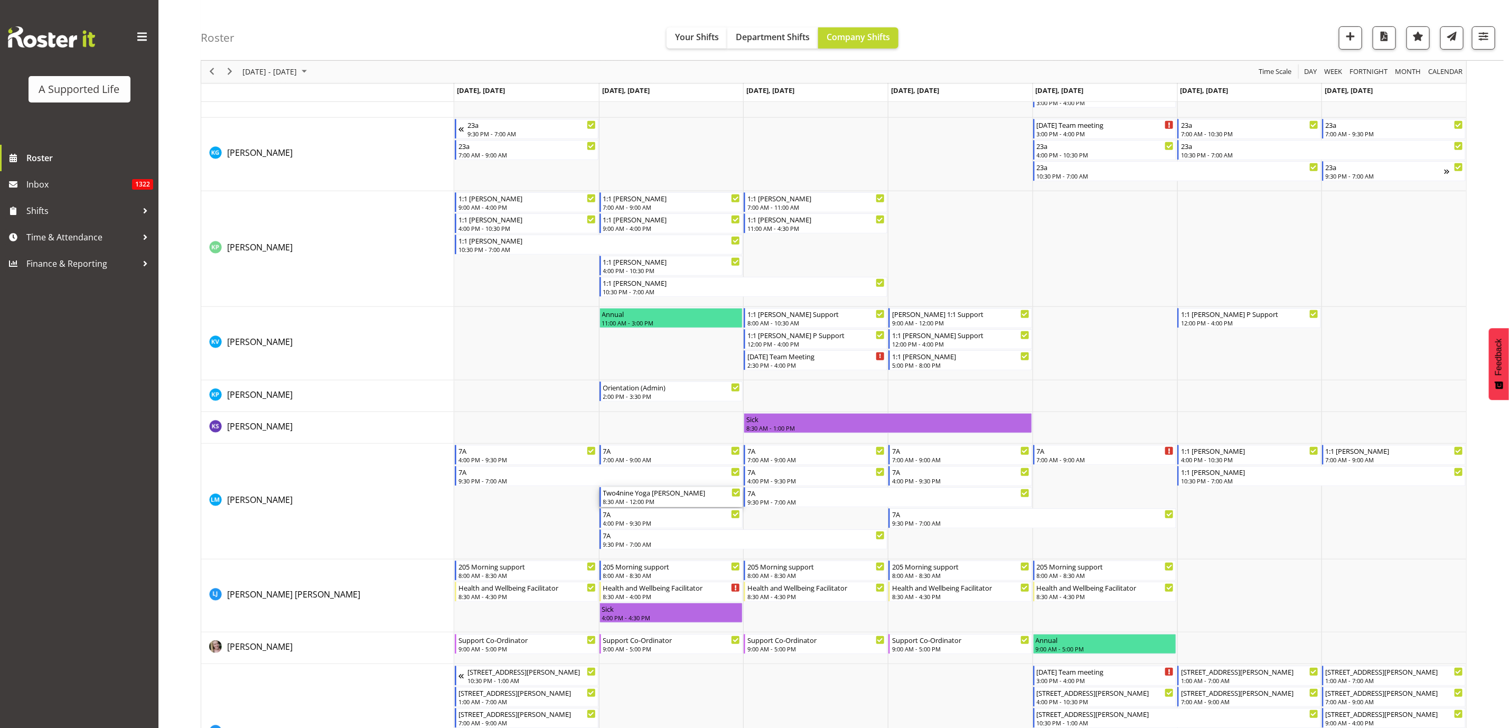
click at [626, 496] on div "Two4nine Yoga [PERSON_NAME]" at bounding box center [672, 492] width 138 height 11
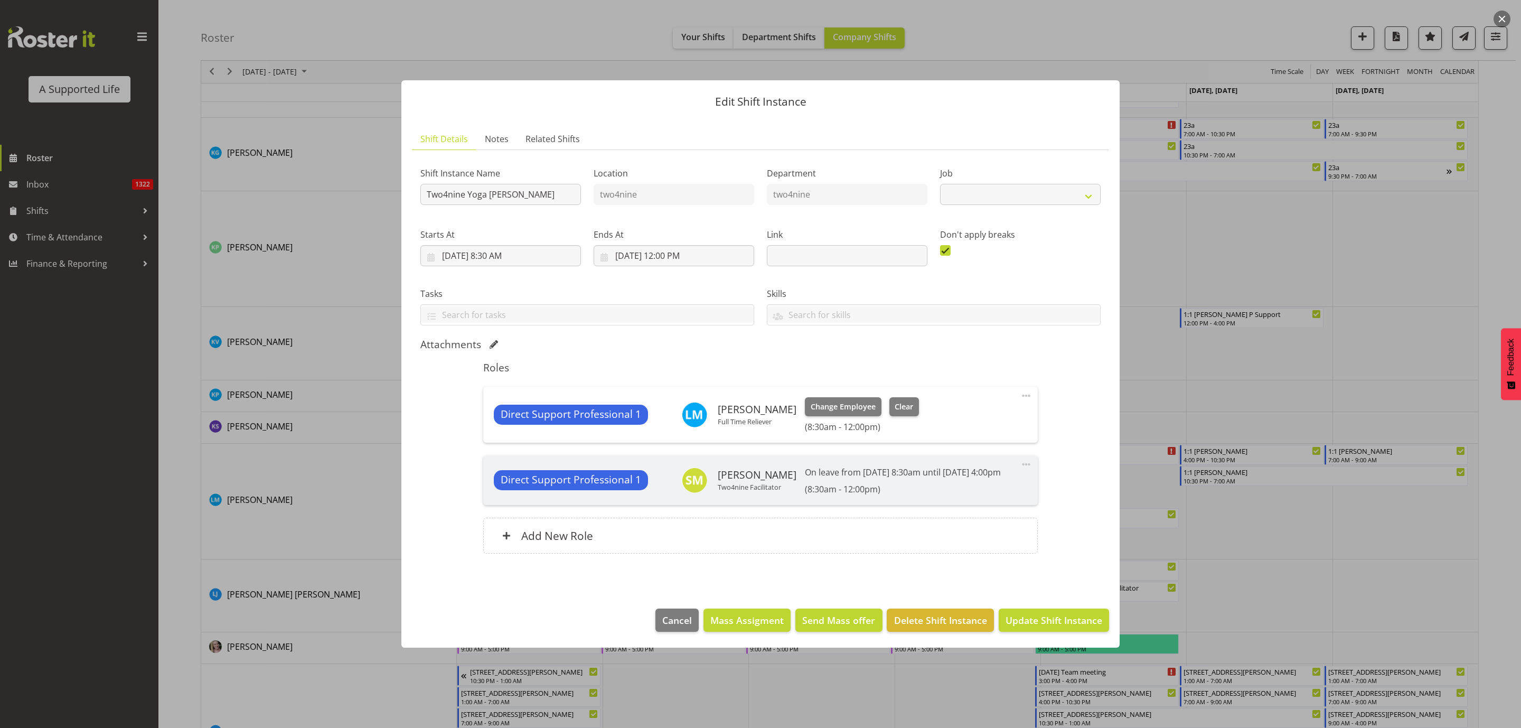
select select "4112"
click at [1032, 389] on span at bounding box center [1026, 395] width 13 height 13
click at [979, 409] on link "Edit" at bounding box center [981, 418] width 101 height 19
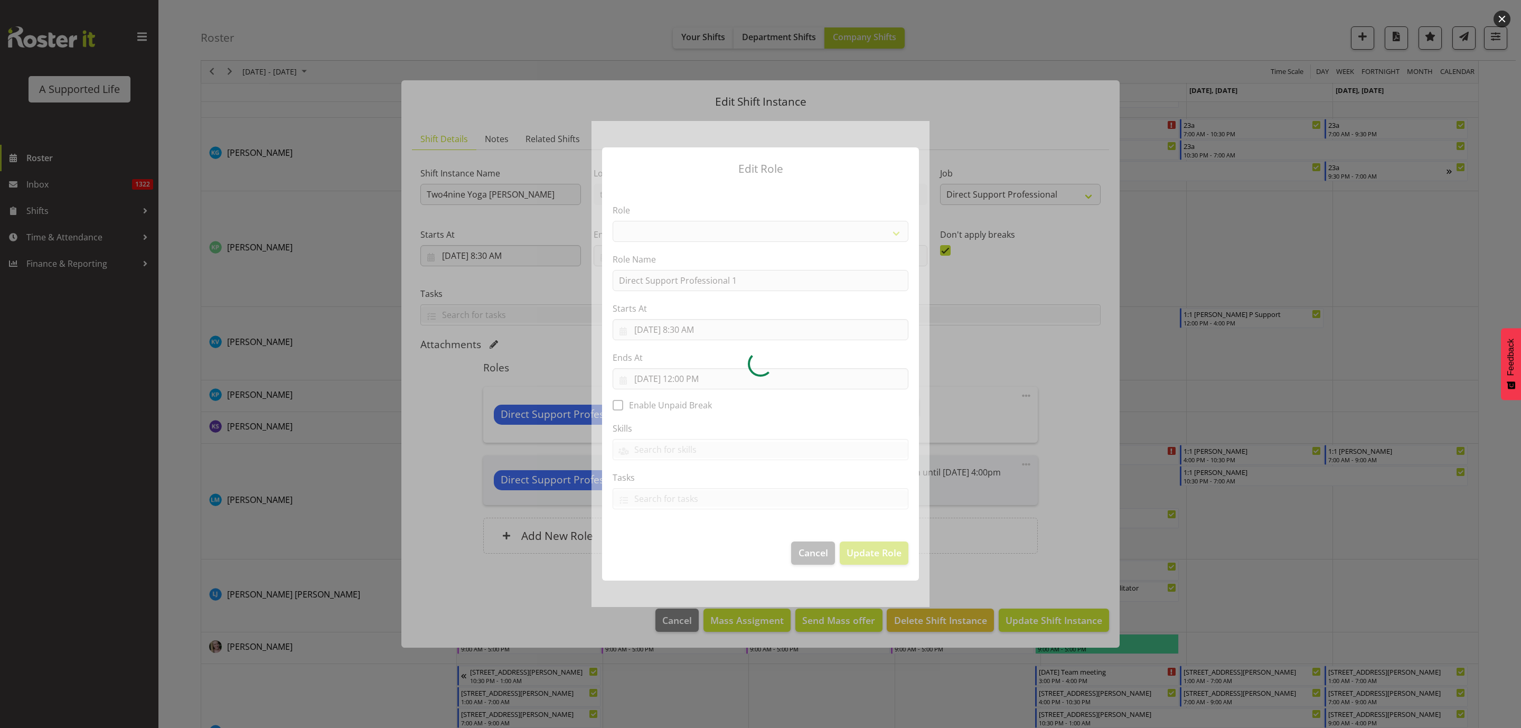
select select "519"
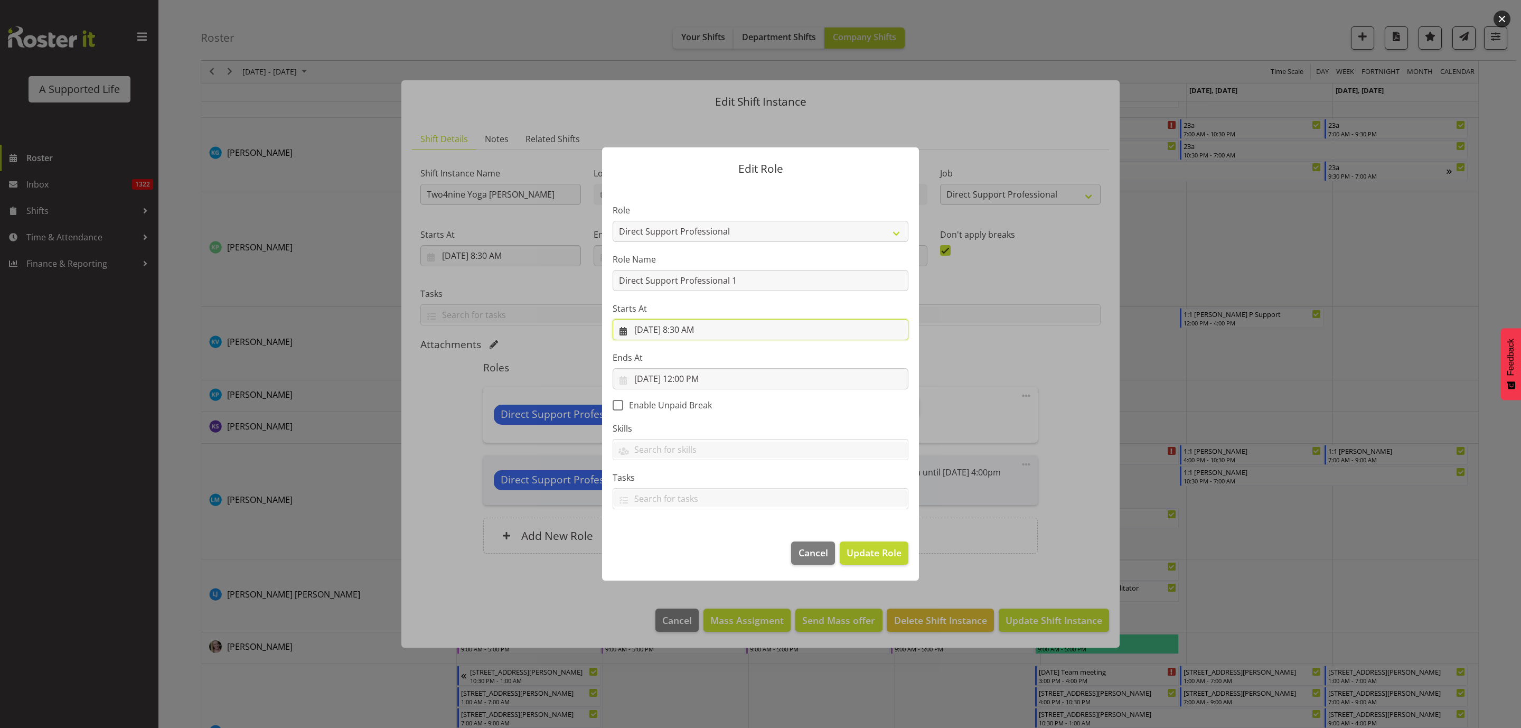
click at [684, 338] on input "8/19/2025, 8:30 AM" at bounding box center [761, 329] width 296 height 21
click at [707, 555] on span ":" at bounding box center [709, 556] width 4 height 26
click at [698, 556] on select "00 01 02 03 04 05 06 07 08 09 10 11 12 13 14 15 16 17 18 19 20 21 22 23" at bounding box center [697, 553] width 24 height 21
select select "9"
click at [685, 543] on select "00 01 02 03 04 05 06 07 08 09 10 11 12 13 14 15 16 17 18 19 20 21 22 23" at bounding box center [697, 553] width 24 height 21
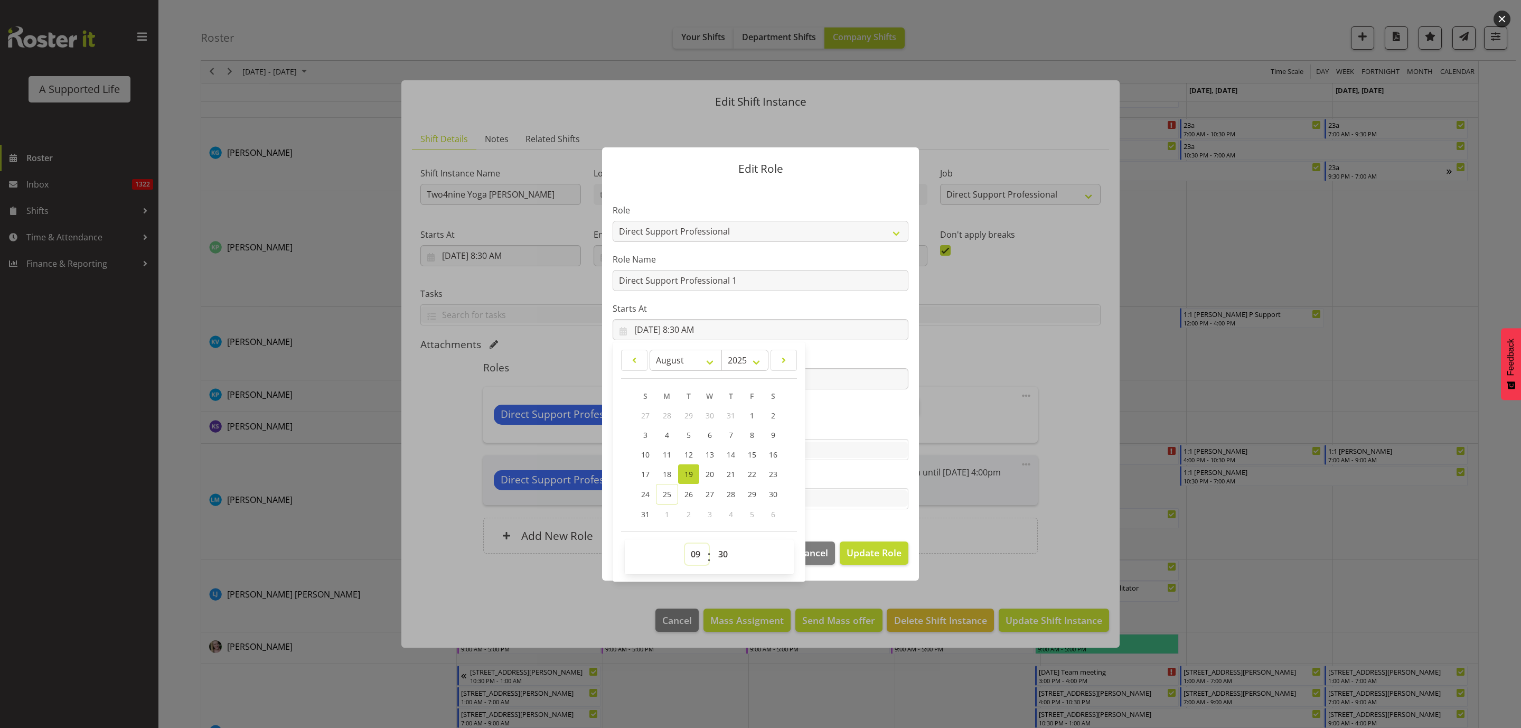
type input "8/19/2025, 9:30 AM"
drag, startPoint x: 721, startPoint y: 552, endPoint x: 727, endPoint y: 545, distance: 9.3
click at [721, 552] on select "00 01 02 03 04 05 06 07 08 09 10 11 12 13 14 15 16 17 18 19 20 21 22 23 24 25 2…" at bounding box center [724, 553] width 24 height 21
select select "0"
click at [713, 543] on select "00 01 02 03 04 05 06 07 08 09 10 11 12 13 14 15 16 17 18 19 20 21 22 23 24 25 2…" at bounding box center [724, 553] width 24 height 21
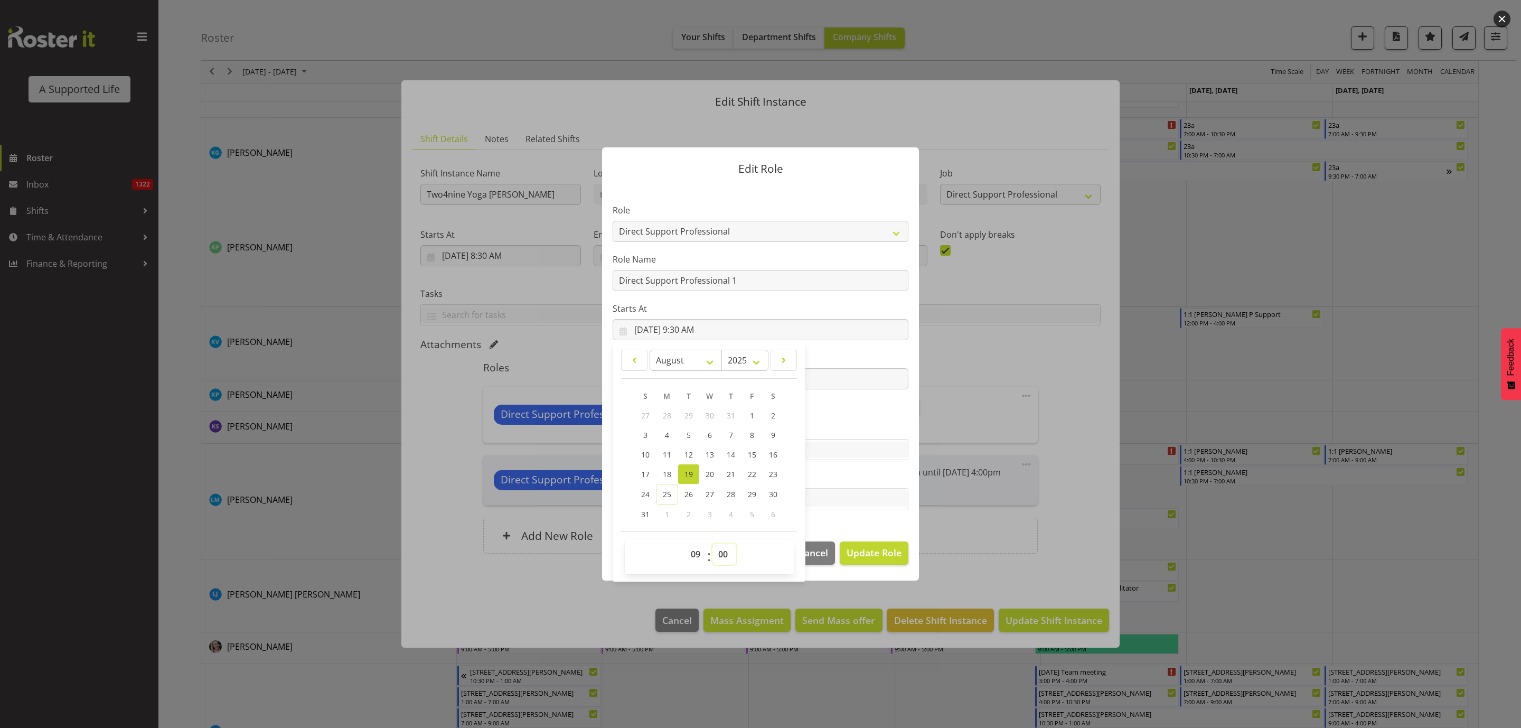
type input "8/19/2025, 9:00 AM"
click at [868, 545] on span "Update Role" at bounding box center [873, 552] width 55 height 14
select select
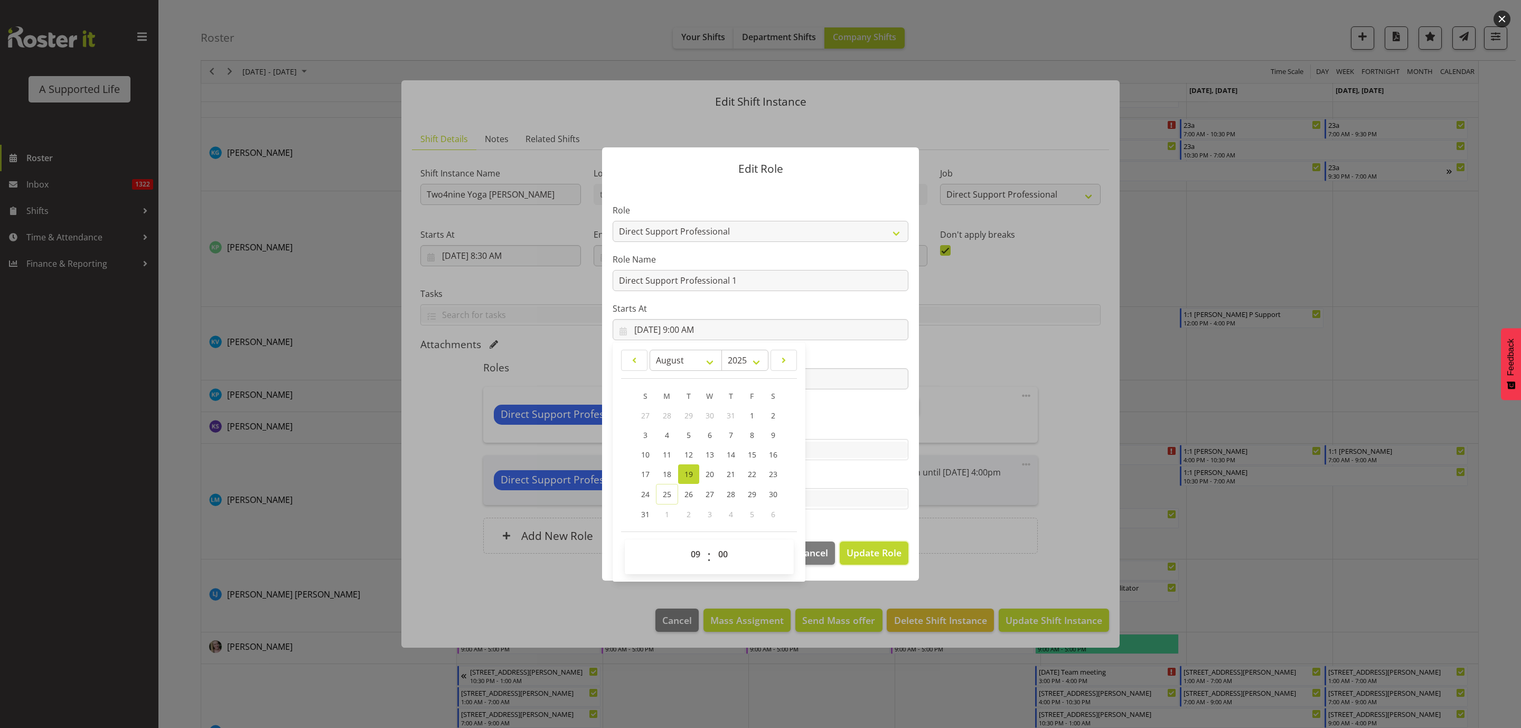
select select
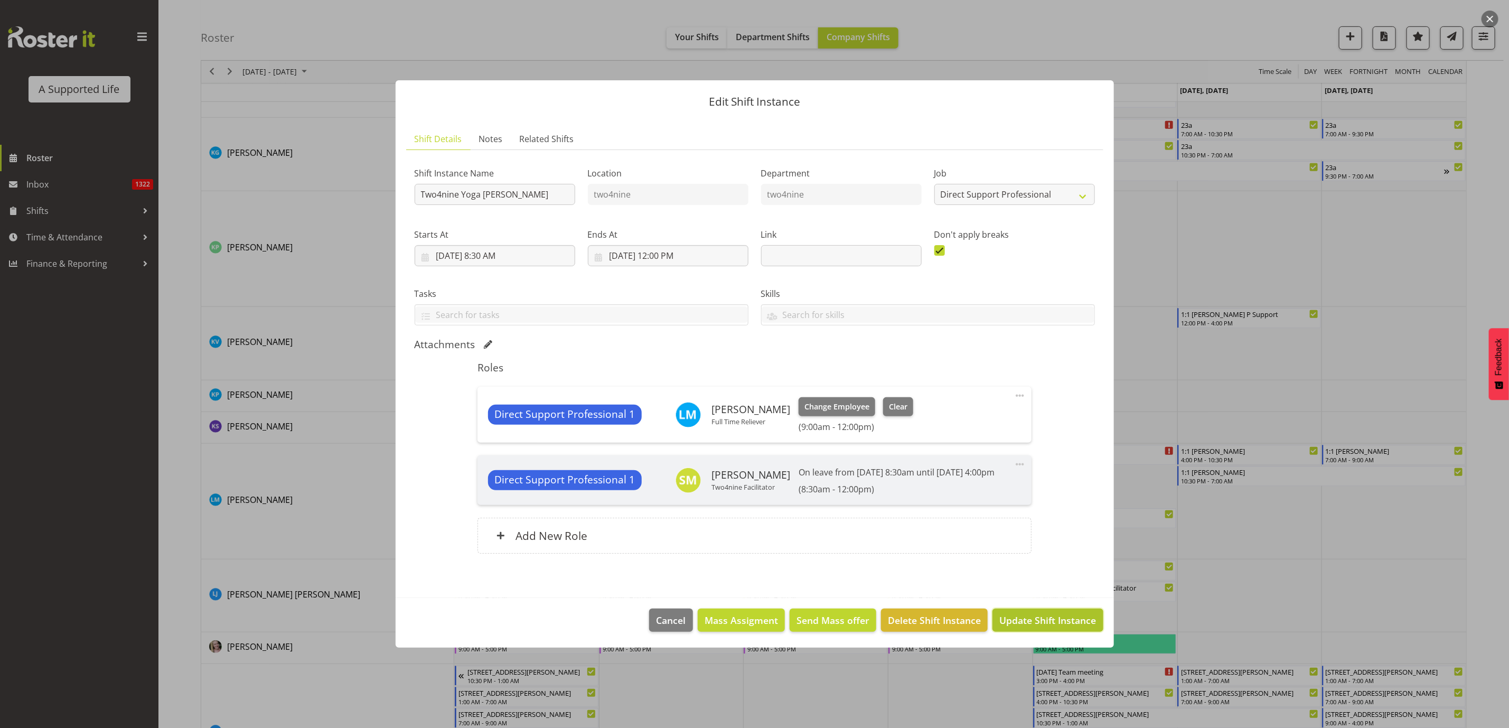
click at [1049, 620] on span "Update Shift Instance" at bounding box center [1047, 620] width 97 height 14
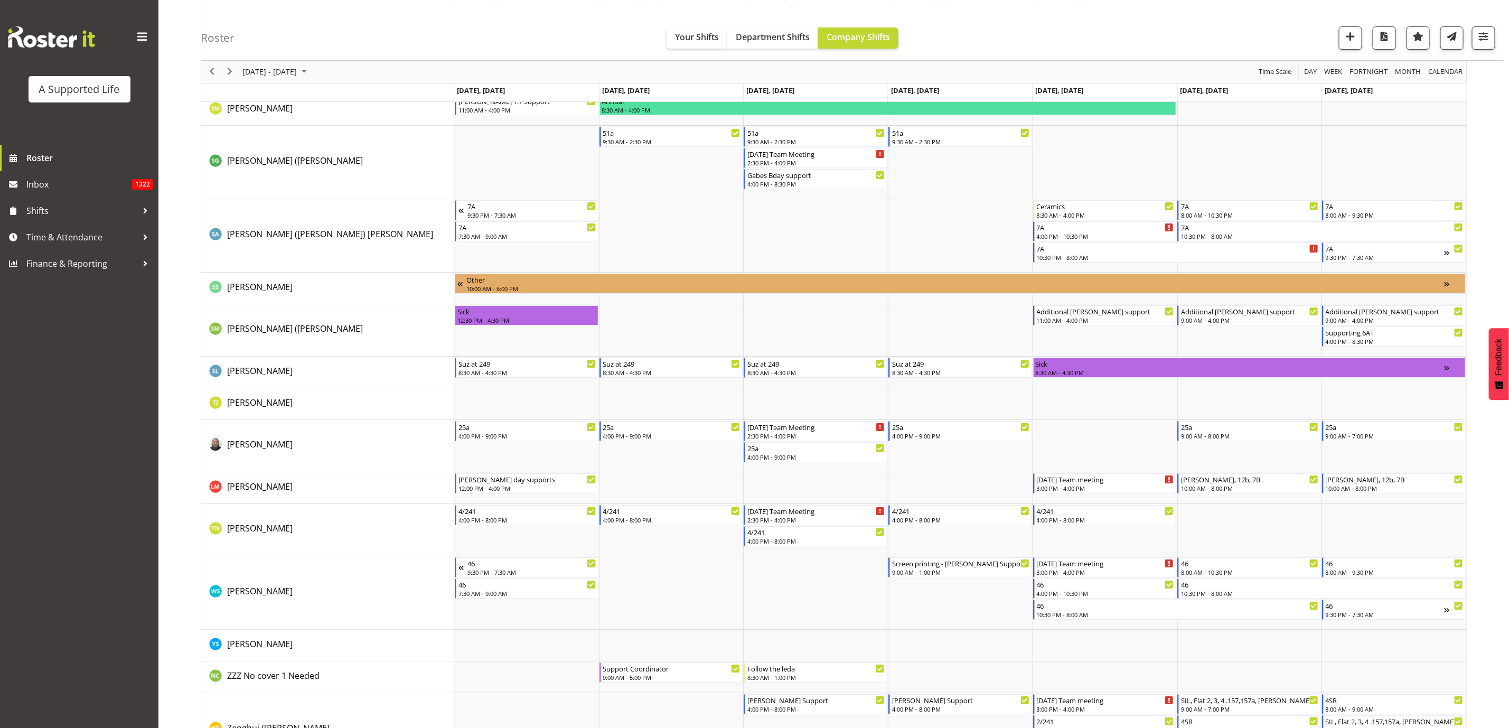
scroll to position [5147, 0]
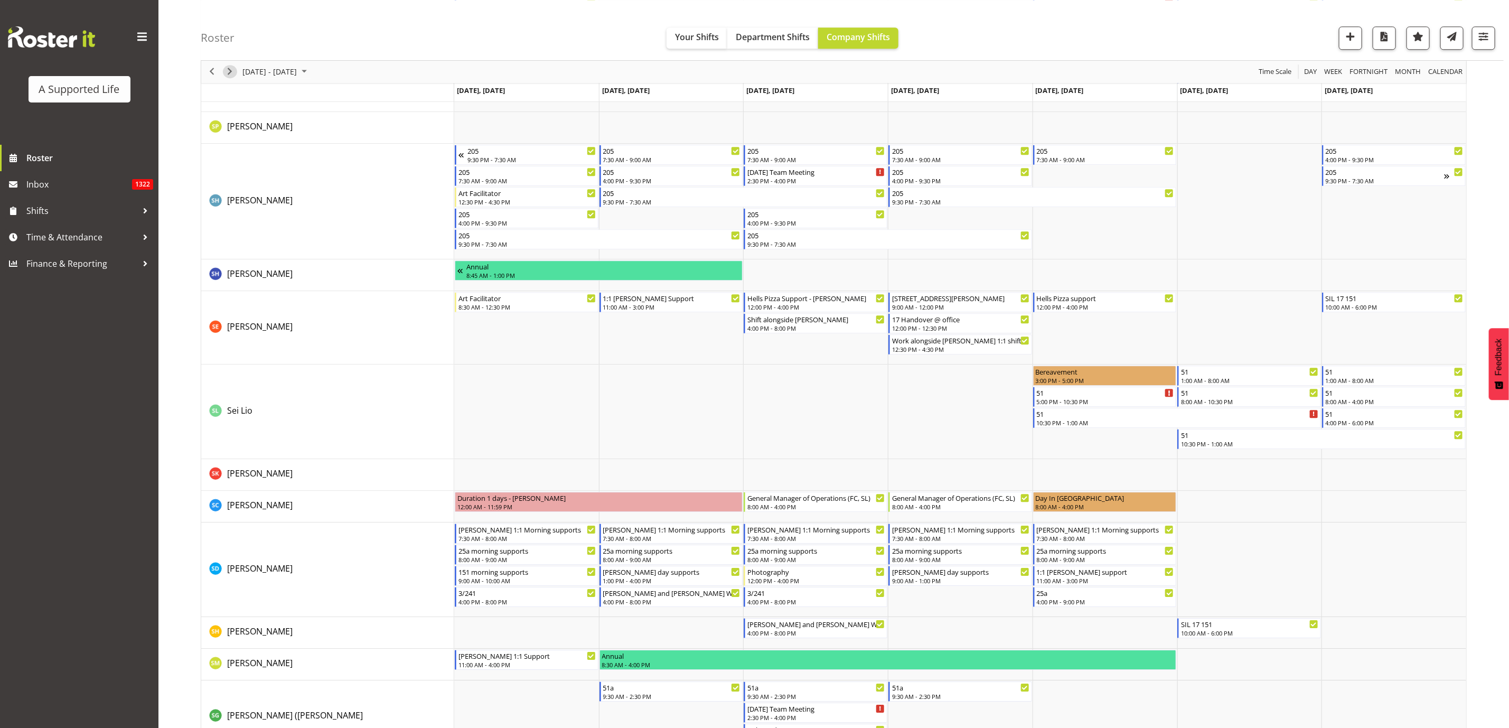
click at [230, 77] on span "Next" at bounding box center [229, 71] width 13 height 13
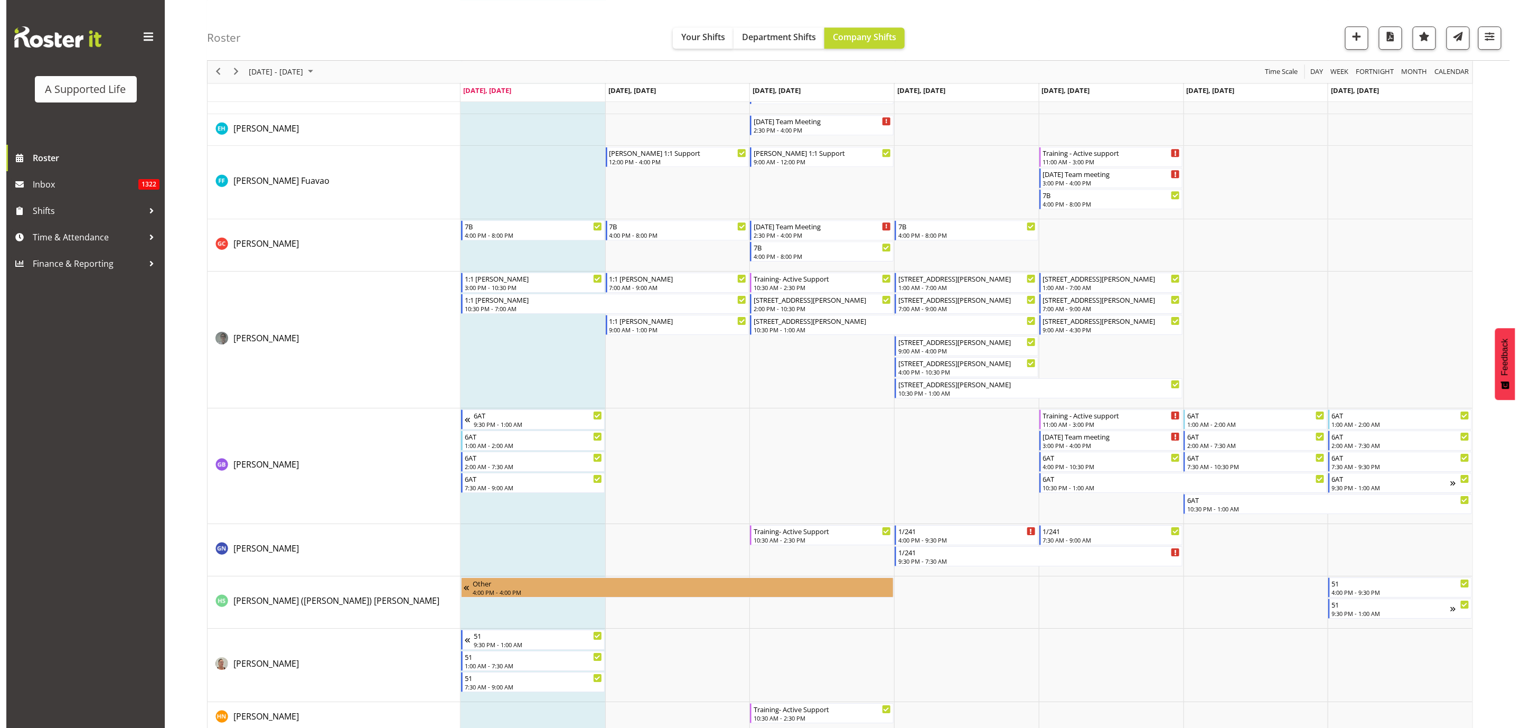
scroll to position [2455, 0]
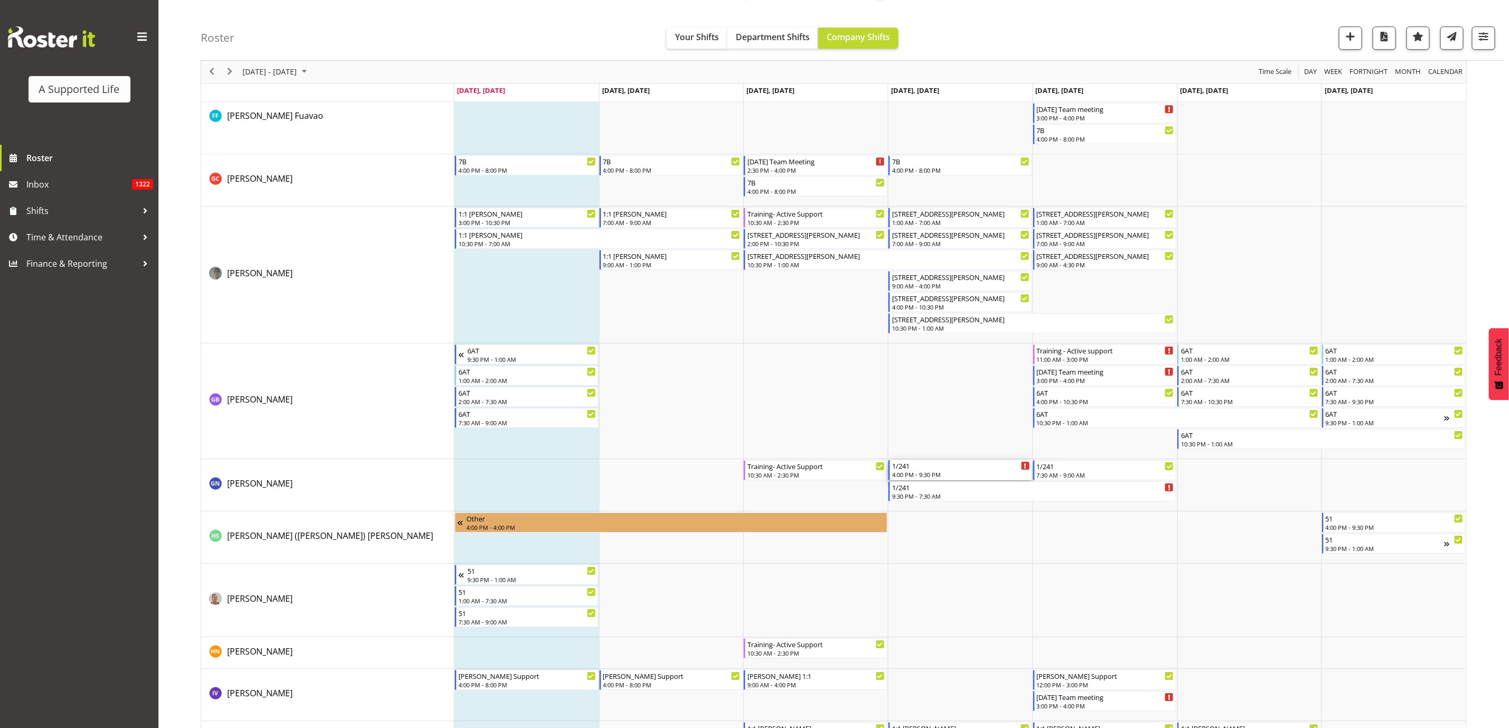
click at [929, 466] on div "1/241" at bounding box center [961, 465] width 138 height 11
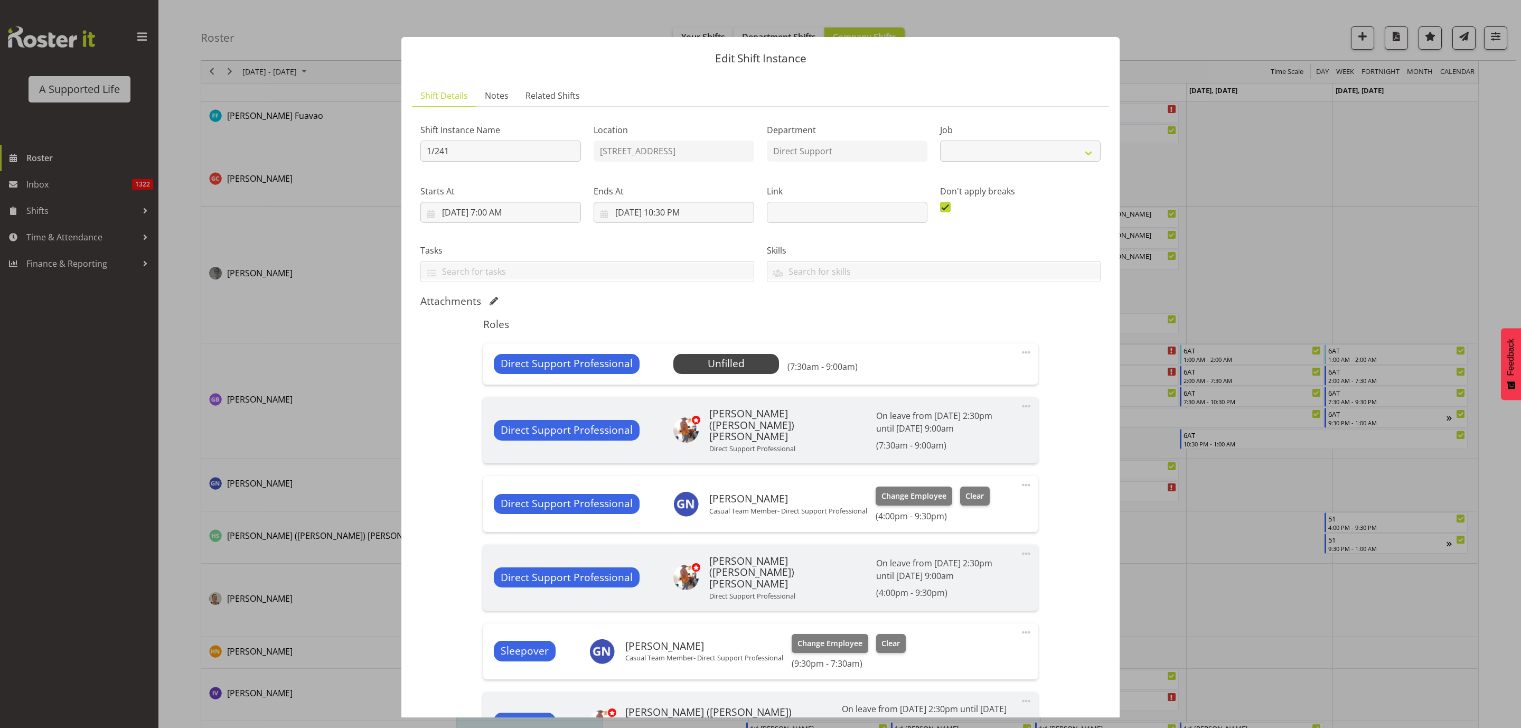
select select "4112"
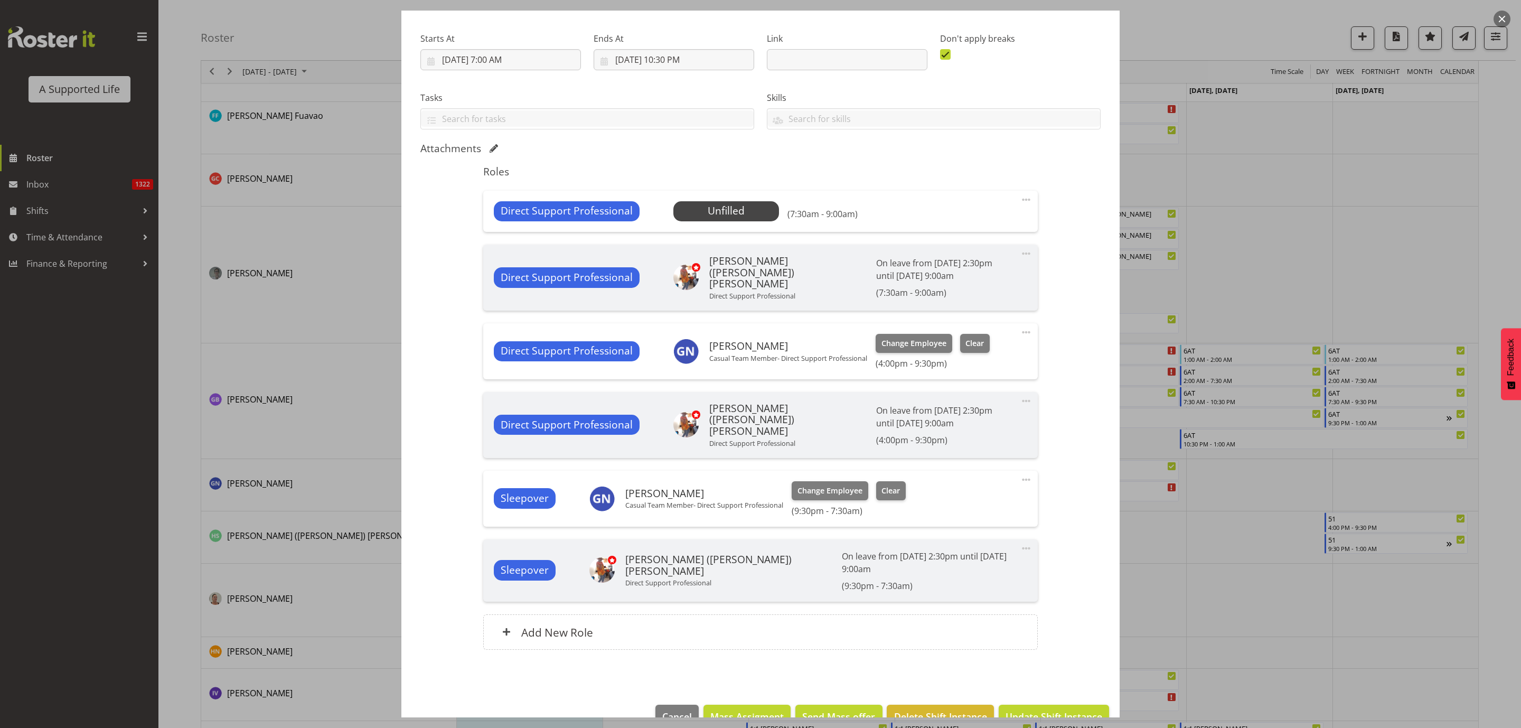
scroll to position [158, 0]
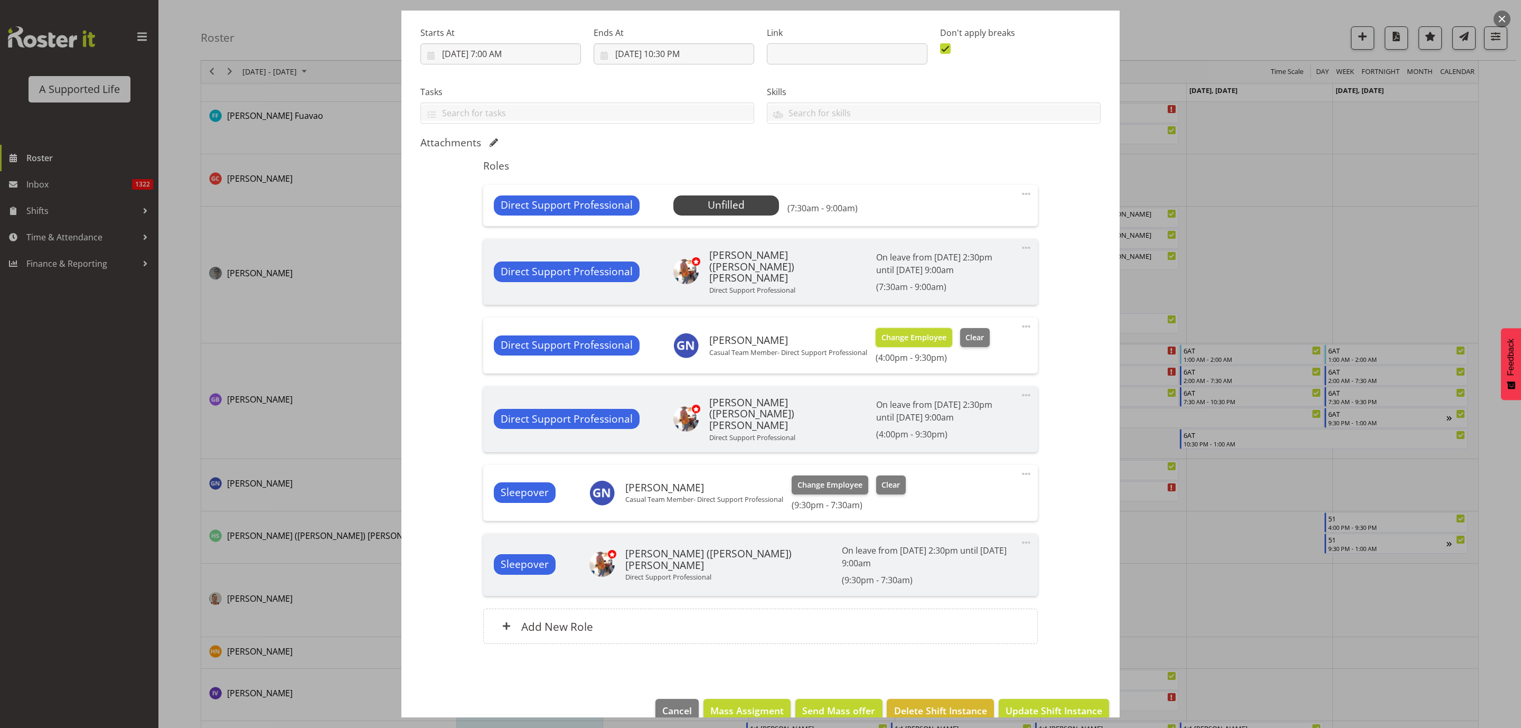
click at [892, 336] on span "Change Employee" at bounding box center [913, 338] width 65 height 12
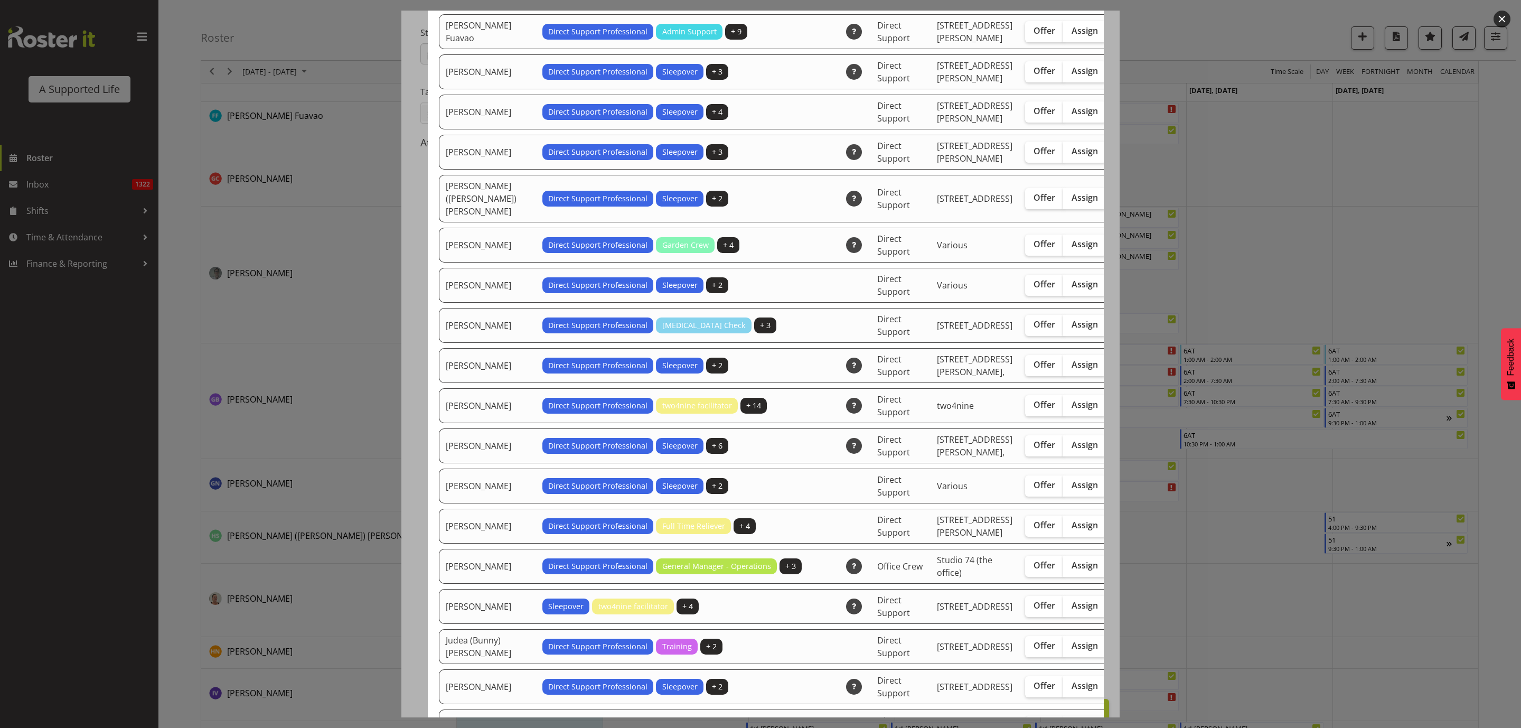
scroll to position [1188, 0]
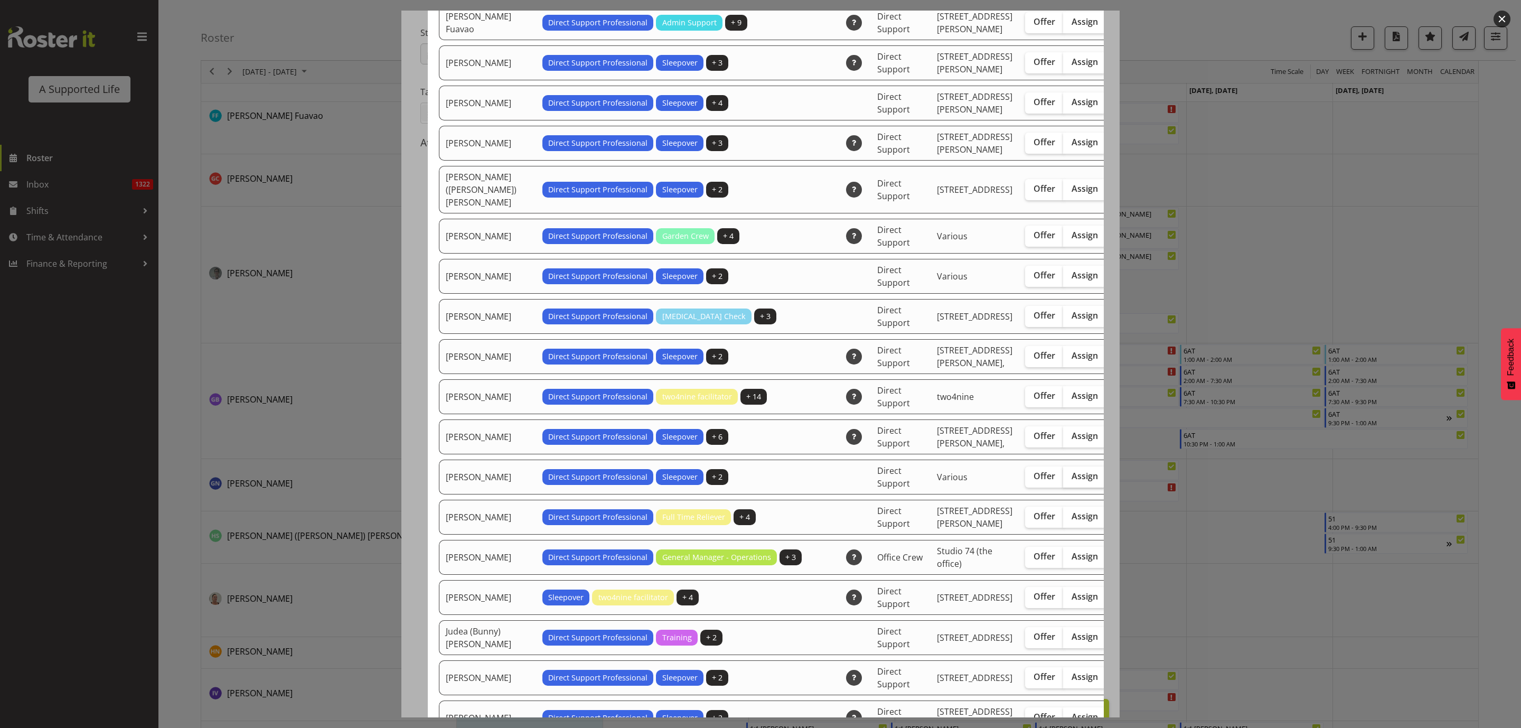
click at [1025, 487] on label "Offer" at bounding box center [1044, 476] width 39 height 21
click at [1025, 479] on input "Offer" at bounding box center [1028, 476] width 7 height 7
click at [1071, 481] on span "Assign" at bounding box center [1084, 475] width 26 height 11
click at [1033, 481] on span "Offer" at bounding box center [1044, 475] width 22 height 11
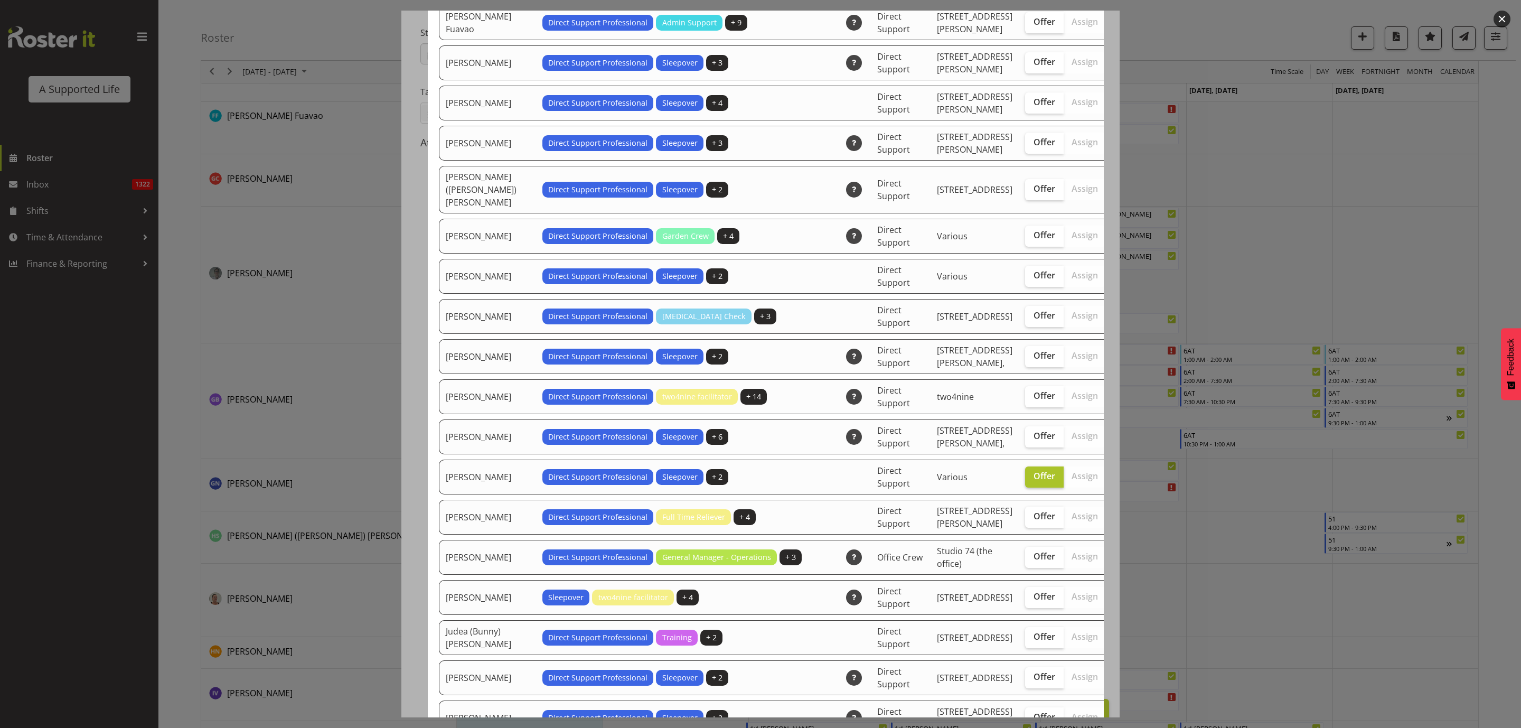
click at [1025, 479] on input "Offer" at bounding box center [1028, 476] width 7 height 7
checkbox input "false"
click at [1071, 481] on span "Assign" at bounding box center [1084, 475] width 26 height 11
click at [1063, 479] on input "Assign" at bounding box center [1066, 476] width 7 height 7
checkbox input "true"
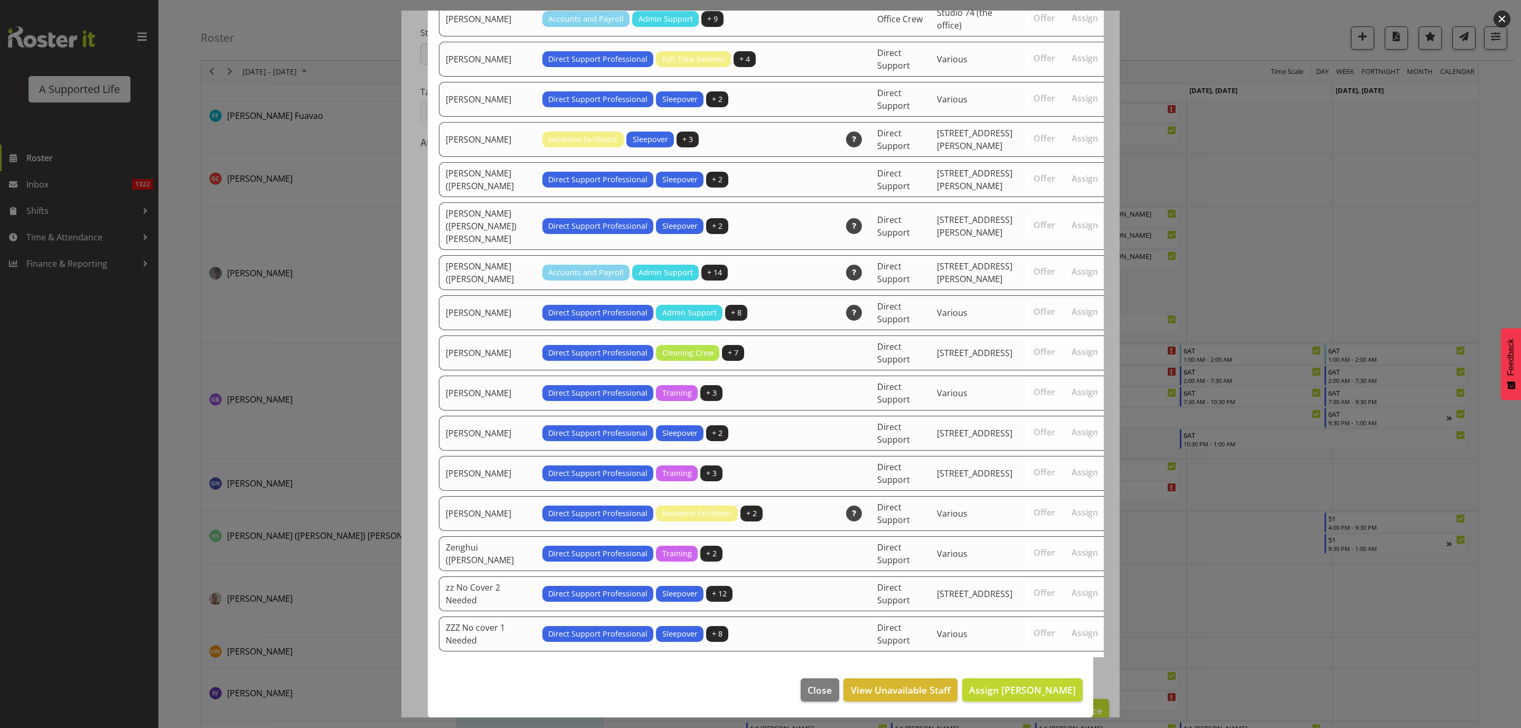
scroll to position [3235, 0]
click at [1018, 691] on span "Assign Jayden Su" at bounding box center [1022, 689] width 107 height 13
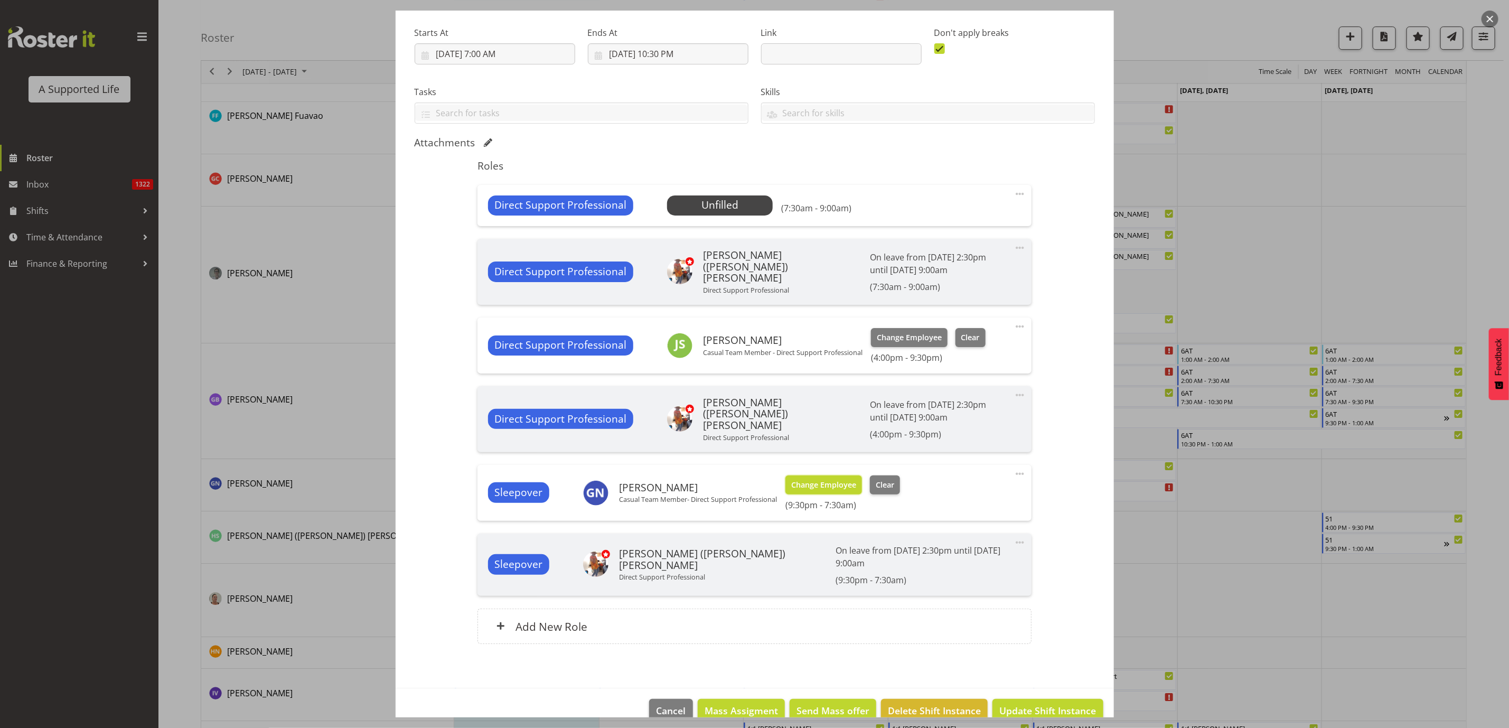
click at [834, 479] on span "Change Employee" at bounding box center [823, 485] width 65 height 12
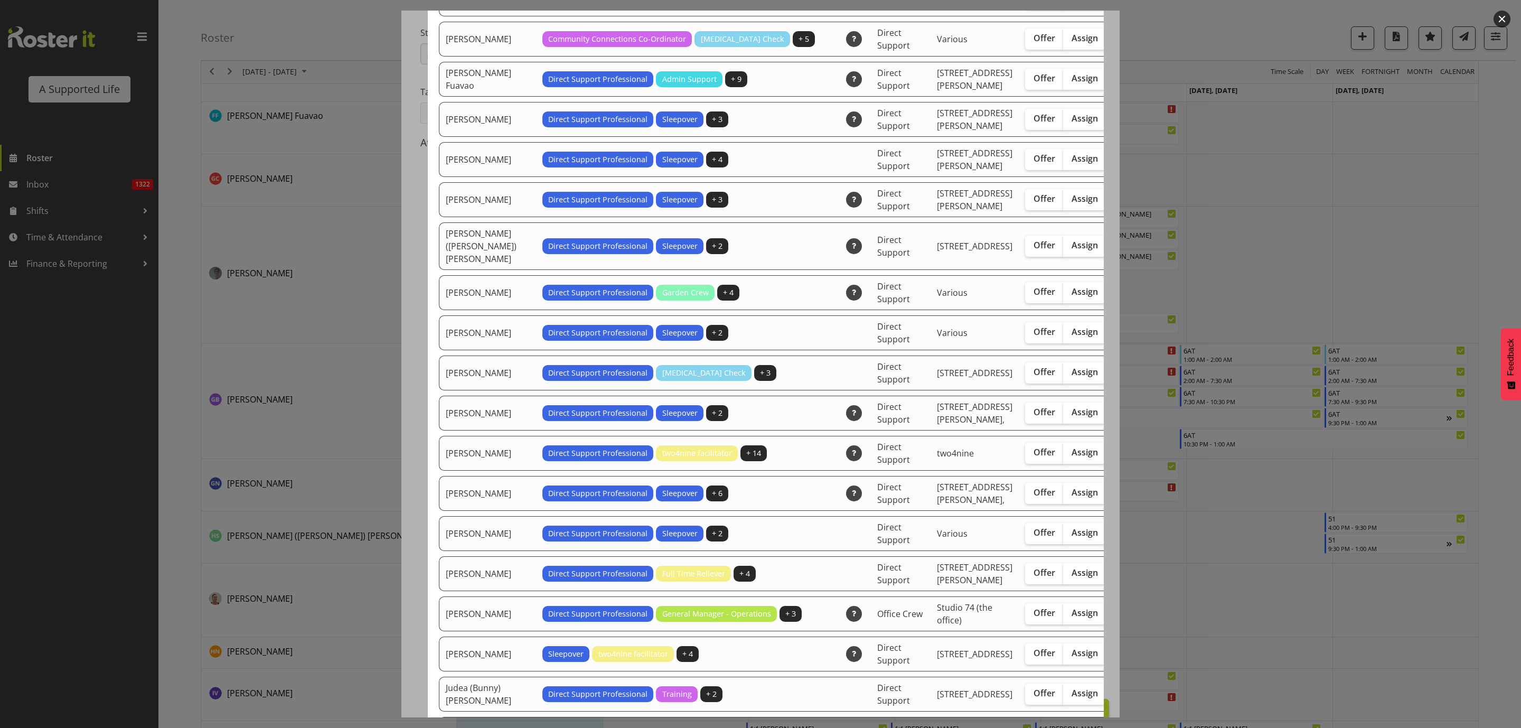
scroll to position [1188, 0]
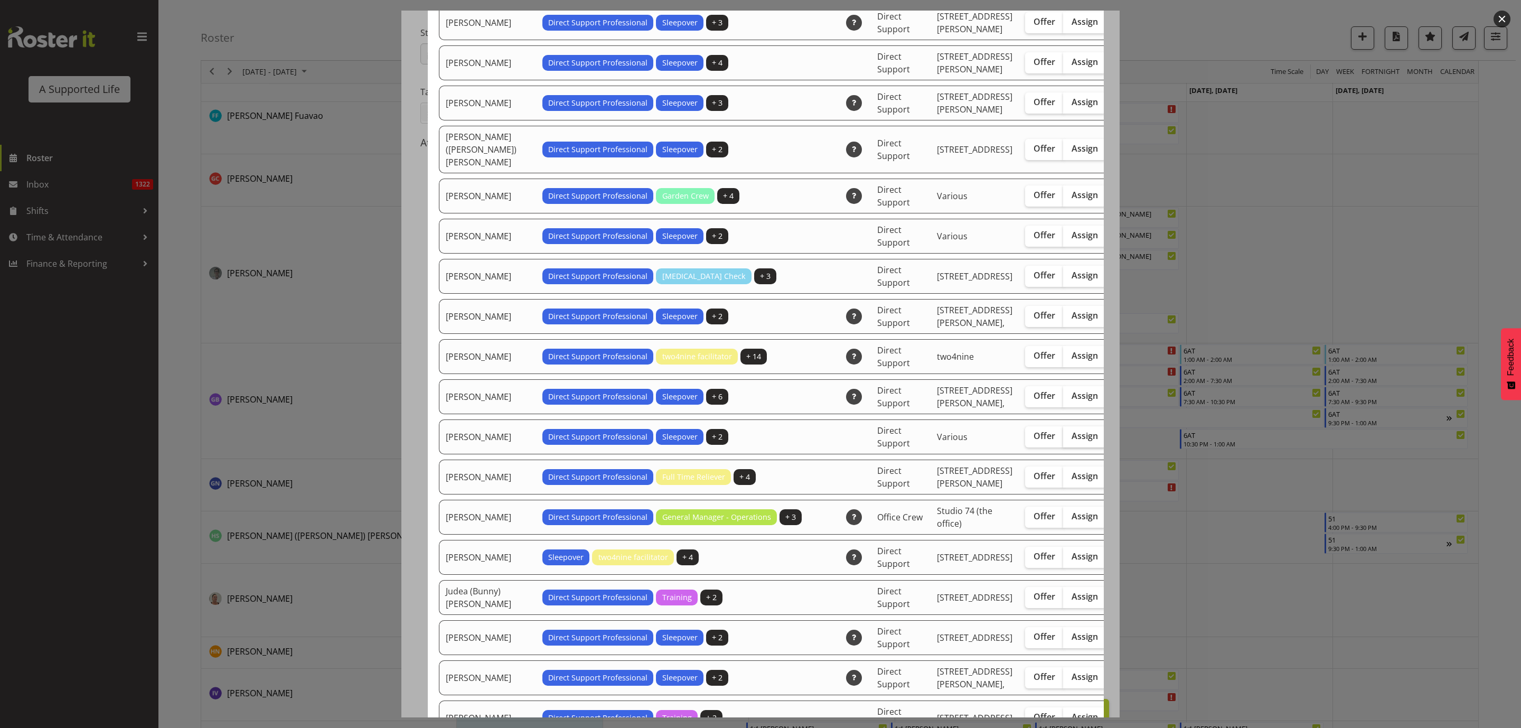
drag, startPoint x: 1029, startPoint y: 532, endPoint x: 1038, endPoint y: 518, distance: 17.1
click at [1071, 441] on span "Assign" at bounding box center [1084, 435] width 26 height 11
click at [1063, 439] on input "Assign" at bounding box center [1066, 435] width 7 height 7
checkbox input "true"
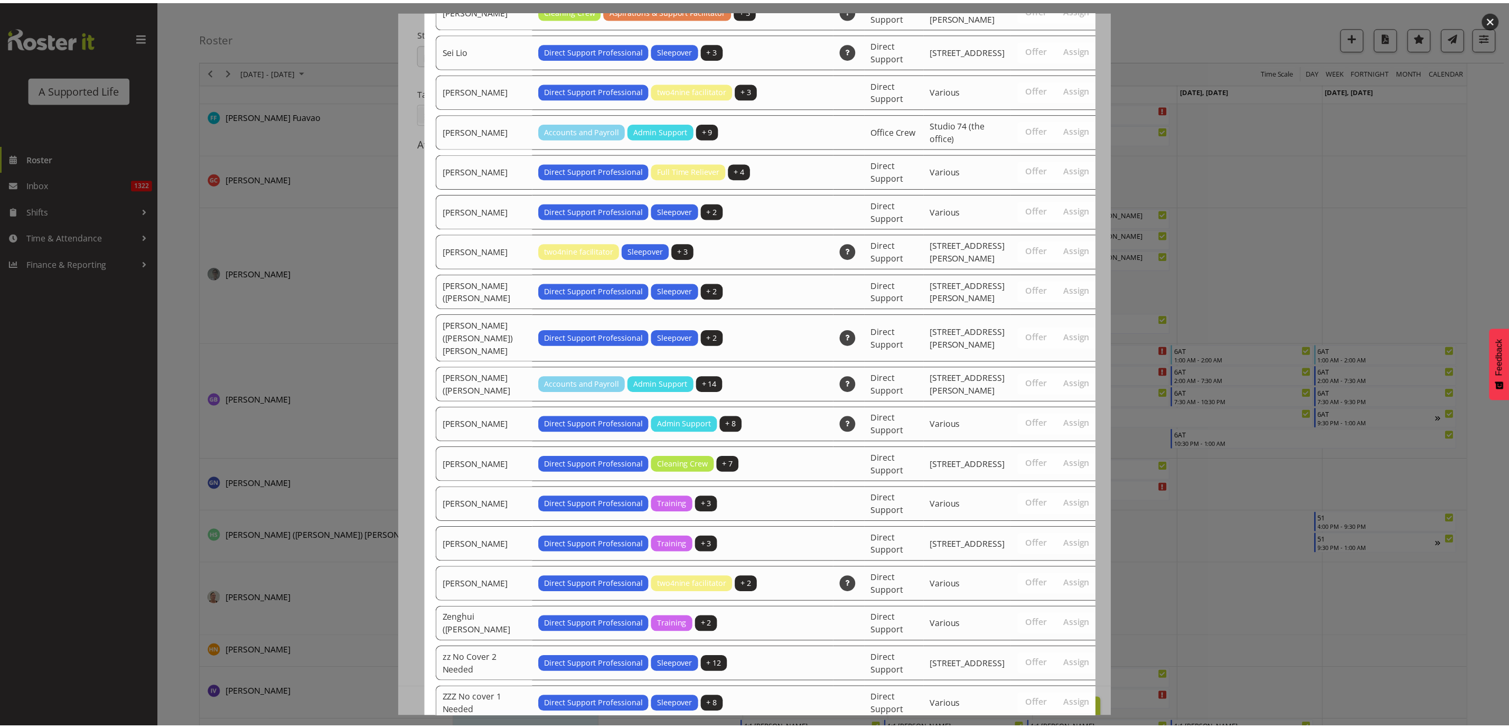
scroll to position [3130, 0]
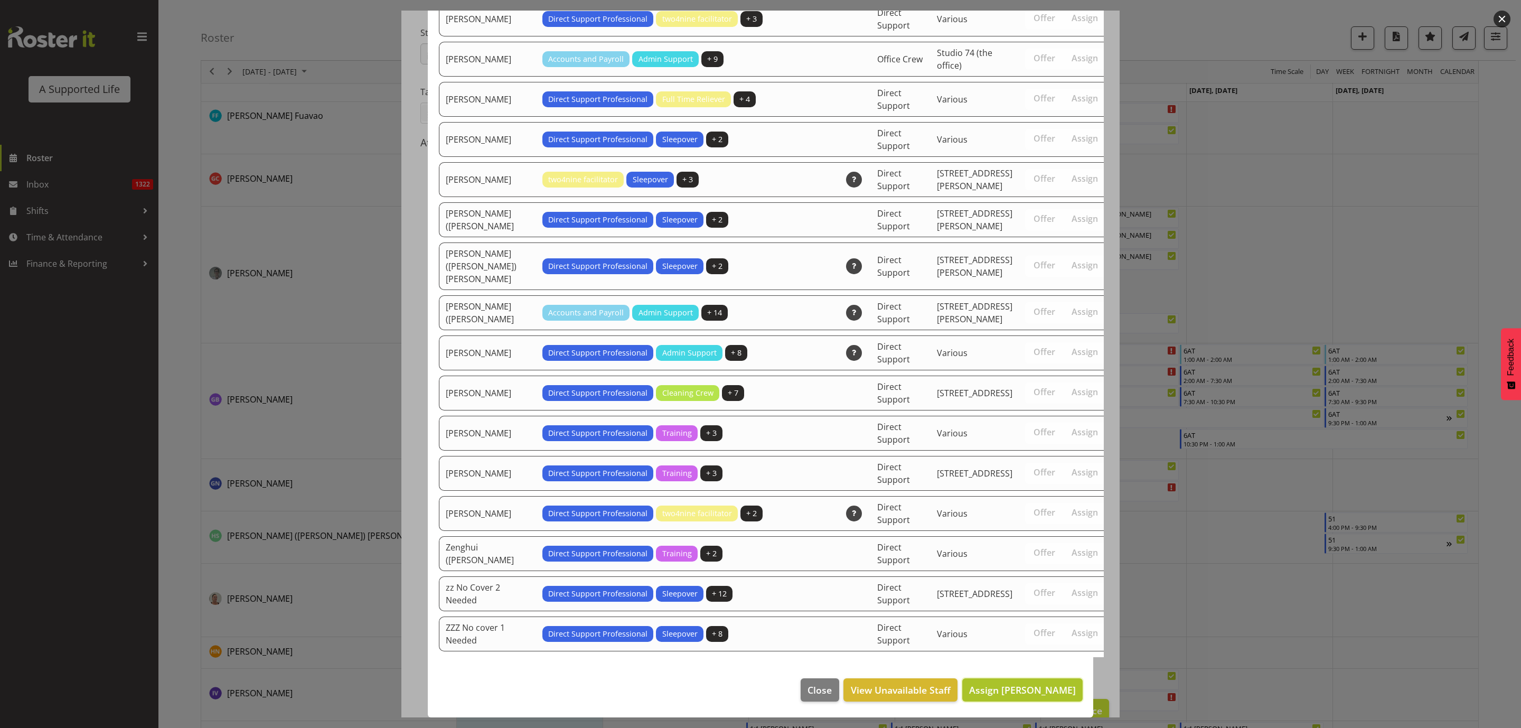
click at [1054, 692] on span "Assign Jayden Su" at bounding box center [1022, 689] width 107 height 13
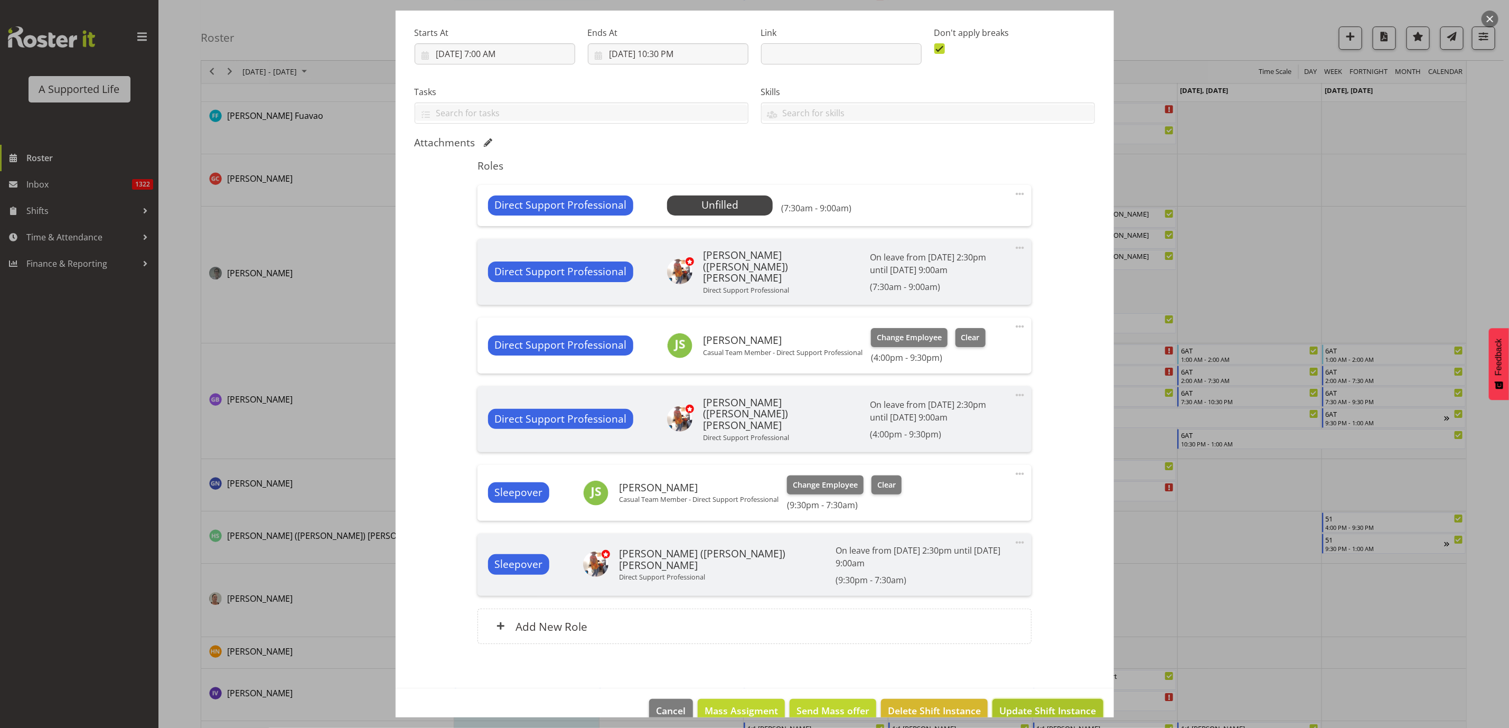
click at [1030, 703] on span "Update Shift Instance" at bounding box center [1047, 710] width 97 height 14
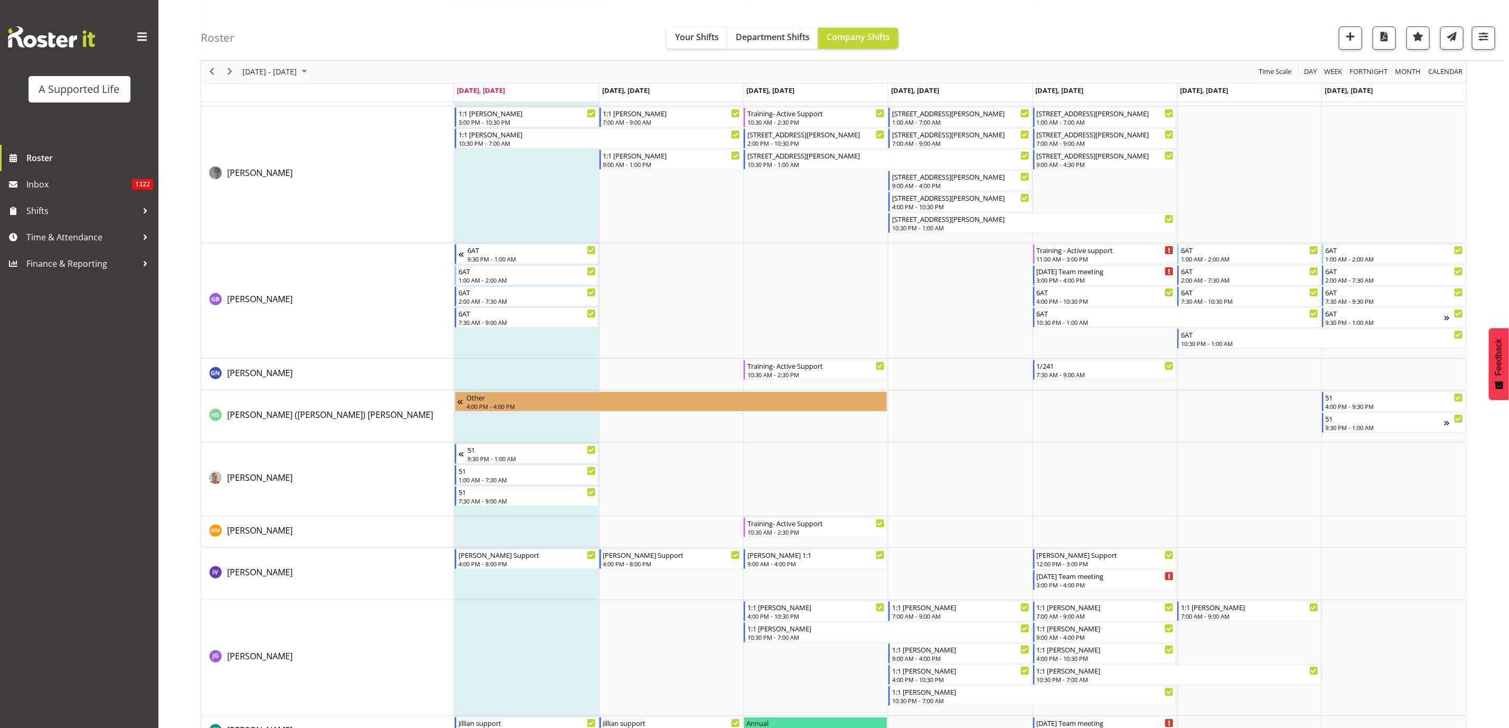
scroll to position [2544, 0]
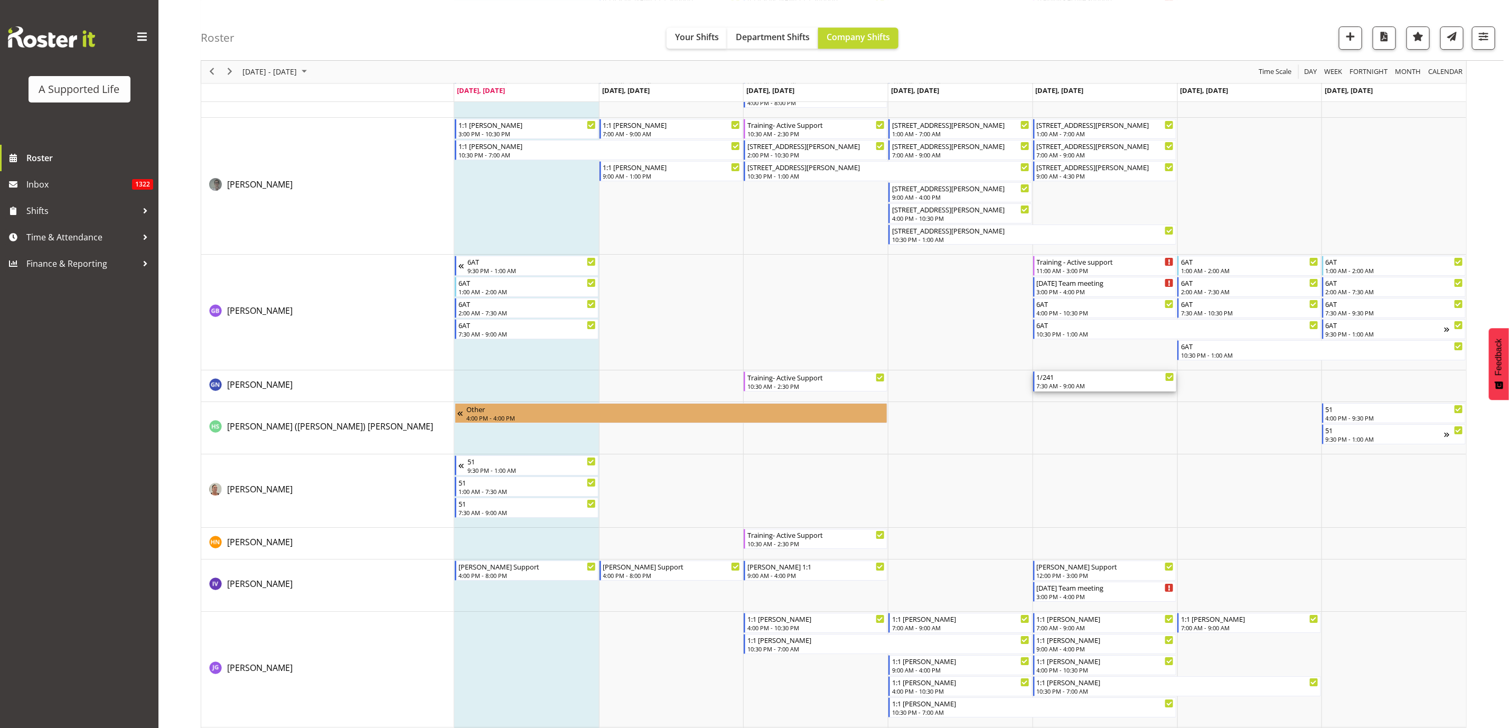
click at [1103, 384] on div "7:30 AM - 9:00 AM" at bounding box center [1106, 385] width 138 height 8
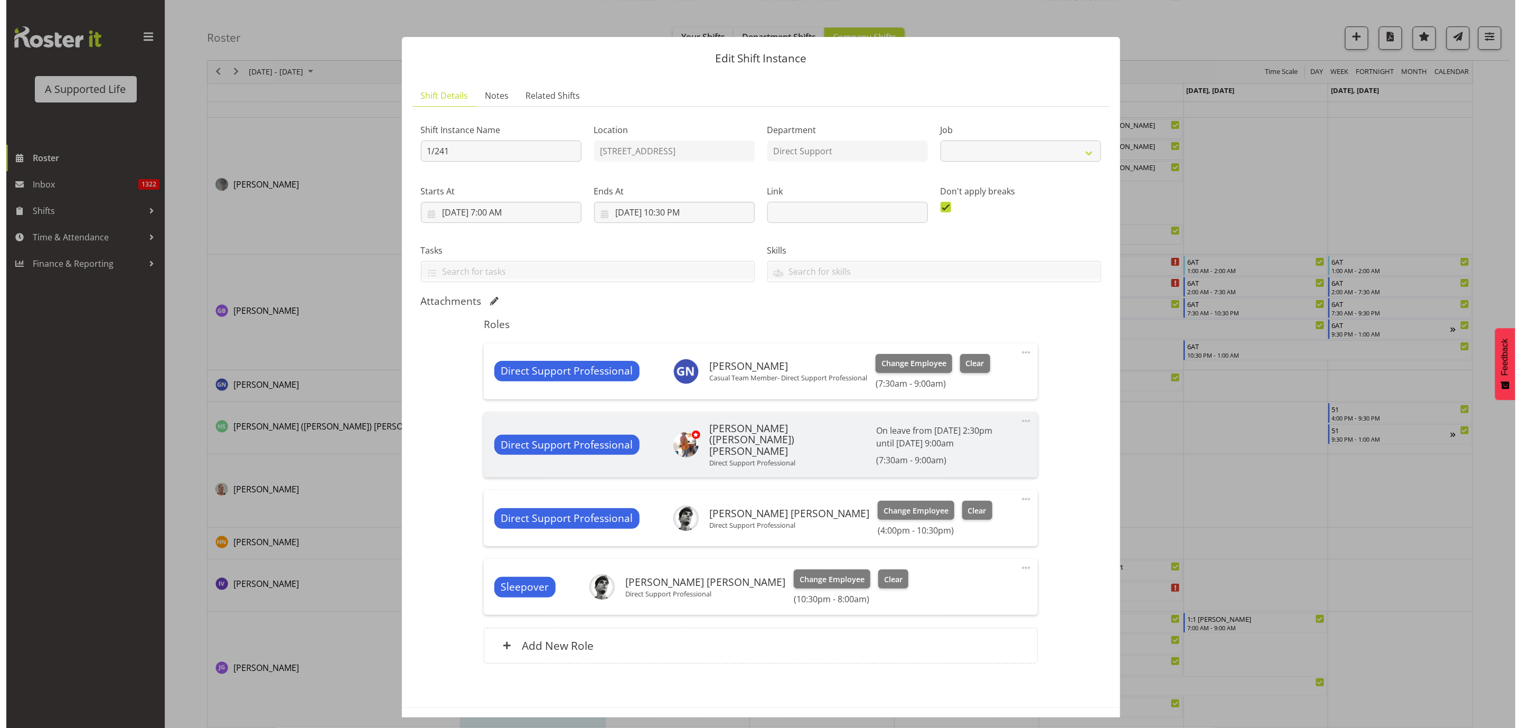
scroll to position [5267, 0]
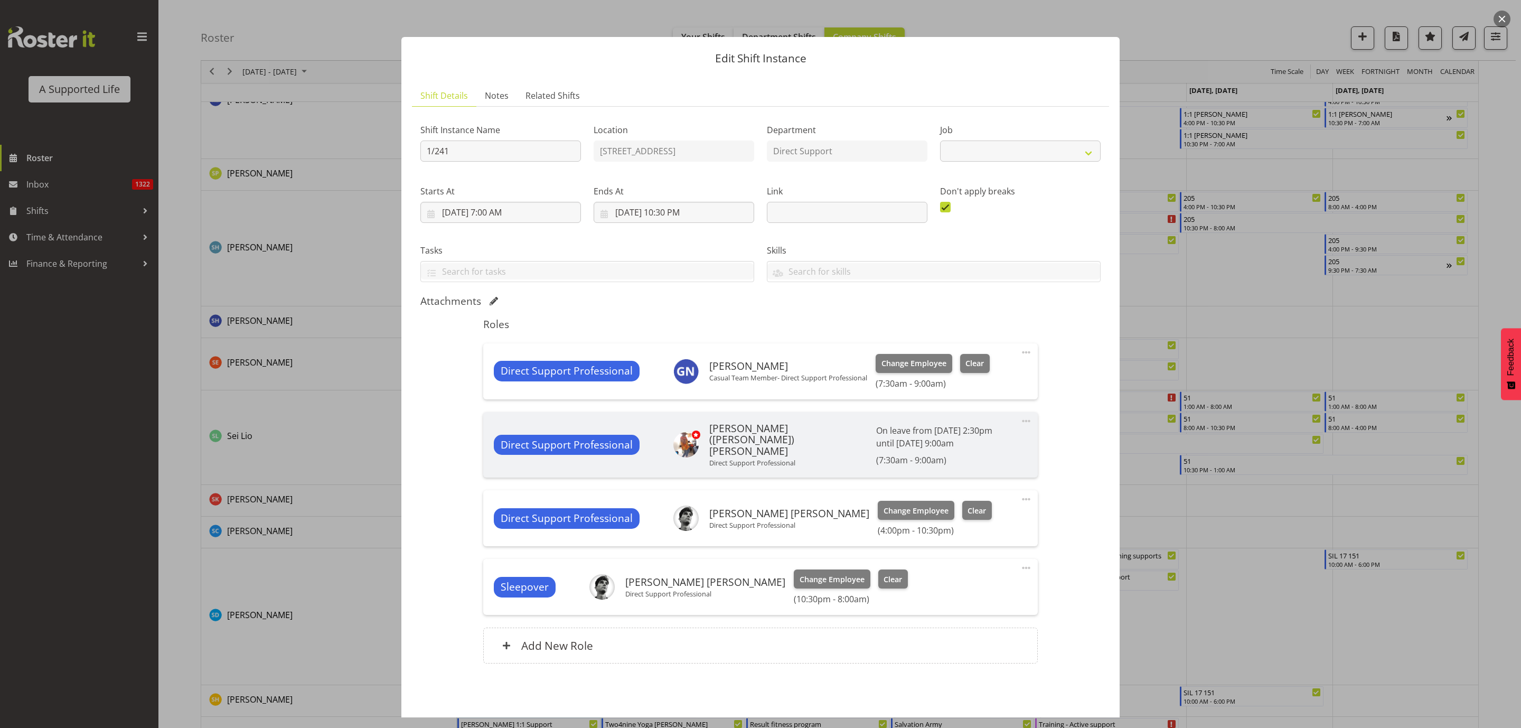
select select "4112"
click at [903, 365] on span "Change Employee" at bounding box center [913, 363] width 65 height 12
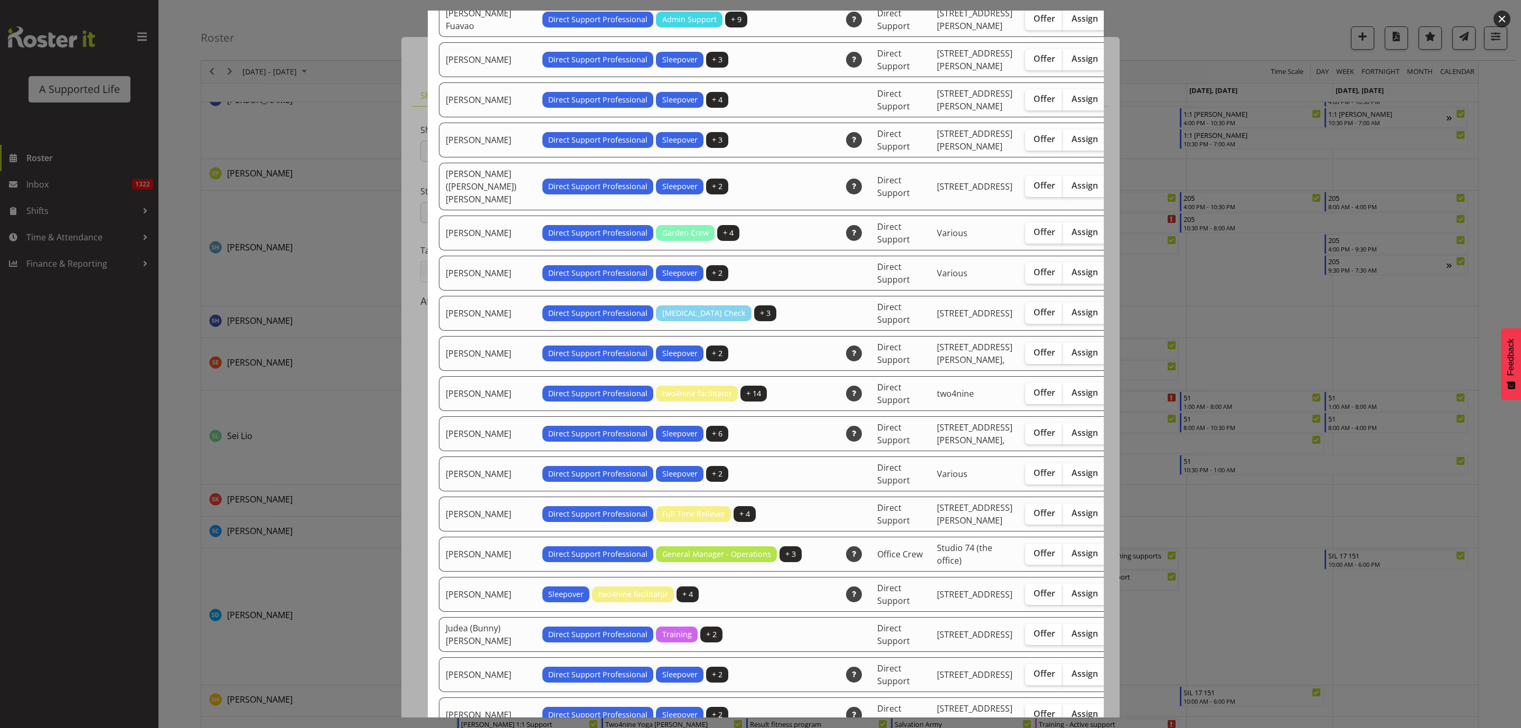
scroll to position [1267, 0]
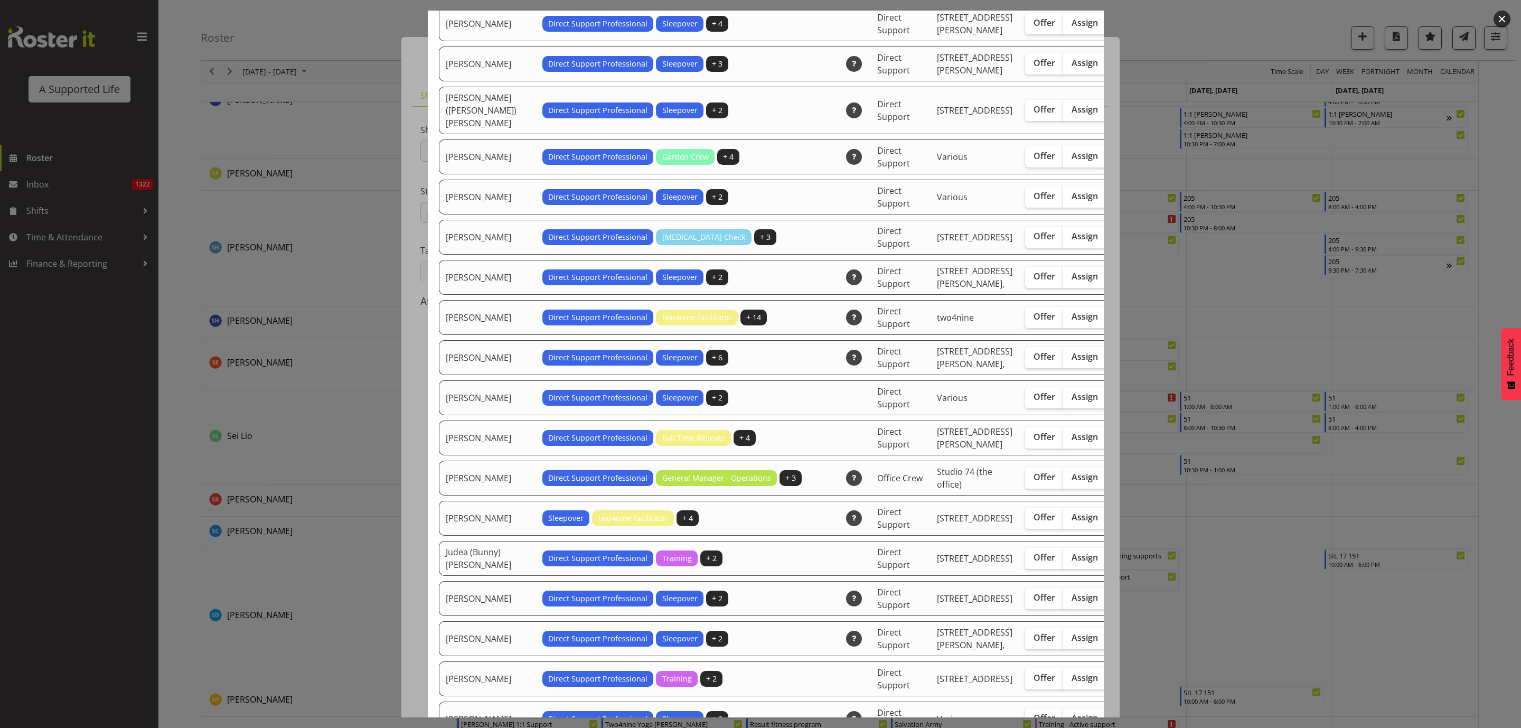
drag, startPoint x: 1040, startPoint y: 501, endPoint x: 1079, endPoint y: 482, distance: 43.7
click at [1071, 402] on span "Assign" at bounding box center [1084, 396] width 26 height 11
click at [1063, 400] on input "Assign" at bounding box center [1066, 396] width 7 height 7
checkbox input "true"
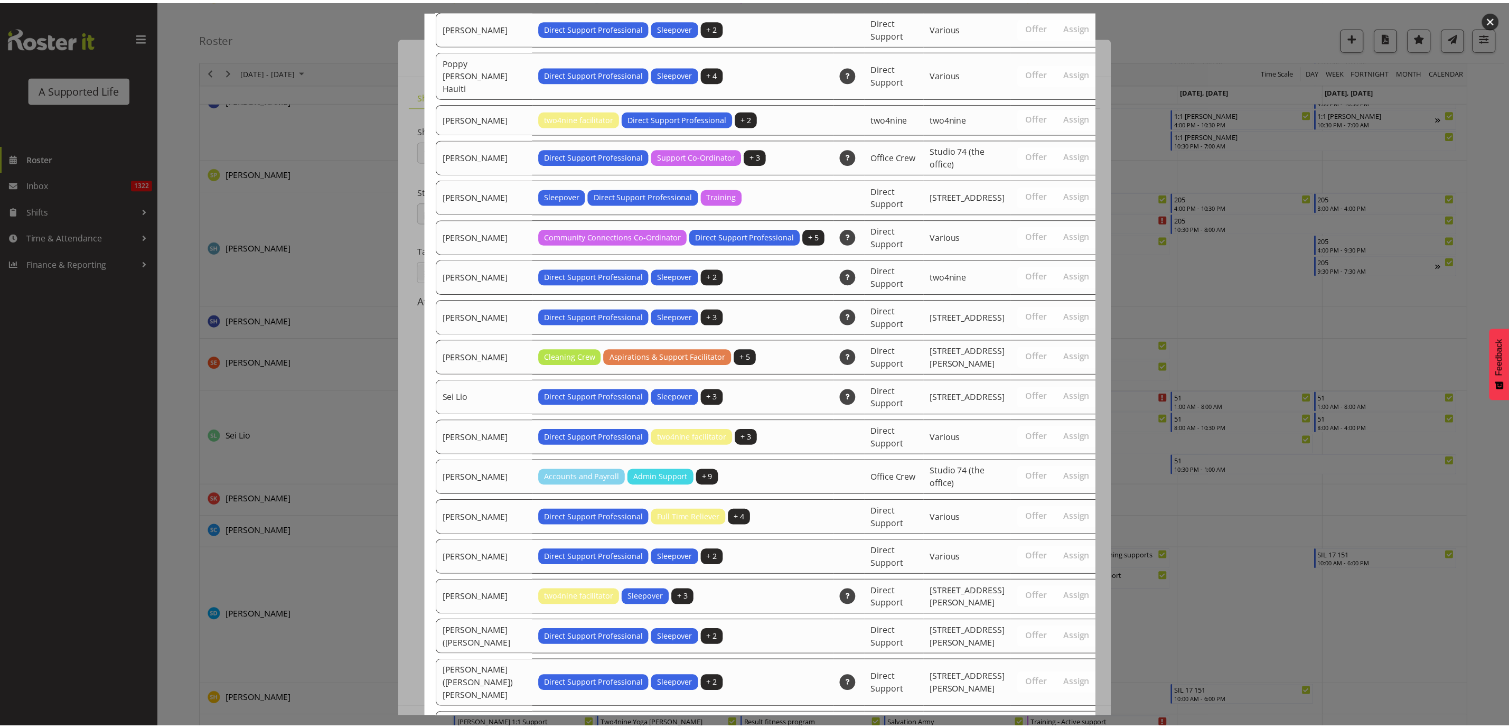
scroll to position [3183, 0]
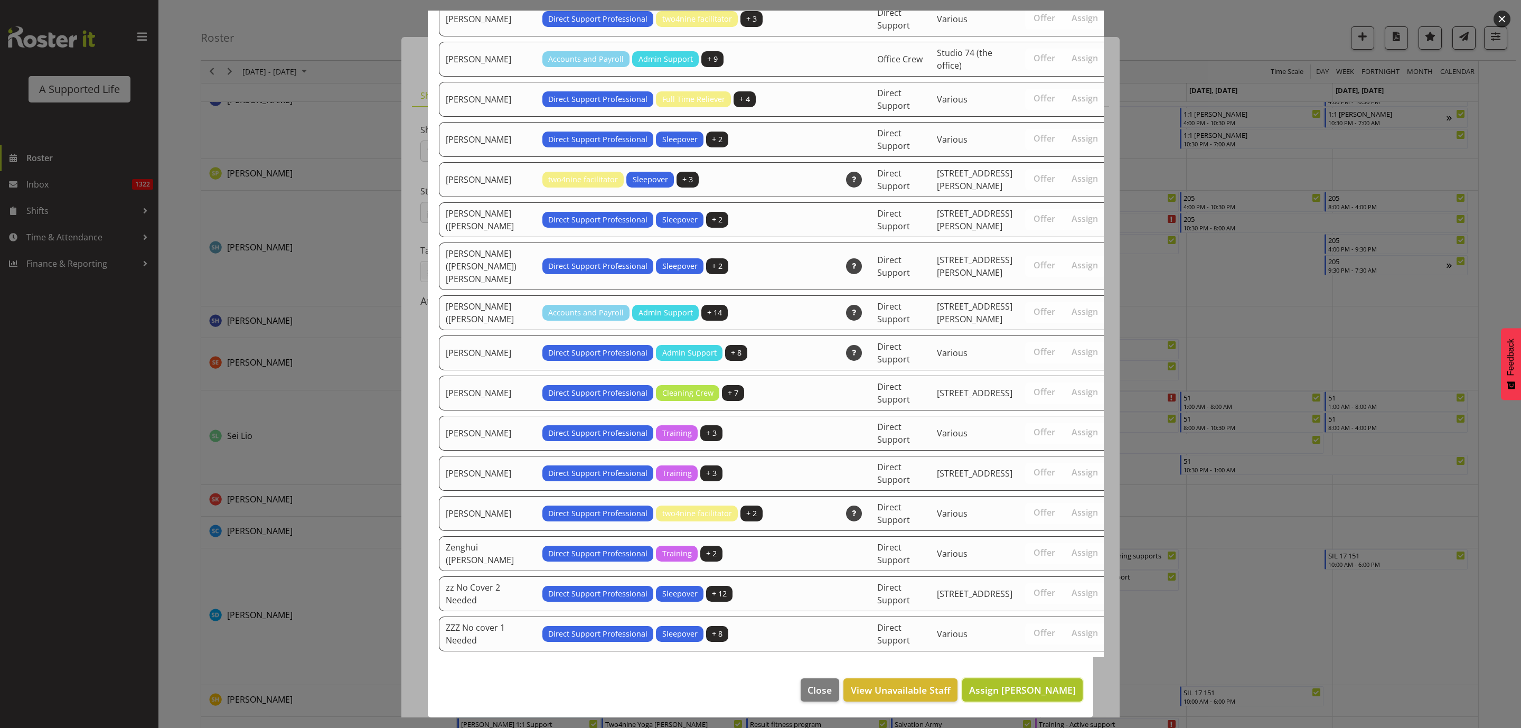
click at [1044, 690] on span "Assign Jayden Su" at bounding box center [1022, 689] width 107 height 13
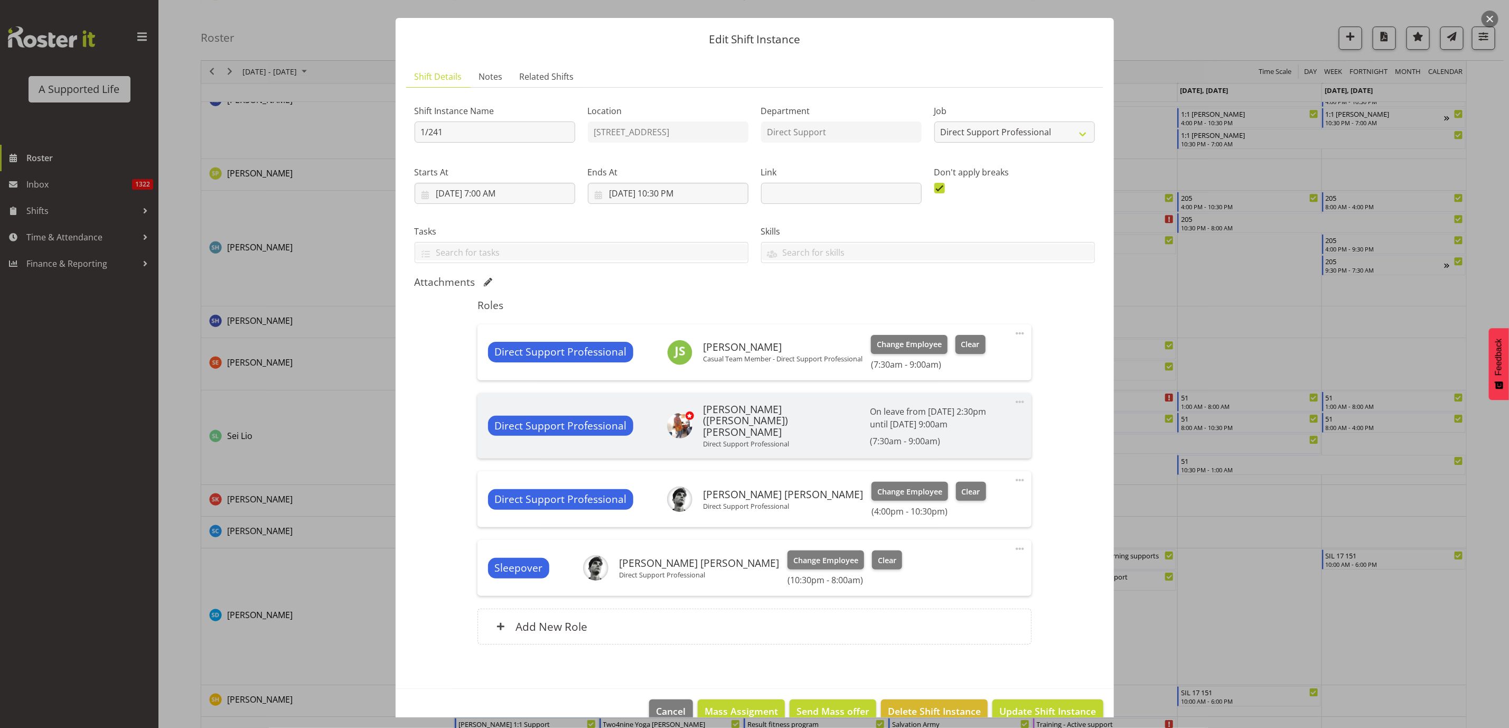
scroll to position [37, 0]
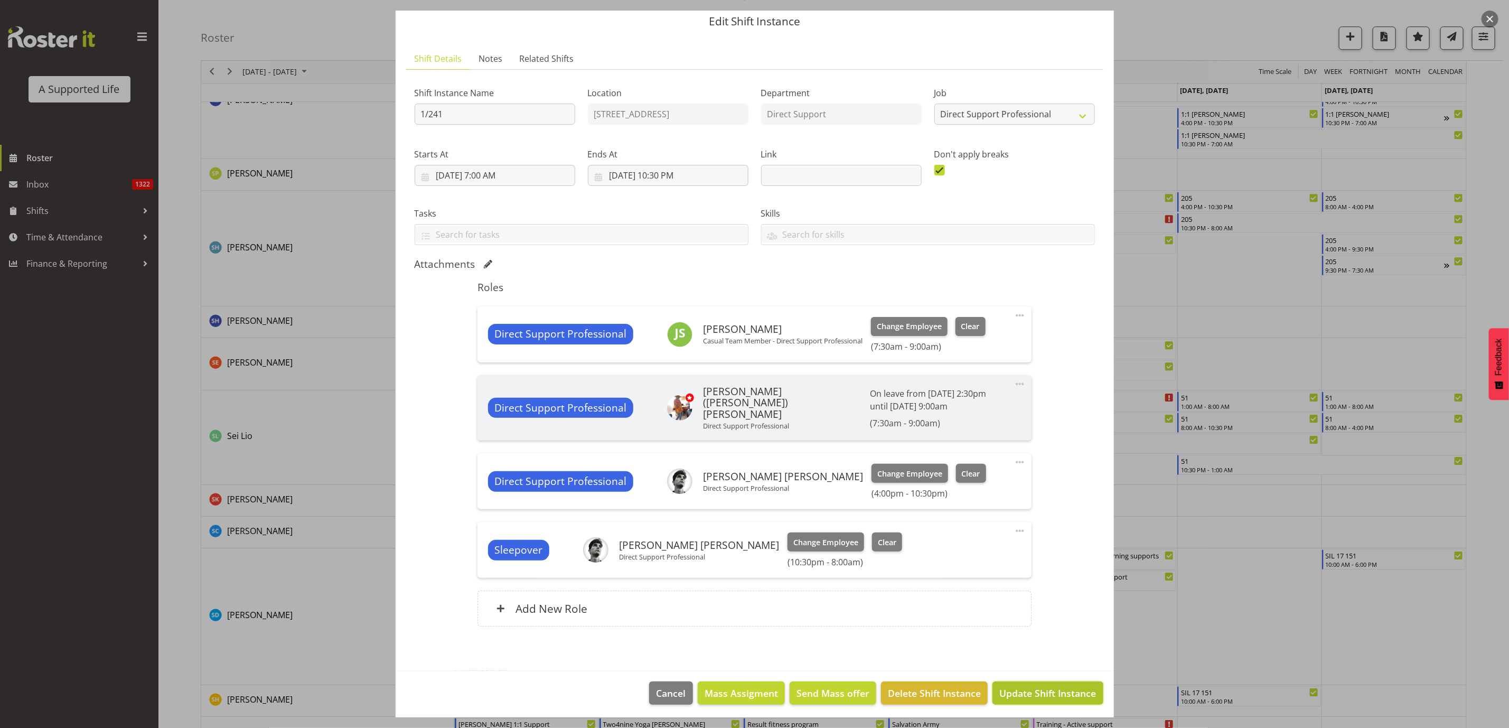
click at [1050, 686] on span "Update Shift Instance" at bounding box center [1047, 693] width 97 height 14
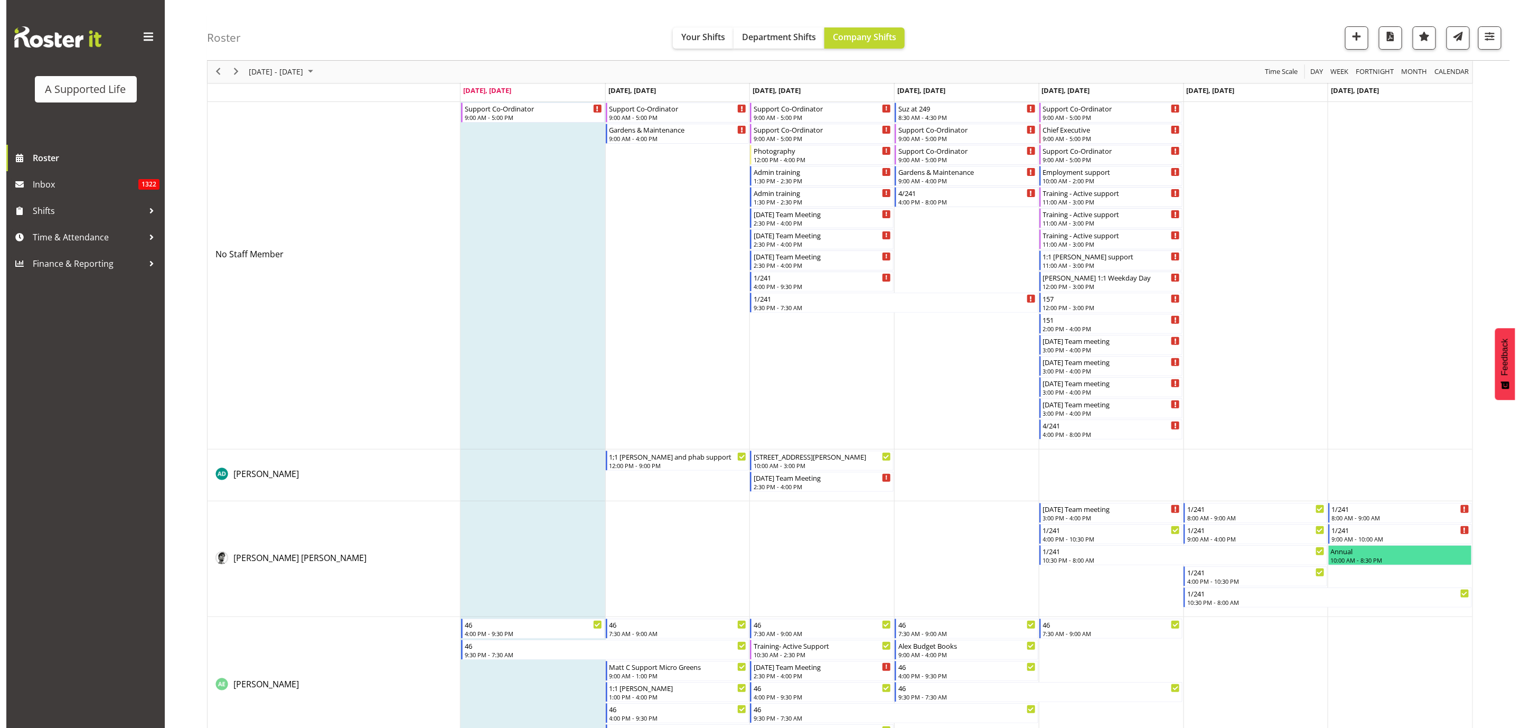
scroll to position [0, 0]
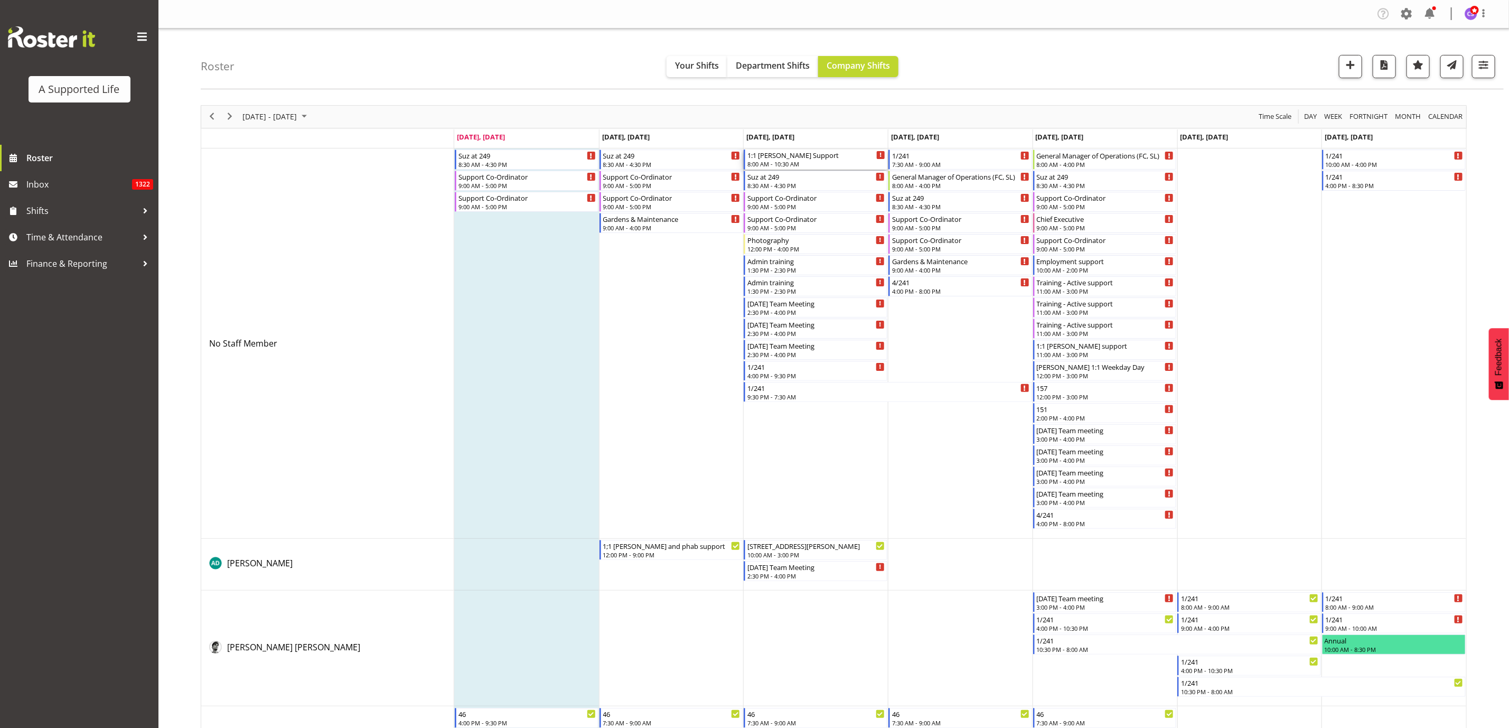
click at [781, 162] on div "8:00 AM - 10:30 AM" at bounding box center [816, 163] width 138 height 8
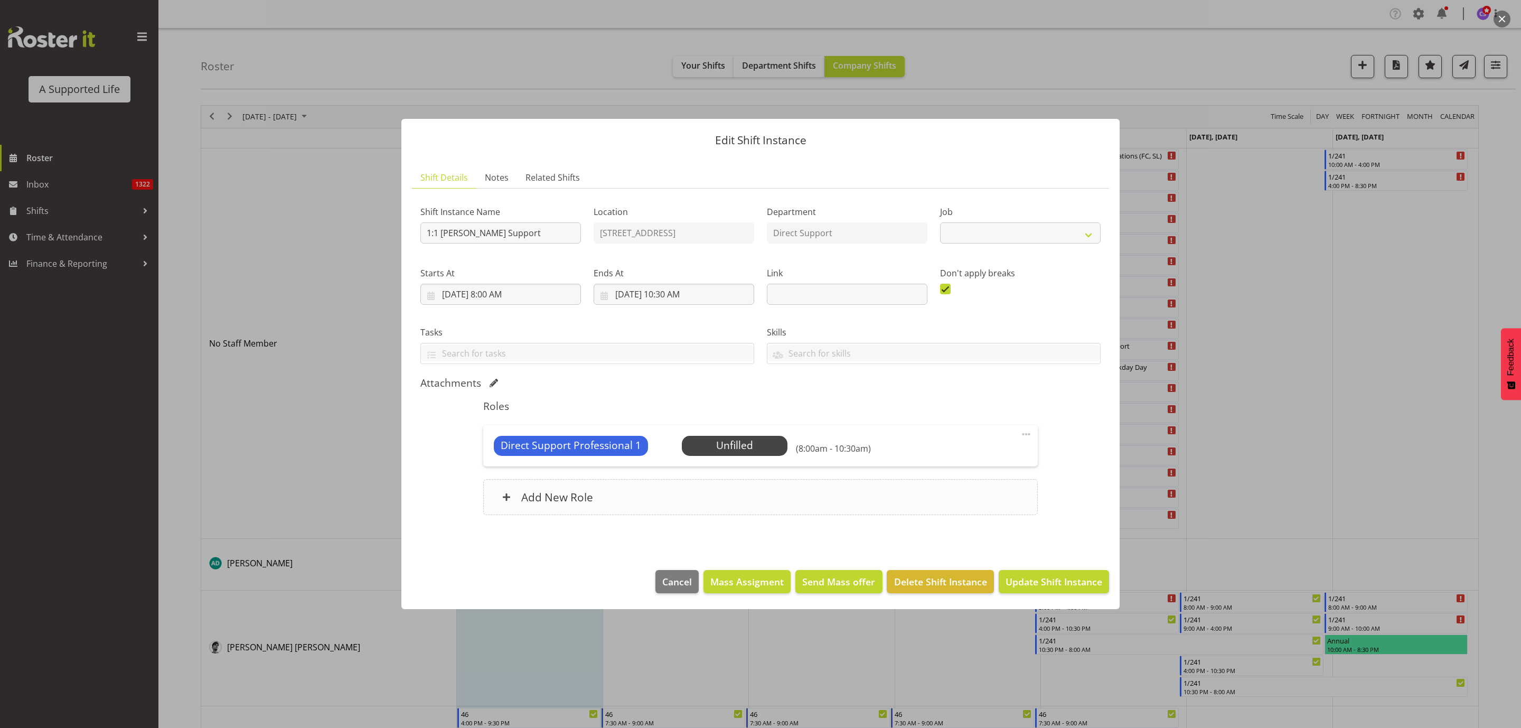
select select "4112"
click at [756, 445] on span "Select Employee" at bounding box center [734, 445] width 79 height 15
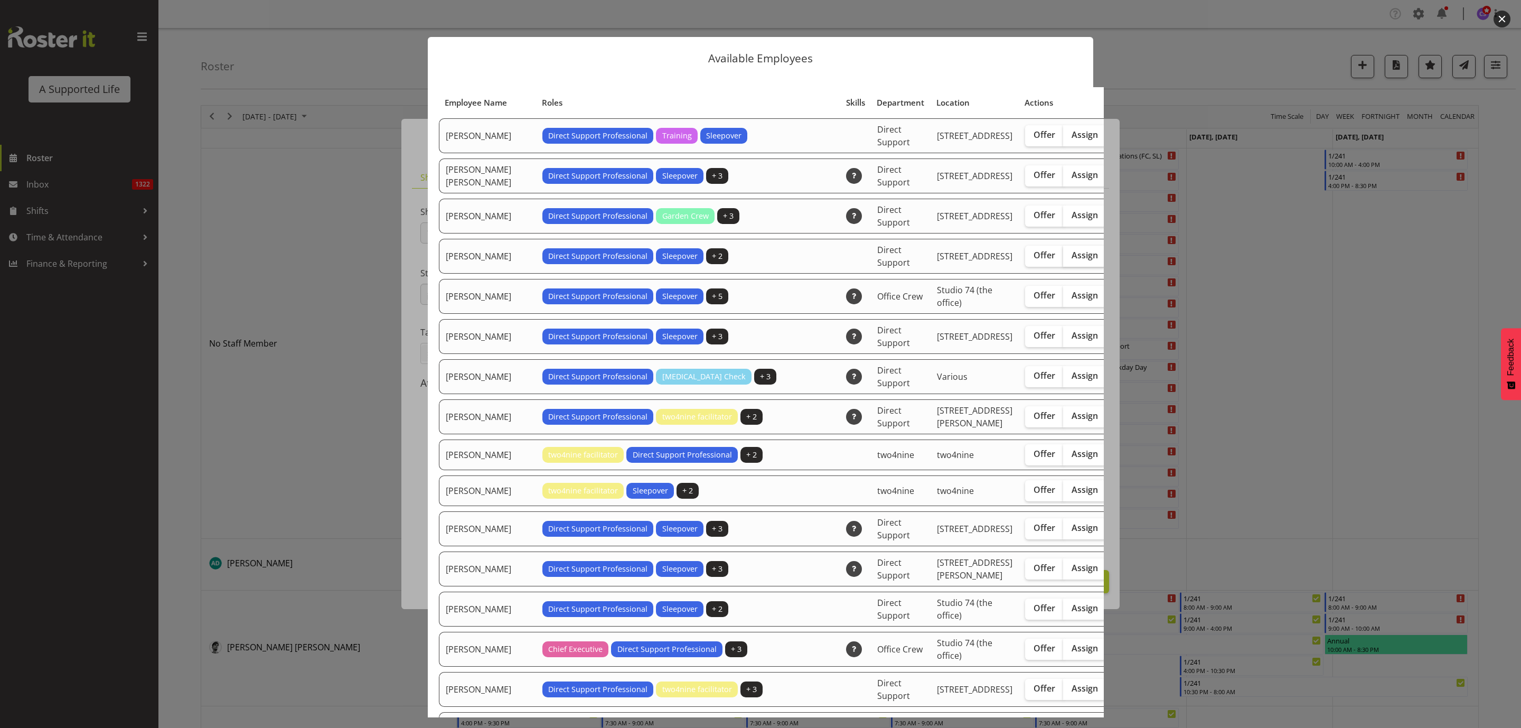
click at [1071, 260] on span "Assign" at bounding box center [1084, 255] width 26 height 11
click at [1063, 259] on input "Assign" at bounding box center [1066, 255] width 7 height 7
checkbox input "true"
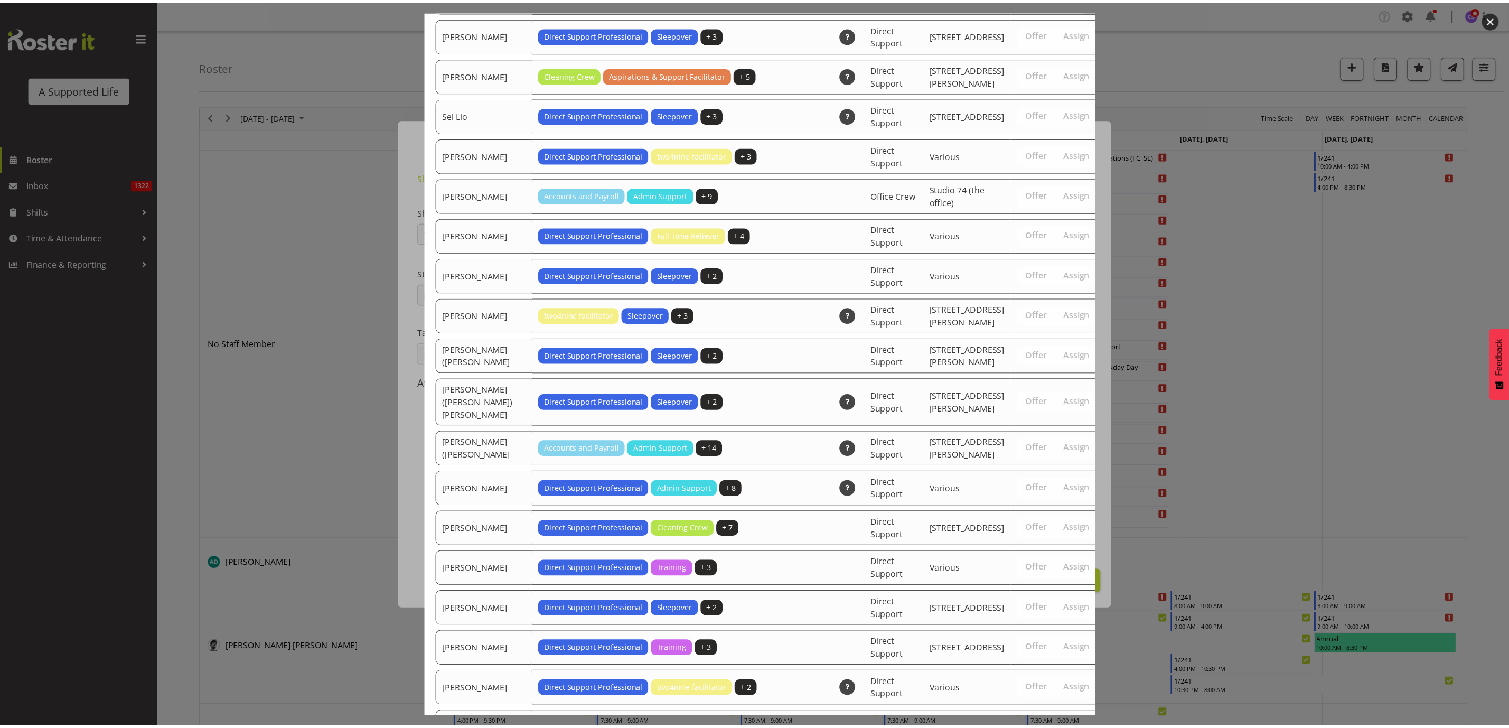
scroll to position [3261, 0]
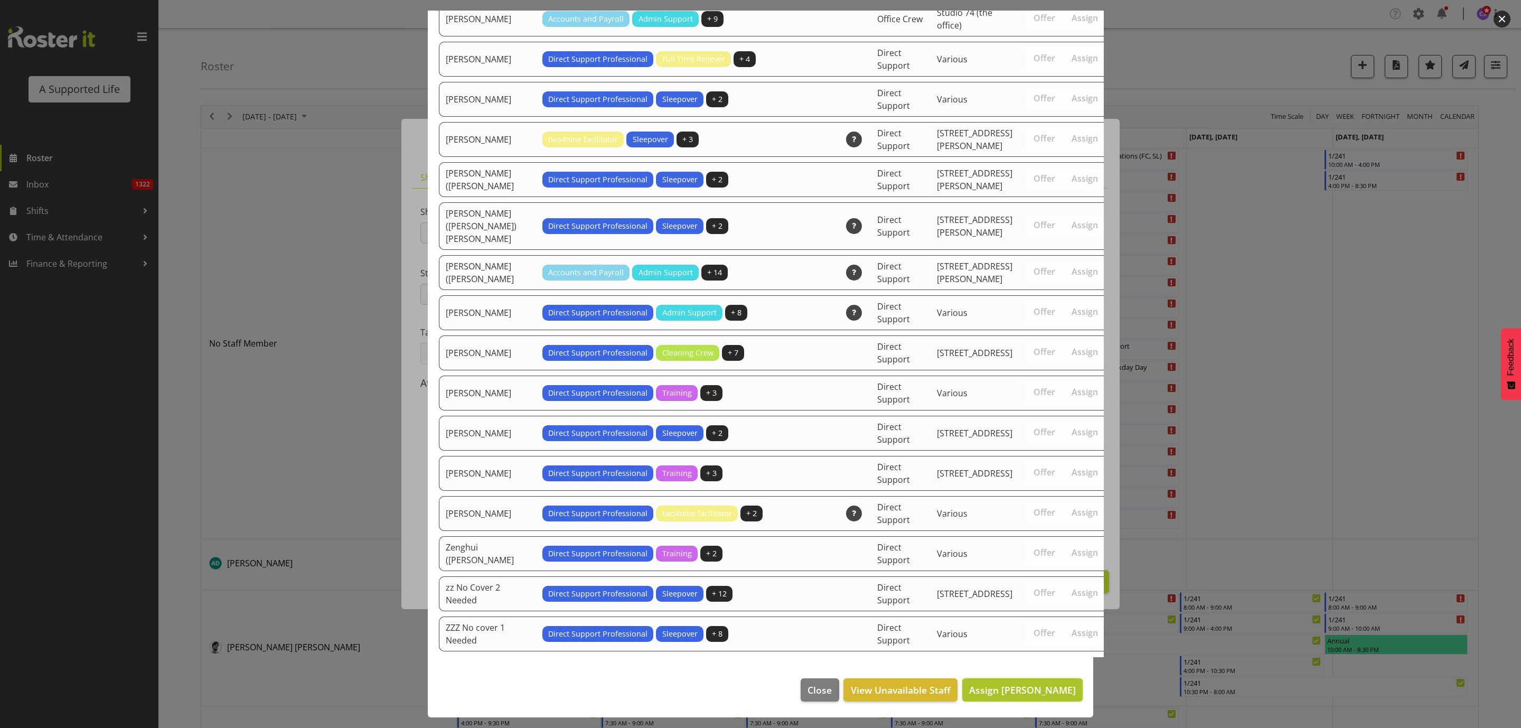
click at [1020, 691] on span "Assign Alexandra Schoeneberg" at bounding box center [1022, 689] width 107 height 13
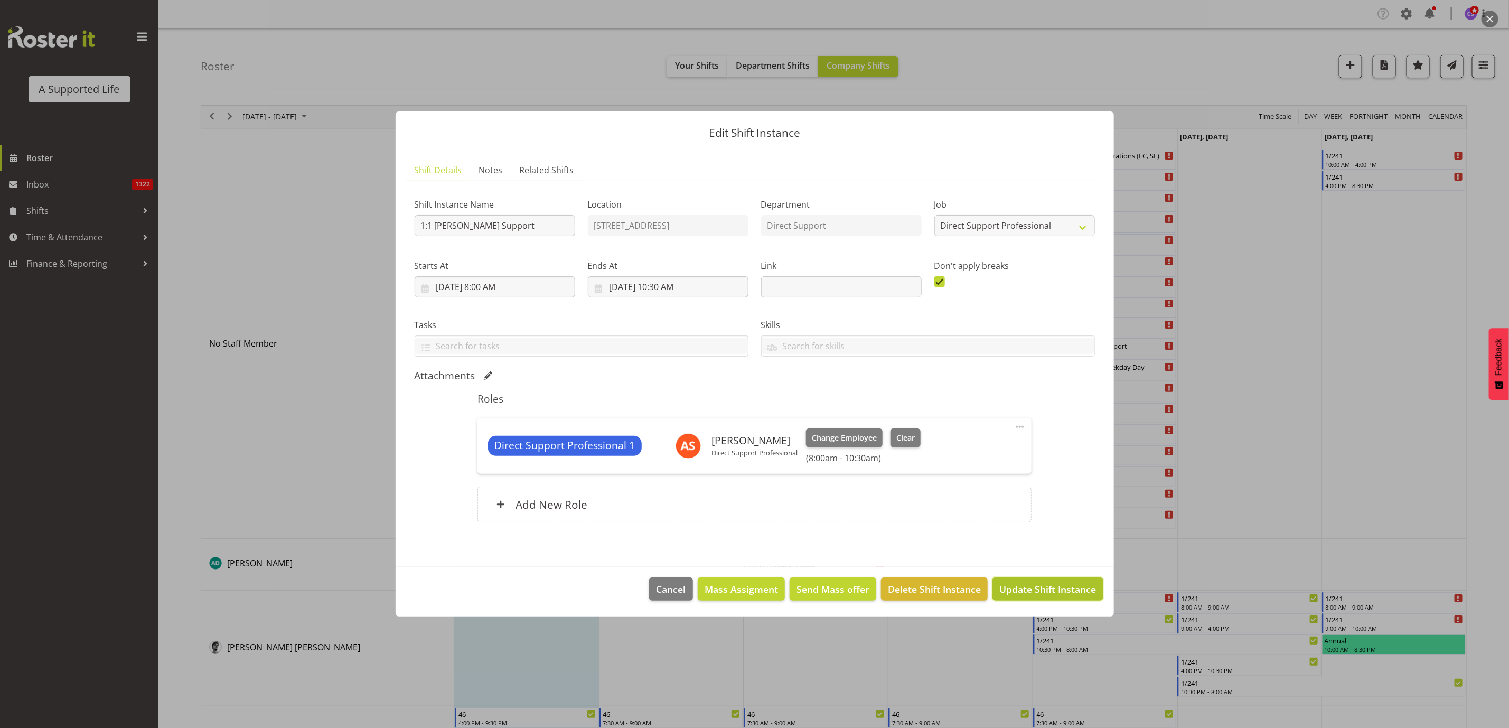
click at [1041, 589] on span "Update Shift Instance" at bounding box center [1047, 589] width 97 height 14
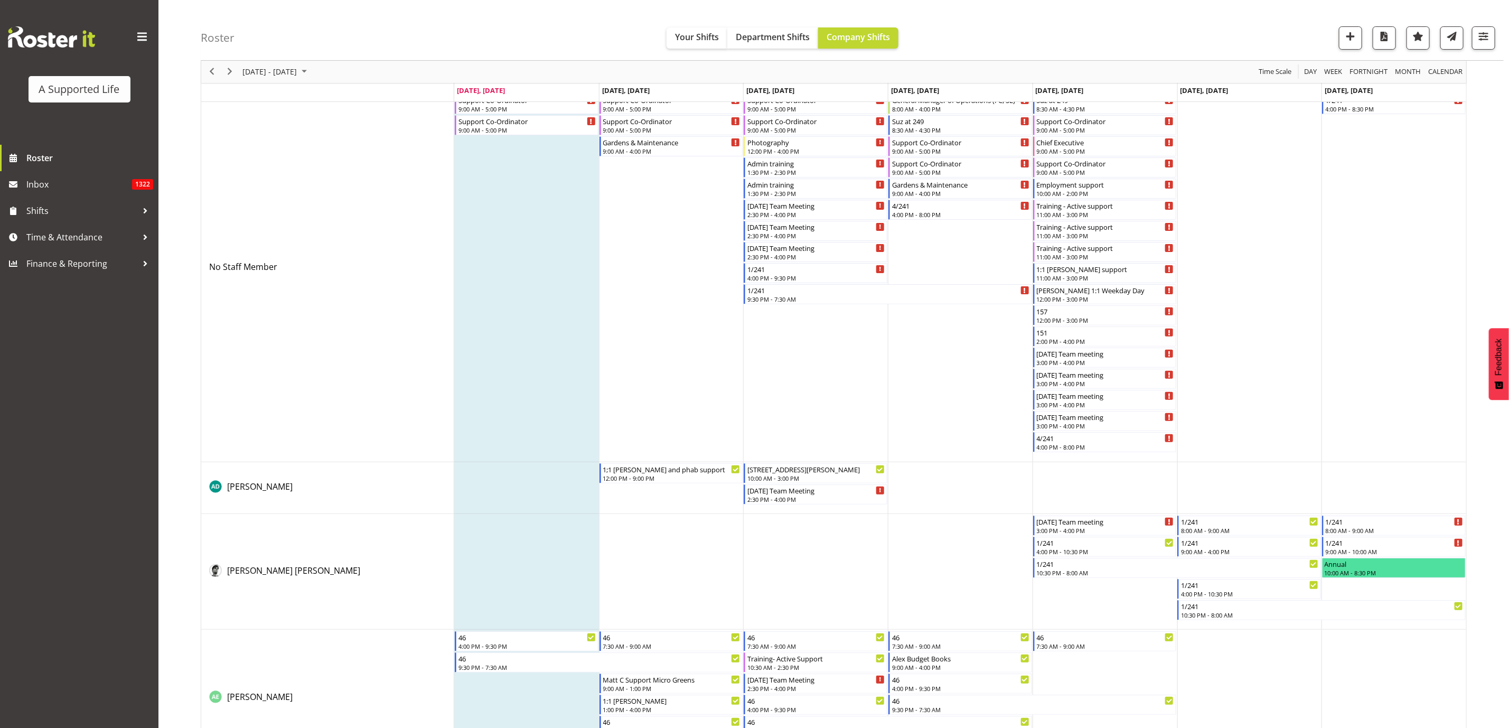
scroll to position [0, 0]
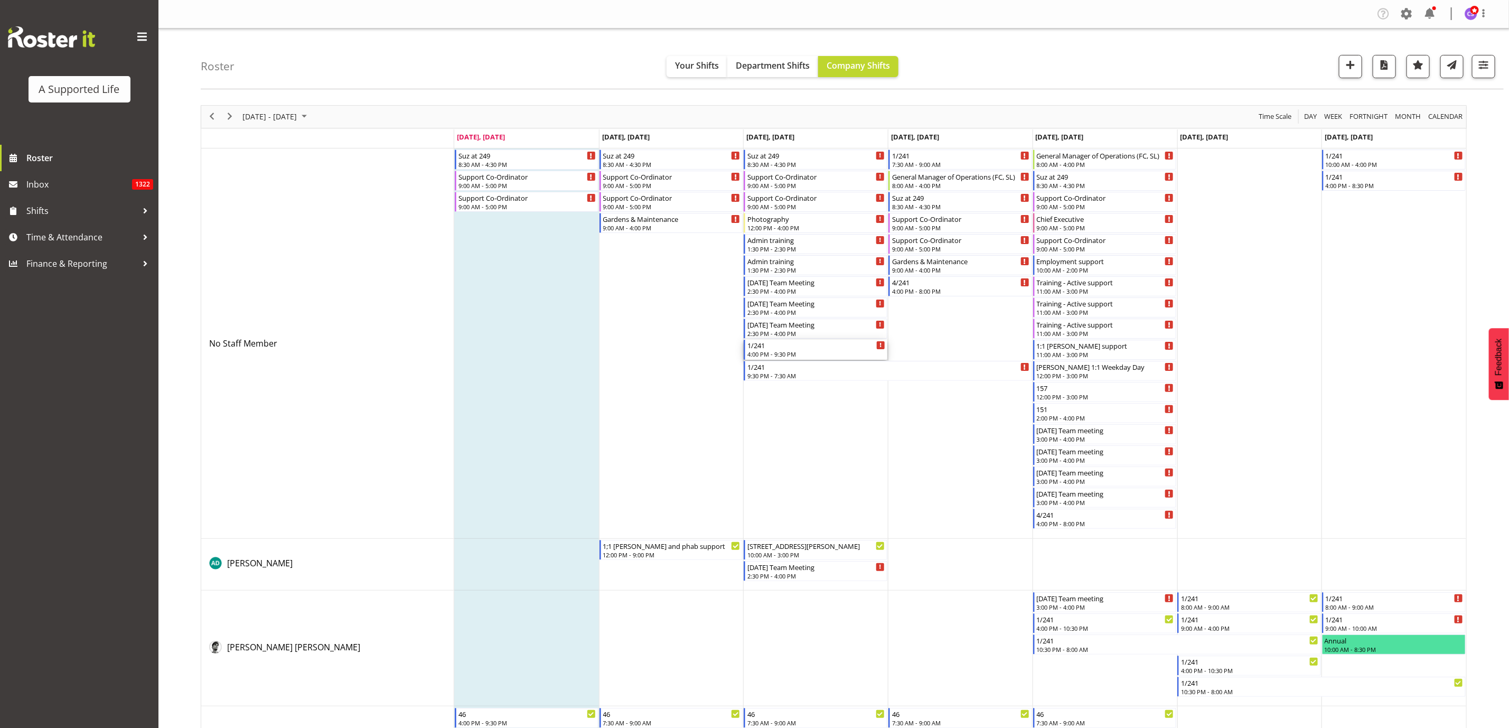
click at [781, 354] on div "4:00 PM - 9:30 PM" at bounding box center [816, 354] width 138 height 8
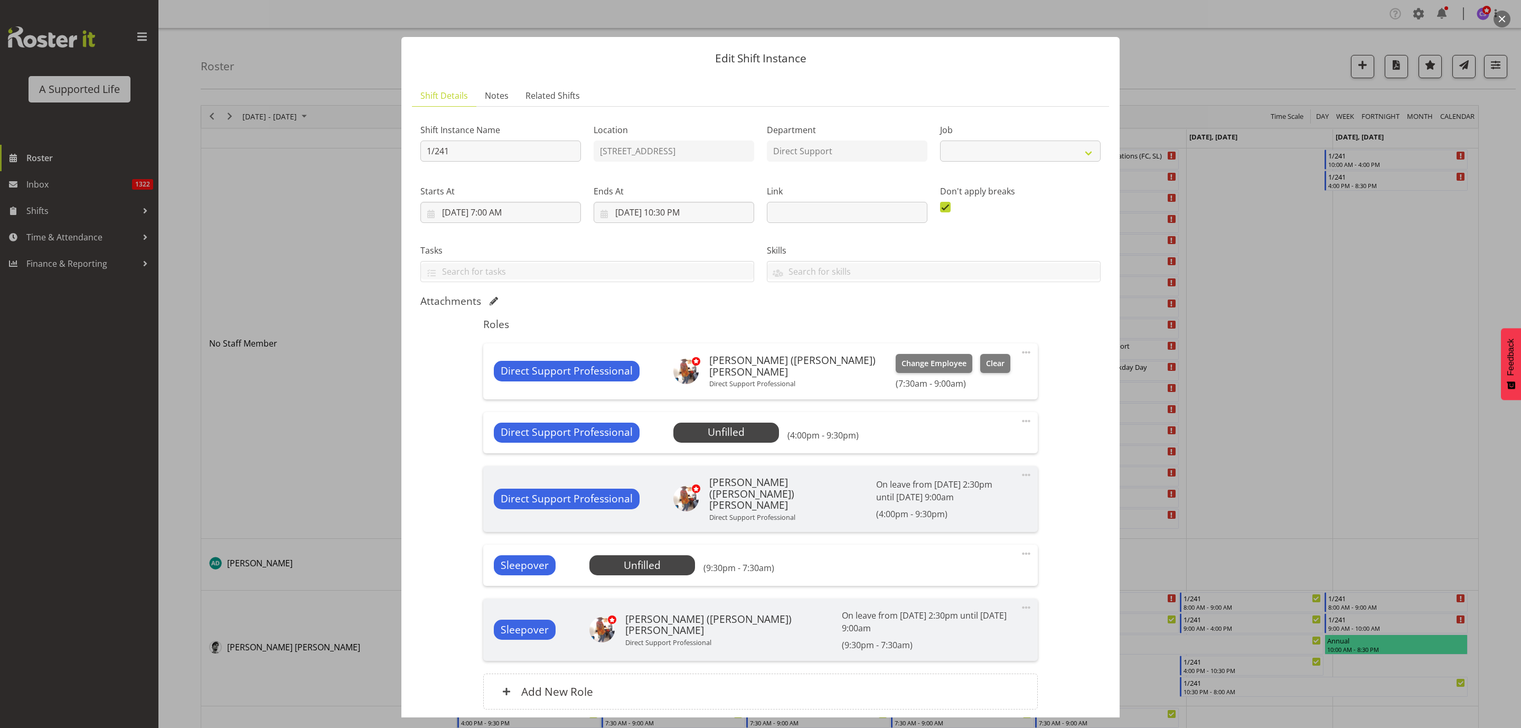
select select "4112"
click at [721, 436] on span "Select Employee" at bounding box center [725, 432] width 79 height 15
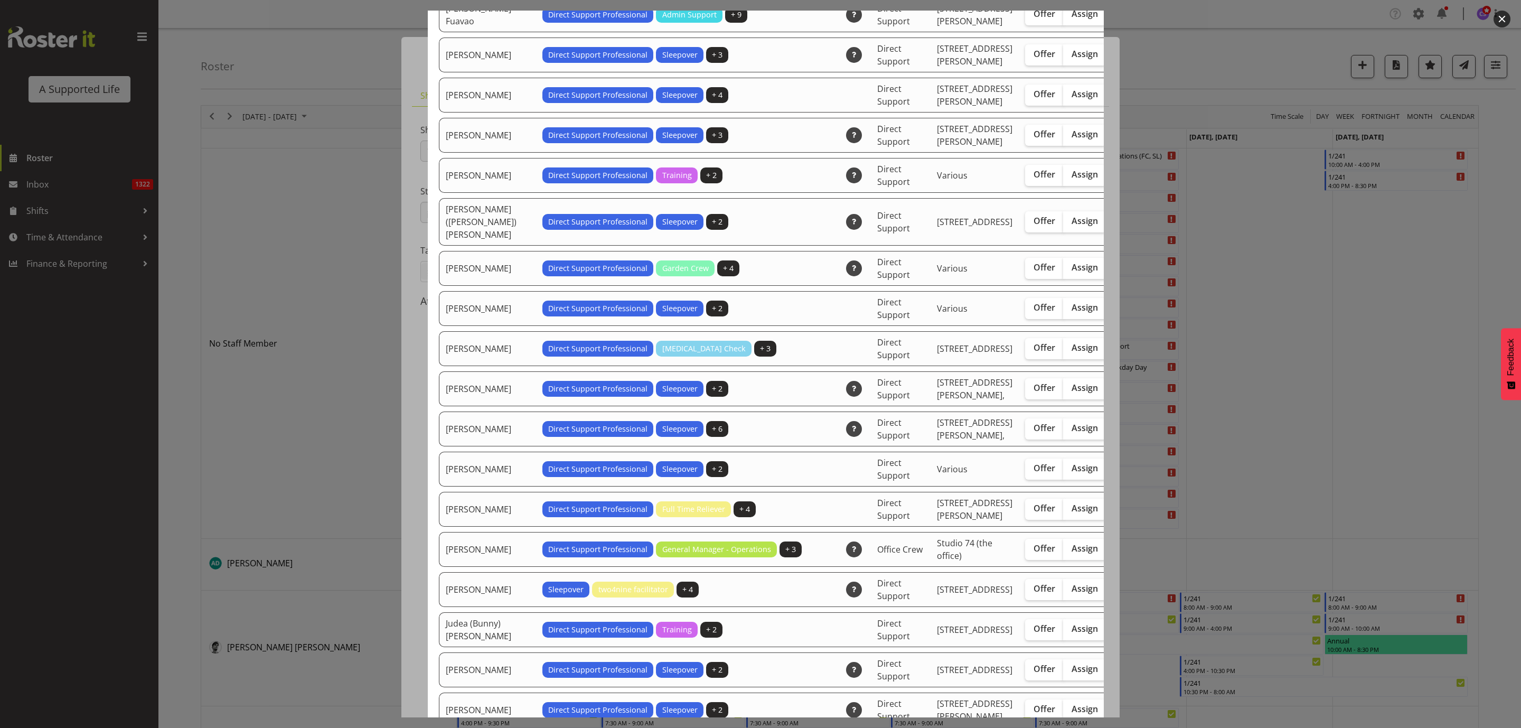
scroll to position [1188, 0]
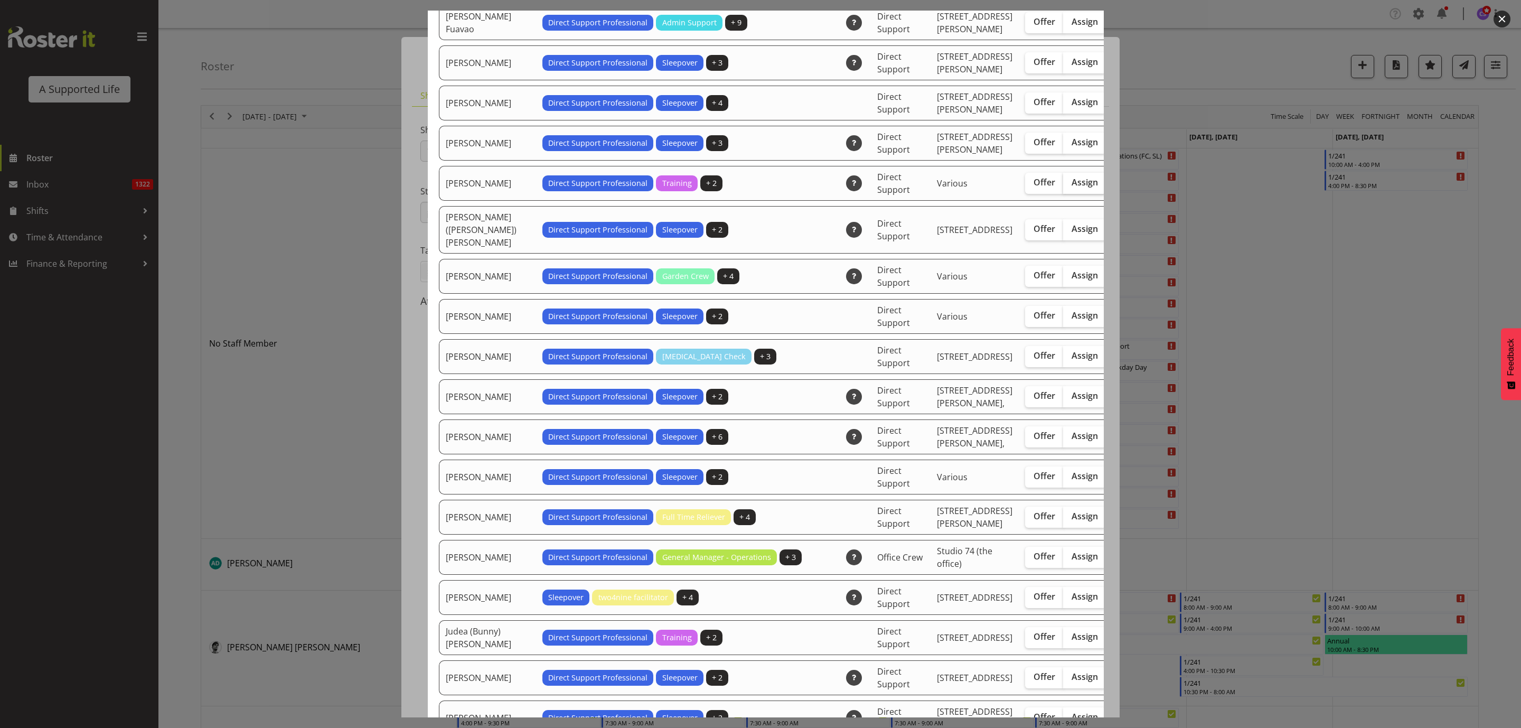
click at [1071, 187] on span "Assign" at bounding box center [1084, 182] width 26 height 11
click at [1063, 186] on input "Assign" at bounding box center [1066, 182] width 7 height 7
checkbox input "true"
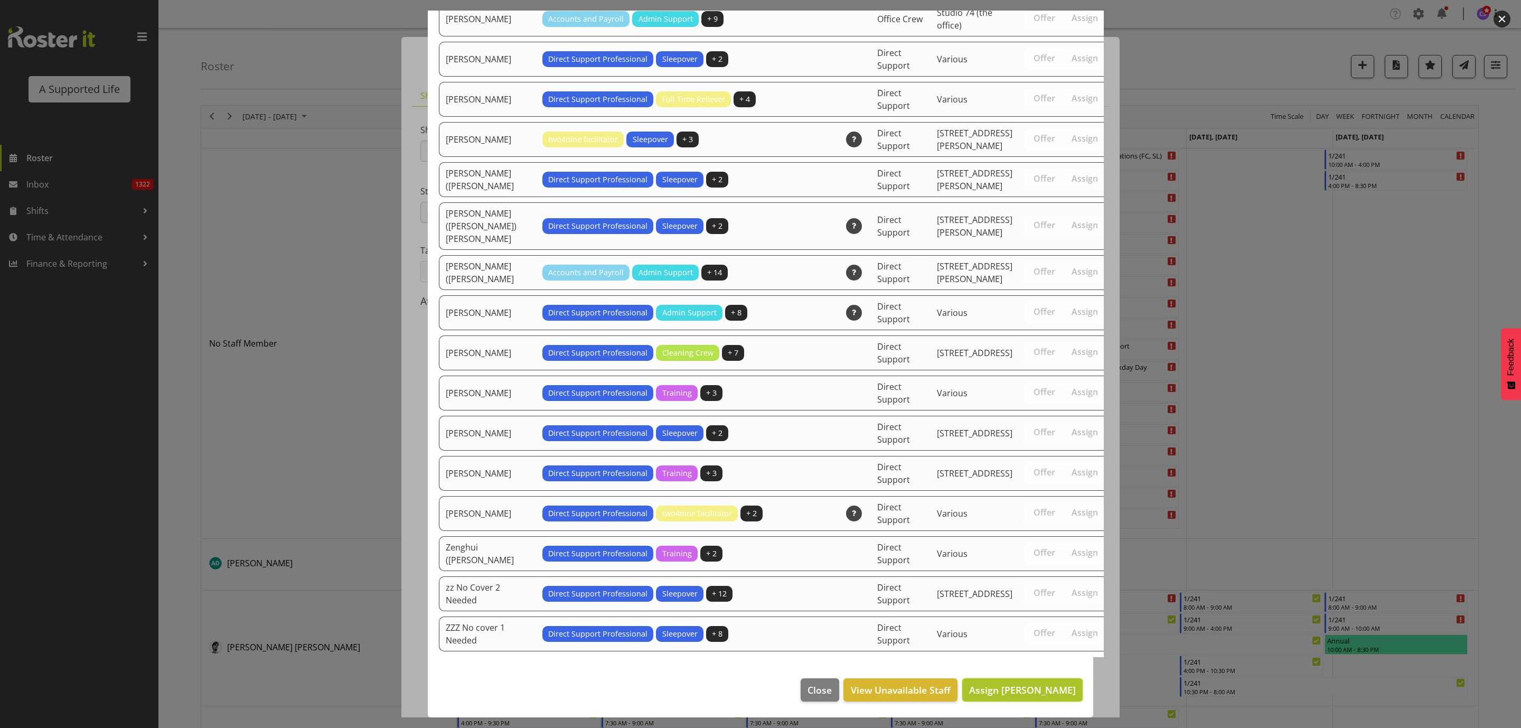
click at [1045, 689] on span "Assign Godfrey Ngwerume" at bounding box center [1022, 689] width 107 height 13
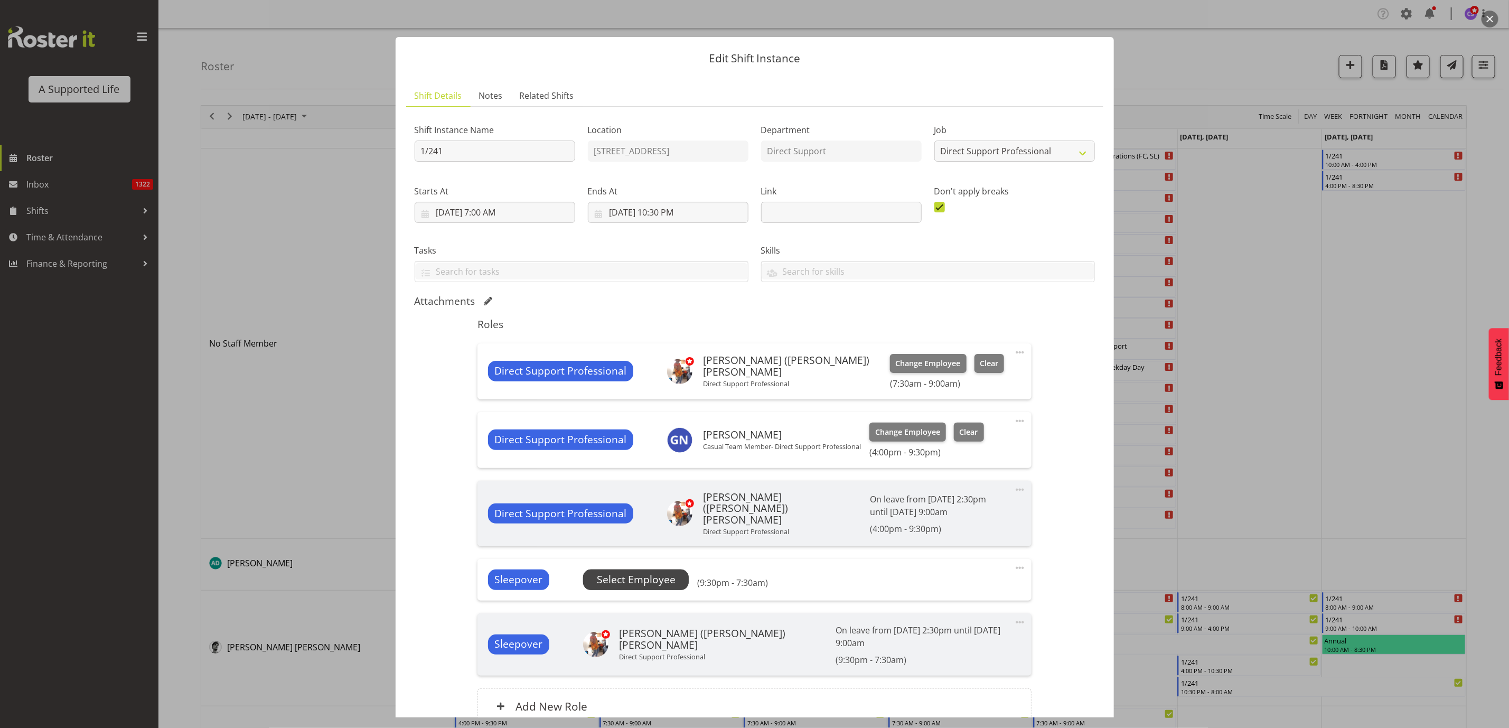
click at [656, 581] on span "Select Employee" at bounding box center [636, 579] width 79 height 15
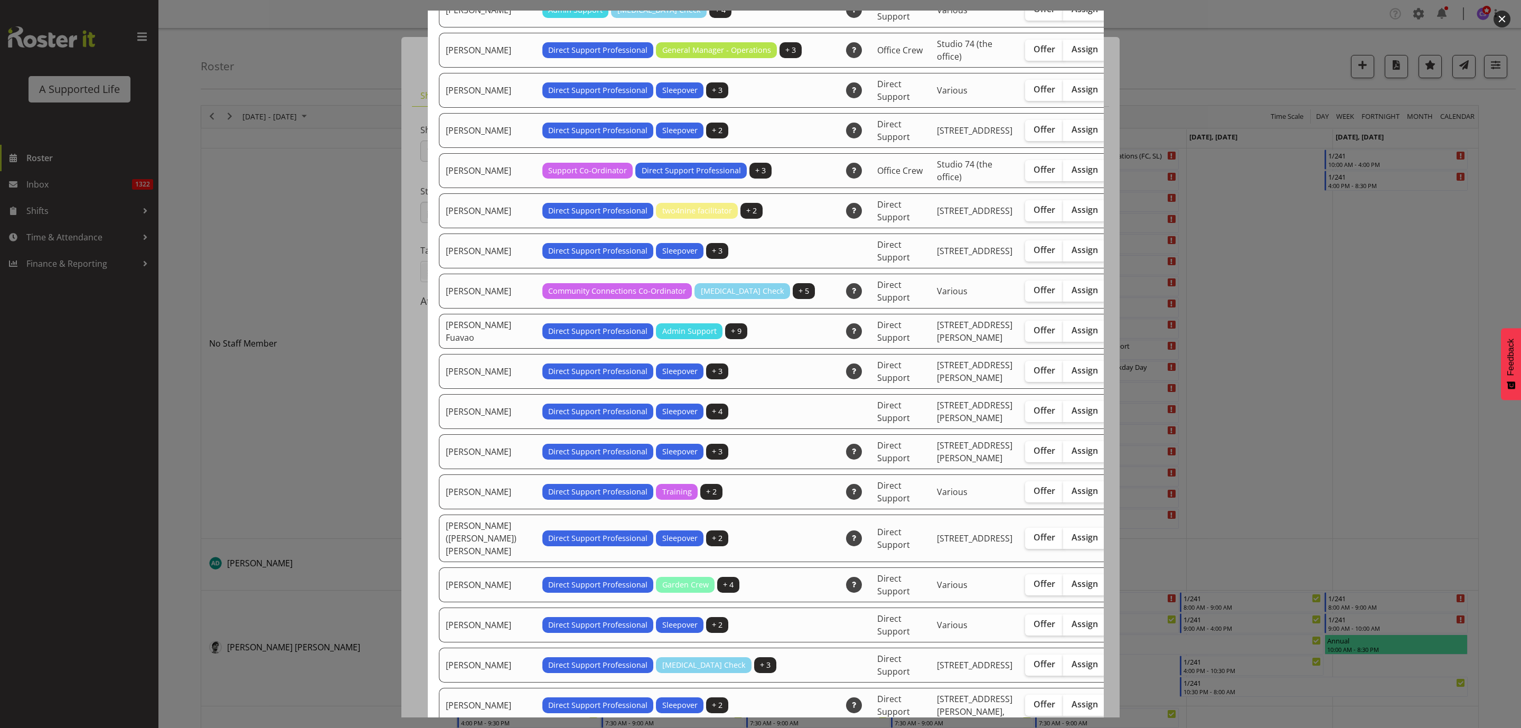
scroll to position [950, 0]
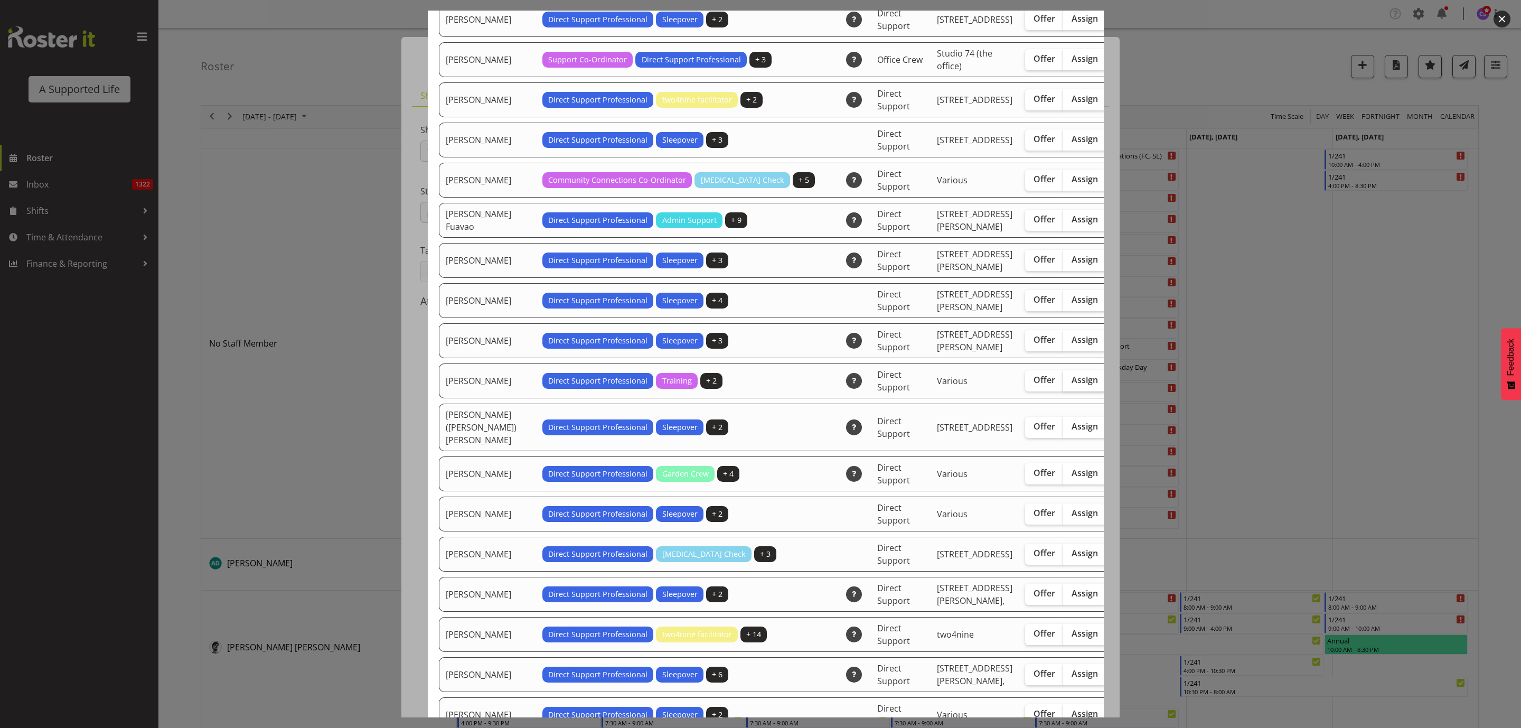
click at [1071, 385] on span "Assign" at bounding box center [1084, 379] width 26 height 11
click at [1063, 383] on input "Assign" at bounding box center [1066, 379] width 7 height 7
checkbox input "true"
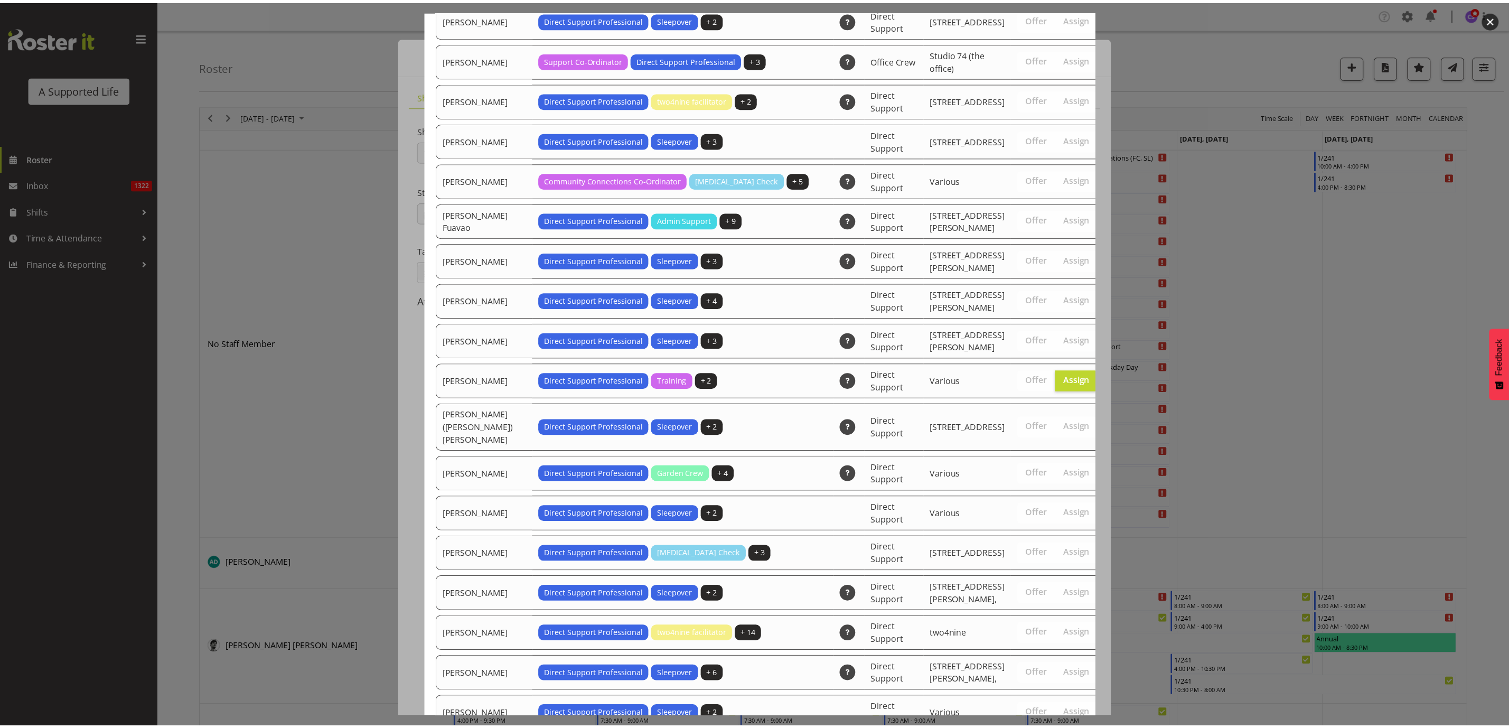
scroll to position [3223, 0]
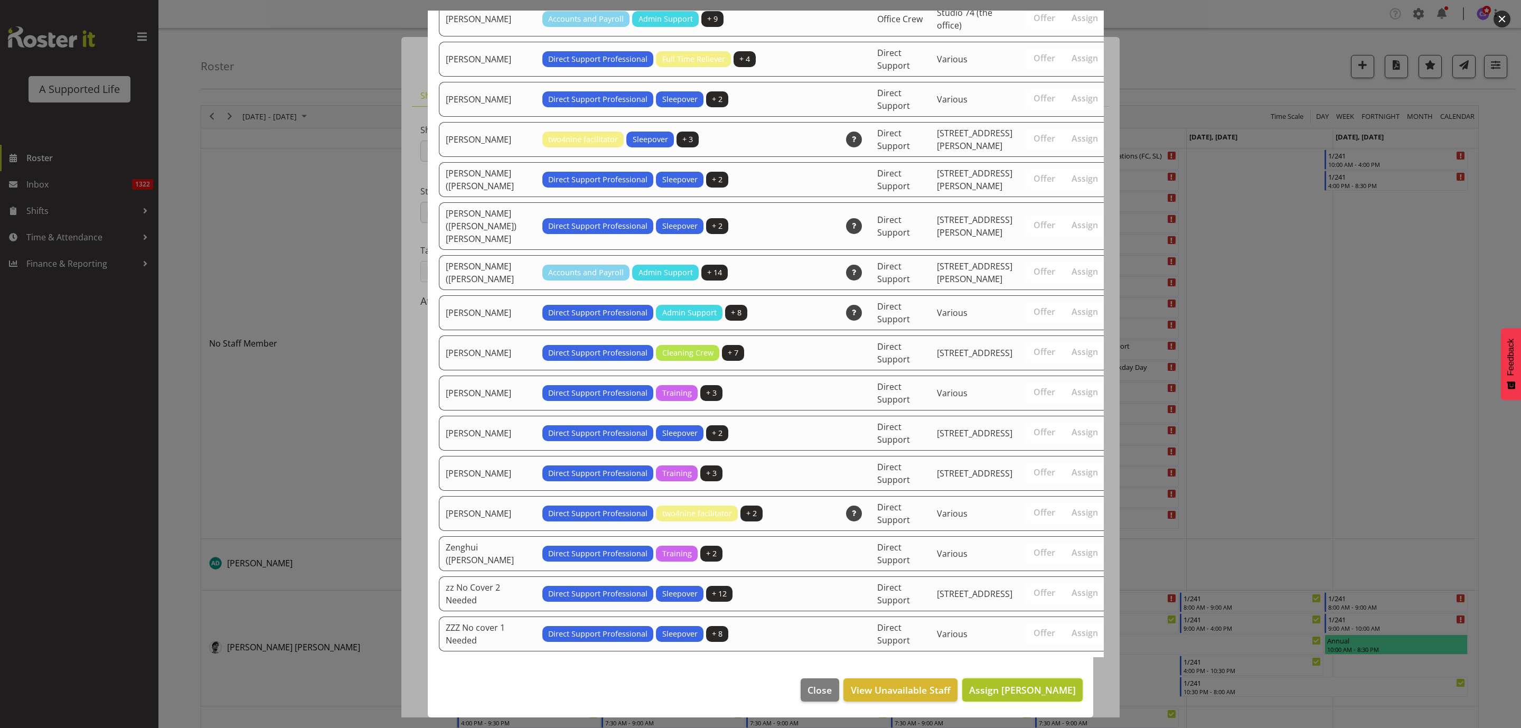
click at [1044, 686] on span "Assign Godfrey Ngwerume" at bounding box center [1022, 689] width 107 height 13
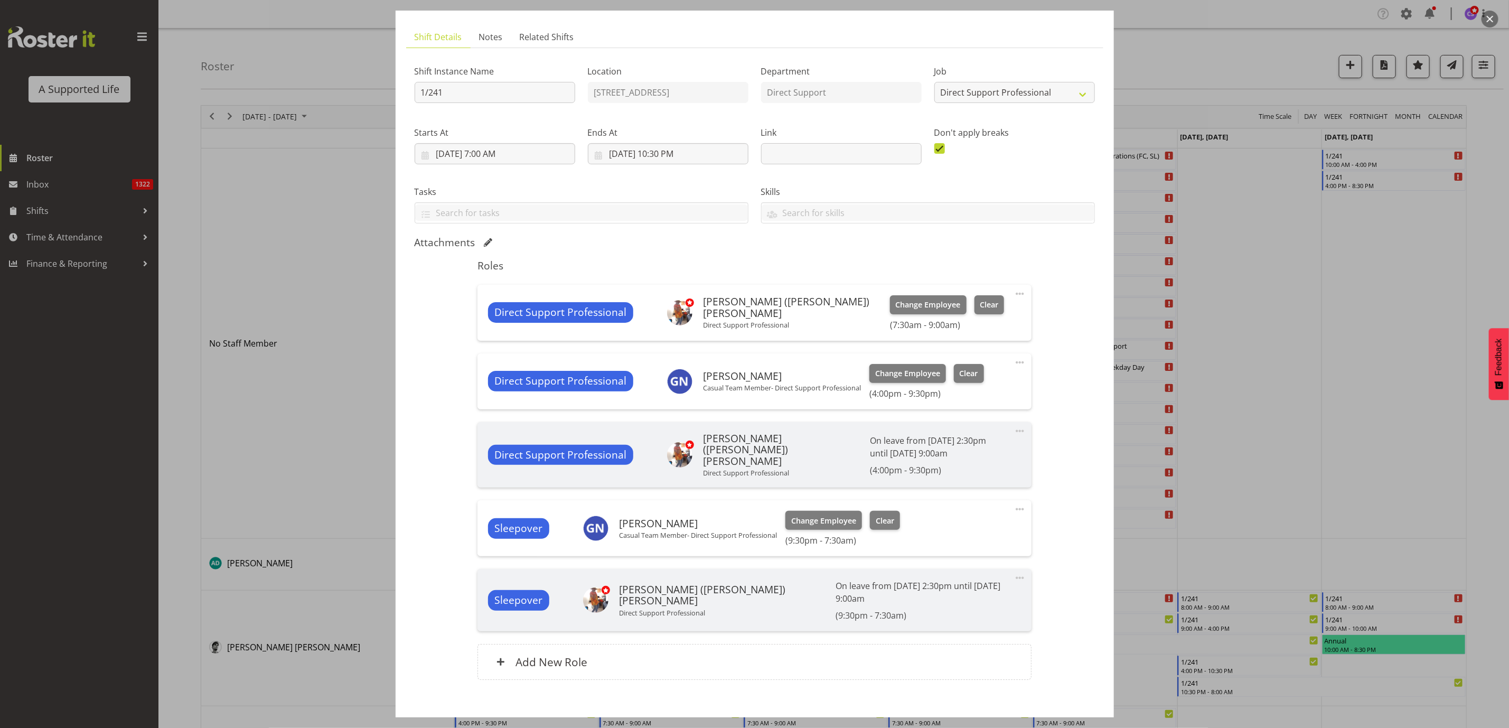
scroll to position [100, 0]
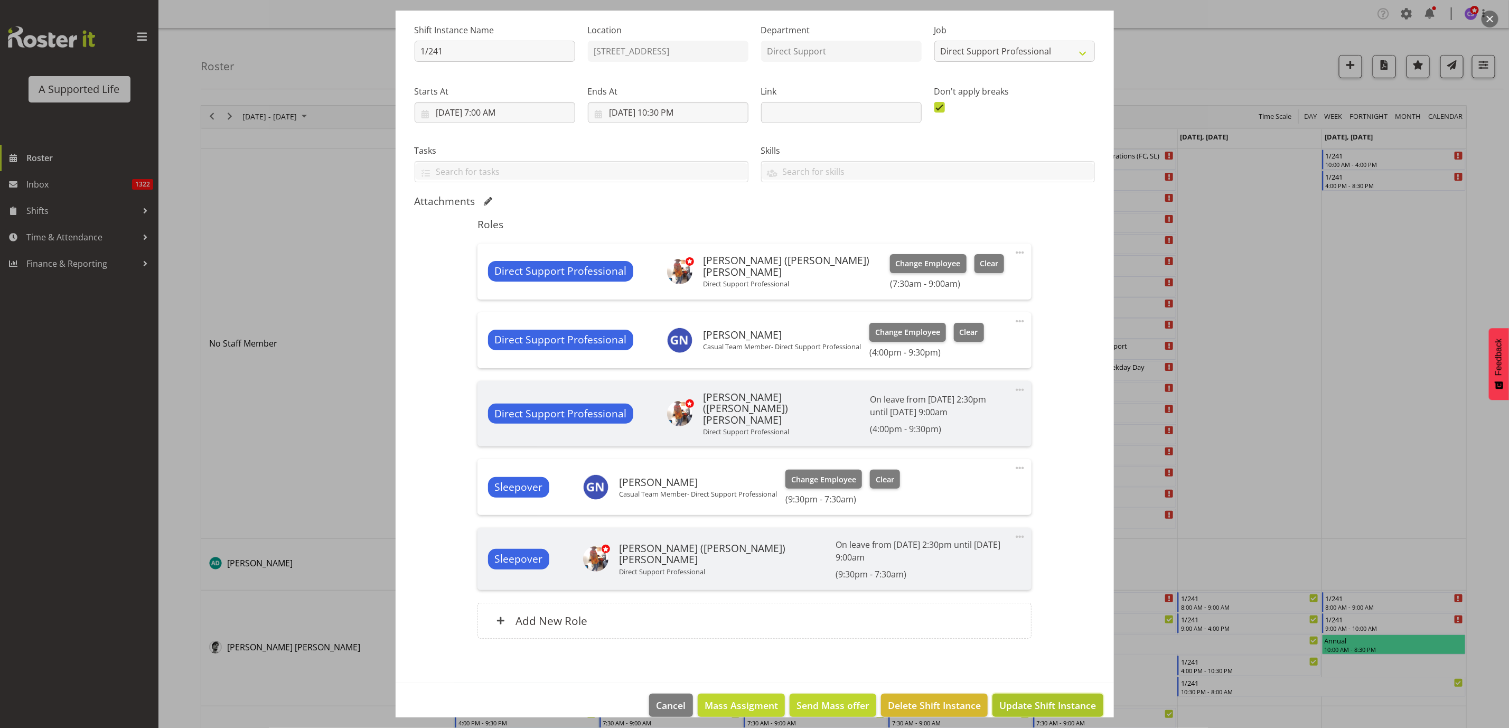
click at [1055, 698] on span "Update Shift Instance" at bounding box center [1047, 705] width 97 height 14
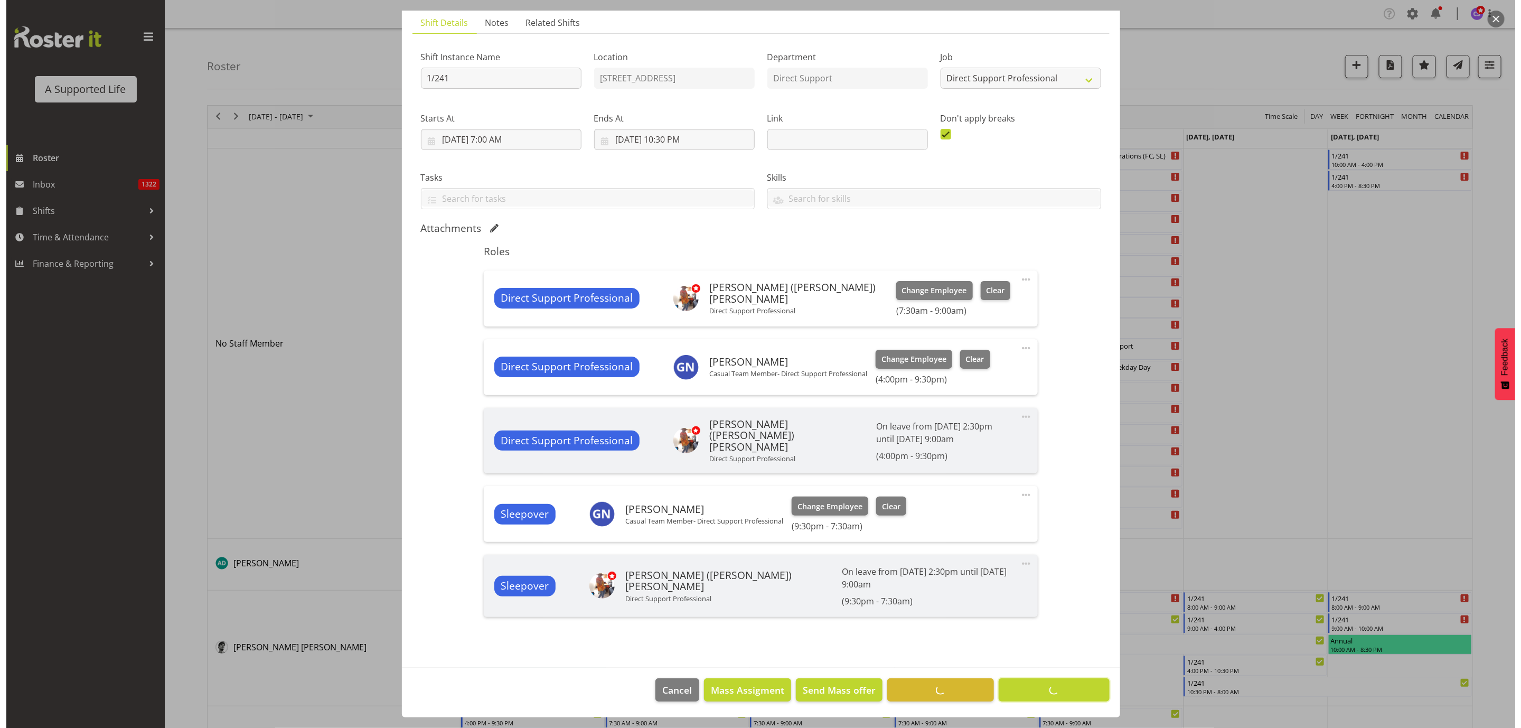
scroll to position [58, 0]
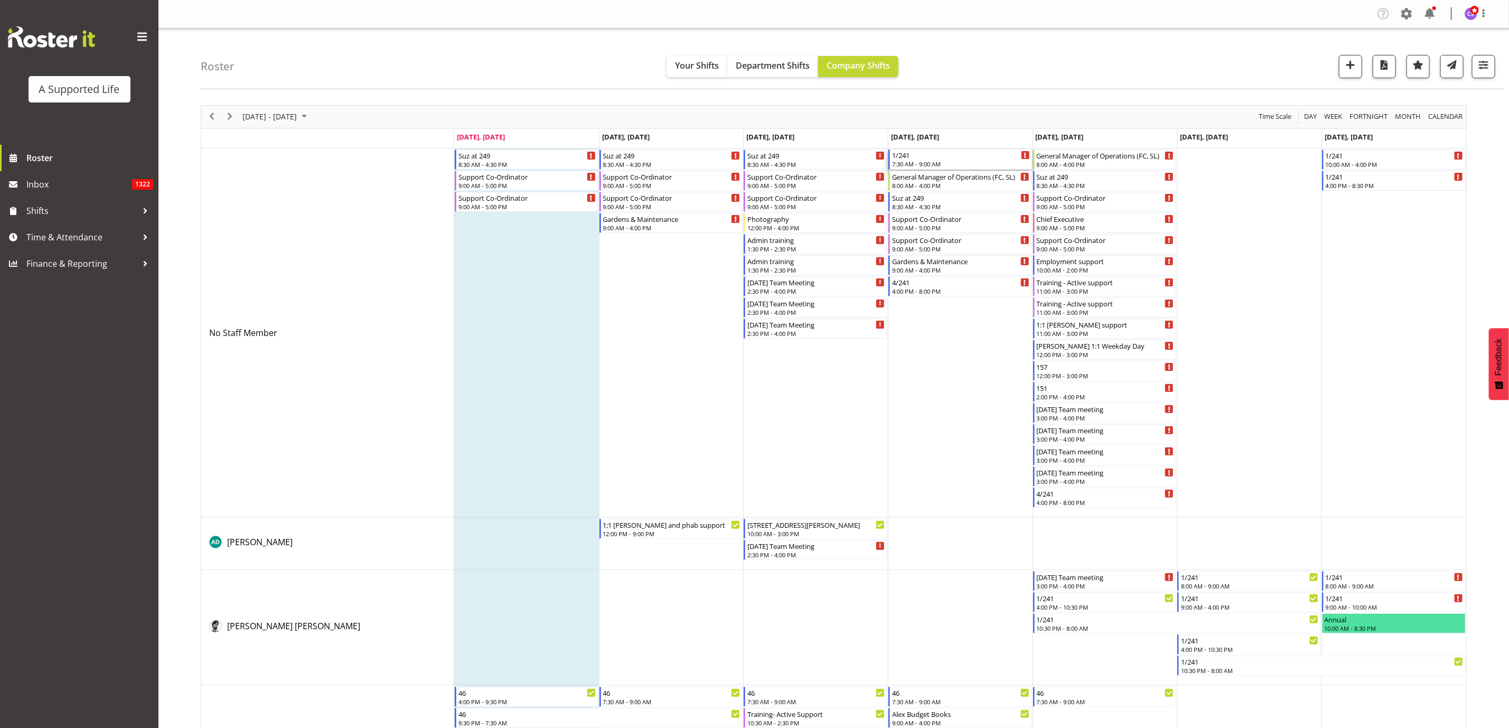
click at [919, 158] on div "1/241" at bounding box center [961, 154] width 138 height 11
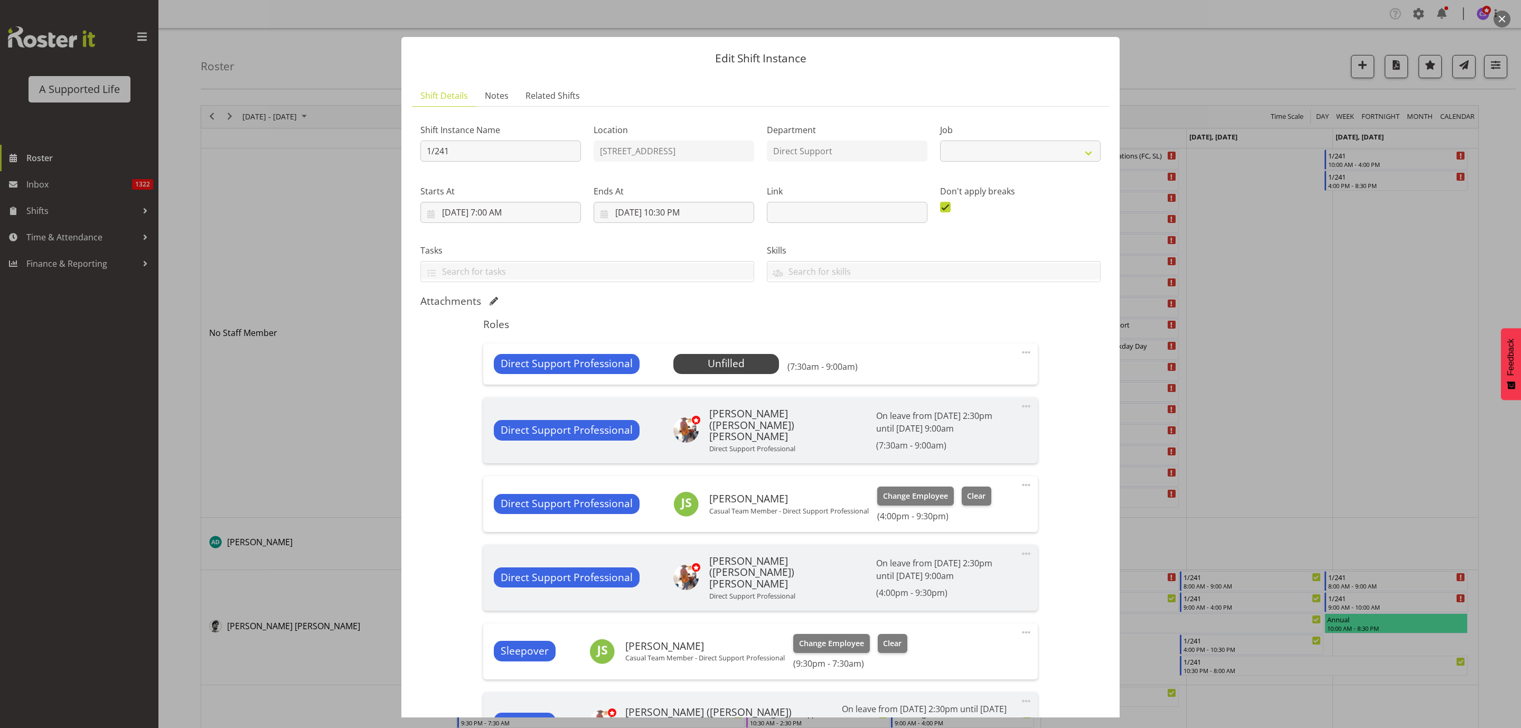
select select "4112"
click at [737, 369] on span "Select Employee" at bounding box center [725, 363] width 79 height 15
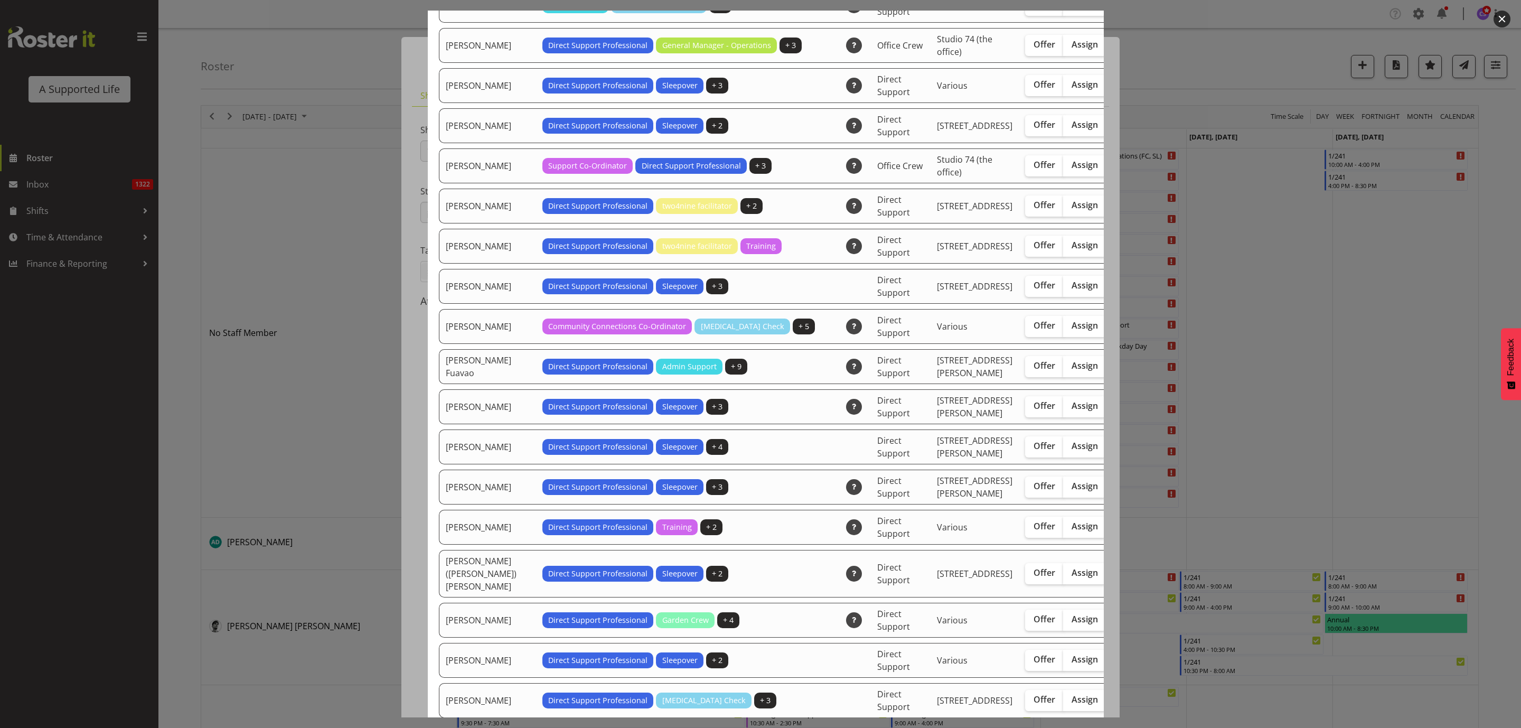
scroll to position [871, 0]
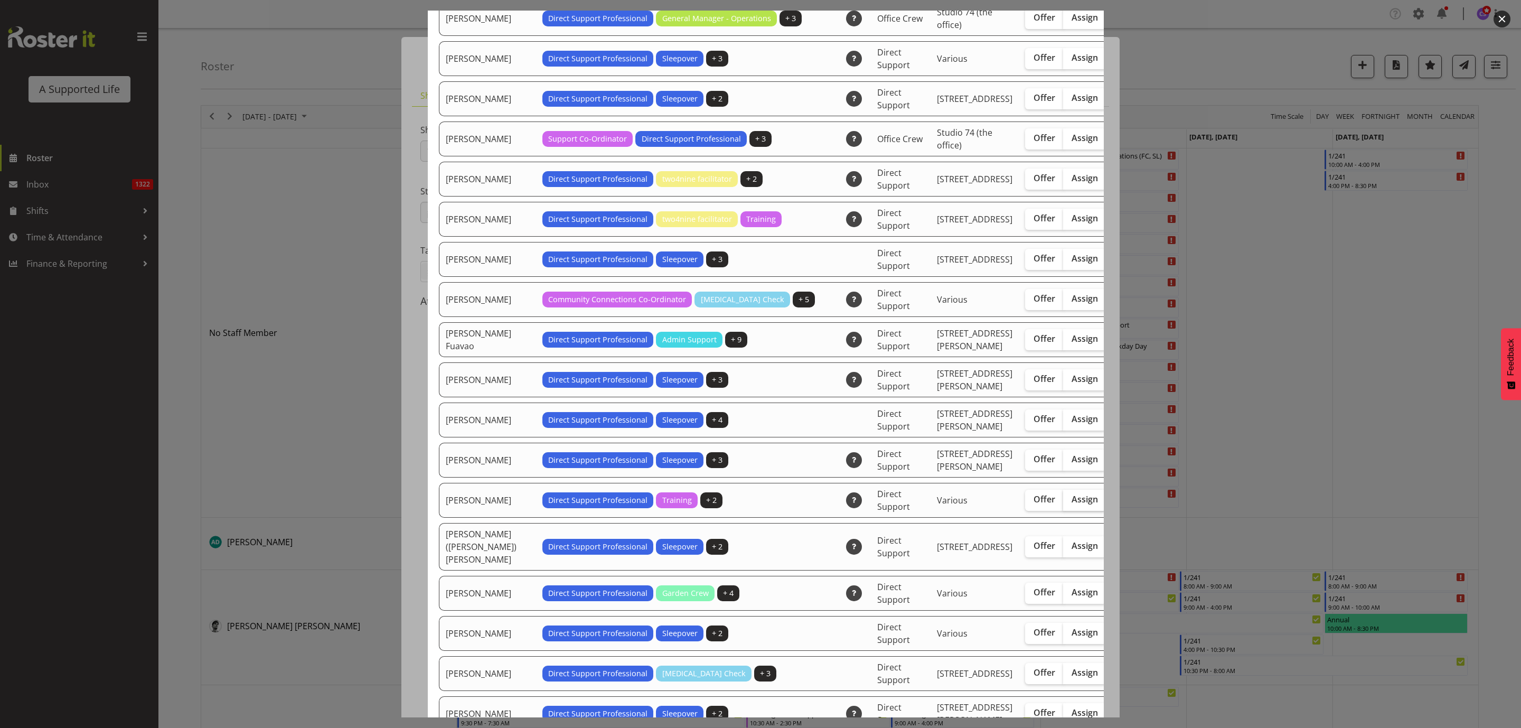
click at [1071, 504] on span "Assign" at bounding box center [1084, 499] width 26 height 11
click at [1063, 503] on input "Assign" at bounding box center [1066, 499] width 7 height 7
checkbox input "true"
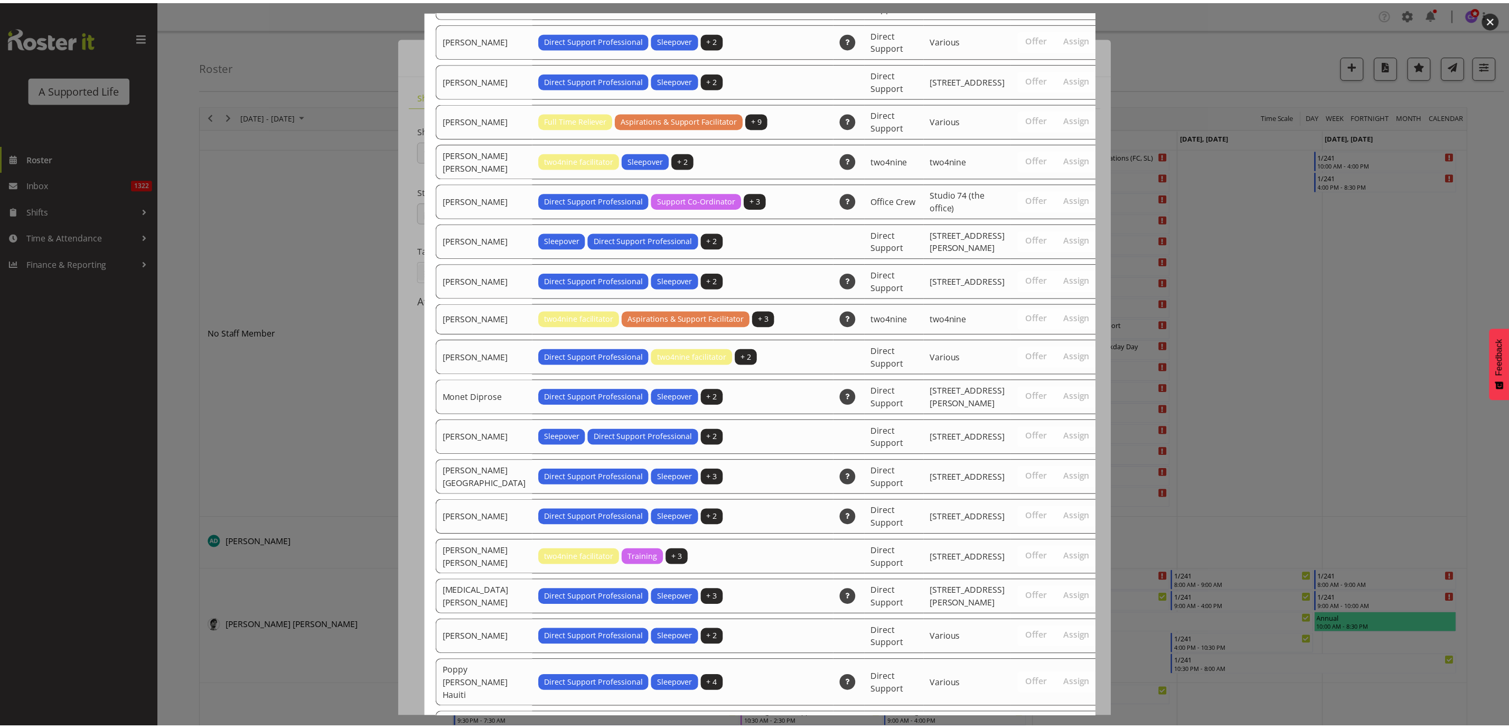
scroll to position [3276, 0]
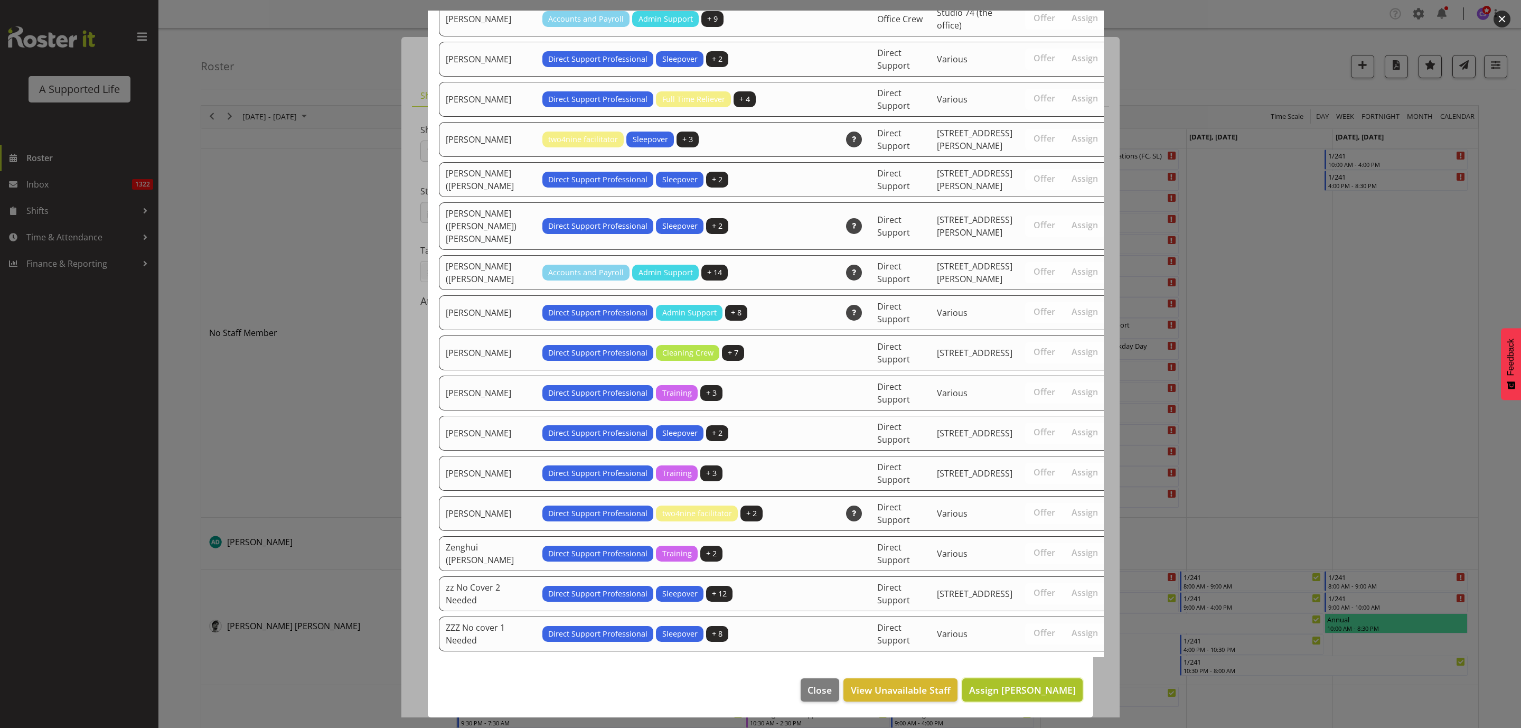
click at [1030, 685] on span "Assign Godfrey Ngwerume" at bounding box center [1022, 689] width 107 height 13
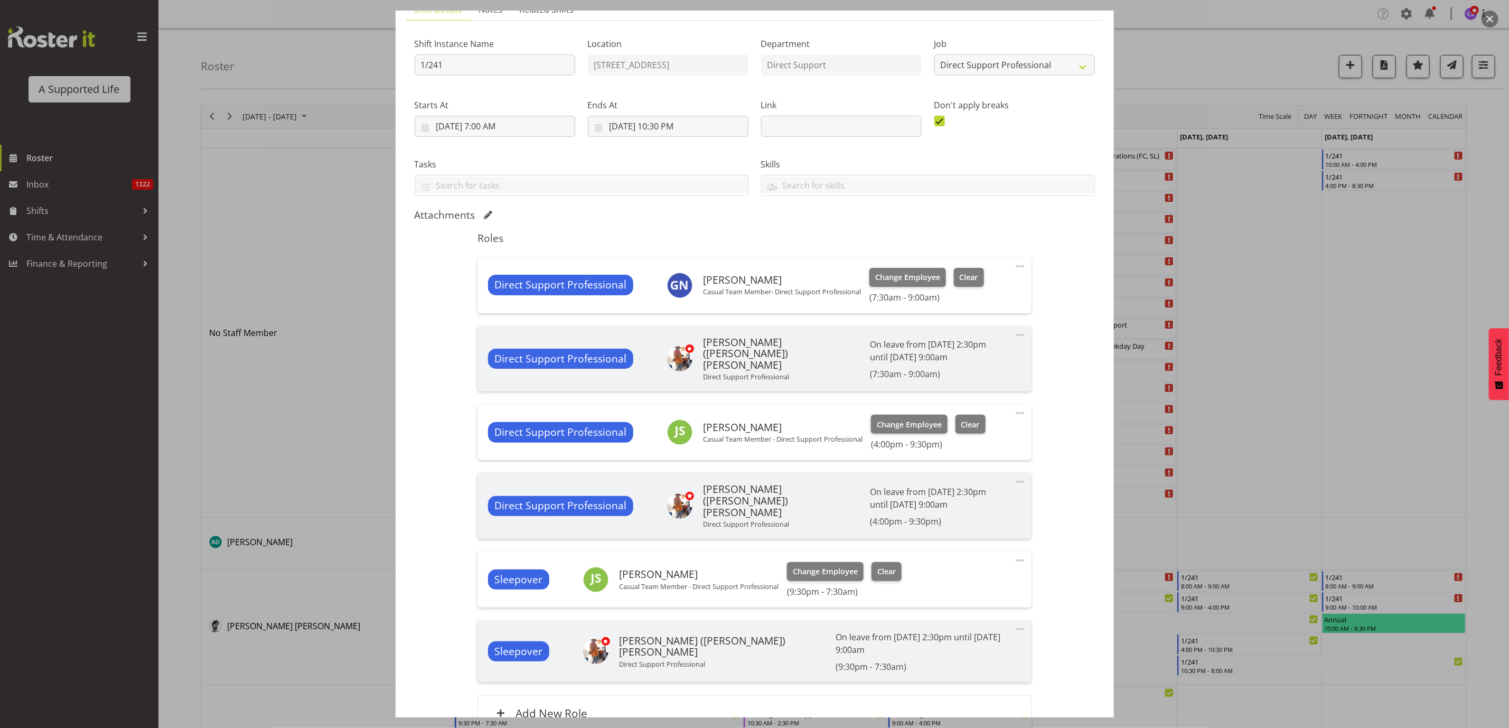
scroll to position [175, 0]
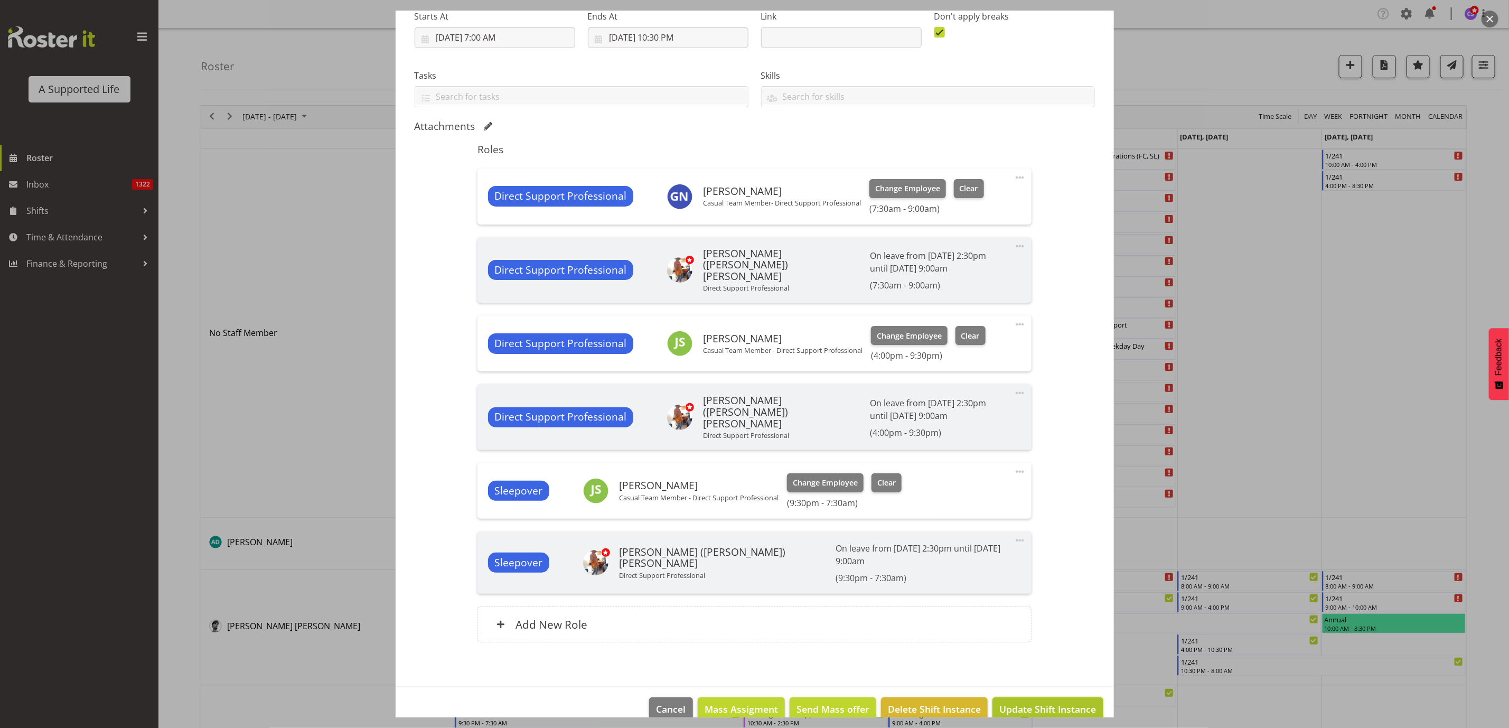
click at [1022, 702] on span "Update Shift Instance" at bounding box center [1047, 709] width 97 height 14
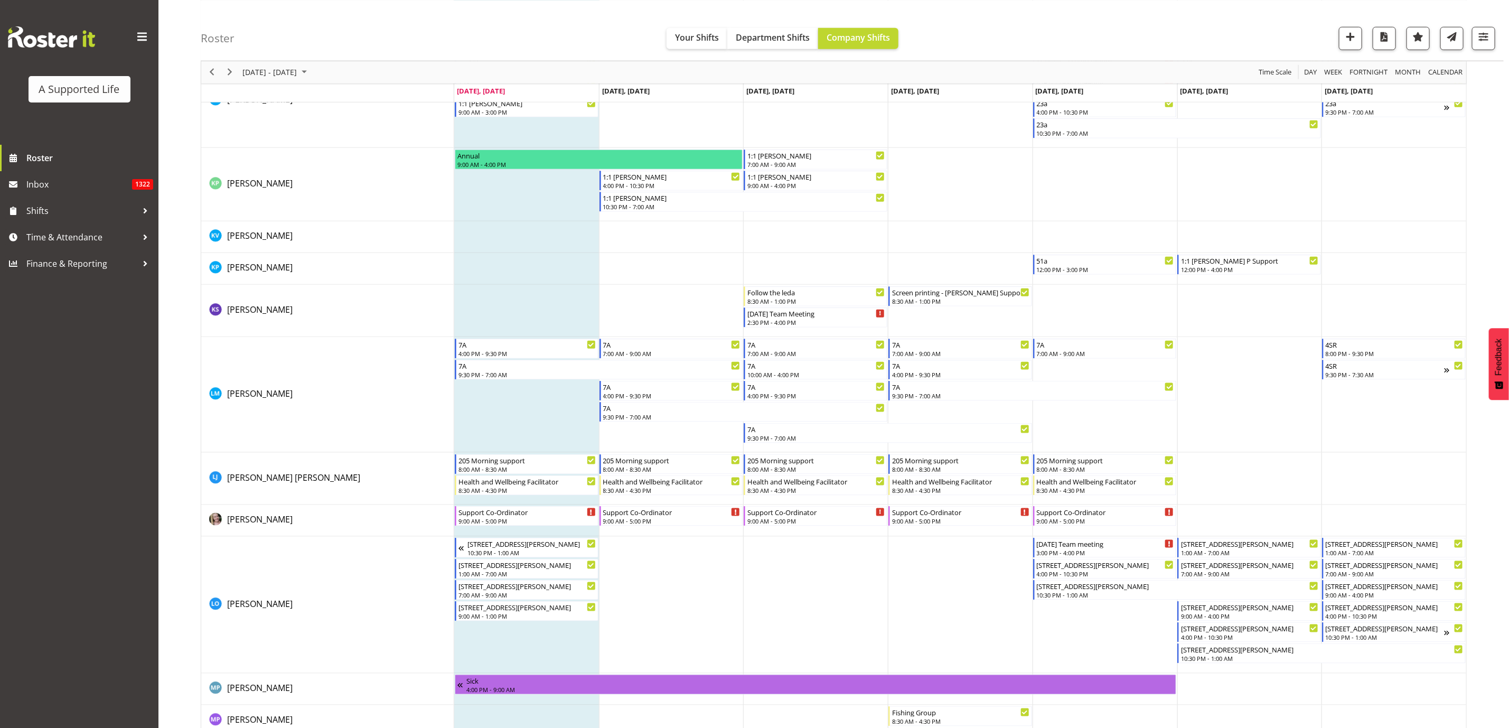
scroll to position [3881, 0]
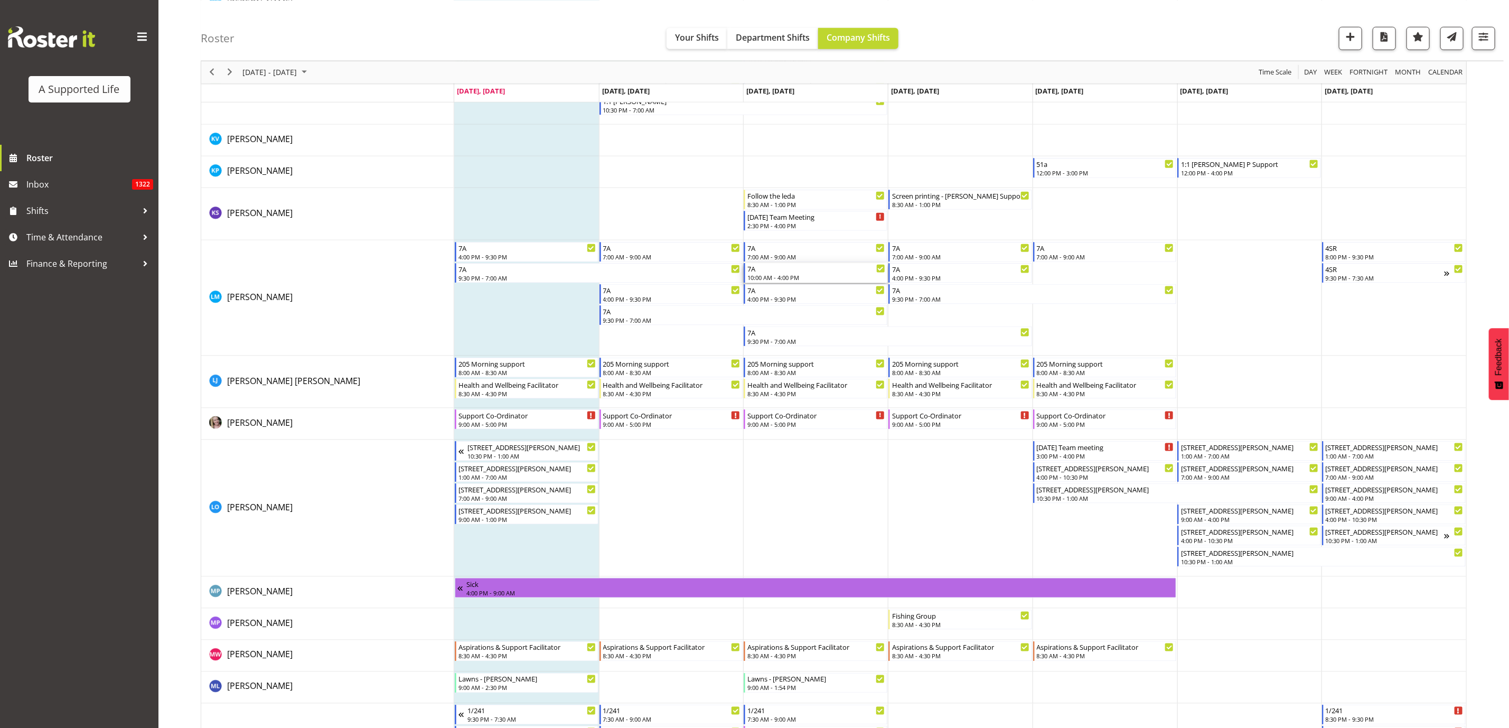
click at [813, 274] on div "10:00 AM - 4:00 PM" at bounding box center [816, 277] width 138 height 8
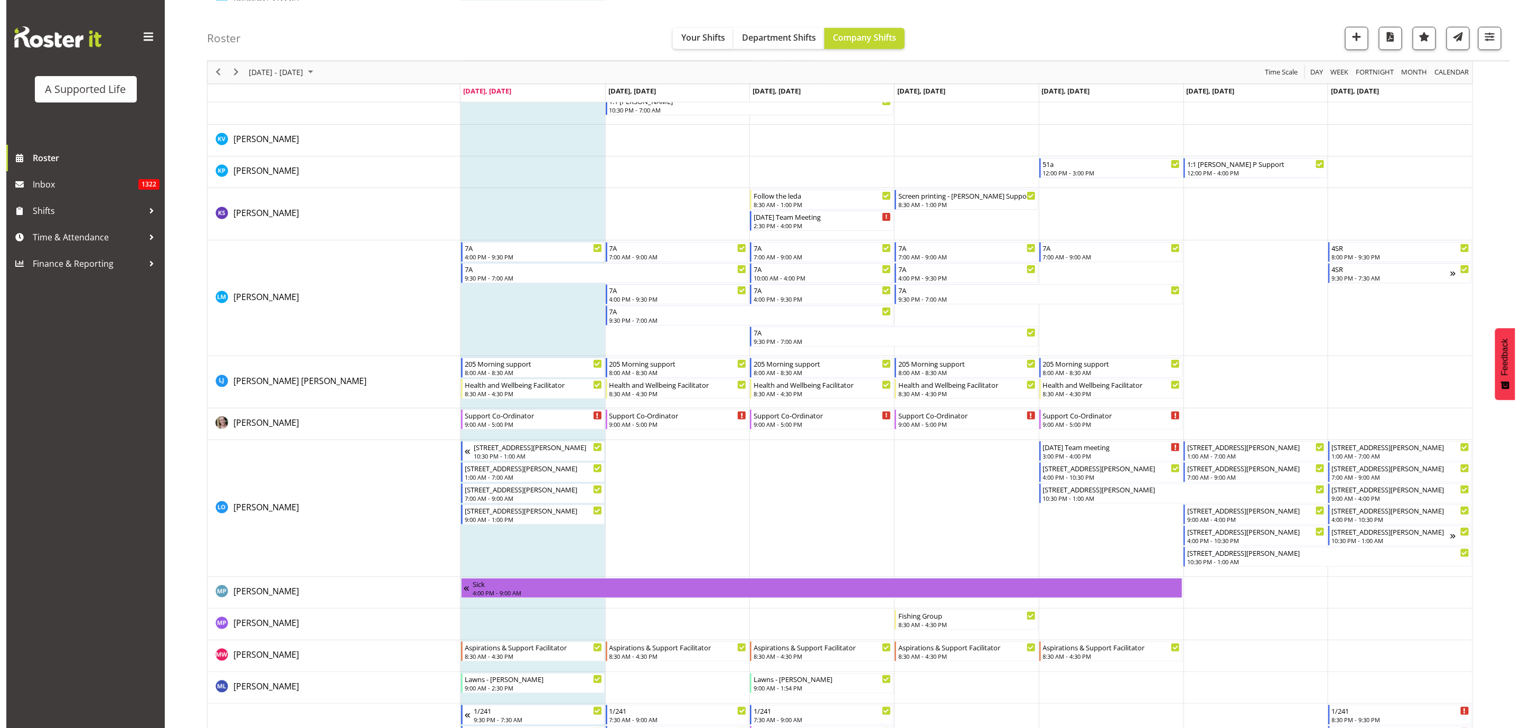
scroll to position [5551, 0]
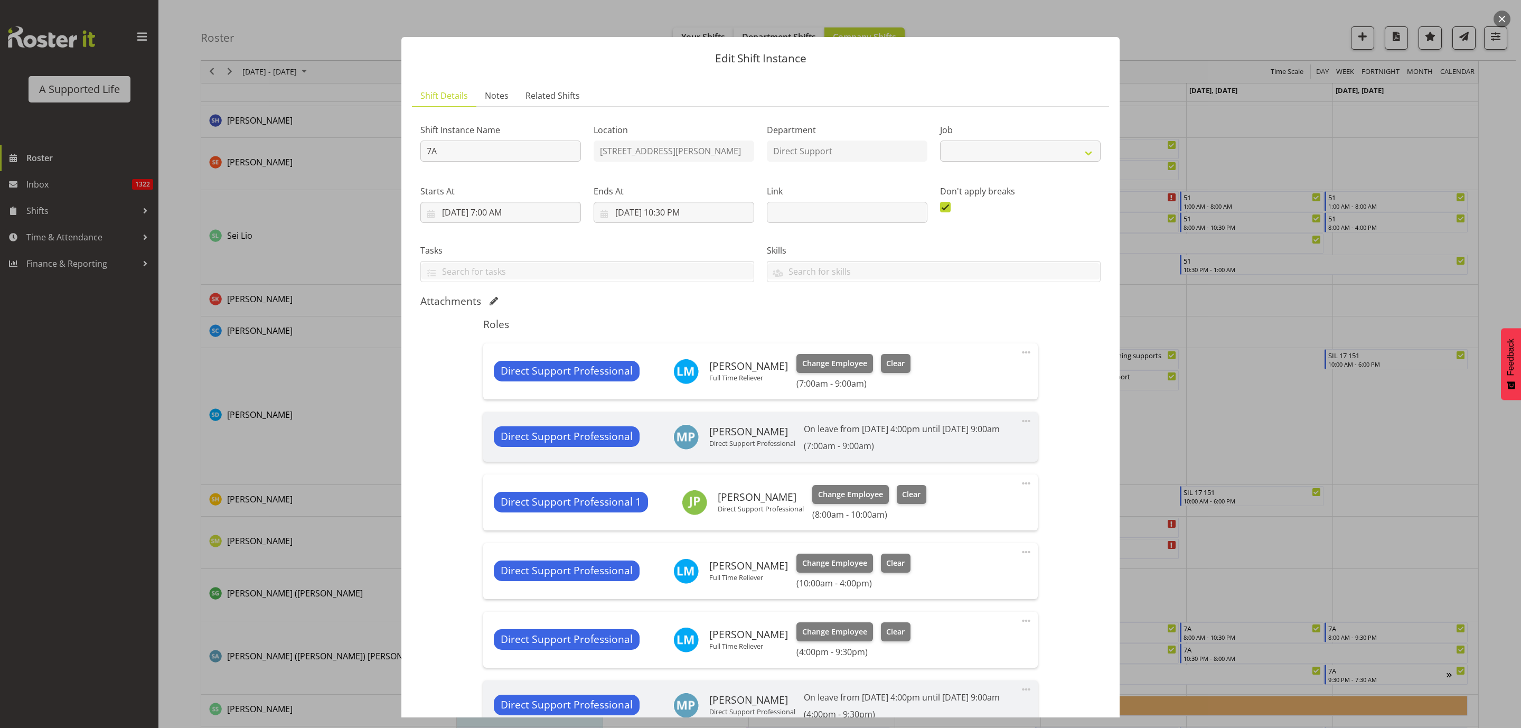
select select "4112"
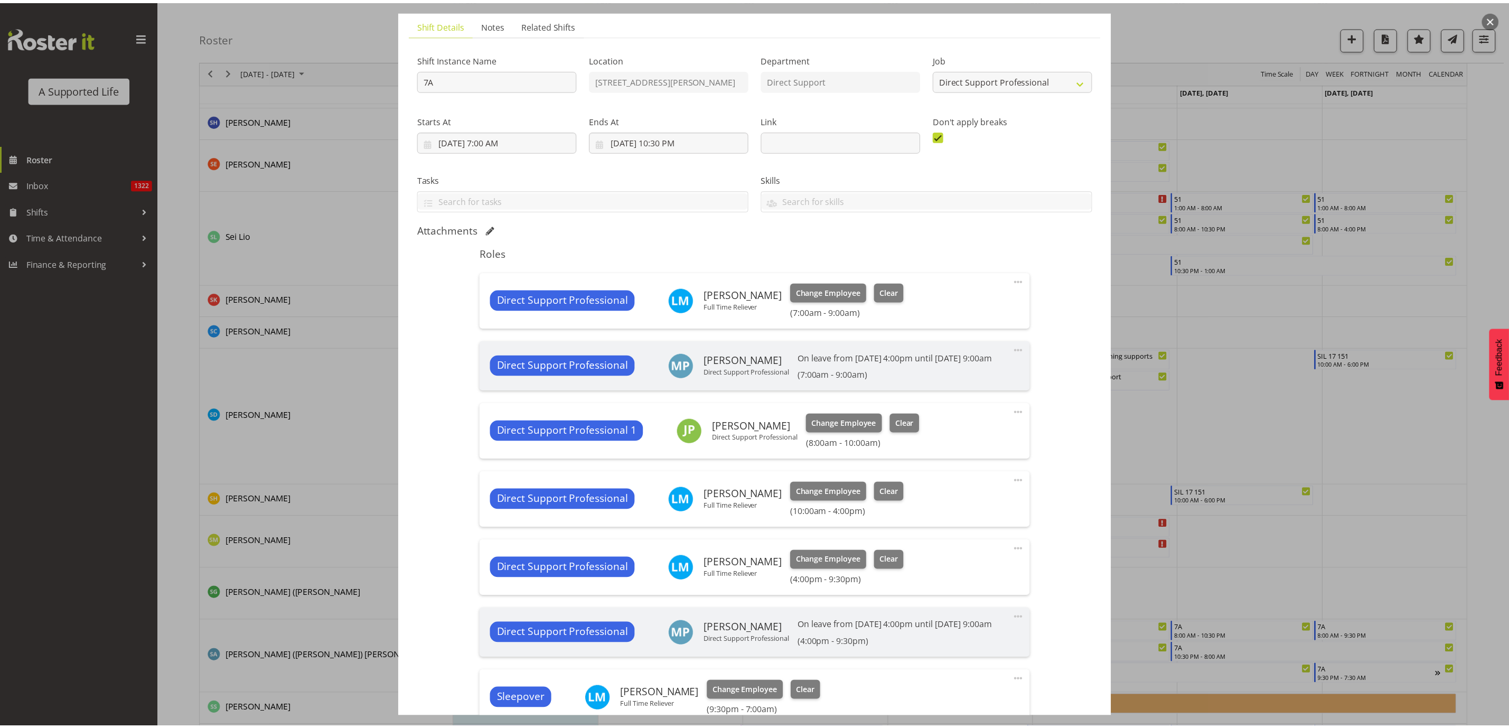
scroll to position [158, 0]
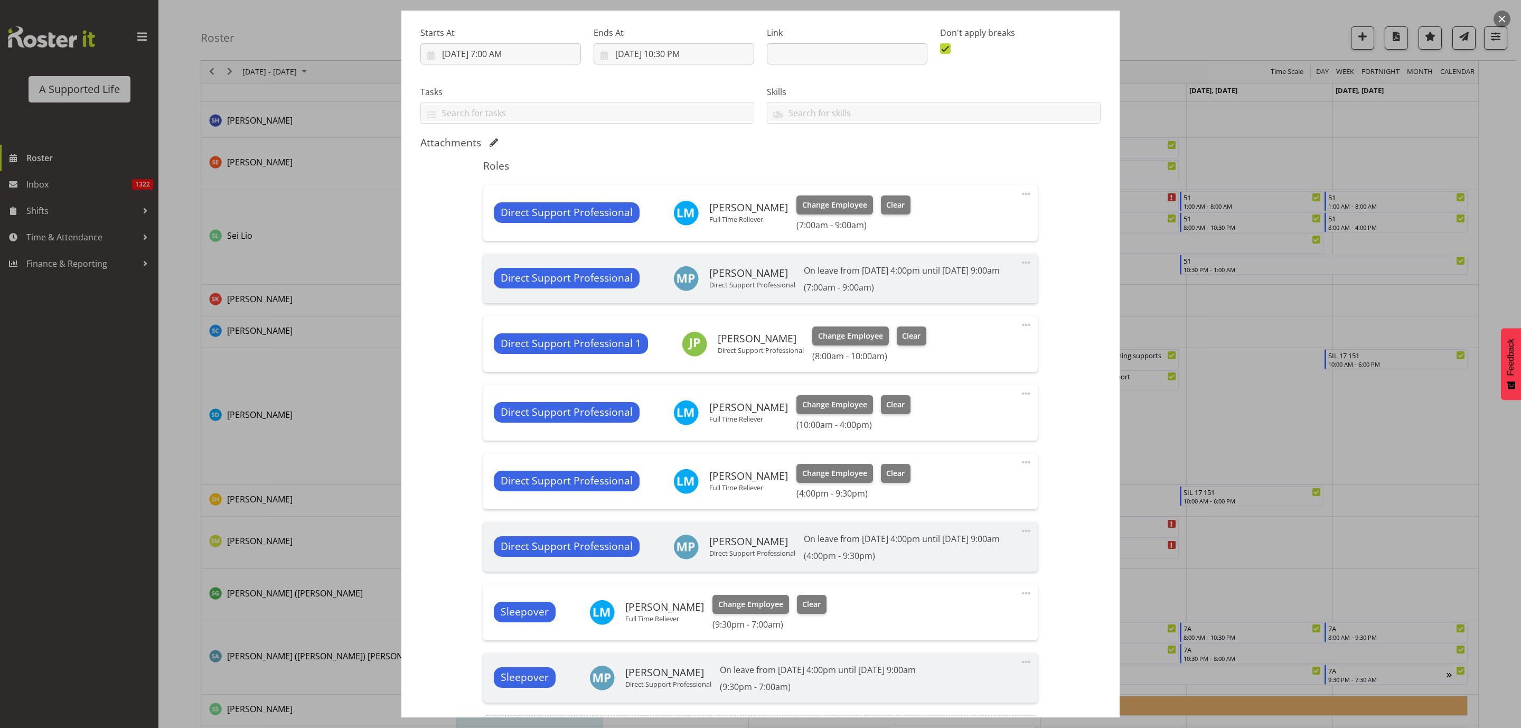
drag, startPoint x: 1371, startPoint y: 408, endPoint x: 1354, endPoint y: 381, distance: 31.5
click at [1372, 408] on div at bounding box center [760, 364] width 1521 height 728
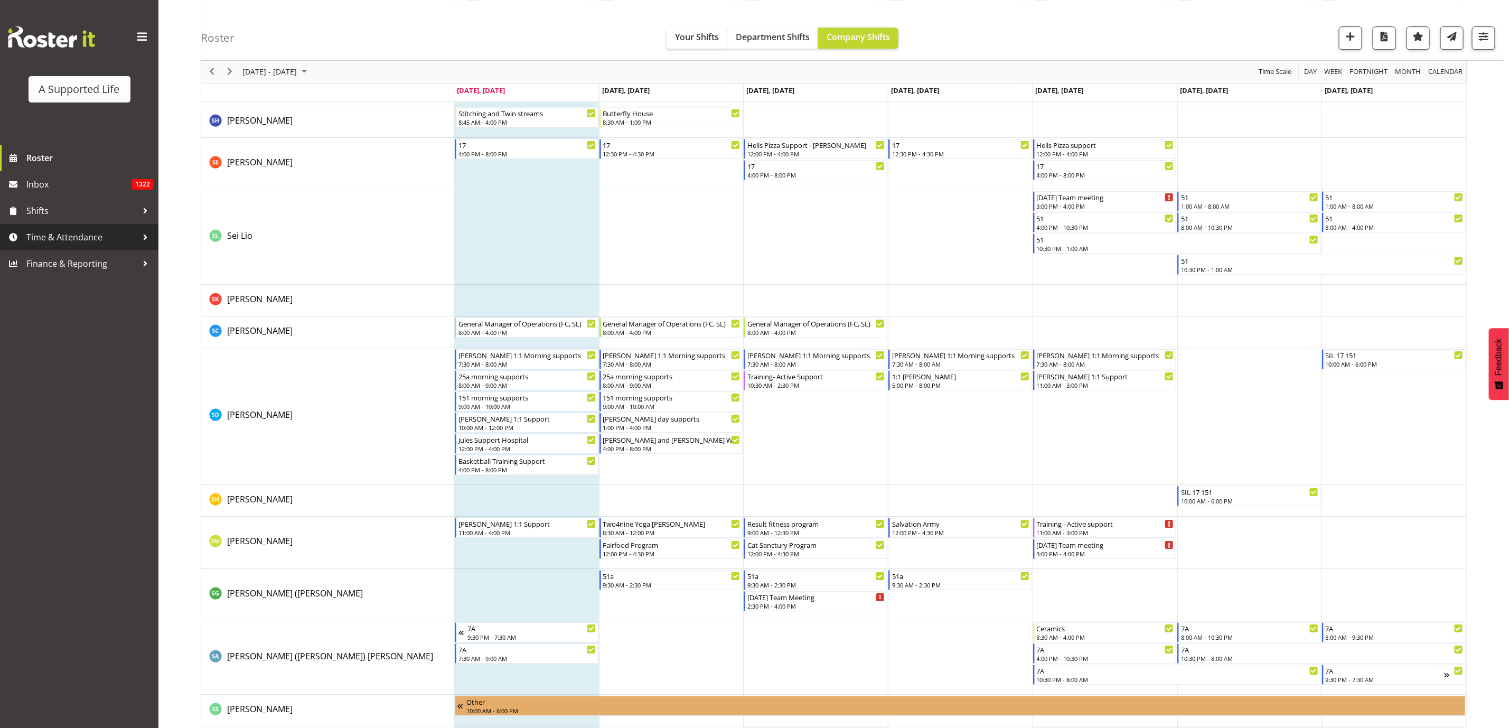
click at [65, 234] on span "Time & Attendance" at bounding box center [81, 237] width 111 height 16
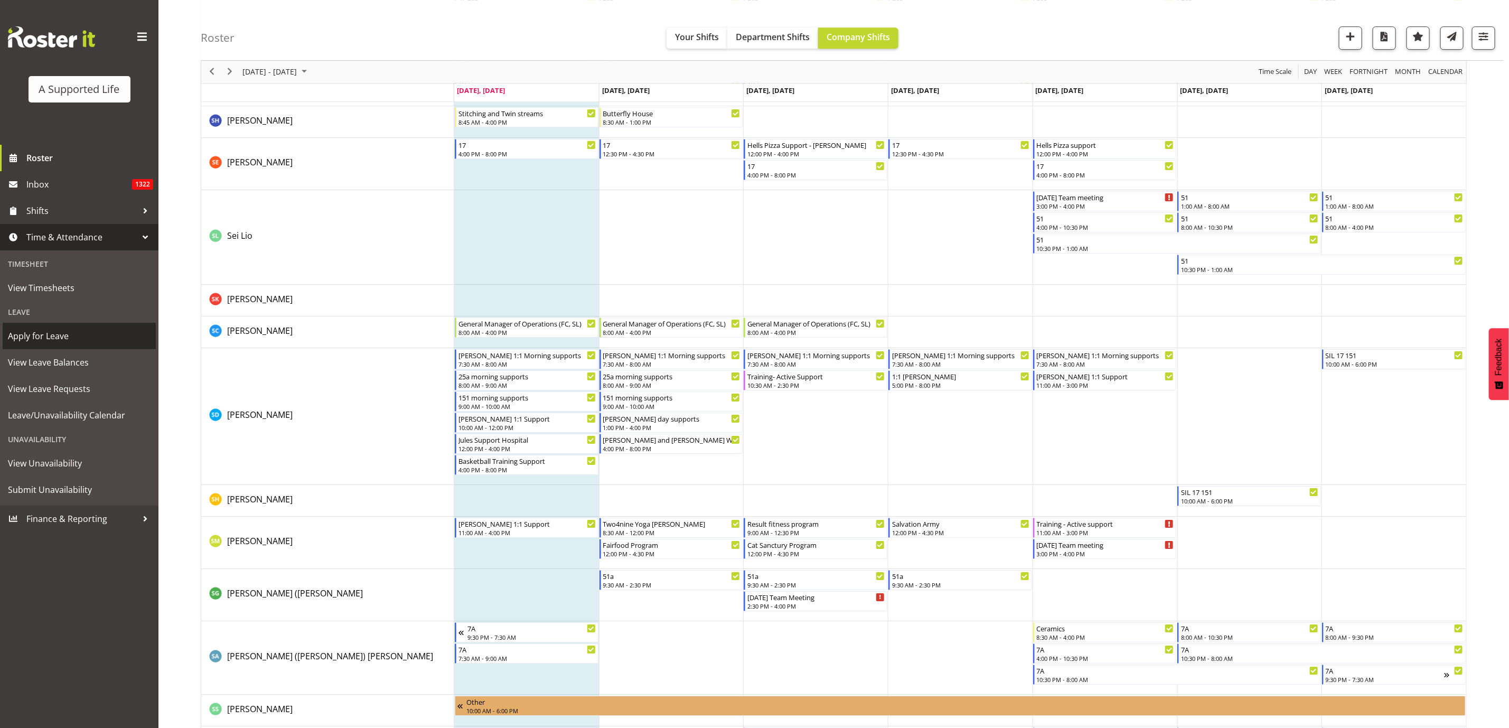
click at [21, 339] on span "Apply for Leave" at bounding box center [79, 336] width 143 height 16
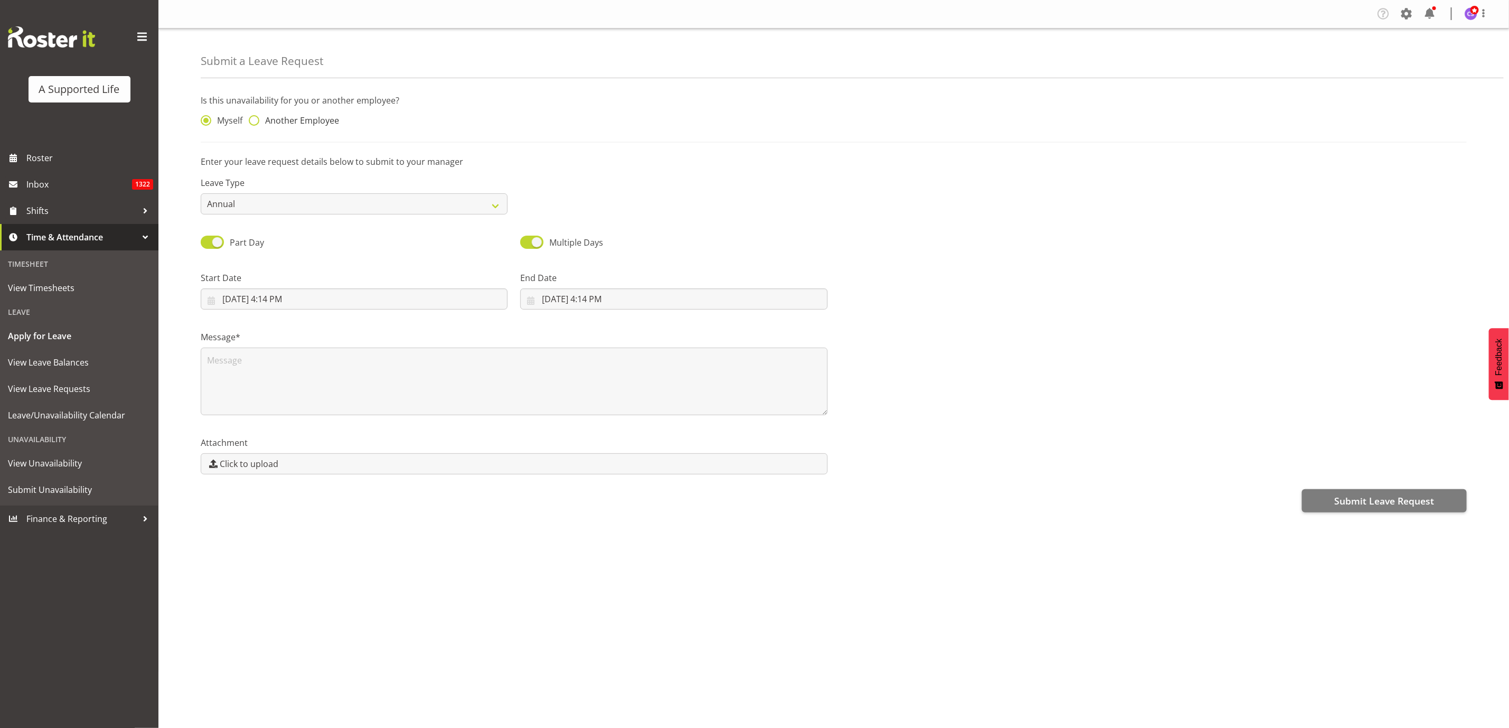
click at [258, 118] on span at bounding box center [254, 120] width 11 height 11
click at [256, 118] on input "Another Employee" at bounding box center [252, 120] width 7 height 7
radio input "true"
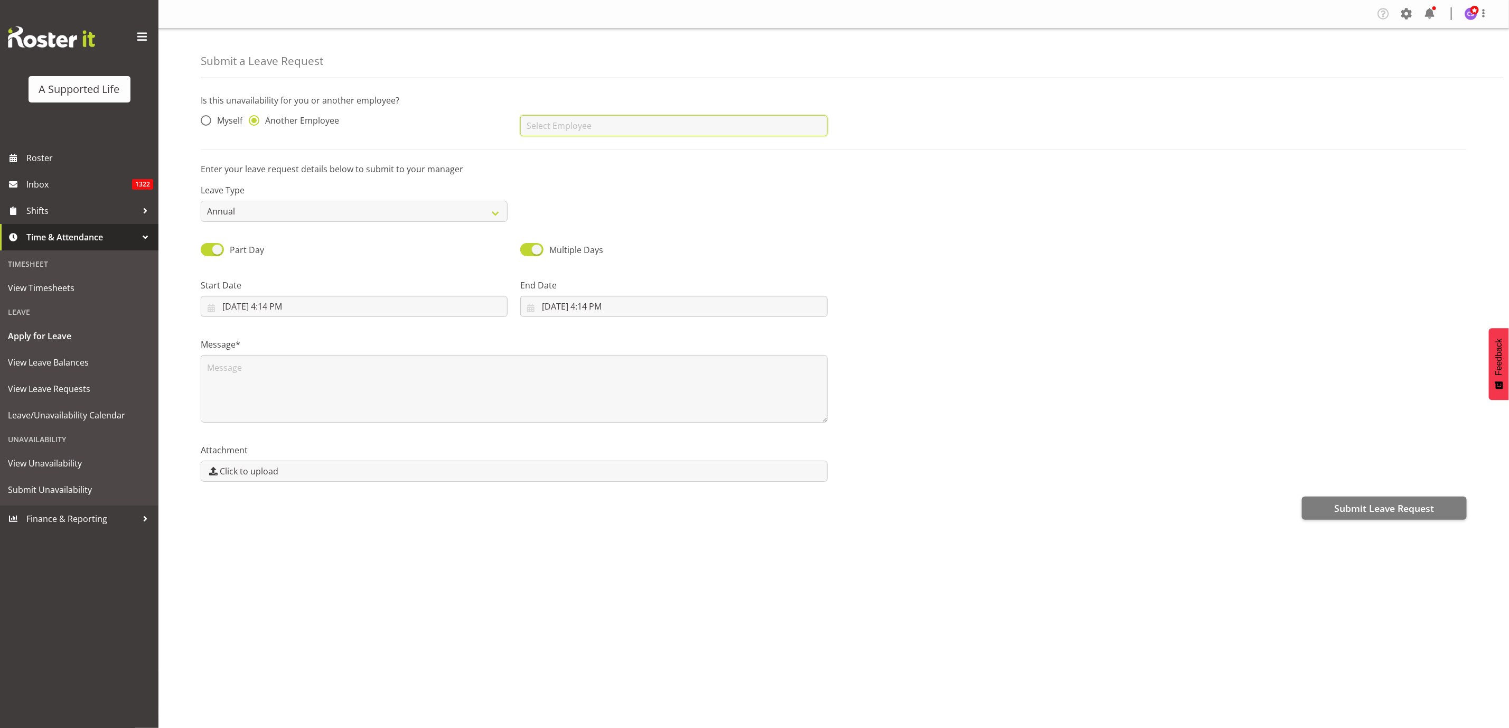
click at [578, 127] on input "text" at bounding box center [673, 125] width 307 height 21
click at [596, 154] on link "[PERSON_NAME]" at bounding box center [673, 152] width 307 height 19
type input "[PERSON_NAME]"
click at [263, 215] on select "Annual Sick Bereavement Domestic Violence Parental Jury Service Day In [GEOGRAP…" at bounding box center [354, 211] width 307 height 21
select select "Sick"
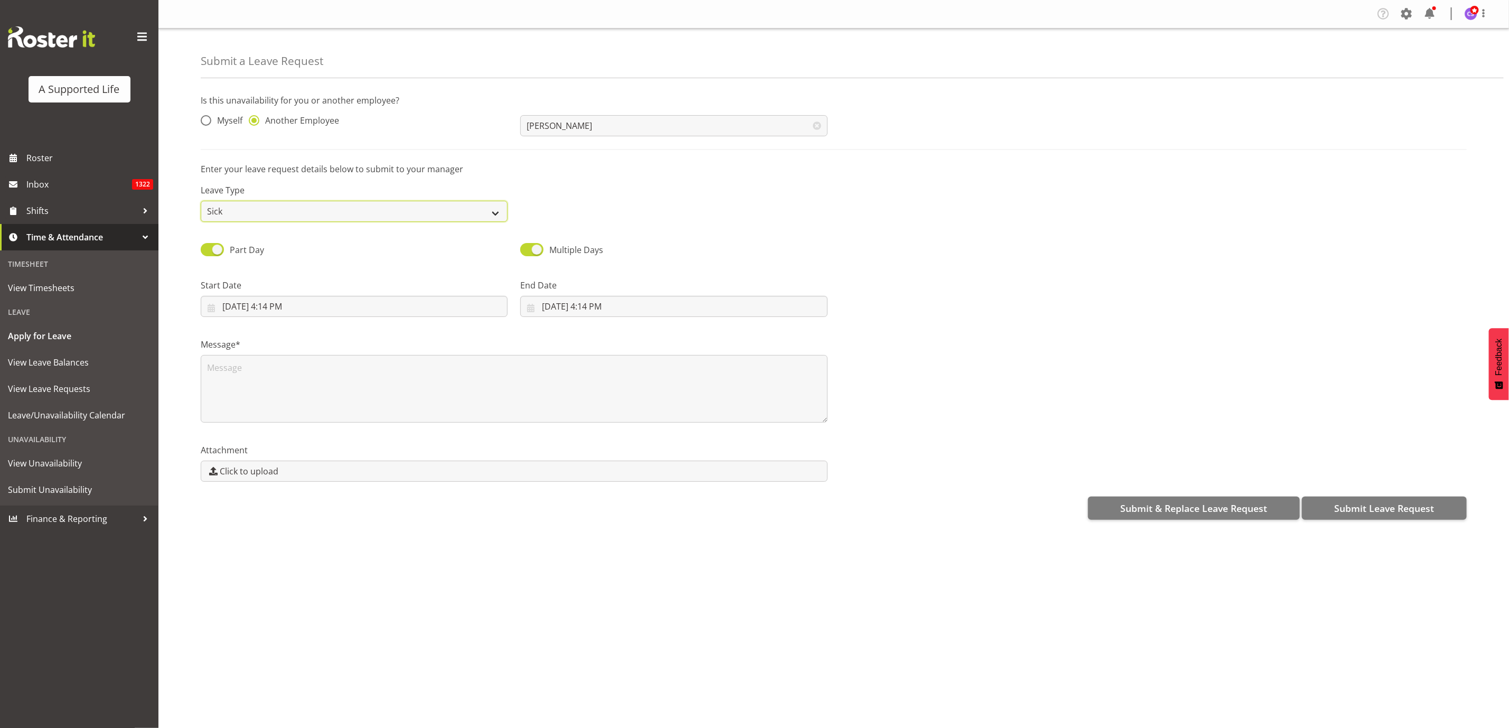
click at [201, 201] on select "Annual Sick Bereavement Domestic Violence Parental Jury Service Day In [GEOGRAP…" at bounding box center [354, 211] width 307 height 21
click at [279, 306] on input "[DATE] 4:14 PM" at bounding box center [354, 306] width 307 height 21
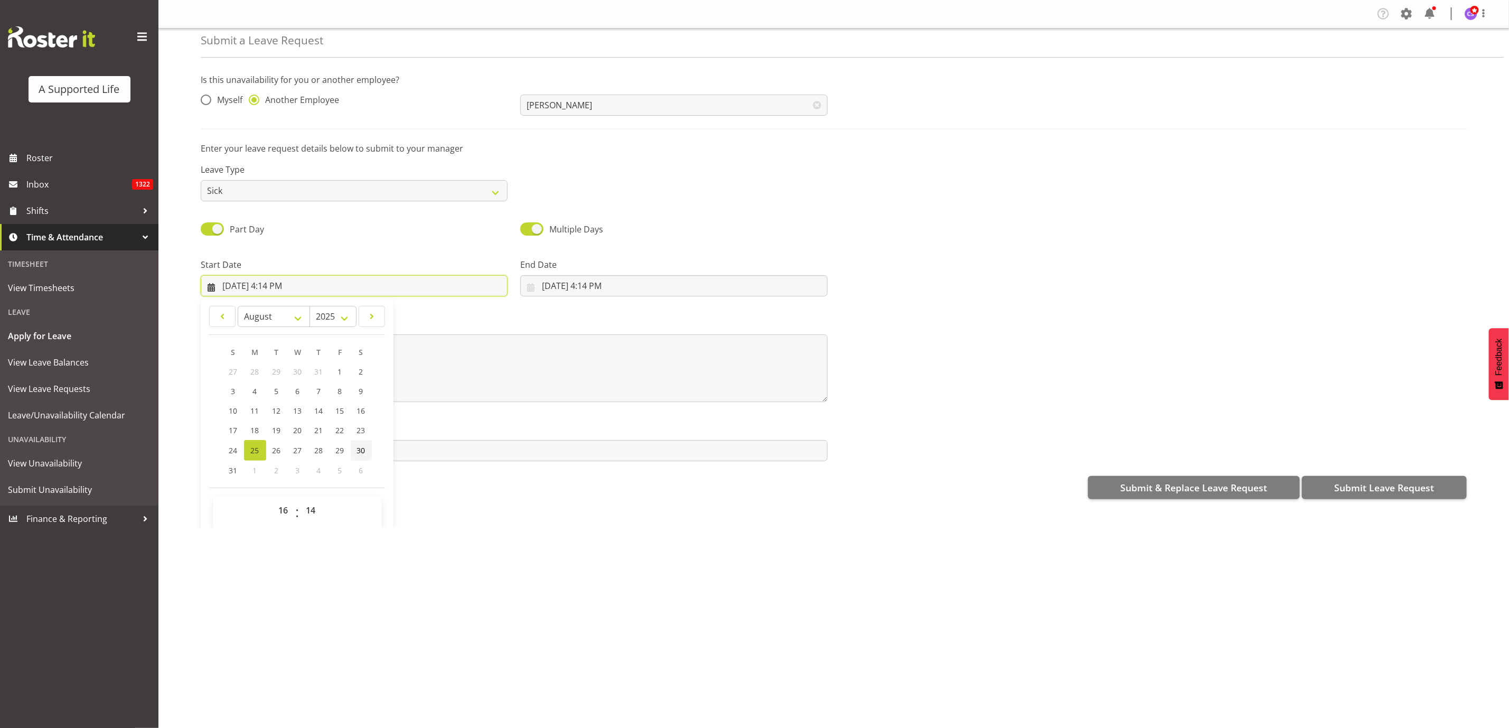
scroll to position [32, 0]
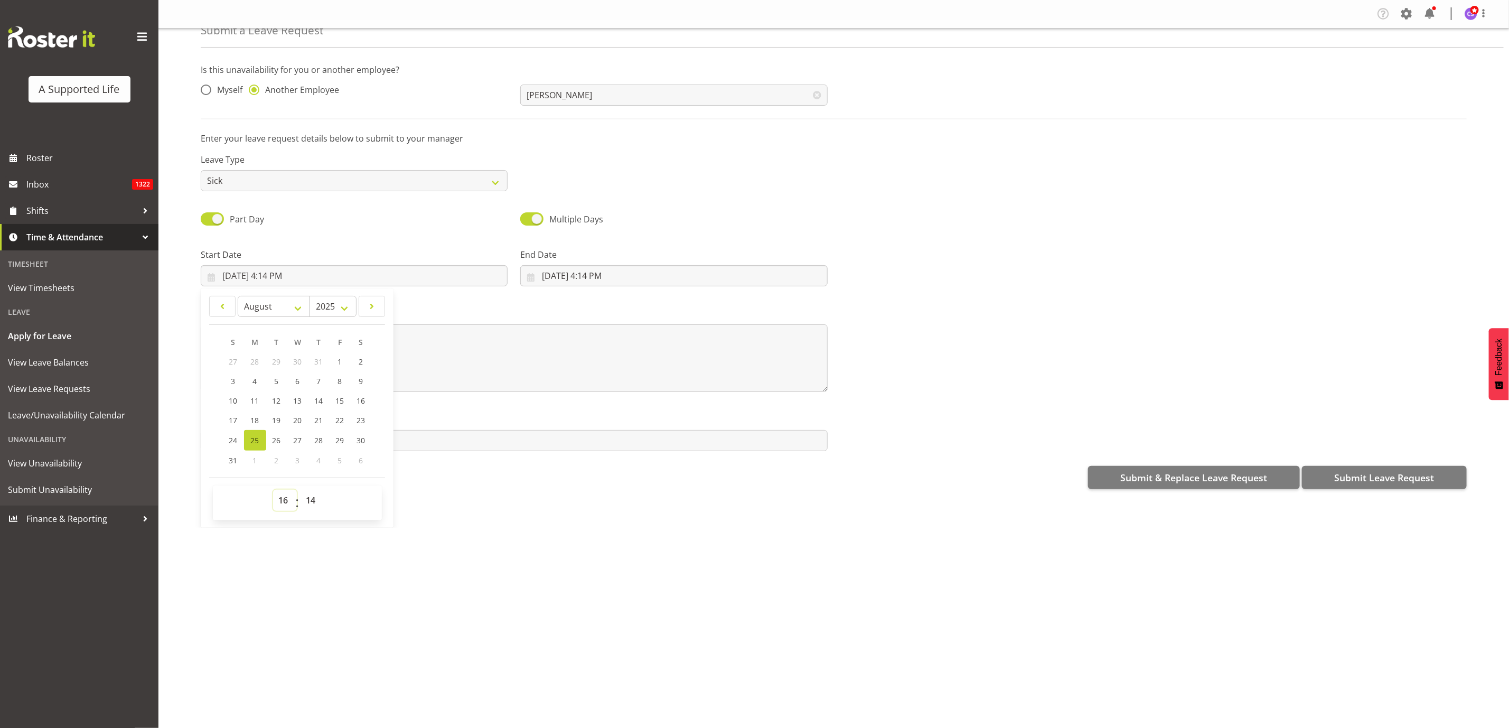
drag, startPoint x: 276, startPoint y: 498, endPoint x: 282, endPoint y: 493, distance: 7.5
click at [276, 498] on select "00 01 02 03 04 05 06 07 08 09 10 11 12 13 14 15 16 17 18 19 20 21 22 23" at bounding box center [285, 499] width 24 height 21
select select "8"
click at [273, 489] on select "00 01 02 03 04 05 06 07 08 09 10 11 12 13 14 15 16 17 18 19 20 21 22 23" at bounding box center [285, 499] width 24 height 21
type input "[DATE] 8:14 AM"
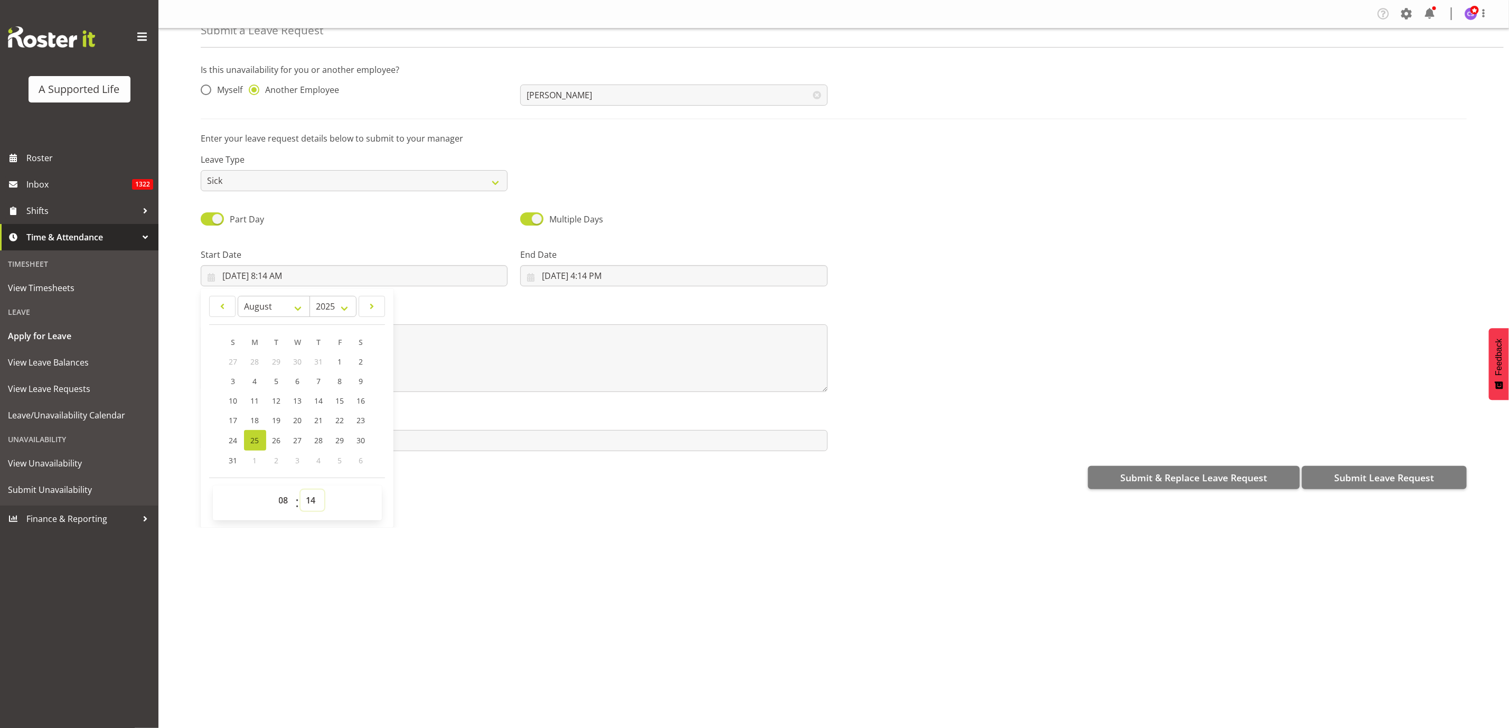
drag, startPoint x: 315, startPoint y: 503, endPoint x: 315, endPoint y: 490, distance: 12.7
click at [315, 503] on select "00 01 02 03 04 05 06 07 08 09 10 11 12 13 14 15 16 17 18 19 20 21 22 23 24 25 2…" at bounding box center [312, 499] width 24 height 21
select select "0"
click at [301, 489] on select "00 01 02 03 04 05 06 07 08 09 10 11 12 13 14 15 16 17 18 19 20 21 22 23 24 25 2…" at bounding box center [312, 499] width 24 height 21
type input "[DATE] 8:00 AM"
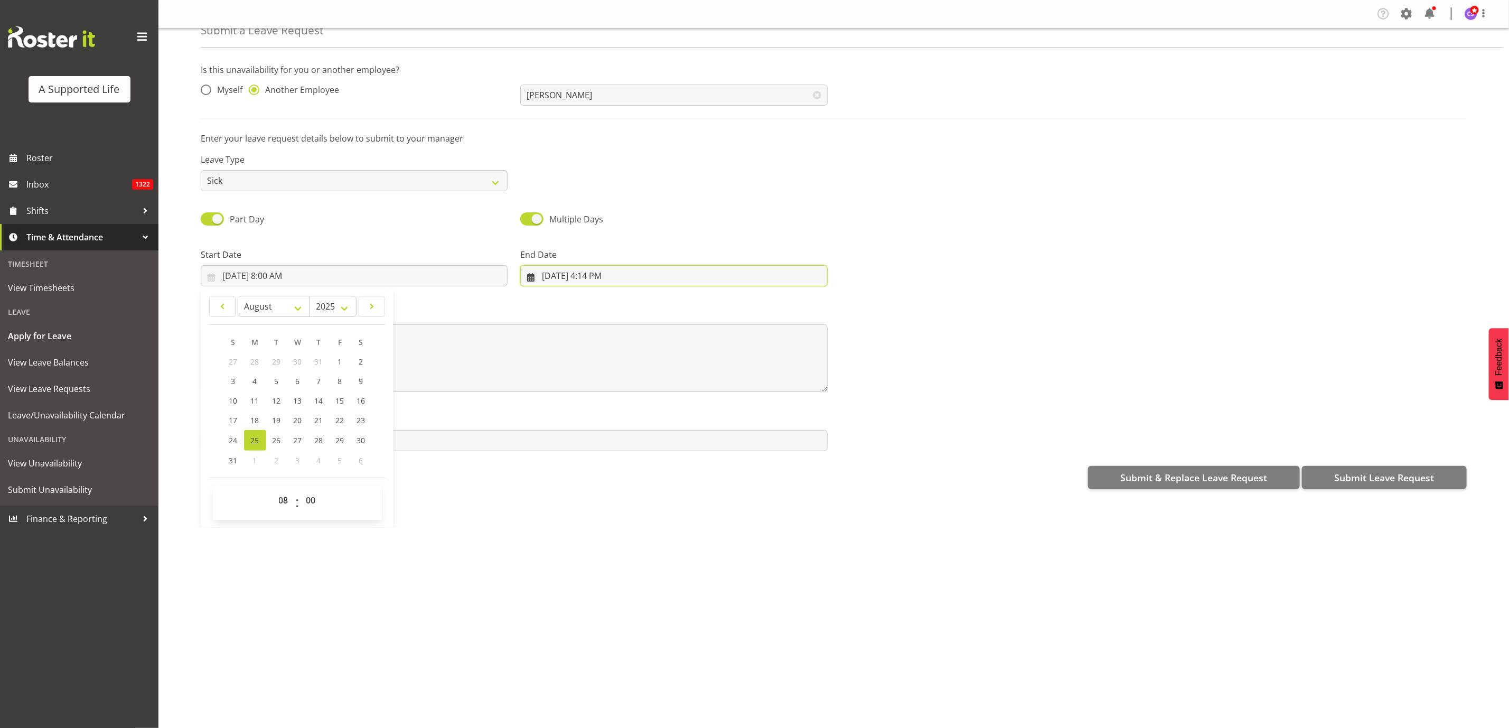
click at [571, 271] on input "[DATE] 4:14 PM" at bounding box center [673, 275] width 307 height 21
click at [598, 504] on select "00 01 02 03 04 05 06 07 08 09 10 11 12 13 14 15 16 17 18 19 20 21 22 23" at bounding box center [604, 499] width 24 height 21
select select "10"
click at [592, 489] on select "00 01 02 03 04 05 06 07 08 09 10 11 12 13 14 15 16 17 18 19 20 21 22 23" at bounding box center [604, 499] width 24 height 21
type input "[DATE] 10:14 AM"
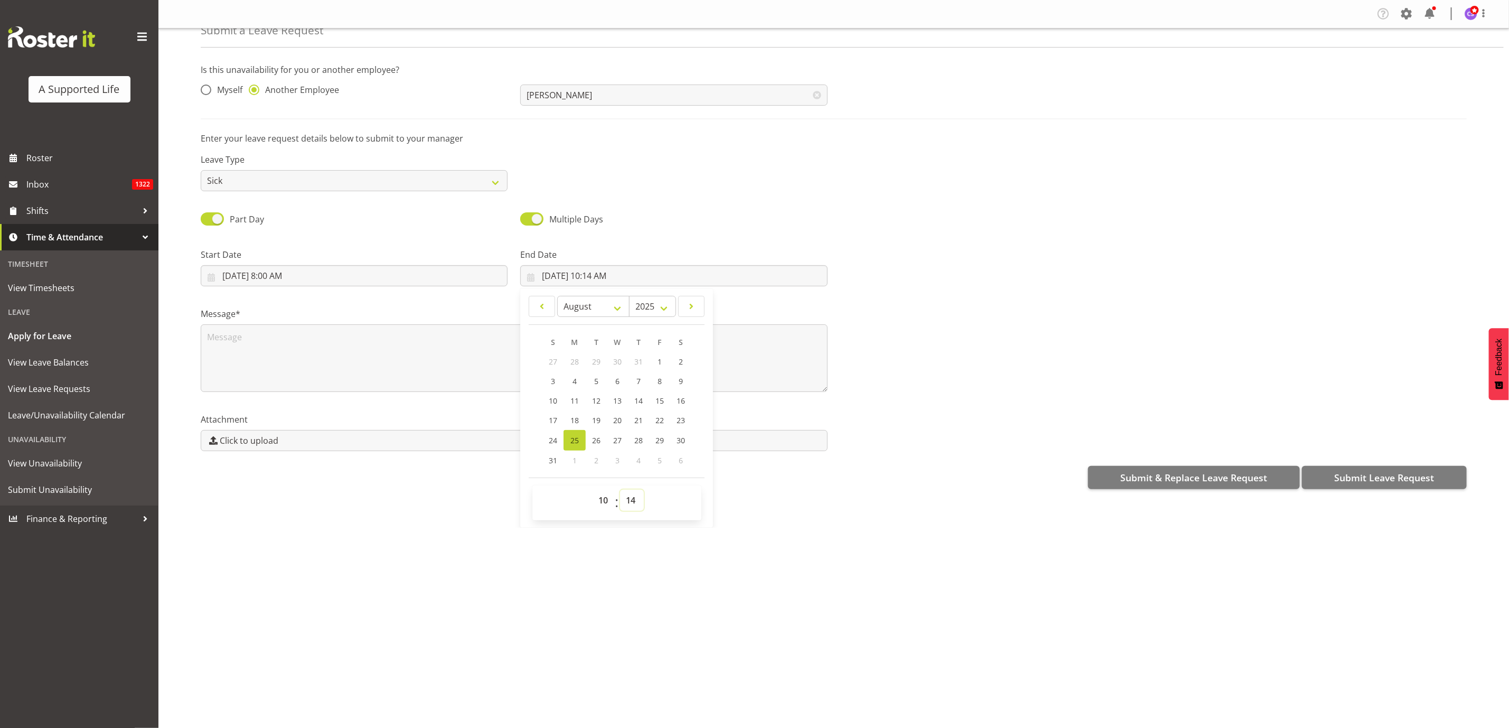
click at [629, 495] on select "00 01 02 03 04 05 06 07 08 09 10 11 12 13 14 15 16 17 18 19 20 21 22 23 24 25 2…" at bounding box center [632, 499] width 24 height 21
select select "0"
click at [620, 489] on select "00 01 02 03 04 05 06 07 08 09 10 11 12 13 14 15 16 17 18 19 20 21 22 23 24 25 2…" at bounding box center [632, 499] width 24 height 21
click at [615, 441] on span "27" at bounding box center [617, 440] width 8 height 10
type input "[DATE] 10:00 AM"
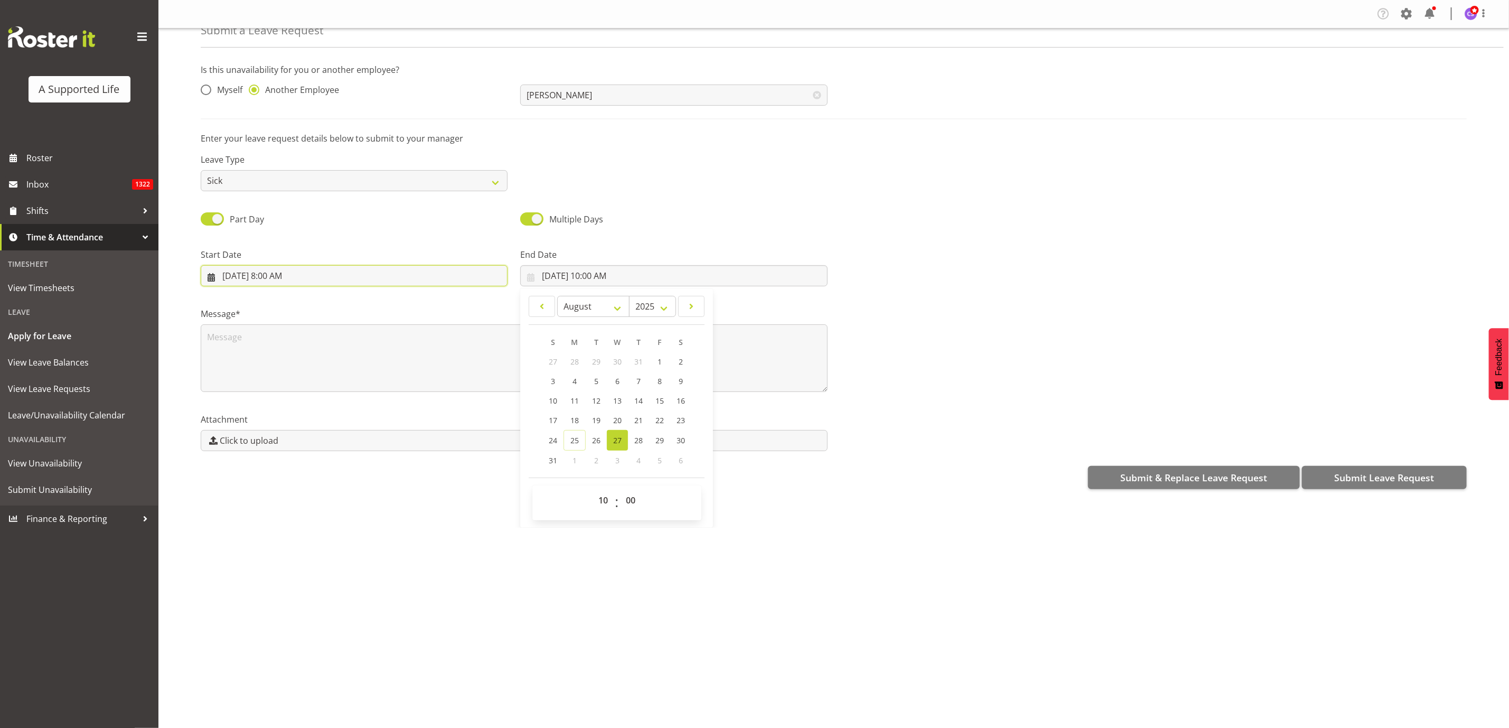
click at [255, 273] on input "[DATE] 8:00 AM" at bounding box center [354, 275] width 307 height 21
click at [292, 438] on link "27" at bounding box center [297, 440] width 21 height 21
type input "[DATE] 8:00 AM"
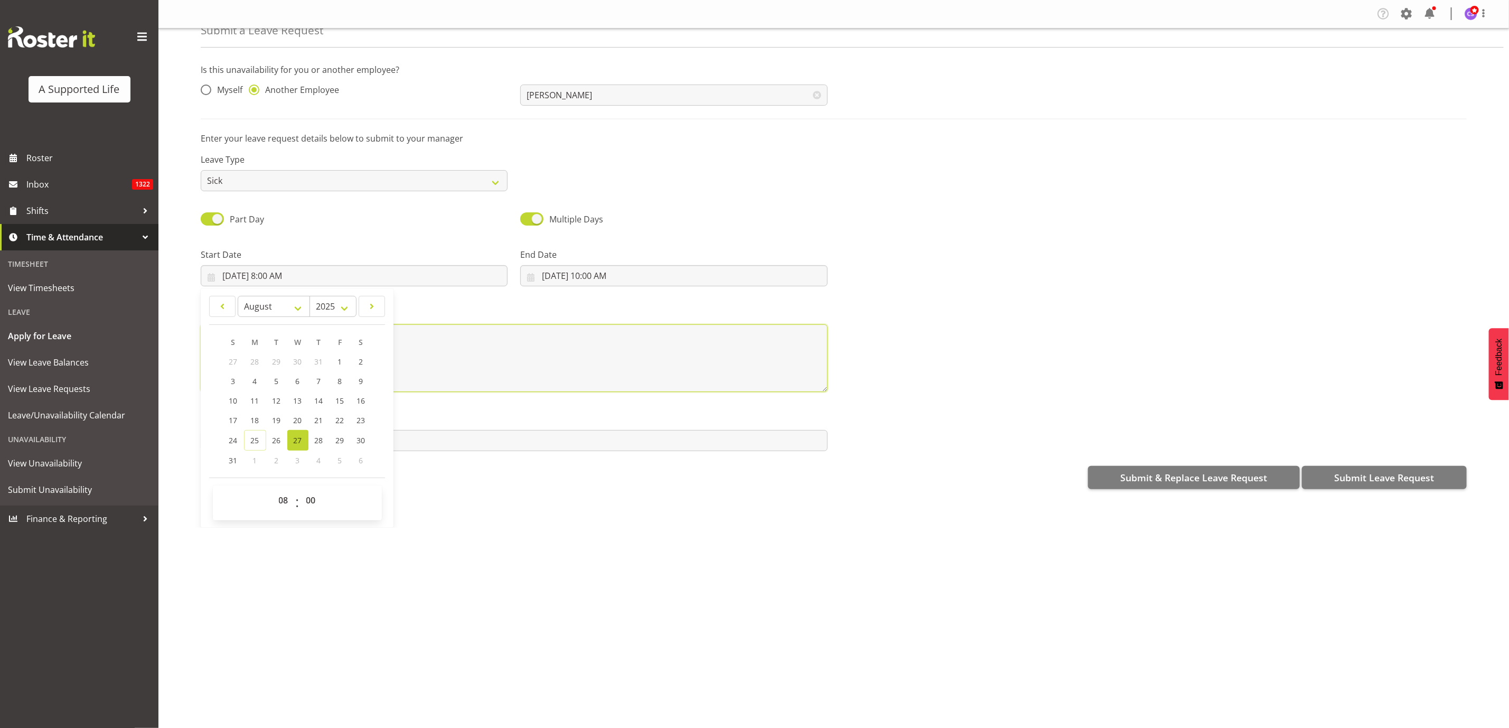
click at [439, 345] on textarea at bounding box center [514, 358] width 627 height 68
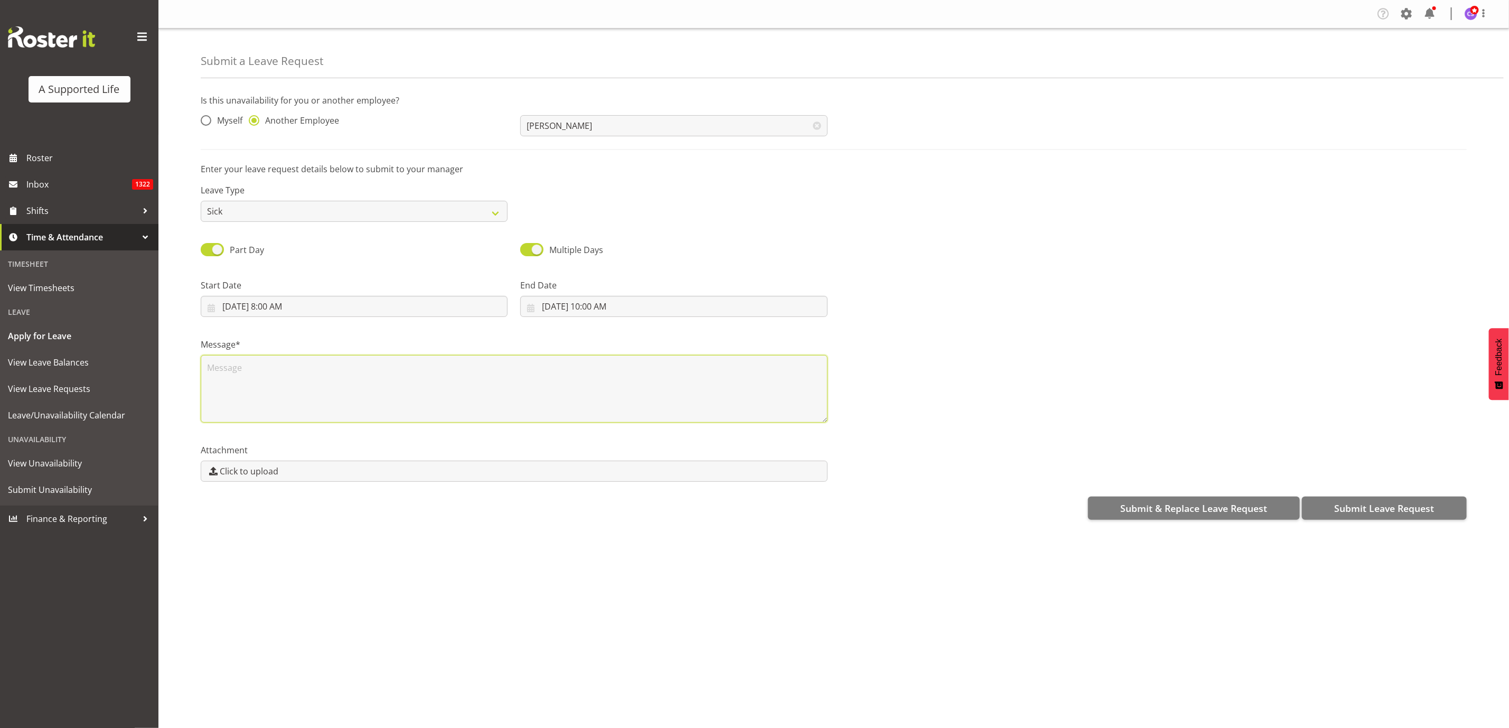
scroll to position [0, 0]
type textarea "T"
type textarea "Medical app"
click at [1349, 514] on span "Submit Leave Request" at bounding box center [1384, 508] width 100 height 14
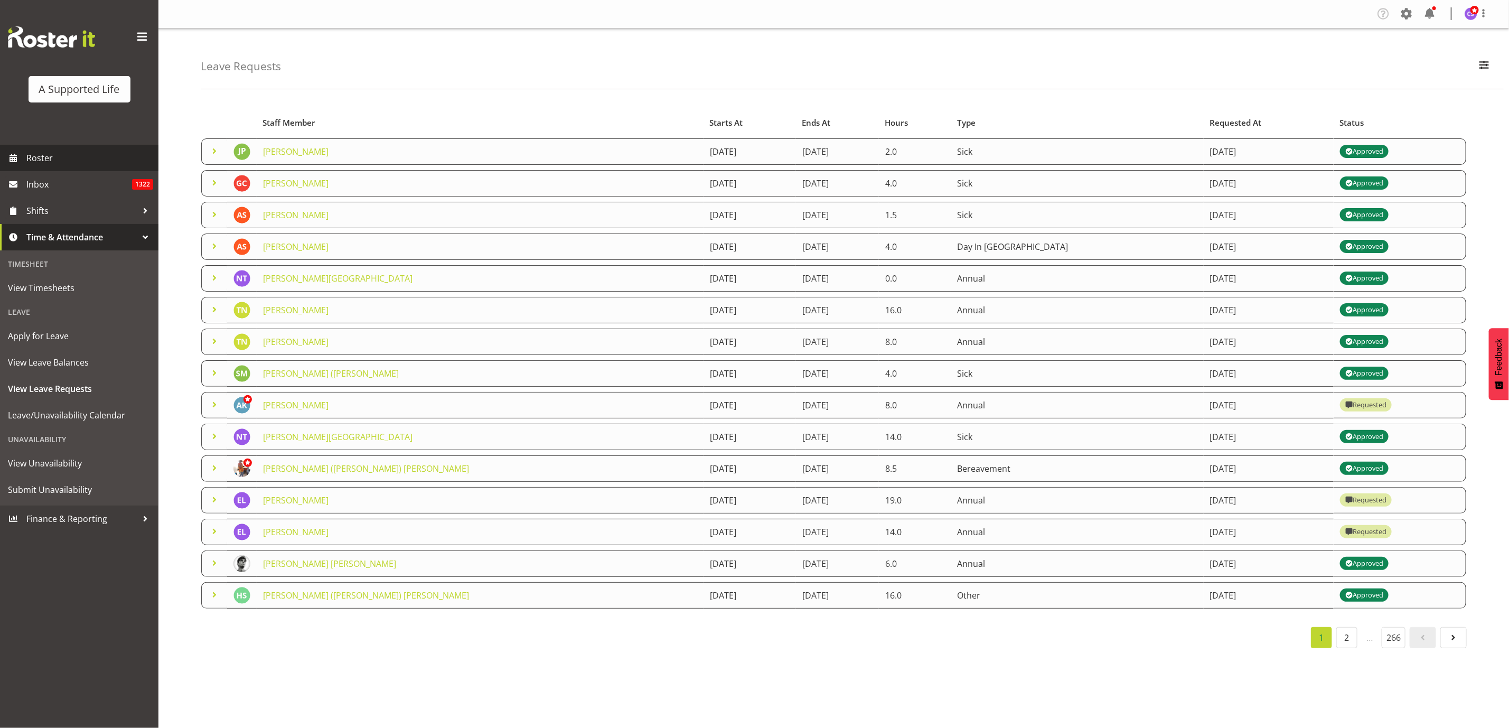
click at [57, 153] on span "Roster" at bounding box center [89, 158] width 127 height 16
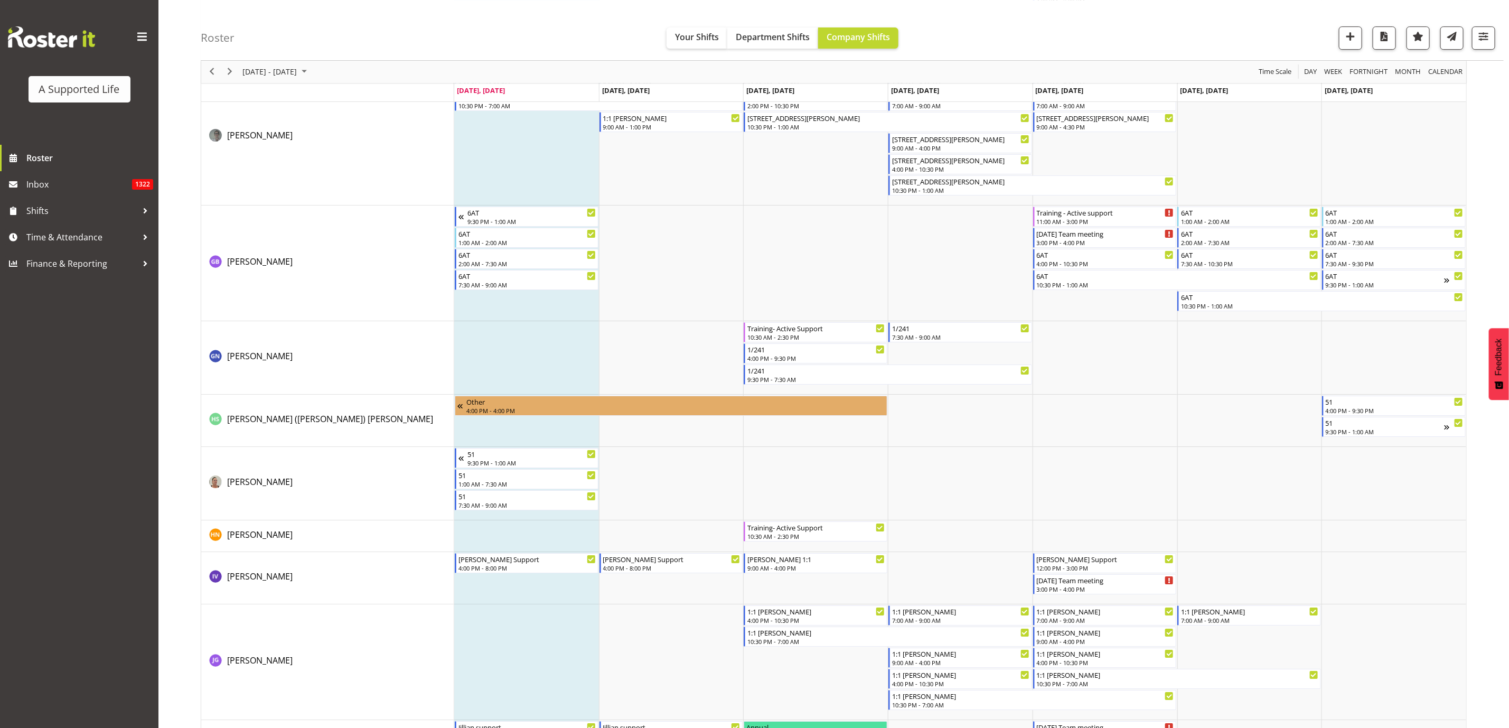
scroll to position [2614, 0]
click at [815, 387] on td "Timeline Week of August 25, 2025" at bounding box center [815, 358] width 145 height 73
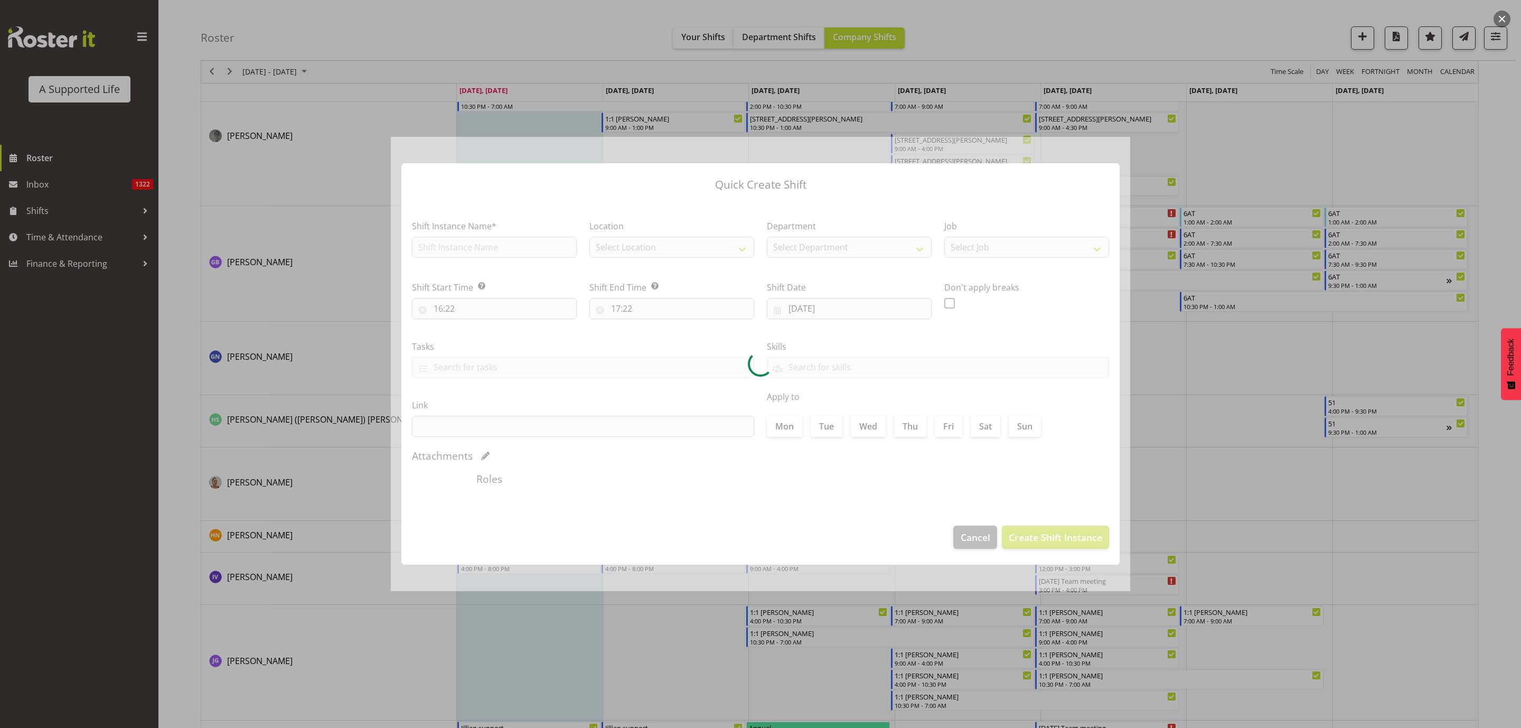
type input "[DATE]"
checkbox input "true"
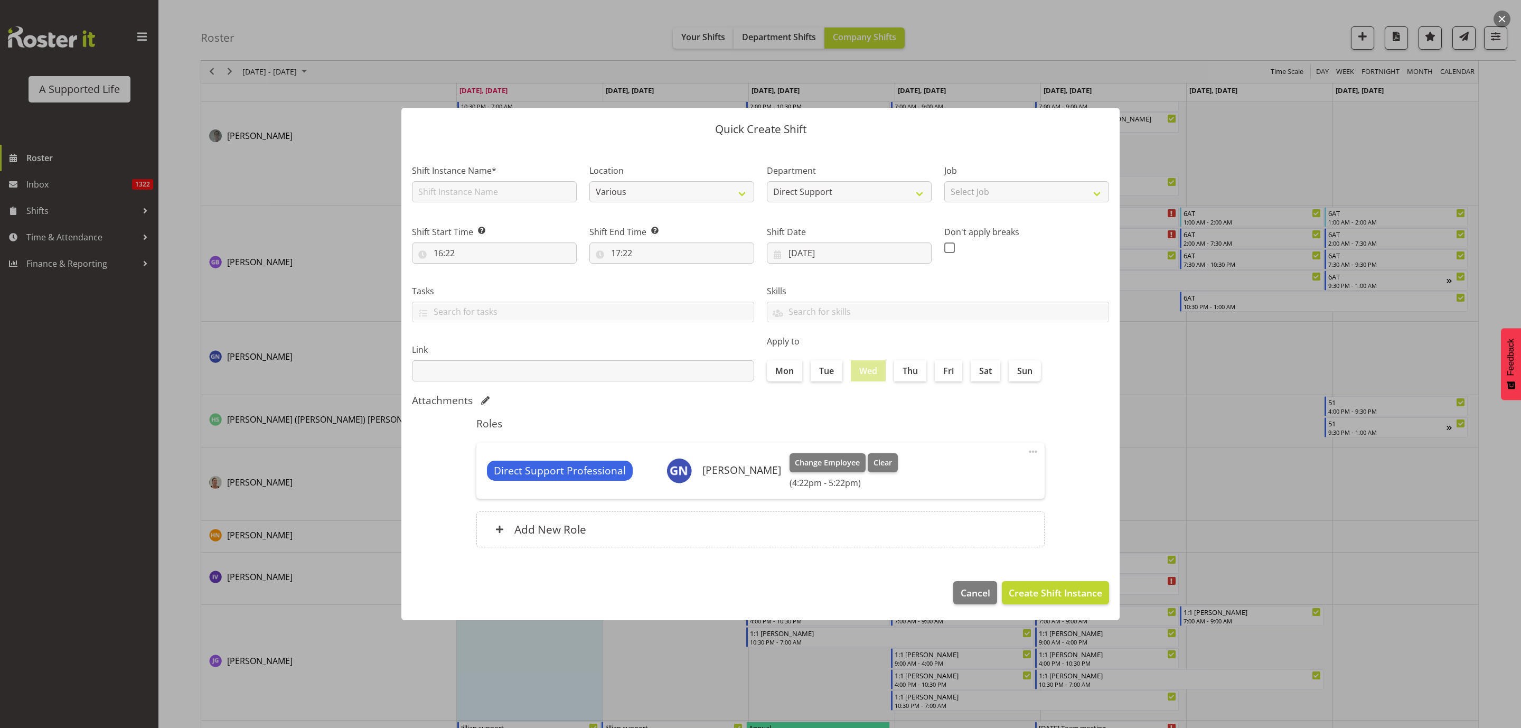
click at [1249, 409] on div at bounding box center [760, 364] width 1521 height 728
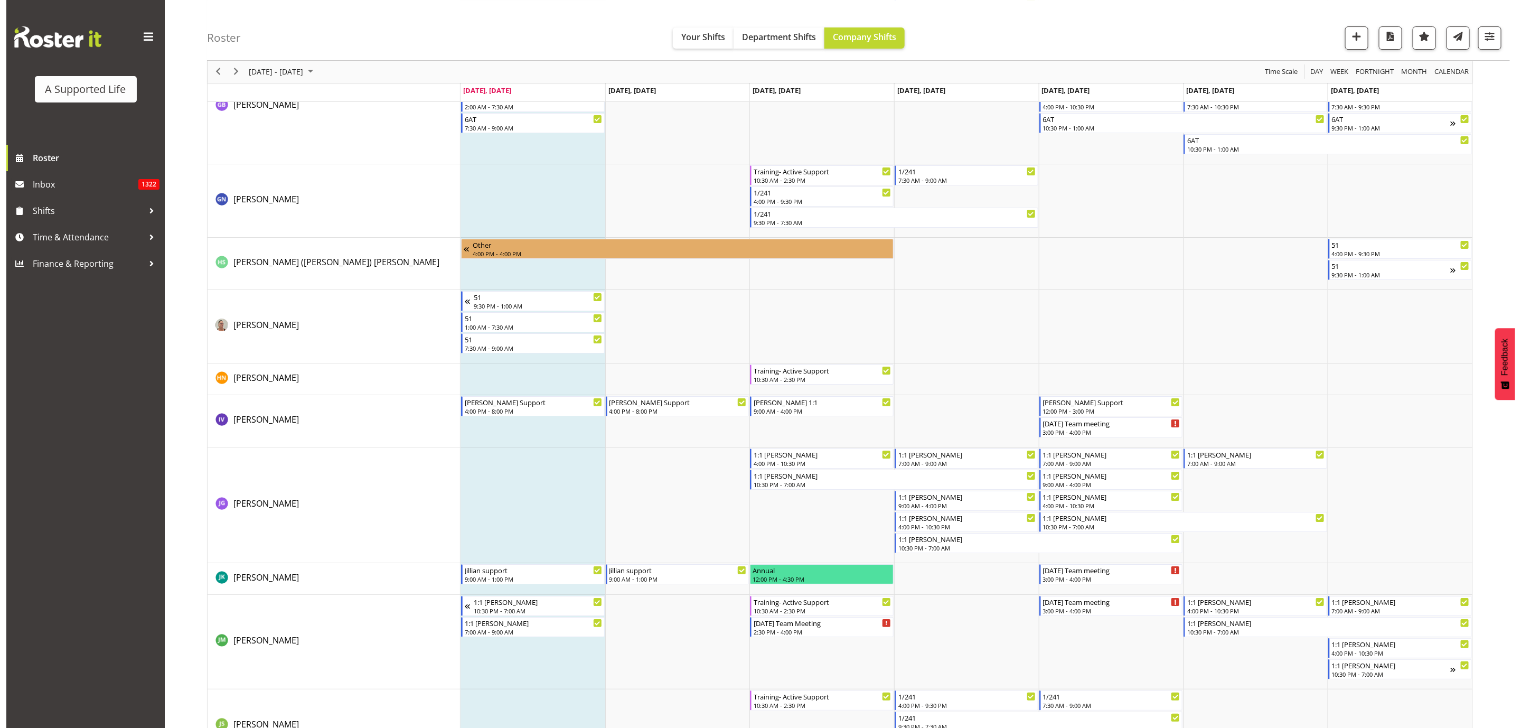
scroll to position [2772, 0]
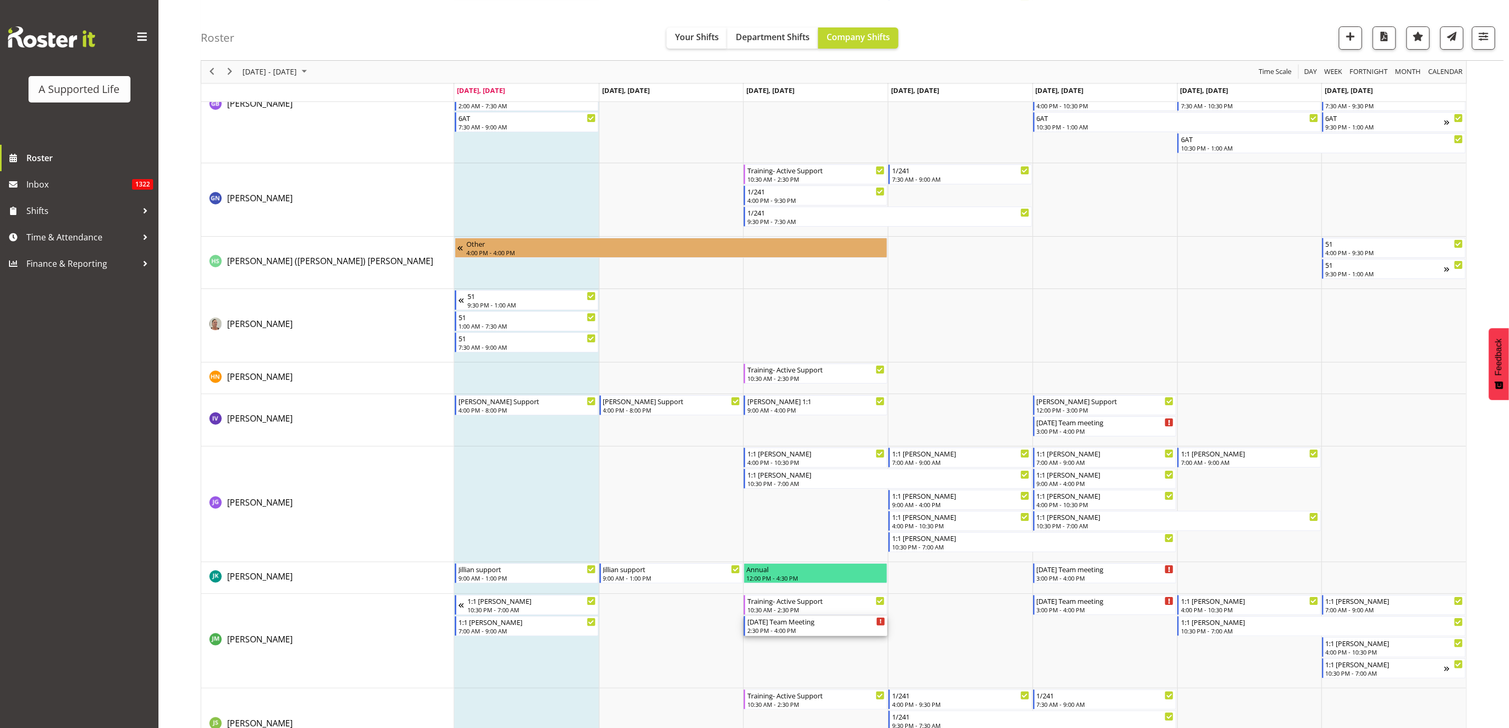
click at [832, 623] on div "[DATE] Team Meeting" at bounding box center [816, 621] width 138 height 11
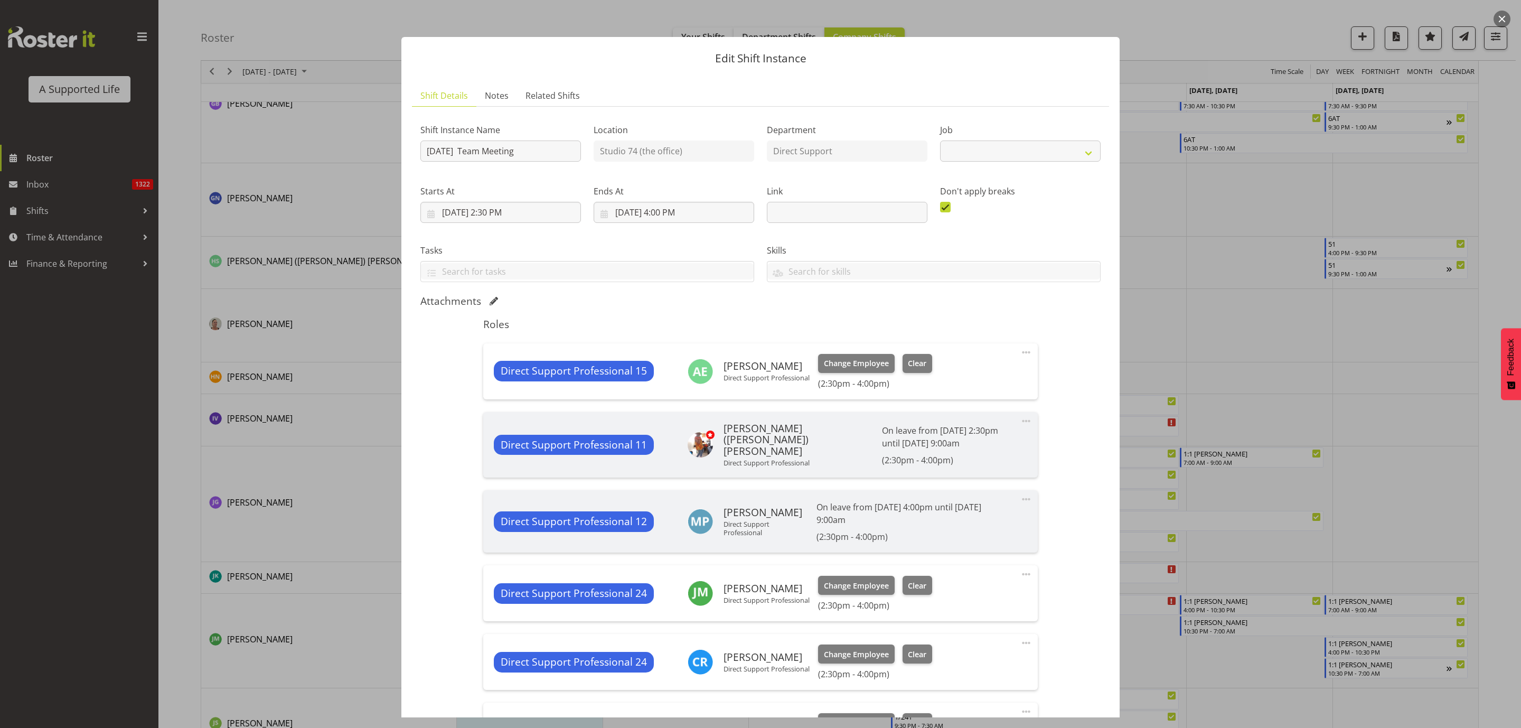
select select "4112"
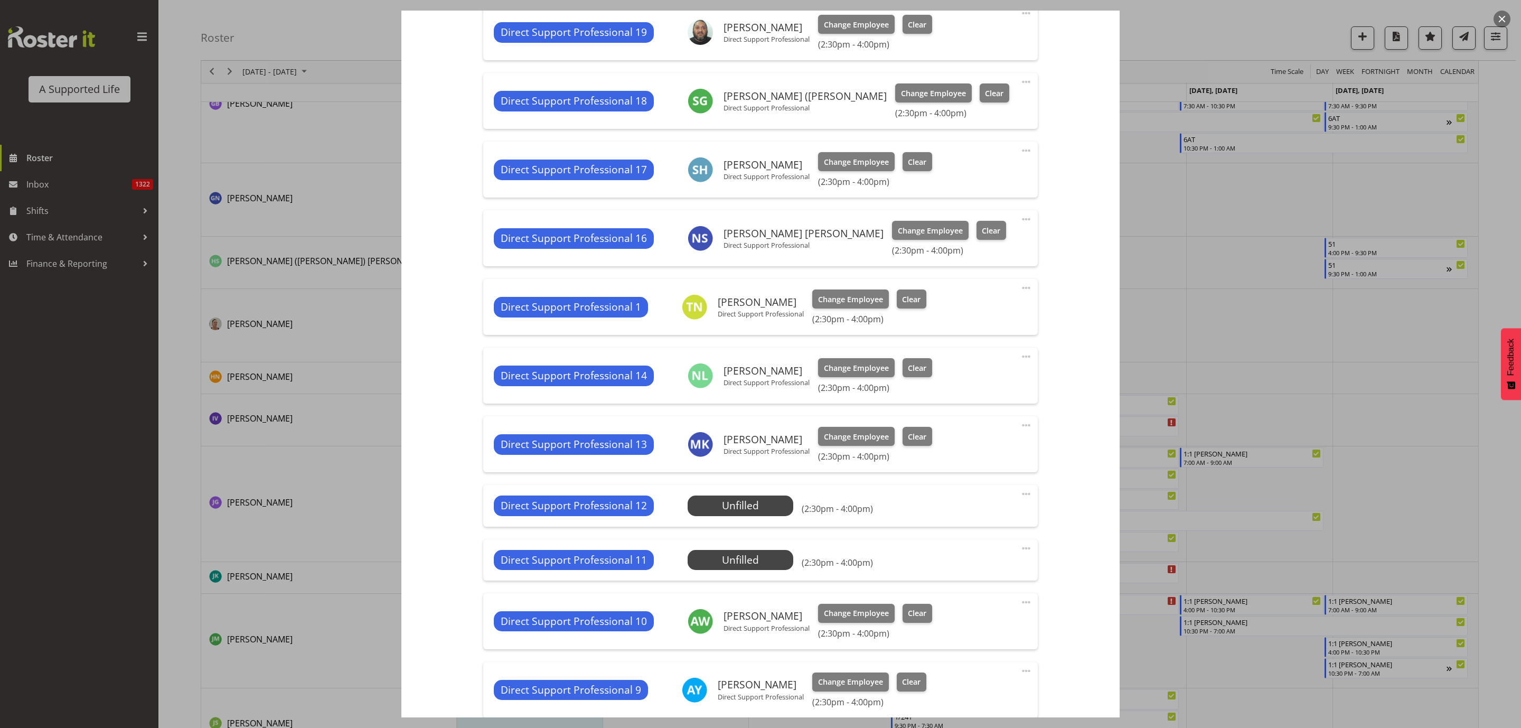
scroll to position [1030, 0]
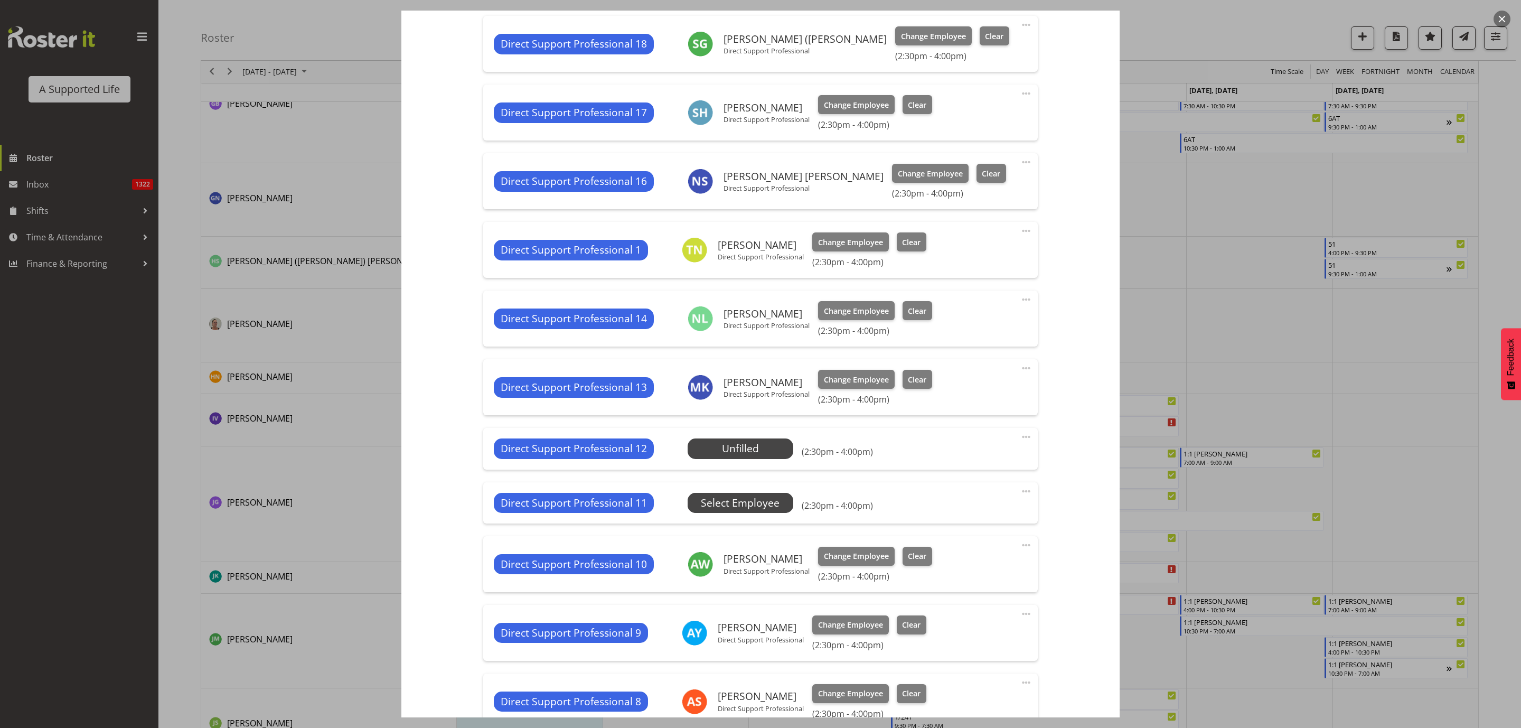
click at [0, 0] on span "Select Employee" at bounding box center [0, 0] width 0 height 0
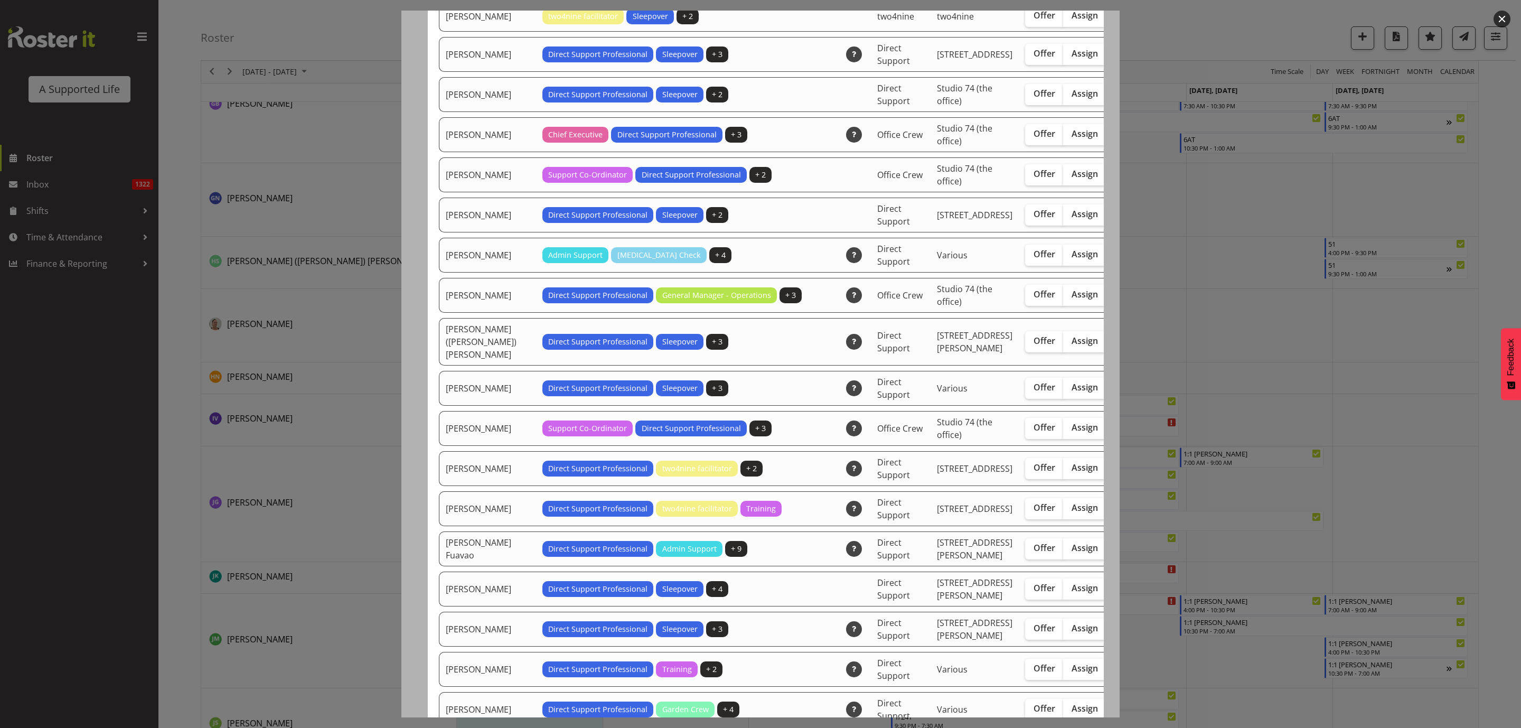
scroll to position [475, 0]
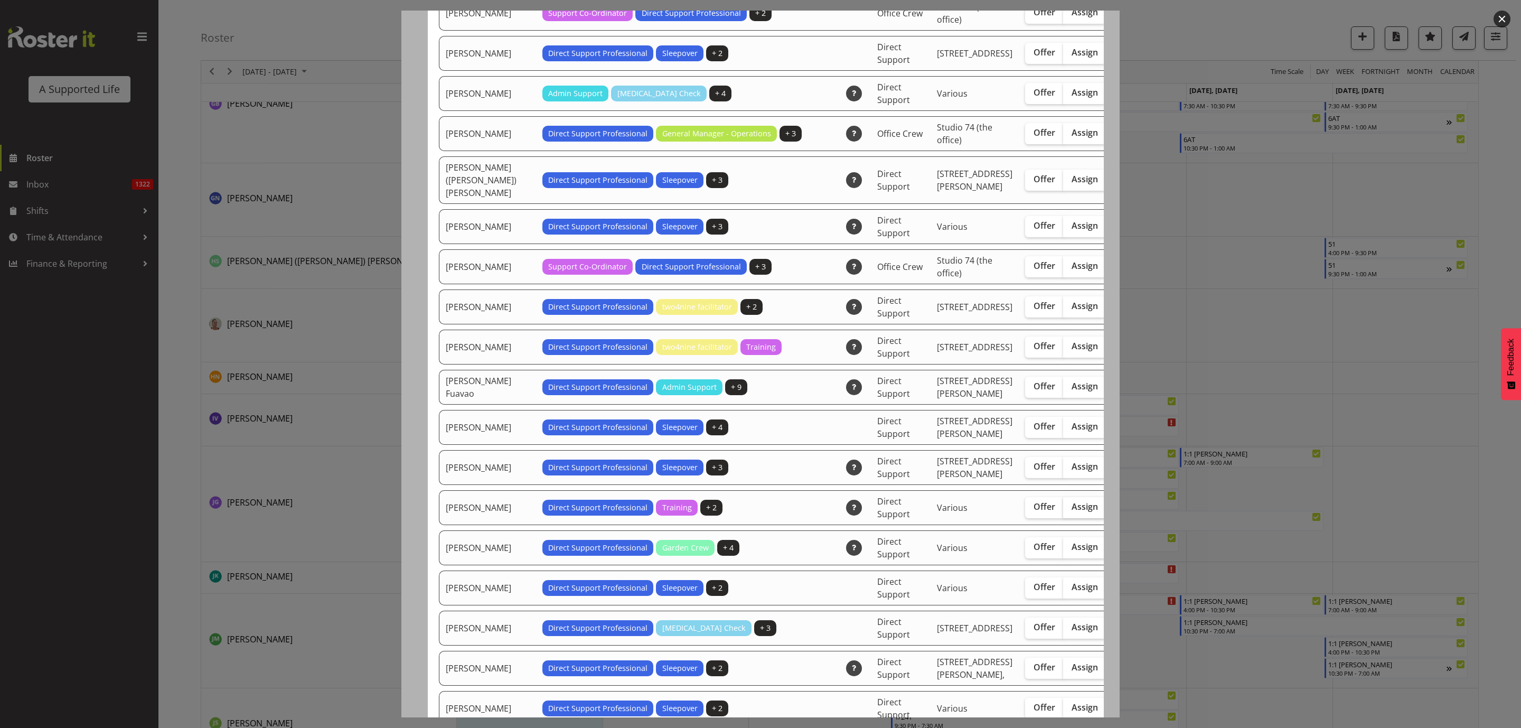
click at [1071, 512] on span "Assign" at bounding box center [1084, 506] width 26 height 11
click at [1063, 510] on input "Assign" at bounding box center [1066, 506] width 7 height 7
checkbox input "true"
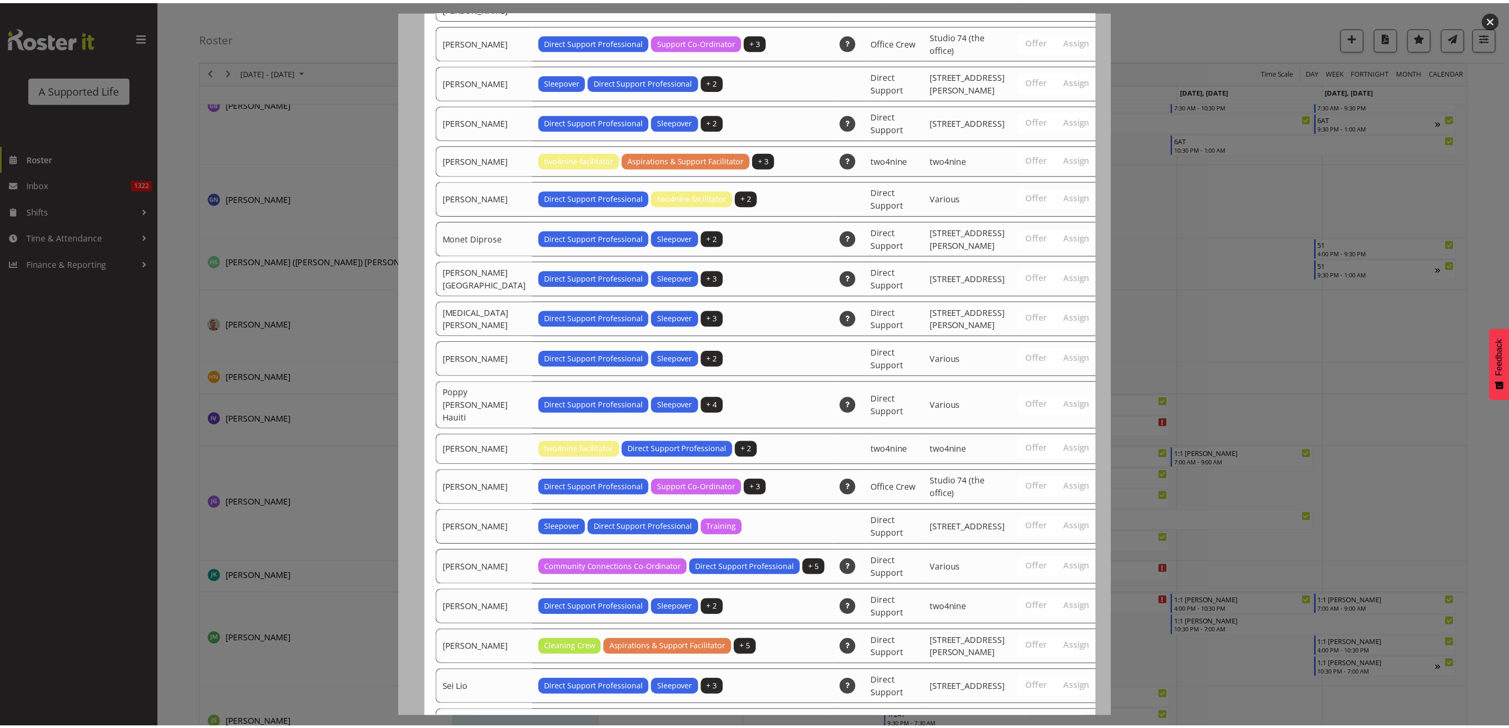
scroll to position [2277, 0]
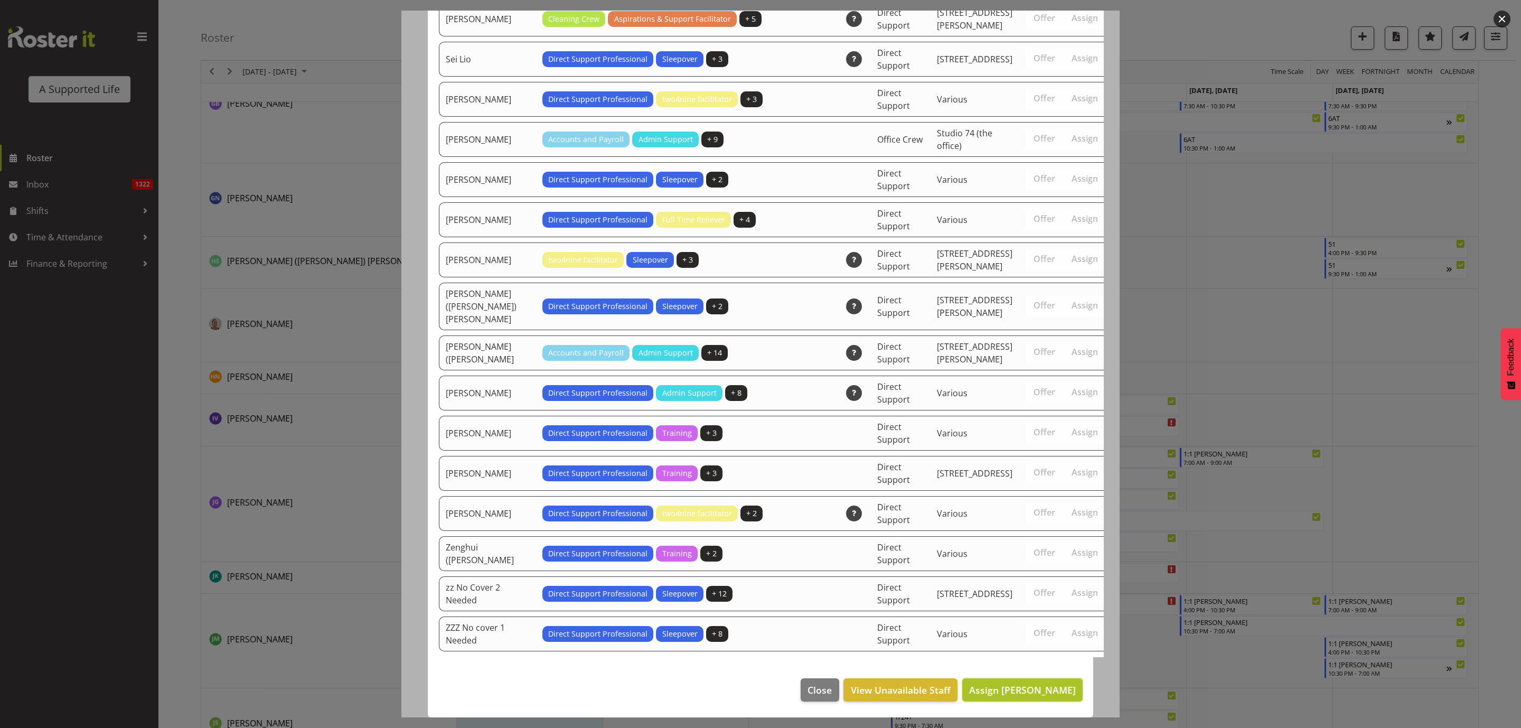
click at [1030, 687] on span "Assign [PERSON_NAME]" at bounding box center [1022, 689] width 107 height 13
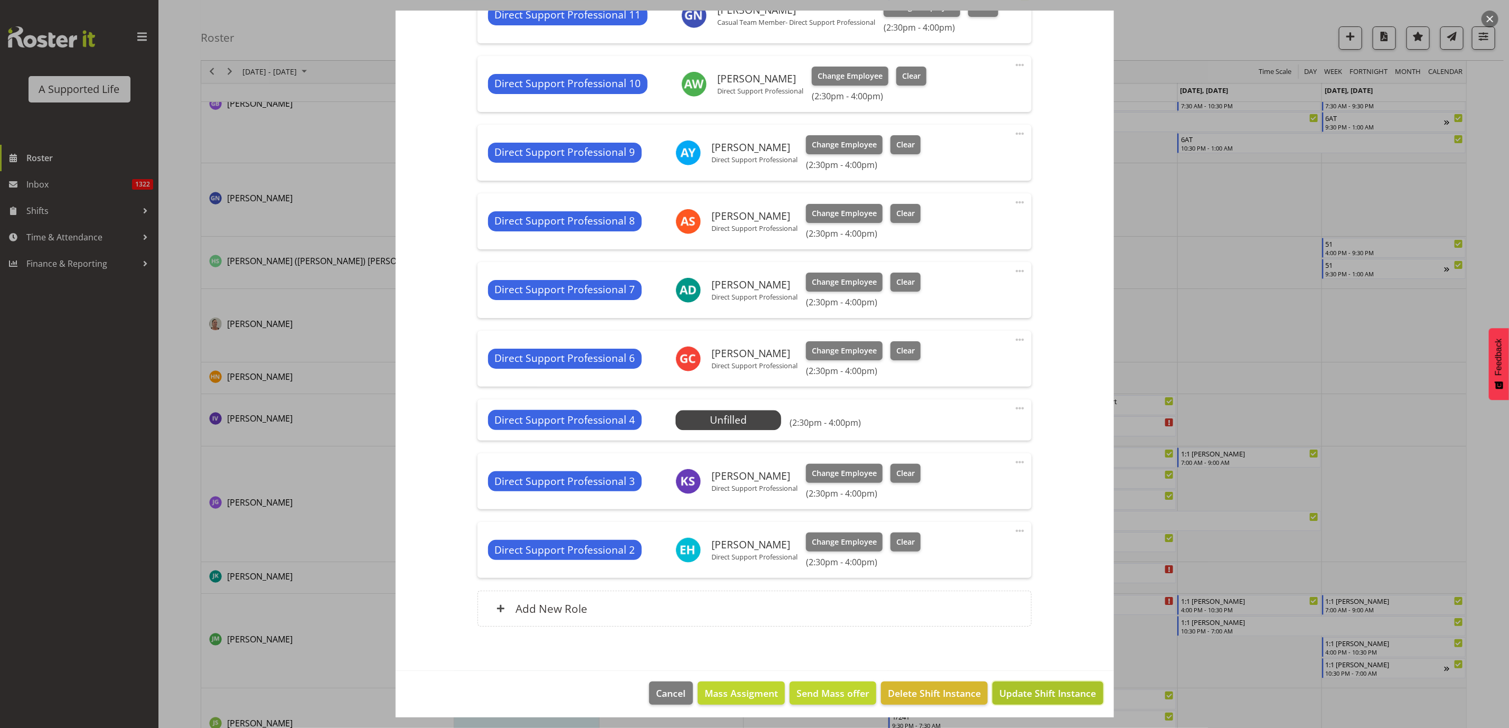
click at [1041, 686] on span "Update Shift Instance" at bounding box center [1047, 693] width 97 height 14
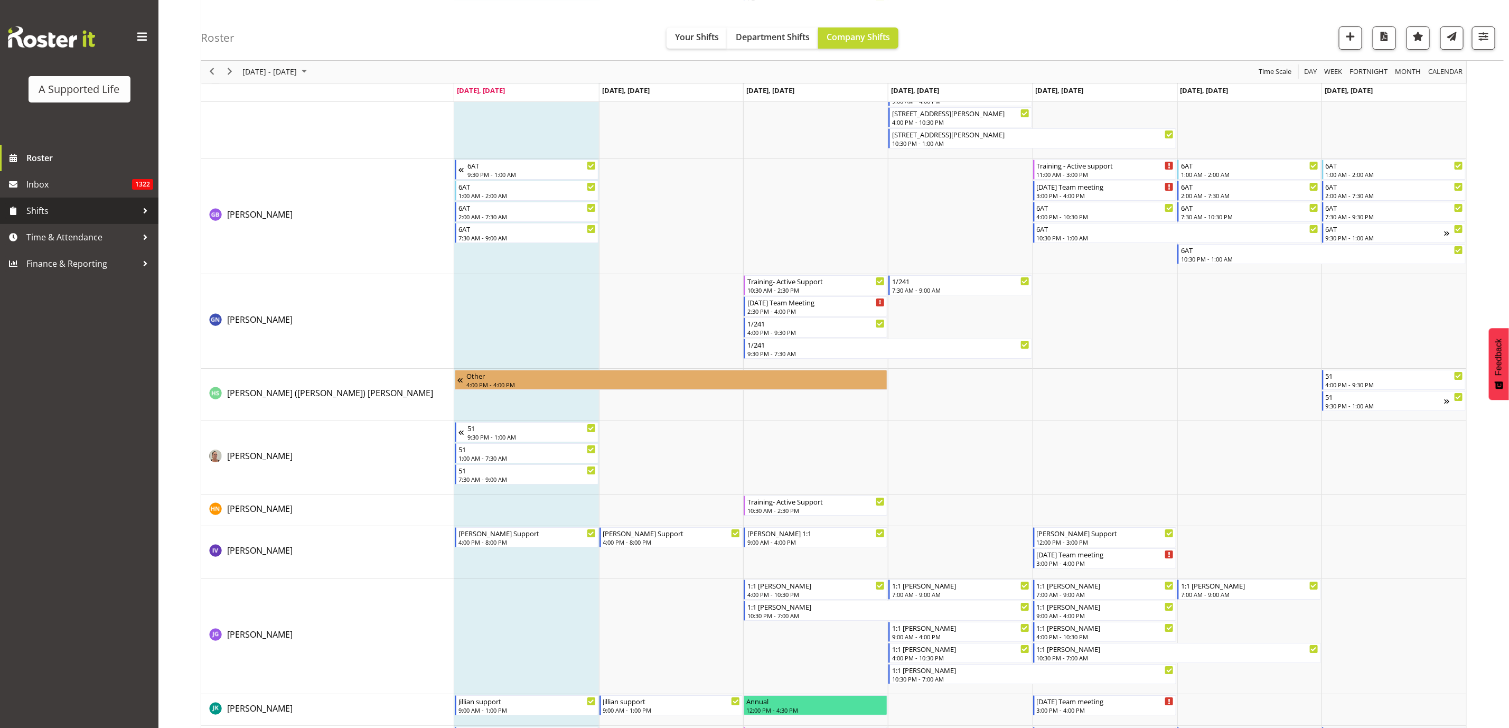
scroll to position [5573, 0]
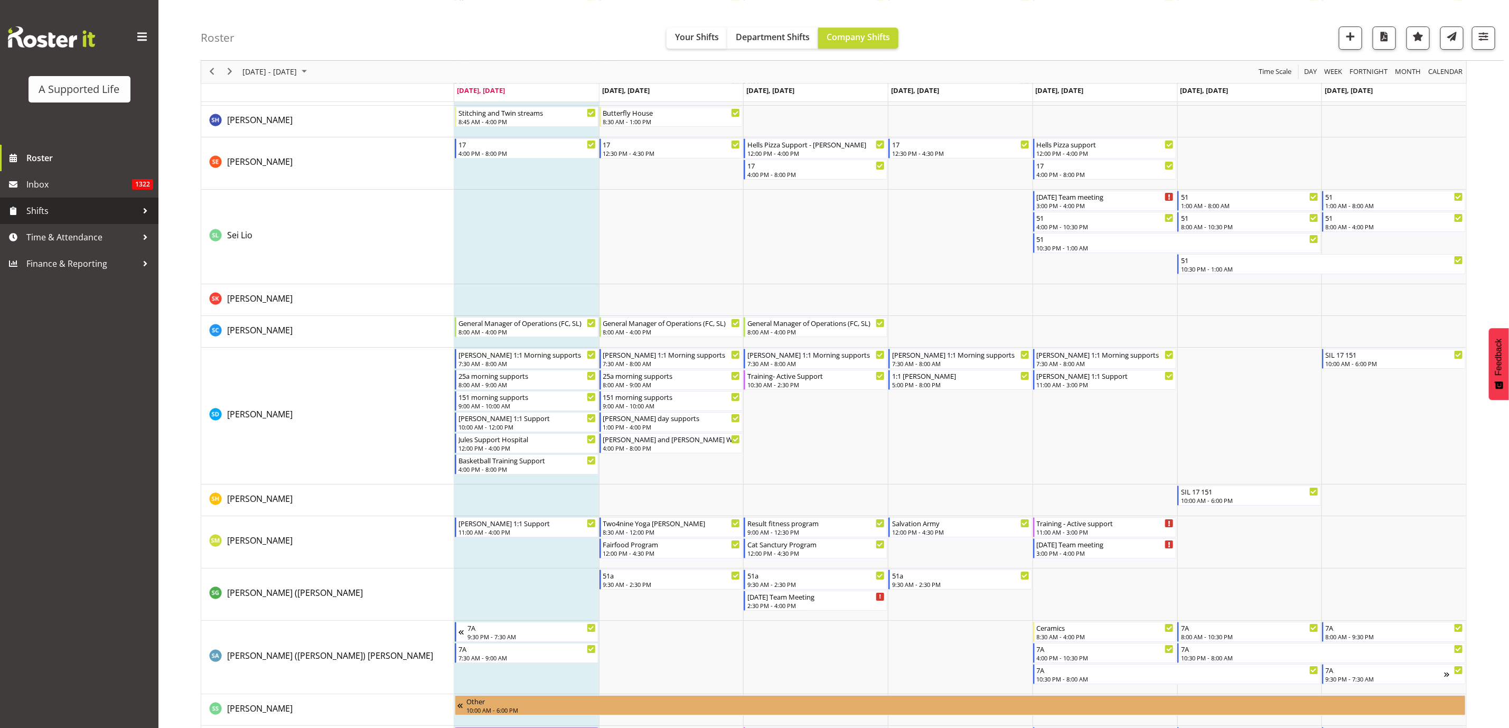
click at [36, 211] on span "Shifts" at bounding box center [81, 211] width 111 height 16
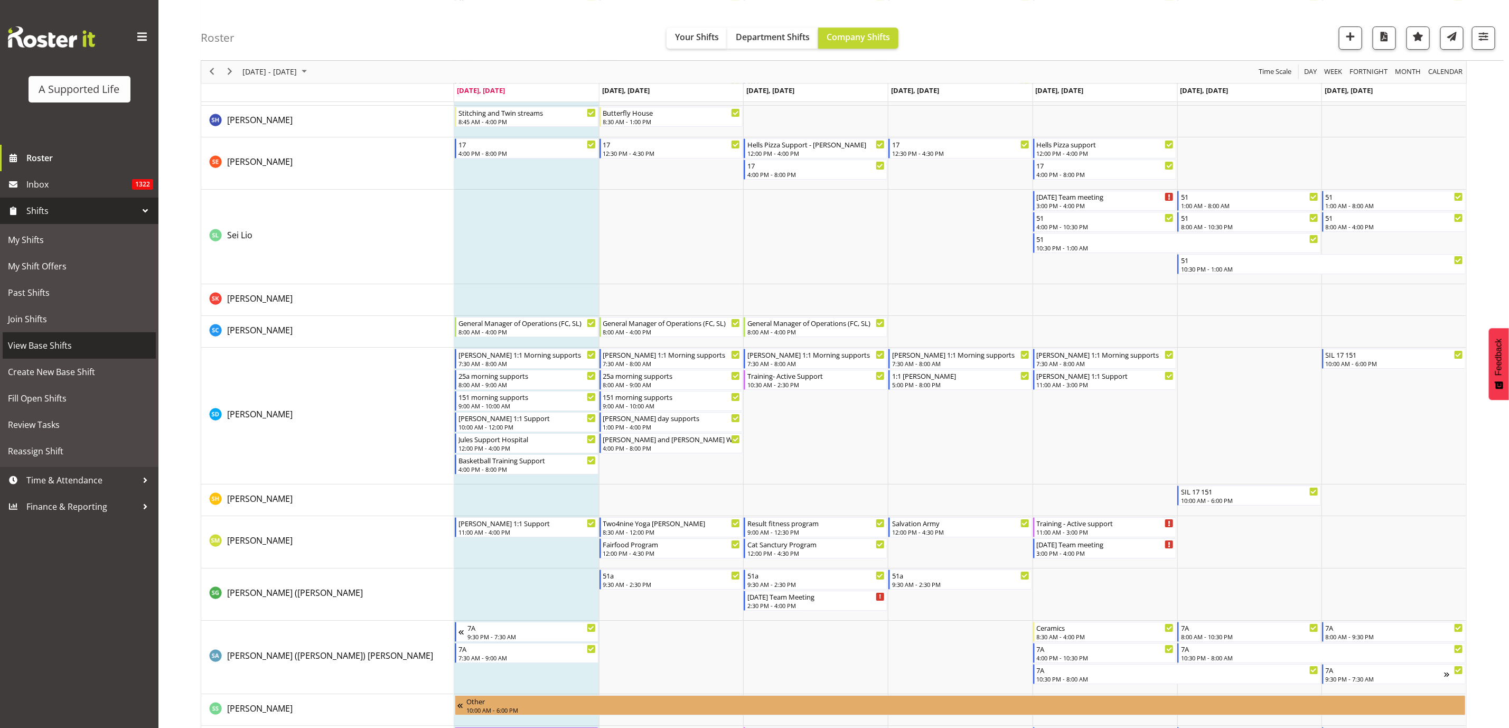
click at [77, 351] on span "View Base Shifts" at bounding box center [79, 345] width 143 height 16
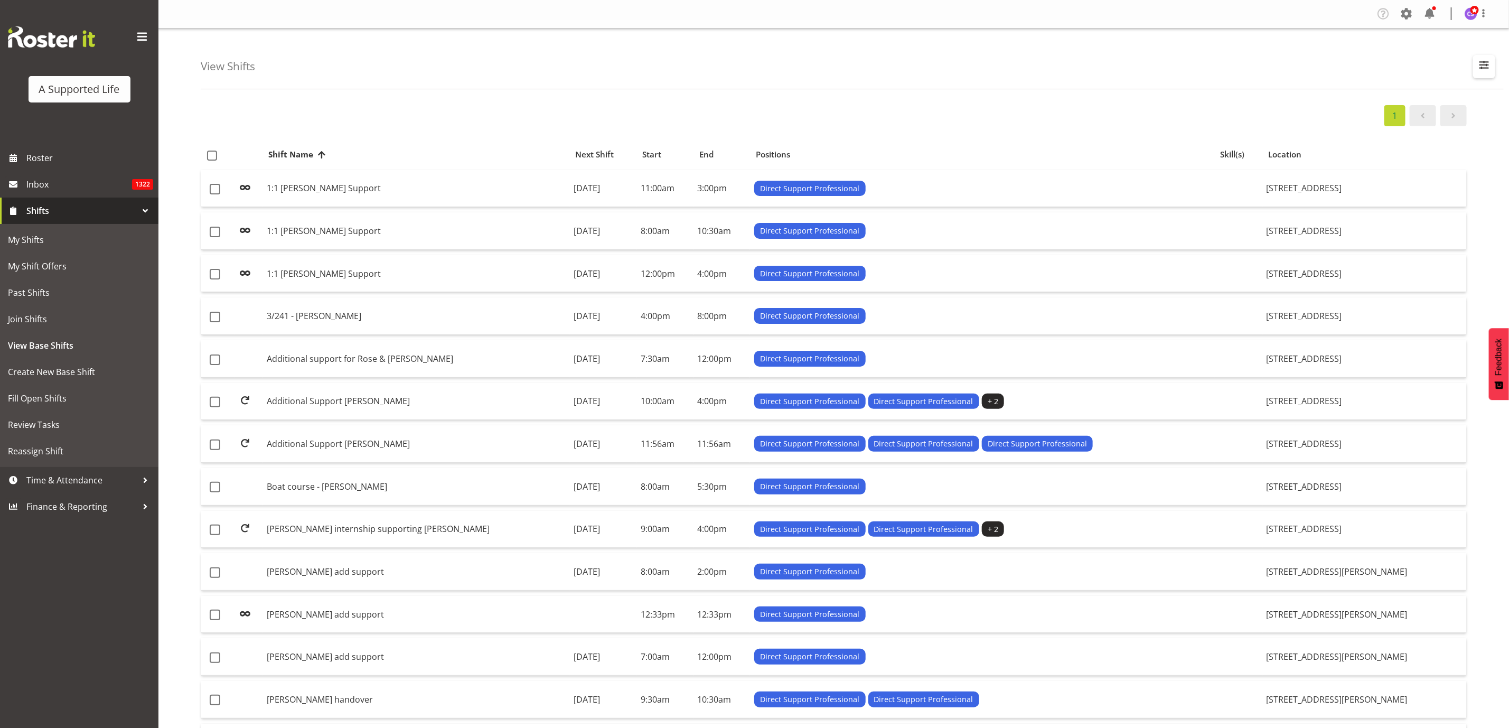
click at [1480, 70] on span "button" at bounding box center [1484, 65] width 14 height 14
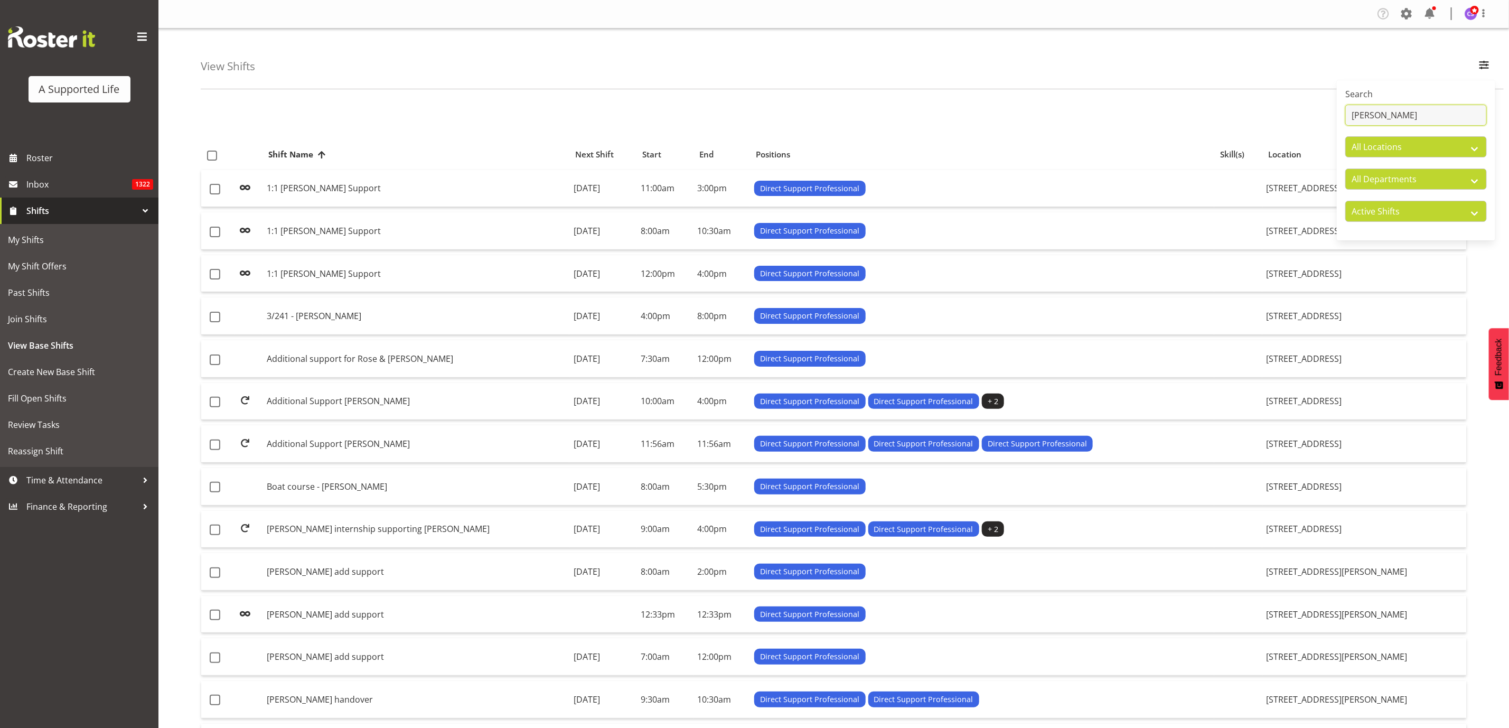
drag, startPoint x: 1392, startPoint y: 114, endPoint x: 1341, endPoint y: 116, distance: 51.8
click at [1341, 116] on div "Search [PERSON_NAME] All Locations All Departments Direct Support Office Crew O…" at bounding box center [1415, 160] width 158 height 152
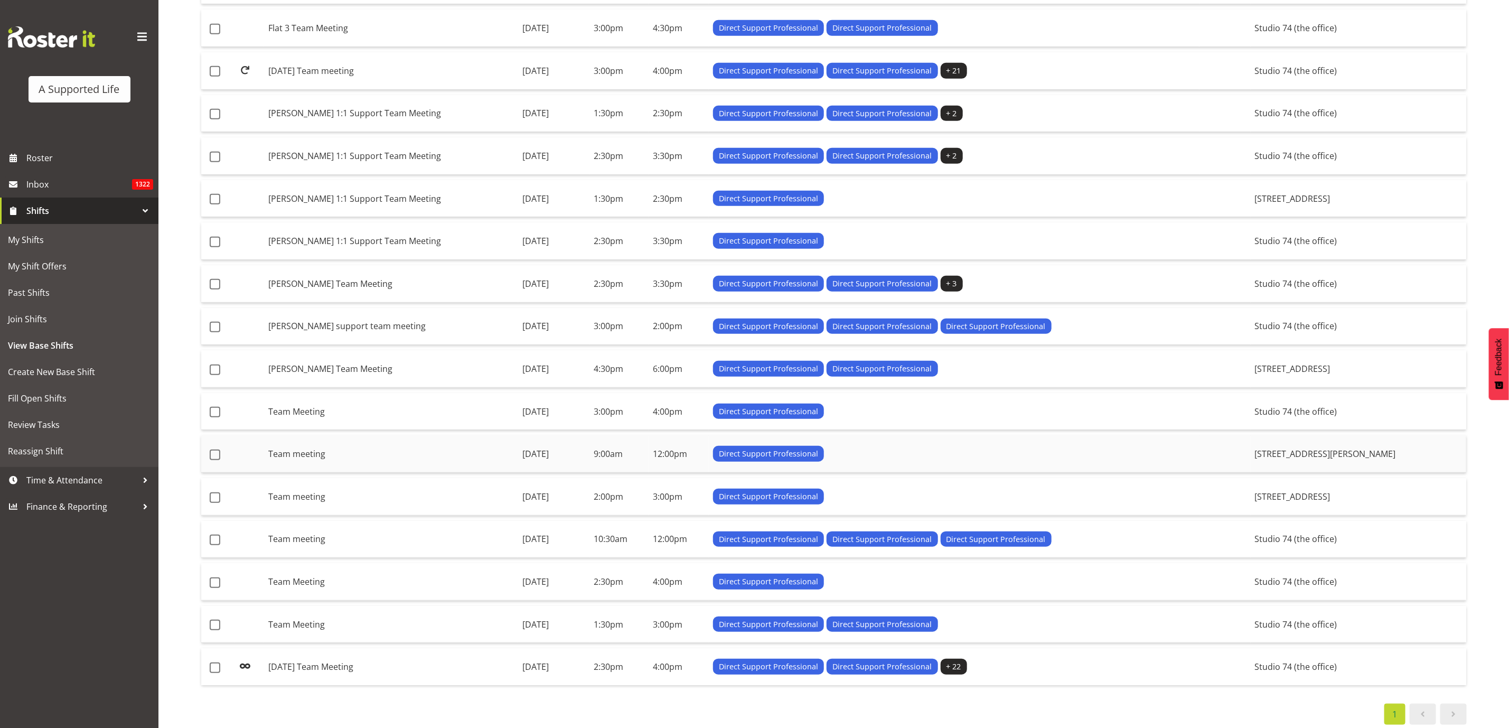
scroll to position [427, 0]
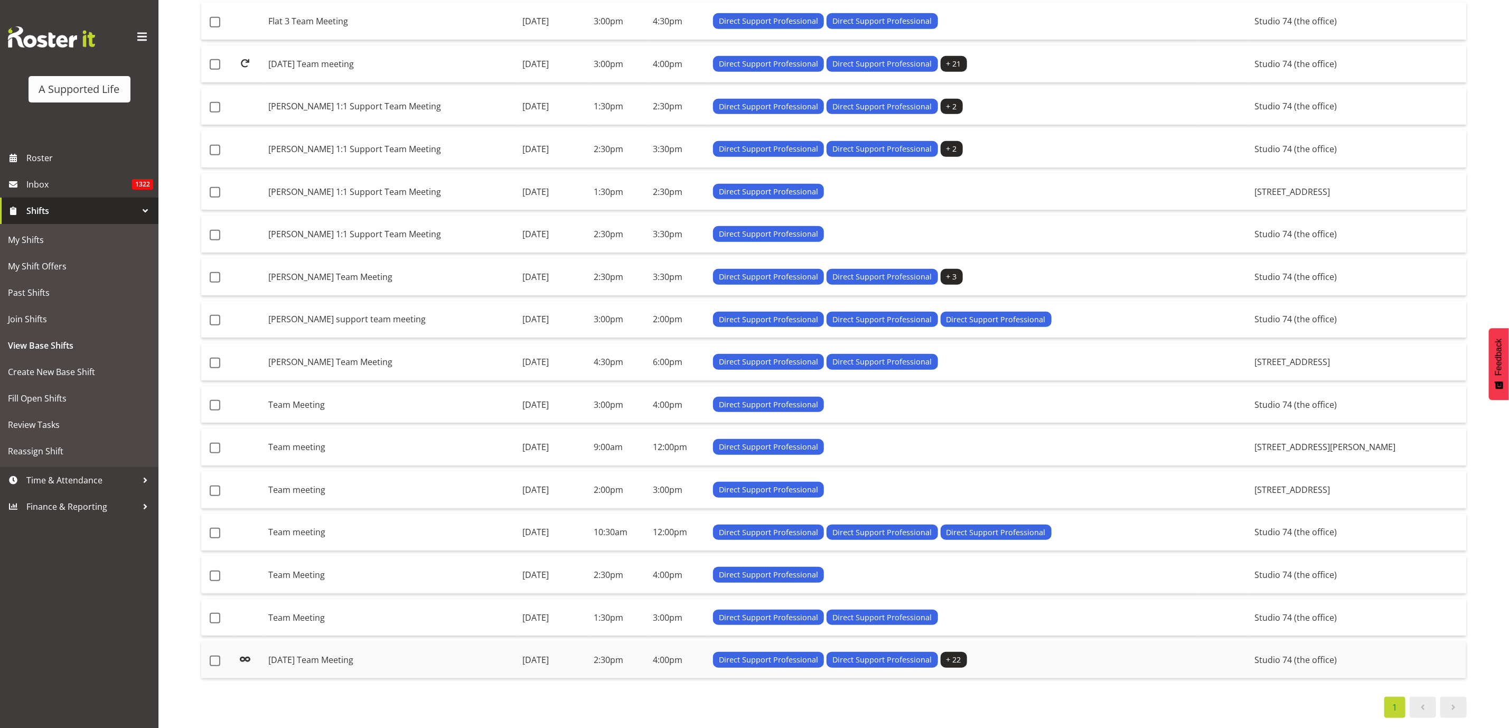
type input "Team meeting"
click at [389, 651] on td "[DATE] Team Meeting" at bounding box center [391, 659] width 254 height 37
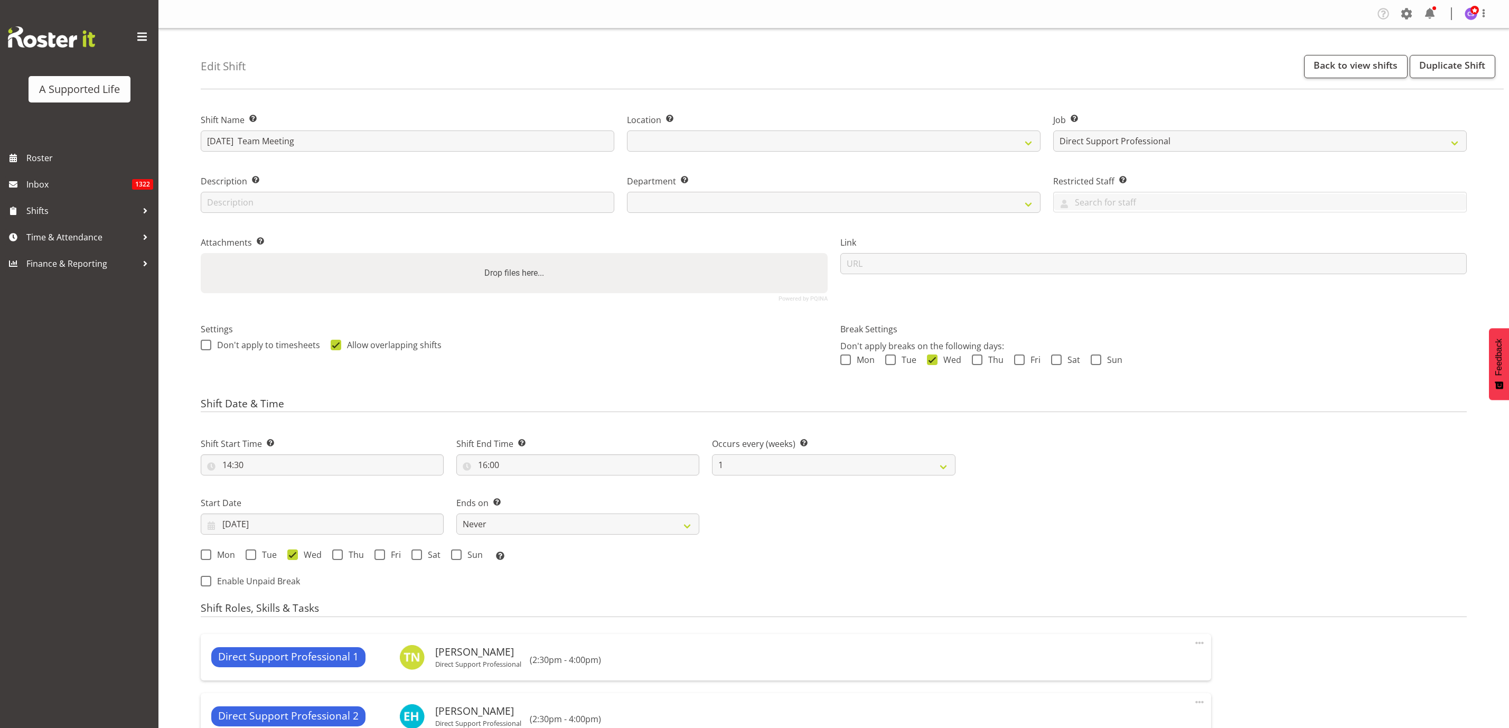
select select "4112"
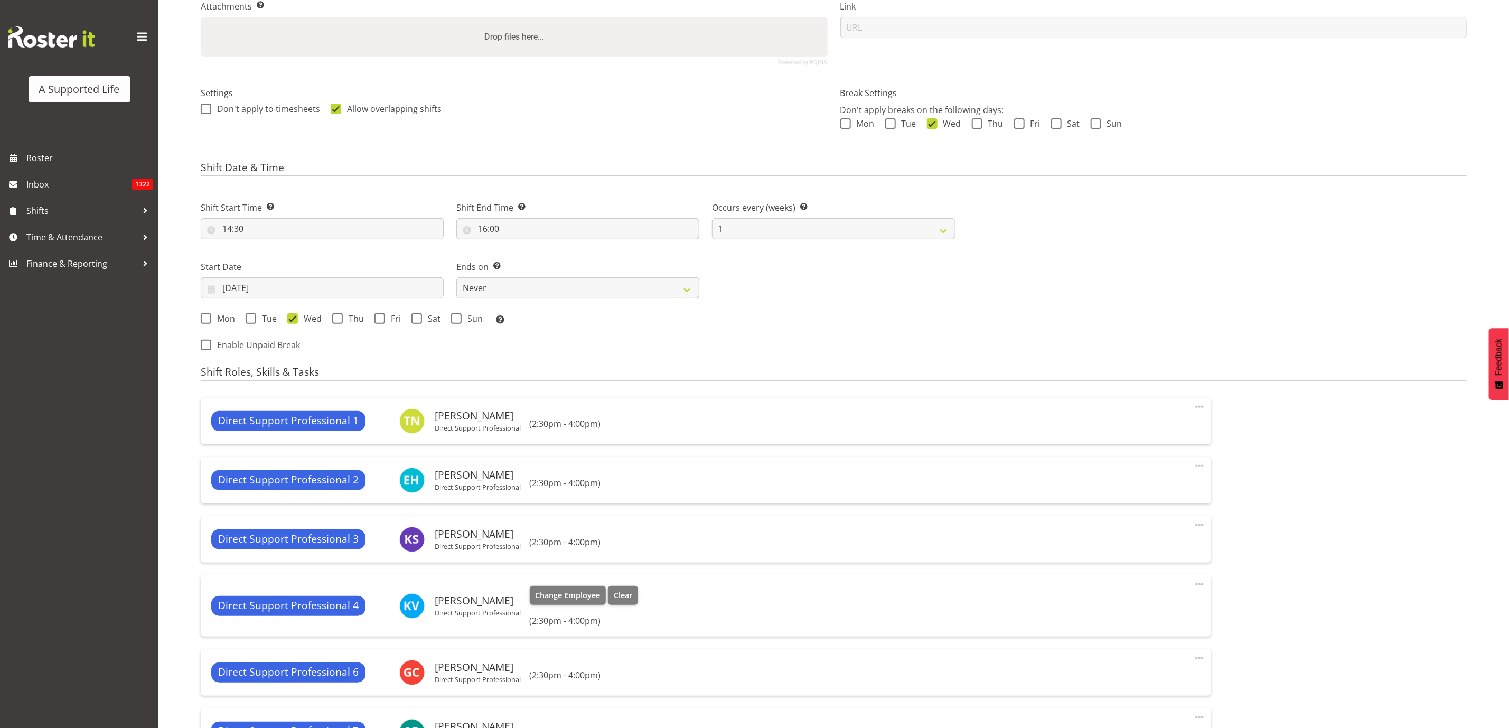
scroll to position [238, 0]
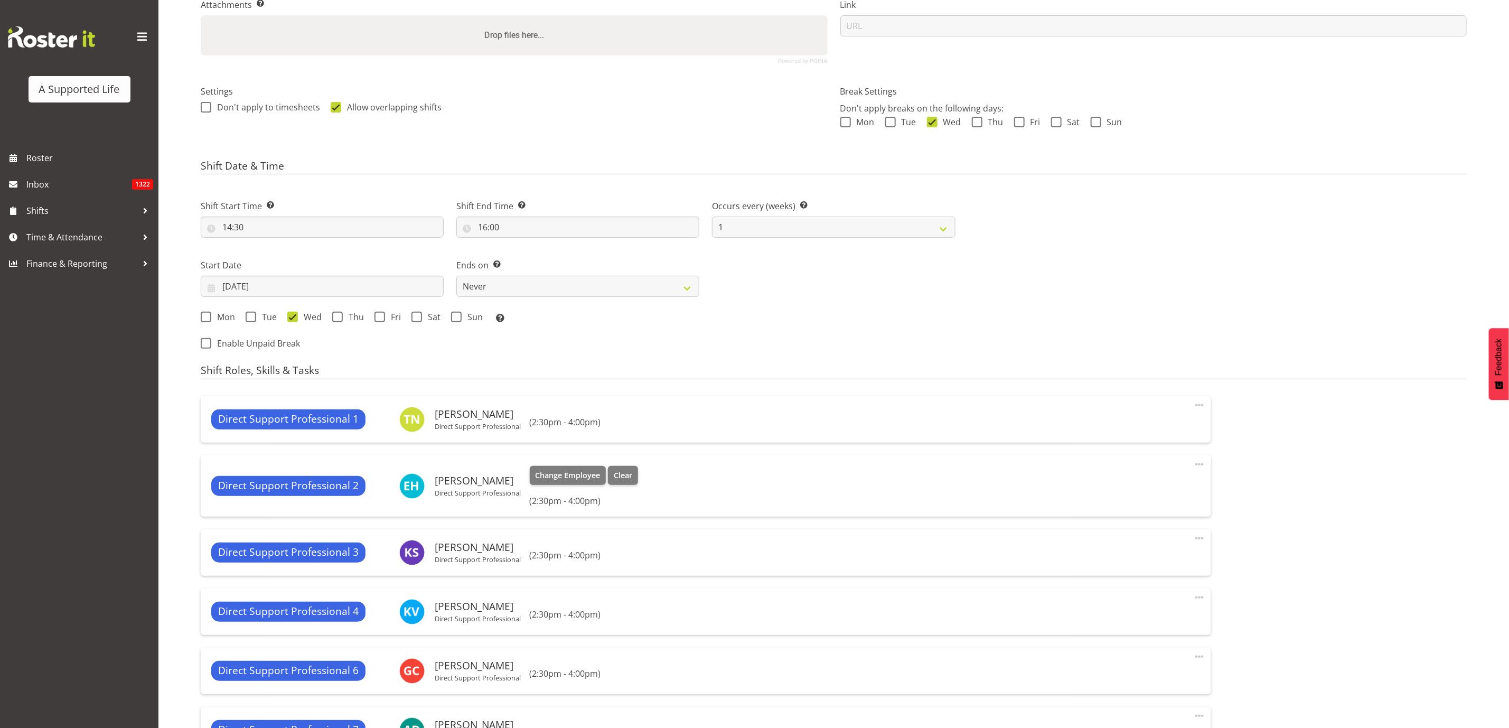
select select
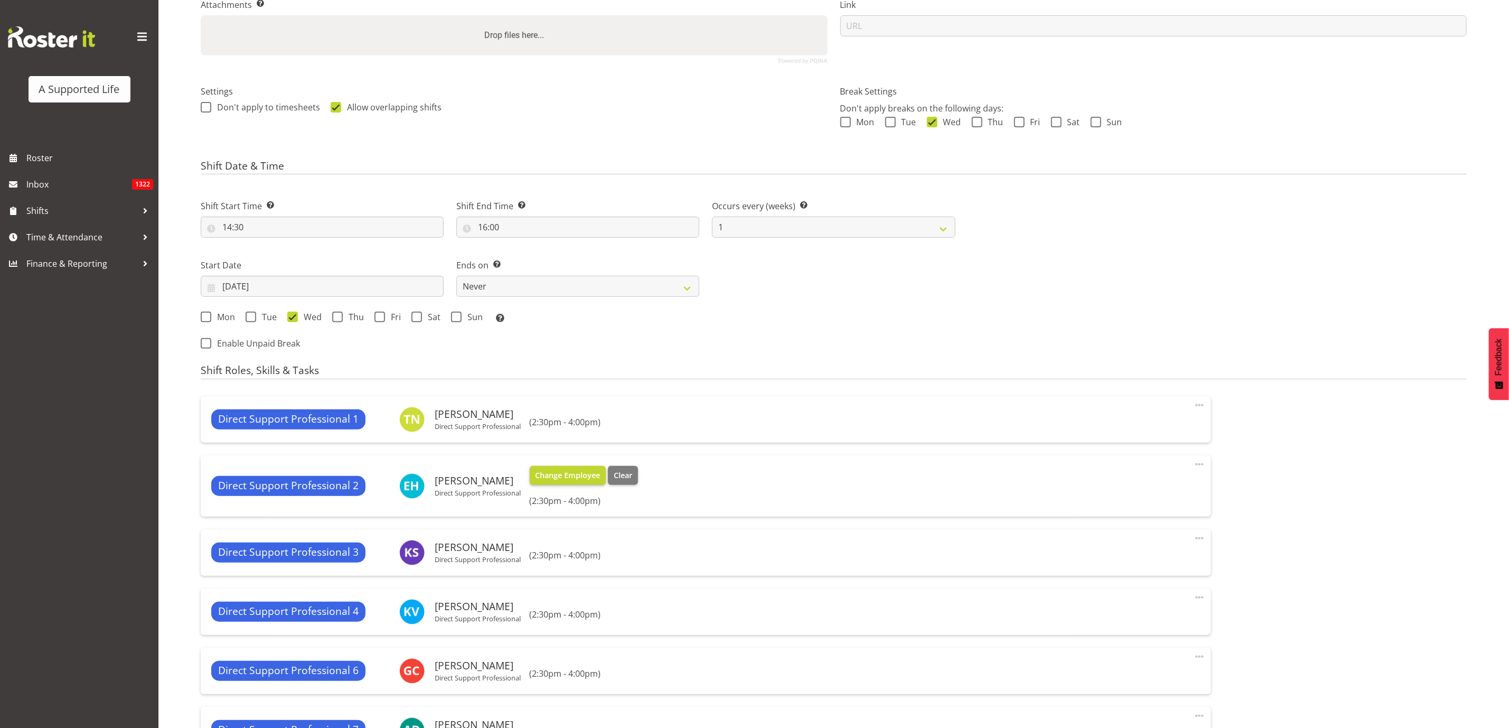
select select
click at [620, 464] on div "Direct Support Professional 2 [PERSON_NAME] Direct Support Professional Change …" at bounding box center [706, 485] width 1010 height 61
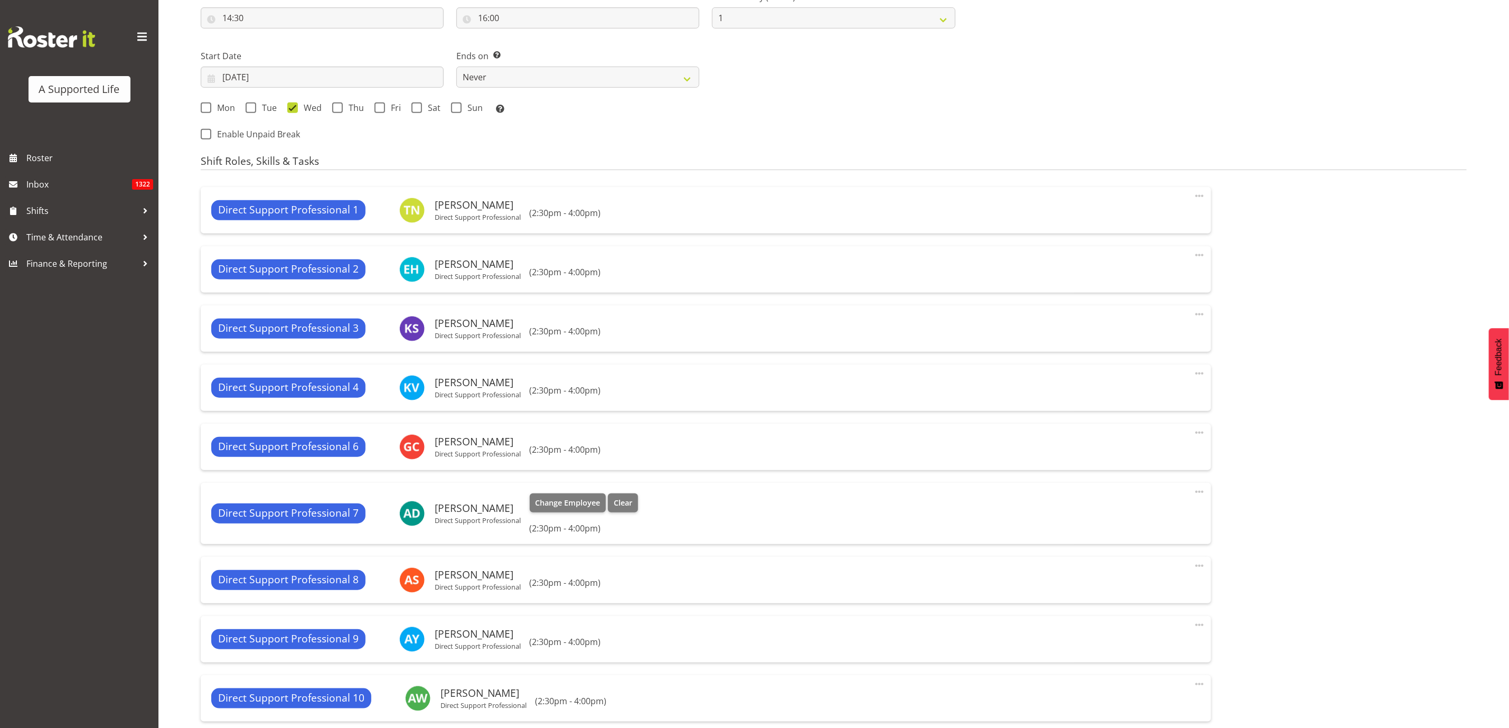
scroll to position [475, 0]
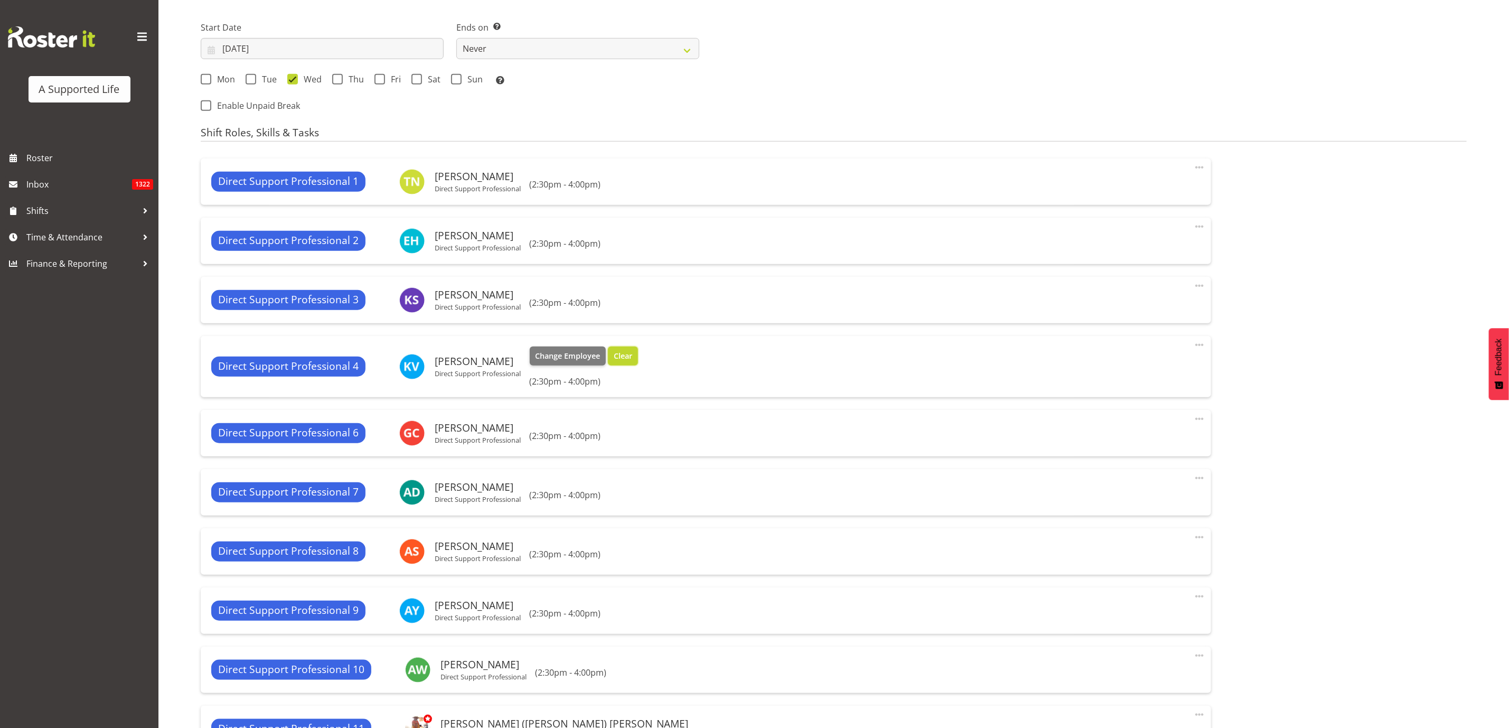
click at [620, 356] on span "Clear" at bounding box center [623, 356] width 18 height 12
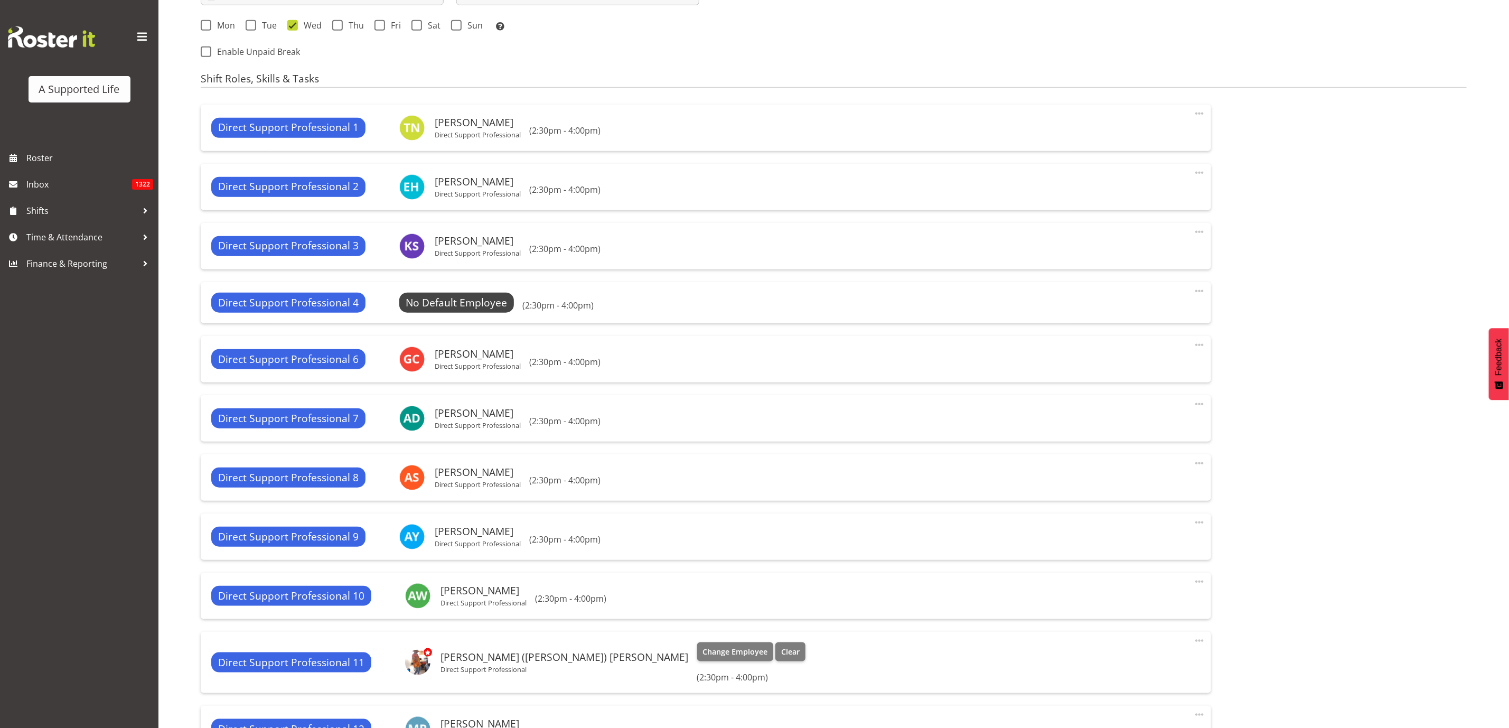
scroll to position [554, 0]
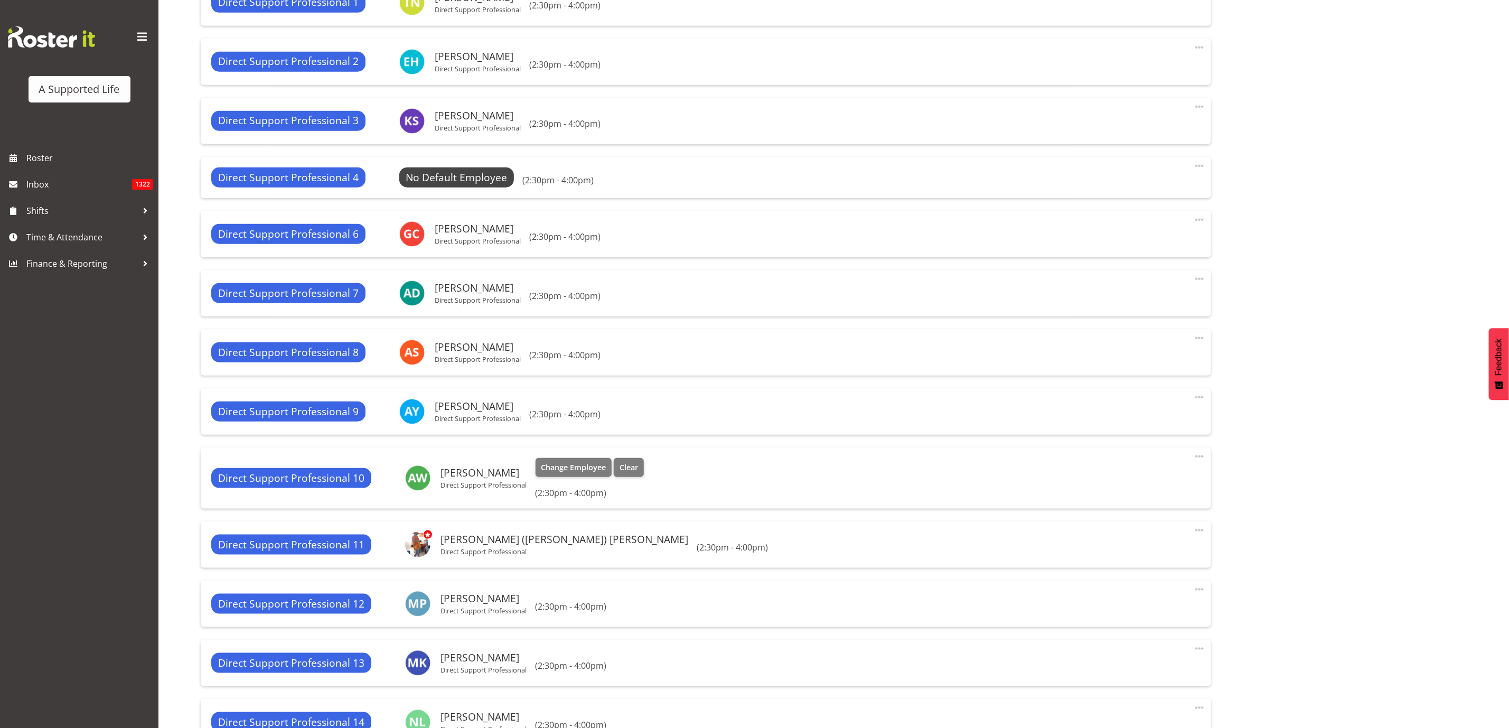
select select "490"
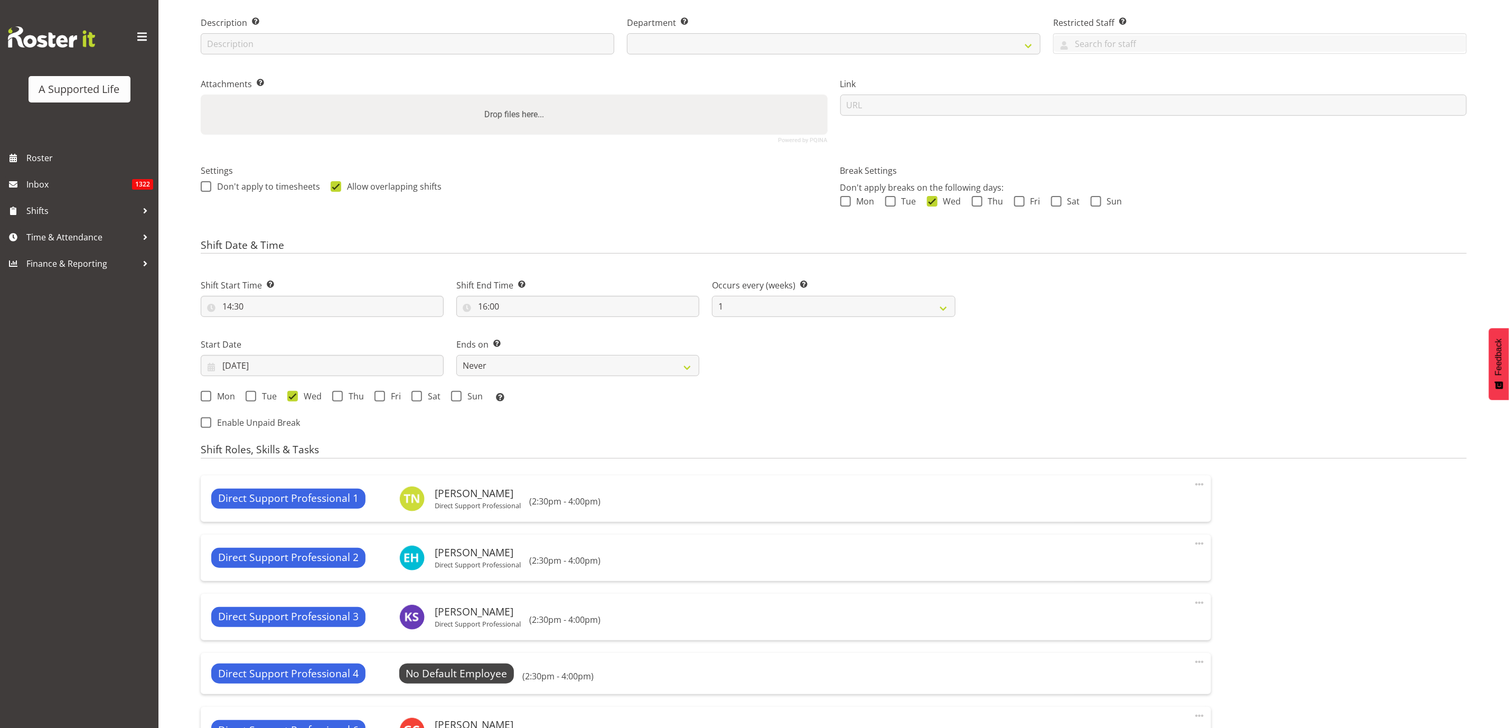
scroll to position [26, 0]
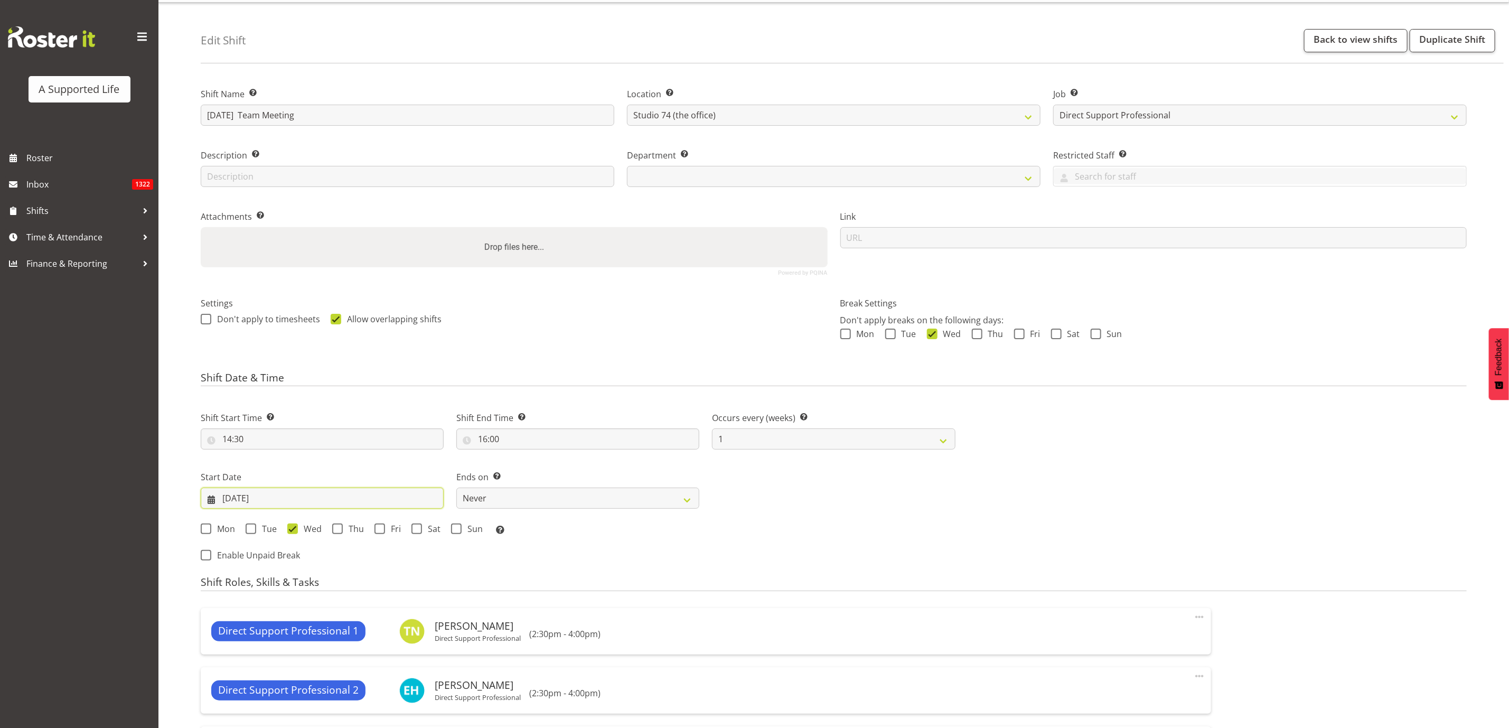
click at [271, 501] on input "[DATE]" at bounding box center [322, 497] width 243 height 21
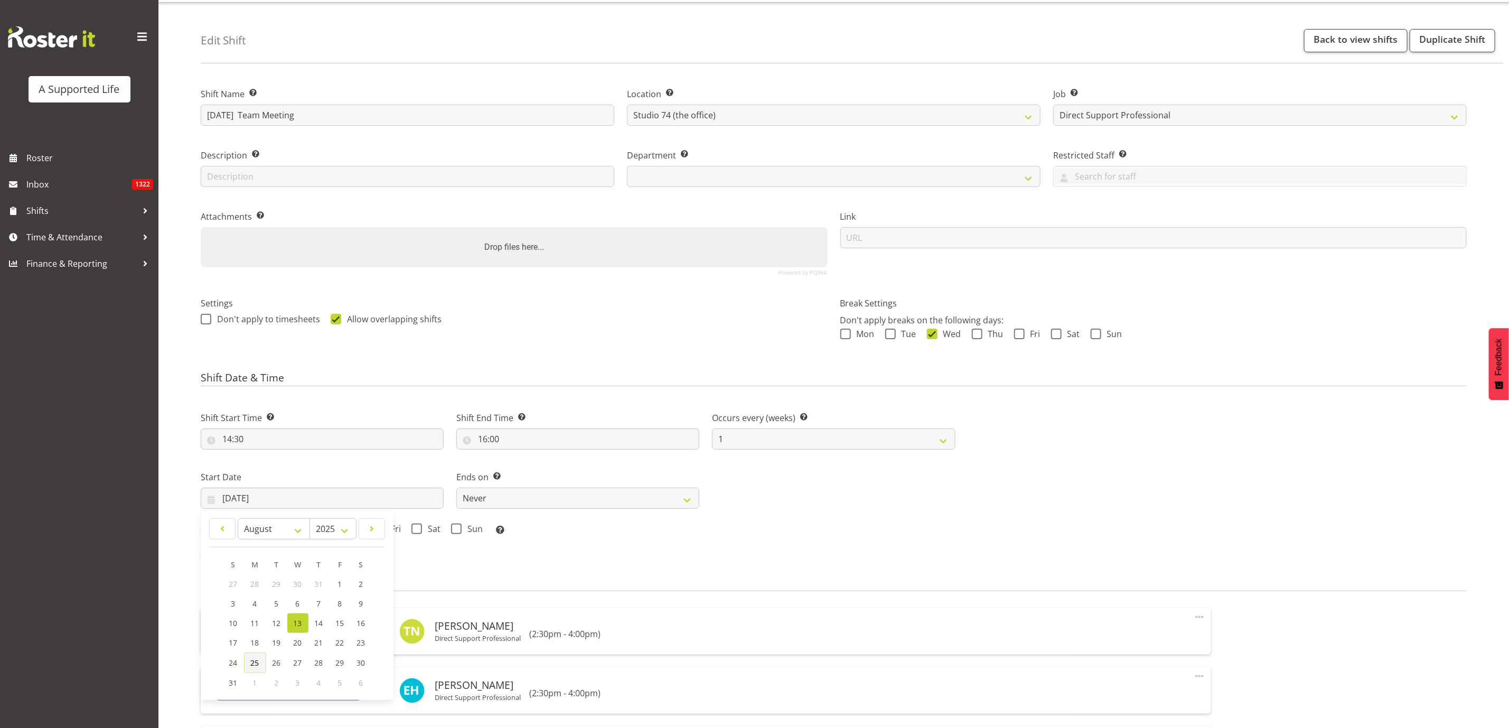
click at [258, 664] on span "25" at bounding box center [255, 662] width 8 height 10
type input "[DATE]"
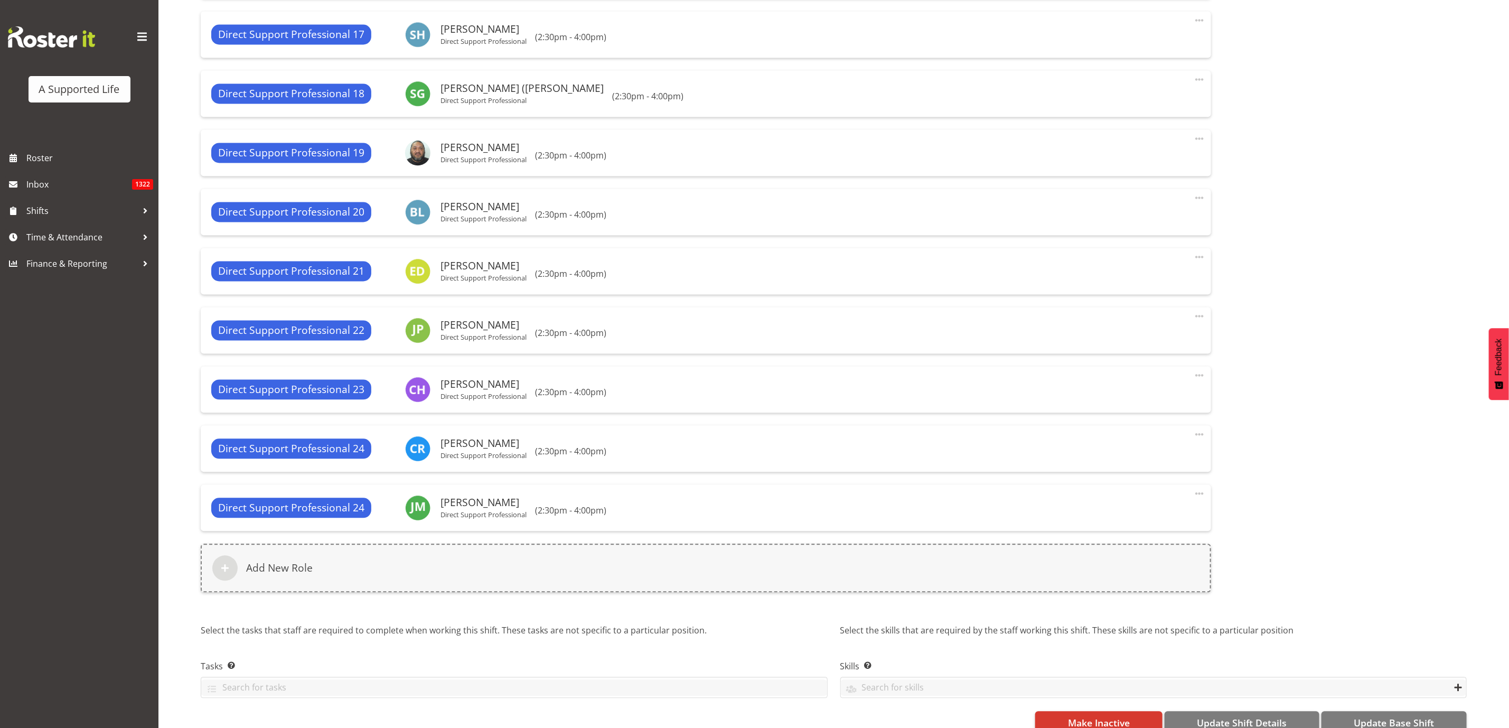
scroll to position [1531, 0]
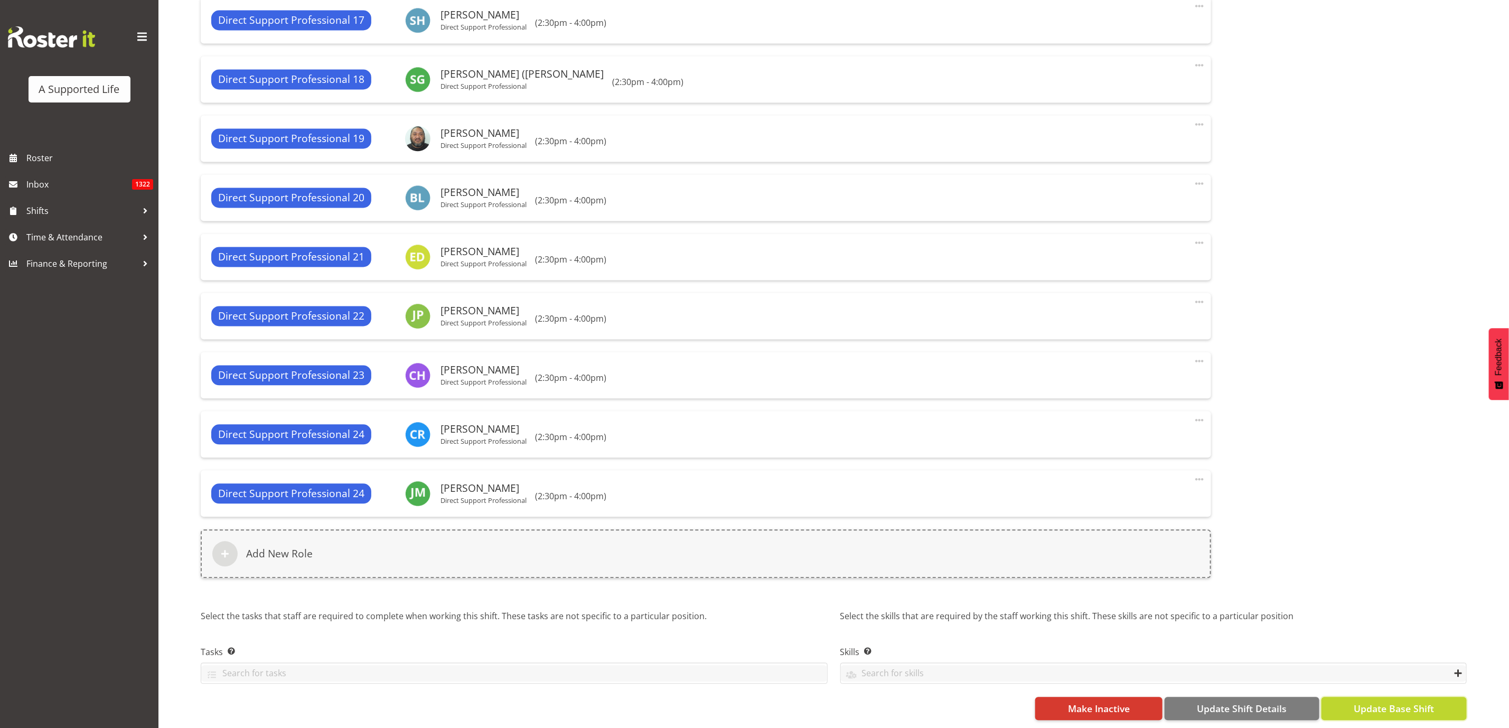
click at [1374, 701] on span "Update Base Shift" at bounding box center [1393, 708] width 80 height 14
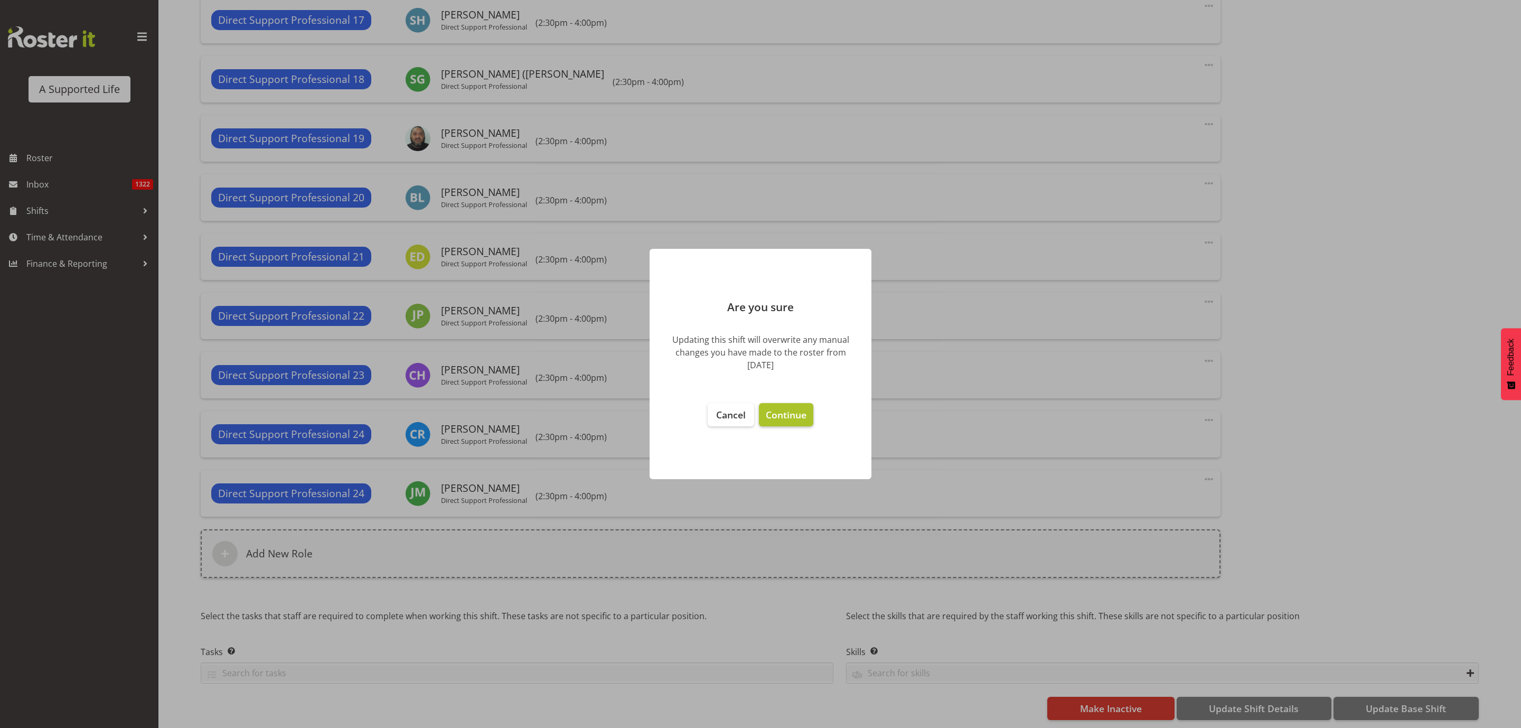
click at [784, 420] on button "Continue" at bounding box center [786, 414] width 54 height 23
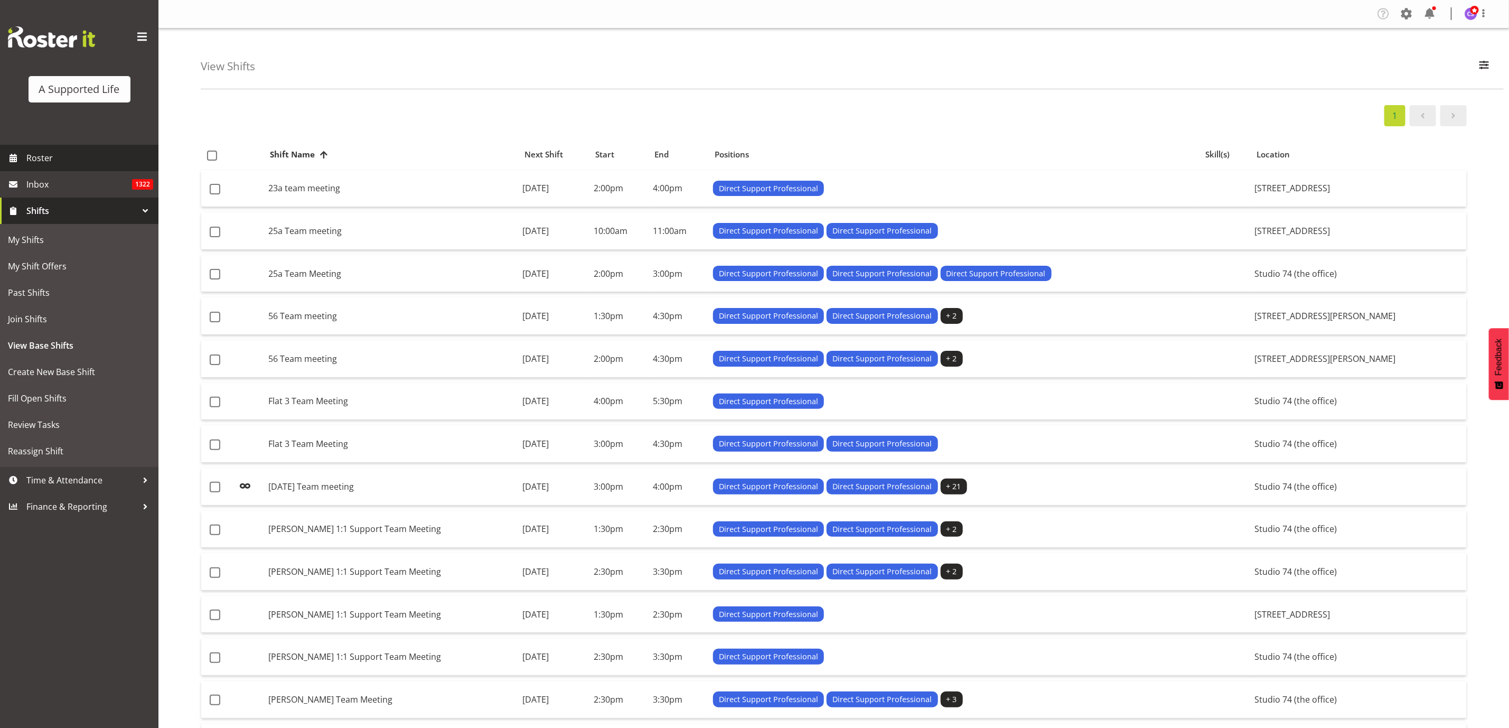
click at [51, 158] on span "Roster" at bounding box center [89, 158] width 127 height 16
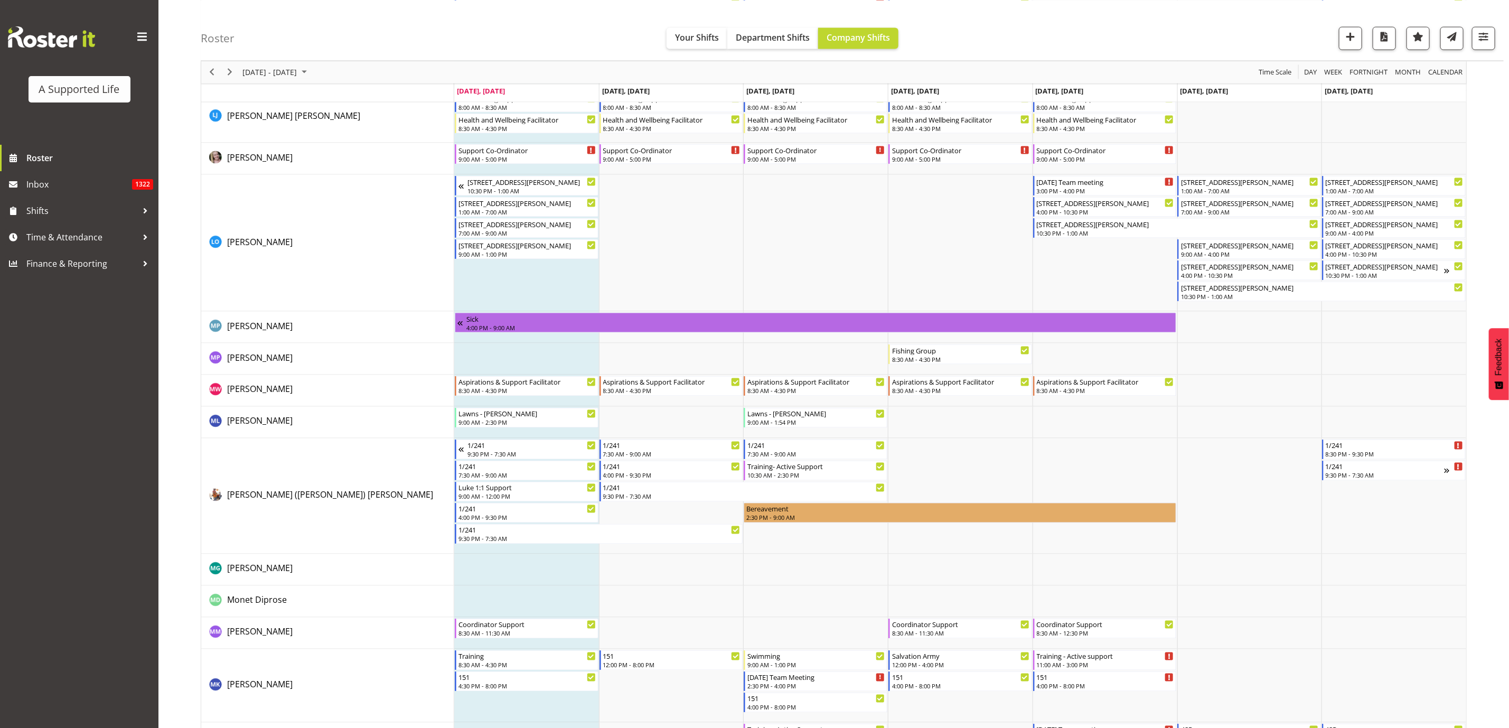
scroll to position [4356, 0]
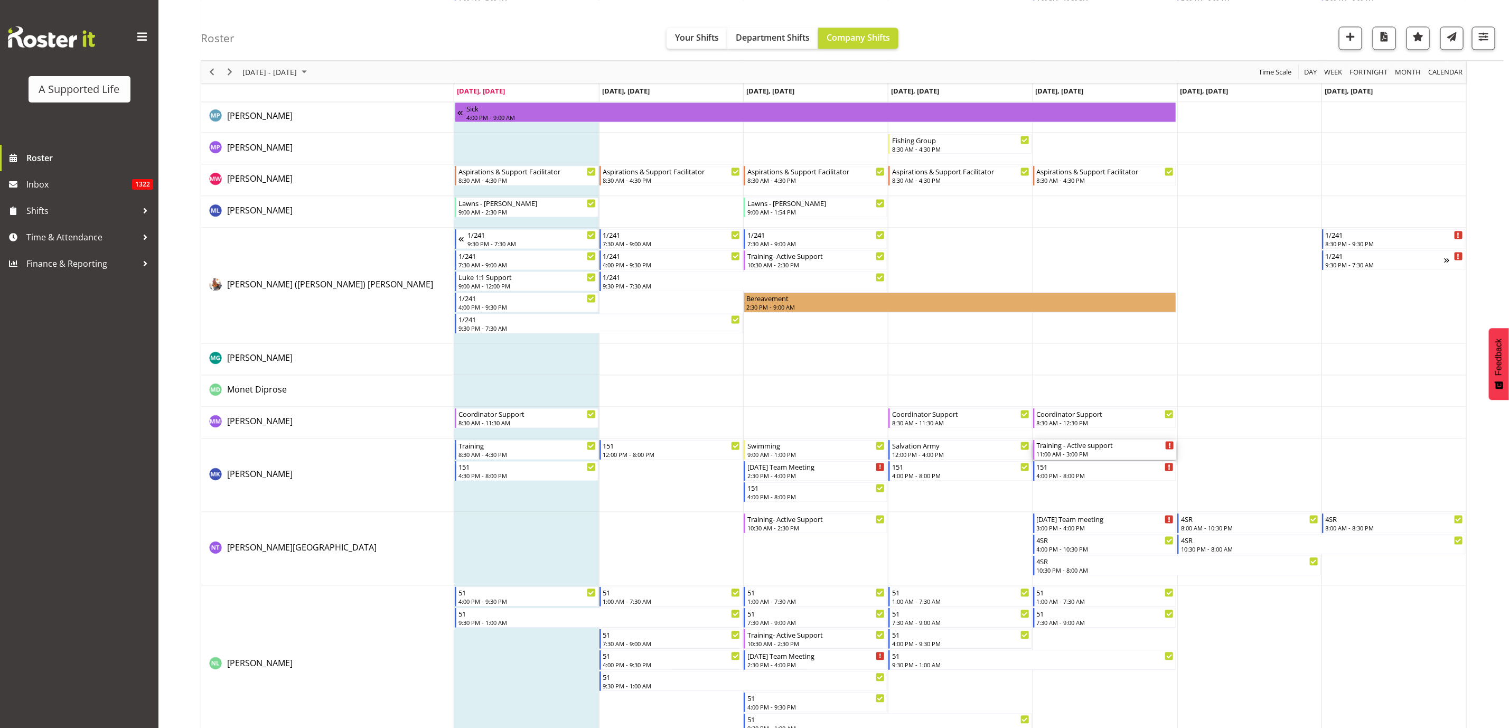
click at [1107, 452] on div "11:00 AM - 3:00 PM" at bounding box center [1106, 454] width 138 height 8
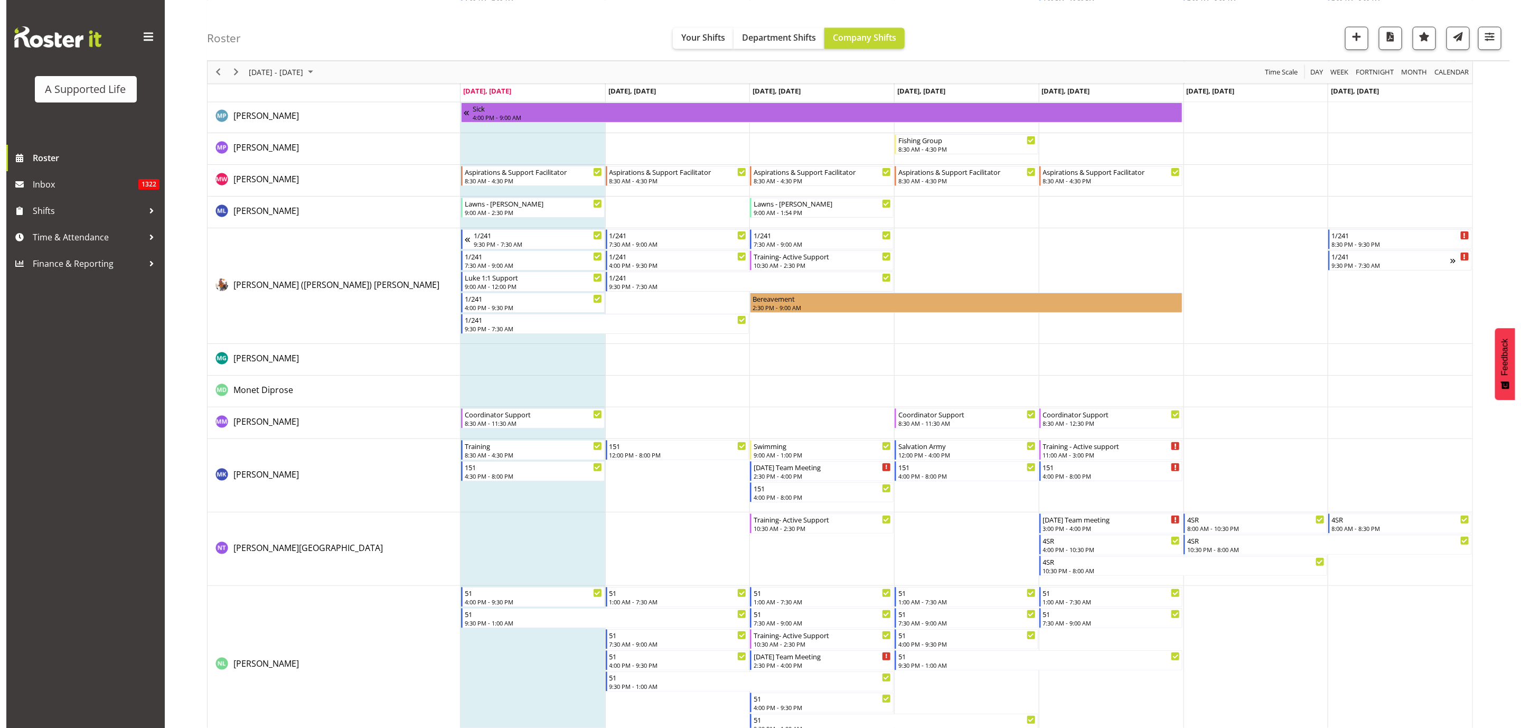
scroll to position [5551, 0]
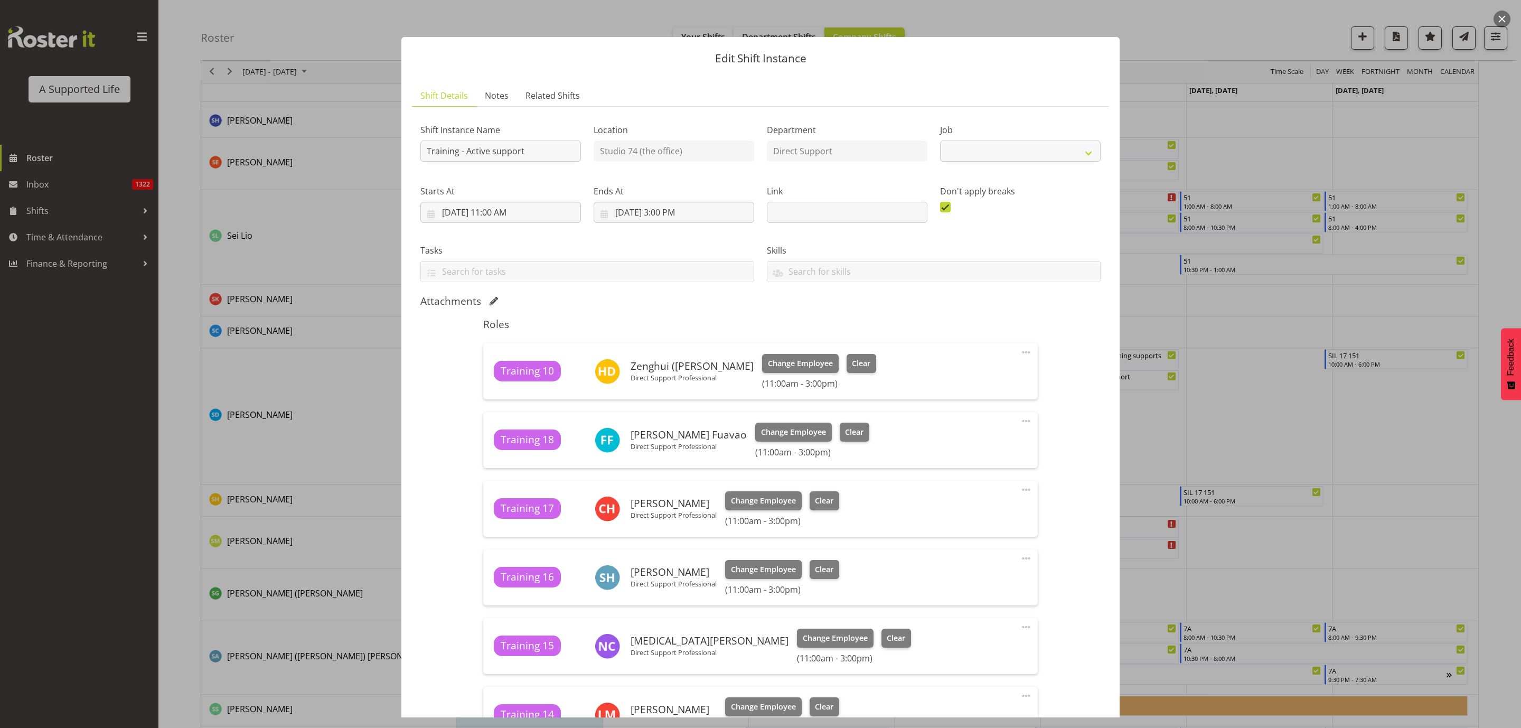
select select "4112"
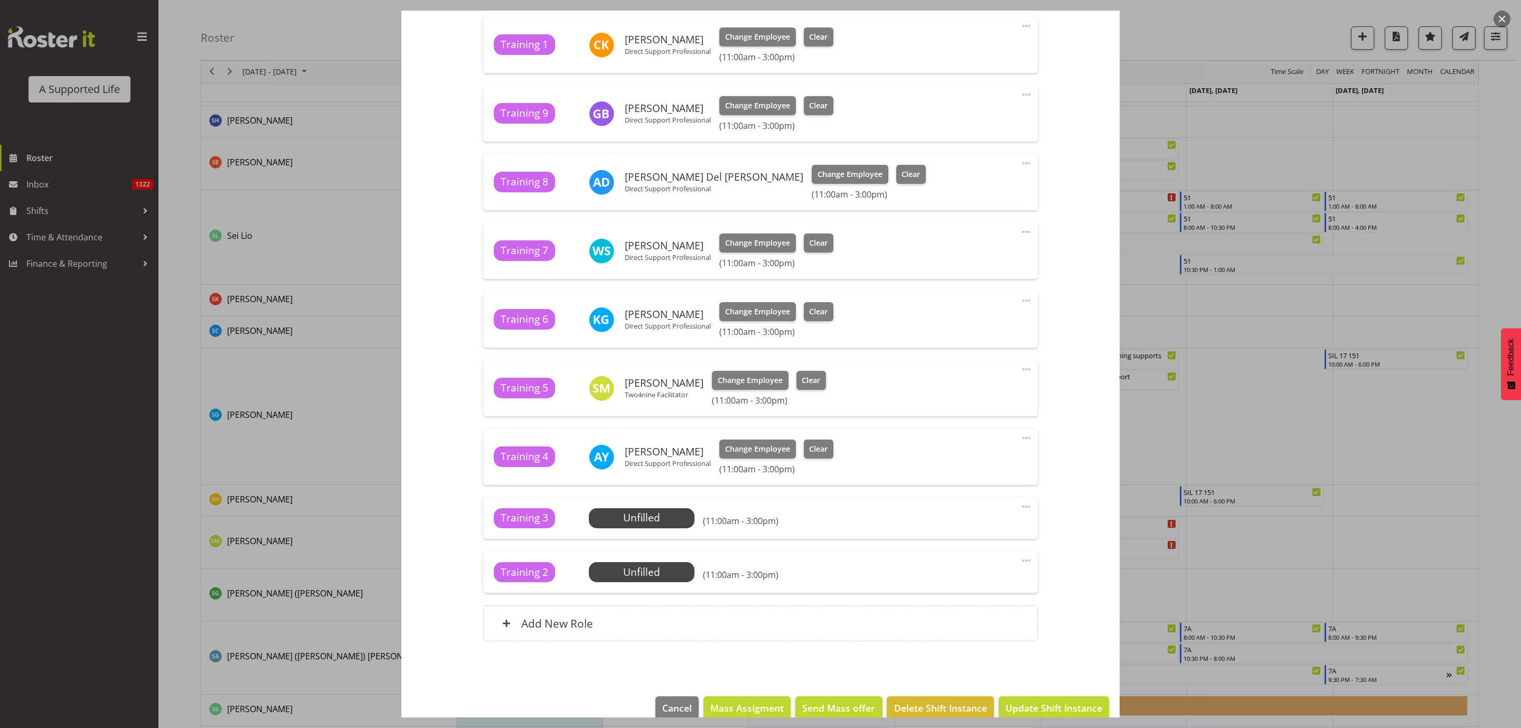
scroll to position [950, 0]
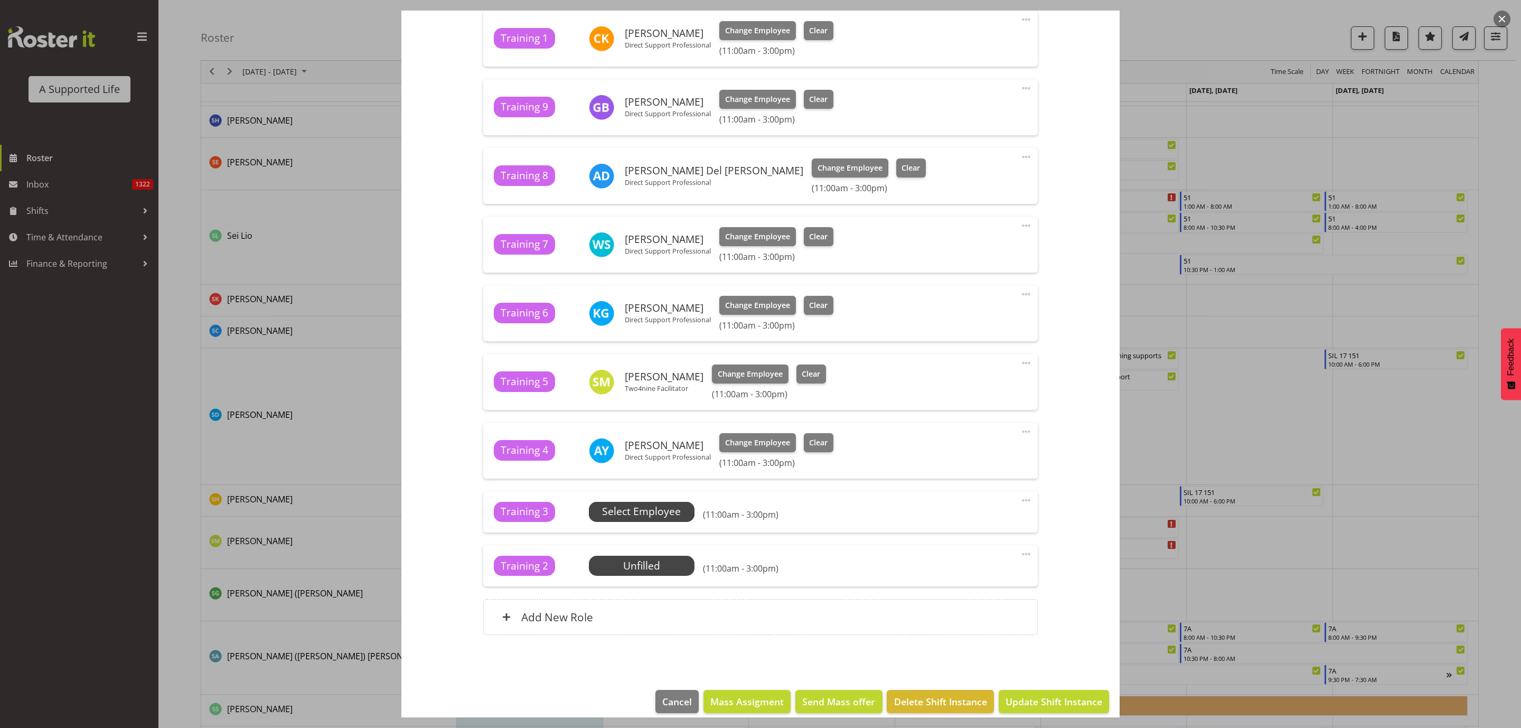
click at [648, 507] on span "Select Employee" at bounding box center [641, 511] width 79 height 15
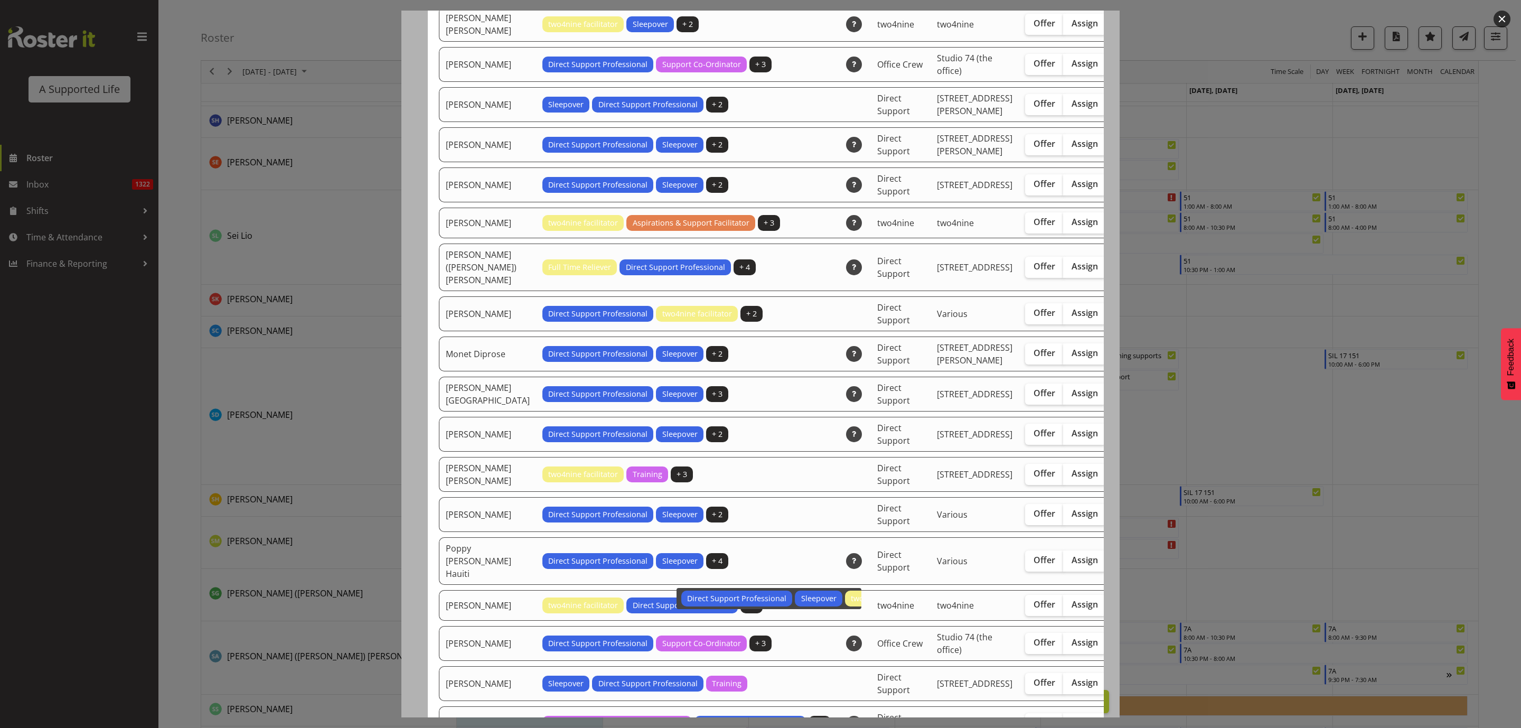
scroll to position [1742, 0]
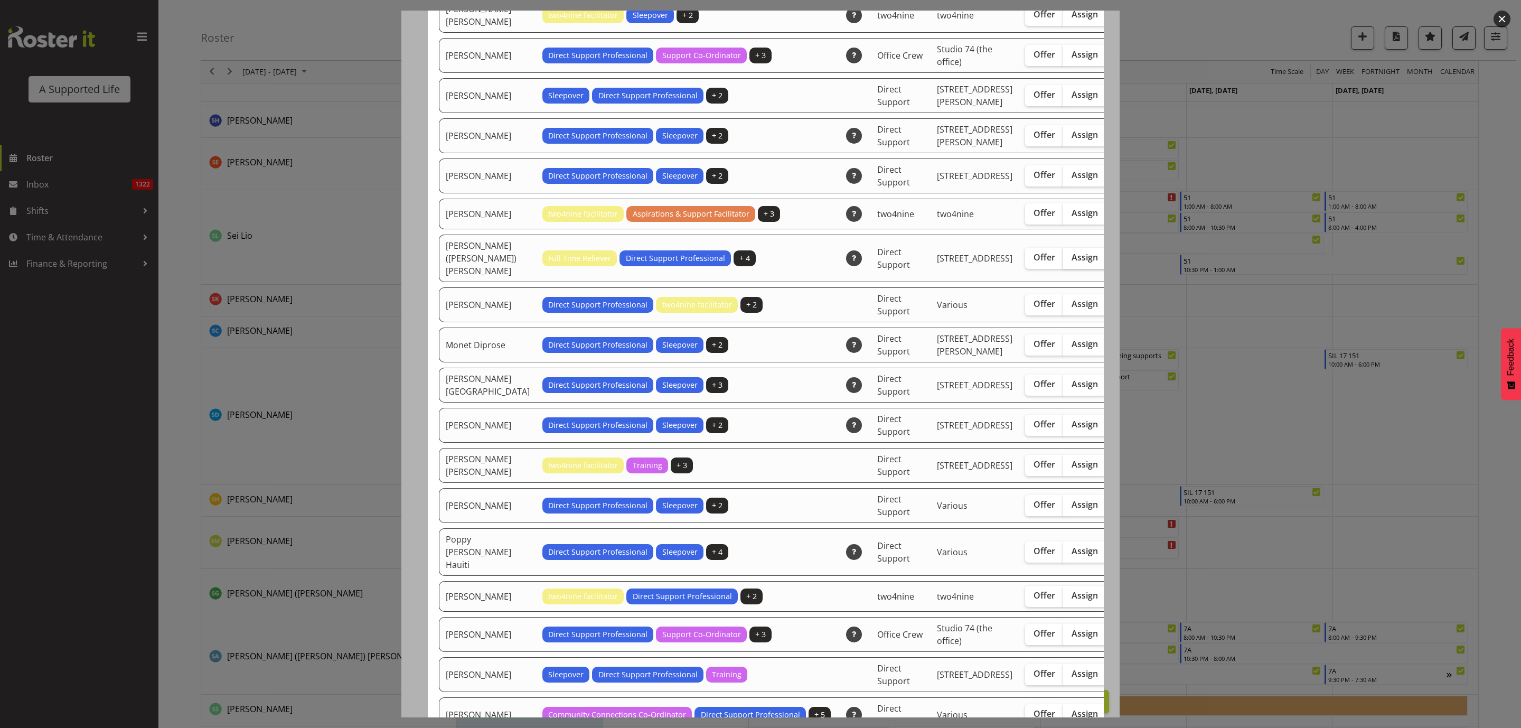
click at [1071, 262] on span "Assign" at bounding box center [1084, 257] width 26 height 11
click at [1063, 261] on input "Assign" at bounding box center [1066, 257] width 7 height 7
checkbox input "true"
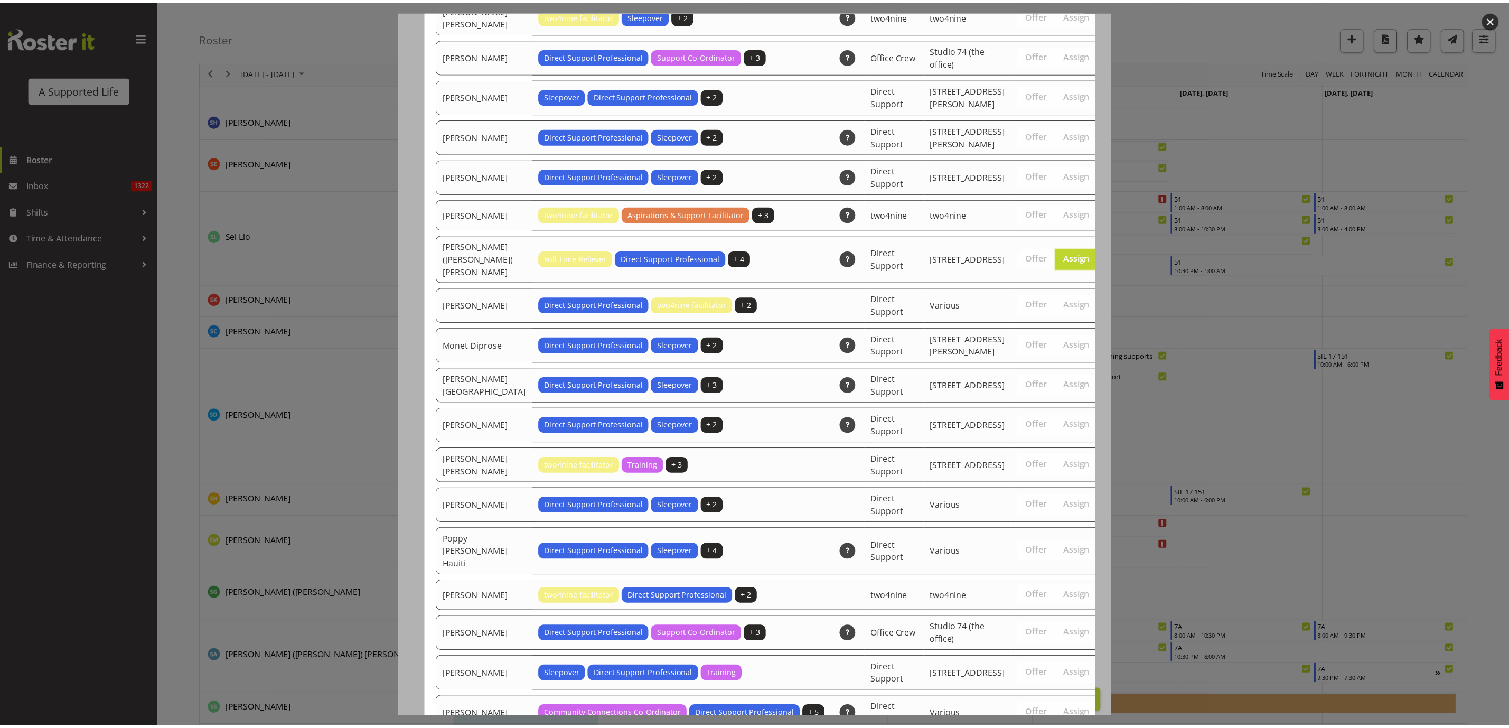
scroll to position [2490, 0]
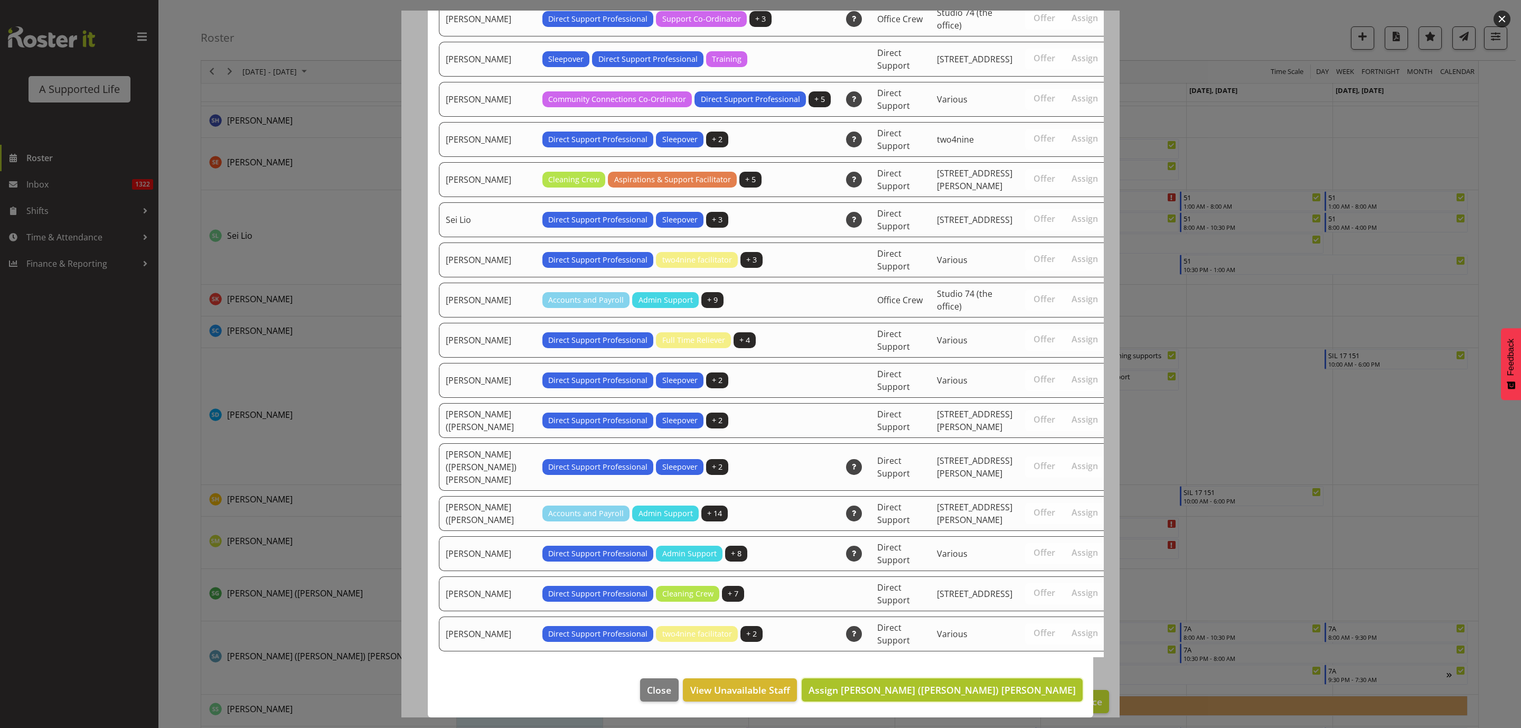
click at [1038, 691] on span "Assign [PERSON_NAME] ([PERSON_NAME]) [PERSON_NAME]" at bounding box center [941, 689] width 267 height 13
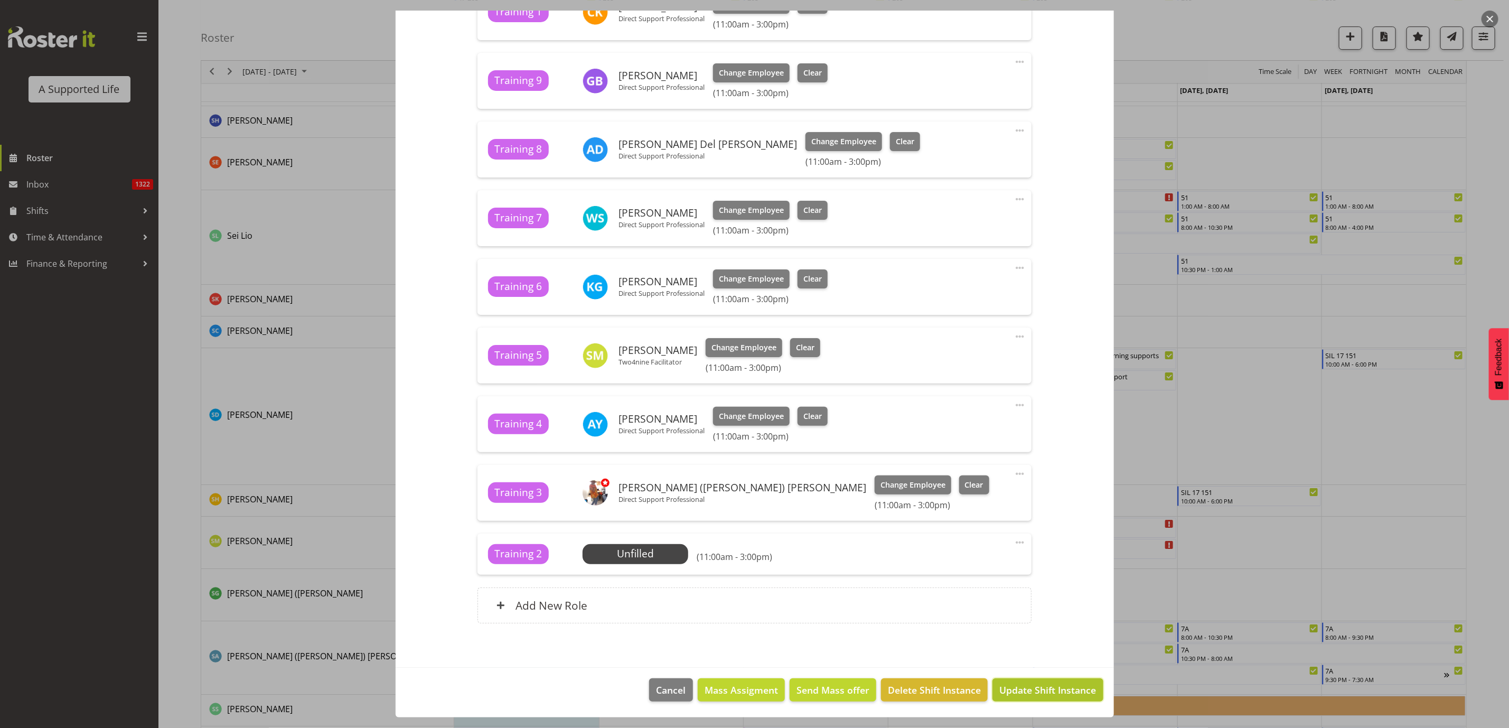
click at [1050, 694] on span "Update Shift Instance" at bounding box center [1047, 690] width 97 height 14
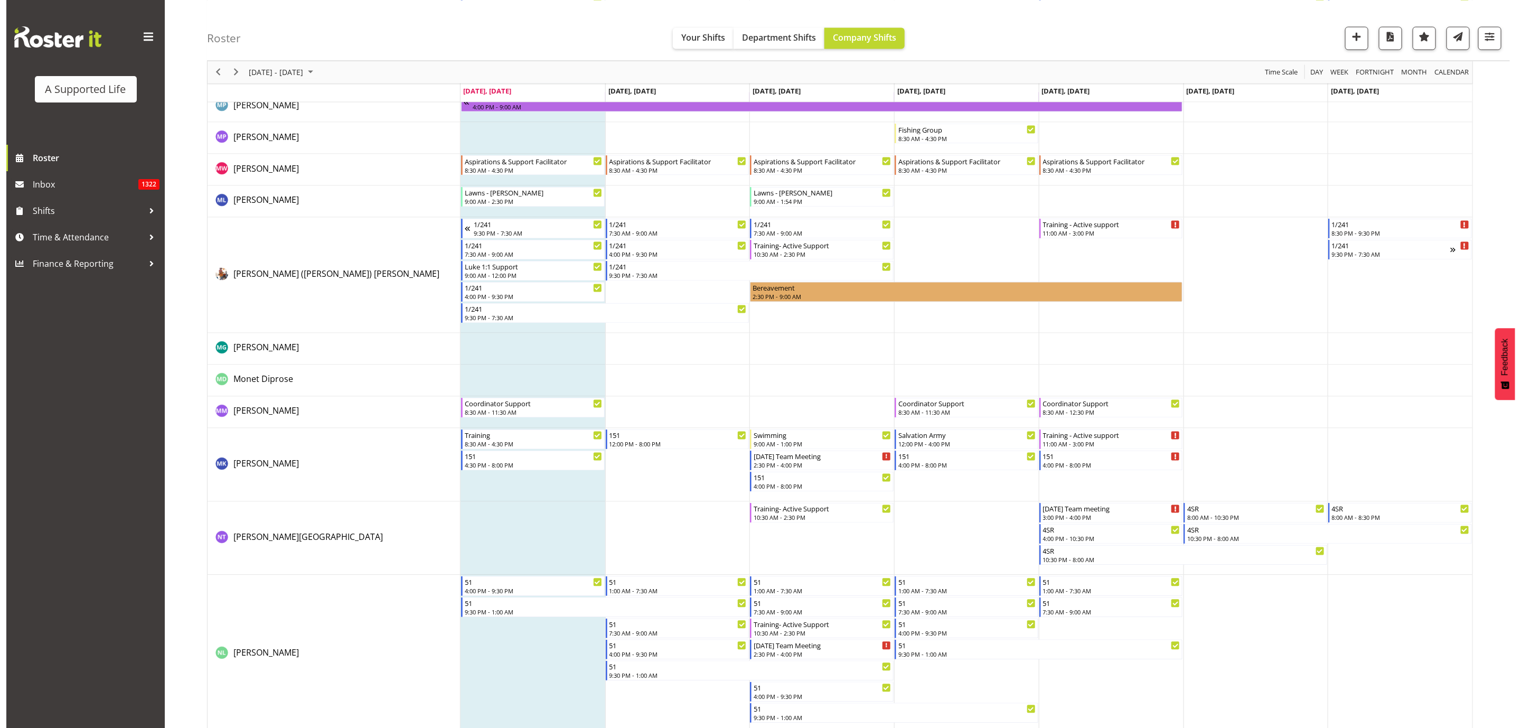
scroll to position [4342, 0]
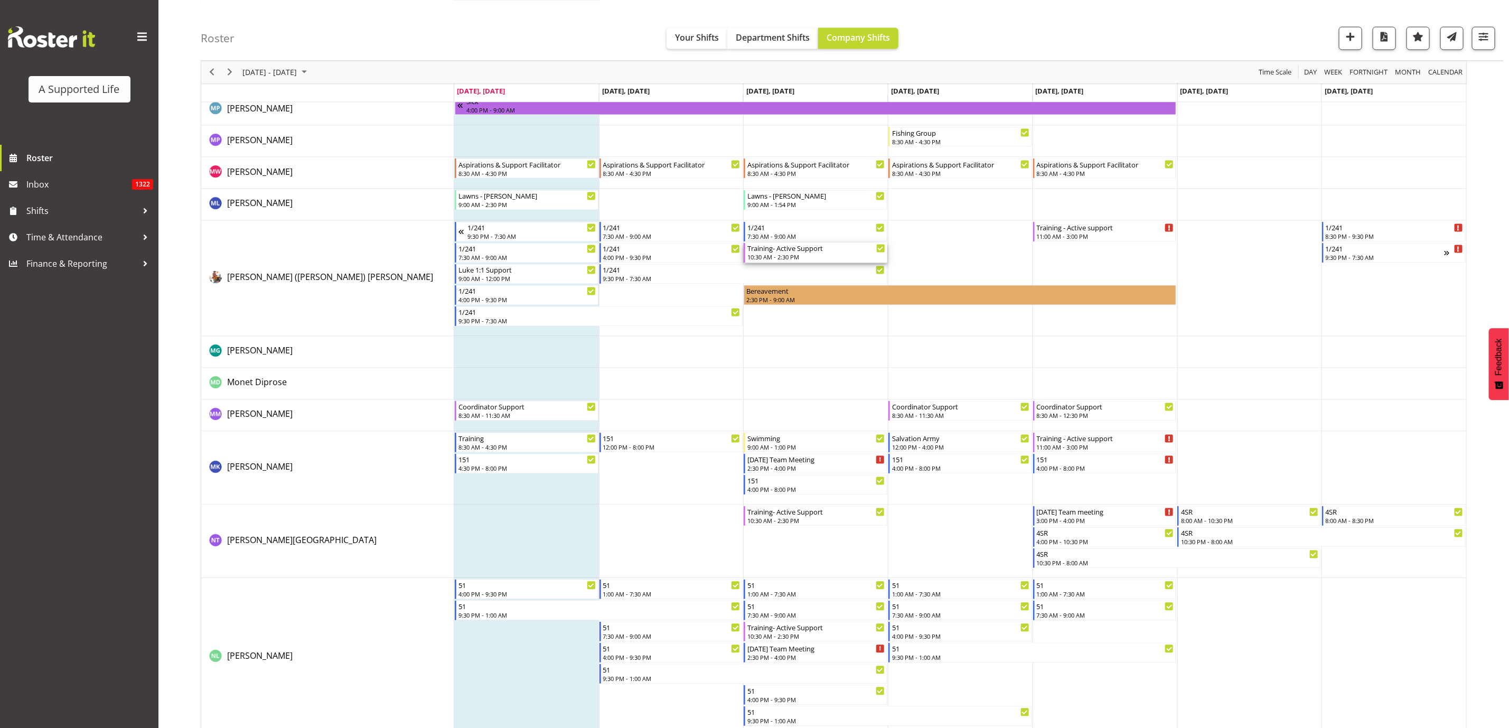
click at [800, 257] on div "10:30 AM - 2:30 PM" at bounding box center [816, 257] width 138 height 8
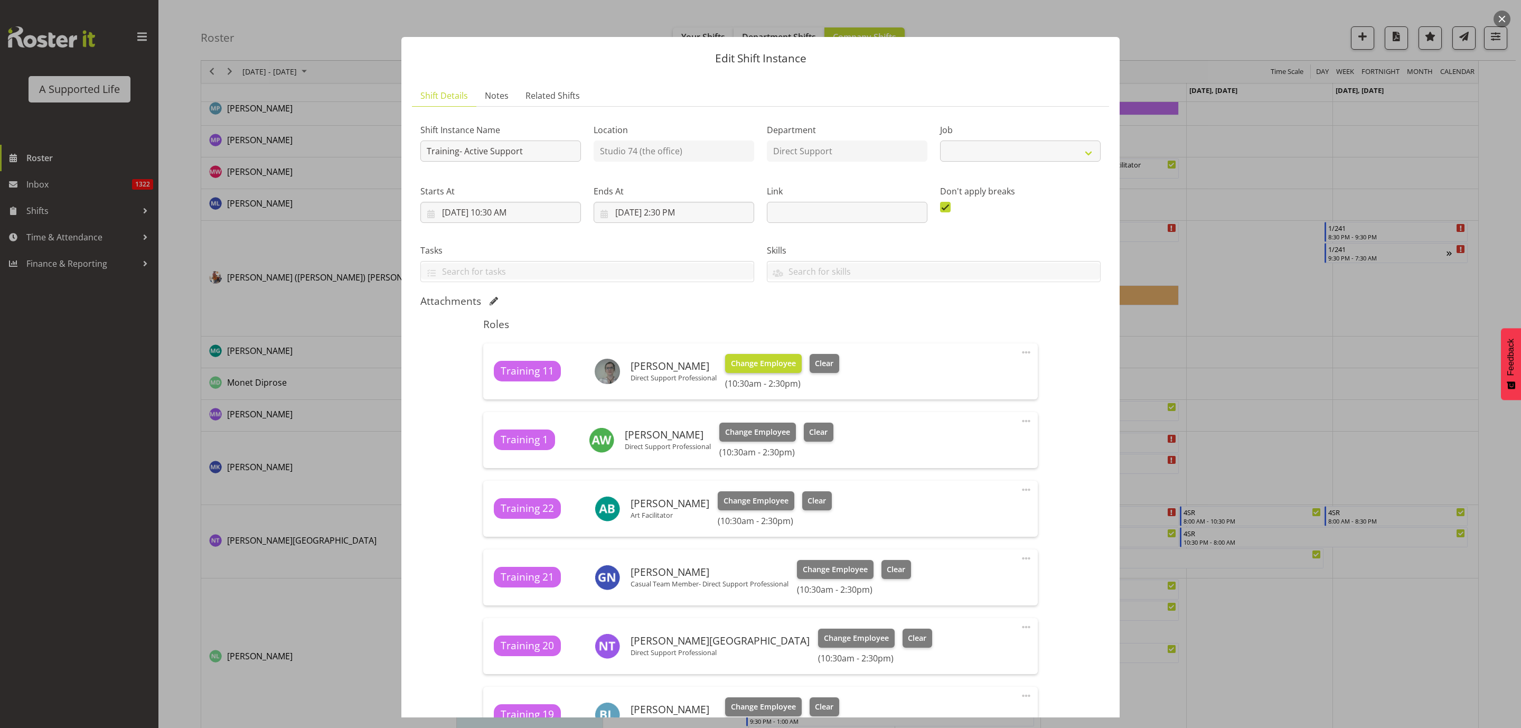
select select "4112"
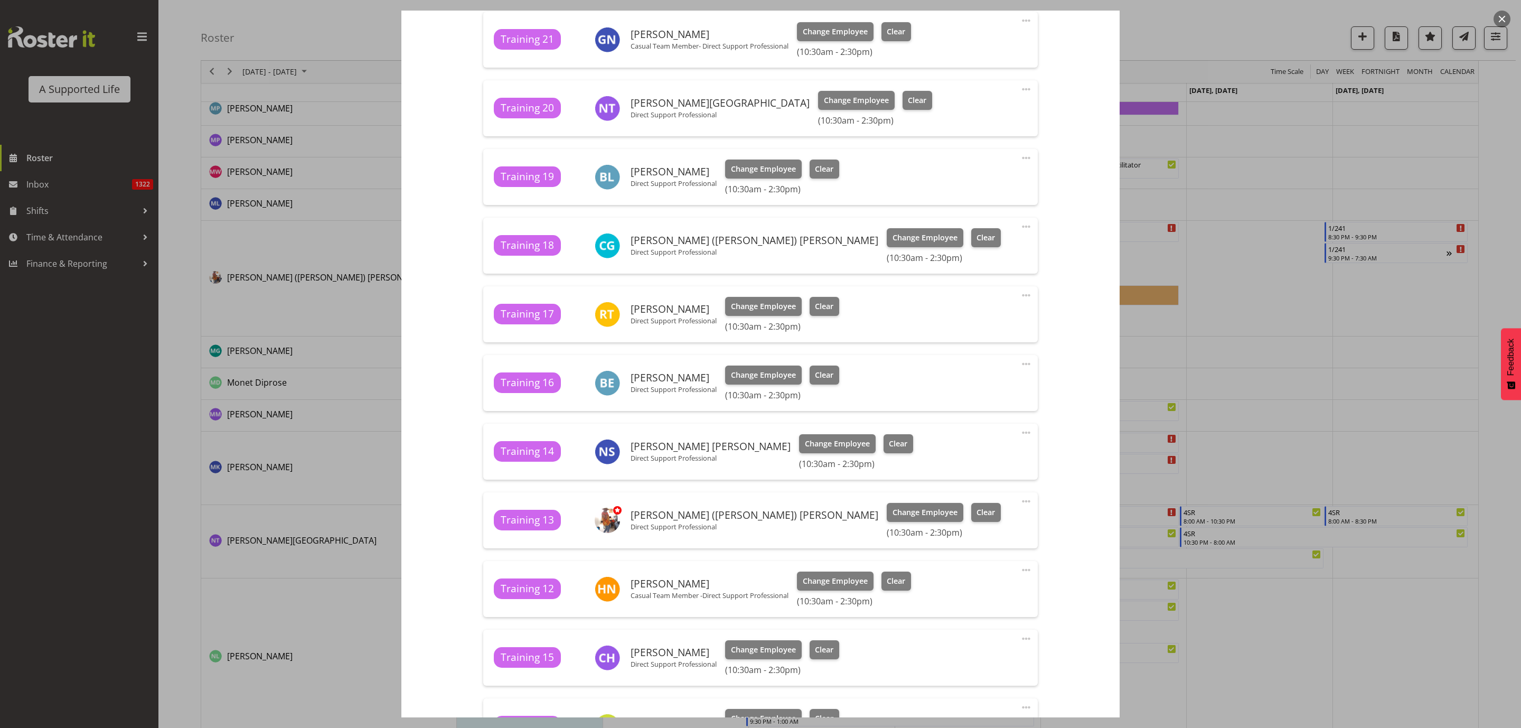
scroll to position [554, 0]
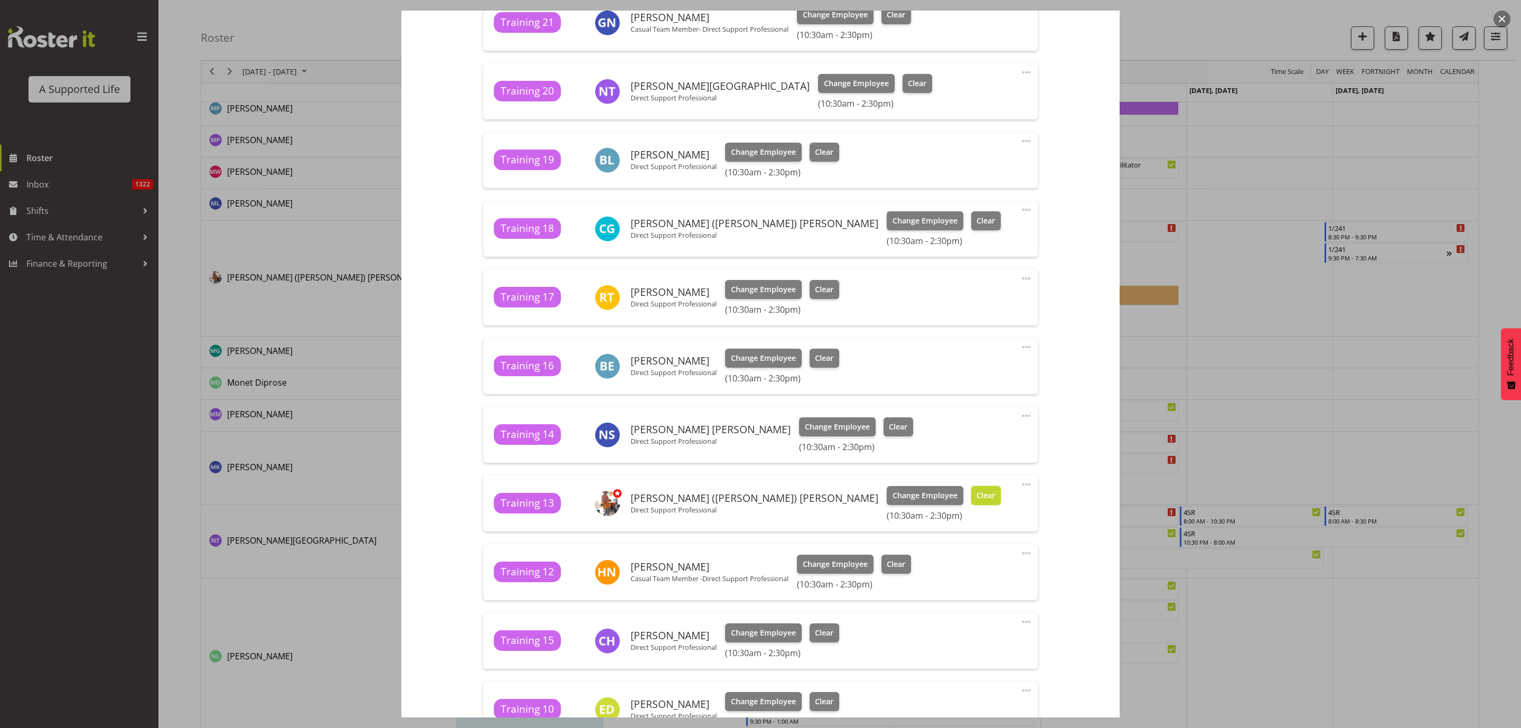
click at [976, 492] on span "Clear" at bounding box center [985, 495] width 18 height 12
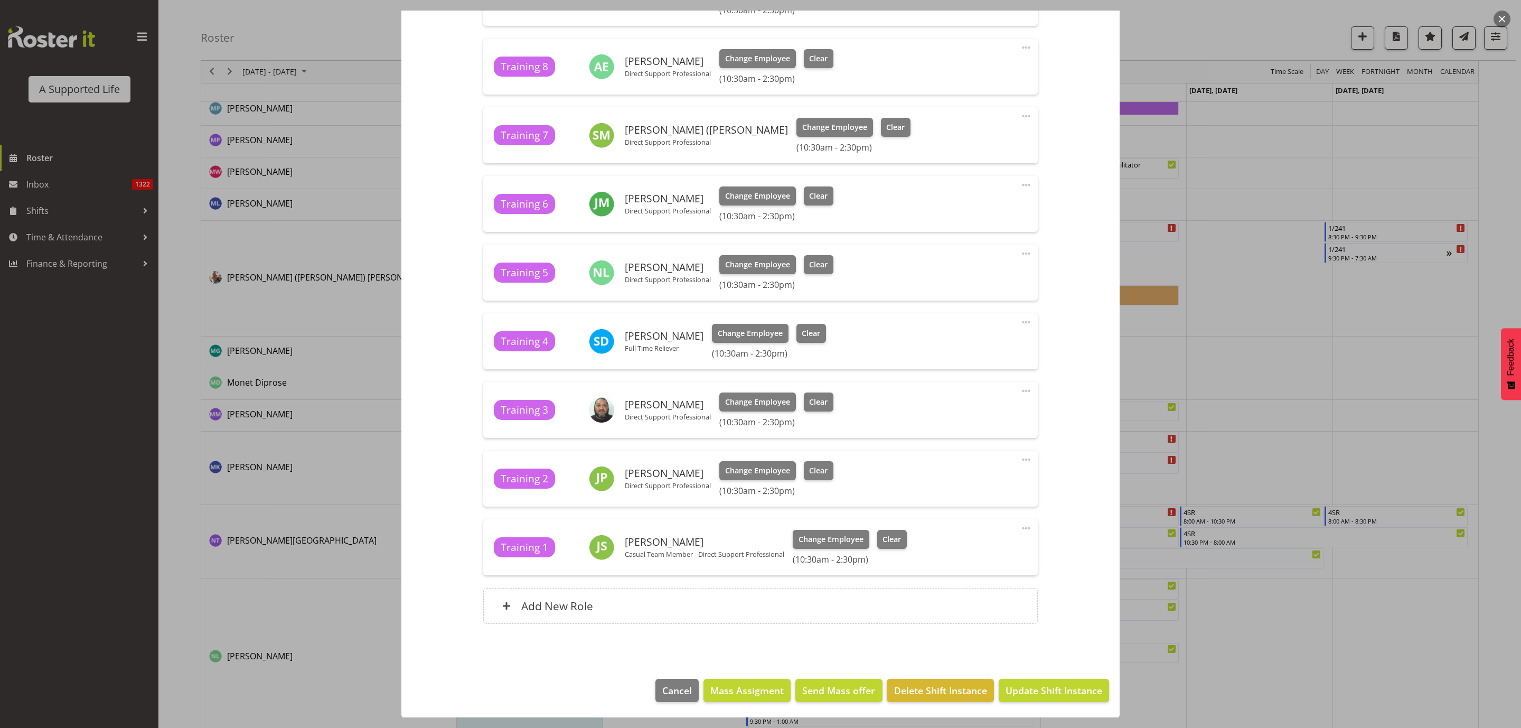
scroll to position [1320, 0]
click at [1038, 689] on span "Update Shift Instance" at bounding box center [1053, 690] width 97 height 14
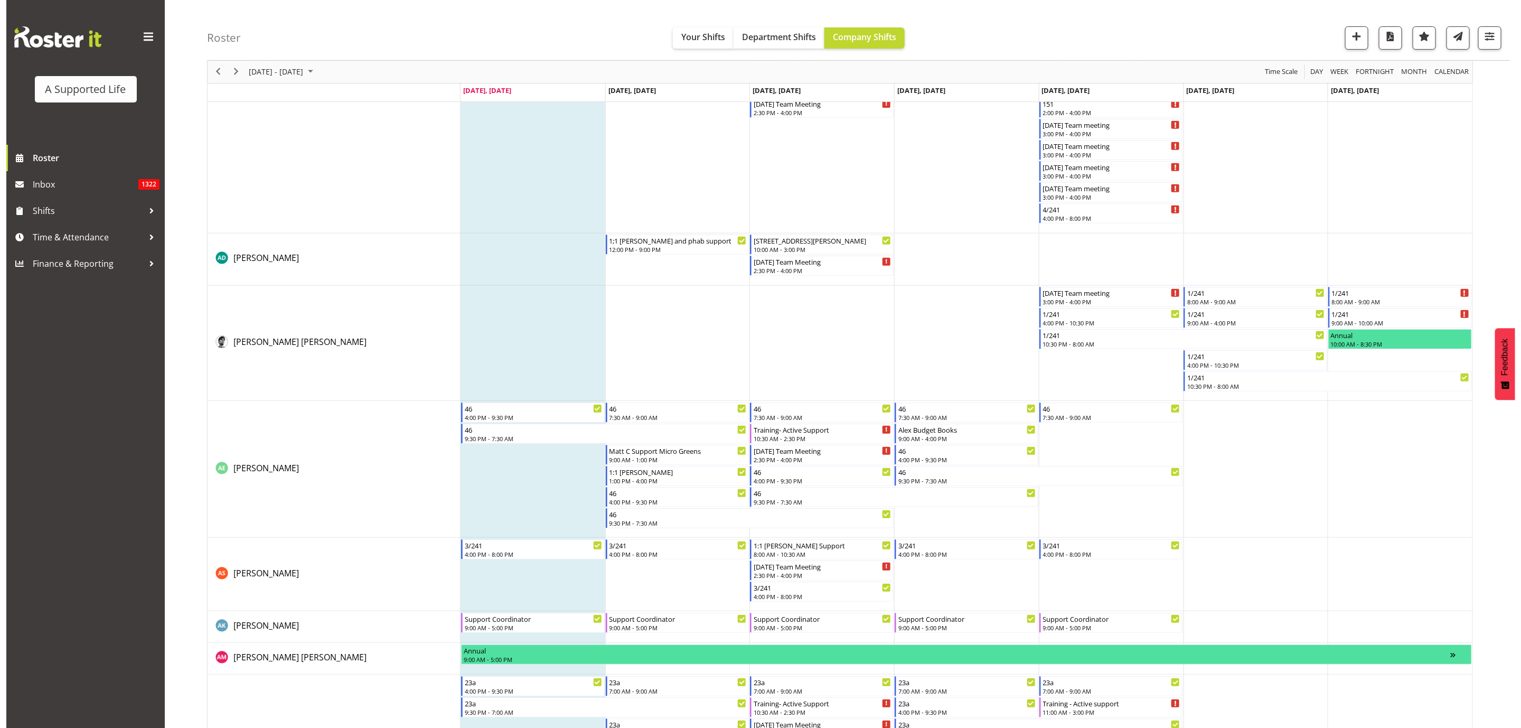
scroll to position [0, 0]
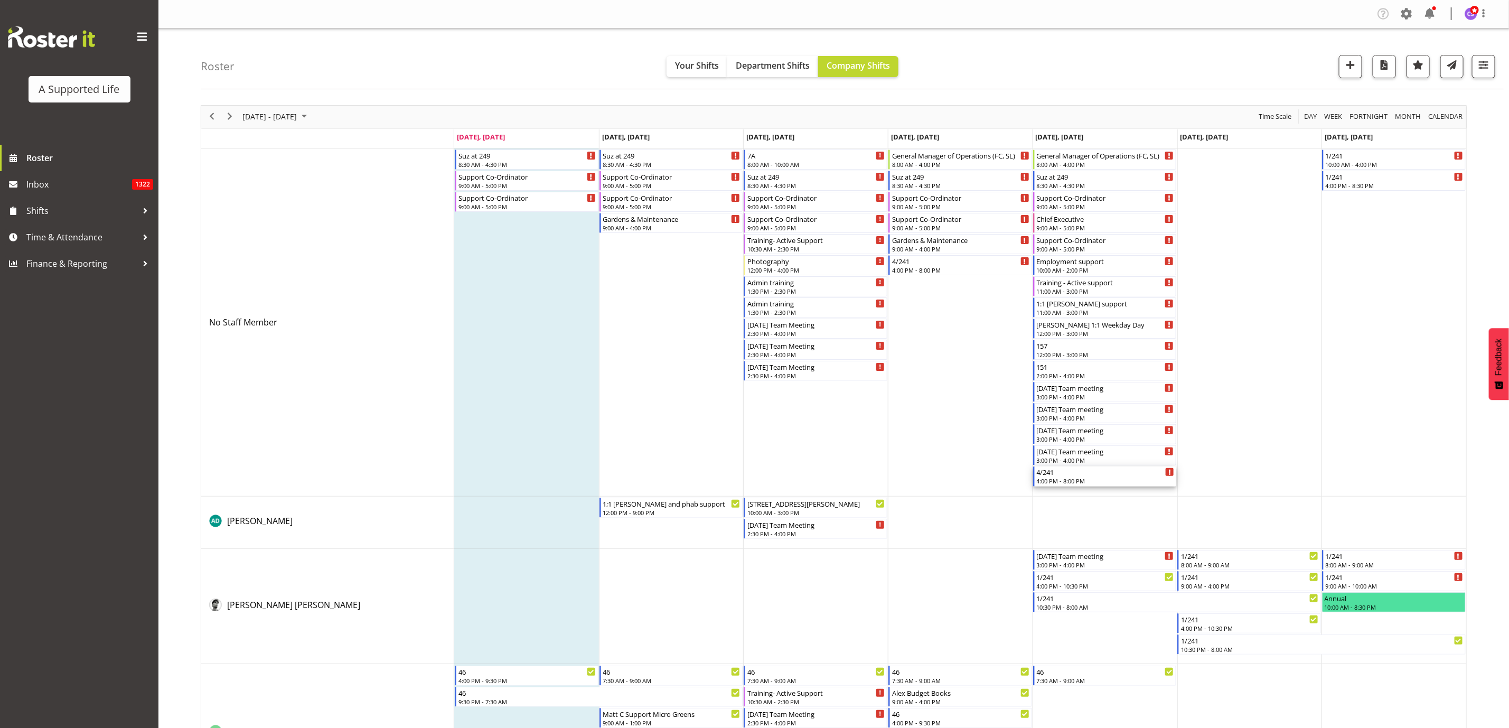
click at [1094, 480] on div "4:00 PM - 8:00 PM" at bounding box center [1106, 480] width 138 height 8
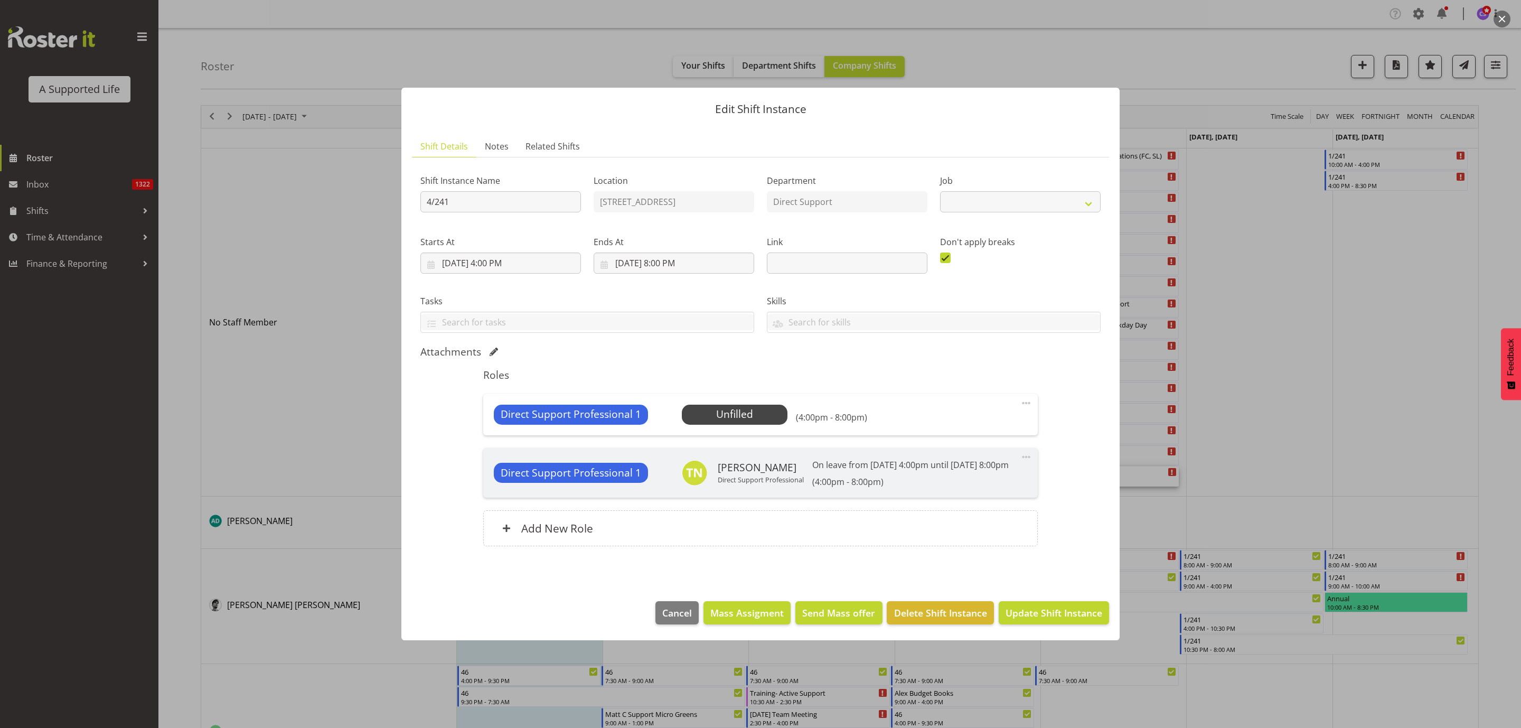
select select "4112"
click at [750, 412] on span "Select Employee" at bounding box center [734, 414] width 79 height 15
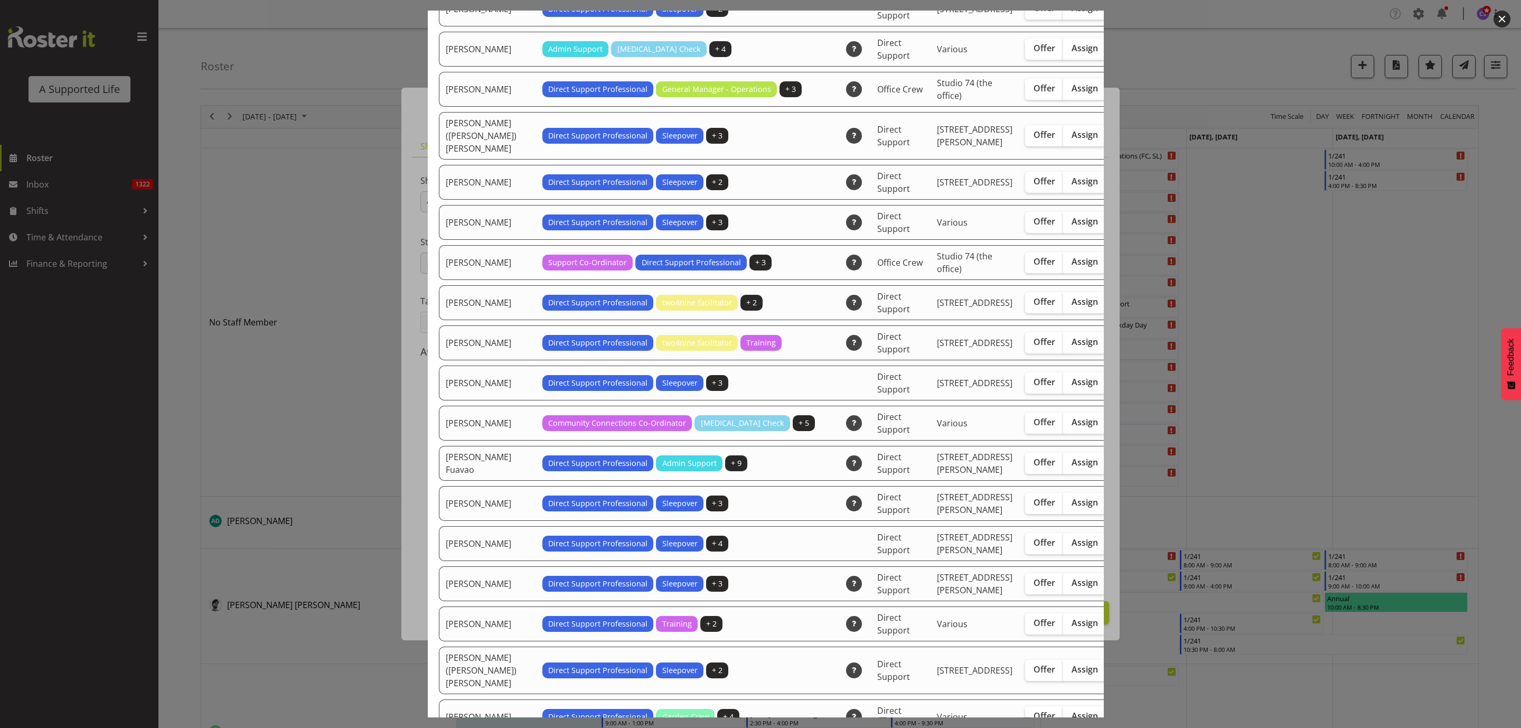
scroll to position [792, 0]
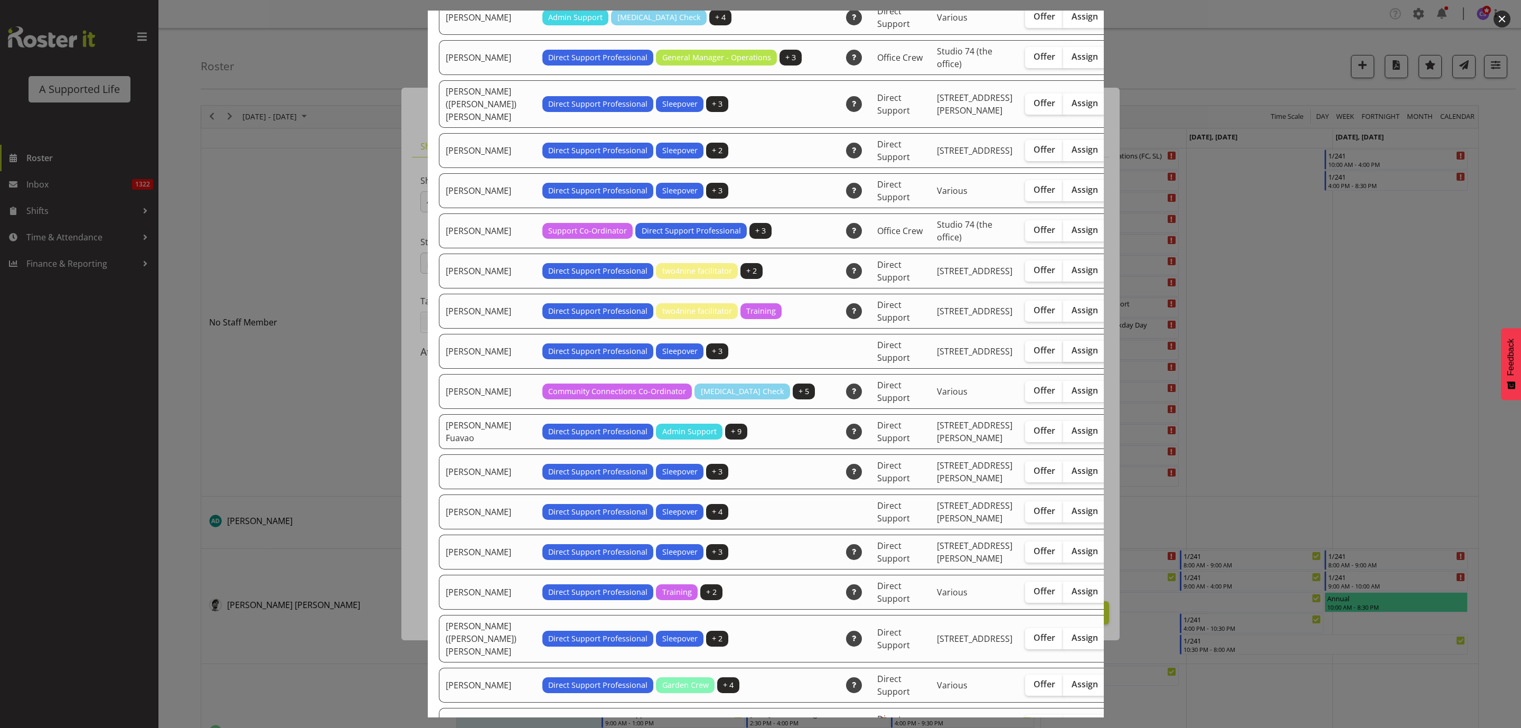
click at [1071, 355] on span "Assign" at bounding box center [1084, 350] width 26 height 11
click at [1063, 354] on input "Assign" at bounding box center [1066, 350] width 7 height 7
checkbox input "true"
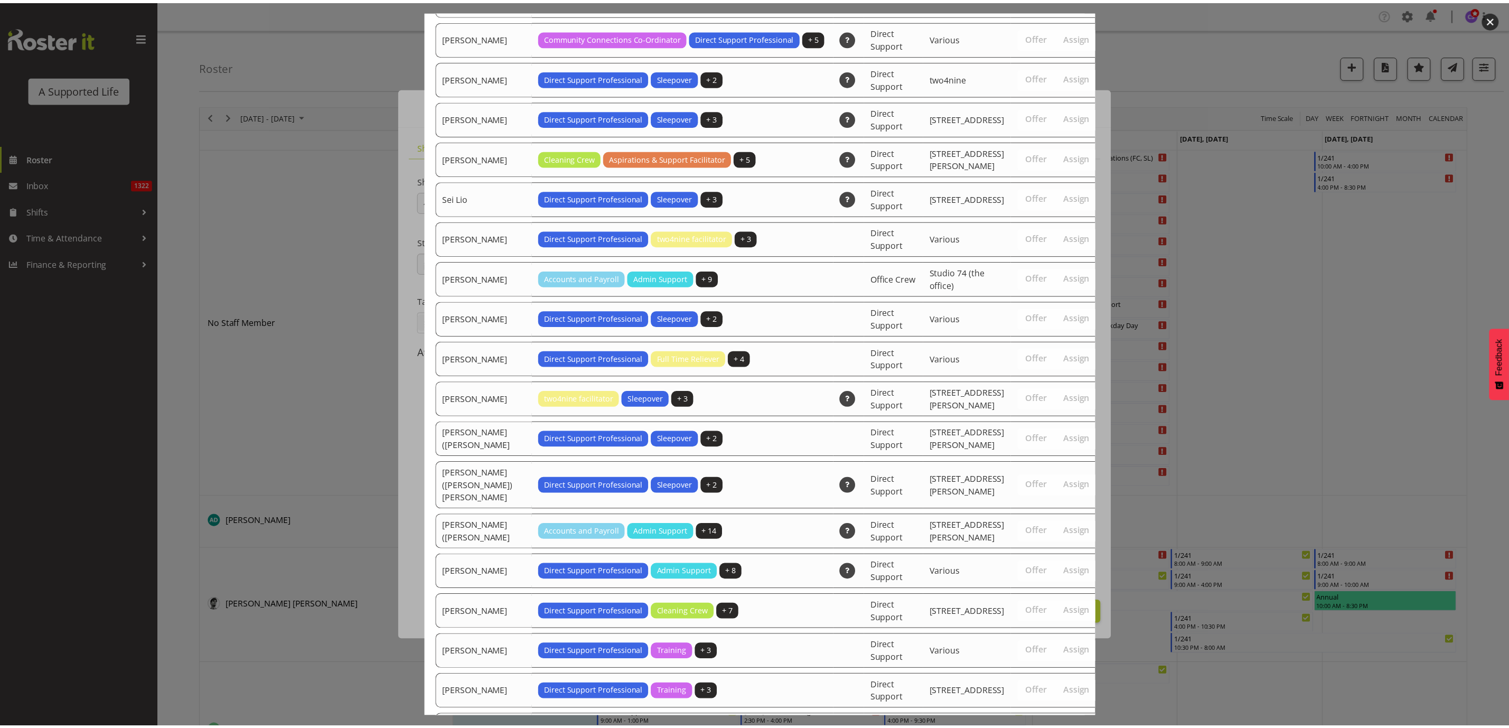
scroll to position [3329, 0]
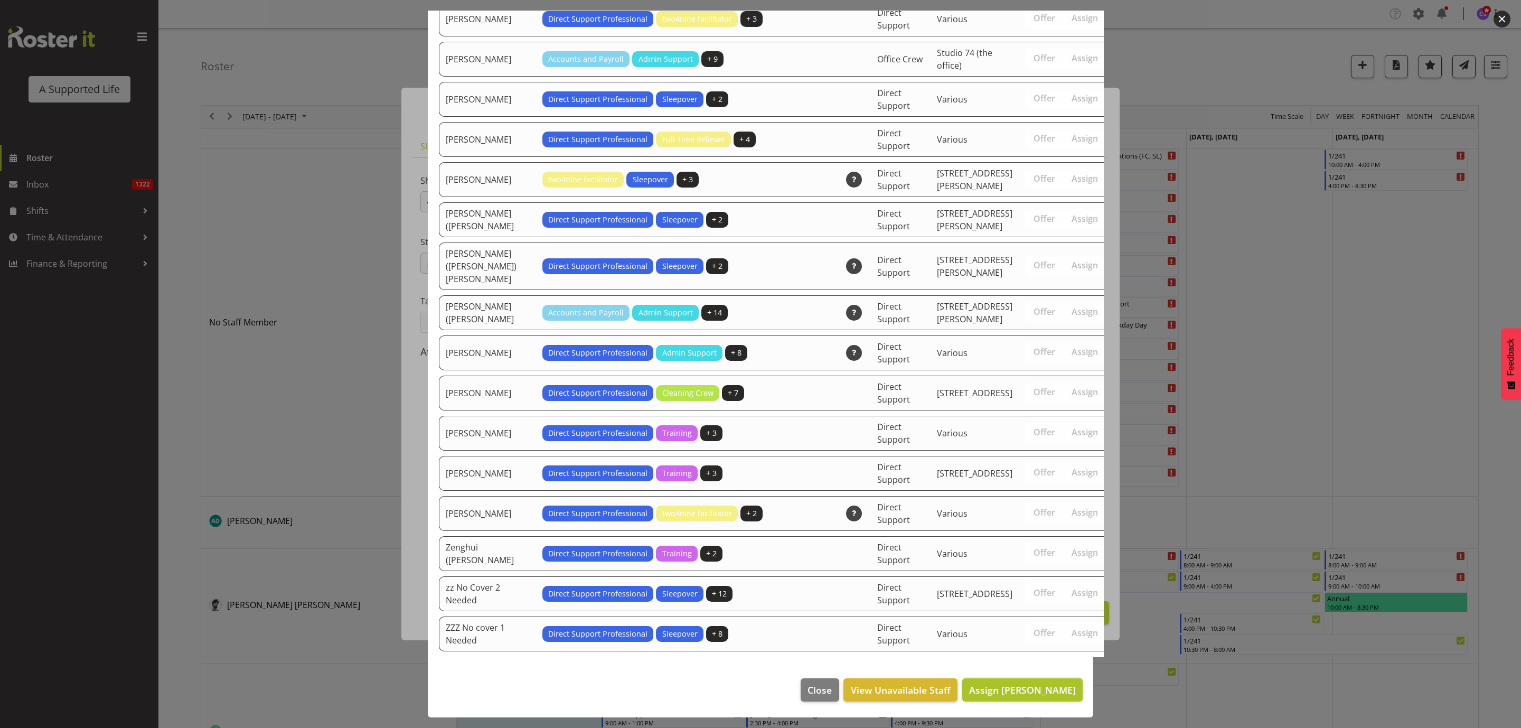
click at [1052, 686] on span "Assign [PERSON_NAME]" at bounding box center [1022, 689] width 107 height 13
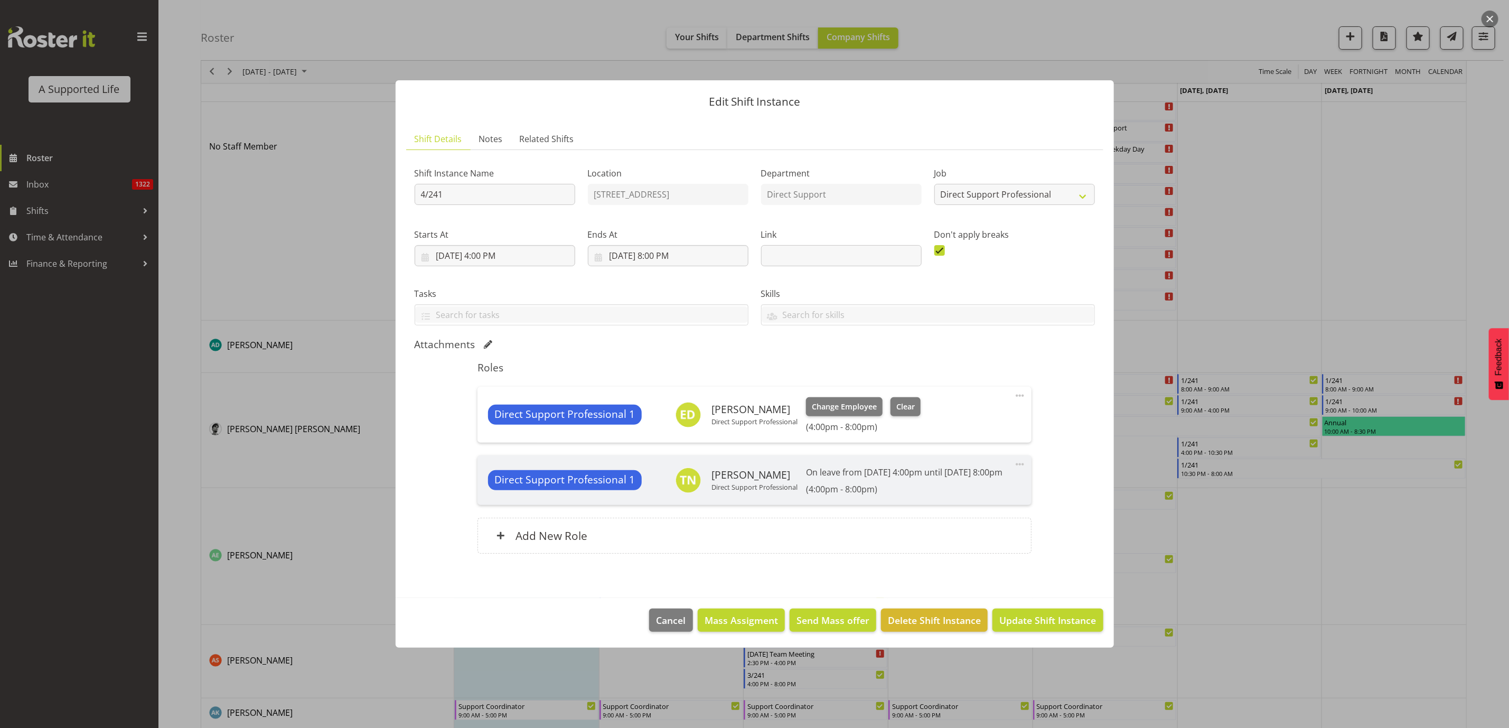
scroll to position [238, 0]
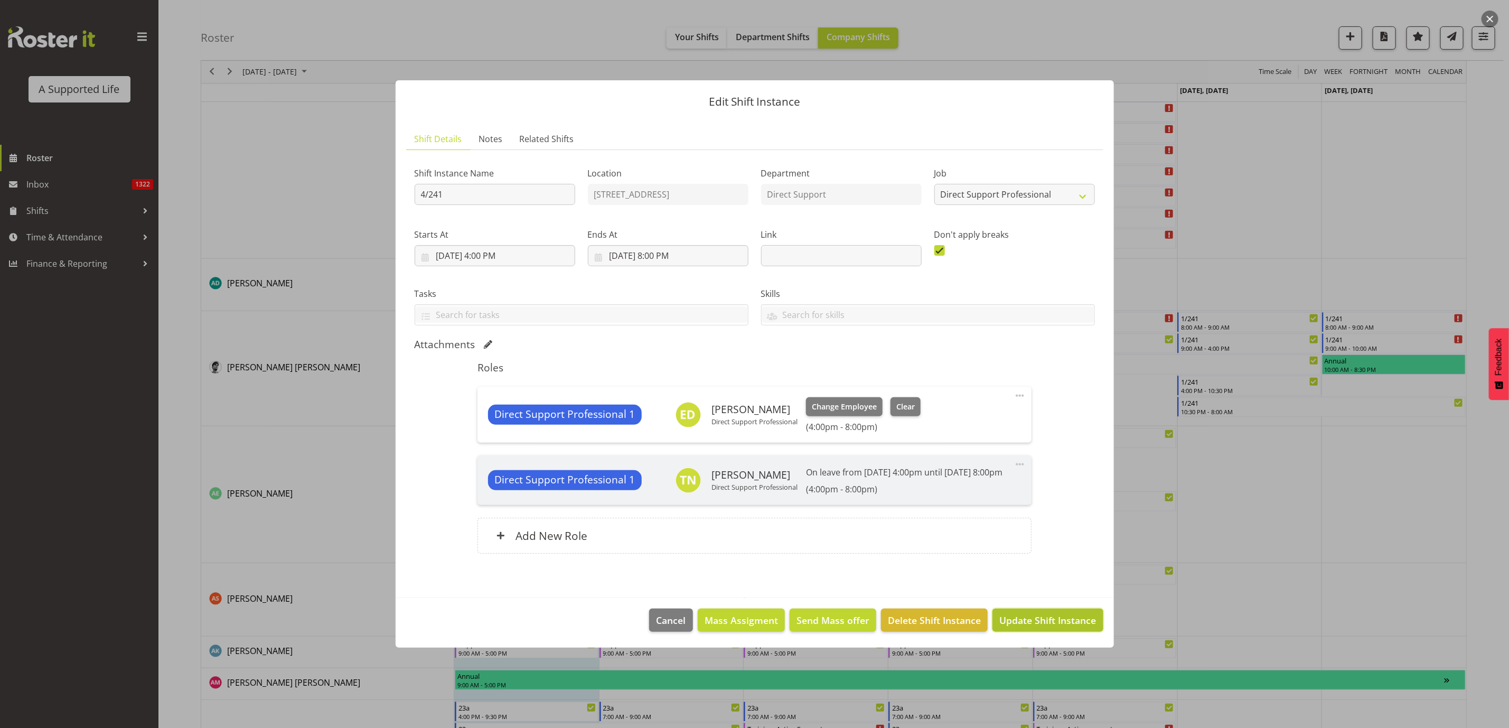
click at [1034, 632] on button "Update Shift Instance" at bounding box center [1047, 619] width 110 height 23
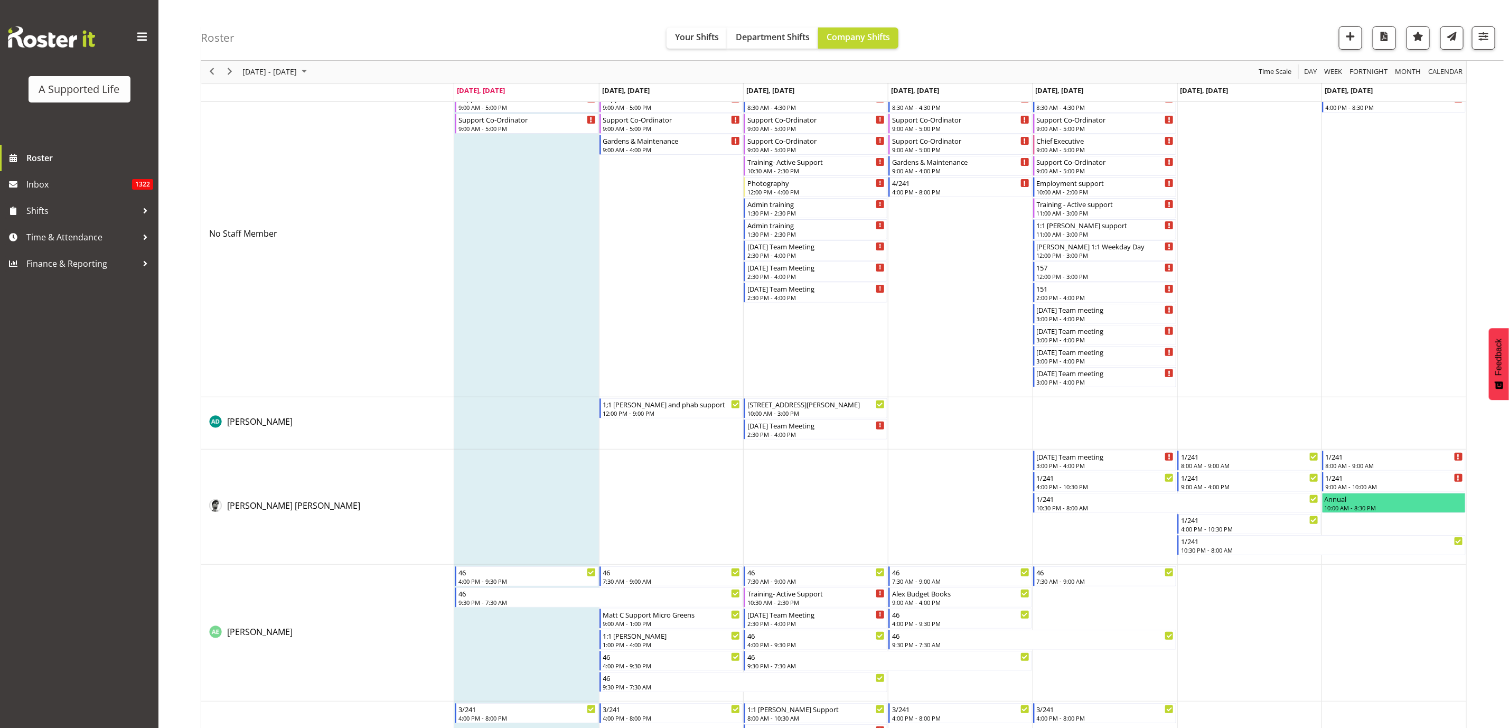
scroll to position [0, 0]
